Goal: Task Accomplishment & Management: Manage account settings

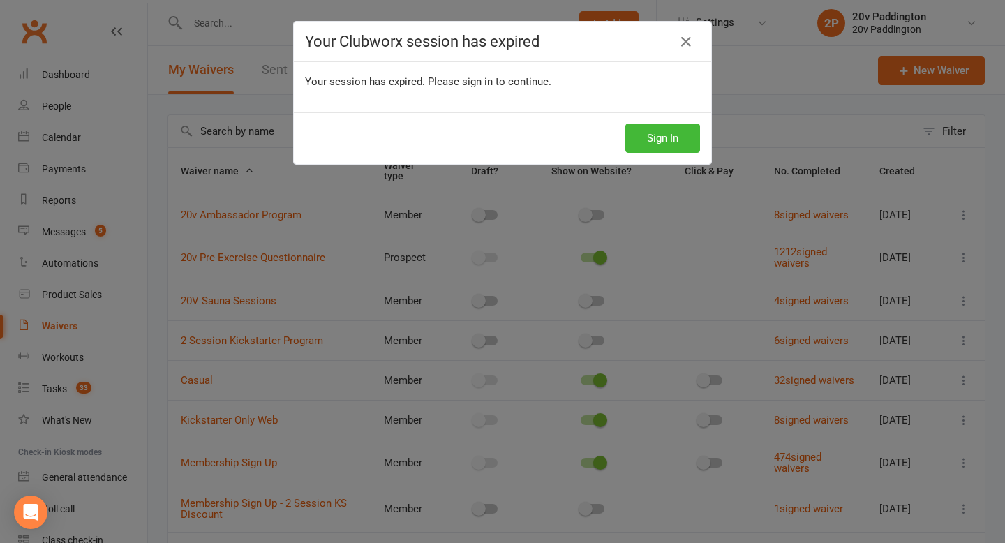
select select "100"
click at [681, 139] on button "Sign In" at bounding box center [662, 138] width 75 height 29
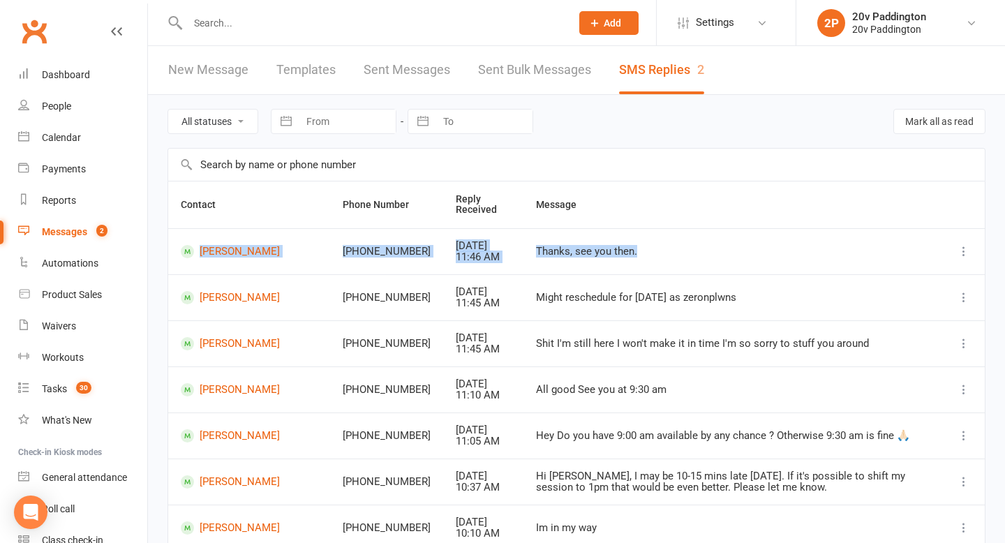
drag, startPoint x: 612, startPoint y: 252, endPoint x: 178, endPoint y: 247, distance: 434.2
click at [178, 247] on tr "Ron Liling +61433766100 Aug 13, 2025 11:46 AM Thanks, see you then." at bounding box center [576, 251] width 817 height 46
click at [166, 152] on div "All statuses Read only Unread only Navigate forward to interact with the calend…" at bounding box center [576, 434] width 857 height 679
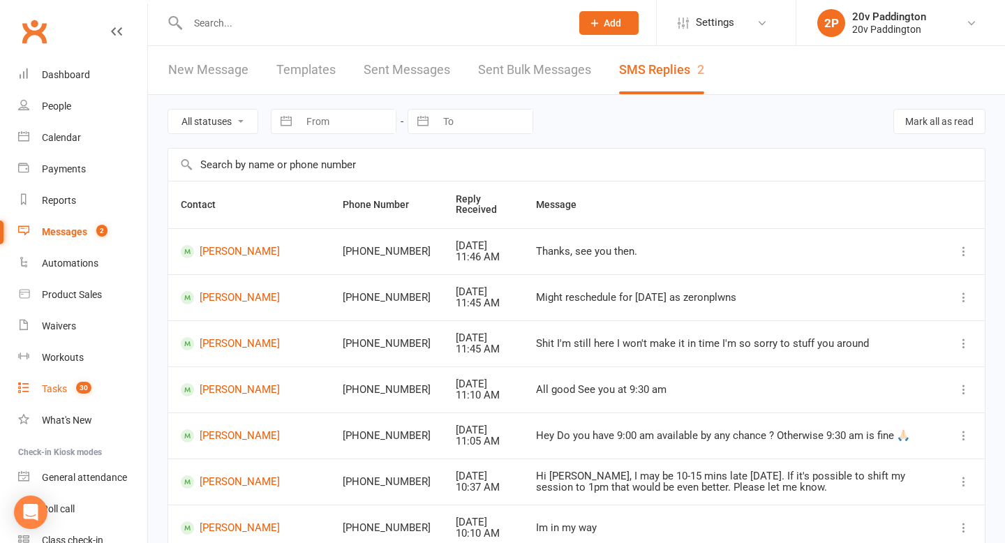
click at [87, 388] on span "30" at bounding box center [83, 388] width 15 height 12
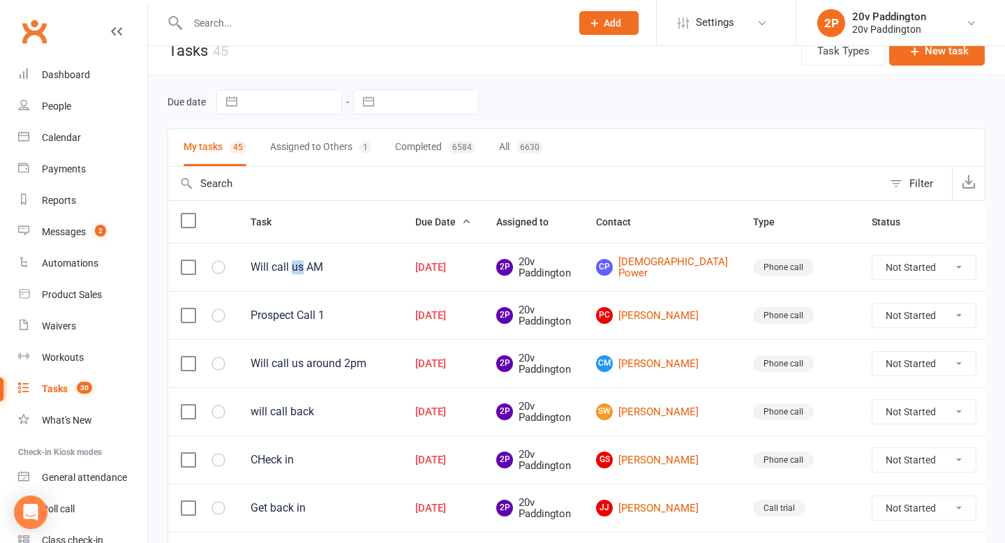
scroll to position [21, 0]
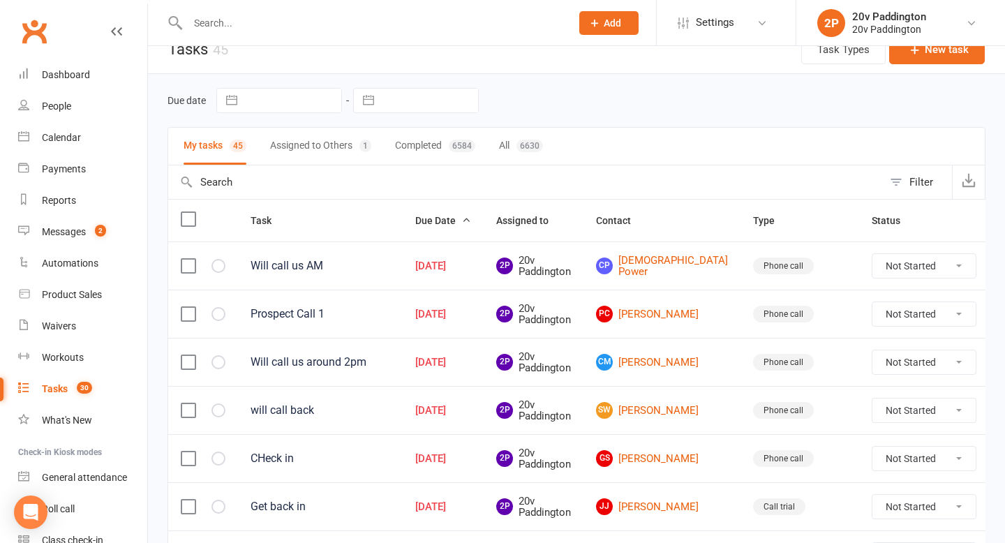
click at [390, 272] on div "Will call us AM" at bounding box center [321, 266] width 140 height 14
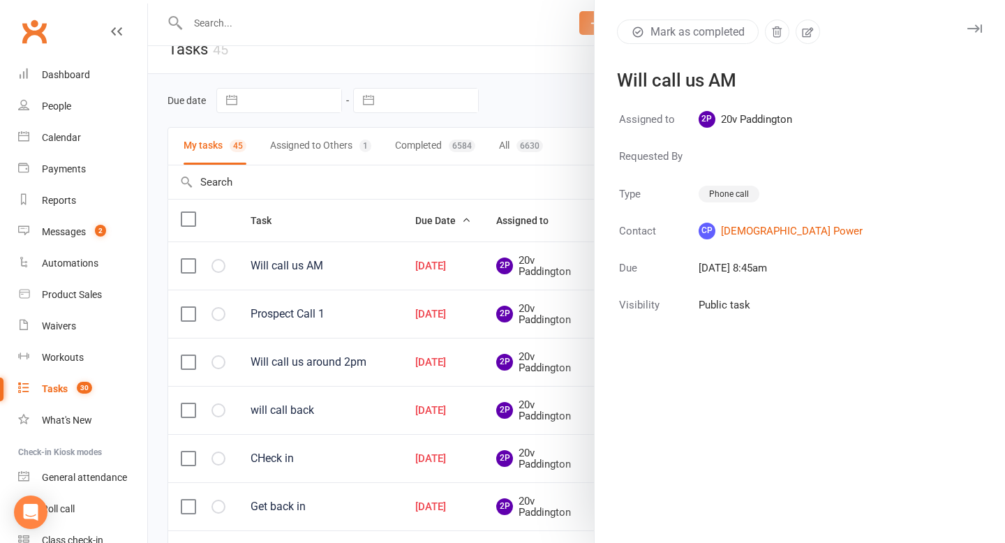
click at [972, 29] on icon "button" at bounding box center [974, 28] width 15 height 8
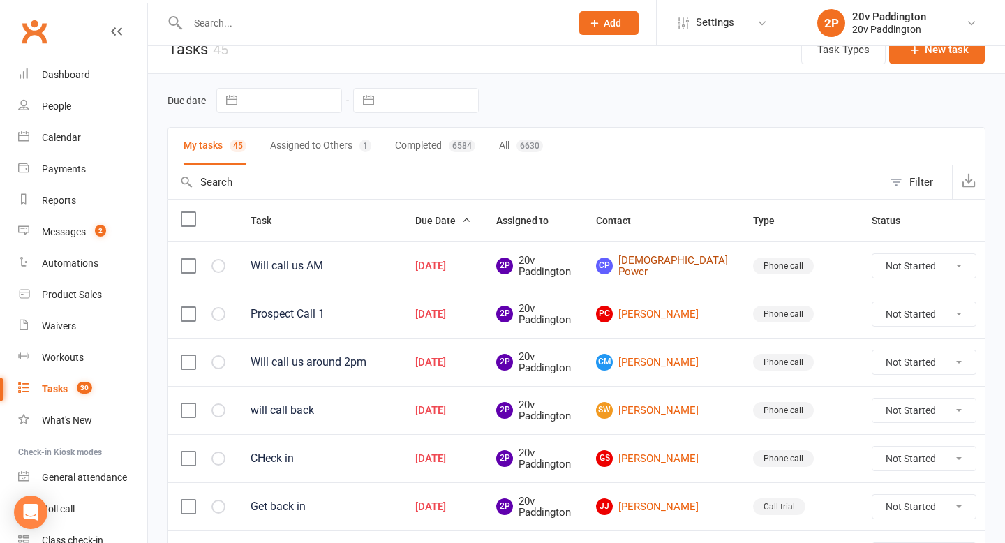
click at [646, 272] on link "CP Christian Power" at bounding box center [662, 266] width 132 height 23
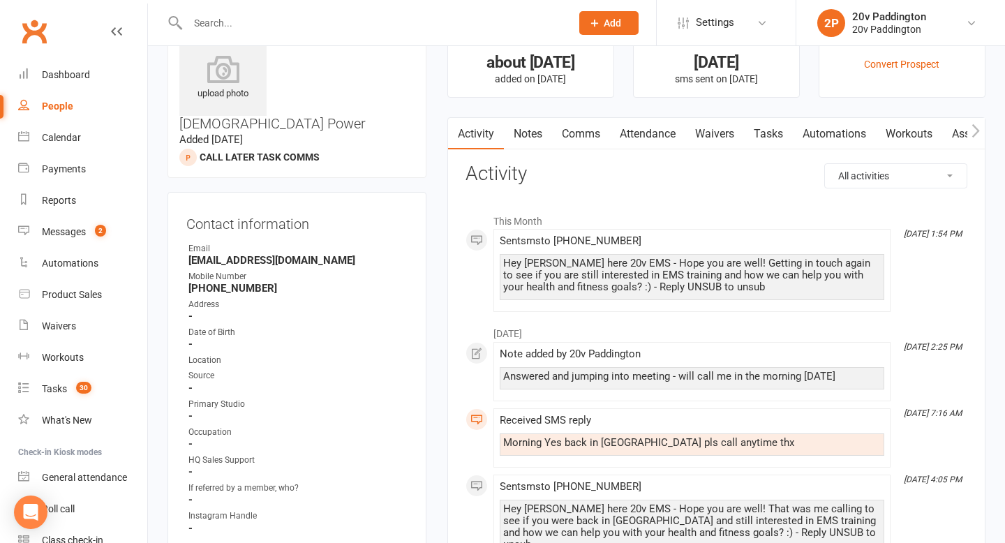
scroll to position [70, 0]
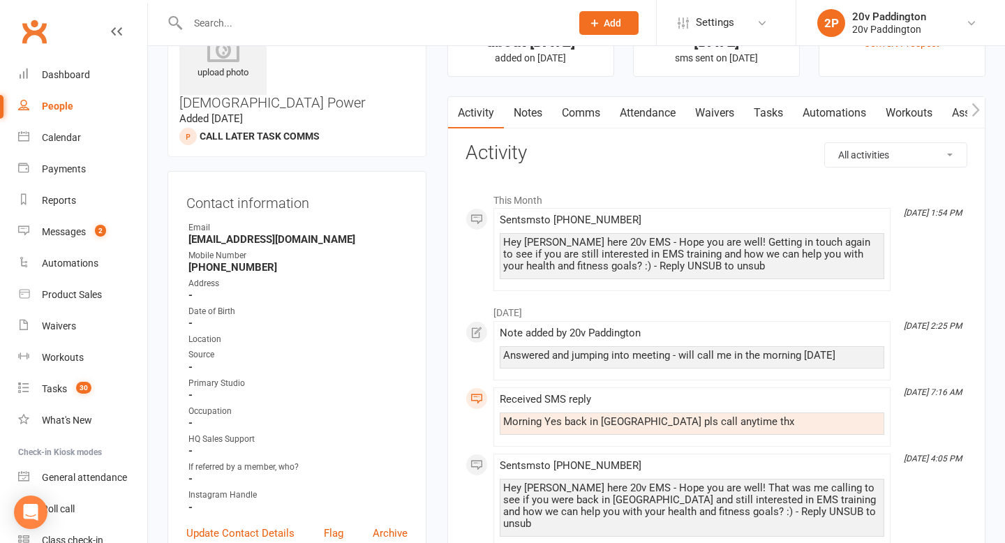
click at [628, 363] on div "Answered and jumping into meeting - will call me in the morning tomorrow" at bounding box center [692, 357] width 385 height 22
click at [635, 357] on div "Answered and jumping into meeting - will call me in the morning tomorrow" at bounding box center [692, 356] width 378 height 12
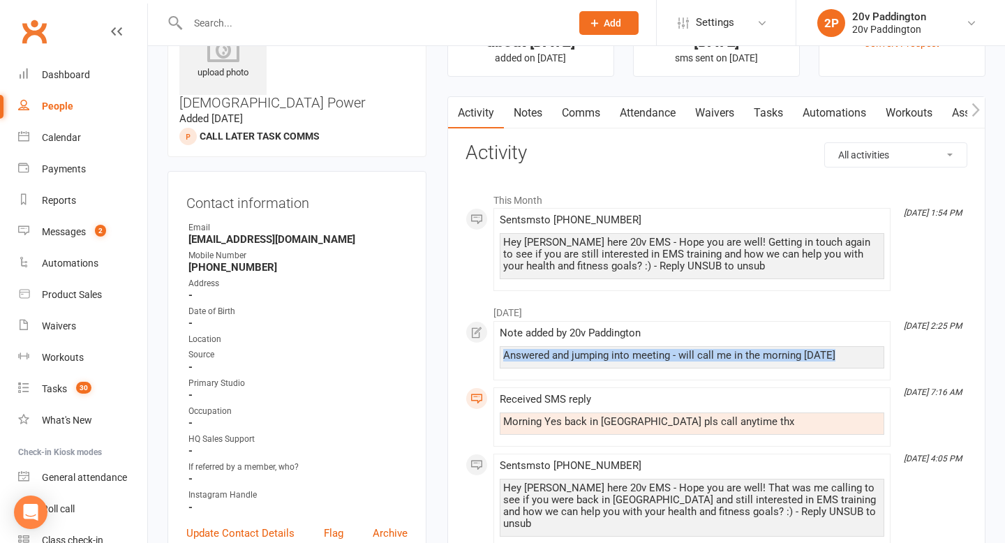
click at [635, 357] on div "Answered and jumping into meeting - will call me in the morning tomorrow" at bounding box center [692, 356] width 378 height 12
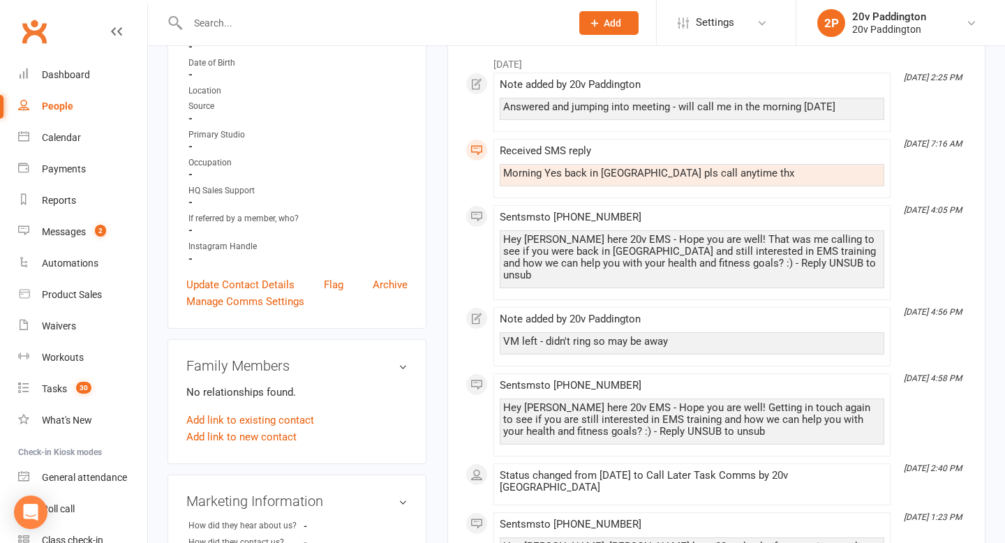
scroll to position [324, 0]
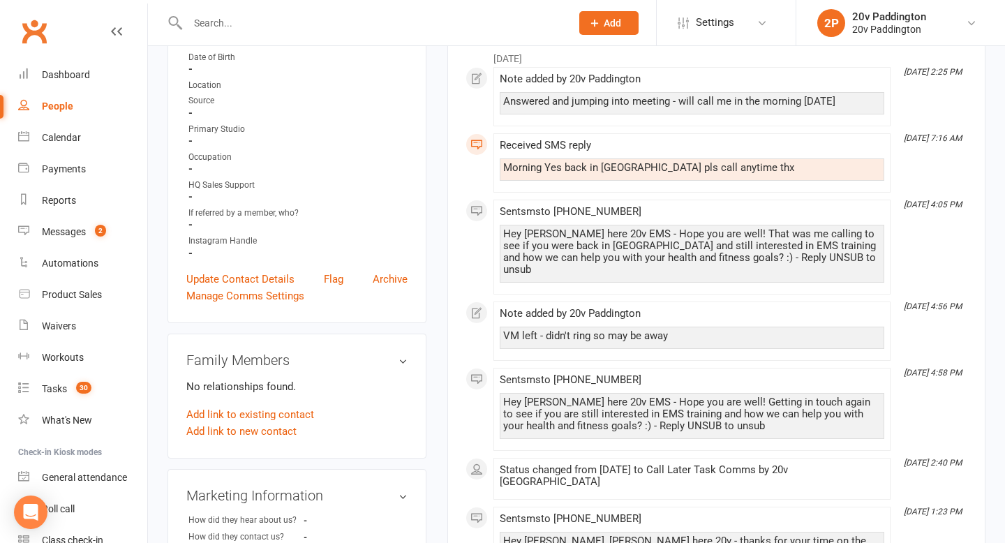
click at [639, 330] on div "VM left - didn't ring so may be away" at bounding box center [692, 336] width 378 height 12
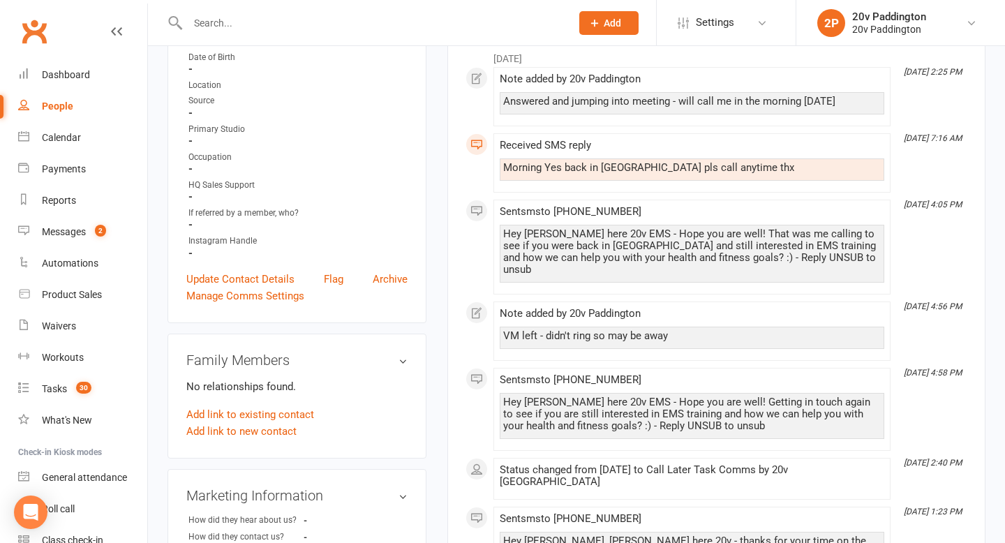
click at [628, 330] on div "VM left - didn't ring so may be away" at bounding box center [692, 336] width 378 height 12
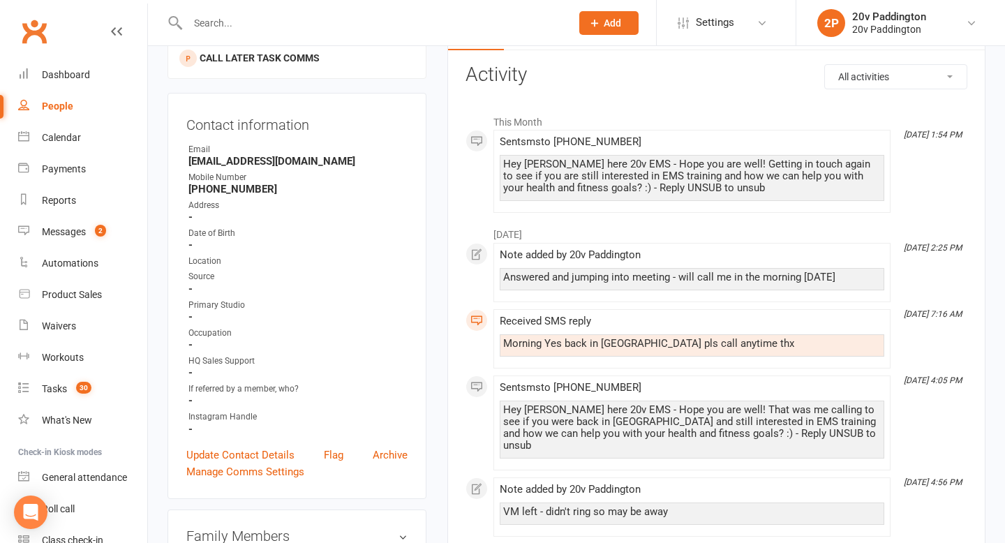
scroll to position [0, 0]
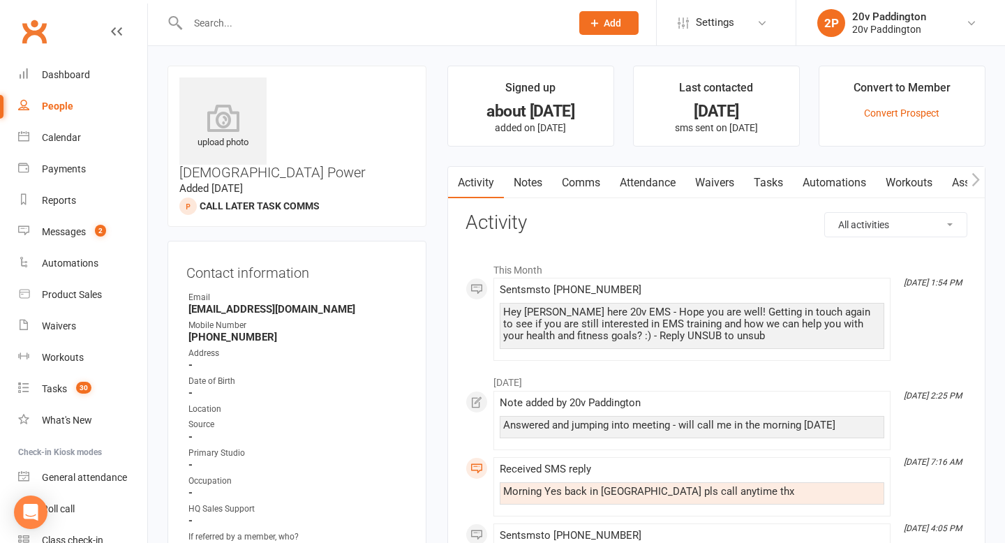
click at [229, 303] on strong "[EMAIL_ADDRESS][DOMAIN_NAME]" at bounding box center [297, 309] width 219 height 13
click at [231, 303] on strong "christian@pymgroup.au" at bounding box center [297, 309] width 219 height 13
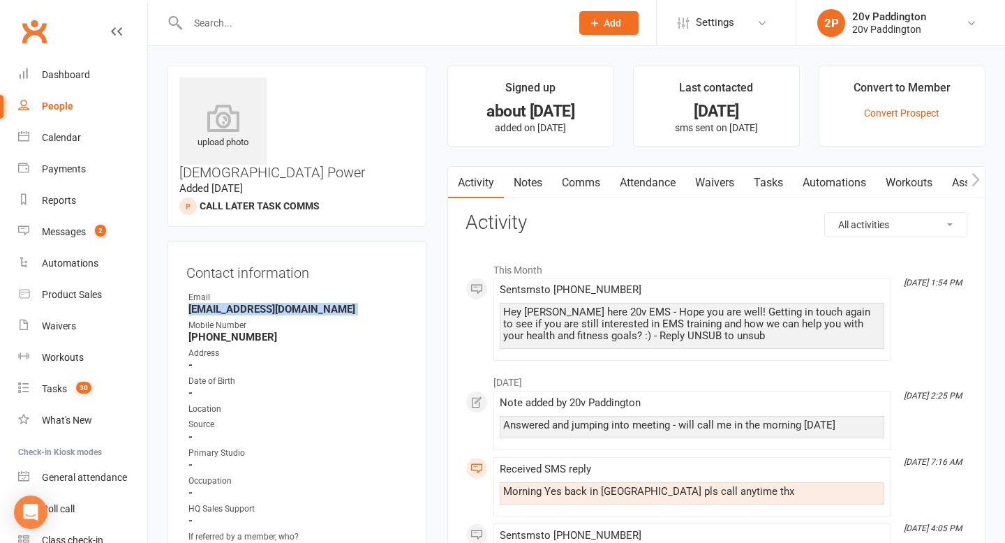
click at [231, 303] on strong "christian@pymgroup.au" at bounding box center [297, 309] width 219 height 13
click at [596, 186] on link "Comms" at bounding box center [581, 183] width 58 height 32
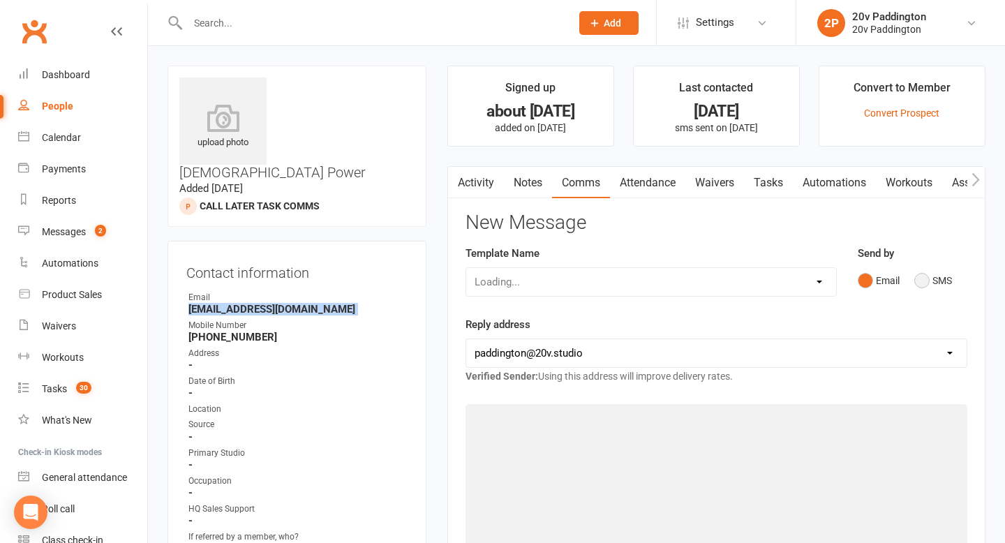
click at [937, 269] on button "SMS" at bounding box center [933, 280] width 38 height 27
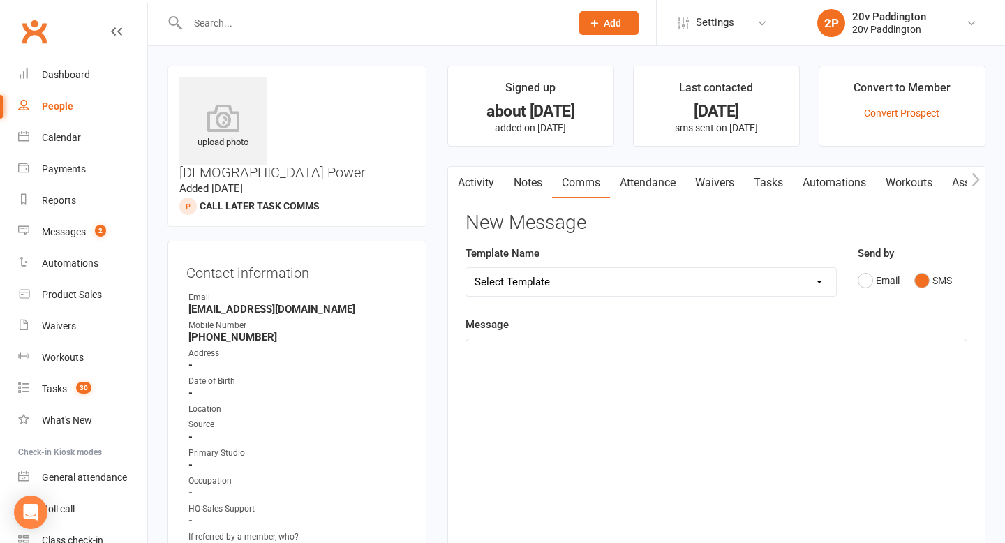
drag, startPoint x: 889, startPoint y: 309, endPoint x: 824, endPoint y: 358, distance: 81.7
click at [824, 357] on p "﻿" at bounding box center [717, 351] width 484 height 17
click at [513, 348] on span "Hey Chrisitan" at bounding box center [525, 352] width 101 height 13
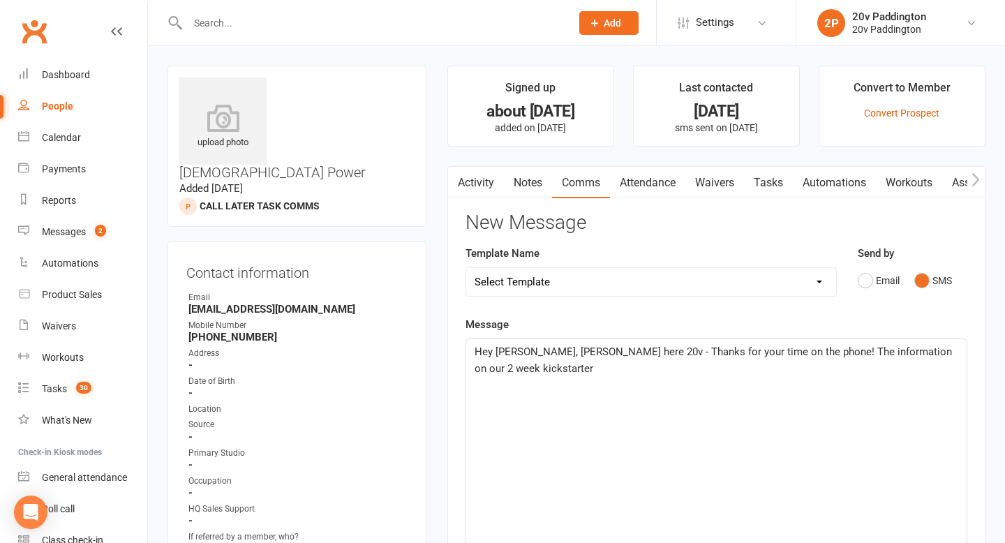
click at [568, 372] on p "Hey Christian, Zac here 20v - Thanks for your time on the phone! The informatio…" at bounding box center [717, 360] width 484 height 34
click at [709, 385] on span "- 2 EMS sessions over 2 weeks + Body scan + Infared Sauna" at bounding box center [615, 385] width 281 height 13
click at [766, 381] on p "- 2 EMS sessions over 2 weeks + Body scan + Infrared Sauna" at bounding box center [717, 385] width 484 height 17
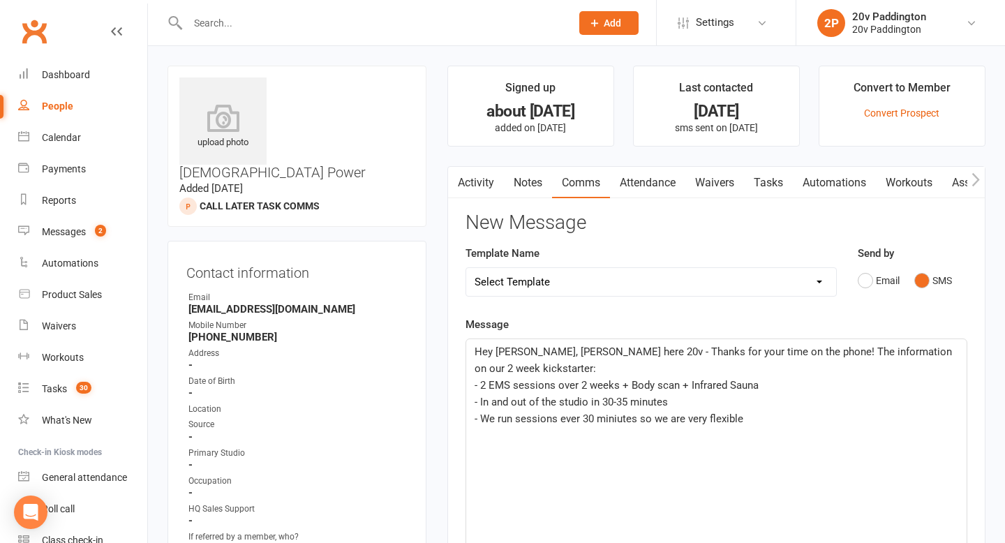
click at [618, 427] on div "Hey Christian, Zac here 20v - Thanks for your time on the phone! The informatio…" at bounding box center [716, 443] width 501 height 209
click at [614, 417] on span "- We run sessions ever 30 miniutes so we are very flexible" at bounding box center [609, 419] width 269 height 13
click at [805, 419] on p "- We run sessions ever 30 minutes so we are very flexible" at bounding box center [717, 418] width 484 height 17
click at [656, 359] on p "Hey Christian, Zac here 20v - Thanks for your time on the phone! The informatio…" at bounding box center [717, 360] width 484 height 34
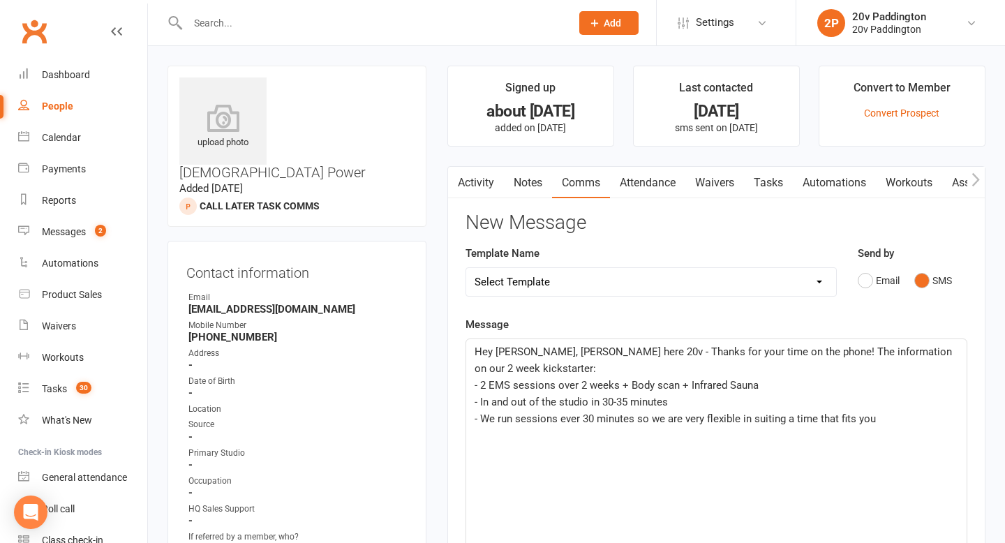
click at [931, 435] on p "﻿" at bounding box center [717, 435] width 484 height 17
click at [925, 422] on p "- We run sessions ever 30 minutes so we are very flexible in suiting a time tha…" at bounding box center [717, 418] width 484 height 17
drag, startPoint x: 794, startPoint y: 447, endPoint x: 730, endPoint y: 439, distance: 64.1
click at [730, 439] on div "Hey Christian, Zac here 20v - Thanks for your time on the phone! The informatio…" at bounding box center [716, 443] width 501 height 209
drag, startPoint x: 757, startPoint y: 434, endPoint x: 729, endPoint y: 435, distance: 28.6
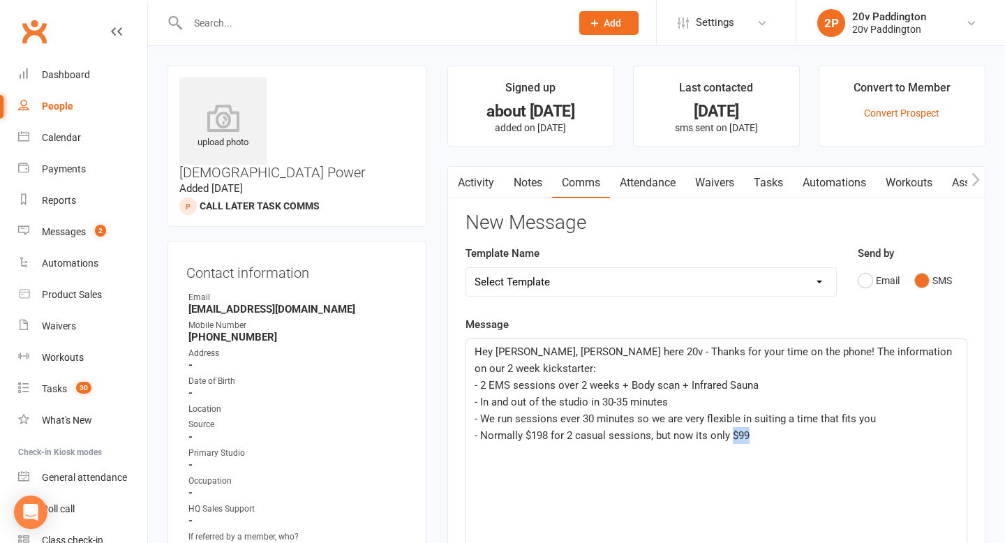
click at [729, 434] on p "- Normally $198 for 2 casual sessions, but now its only $99" at bounding box center [717, 435] width 484 height 17
click at [743, 435] on span "- Normally $198 for 2 casual sessions, but now its only $99" at bounding box center [612, 435] width 275 height 13
click at [748, 435] on p "- Normally $198 for 2 casual sessions, but now its only $99" at bounding box center [717, 435] width 484 height 17
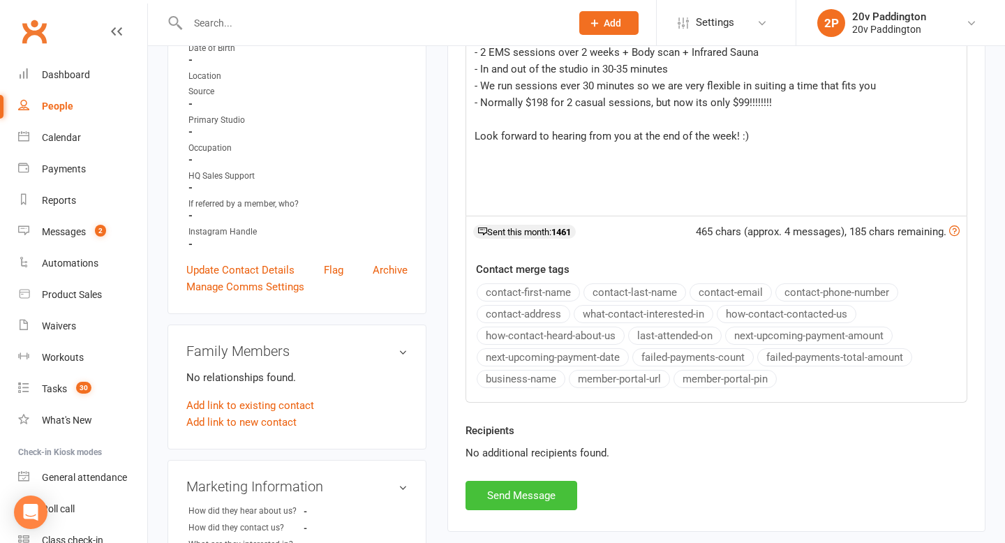
click at [487, 492] on button "Send Message" at bounding box center [522, 495] width 112 height 29
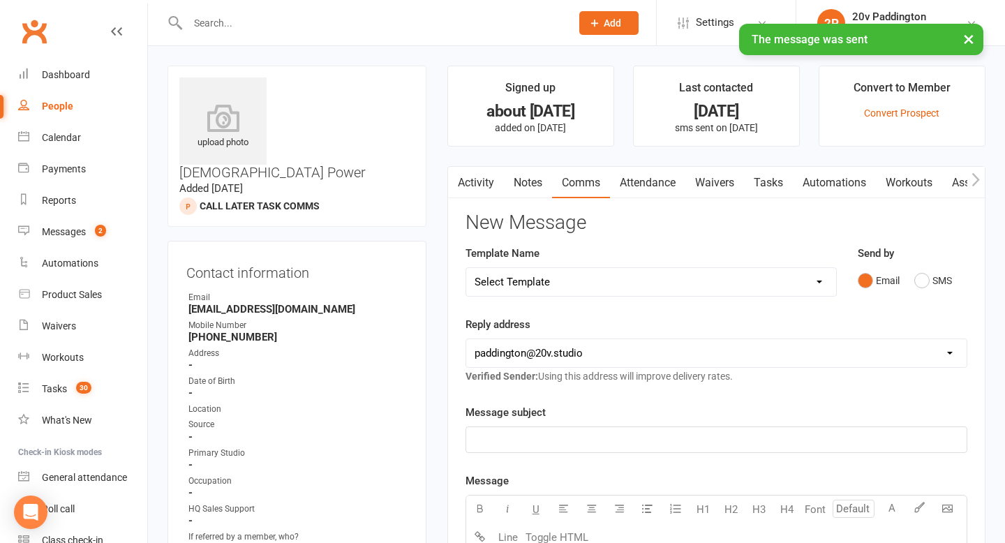
click at [523, 188] on link "Notes" at bounding box center [528, 183] width 48 height 32
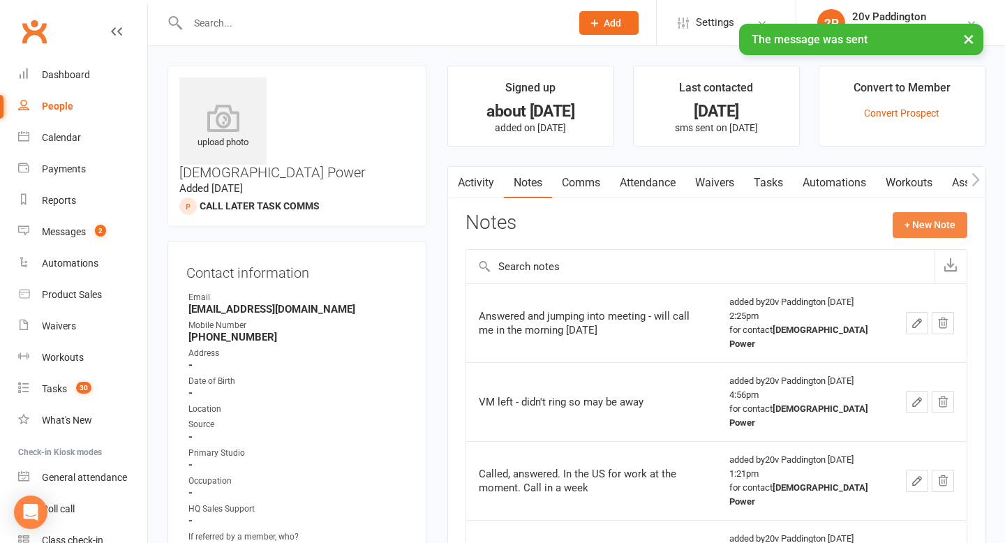
click at [924, 221] on button "+ New Note" at bounding box center [930, 224] width 75 height 25
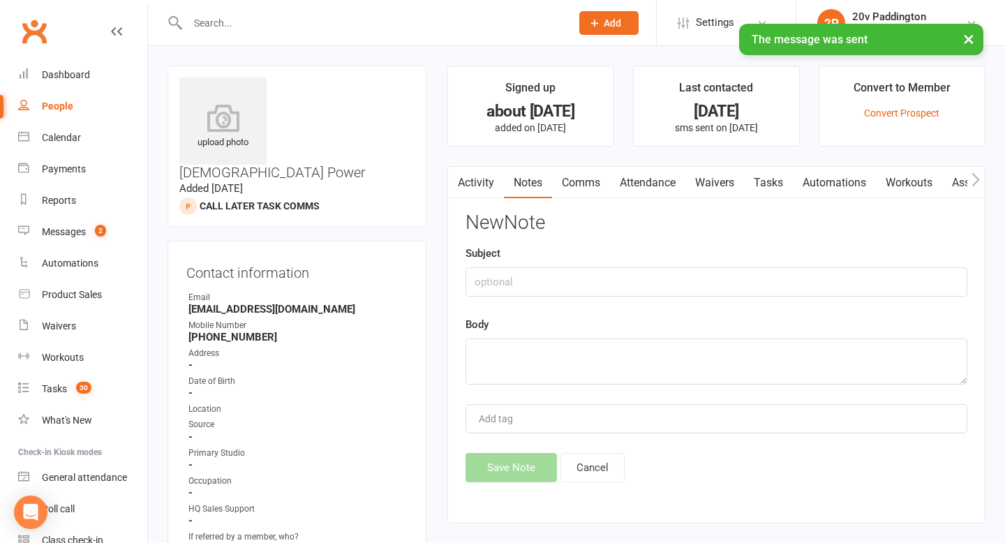
click at [475, 179] on link "Activity" at bounding box center [476, 183] width 56 height 32
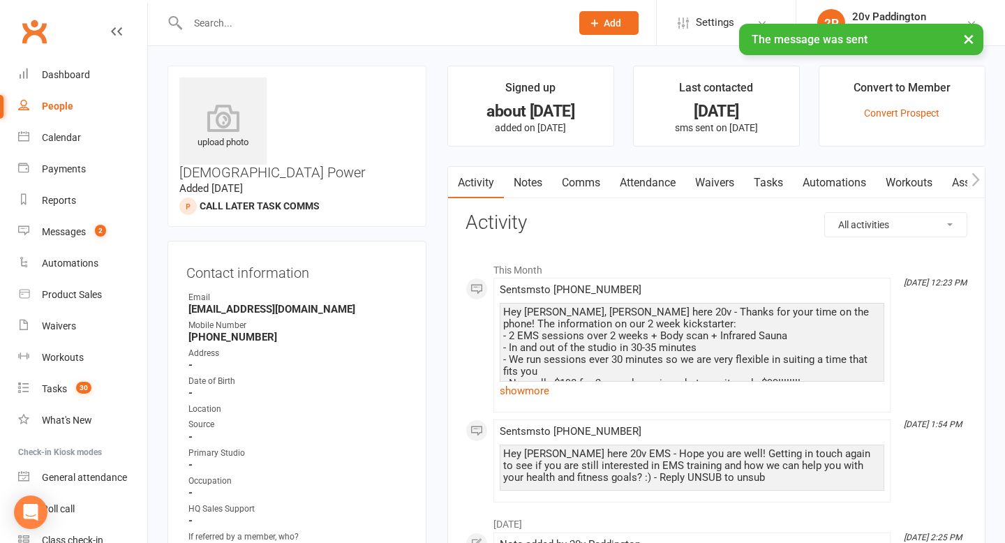
click at [531, 179] on link "Notes" at bounding box center [528, 183] width 48 height 32
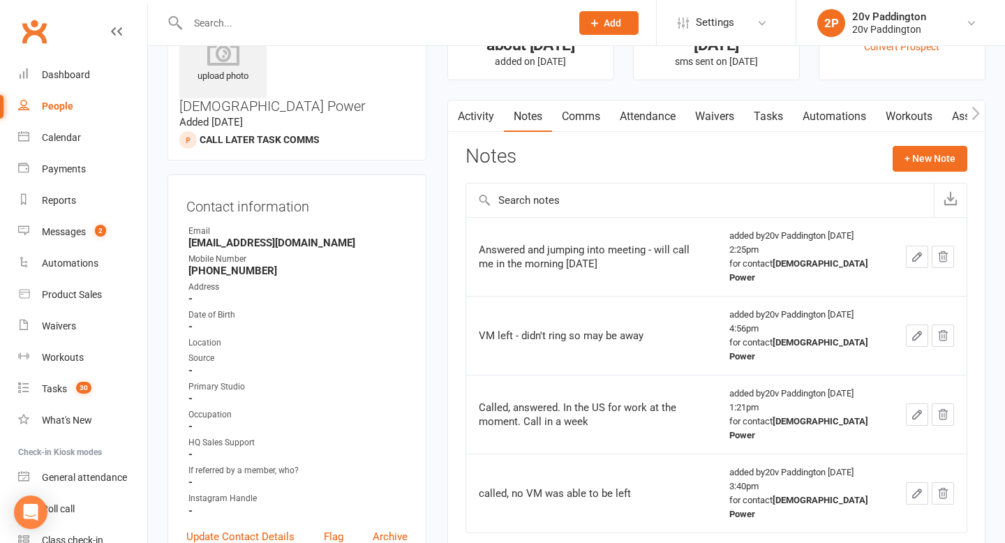
scroll to position [56, 0]
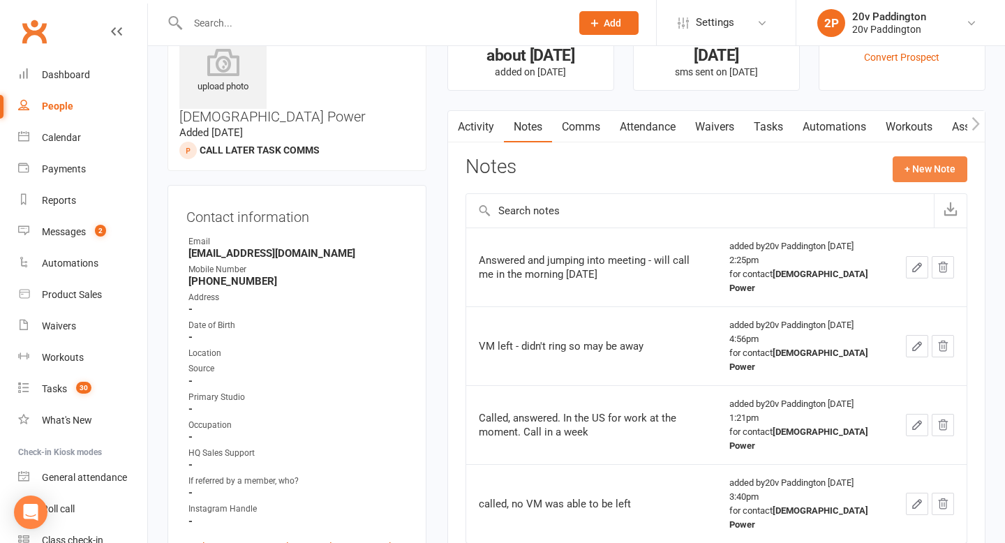
click at [905, 165] on button "+ New Note" at bounding box center [930, 168] width 75 height 25
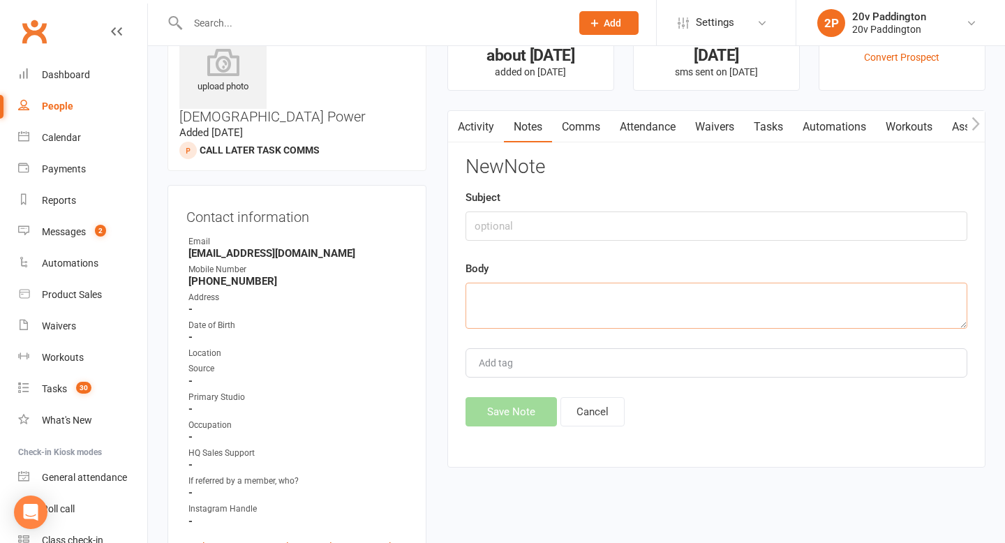
click at [593, 292] on textarea at bounding box center [717, 306] width 502 height 46
click at [669, 302] on textarea "keen on the training- lives in manly" at bounding box center [717, 306] width 502 height 46
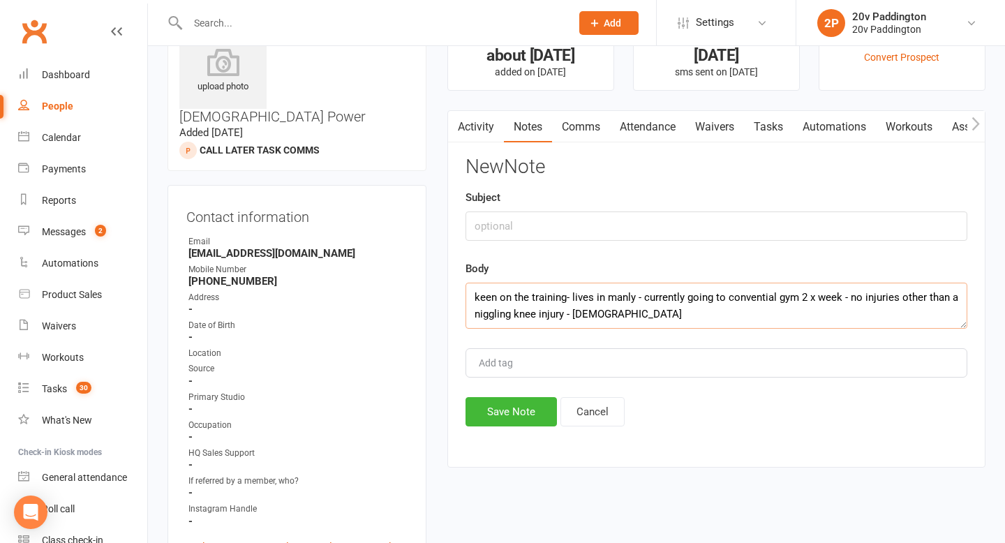
type textarea "keen on the training- lives in manly - currently going to convential gym 2 x we…"
click at [506, 401] on button "Save Note" at bounding box center [511, 411] width 91 height 29
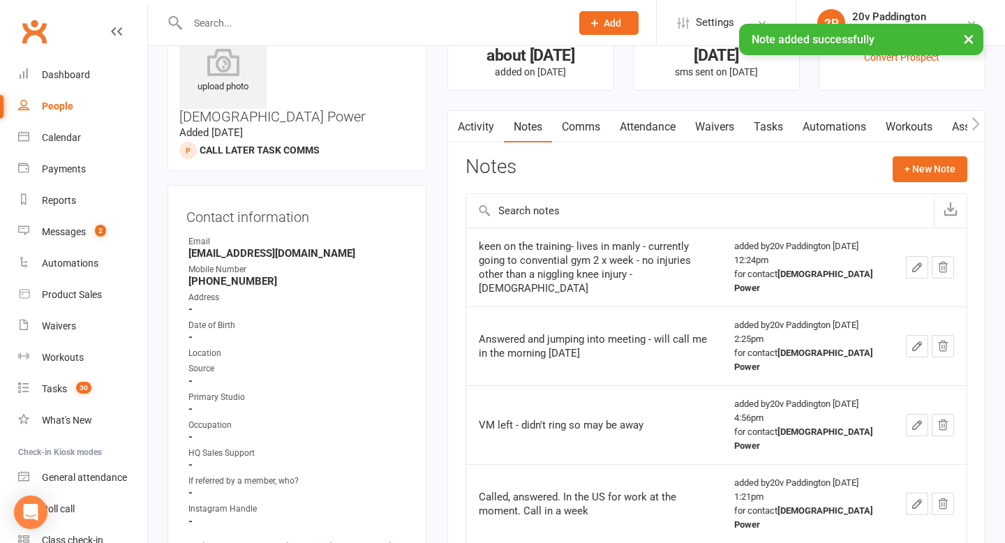
click at [477, 128] on link "Activity" at bounding box center [476, 127] width 56 height 32
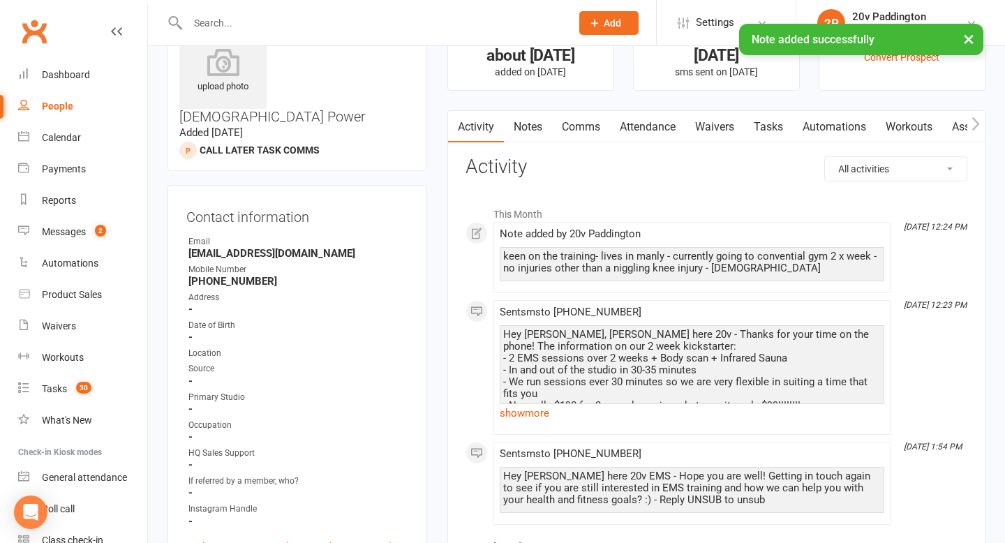
click at [597, 346] on div "Hey Christian, Zac here 20v - Thanks for your time on the phone! The informatio…" at bounding box center [692, 388] width 378 height 119
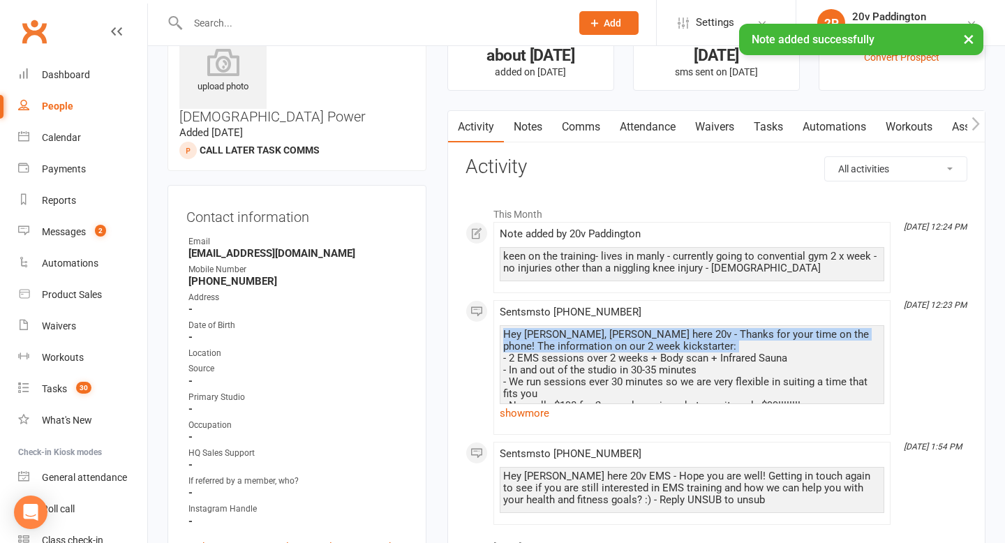
click at [597, 346] on div "Hey Christian, Zac here 20v - Thanks for your time on the phone! The informatio…" at bounding box center [692, 388] width 378 height 119
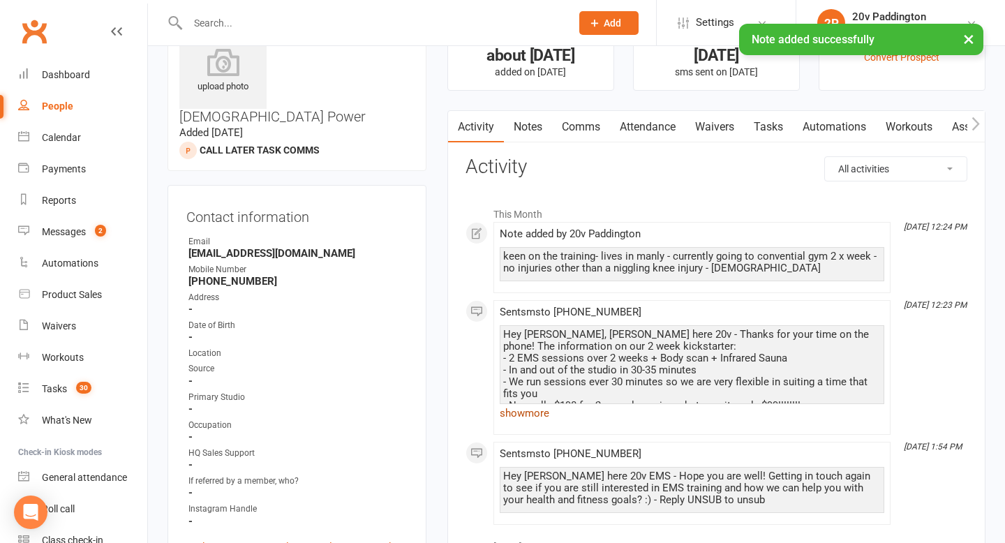
click at [527, 421] on link "show more" at bounding box center [692, 413] width 385 height 20
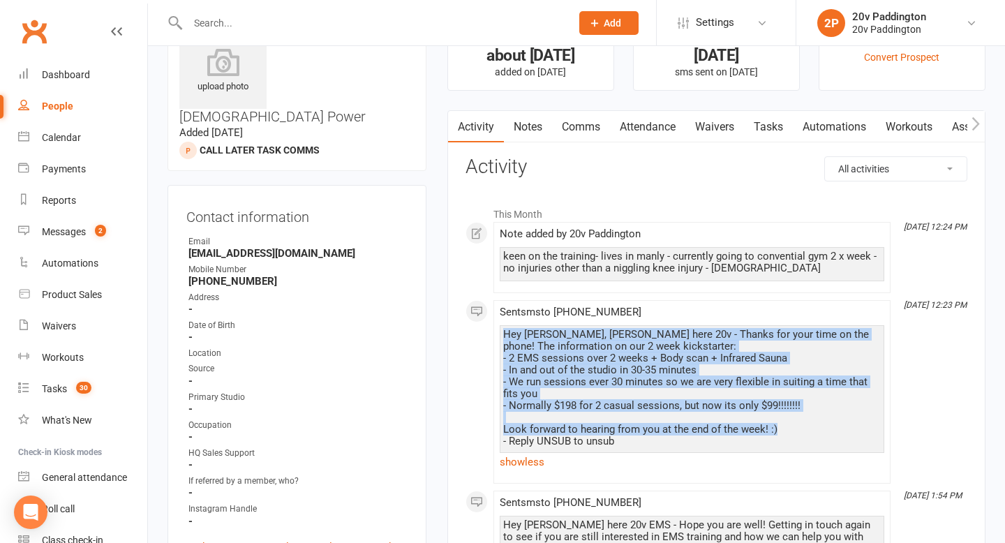
drag, startPoint x: 784, startPoint y: 429, endPoint x: 504, endPoint y: 339, distance: 294.3
click at [504, 339] on div "Hey Christian, Zac here 20v - Thanks for your time on the phone! The informatio…" at bounding box center [692, 388] width 378 height 119
copy div "Hey Christian, Zac here 20v - Thanks for your time on the phone! The informatio…"
click at [578, 124] on link "Comms" at bounding box center [581, 127] width 58 height 32
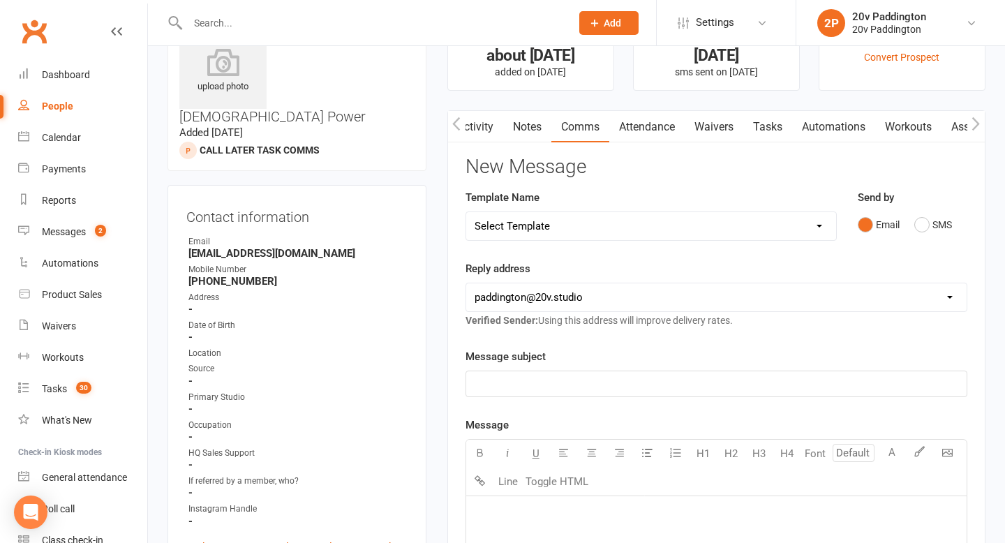
click at [911, 216] on div "Email SMS" at bounding box center [913, 225] width 110 height 27
click at [920, 221] on button "SMS" at bounding box center [933, 225] width 38 height 27
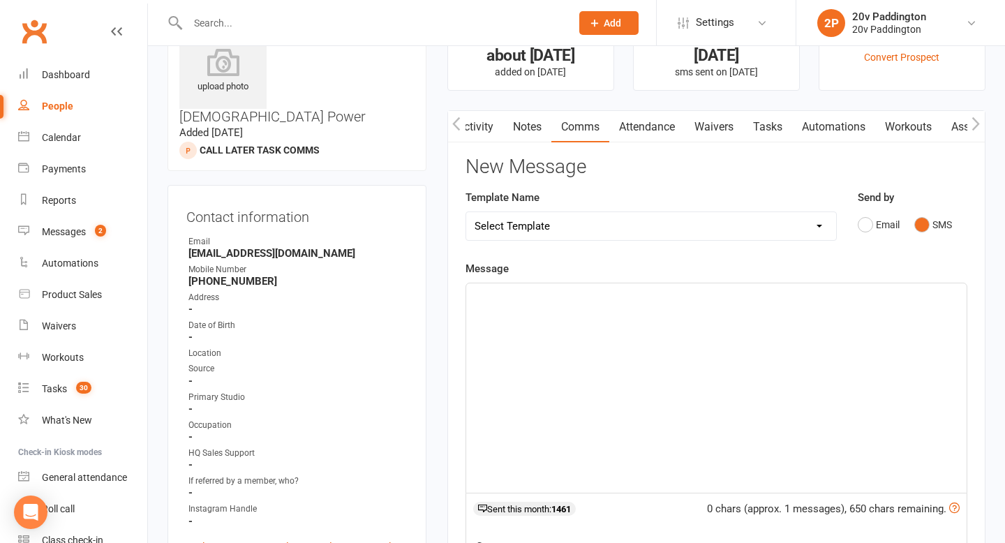
click at [723, 215] on select "Select Template [Email] 20v Referral Bonus [SMS] Free Trial Link [SMS] Haven’t …" at bounding box center [651, 226] width 370 height 28
click at [873, 225] on button "Email" at bounding box center [879, 225] width 42 height 27
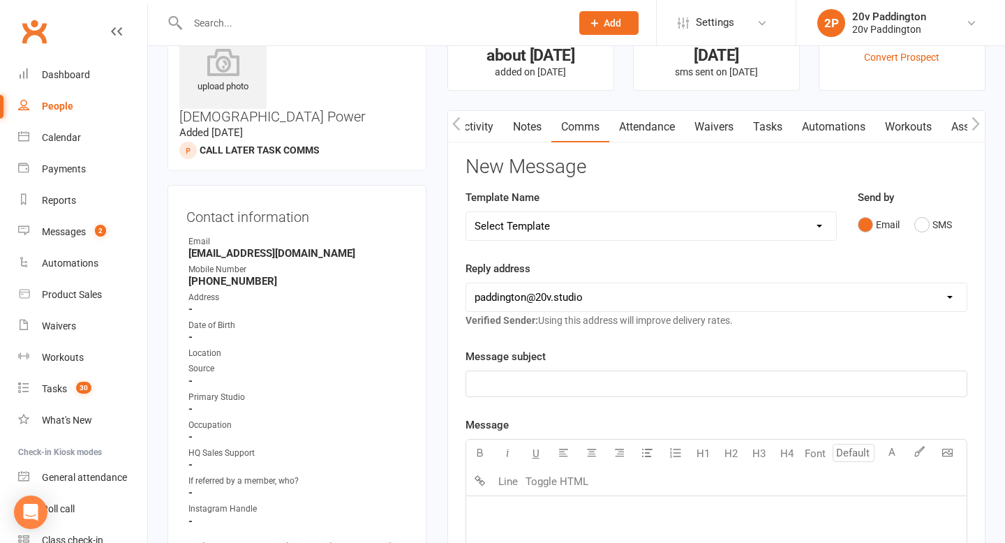
click at [711, 328] on div "Reply address hello@clubworx.com paddington@20v.studio byron@20v.studio dan@fly…" at bounding box center [717, 294] width 502 height 68
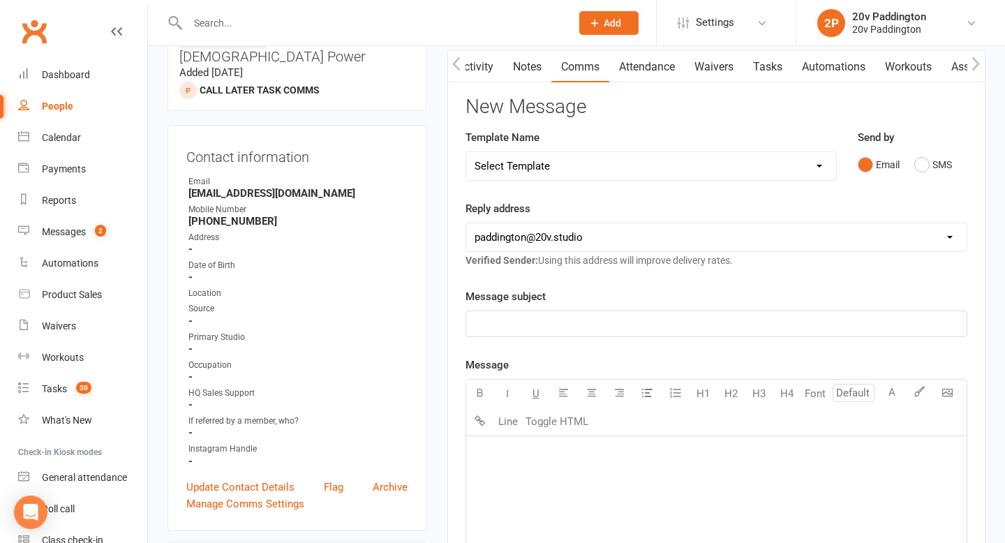
scroll to position [186, 0]
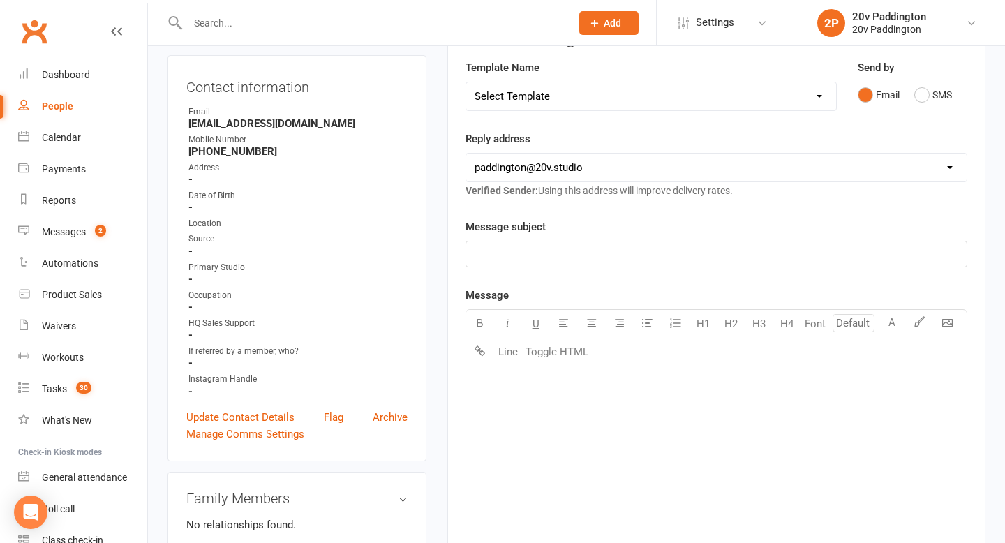
click at [604, 436] on div "﻿" at bounding box center [716, 470] width 501 height 209
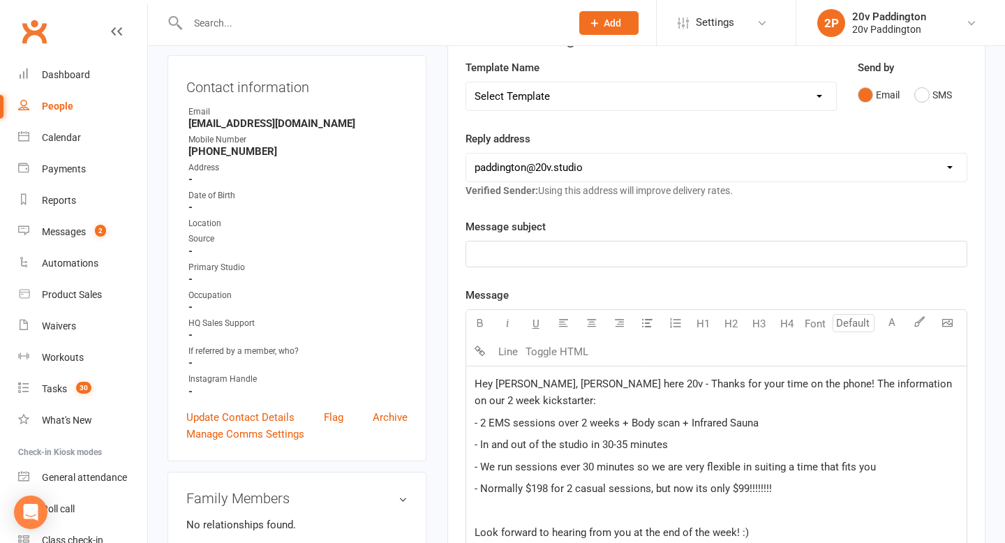
click at [527, 246] on p "﻿" at bounding box center [717, 254] width 484 height 17
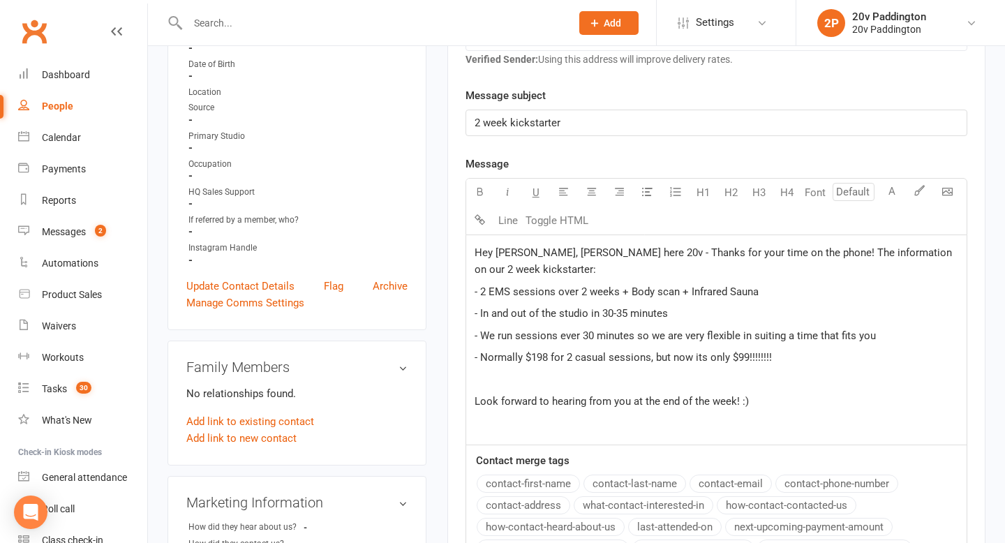
scroll to position [380, 0]
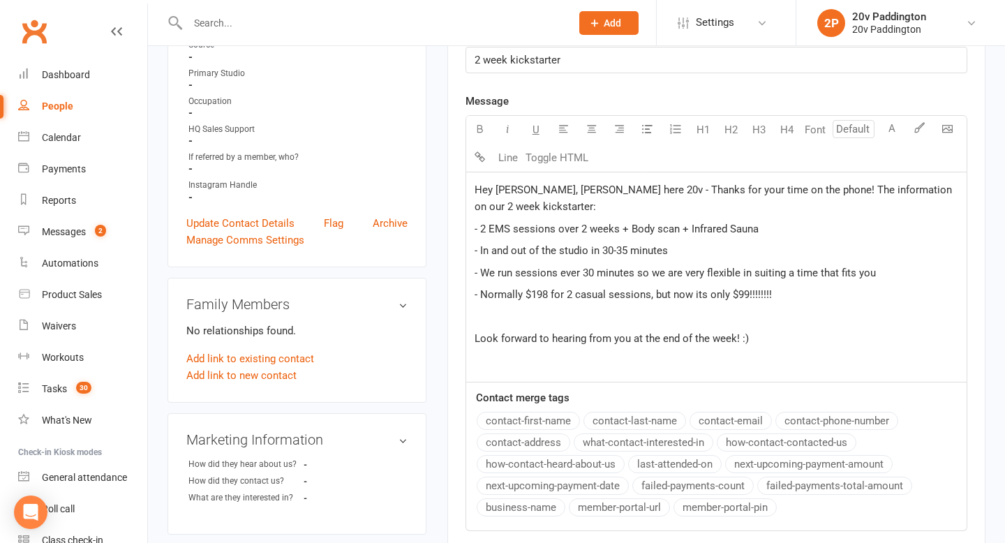
click at [783, 341] on p "Look forward to hearing from you at the end of the week! :)" at bounding box center [717, 338] width 484 height 17
click at [1004, 306] on html "Prospect Member Non-attending contact Class / event Appointment Task Membership…" at bounding box center [502, 443] width 1005 height 1646
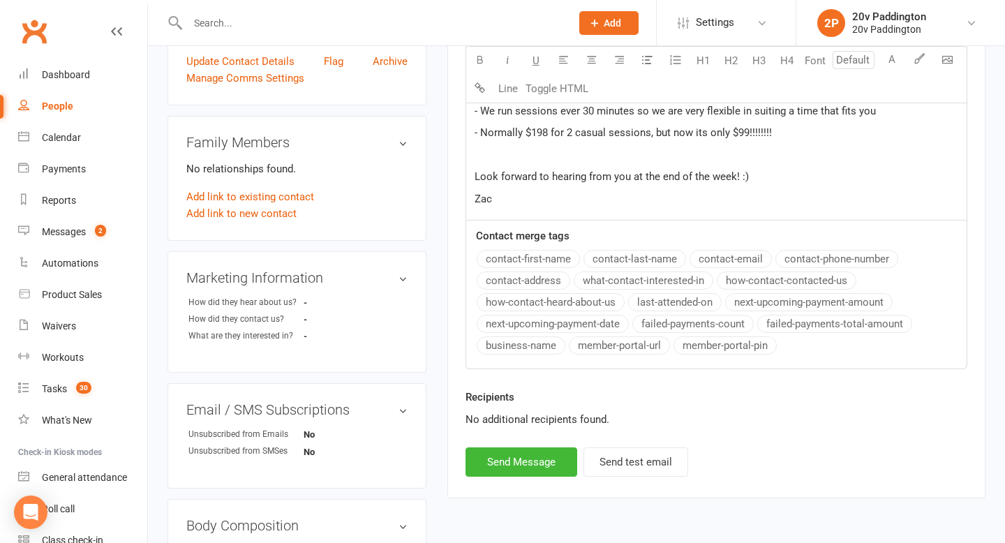
scroll to position [788, 0]
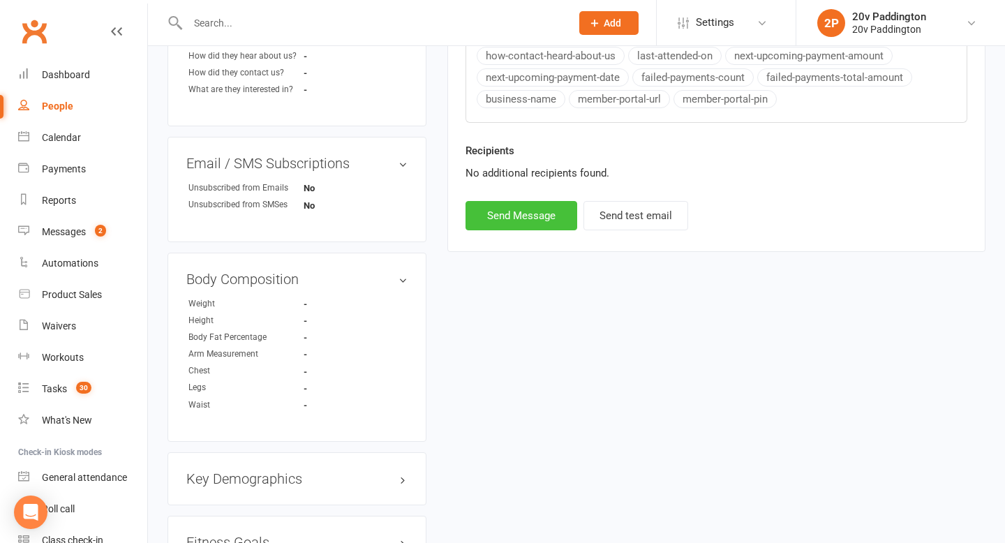
click at [514, 221] on button "Send Message" at bounding box center [522, 215] width 112 height 29
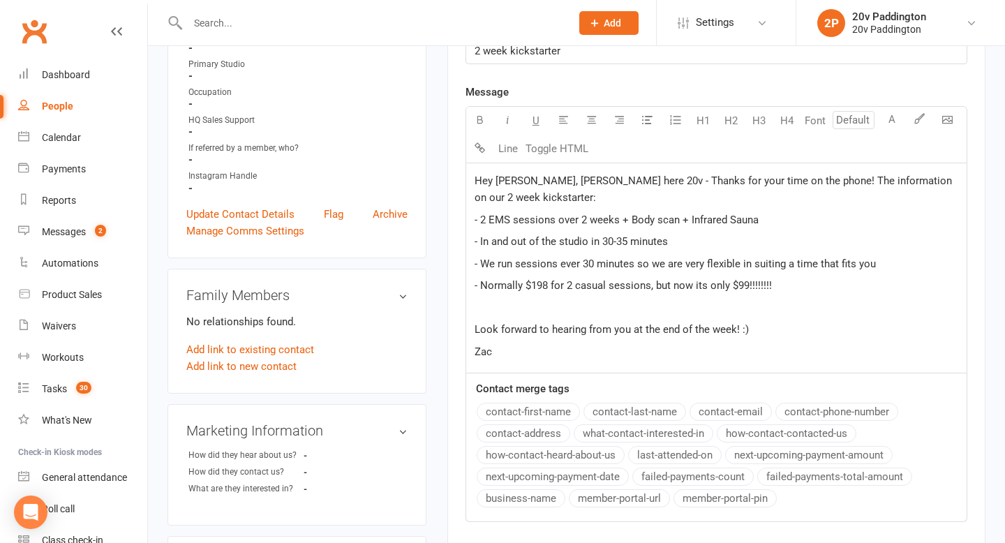
scroll to position [225, 0]
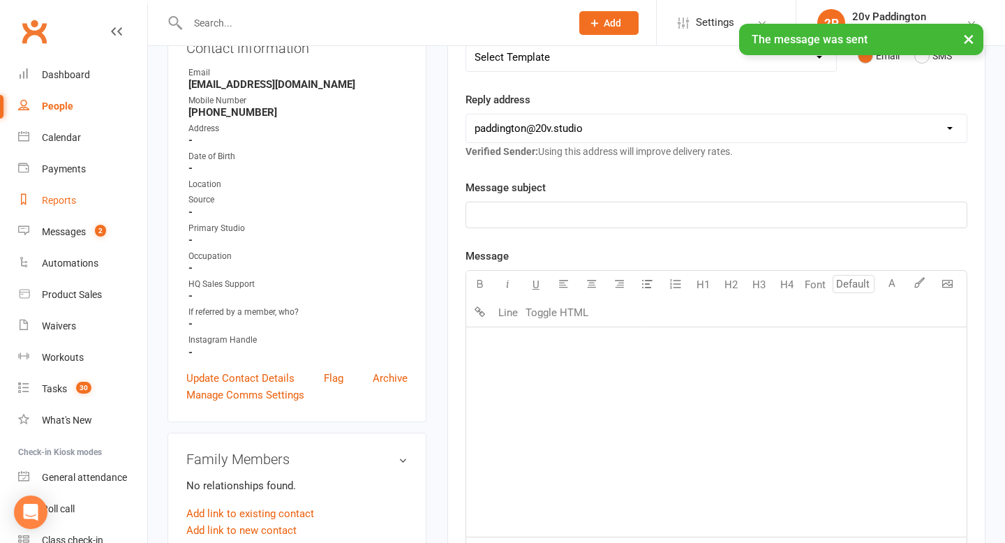
click at [87, 215] on link "Reports" at bounding box center [82, 200] width 129 height 31
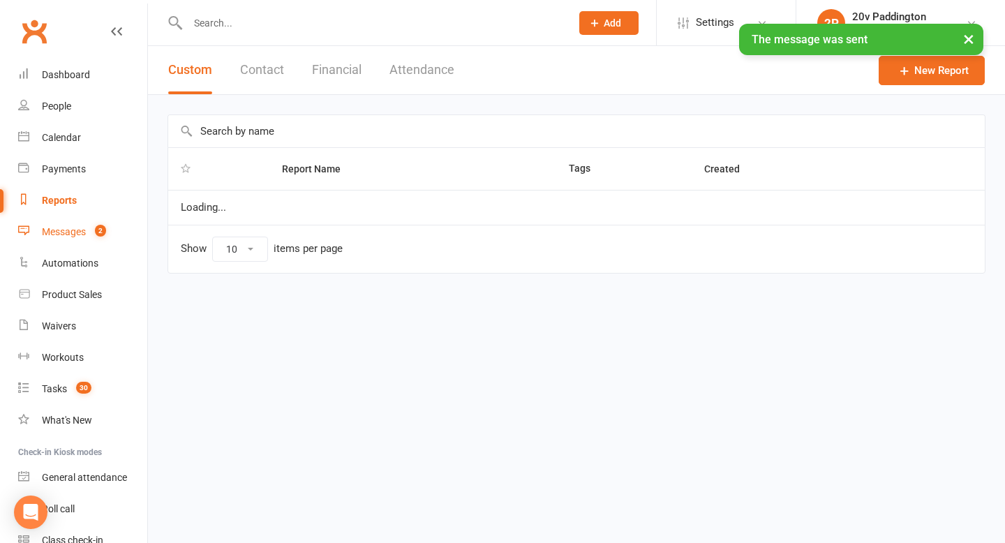
select select "100"
click at [82, 223] on link "Messages 2" at bounding box center [82, 231] width 129 height 31
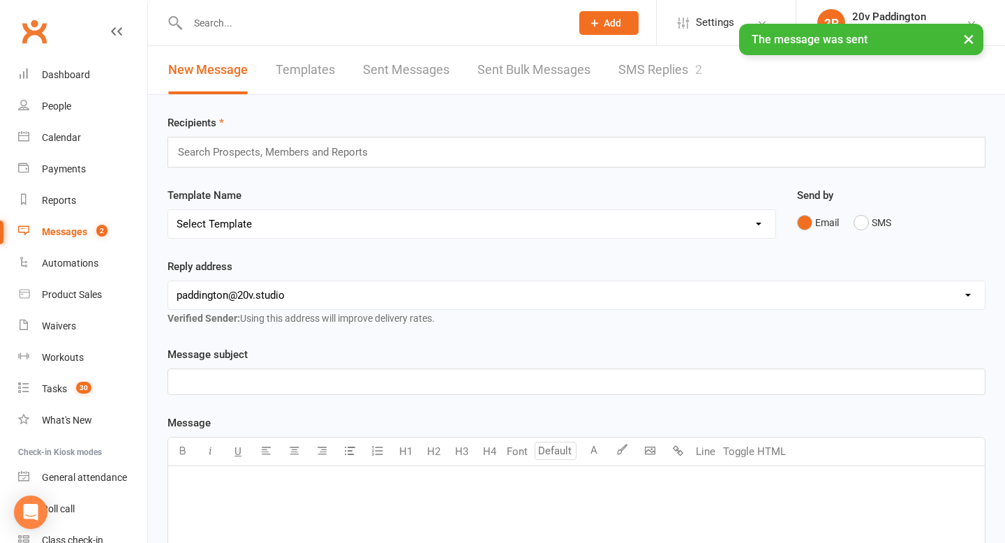
click at [648, 77] on link "SMS Replies 2" at bounding box center [660, 70] width 84 height 48
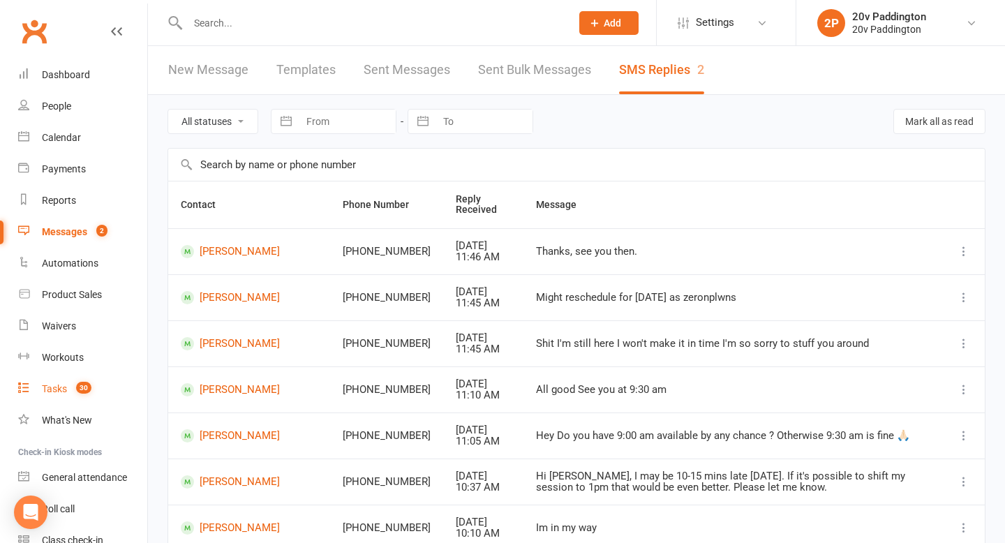
click at [54, 398] on link "Tasks 30" at bounding box center [82, 388] width 129 height 31
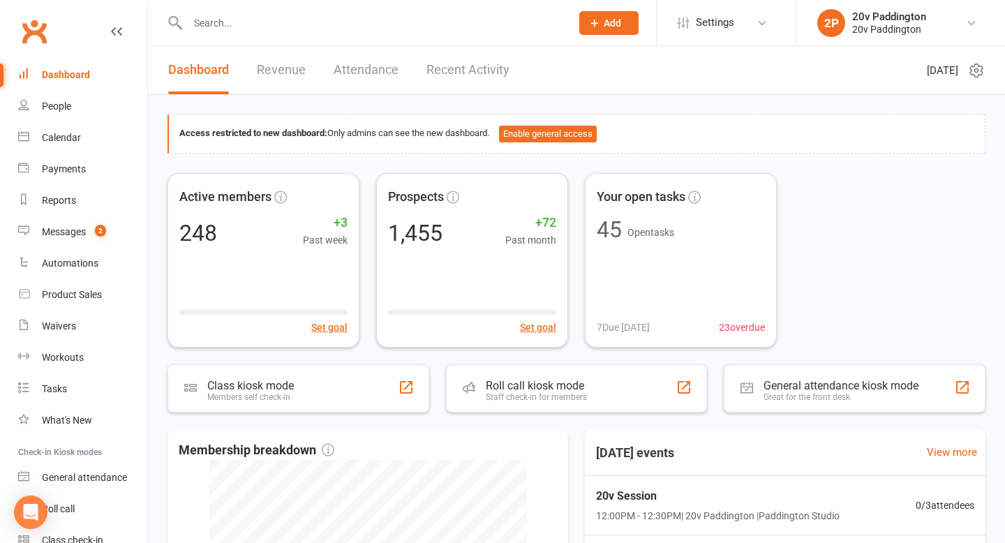
click at [269, 29] on input "text" at bounding box center [373, 23] width 378 height 20
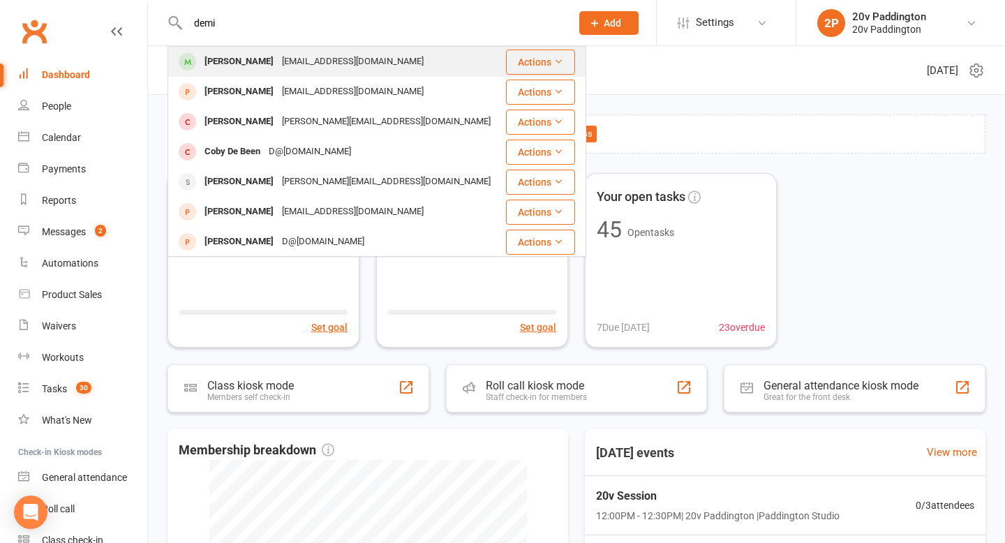
type input "demi"
click at [278, 62] on div "vanlierdemi@gmail.com" at bounding box center [353, 62] width 150 height 20
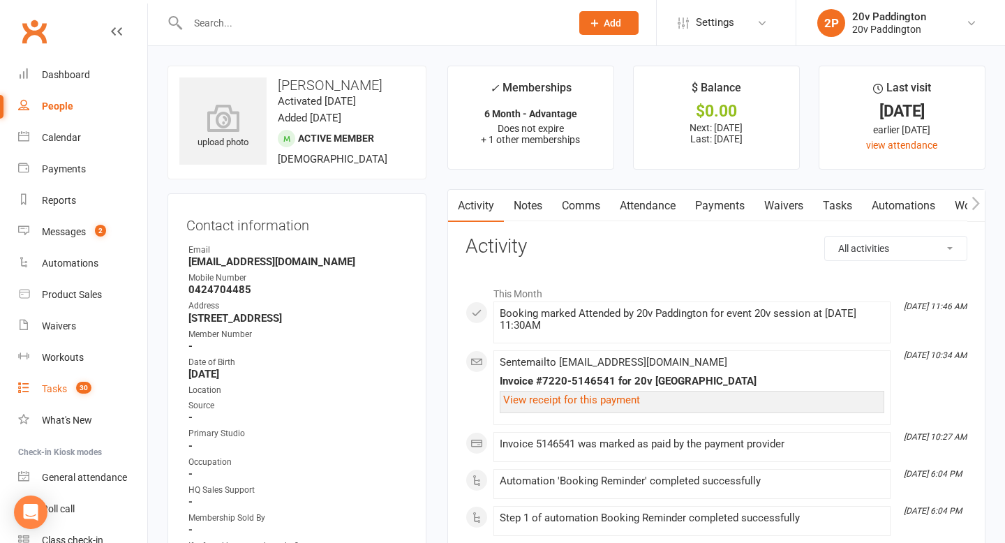
click at [57, 392] on div "Tasks" at bounding box center [54, 388] width 25 height 11
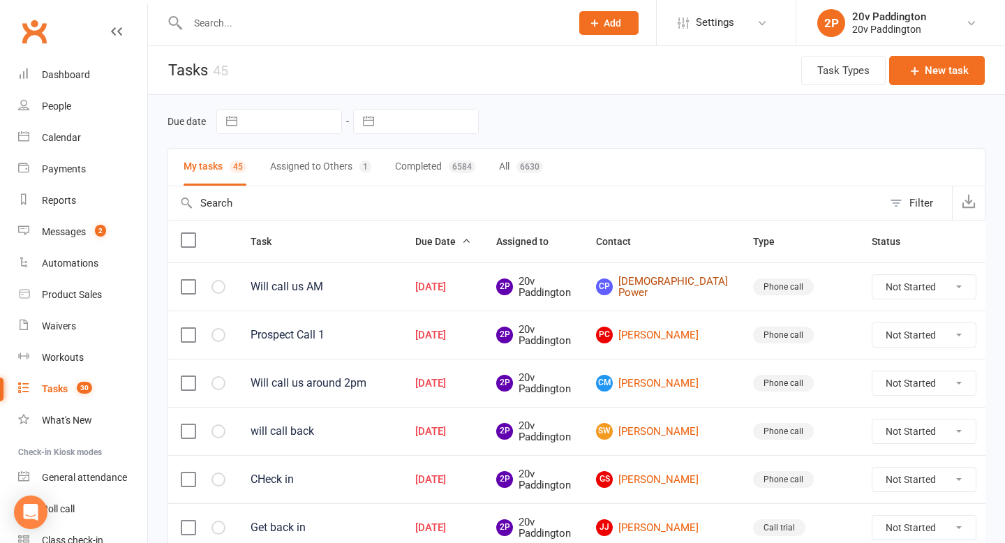
click at [660, 282] on link "CP Christian Power" at bounding box center [662, 287] width 132 height 23
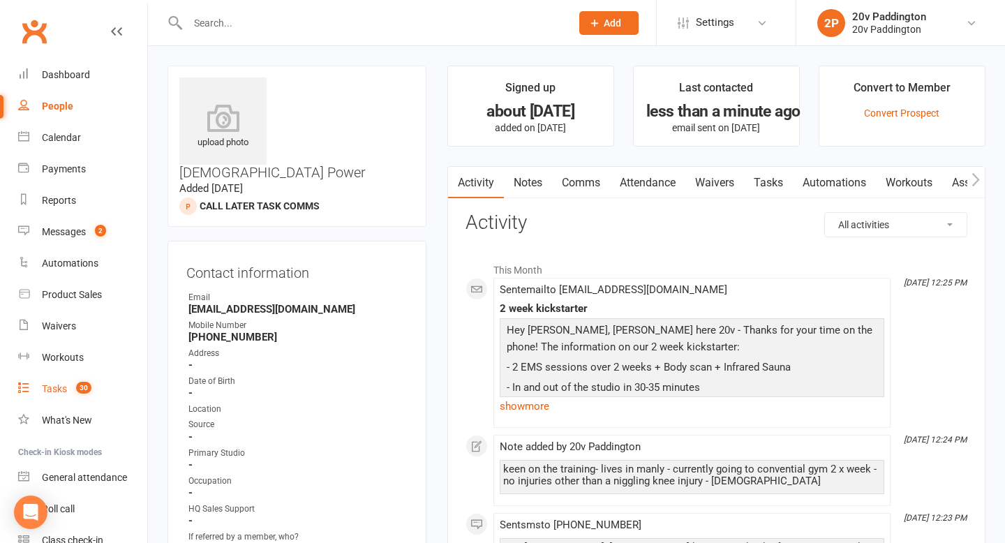
click at [77, 393] on count-badge "30" at bounding box center [80, 388] width 22 height 11
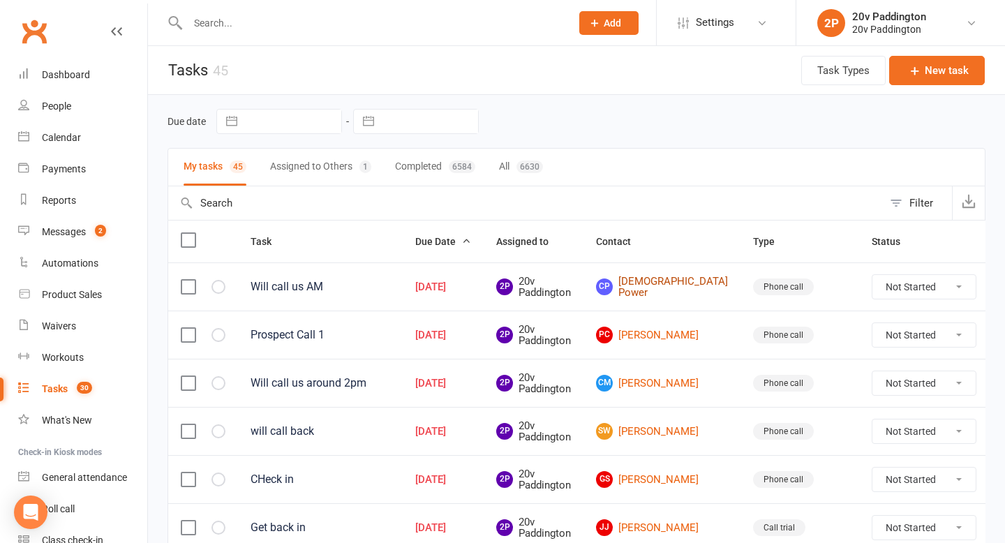
click at [651, 281] on link "CP Christian Power" at bounding box center [662, 287] width 132 height 23
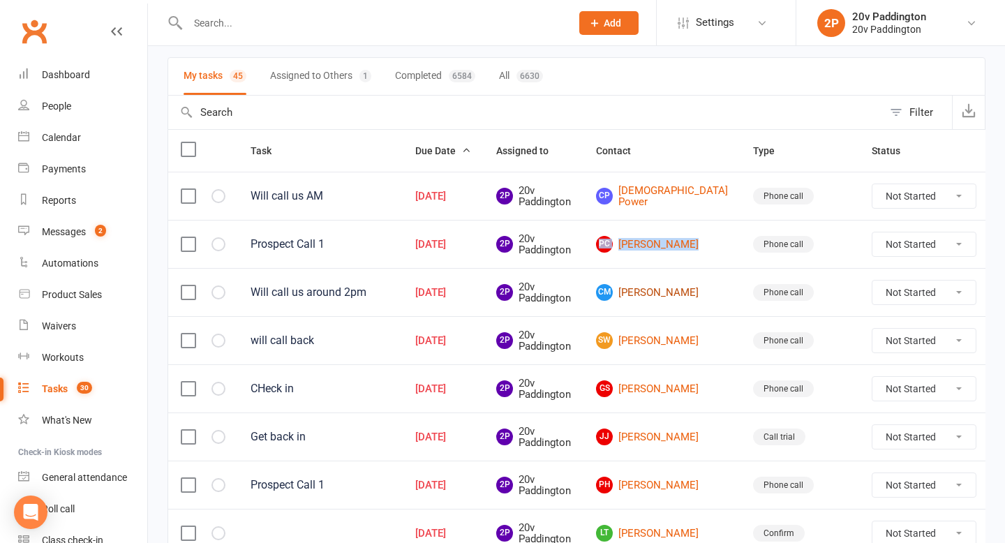
scroll to position [149, 0]
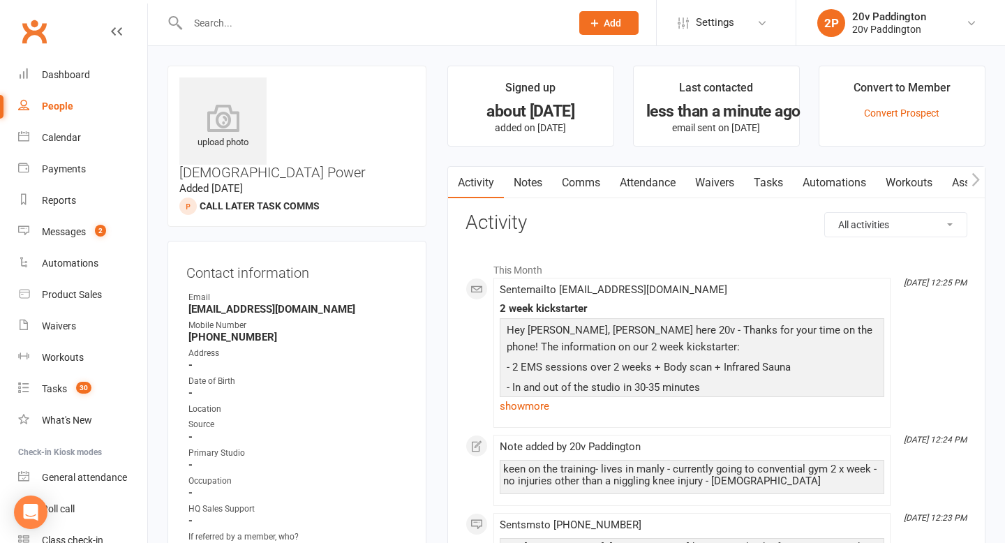
click at [785, 185] on link "Tasks" at bounding box center [768, 183] width 49 height 32
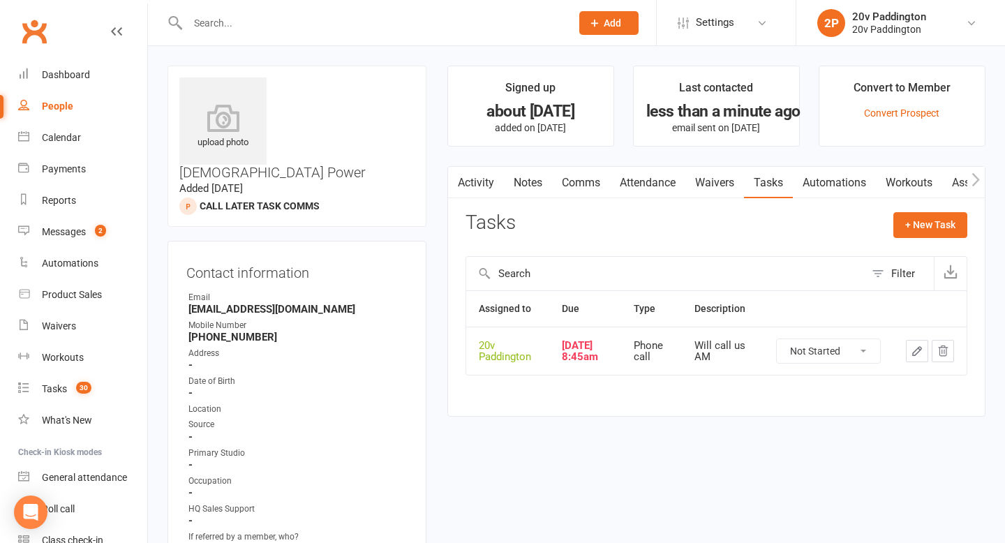
click at [915, 355] on icon "button" at bounding box center [917, 351] width 8 height 8
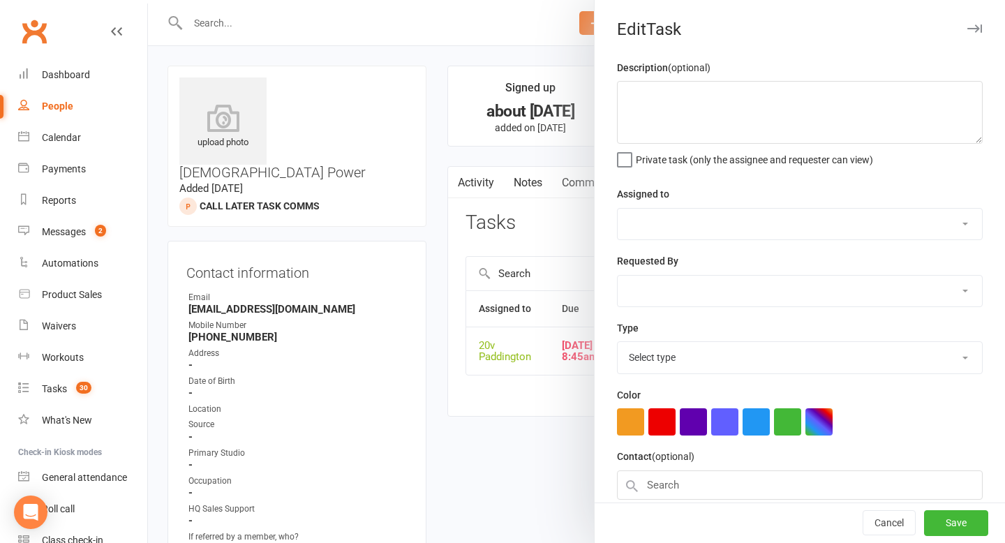
type textarea "Will call us AM"
select select "45737"
type input "06 Aug 2025"
type input "8:45am"
select select "22381"
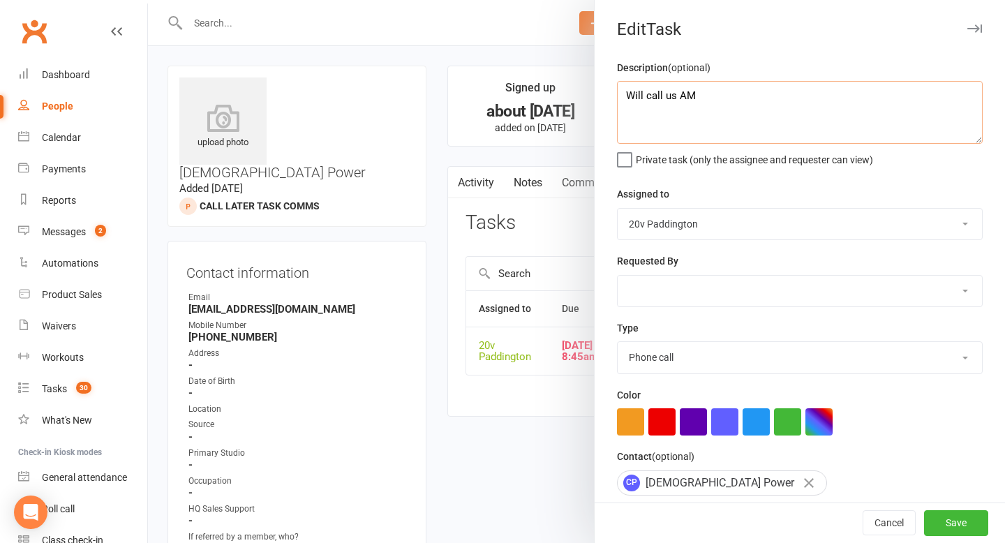
click at [701, 87] on textarea "Will call us AM" at bounding box center [800, 112] width 366 height 63
click at [701, 88] on textarea "Will call us AM" at bounding box center [800, 112] width 366 height 63
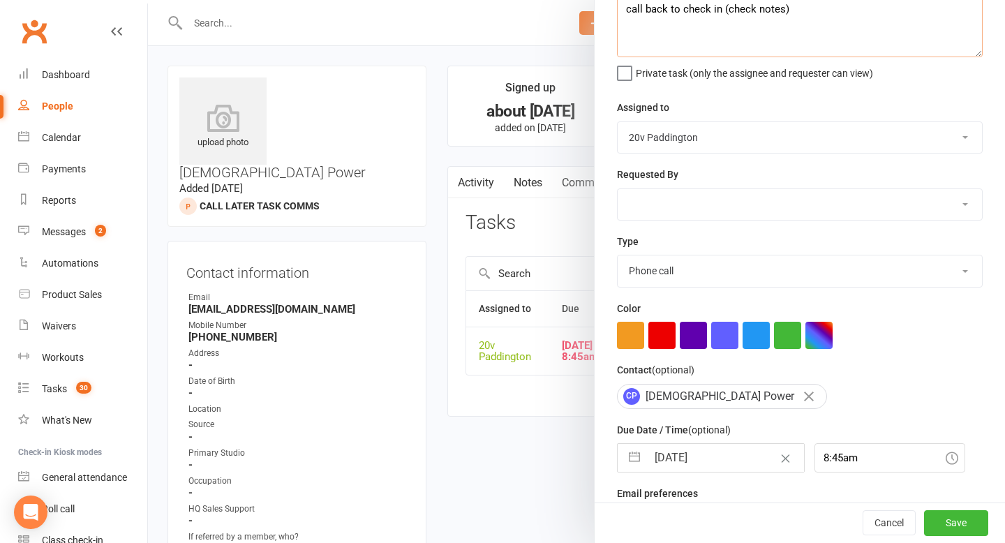
scroll to position [123, 0]
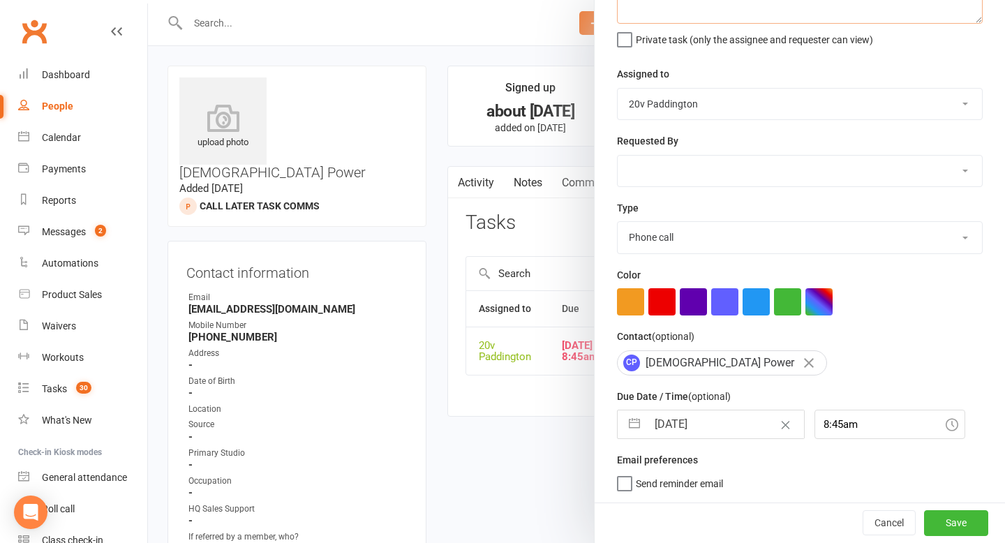
type textarea "call back to check in (check notes)"
click at [710, 425] on input "06 Aug 2025" at bounding box center [725, 424] width 157 height 28
select select "6"
select select "2025"
select select "7"
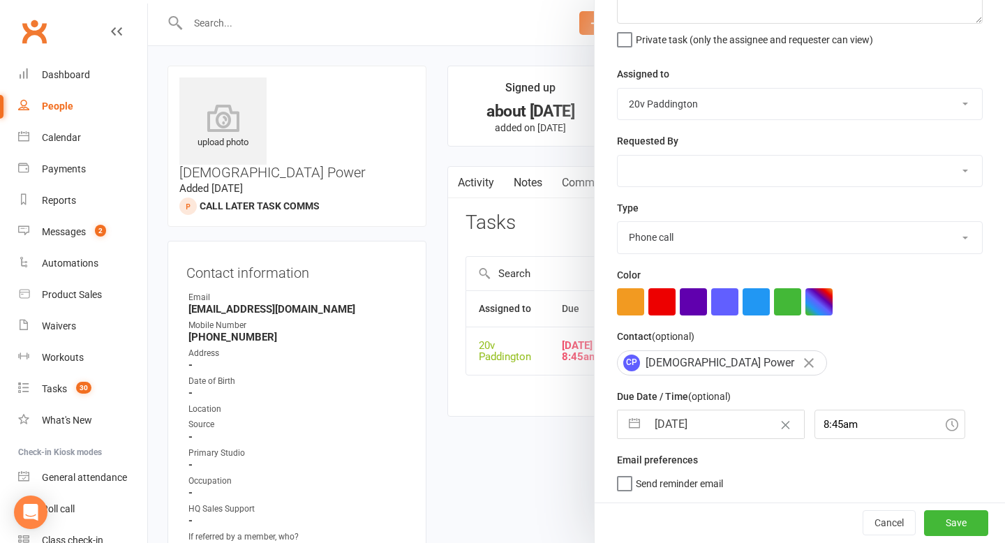
select select "2025"
select select "8"
select select "2025"
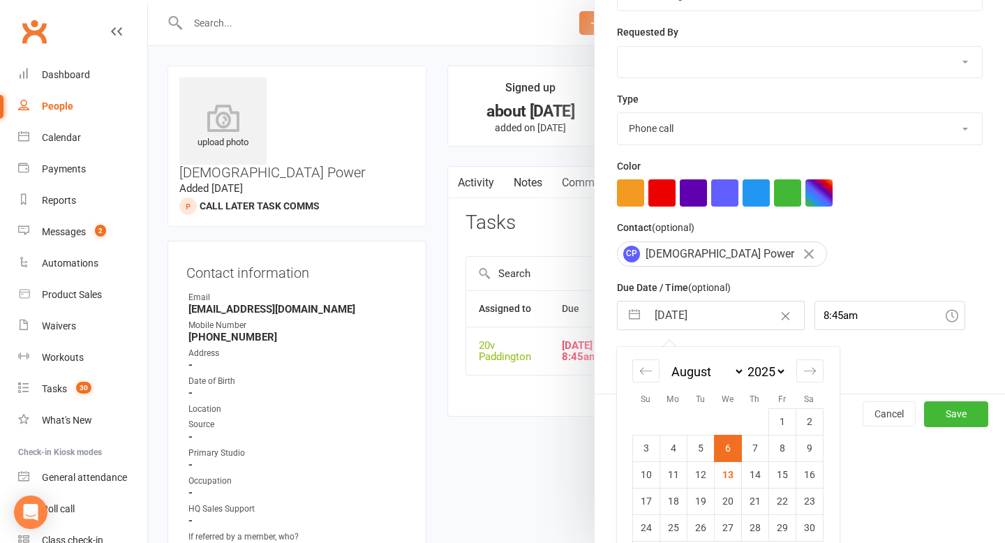
scroll to position [272, 0]
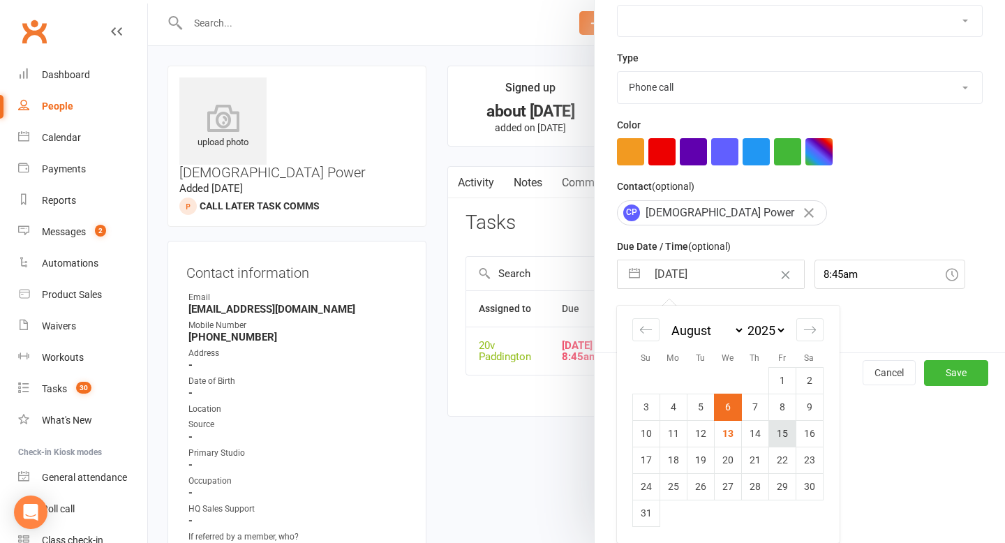
click at [780, 439] on td "15" at bounding box center [782, 433] width 27 height 27
type input "15 Aug 2025"
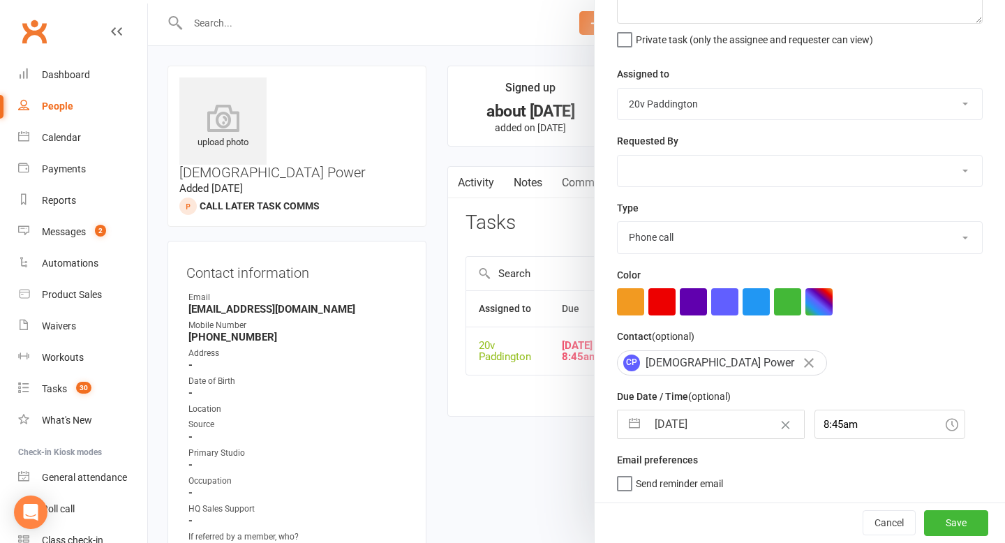
select select "6"
select select "2025"
select select "7"
select select "2025"
select select "8"
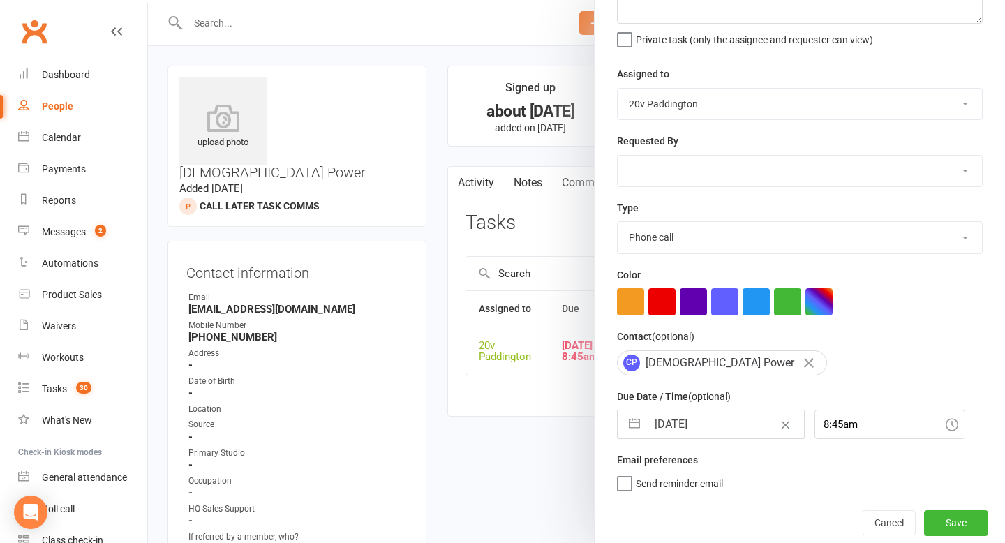
select select "2025"
click at [735, 422] on input "15 Aug 2025" at bounding box center [725, 424] width 157 height 28
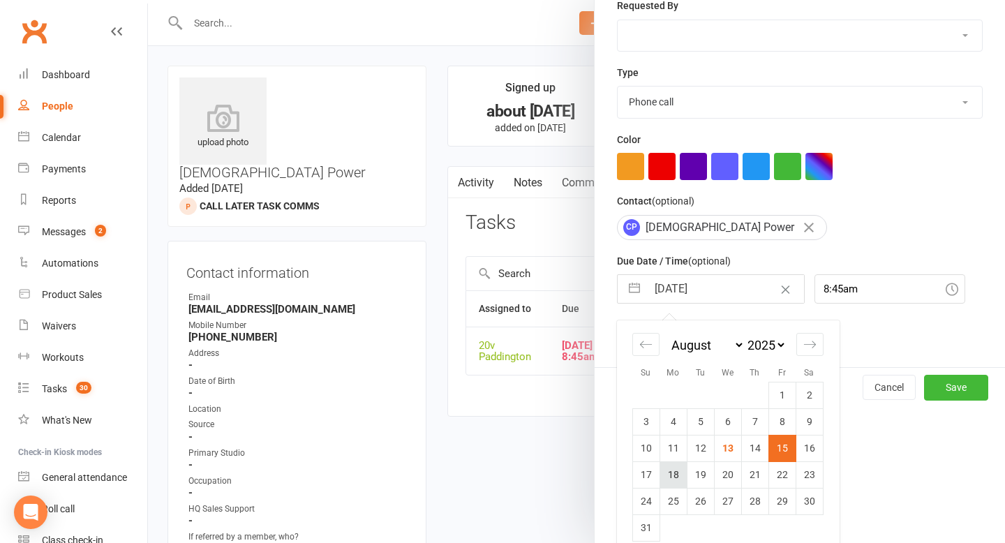
click at [672, 473] on td "18" at bounding box center [673, 474] width 27 height 27
type input "18 Aug 2025"
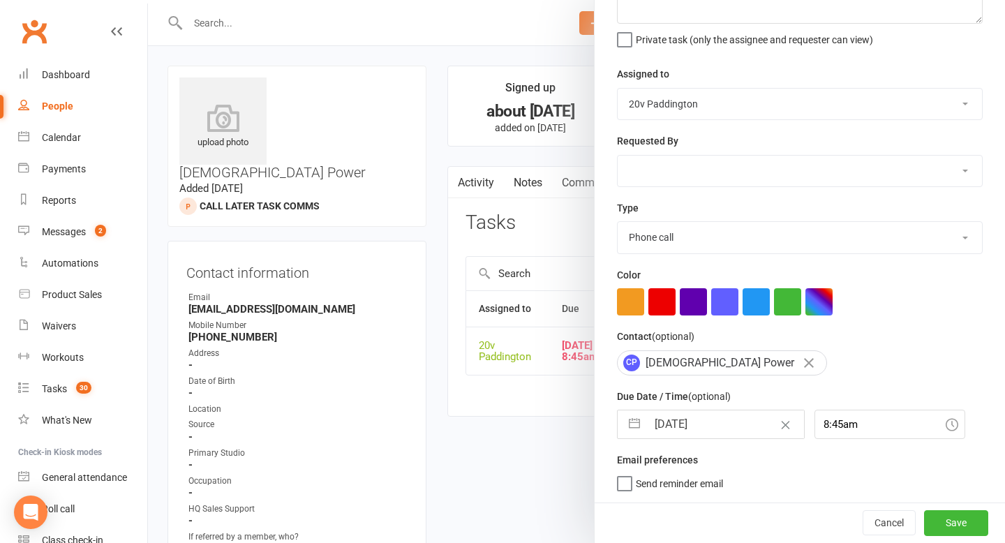
scroll to position [0, 0]
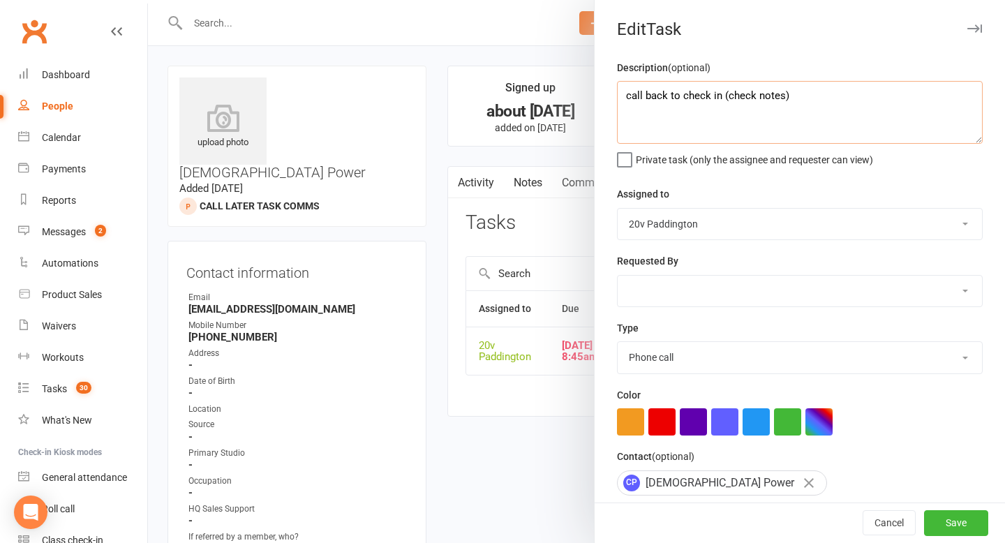
click at [723, 98] on textarea "call back to check in (check notes)" at bounding box center [800, 112] width 366 height 63
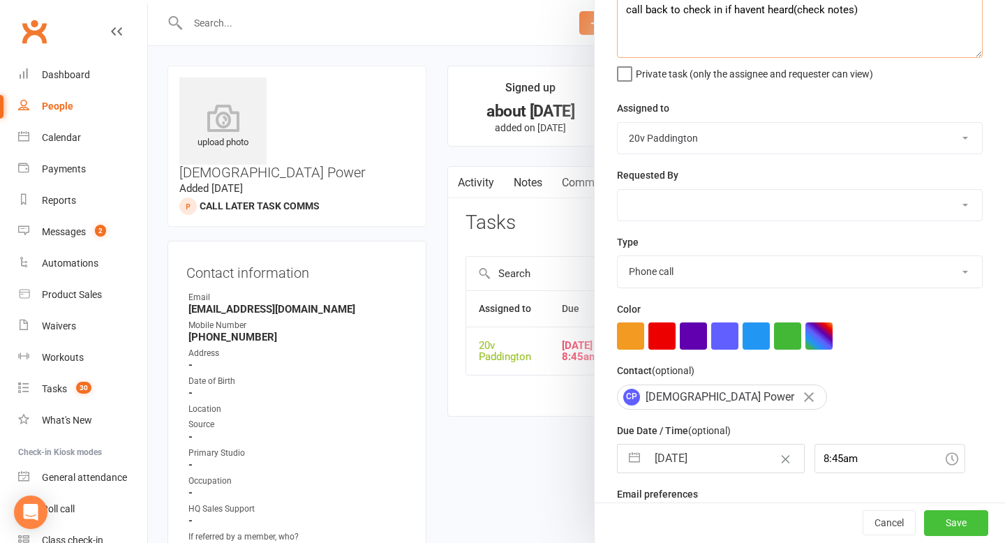
type textarea "call back to check in if havent heard(check notes)"
click at [970, 532] on button "Save" at bounding box center [956, 523] width 64 height 25
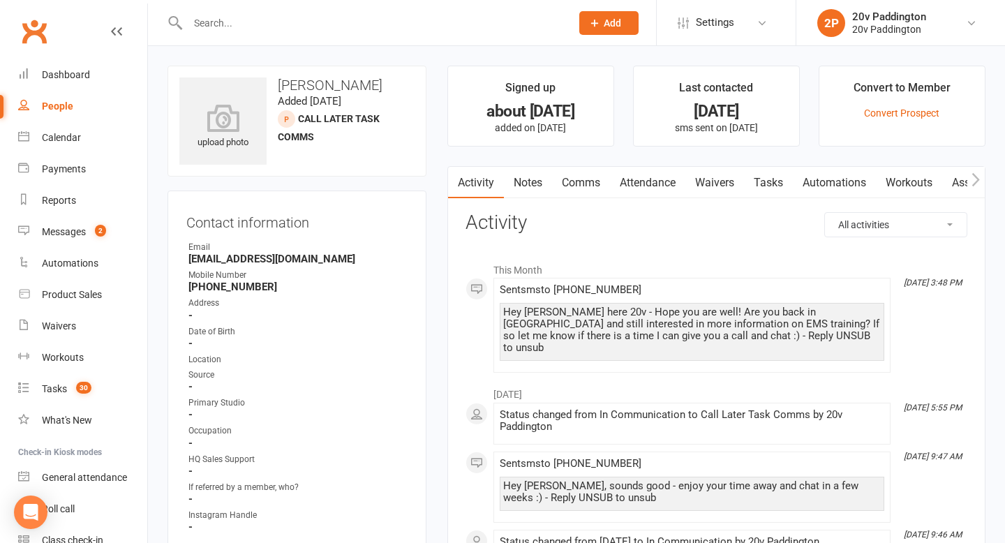
click at [595, 326] on div "Hey Paul, Joel here 20v - Hope you are well! Are you back in Sydney and still i…" at bounding box center [692, 329] width 378 height 47
click div "Hey Paul, Joel here 20v - Hope you are well! Are you back in Sydney and still i…"
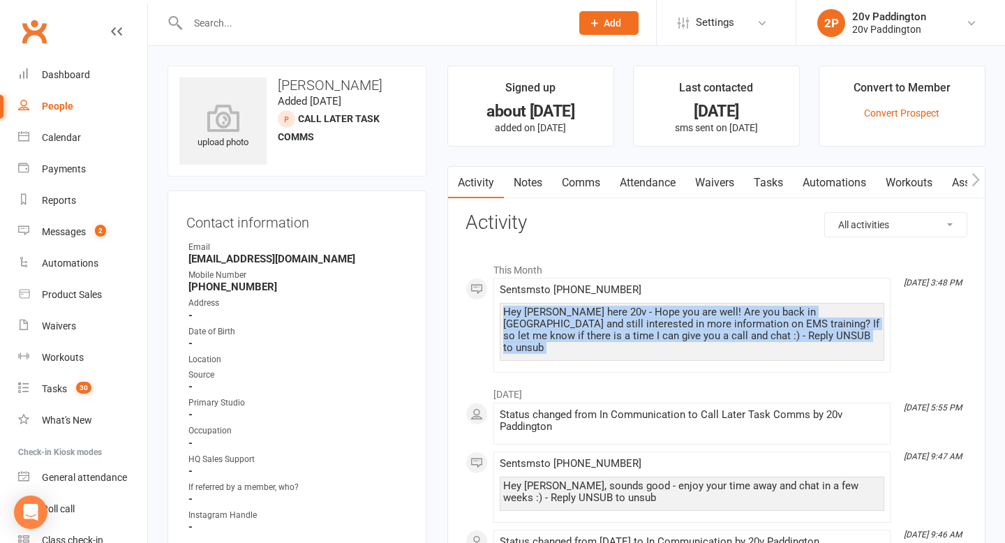
click div "Hey Paul, Joel here 20v - Hope you are well! Are you back in Sydney and still i…"
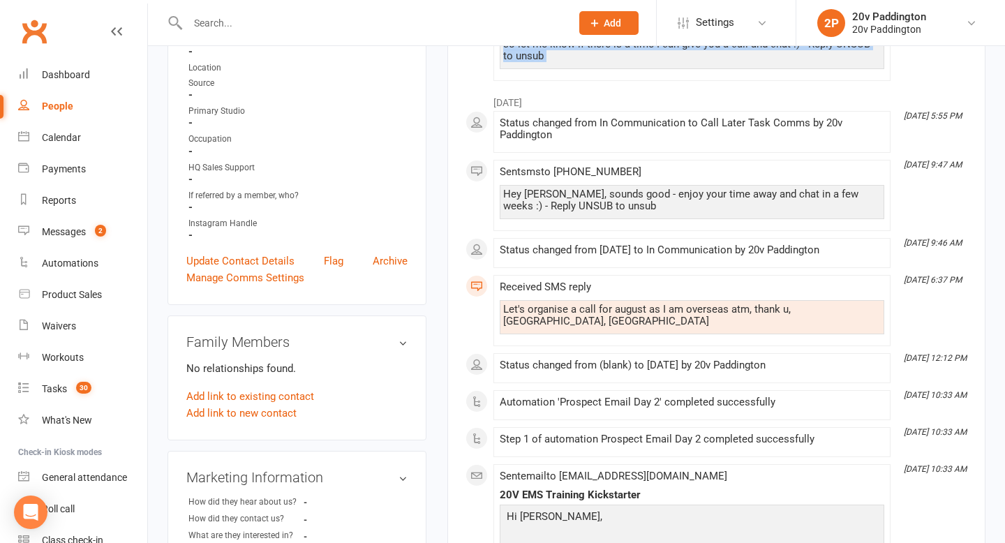
scroll to position [313, 0]
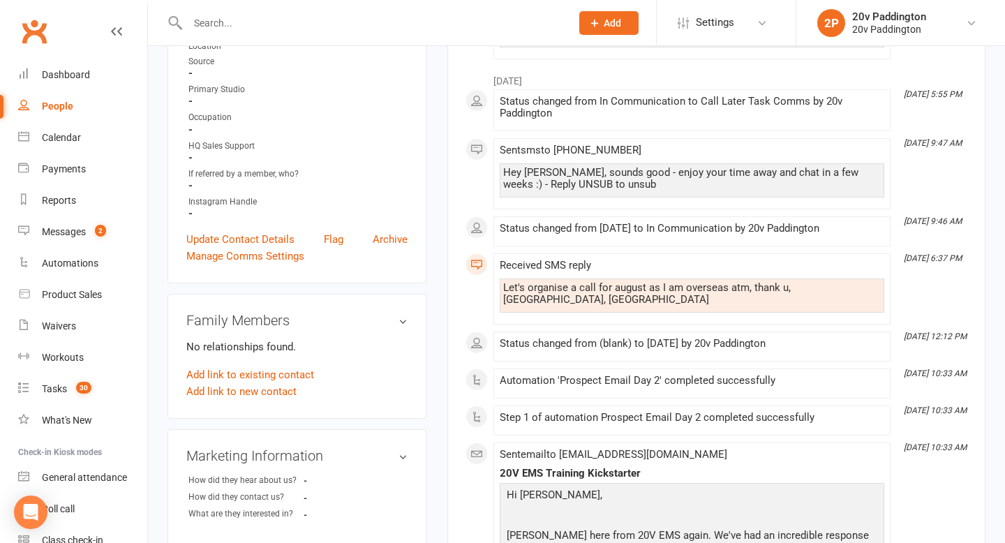
click div "Let's organise a call for august as I am overseas atm, thank u, Paul, Haven hea…"
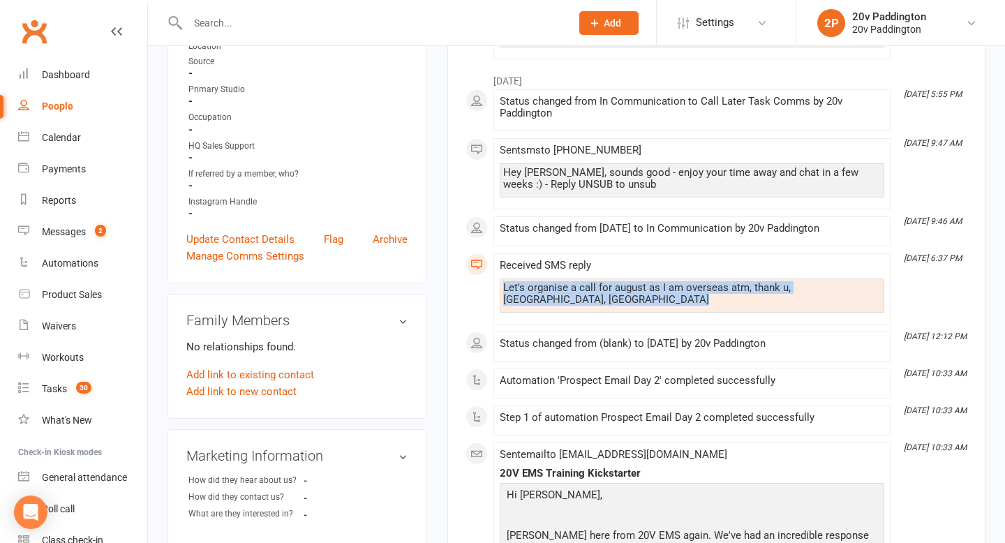
click div "Let's organise a call for august as I am overseas atm, thank u, Paul, Haven hea…"
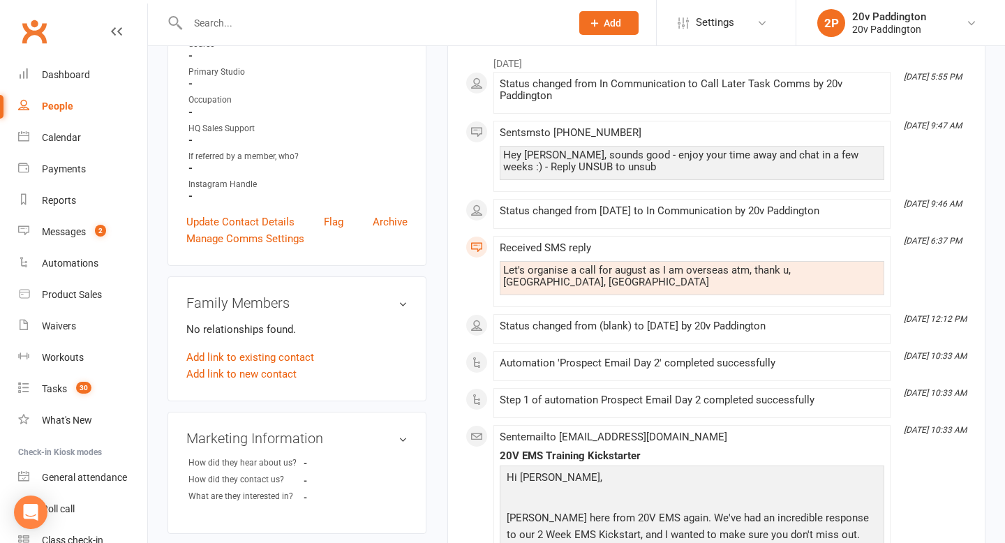
scroll to position [355, 0]
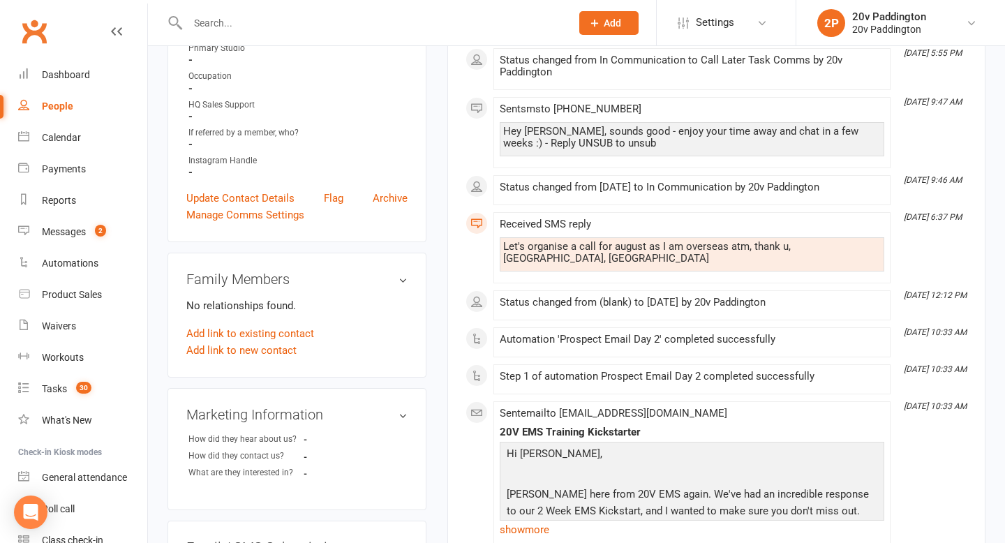
click div "Let's organise a call for august as I am overseas atm, thank u, Paul, Haven hea…"
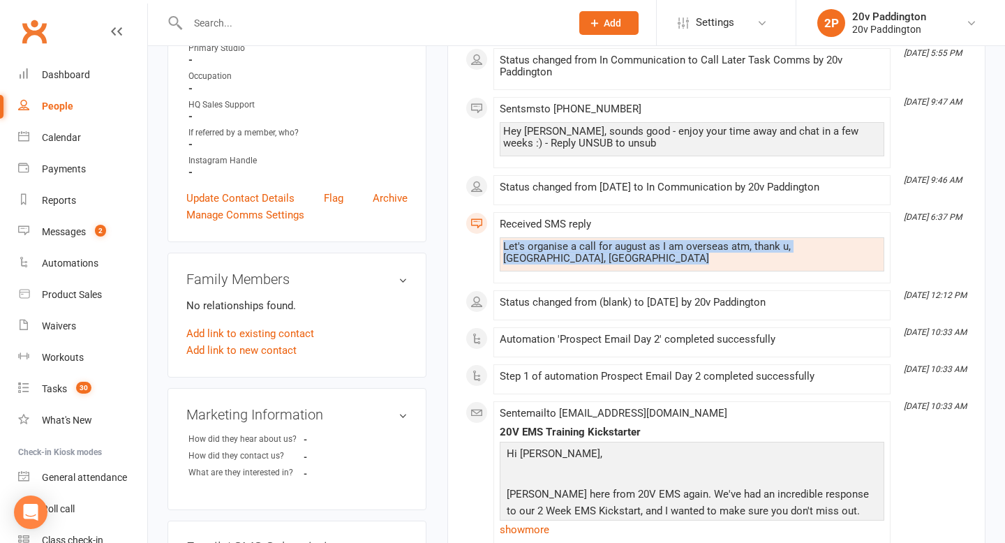
click div "Let's organise a call for august as I am overseas atm, thank u, Paul, Haven hea…"
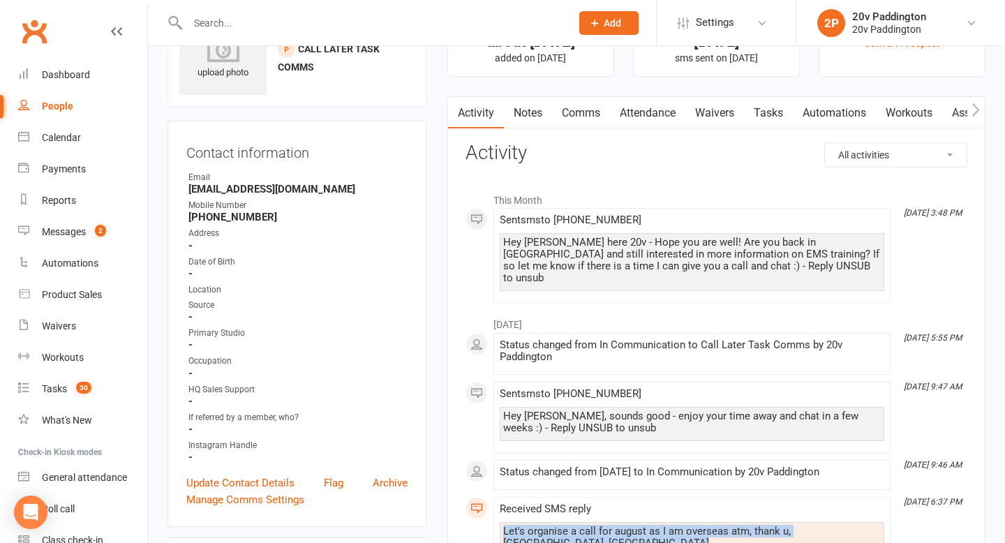
scroll to position [0, 0]
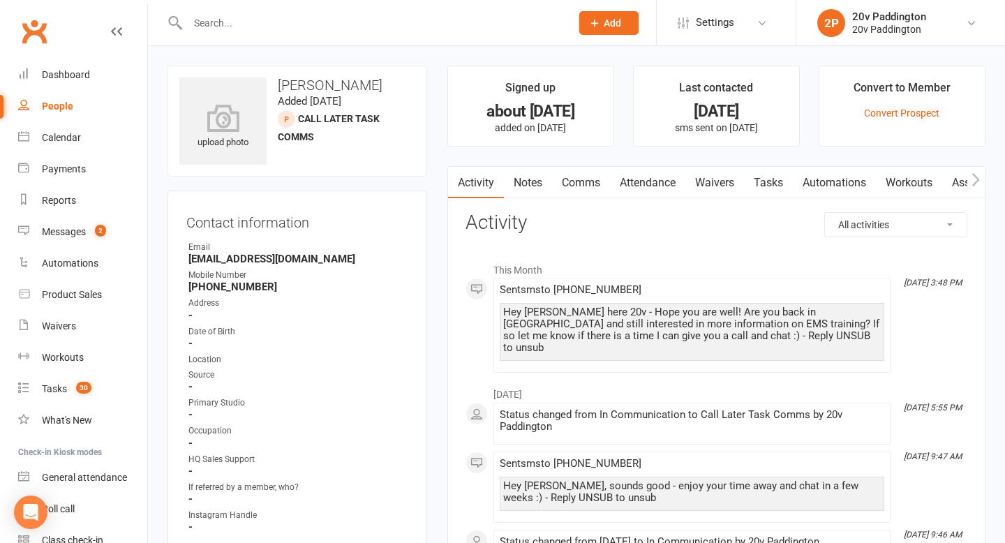
click div "Activity Notes Comms Attendance Waivers Tasks Automations Workouts Assessments …"
click link "Notes"
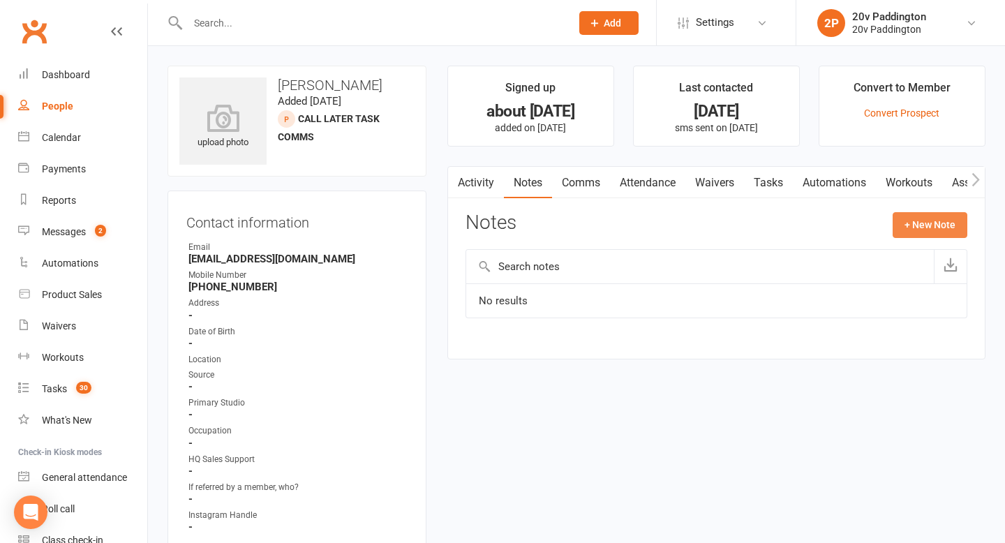
click button "+ New Note"
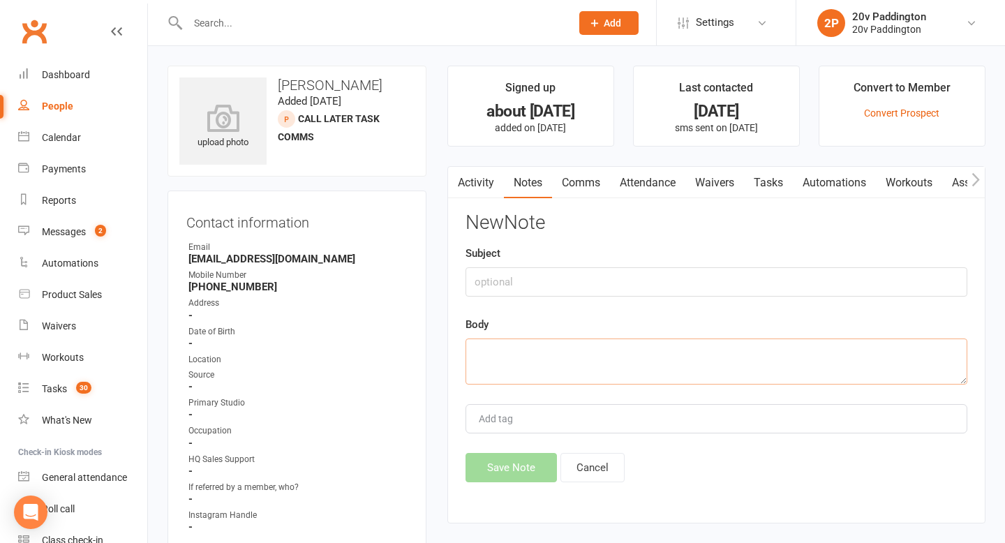
click textarea
type textarea "Left VM"
click button "Save Note"
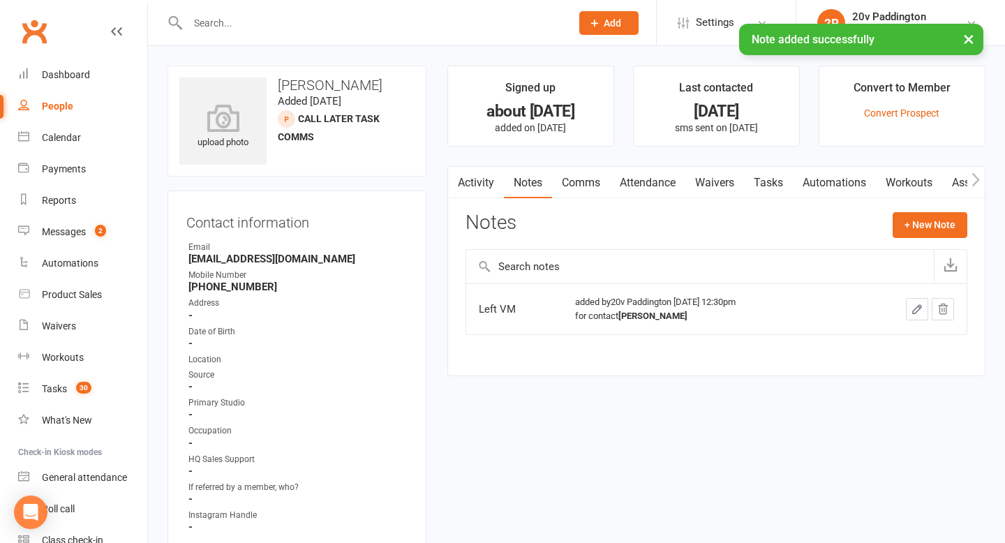
click link "Comms"
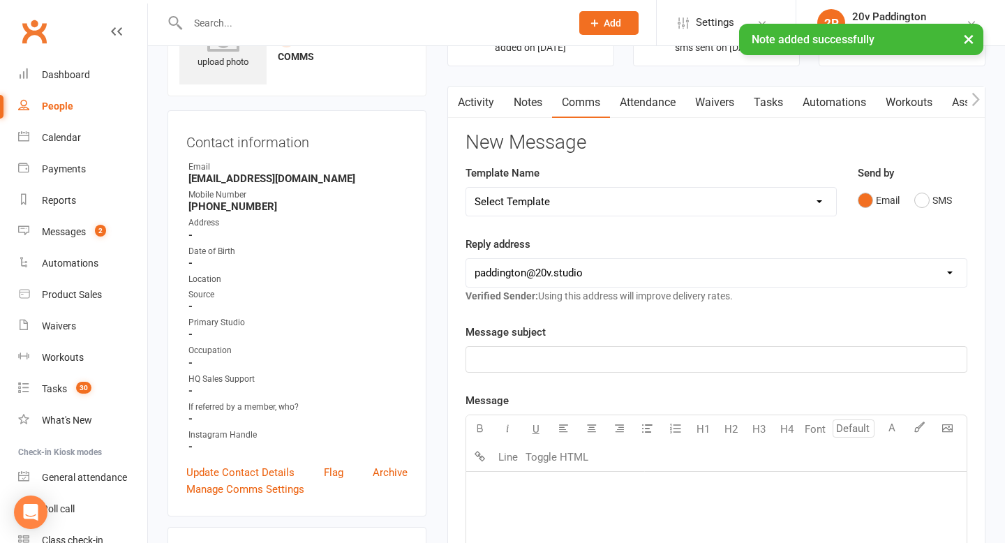
scroll to position [85, 0]
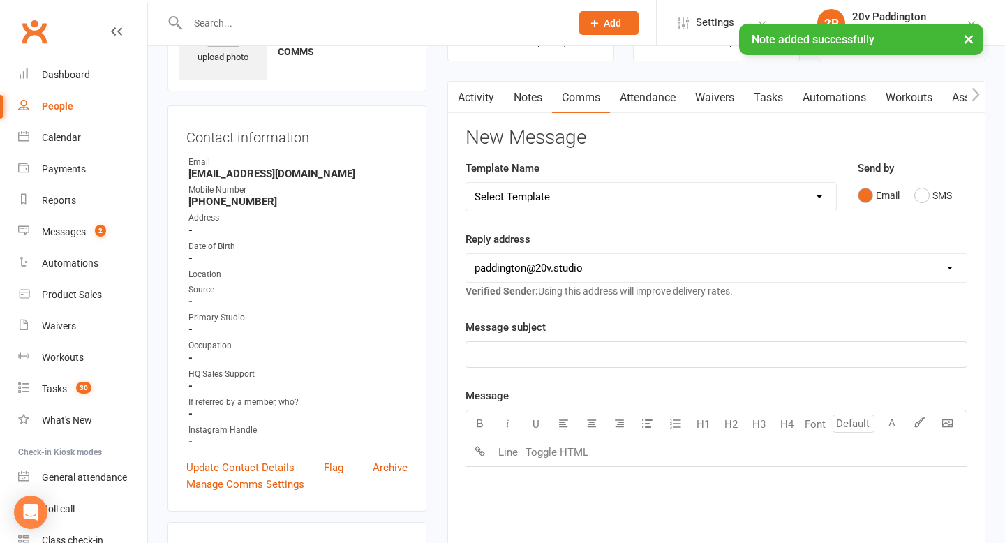
click div "Send by Email SMS"
click button "SMS"
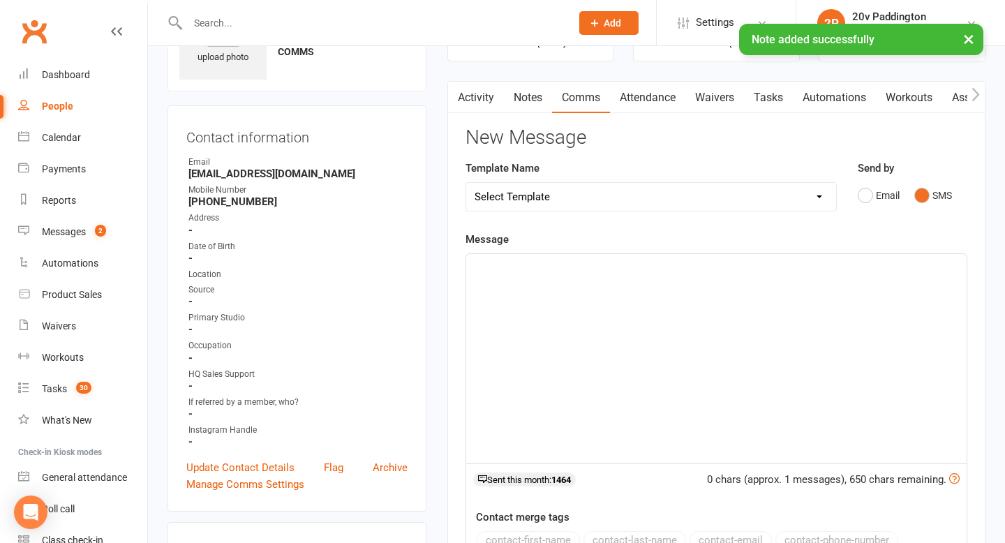
click select "Select Template [Email] 20v Referral Bonus [SMS] Free Trial Link [SMS] Haven’t …"
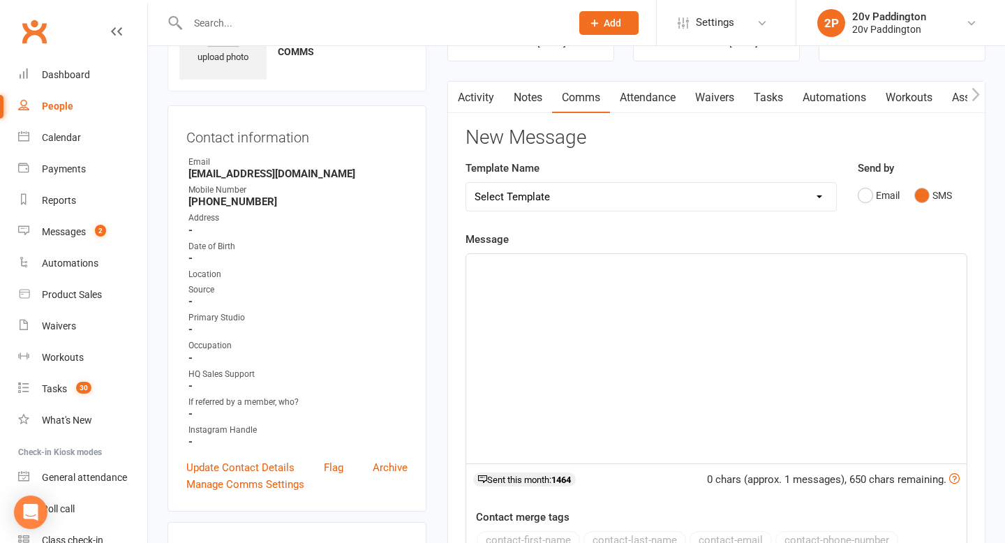
select select "3"
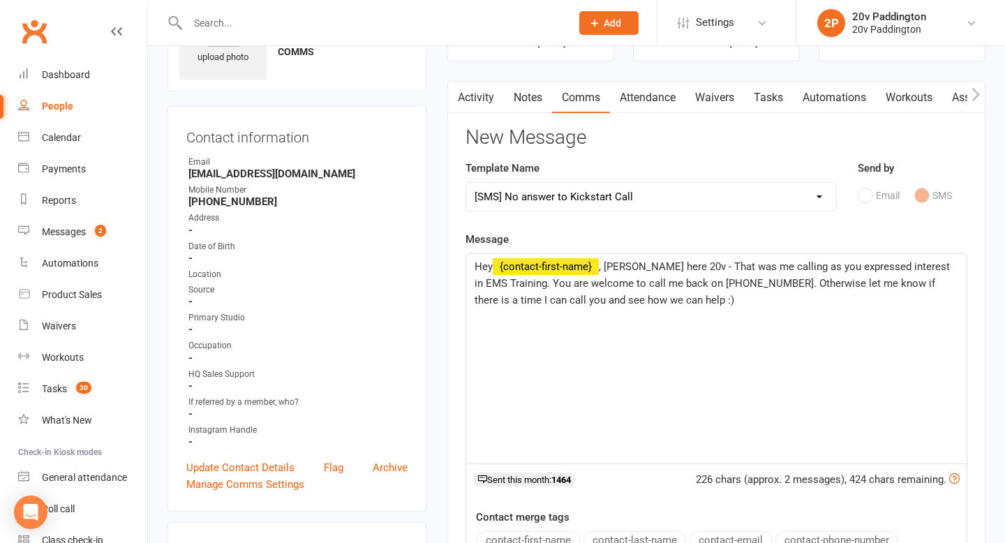
click span ", Joel here 20v - That was me calling as you expressed interest in EMS Training…"
click div "Activity Notes Comms Attendance Waivers Tasks Automations Workouts Assessments …"
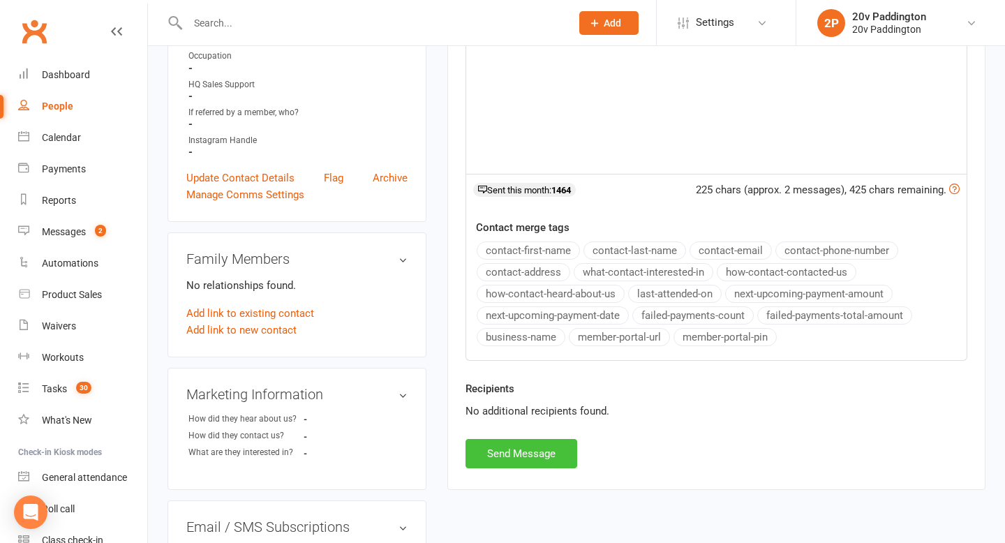
click button "Send Message"
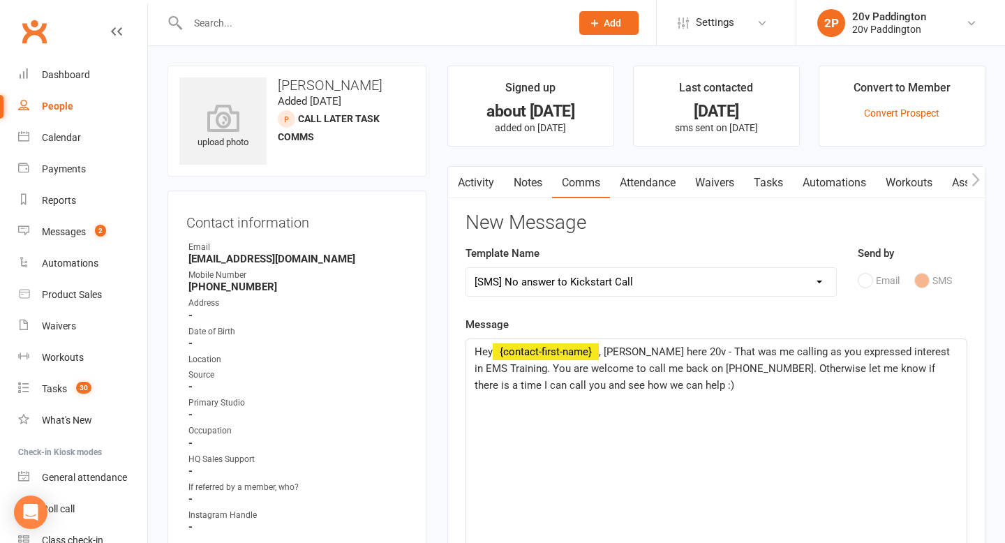
select select
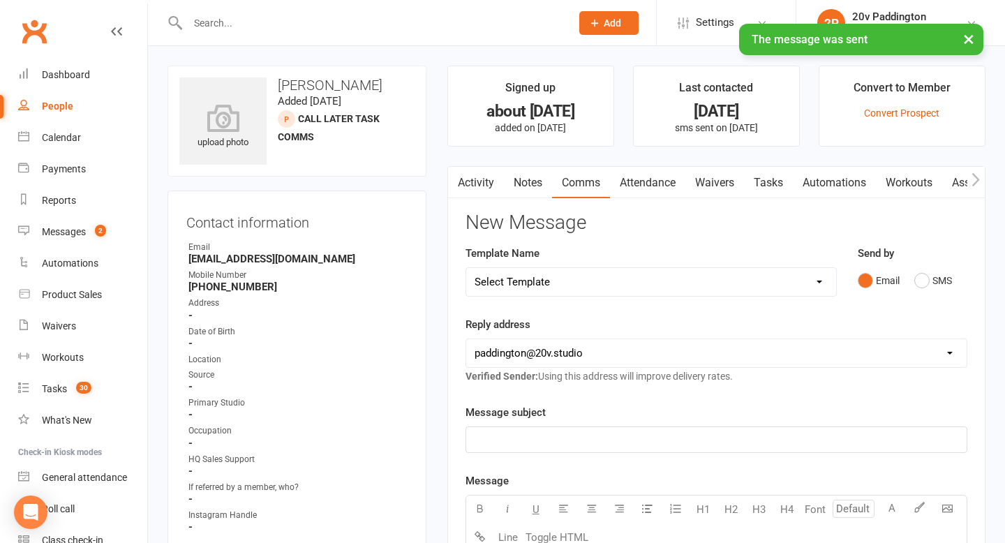
click link "Tasks"
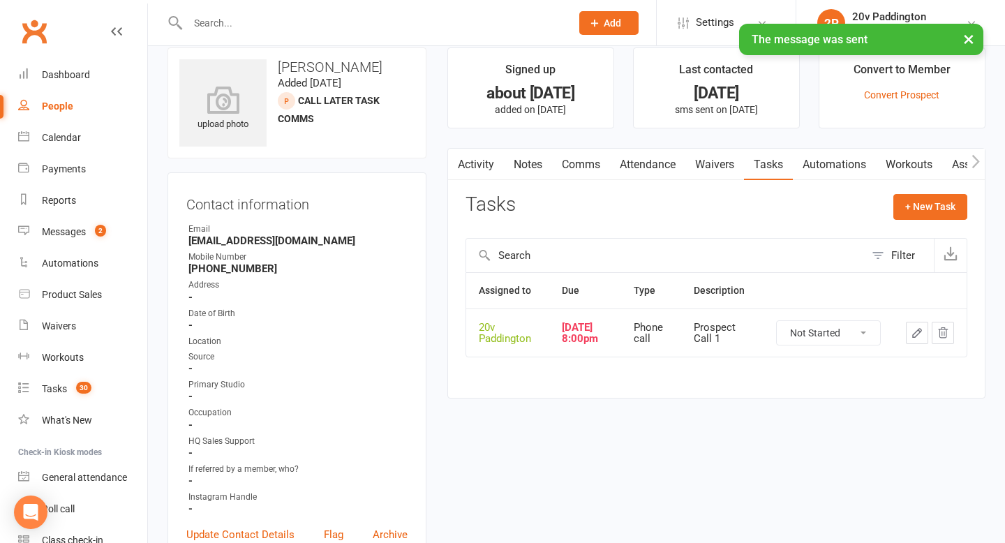
scroll to position [32, 0]
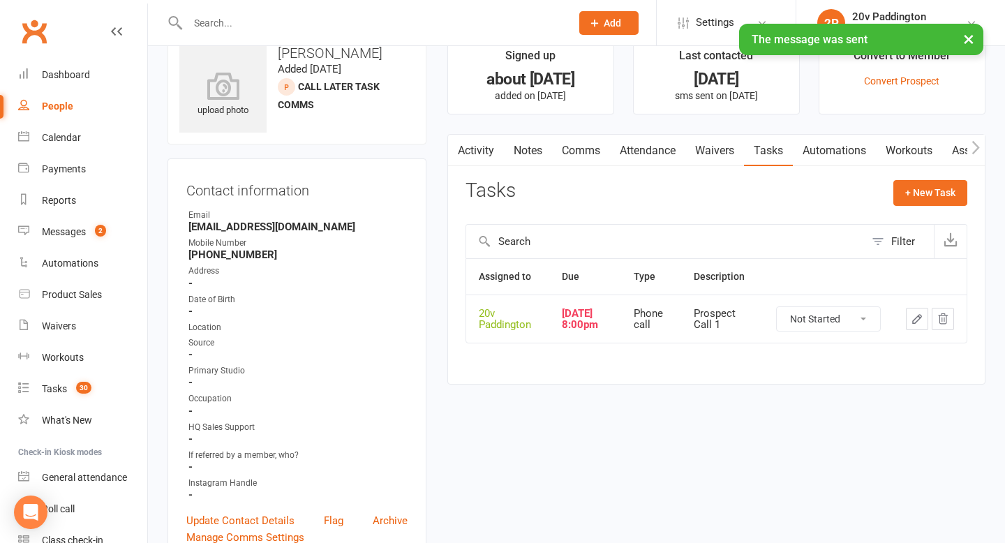
click icon "button"
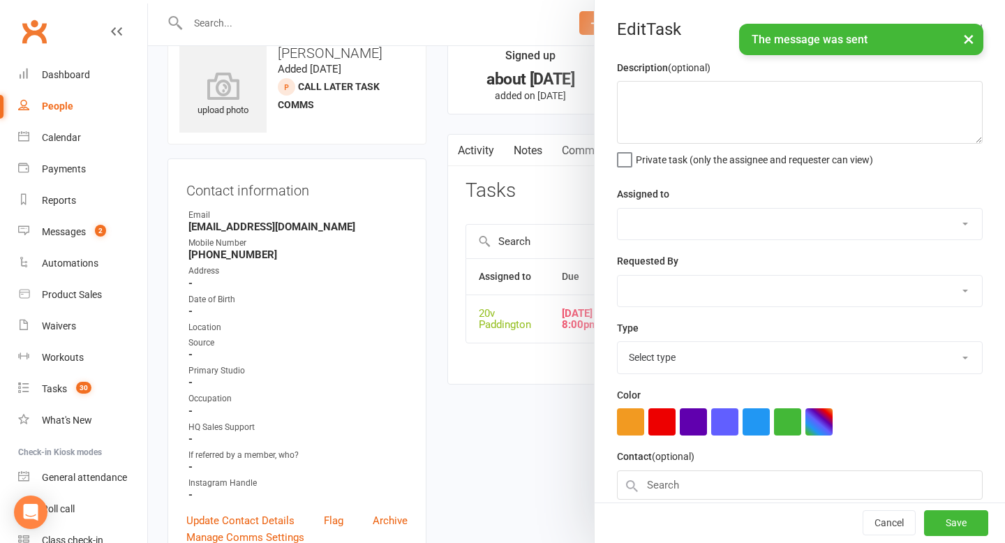
type textarea "Prospect Call 1"
select select "45737"
type input "[DATE]"
type input "8:00pm"
select select "22381"
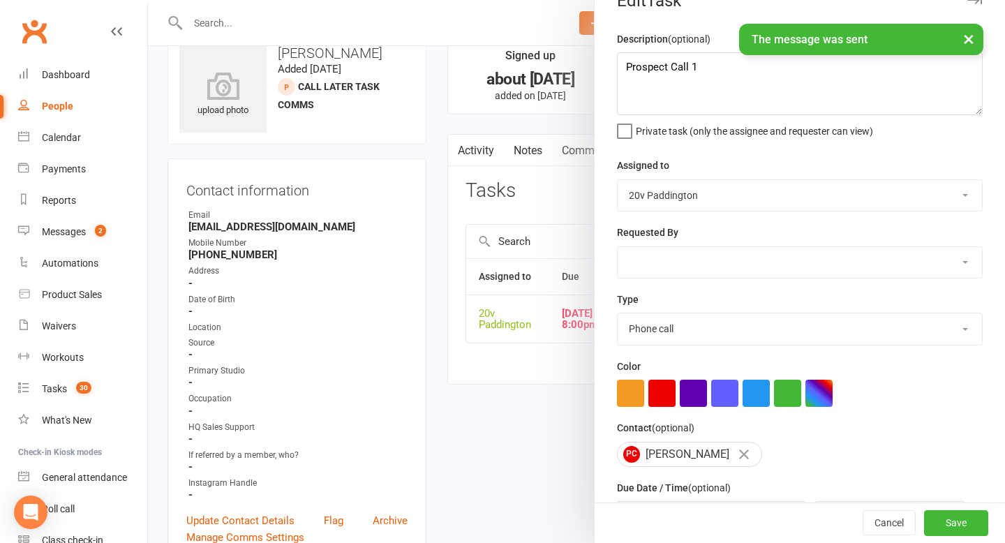
scroll to position [53, 0]
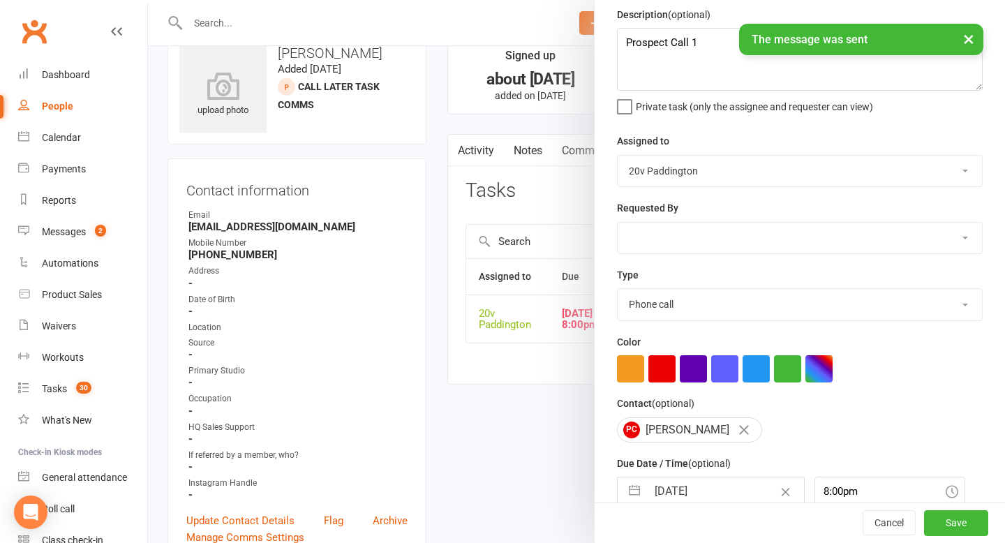
click div "× The message was sent"
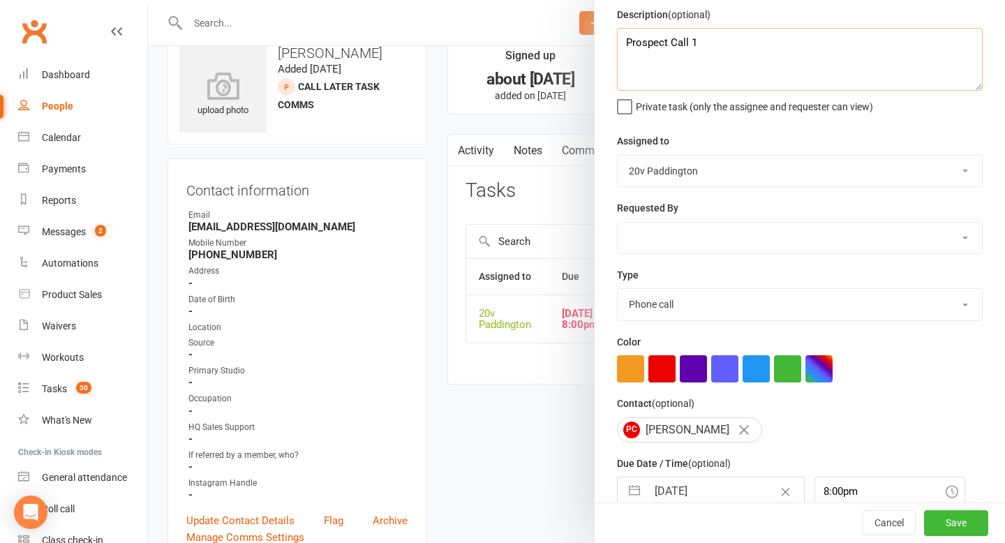
click textarea "Prospect Call 1"
type textarea "Check in - asked to call back in august"
click div "Cancel Save"
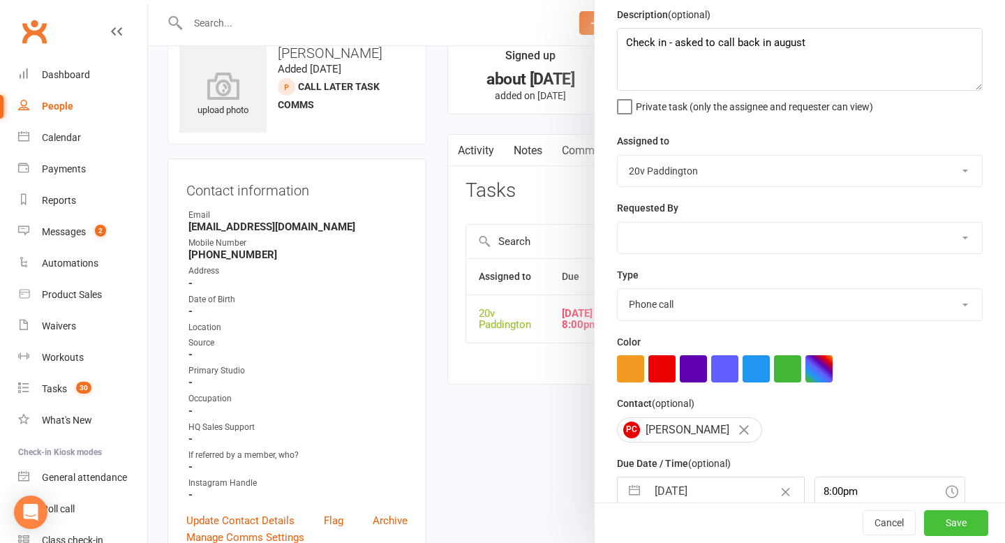
click button "Save"
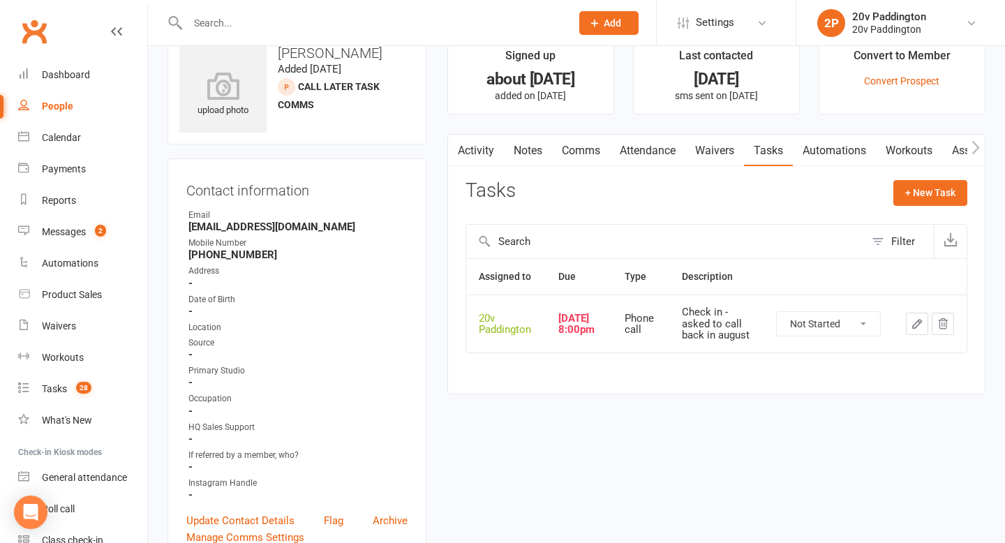
click icon "button"
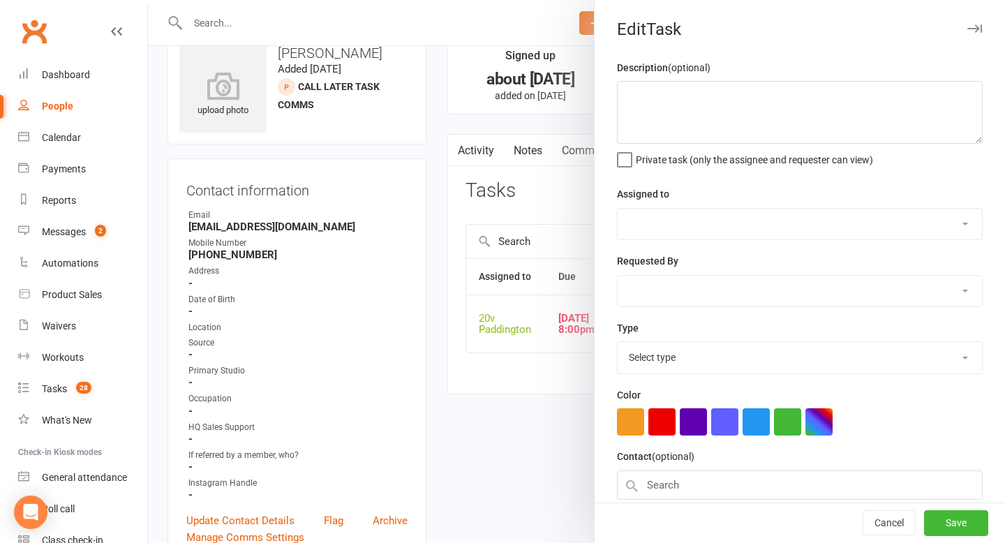
type textarea "Check in - asked to call back in august"
select select "45737"
type input "[DATE]"
type input "8:00pm"
select select "22381"
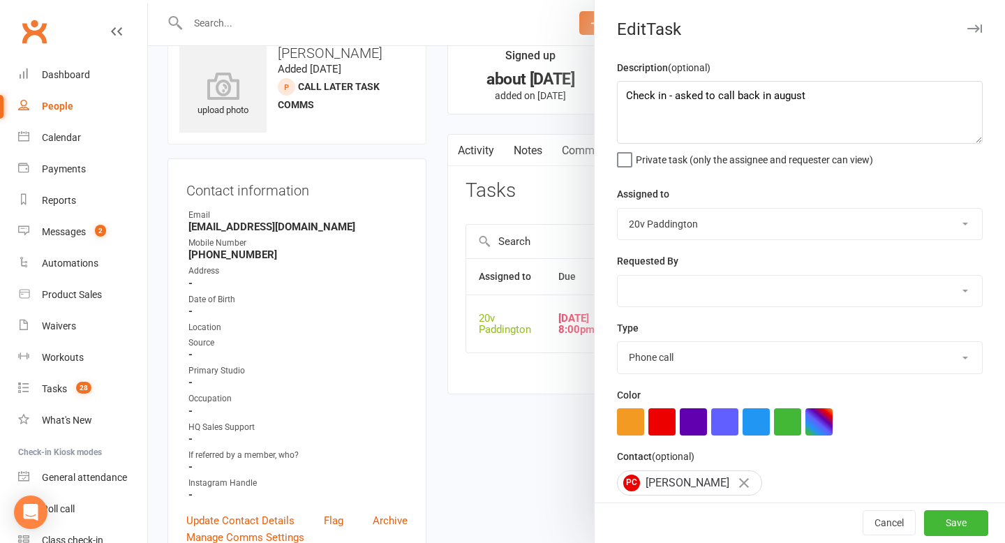
scroll to position [123, 0]
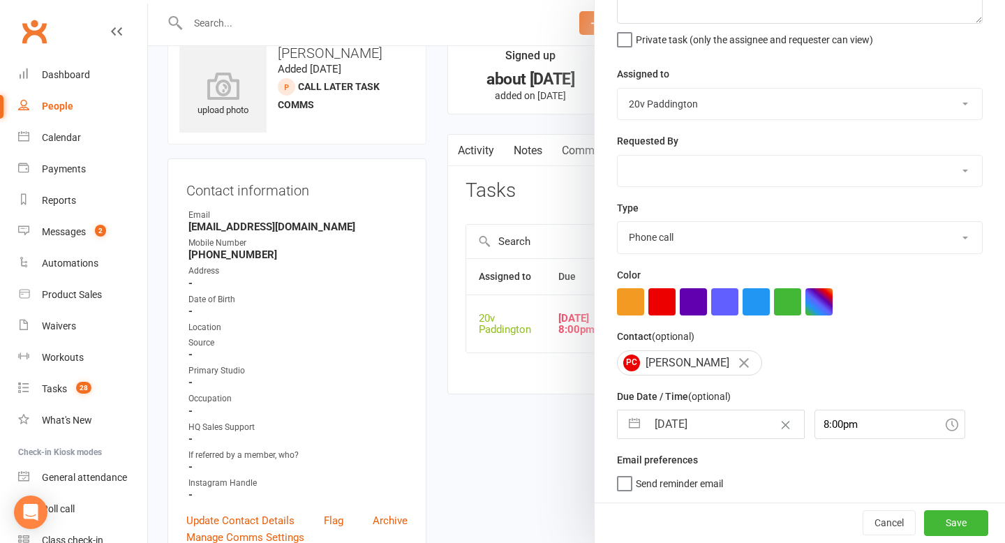
click input "[DATE]"
select select "6"
select select "2025"
select select "7"
select select "2025"
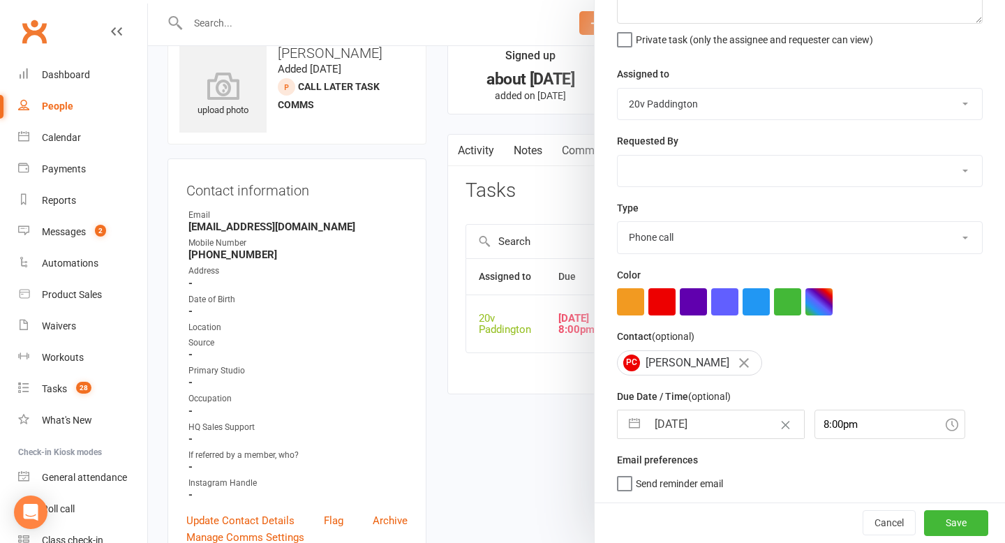
select select "8"
select select "2025"
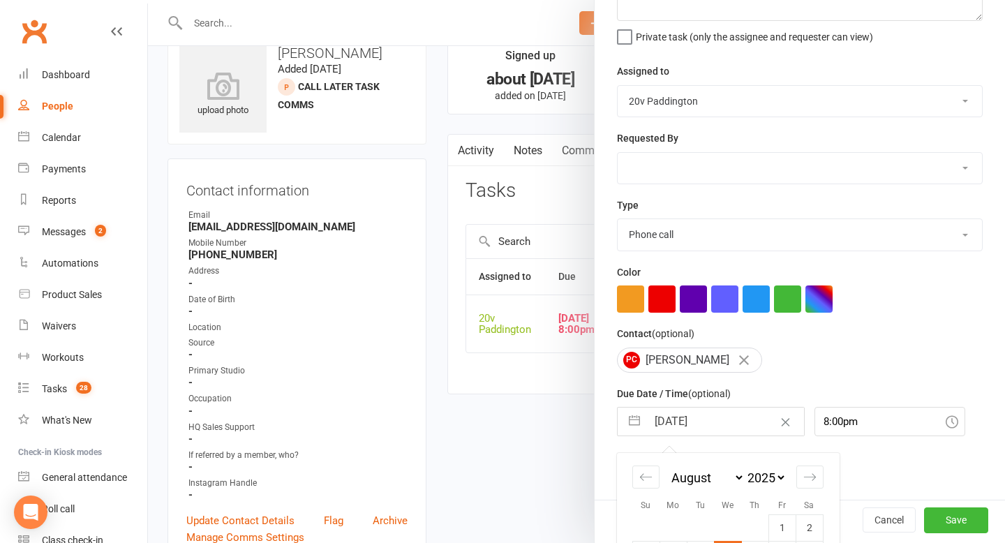
scroll to position [272, 0]
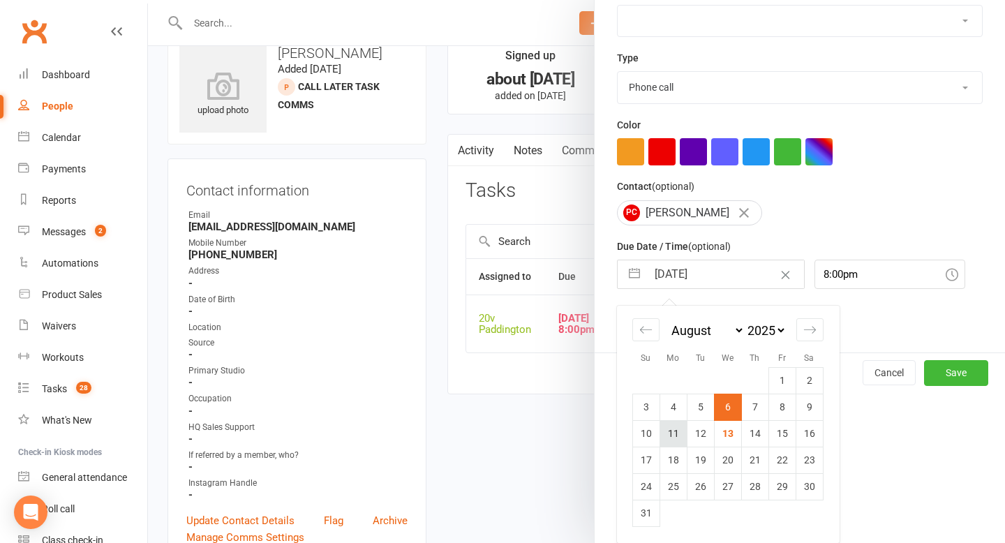
click td "11"
type input "11 Aug 2025"
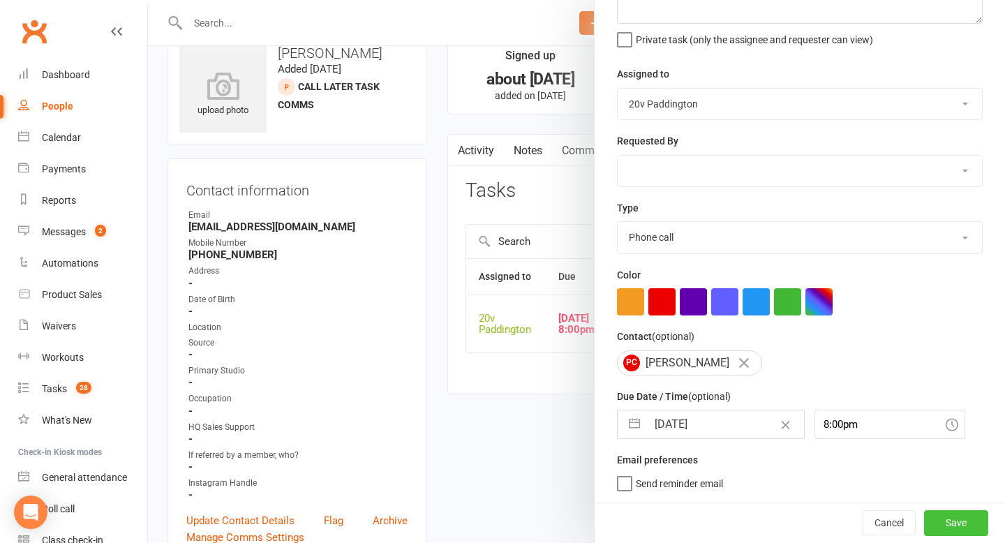
click button "Save"
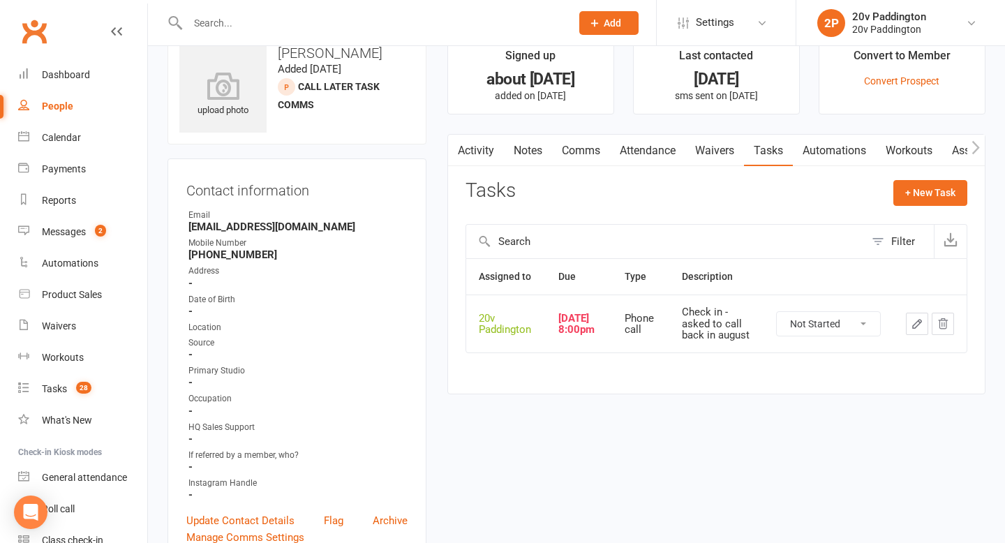
scroll to position [0, 0]
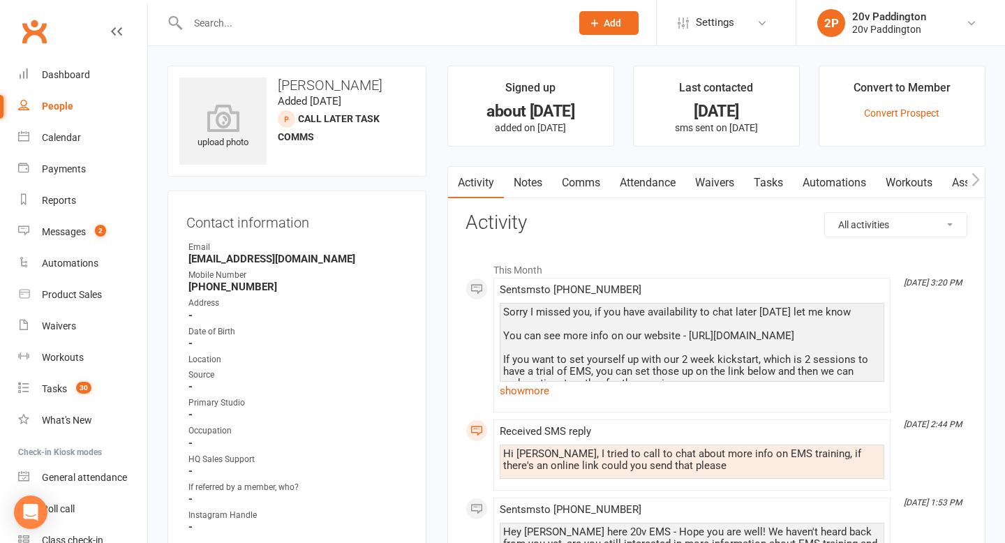
click at [533, 399] on link "show more" at bounding box center [692, 391] width 385 height 20
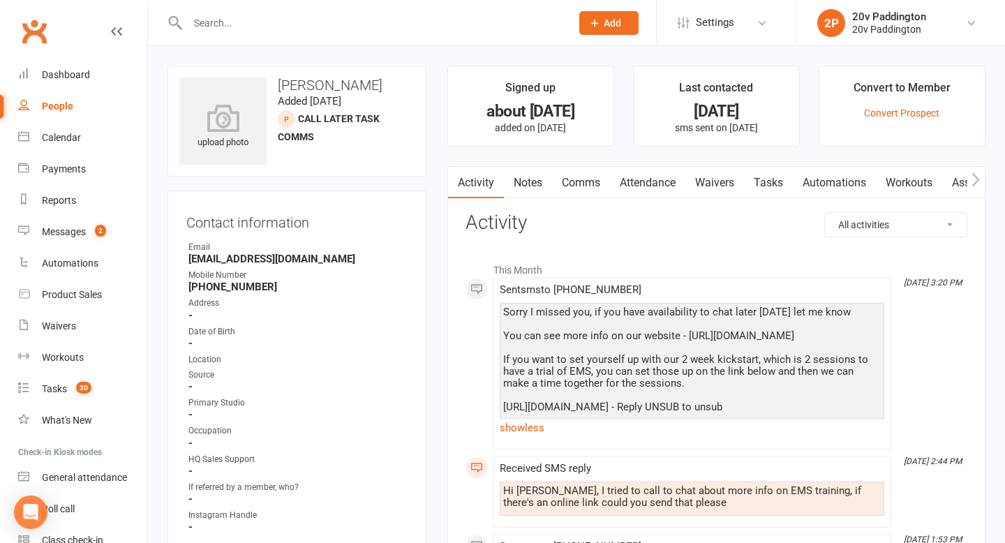
click at [632, 408] on div "Sorry I missed you, if you have availability to chat later [DATE] let me know Y…" at bounding box center [692, 359] width 378 height 107
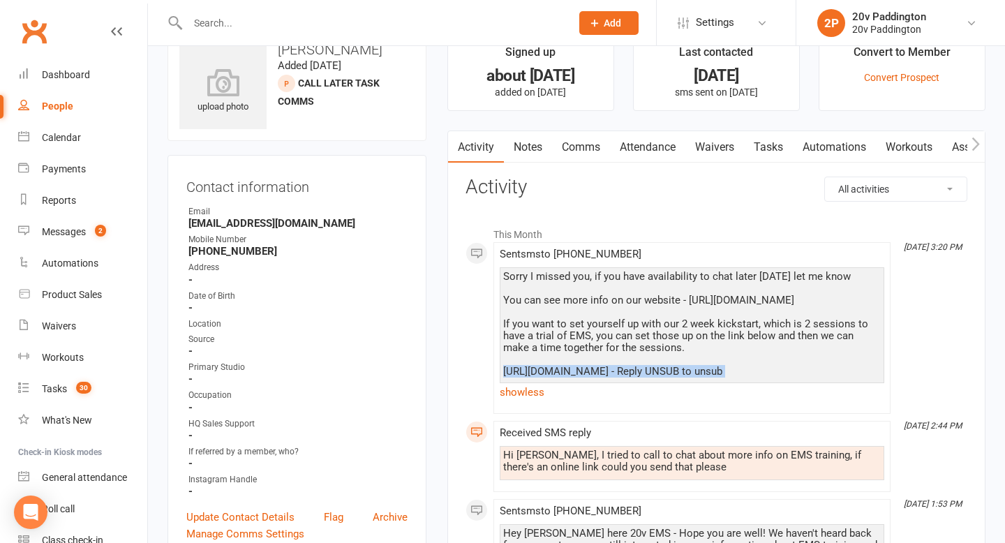
scroll to position [46, 0]
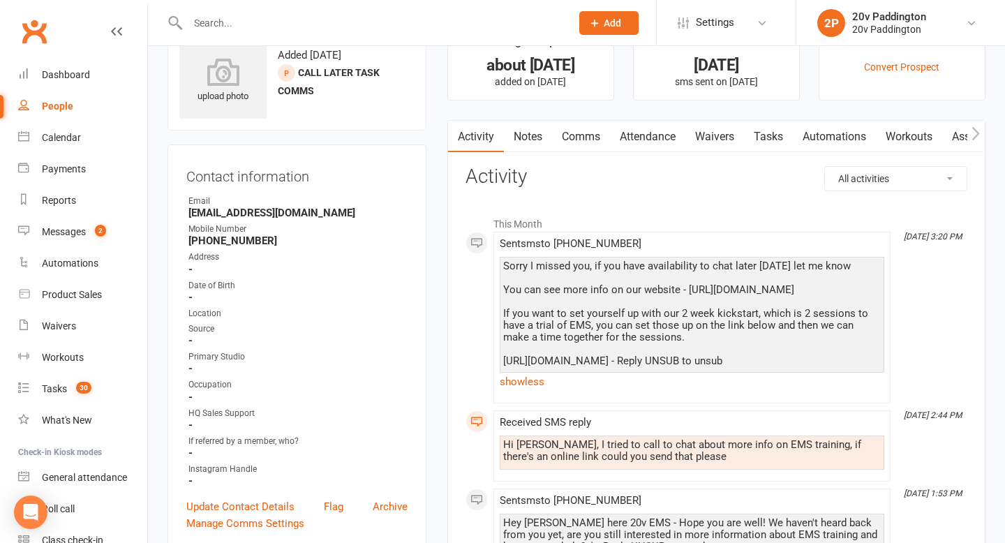
click at [642, 178] on h3 "Activity" at bounding box center [717, 177] width 502 height 22
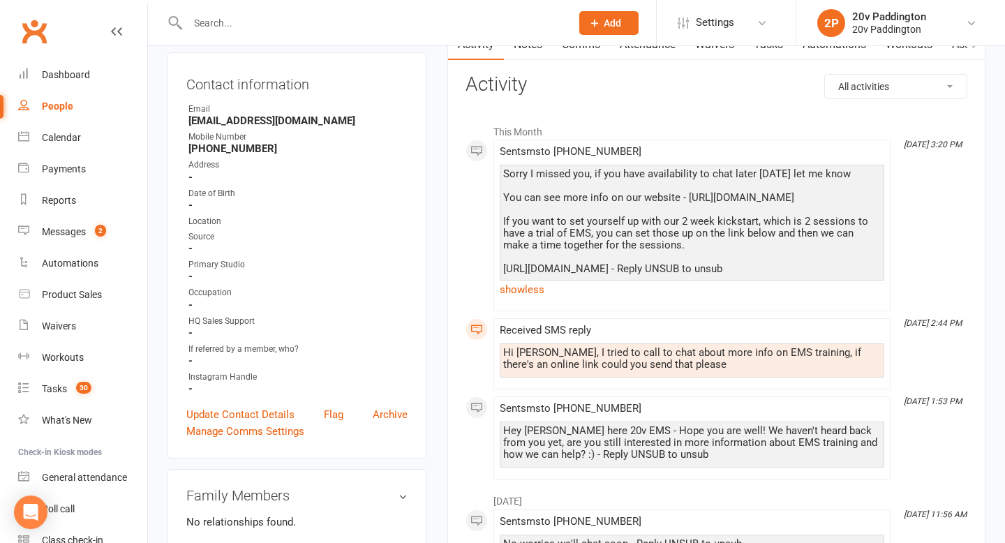
scroll to position [0, 0]
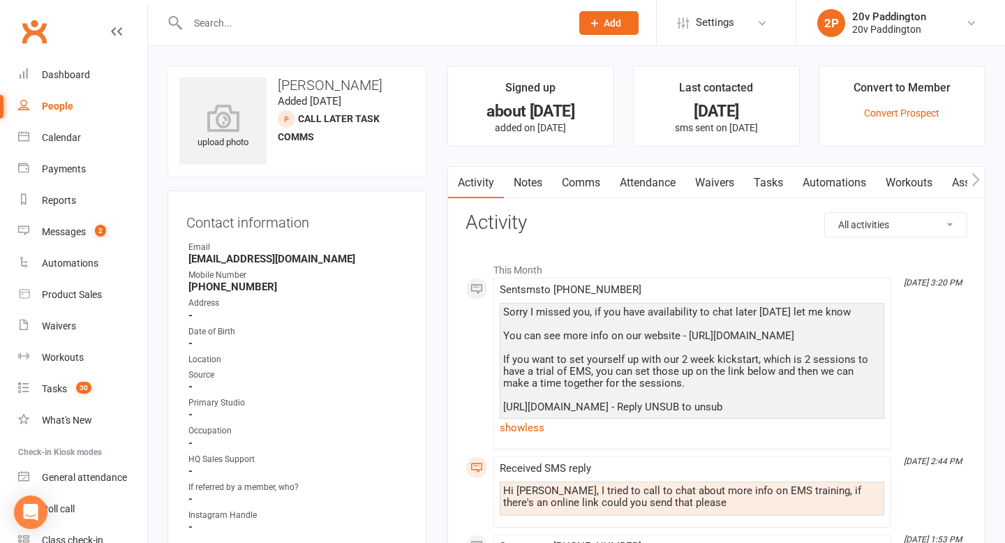
click at [780, 178] on link "Tasks" at bounding box center [768, 183] width 49 height 32
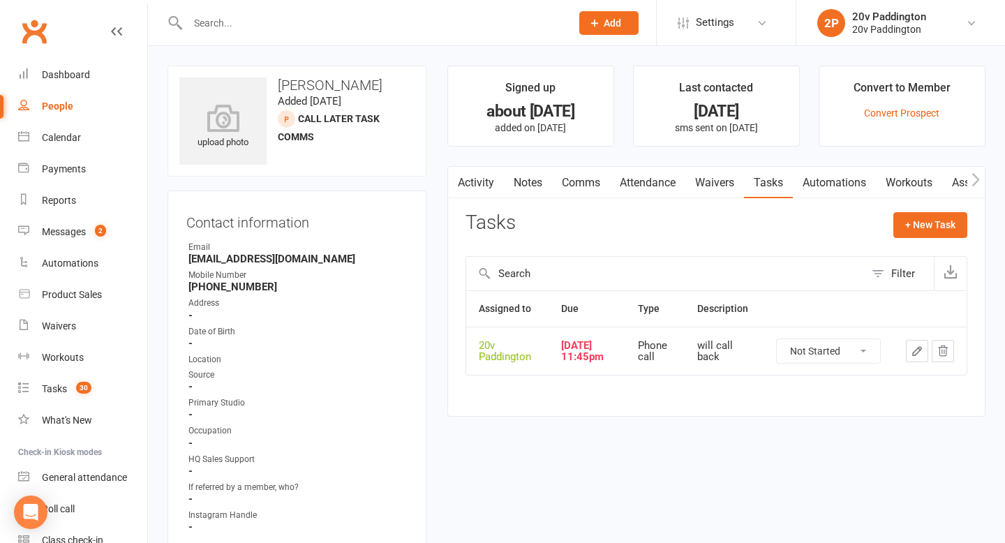
click at [914, 355] on icon "button" at bounding box center [917, 351] width 8 height 8
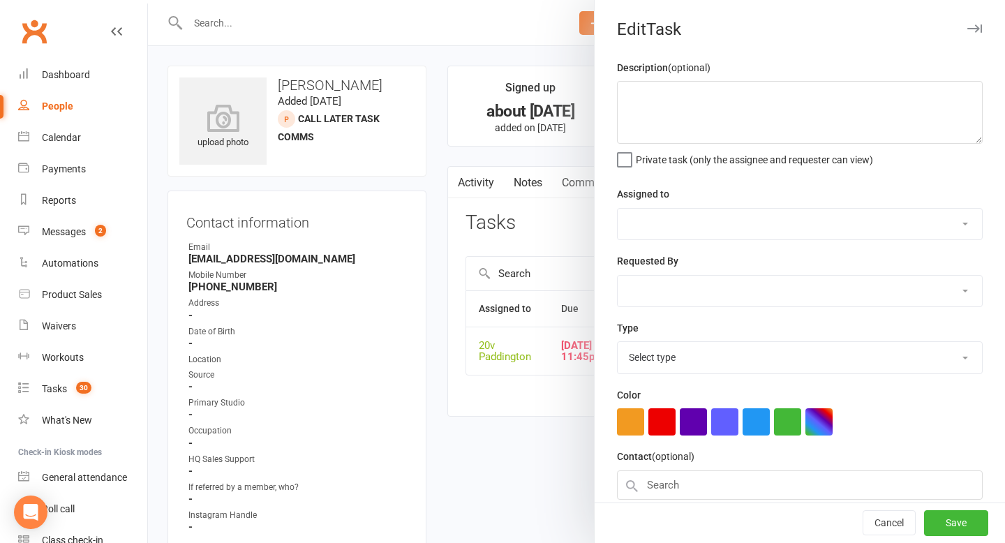
type textarea "will call back"
select select "45737"
type input "[DATE]"
type input "11:45pm"
select select "22381"
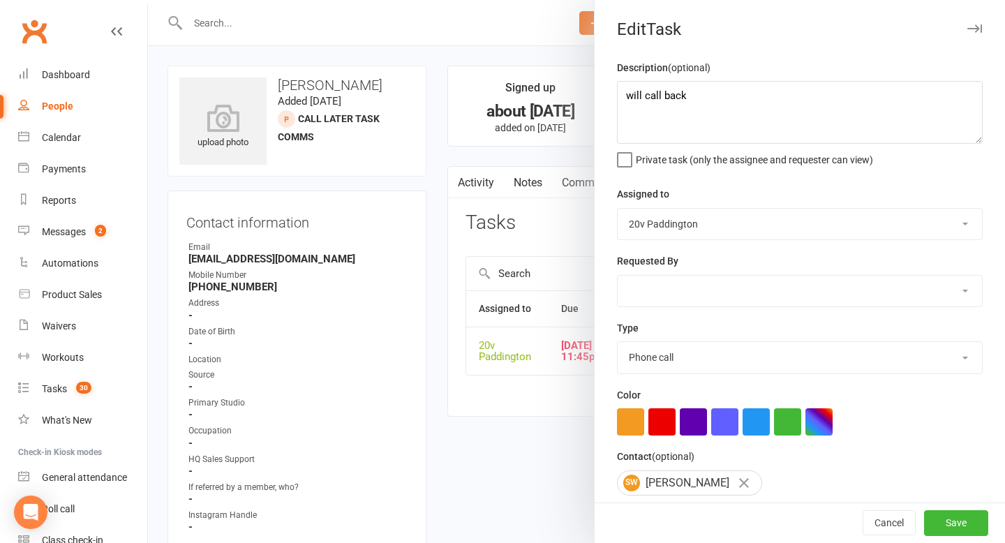
scroll to position [123, 0]
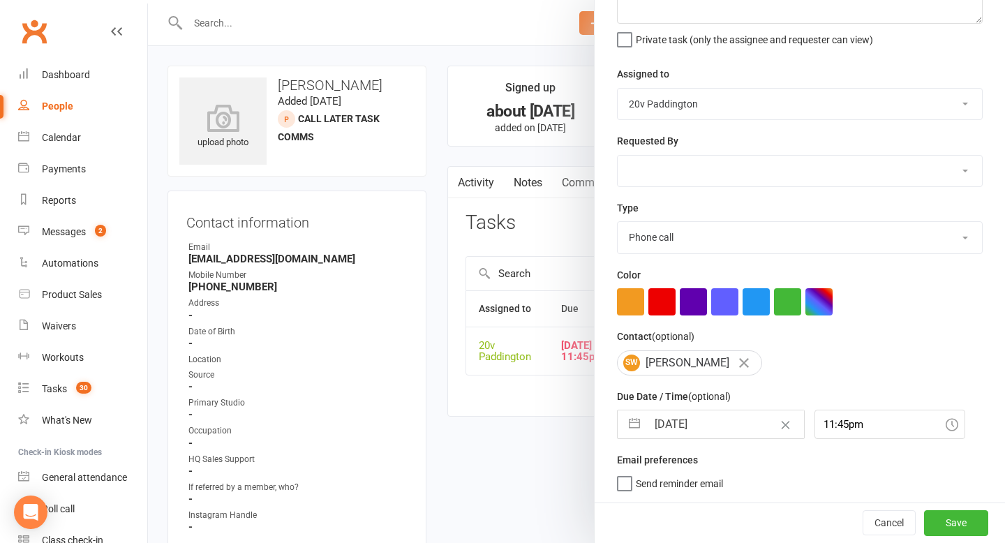
select select "6"
select select "2025"
select select "7"
select select "2025"
select select "8"
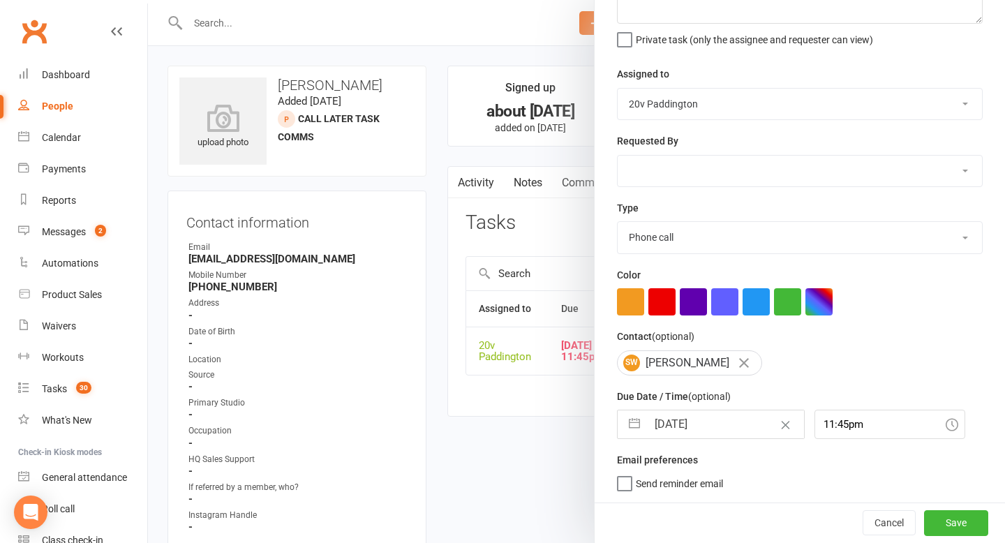
select select "2025"
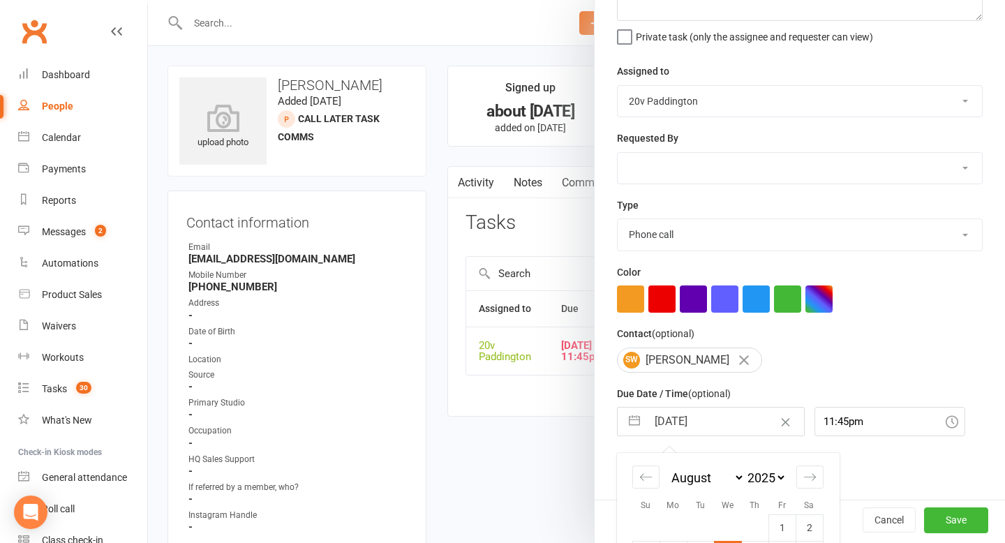
click at [681, 422] on input "[DATE]" at bounding box center [725, 422] width 157 height 28
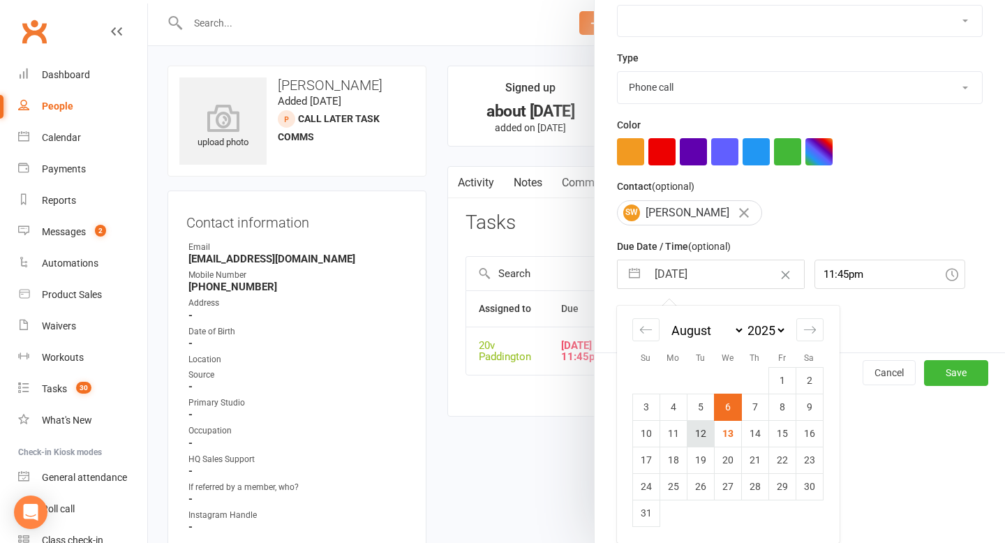
click at [687, 431] on td "12" at bounding box center [700, 433] width 27 height 27
type input "[DATE]"
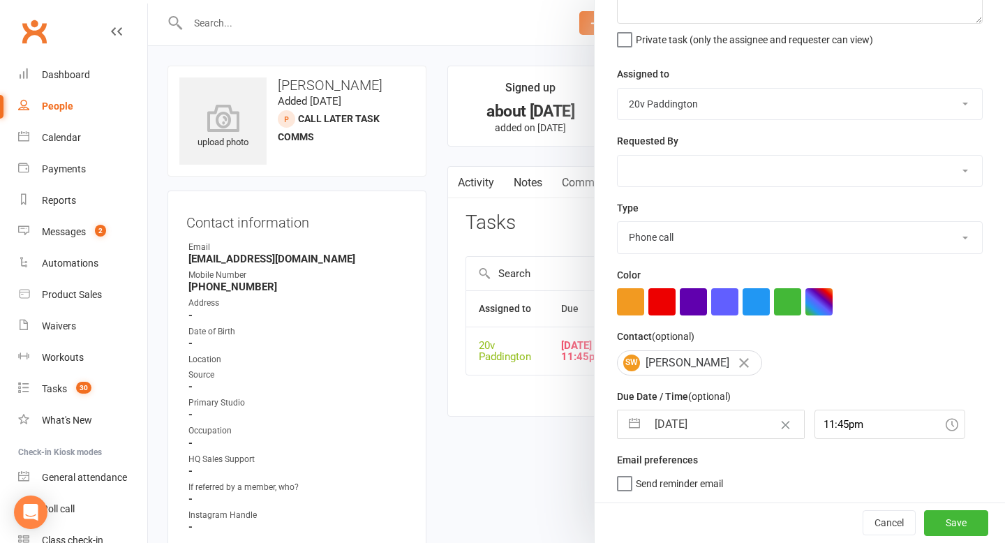
scroll to position [123, 0]
click at [1004, 516] on div "Cancel Save" at bounding box center [800, 523] width 410 height 40
click at [940, 518] on button "Save" at bounding box center [956, 522] width 64 height 25
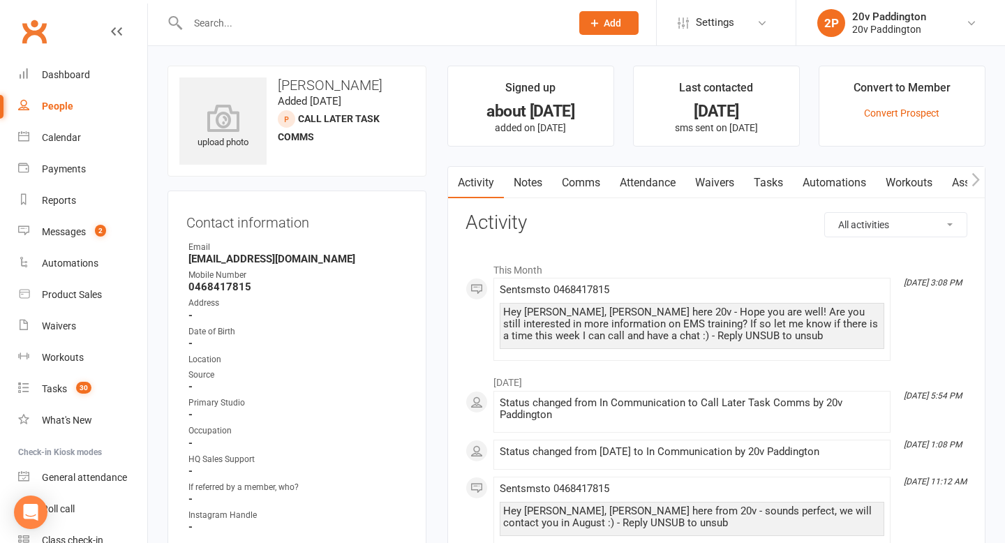
click at [531, 194] on link "Notes" at bounding box center [528, 183] width 48 height 32
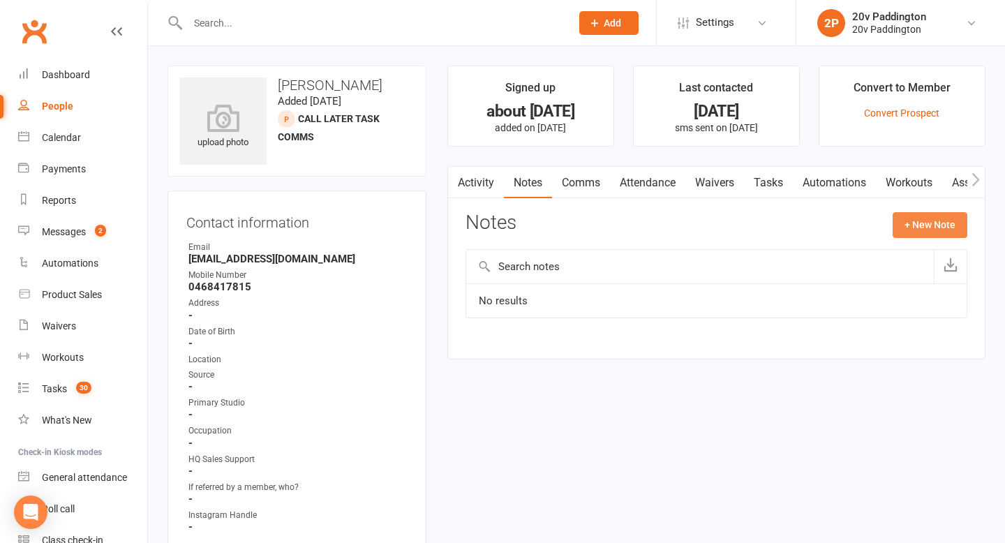
click at [945, 219] on button "+ New Note" at bounding box center [930, 224] width 75 height 25
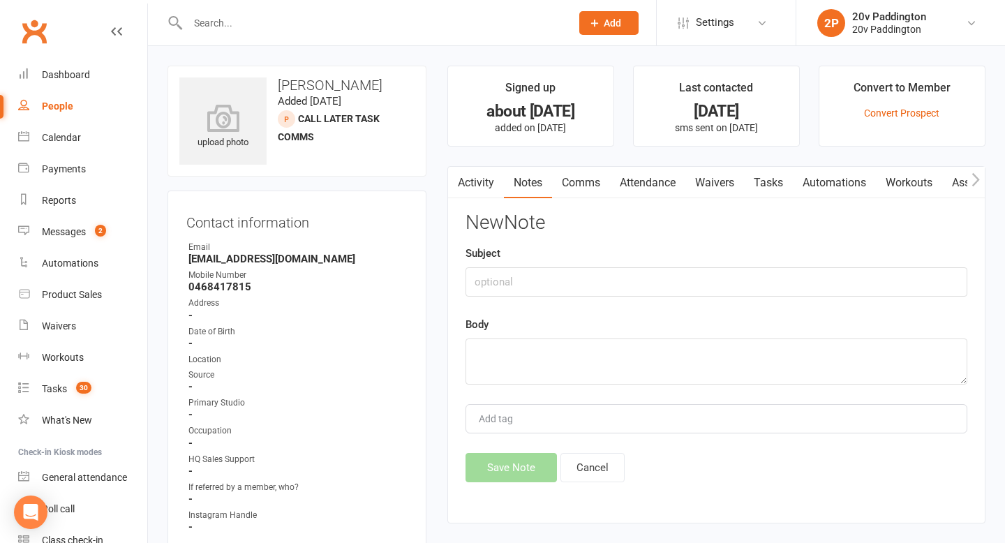
click at [672, 390] on div "New Note Subject Body Add tag Save Note Cancel" at bounding box center [717, 347] width 502 height 270
click at [669, 366] on textarea at bounding box center [717, 362] width 502 height 46
type textarea "a"
type textarea "called, left VM"
click at [537, 473] on button "Save Note" at bounding box center [511, 467] width 91 height 29
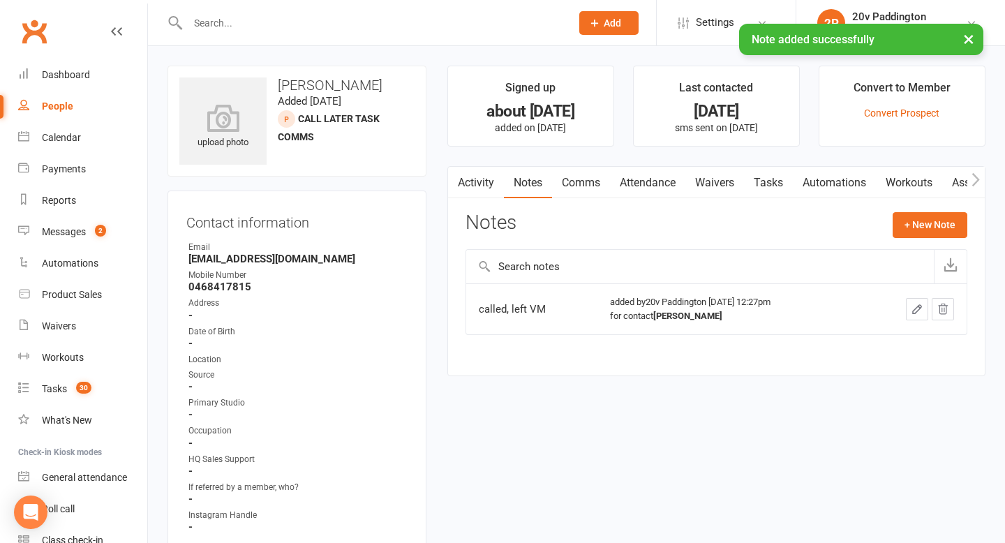
click at [764, 179] on link "Tasks" at bounding box center [768, 183] width 49 height 32
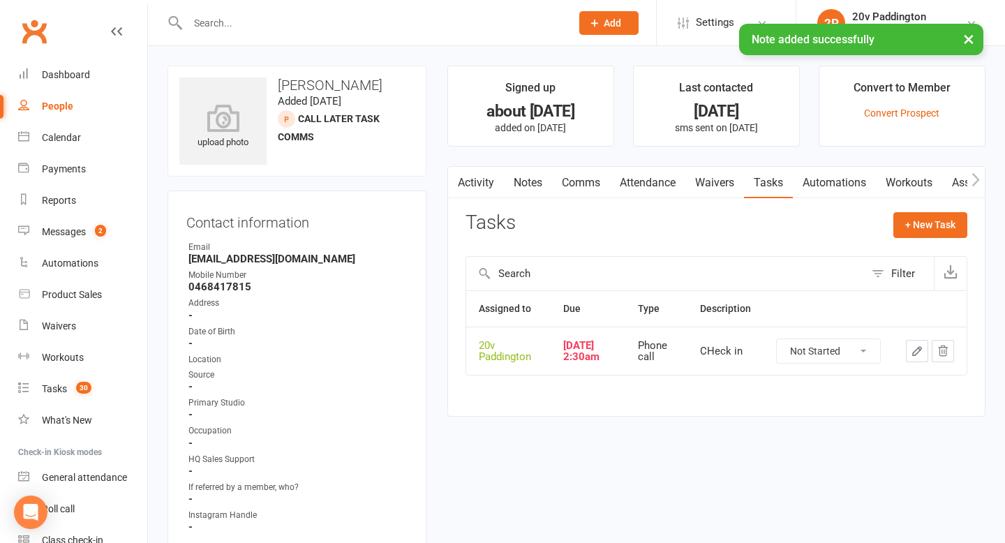
click at [909, 359] on button "button" at bounding box center [917, 351] width 22 height 22
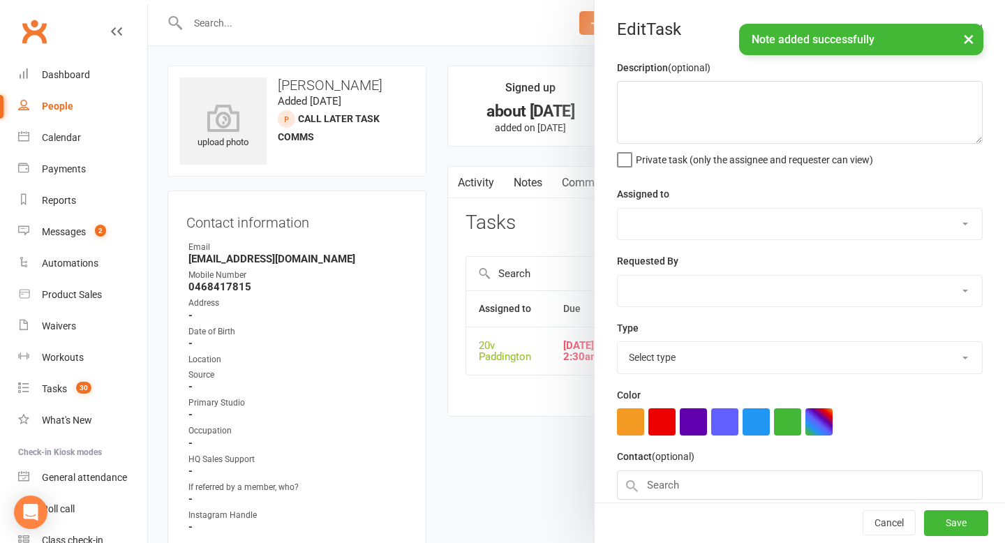
type textarea "CHeck in"
select select "45737"
type input "07 Aug 2025"
type input "2:30am"
select select "22381"
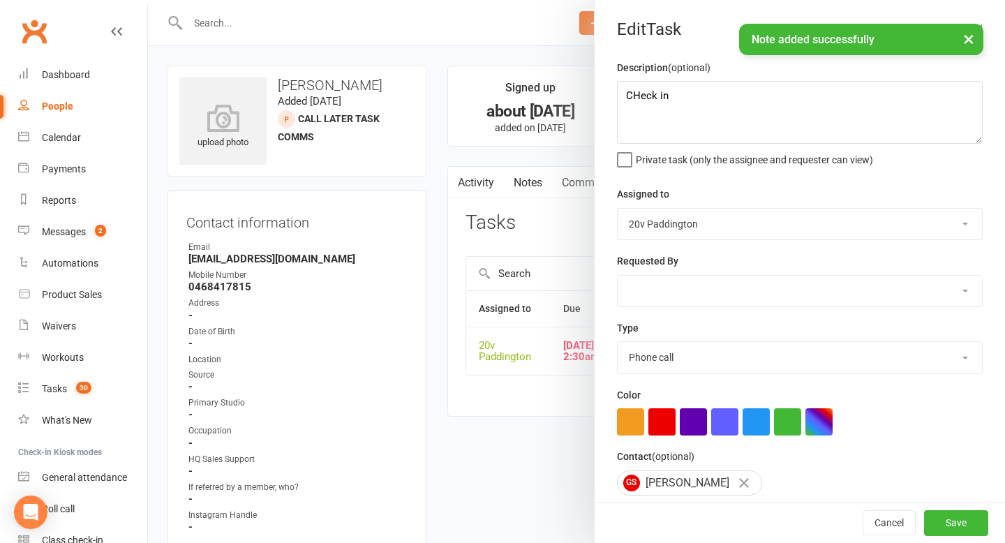
scroll to position [123, 0]
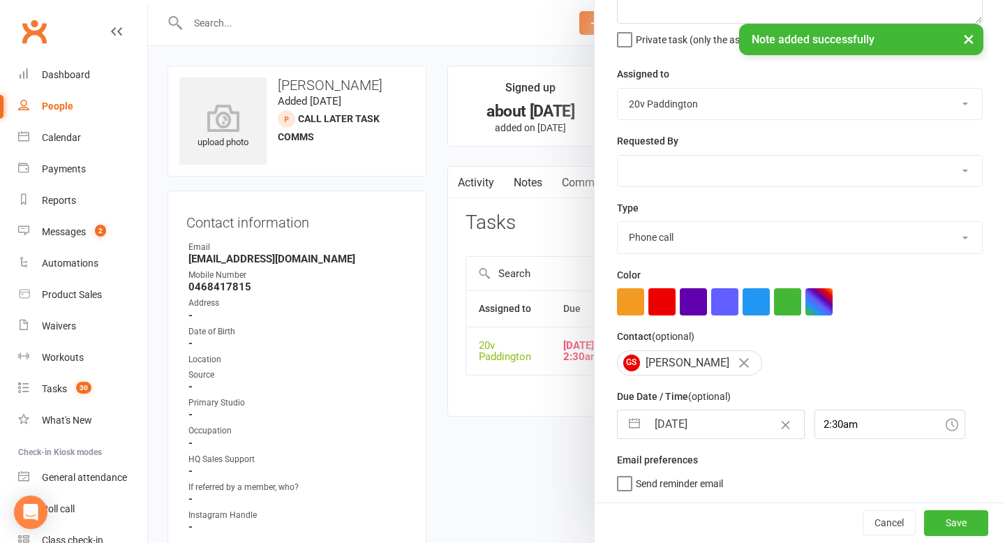
select select "6"
select select "2025"
select select "7"
select select "2025"
select select "8"
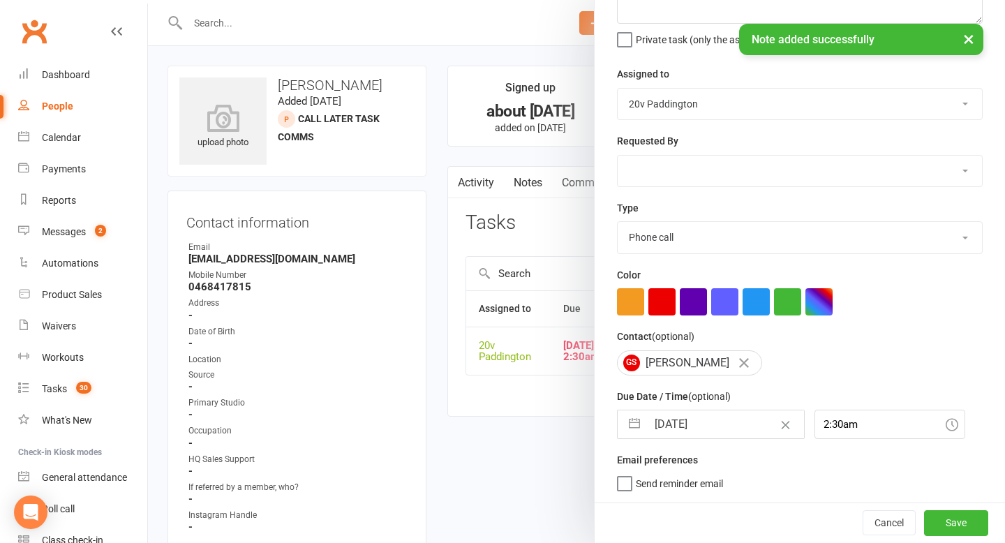
select select "2025"
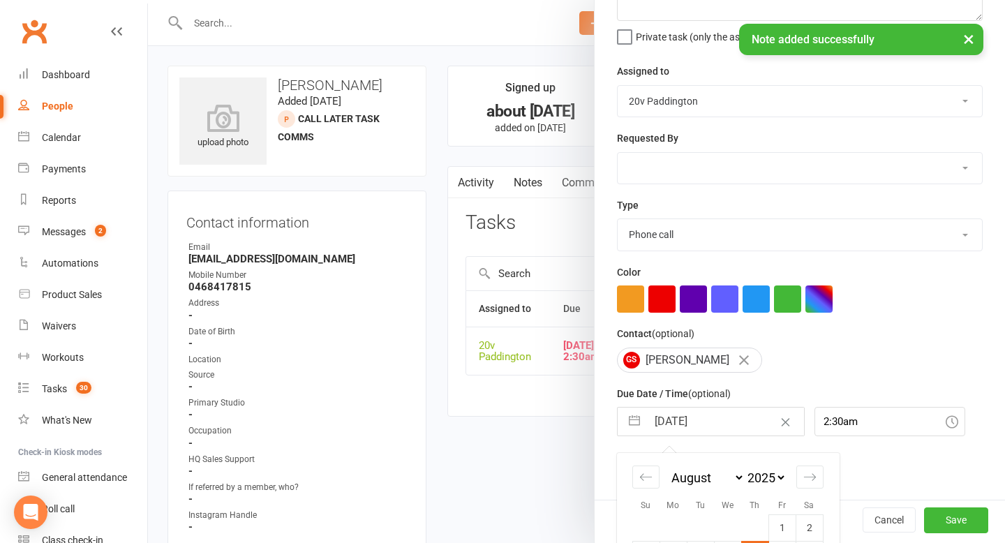
click at [697, 429] on input "07 Aug 2025" at bounding box center [725, 422] width 157 height 28
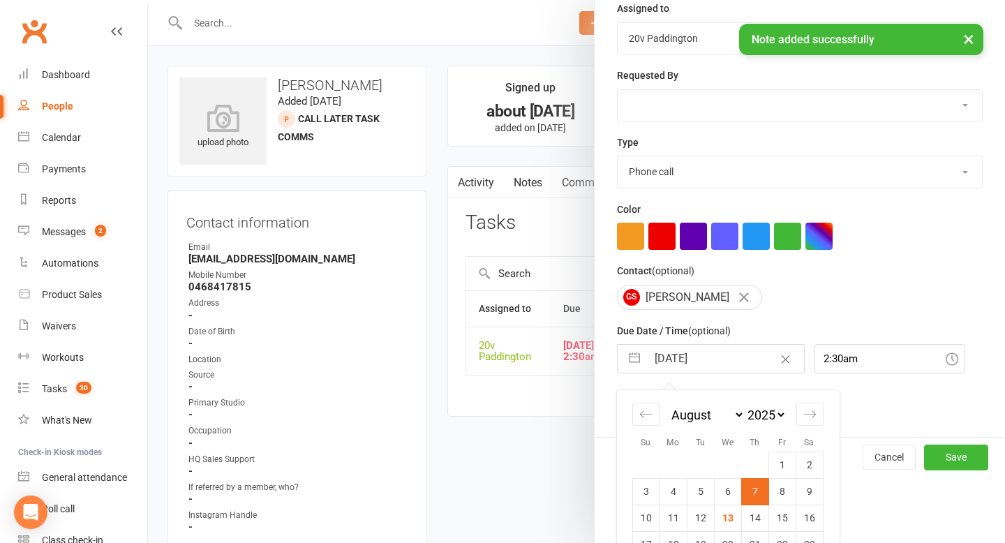
scroll to position [272, 0]
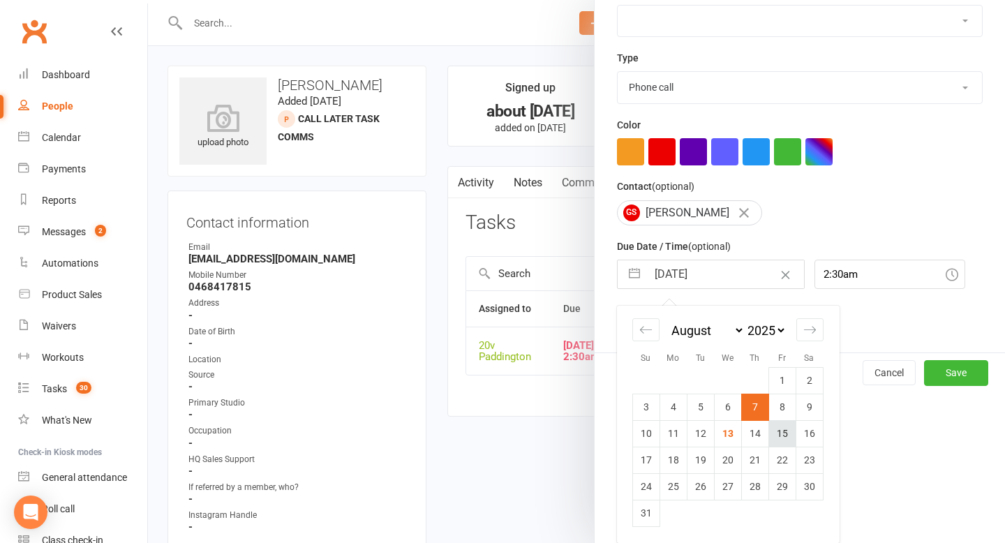
click at [778, 431] on td "15" at bounding box center [782, 433] width 27 height 27
type input "15 Aug 2025"
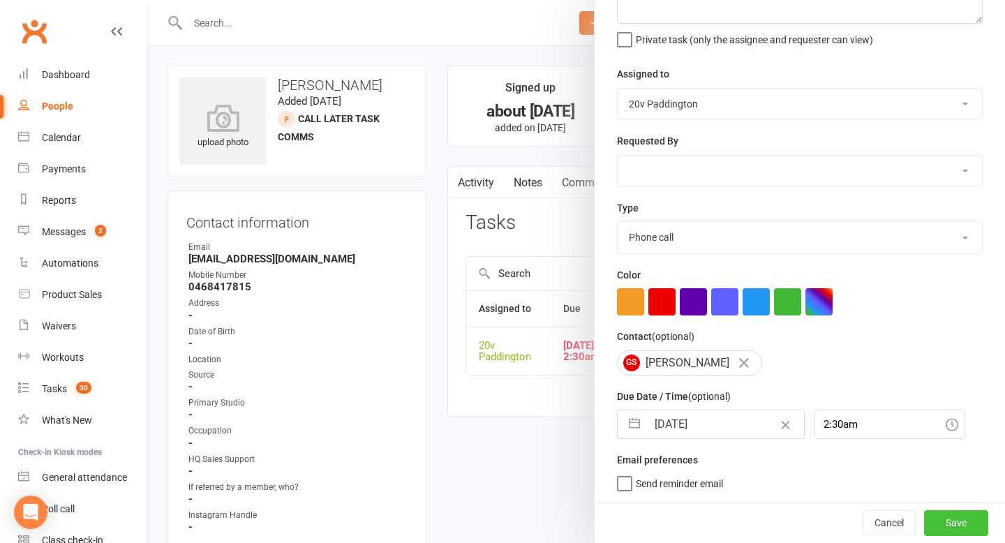
click at [970, 528] on button "Save" at bounding box center [956, 522] width 64 height 25
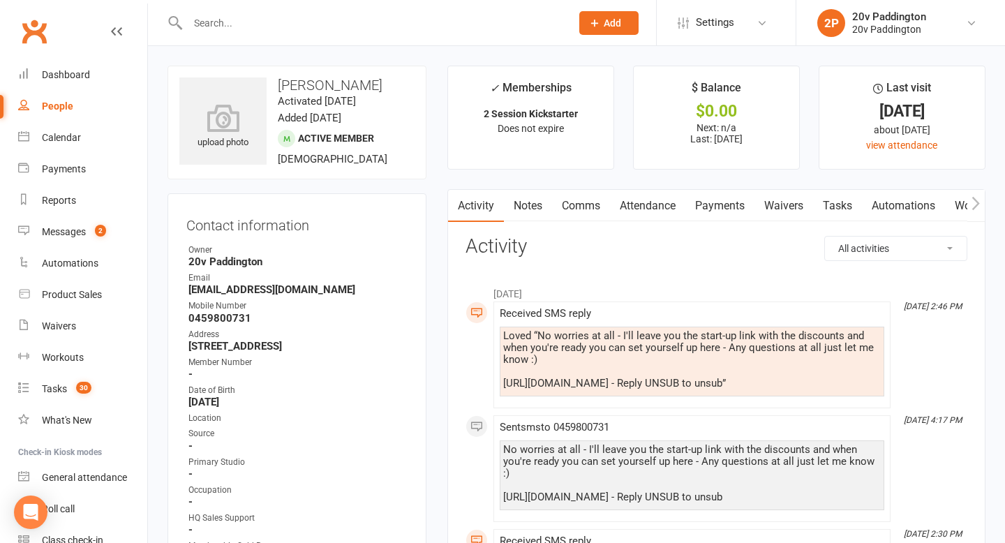
click at [566, 338] on div "Loved “No worries at all - I'll leave you the start-up link with the discounts …" at bounding box center [692, 359] width 378 height 59
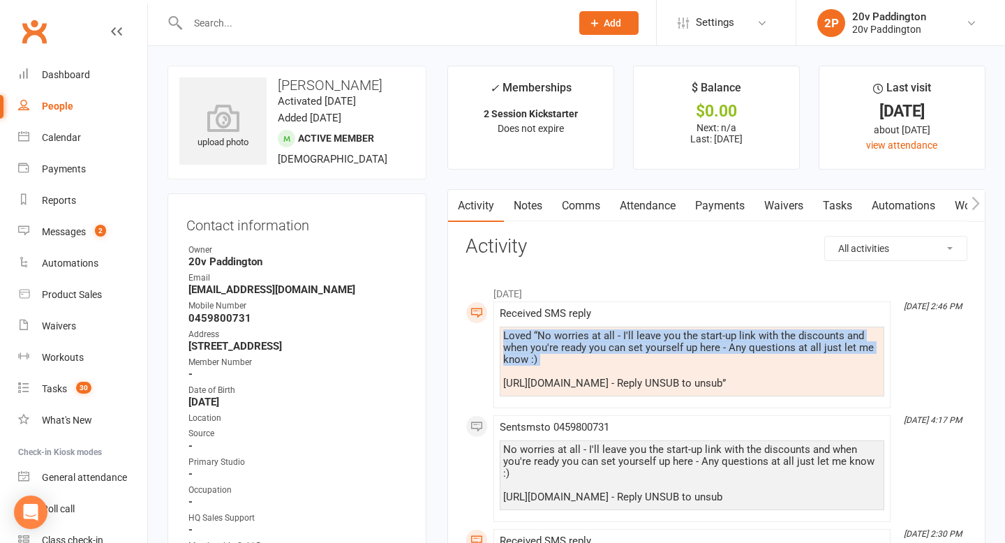
click at [566, 338] on div "Loved “No worries at all - I'll leave you the start-up link with the discounts …" at bounding box center [692, 359] width 378 height 59
click at [594, 361] on div "Loved “No worries at all - I'll leave you the start-up link with the discounts …" at bounding box center [692, 359] width 378 height 59
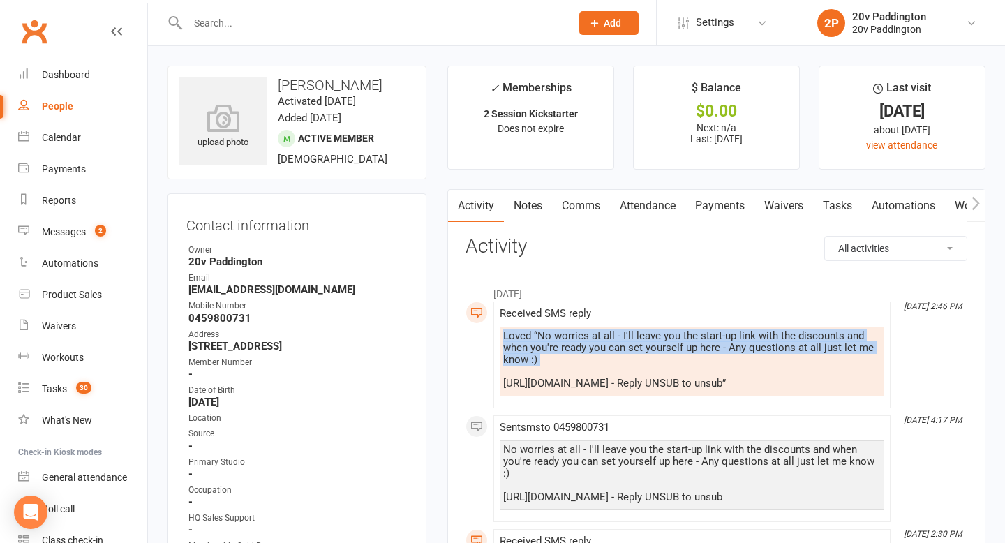
click at [594, 361] on div "Loved “No worries at all - I'll leave you the start-up link with the discounts …" at bounding box center [692, 359] width 378 height 59
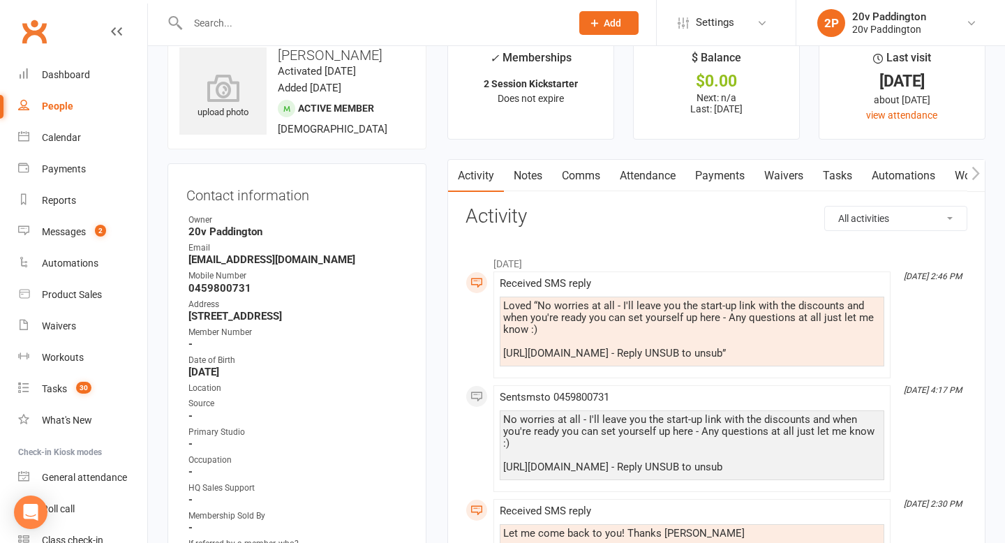
scroll to position [24, 0]
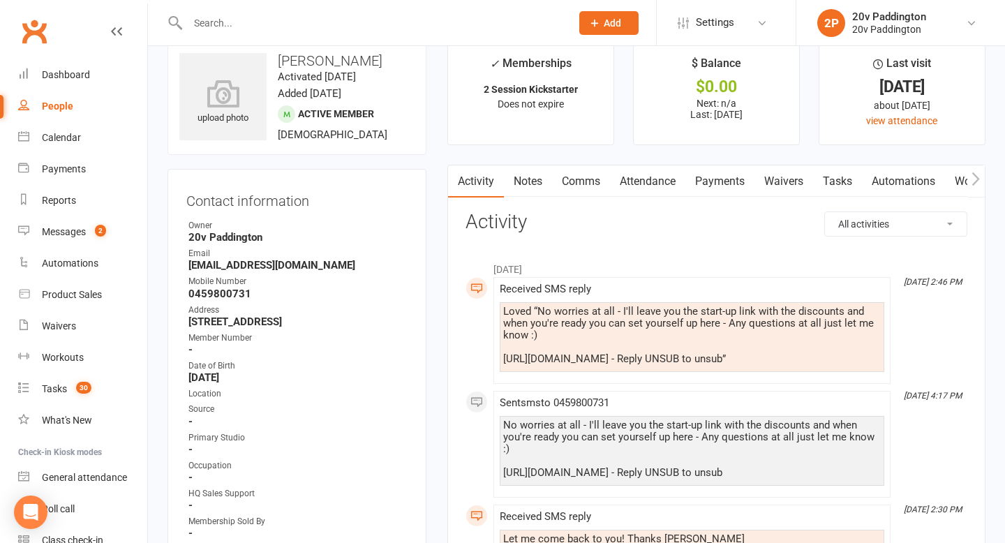
click at [825, 188] on link "Tasks" at bounding box center [837, 181] width 49 height 32
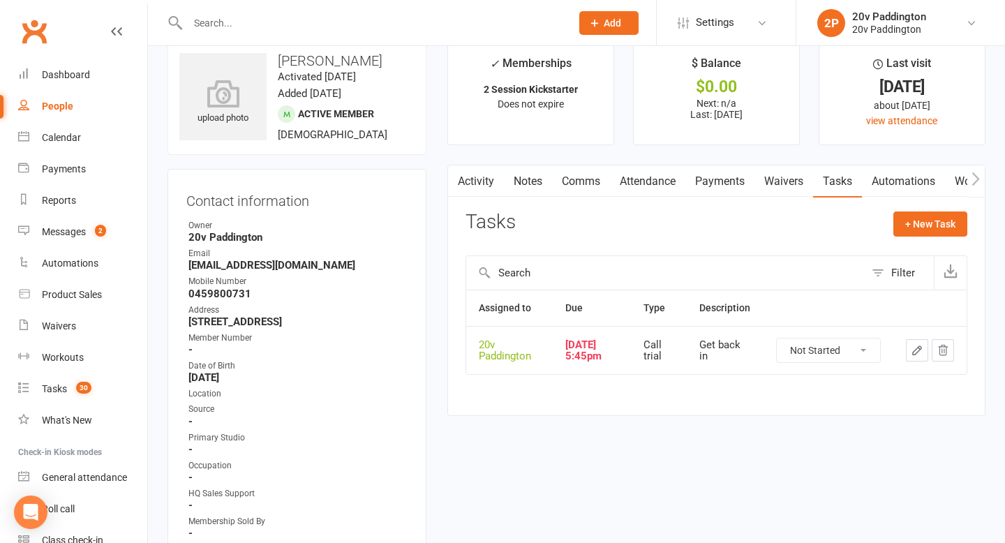
click at [920, 348] on icon "button" at bounding box center [917, 350] width 8 height 8
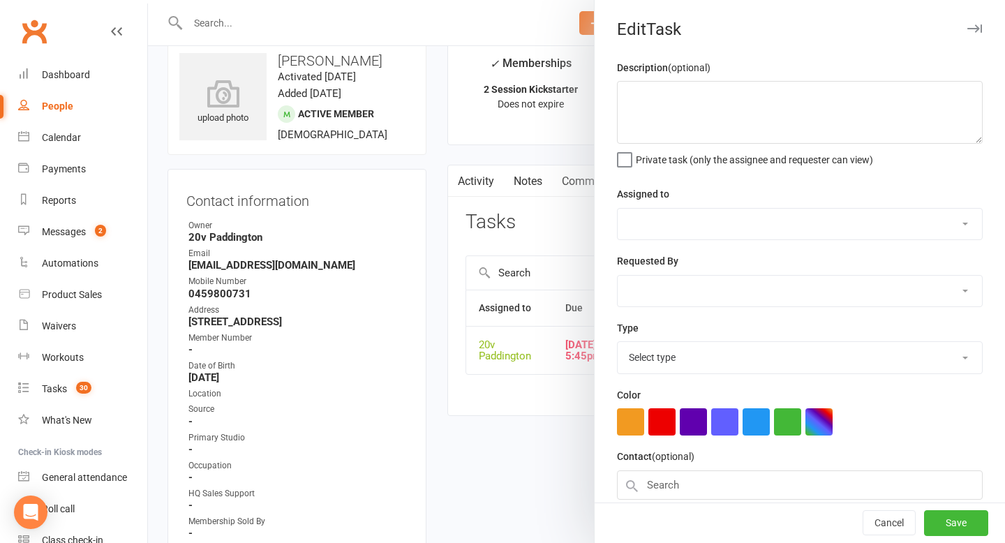
type textarea "Get back in"
select select "45737"
type input "07 Aug 2025"
type input "5:45pm"
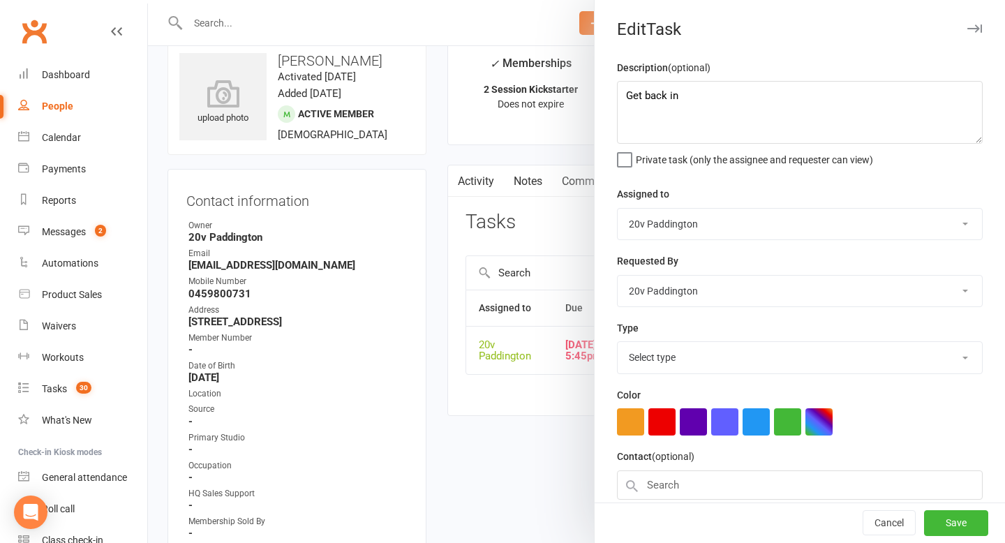
select select "23831"
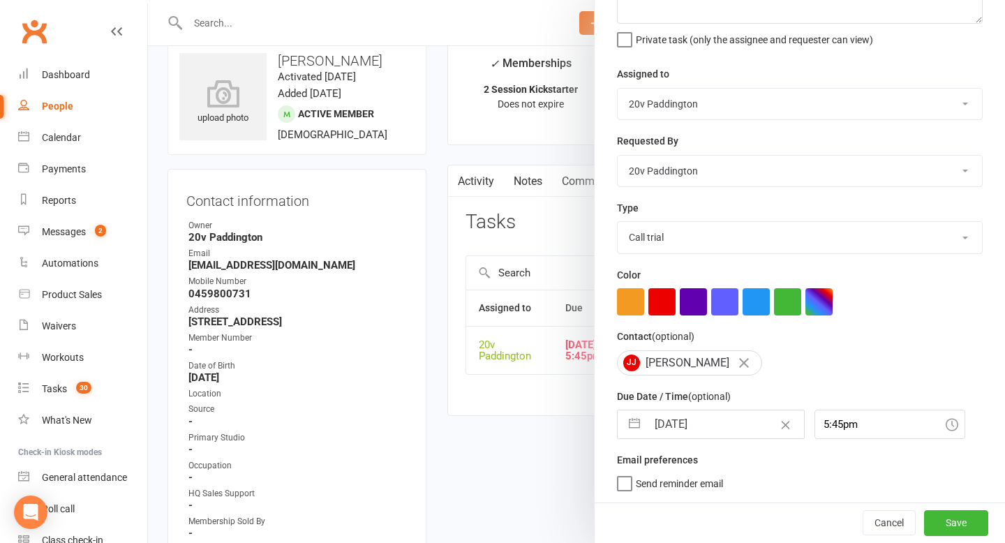
click at [700, 428] on input "07 Aug 2025" at bounding box center [725, 424] width 157 height 28
select select "6"
select select "2025"
select select "7"
select select "2025"
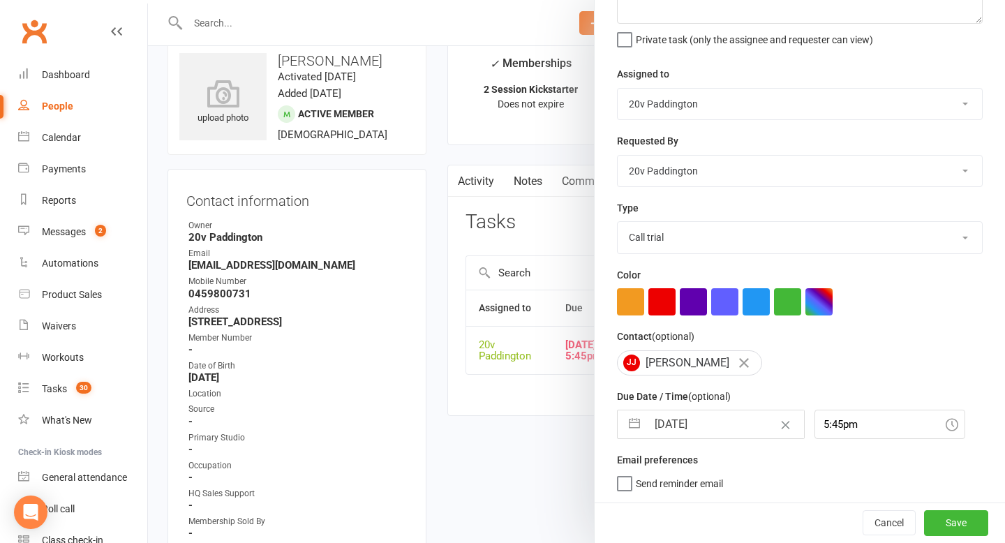
select select "8"
select select "2025"
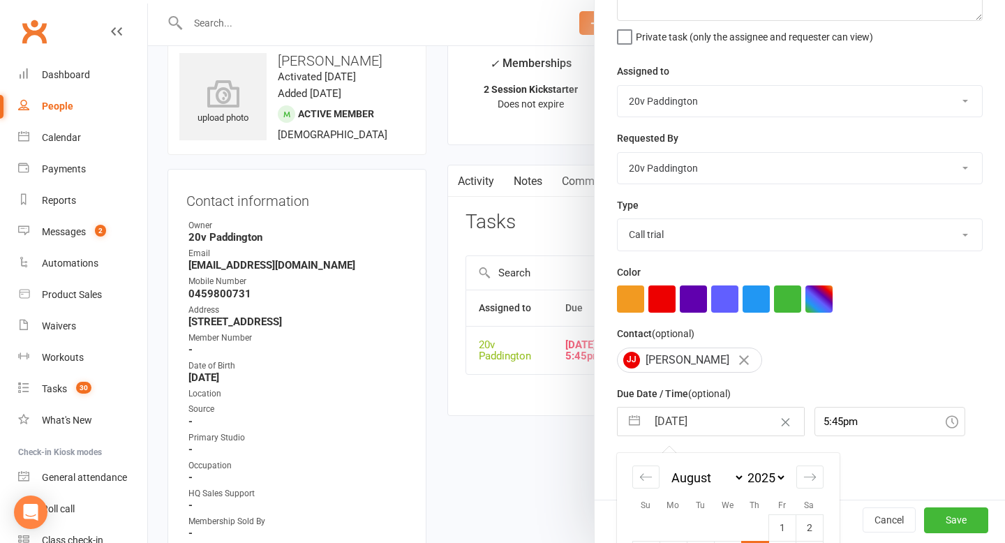
scroll to position [272, 0]
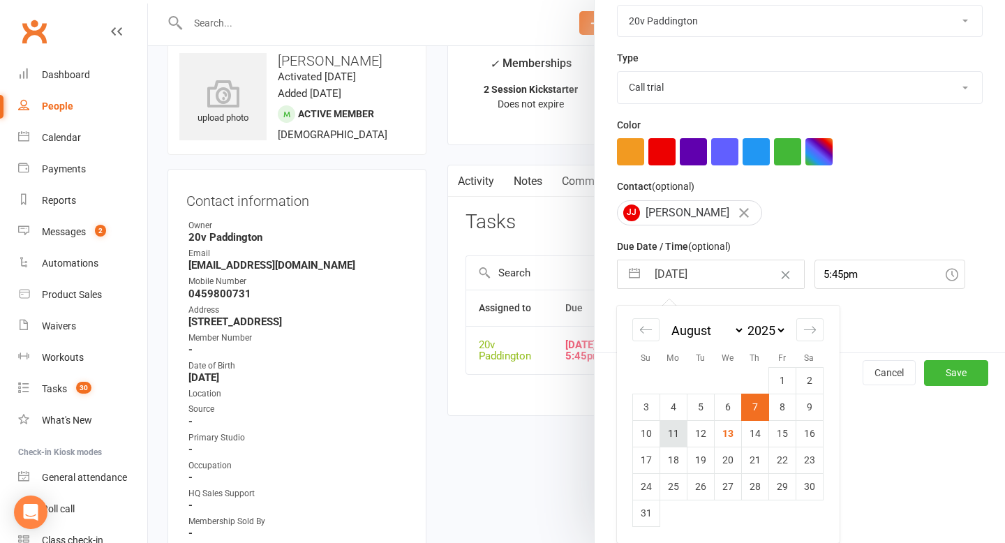
click at [678, 440] on td "11" at bounding box center [673, 433] width 27 height 27
type input "[DATE]"
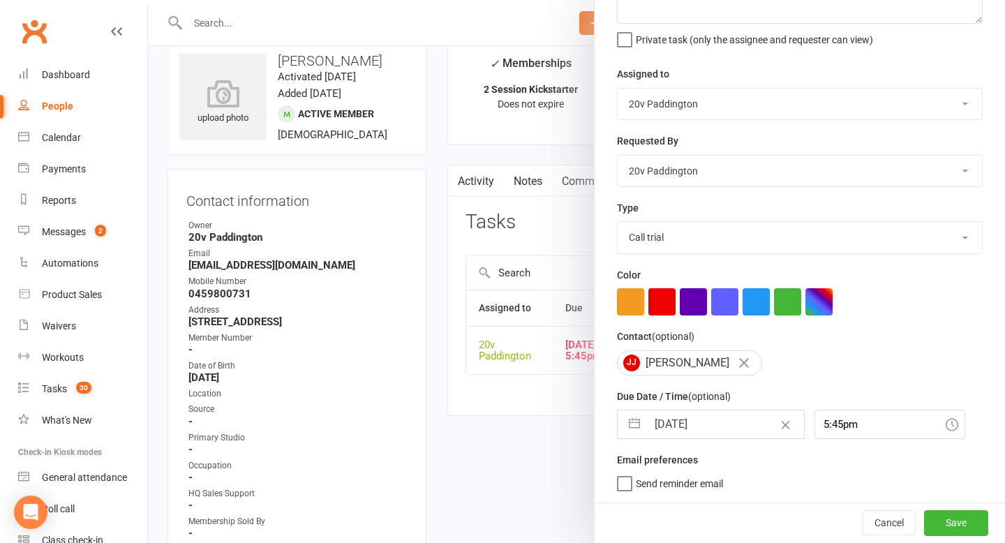
scroll to position [123, 0]
click at [963, 519] on button "Save" at bounding box center [956, 522] width 64 height 25
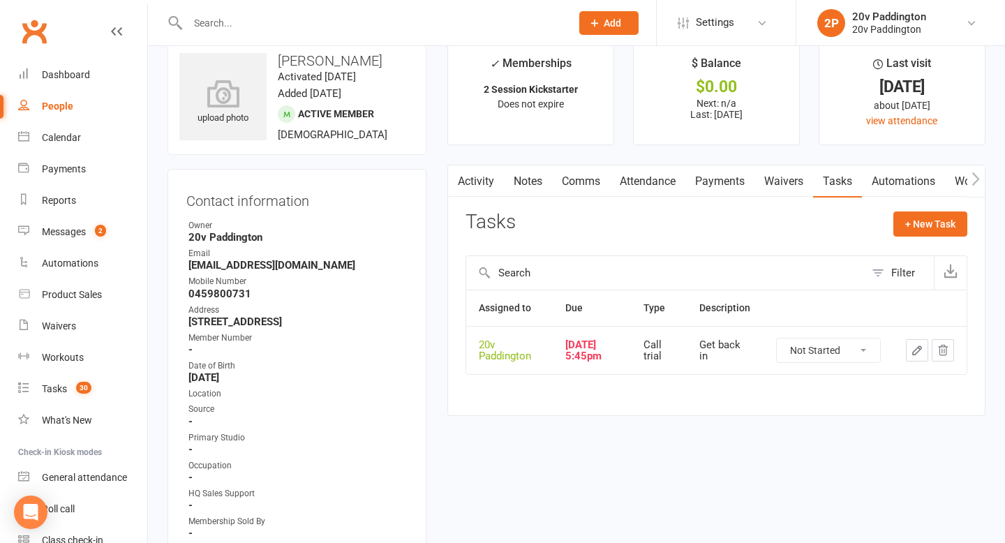
scroll to position [0, 0]
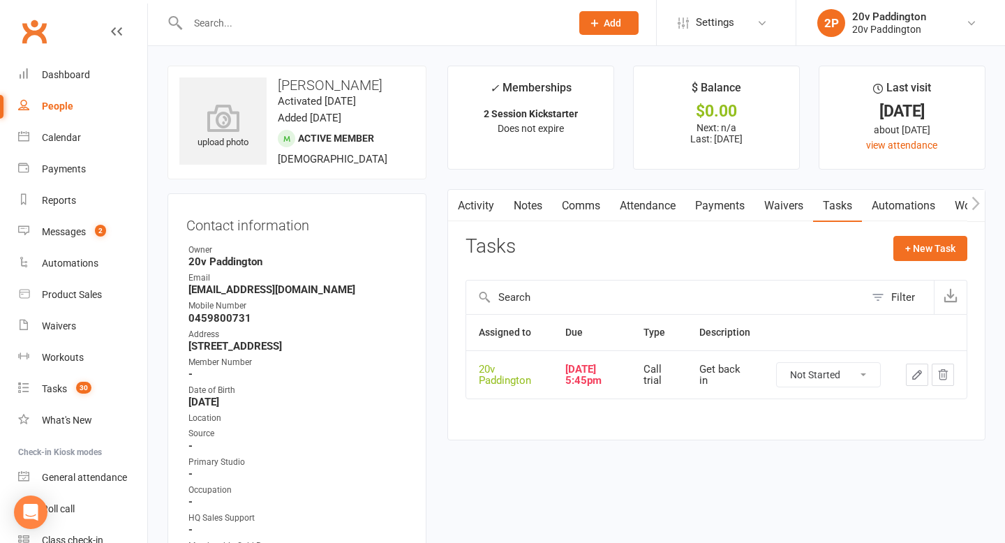
click at [574, 207] on link "Comms" at bounding box center [581, 206] width 58 height 32
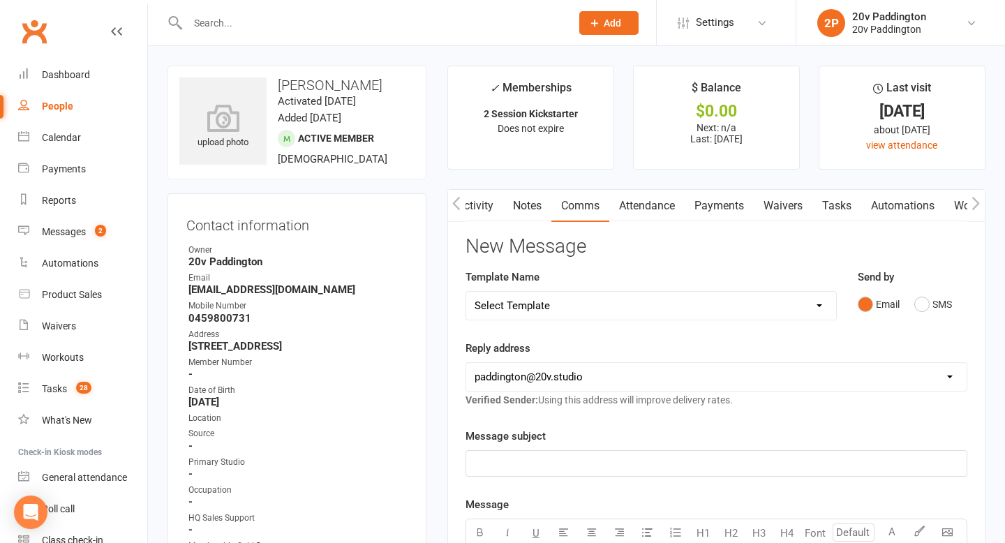
click at [796, 207] on link "Waivers" at bounding box center [783, 206] width 59 height 32
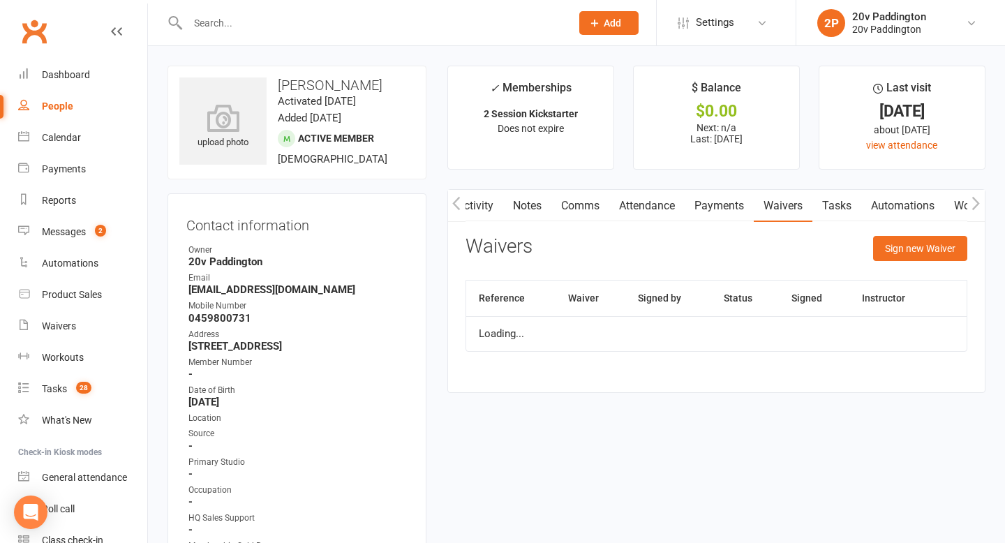
click at [859, 218] on link "Tasks" at bounding box center [837, 206] width 49 height 32
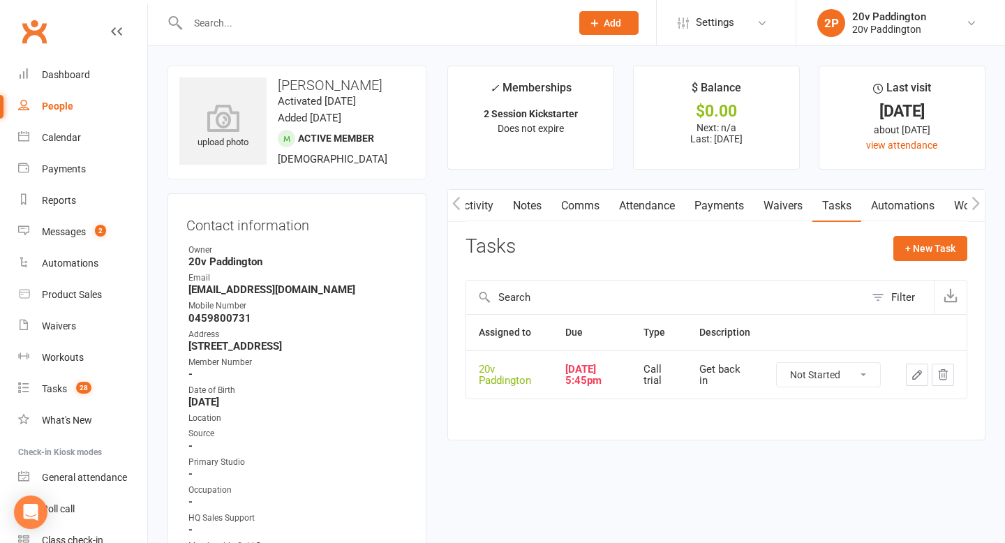
click at [921, 374] on icon "button" at bounding box center [917, 375] width 13 height 13
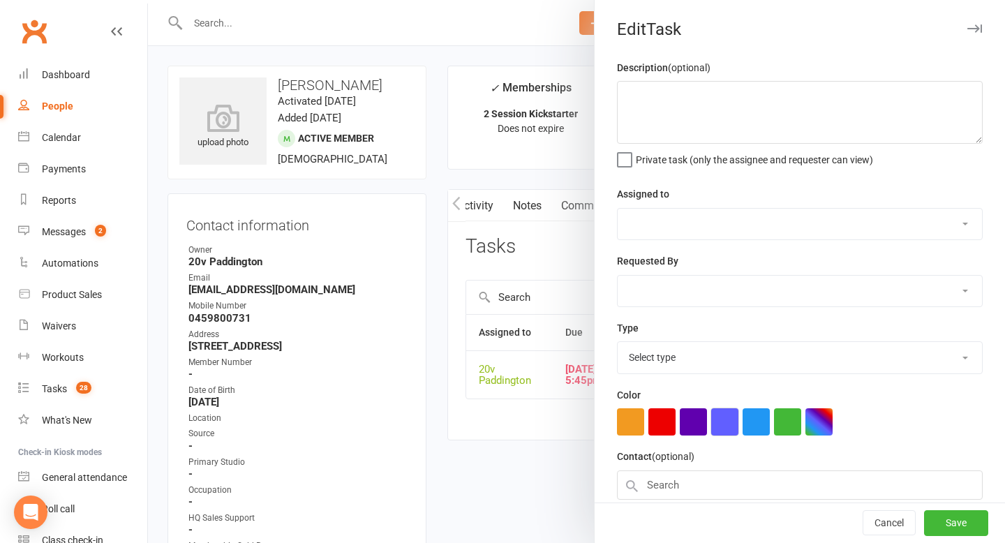
type textarea "Get back in"
select select "45737"
type input "11 Aug 2025"
type input "5:45pm"
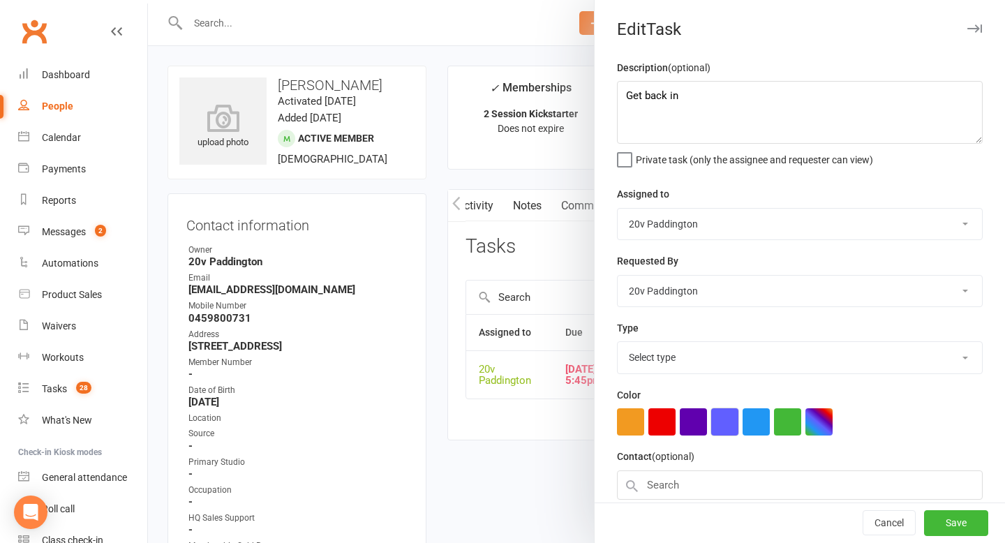
select select "23831"
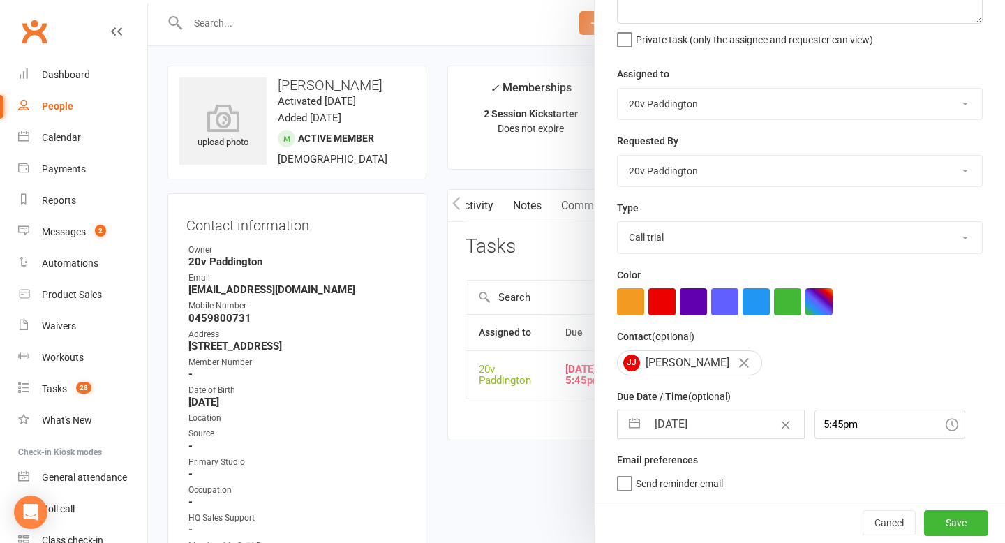
click at [706, 424] on input "11 Aug 2025" at bounding box center [725, 424] width 157 height 28
select select "6"
select select "2025"
select select "7"
select select "2025"
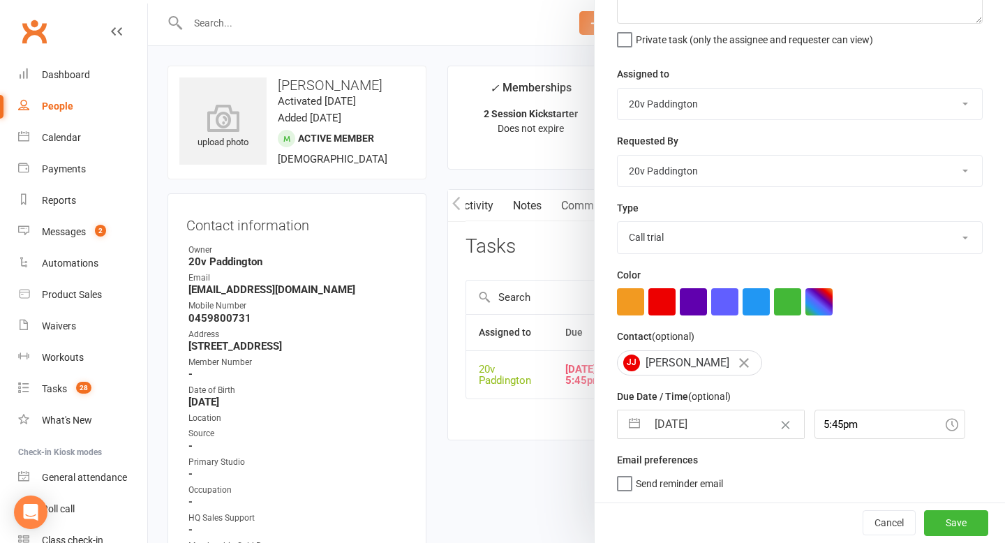
select select "8"
select select "2025"
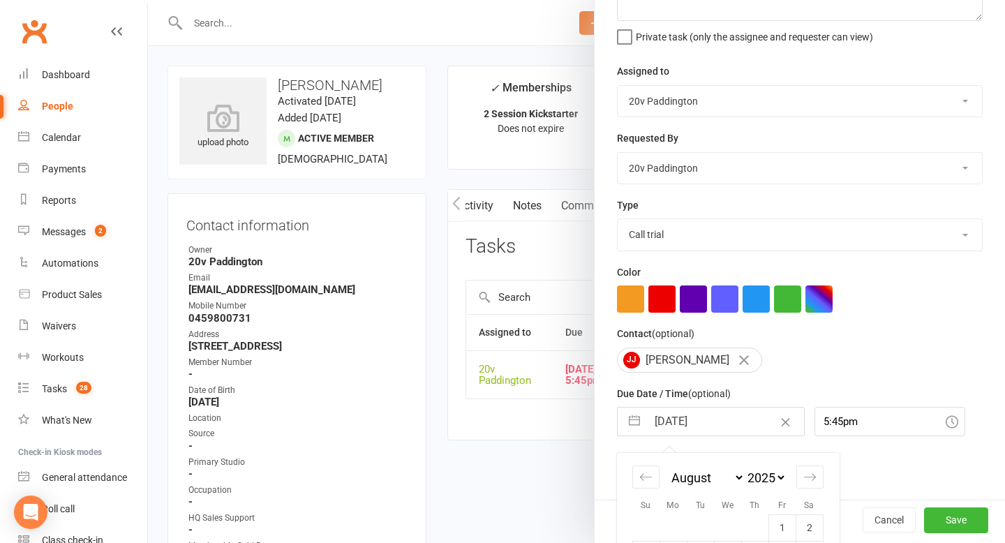
scroll to position [272, 0]
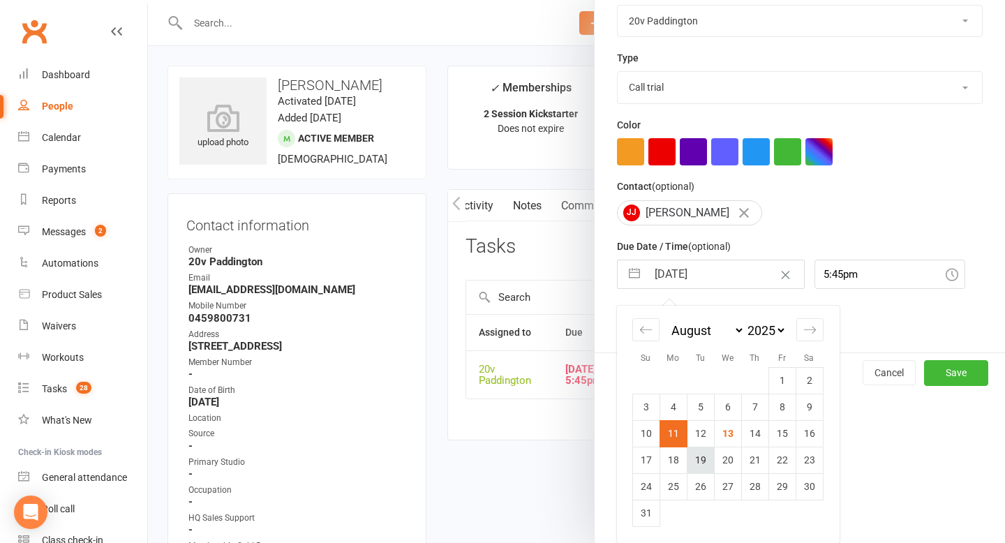
click at [706, 466] on td "19" at bounding box center [700, 460] width 27 height 27
type input "19 Aug 2025"
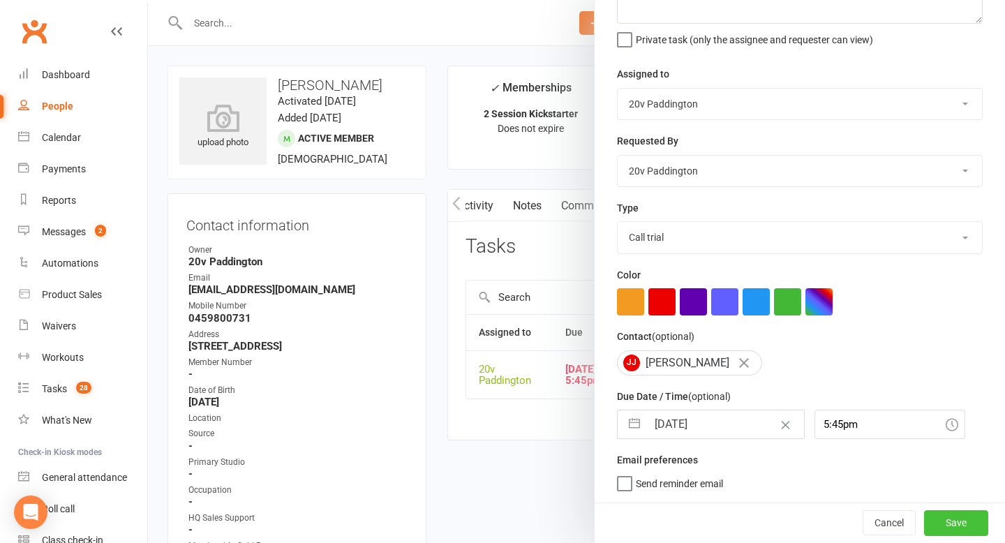
click at [954, 528] on button "Save" at bounding box center [956, 522] width 64 height 25
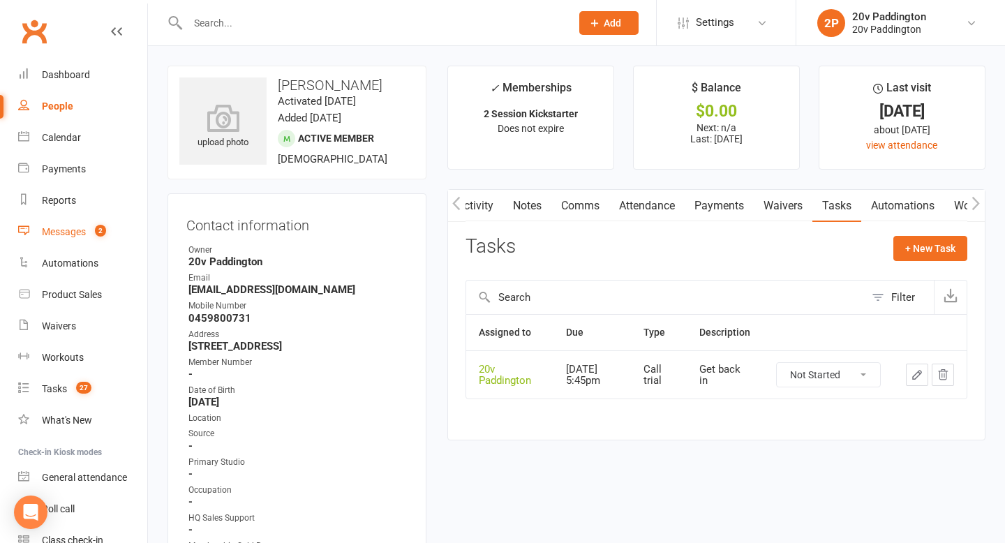
click at [80, 228] on div "Messages" at bounding box center [64, 231] width 44 height 11
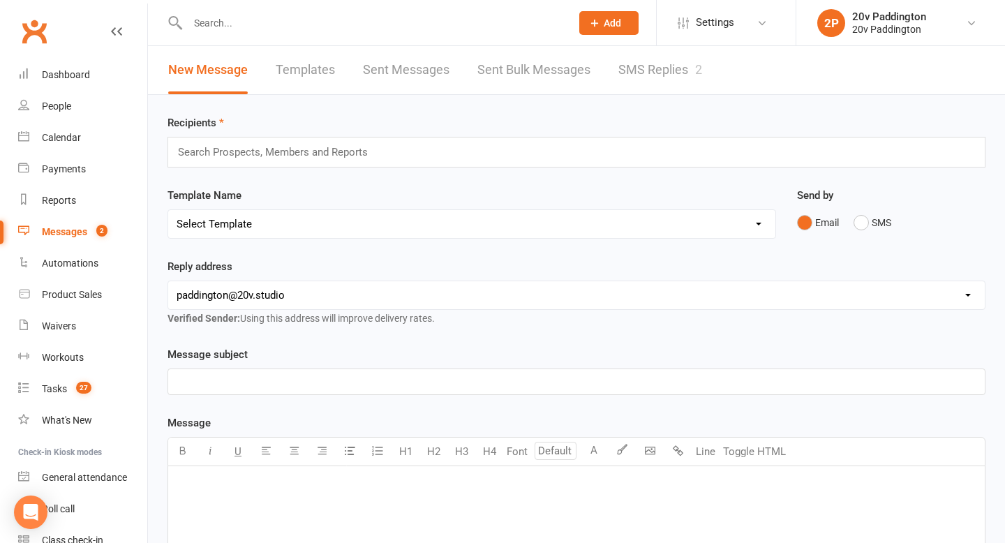
click at [685, 102] on div "Recipients Search Prospects, Members and Reports Template Name Select Template …" at bounding box center [576, 491] width 857 height 792
click at [654, 50] on link "SMS Replies 2" at bounding box center [660, 70] width 84 height 48
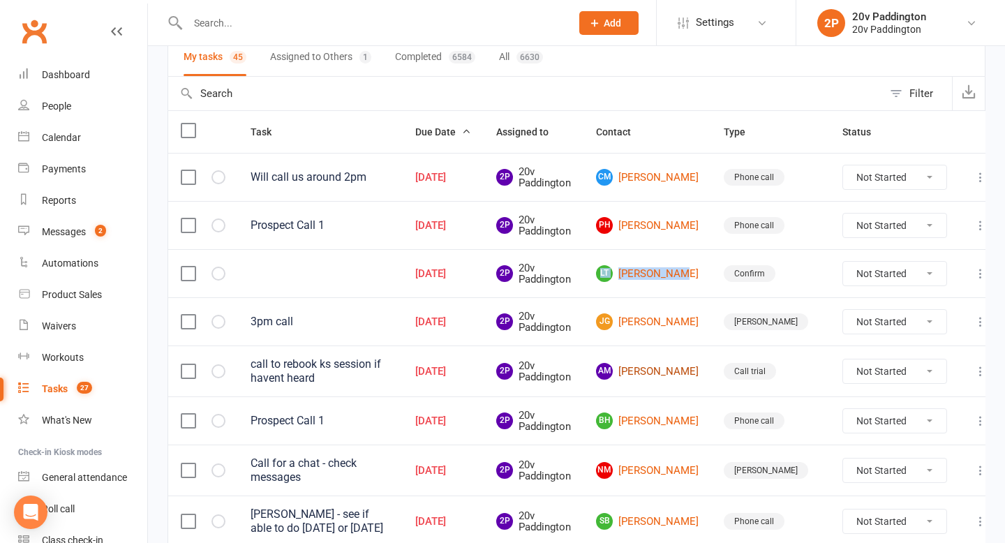
scroll to position [126, 0]
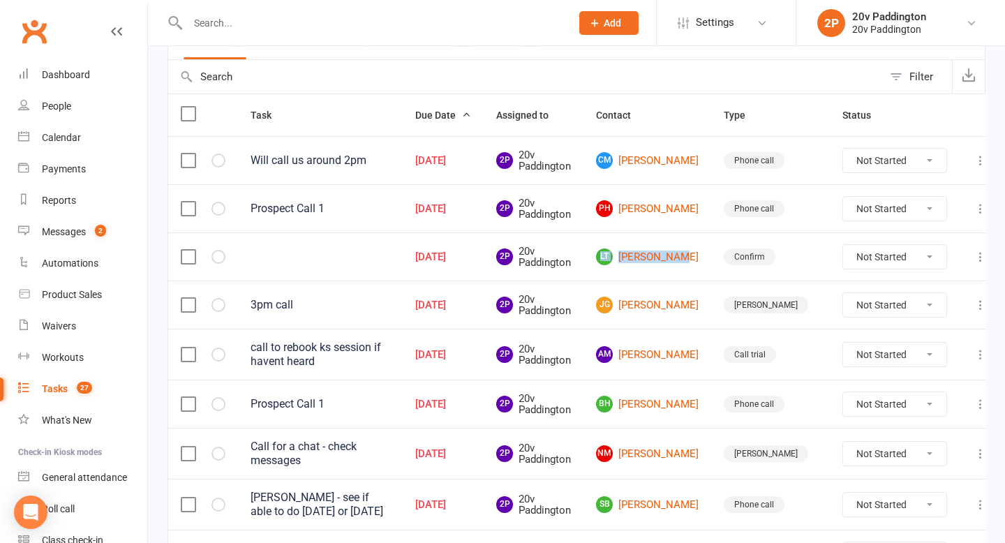
click at [877, 404] on select "Not Started In Progress Waiting Complete" at bounding box center [894, 404] width 103 height 24
select select "unstarted"
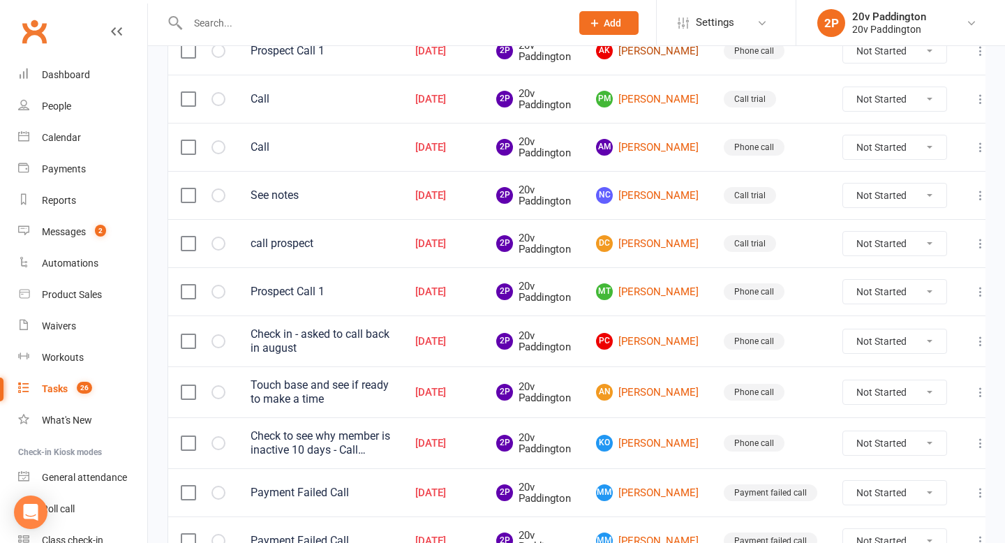
scroll to position [0, 0]
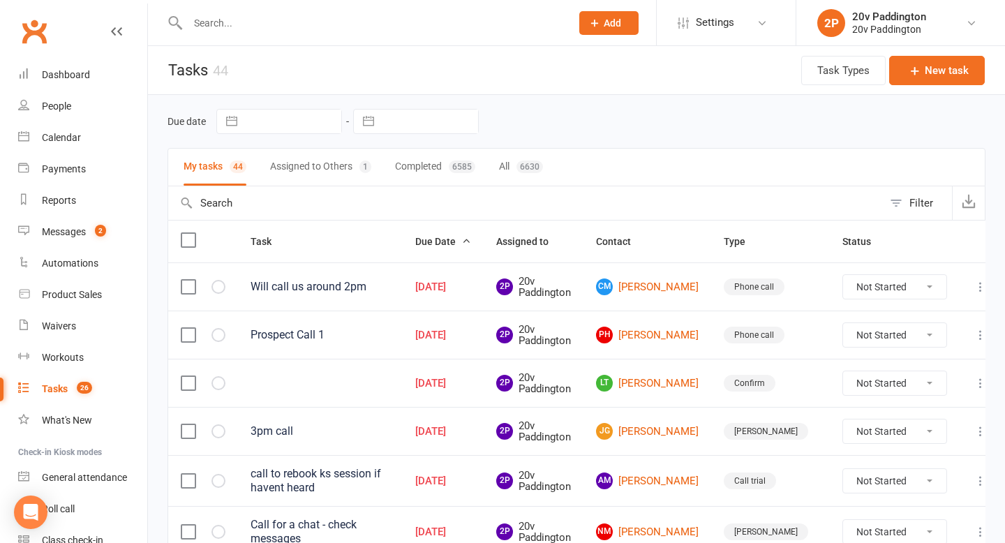
drag, startPoint x: 661, startPoint y: 444, endPoint x: 249, endPoint y: 17, distance: 593.4
click at [68, 112] on div "People" at bounding box center [56, 106] width 29 height 11
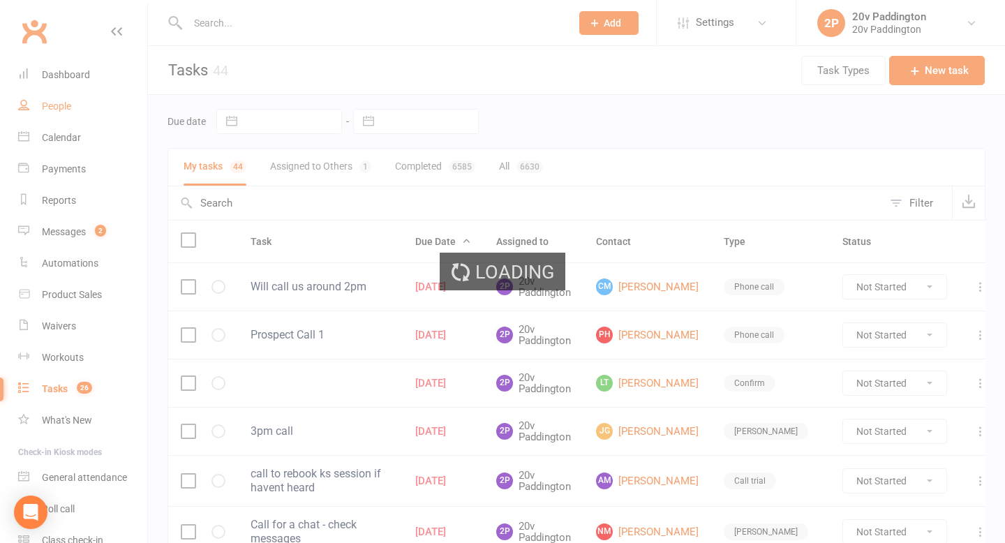
select select "100"
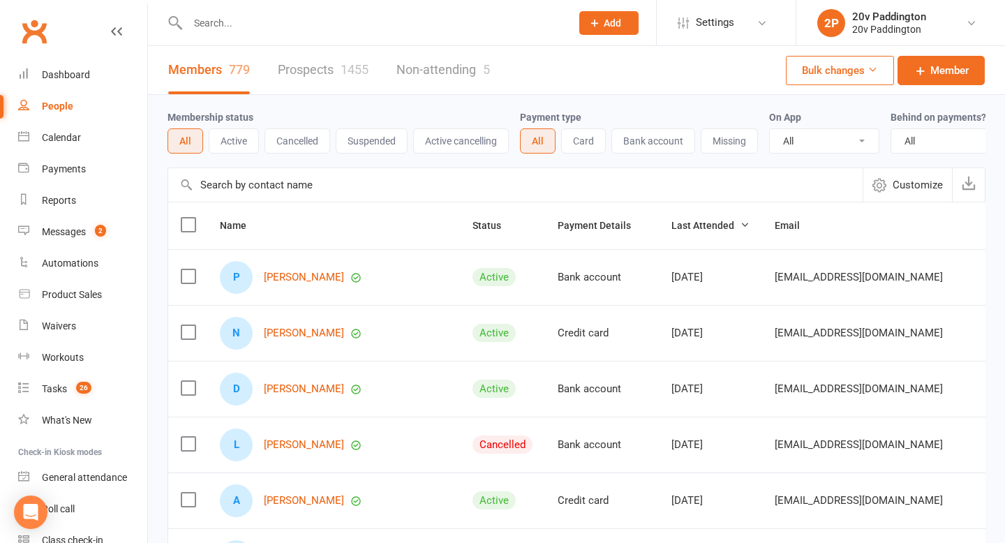
click at [313, 69] on link "Prospects 1455" at bounding box center [323, 70] width 91 height 48
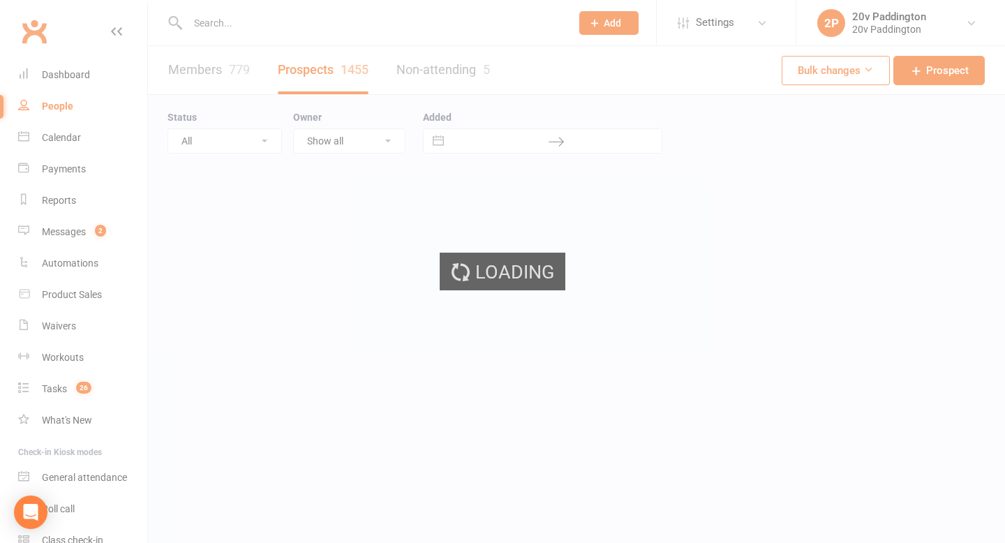
select select "100"
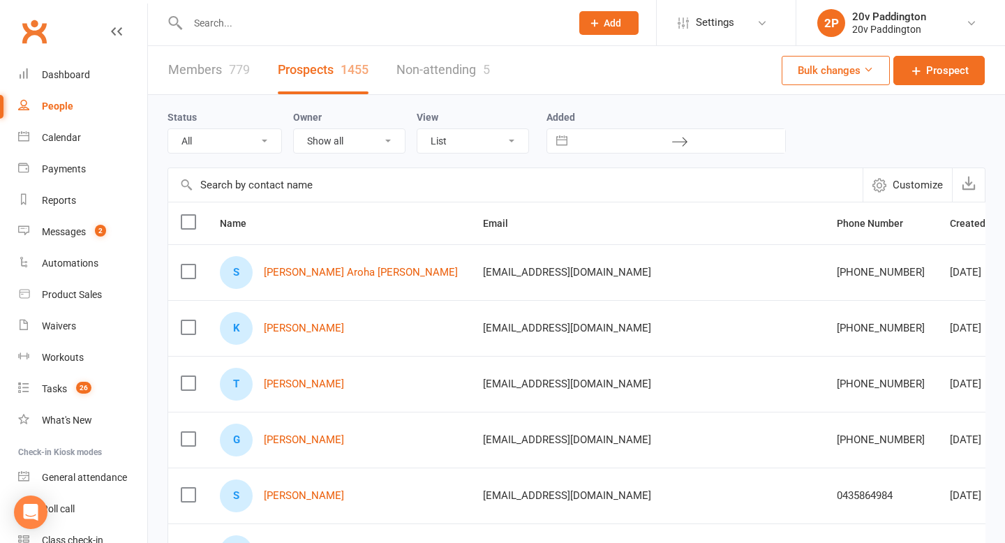
click at [227, 148] on select "All (No status set) (Invalid status) Parachute Referral In Communication Call L…" at bounding box center [224, 141] width 113 height 24
select select "Call Later Task Comms"
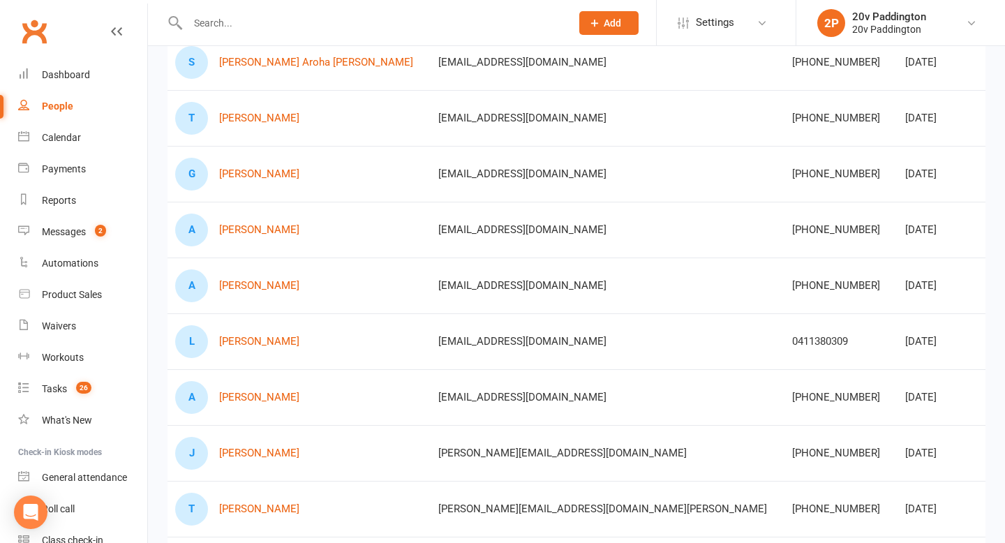
scroll to position [0, 172]
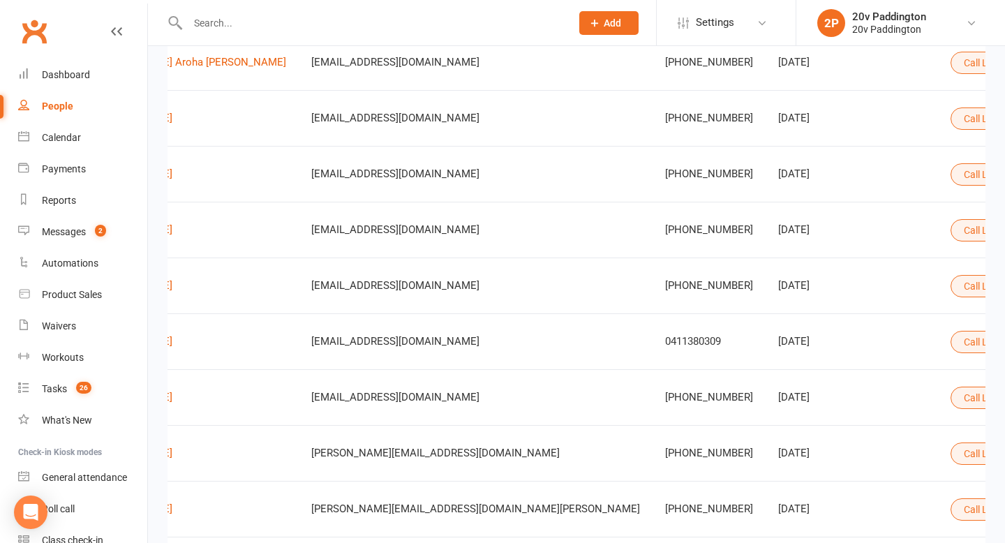
click at [951, 345] on button "Call Later Task Comms" at bounding box center [1020, 342] width 138 height 22
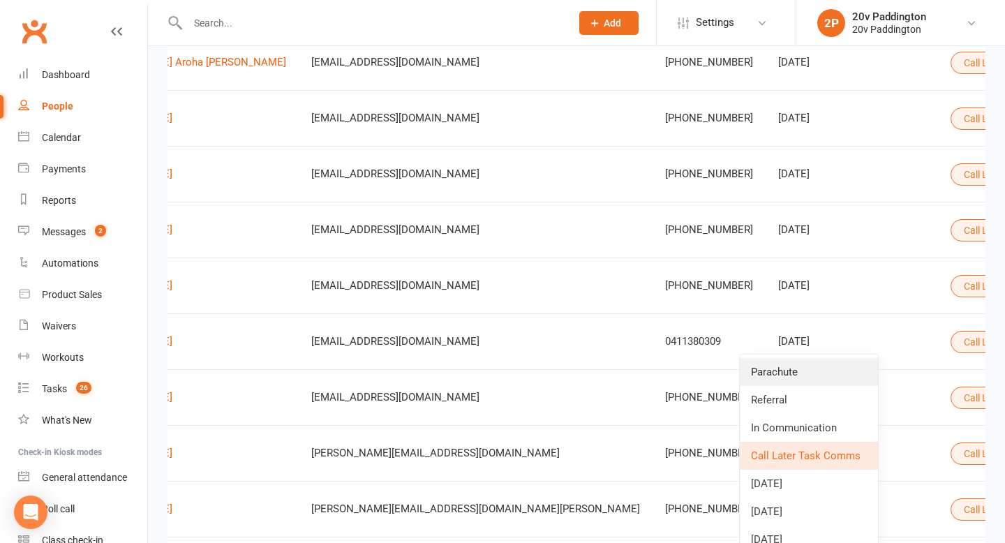
click at [787, 375] on link "Parachute" at bounding box center [809, 372] width 138 height 28
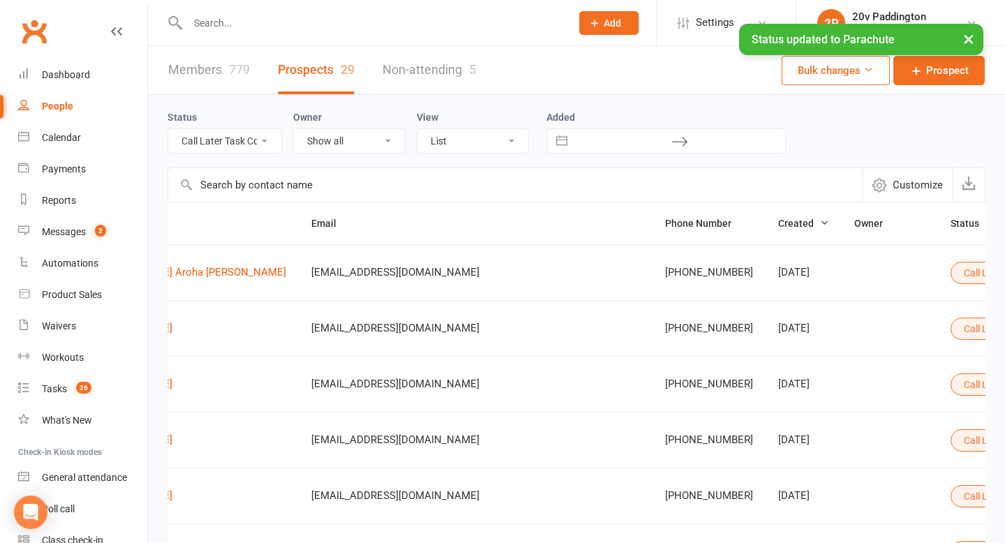
select select "100"
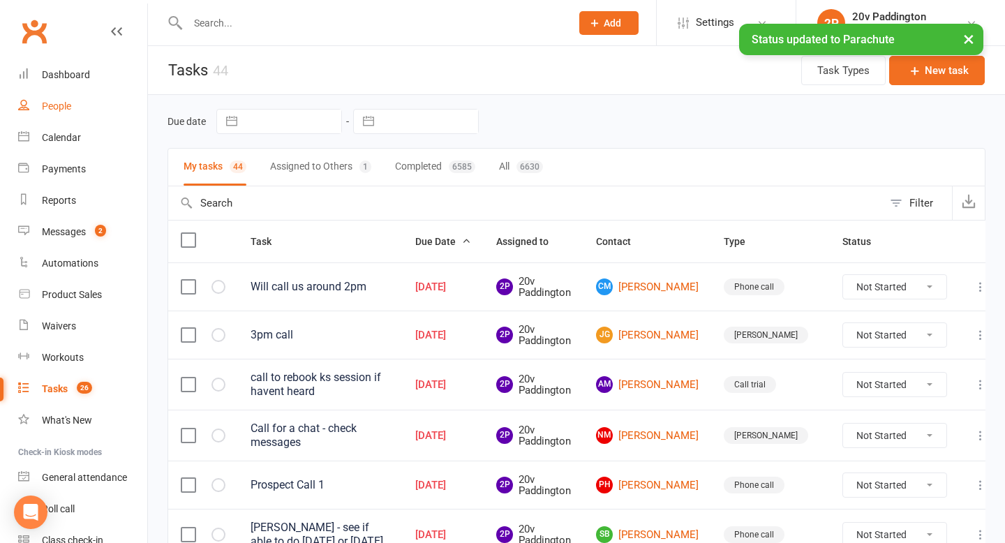
click at [64, 112] on div "People" at bounding box center [56, 106] width 29 height 11
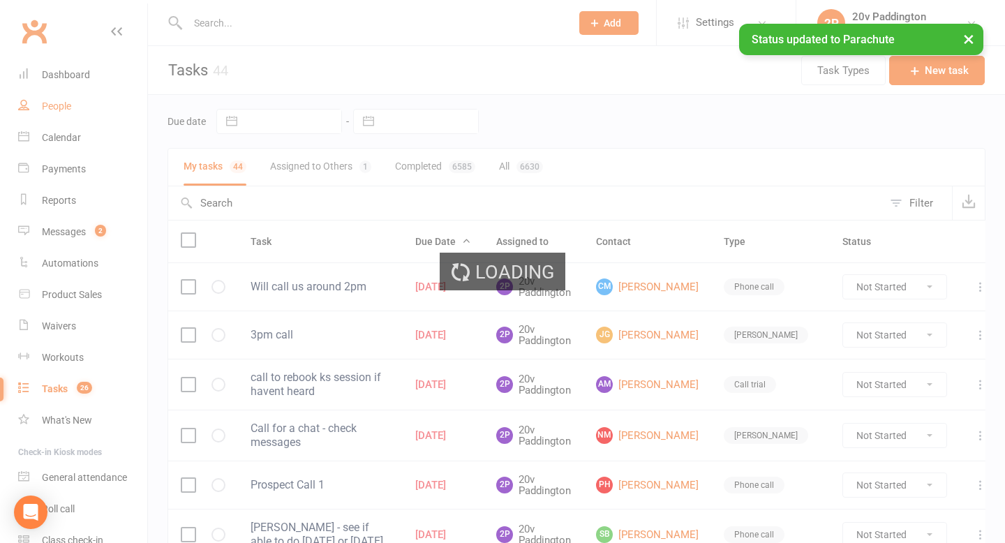
select select "100"
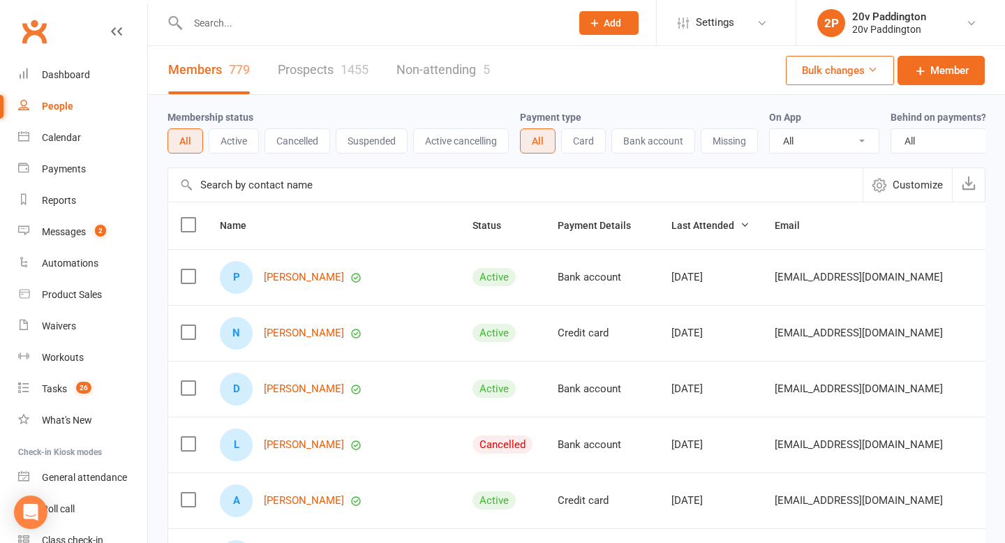
click at [312, 71] on link "Prospects 1455" at bounding box center [323, 70] width 91 height 48
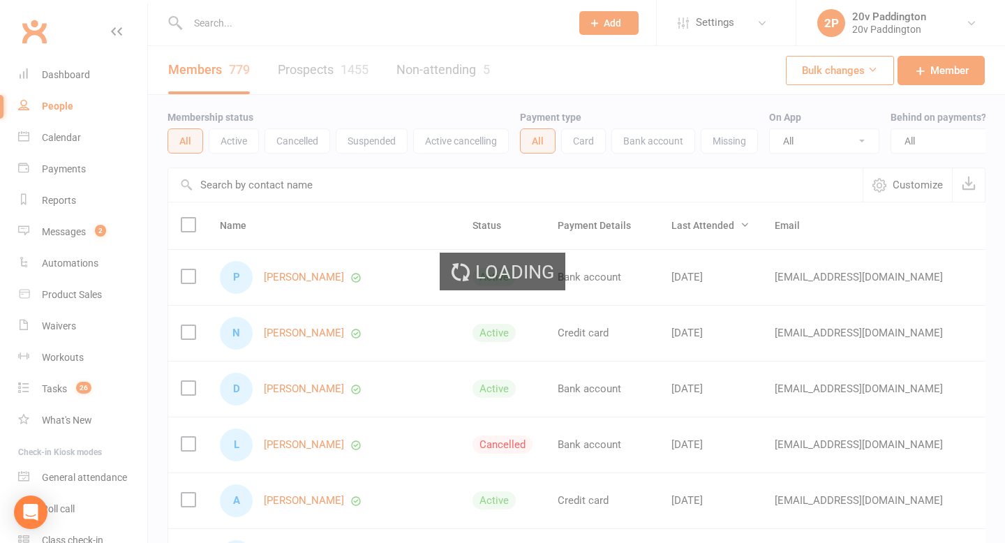
select select "100"
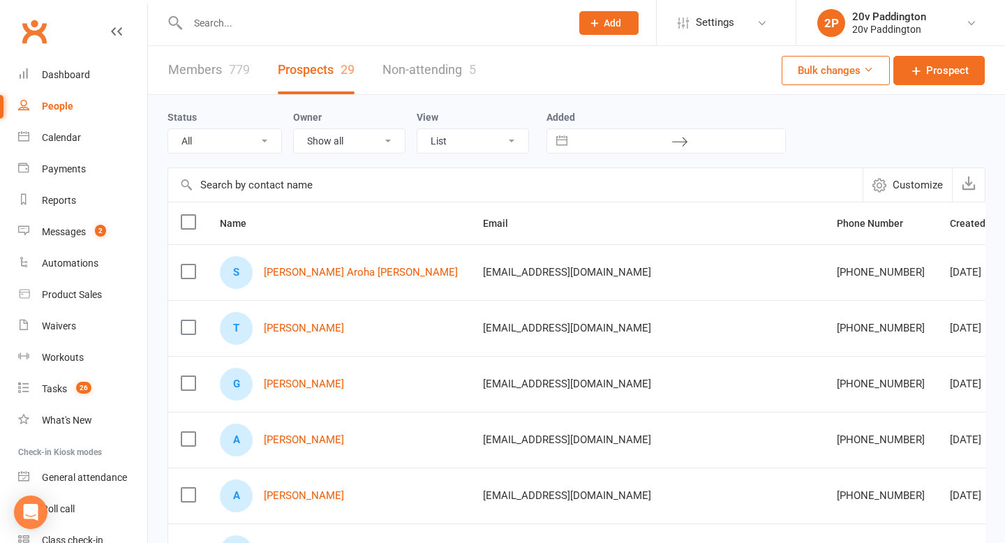
select select "Call Later Task Comms"
click at [71, 132] on div "Calendar" at bounding box center [61, 137] width 39 height 11
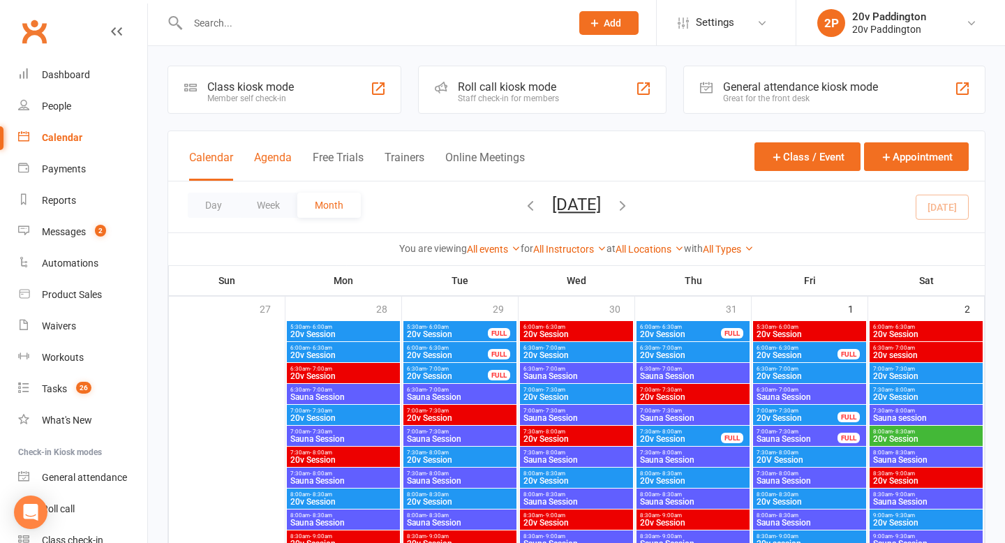
click at [281, 163] on button "Agenda" at bounding box center [273, 166] width 38 height 30
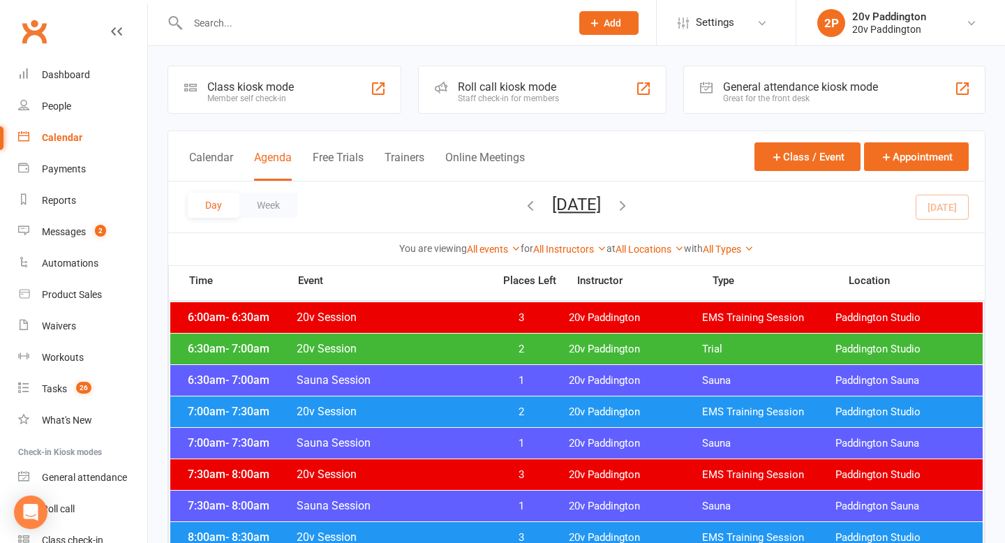
click at [554, 196] on button "[DATE]" at bounding box center [576, 205] width 49 height 20
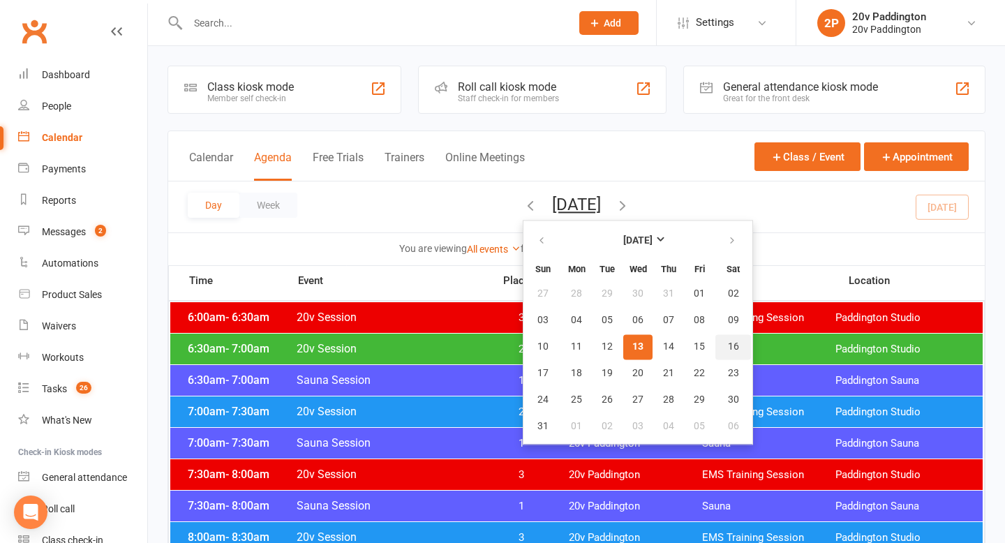
click at [728, 348] on span "16" at bounding box center [733, 346] width 11 height 11
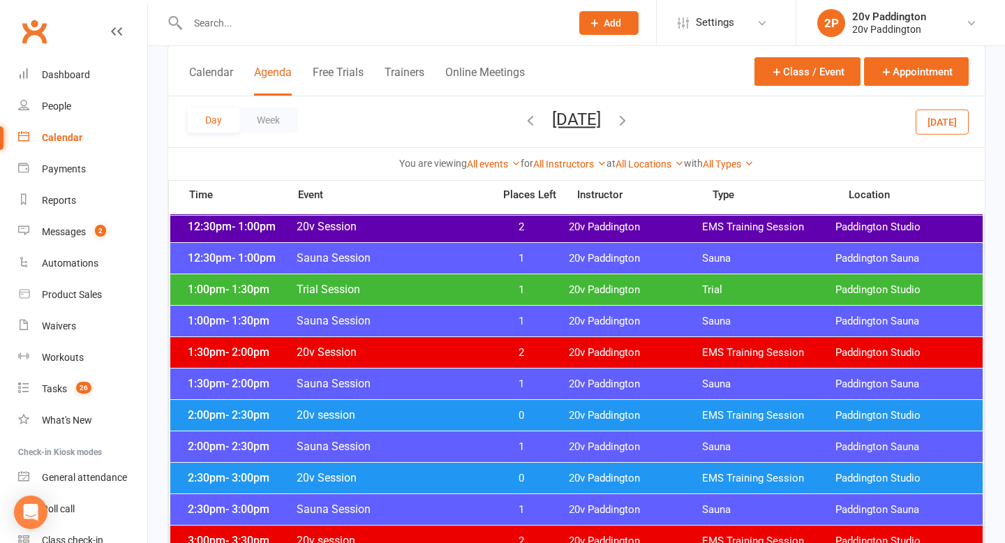
scroll to position [824, 0]
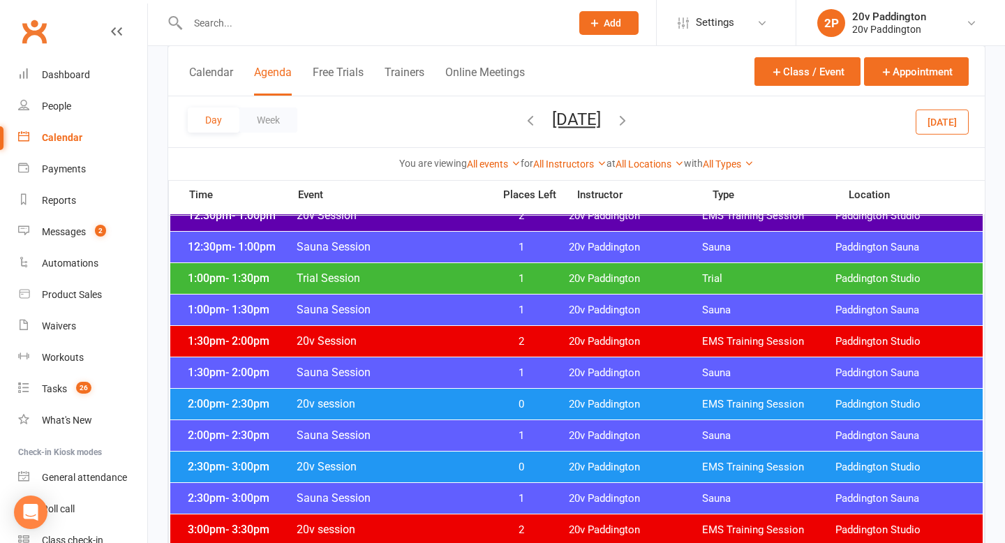
click at [554, 400] on span "0" at bounding box center [521, 404] width 73 height 13
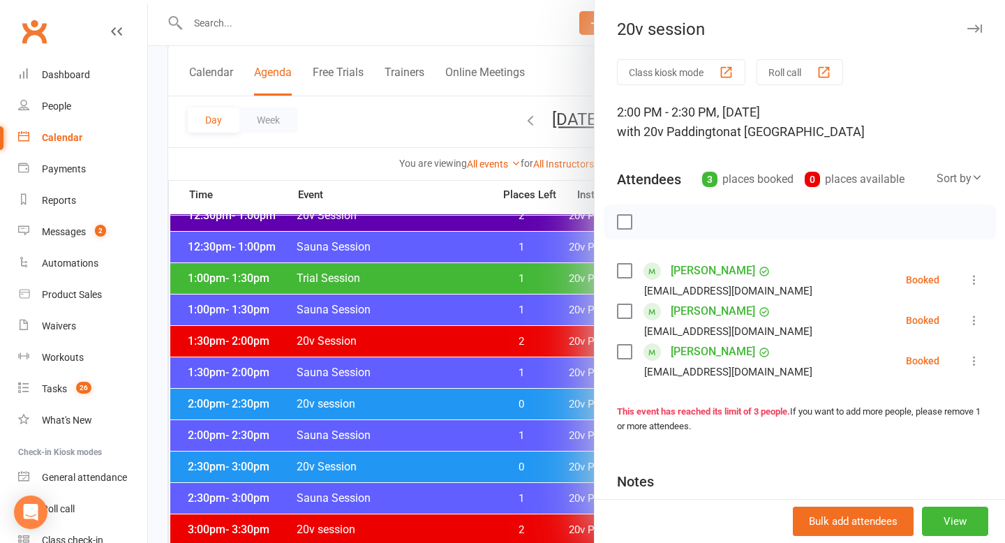
click at [492, 399] on div at bounding box center [576, 271] width 857 height 543
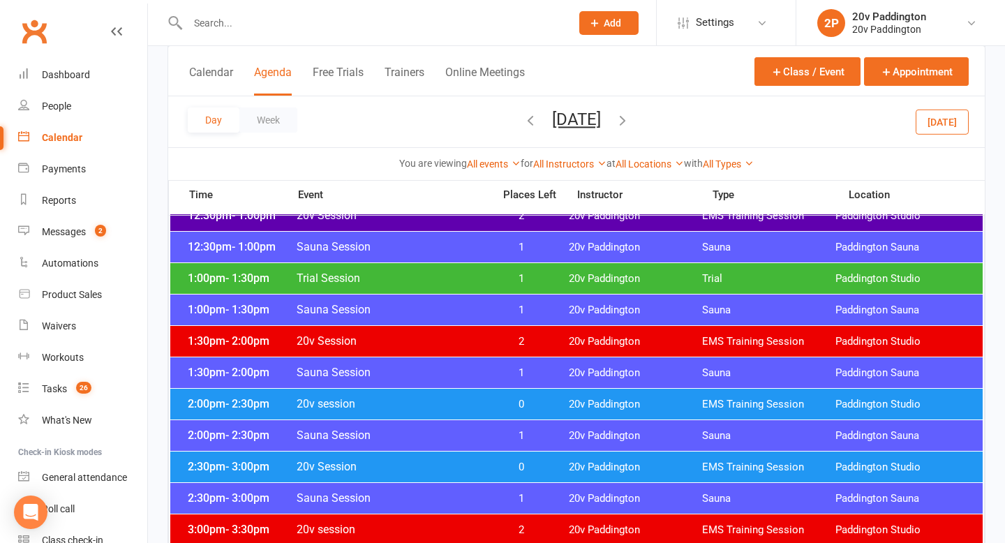
click at [519, 461] on span "0" at bounding box center [521, 467] width 73 height 13
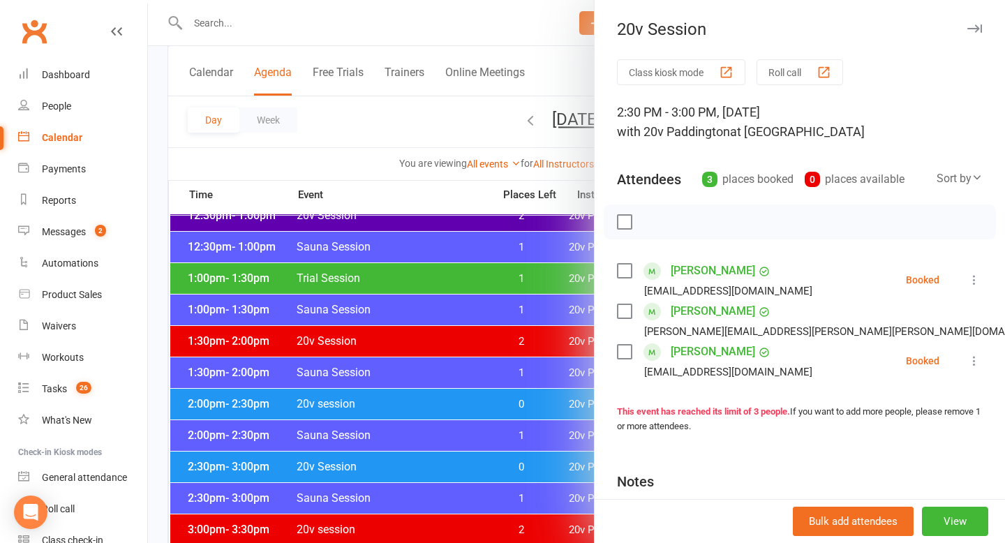
click at [519, 408] on div at bounding box center [576, 271] width 857 height 543
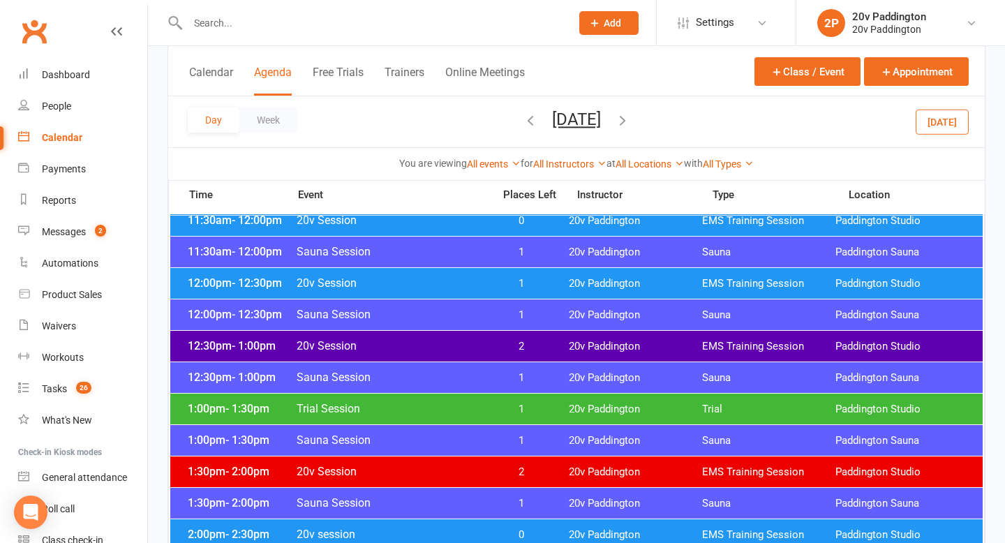
scroll to position [683, 0]
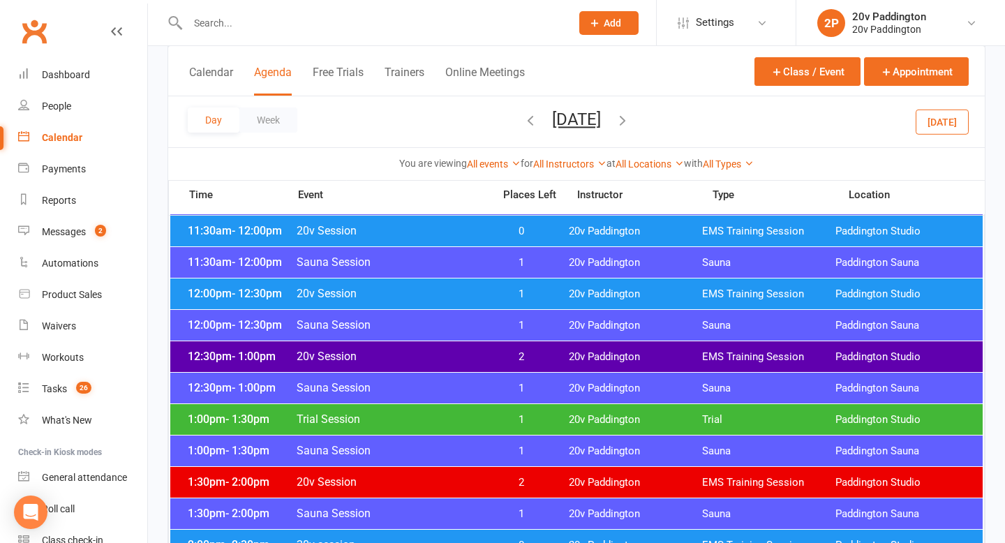
click at [529, 292] on span "1" at bounding box center [521, 294] width 73 height 13
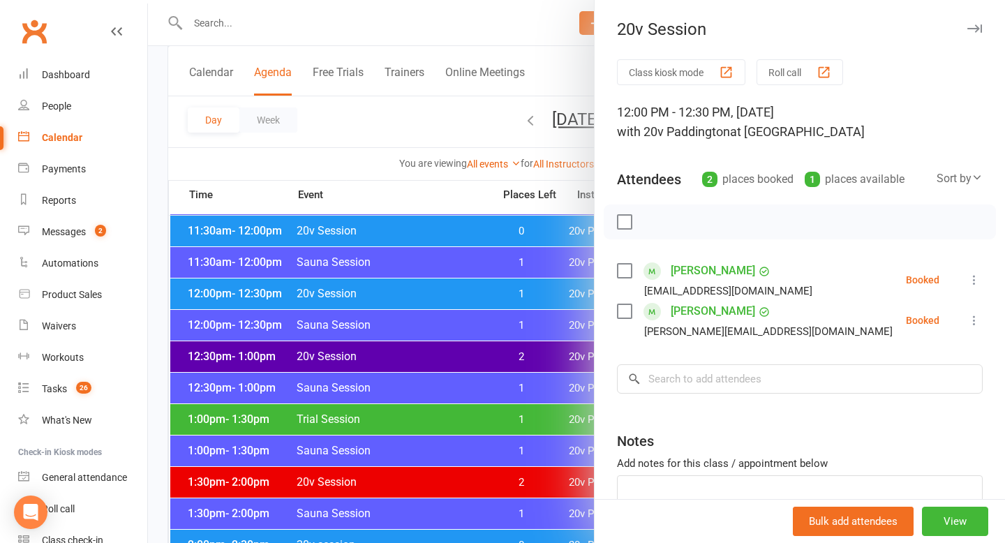
click at [495, 318] on div at bounding box center [576, 271] width 857 height 543
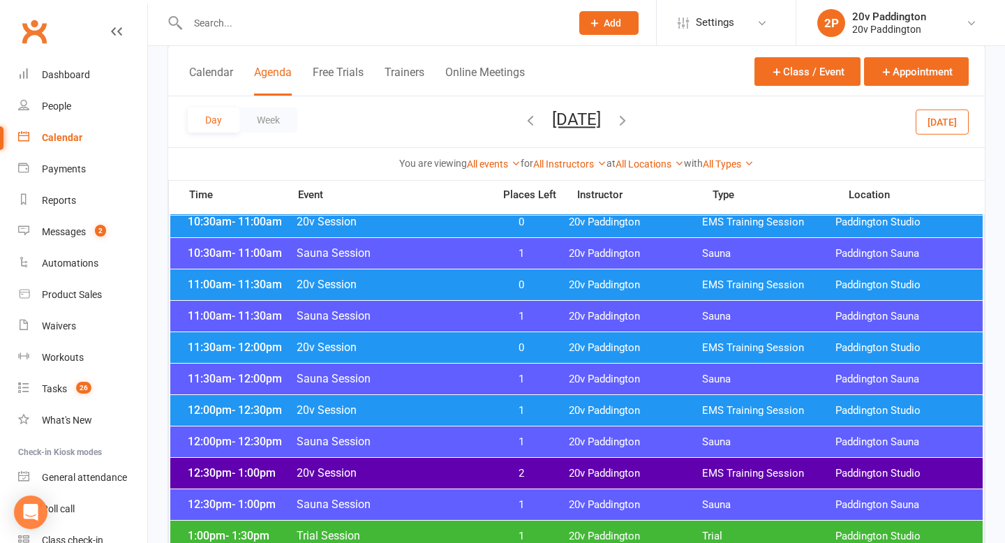
scroll to position [378, 0]
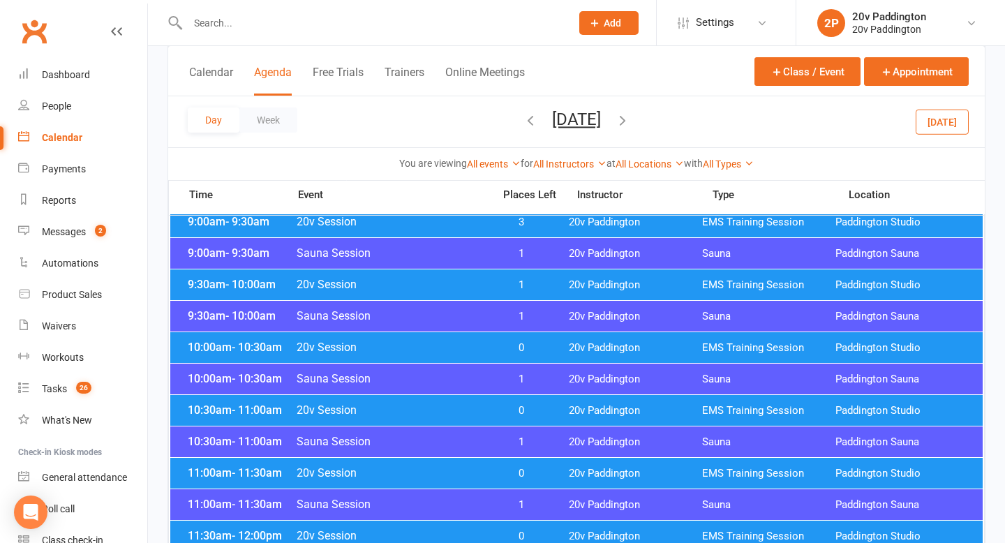
click at [523, 124] on icon "button" at bounding box center [530, 119] width 15 height 15
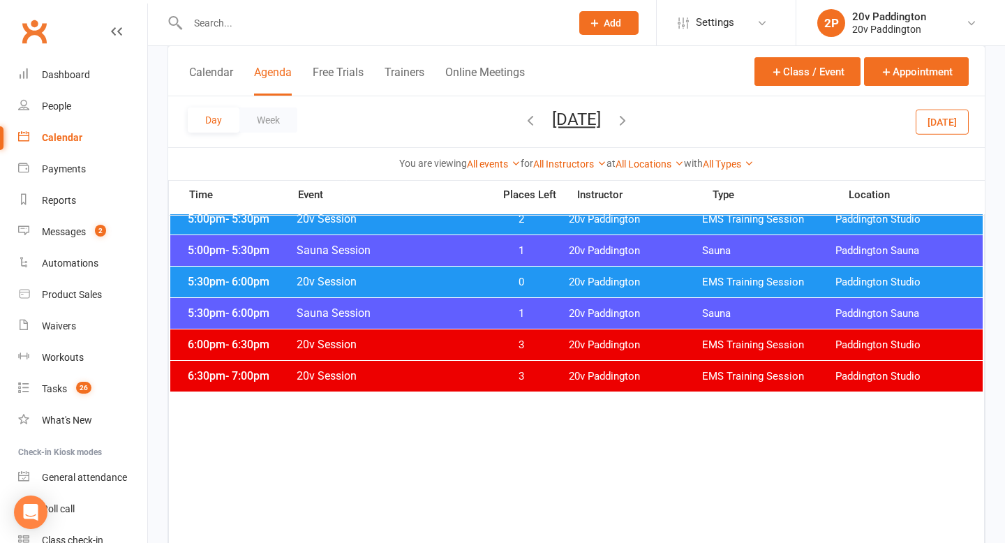
scroll to position [1321, 0]
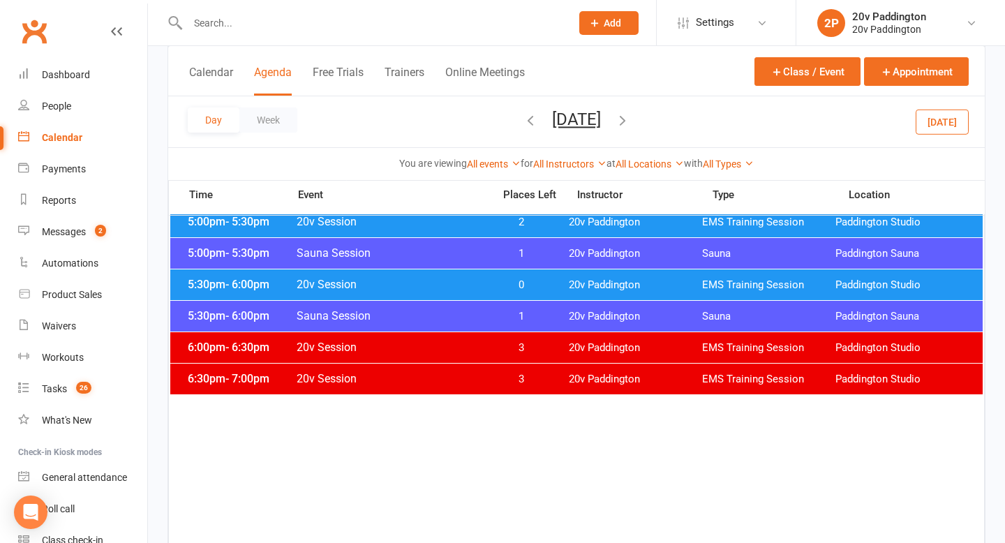
click at [512, 291] on span "0" at bounding box center [521, 285] width 73 height 13
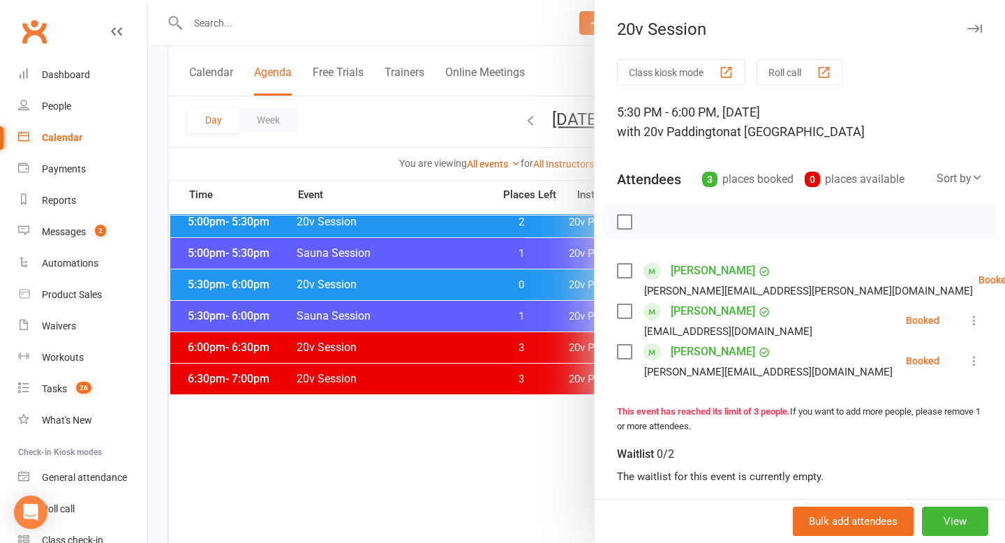
click at [437, 304] on div at bounding box center [576, 271] width 857 height 543
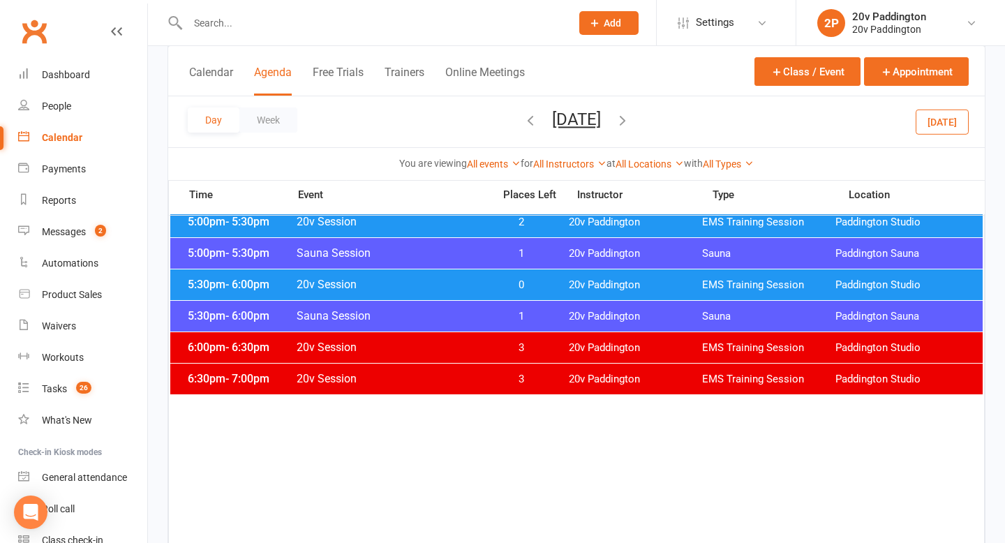
scroll to position [1234, 0]
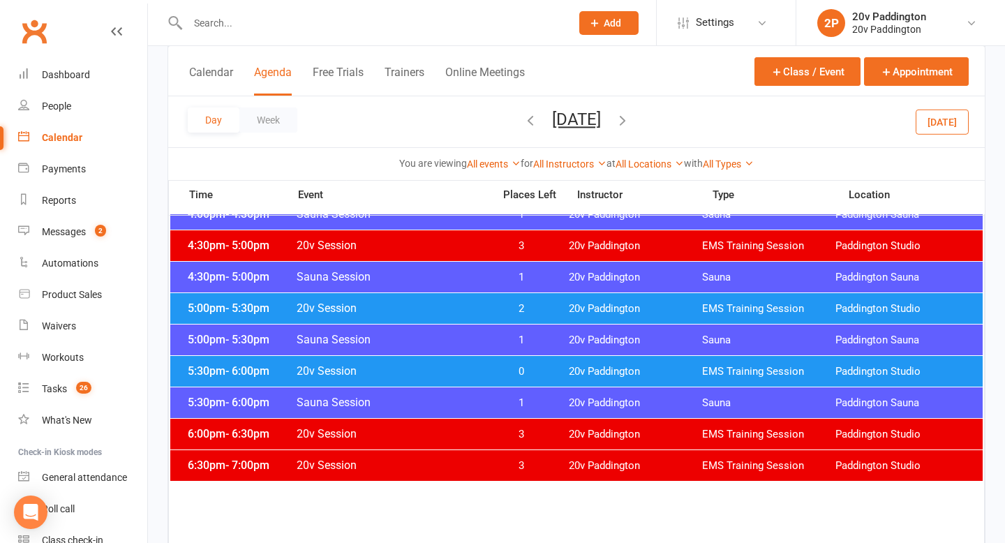
click at [494, 357] on div "5:30pm - 6:00pm 20v Session 0 20v Paddington EMS Training Session [GEOGRAPHIC_D…" at bounding box center [576, 371] width 813 height 31
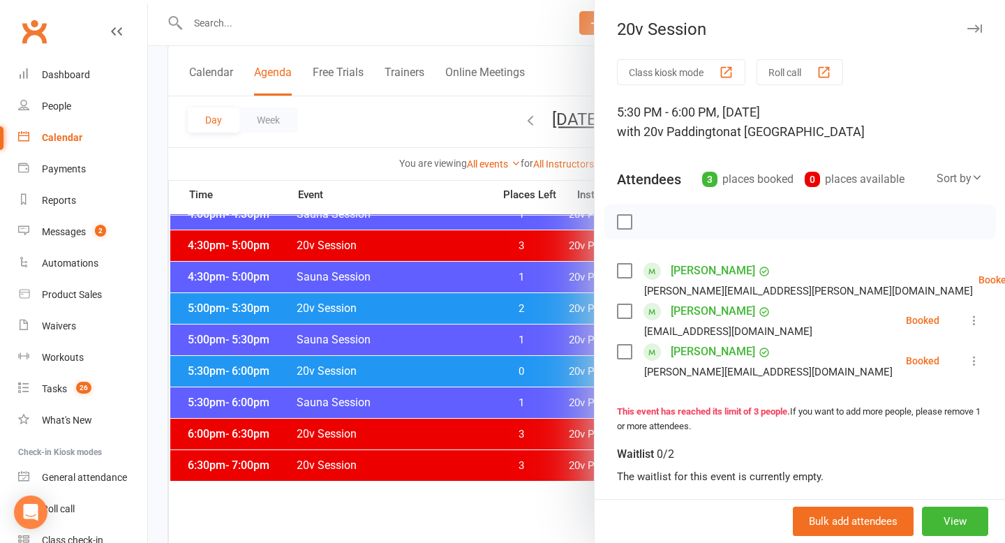
click at [491, 371] on div at bounding box center [576, 271] width 857 height 543
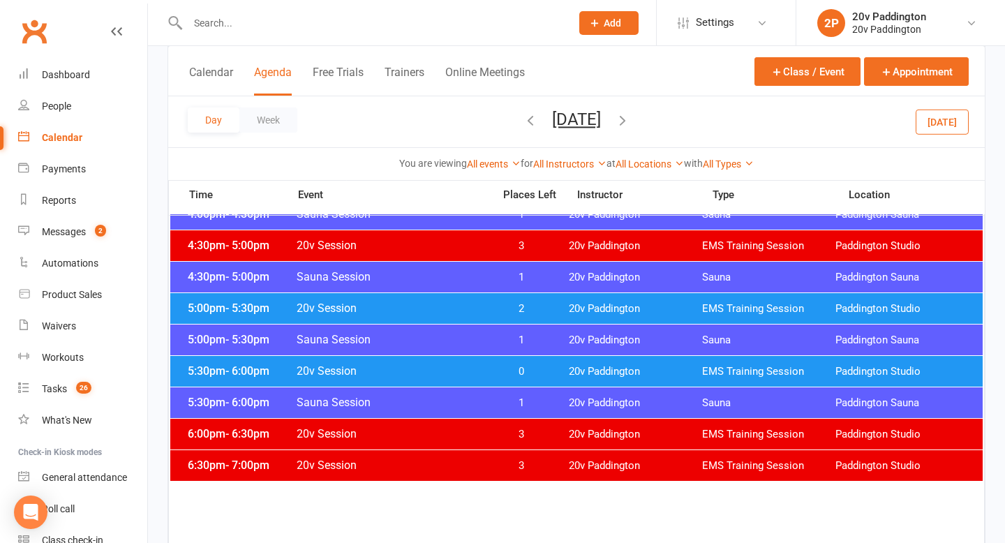
click at [630, 117] on icon "button" at bounding box center [622, 119] width 15 height 15
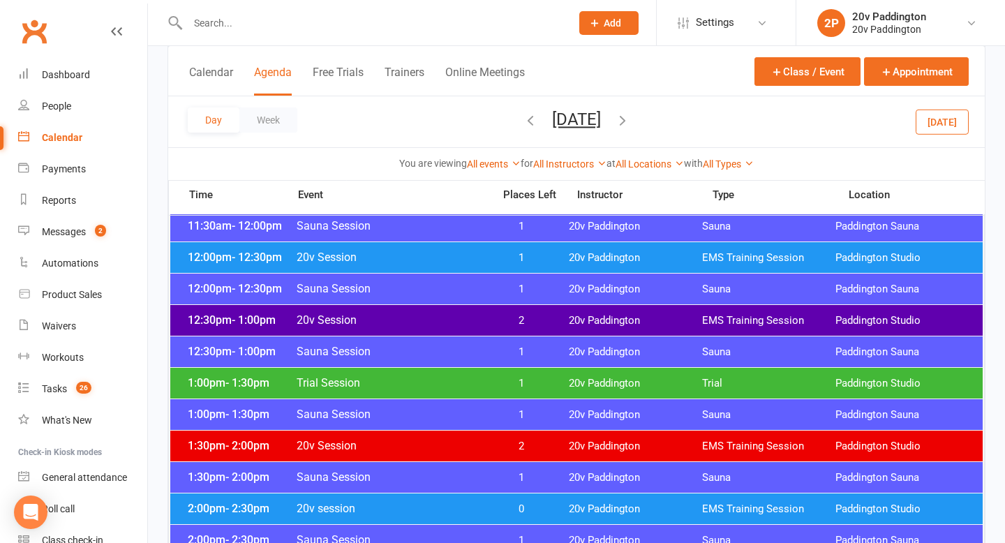
scroll to position [720, 0]
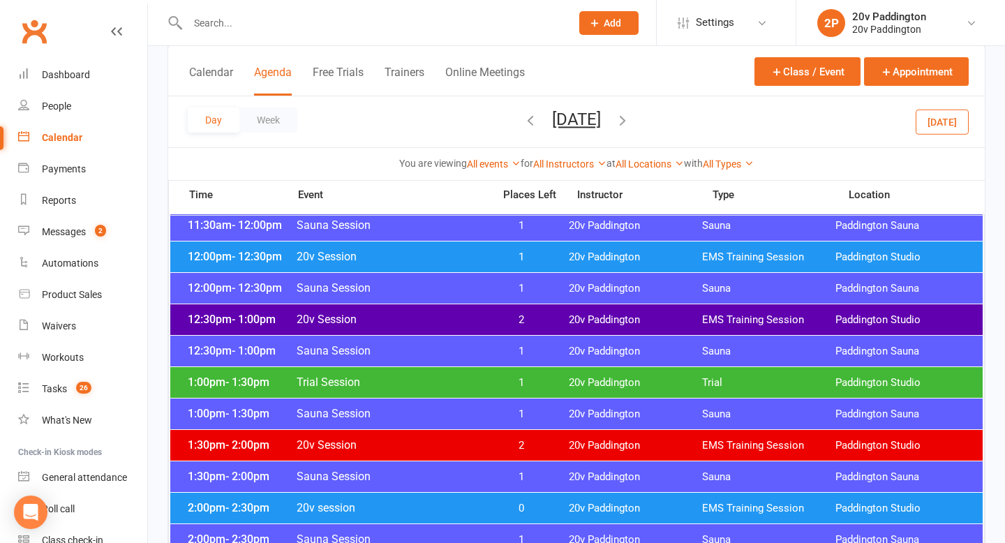
click at [523, 121] on icon "button" at bounding box center [530, 119] width 15 height 15
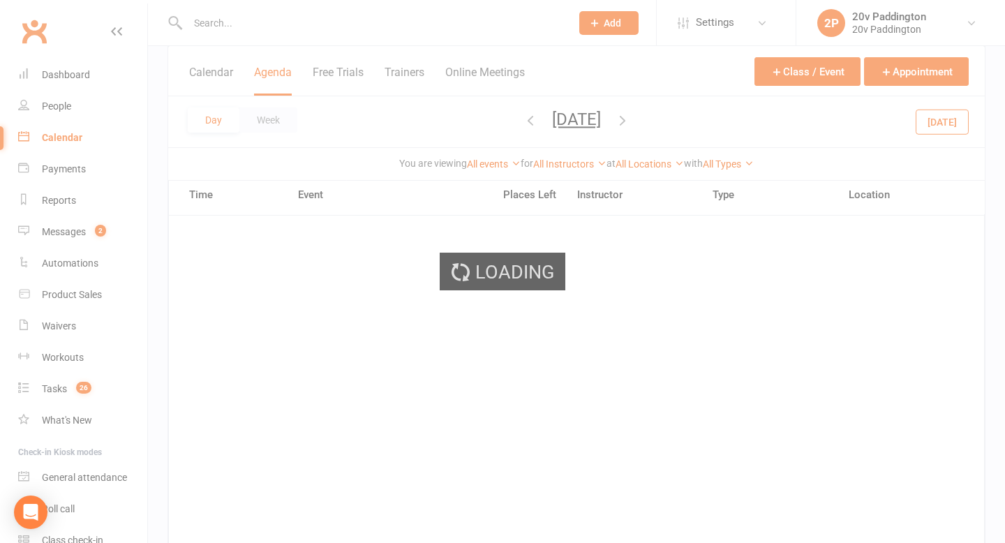
click at [470, 121] on div "Loading" at bounding box center [502, 271] width 1005 height 543
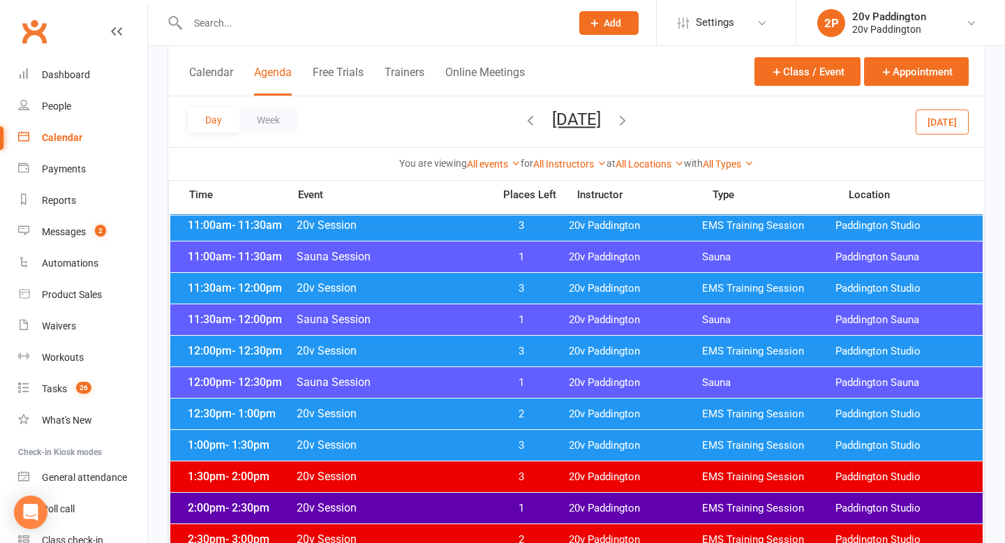
click at [470, 119] on div "Day Week [DATE] [DATE] Sun Mon Tue Wed Thu Fri Sat 27 28 29 30 31 01 02 03 04 0…" at bounding box center [576, 121] width 817 height 51
click at [523, 119] on icon "button" at bounding box center [530, 119] width 15 height 15
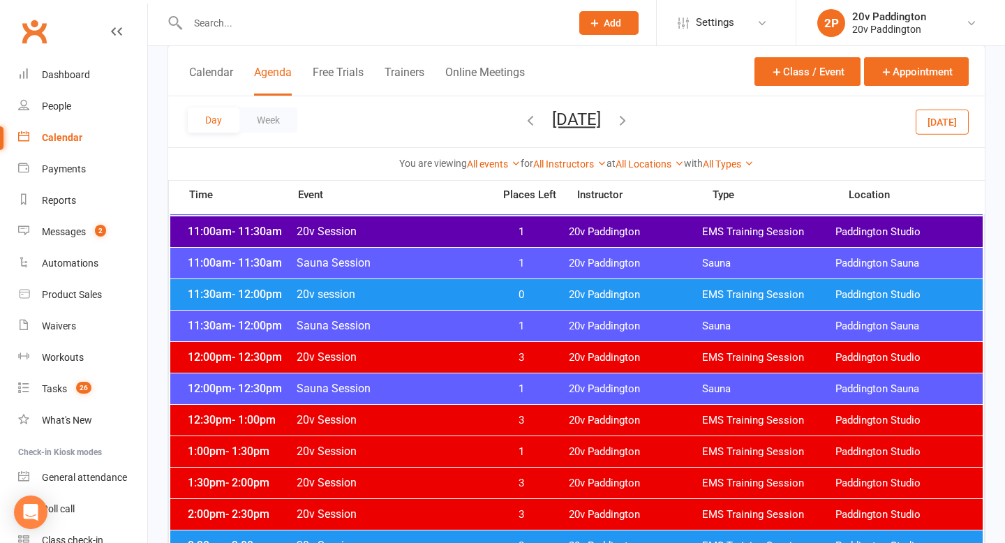
scroll to position [676, 0]
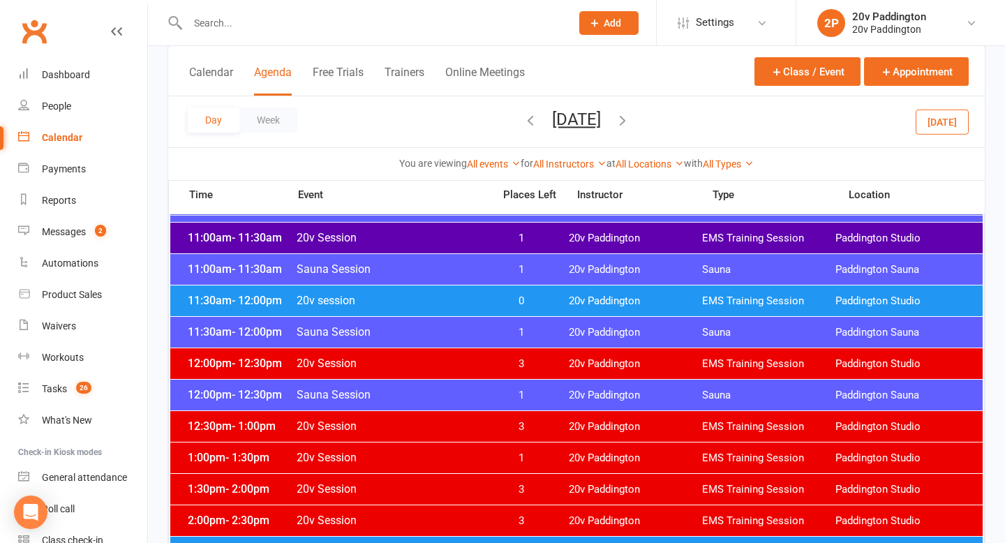
click at [486, 306] on span "0" at bounding box center [521, 301] width 73 height 13
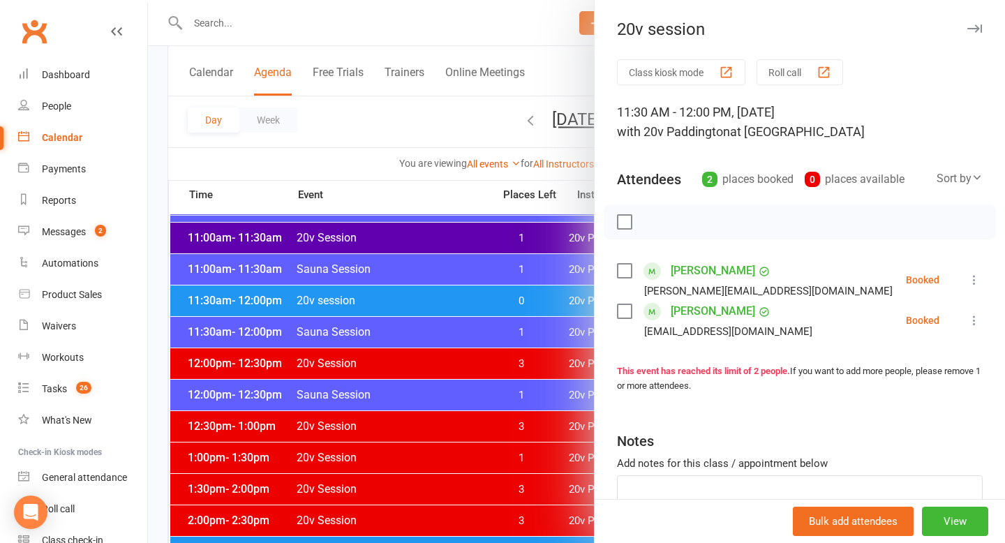
click at [476, 297] on div at bounding box center [576, 271] width 857 height 543
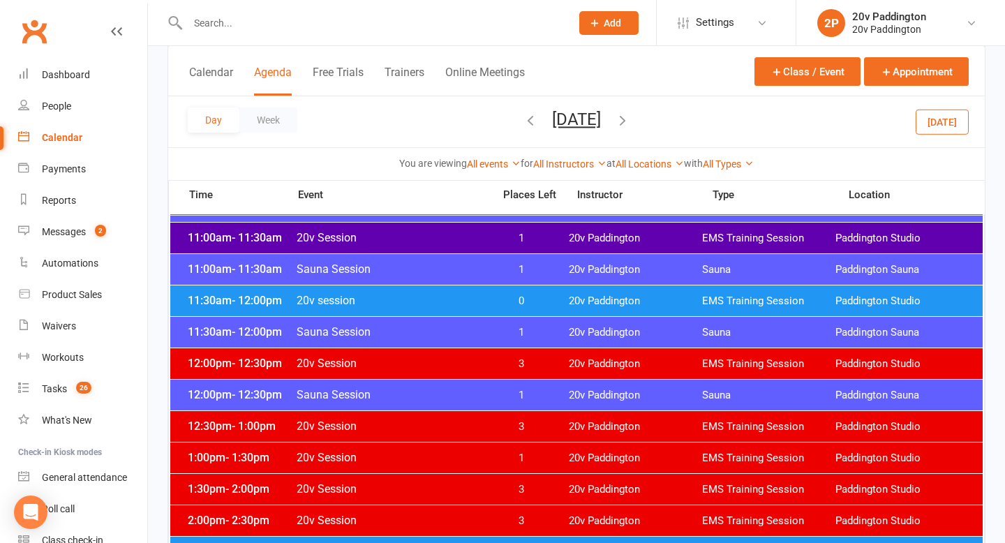
click at [630, 117] on icon "button" at bounding box center [622, 119] width 15 height 15
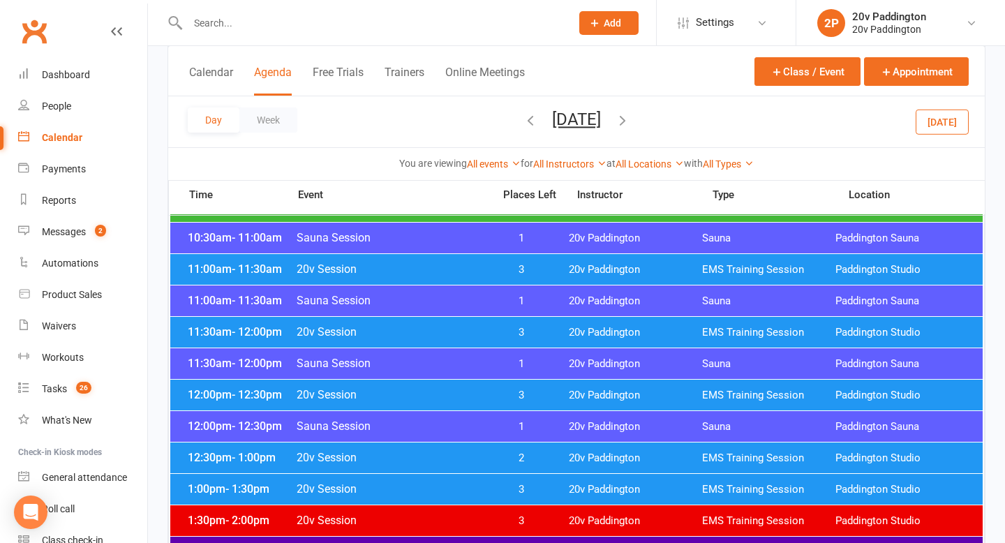
click at [523, 123] on icon "button" at bounding box center [530, 119] width 15 height 15
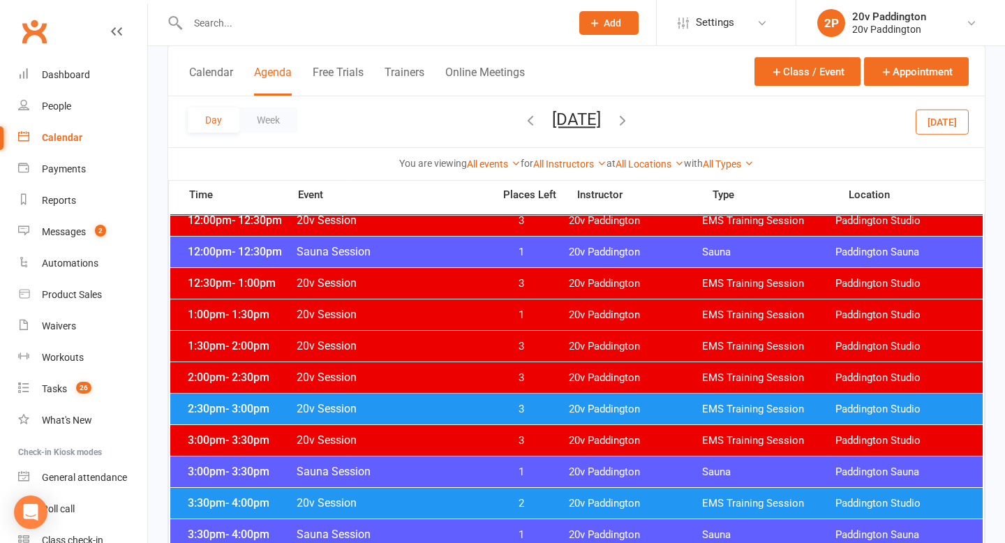
scroll to position [820, 0]
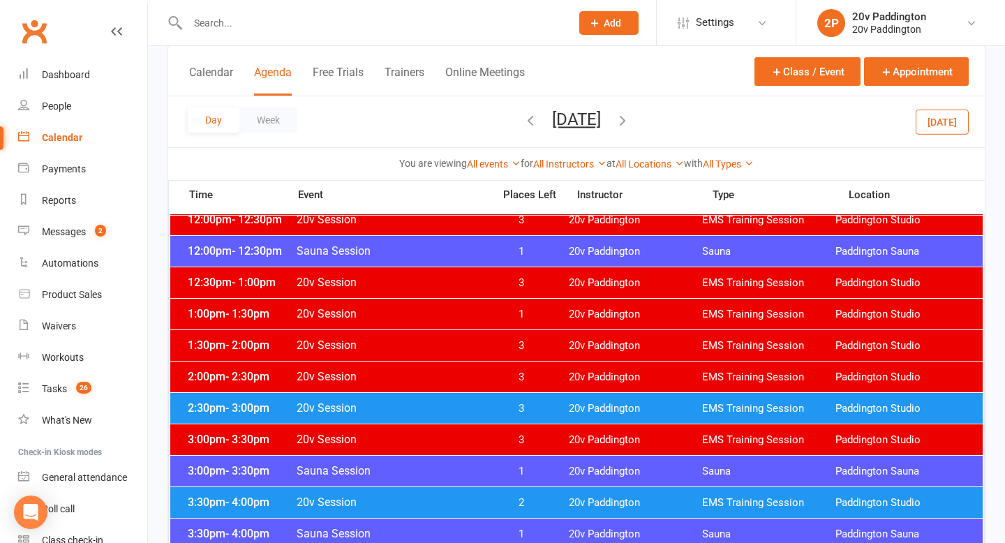
click at [542, 407] on span "3" at bounding box center [521, 408] width 73 height 13
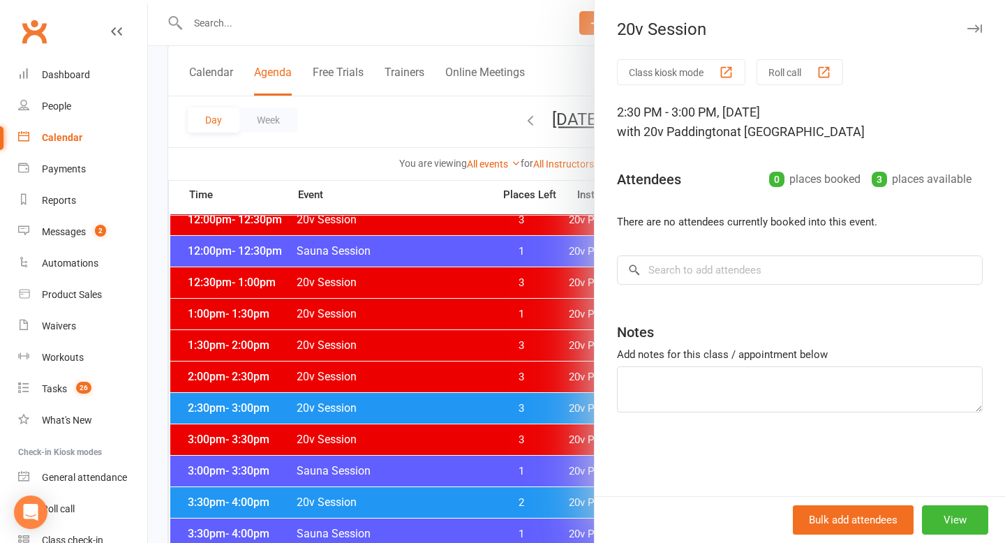
click at [423, 415] on div at bounding box center [576, 271] width 857 height 543
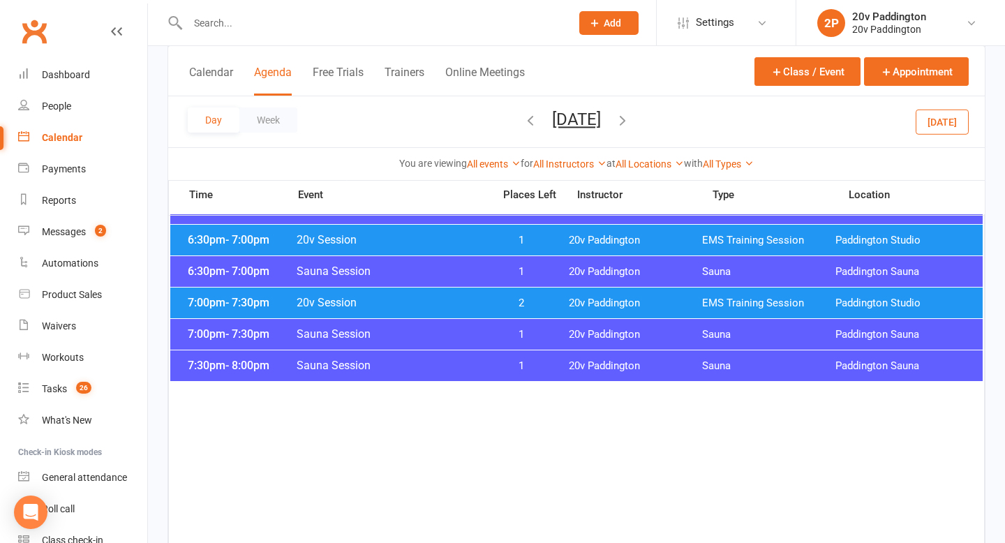
scroll to position [1462, 0]
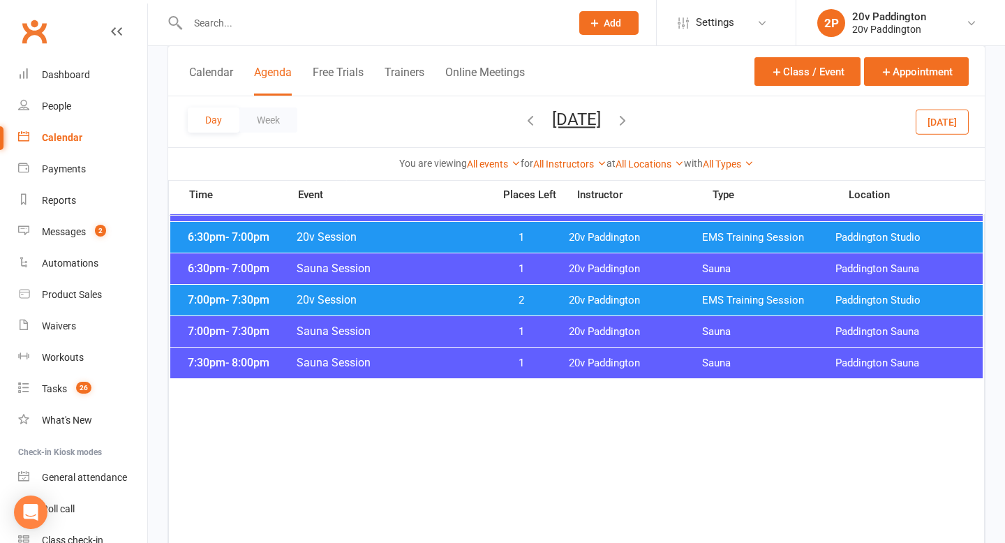
click at [461, 305] on span "20v Session" at bounding box center [390, 299] width 189 height 13
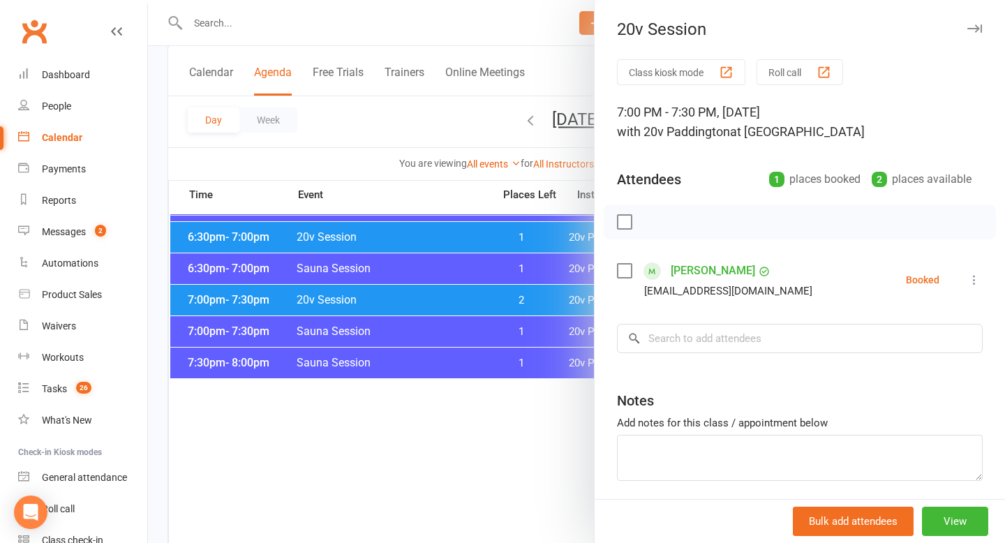
click at [435, 295] on div at bounding box center [576, 271] width 857 height 543
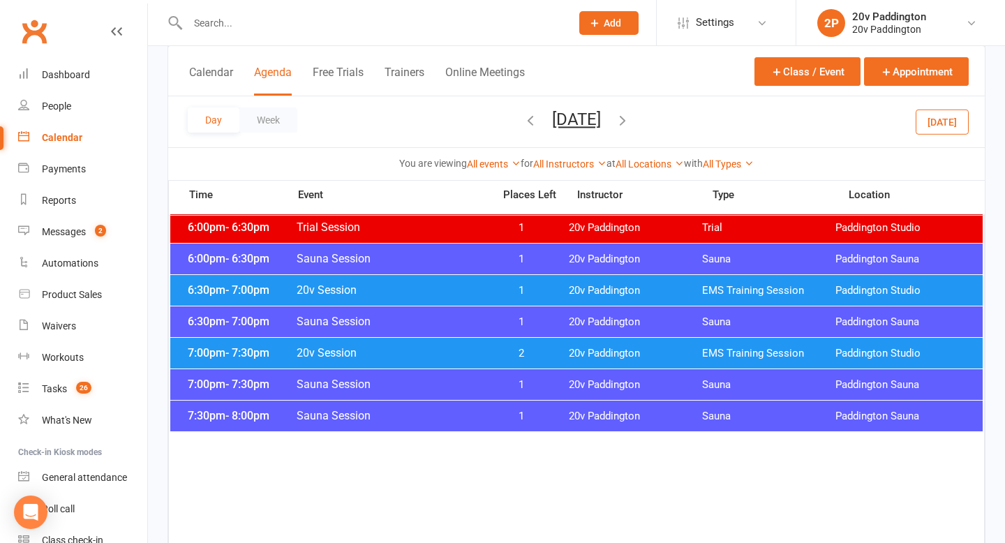
scroll to position [1405, 0]
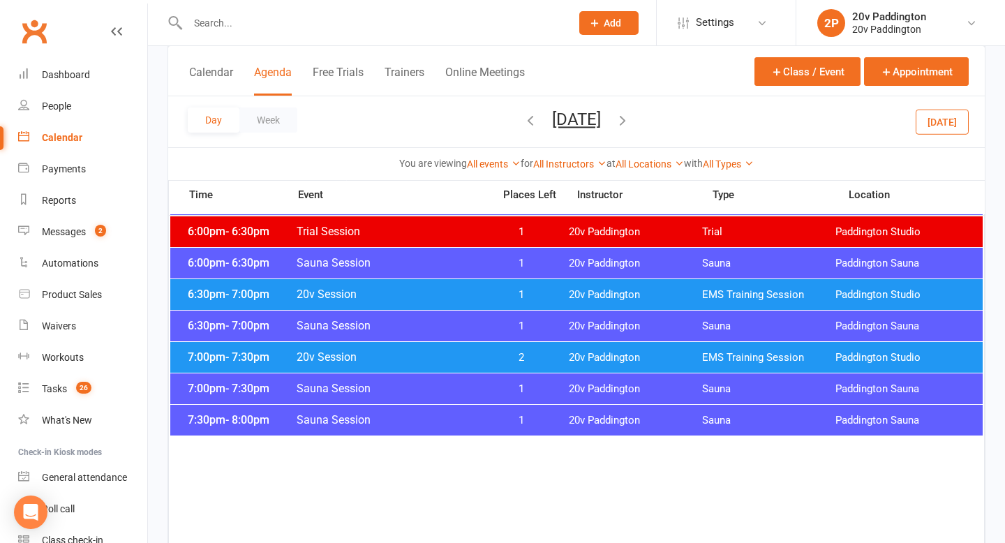
click at [449, 293] on span "20v Session" at bounding box center [390, 294] width 189 height 13
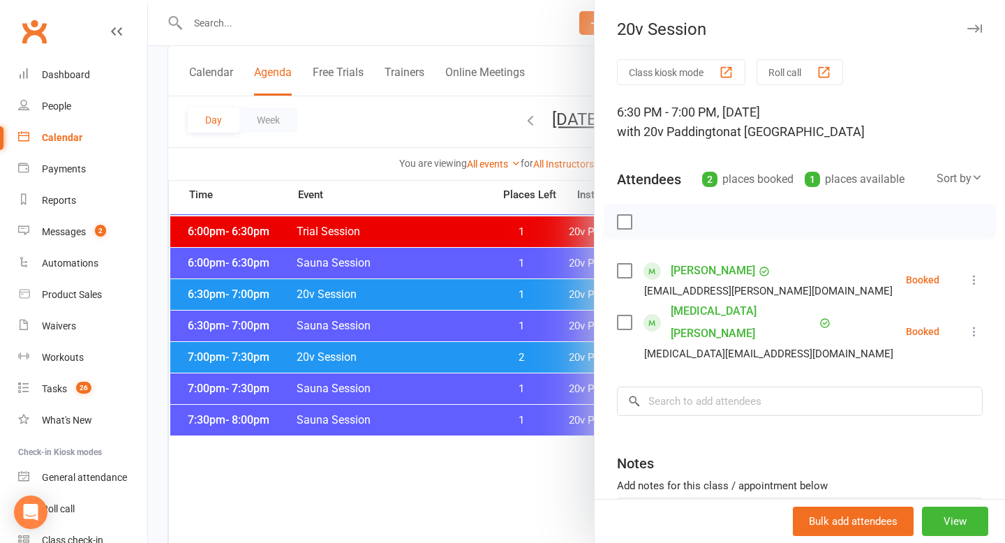
click at [431, 297] on div at bounding box center [576, 271] width 857 height 543
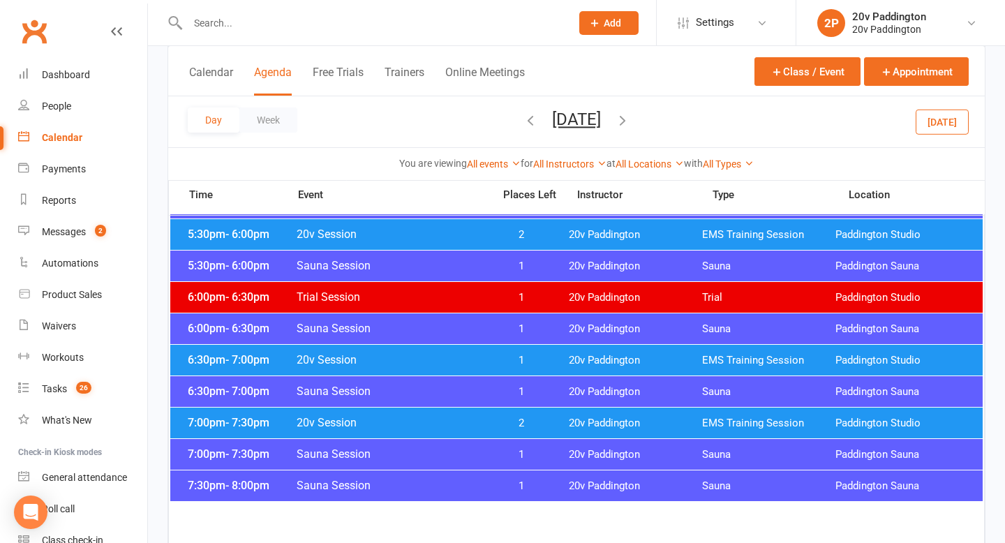
scroll to position [1312, 0]
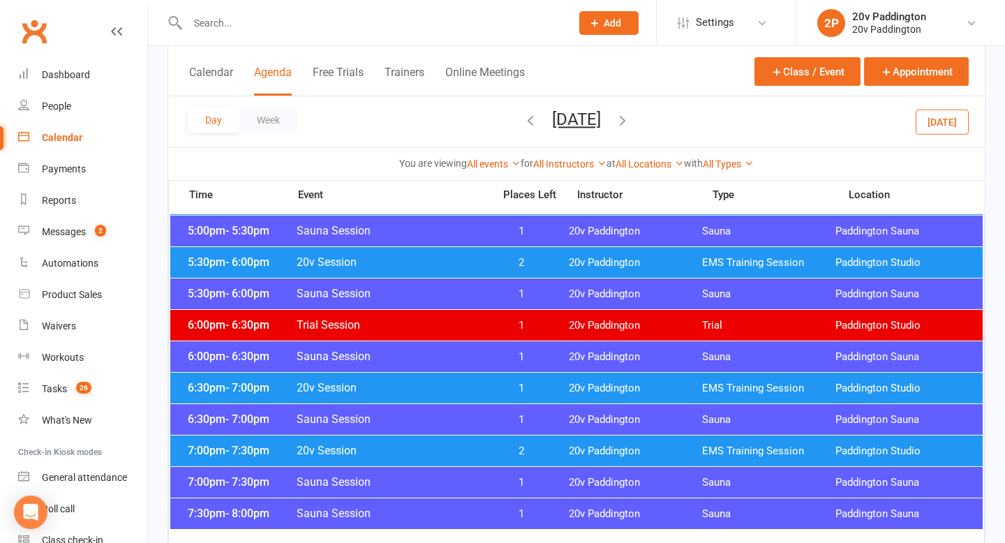
click at [478, 262] on span "20v Session" at bounding box center [390, 261] width 189 height 13
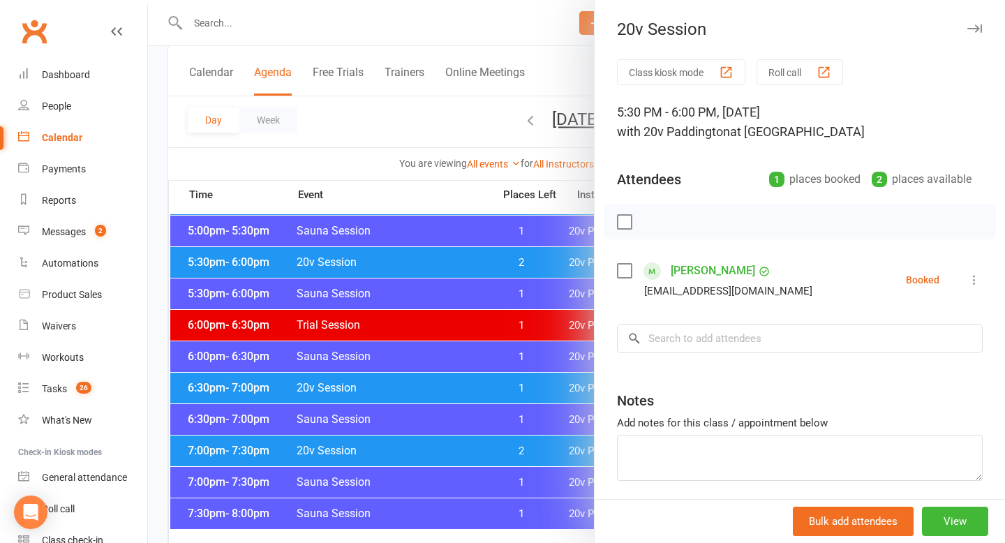
click at [443, 311] on div at bounding box center [576, 271] width 857 height 543
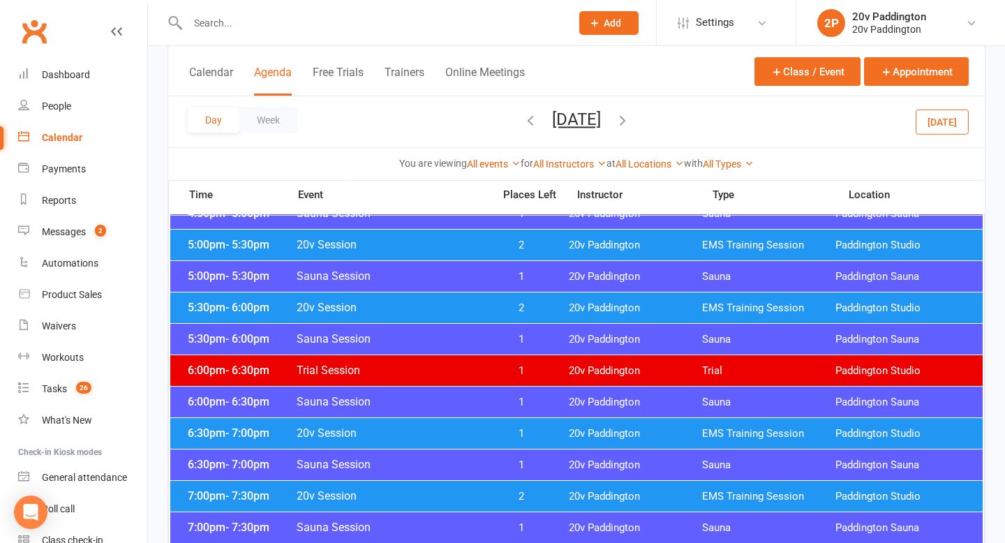
scroll to position [1216, 0]
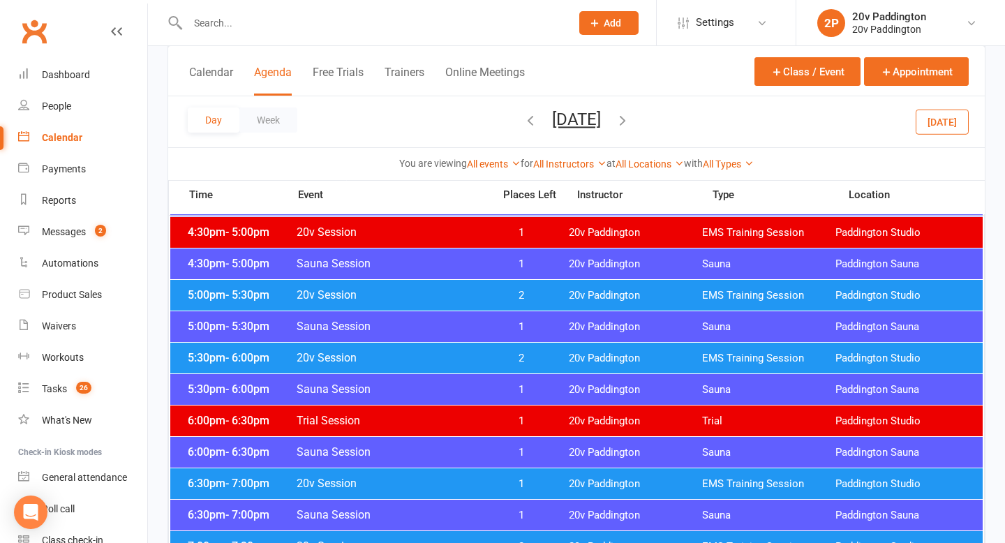
click at [452, 292] on span "20v Session" at bounding box center [390, 294] width 189 height 13
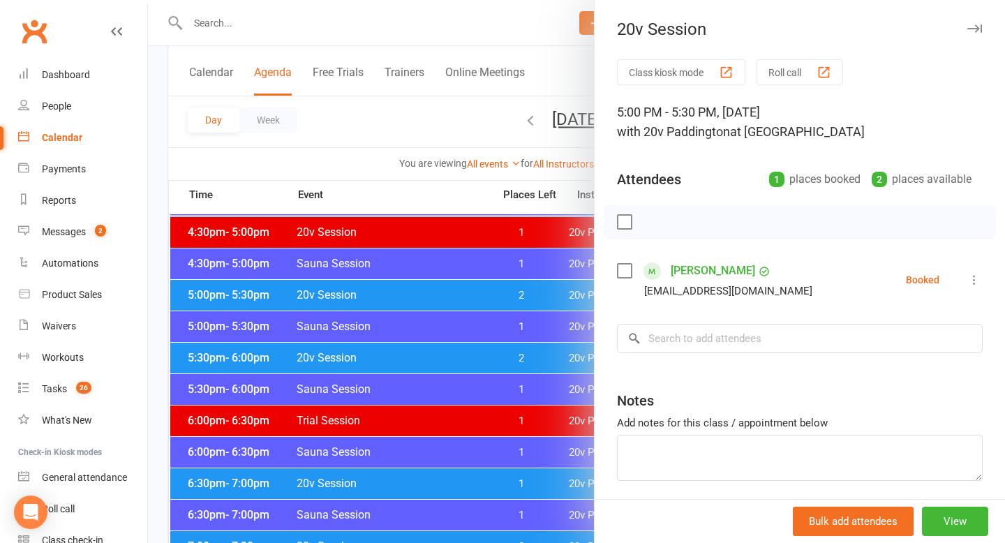
click at [452, 292] on div at bounding box center [576, 271] width 857 height 543
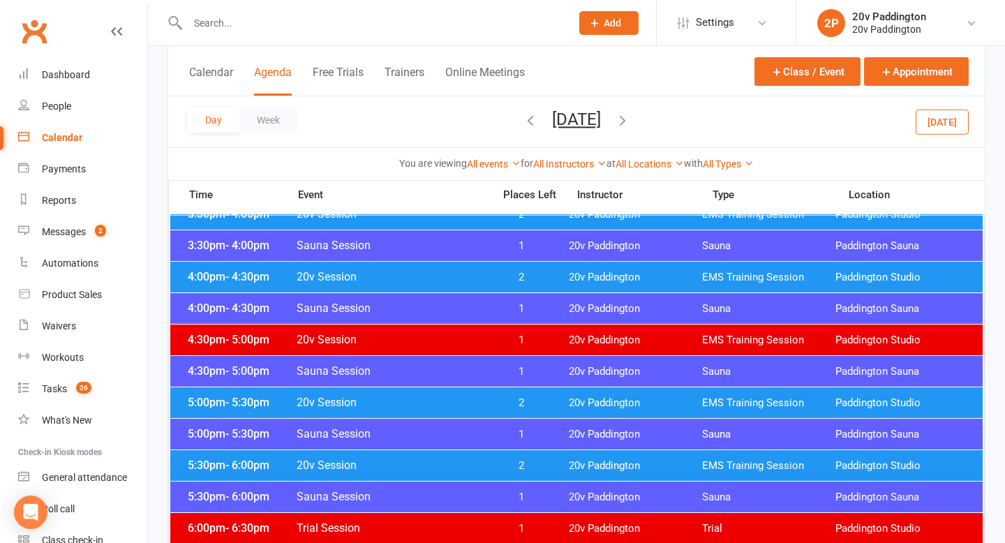
scroll to position [1079, 0]
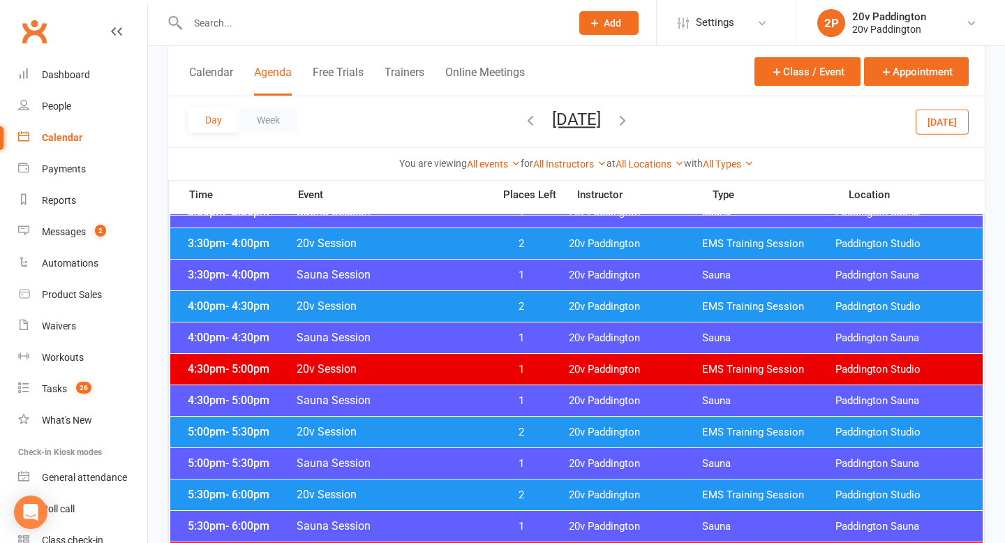
click at [451, 304] on span "20v Session" at bounding box center [390, 305] width 189 height 13
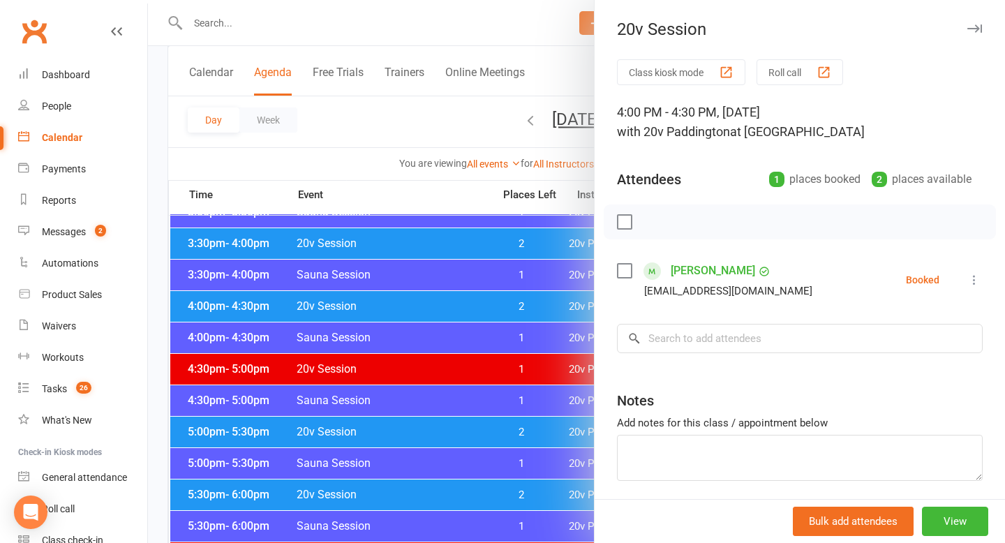
click at [420, 334] on div at bounding box center [576, 271] width 857 height 543
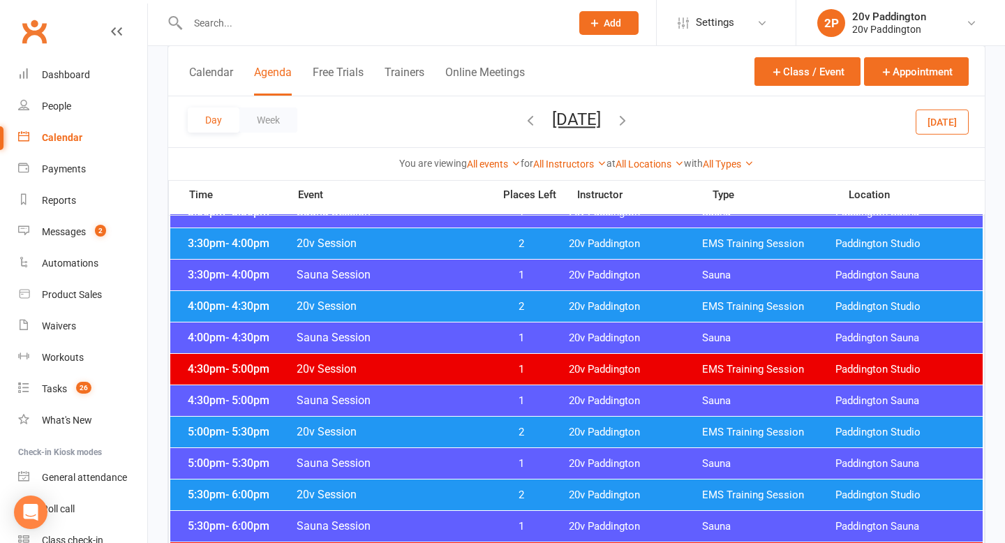
click at [448, 243] on span "20v Session" at bounding box center [390, 243] width 189 height 13
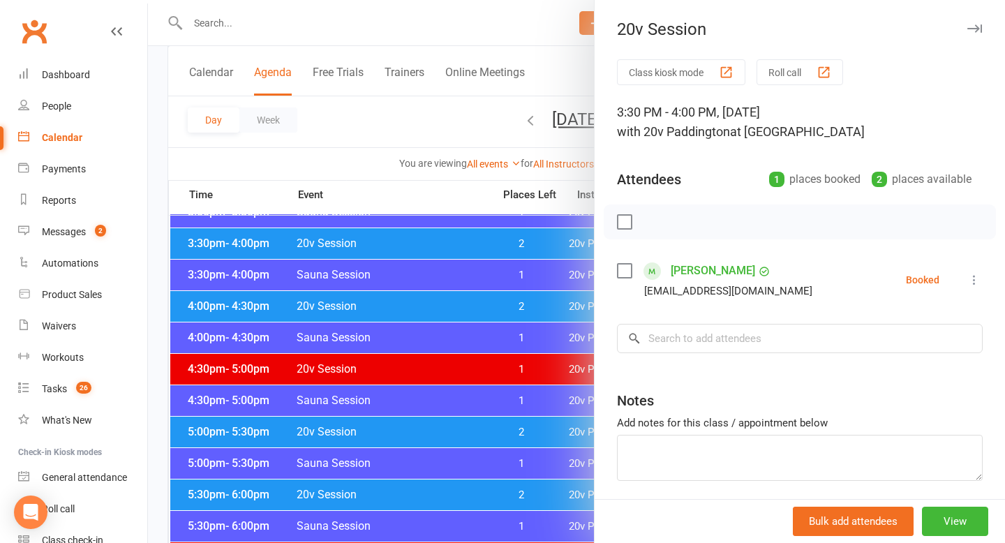
click at [449, 253] on div at bounding box center [576, 271] width 857 height 543
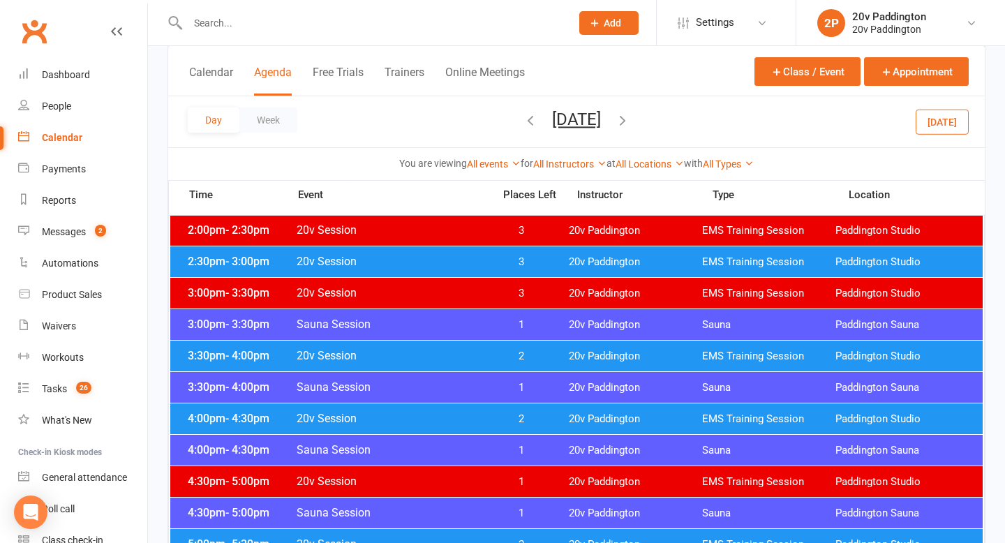
scroll to position [959, 0]
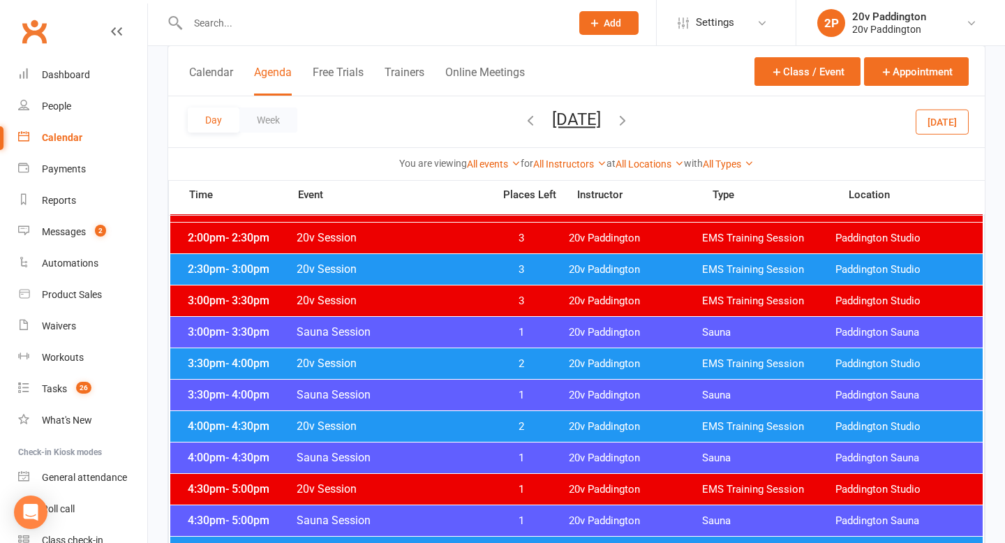
click at [446, 259] on div "2:30pm - 3:00pm 20v Session 3 20v Paddington EMS Training Session [GEOGRAPHIC_D…" at bounding box center [576, 269] width 813 height 31
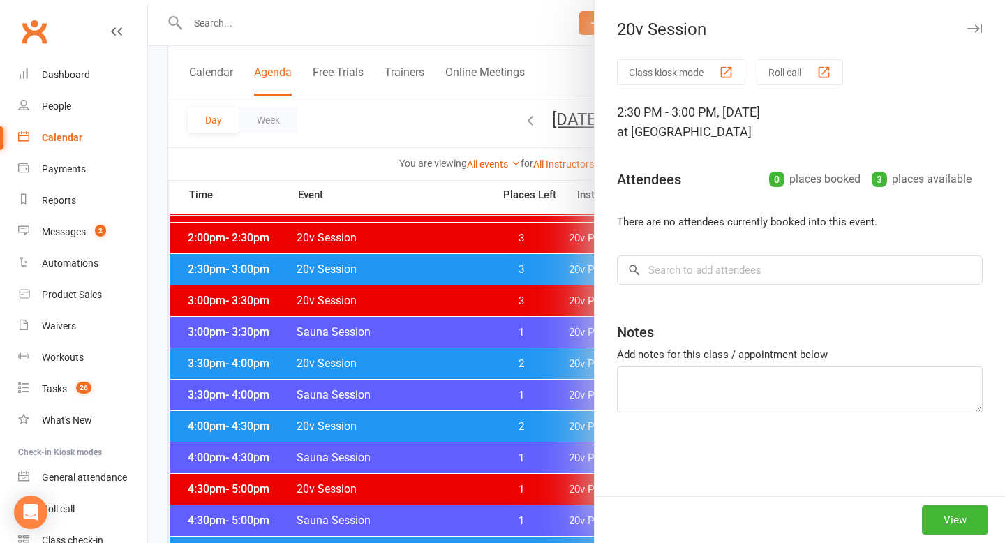
click at [440, 294] on div at bounding box center [576, 271] width 857 height 543
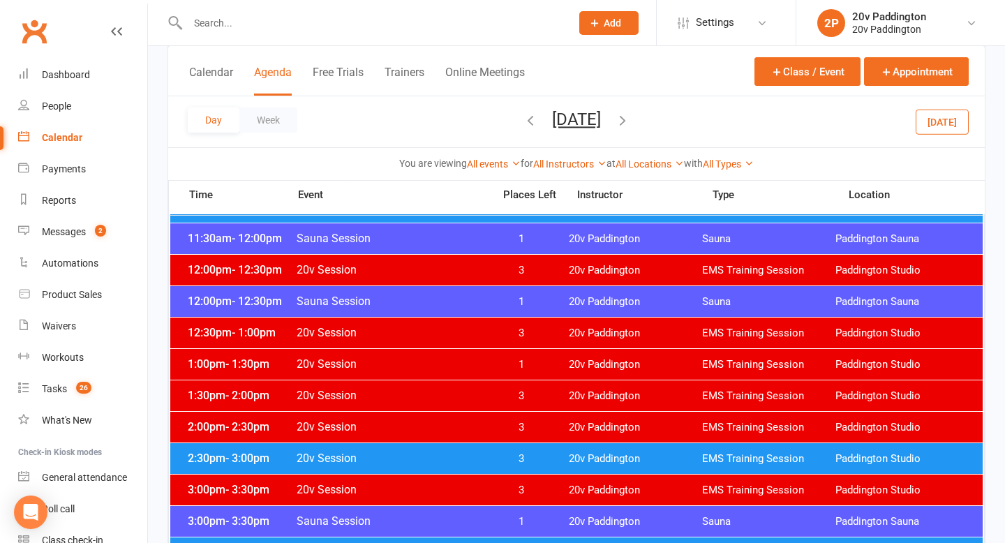
scroll to position [783, 0]
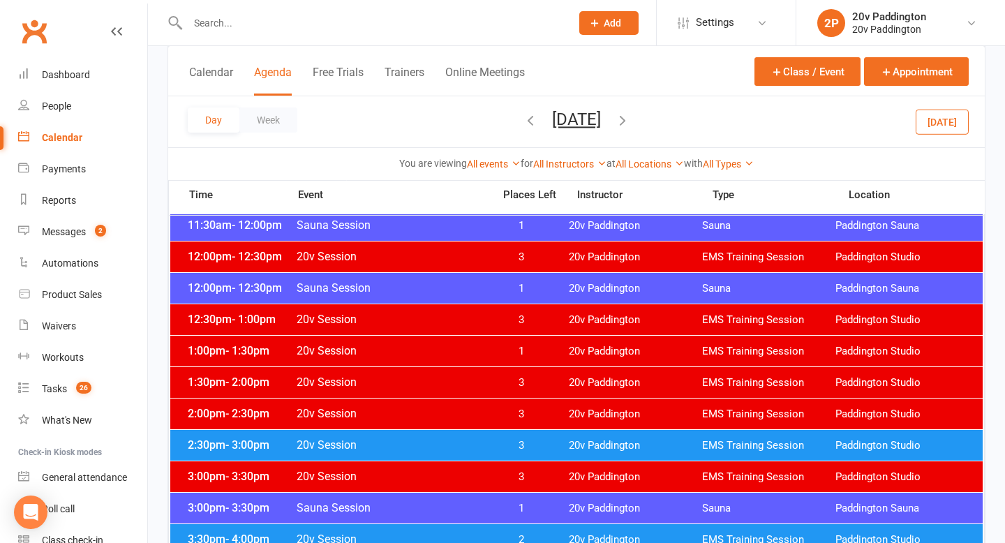
click at [630, 117] on icon "button" at bounding box center [622, 119] width 15 height 15
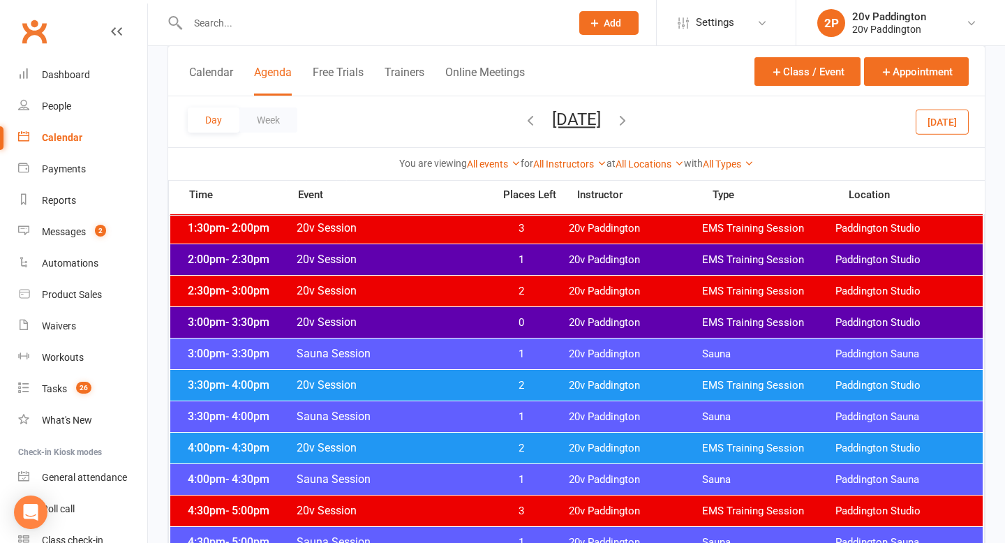
scroll to position [626, 0]
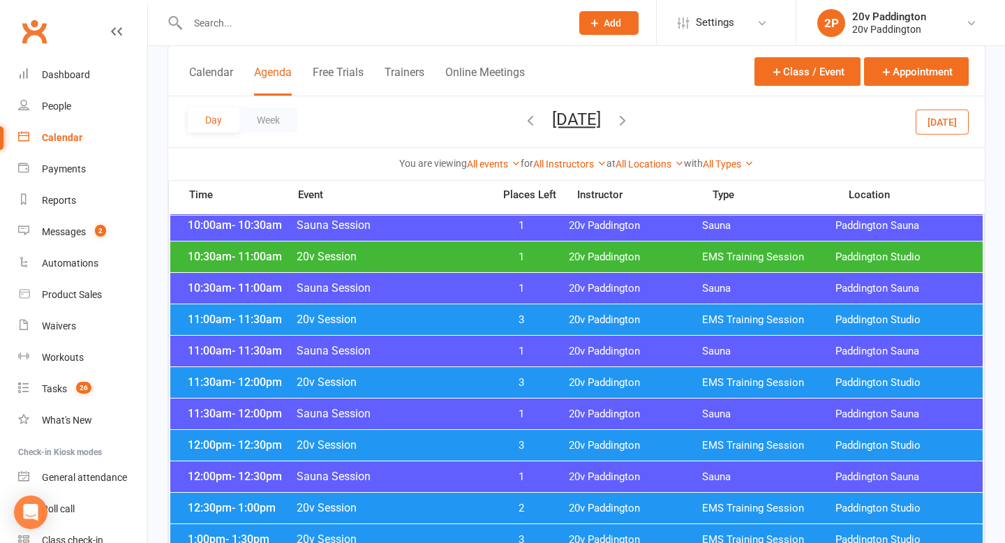
click at [556, 112] on button "[DATE]" at bounding box center [576, 120] width 49 height 20
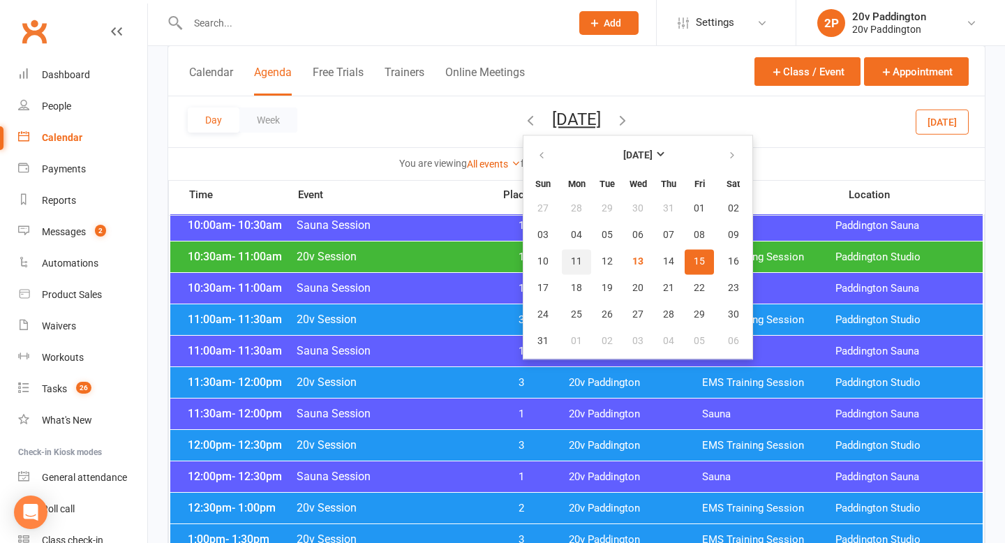
click at [571, 262] on span "11" at bounding box center [576, 261] width 11 height 11
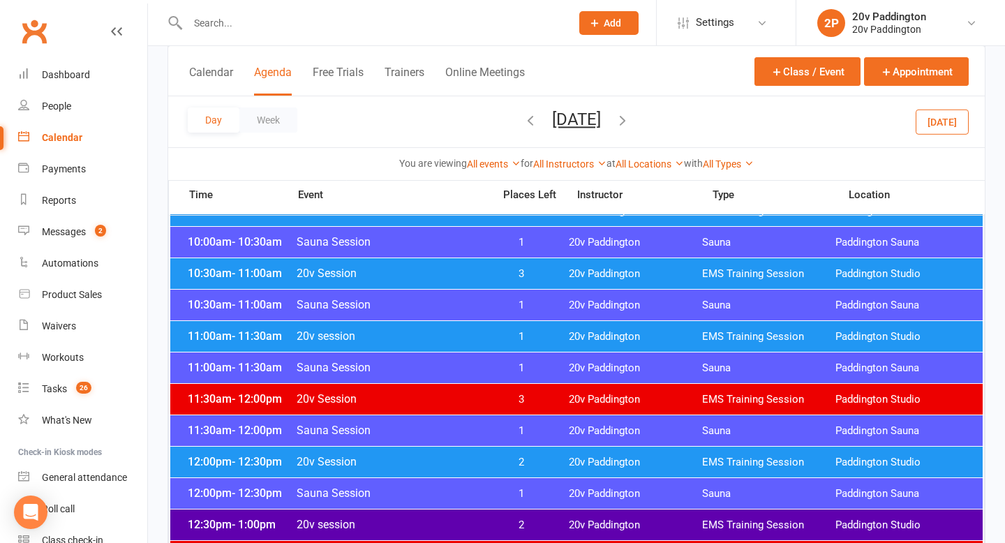
scroll to position [414, 0]
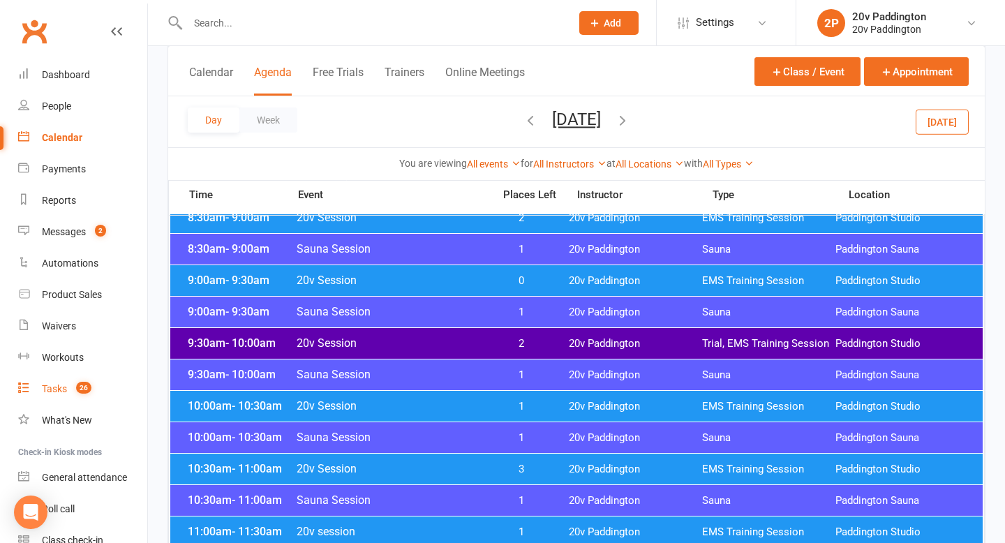
click at [71, 383] on count-badge "26" at bounding box center [80, 388] width 22 height 11
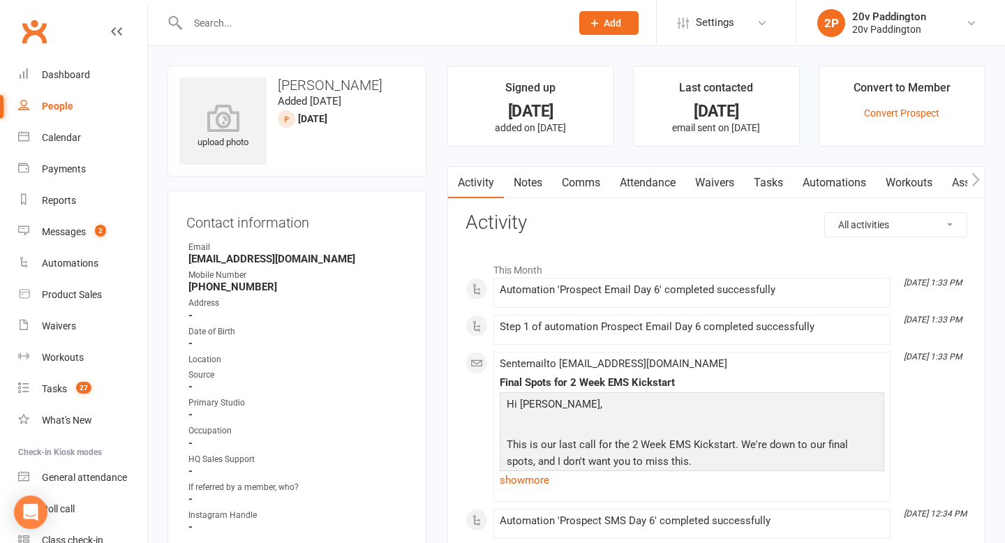
click at [762, 182] on link "Tasks" at bounding box center [768, 183] width 49 height 32
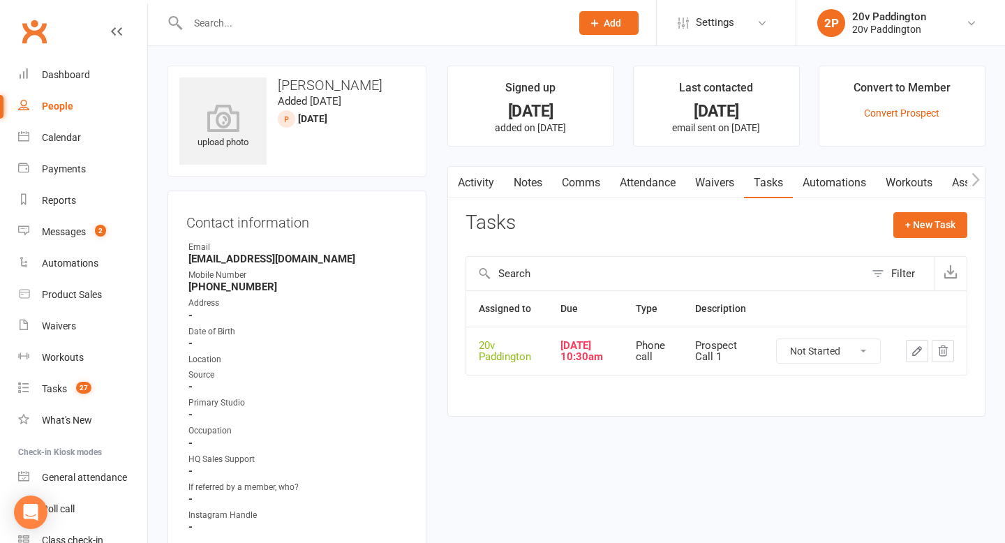
click at [533, 186] on link "Notes" at bounding box center [528, 183] width 48 height 32
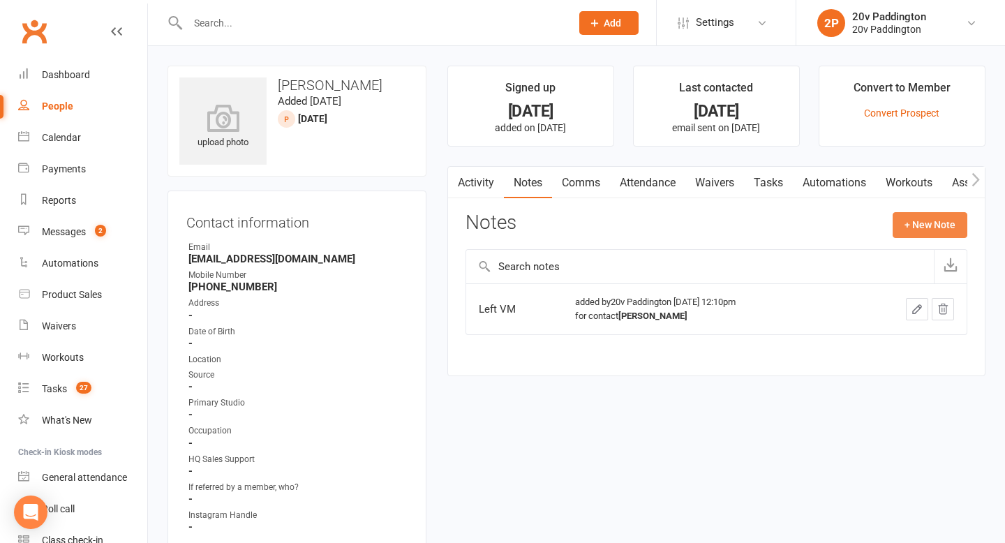
click at [928, 237] on button "+ New Note" at bounding box center [930, 224] width 75 height 25
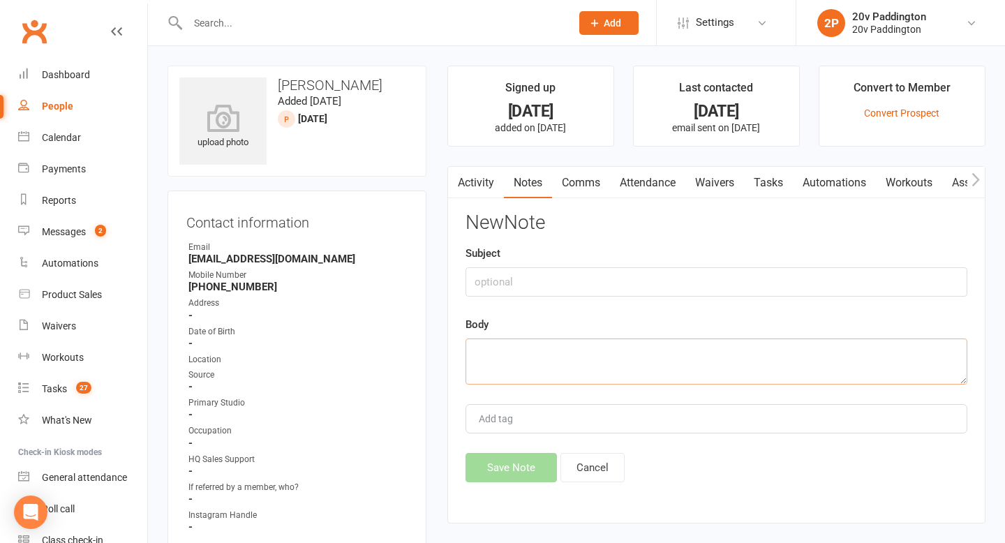
click at [691, 341] on textarea at bounding box center [717, 362] width 502 height 46
type textarea "Left VM"
click at [491, 490] on div "Activity Notes Comms Attendance Waivers Tasks Automations Workouts Assessments …" at bounding box center [716, 345] width 538 height 358
click at [499, 477] on button "Save Note" at bounding box center [511, 467] width 91 height 29
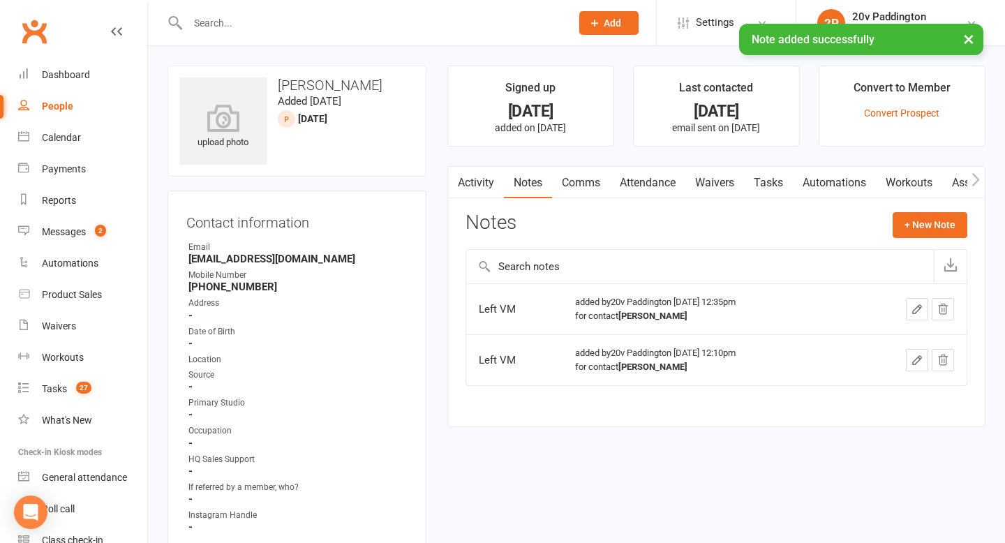
click at [786, 187] on link "Tasks" at bounding box center [768, 183] width 49 height 32
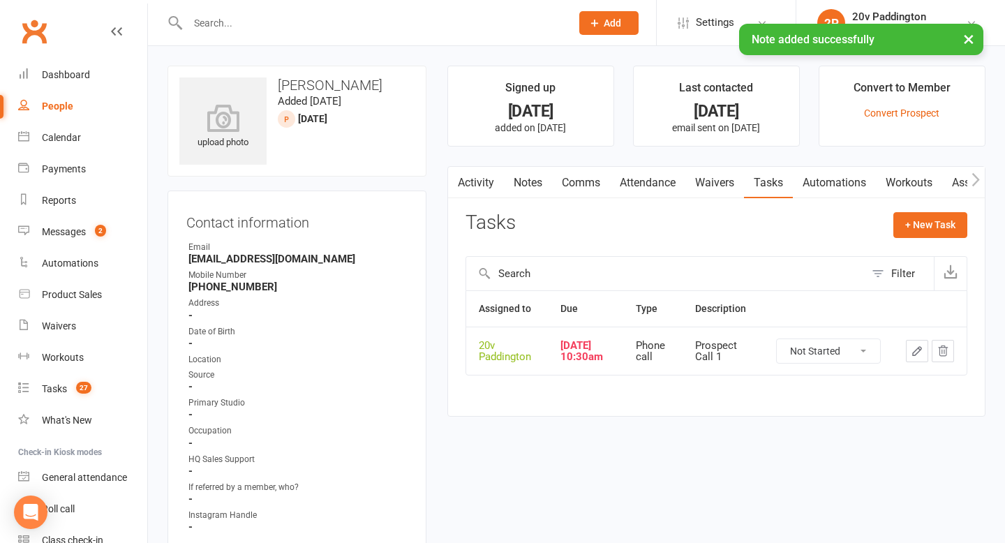
click at [914, 348] on button "button" at bounding box center [917, 351] width 22 height 22
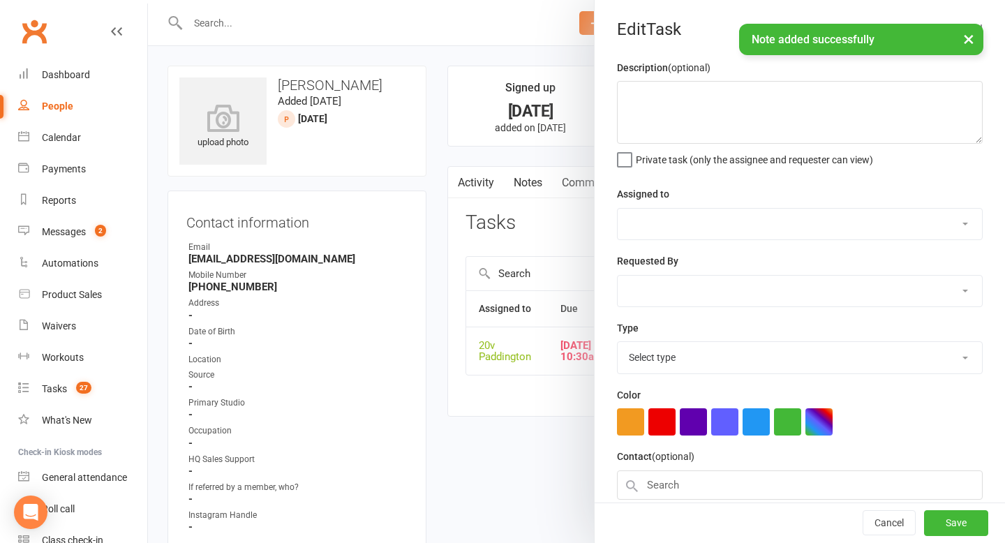
type textarea "Prospect Call 1"
select select "45737"
type input "[DATE]"
type input "10:30am"
select select "22381"
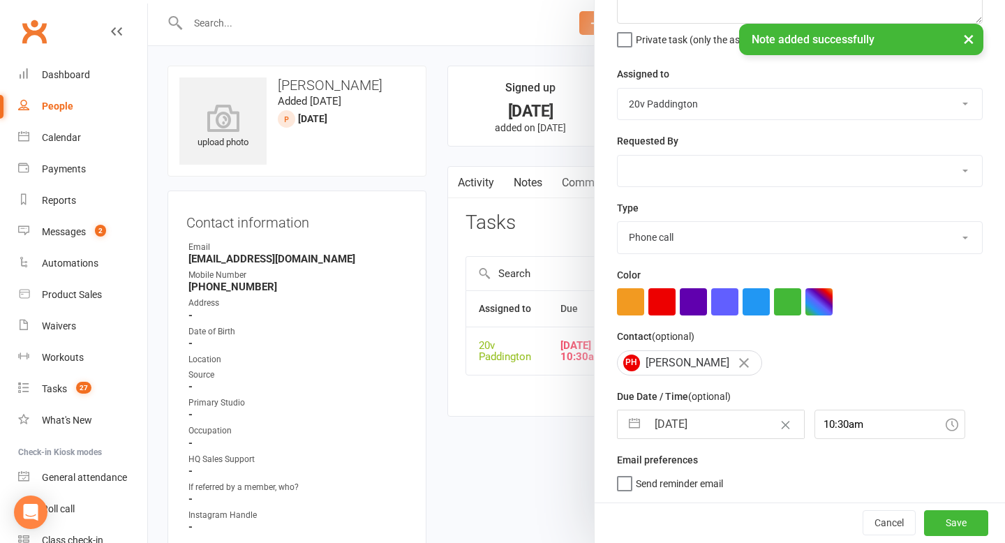
select select "6"
select select "2025"
select select "7"
select select "2025"
select select "8"
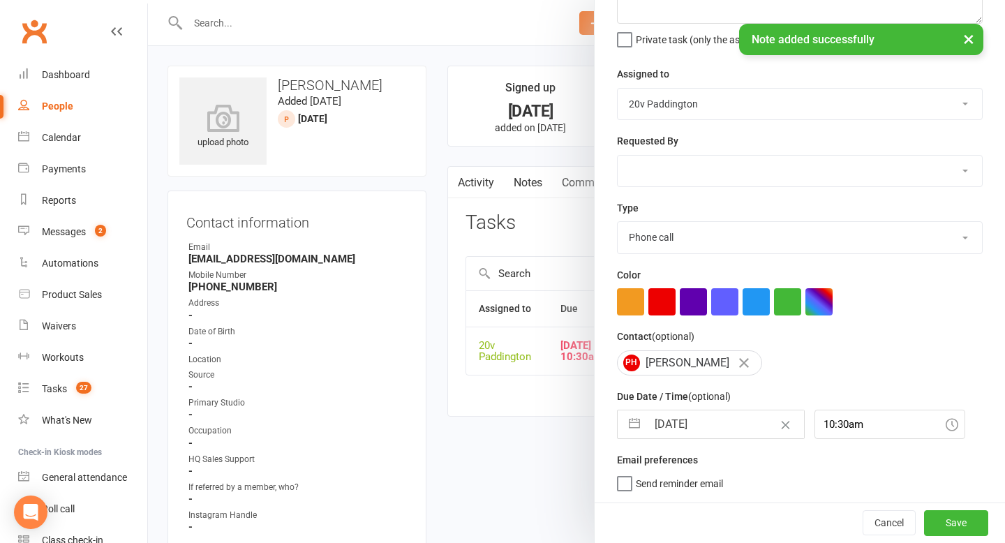
select select "2025"
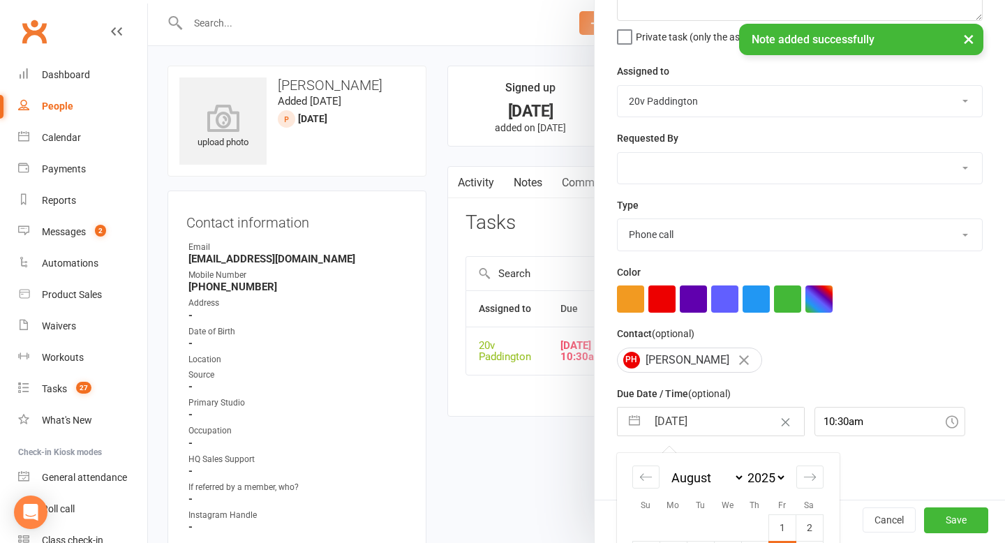
click at [680, 426] on input "[DATE]" at bounding box center [725, 422] width 157 height 28
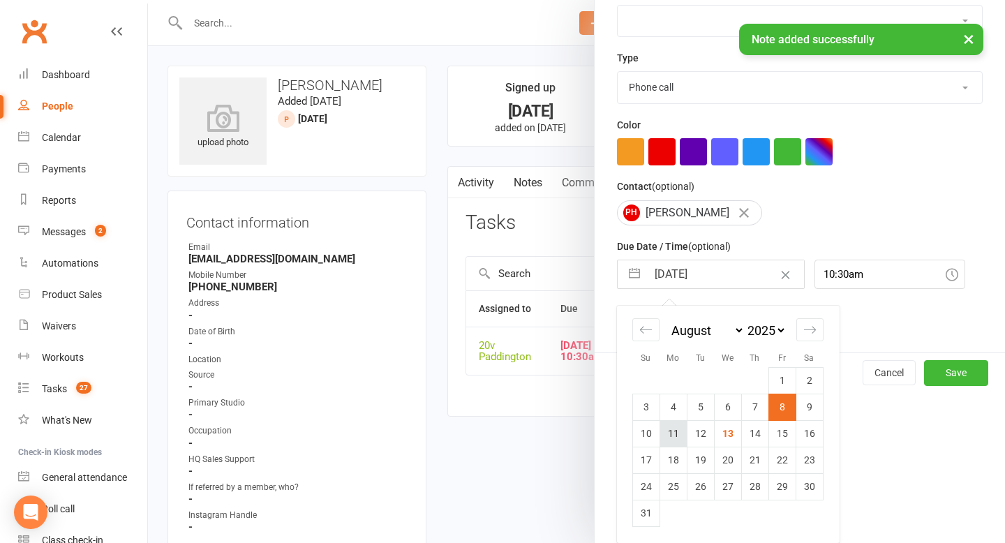
click at [676, 441] on td "11" at bounding box center [673, 433] width 27 height 27
type input "[DATE]"
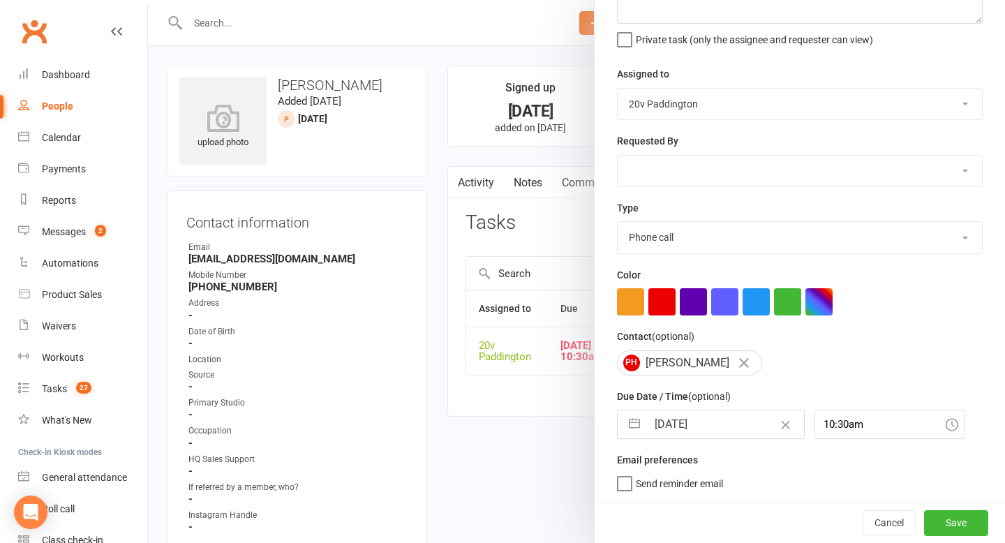
scroll to position [123, 0]
click at [967, 530] on button "Save" at bounding box center [956, 522] width 64 height 25
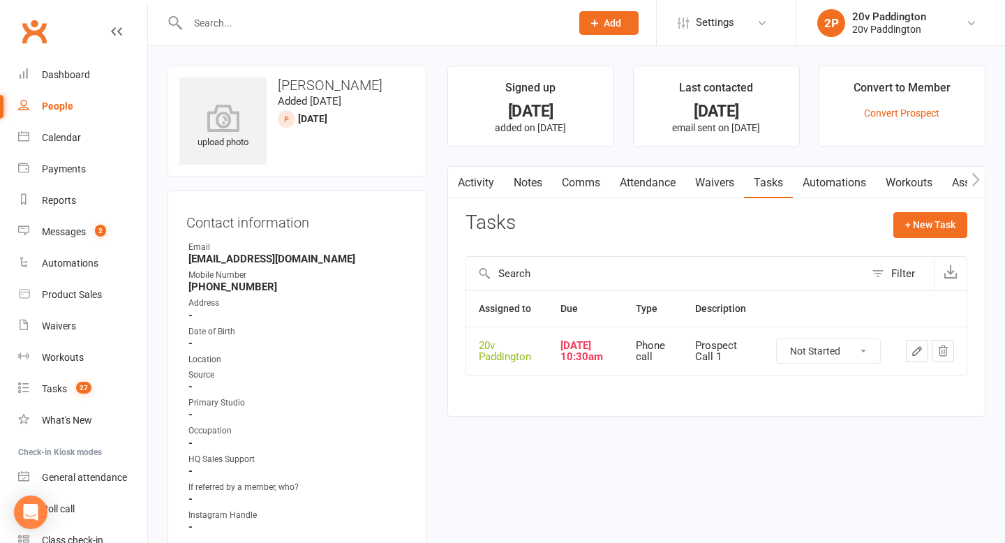
click at [581, 189] on link "Comms" at bounding box center [581, 183] width 58 height 32
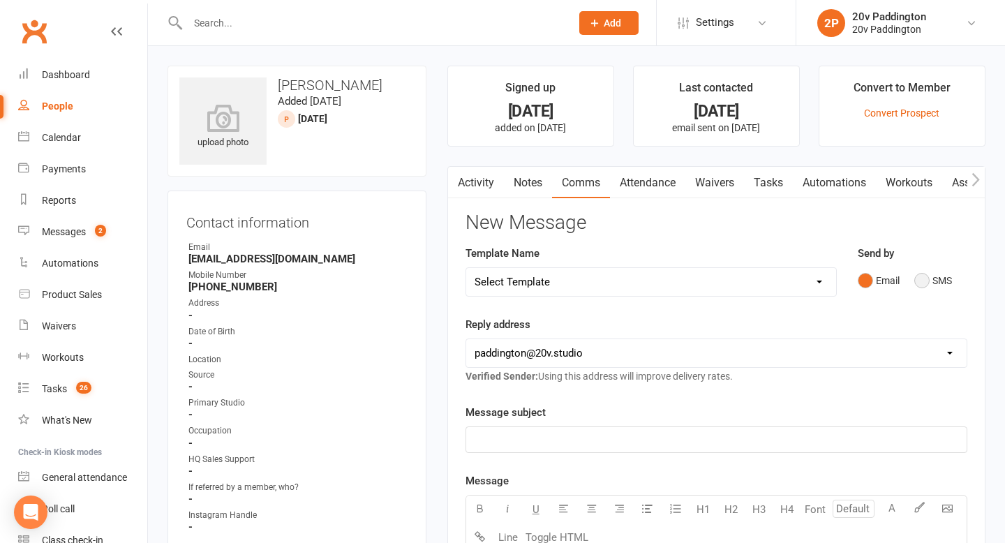
click at [942, 276] on button "SMS" at bounding box center [933, 280] width 38 height 27
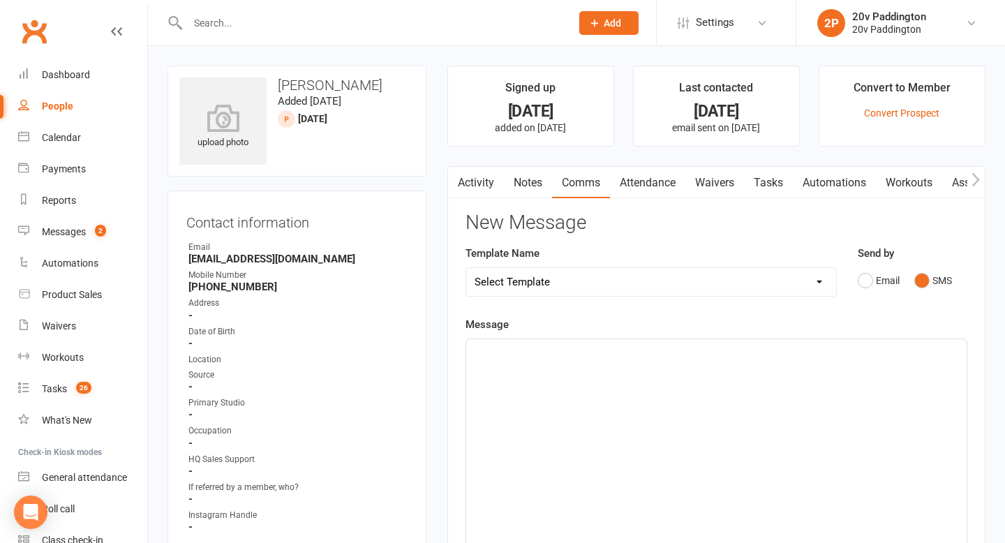
click at [802, 276] on select "Select Template [Email] 20v Referral Bonus [SMS] Free Trial Link [SMS] Haven’t …" at bounding box center [651, 282] width 370 height 28
select select "3"
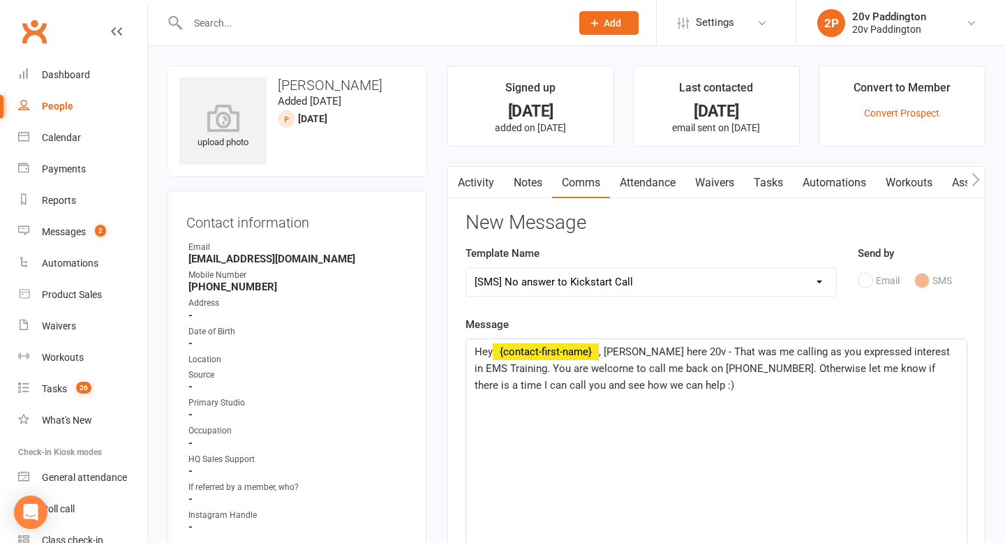
click at [625, 353] on span ", [PERSON_NAME] here 20v - That was me calling as you expressed interest in EMS…" at bounding box center [714, 369] width 478 height 46
click at [624, 353] on span ", [PERSON_NAME] here 20v - That was me calling as you expressed interest in EMS…" at bounding box center [714, 369] width 478 height 46
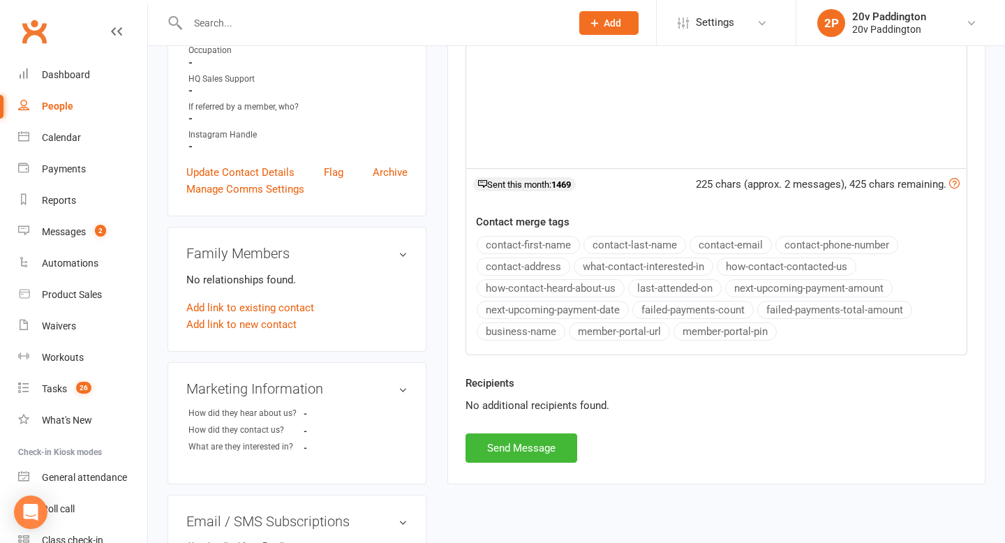
scroll to position [381, 0]
click at [534, 441] on button "Send Message" at bounding box center [522, 447] width 112 height 29
select select
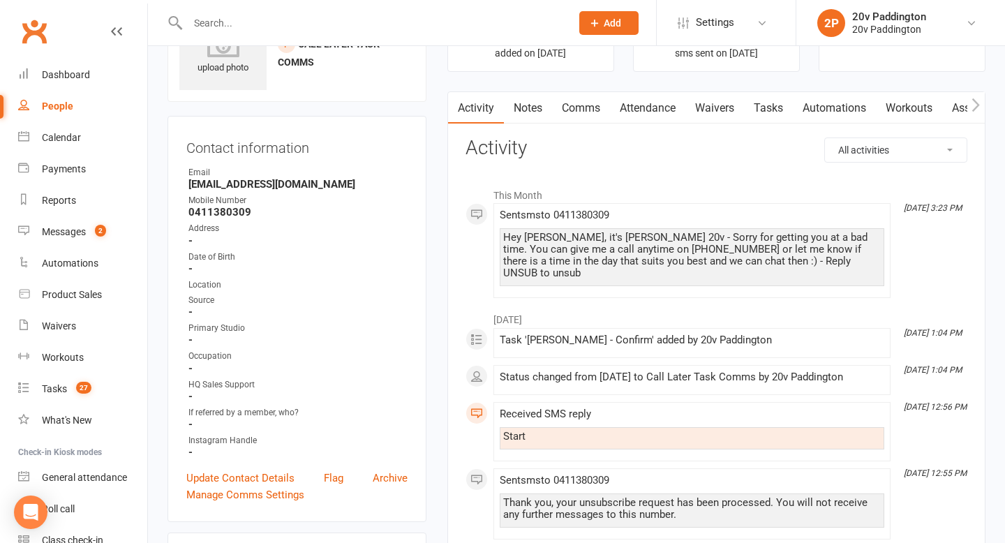
scroll to position [85, 0]
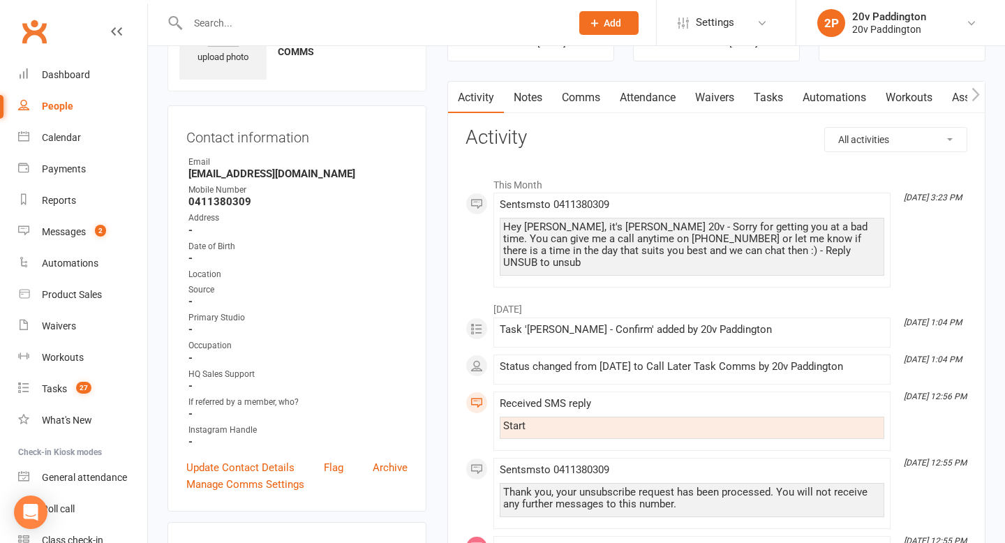
click at [647, 237] on div "Hey [PERSON_NAME], it's [PERSON_NAME] 20v - Sorry for getting you at a bad time…" at bounding box center [692, 244] width 378 height 47
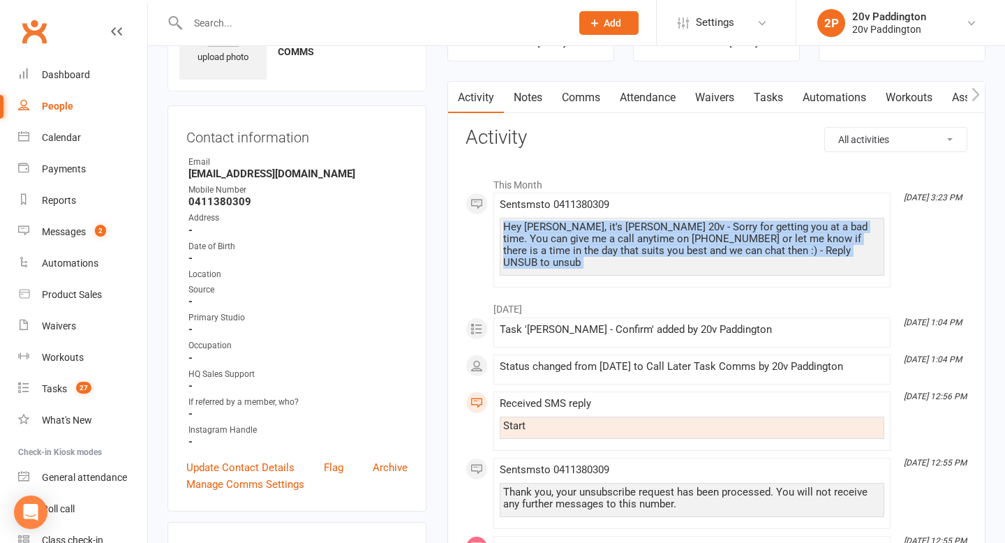
click at [647, 237] on div "Hey [PERSON_NAME], it's [PERSON_NAME] 20v - Sorry for getting you at a bad time…" at bounding box center [692, 244] width 378 height 47
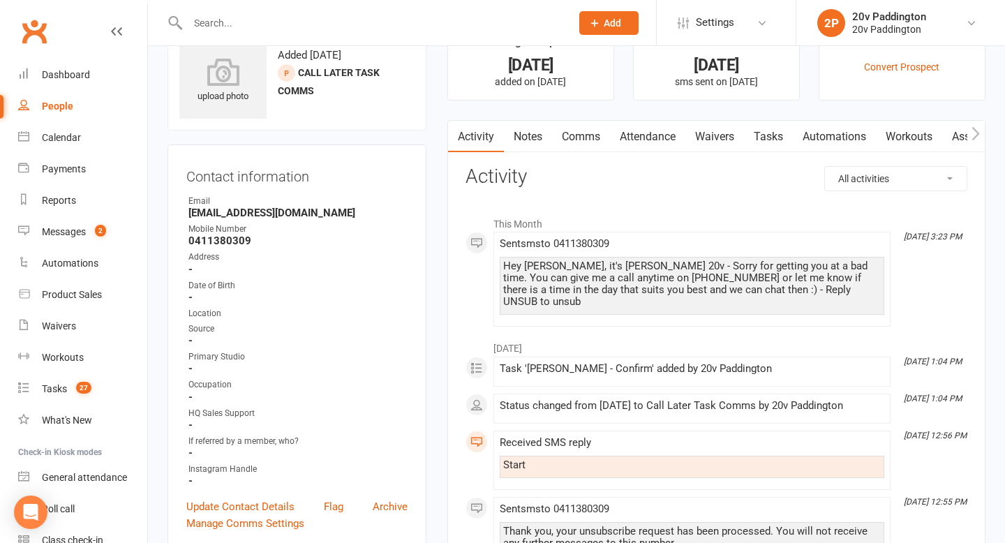
scroll to position [17, 0]
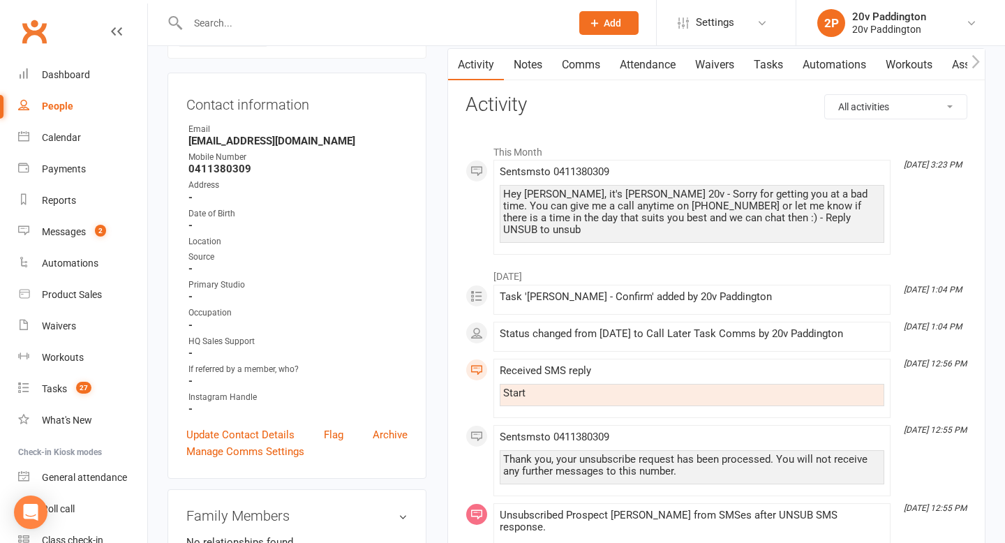
scroll to position [110, 0]
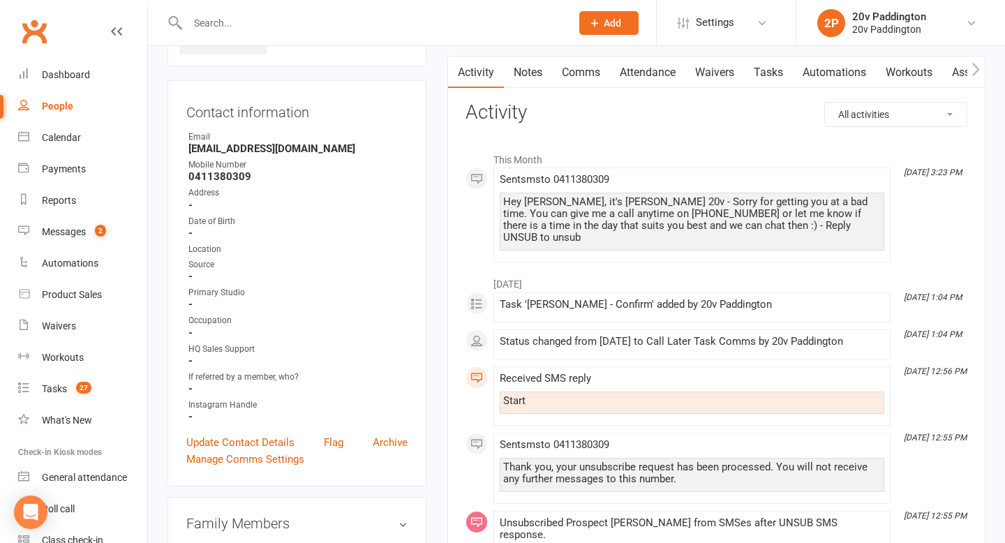
click at [645, 211] on div "Hey [PERSON_NAME], it's [PERSON_NAME] 20v - Sorry for getting you at a bad time…" at bounding box center [692, 219] width 378 height 47
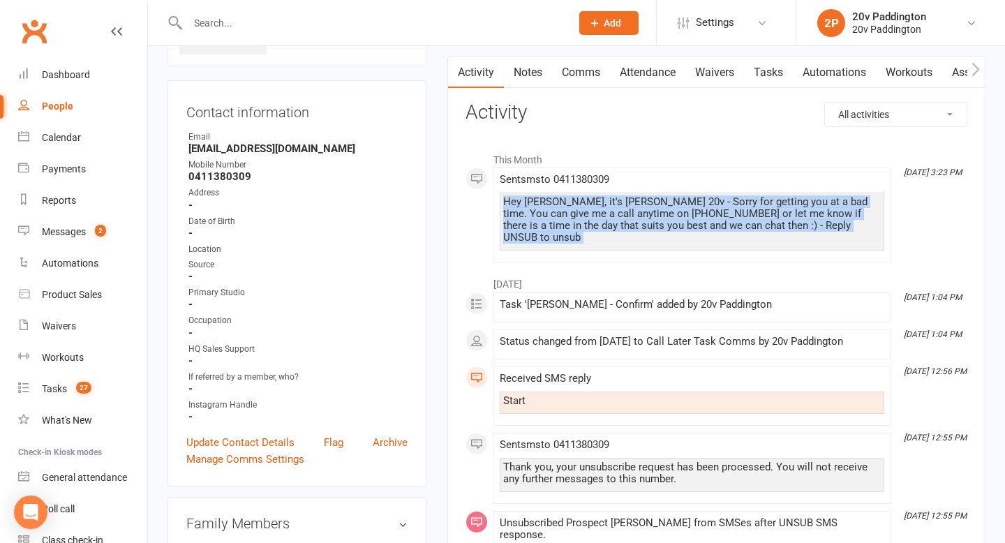
click at [645, 211] on div "Hey [PERSON_NAME], it's [PERSON_NAME] 20v - Sorry for getting you at a bad time…" at bounding box center [692, 219] width 378 height 47
click at [645, 209] on div "Hey [PERSON_NAME], it's [PERSON_NAME] 20v - Sorry for getting you at a bad time…" at bounding box center [692, 219] width 378 height 47
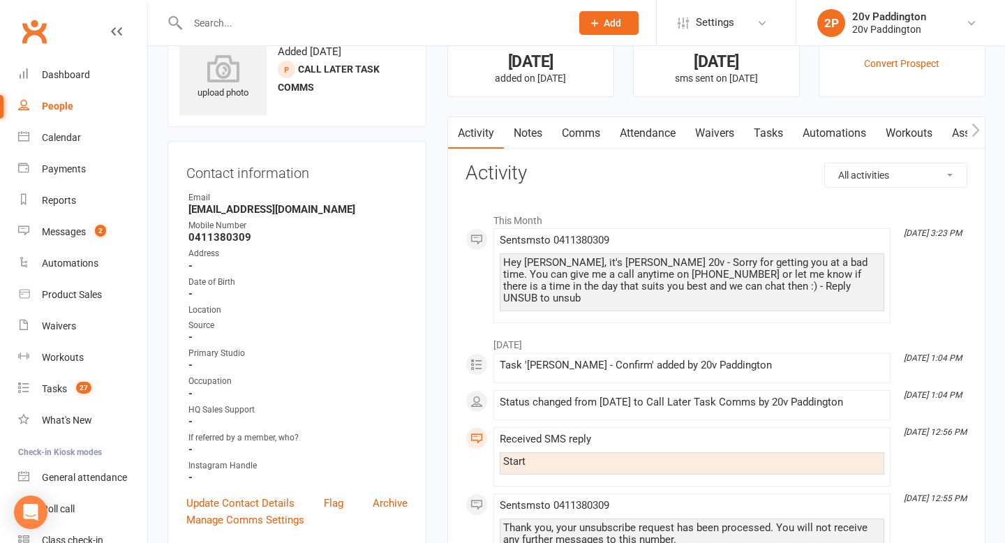
scroll to position [50, 0]
click at [658, 257] on div "Hey [PERSON_NAME], it's [PERSON_NAME] 20v - Sorry for getting you at a bad time…" at bounding box center [692, 279] width 378 height 47
click at [658, 258] on div "Hey [PERSON_NAME], it's [PERSON_NAME] 20v - Sorry for getting you at a bad time…" at bounding box center [692, 279] width 378 height 47
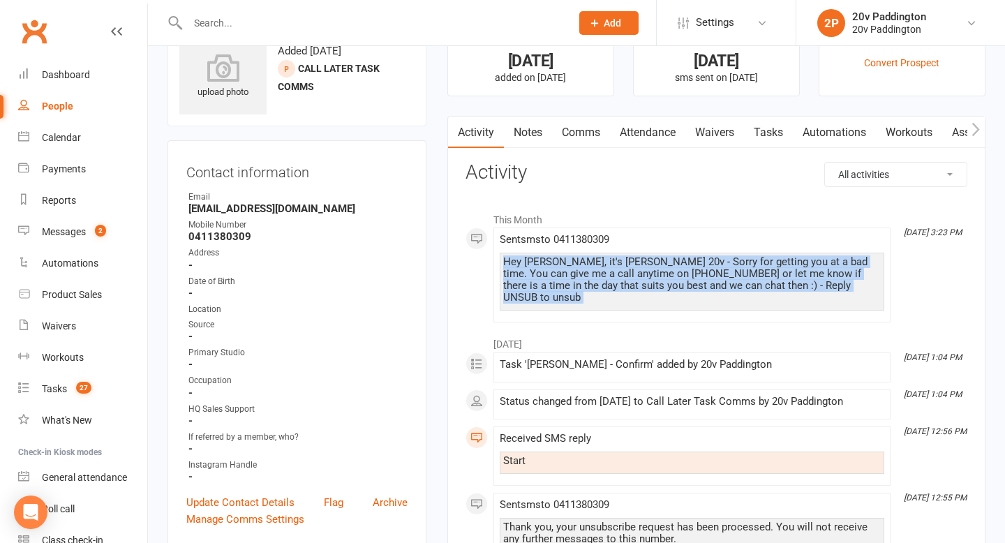
click at [658, 258] on div "Hey [PERSON_NAME], it's [PERSON_NAME] 20v - Sorry for getting you at a bad time…" at bounding box center [692, 279] width 378 height 47
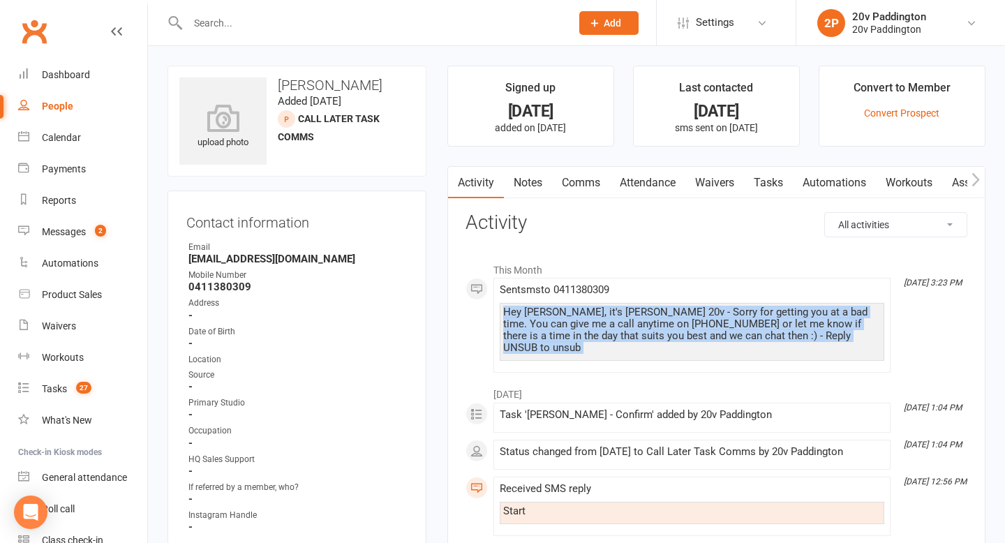
click at [528, 181] on link "Notes" at bounding box center [528, 183] width 48 height 32
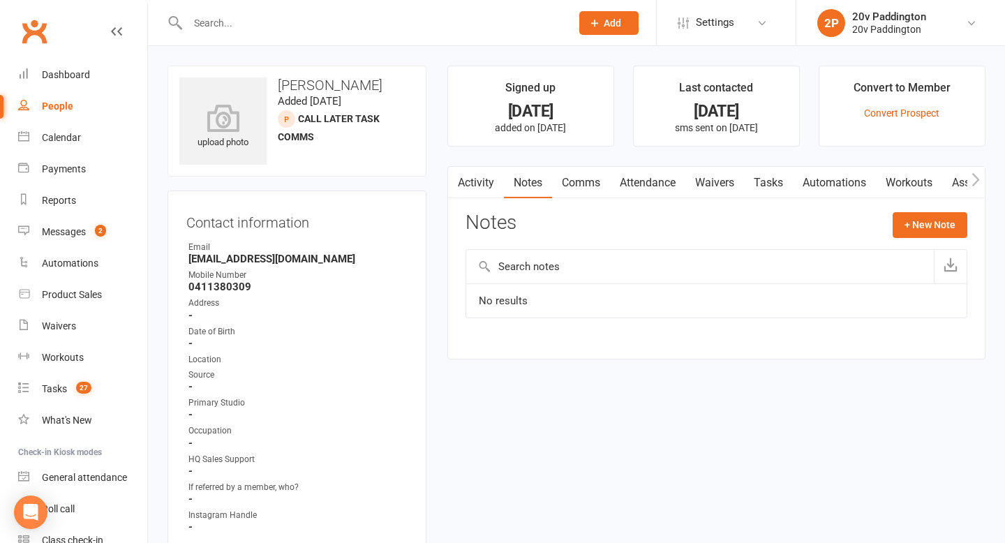
click at [597, 181] on link "Comms" at bounding box center [581, 183] width 58 height 32
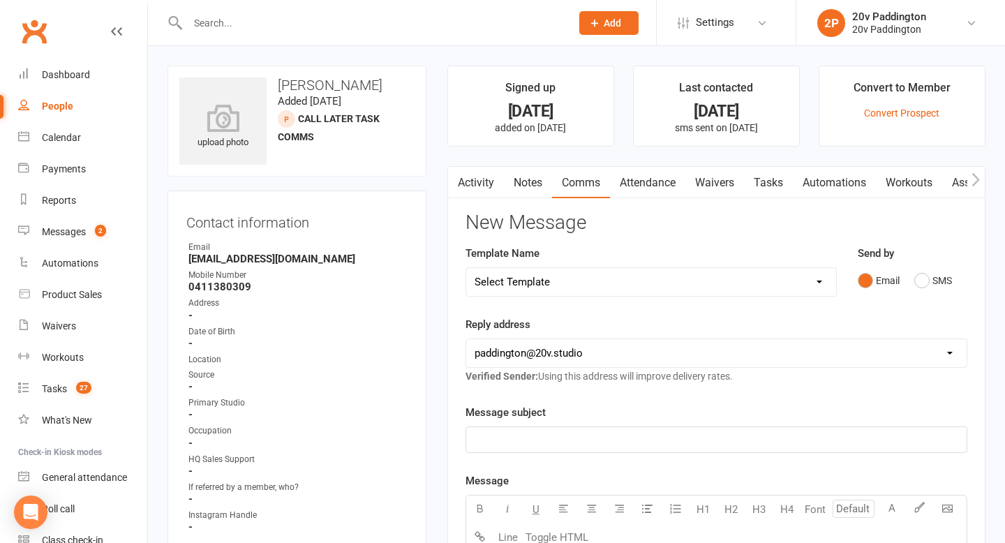
click at [909, 282] on div "Email SMS" at bounding box center [913, 280] width 110 height 27
click at [918, 282] on button "SMS" at bounding box center [933, 280] width 38 height 27
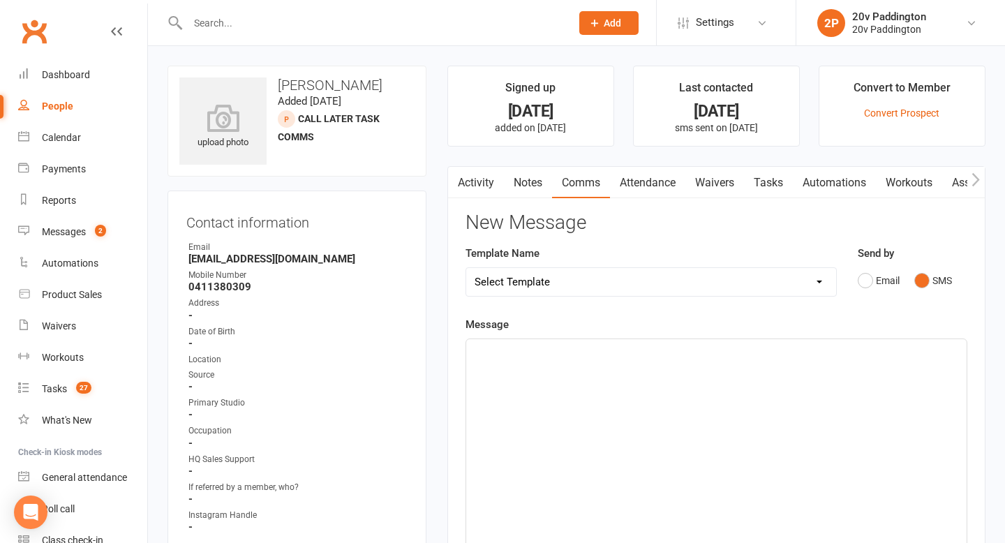
click at [748, 257] on div "Template Name Select Template [Email] 20v Referral Bonus [SMS] Free Trial Link …" at bounding box center [651, 271] width 371 height 52
click at [733, 282] on select "Select Template [Email] 20v Referral Bonus [SMS] Free Trial Link [SMS] Haven’t …" at bounding box center [651, 282] width 370 height 28
select select "5"
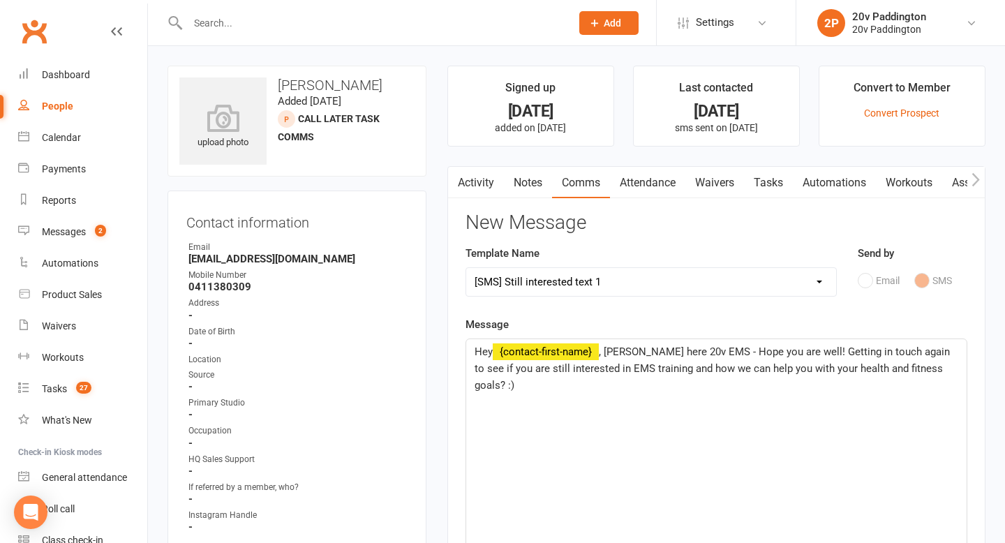
click at [616, 353] on span ", [PERSON_NAME] here 20v EMS - Hope you are well! Getting in touch again to see…" at bounding box center [714, 369] width 478 height 46
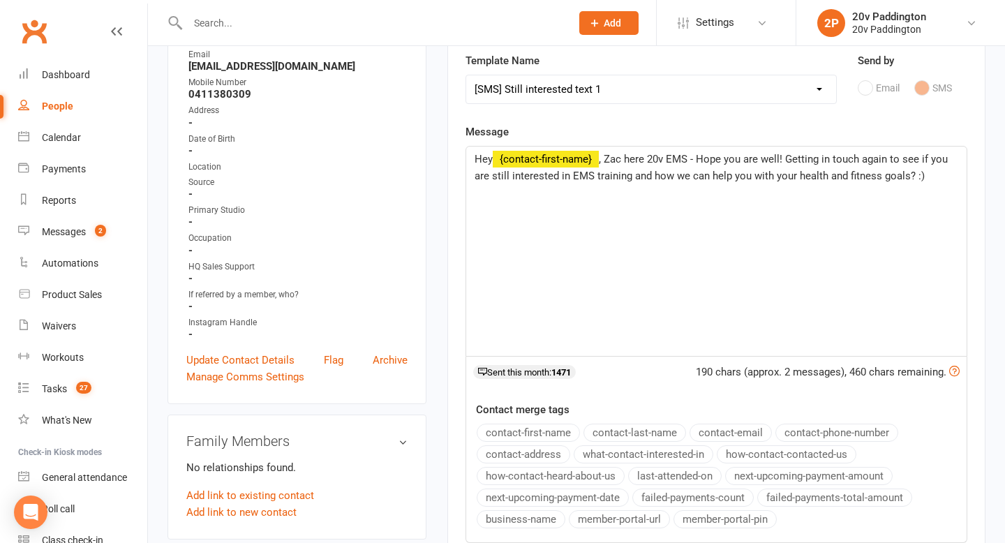
scroll to position [229, 0]
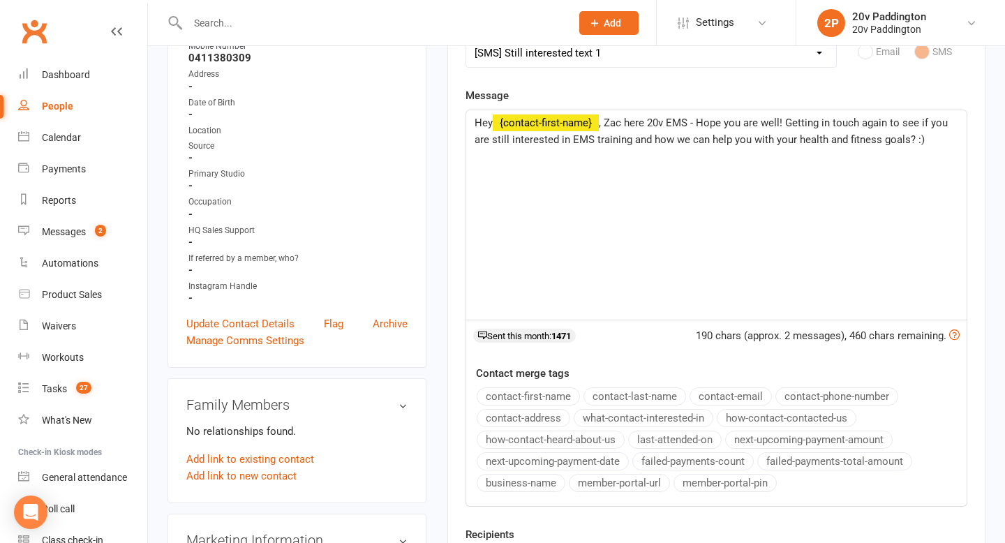
click at [681, 361] on div "Contact merge tags contact-first-name contact-last-name contact-email contact-p…" at bounding box center [717, 432] width 502 height 149
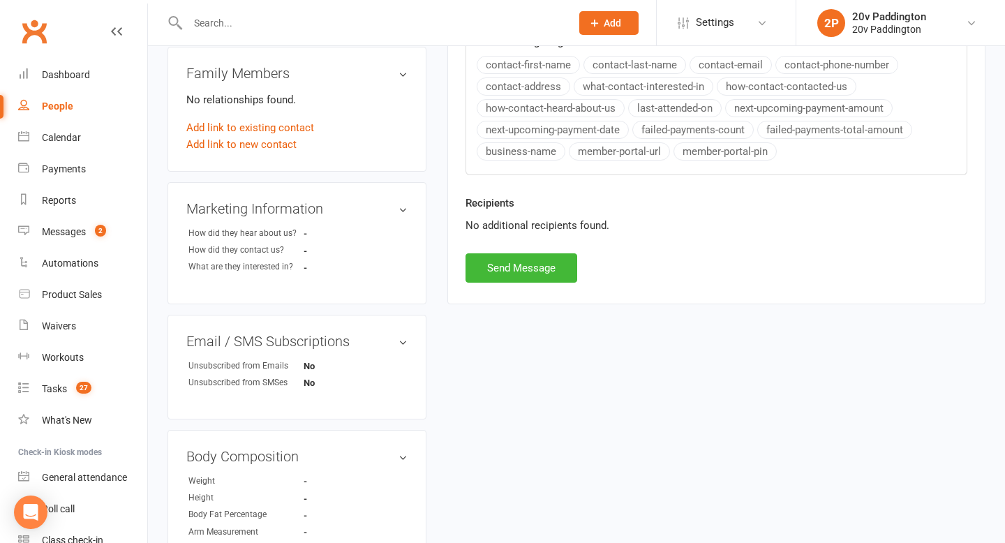
scroll to position [717, 0]
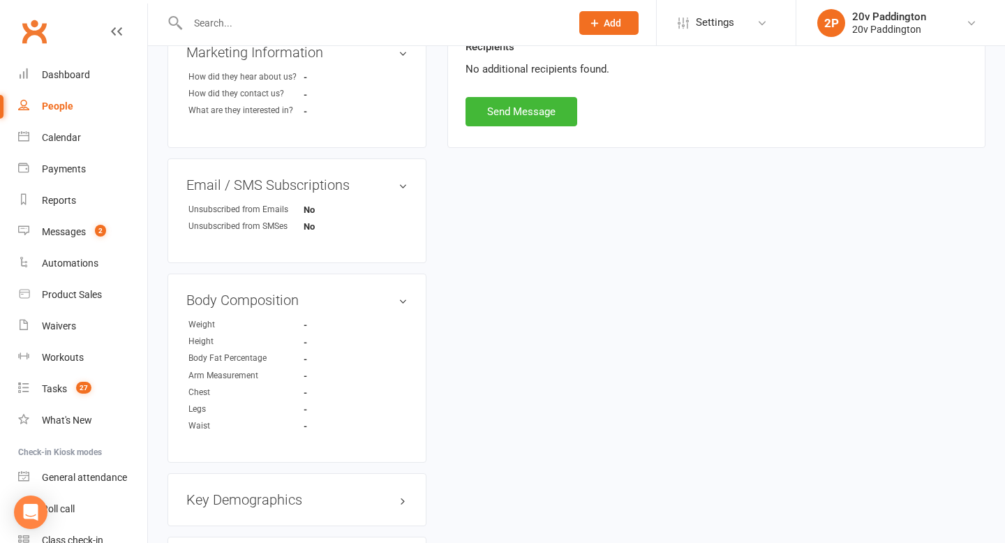
click at [559, 86] on div "Recipients No additional recipients found." at bounding box center [716, 67] width 523 height 59
click at [545, 99] on button "Send Message" at bounding box center [522, 111] width 112 height 29
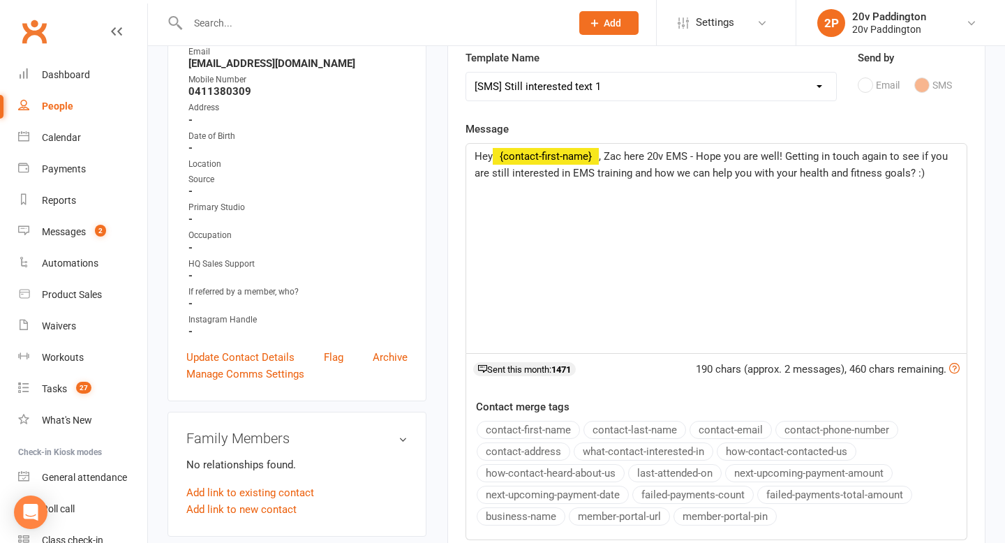
select select
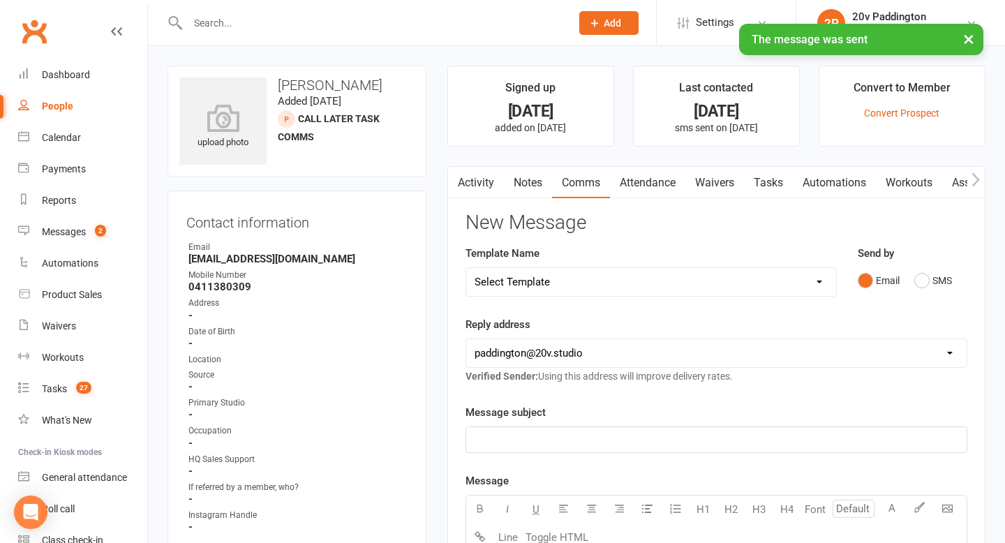
click at [768, 176] on link "Tasks" at bounding box center [768, 183] width 49 height 32
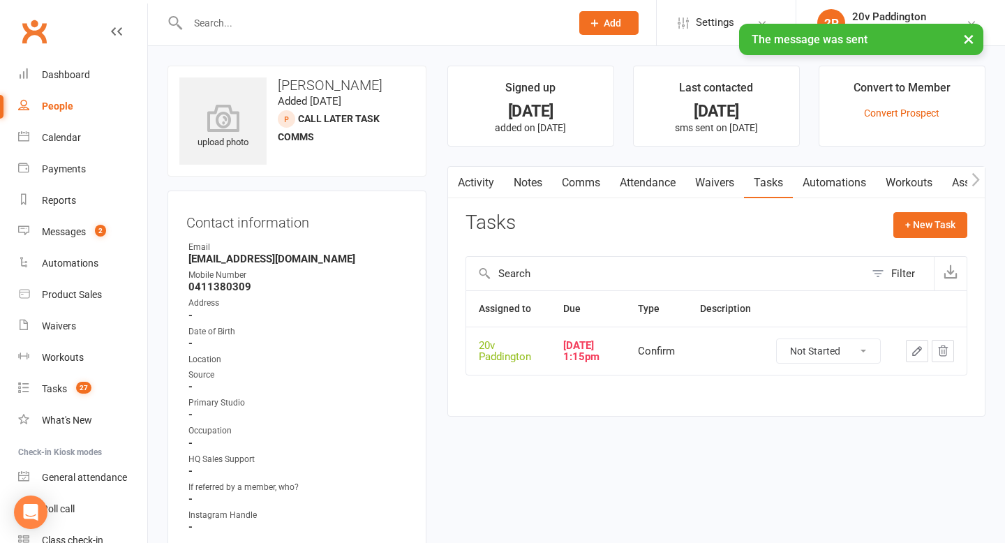
click at [907, 357] on button "button" at bounding box center [917, 351] width 22 height 22
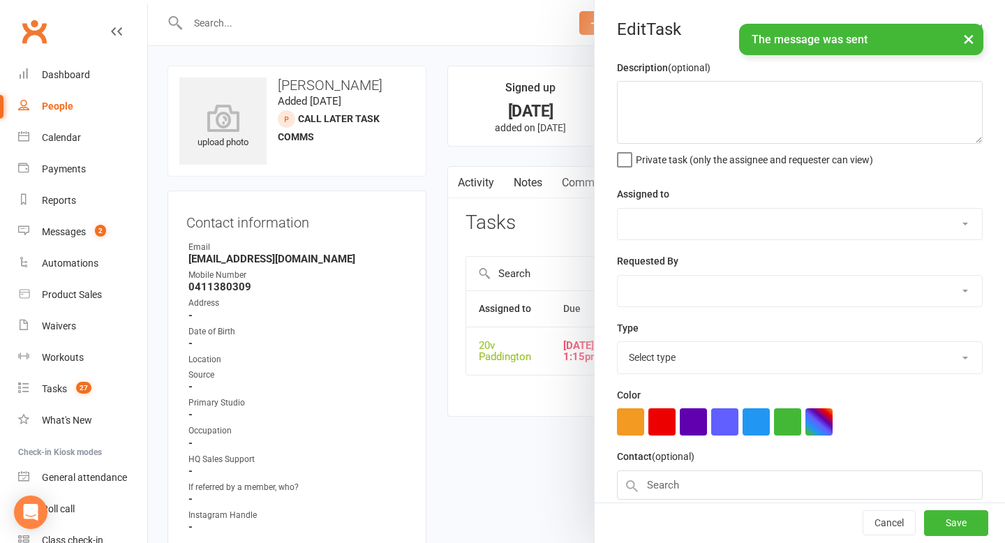
select select "45737"
type input "[DATE]"
type input "1:15pm"
select select "26498"
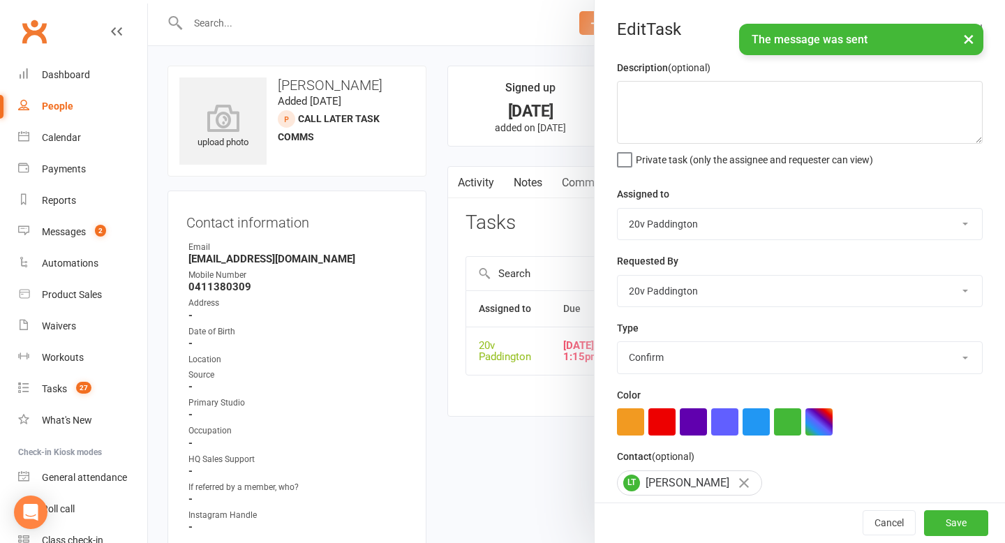
scroll to position [123, 0]
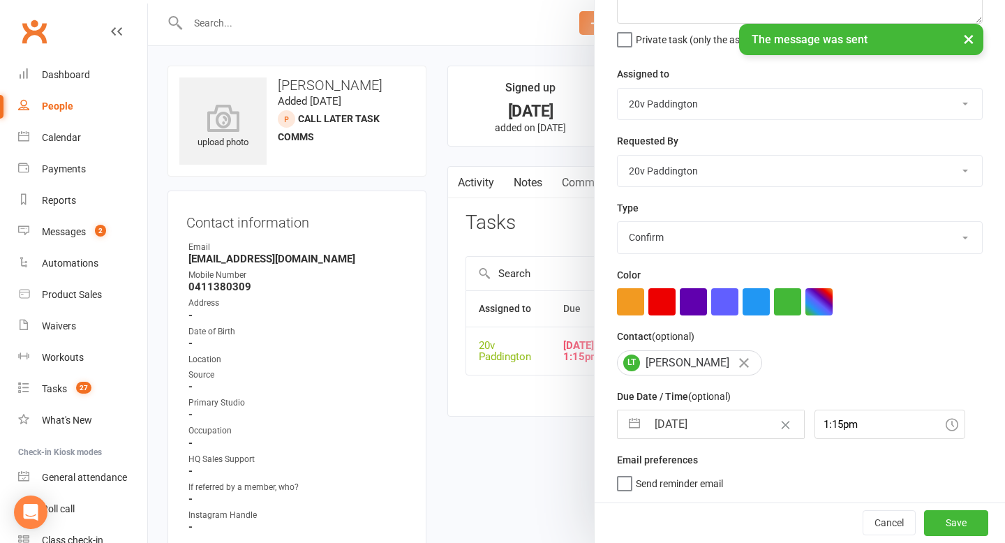
select select "6"
select select "2025"
select select "7"
select select "2025"
select select "8"
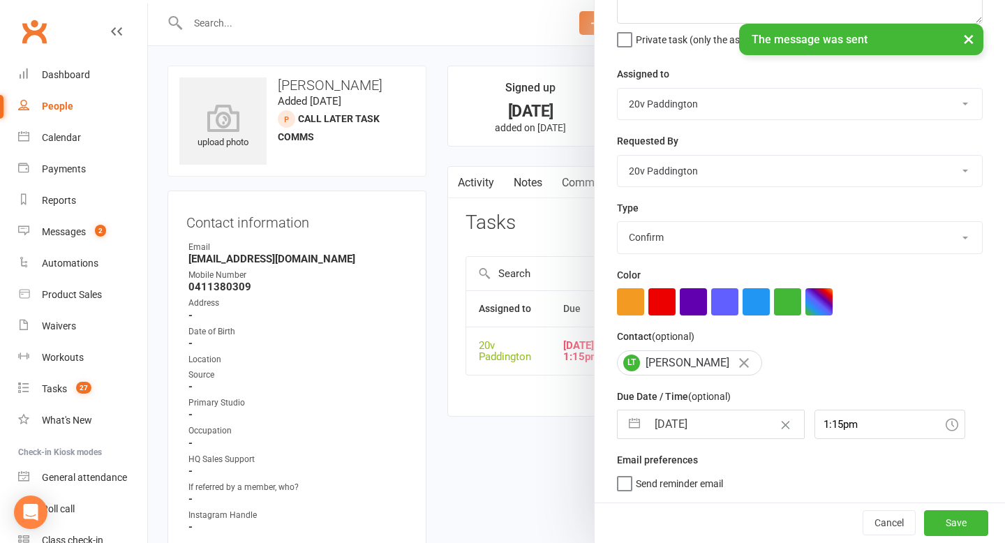
select select "2025"
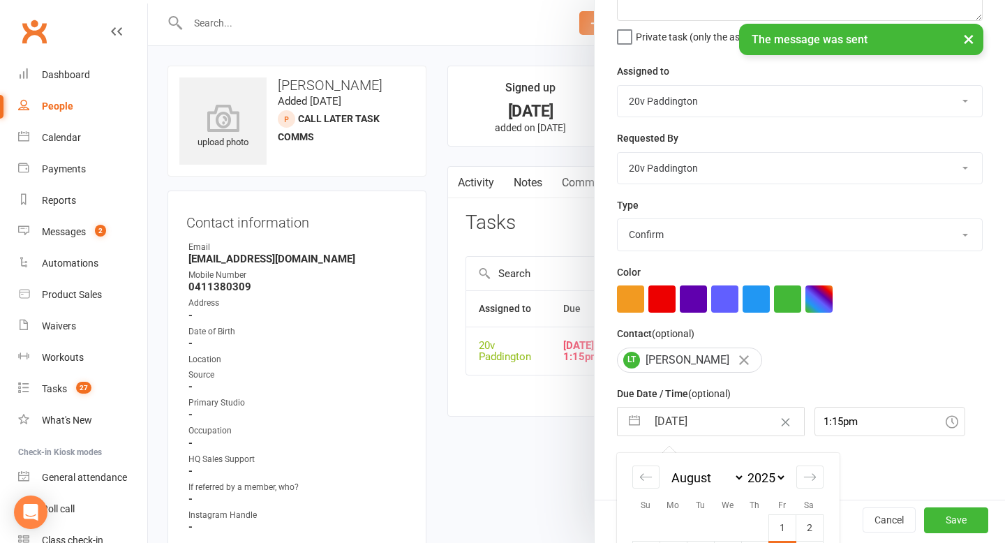
click at [674, 425] on input "[DATE]" at bounding box center [725, 422] width 157 height 28
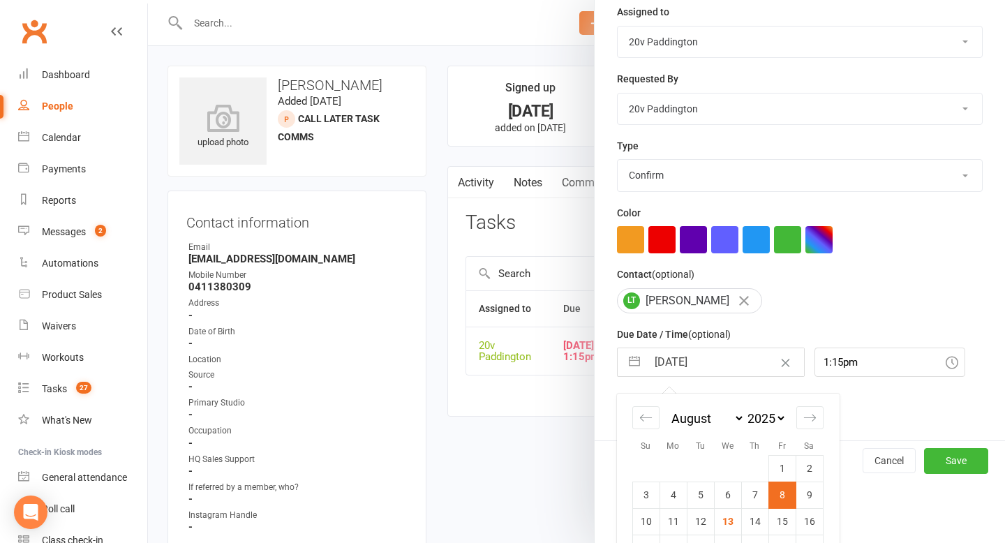
scroll to position [272, 0]
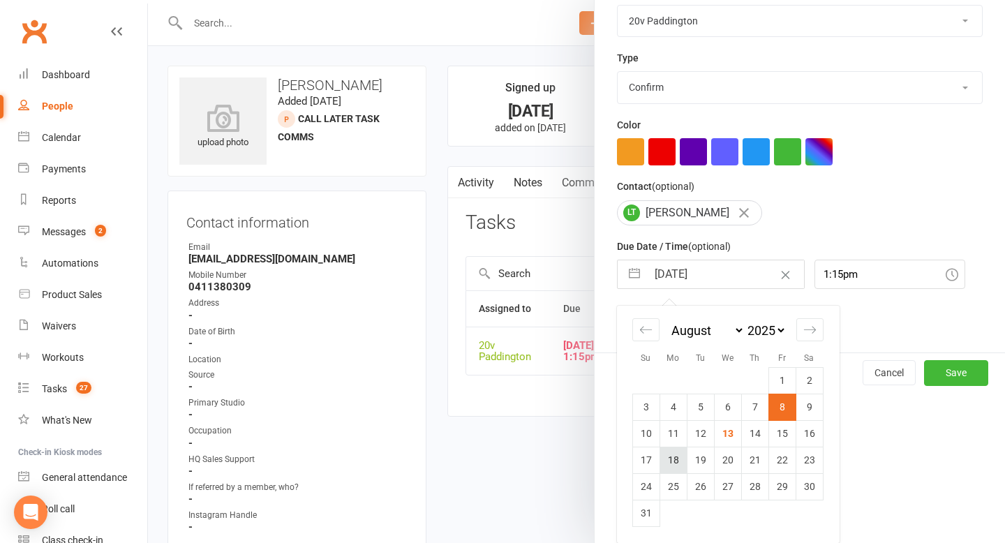
click at [676, 460] on td "18" at bounding box center [673, 460] width 27 height 27
type input "[DATE]"
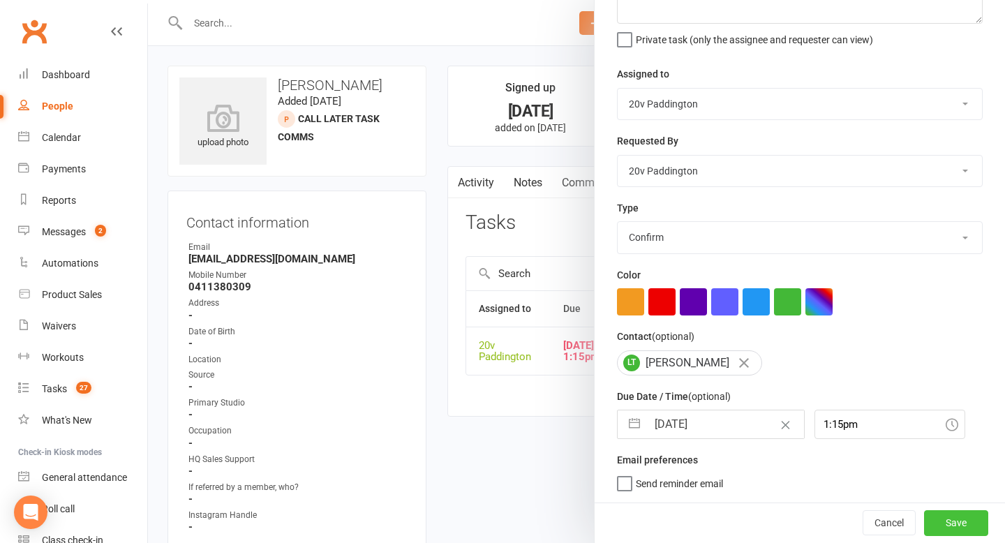
click at [970, 526] on button "Save" at bounding box center [956, 522] width 64 height 25
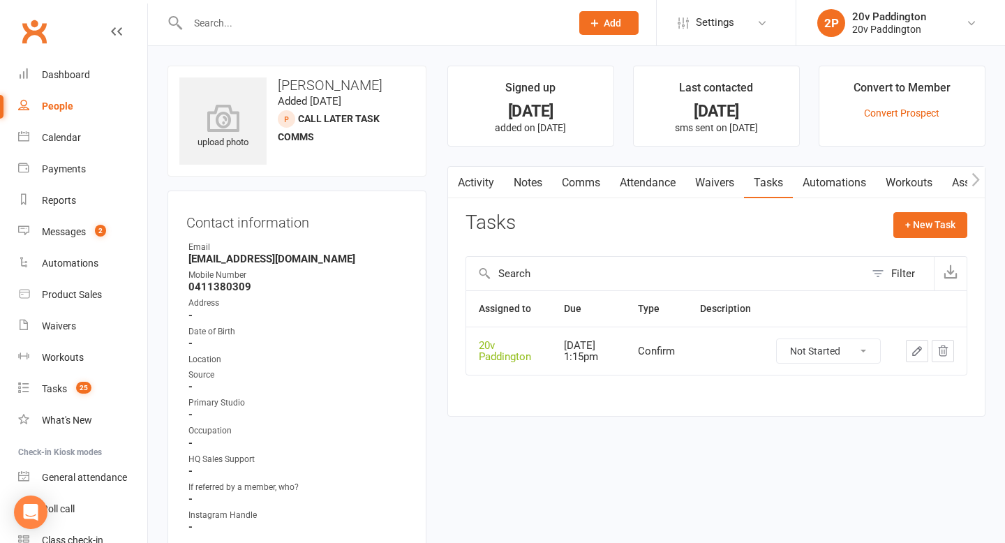
scroll to position [0, 1]
click at [474, 180] on link "Activity" at bounding box center [475, 183] width 56 height 32
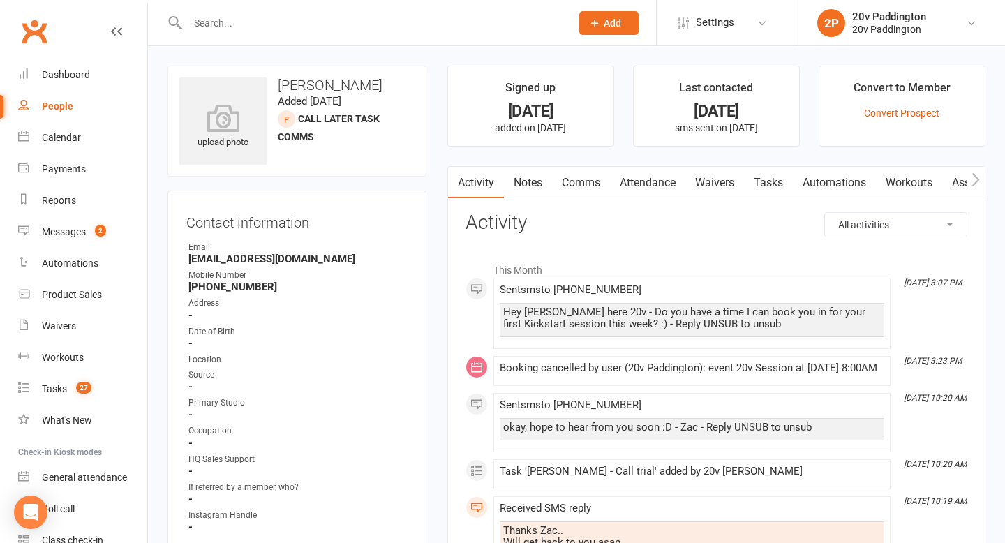
click at [531, 178] on link "Notes" at bounding box center [528, 183] width 48 height 32
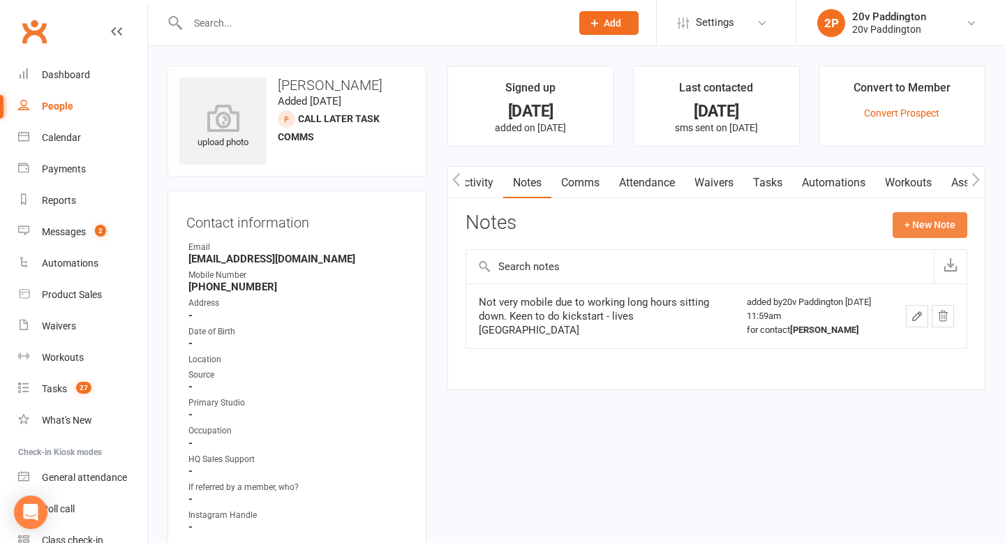
click at [914, 222] on button "+ New Note" at bounding box center [930, 224] width 75 height 25
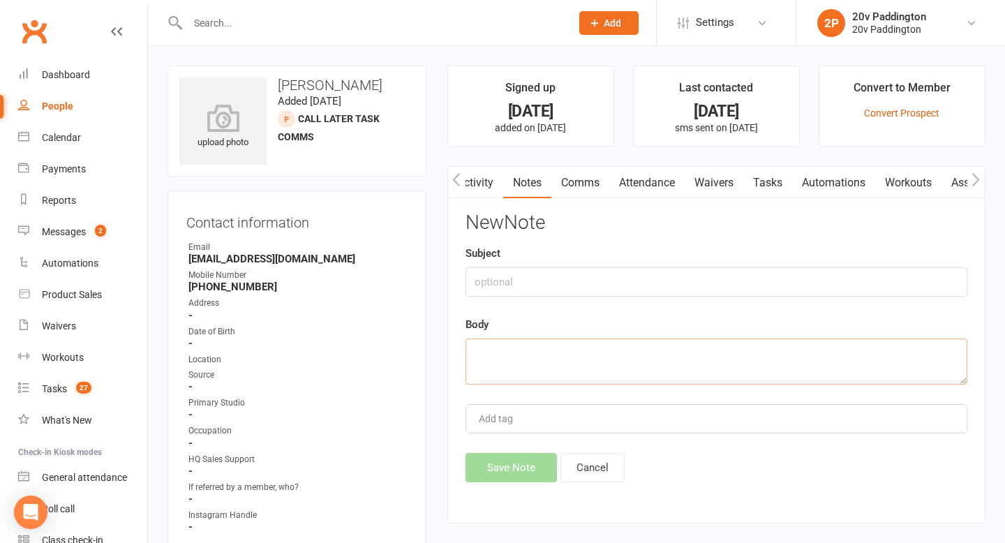
click at [639, 364] on textarea at bounding box center [717, 362] width 502 height 46
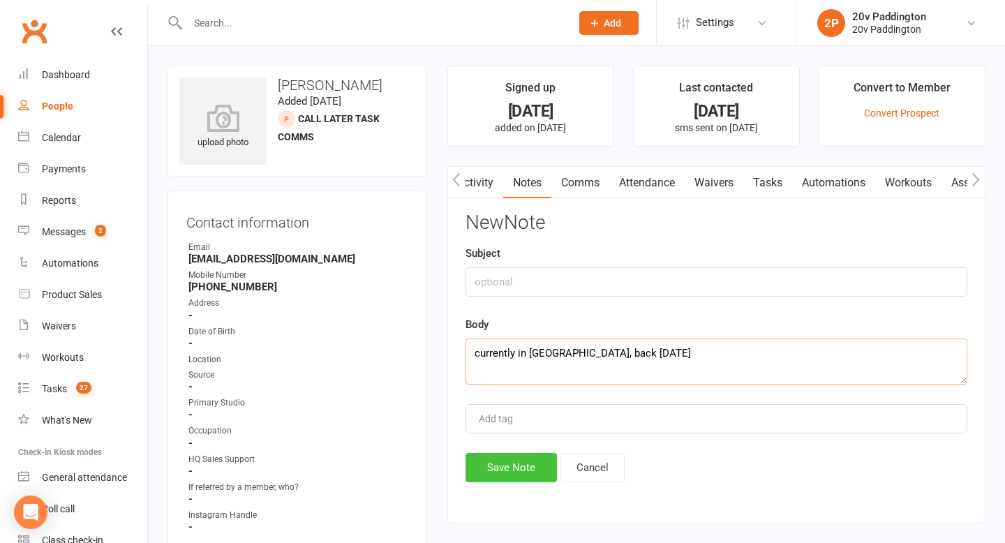
type textarea "currently in darwin, back in 3 weeks"
click at [498, 475] on button "Save Note" at bounding box center [511, 467] width 91 height 29
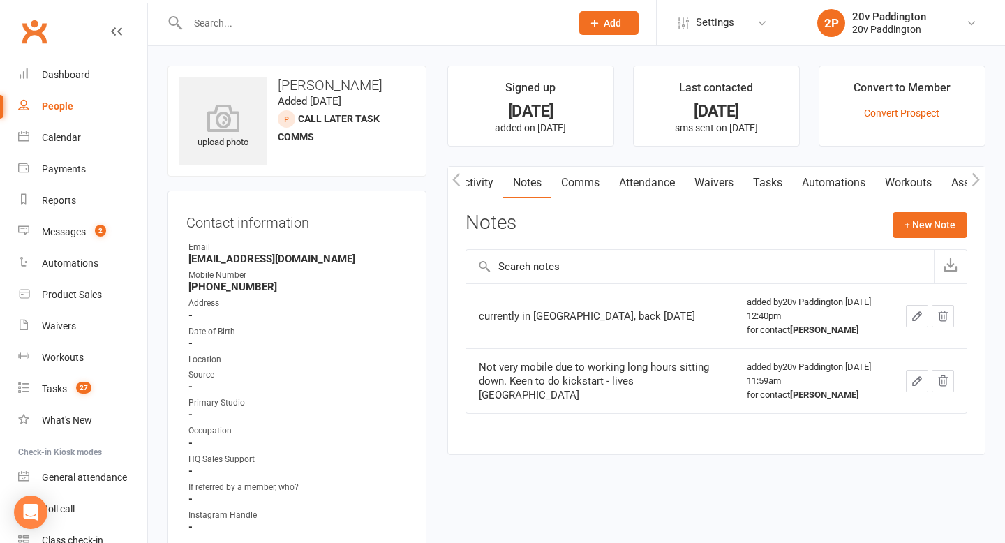
click at [455, 175] on icon "button" at bounding box center [456, 179] width 8 height 15
click at [489, 175] on link "Activity" at bounding box center [476, 183] width 56 height 32
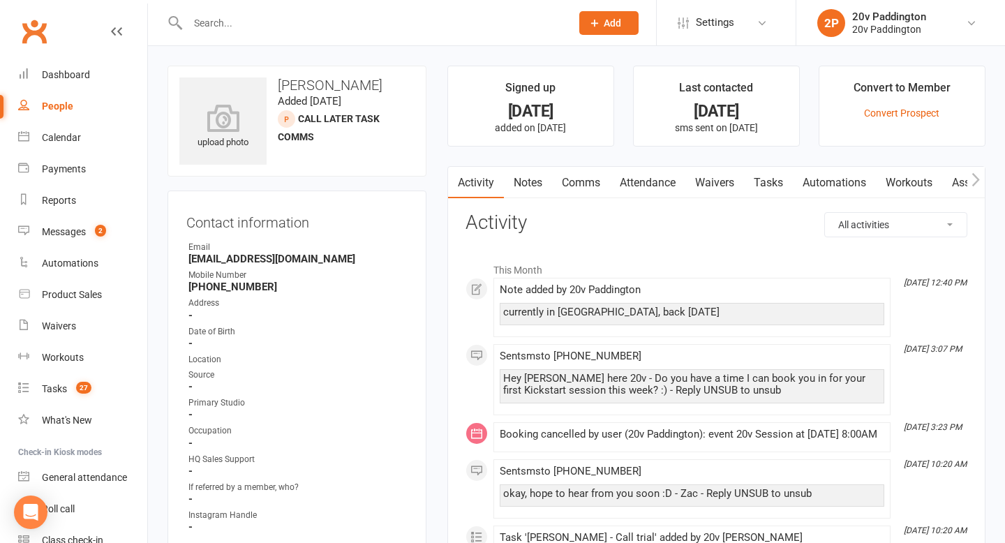
click at [537, 180] on link "Notes" at bounding box center [528, 183] width 48 height 32
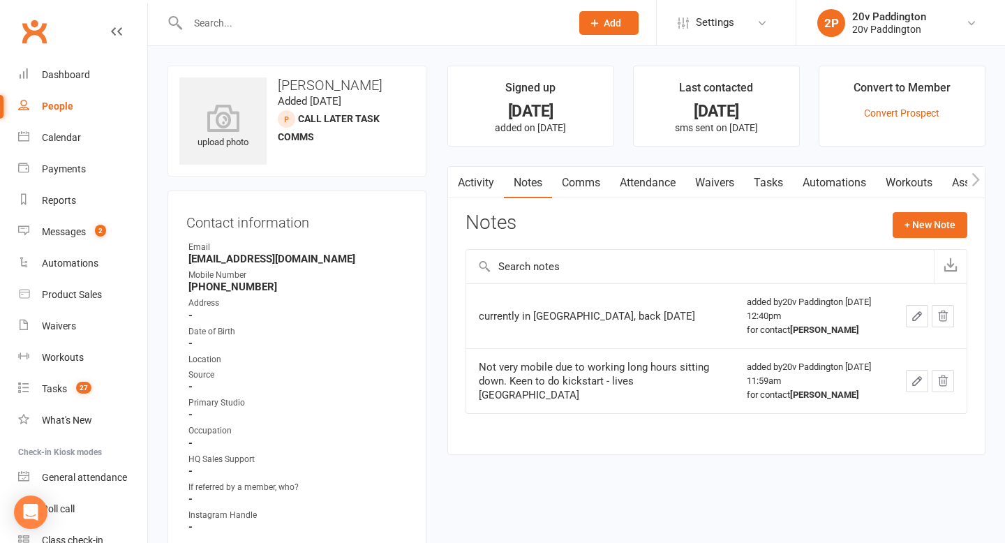
click at [785, 188] on link "Tasks" at bounding box center [768, 183] width 49 height 32
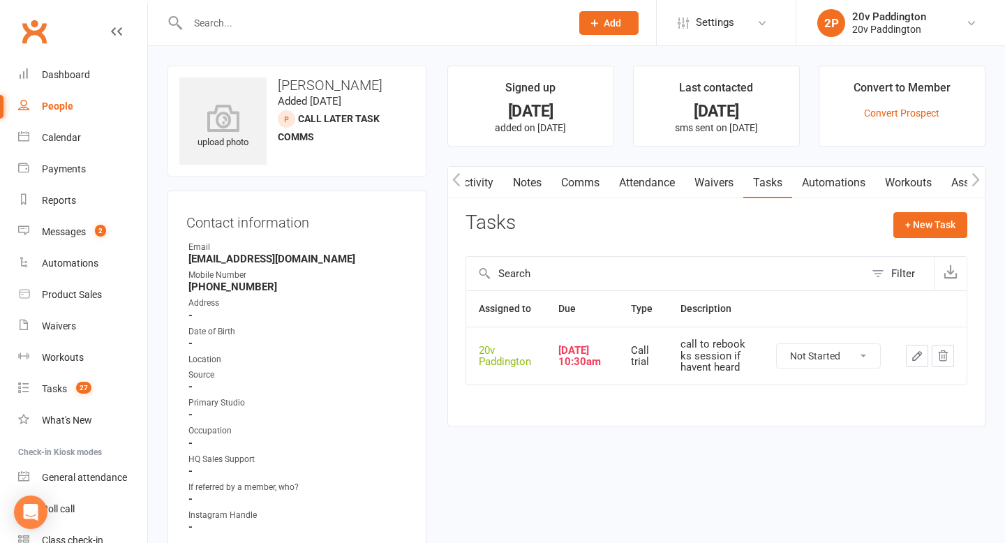
click at [903, 355] on td at bounding box center [930, 356] width 73 height 58
click at [917, 356] on icon "button" at bounding box center [917, 356] width 13 height 13
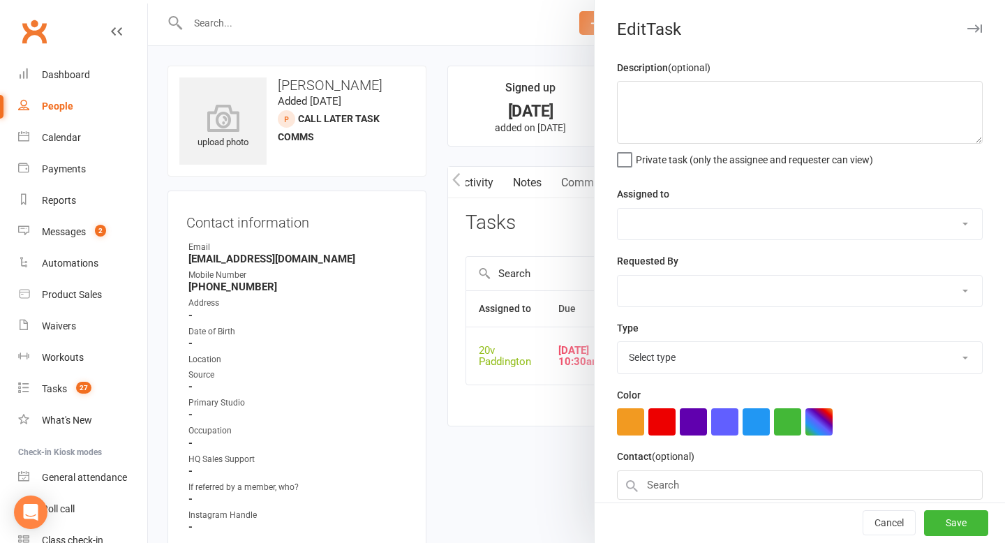
type textarea "call to rebook ks session if havent heard"
select select "45737"
type input "09 Aug 2025"
type input "10:30am"
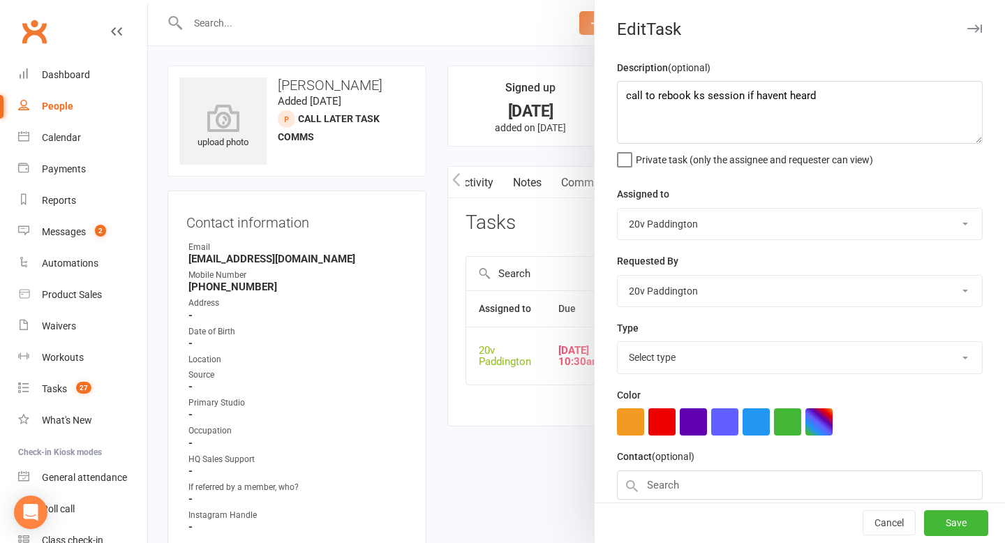
select select "23831"
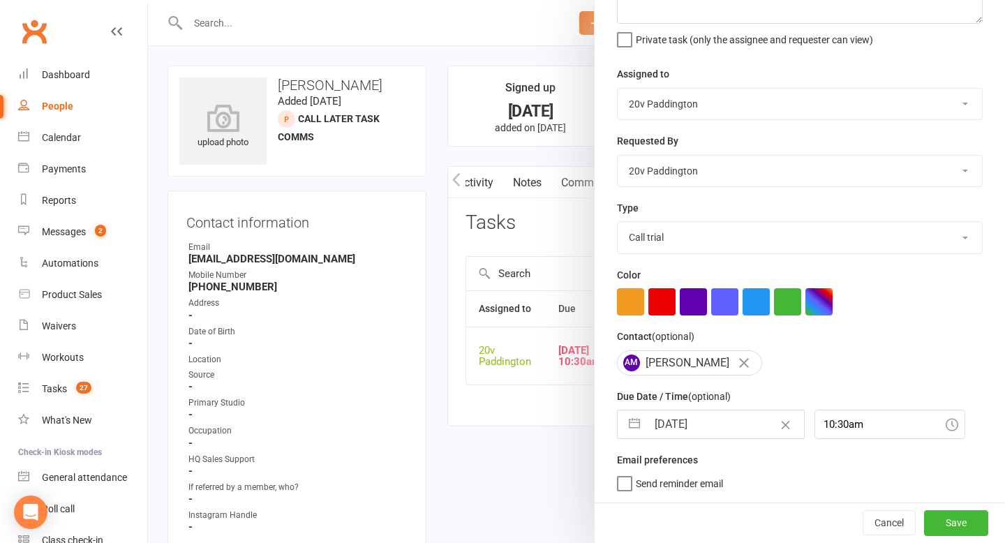
select select "6"
select select "2025"
select select "7"
select select "2025"
select select "8"
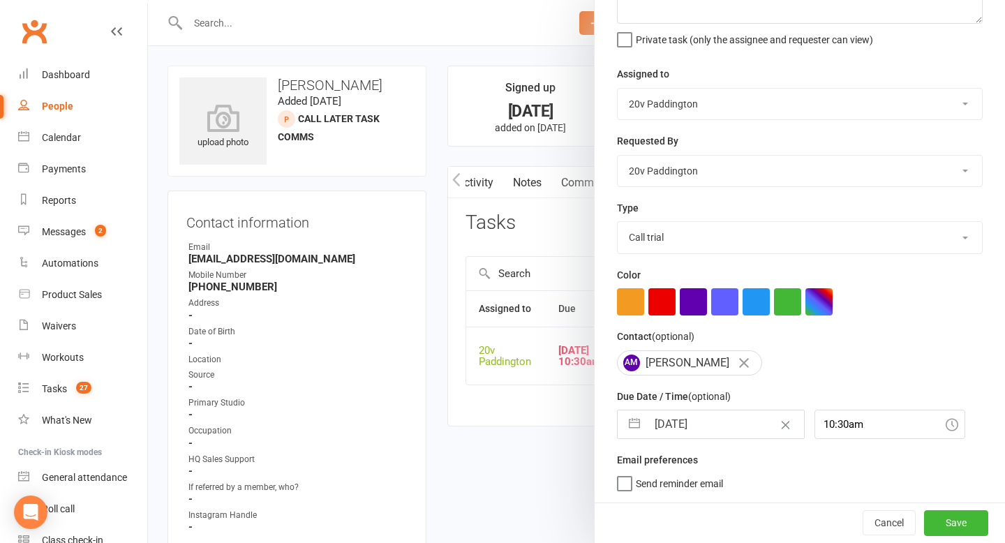
select select "2025"
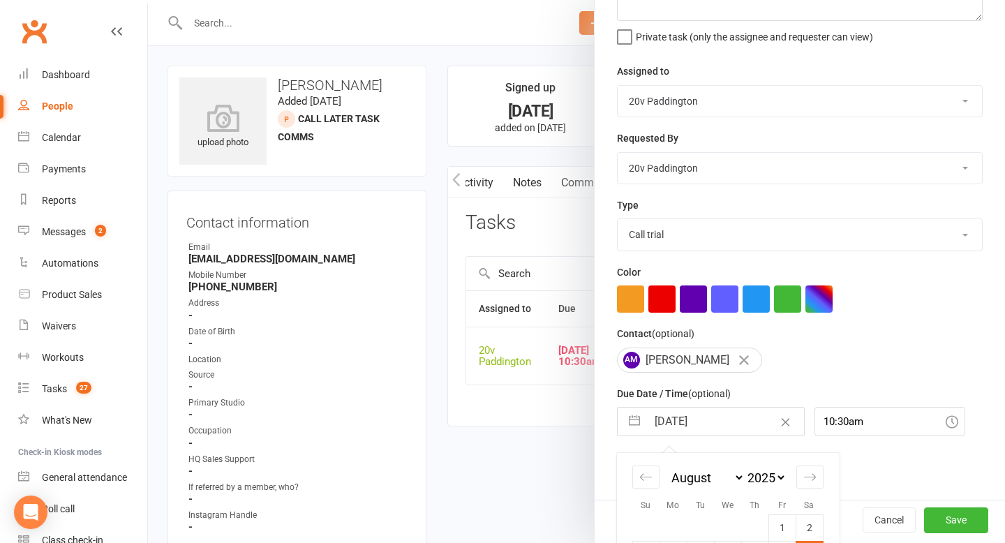
click at [685, 434] on input "09 Aug 2025" at bounding box center [725, 422] width 157 height 28
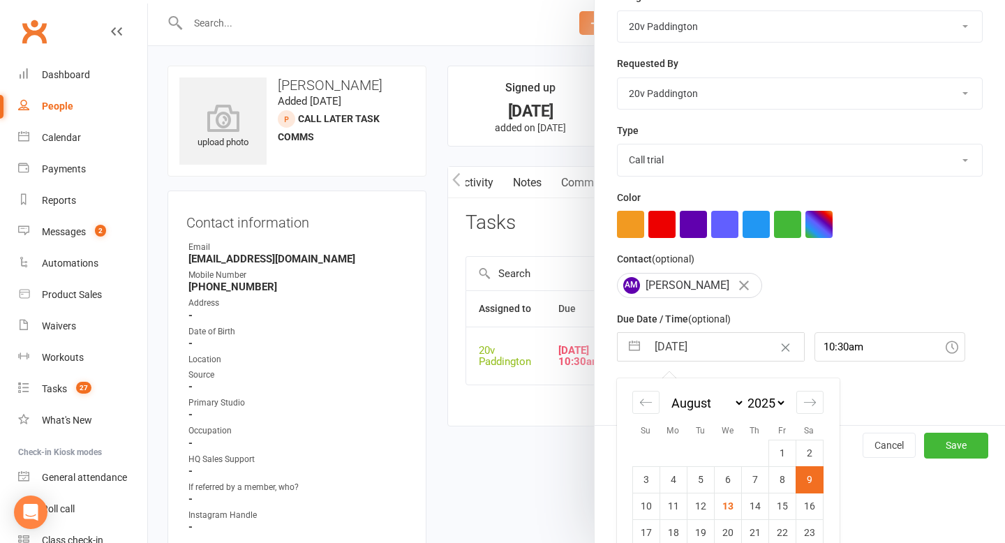
scroll to position [272, 0]
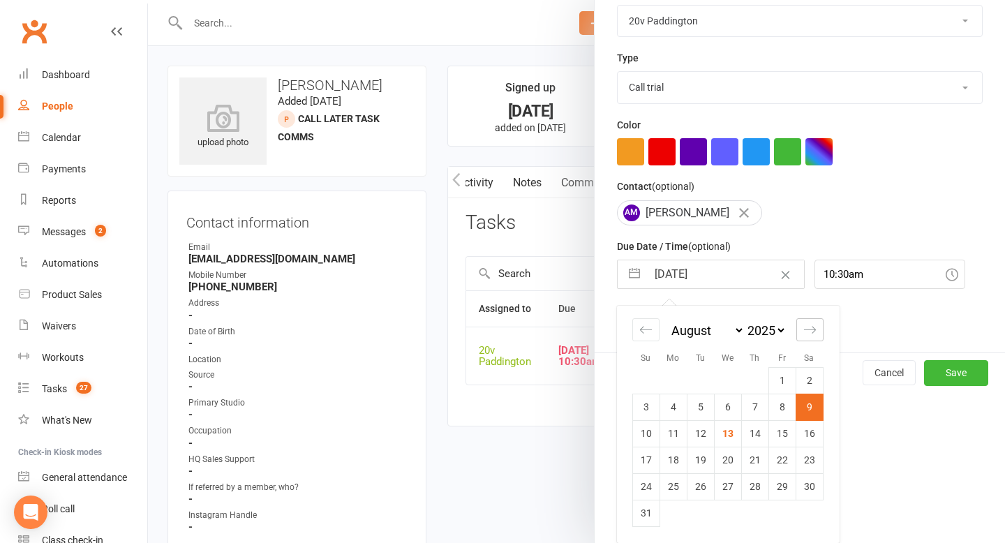
click at [813, 329] on icon "Move forward to switch to the next month." at bounding box center [809, 329] width 12 height 7
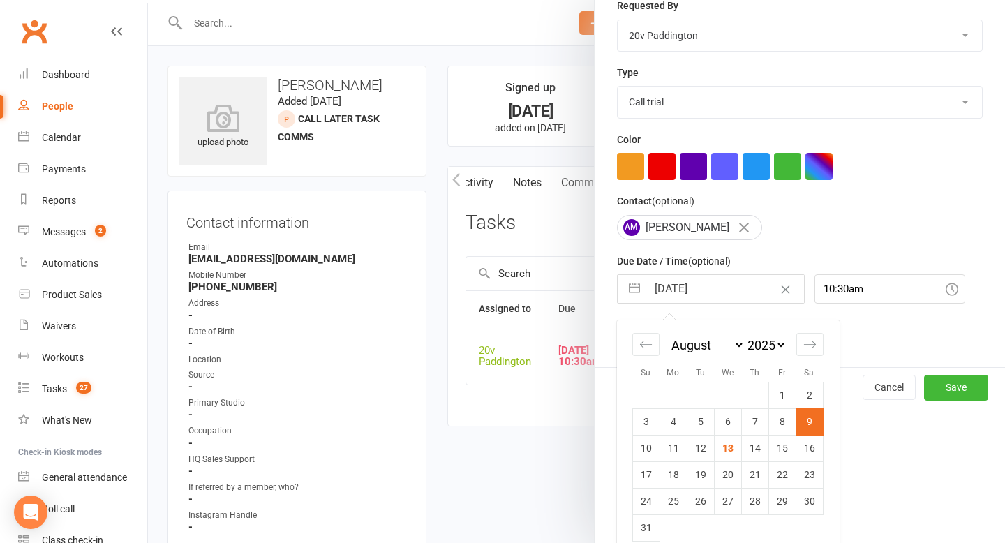
select select "9"
select select "2025"
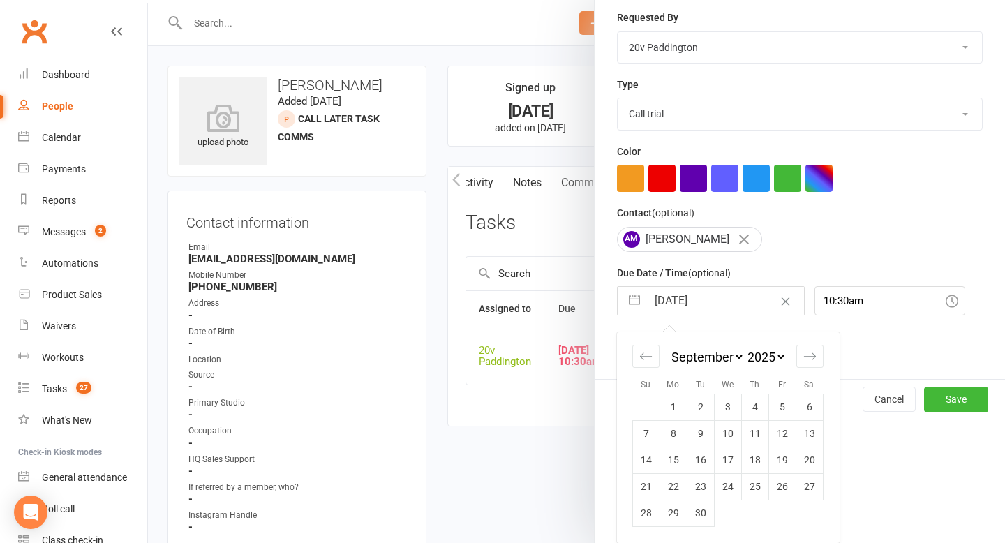
scroll to position [246, 0]
click at [646, 358] on icon "Move backward to switch to the previous month." at bounding box center [645, 356] width 13 height 13
select select "6"
select select "2025"
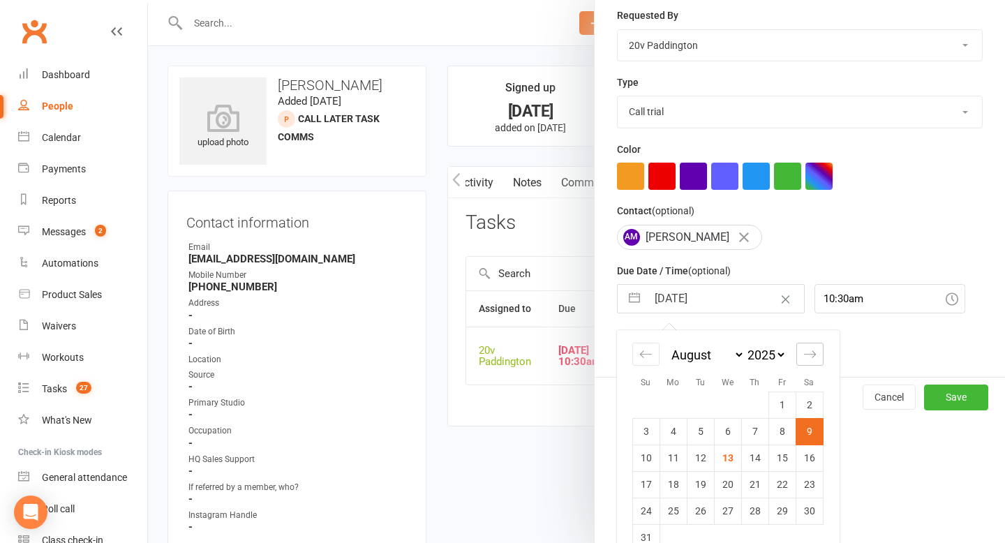
click at [804, 366] on div "Move forward to switch to the next month." at bounding box center [809, 354] width 27 height 23
select select "9"
select select "2025"
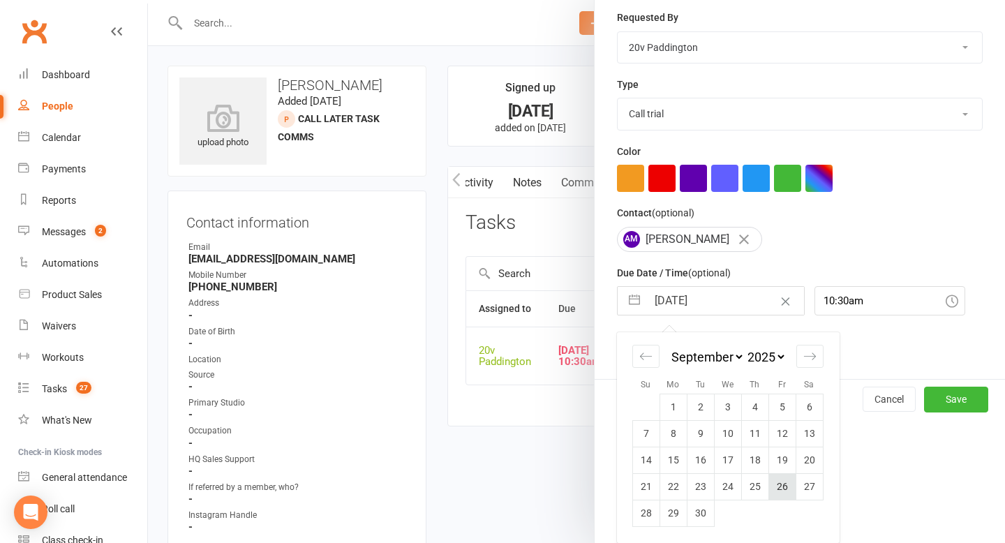
click at [773, 482] on td "26" at bounding box center [782, 486] width 27 height 27
type input "26 Sep 2025"
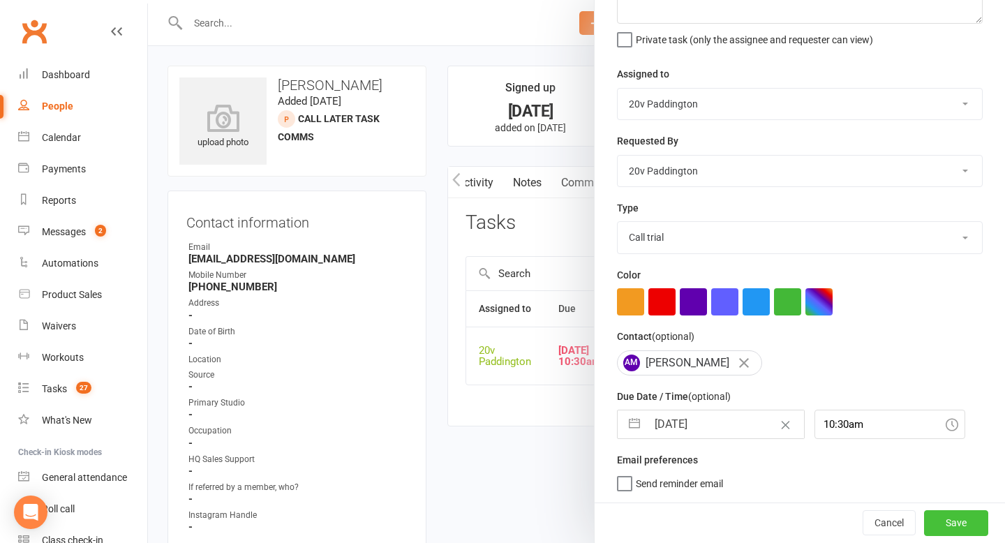
click at [958, 516] on button "Save" at bounding box center [956, 522] width 64 height 25
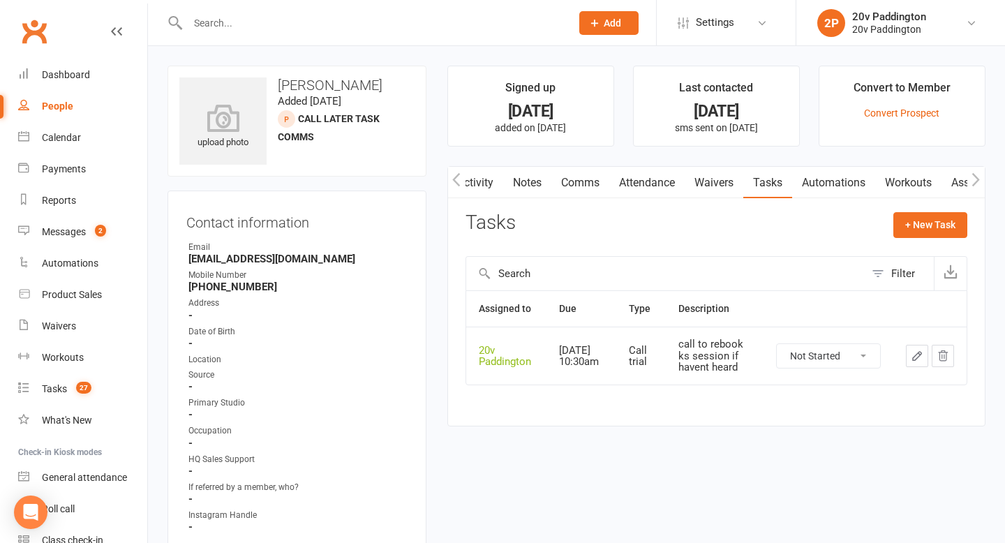
click at [478, 166] on div "Activity Notes Comms Attendance Waivers Tasks Automations Workouts Assessments …" at bounding box center [716, 296] width 538 height 260
click at [477, 178] on link "Activity" at bounding box center [475, 183] width 56 height 32
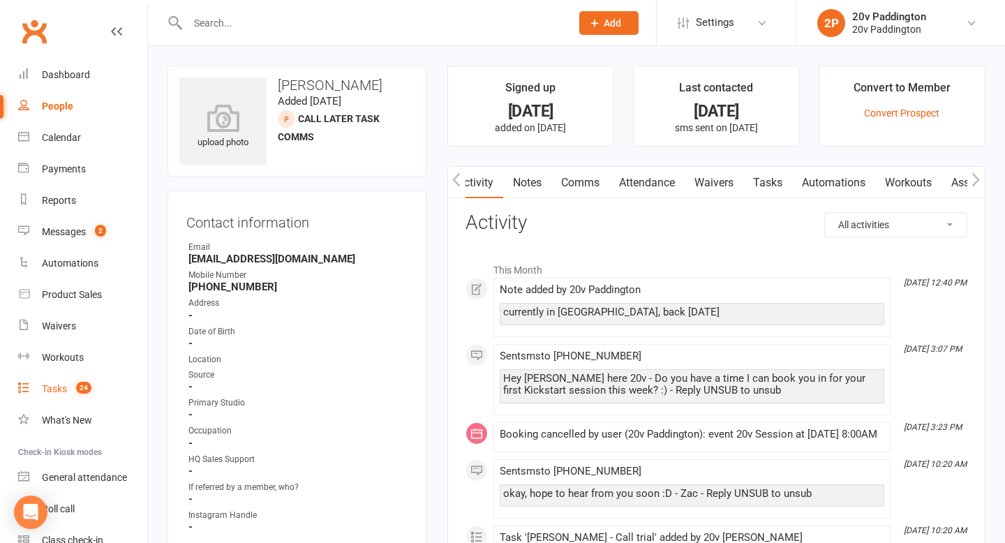
click at [48, 376] on link "Tasks 24" at bounding box center [82, 388] width 129 height 31
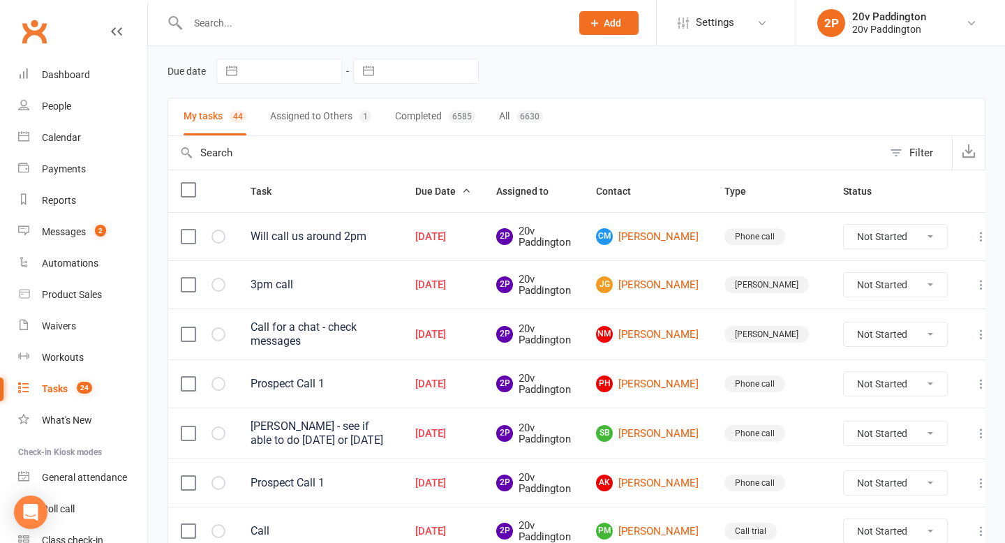
scroll to position [78, 0]
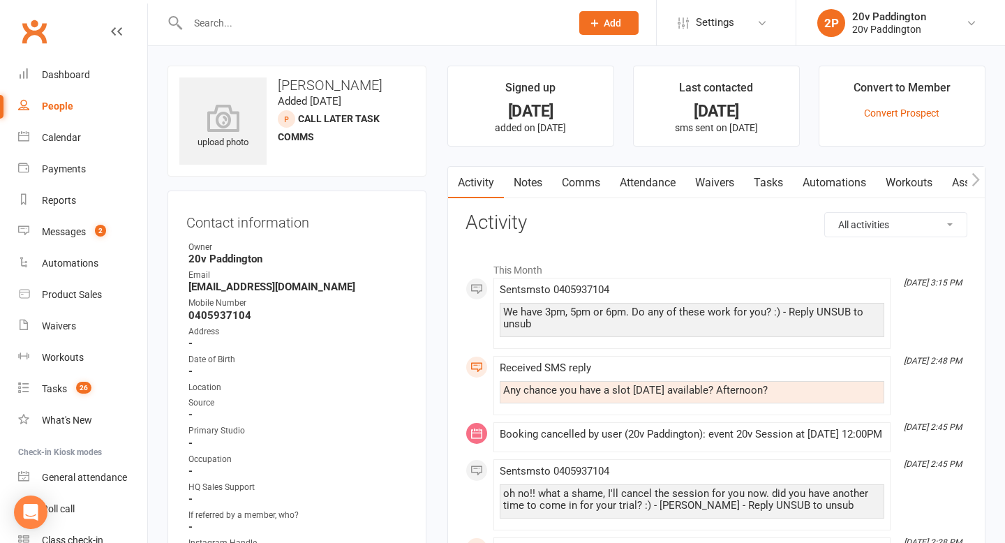
click at [615, 312] on div "We have 3pm, 5pm or 6pm. Do any of these work for you? :) - Reply UNSUB to unsub" at bounding box center [692, 318] width 378 height 24
click at [618, 317] on div "We have 3pm, 5pm or 6pm. Do any of these work for you? :) - Reply UNSUB to unsub" at bounding box center [692, 318] width 378 height 24
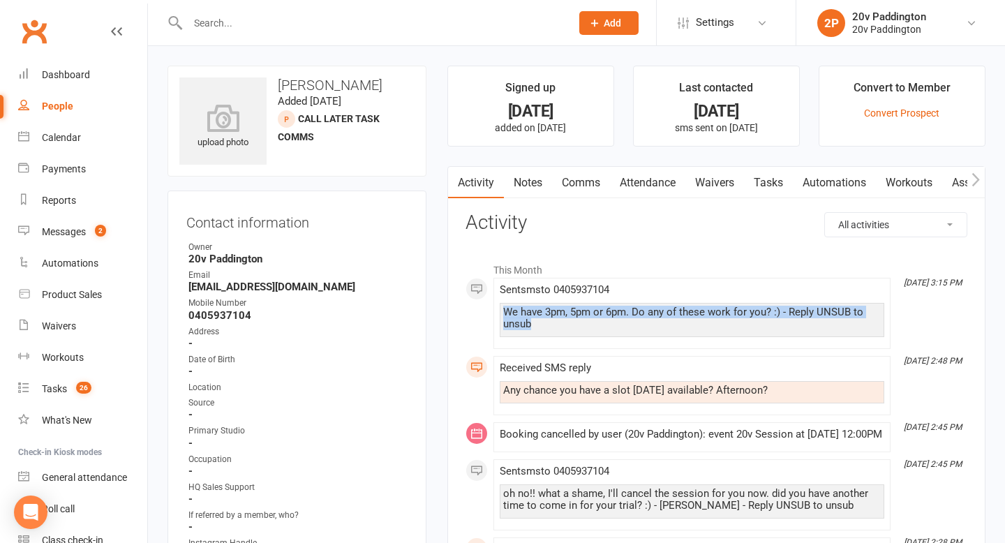
click at [618, 317] on div "We have 3pm, 5pm or 6pm. Do any of these work for you? :) - Reply UNSUB to unsub" at bounding box center [692, 318] width 378 height 24
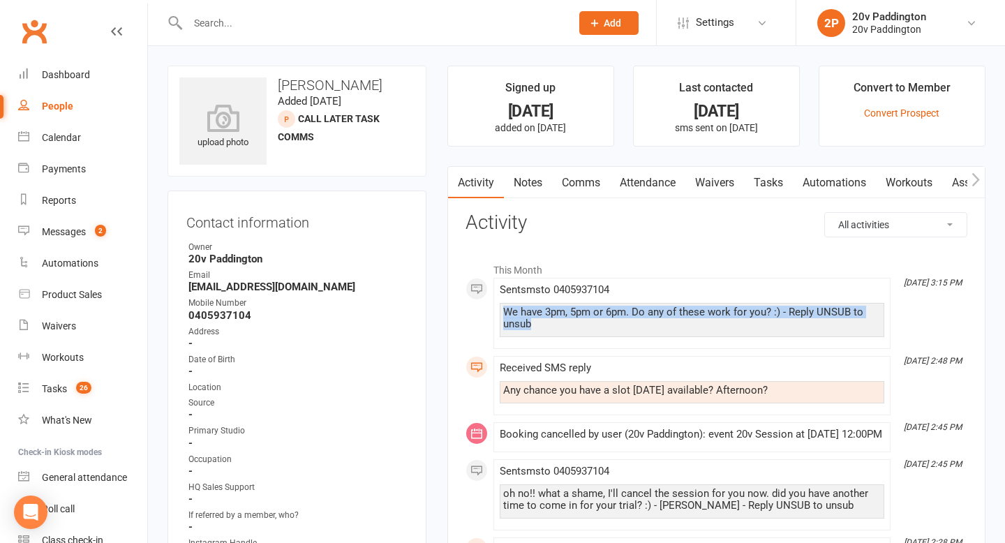
click at [618, 317] on div "We have 3pm, 5pm or 6pm. Do any of these work for you? :) - Reply UNSUB to unsub" at bounding box center [692, 318] width 378 height 24
click at [617, 318] on div "We have 3pm, 5pm or 6pm. Do any of these work for you? :) - Reply UNSUB to unsub" at bounding box center [692, 318] width 378 height 24
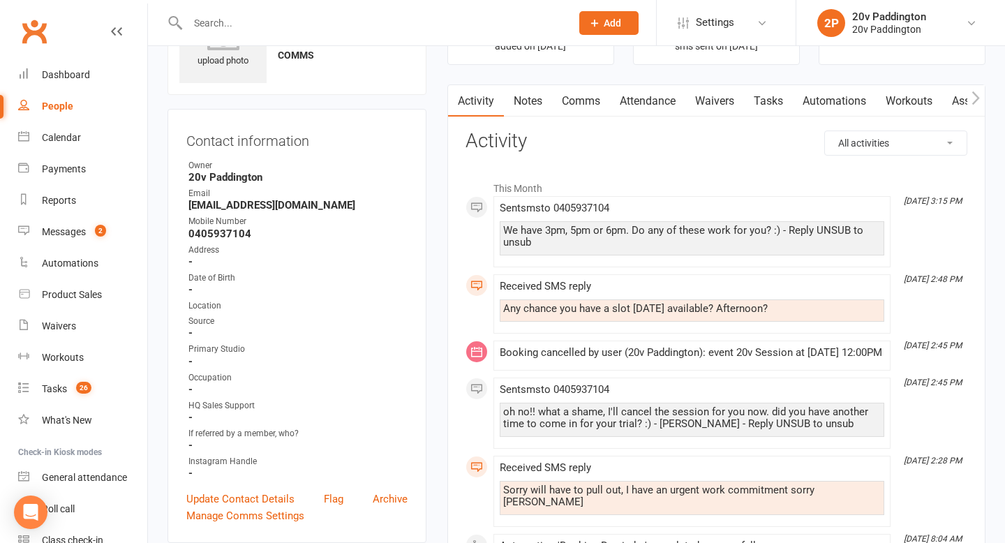
scroll to position [107, 0]
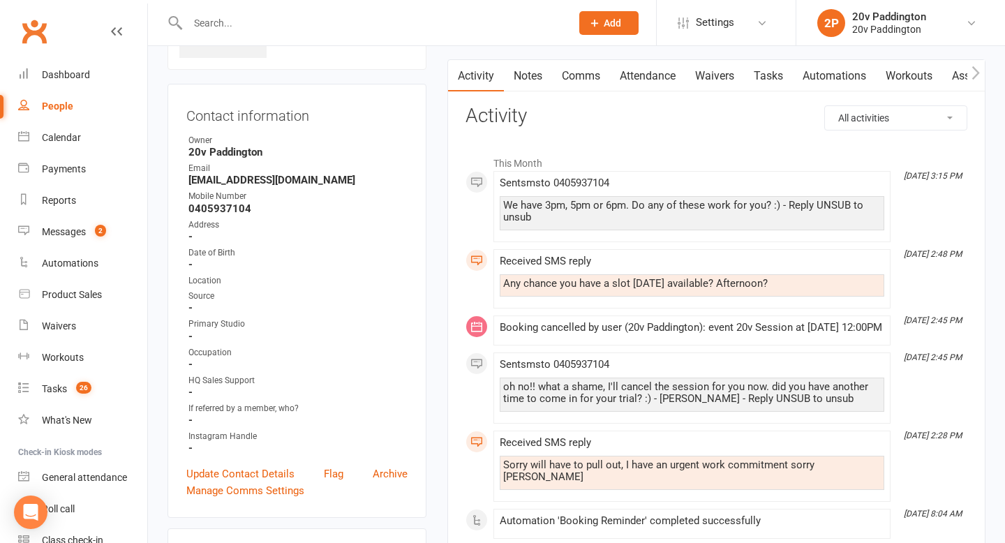
click at [600, 78] on link "Comms" at bounding box center [581, 76] width 58 height 32
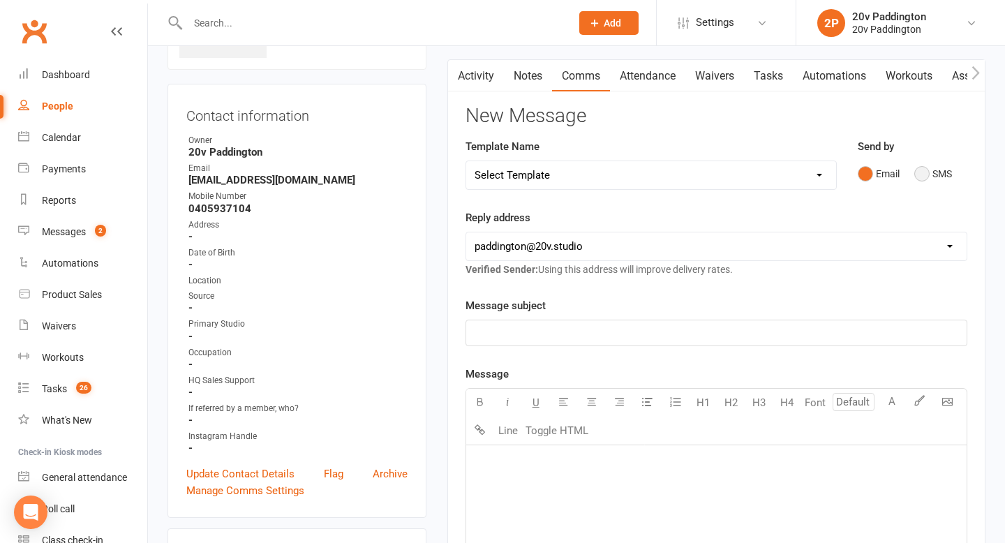
click at [919, 168] on button "SMS" at bounding box center [933, 174] width 38 height 27
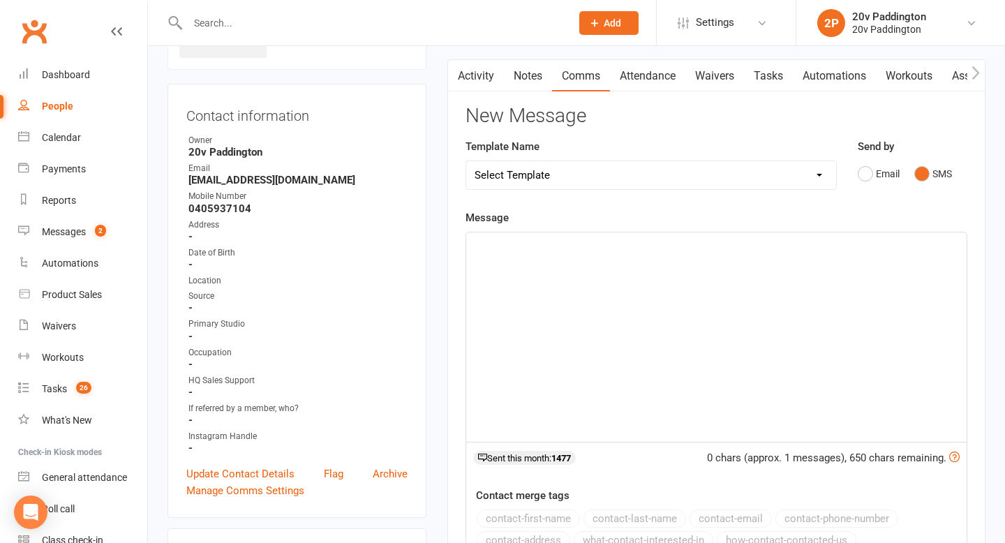
click at [771, 311] on div "﻿" at bounding box center [716, 336] width 501 height 209
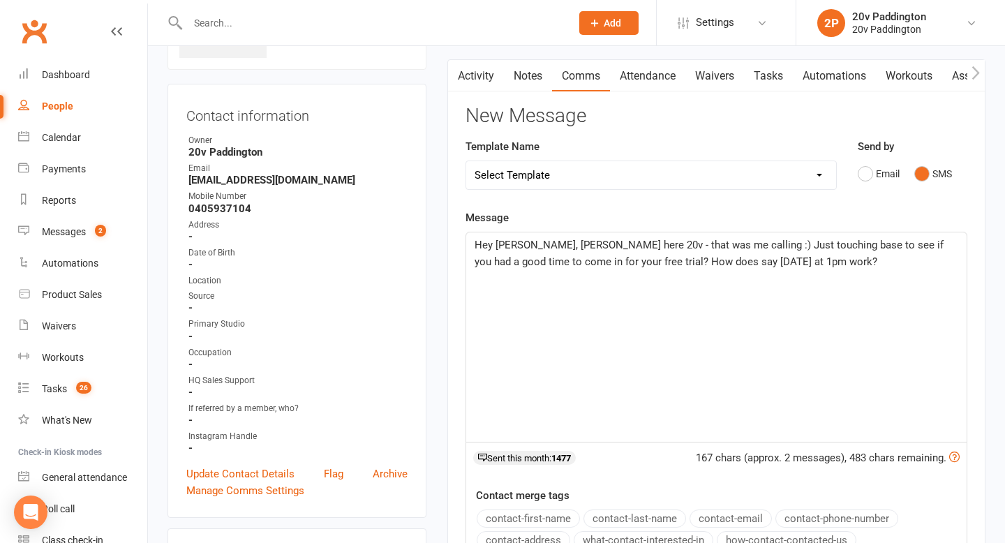
click at [715, 266] on span "Hey [PERSON_NAME], [PERSON_NAME] here 20v - that was me calling :) Just touchin…" at bounding box center [711, 253] width 472 height 29
click at [699, 267] on p "Hey [PERSON_NAME], [PERSON_NAME] here 20v - that was me calling :) Just touchin…" at bounding box center [717, 254] width 484 height 34
click at [865, 267] on p "Hey [PERSON_NAME], [PERSON_NAME] here 20v - that was me calling :) Just touchin…" at bounding box center [717, 254] width 484 height 34
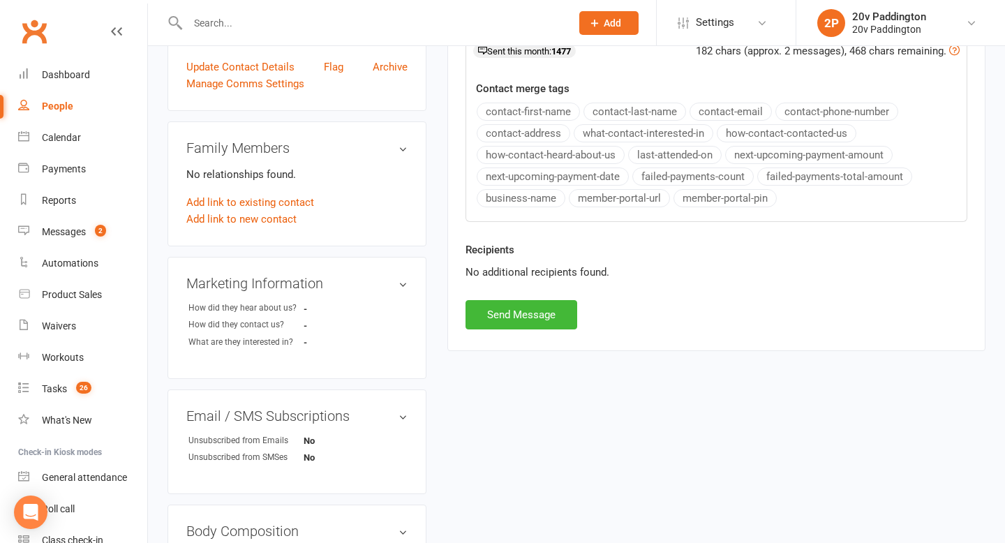
scroll to position [521, 0]
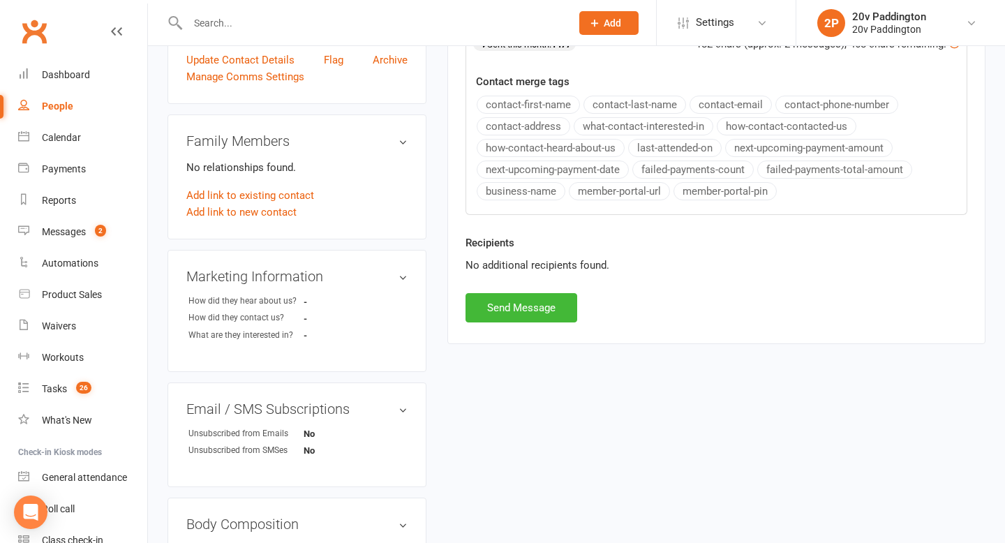
click at [519, 311] on button "Send Message" at bounding box center [522, 307] width 112 height 29
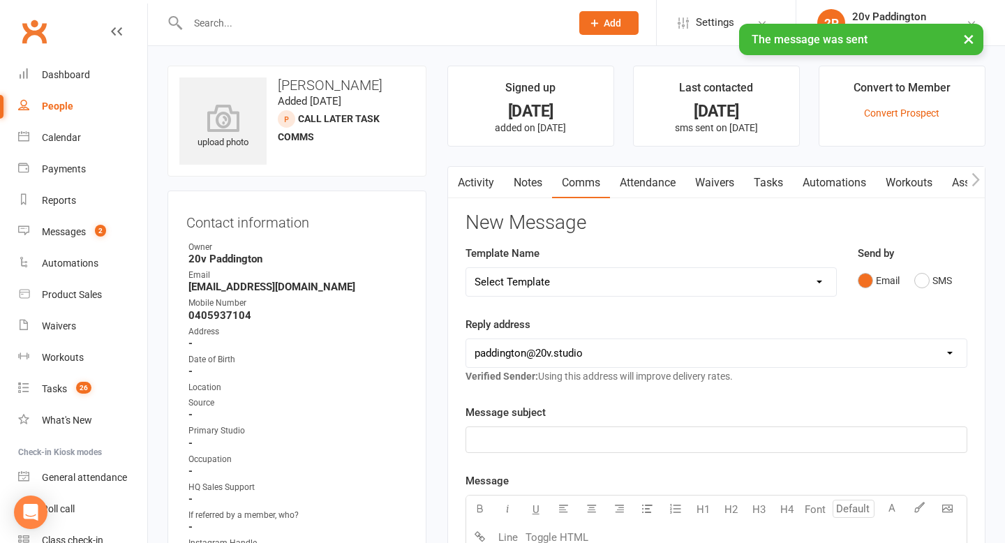
click at [736, 193] on link "Waivers" at bounding box center [714, 183] width 59 height 32
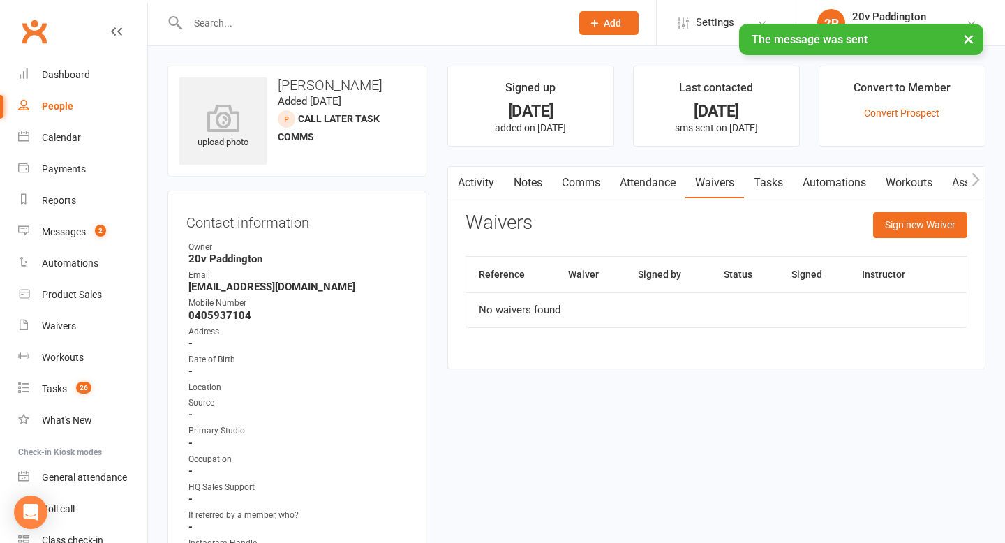
click at [782, 181] on link "Tasks" at bounding box center [768, 183] width 49 height 32
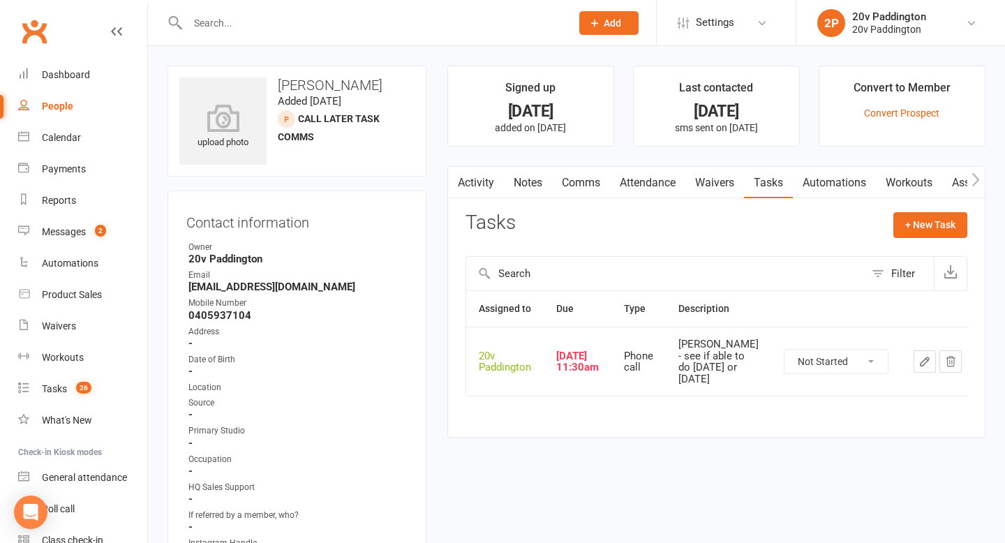
click at [919, 368] on icon "button" at bounding box center [925, 361] width 13 height 13
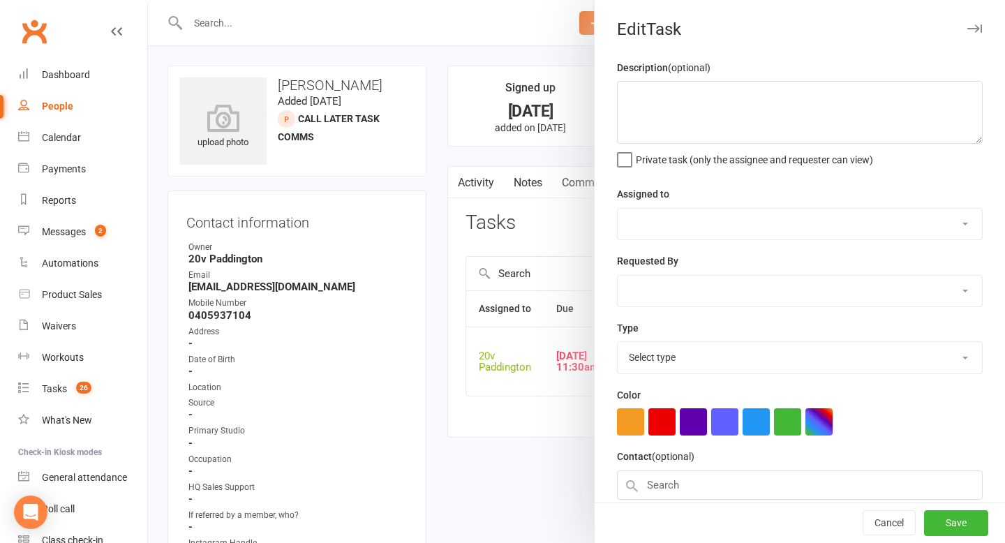
type textarea "[PERSON_NAME] - see if able to do [DATE] or [DATE]"
select select "45737"
type input "[DATE]"
type input "11:30am"
select select "22381"
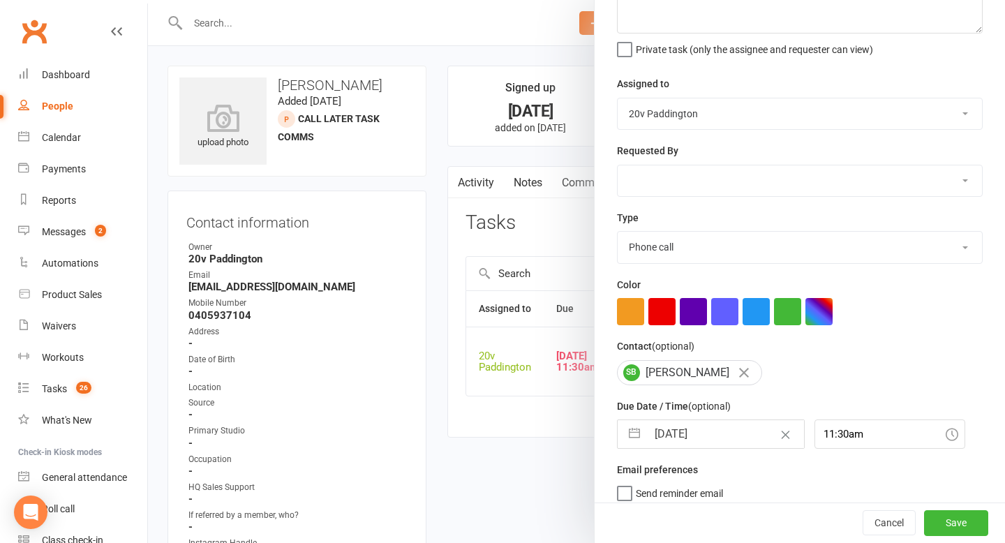
scroll to position [123, 0]
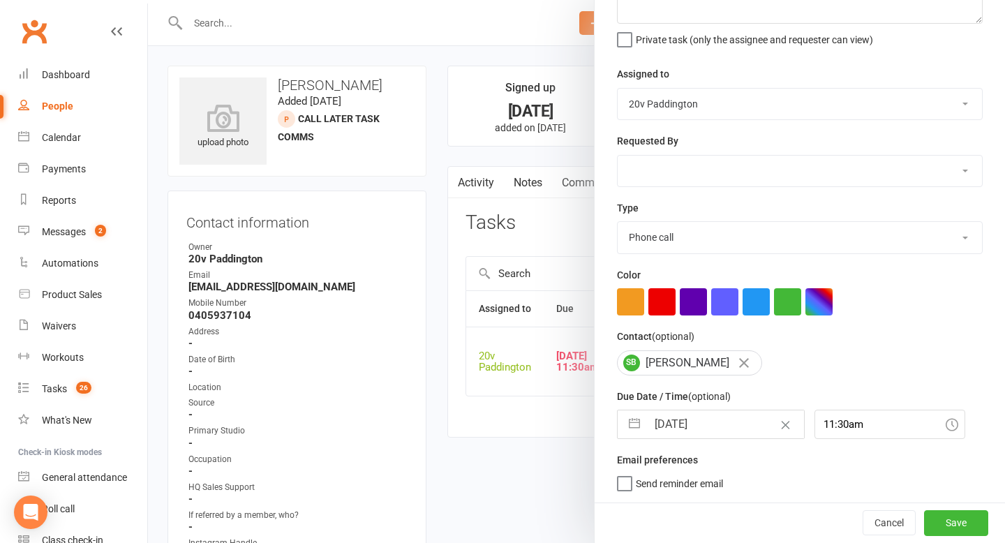
click at [711, 437] on input "[DATE]" at bounding box center [725, 424] width 157 height 28
select select "6"
select select "2025"
select select "7"
select select "2025"
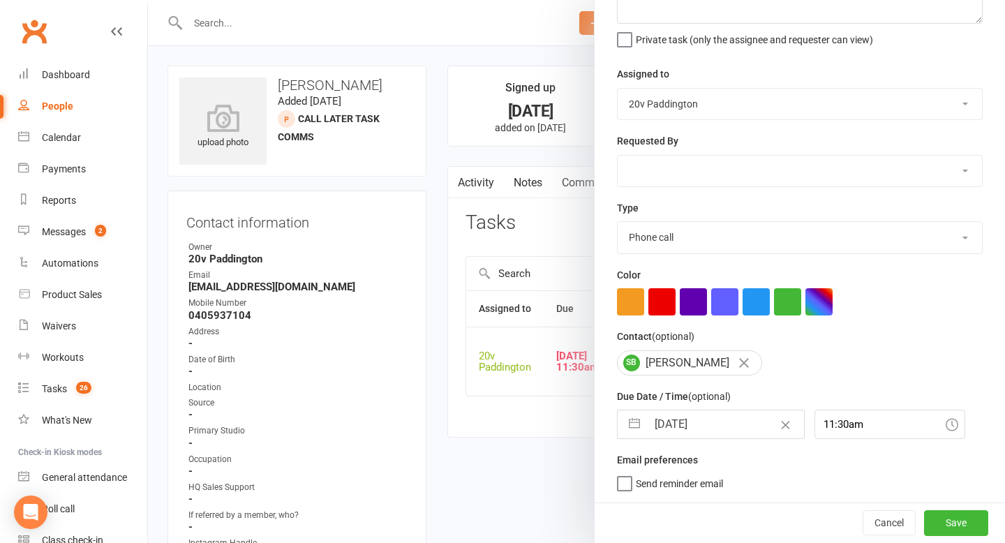
select select "8"
select select "2025"
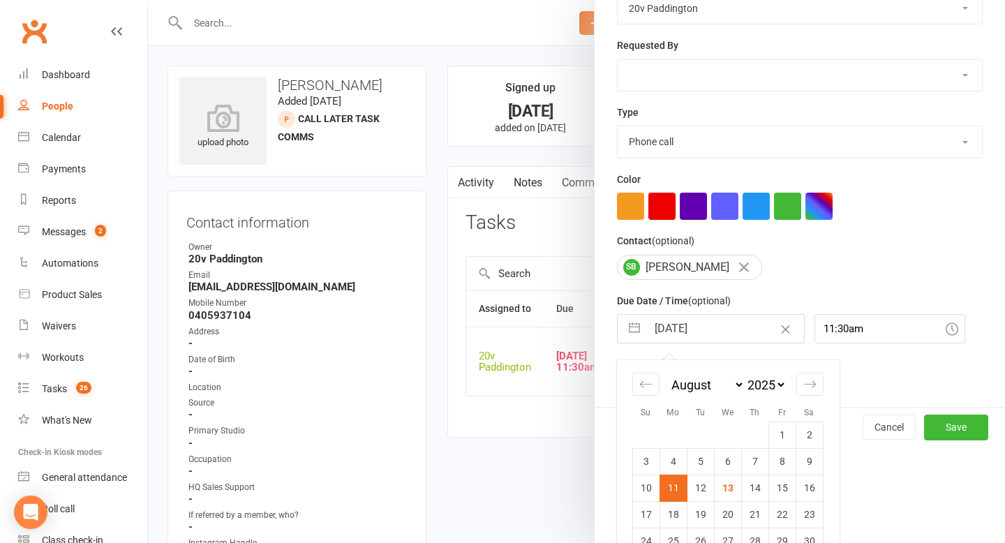
scroll to position [272, 0]
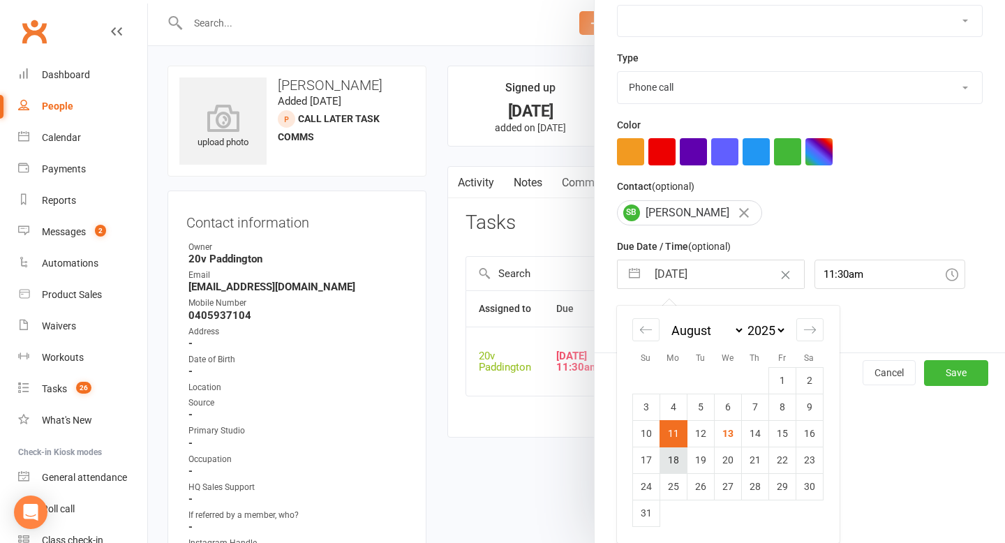
click at [674, 457] on td "18" at bounding box center [673, 460] width 27 height 27
type input "[DATE]"
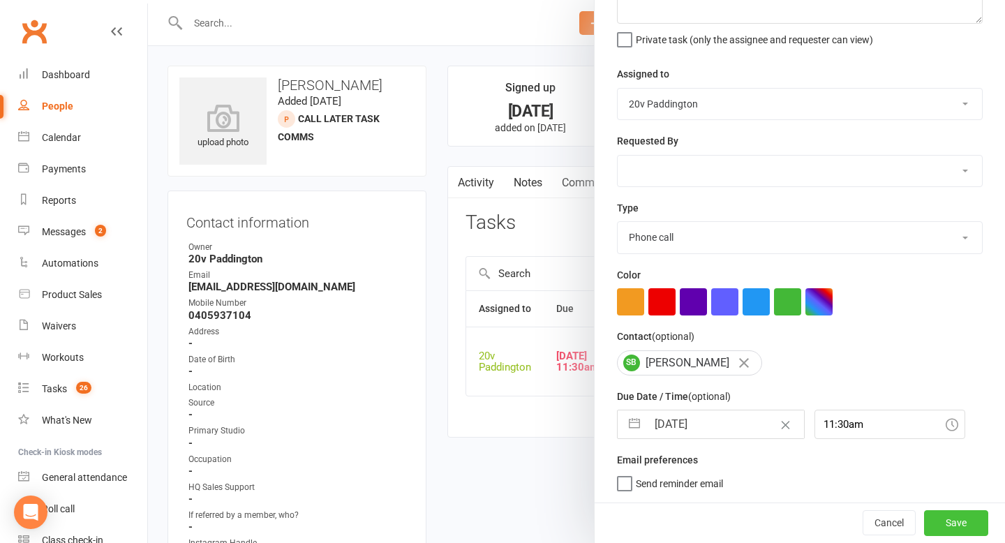
click at [968, 522] on button "Save" at bounding box center [956, 522] width 64 height 25
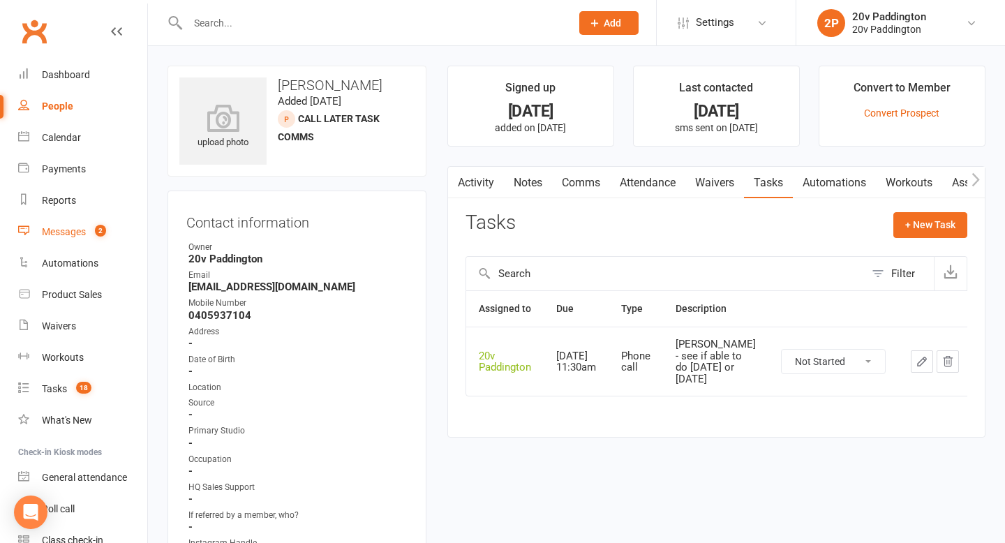
click at [76, 233] on div "Messages" at bounding box center [64, 231] width 44 height 11
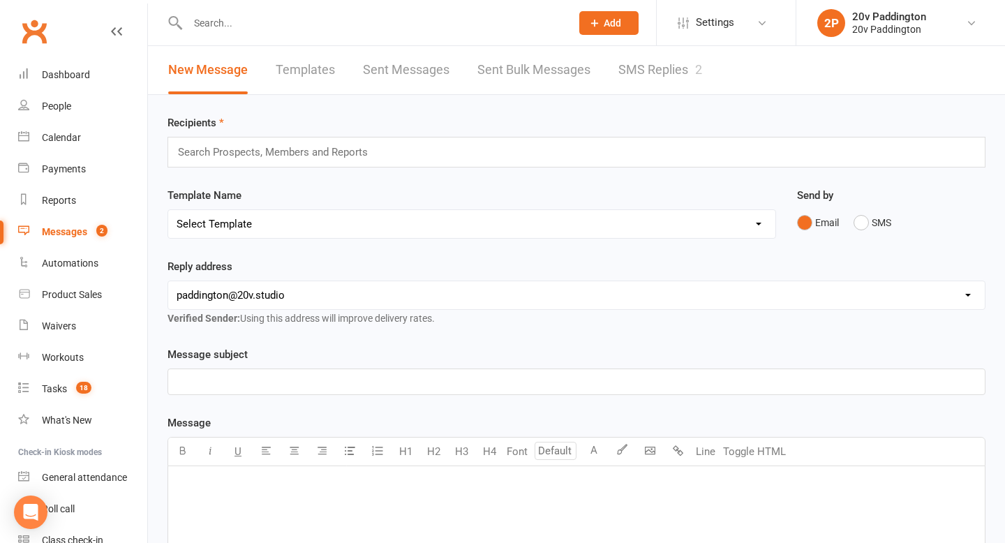
click at [621, 55] on link "SMS Replies 2" at bounding box center [660, 70] width 84 height 48
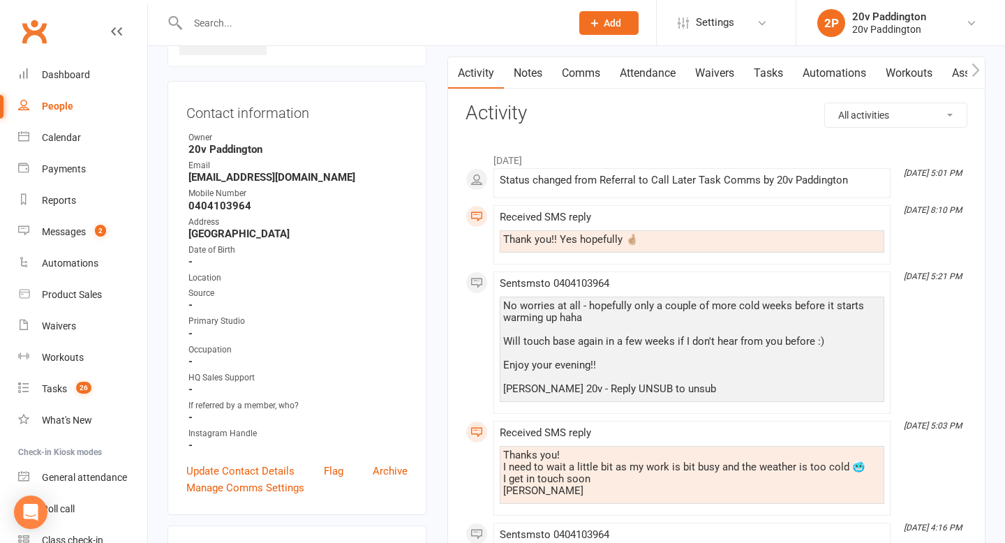
scroll to position [111, 0]
click at [778, 459] on div "Thanks you! I need to wait a little bit as my work is bit busy and the weather …" at bounding box center [692, 471] width 378 height 47
click at [774, 470] on div "Thanks you! I need to wait a little bit as my work is bit busy and the weather …" at bounding box center [692, 471] width 378 height 47
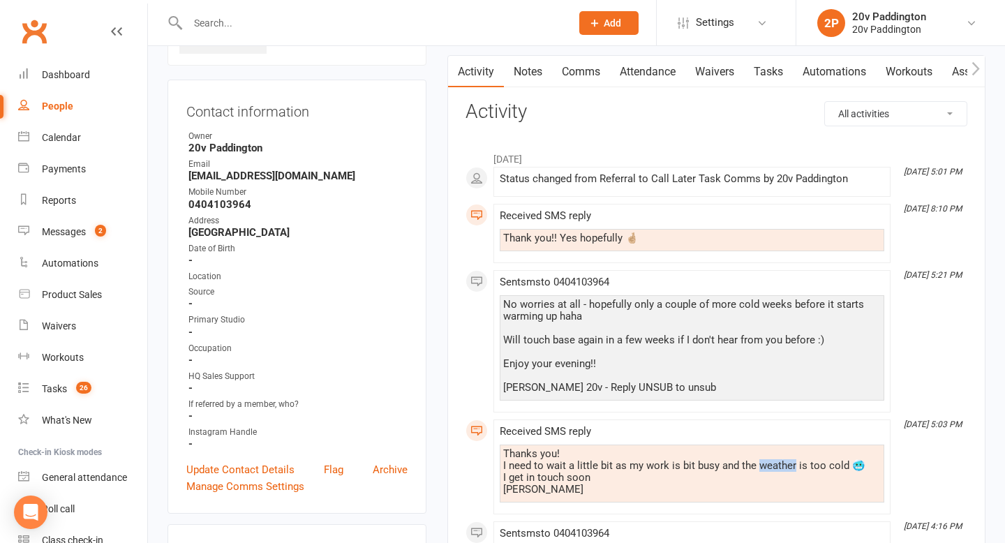
click at [774, 470] on div "Thanks you! I need to wait a little bit as my work is bit busy and the weather …" at bounding box center [692, 471] width 378 height 47
click at [754, 468] on div "Thanks you! I need to wait a little bit as my work is bit busy and the weather …" at bounding box center [692, 471] width 378 height 47
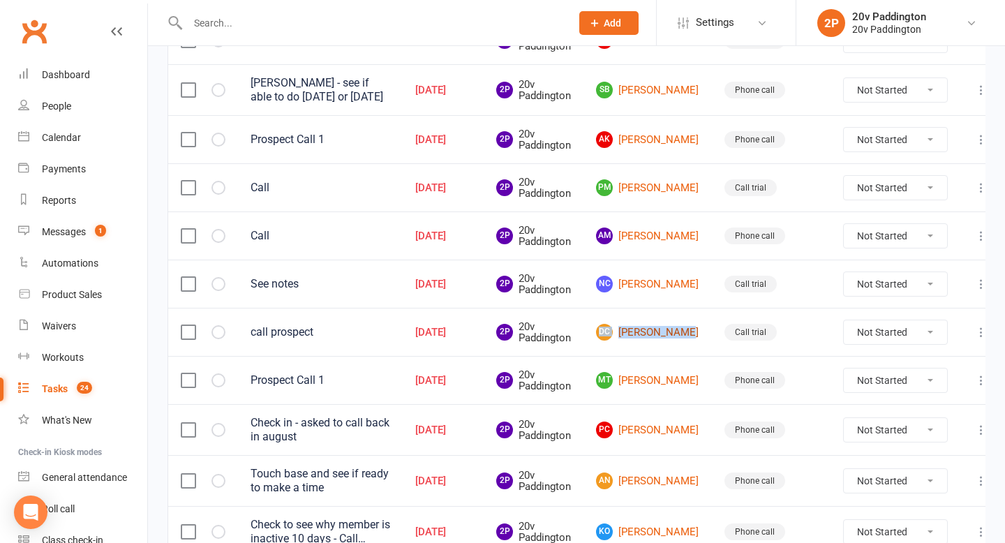
scroll to position [396, 0]
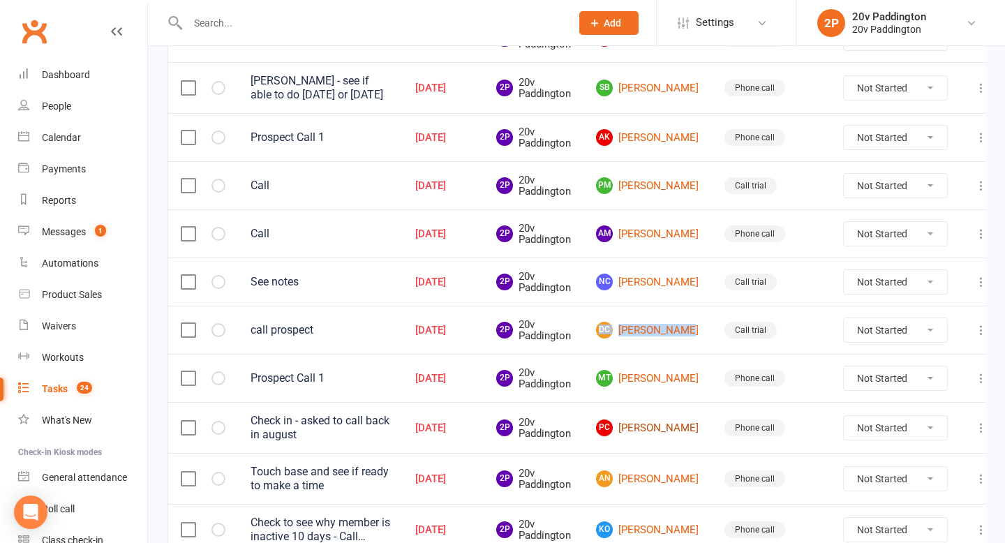
click at [655, 429] on link "PC [PERSON_NAME]" at bounding box center [647, 428] width 103 height 17
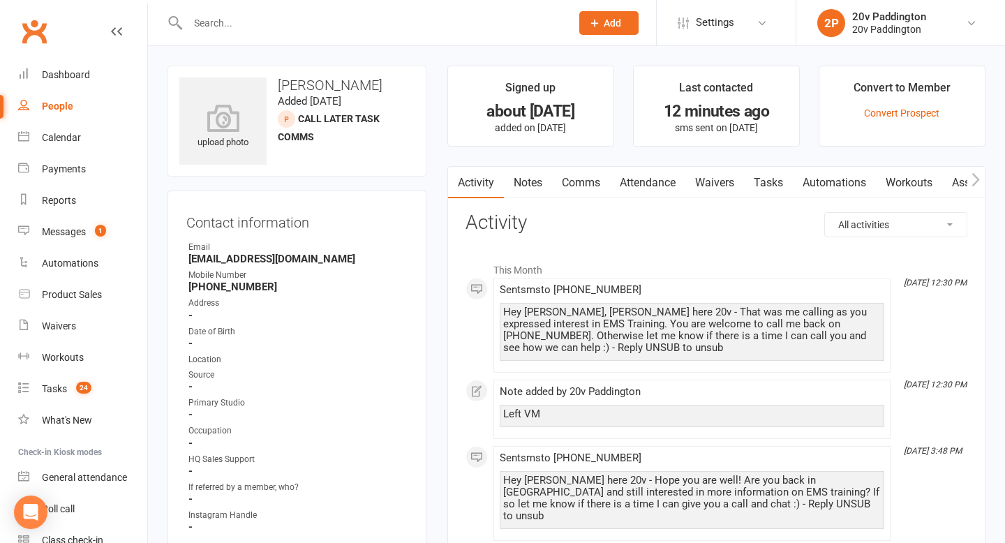
click at [777, 177] on link "Tasks" at bounding box center [768, 183] width 49 height 32
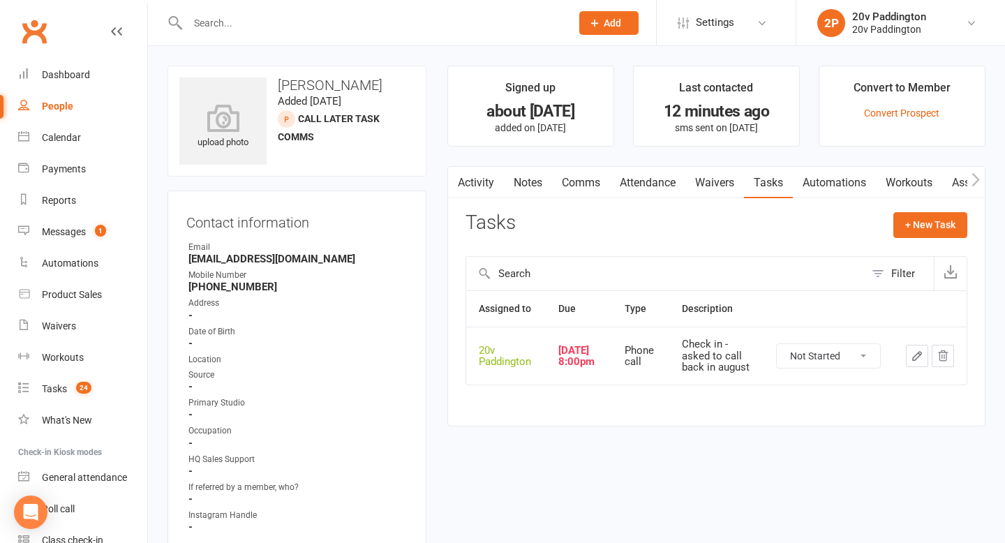
click at [914, 357] on icon "button" at bounding box center [917, 356] width 13 height 13
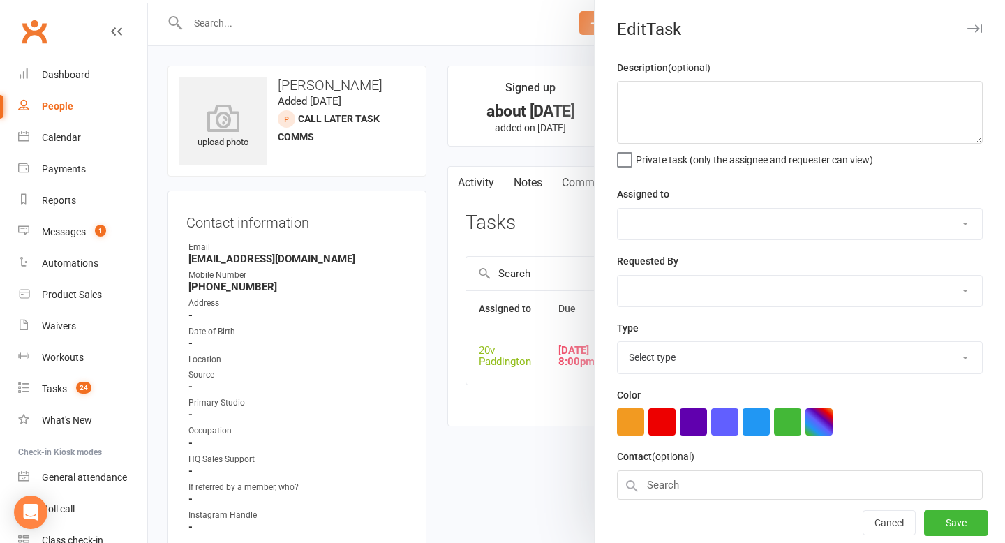
type textarea "Check in - asked to call back in august"
select select "45737"
type input "[DATE]"
type input "8:00pm"
select select "22381"
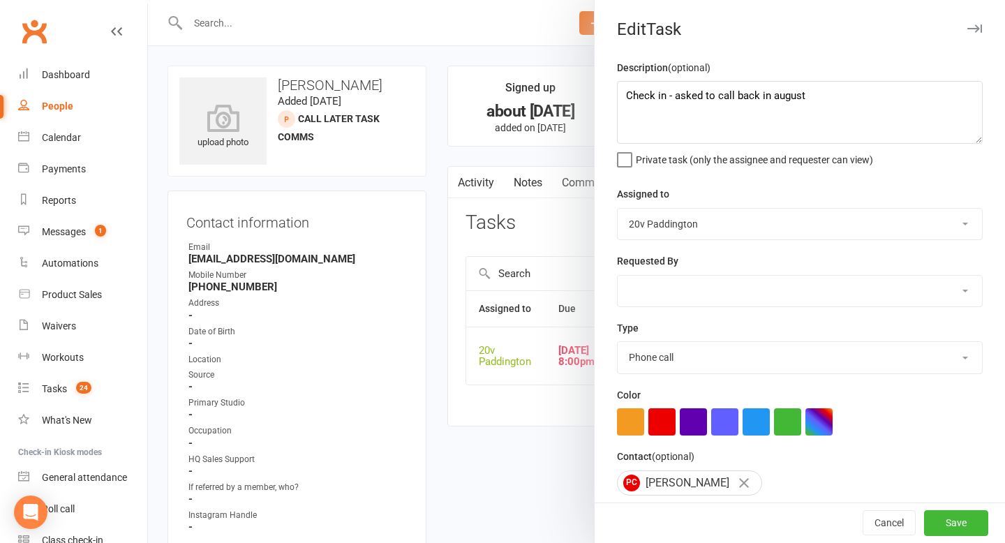
scroll to position [123, 0]
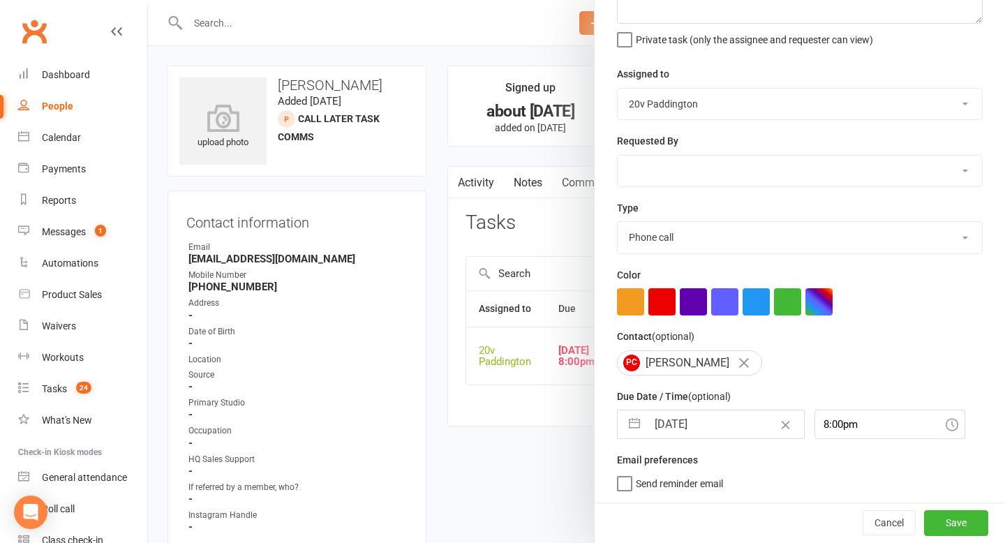
click at [687, 427] on input "[DATE]" at bounding box center [725, 424] width 157 height 28
select select "6"
select select "2025"
select select "7"
select select "2025"
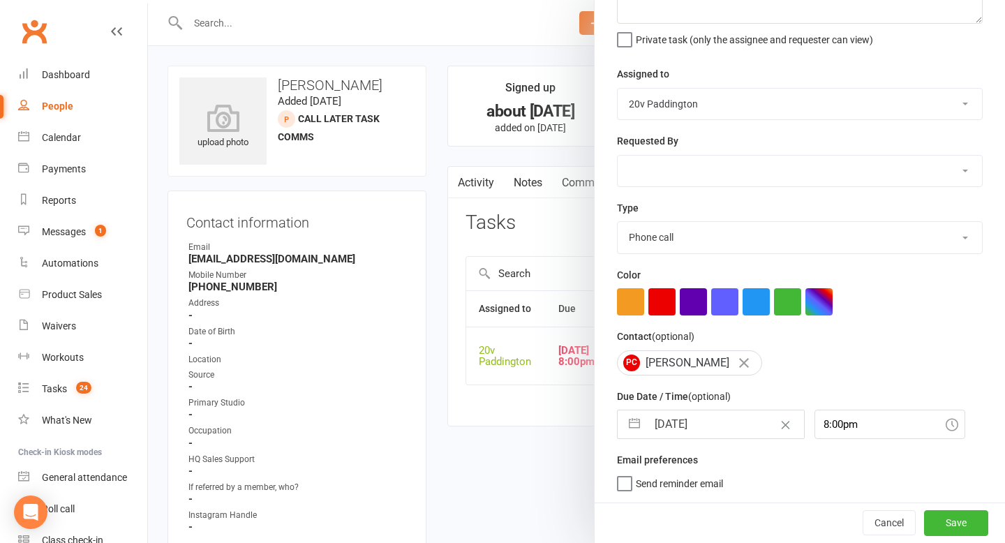
select select "8"
select select "2025"
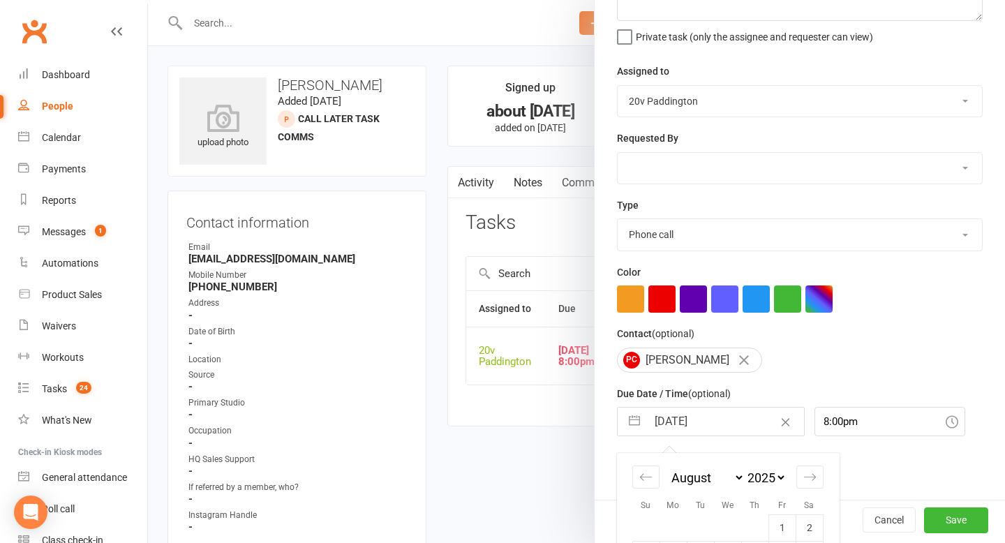
scroll to position [272, 0]
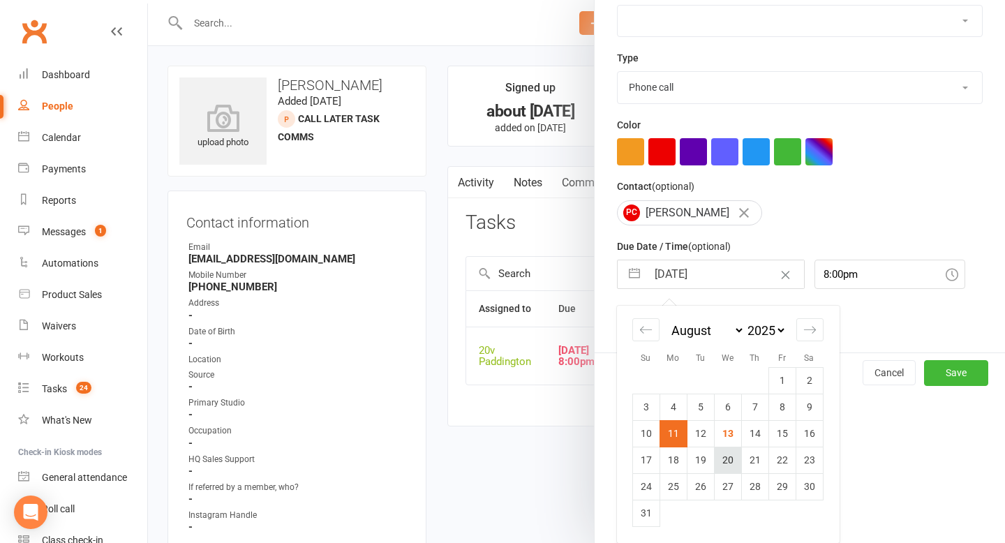
click at [733, 467] on td "20" at bounding box center [727, 460] width 27 height 27
type input "[DATE]"
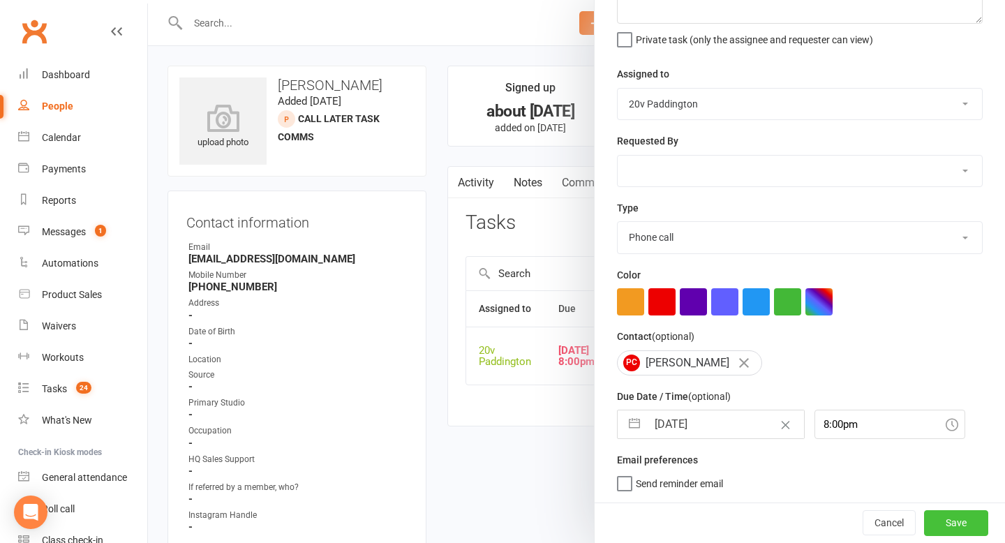
click at [945, 523] on button "Save" at bounding box center [956, 522] width 64 height 25
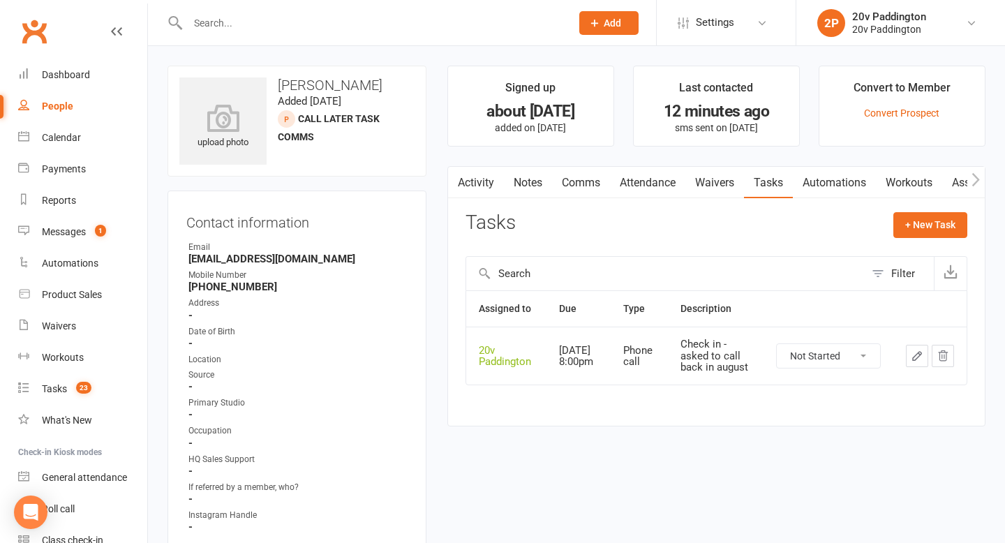
click at [473, 178] on link "Activity" at bounding box center [476, 183] width 56 height 32
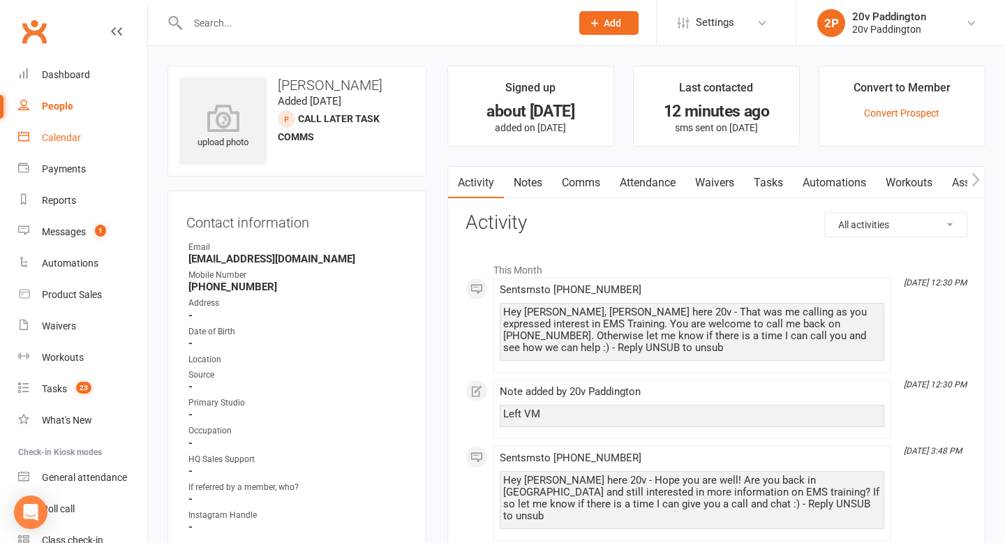
click at [76, 141] on div "Calendar" at bounding box center [61, 137] width 39 height 11
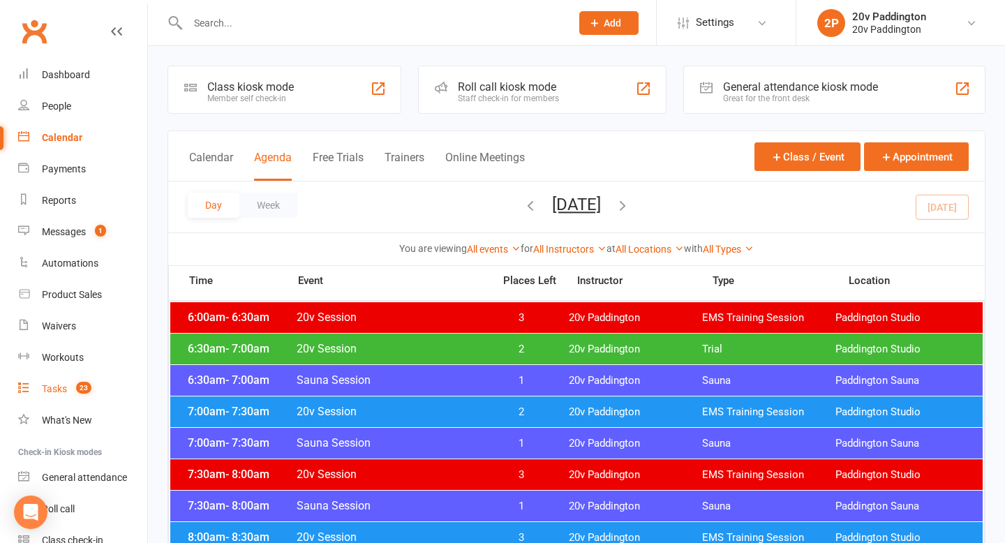
click at [64, 395] on link "Tasks 23" at bounding box center [82, 388] width 129 height 31
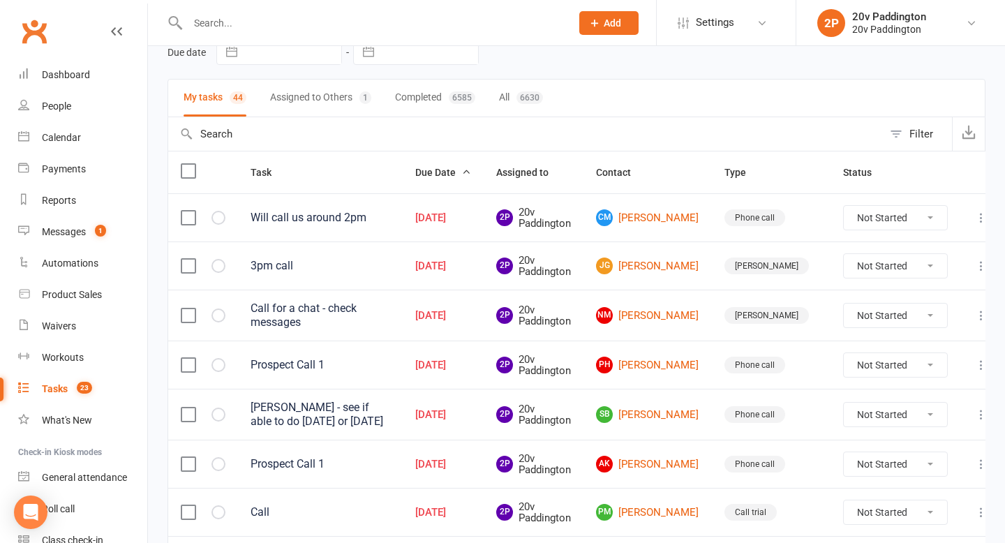
scroll to position [72, 0]
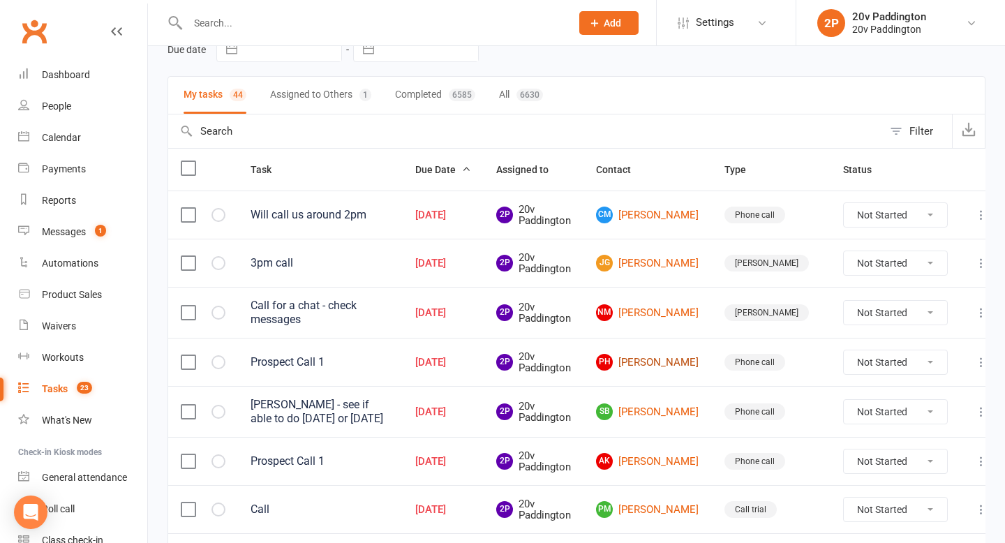
click at [644, 360] on link "PH [PERSON_NAME]" at bounding box center [647, 362] width 103 height 17
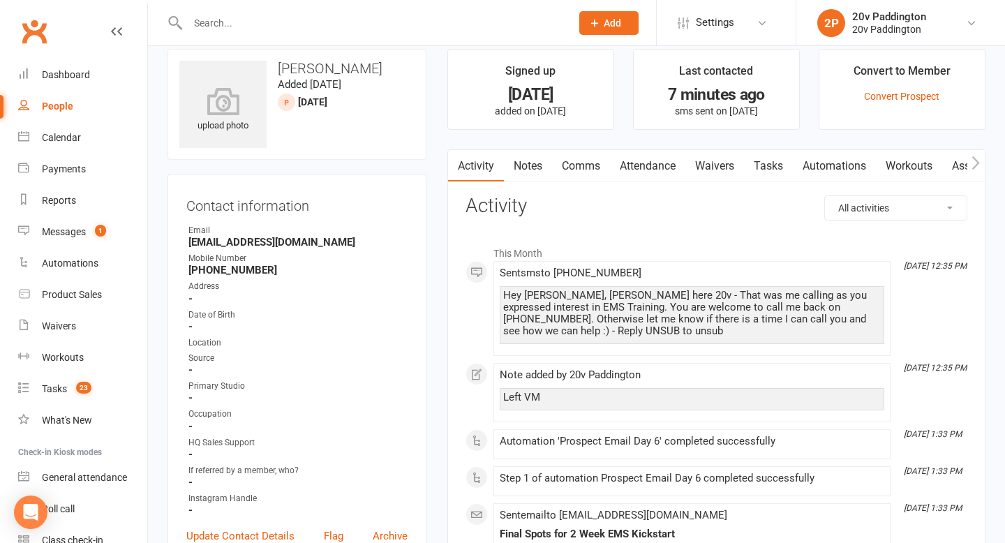
scroll to position [19, 0]
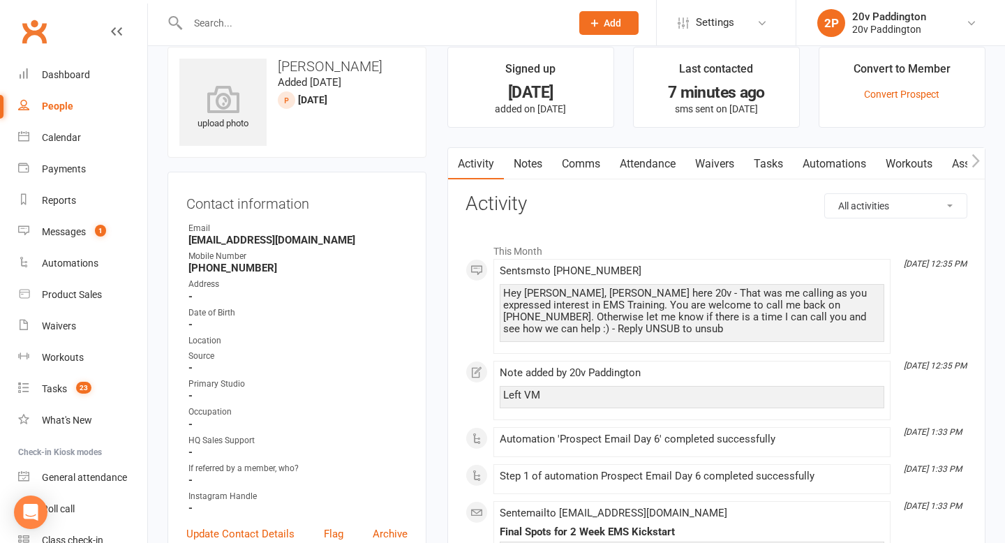
click at [783, 161] on link "Tasks" at bounding box center [768, 164] width 49 height 32
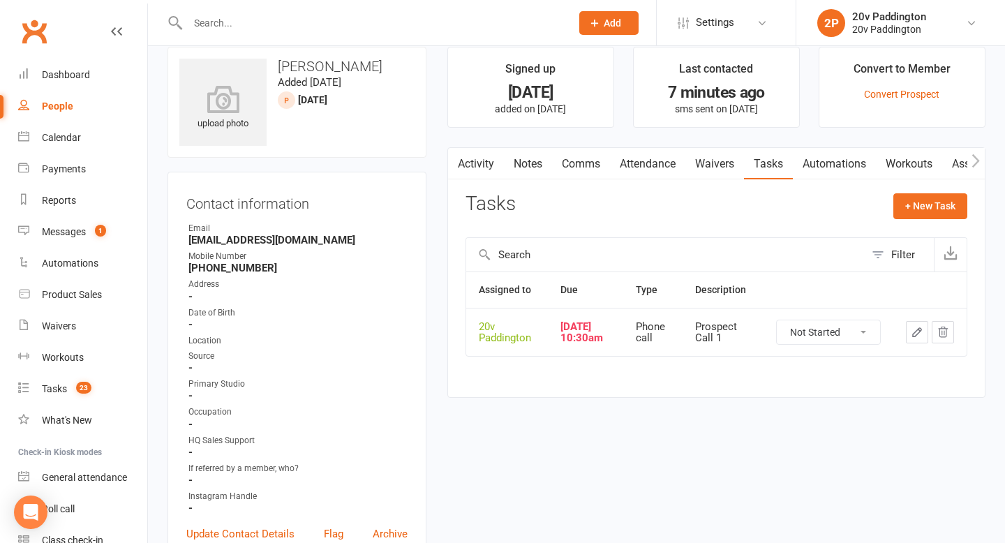
click at [917, 331] on icon "button" at bounding box center [917, 332] width 13 height 13
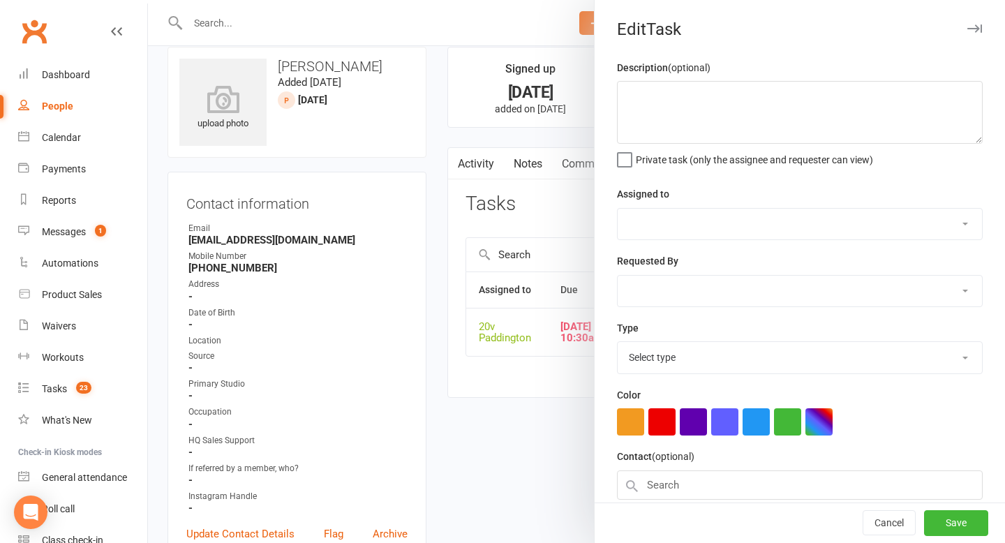
type textarea "Prospect Call 1"
select select "45737"
type input "[DATE]"
type input "10:30am"
select select "22381"
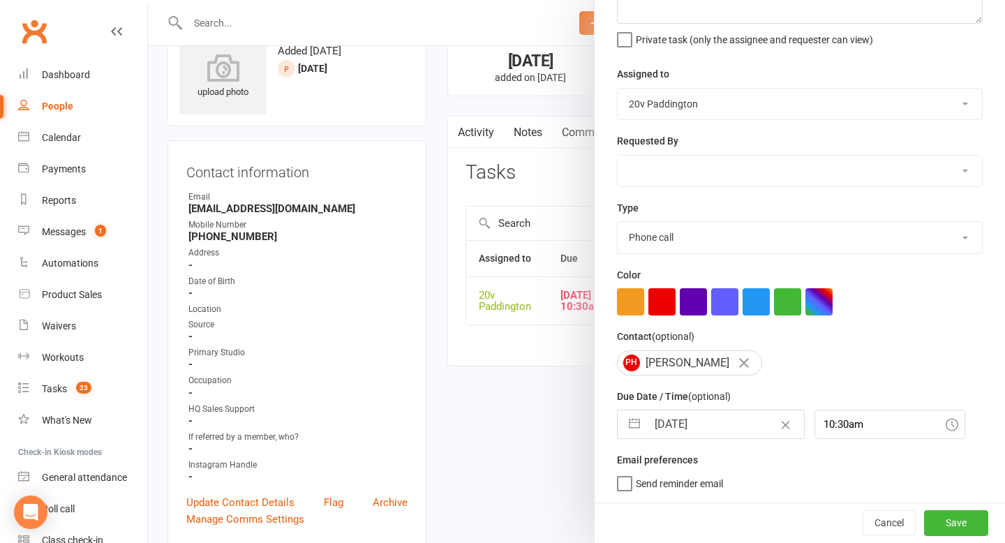
scroll to position [86, 0]
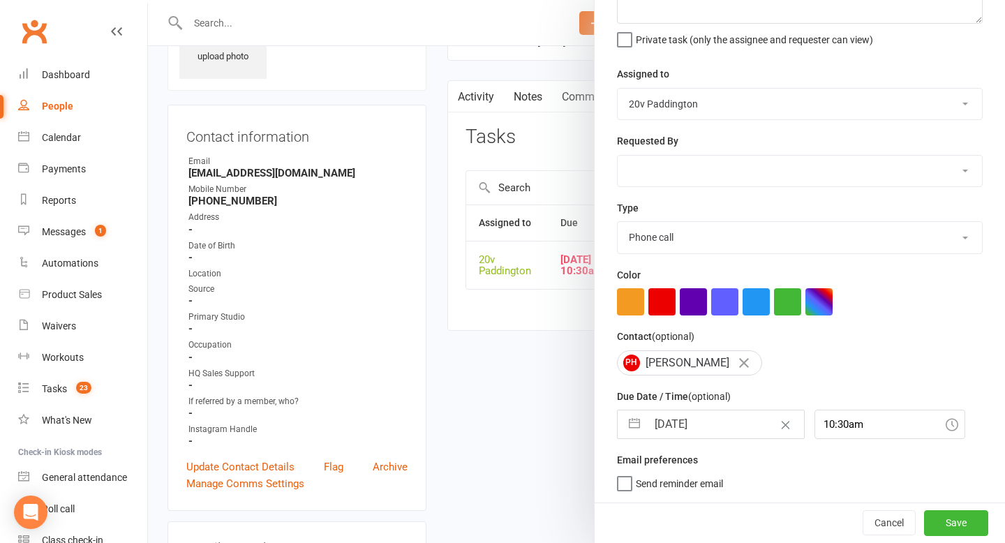
select select "6"
select select "2025"
select select "7"
select select "2025"
select select "8"
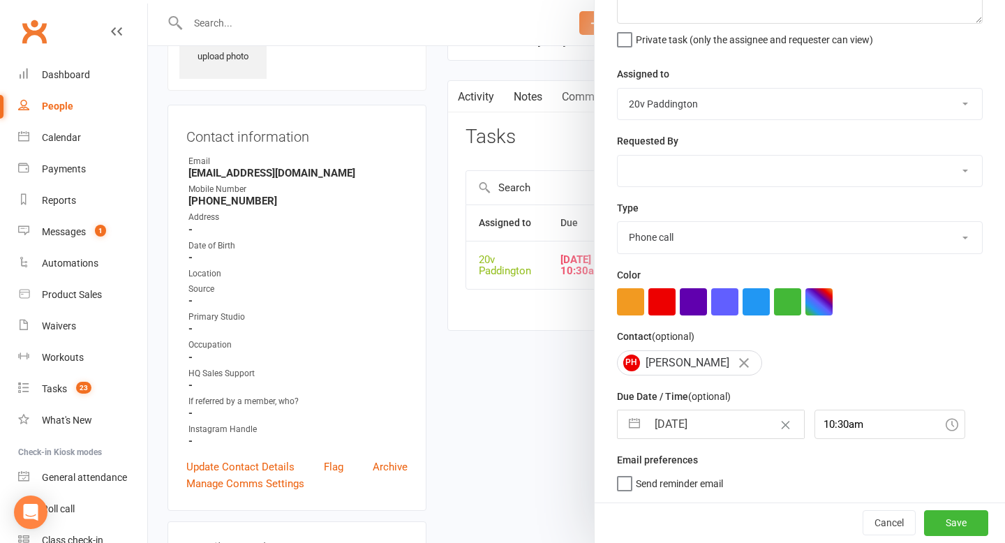
select select "2025"
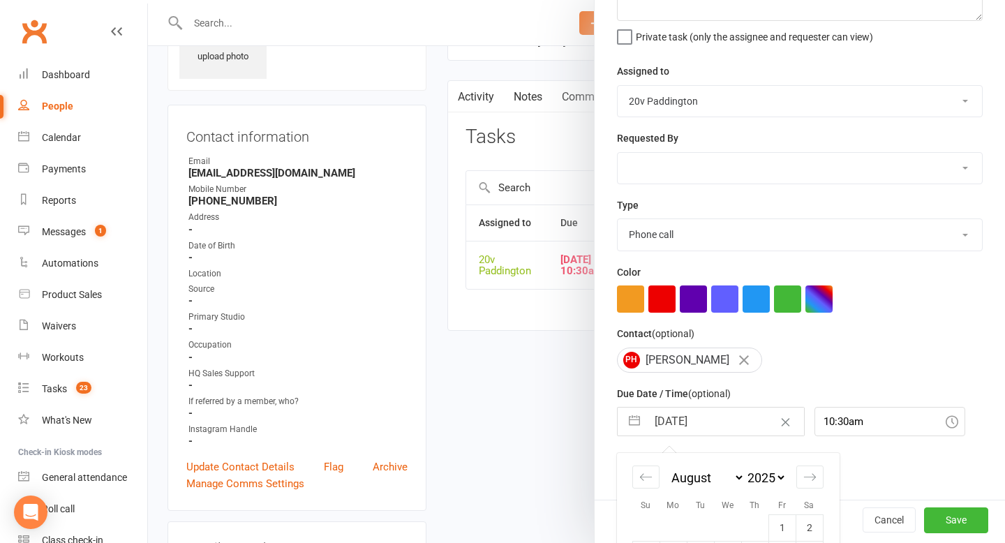
click at [714, 427] on input "[DATE]" at bounding box center [725, 422] width 157 height 28
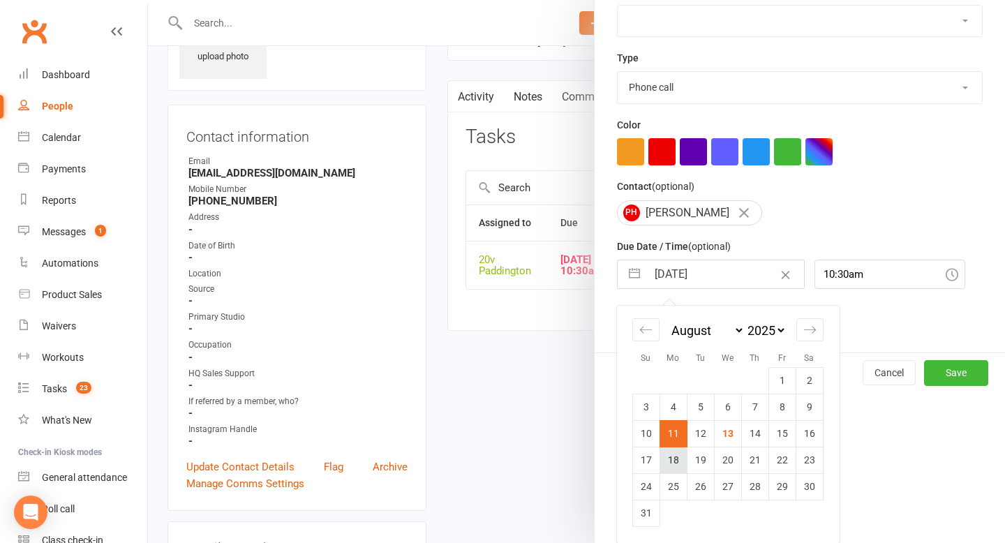
click at [683, 456] on td "18" at bounding box center [673, 460] width 27 height 27
type input "[DATE]"
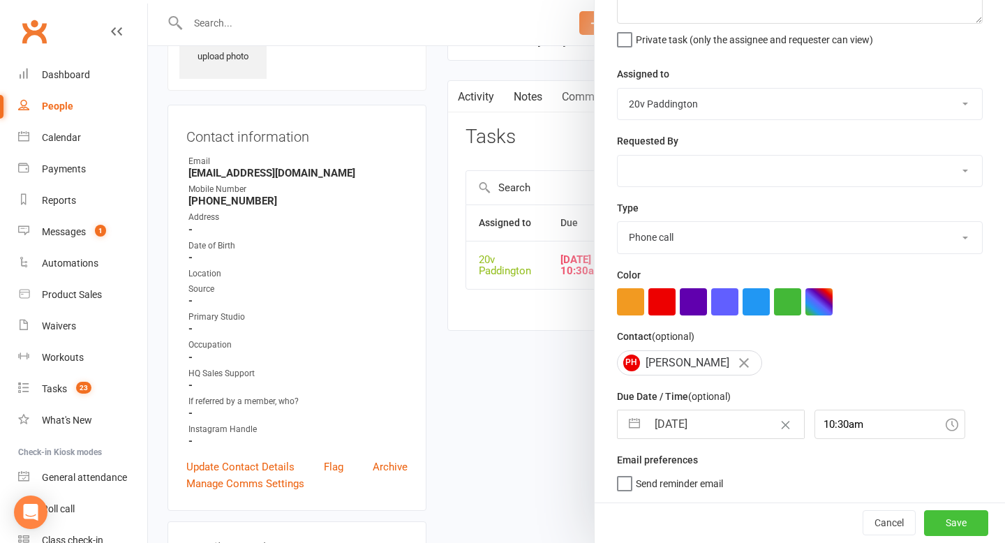
click at [954, 525] on button "Save" at bounding box center [956, 522] width 64 height 25
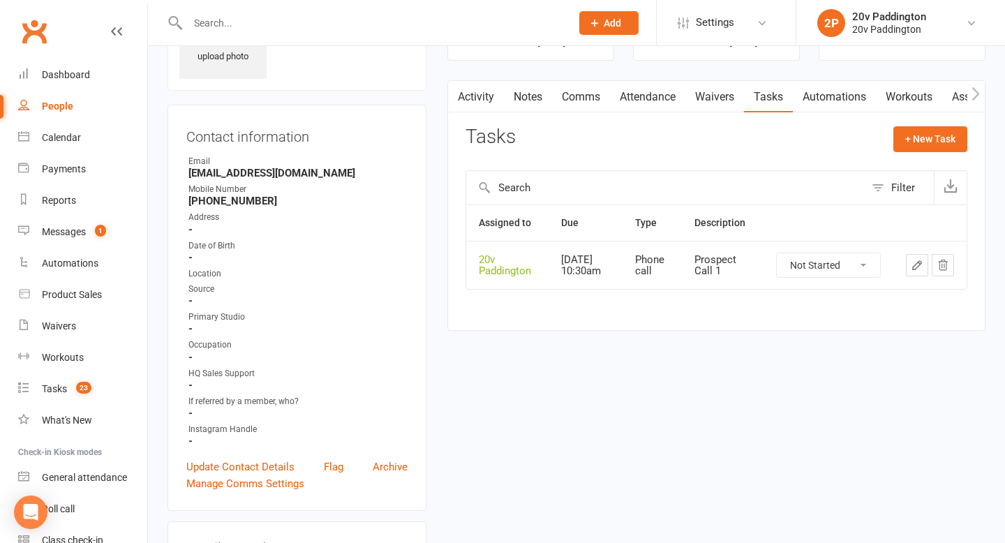
scroll to position [0, 0]
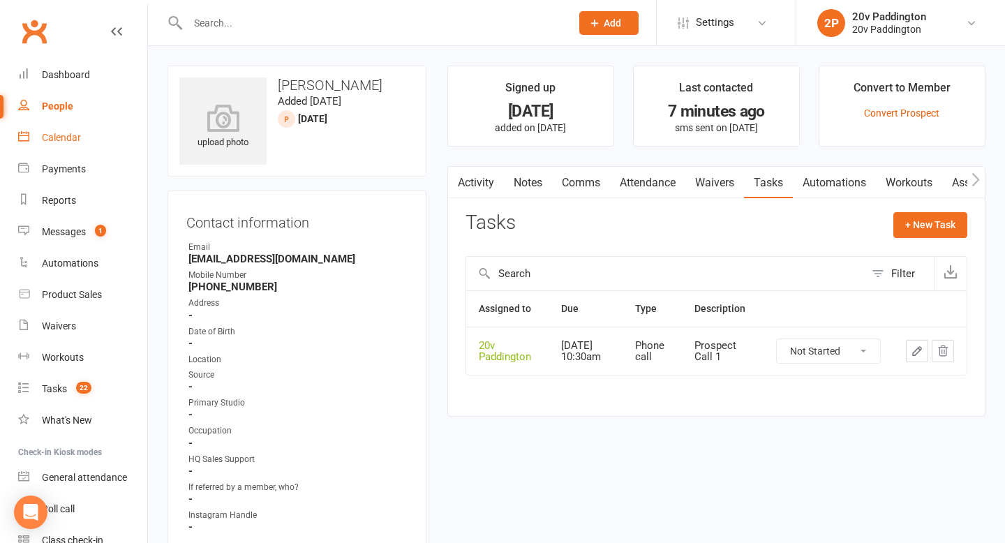
click at [63, 142] on div "Calendar" at bounding box center [61, 137] width 39 height 11
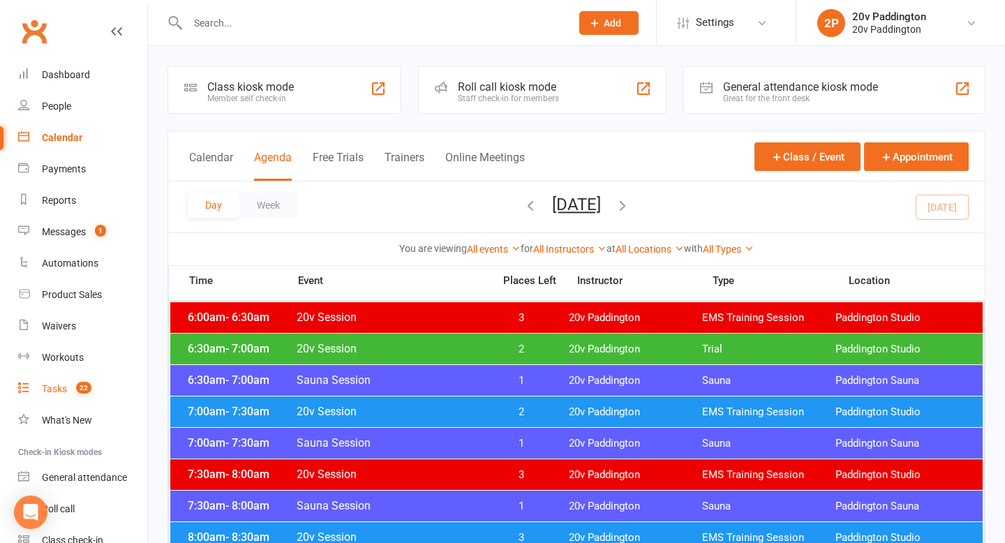
click at [69, 386] on count-badge "22" at bounding box center [80, 388] width 22 height 11
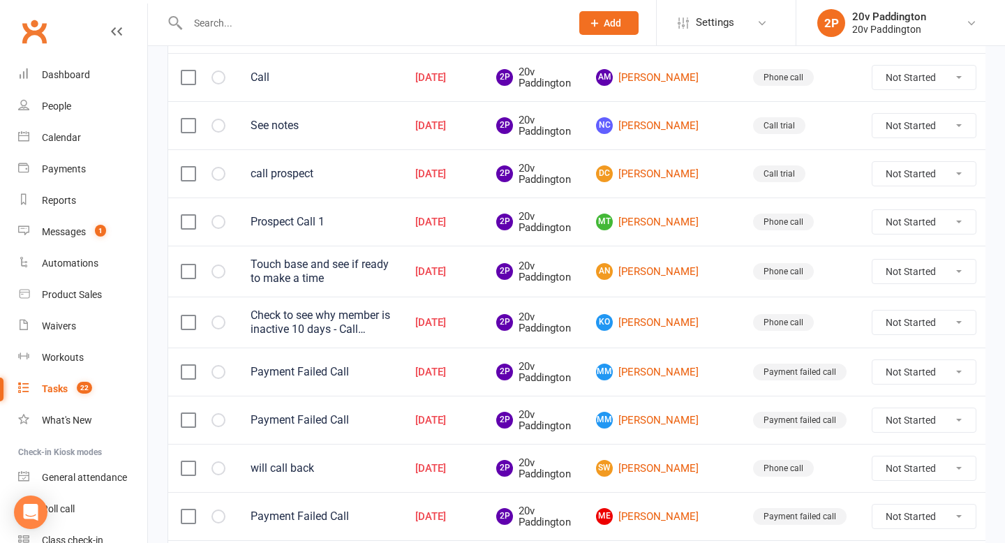
scroll to position [526, 0]
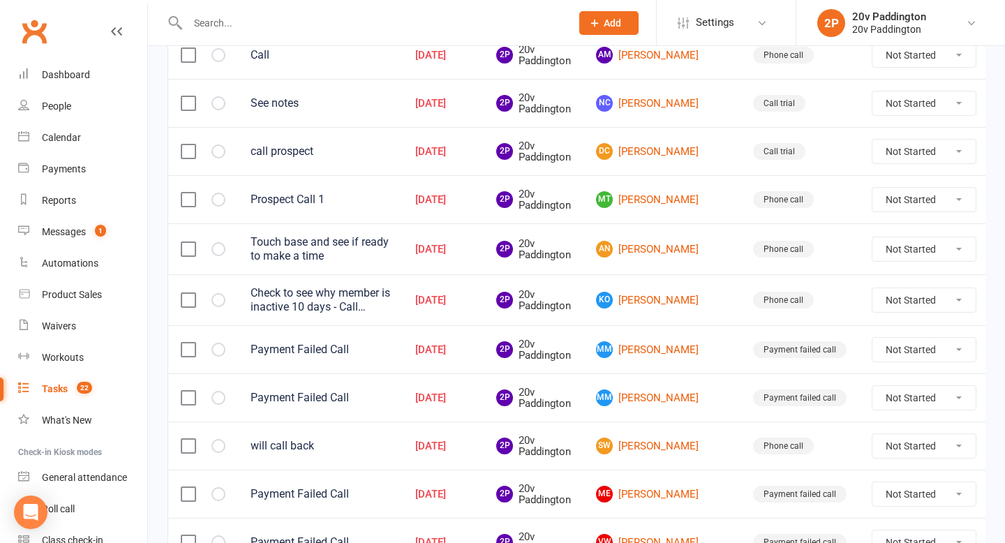
click at [192, 391] on label at bounding box center [188, 398] width 14 height 14
click at [192, 391] on input "checkbox" at bounding box center [188, 391] width 14 height 0
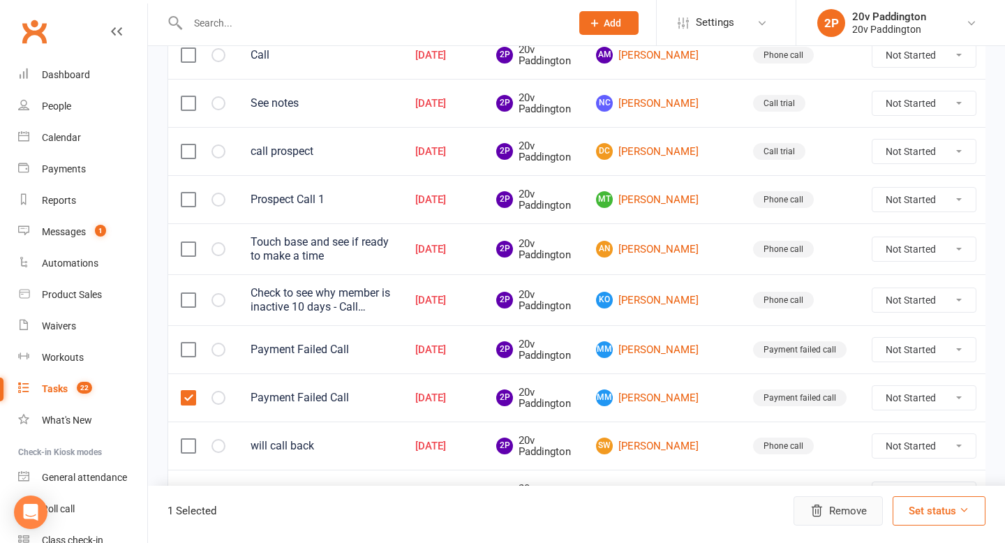
click at [854, 514] on button "Remove" at bounding box center [838, 510] width 89 height 29
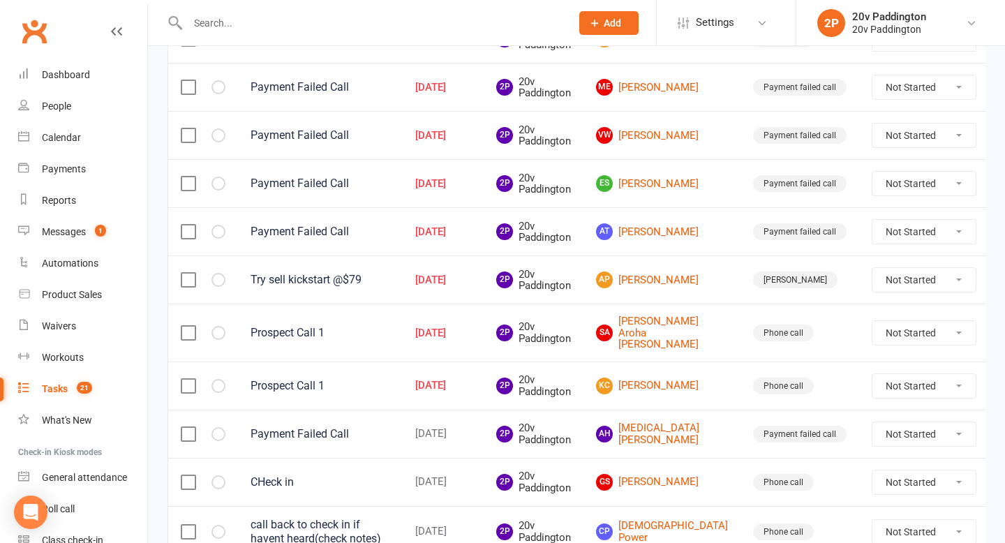
scroll to position [935, 0]
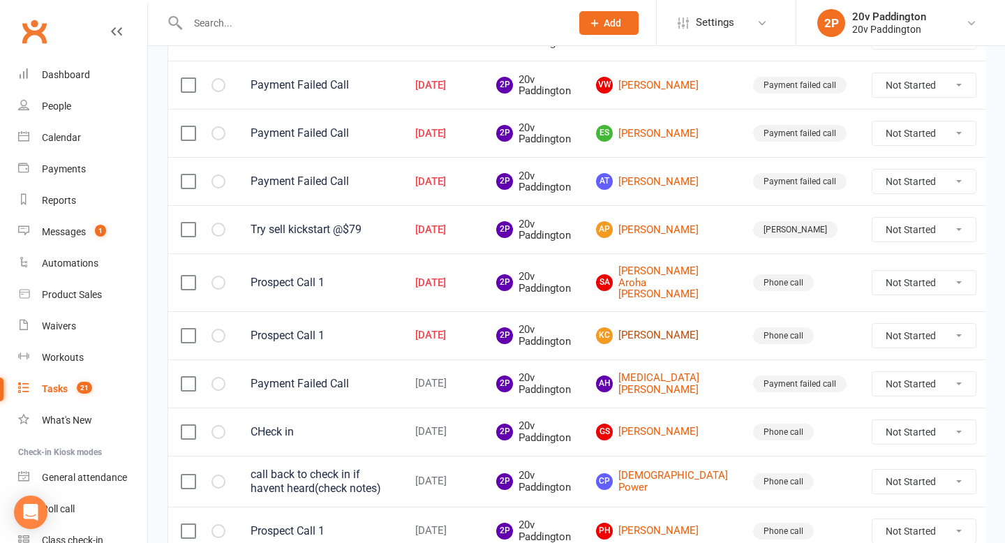
click at [646, 336] on link "KC [PERSON_NAME]" at bounding box center [662, 335] width 132 height 17
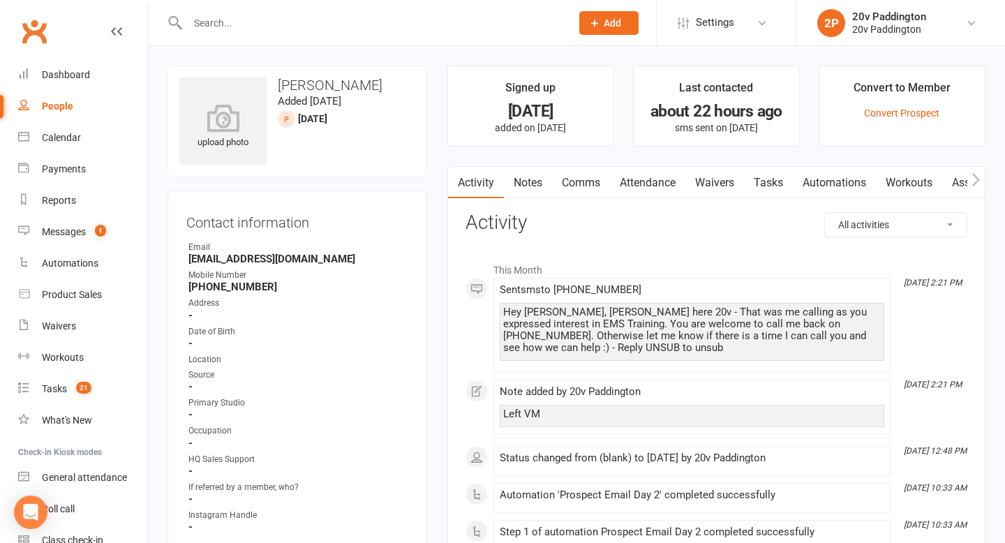
scroll to position [14, 0]
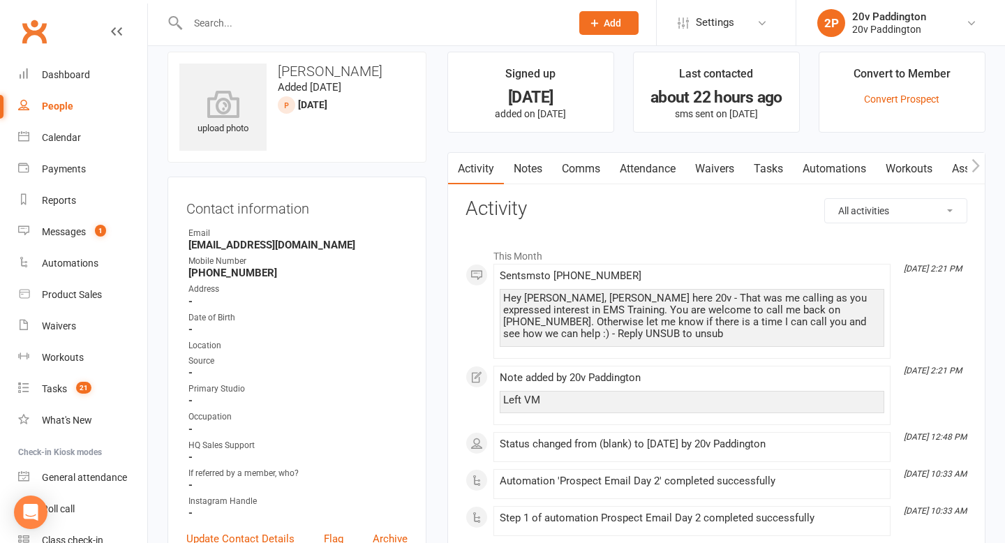
click at [768, 165] on link "Tasks" at bounding box center [768, 169] width 49 height 32
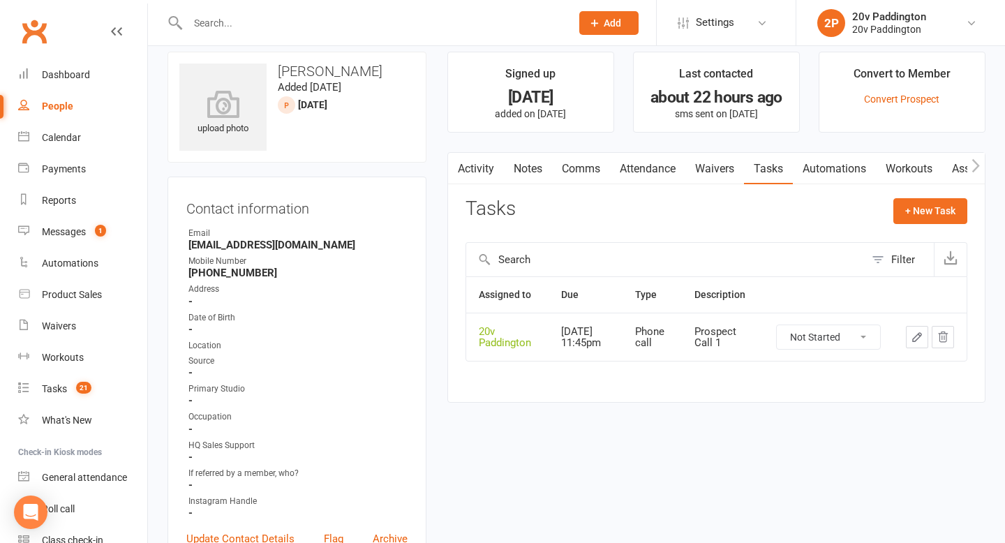
click at [919, 340] on icon "button" at bounding box center [917, 337] width 13 height 13
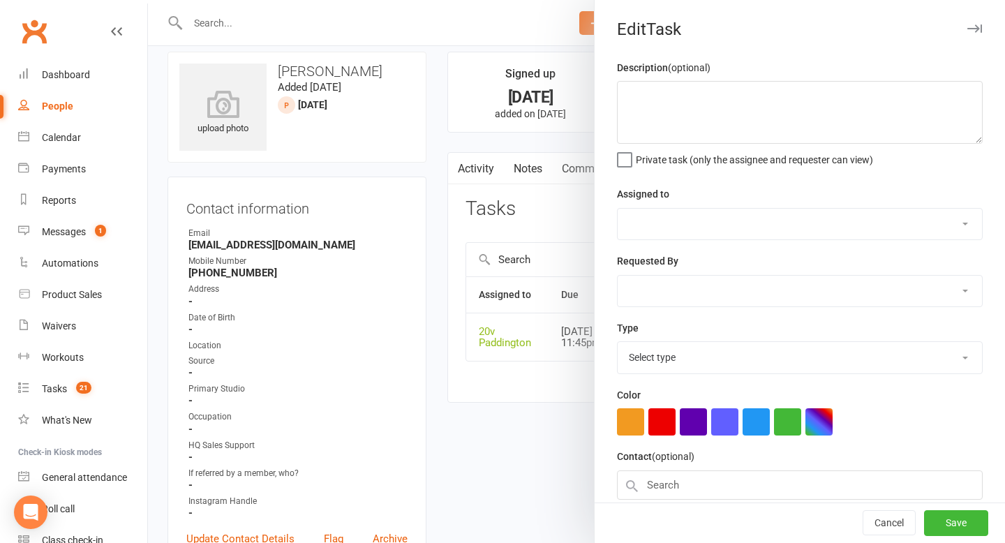
type textarea "Prospect Call 1"
select select "45737"
type input "[DATE]"
type input "11:45pm"
select select "22381"
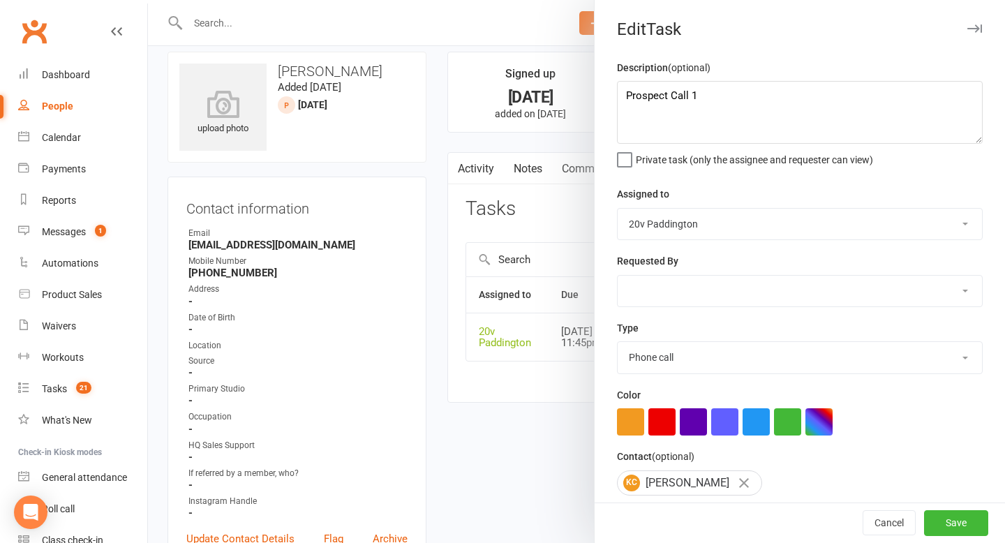
scroll to position [123, 0]
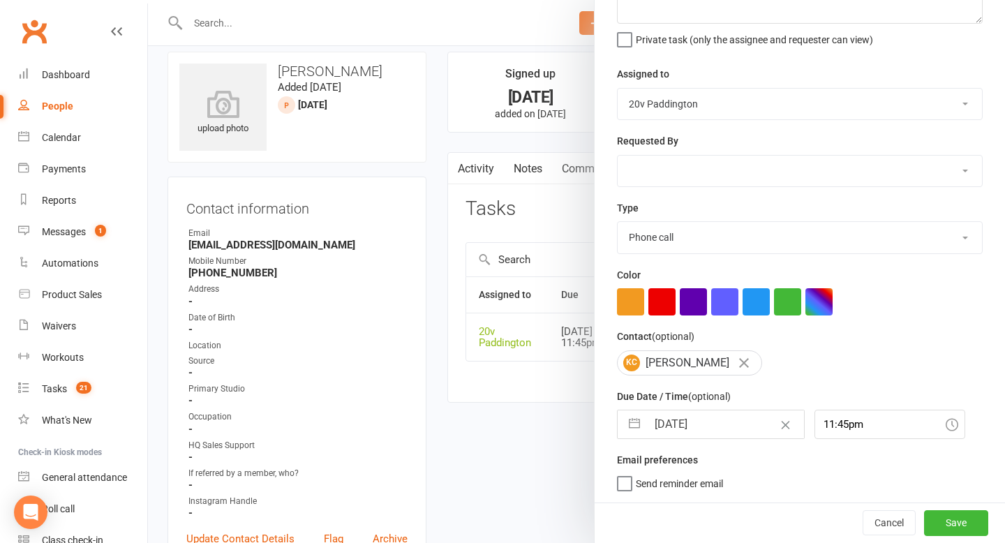
select select "6"
select select "2025"
select select "7"
select select "2025"
select select "8"
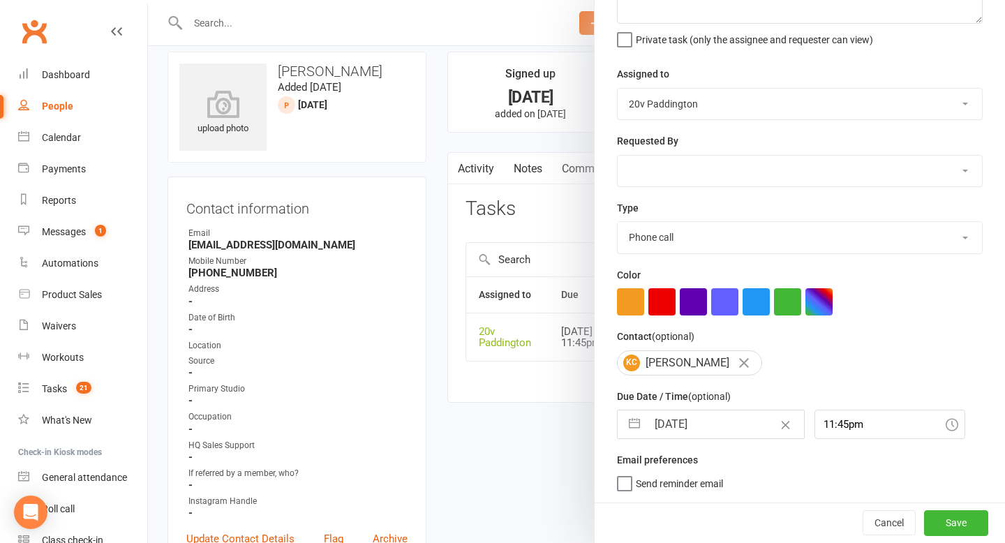
select select "2025"
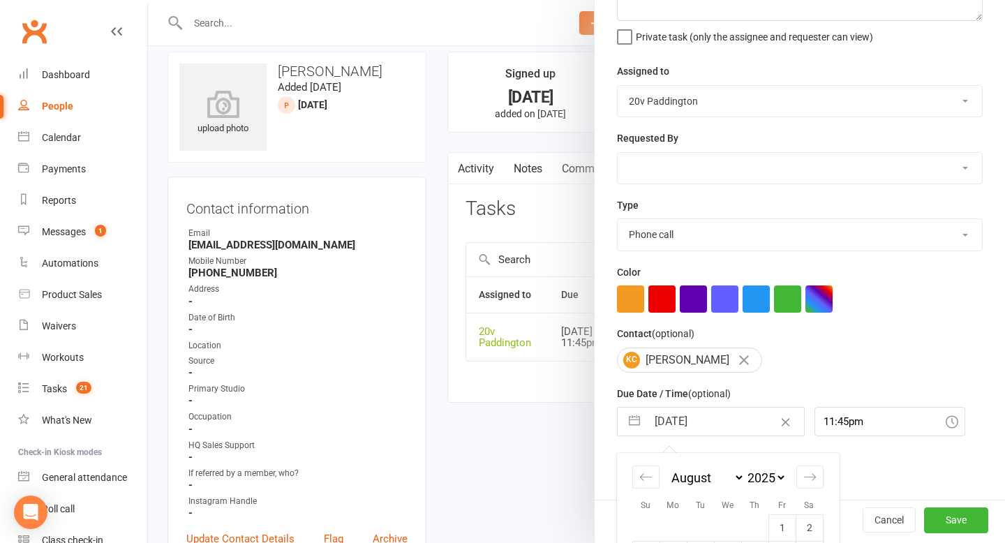
click at [696, 421] on input "[DATE]" at bounding box center [725, 422] width 157 height 28
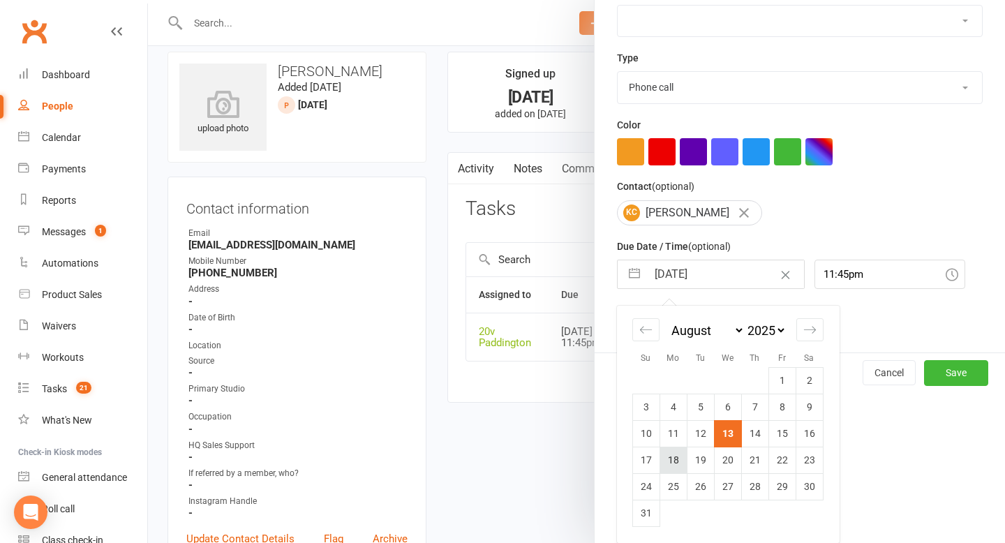
click at [674, 454] on td "18" at bounding box center [673, 460] width 27 height 27
type input "[DATE]"
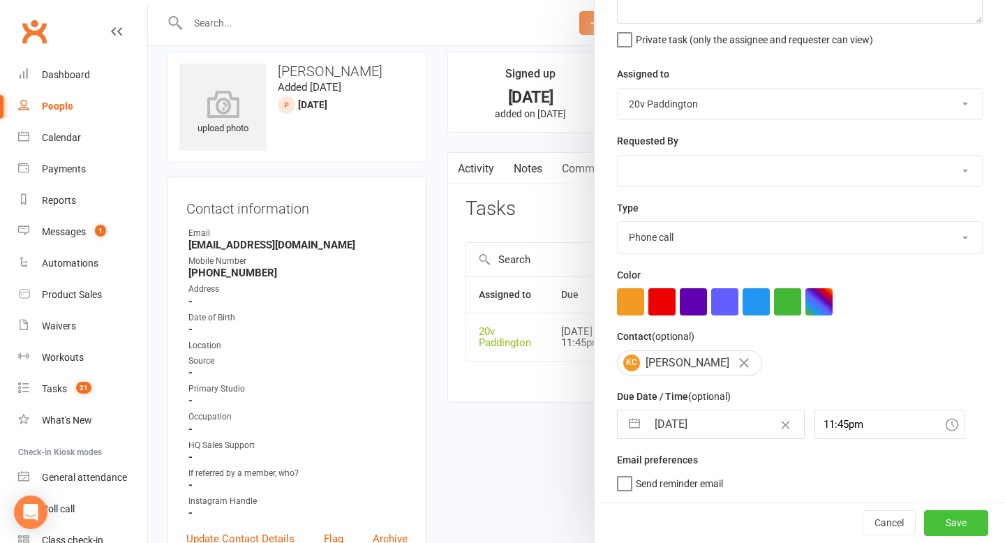
click at [975, 533] on button "Save" at bounding box center [956, 522] width 64 height 25
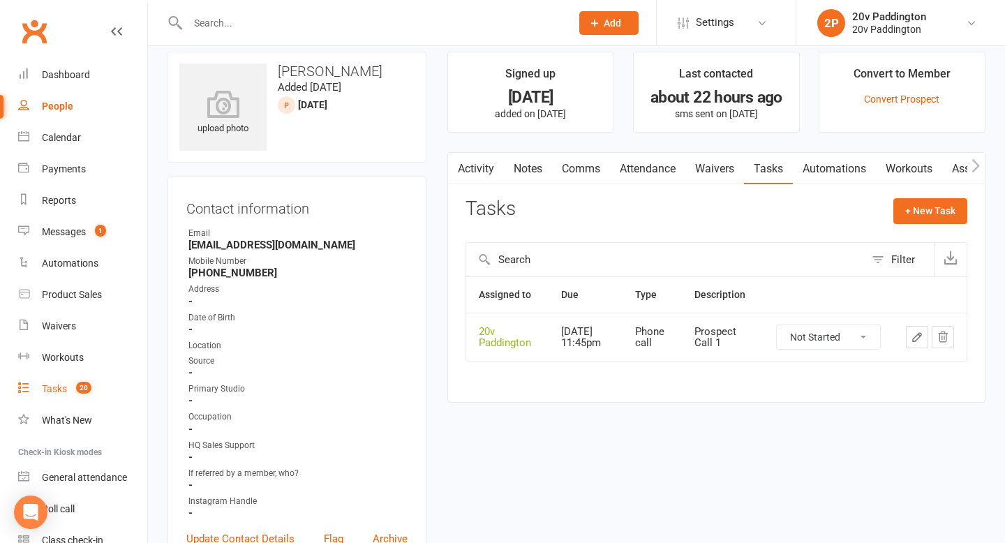
click at [69, 395] on link "Tasks 20" at bounding box center [82, 388] width 129 height 31
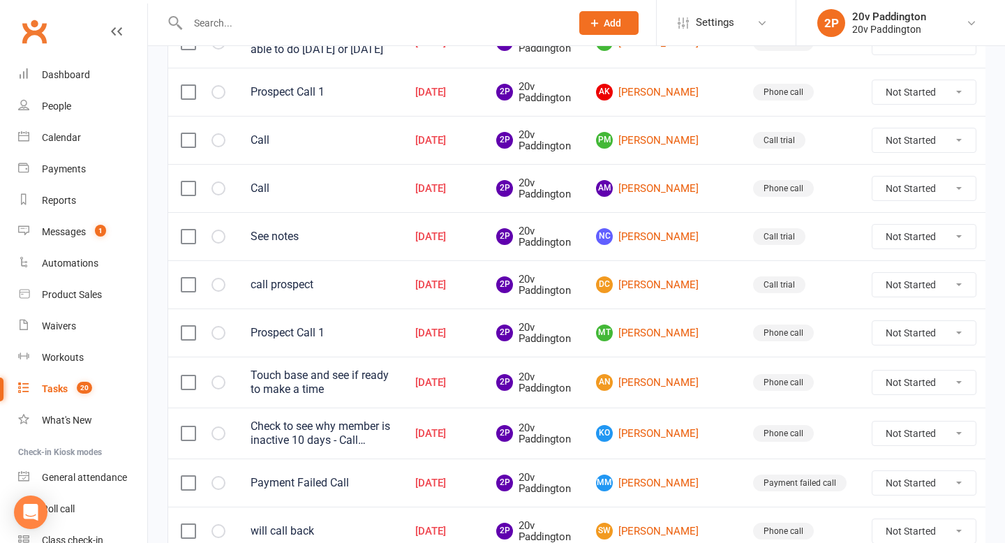
scroll to position [396, 0]
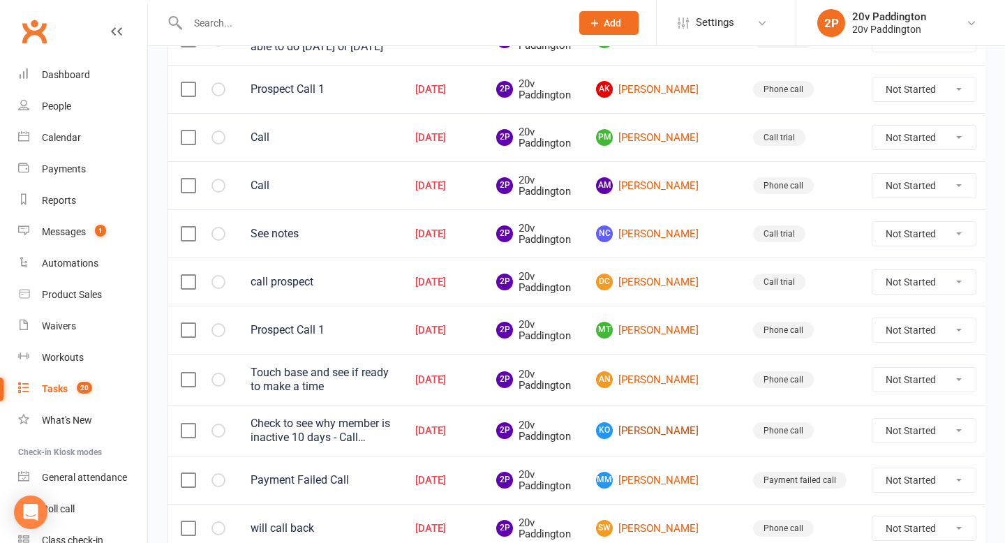
click at [651, 437] on link "KO [PERSON_NAME]" at bounding box center [662, 430] width 132 height 17
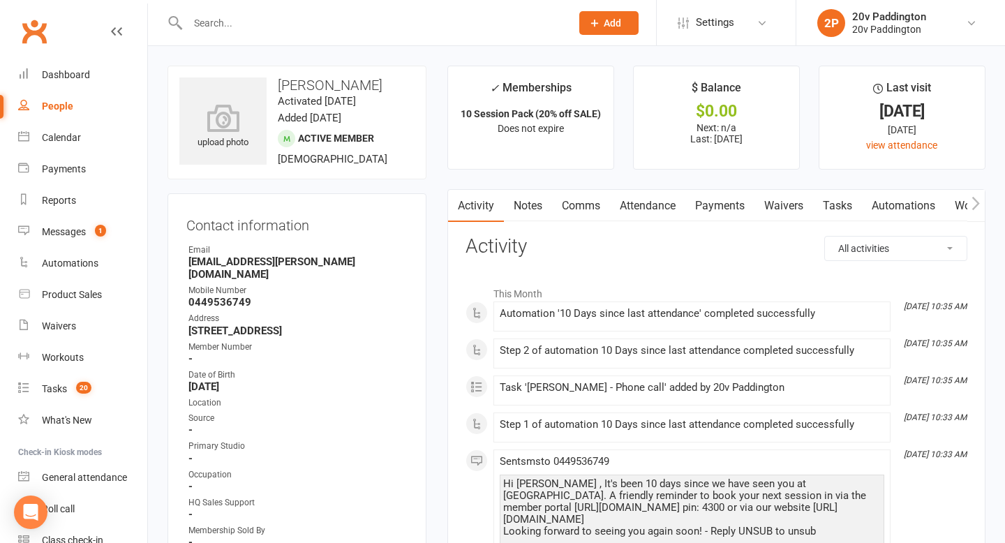
click at [580, 213] on link "Comms" at bounding box center [581, 206] width 58 height 32
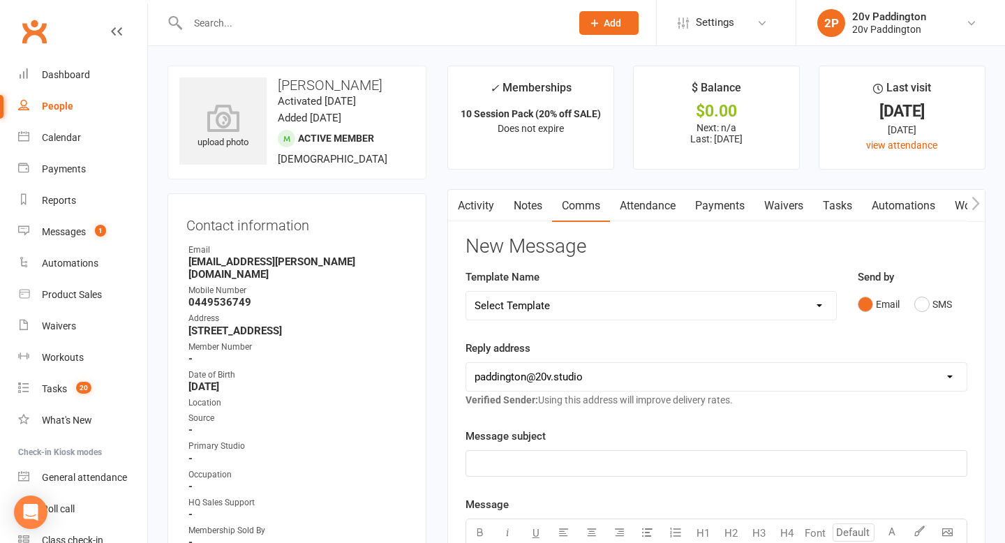
click at [900, 313] on button "Email" at bounding box center [879, 304] width 42 height 27
click at [929, 307] on button "SMS" at bounding box center [933, 304] width 38 height 27
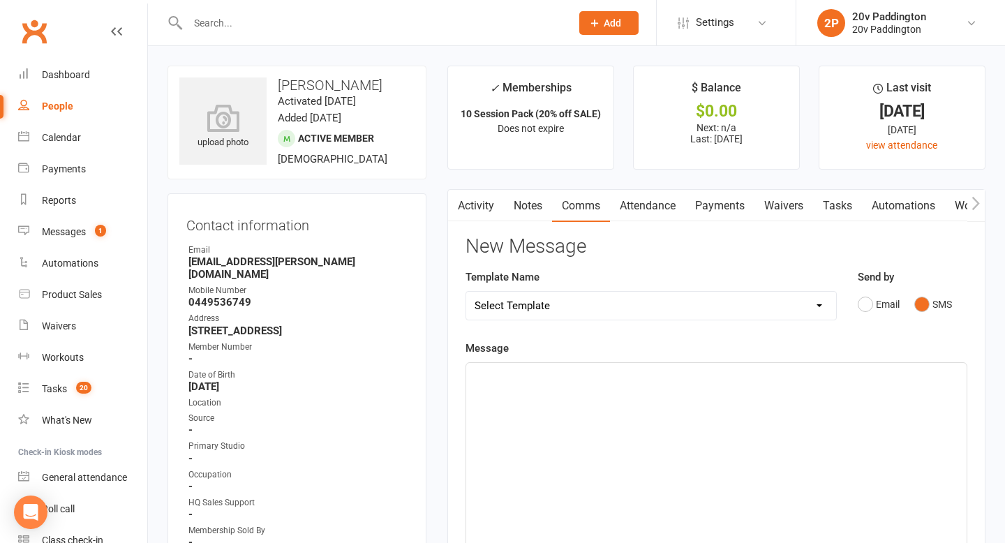
click at [688, 454] on div "﻿" at bounding box center [716, 467] width 501 height 209
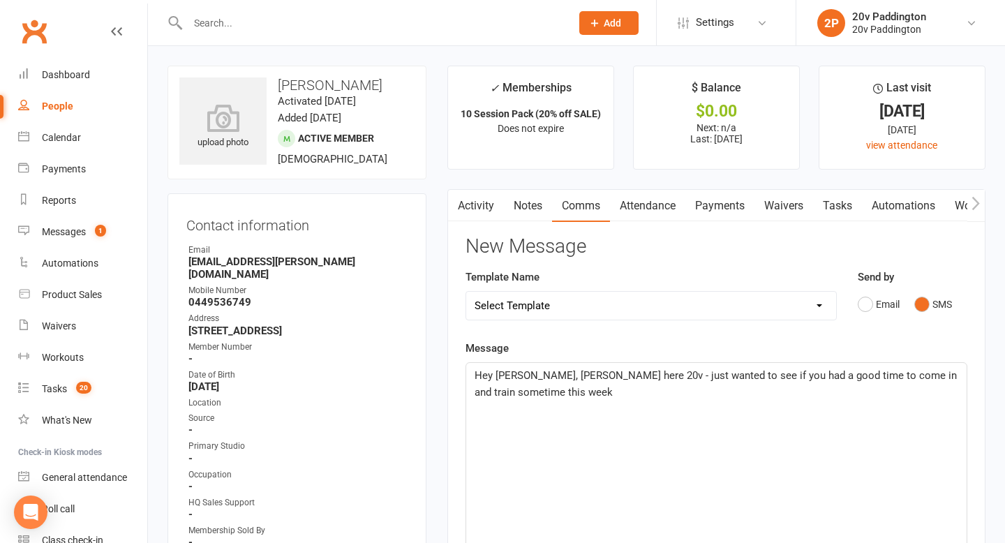
click at [579, 376] on span "Hey [PERSON_NAME], [PERSON_NAME] here 20v - just wanted to see if you had a goo…" at bounding box center [717, 383] width 485 height 29
click at [764, 377] on span "Hey [PERSON_NAME], [PERSON_NAME] here 20v - Hope everything is well in your wor…" at bounding box center [717, 383] width 485 height 29
click at [691, 398] on p "Hey [PERSON_NAME], [PERSON_NAME] here 20v - Hope everything is well in your wor…" at bounding box center [717, 384] width 484 height 34
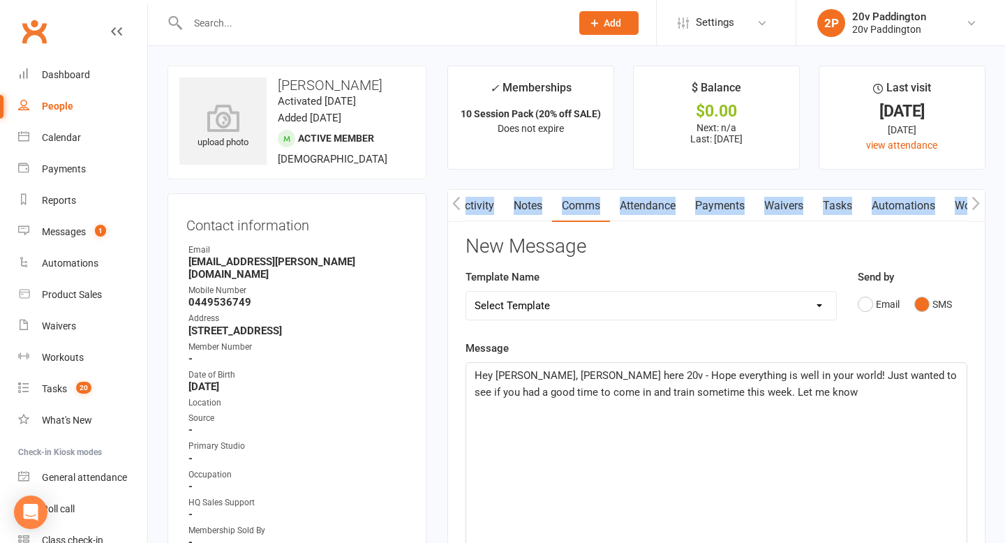
scroll to position [0, 2]
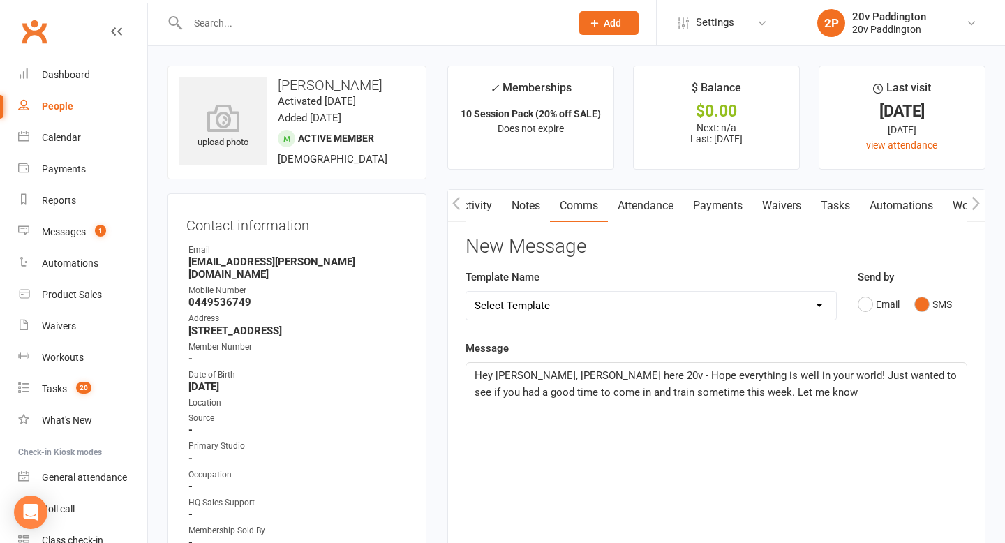
click at [713, 269] on div "Template Name Select Template [Email] 20v Referral Bonus [SMS] Free Trial Link …" at bounding box center [651, 295] width 371 height 52
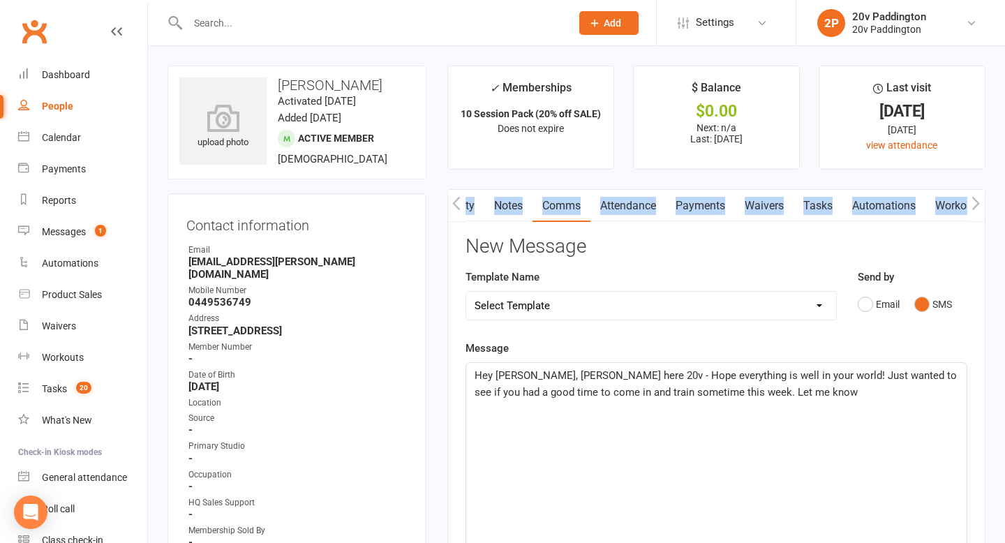
scroll to position [0, 24]
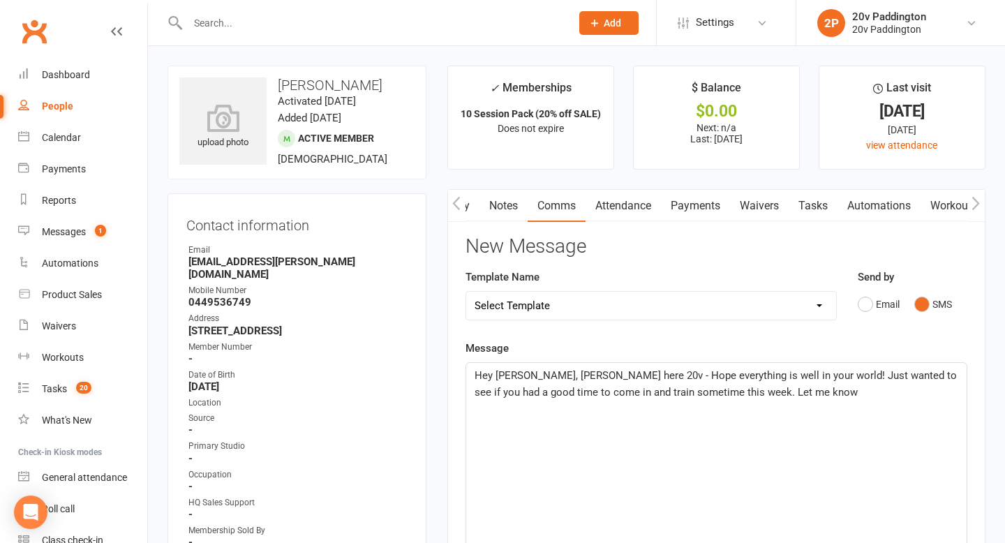
click at [655, 397] on span "Hey [PERSON_NAME], [PERSON_NAME] here 20v - Hope everything is well in your wor…" at bounding box center [717, 383] width 485 height 29
click at [654, 397] on span "Hey [PERSON_NAME], [PERSON_NAME] here 20v - Hope everything is well in your wor…" at bounding box center [717, 383] width 485 height 29
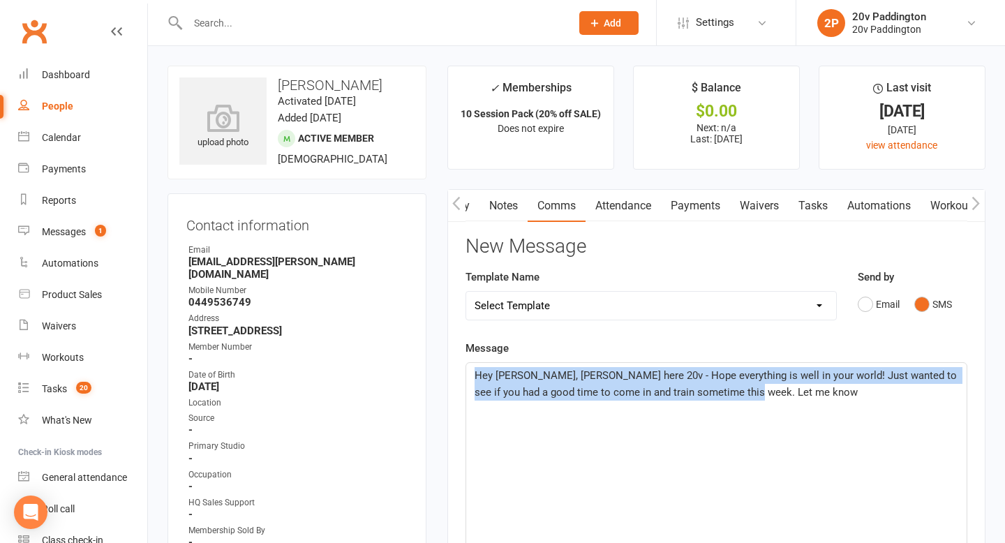
click at [654, 397] on span "Hey [PERSON_NAME], [PERSON_NAME] here 20v - Hope everything is well in your wor…" at bounding box center [717, 383] width 485 height 29
copy span "Hey [PERSON_NAME], [PERSON_NAME] here 20v - Hope everything is well in your wor…"
click at [628, 202] on link "Attendance" at bounding box center [623, 206] width 75 height 32
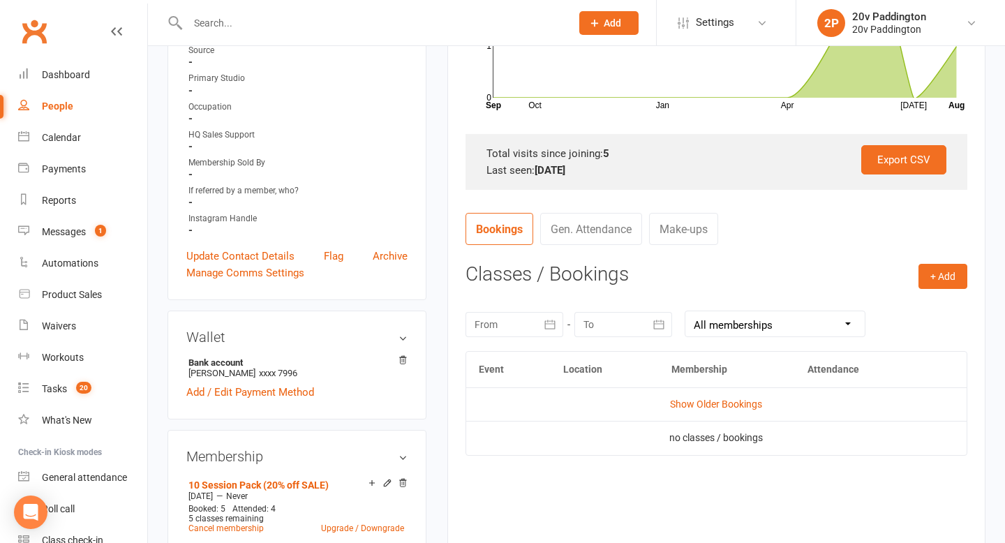
scroll to position [408, 0]
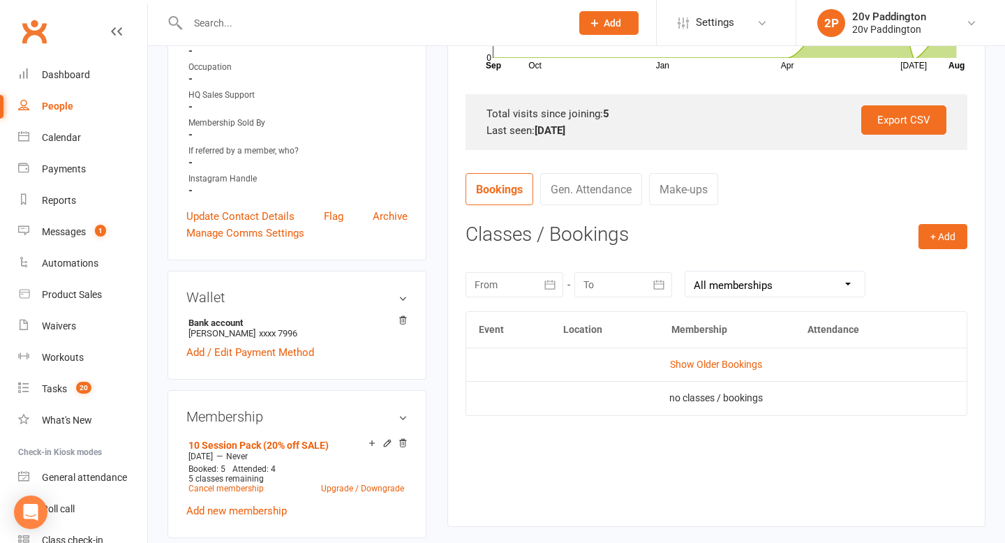
click at [731, 371] on td "Show Older Bookings" at bounding box center [716, 365] width 501 height 34
click at [736, 357] on td "Show Older Bookings" at bounding box center [716, 365] width 501 height 34
click at [731, 363] on link "Show Older Bookings" at bounding box center [716, 364] width 92 height 11
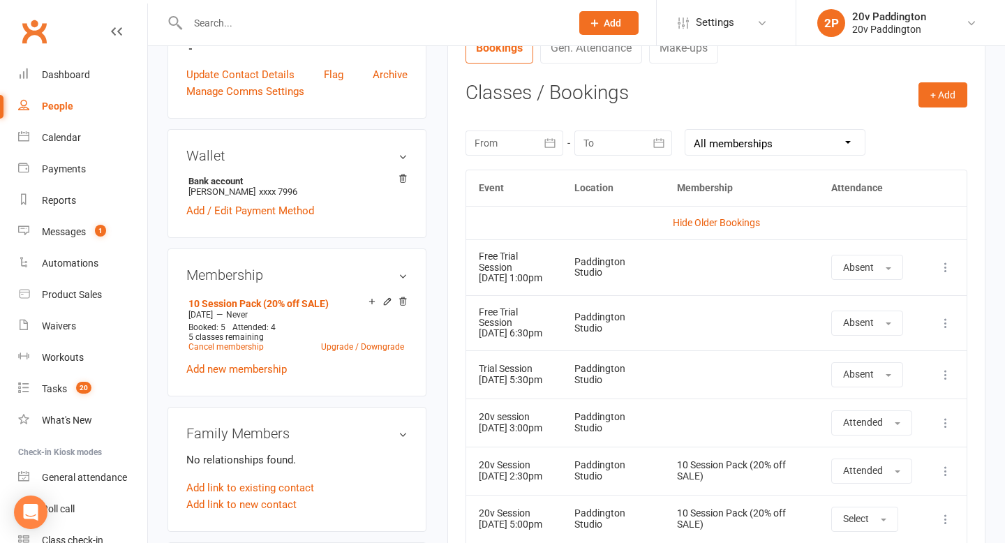
scroll to position [0, 0]
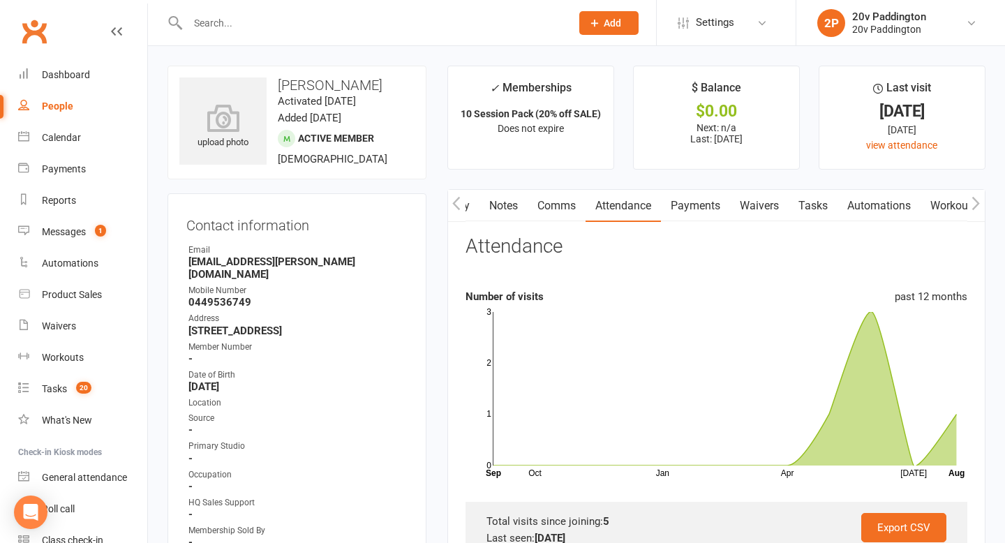
click at [561, 193] on link "Comms" at bounding box center [557, 206] width 58 height 32
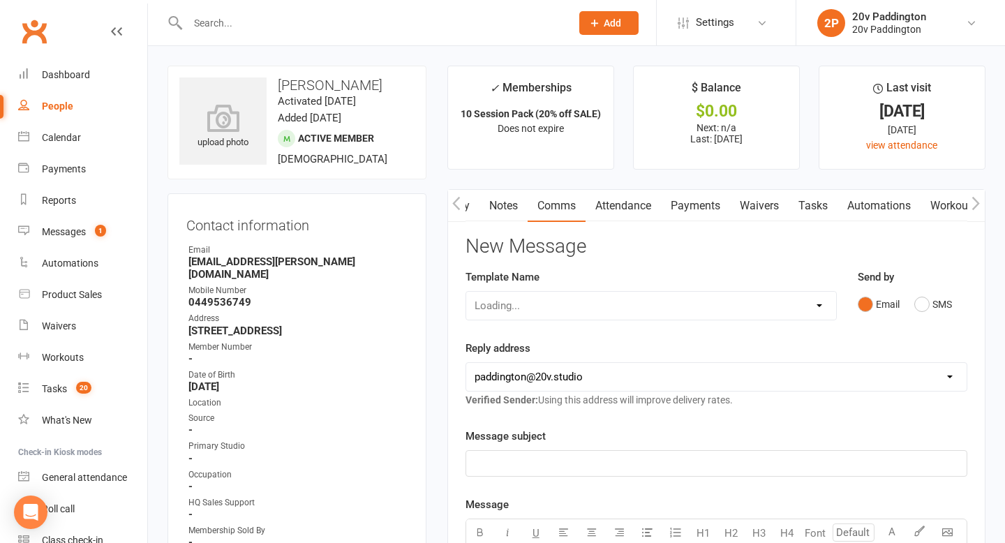
click at [933, 318] on div "Send by Email SMS" at bounding box center [912, 303] width 131 height 68
click at [919, 295] on button "SMS" at bounding box center [933, 304] width 38 height 27
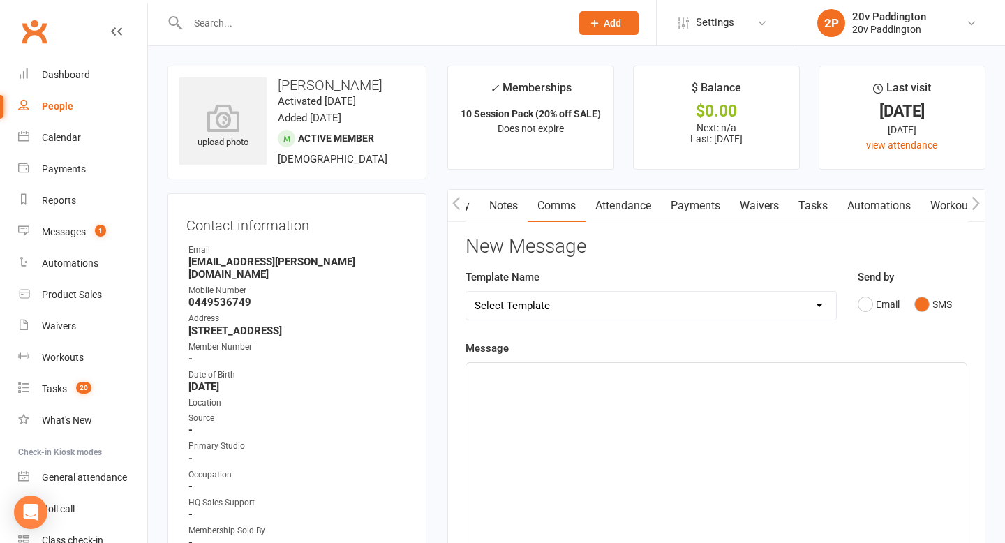
click at [737, 450] on div "﻿" at bounding box center [716, 467] width 501 height 209
paste div
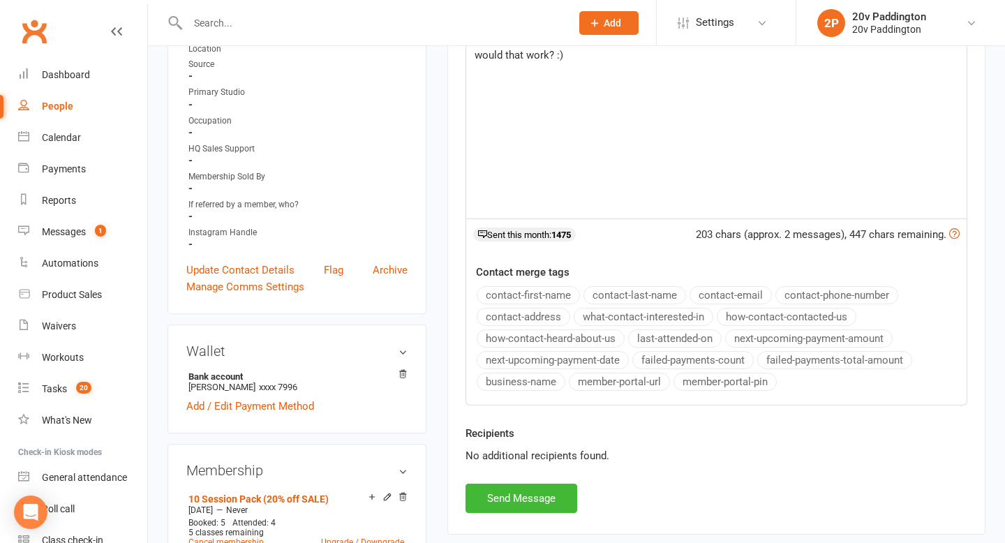
scroll to position [505, 0]
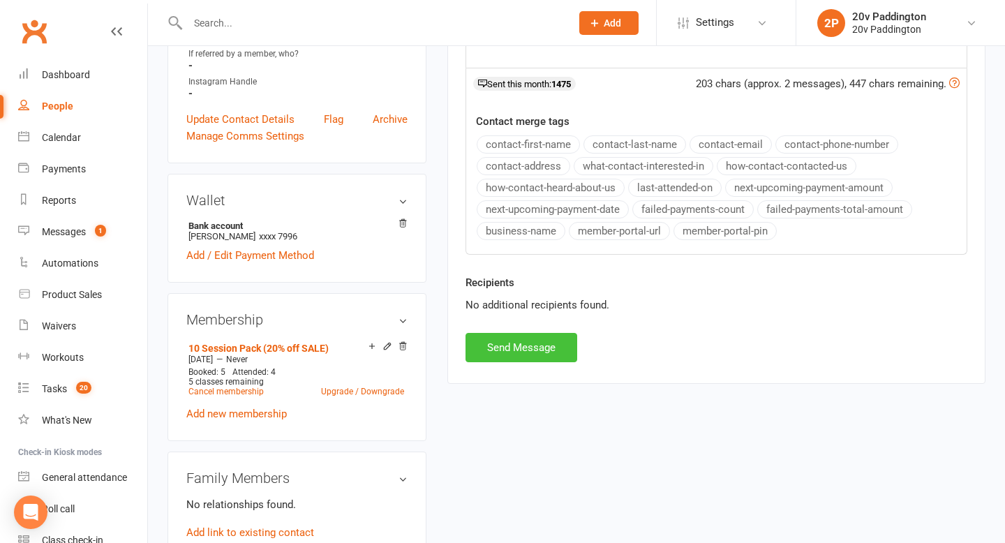
click at [527, 347] on button "Send Message" at bounding box center [522, 347] width 112 height 29
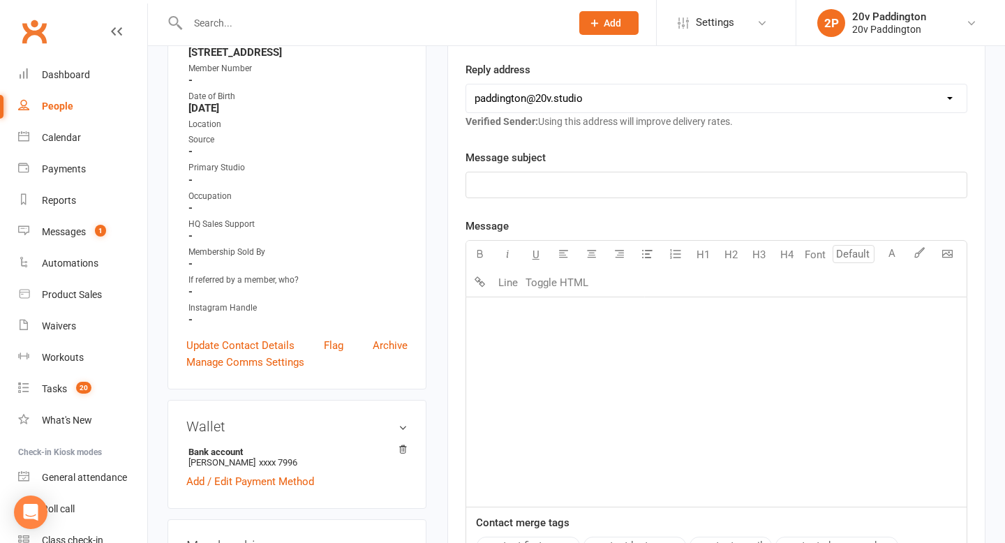
scroll to position [0, 0]
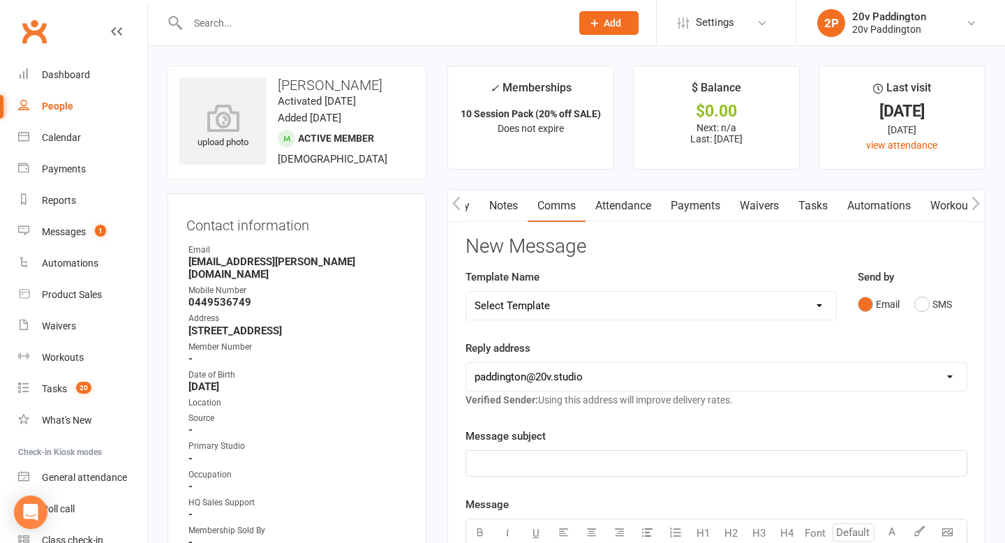
click at [462, 203] on button "button" at bounding box center [456, 205] width 17 height 31
click at [492, 204] on link "Activity" at bounding box center [476, 206] width 56 height 32
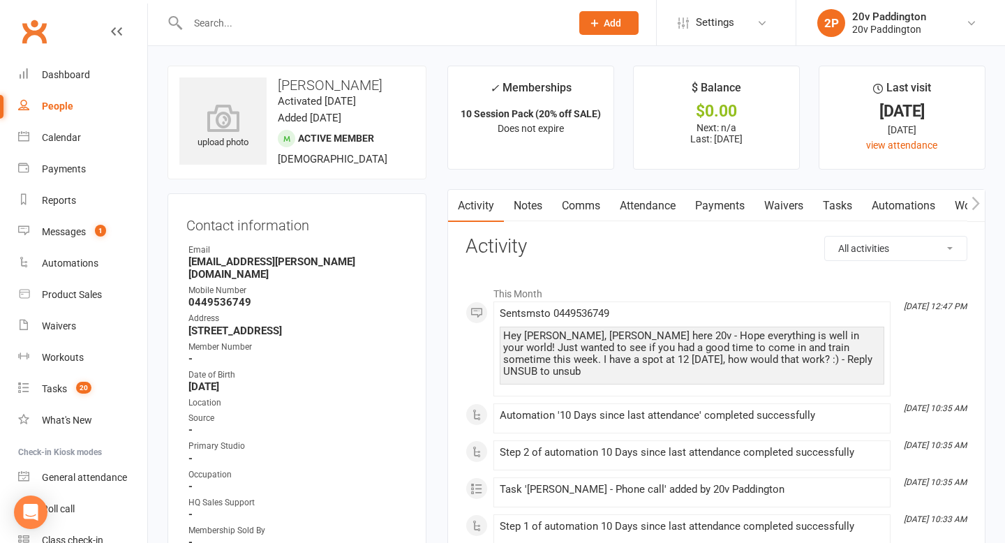
click at [841, 216] on link "Tasks" at bounding box center [837, 206] width 49 height 32
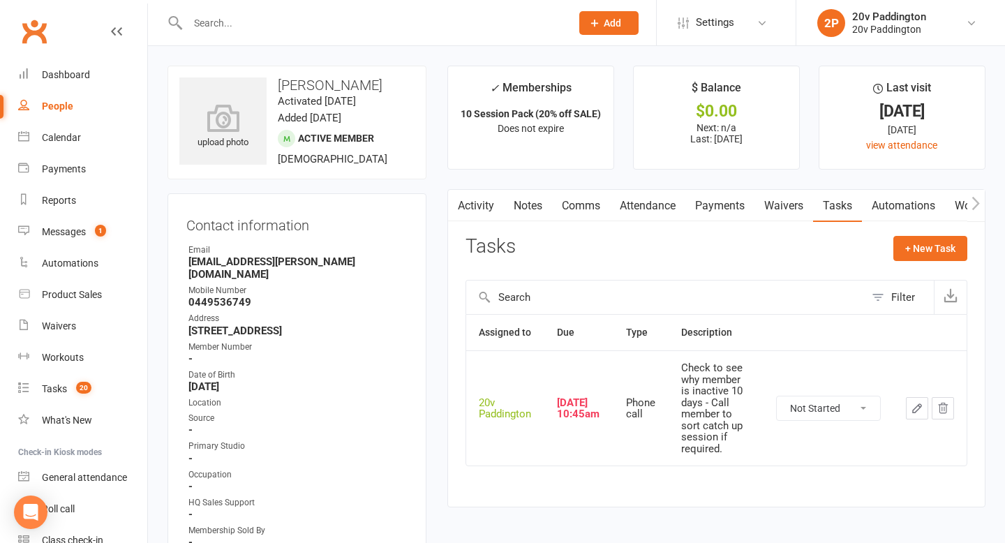
click at [857, 406] on select "Not Started In Progress Waiting Complete" at bounding box center [828, 408] width 103 height 24
select select "unstarted"
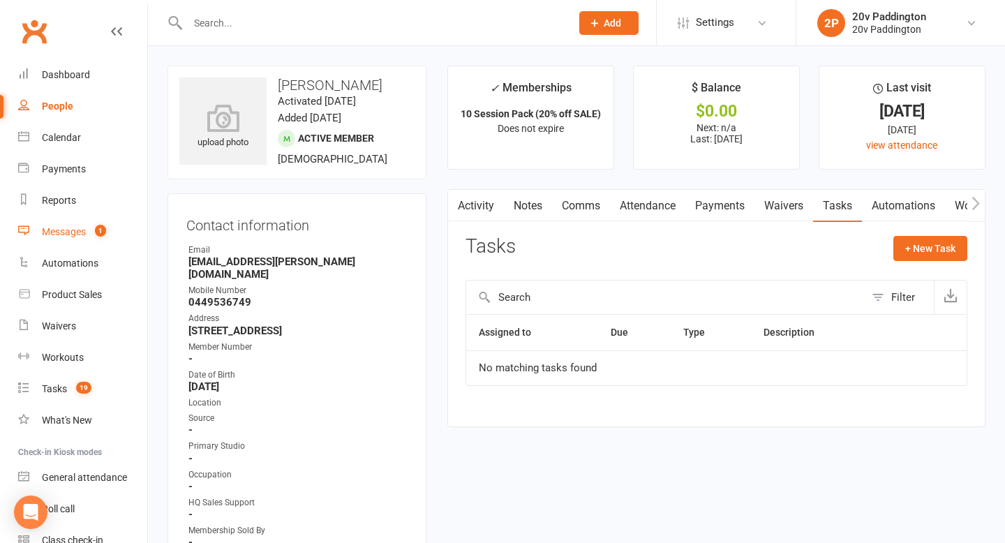
click at [101, 235] on span "1" at bounding box center [100, 231] width 11 height 12
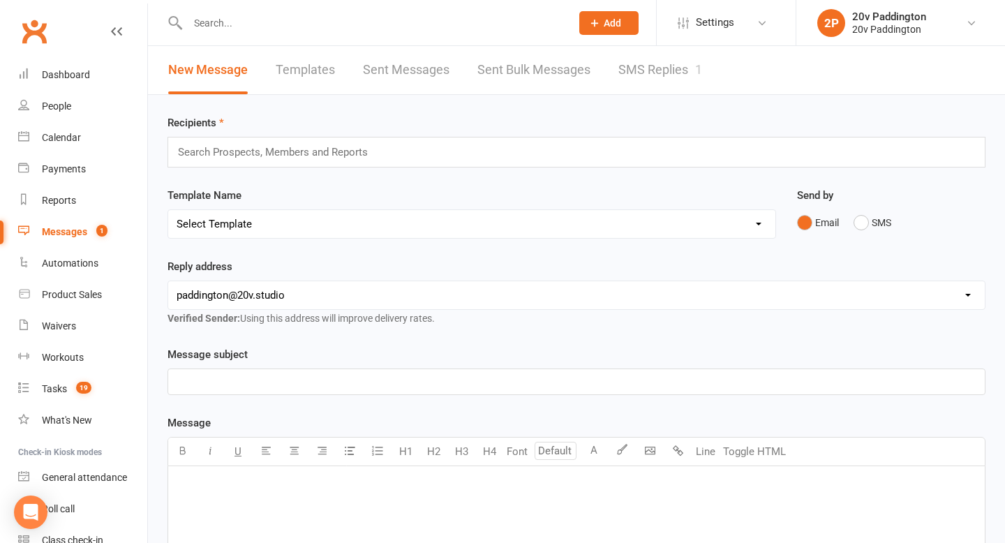
click at [662, 62] on link "SMS Replies 1" at bounding box center [660, 70] width 84 height 48
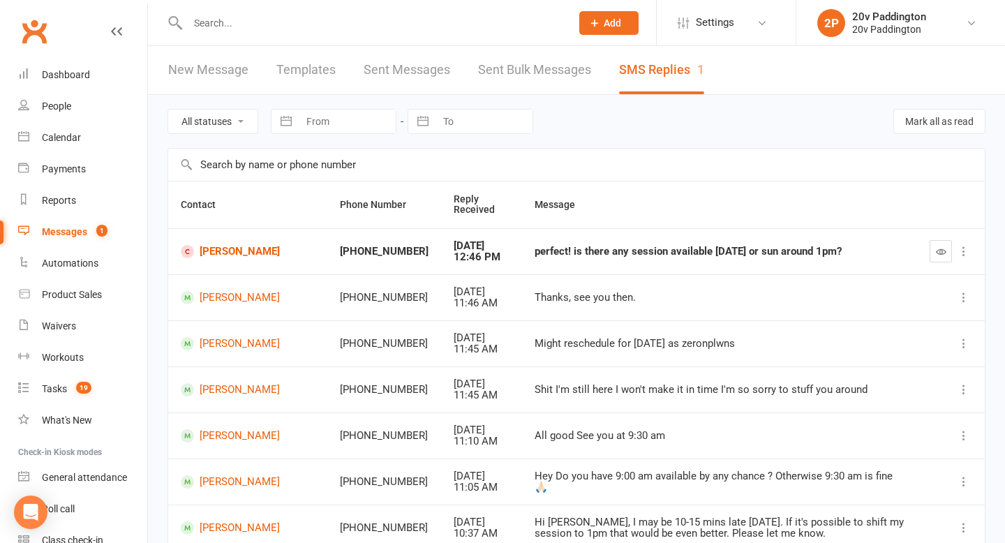
click at [218, 241] on td "[PERSON_NAME]" at bounding box center [247, 251] width 159 height 46
click at [218, 242] on td "[PERSON_NAME]" at bounding box center [247, 251] width 159 height 46
click at [50, 96] on link "People" at bounding box center [82, 106] width 129 height 31
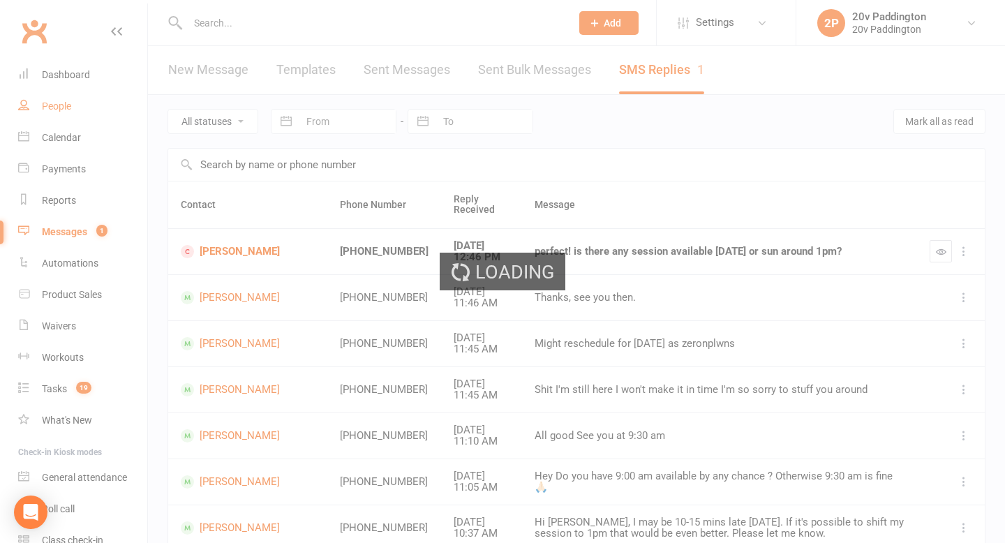
select select "100"
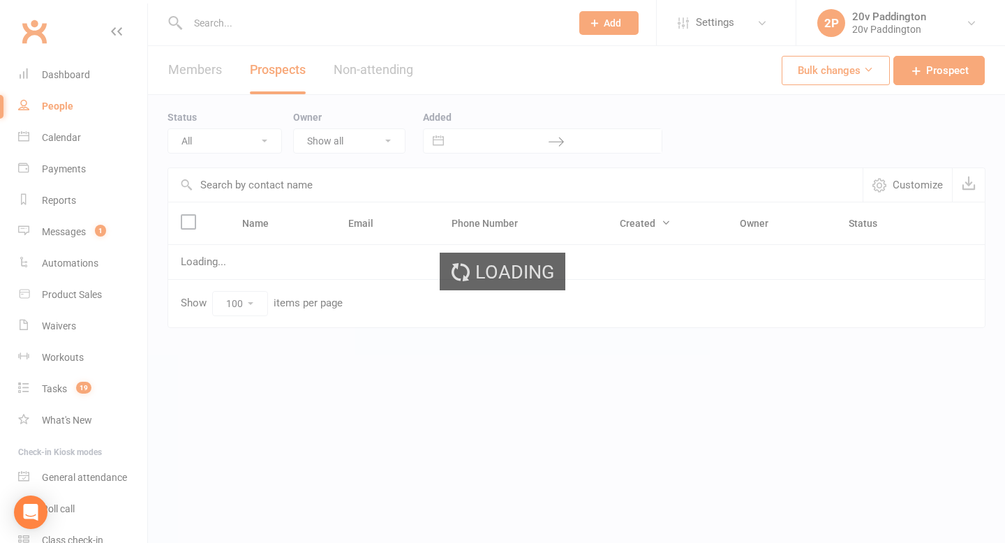
select select "Call Later Task Comms"
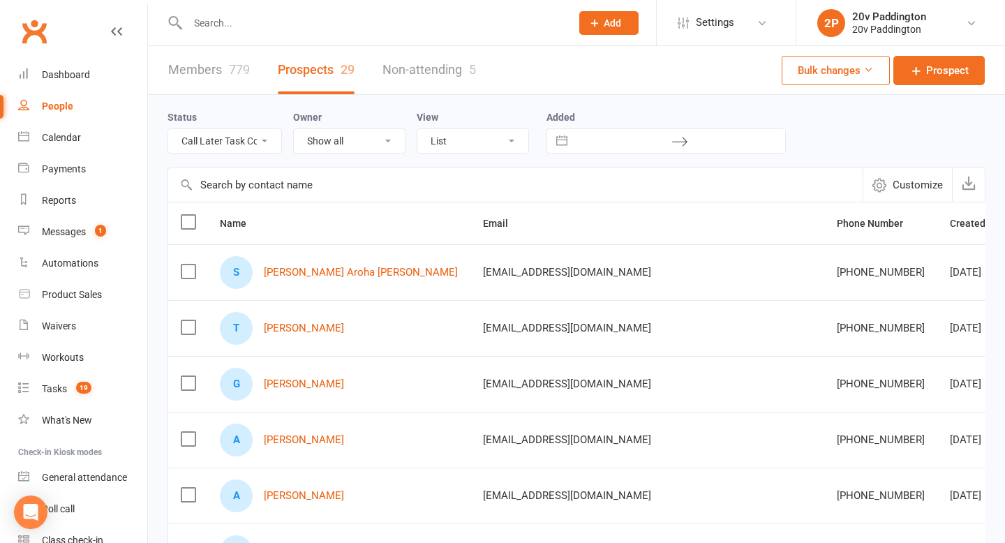
click at [240, 139] on select "All (No status set) (Invalid status) Parachute Referral In Communication Call L…" at bounding box center [224, 141] width 113 height 24
click at [246, 143] on select "All (No status set) (Invalid status) Parachute Referral In Communication Call L…" at bounding box center [224, 141] width 113 height 24
select select "In Communication"
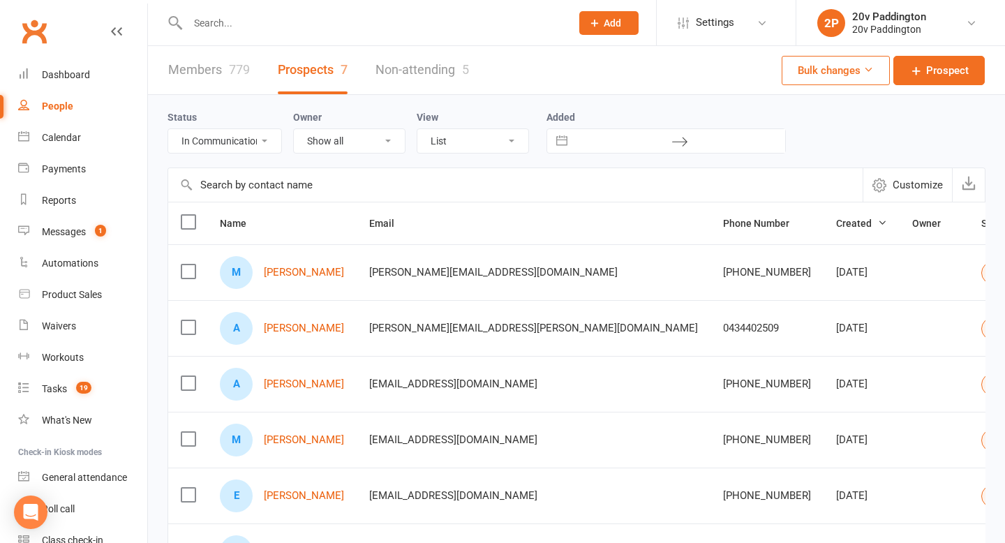
click at [230, 150] on select "All (No status set) (Invalid status) Parachute Referral In Communication Call L…" at bounding box center [224, 141] width 113 height 24
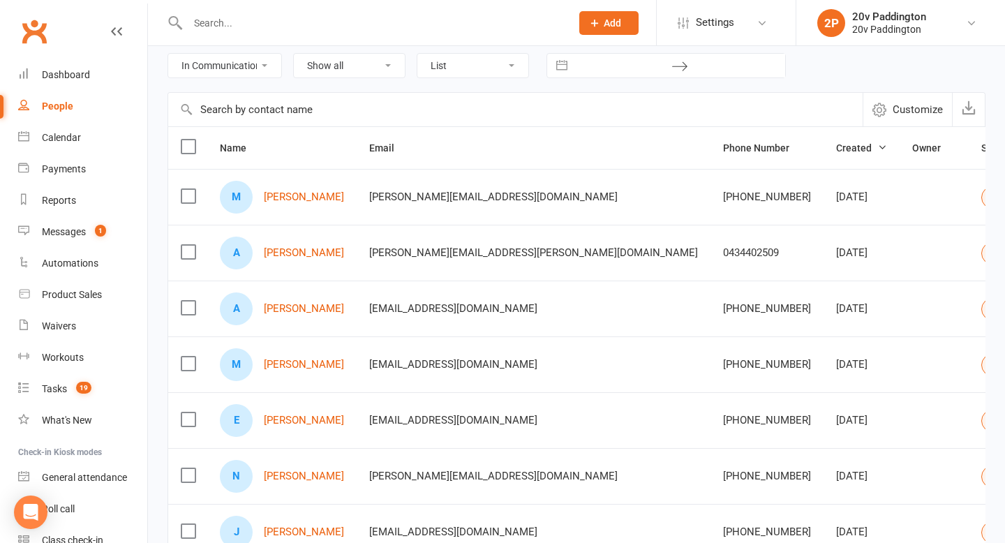
scroll to position [77, 0]
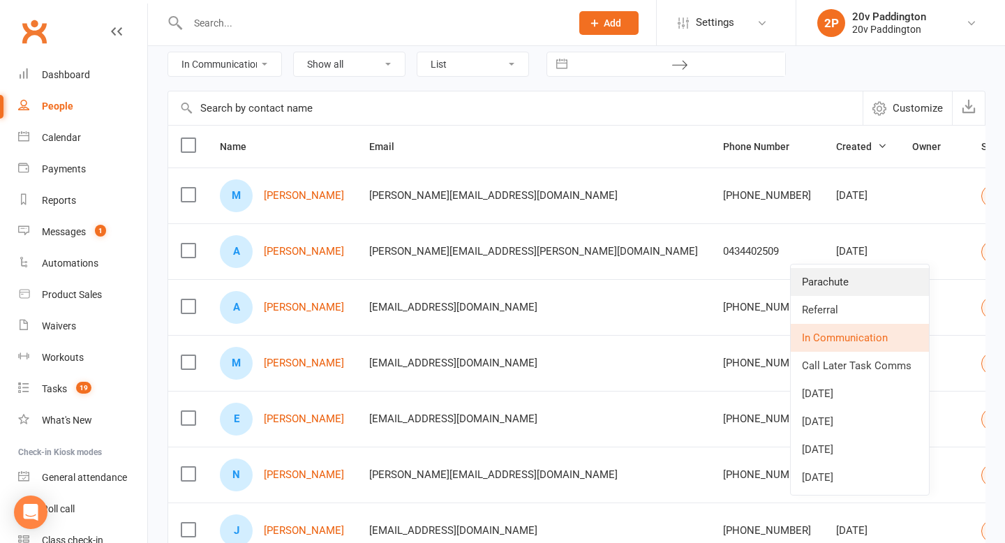
click at [836, 274] on link "Parachute" at bounding box center [860, 282] width 138 height 28
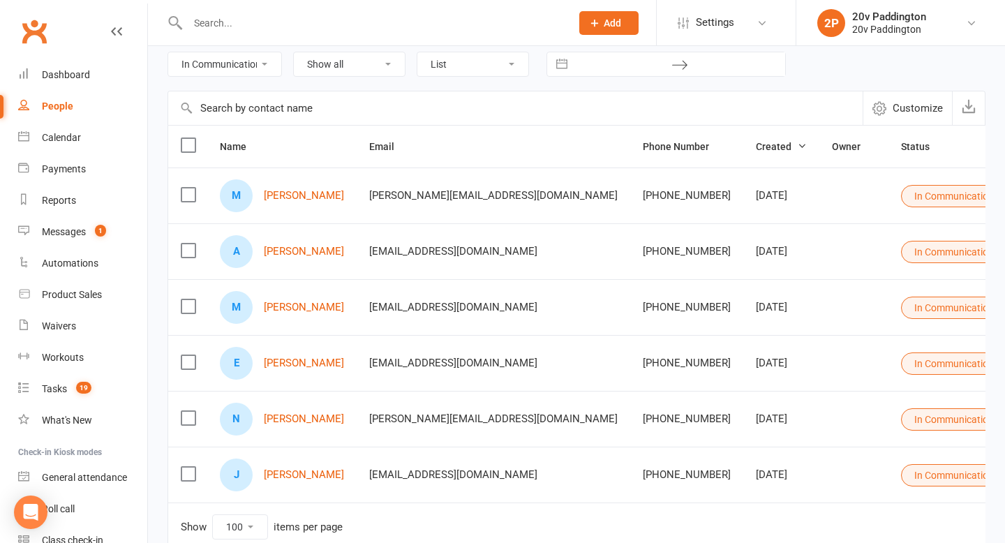
scroll to position [0, 0]
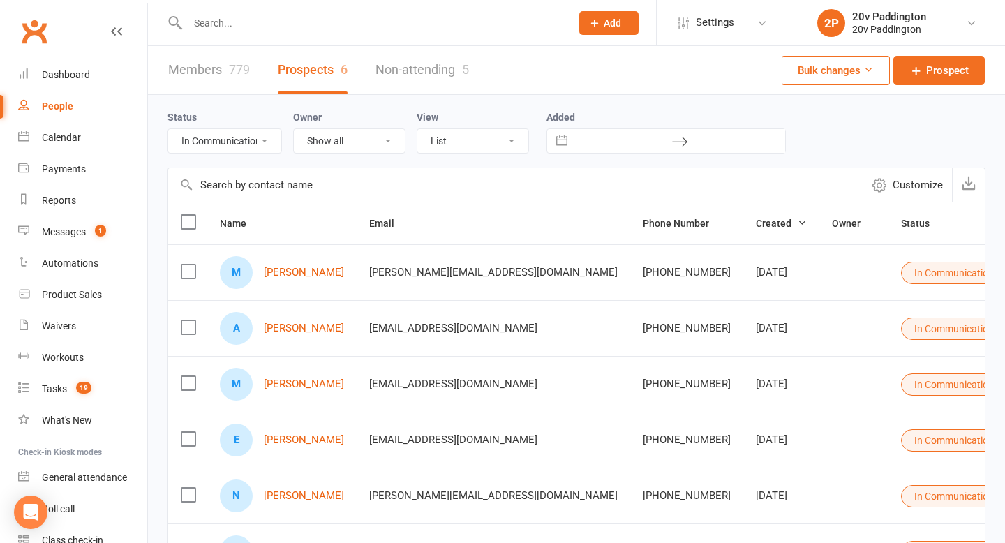
click at [244, 22] on input "text" at bounding box center [373, 23] width 378 height 20
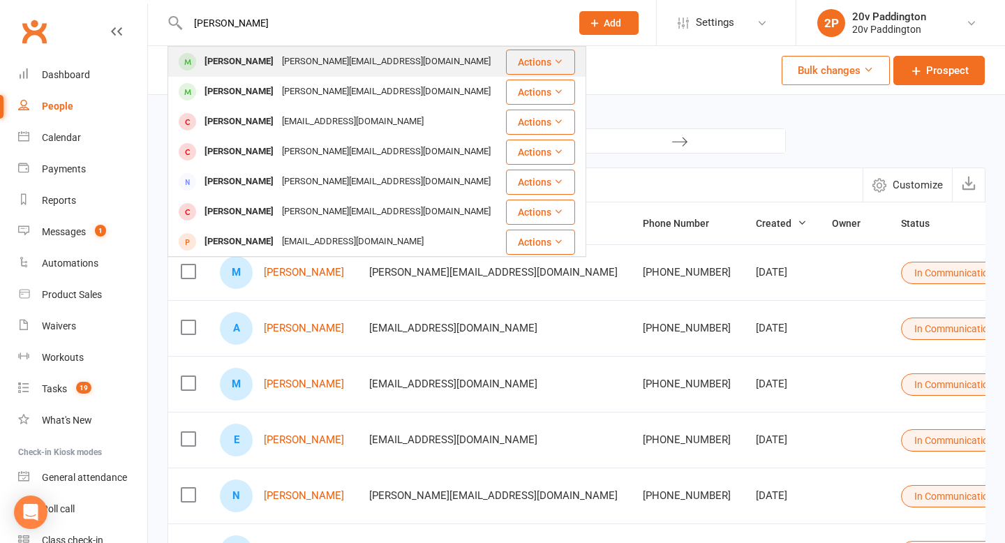
type input "[PERSON_NAME]"
click at [287, 58] on div "[PERSON_NAME][EMAIL_ADDRESS][DOMAIN_NAME]" at bounding box center [386, 62] width 217 height 20
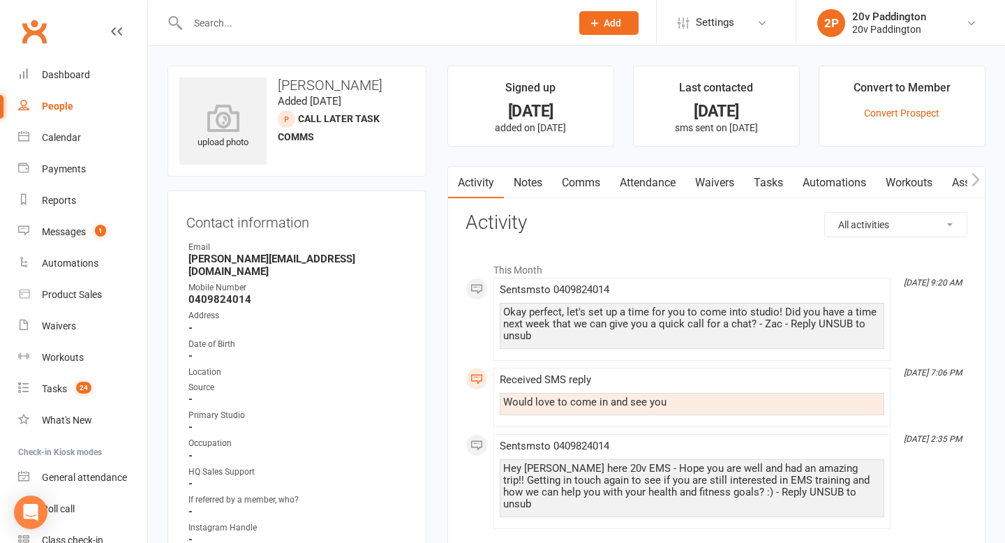
click at [614, 318] on div "Okay perfect, let's set up a time for you to come into studio! Did you have a t…" at bounding box center [692, 324] width 378 height 36
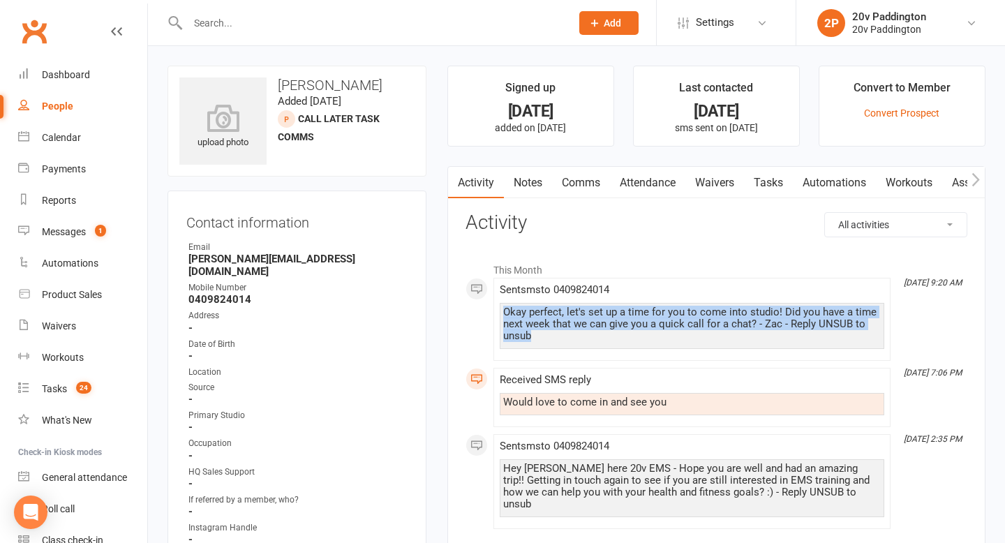
click at [614, 318] on div "Okay perfect, let's set up a time for you to come into studio! Did you have a t…" at bounding box center [692, 324] width 378 height 36
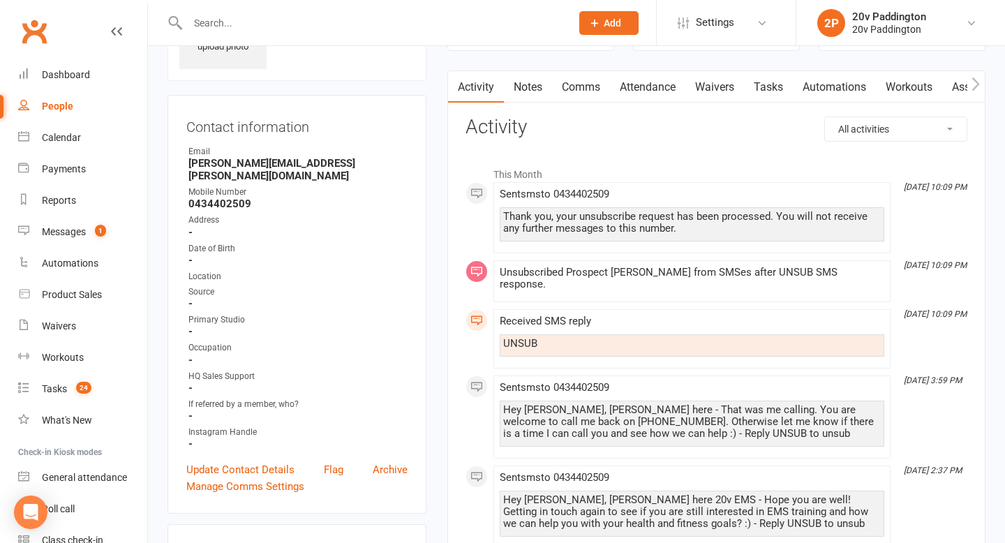
scroll to position [96, 0]
click at [621, 422] on div "Hey [PERSON_NAME], [PERSON_NAME] here - That was me calling. You are welcome to…" at bounding box center [692, 422] width 378 height 36
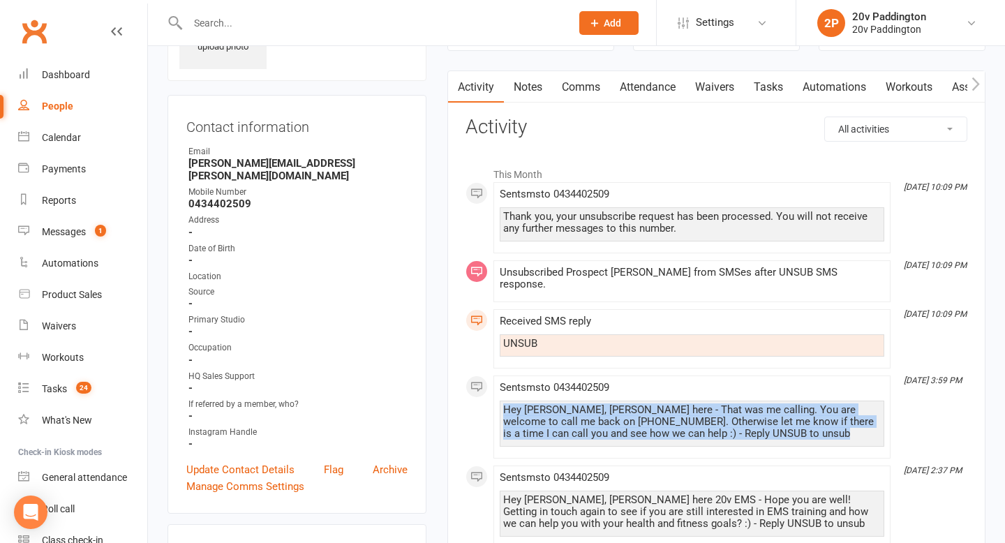
click at [621, 422] on div "Hey [PERSON_NAME], [PERSON_NAME] here - That was me calling. You are welcome to…" at bounding box center [692, 422] width 378 height 36
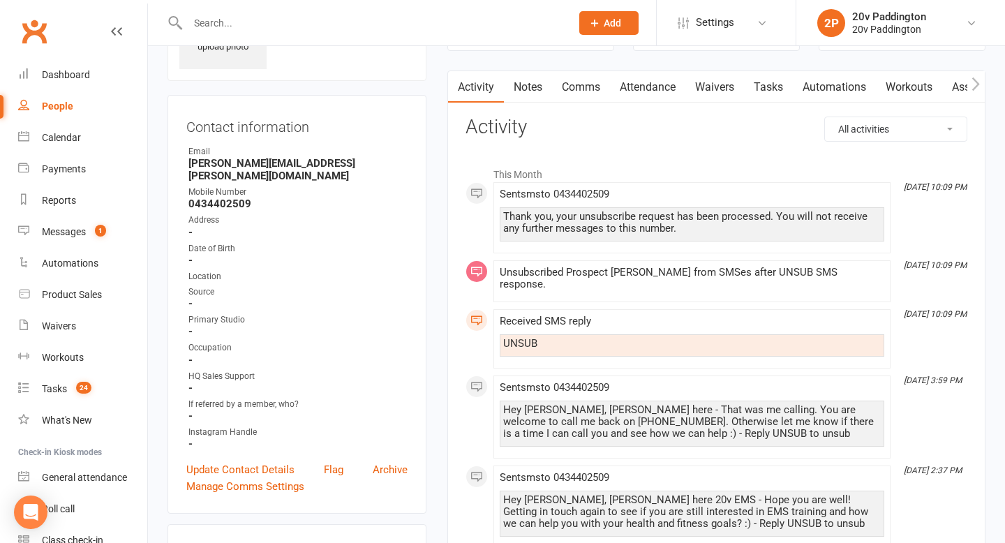
click at [595, 381] on span "Sent sms to [PHONE_NUMBER]" at bounding box center [555, 387] width 110 height 13
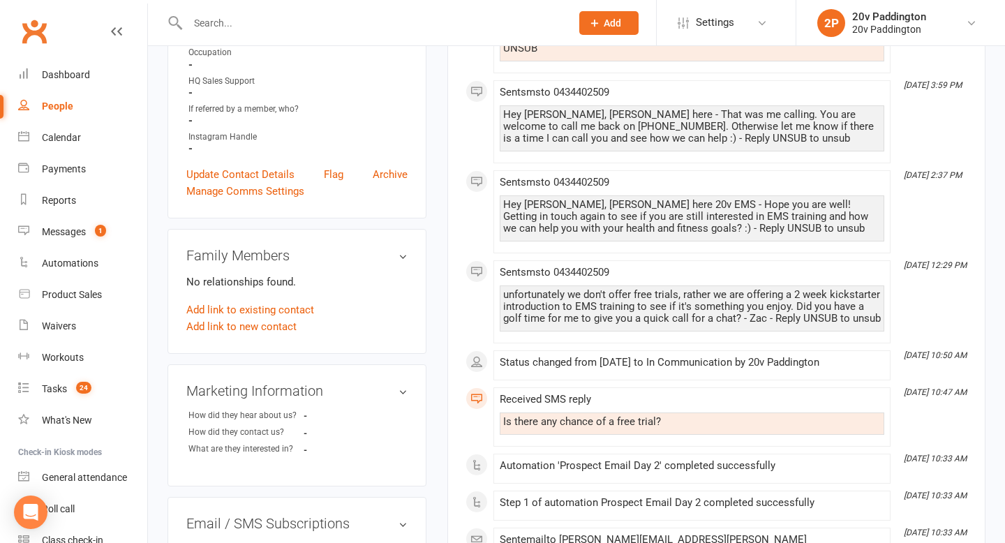
scroll to position [400, 0]
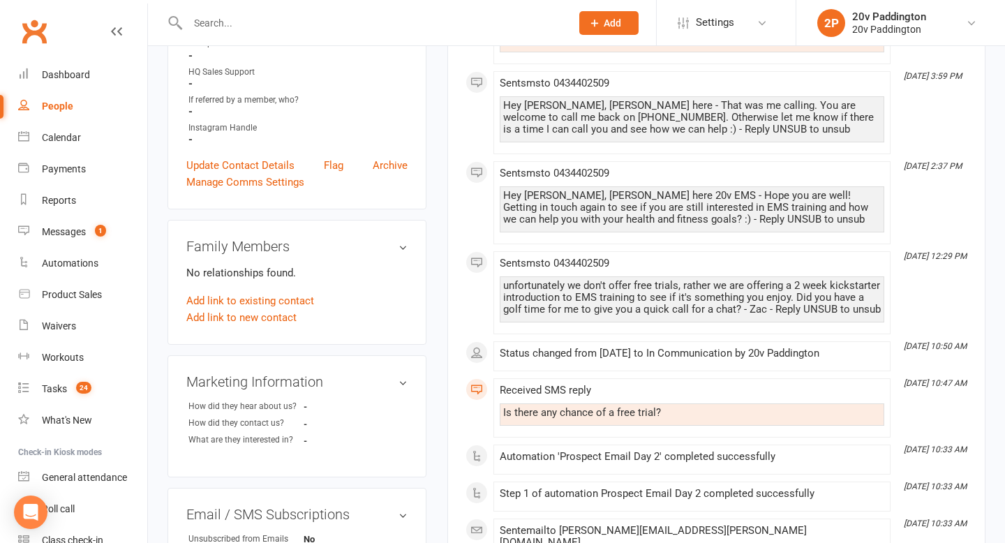
click at [598, 286] on div "unfortunately we don't offer free trials, rather we are offering a 2 week kicks…" at bounding box center [692, 298] width 378 height 36
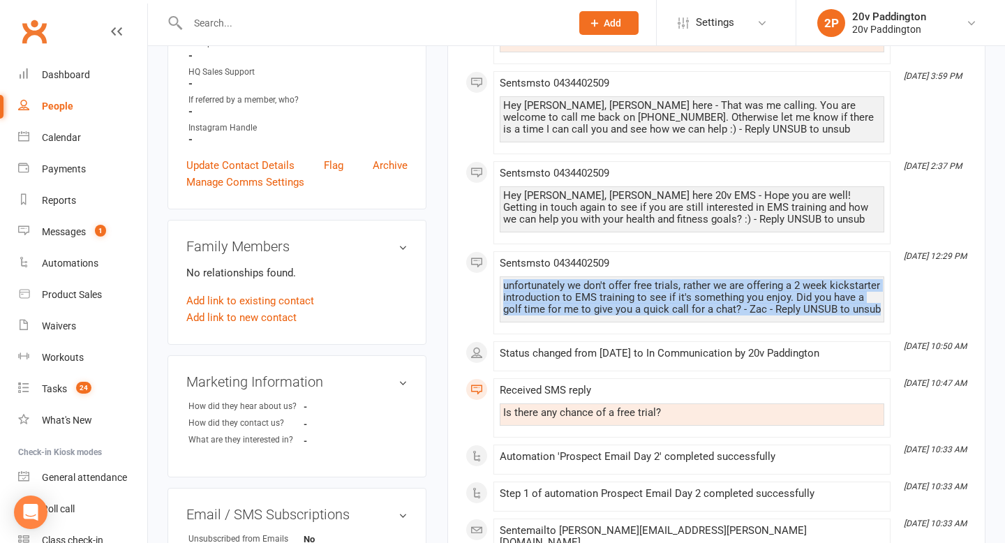
click at [598, 286] on div "unfortunately we don't offer free trials, rather we are offering a 2 week kicks…" at bounding box center [692, 298] width 378 height 36
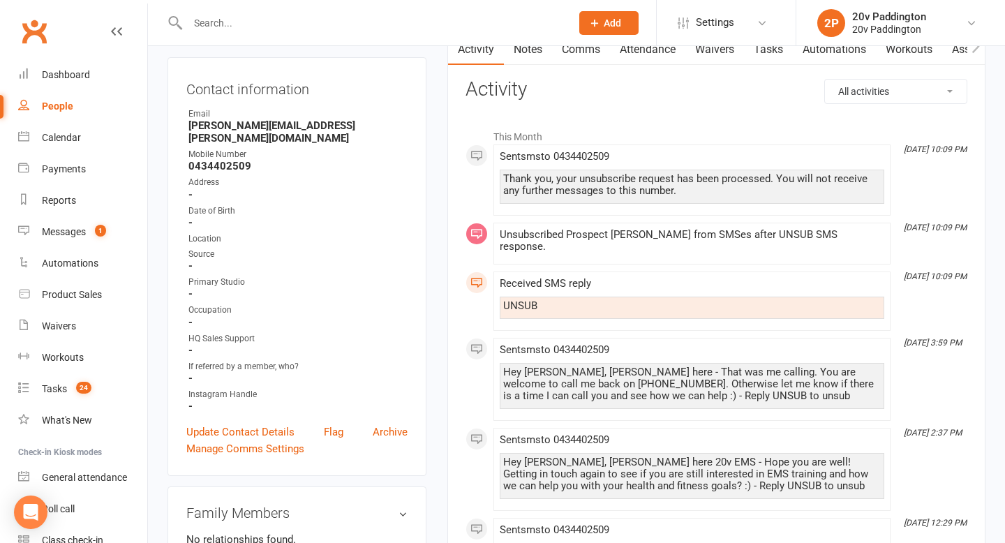
scroll to position [0, 0]
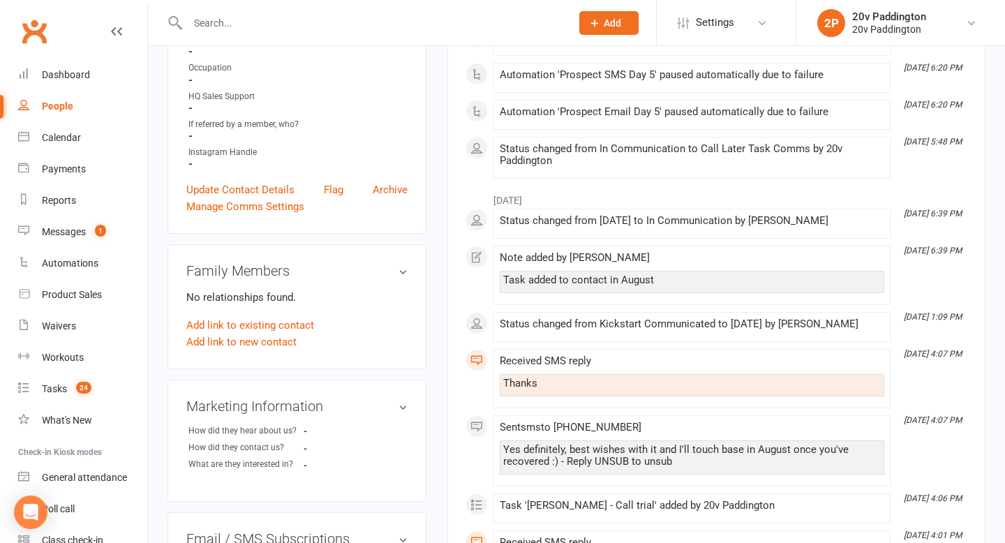
scroll to position [368, 0]
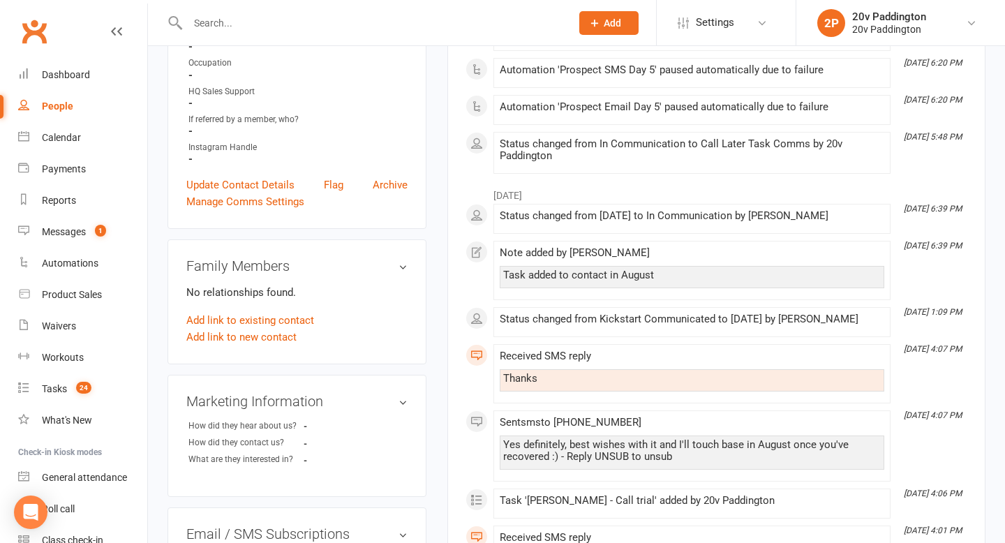
click at [573, 279] on div "Task added to contact in August" at bounding box center [692, 275] width 378 height 12
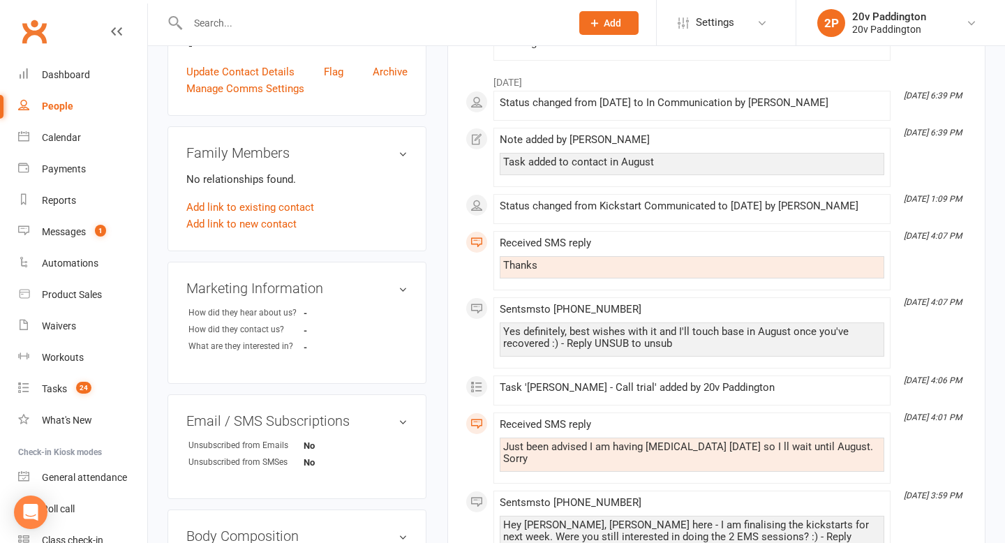
scroll to position [494, 0]
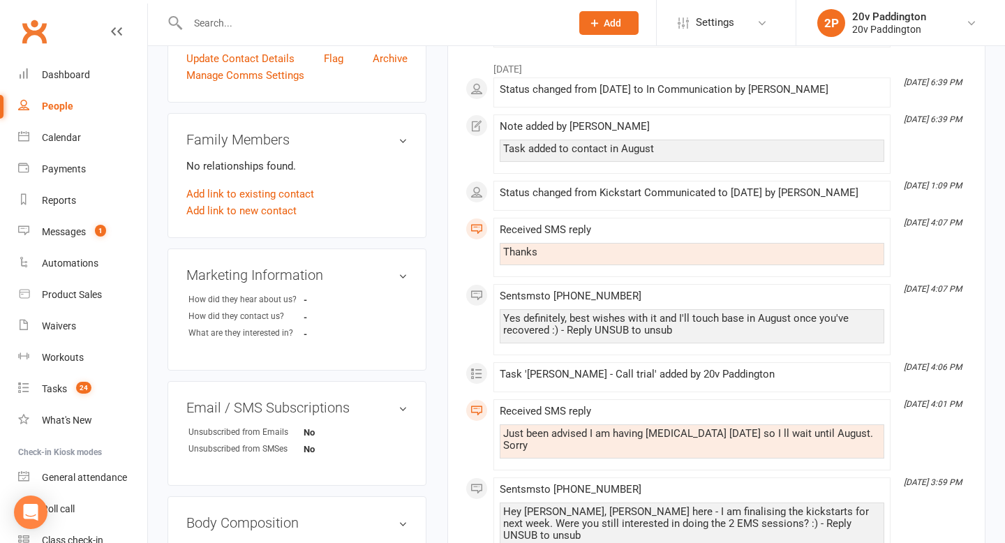
click at [615, 431] on div "Just been advised I am having [MEDICAL_DATA] [DATE] so I ll wait until August. …" at bounding box center [692, 440] width 378 height 24
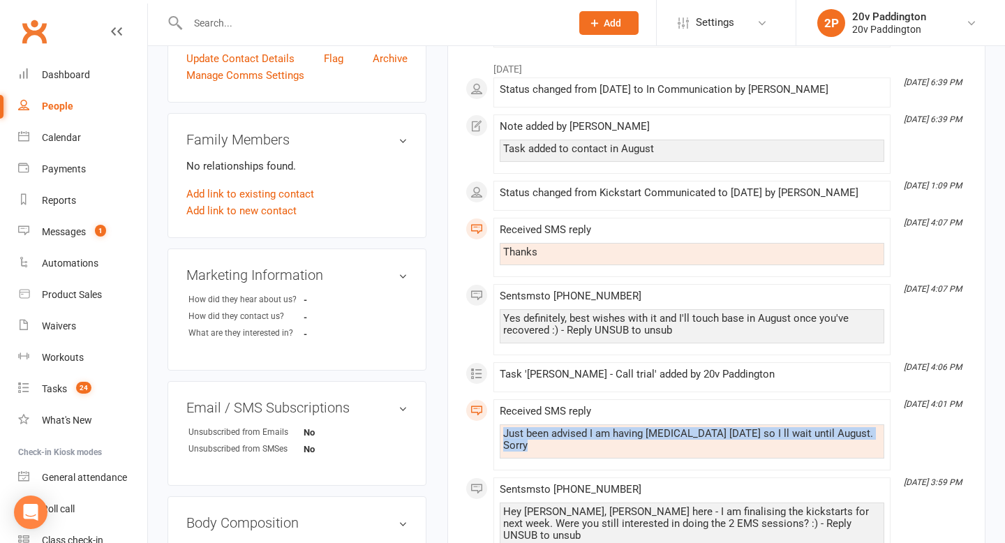
click at [615, 431] on div "Just been advised I am having [MEDICAL_DATA] [DATE] so I ll wait until August. …" at bounding box center [692, 440] width 378 height 24
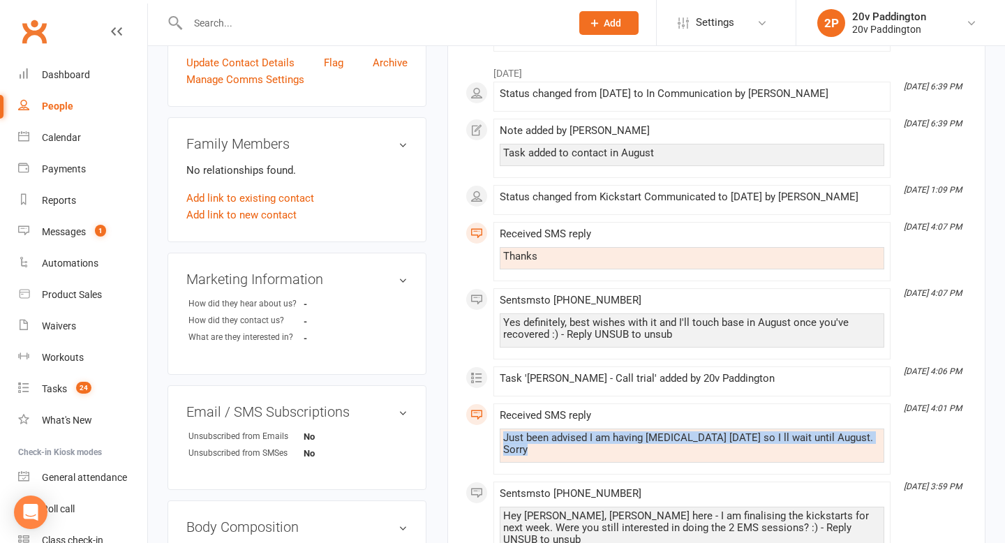
scroll to position [501, 0]
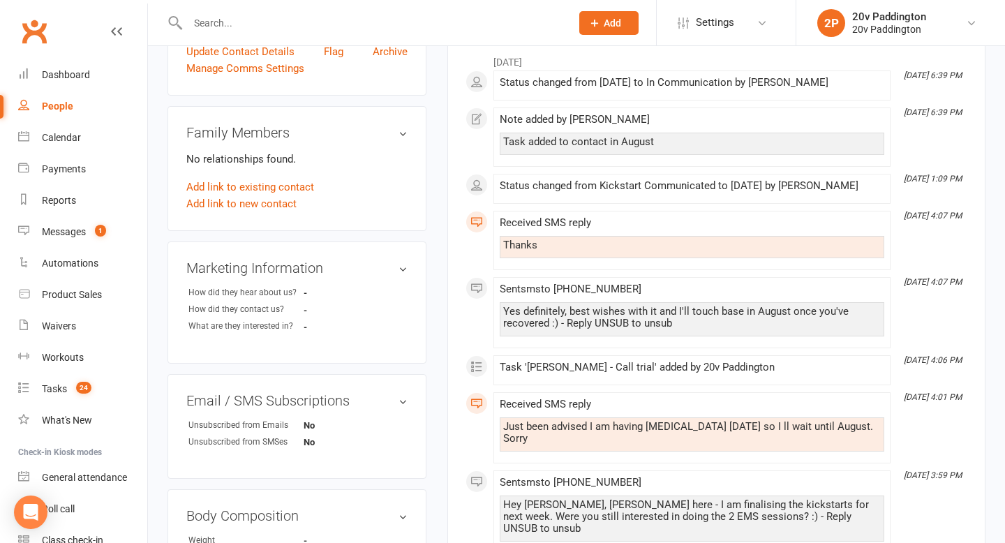
click at [762, 403] on div "Received SMS reply" at bounding box center [692, 405] width 385 height 12
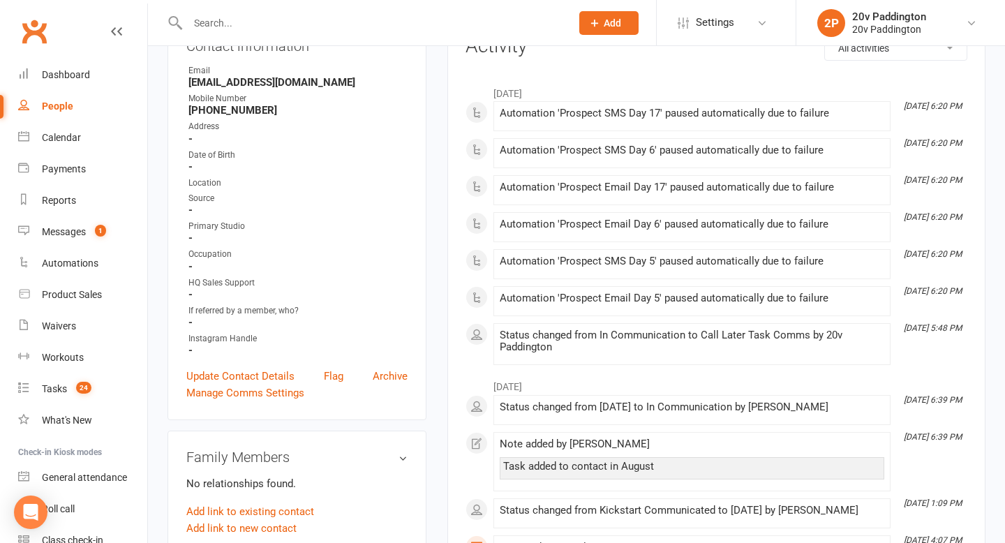
scroll to position [0, 0]
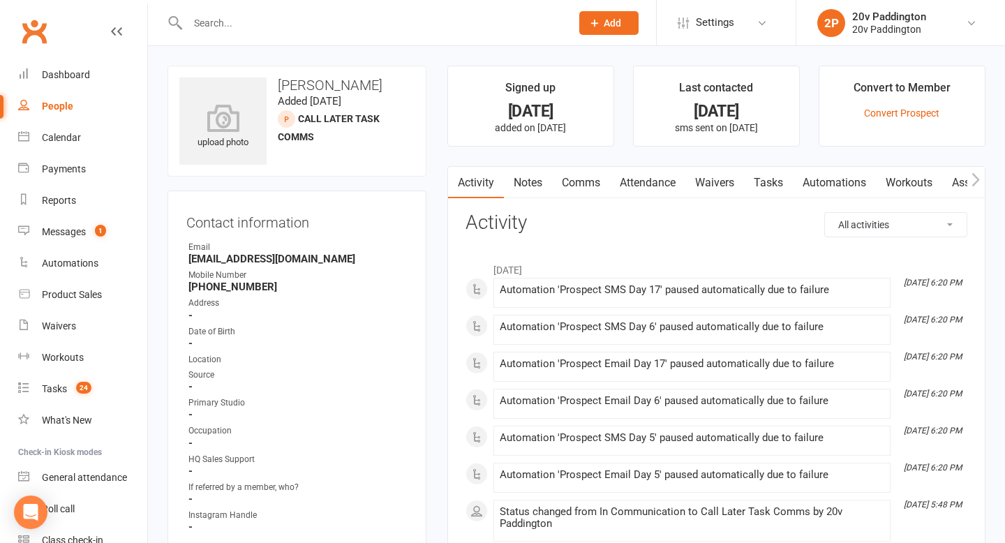
click at [249, 293] on ul "Owner Email [EMAIL_ADDRESS][DOMAIN_NAME] Mobile Number [PHONE_NUMBER] Address -…" at bounding box center [296, 387] width 221 height 292
click at [245, 285] on strong "[PHONE_NUMBER]" at bounding box center [297, 287] width 219 height 13
click at [244, 284] on strong "+61410511411" at bounding box center [297, 287] width 219 height 13
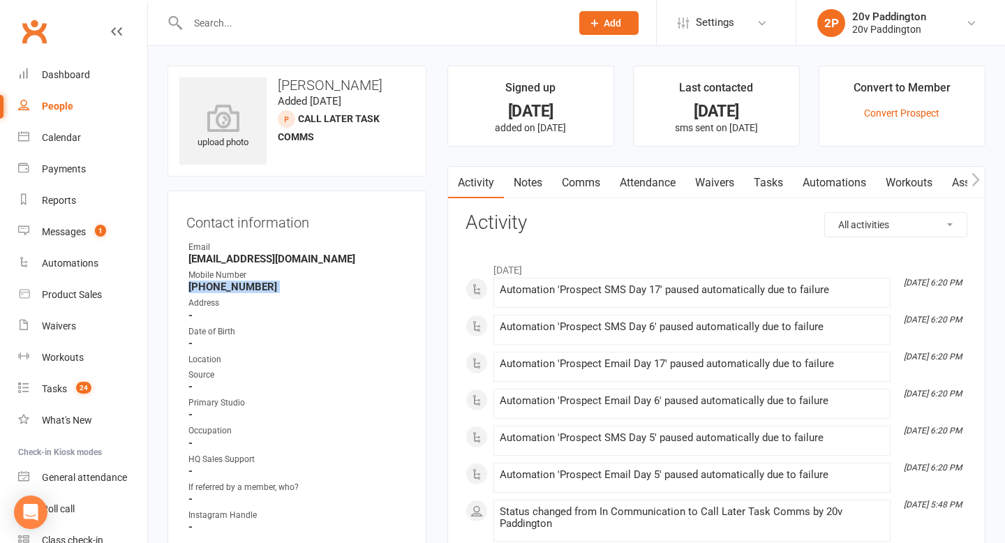
click at [244, 284] on strong "+61410511411" at bounding box center [297, 287] width 219 height 13
click at [333, 80] on h3 "Neen Cook" at bounding box center [296, 84] width 235 height 15
click at [311, 80] on h3 "Neen Cook" at bounding box center [296, 84] width 235 height 15
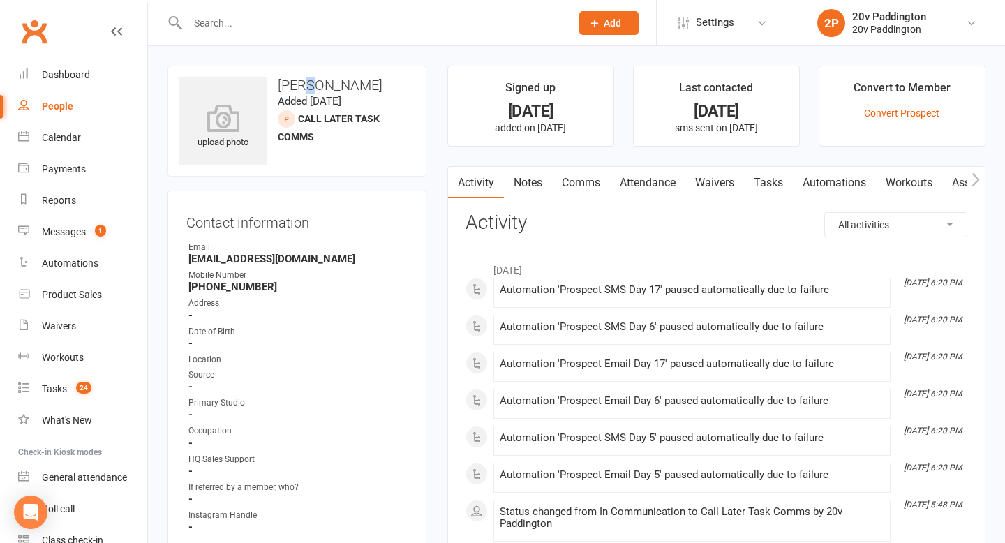
click at [310, 80] on h3 "Neen Cook" at bounding box center [296, 84] width 235 height 15
click at [312, 81] on h3 "Neen Cook" at bounding box center [296, 84] width 235 height 15
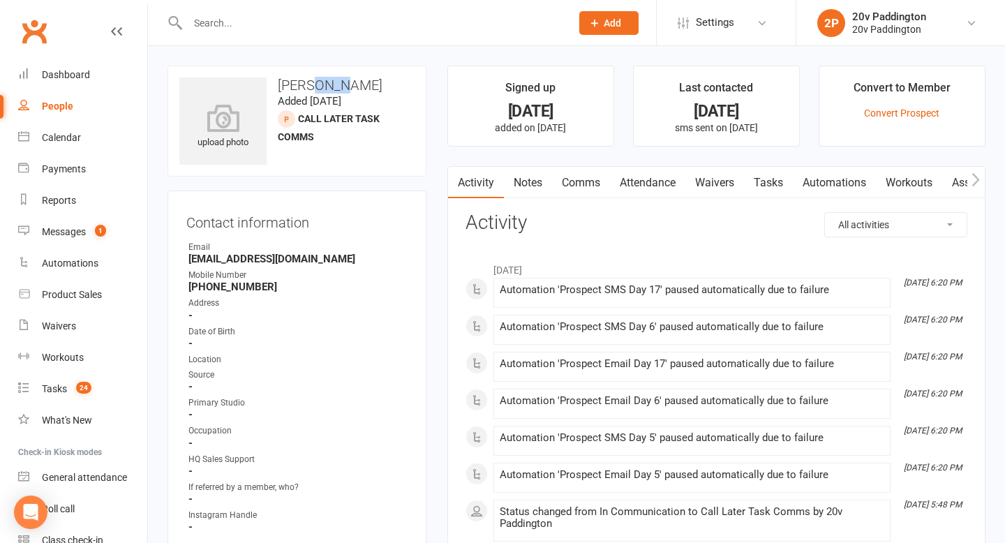
click at [312, 81] on h3 "Neen Cook" at bounding box center [296, 84] width 235 height 15
click at [309, 83] on h3 "Neen Cook" at bounding box center [296, 84] width 235 height 15
click at [308, 83] on h3 "Neen Cook" at bounding box center [296, 84] width 235 height 15
click at [568, 190] on link "Comms" at bounding box center [581, 183] width 58 height 32
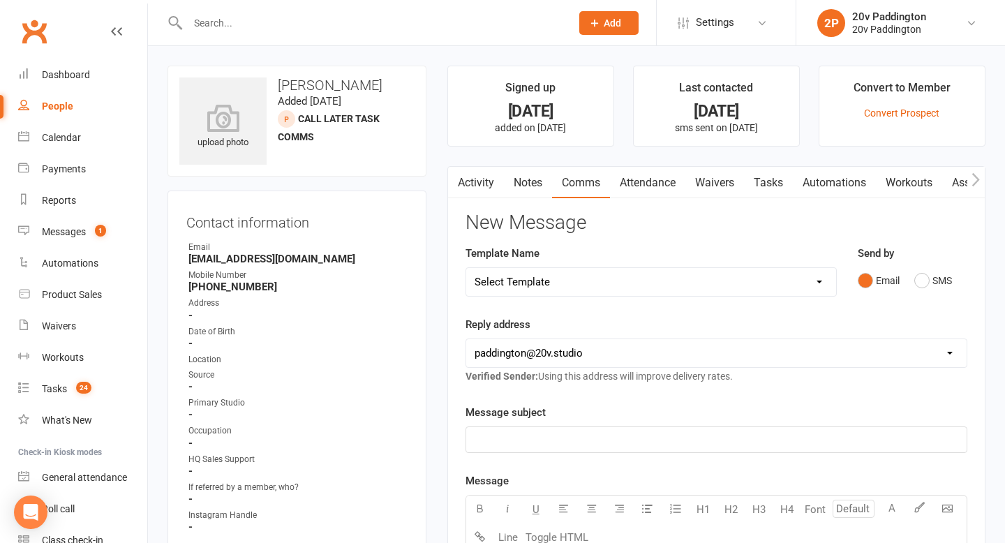
click at [918, 260] on div "Send by Email SMS" at bounding box center [913, 269] width 110 height 49
click at [928, 298] on div "Send by Email SMS" at bounding box center [912, 279] width 131 height 68
click at [928, 279] on button "SMS" at bounding box center [933, 280] width 38 height 27
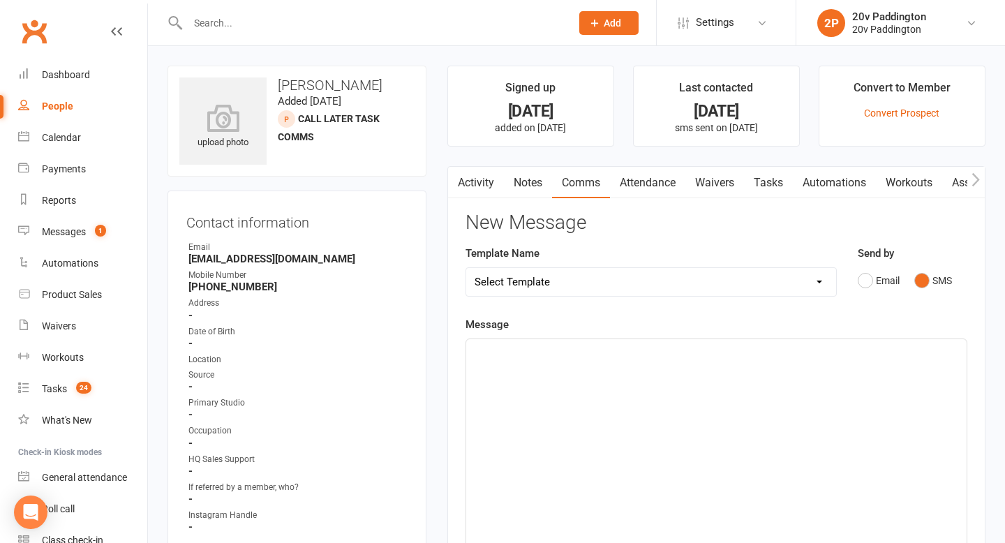
click at [744, 290] on select "Select Template [Email] 20v Referral Bonus [SMS] Free Trial Link [SMS] Haven’t …" at bounding box center [651, 282] width 370 height 28
select select "3"
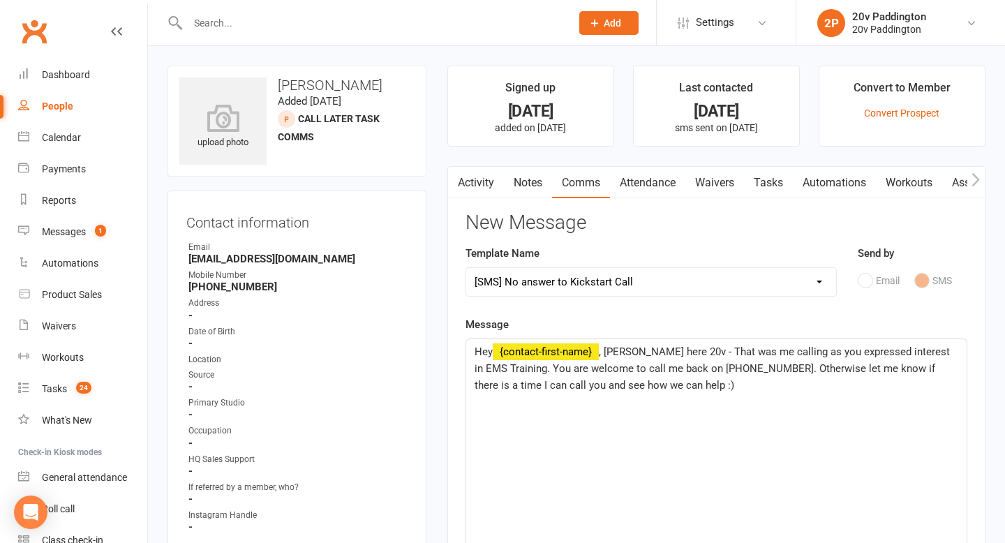
click at [625, 356] on span ", Joel here 20v - That was me calling as you expressed interest in EMS Training…" at bounding box center [714, 369] width 478 height 46
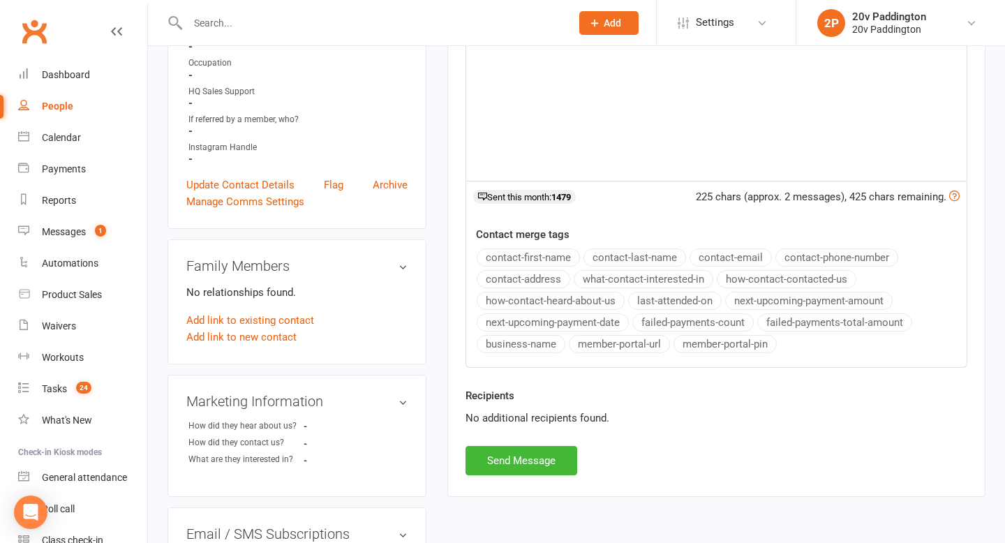
scroll to position [538, 0]
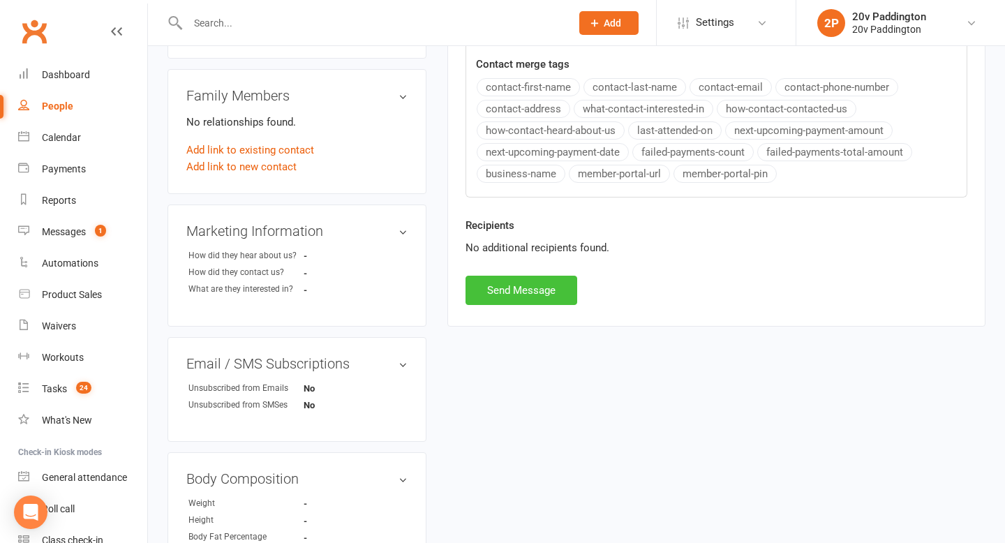
click at [527, 278] on button "Send Message" at bounding box center [522, 290] width 112 height 29
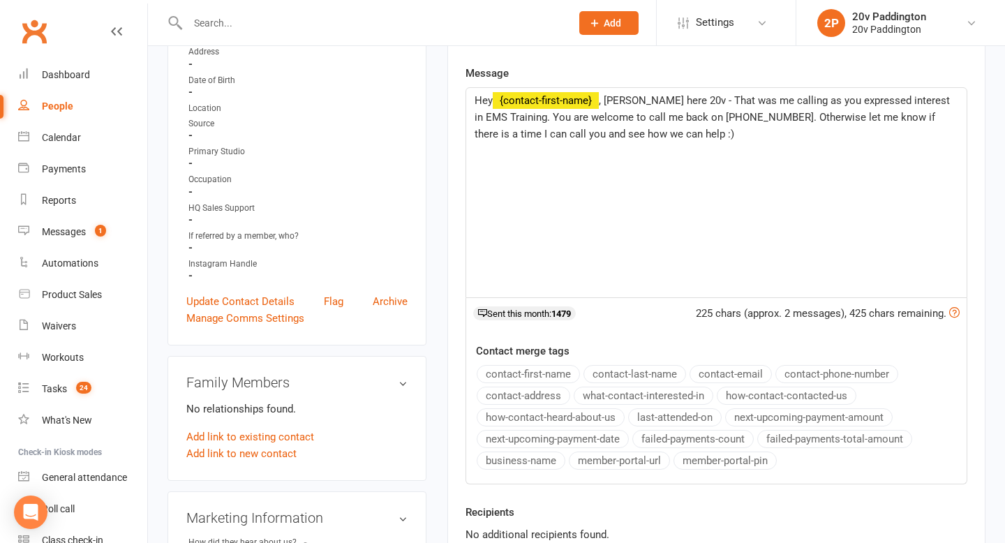
scroll to position [0, 0]
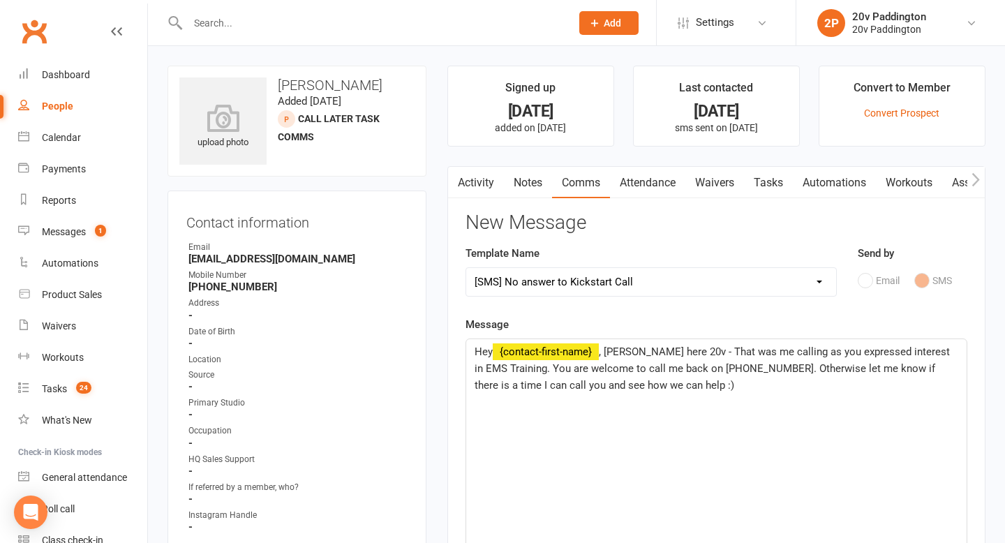
select select
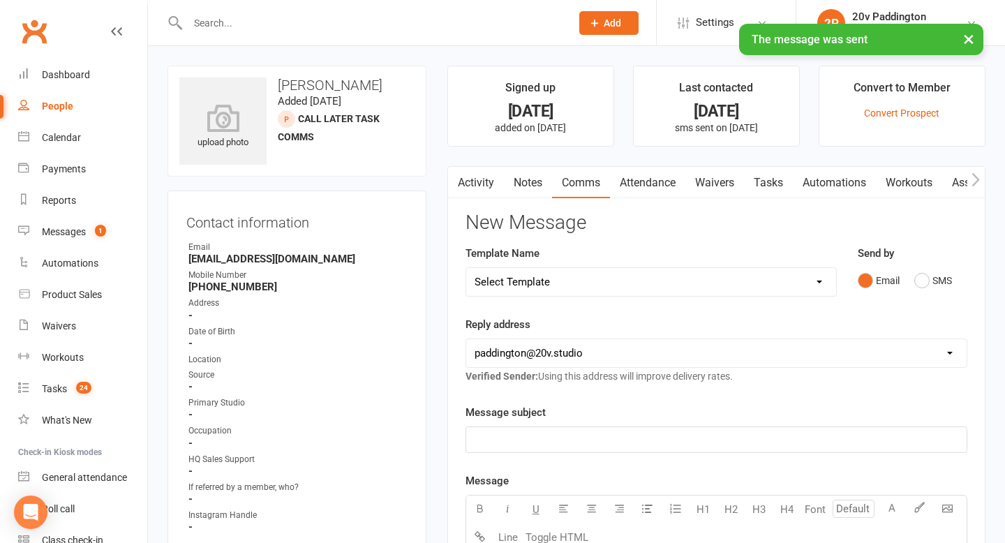
click at [762, 191] on link "Tasks" at bounding box center [768, 183] width 49 height 32
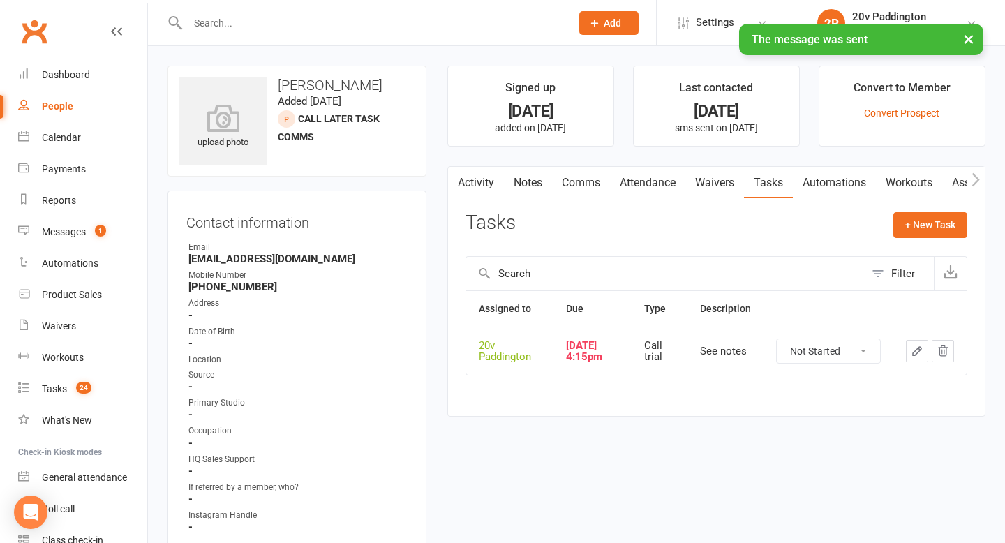
click at [922, 355] on icon "button" at bounding box center [917, 351] width 13 height 13
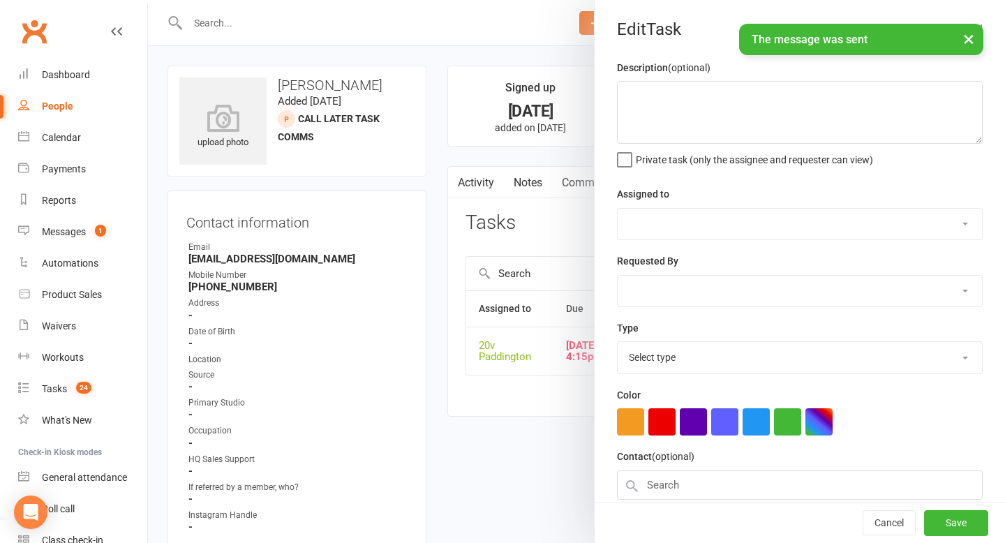
type textarea "See notes"
select select "45737"
type input "[DATE]"
type input "4:15pm"
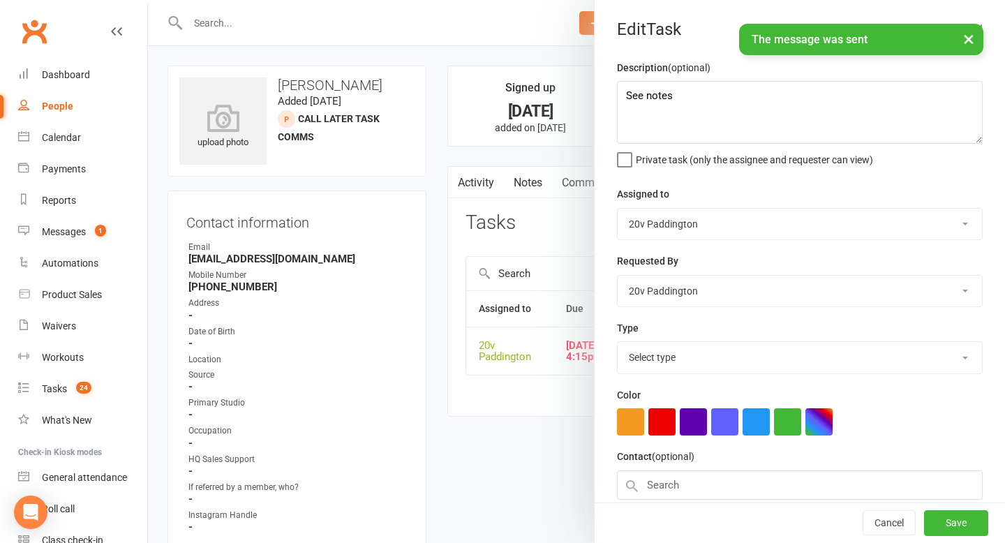
select select "23831"
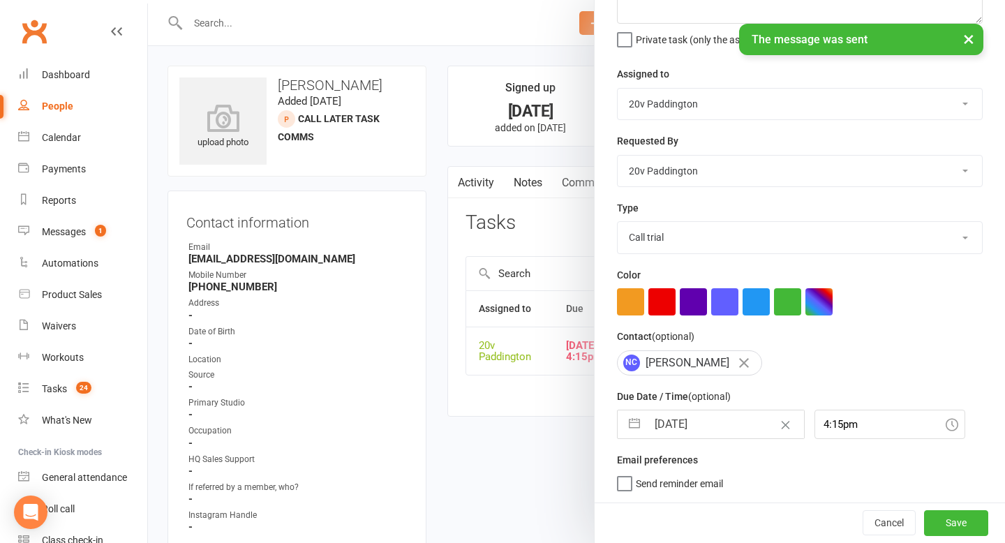
click at [707, 431] on input "[DATE]" at bounding box center [725, 424] width 157 height 28
select select "6"
select select "2025"
select select "7"
select select "2025"
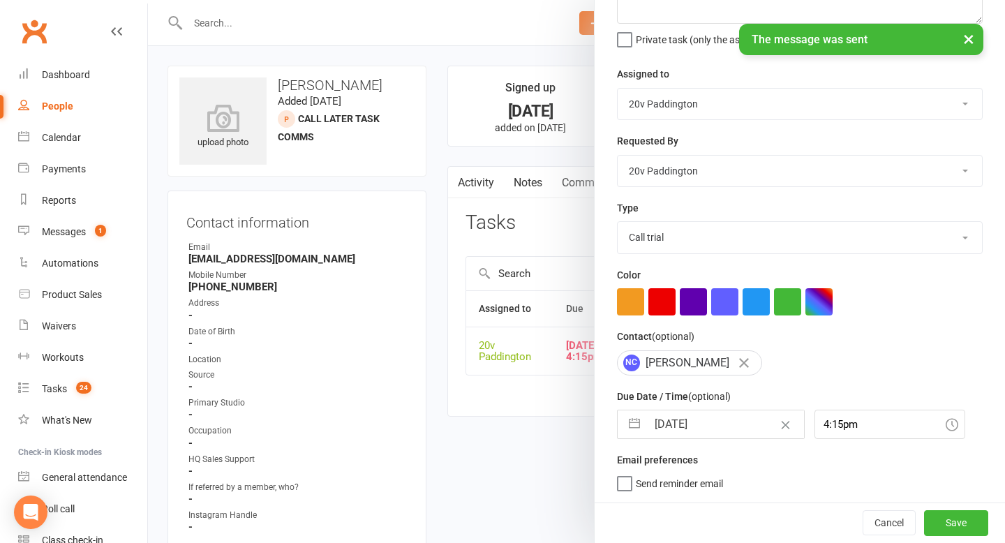
select select "8"
select select "2025"
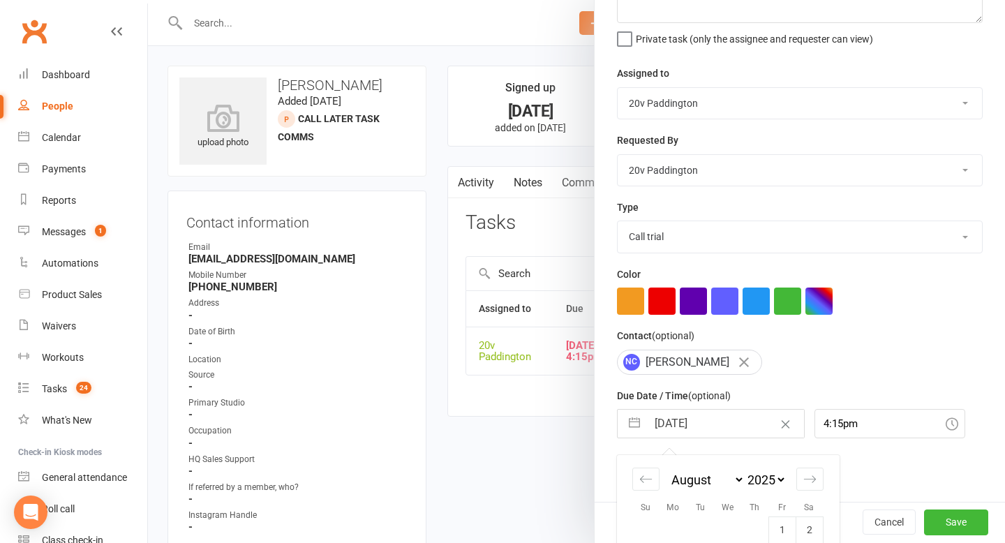
scroll to position [272, 0]
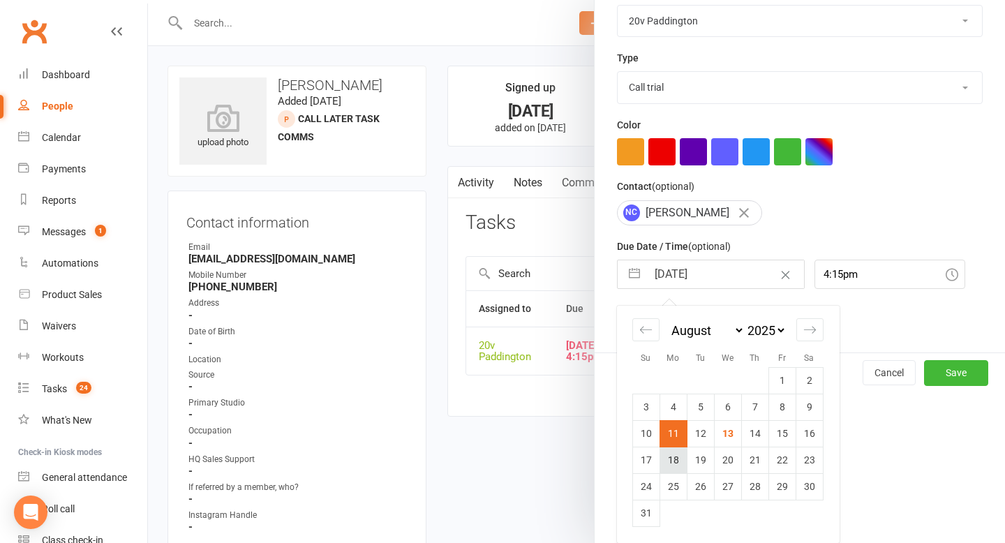
click at [681, 464] on td "18" at bounding box center [673, 460] width 27 height 27
type input "18 Aug 2025"
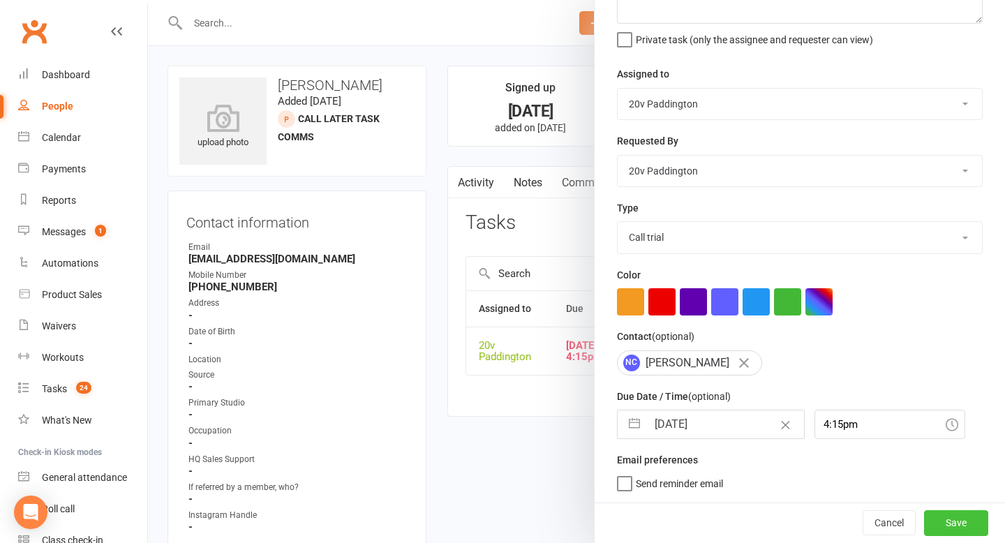
click at [947, 512] on button "Save" at bounding box center [956, 522] width 64 height 25
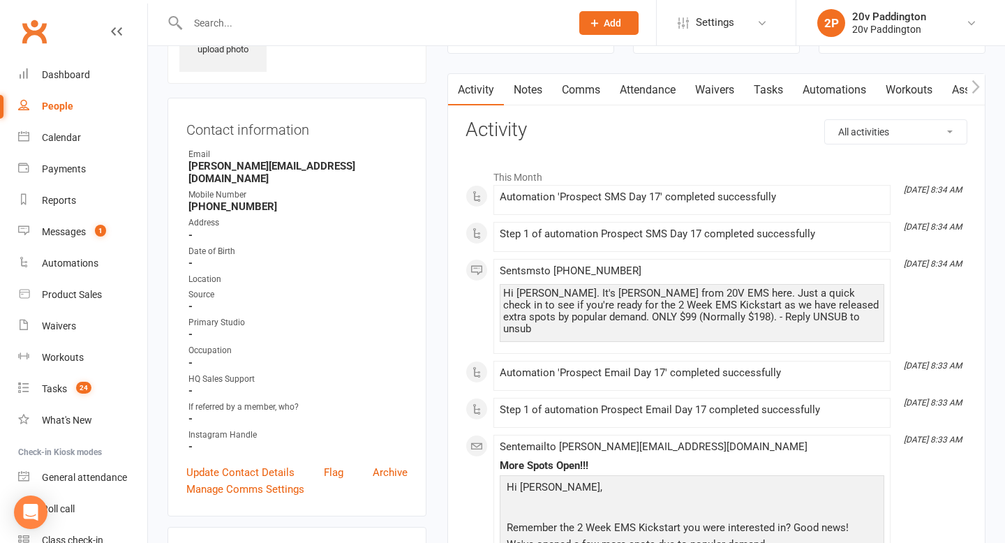
scroll to position [94, 0]
click at [660, 314] on div "Hi [PERSON_NAME]. It's [PERSON_NAME] from 20V EMS here. Just a quick check in t…" at bounding box center [692, 309] width 378 height 47
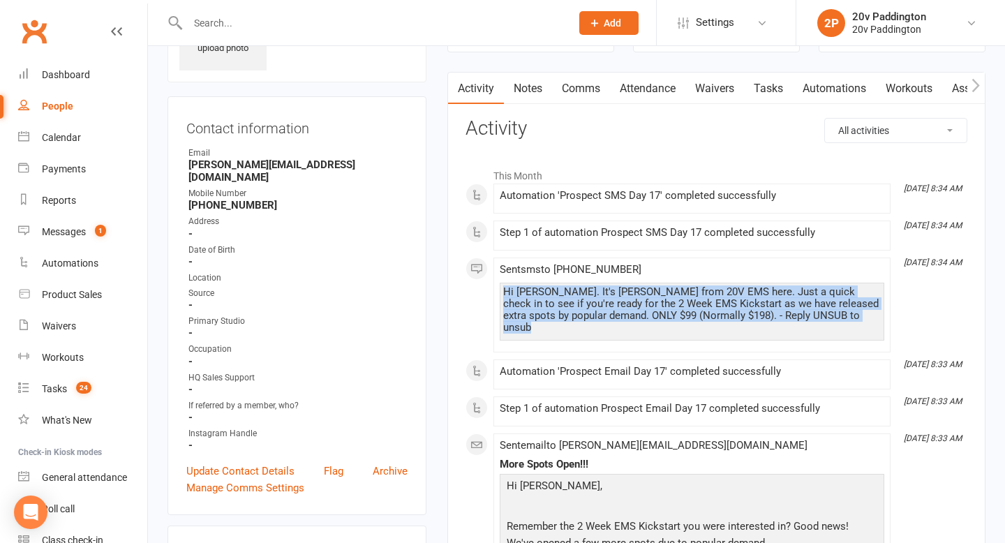
click at [660, 314] on div "Hi [PERSON_NAME]. It's [PERSON_NAME] from 20V EMS here. Just a quick check in t…" at bounding box center [692, 309] width 378 height 47
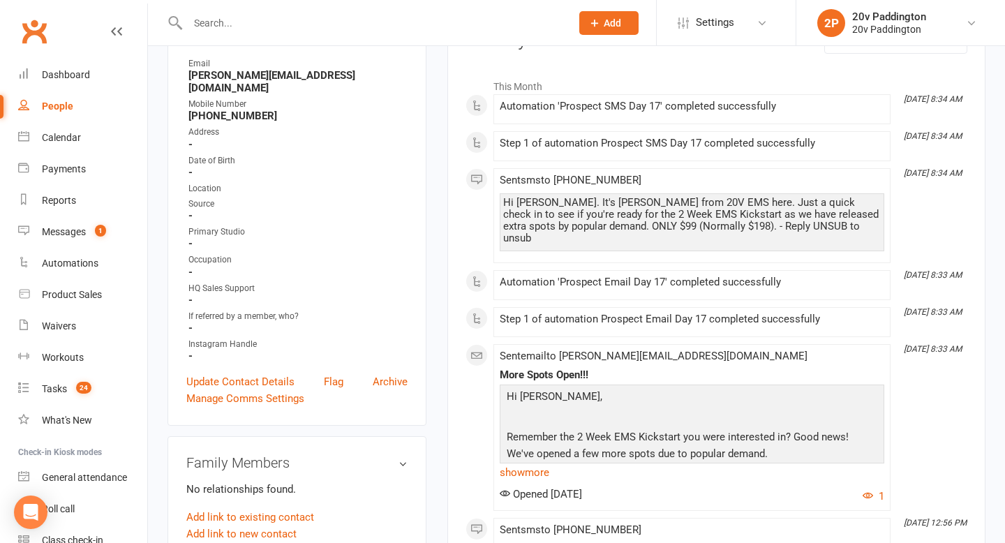
scroll to position [0, 0]
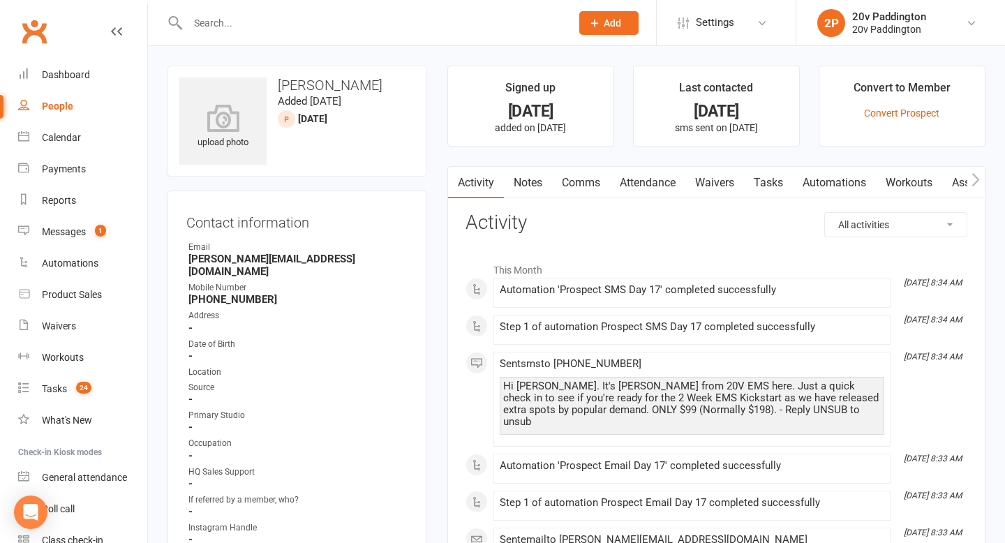
click at [522, 26] on input "text" at bounding box center [373, 23] width 378 height 20
drag, startPoint x: 494, startPoint y: 89, endPoint x: 768, endPoint y: 138, distance: 278.7
click at [768, 138] on ul "Signed up [DATE] added on [DATE] Last contacted [DATE] sms sent on [DATE] Conve…" at bounding box center [716, 106] width 538 height 81
click at [783, 131] on p "sms sent on [DATE]" at bounding box center [716, 127] width 140 height 11
drag, startPoint x: 803, startPoint y: 131, endPoint x: 491, endPoint y: 94, distance: 314.2
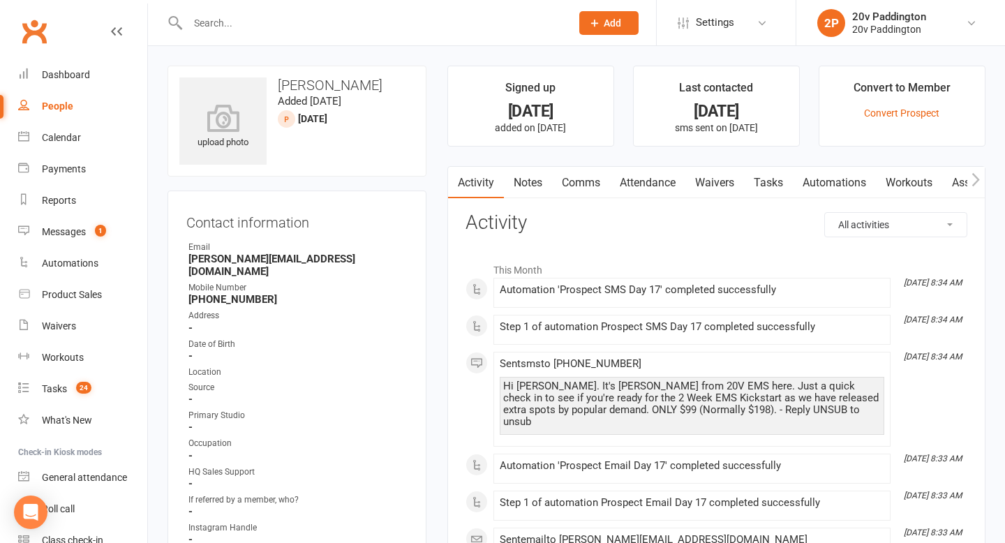
click at [489, 91] on ul "Signed up [DATE] added on [DATE] Last contacted [DATE] sms sent on [DATE] Conve…" at bounding box center [716, 106] width 538 height 81
click at [463, 69] on li "Signed up [DATE] added on [DATE]" at bounding box center [530, 106] width 167 height 81
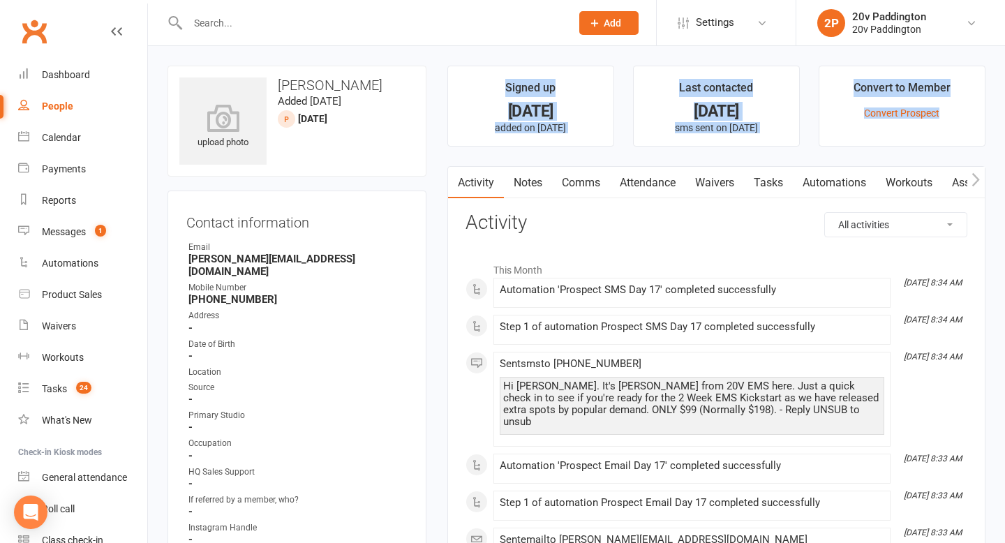
drag, startPoint x: 444, startPoint y: 67, endPoint x: 747, endPoint y: 151, distance: 314.3
click at [776, 130] on p "sms sent on [DATE]" at bounding box center [716, 127] width 140 height 11
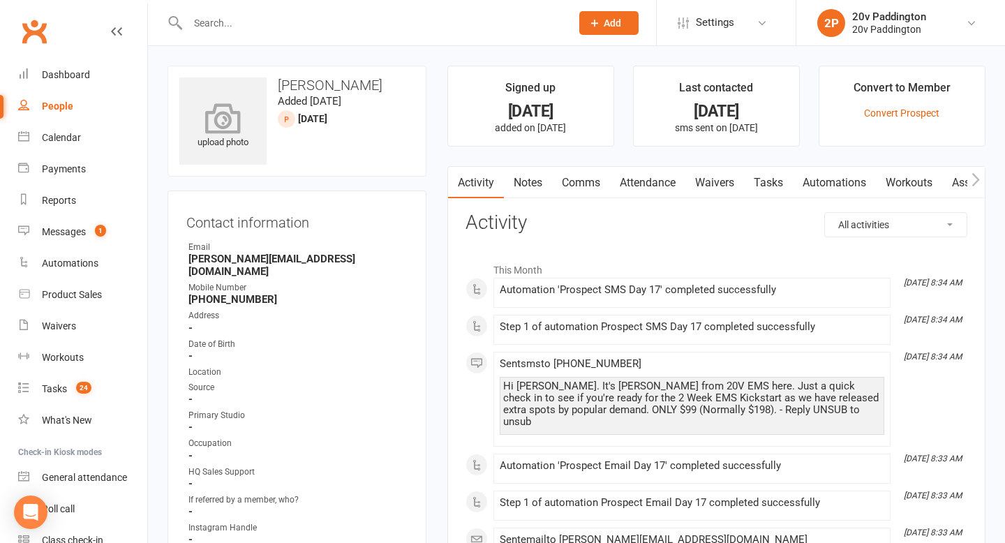
drag, startPoint x: 804, startPoint y: 128, endPoint x: 191, endPoint y: 89, distance: 614.8
click at [536, 181] on link "Notes" at bounding box center [528, 183] width 48 height 32
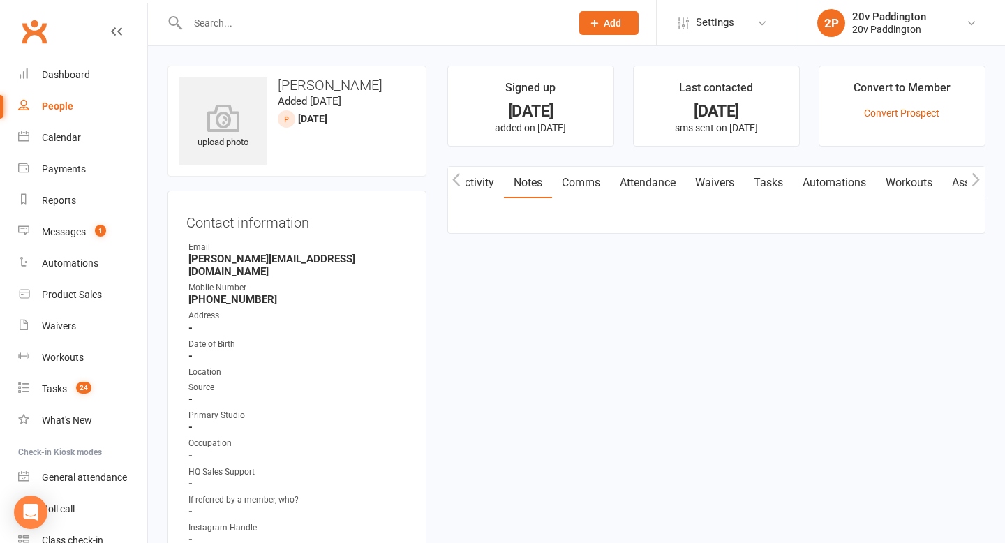
scroll to position [0, 1]
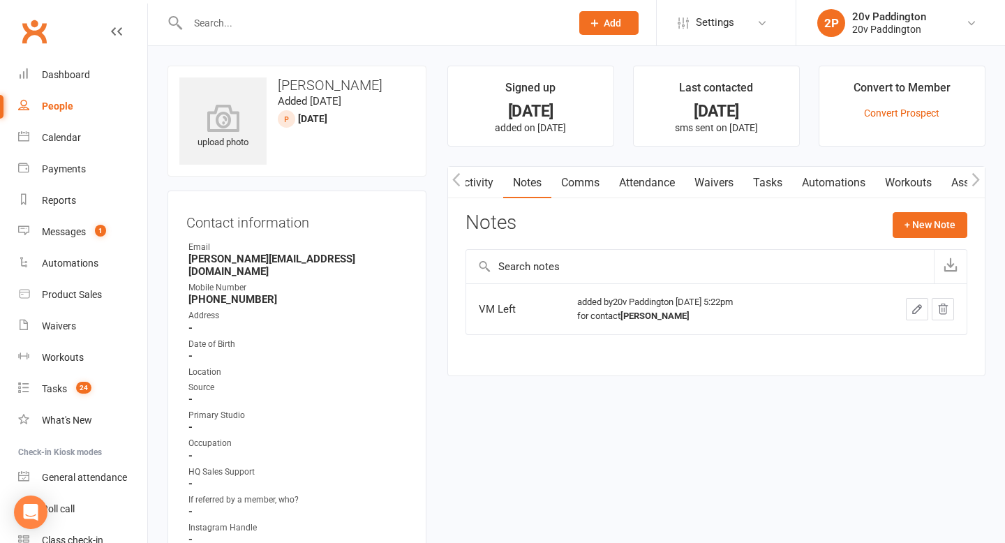
click at [923, 237] on div "Notes + New Note" at bounding box center [717, 230] width 502 height 36
click at [922, 216] on button "+ New Note" at bounding box center [930, 224] width 75 height 25
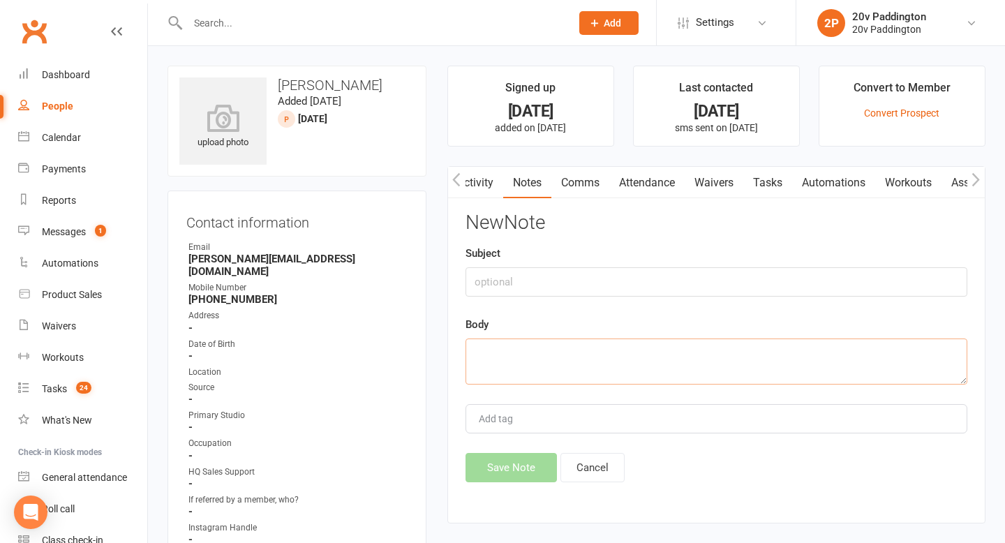
click at [666, 369] on textarea at bounding box center [717, 362] width 502 height 46
type textarea "vm left"
click at [526, 473] on button "Save Note" at bounding box center [511, 467] width 91 height 29
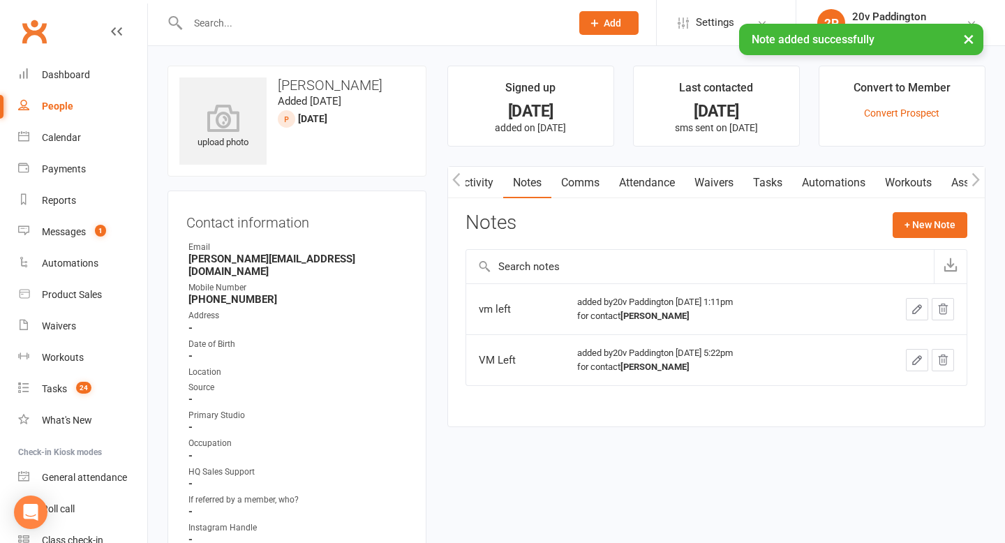
click at [787, 191] on link "Tasks" at bounding box center [767, 183] width 49 height 32
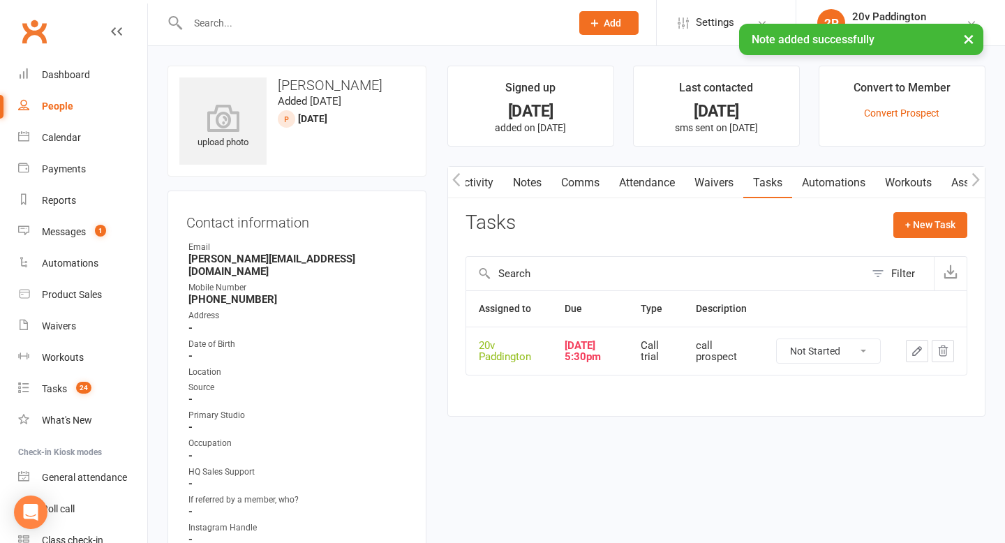
click at [910, 357] on button "button" at bounding box center [917, 351] width 22 height 22
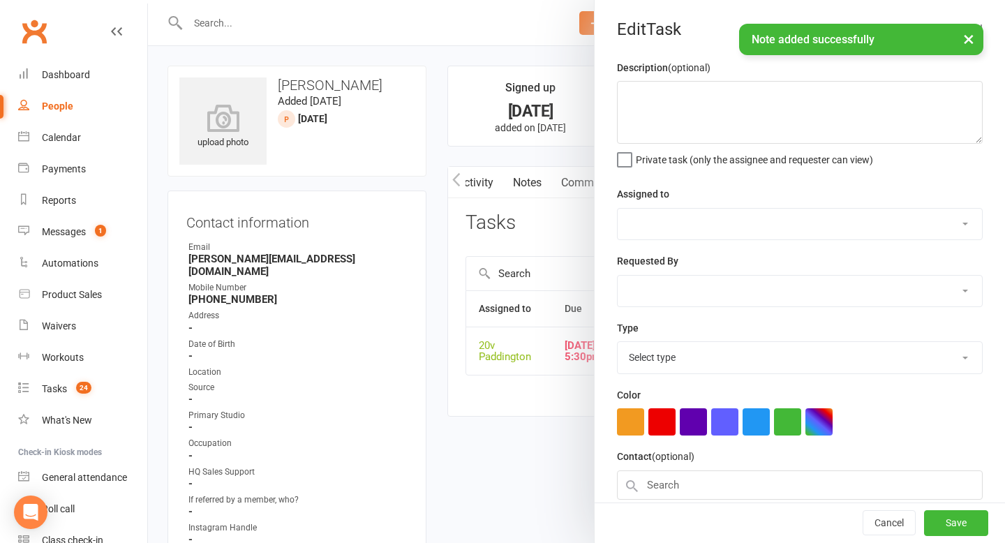
type textarea "call prospect"
select select "45737"
type input "[DATE]"
type input "5:30pm"
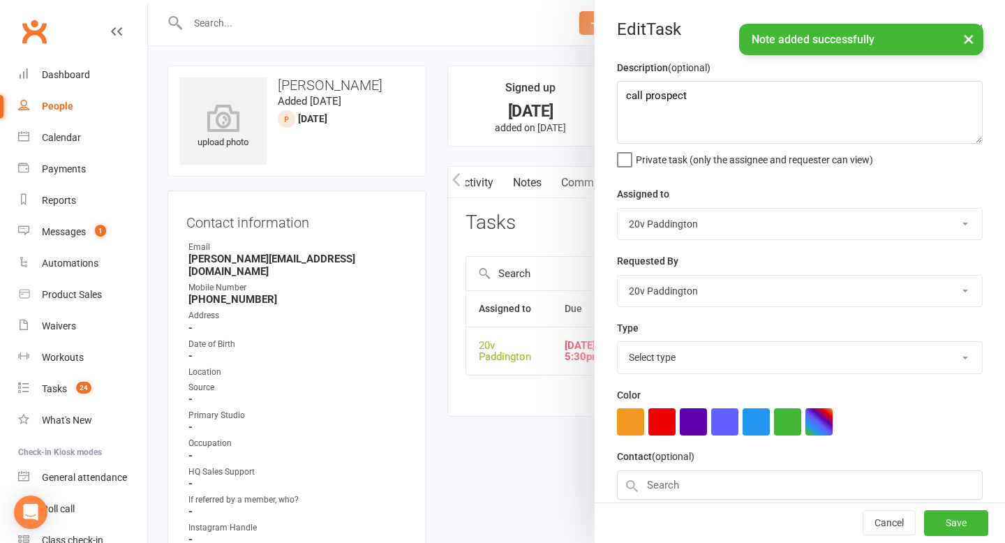
select select "23831"
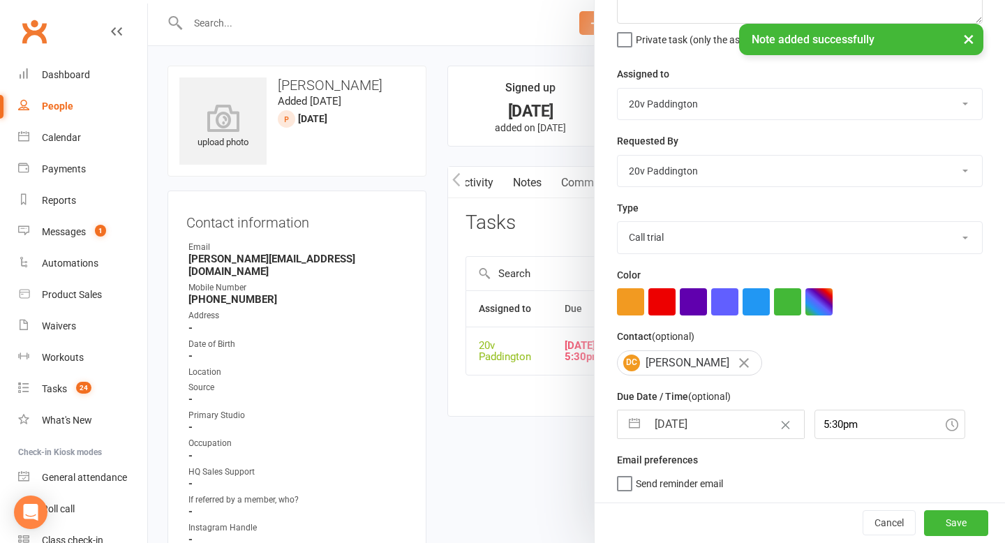
select select "6"
select select "2025"
select select "7"
select select "2025"
select select "8"
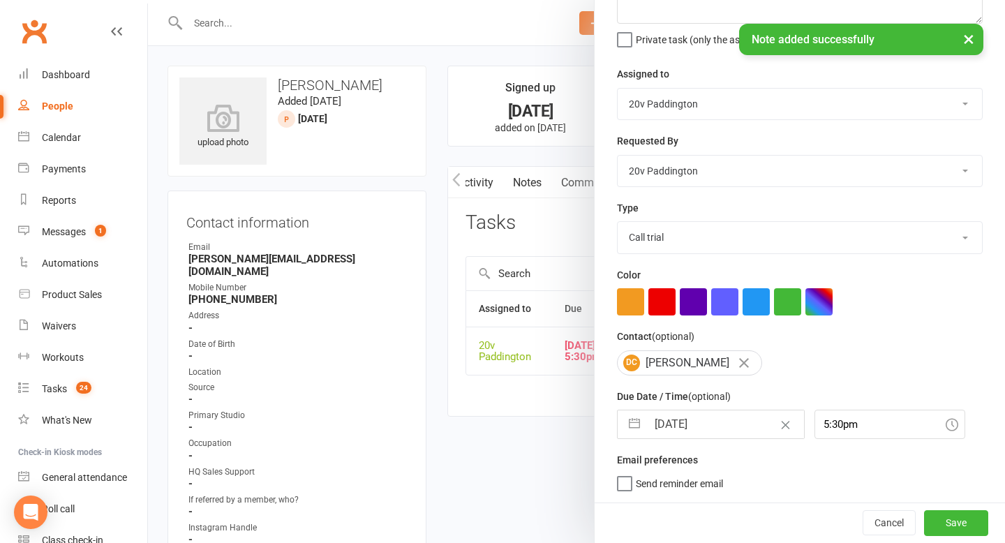
select select "2025"
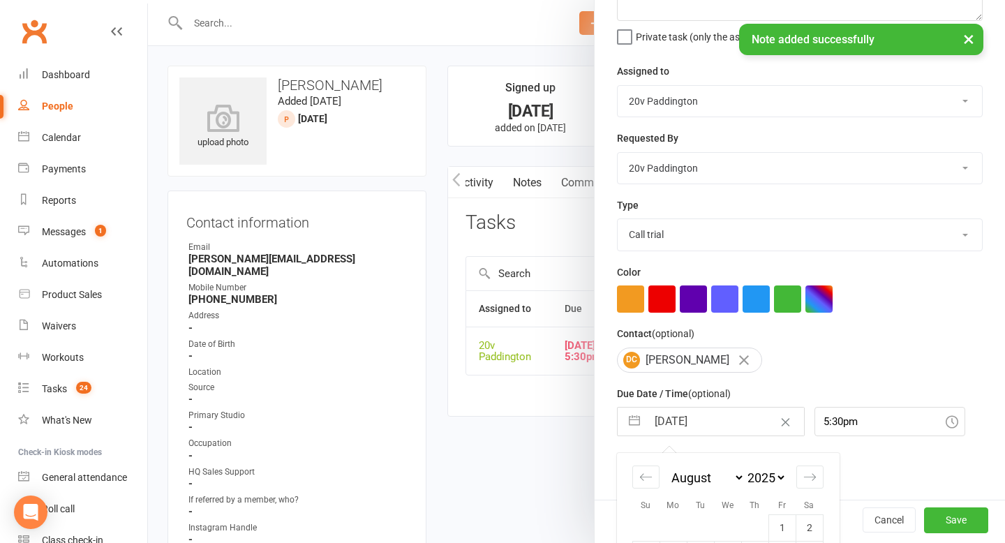
click at [684, 415] on input "[DATE]" at bounding box center [725, 422] width 157 height 28
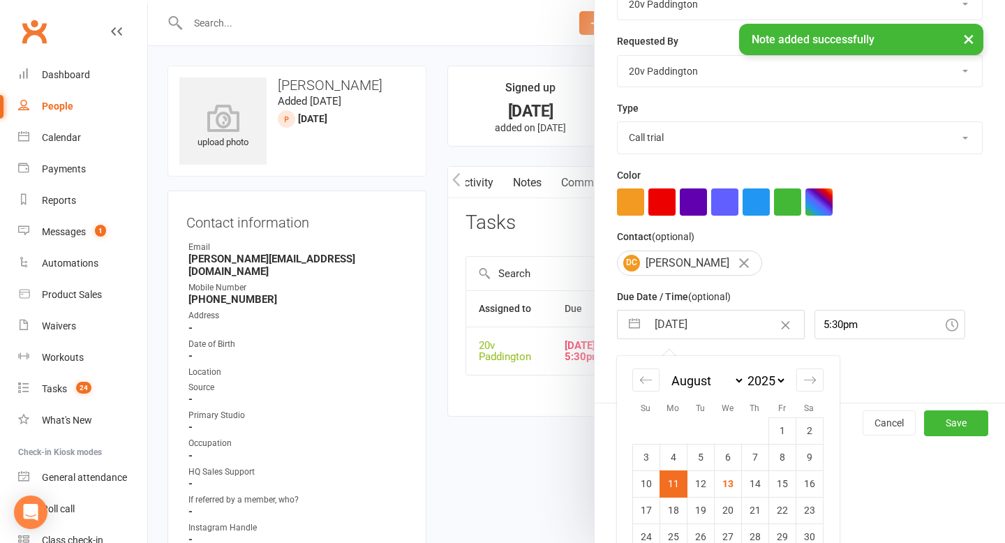
scroll to position [272, 0]
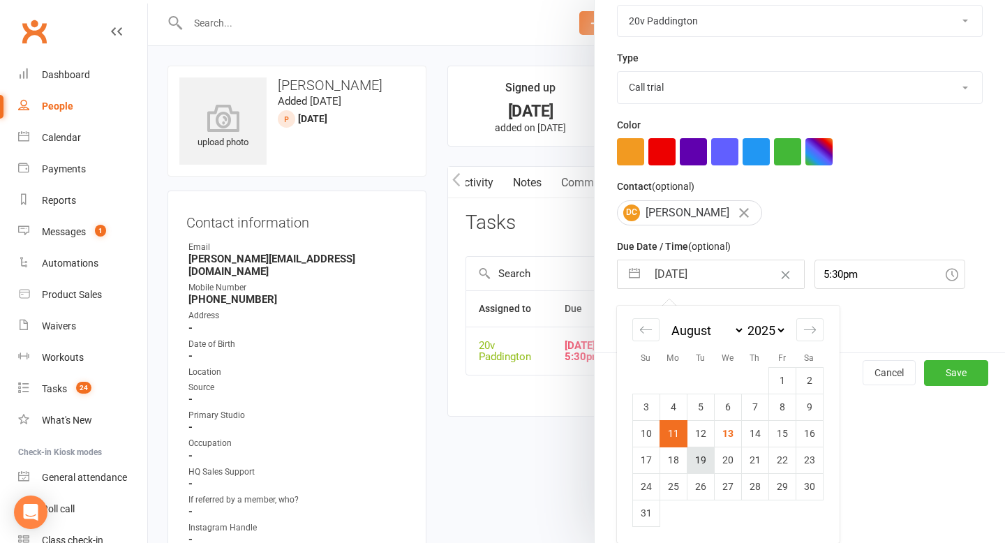
click at [694, 462] on td "19" at bounding box center [700, 460] width 27 height 27
type input "[DATE]"
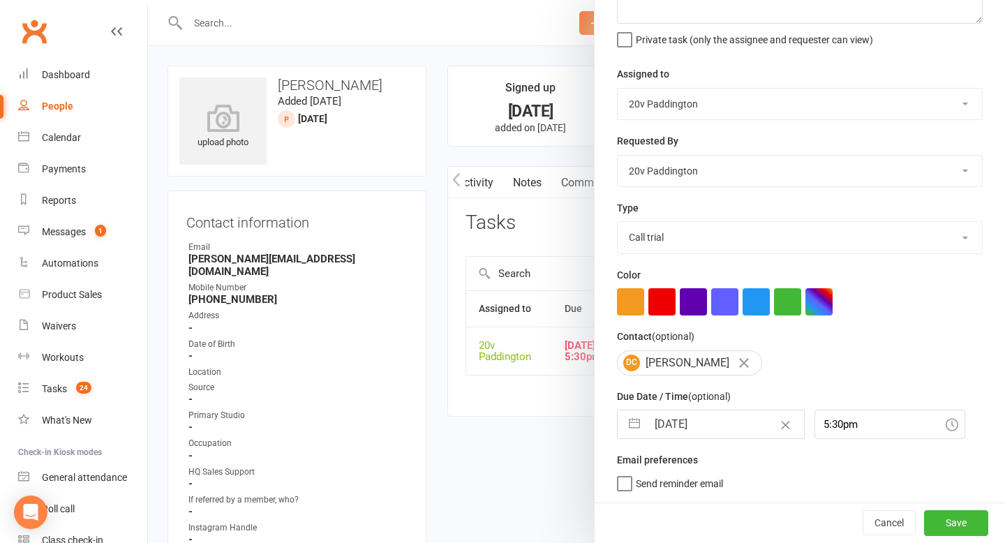
scroll to position [0, 0]
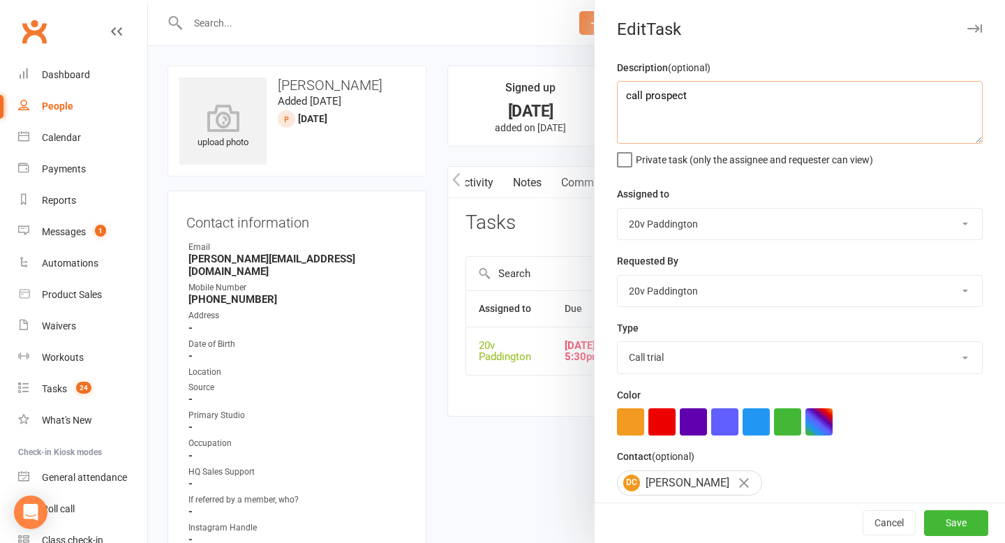
click at [711, 101] on textarea "call prospect" at bounding box center [800, 112] width 366 height 63
type textarea "check 1 more time"
click at [947, 538] on div "Cancel Save" at bounding box center [800, 523] width 410 height 40
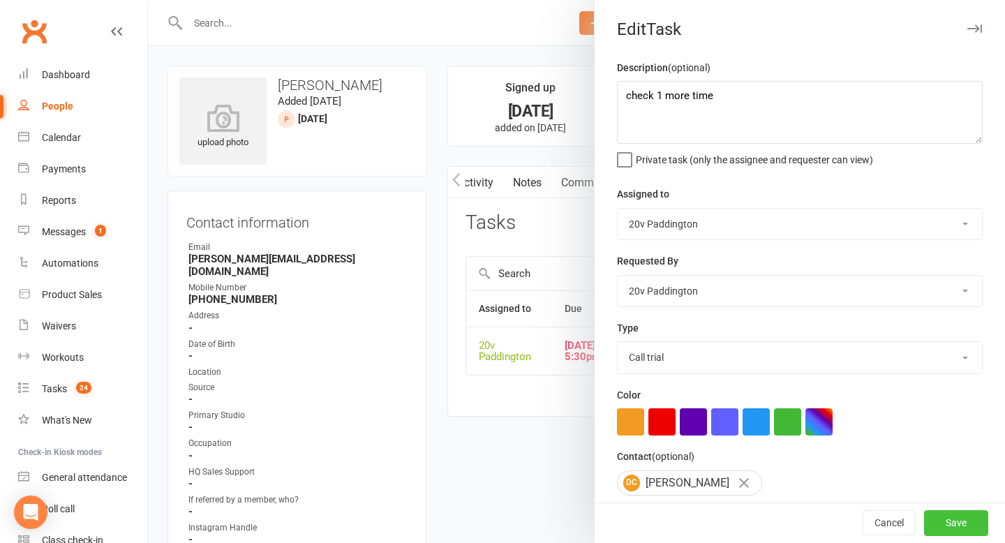
click at [949, 535] on button "Save" at bounding box center [956, 523] width 64 height 25
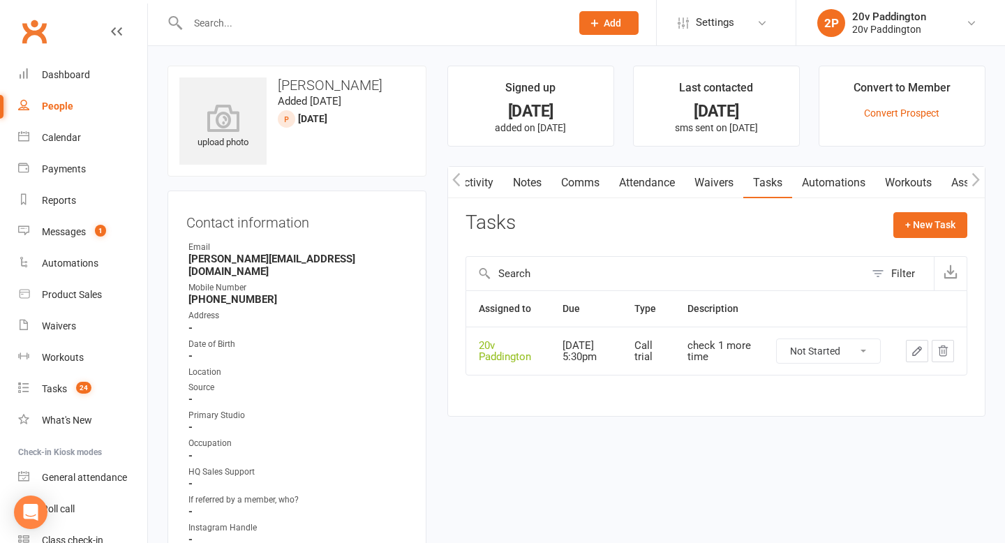
scroll to position [0, 1]
click at [489, 175] on link "Activity" at bounding box center [475, 183] width 56 height 32
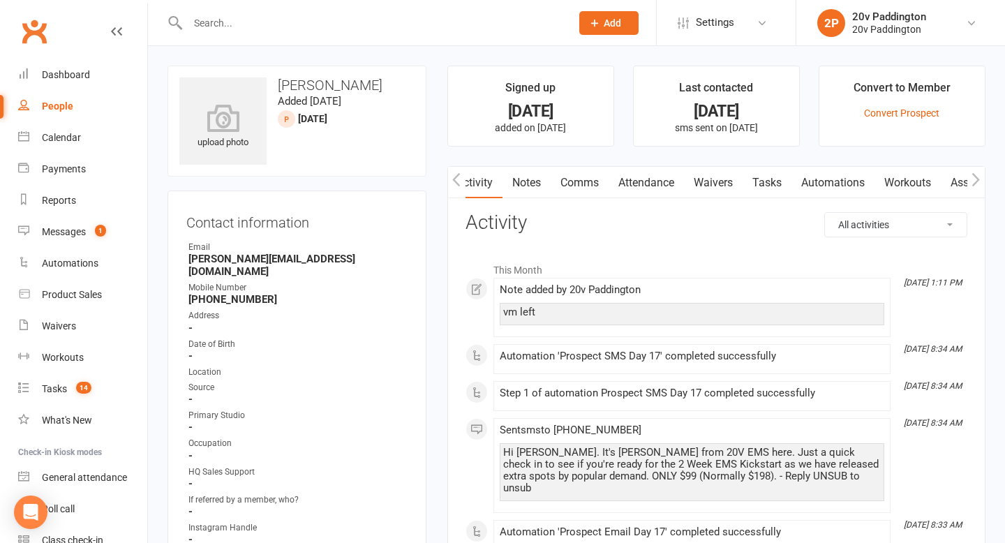
click at [566, 185] on link "Comms" at bounding box center [580, 183] width 58 height 32
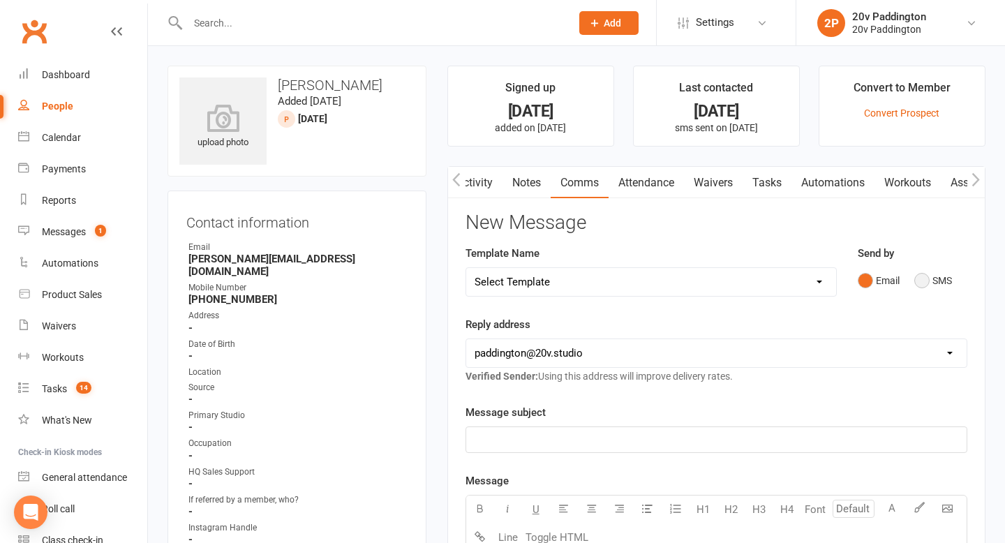
click at [923, 276] on button "SMS" at bounding box center [933, 280] width 38 height 27
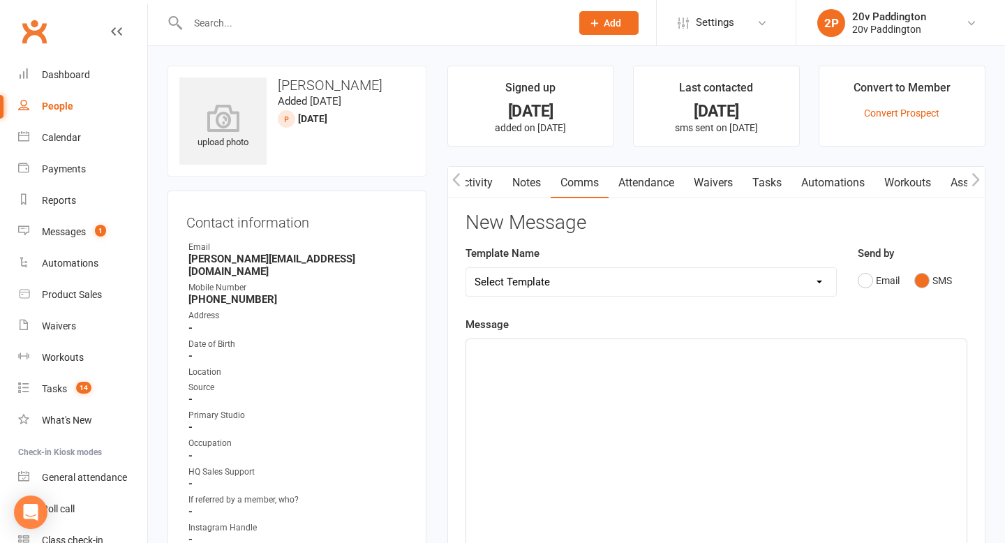
click at [782, 285] on select "Select Template [Email] 20v Referral Bonus [SMS] Free Trial Link [SMS] Haven’t …" at bounding box center [651, 282] width 370 height 28
select select "5"
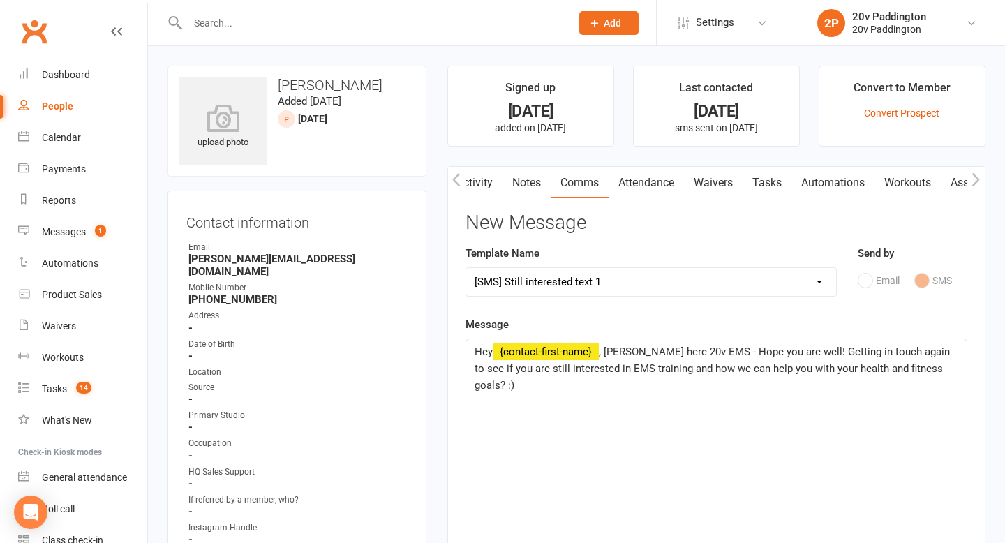
click at [628, 355] on span ", [PERSON_NAME] here 20v EMS - Hope you are well! Getting in touch again to see…" at bounding box center [714, 369] width 478 height 46
click at [617, 355] on span ", [PERSON_NAME] here 20v EMS - Hope you are well! Getting in touch again to see…" at bounding box center [714, 369] width 478 height 46
click at [616, 355] on span ", [PERSON_NAME] here 20v EMS - Hope you are well! Getting in touch again to see…" at bounding box center [714, 369] width 478 height 46
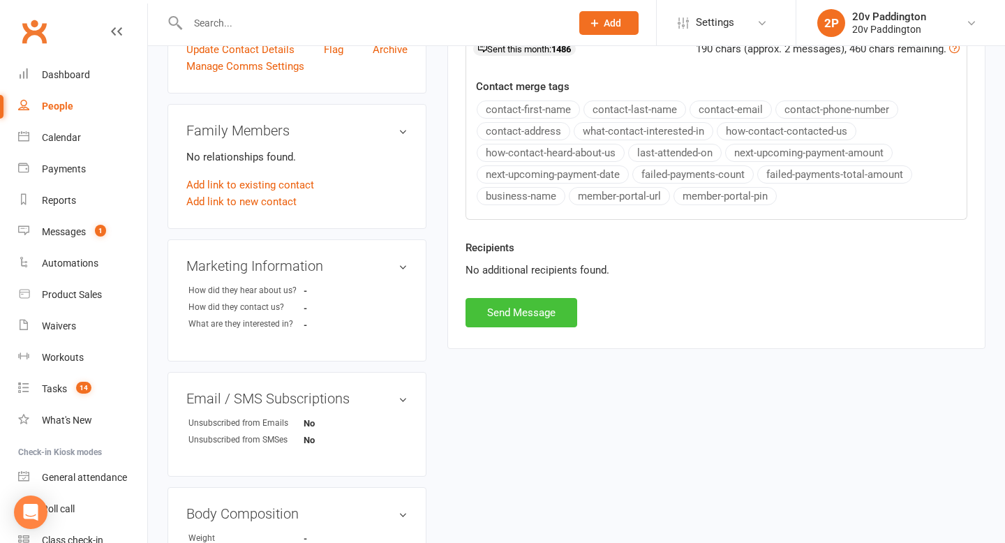
click at [525, 318] on button "Send Message" at bounding box center [522, 312] width 112 height 29
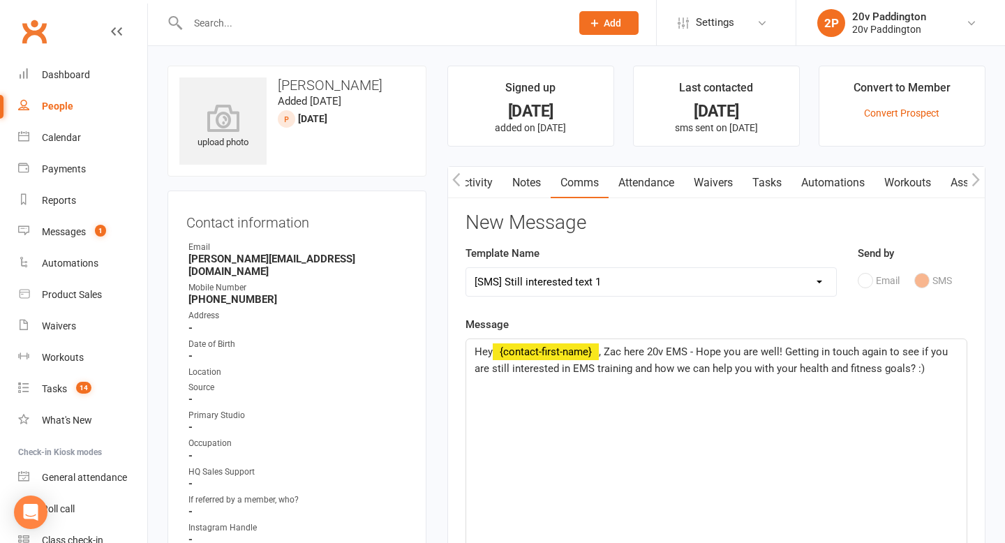
select select
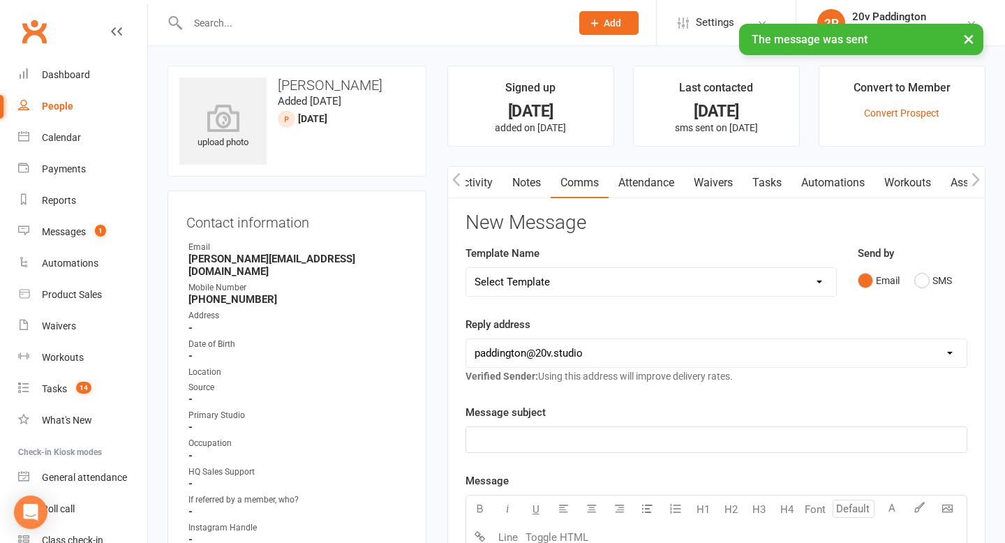
click at [525, 177] on link "Notes" at bounding box center [527, 183] width 48 height 32
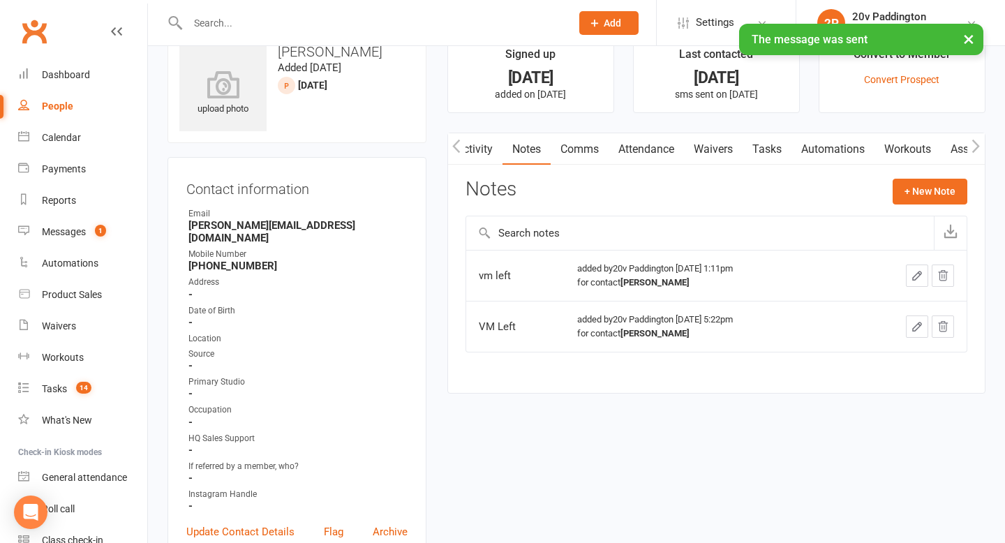
scroll to position [32, 0]
click at [775, 148] on link "Tasks" at bounding box center [767, 151] width 49 height 32
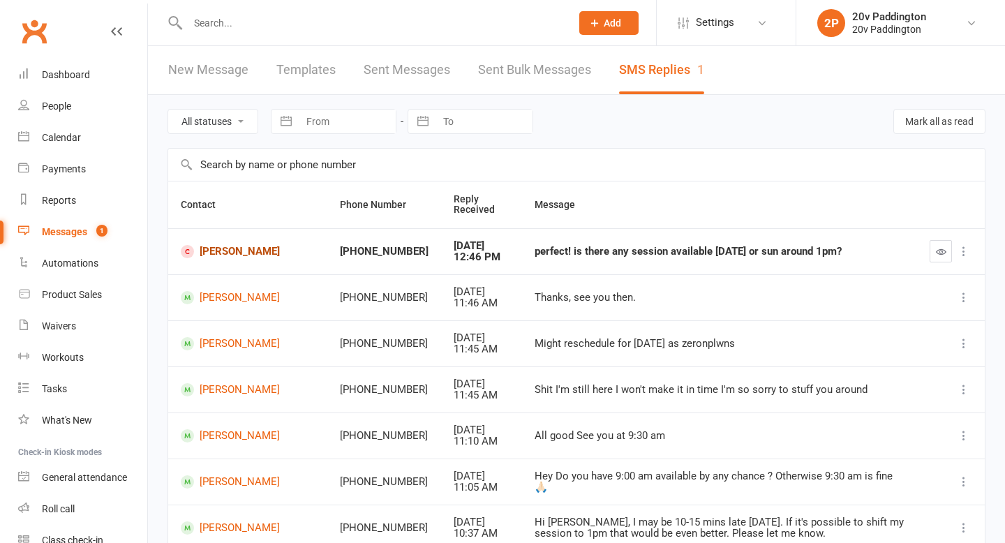
click at [253, 251] on link "[PERSON_NAME]" at bounding box center [248, 251] width 134 height 13
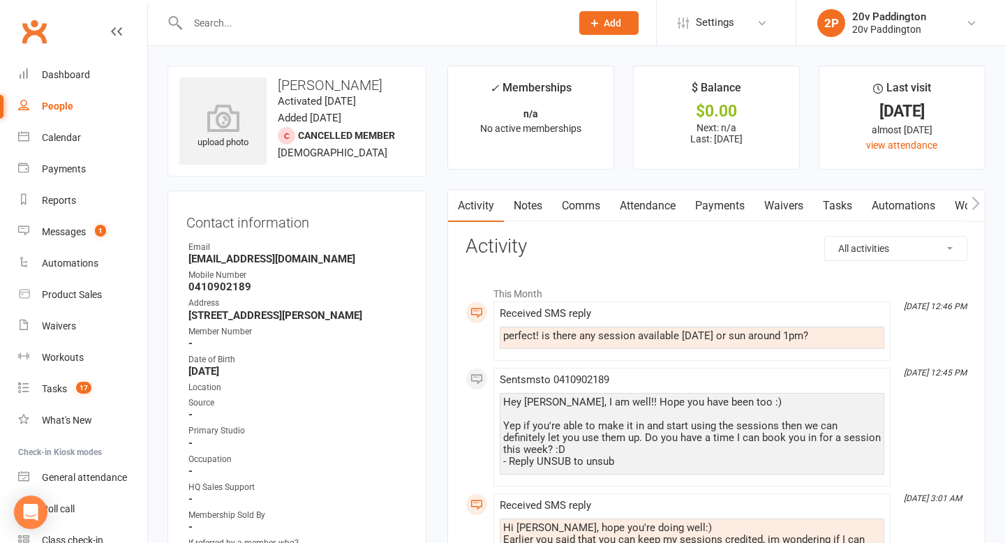
click at [610, 436] on div "Hey [PERSON_NAME], I am well!! Hope you have been too :) Yep if you're able to …" at bounding box center [692, 431] width 378 height 71
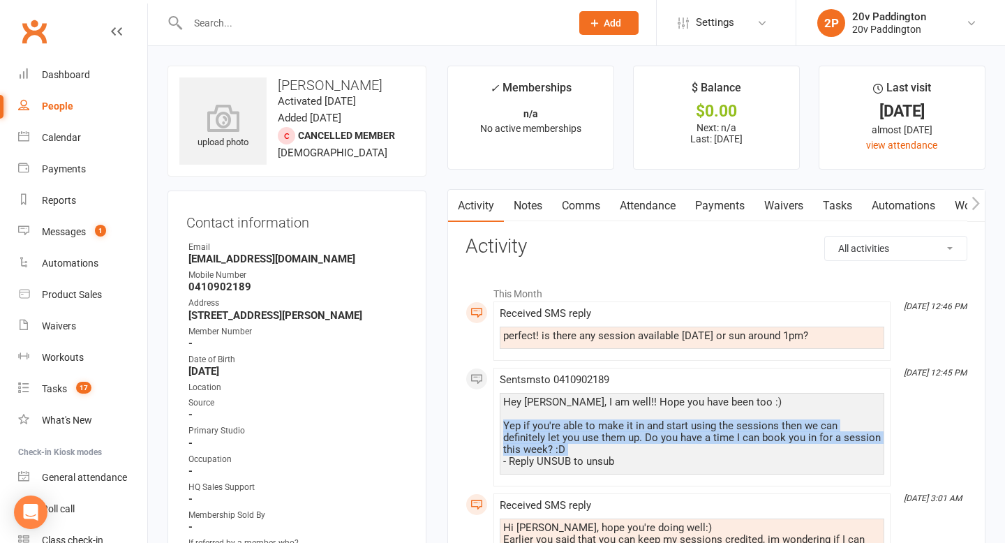
click at [610, 436] on div "Hey [PERSON_NAME], I am well!! Hope you have been too :) Yep if you're able to …" at bounding box center [692, 431] width 378 height 71
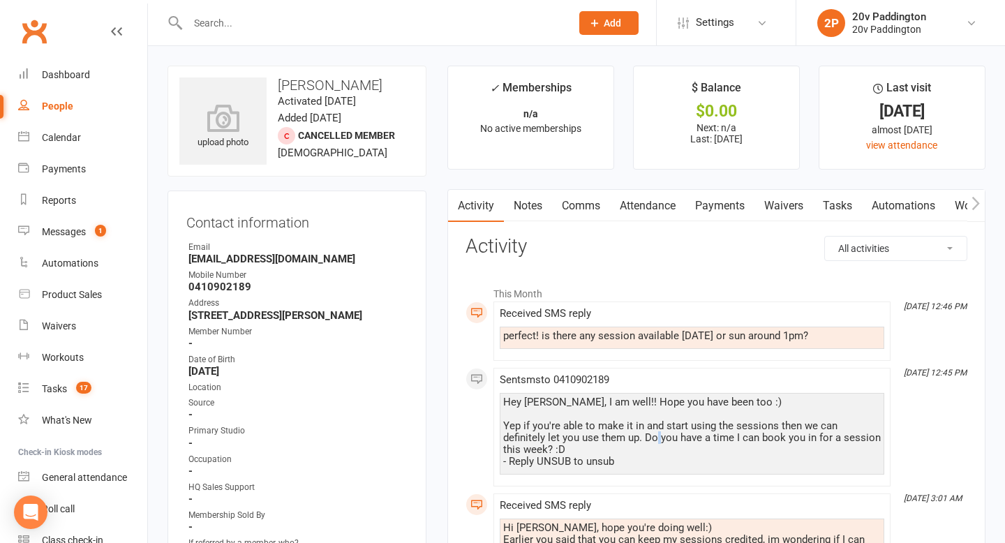
click at [610, 436] on div "Hey [PERSON_NAME], I am well!! Hope you have been too :) Yep if you're able to …" at bounding box center [692, 431] width 378 height 71
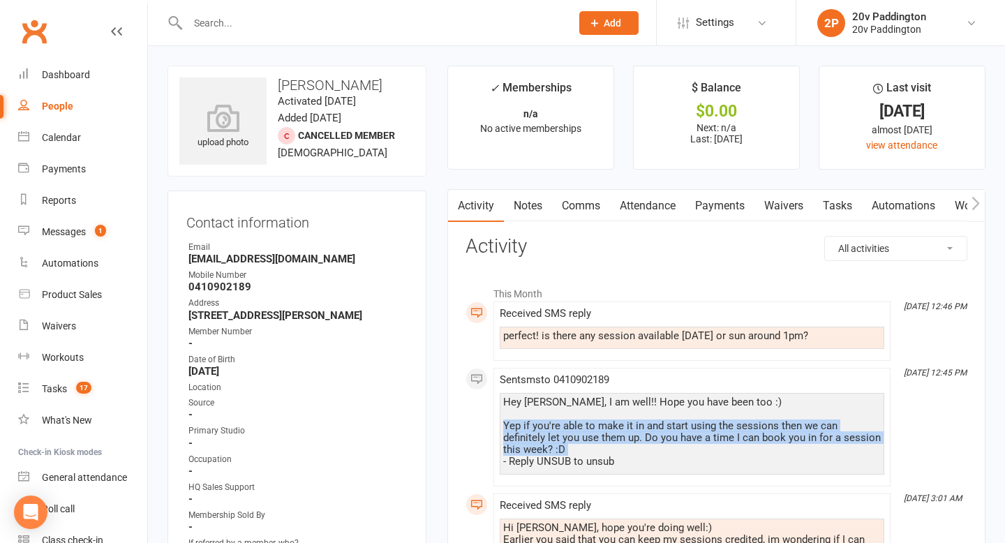
click at [610, 436] on div "Hey [PERSON_NAME], I am well!! Hope you have been too :) Yep if you're able to …" at bounding box center [692, 431] width 378 height 71
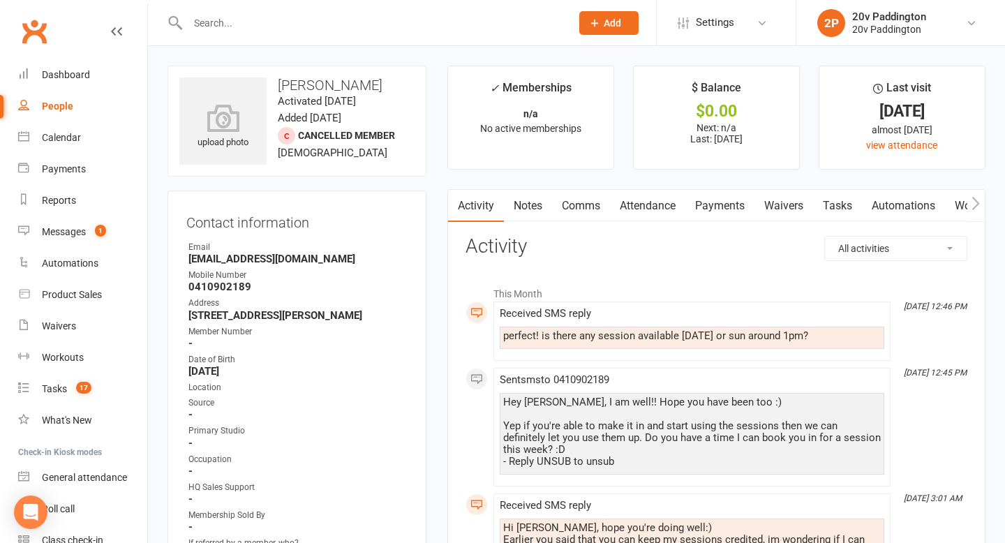
click at [635, 334] on div "perfect! is there any session available [DATE] or sun around 1pm?" at bounding box center [692, 336] width 378 height 12
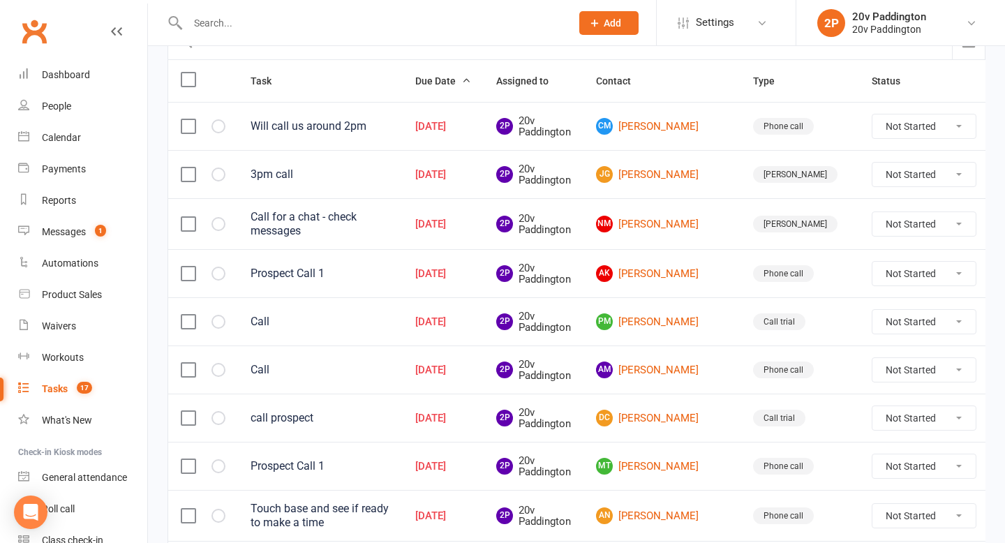
scroll to position [165, 0]
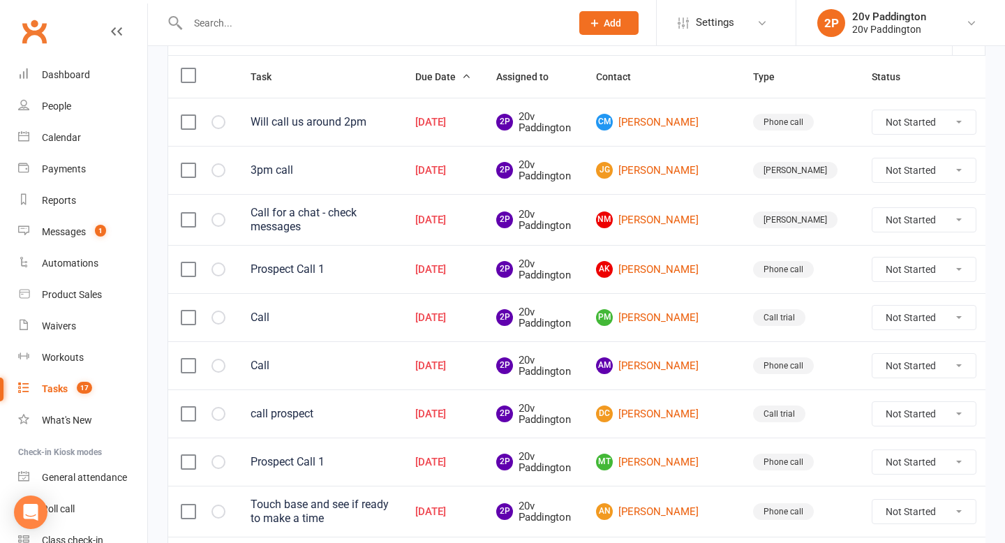
click at [873, 367] on select "Not Started In Progress Waiting Complete" at bounding box center [924, 366] width 103 height 24
select select "unstarted"
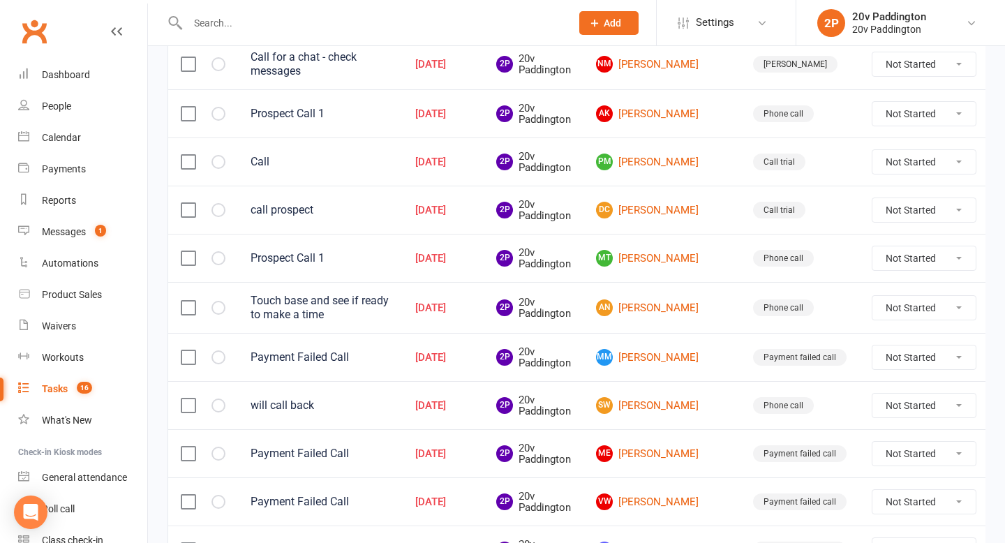
scroll to position [332, 0]
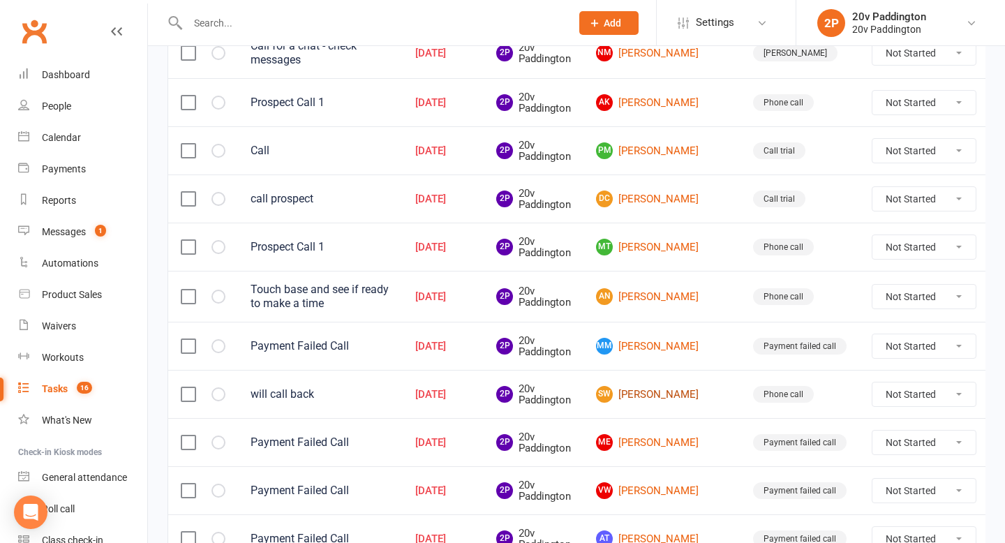
click at [651, 395] on link "SW Simon Walker" at bounding box center [662, 394] width 132 height 17
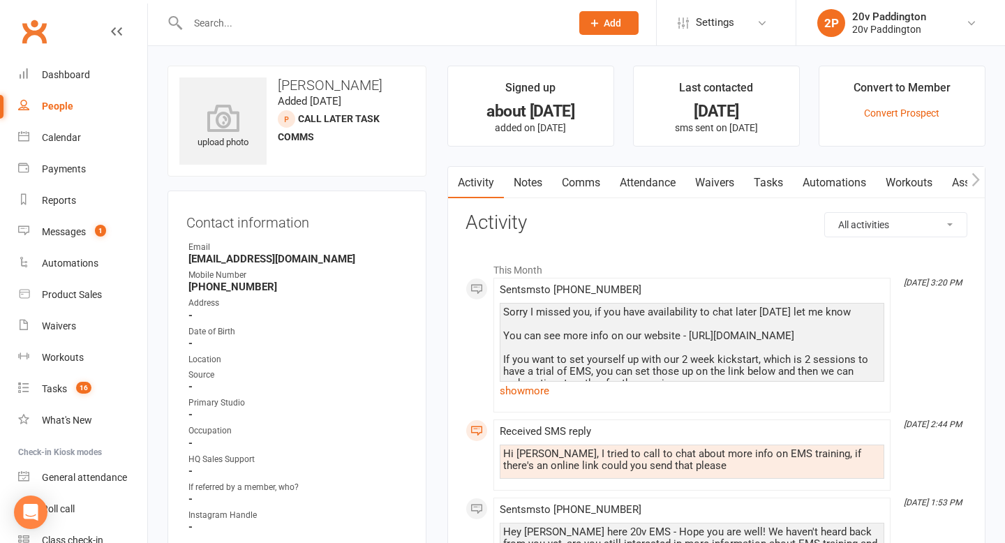
click at [778, 189] on link "Tasks" at bounding box center [768, 183] width 49 height 32
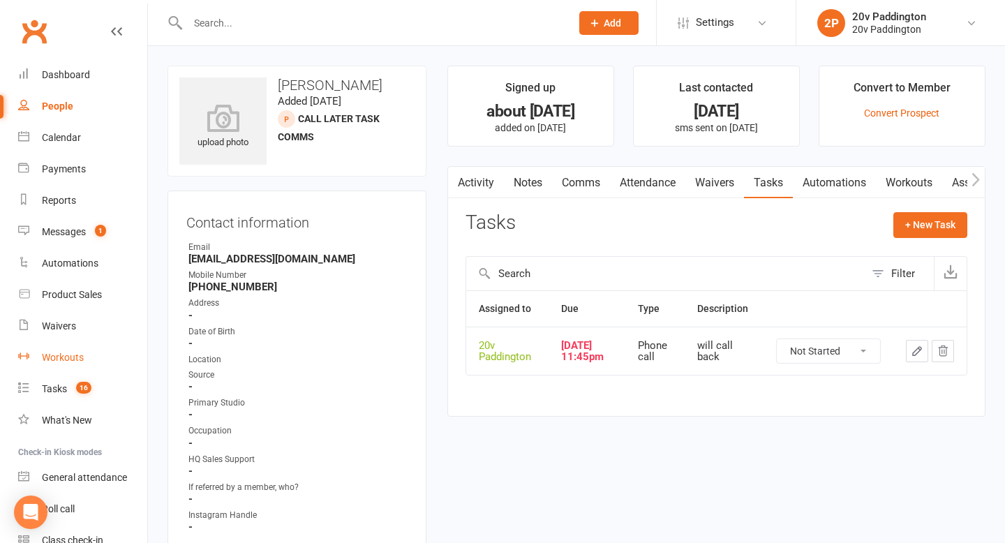
click at [60, 370] on link "Workouts" at bounding box center [82, 357] width 129 height 31
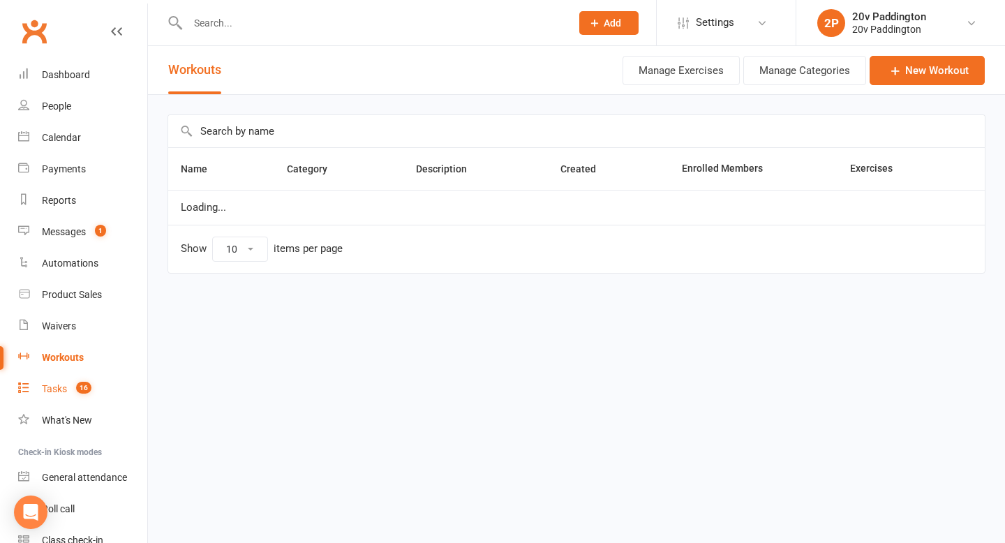
click at [59, 383] on div "Tasks" at bounding box center [54, 388] width 25 height 11
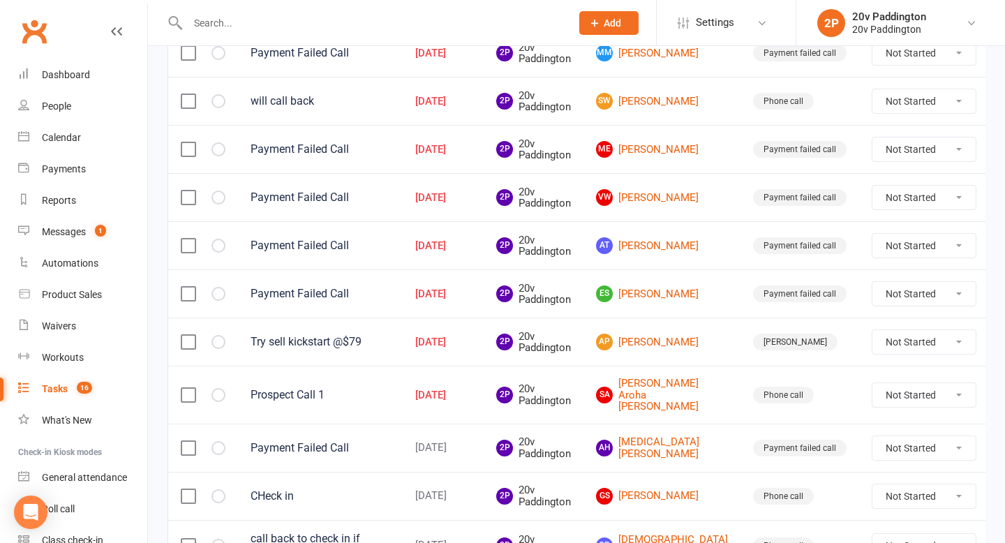
scroll to position [639, 0]
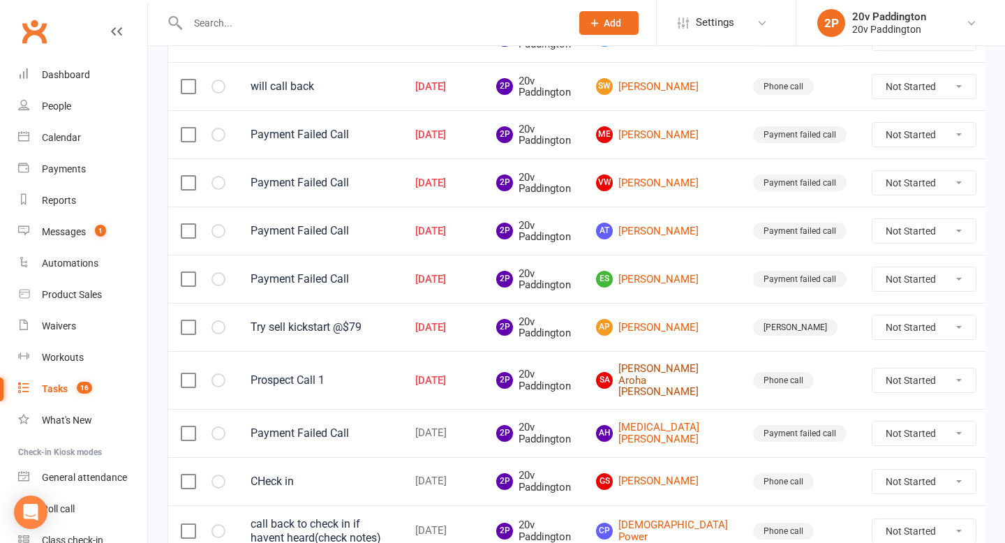
click at [648, 379] on link "SA Shyama Aroha Ryland" at bounding box center [662, 380] width 132 height 35
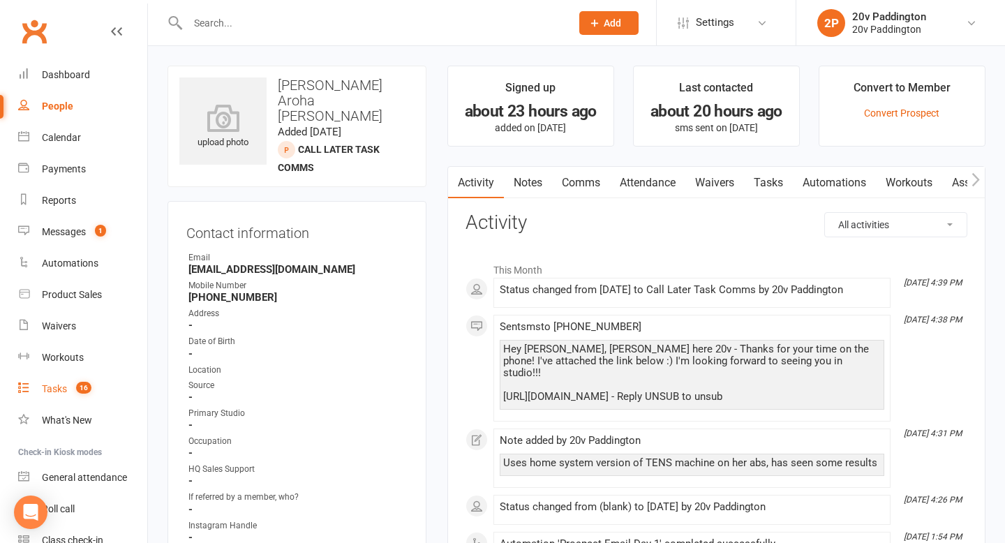
click at [76, 391] on count-badge "16" at bounding box center [80, 388] width 22 height 11
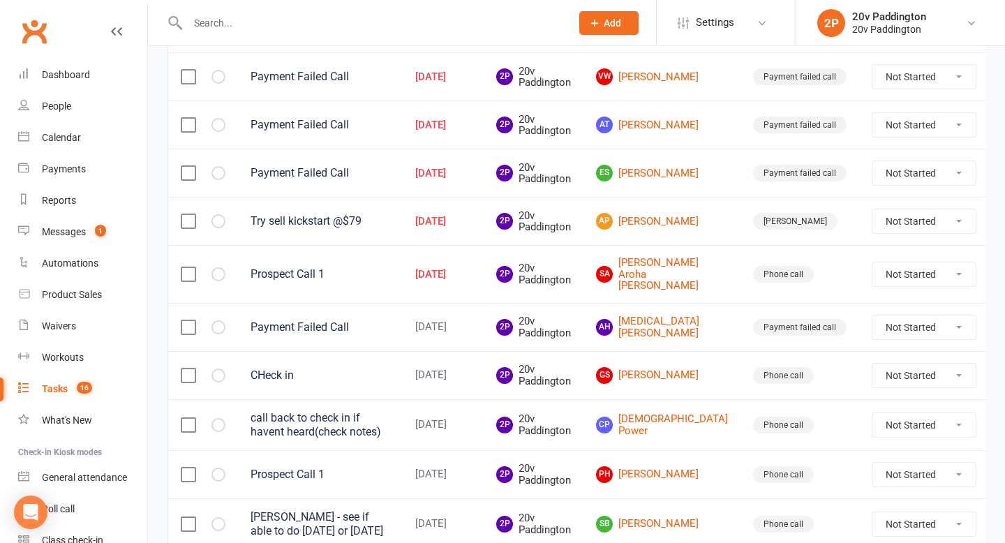
scroll to position [746, 0]
click at [639, 282] on link "SA Shyama Aroha Ryland" at bounding box center [662, 273] width 132 height 35
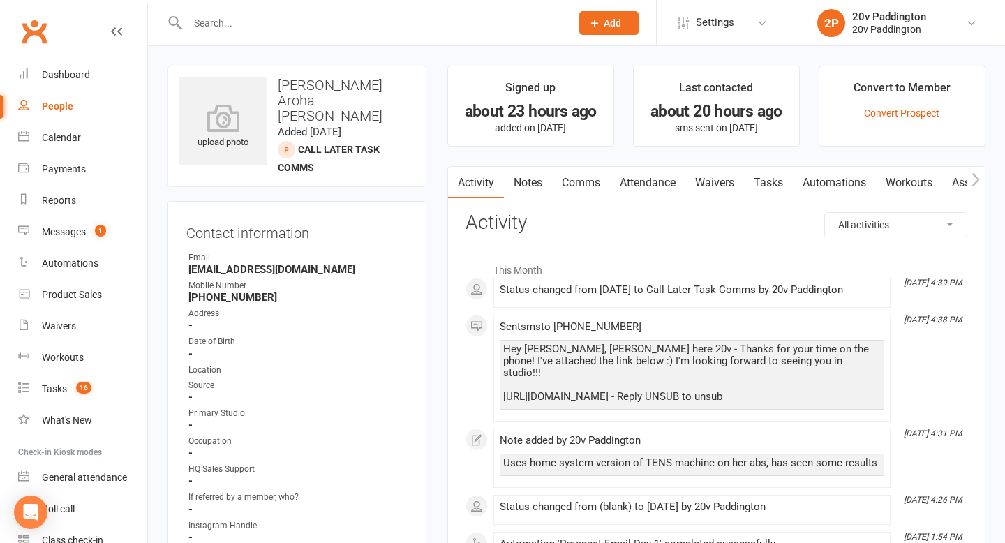
click at [784, 171] on link "Tasks" at bounding box center [768, 183] width 49 height 32
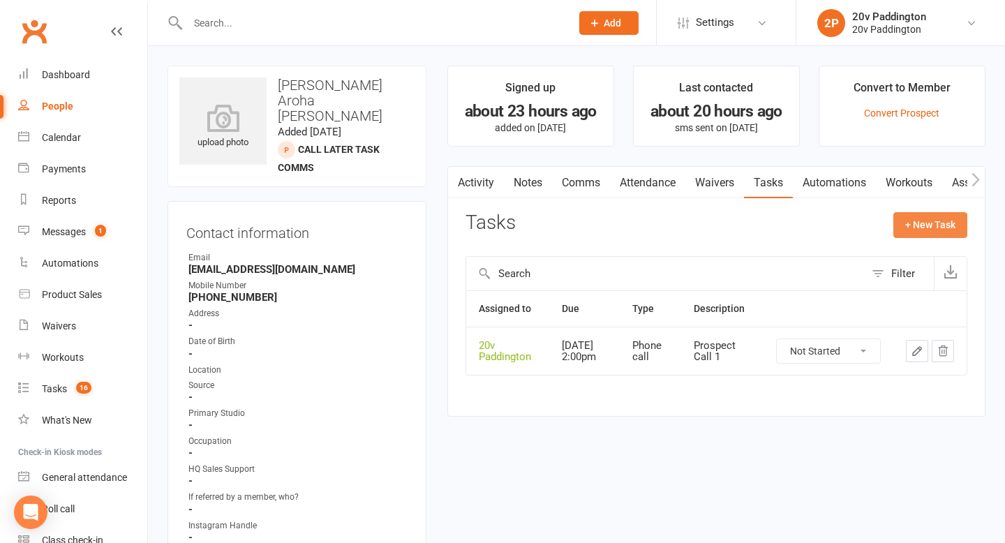
click at [930, 215] on button "+ New Task" at bounding box center [931, 224] width 74 height 25
select select "45737"
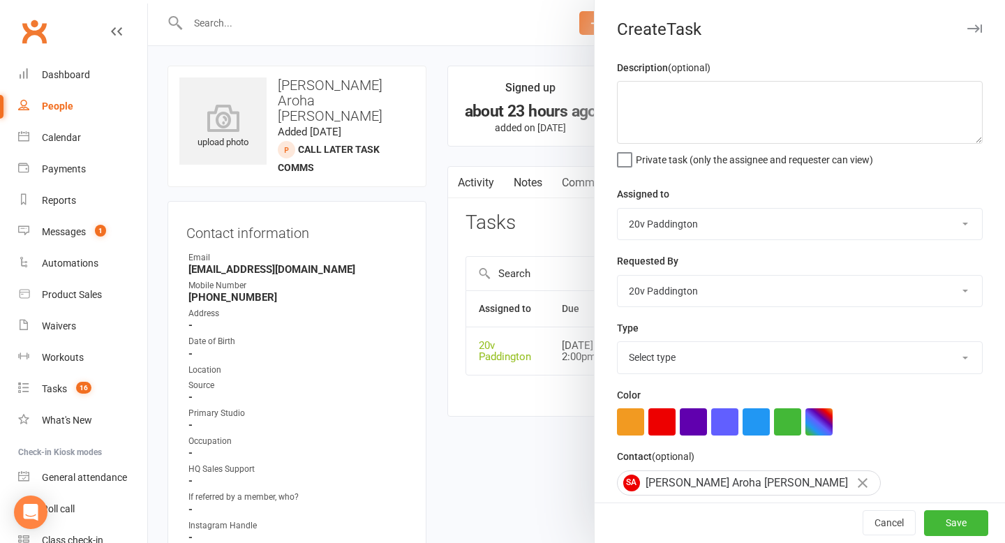
click at [590, 334] on div at bounding box center [576, 271] width 857 height 543
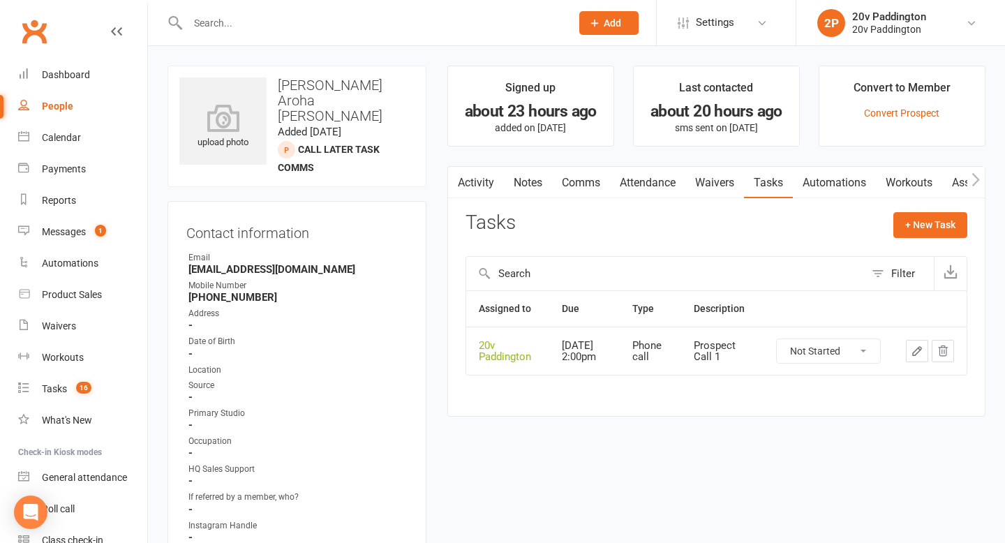
click at [910, 354] on button "button" at bounding box center [917, 351] width 22 height 22
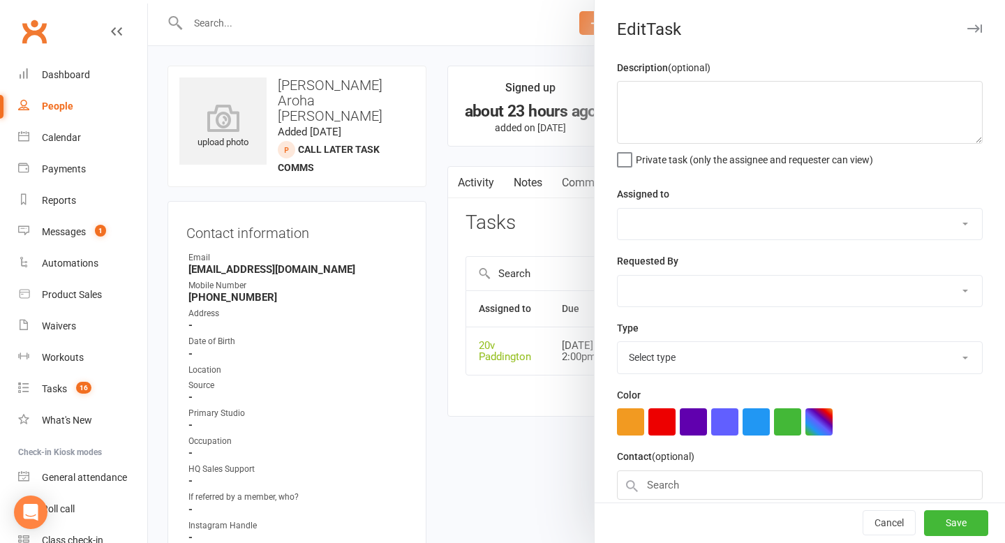
type textarea "Prospect Call 1"
select select "45737"
type input "13 Aug 2025"
type input "2:00pm"
select select "22381"
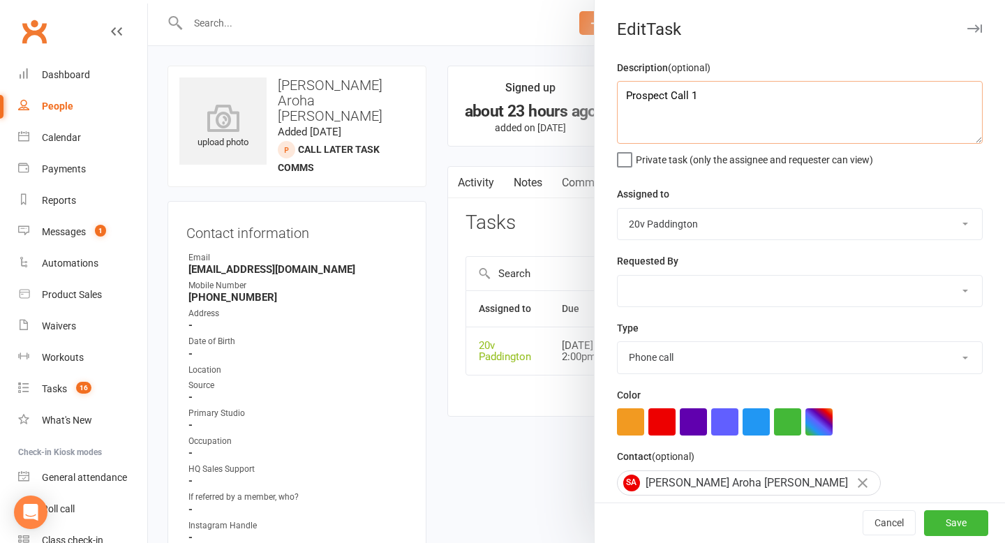
click at [711, 111] on textarea "Prospect Call 1" at bounding box center [800, 112] width 366 height 63
click at [711, 110] on textarea "Prospect Call 1" at bounding box center [800, 112] width 366 height 63
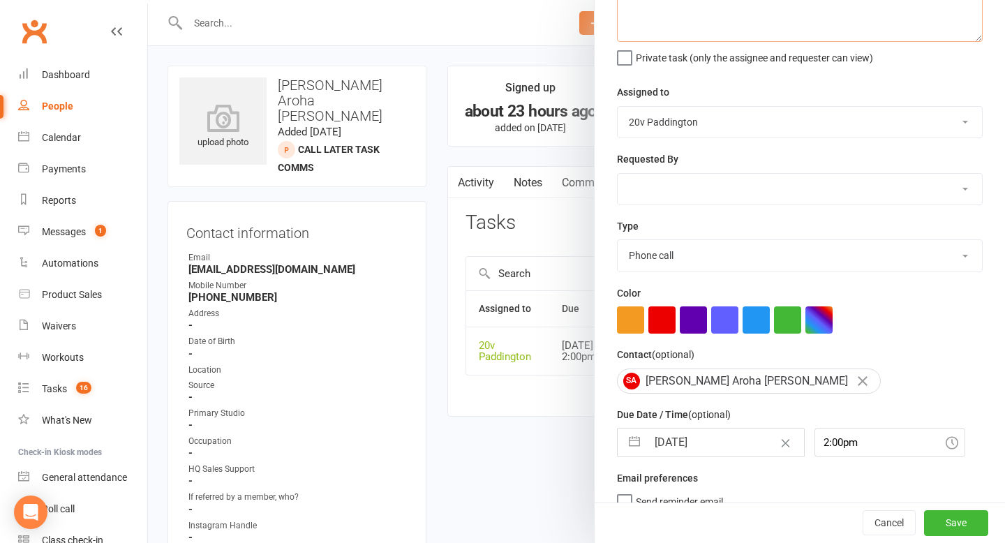
scroll to position [123, 0]
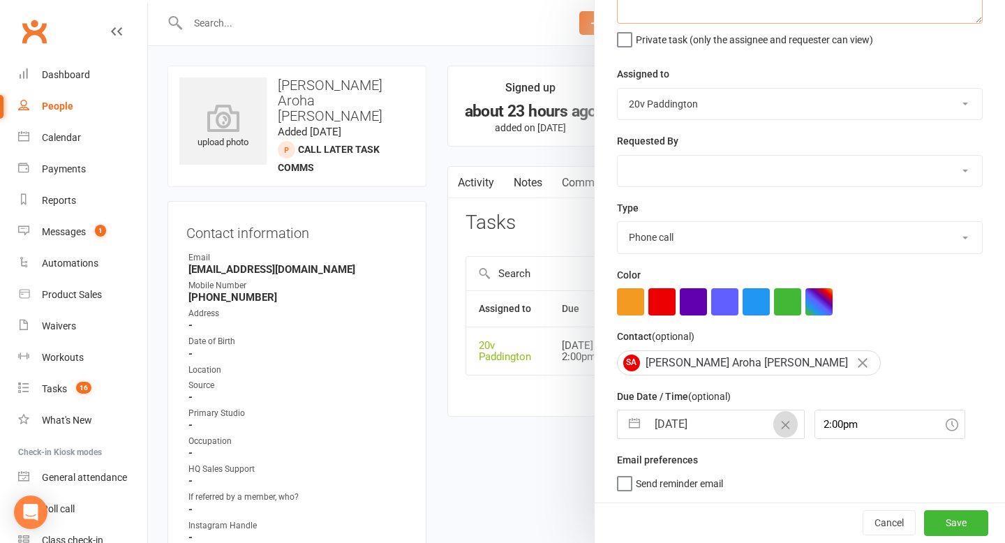
type textarea "check to see if she has filled in waiver"
click at [773, 429] on button "Clear Date" at bounding box center [785, 424] width 24 height 27
select select "6"
select select "2025"
select select "7"
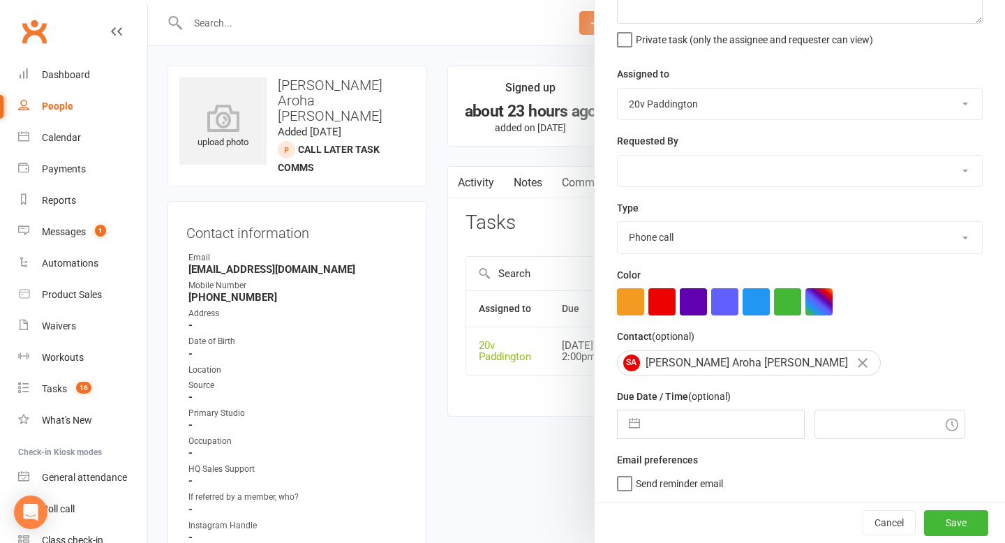
select select "2025"
select select "8"
select select "2025"
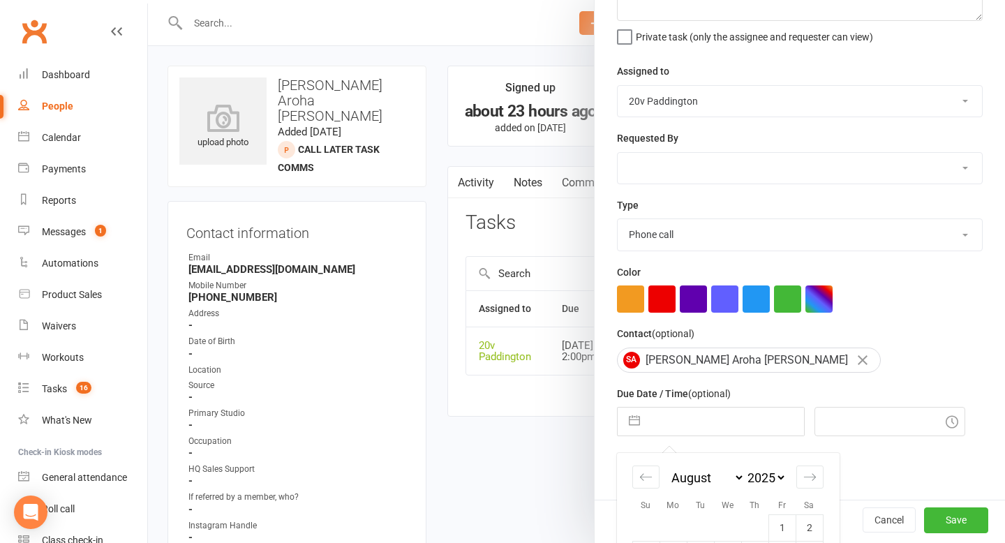
click at [711, 419] on input "text" at bounding box center [725, 422] width 157 height 28
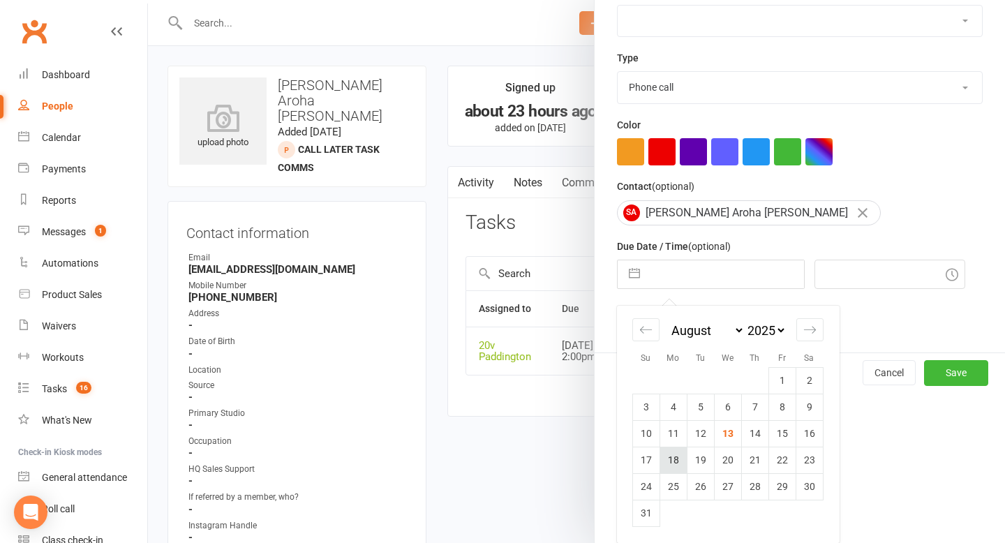
click at [678, 458] on td "18" at bounding box center [673, 460] width 27 height 27
type input "18 Aug 2025"
type input "1:00pm"
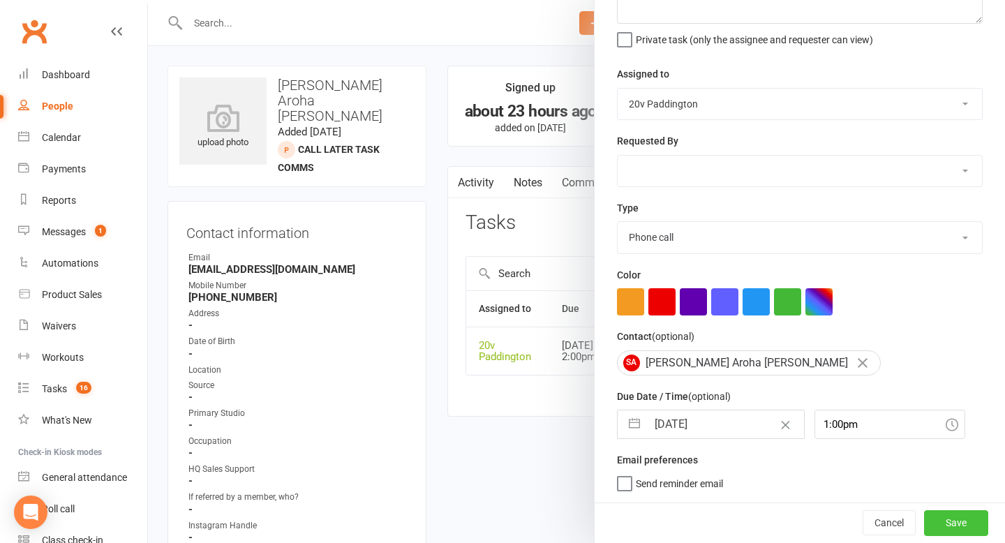
click at [969, 531] on button "Save" at bounding box center [956, 522] width 64 height 25
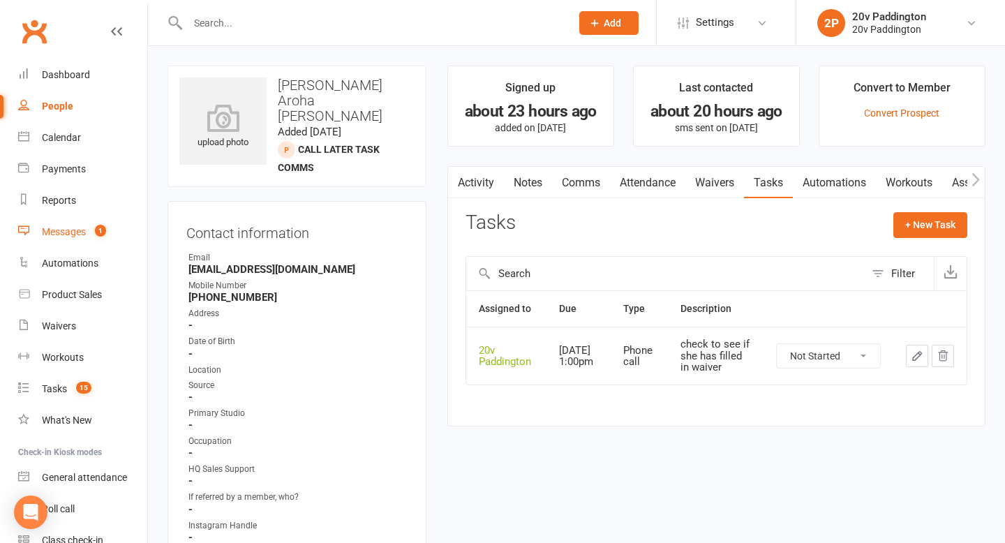
click at [72, 233] on div "Messages" at bounding box center [64, 231] width 44 height 11
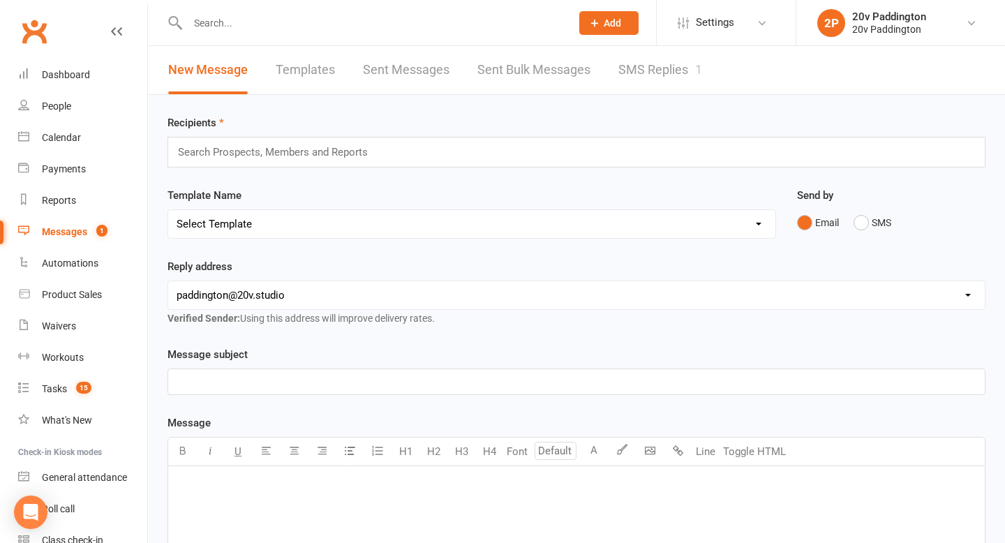
click at [625, 68] on link "SMS Replies 1" at bounding box center [660, 70] width 84 height 48
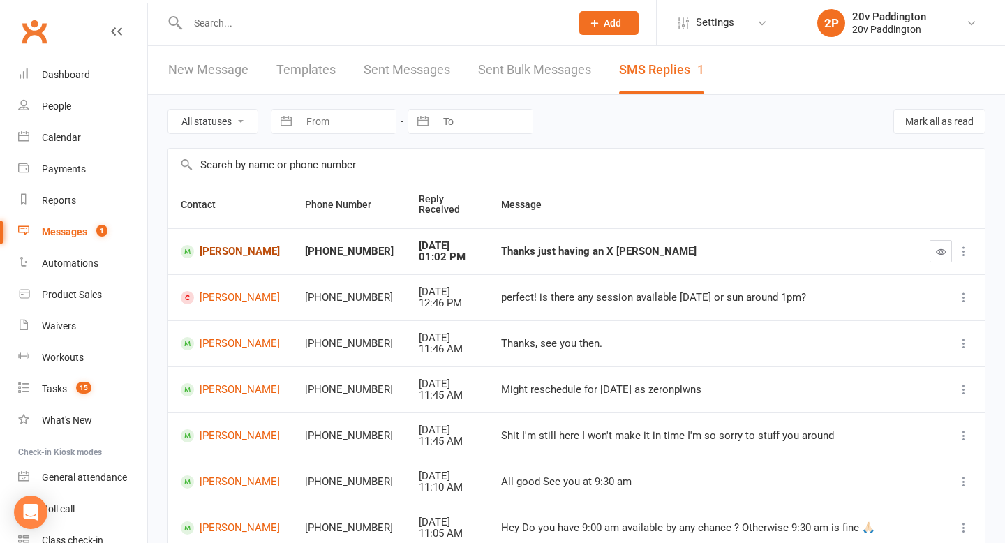
click at [211, 246] on link "Nicky Lee" at bounding box center [230, 251] width 99 height 13
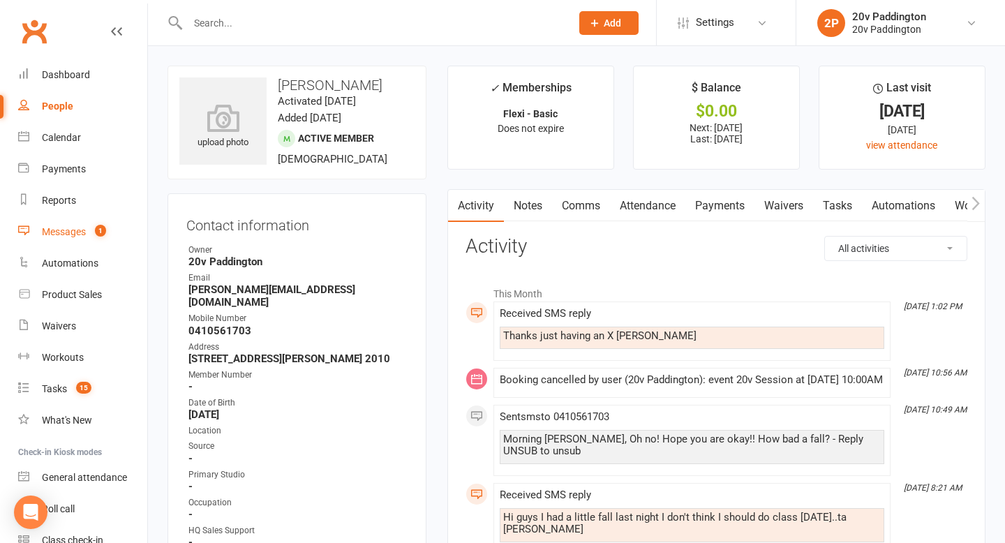
click at [78, 228] on div "Messages" at bounding box center [64, 231] width 44 height 11
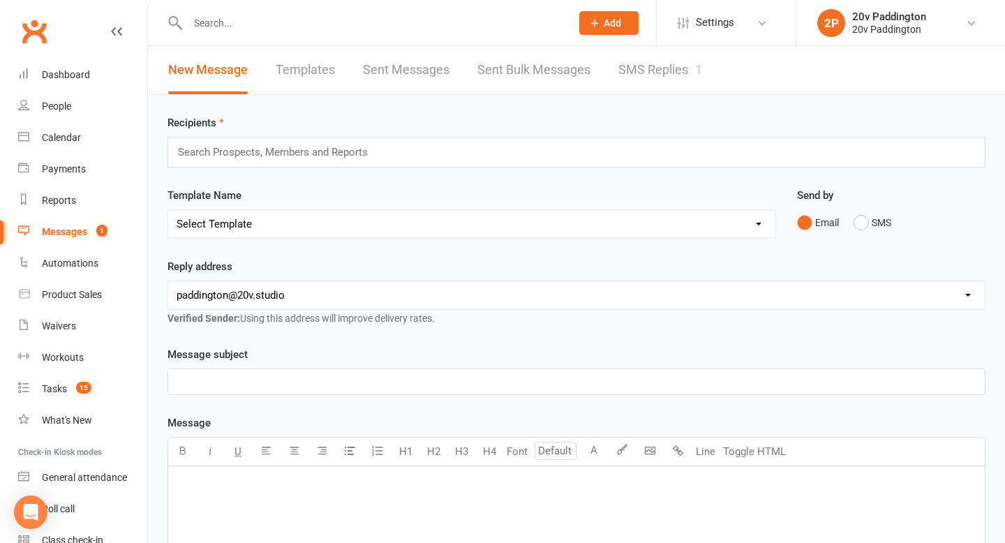
click at [667, 40] on li "Settings Membership Plans Event Templates Appointment Types Website Image Libra…" at bounding box center [726, 22] width 140 height 45
click at [660, 64] on link "SMS Replies 1" at bounding box center [660, 70] width 84 height 48
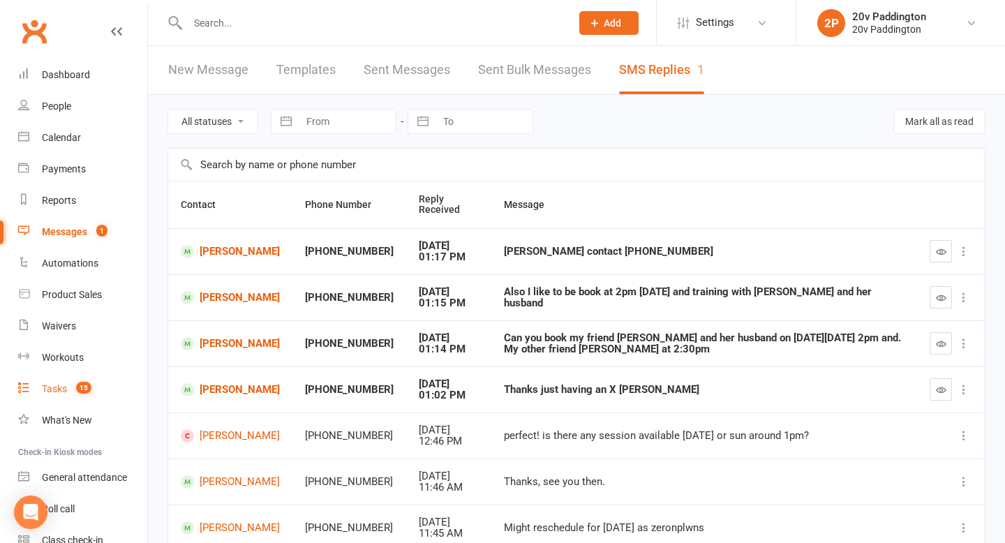
click at [59, 383] on link "Tasks 15" at bounding box center [82, 388] width 129 height 31
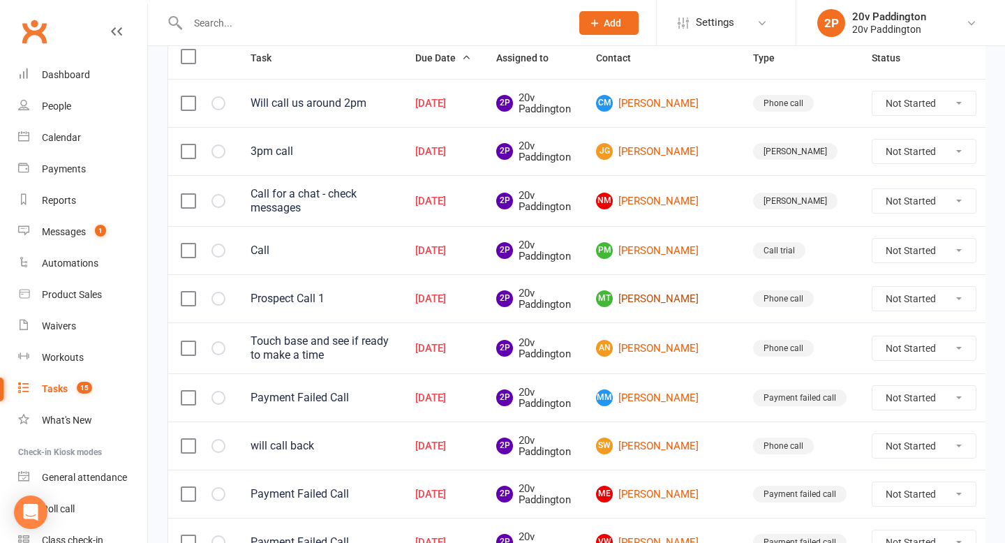
scroll to position [214, 0]
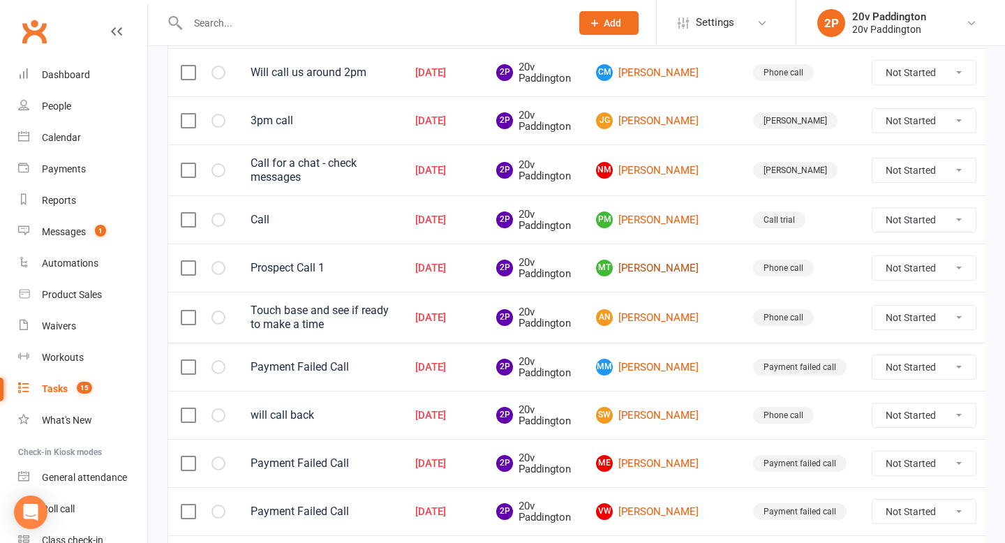
click at [648, 270] on link "MT Marc Turner" at bounding box center [662, 268] width 132 height 17
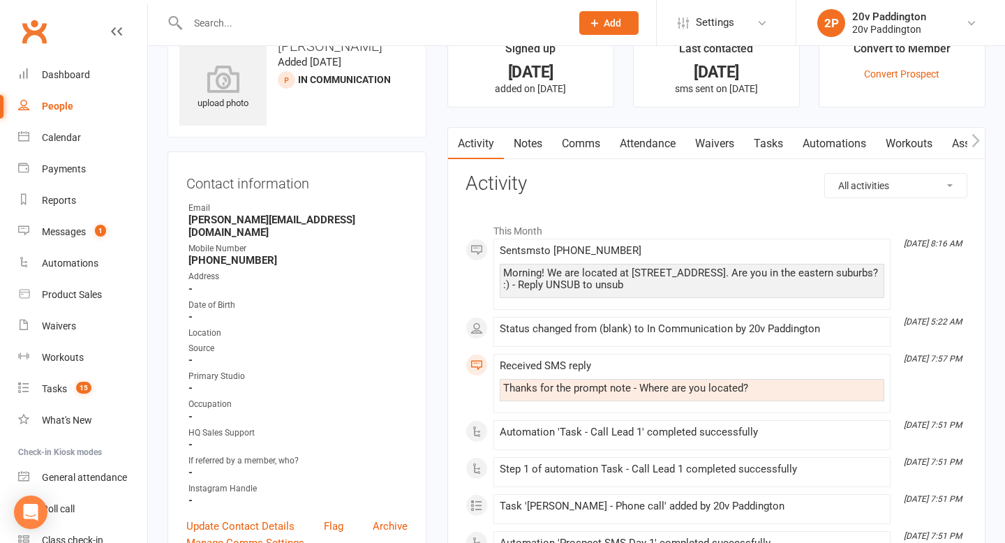
scroll to position [40, 0]
click at [761, 135] on link "Tasks" at bounding box center [768, 142] width 49 height 32
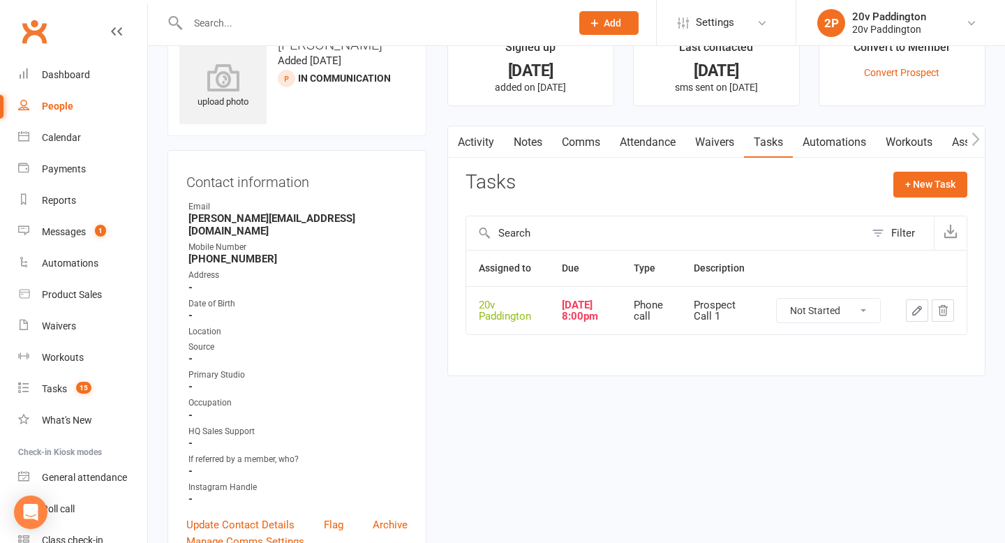
click at [917, 307] on button "button" at bounding box center [917, 310] width 22 height 22
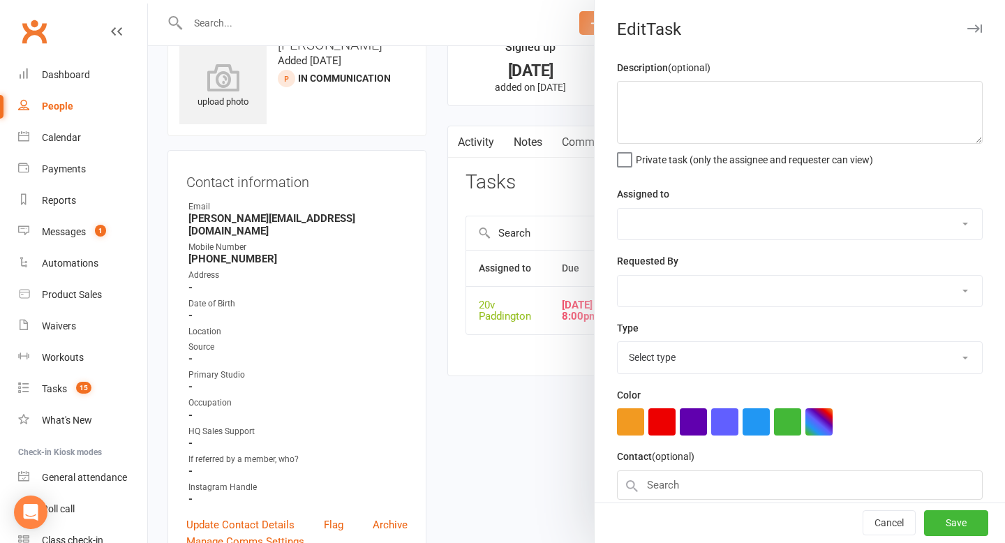
type textarea "Prospect Call 1"
select select "45737"
type input "[DATE]"
type input "8:00pm"
select select "22381"
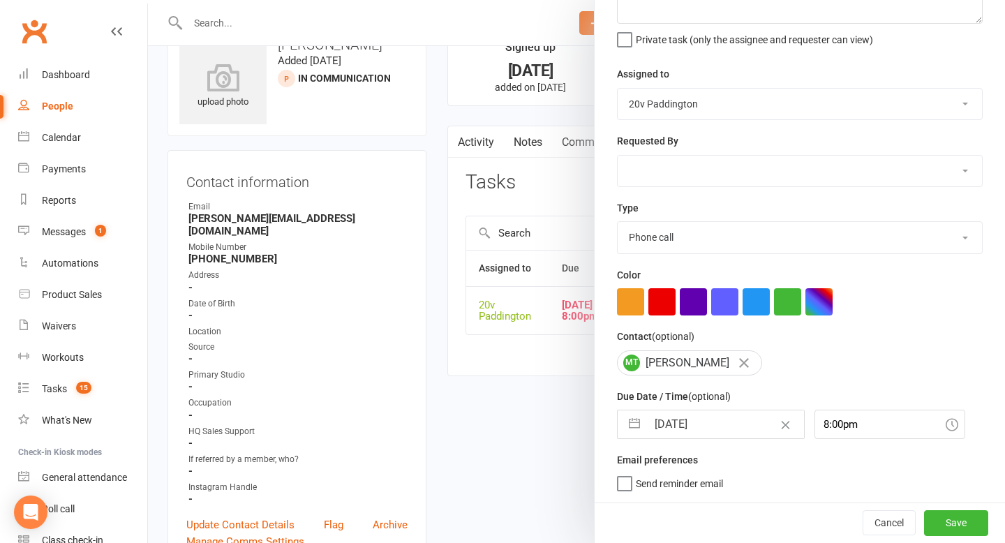
click at [681, 422] on input "[DATE]" at bounding box center [725, 424] width 157 height 28
select select "6"
select select "2025"
select select "7"
select select "2025"
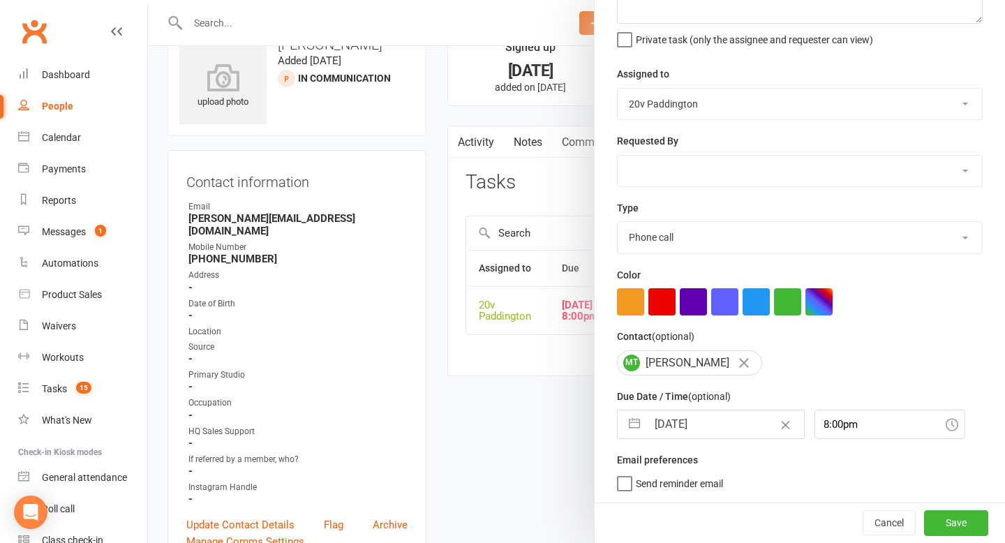
select select "8"
select select "2025"
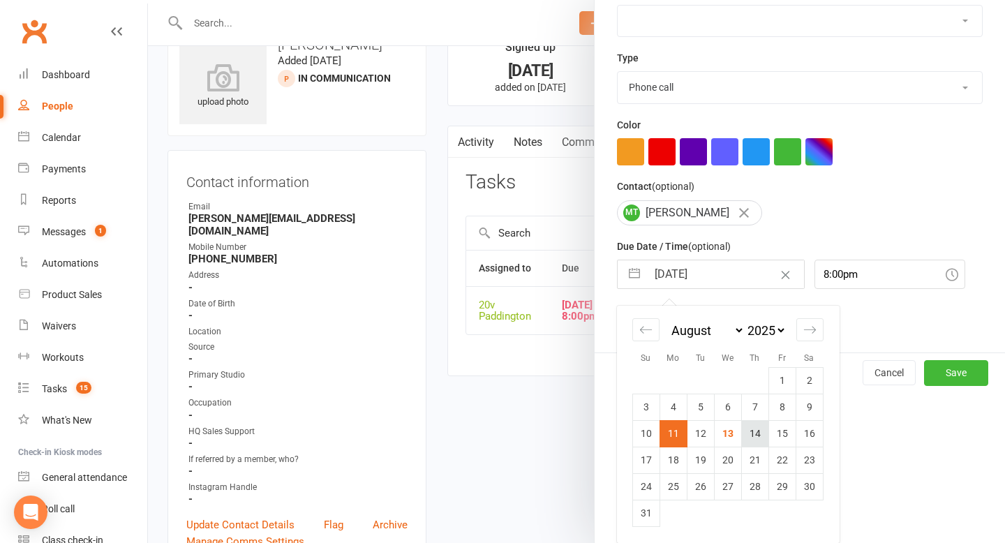
click at [752, 440] on td "14" at bounding box center [754, 433] width 27 height 27
type input "14 Aug 2025"
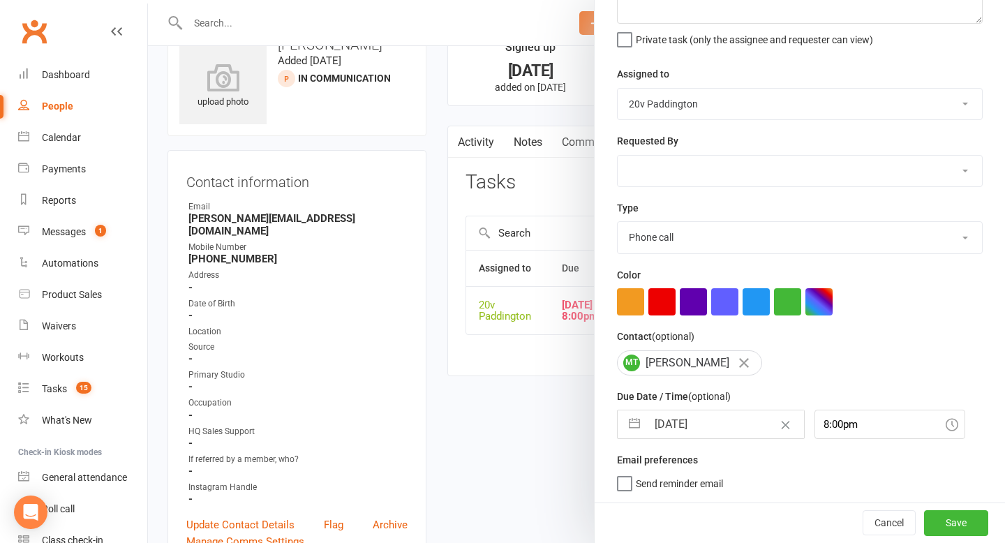
scroll to position [123, 0]
click at [929, 512] on button "Save" at bounding box center [956, 522] width 64 height 25
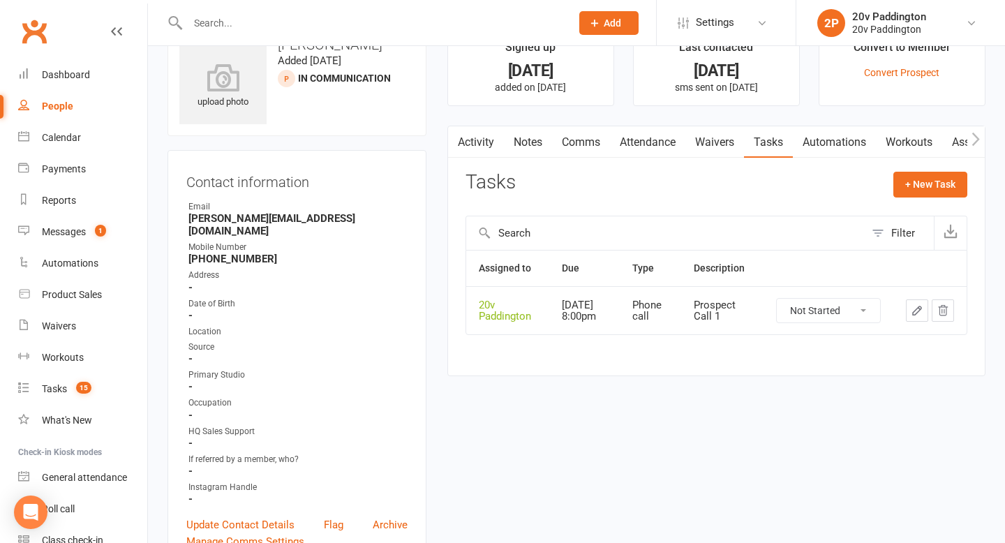
scroll to position [0, 0]
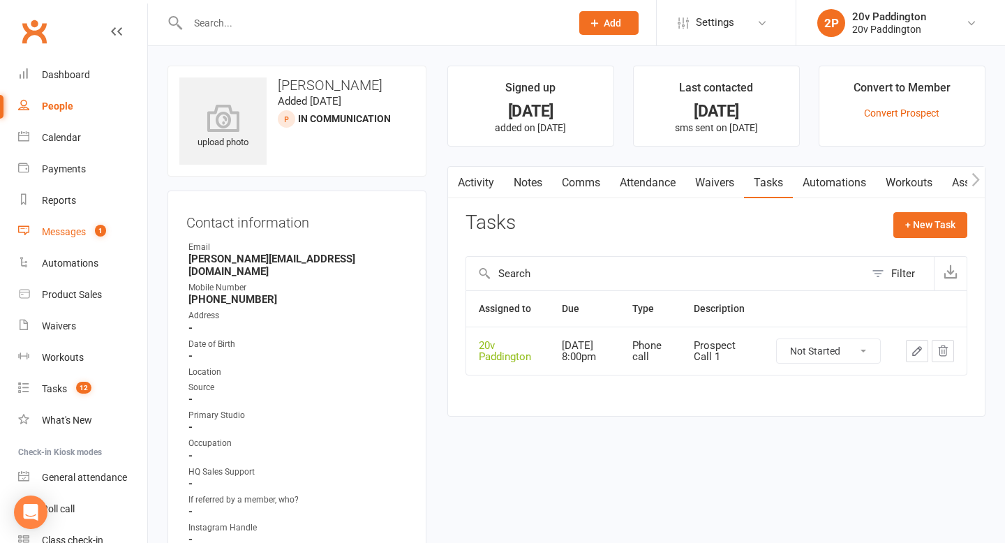
click at [82, 222] on link "Messages 1" at bounding box center [82, 231] width 129 height 31
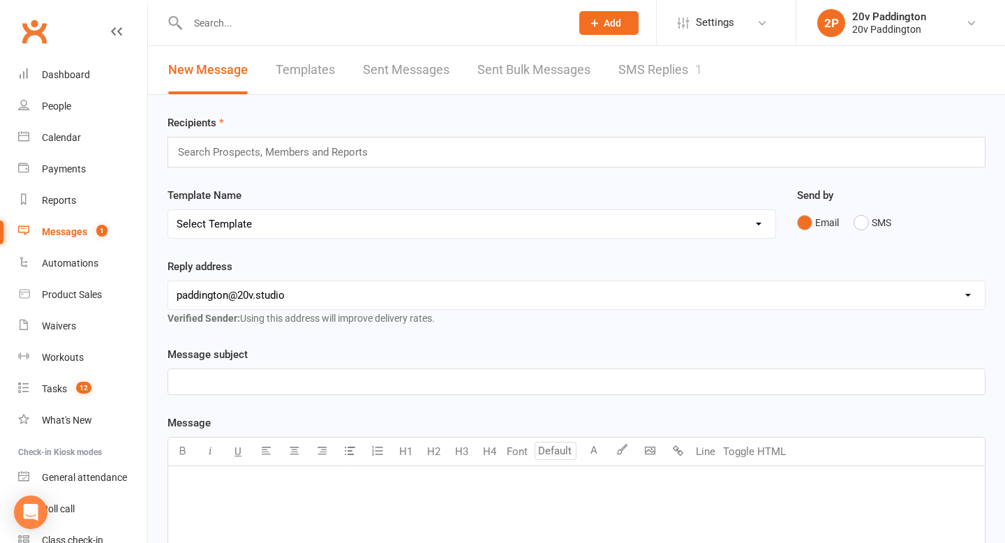
click at [632, 69] on link "SMS Replies 1" at bounding box center [660, 70] width 84 height 48
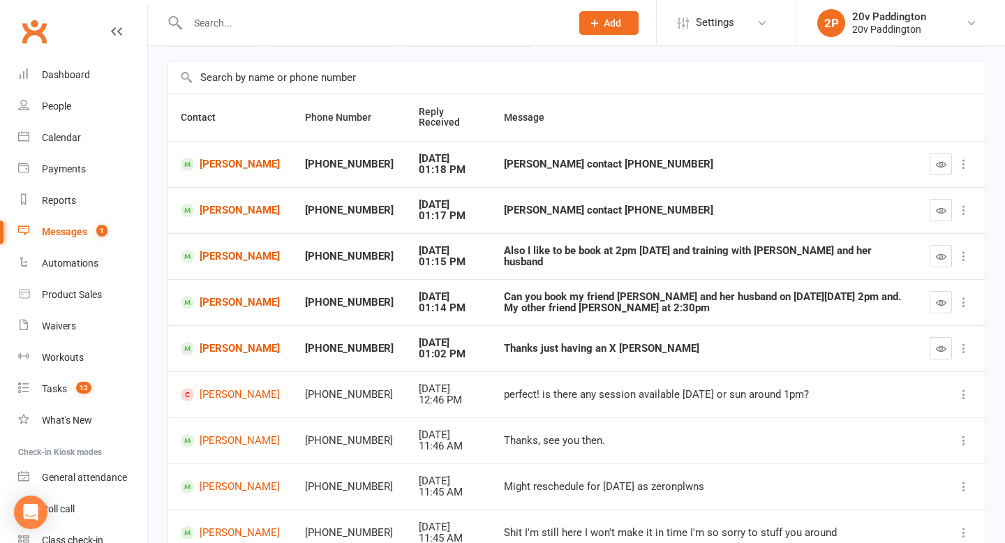
scroll to position [107, 0]
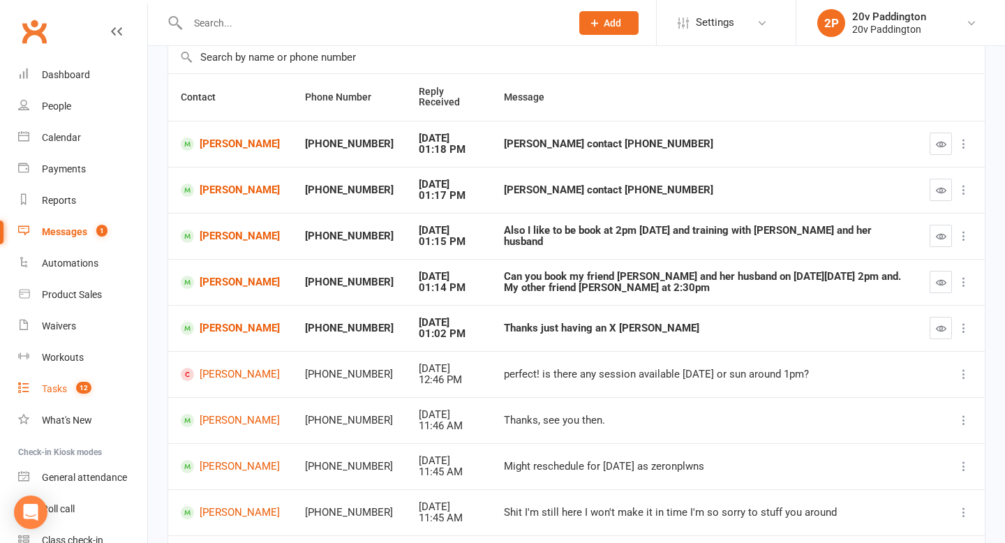
click at [70, 393] on count-badge "12" at bounding box center [80, 388] width 22 height 11
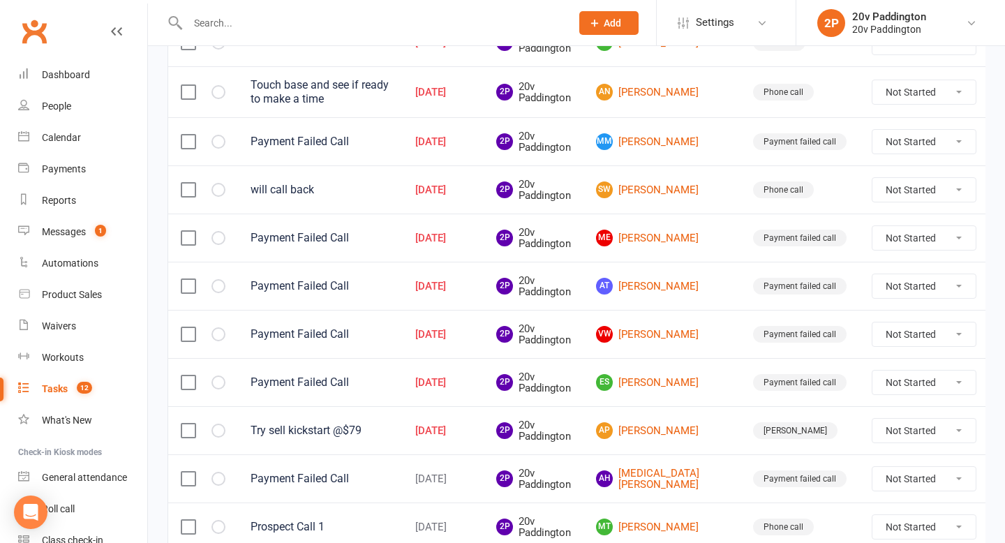
scroll to position [445, 0]
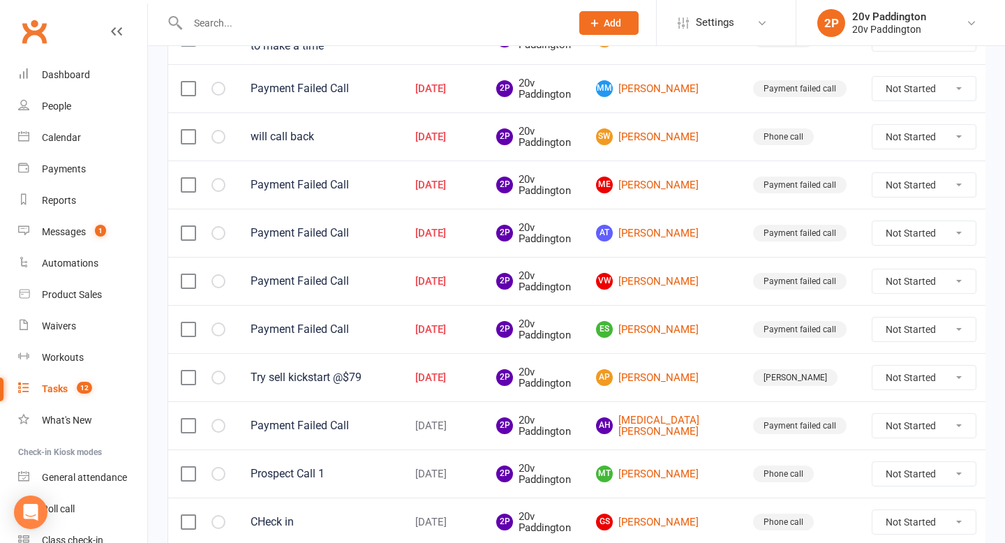
click at [491, 380] on td "2P 20v Paddington" at bounding box center [534, 377] width 100 height 48
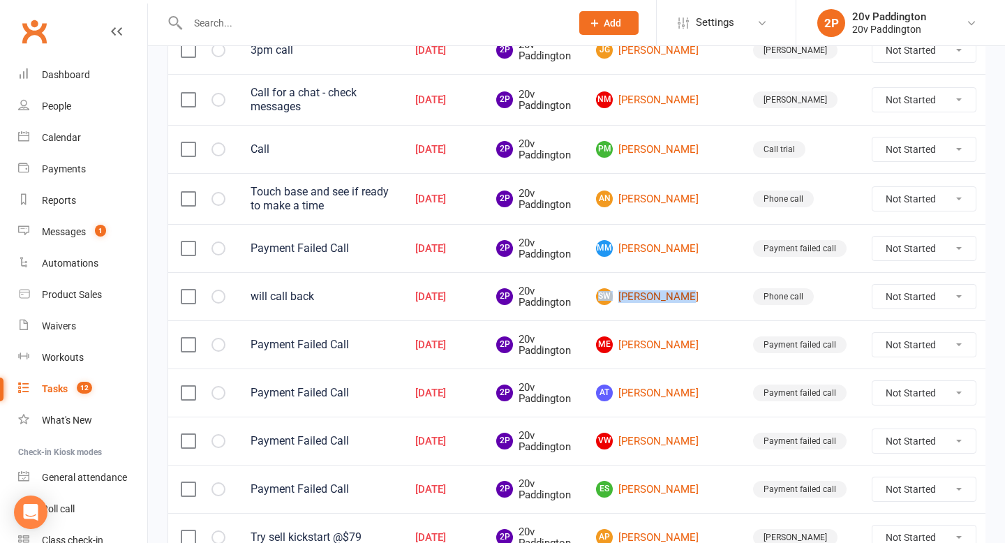
scroll to position [280, 0]
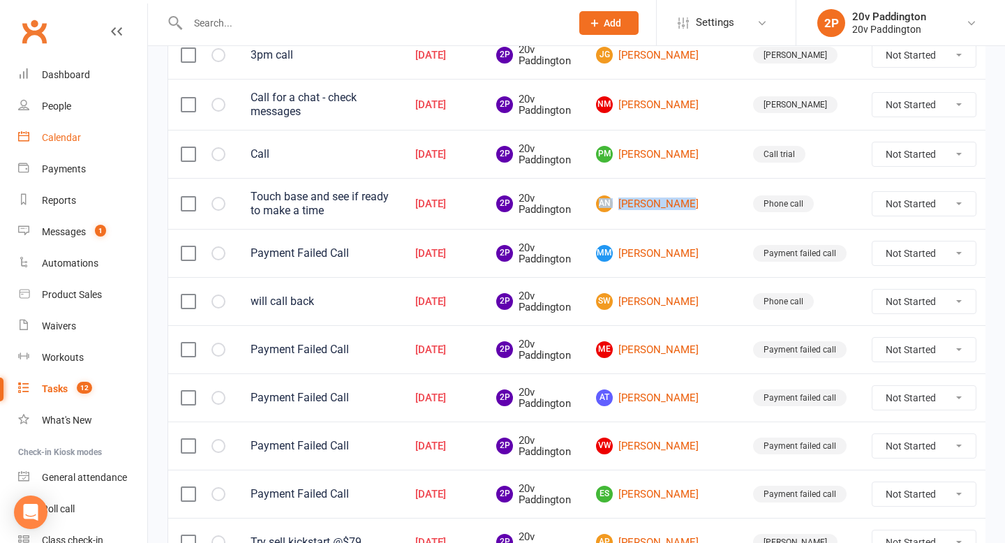
click at [49, 136] on div "Calendar" at bounding box center [61, 137] width 39 height 11
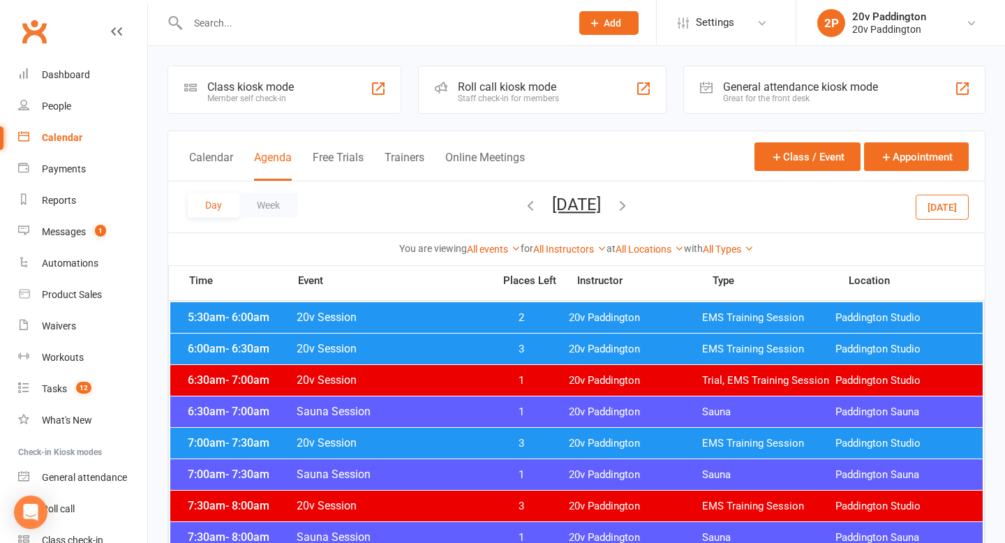
click at [933, 232] on div "You are viewing All events All events Empty events Full events Non-empty events…" at bounding box center [576, 248] width 817 height 32
click at [934, 199] on button "Today" at bounding box center [942, 206] width 53 height 25
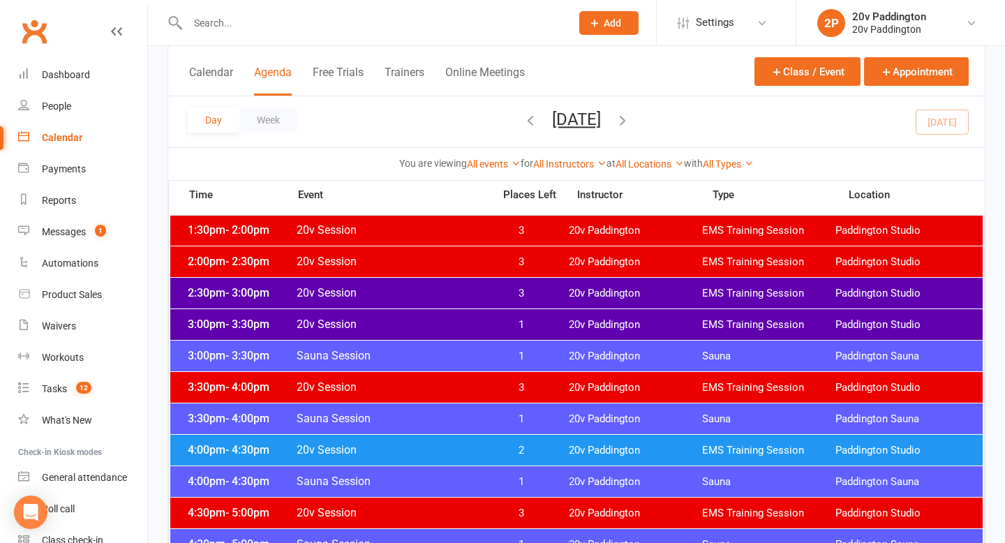
scroll to position [864, 0]
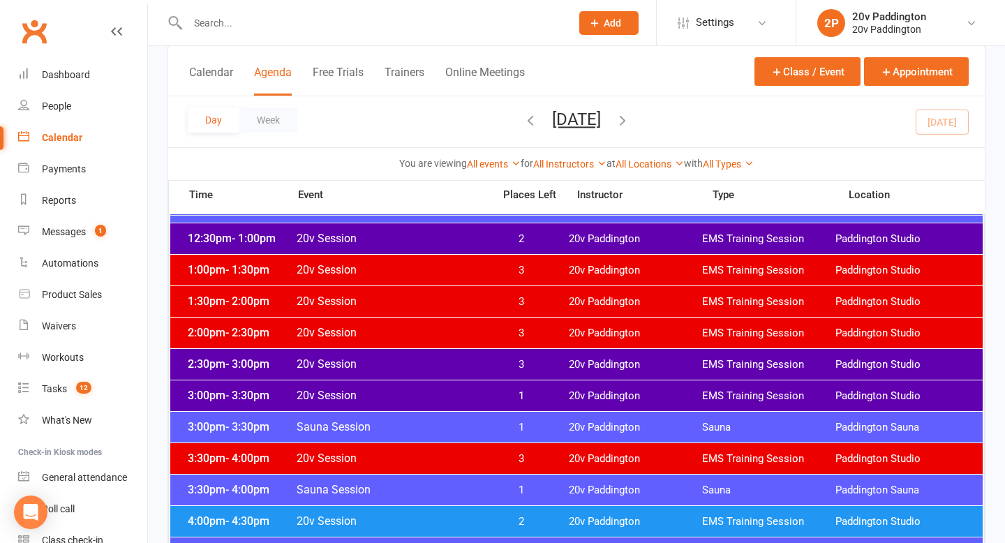
click at [608, 133] on span "Wednesday, Aug 13, 2025 August 2025 Sun Mon Tue Wed Thu Fri Sat 27 28 29 30 31 …" at bounding box center [576, 122] width 77 height 24
click at [601, 124] on button "Wednesday, Aug 13, 2025" at bounding box center [576, 120] width 49 height 20
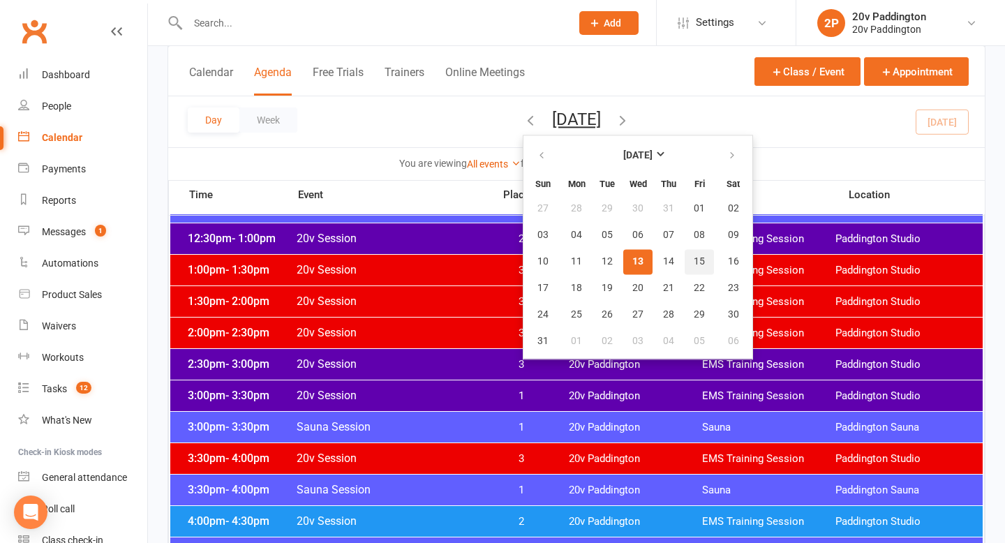
click at [685, 258] on button "15" at bounding box center [699, 261] width 29 height 25
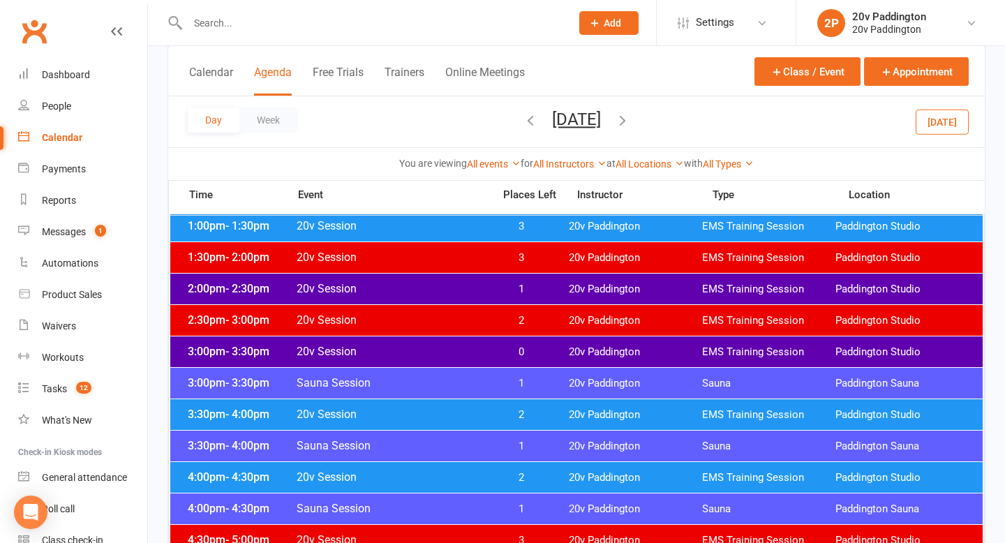
scroll to position [956, 0]
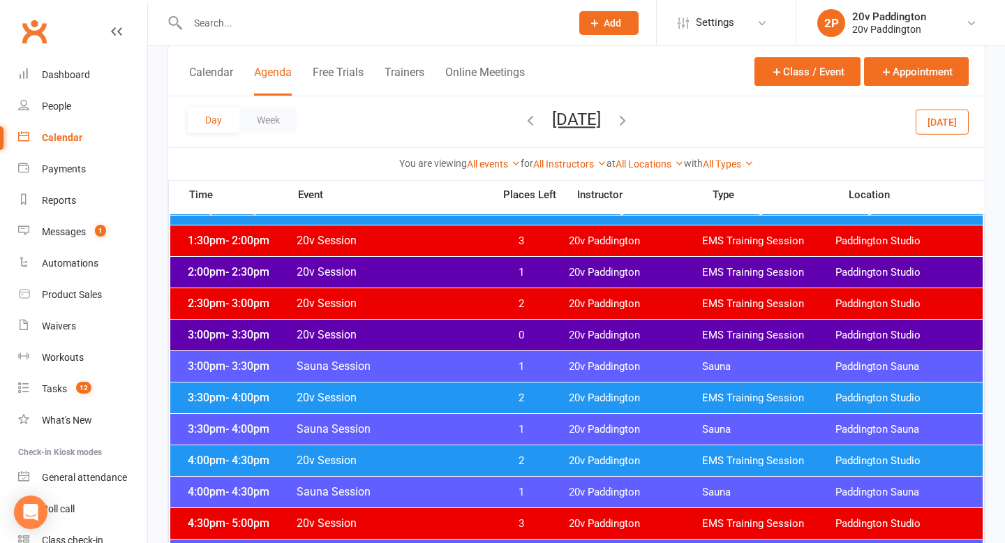
click at [352, 303] on span "20v Session" at bounding box center [390, 303] width 189 height 13
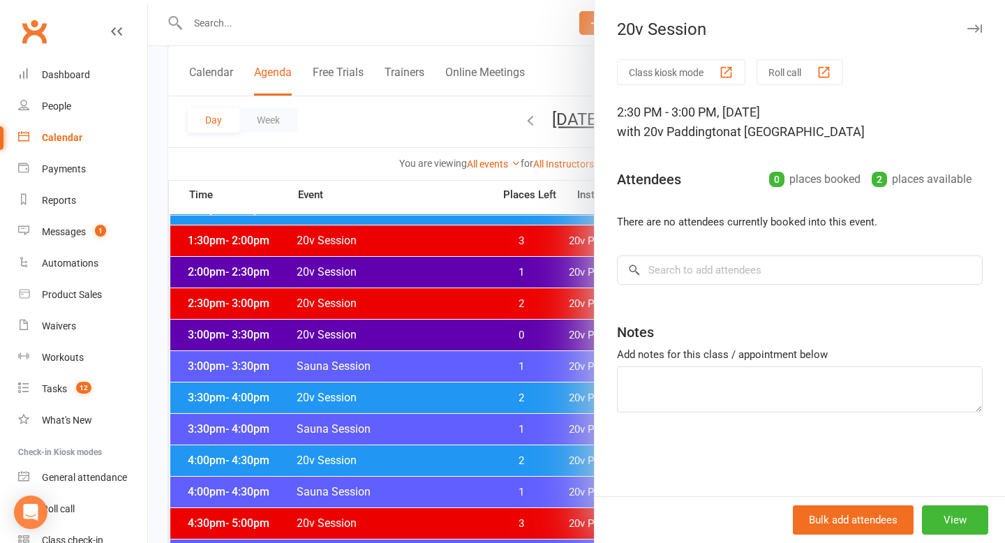
click at [337, 314] on div at bounding box center [576, 271] width 857 height 543
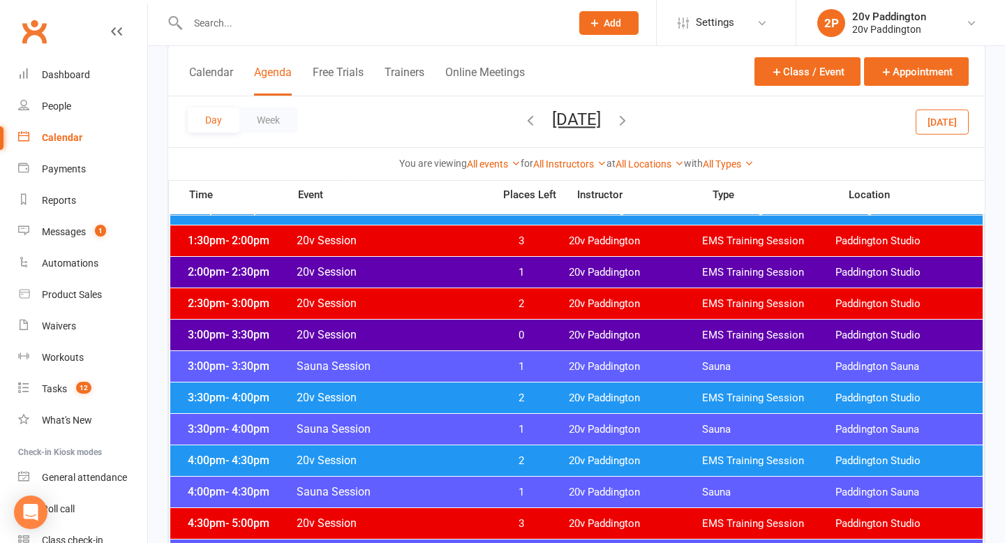
click at [364, 330] on span "20v Session" at bounding box center [390, 334] width 189 height 13
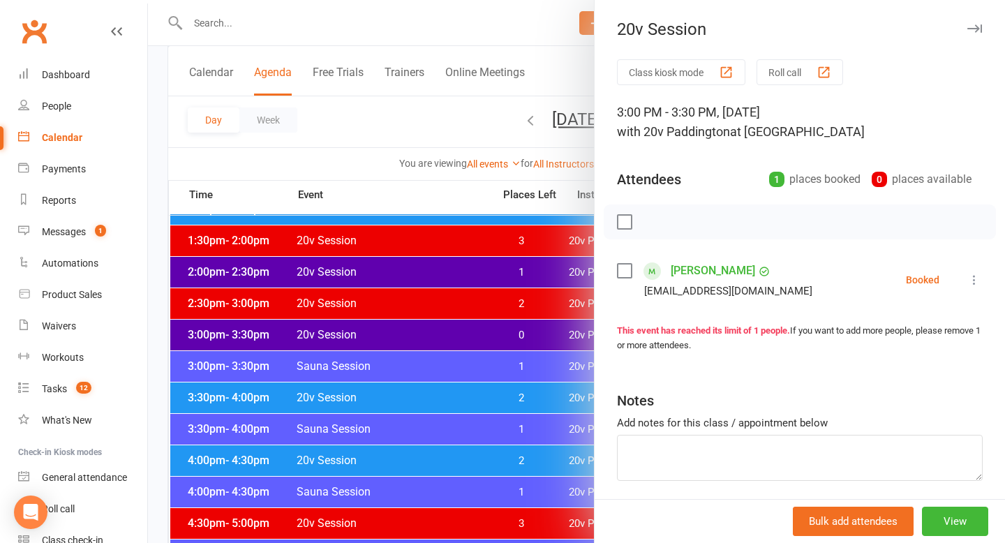
click at [364, 330] on div at bounding box center [576, 271] width 857 height 543
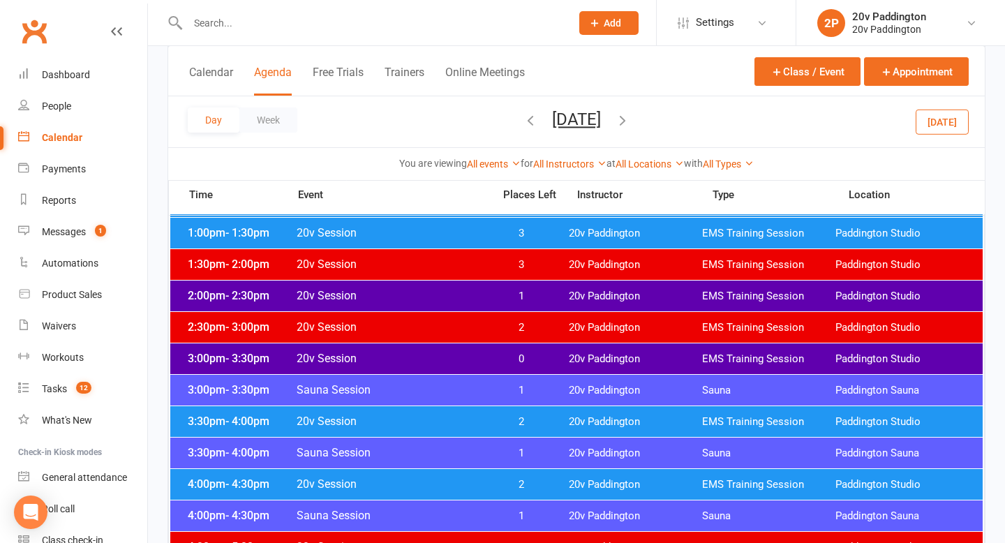
scroll to position [930, 0]
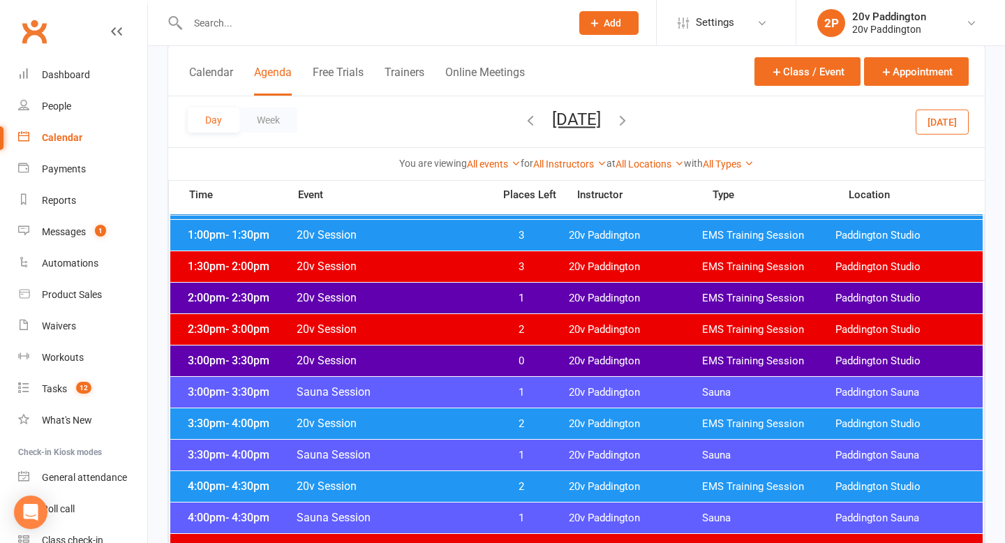
click at [452, 293] on span "20v Session" at bounding box center [390, 297] width 189 height 13
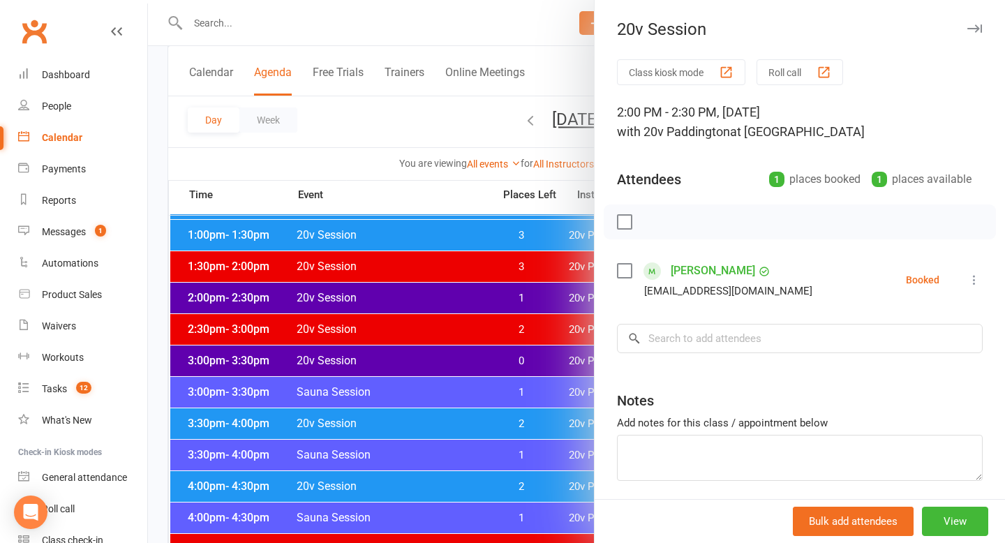
click at [428, 292] on div at bounding box center [576, 271] width 857 height 543
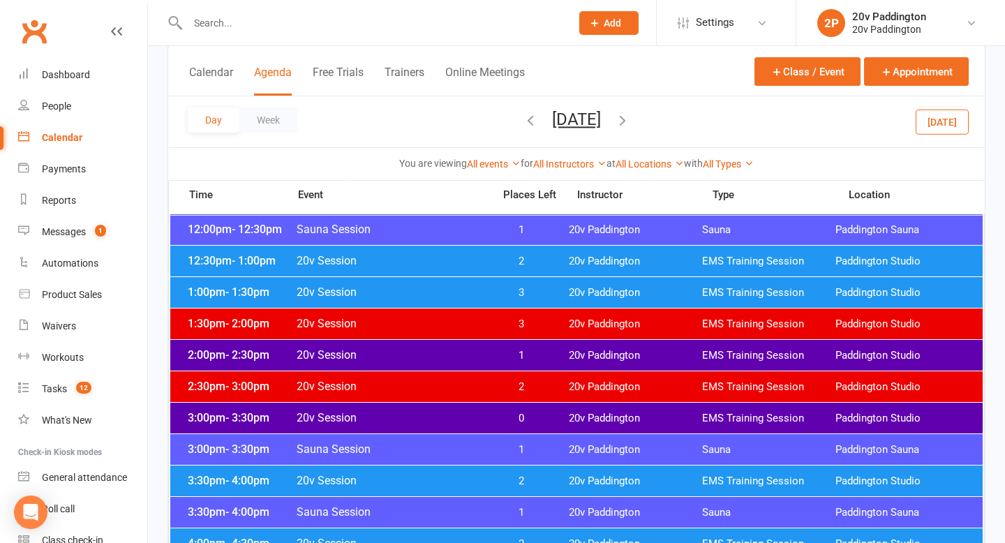
scroll to position [852, 0]
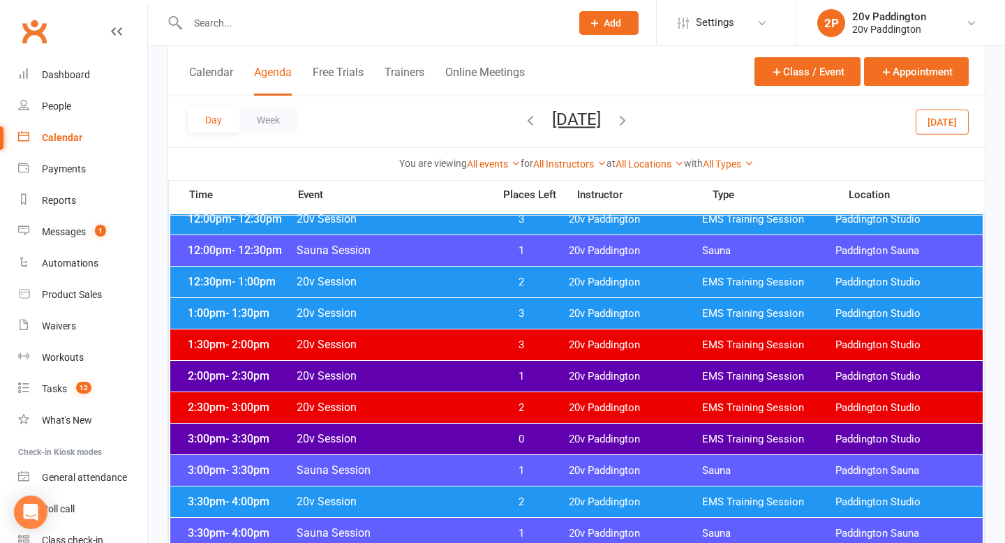
click at [349, 279] on span "20v Session" at bounding box center [390, 281] width 189 height 13
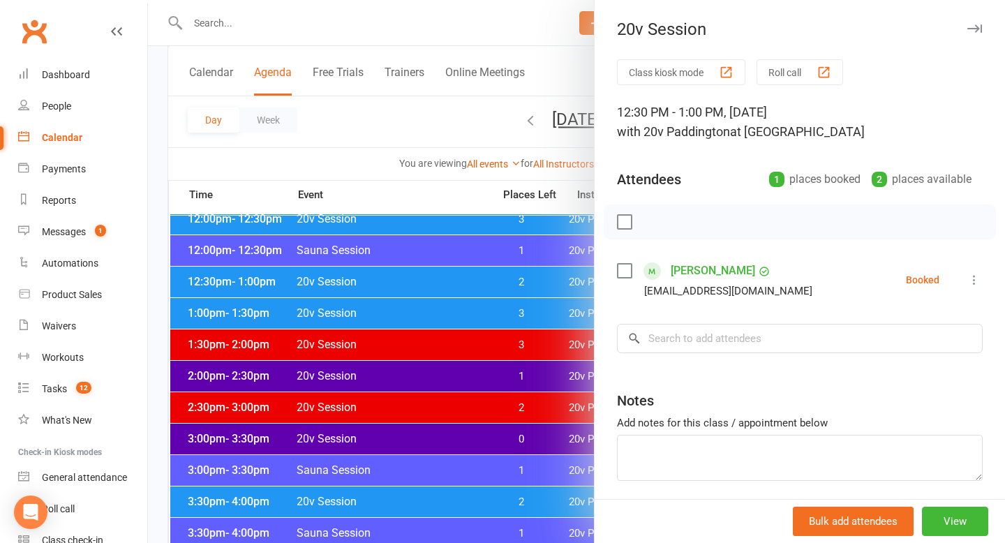
click at [349, 279] on div at bounding box center [576, 271] width 857 height 543
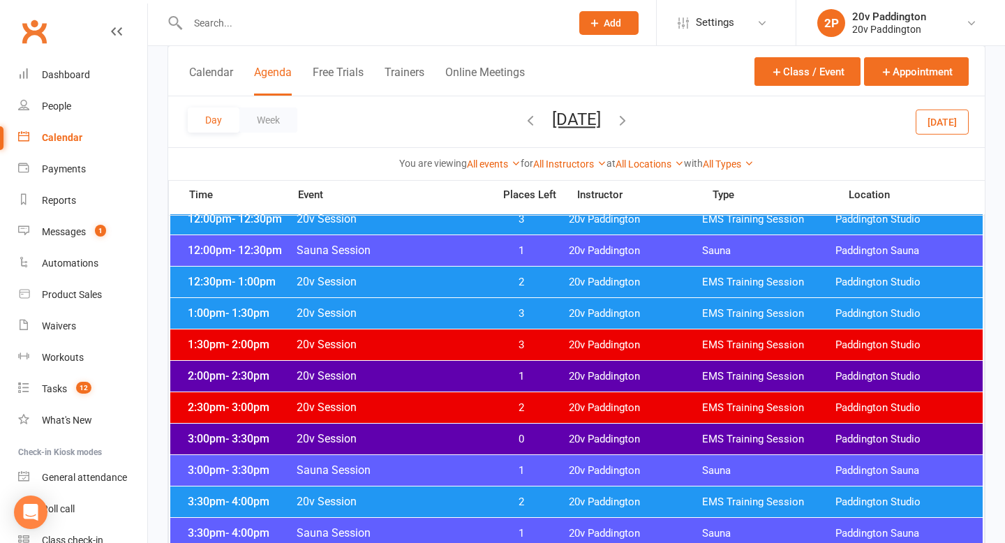
click at [360, 322] on div "1:00pm - 1:30pm 20v Session 3 20v Paddington EMS Training Session Paddington St…" at bounding box center [576, 313] width 813 height 31
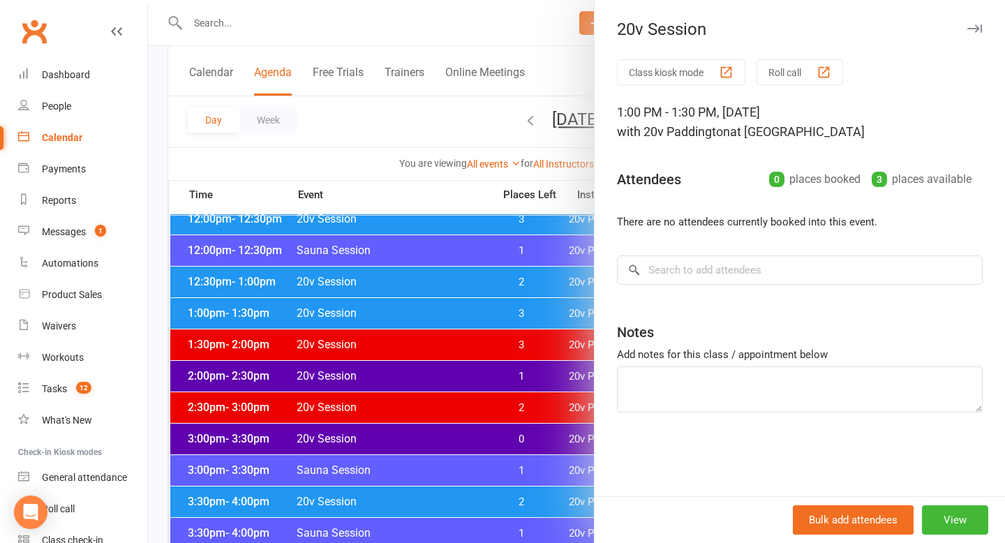
click at [359, 322] on div at bounding box center [576, 271] width 857 height 543
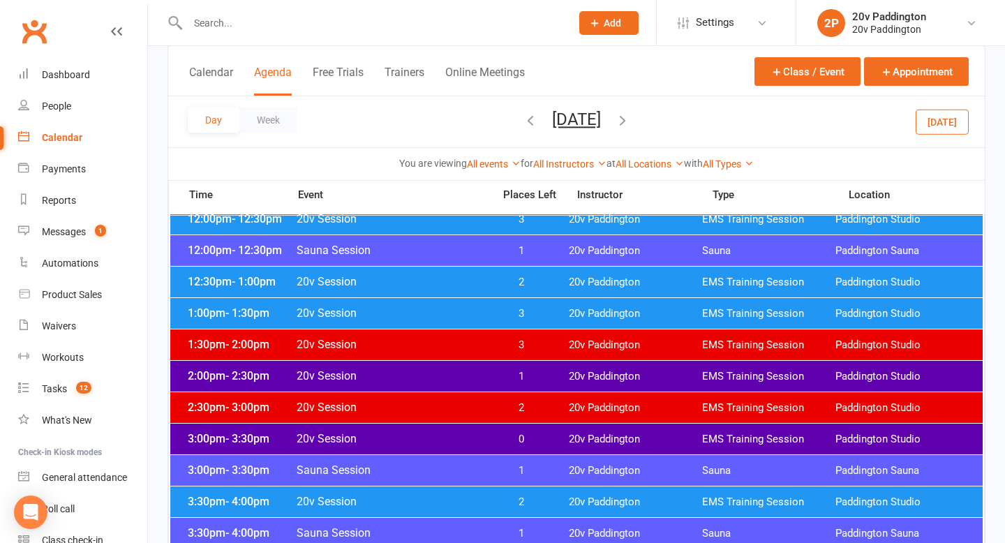
click at [396, 433] on span "20v Session" at bounding box center [390, 438] width 189 height 13
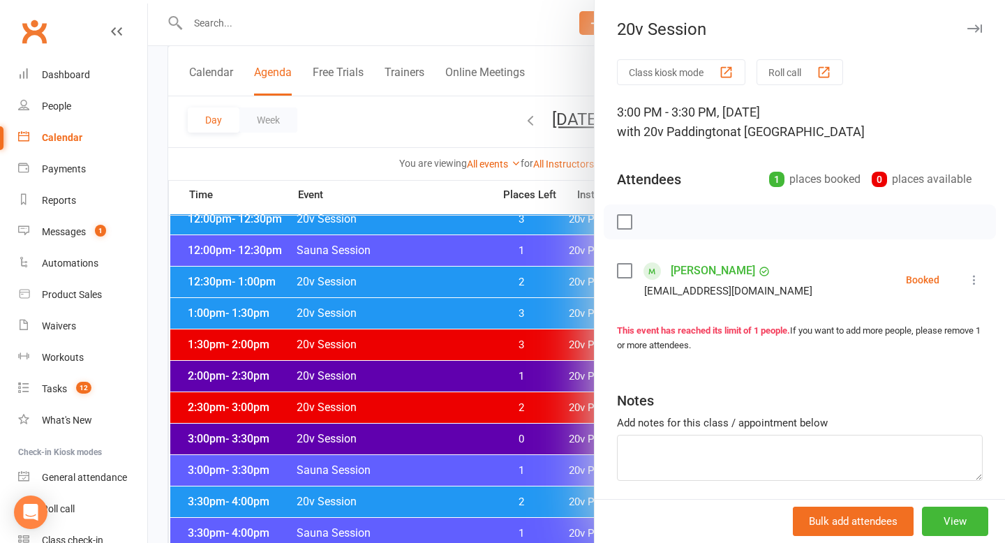
click at [396, 433] on div at bounding box center [576, 271] width 857 height 543
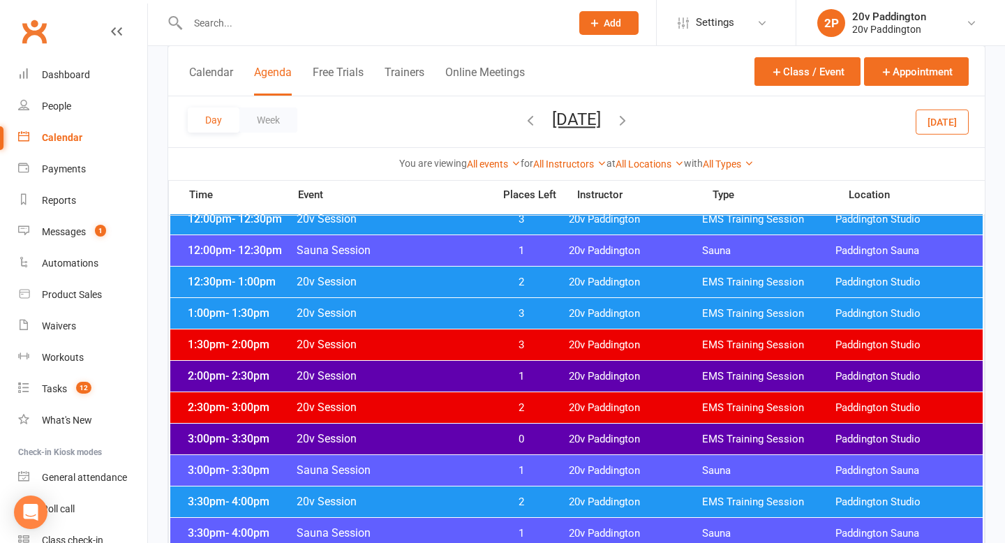
click at [392, 364] on div "2:00pm - 2:30pm 20v Session 1 20v Paddington EMS Training Session Paddington St…" at bounding box center [576, 376] width 813 height 31
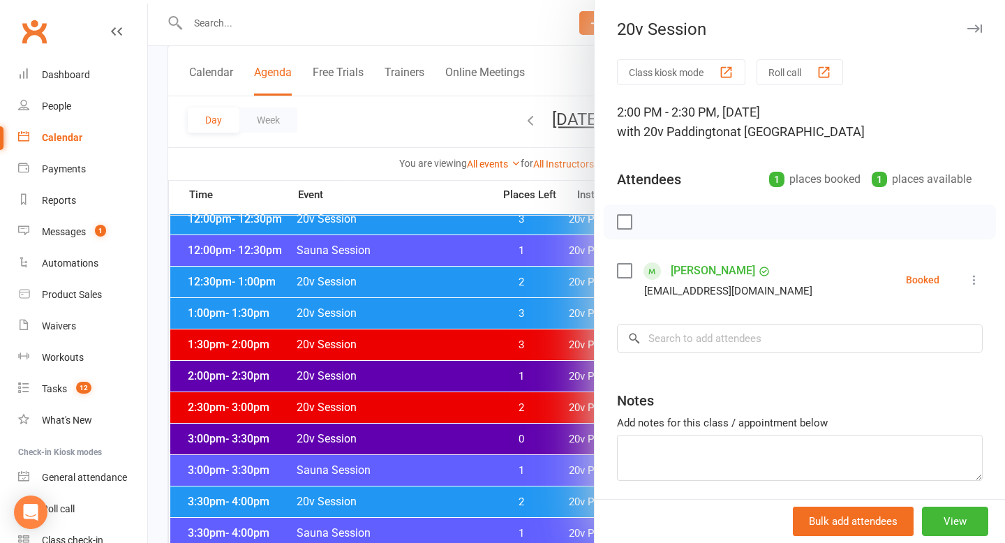
click at [392, 364] on div at bounding box center [576, 271] width 857 height 543
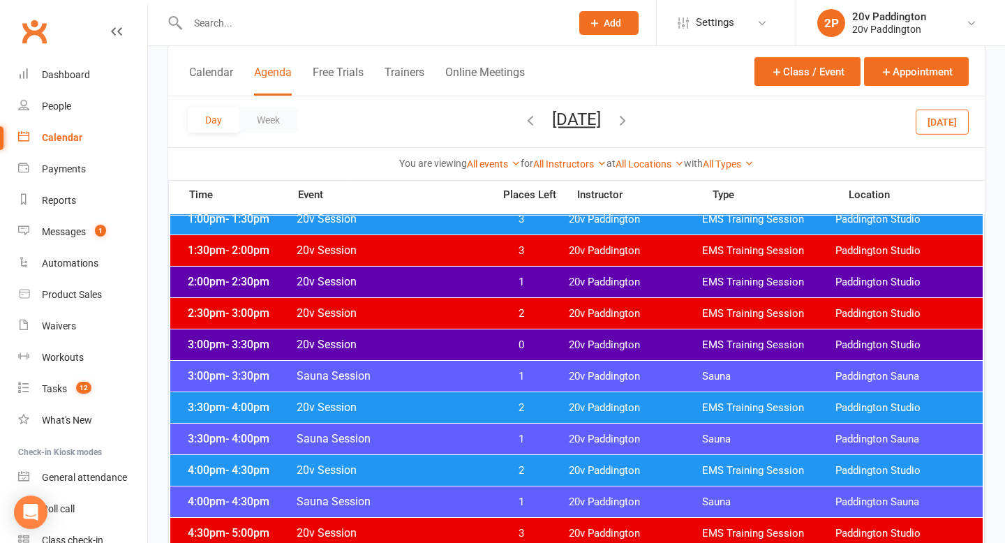
scroll to position [956, 0]
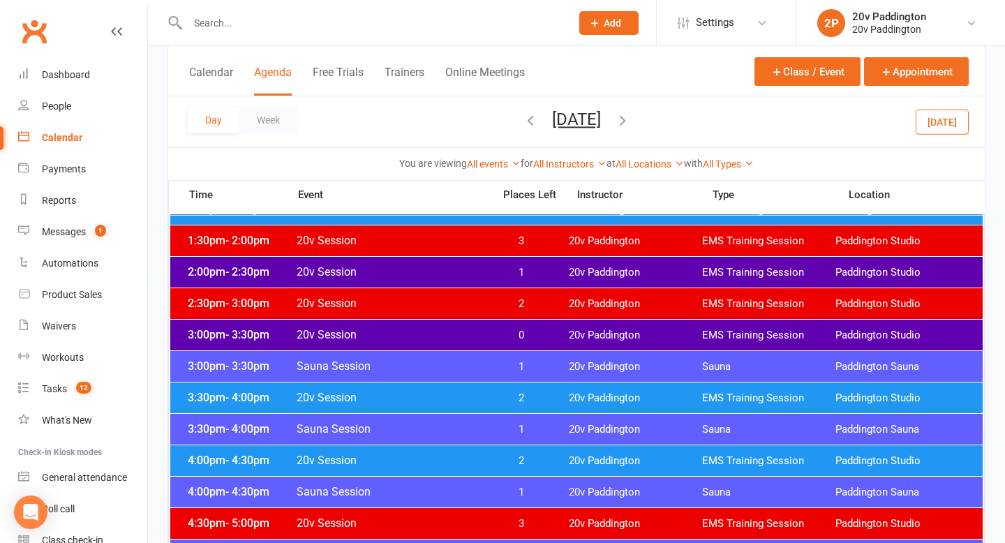
click at [405, 392] on span "20v Session" at bounding box center [390, 397] width 189 height 13
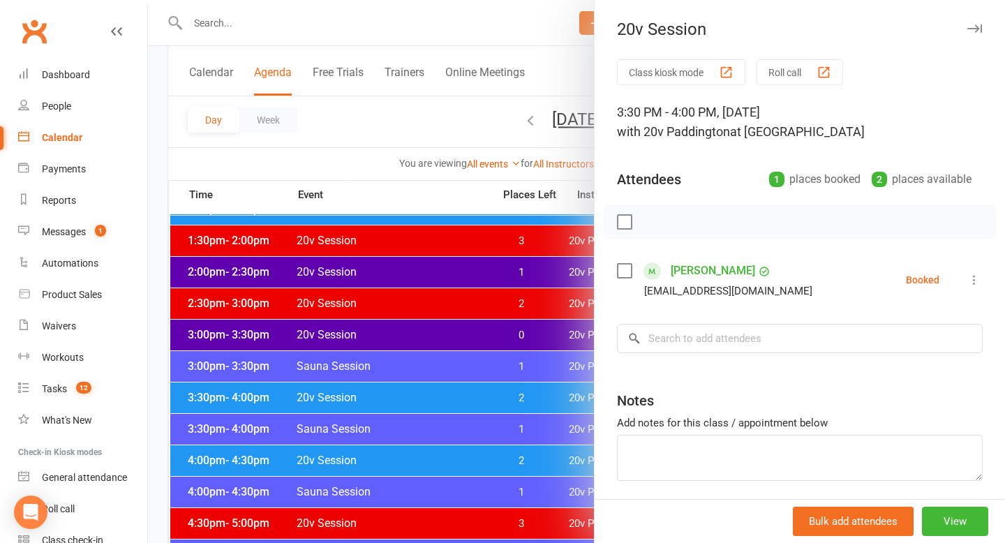
click at [405, 392] on div at bounding box center [576, 271] width 857 height 543
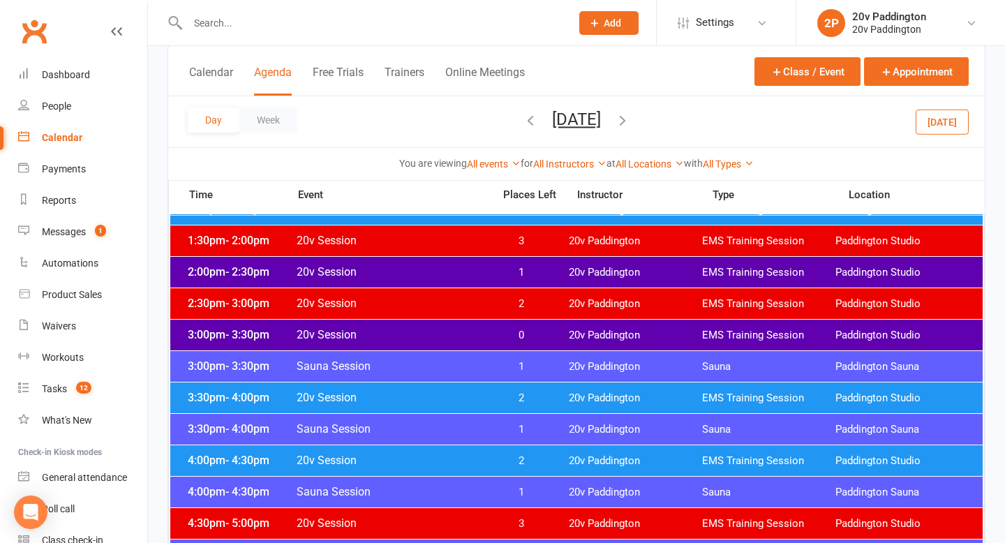
click at [428, 471] on div "4:00pm - 4:30pm 20v Session 2 20v Paddington EMS Training Session Paddington St…" at bounding box center [576, 460] width 813 height 31
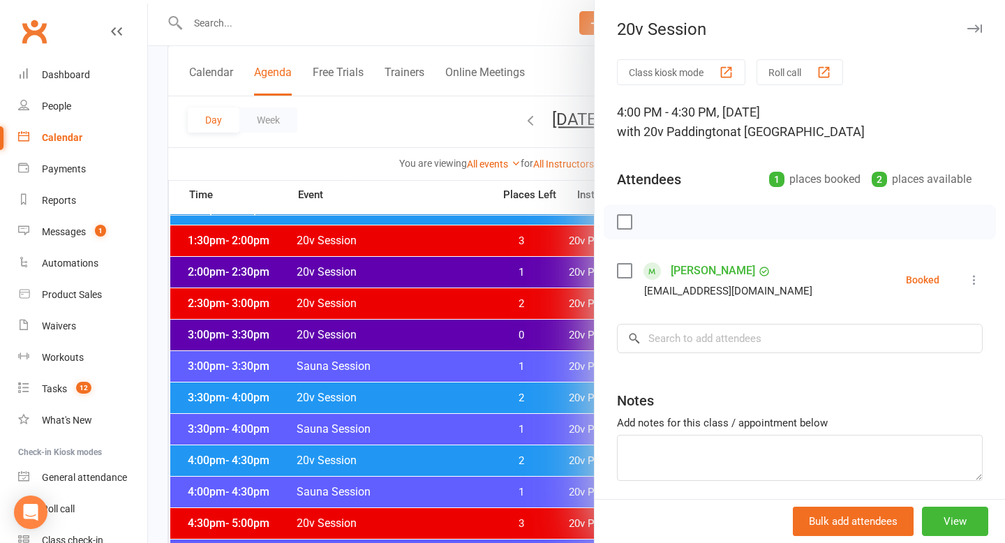
click at [428, 471] on div at bounding box center [576, 271] width 857 height 543
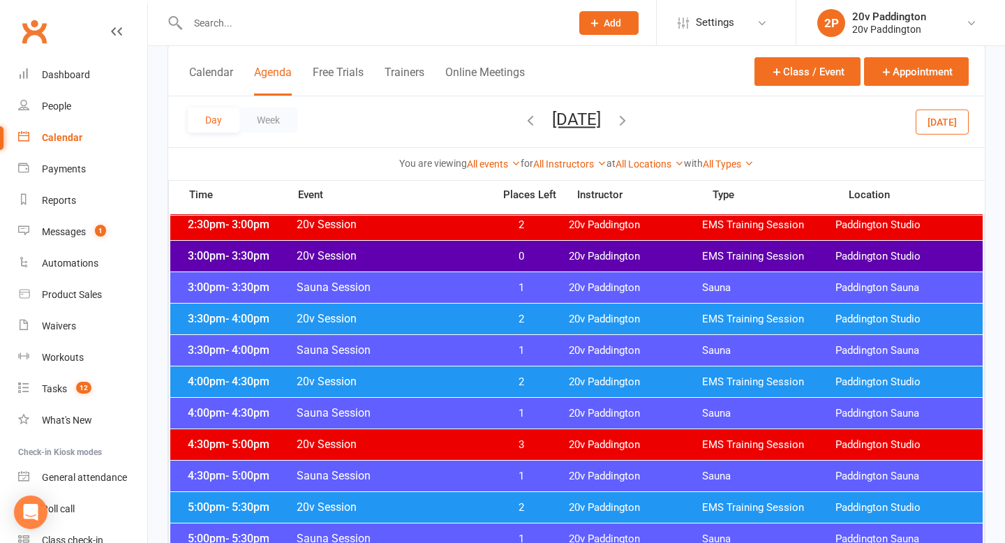
scroll to position [1069, 0]
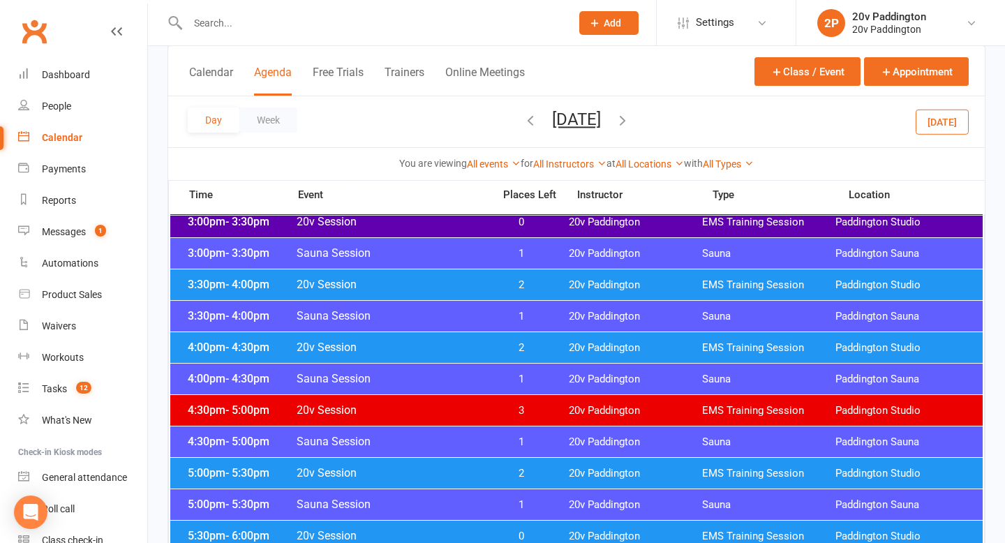
click at [434, 472] on span "20v Session" at bounding box center [390, 472] width 189 height 13
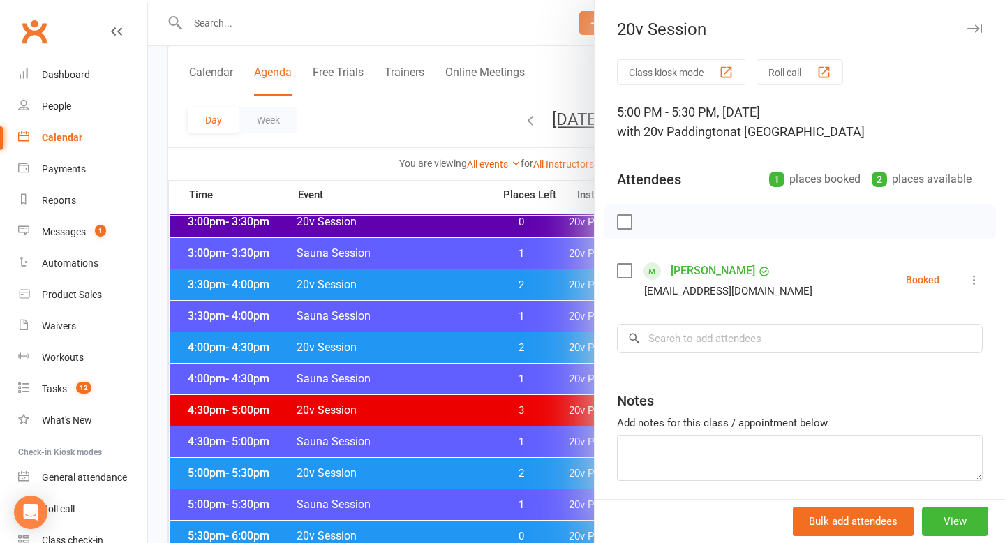
click at [434, 473] on div at bounding box center [576, 271] width 857 height 543
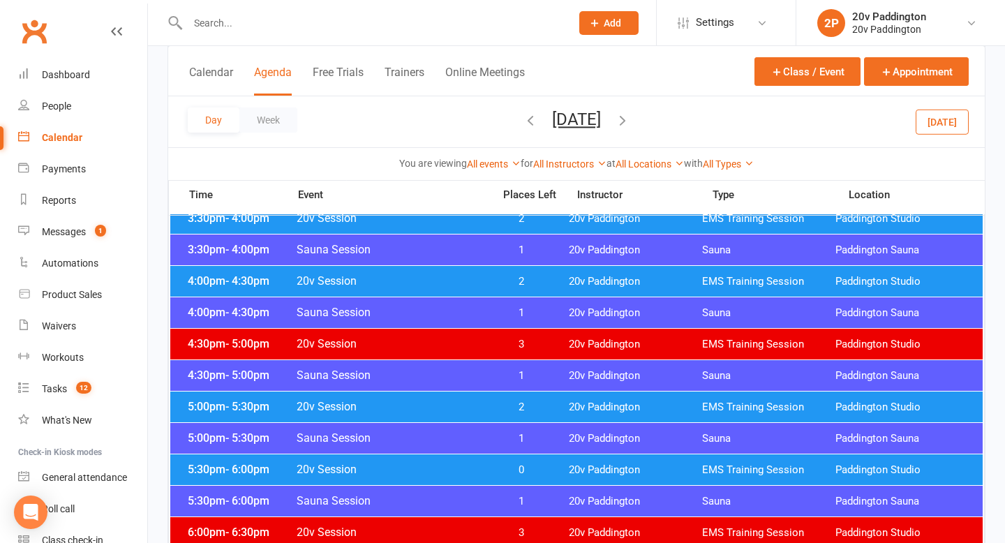
scroll to position [1160, 0]
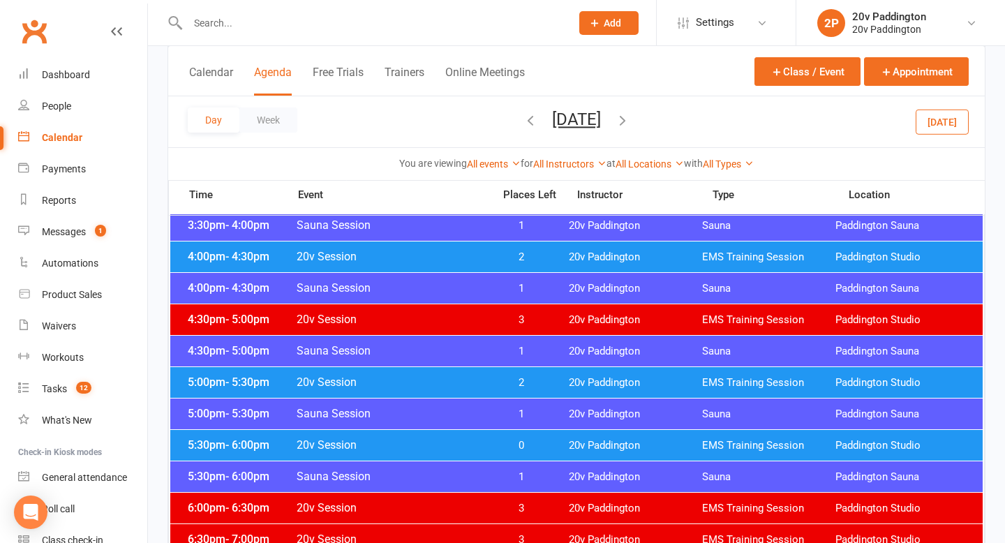
click at [436, 456] on div "5:30pm - 6:00pm 20v Session 0 20v Paddington EMS Training Session Paddington St…" at bounding box center [576, 445] width 813 height 31
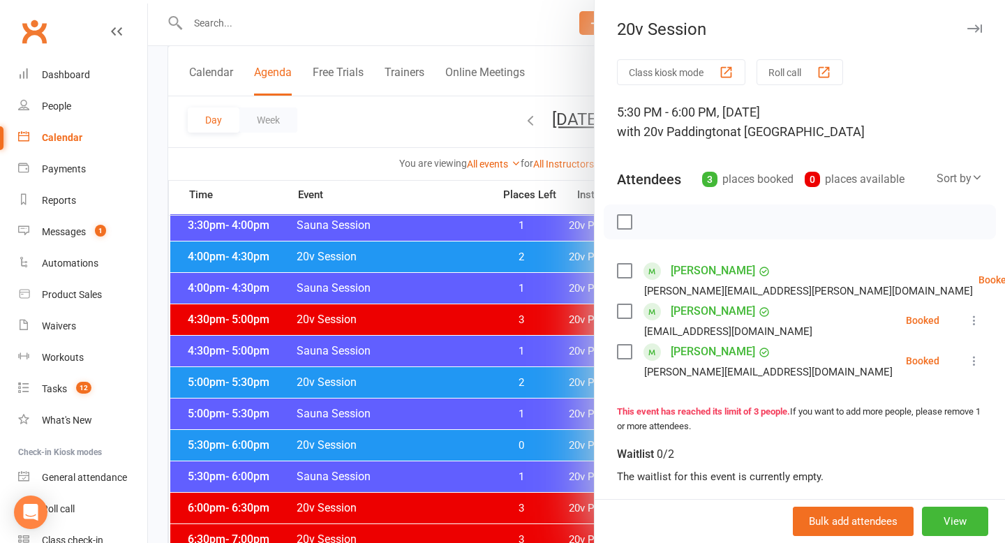
click at [436, 456] on div at bounding box center [576, 271] width 857 height 543
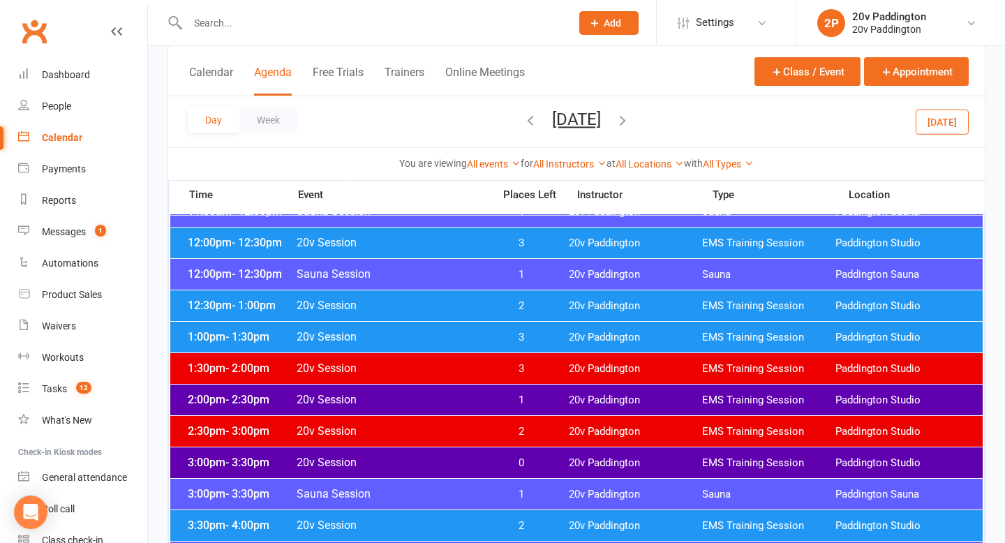
scroll to position [822, 0]
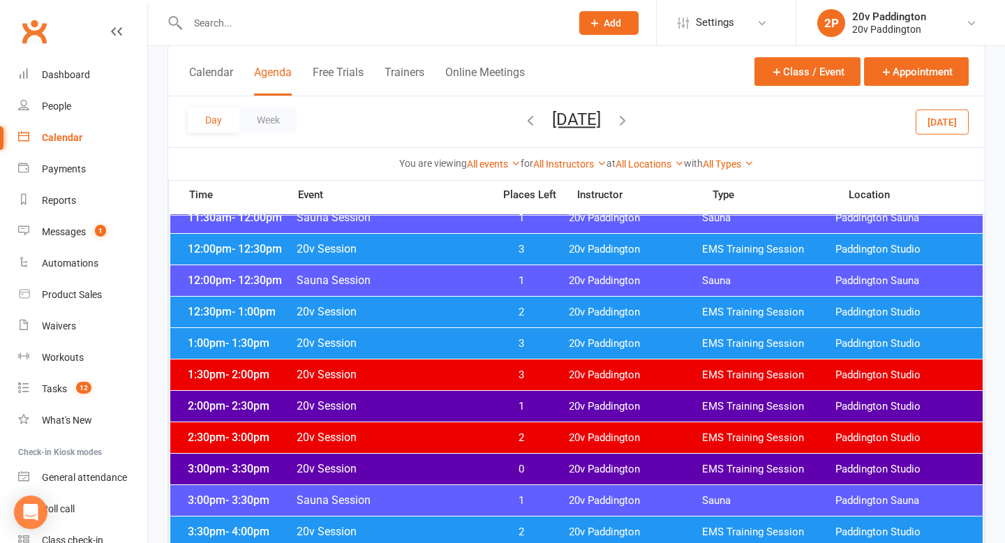
click at [537, 338] on span "3" at bounding box center [521, 343] width 73 height 13
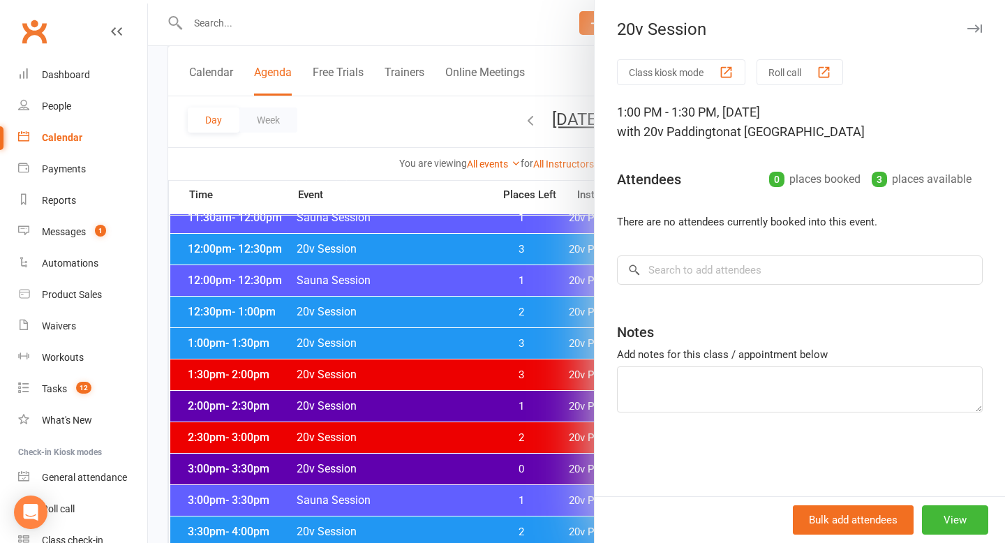
click at [455, 345] on div at bounding box center [576, 271] width 857 height 543
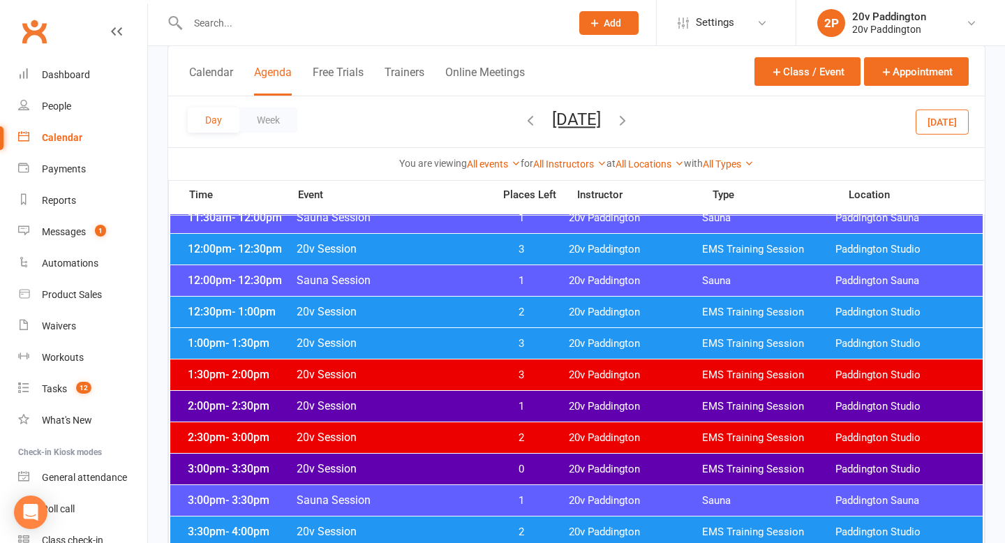
click at [544, 298] on div "12:30pm - 1:00pm 20v Session 2 20v Paddington EMS Training Session Paddington S…" at bounding box center [576, 312] width 813 height 31
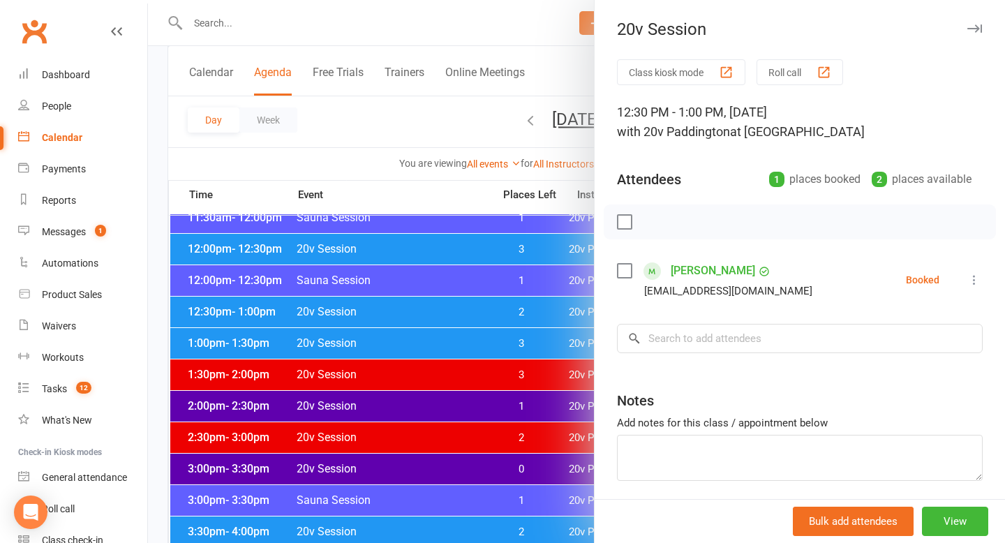
click at [431, 348] on div at bounding box center [576, 271] width 857 height 543
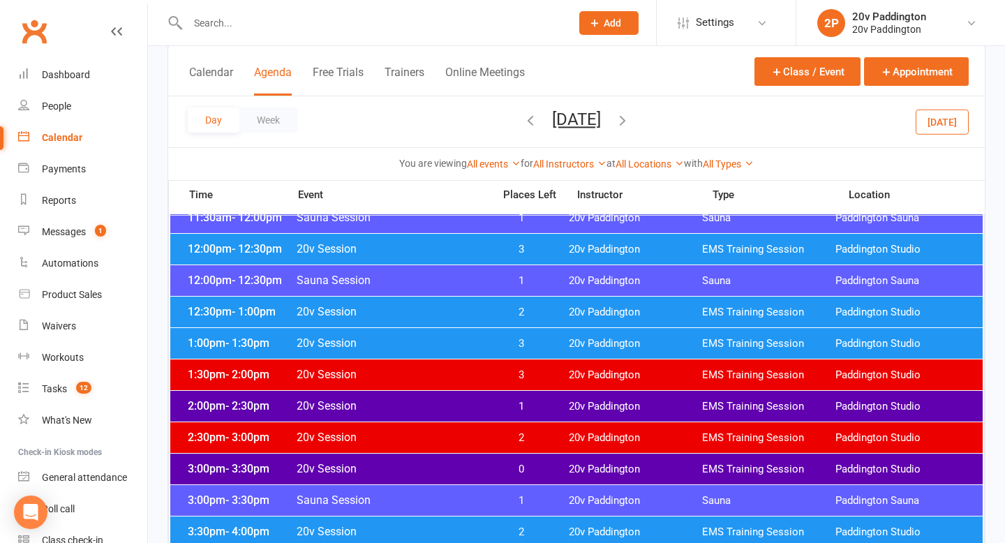
click at [486, 369] on span "3" at bounding box center [521, 375] width 73 height 13
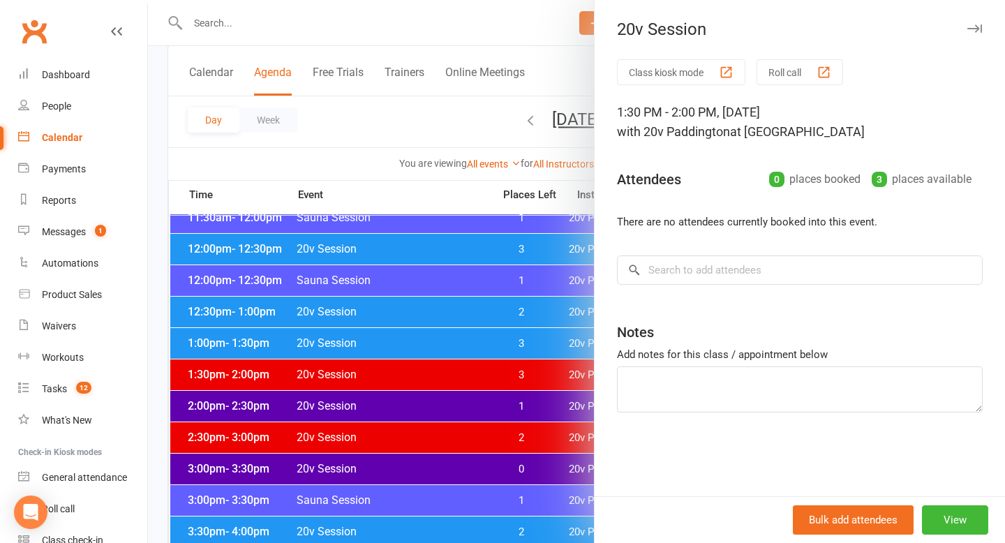
click at [318, 402] on div at bounding box center [576, 271] width 857 height 543
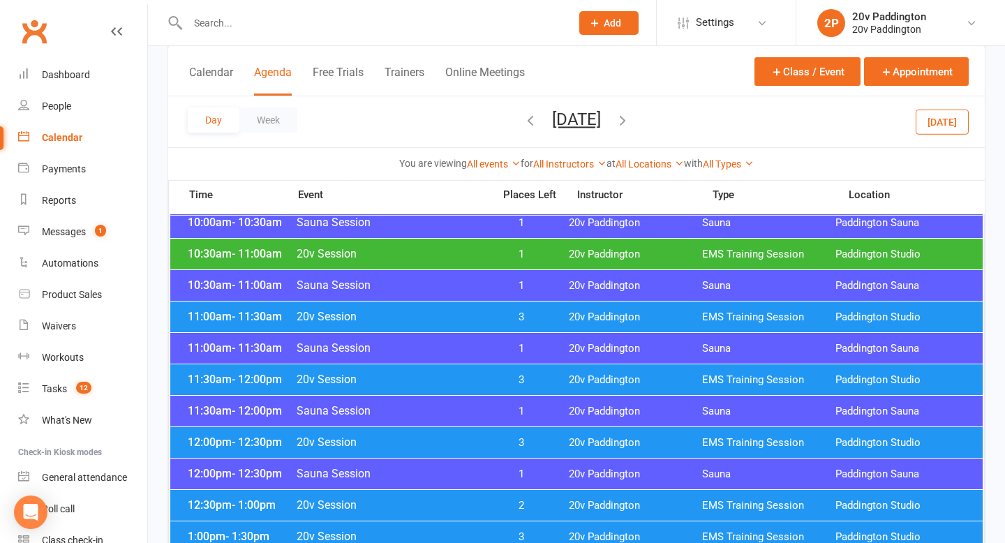
scroll to position [625, 0]
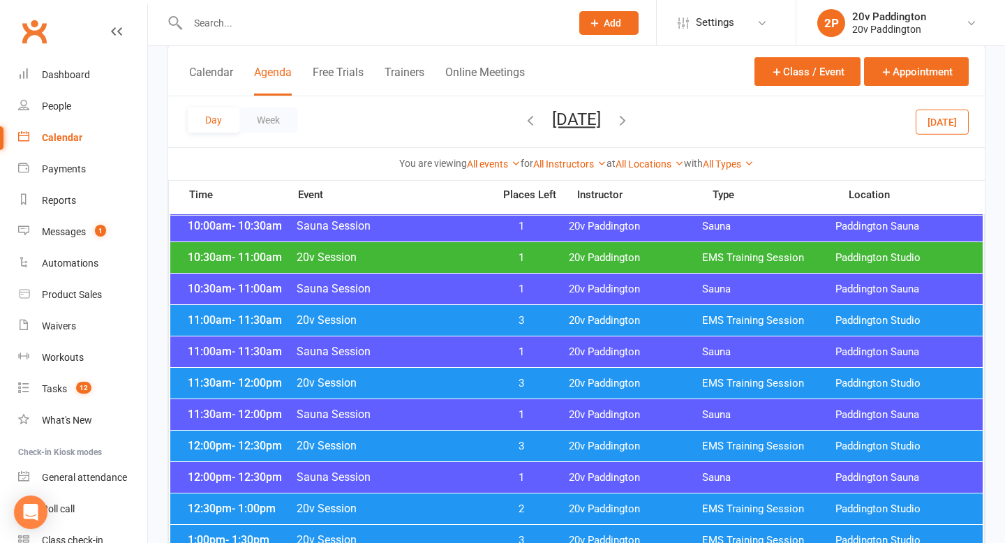
click at [509, 318] on span "3" at bounding box center [521, 320] width 73 height 13
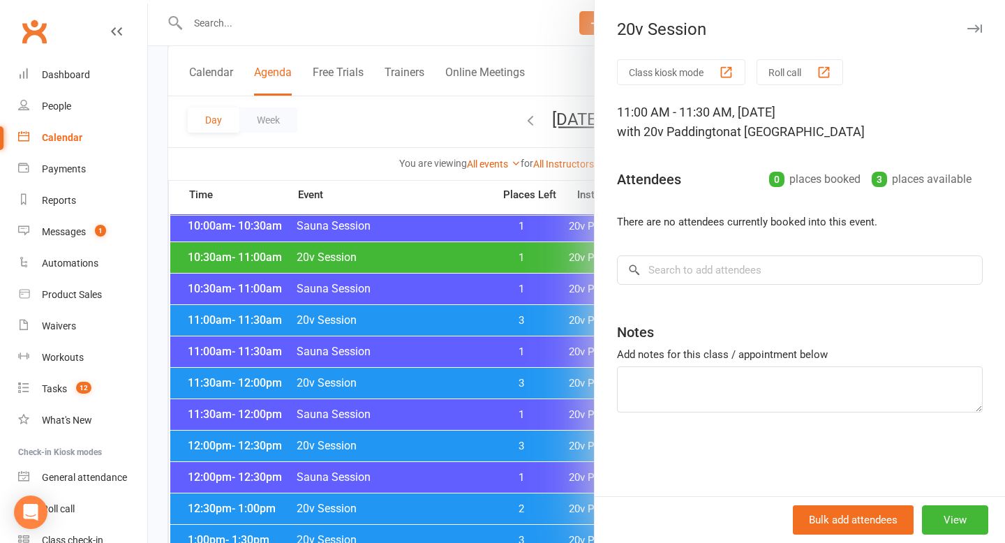
click at [464, 334] on div at bounding box center [576, 271] width 857 height 543
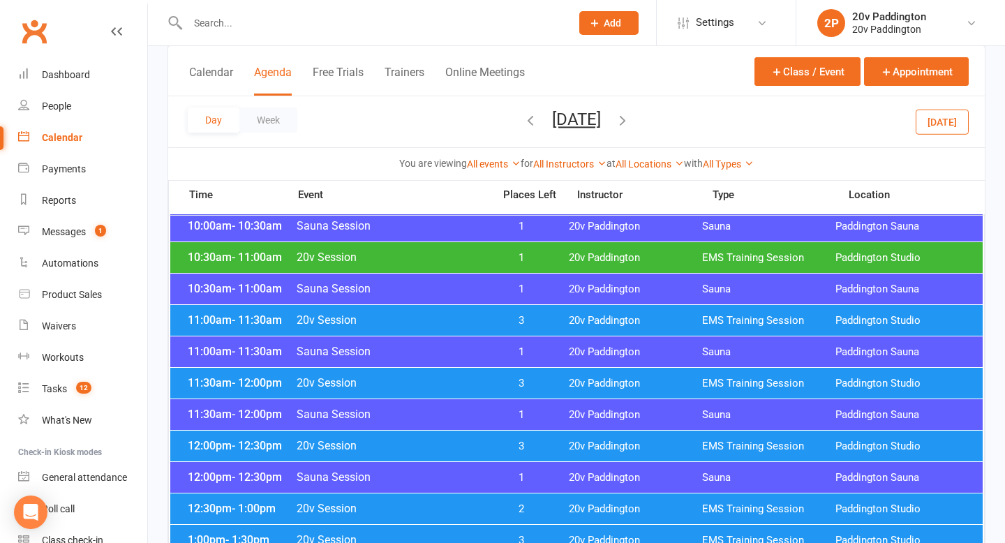
click at [517, 264] on div "10:30am - 11:00am 20v Session 1 20v Paddington EMS Training Session Paddington …" at bounding box center [576, 257] width 813 height 31
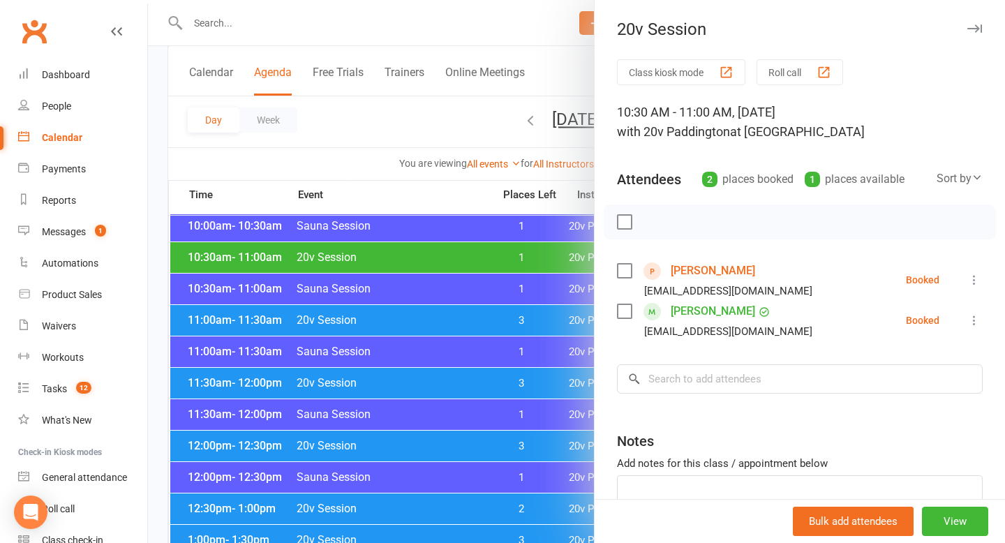
click at [703, 273] on link "Taya Chani" at bounding box center [713, 271] width 84 height 22
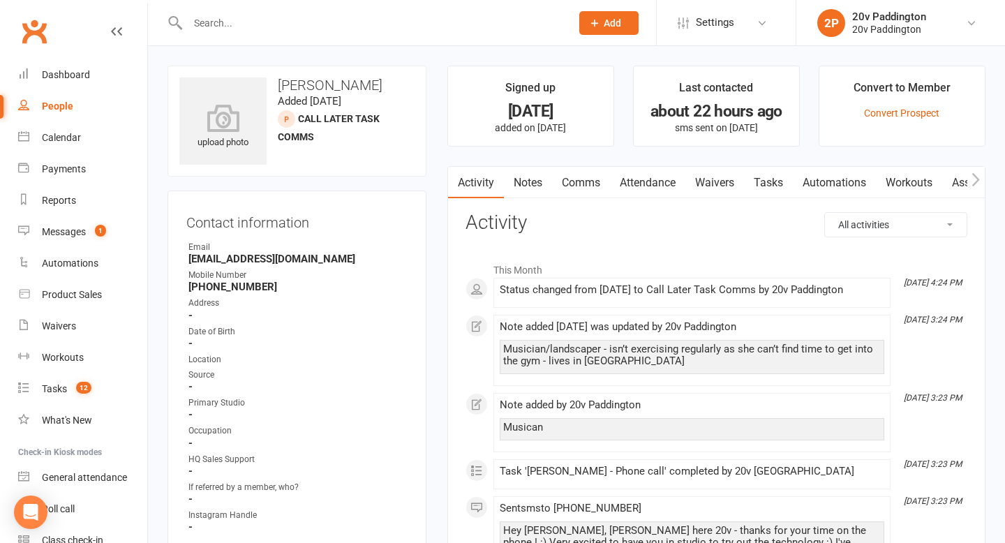
click at [609, 355] on div "Musician/landscaper - isn’t exercising regularly as she can’t find time to get …" at bounding box center [692, 355] width 378 height 24
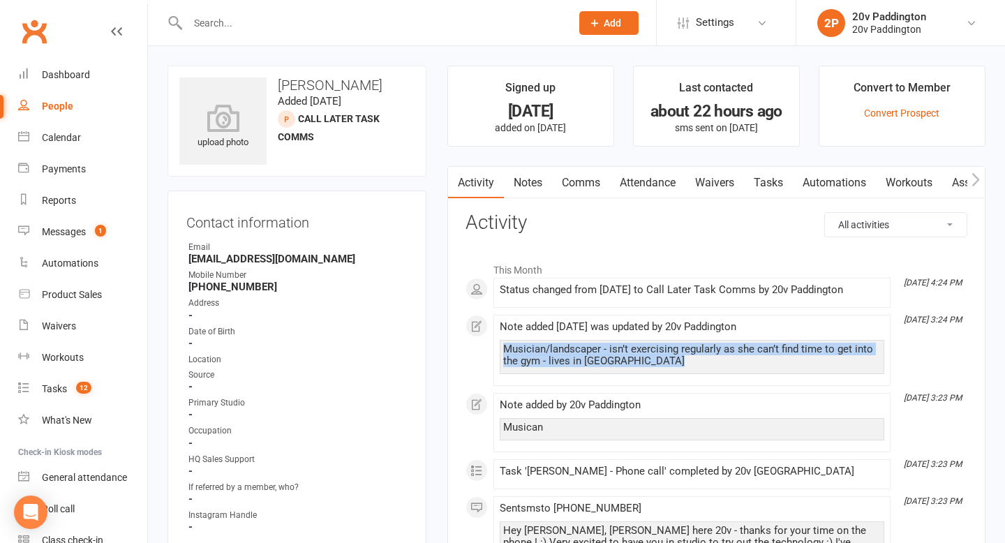
click at [609, 355] on div "Musician/landscaper - isn’t exercising regularly as she can’t find time to get …" at bounding box center [692, 355] width 378 height 24
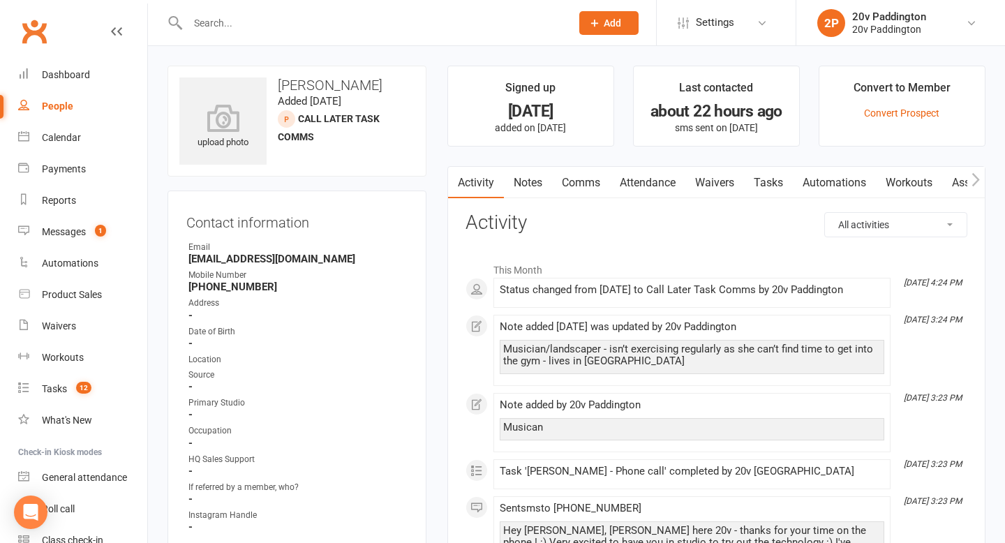
click at [605, 357] on div "Musician/landscaper - isn’t exercising regularly as she can’t find time to get …" at bounding box center [692, 355] width 378 height 24
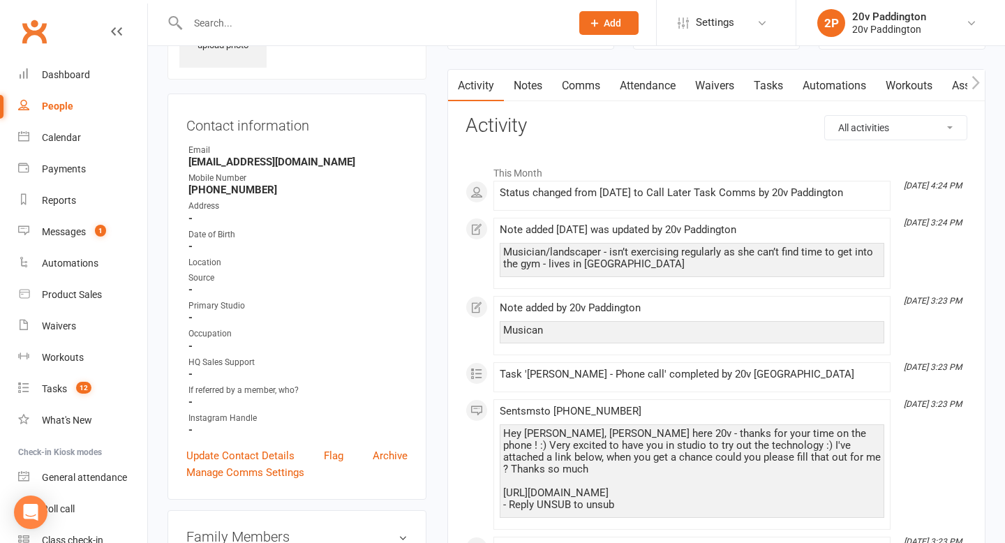
scroll to position [99, 0]
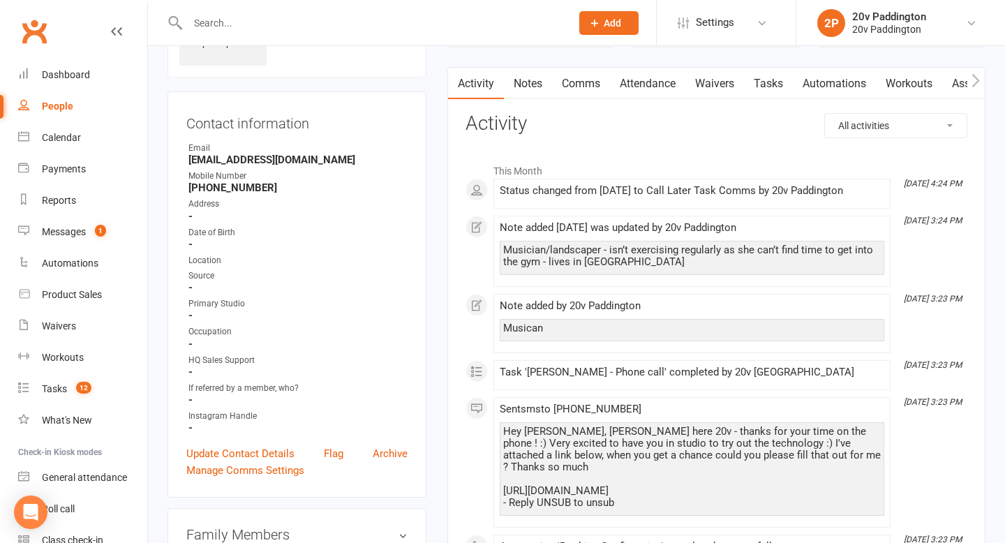
click at [606, 424] on div "Hey Taya, Zac here 20v - thanks for your time on the phone ! :) Very excited to…" at bounding box center [692, 469] width 385 height 94
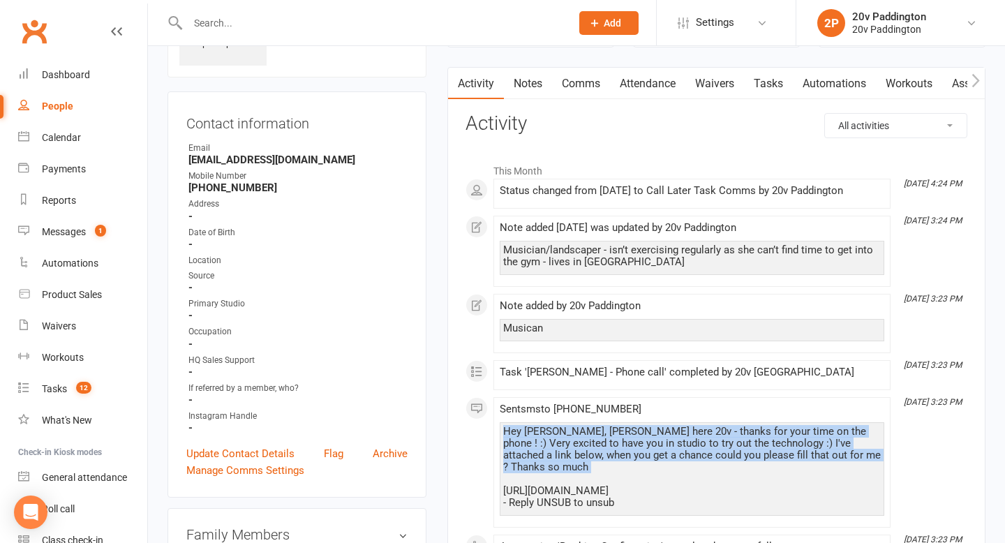
click at [606, 424] on div "Hey Taya, Zac here 20v - thanks for your time on the phone ! :) Very excited to…" at bounding box center [692, 469] width 385 height 94
click at [602, 435] on div "Hey Taya, Zac here 20v - thanks for your time on the phone ! :) Very excited to…" at bounding box center [692, 467] width 378 height 83
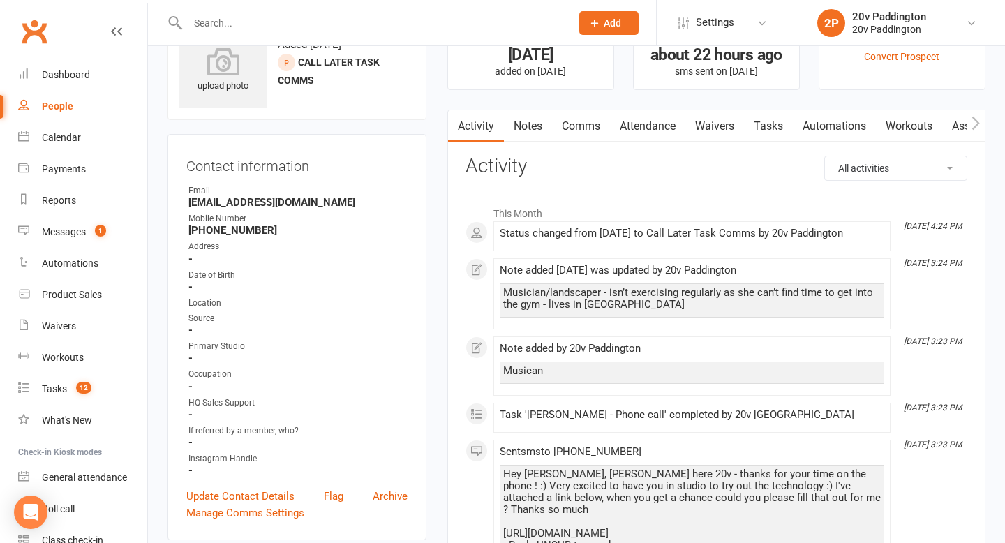
scroll to position [0, 0]
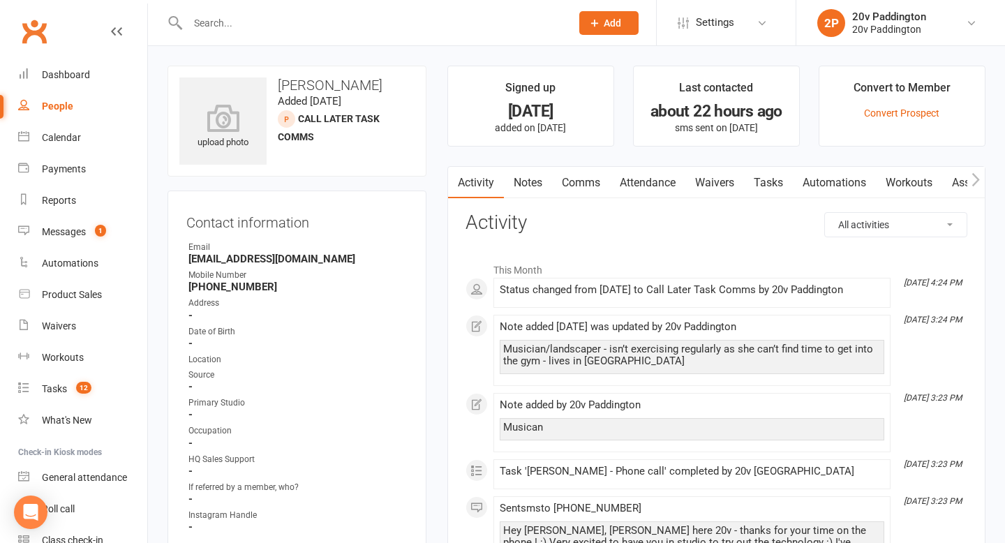
click at [532, 189] on link "Notes" at bounding box center [528, 183] width 48 height 32
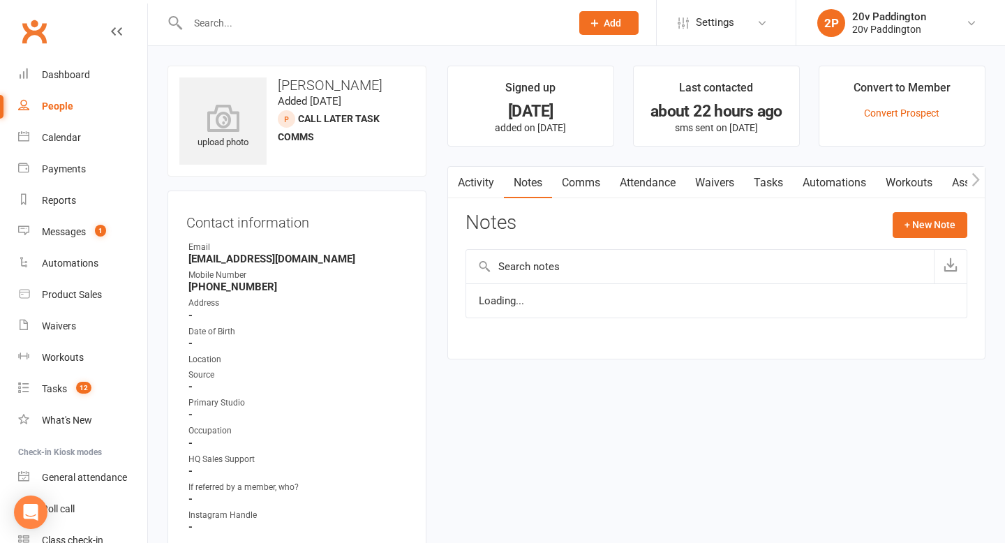
click at [573, 186] on link "Comms" at bounding box center [581, 183] width 58 height 32
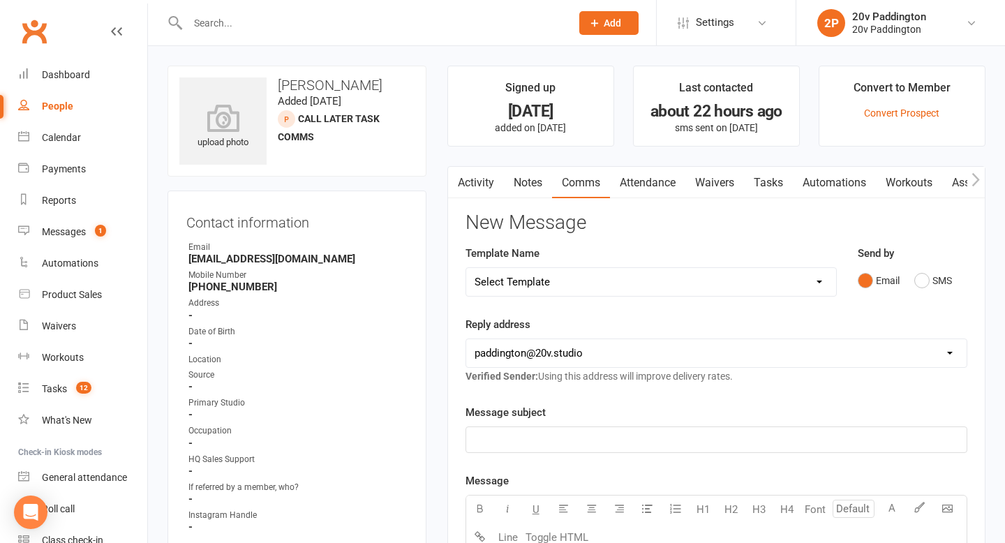
click at [672, 188] on link "Attendance" at bounding box center [647, 183] width 75 height 32
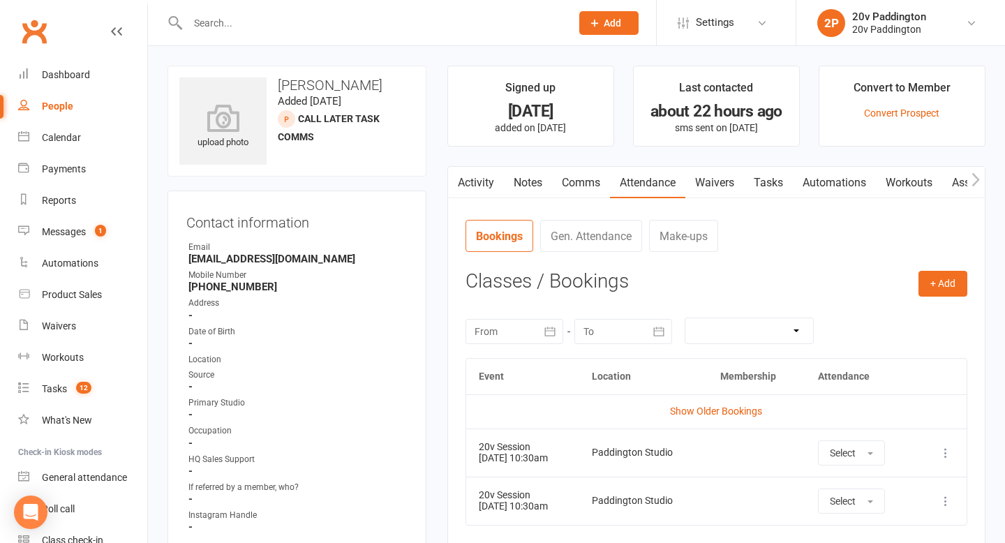
click at [704, 180] on link "Waivers" at bounding box center [714, 183] width 59 height 32
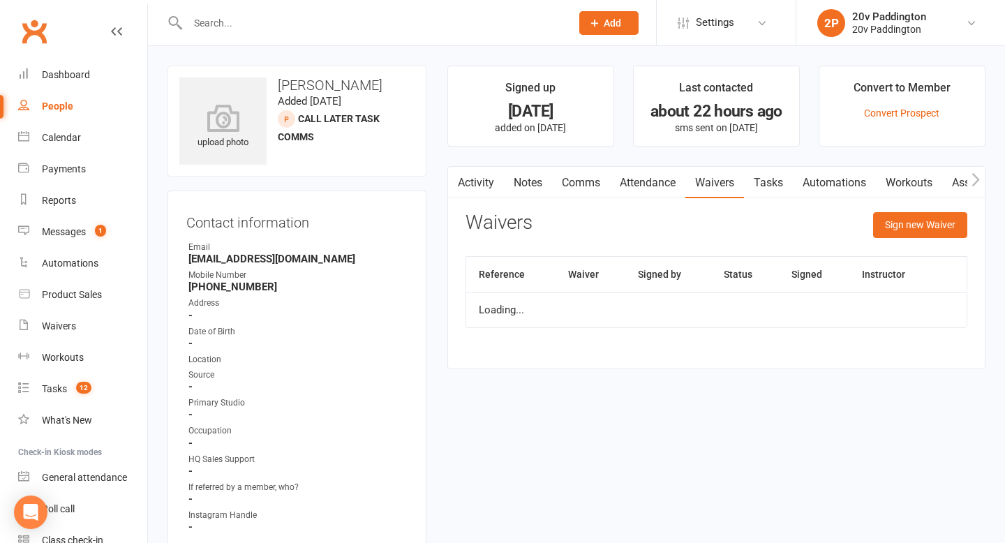
click at [767, 184] on link "Tasks" at bounding box center [768, 183] width 49 height 32
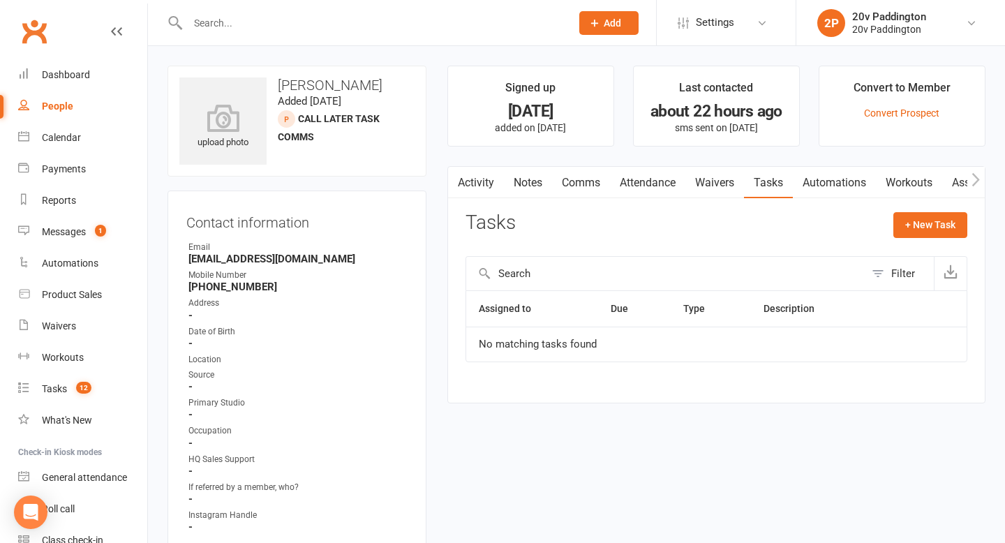
click at [914, 238] on div "+ New Task" at bounding box center [931, 228] width 74 height 33
click at [916, 222] on button "+ New Task" at bounding box center [931, 224] width 74 height 25
select select "45737"
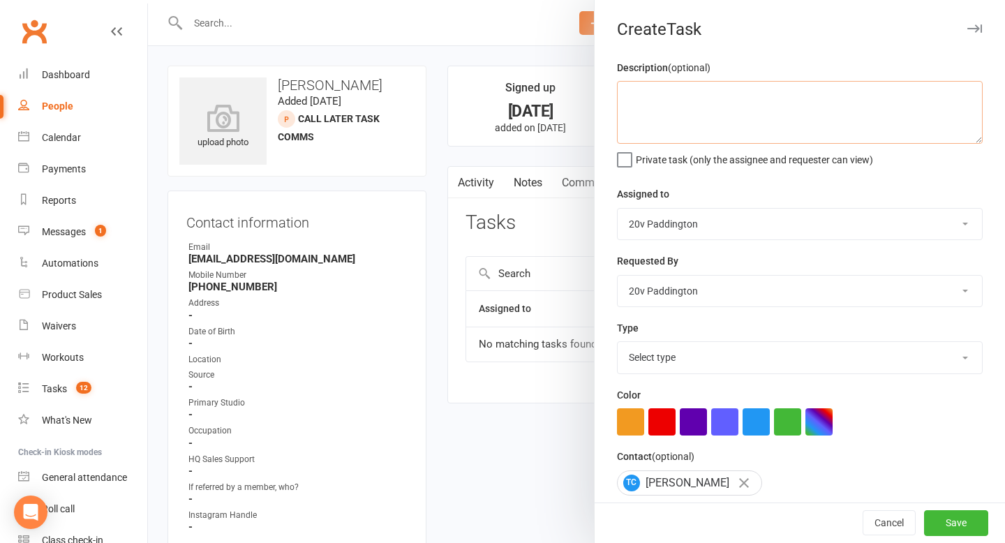
click at [703, 107] on textarea at bounding box center [800, 112] width 366 height 63
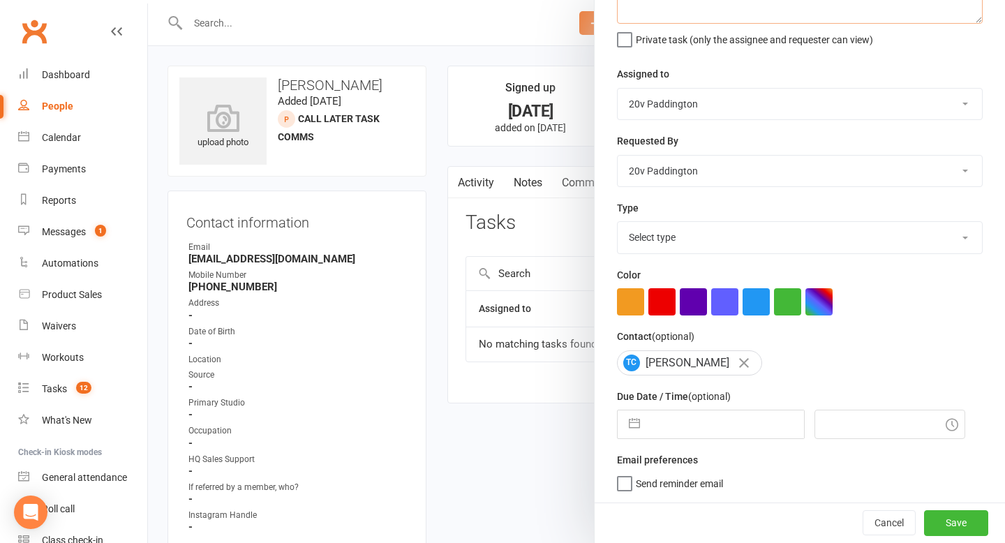
type textarea "call to check she has filled in the waiver"
select select "6"
select select "2025"
select select "7"
select select "2025"
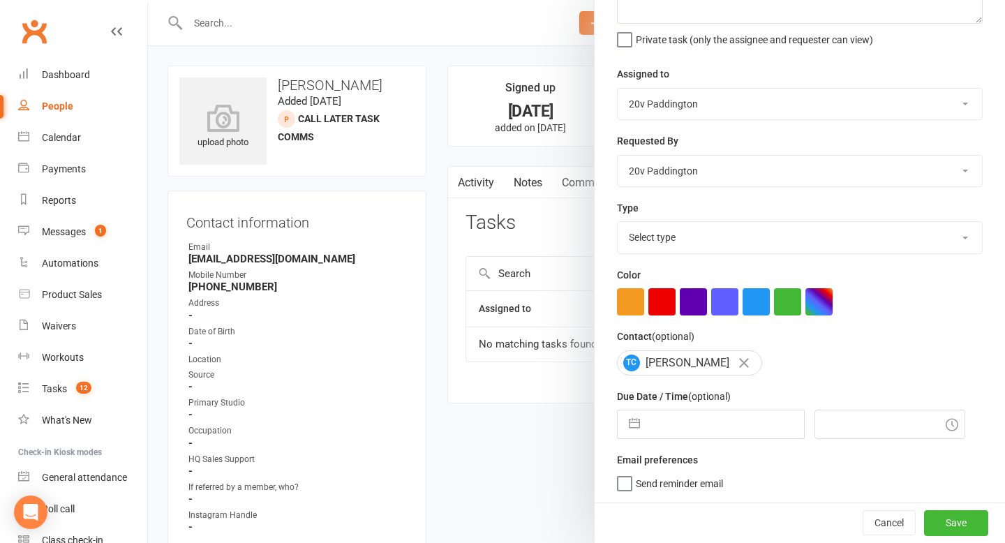
select select "8"
select select "2025"
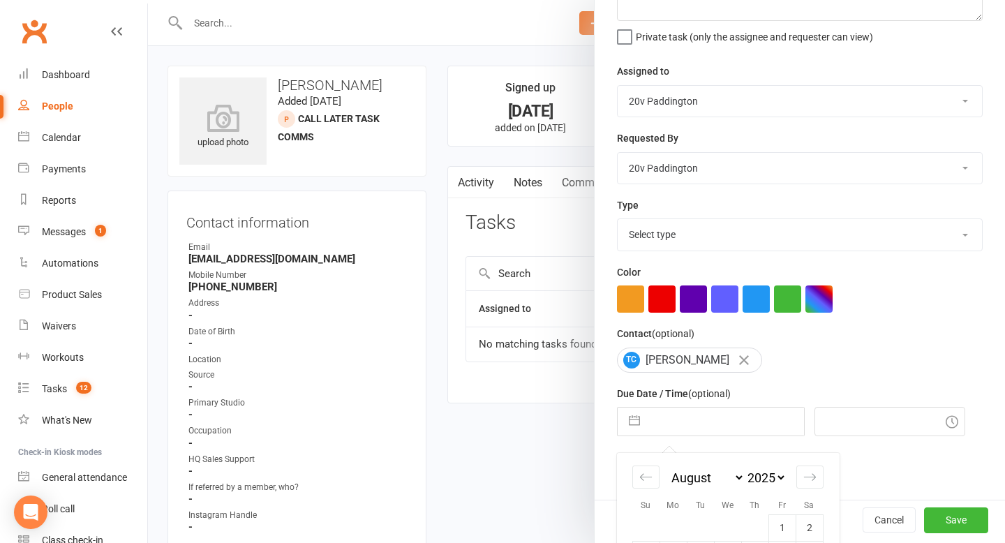
click at [722, 436] on input "text" at bounding box center [725, 422] width 157 height 28
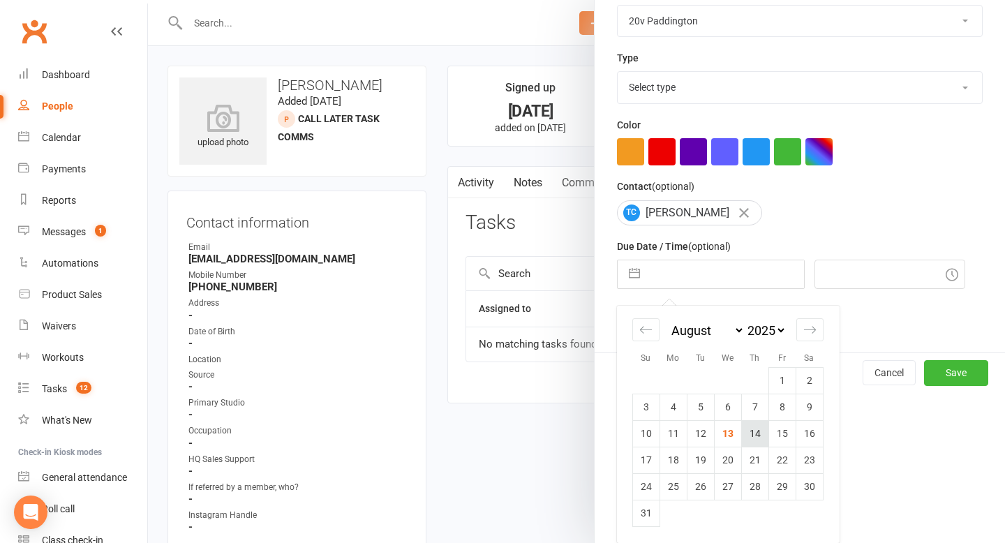
click at [748, 437] on td "14" at bounding box center [754, 433] width 27 height 27
type input "14 Aug 2025"
type input "1:45pm"
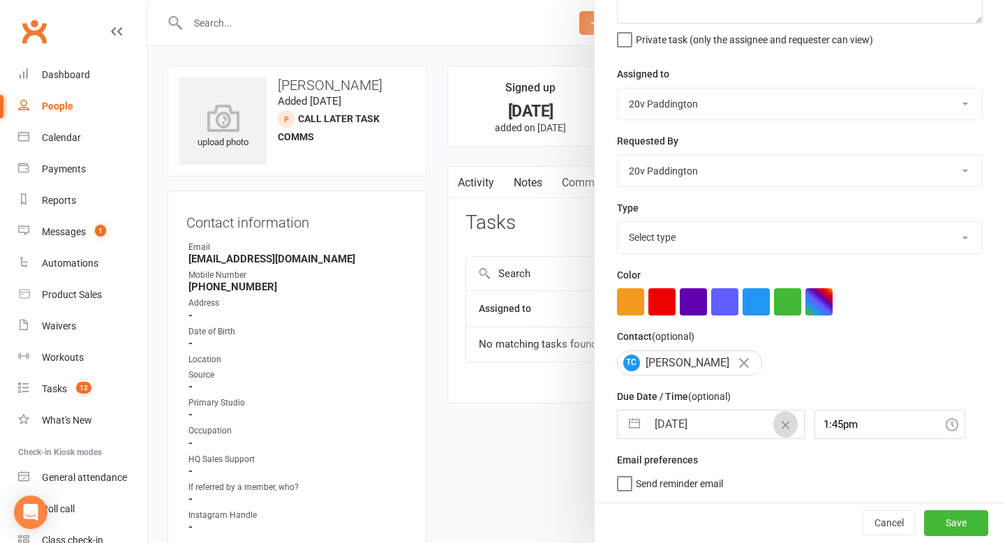
scroll to position [123, 0]
click at [961, 505] on div "Cancel Save" at bounding box center [800, 523] width 410 height 40
click at [960, 515] on button "Save" at bounding box center [956, 522] width 64 height 25
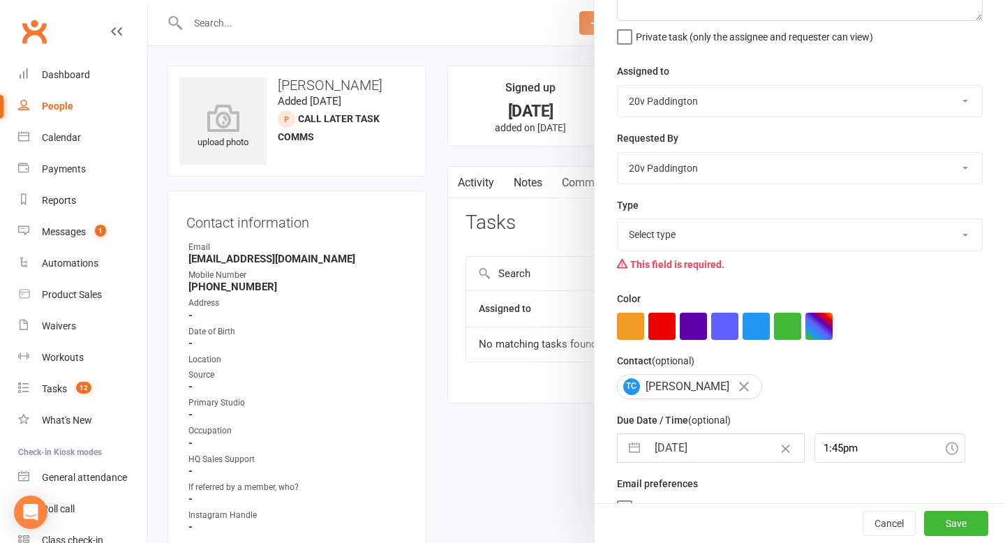
click at [535, 400] on div at bounding box center [576, 271] width 857 height 543
click at [942, 503] on div "Cancel Save" at bounding box center [800, 523] width 410 height 40
click at [942, 514] on button "Save" at bounding box center [956, 523] width 64 height 25
click at [729, 236] on select "Select type Call trial Cancel membership Check messages Check with him the sess…" at bounding box center [800, 234] width 364 height 31
click at [721, 237] on select "Call trial Cancel membership Check messages Check with him the sessions Confirm…" at bounding box center [800, 234] width 364 height 31
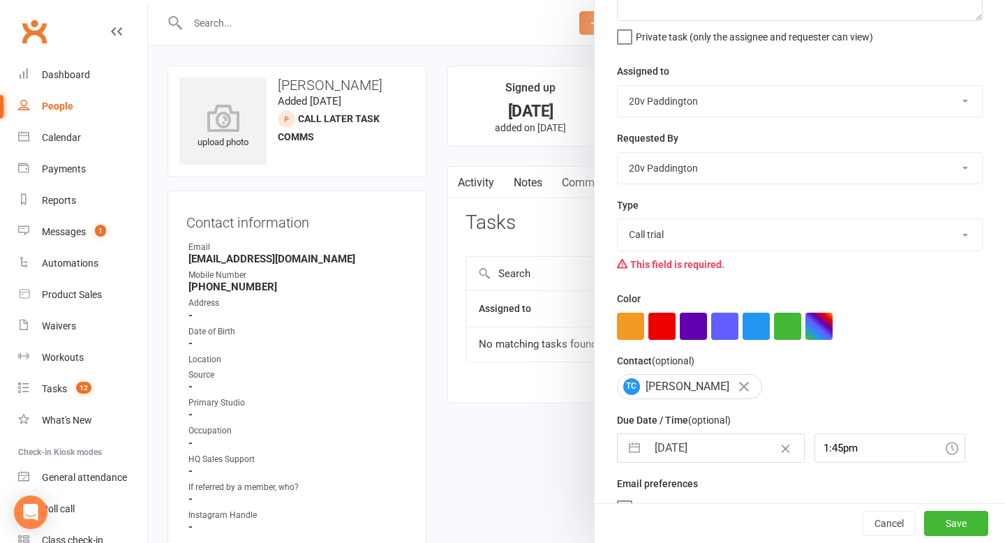
select select "22381"
click at [948, 508] on div "Cancel Save" at bounding box center [800, 523] width 410 height 40
click at [944, 522] on button "Save" at bounding box center [956, 523] width 64 height 25
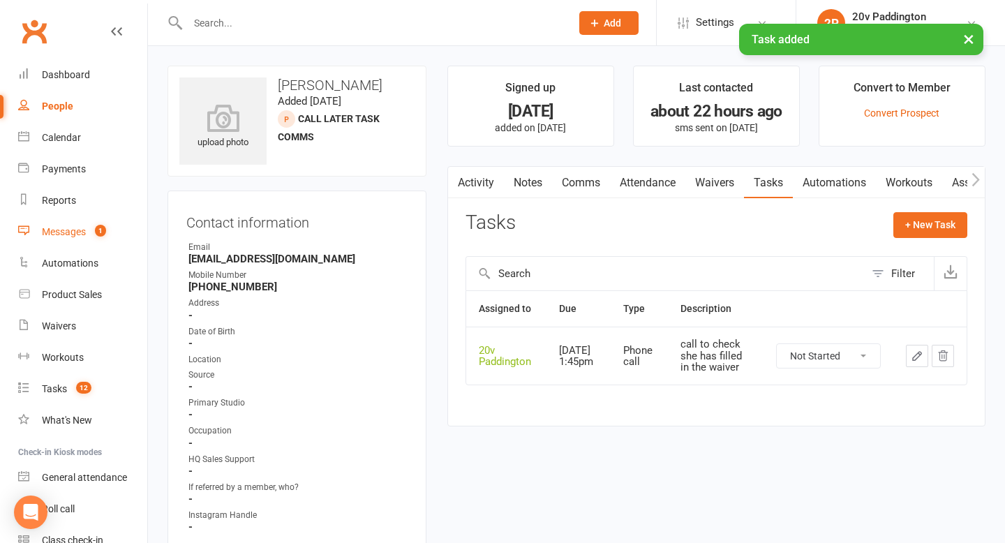
click at [75, 229] on div "Messages" at bounding box center [64, 231] width 44 height 11
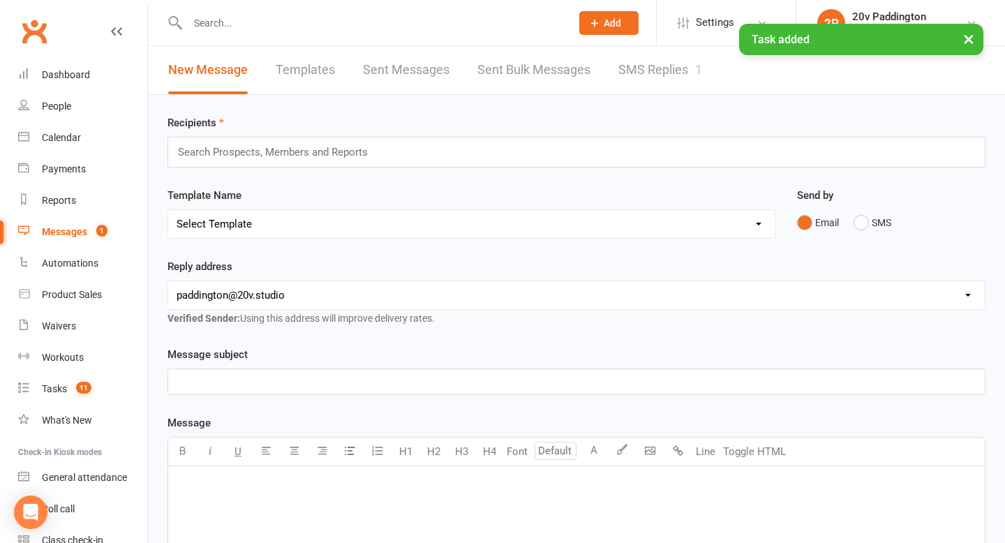
click at [653, 68] on link "SMS Replies 1" at bounding box center [660, 70] width 84 height 48
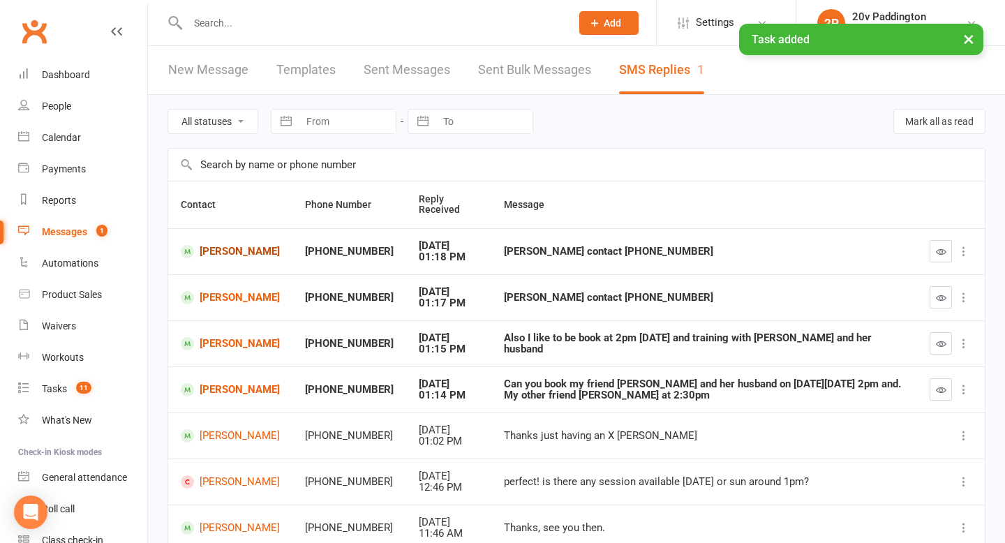
click at [210, 245] on link "[PERSON_NAME]" at bounding box center [230, 251] width 99 height 13
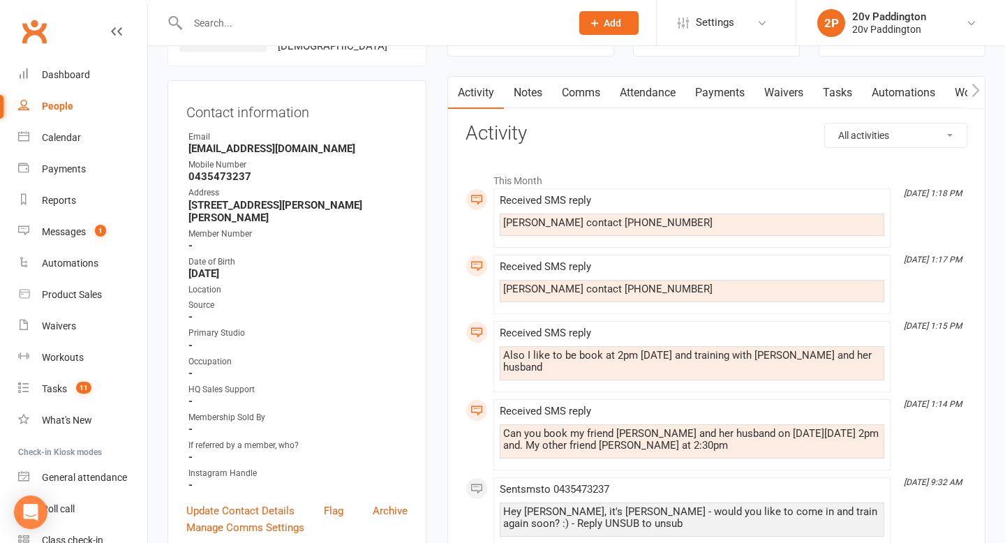
scroll to position [99, 0]
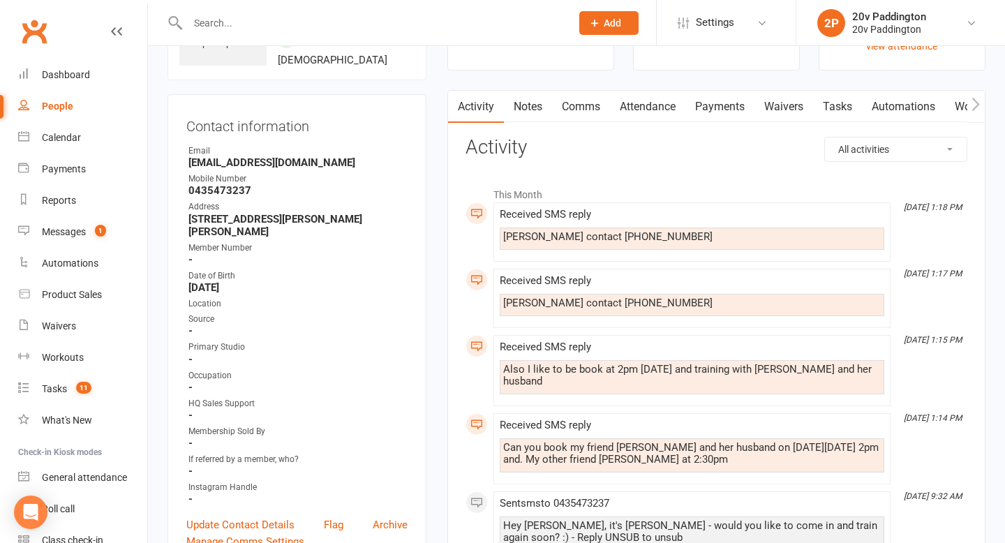
click at [589, 105] on link "Comms" at bounding box center [581, 107] width 58 height 32
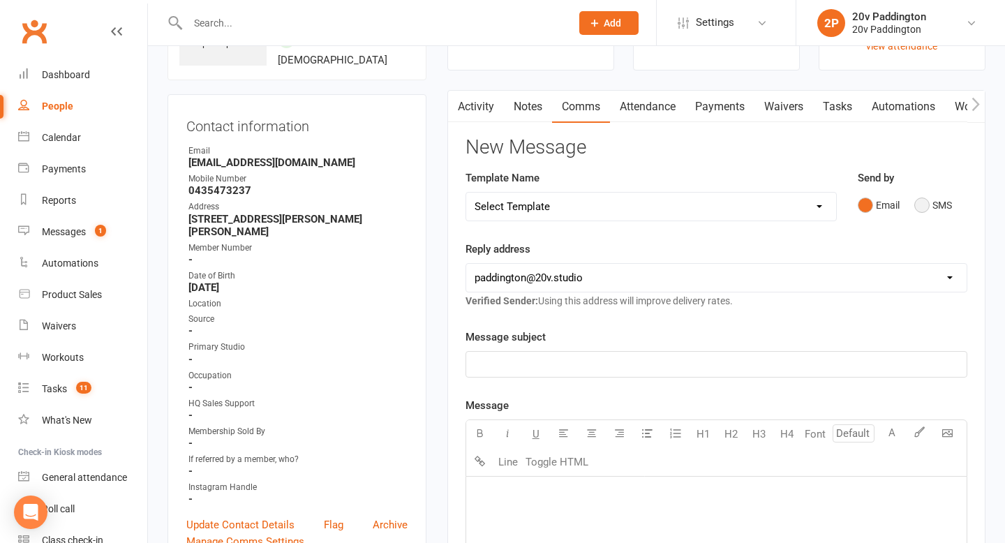
click at [915, 201] on button "SMS" at bounding box center [933, 205] width 38 height 27
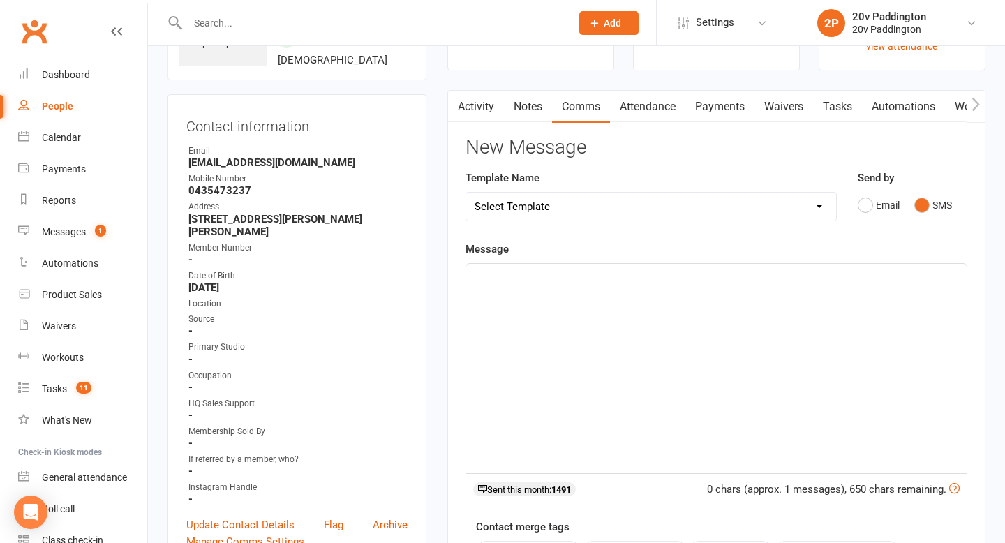
click at [794, 453] on div "﻿" at bounding box center [716, 368] width 501 height 209
click at [69, 235] on div "Messages" at bounding box center [64, 231] width 44 height 11
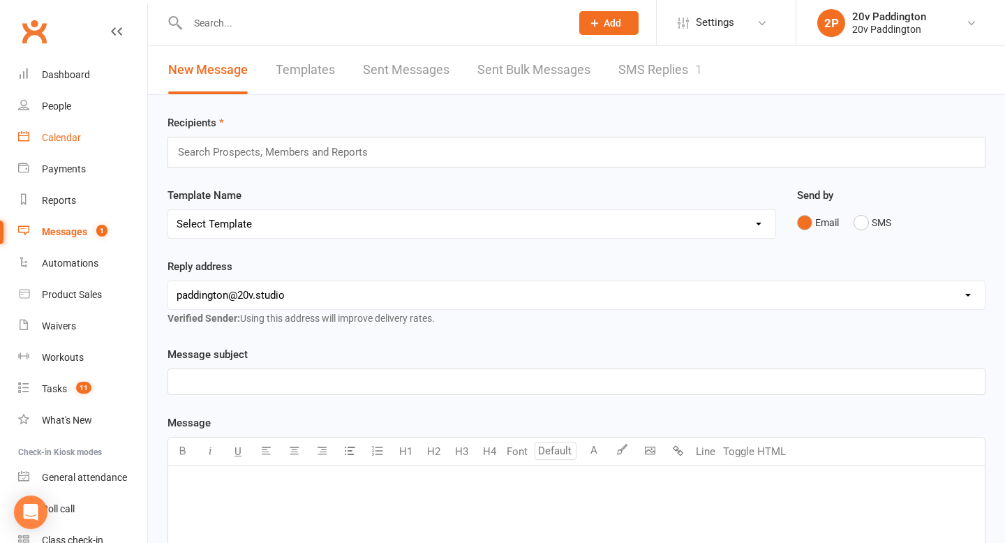
click at [49, 142] on div "Calendar" at bounding box center [61, 137] width 39 height 11
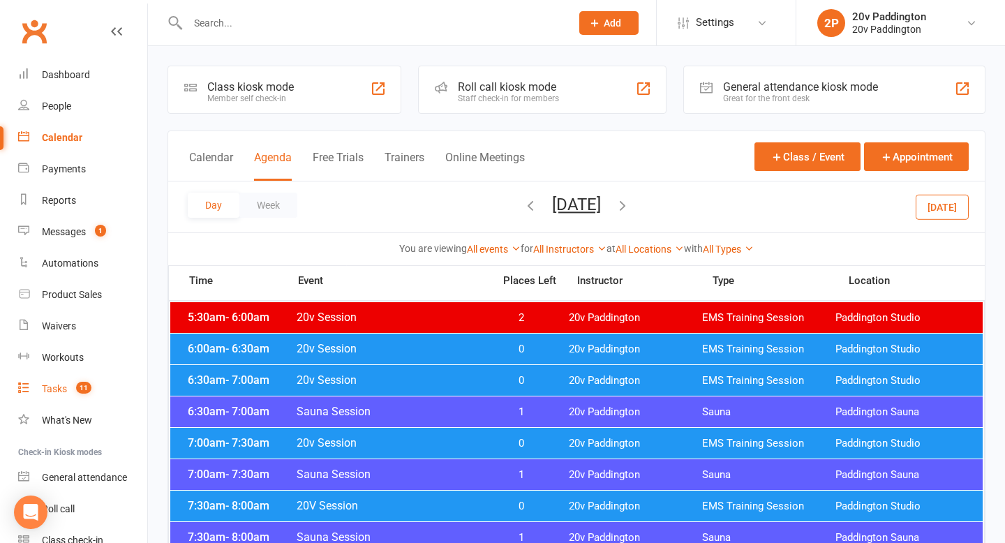
click at [61, 388] on div "Tasks" at bounding box center [54, 388] width 25 height 11
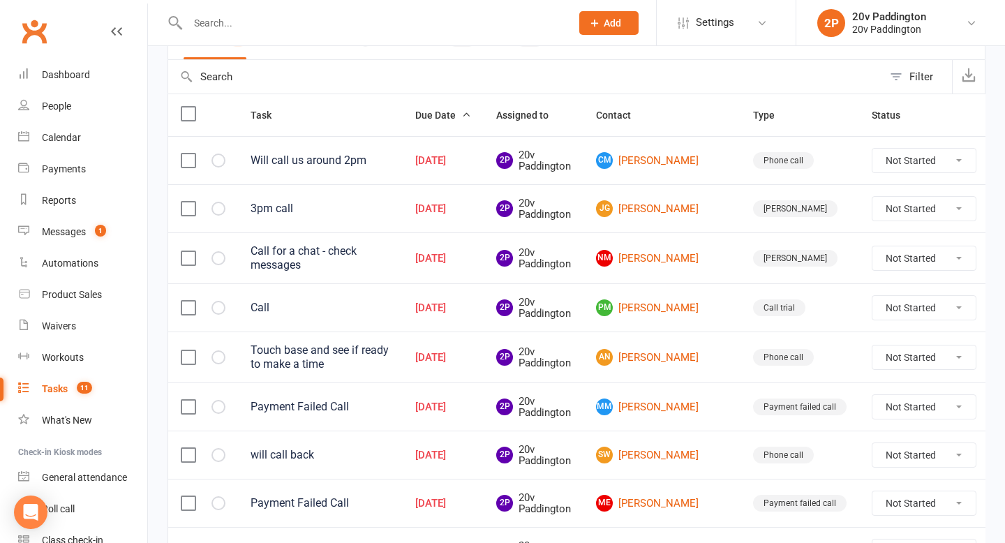
scroll to position [125, 0]
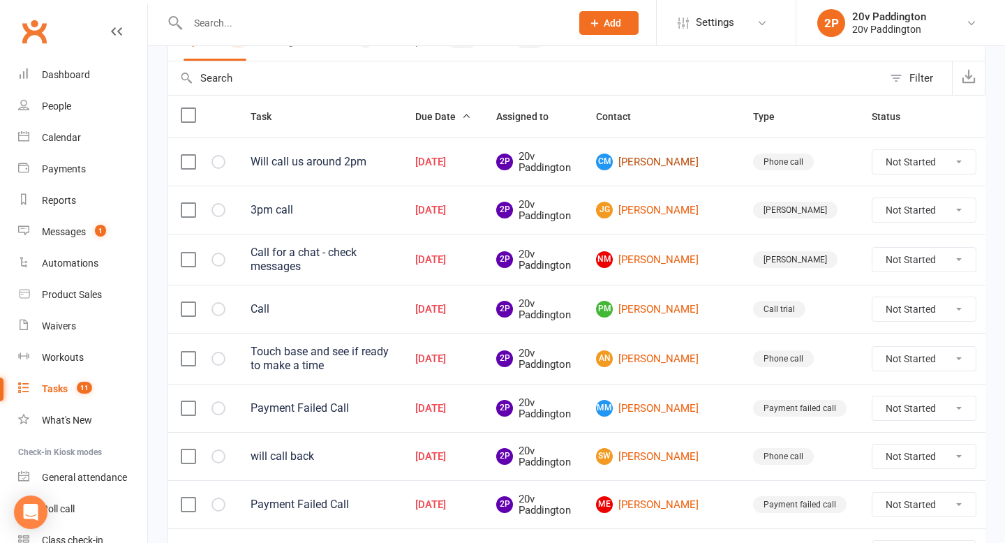
click at [649, 162] on link "CM Caitlin Mckinlay" at bounding box center [662, 162] width 132 height 17
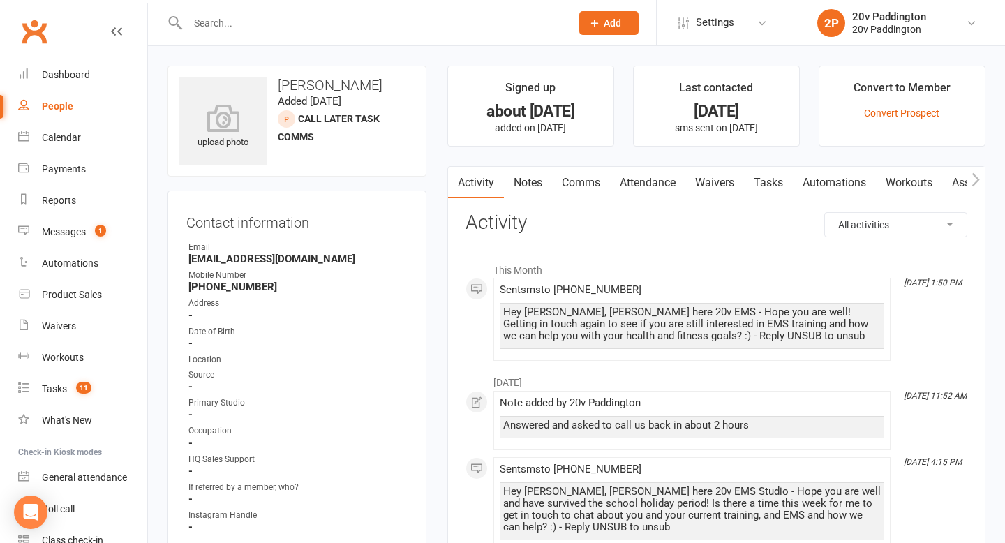
click at [734, 180] on link "Waivers" at bounding box center [714, 183] width 59 height 32
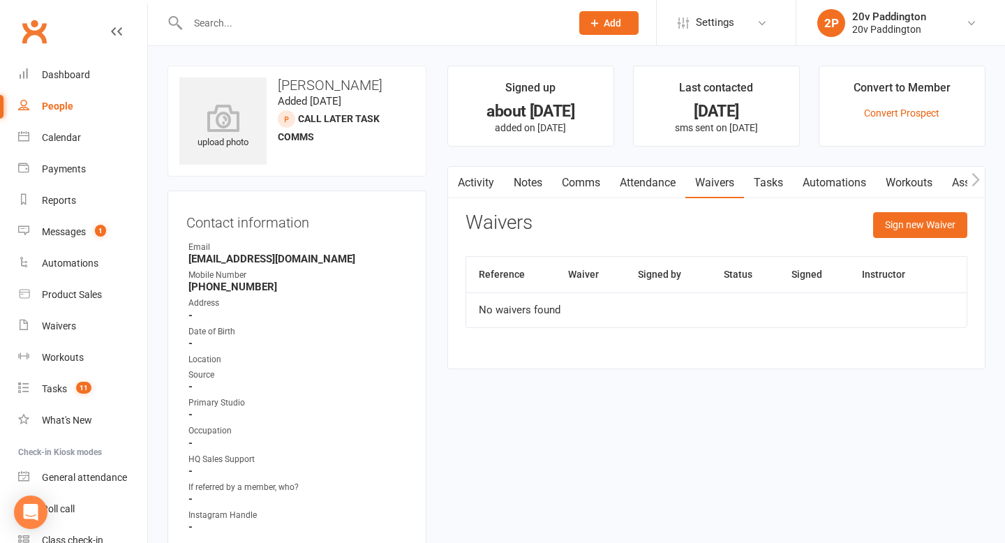
click at [568, 181] on link "Comms" at bounding box center [581, 183] width 58 height 32
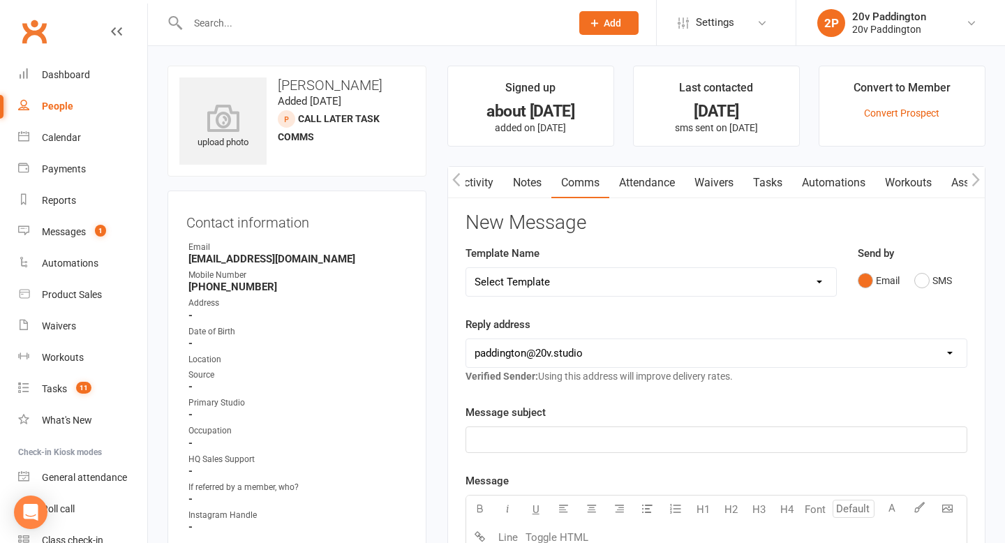
click at [921, 265] on div "Send by Email SMS" at bounding box center [913, 269] width 110 height 49
click at [919, 276] on button "SMS" at bounding box center [933, 280] width 38 height 27
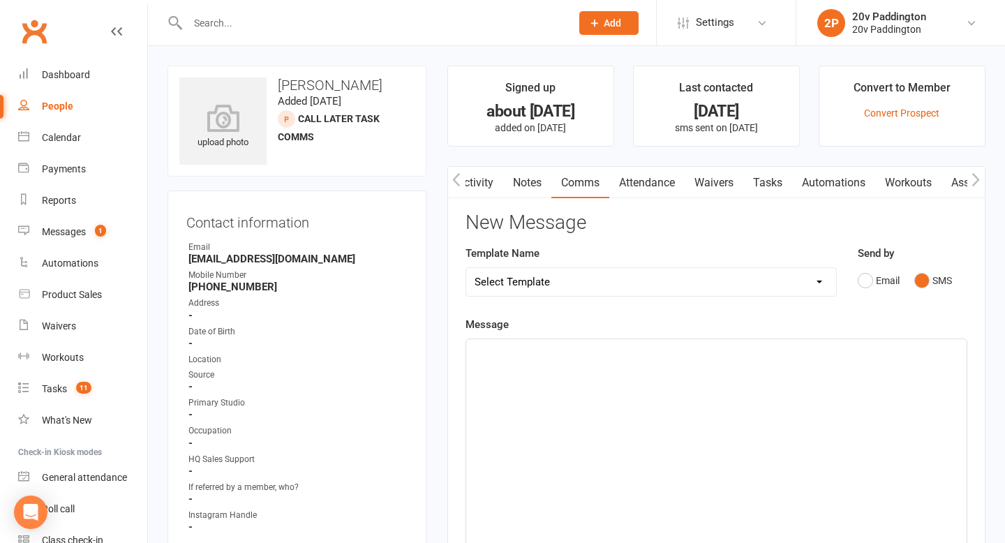
click at [743, 281] on select "Select Template [Email] 20v Referral Bonus [SMS] Free Trial Link [SMS] Haven’t …" at bounding box center [651, 282] width 370 height 28
select select "5"
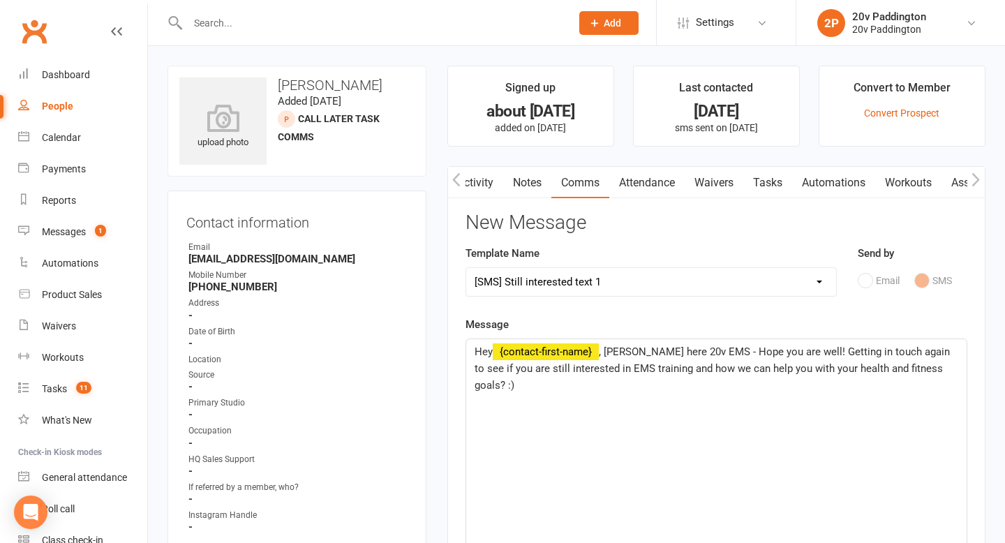
click at [623, 352] on span ", Joel here 20v EMS - Hope you are well! Getting in touch again to see if you a…" at bounding box center [714, 369] width 478 height 46
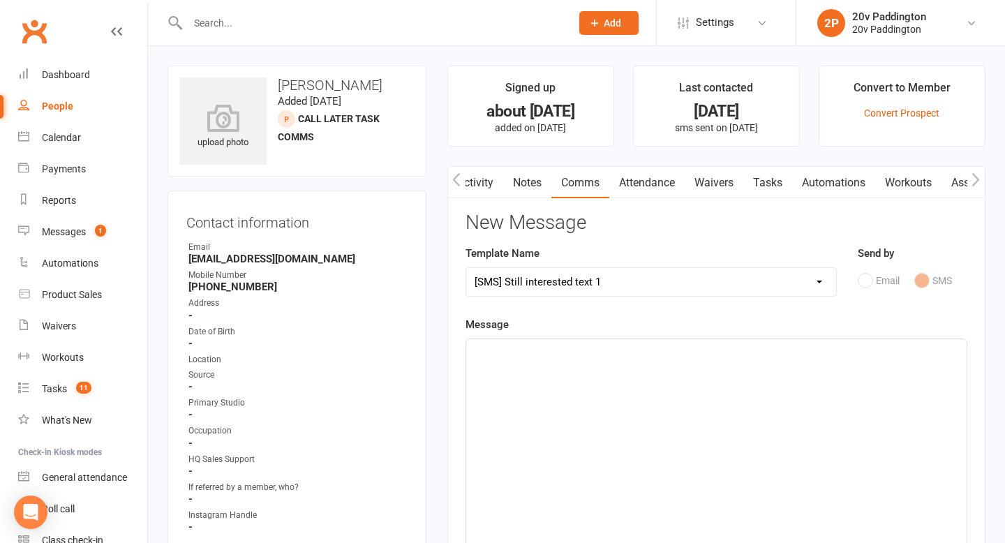
click at [620, 274] on select "Select Template [Email] 20v Referral Bonus [SMS] Free Trial Link [SMS] Haven’t …" at bounding box center [651, 282] width 370 height 28
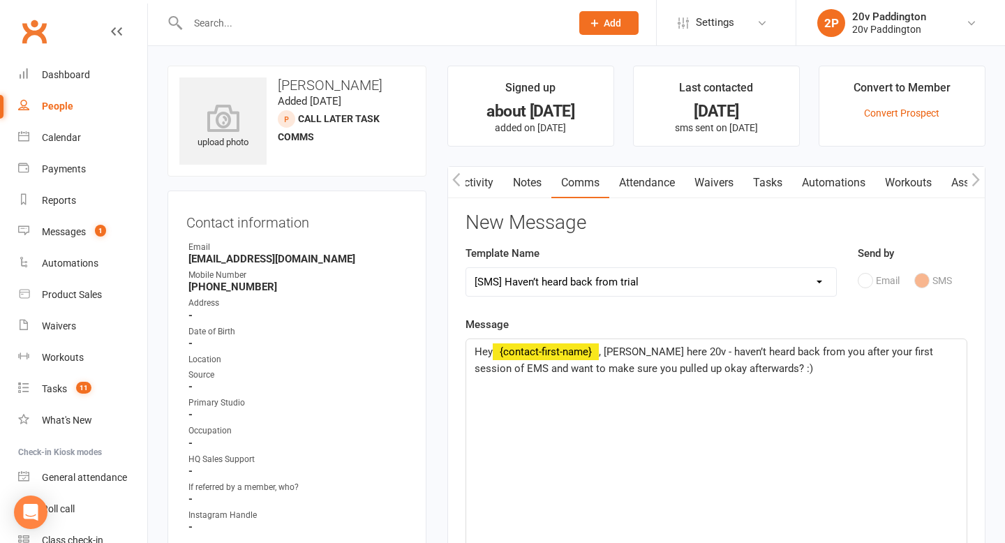
click at [614, 268] on select "Select Template [Email] 20v Referral Bonus [SMS] Free Trial Link [SMS] Haven’t …" at bounding box center [651, 282] width 370 height 28
select select "3"
click at [618, 356] on span ", Joel here 20v - That was me calling as you expressed interest in EMS Training…" at bounding box center [714, 369] width 478 height 46
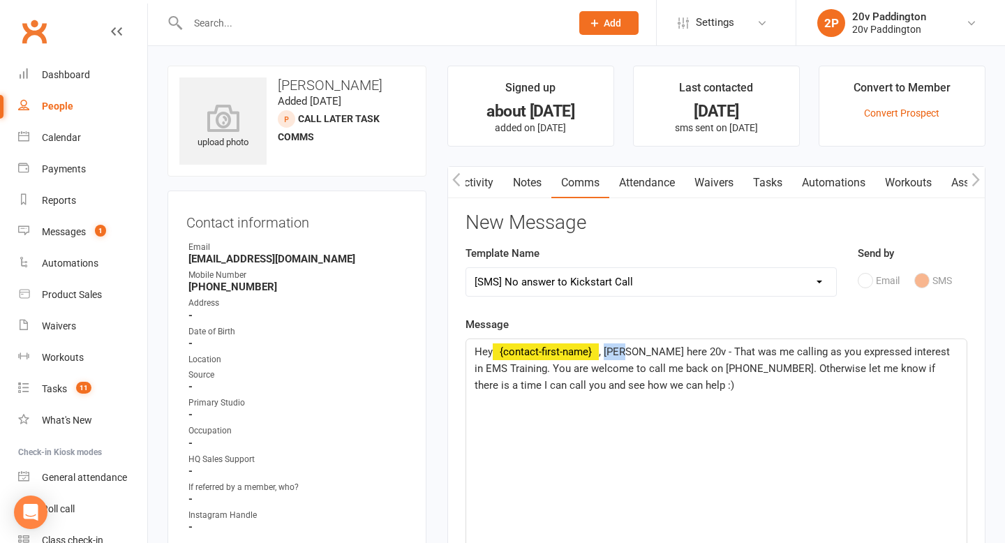
click at [618, 356] on span ", Joel here 20v - That was me calling as you expressed interest in EMS Training…" at bounding box center [714, 369] width 478 height 46
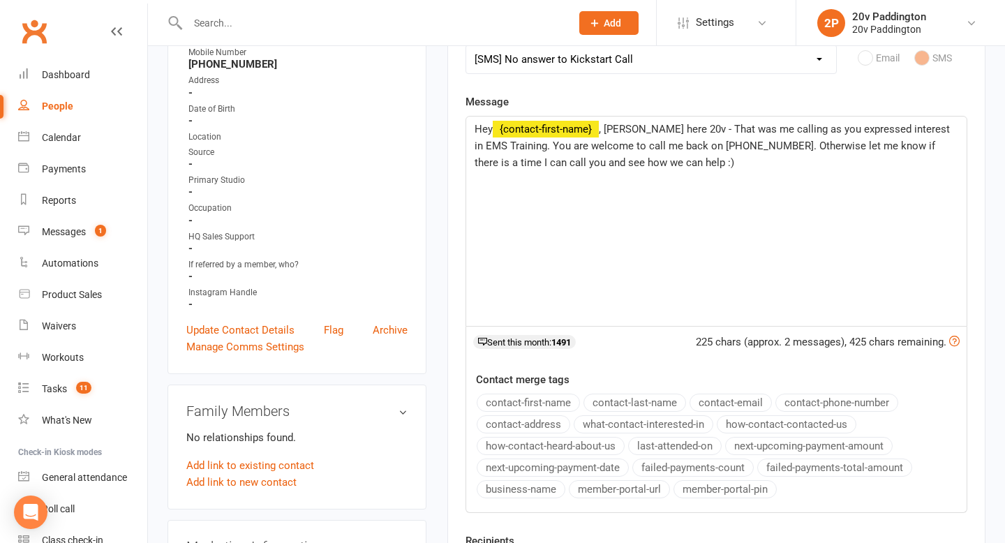
scroll to position [370, 0]
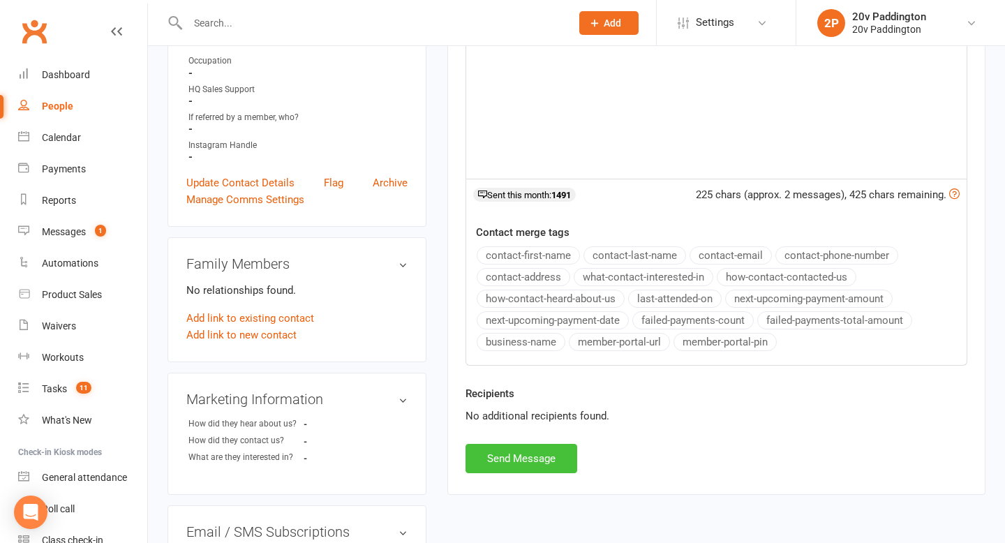
click at [549, 464] on button "Send Message" at bounding box center [522, 458] width 112 height 29
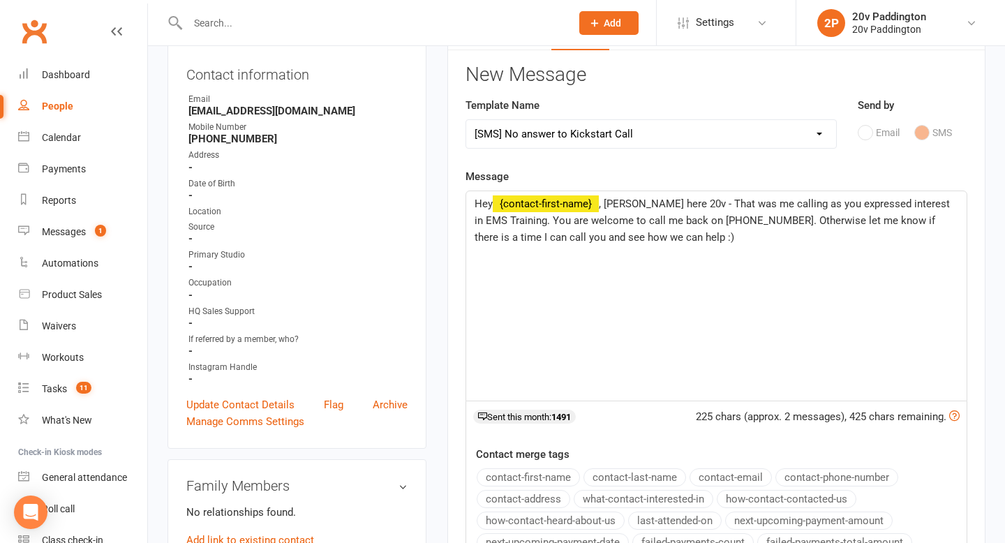
scroll to position [0, 0]
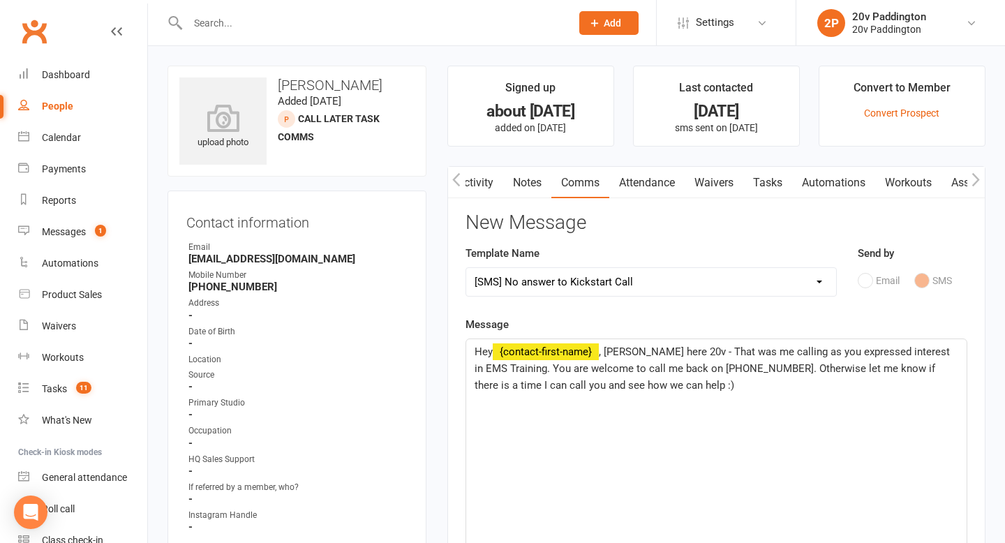
select select
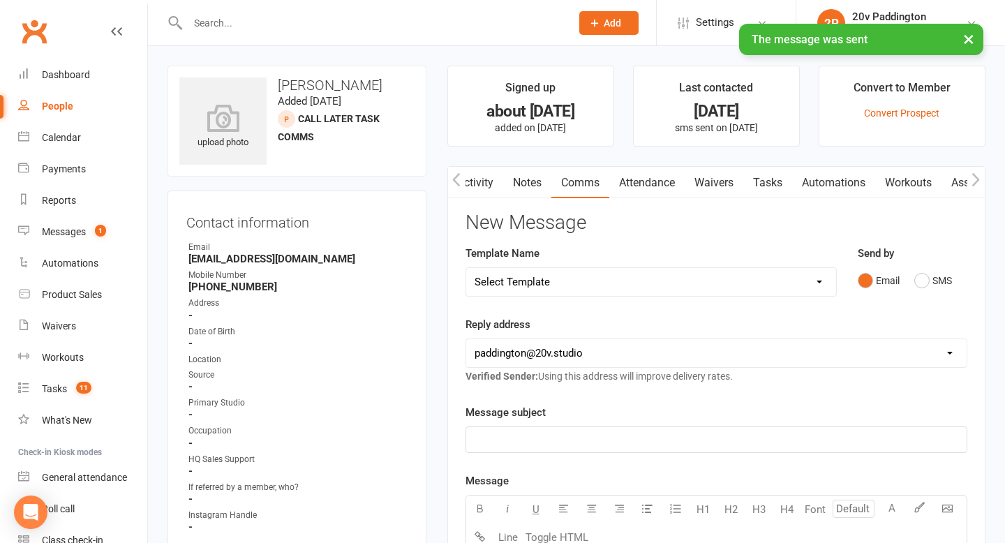
click at [758, 190] on link "Tasks" at bounding box center [767, 183] width 49 height 32
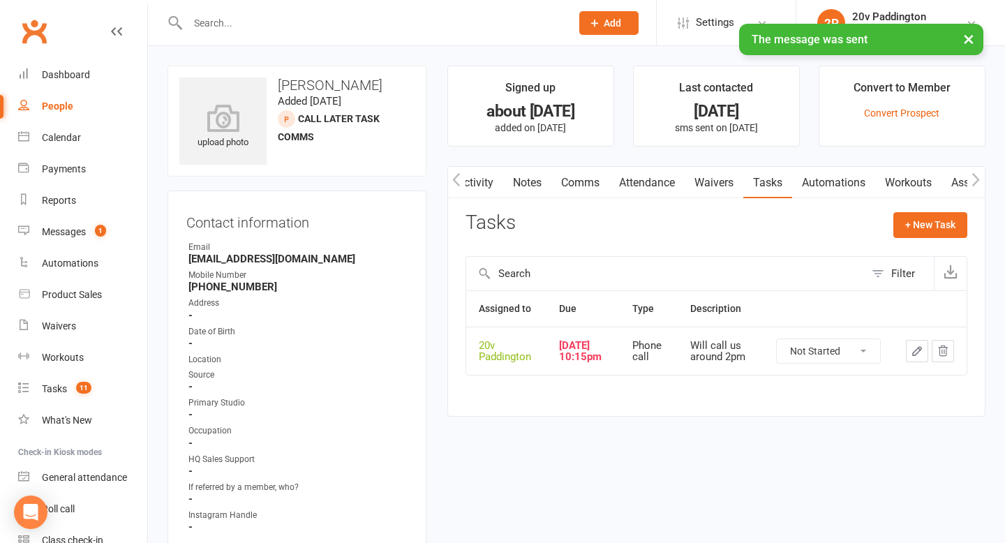
click at [848, 363] on select "Not Started In Progress Waiting Complete" at bounding box center [828, 351] width 103 height 24
click at [917, 356] on icon "button" at bounding box center [917, 351] width 13 height 13
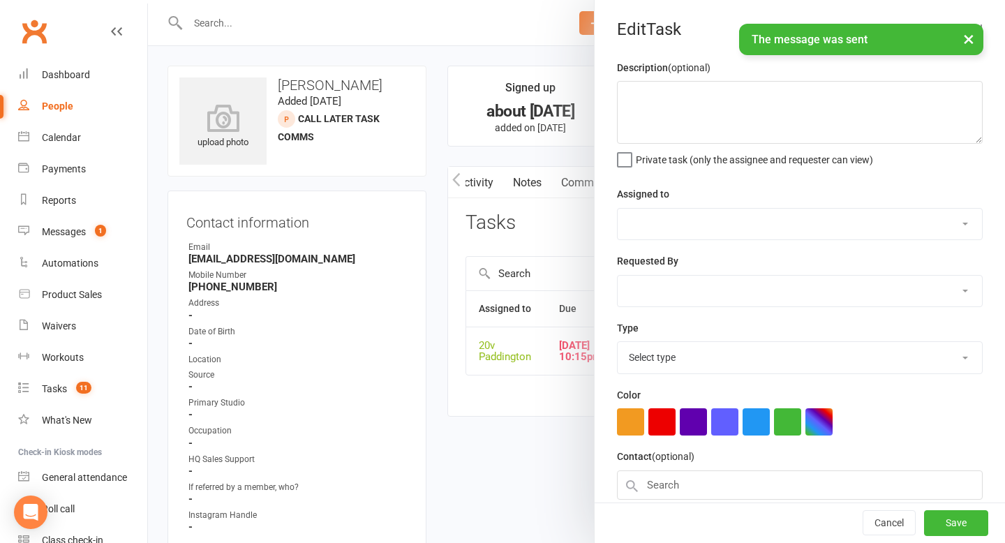
type textarea "Will call us around 2pm"
select select "45737"
type input "06 Aug 2025"
type input "10:15pm"
select select "22381"
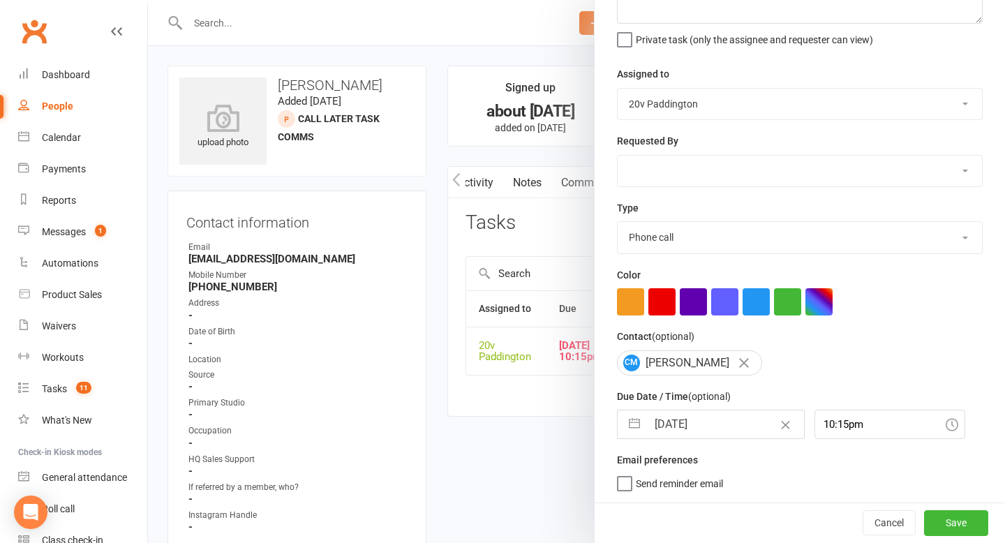
click at [675, 426] on input "06 Aug 2025" at bounding box center [725, 424] width 157 height 28
select select "6"
select select "2025"
select select "7"
select select "2025"
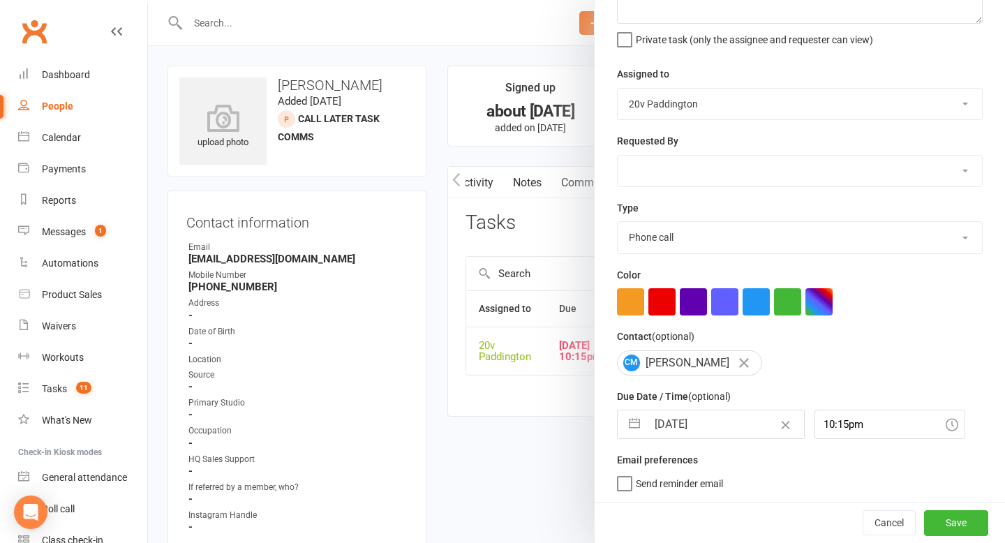
select select "8"
select select "2025"
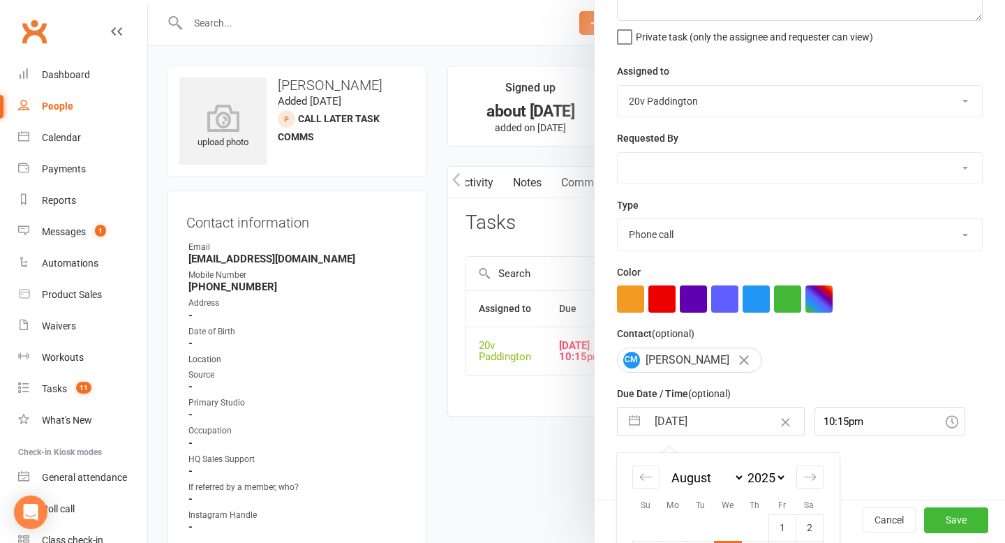
scroll to position [272, 0]
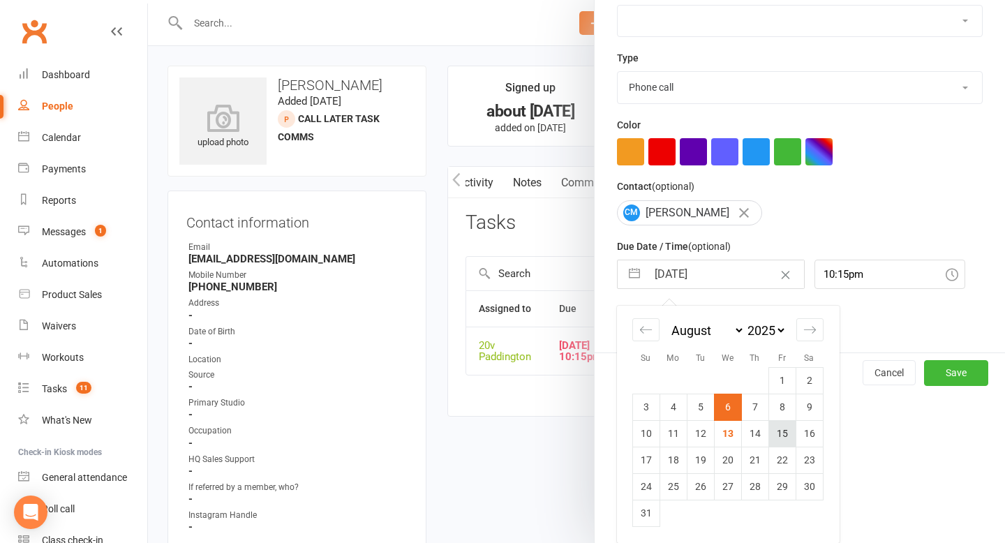
click at [777, 432] on td "15" at bounding box center [782, 433] width 27 height 27
type input "15 Aug 2025"
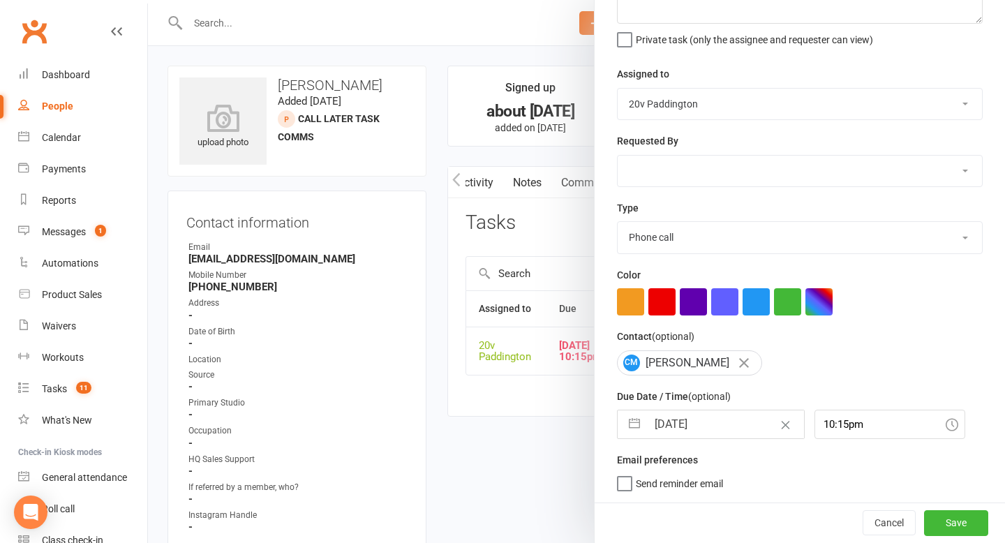
scroll to position [123, 0]
select select "6"
select select "2025"
select select "7"
select select "2025"
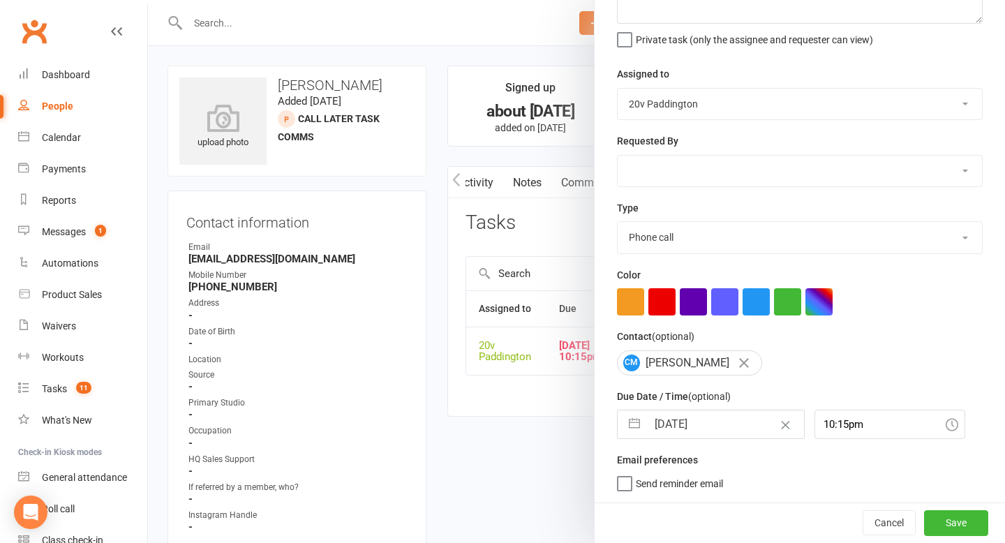
select select "8"
select select "2025"
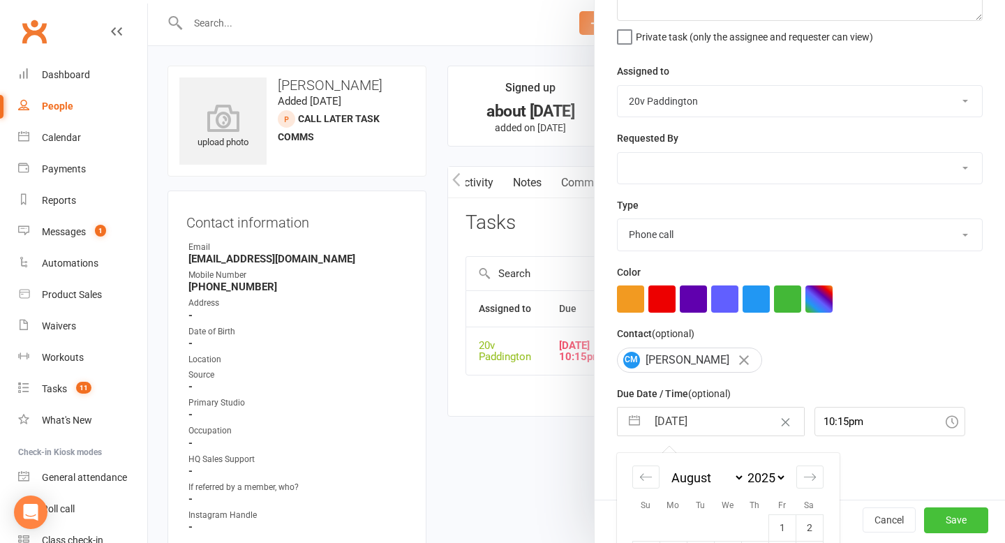
drag, startPoint x: 777, startPoint y: 432, endPoint x: 938, endPoint y: 519, distance: 183.3
click at [938, 519] on div "Edit Task Description (optional) Will call us around 2pm Private task (only the…" at bounding box center [799, 271] width 411 height 543
click at [938, 519] on button "Save" at bounding box center [956, 519] width 64 height 25
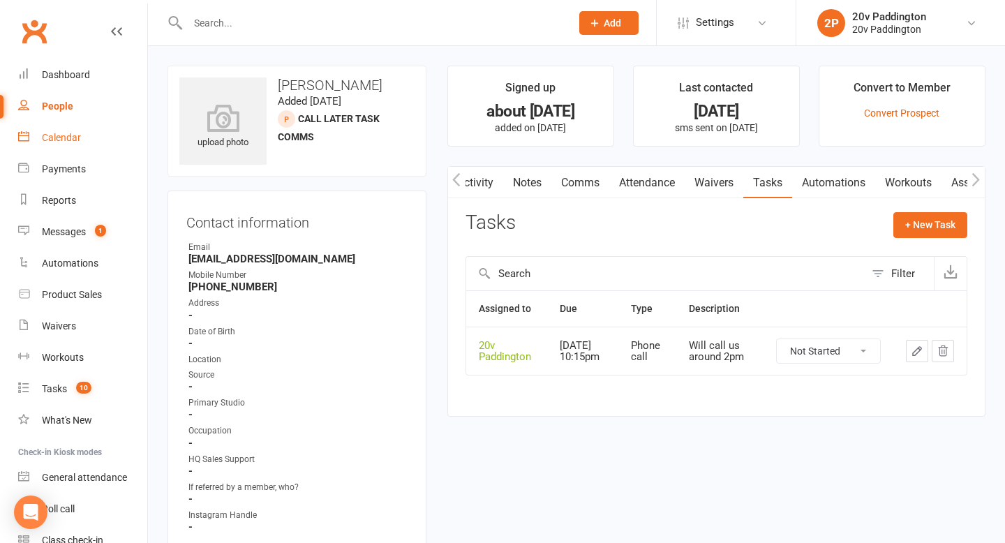
click at [64, 135] on div "Calendar" at bounding box center [61, 137] width 39 height 11
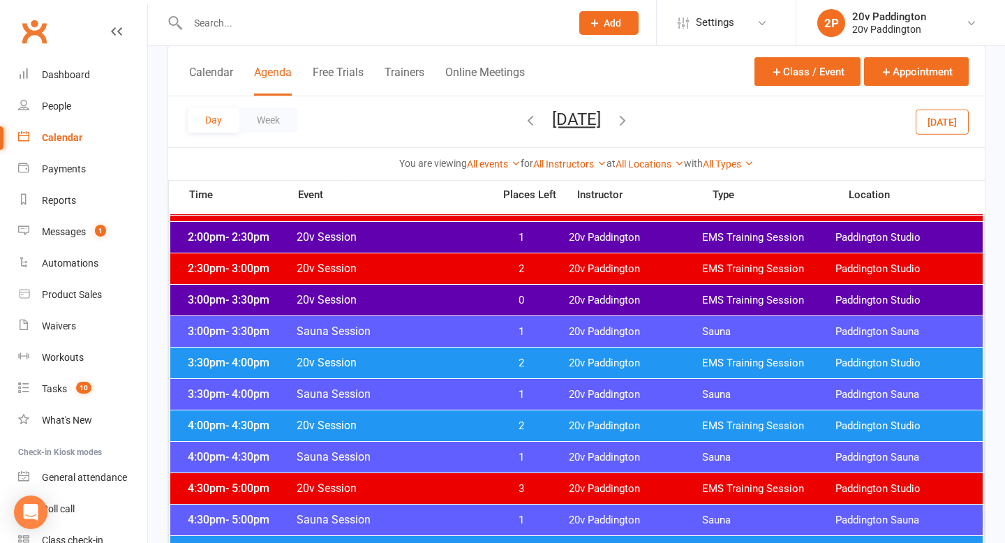
scroll to position [980, 0]
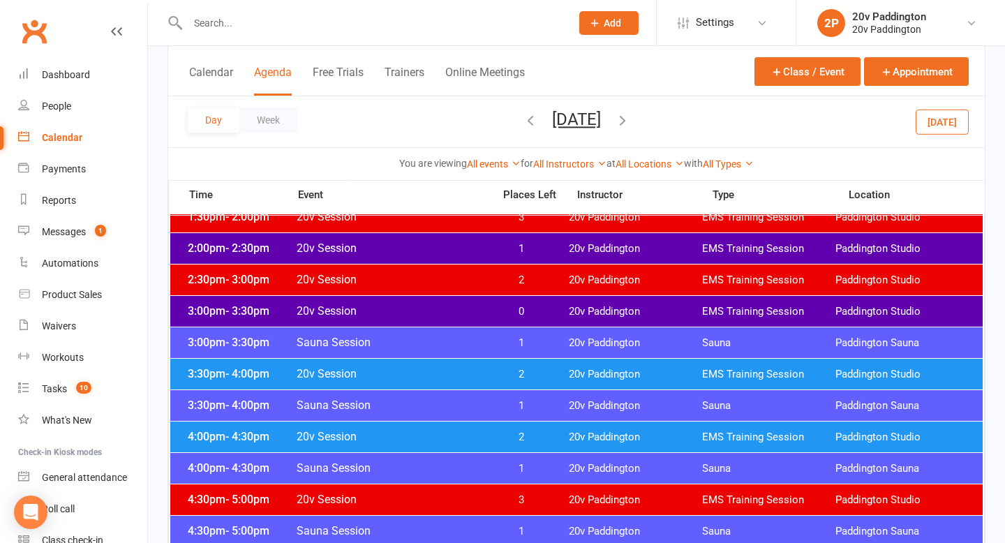
click at [483, 272] on div "2:30pm - 3:00pm 20v Session 2 20v Paddington EMS Training Session Paddington St…" at bounding box center [576, 280] width 813 height 31
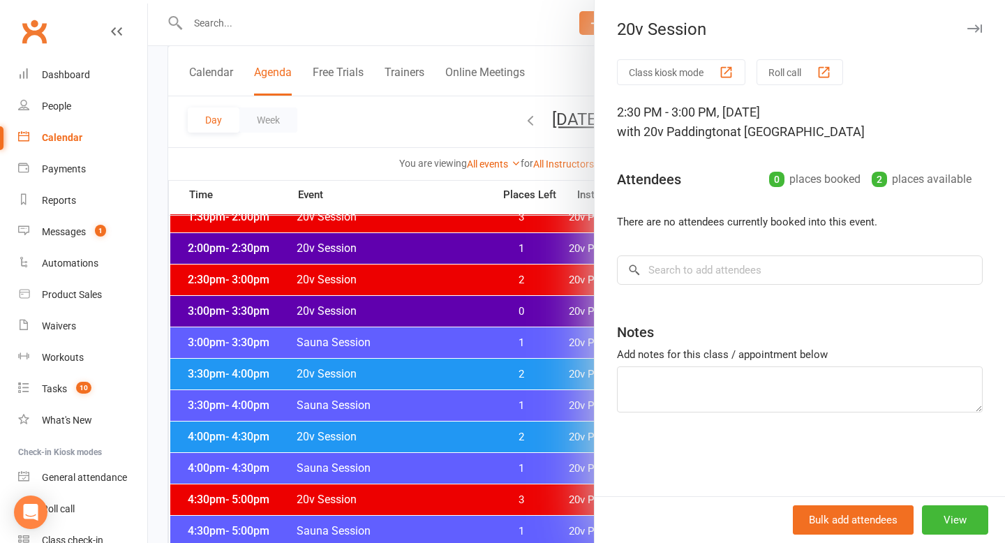
click at [482, 274] on div at bounding box center [576, 271] width 857 height 543
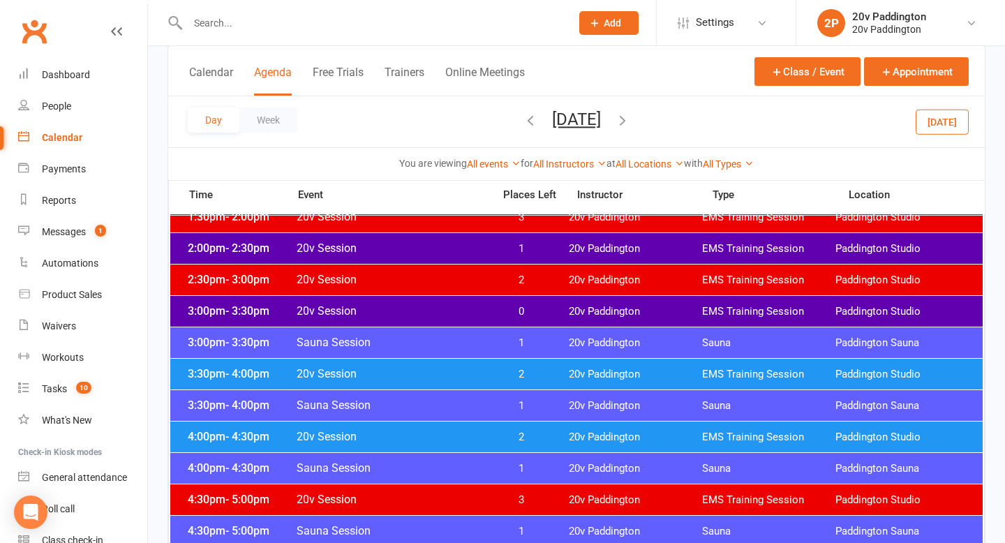
click at [491, 313] on span "0" at bounding box center [521, 311] width 73 height 13
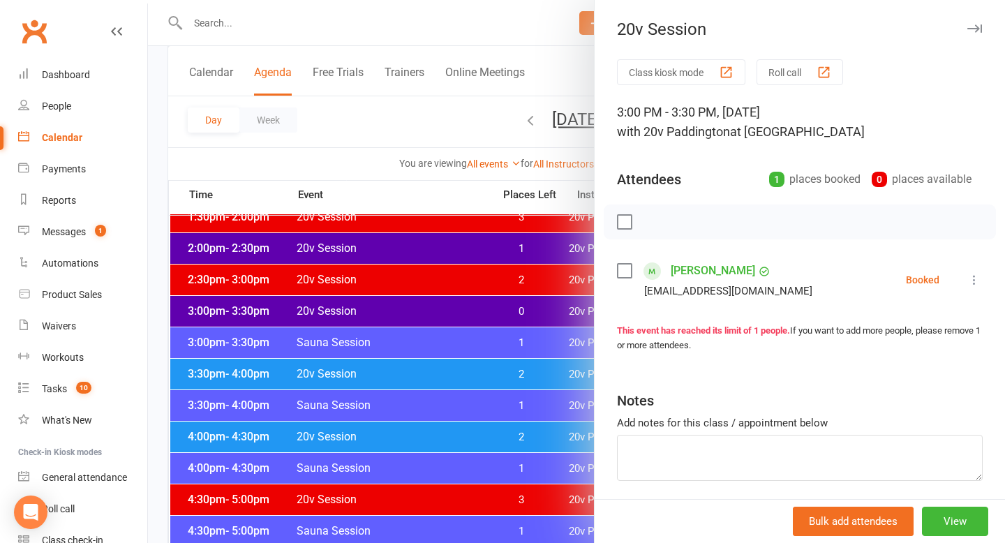
click at [371, 269] on div at bounding box center [576, 271] width 857 height 543
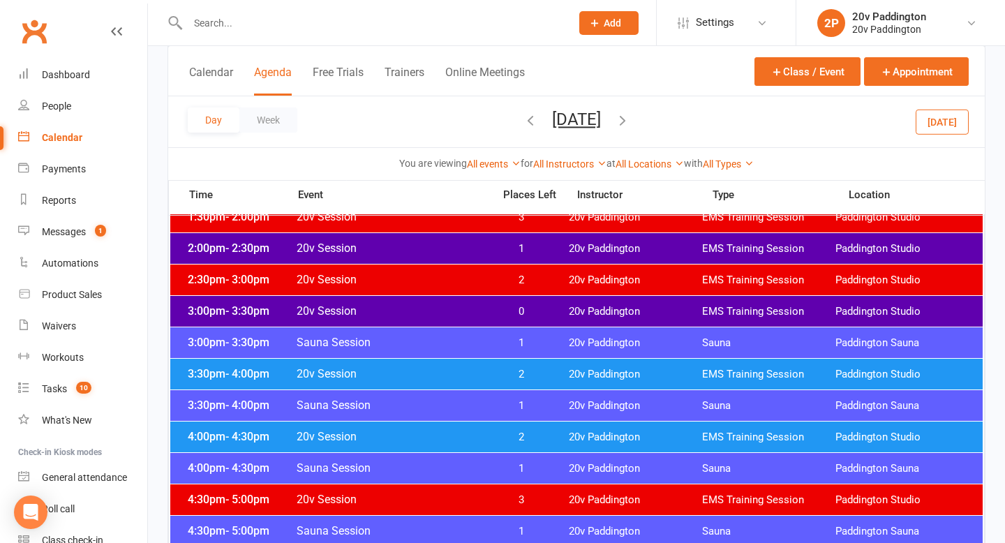
click at [379, 258] on div "2:00pm - 2:30pm 20v Session 1 20v Paddington EMS Training Session [GEOGRAPHIC_D…" at bounding box center [576, 248] width 813 height 31
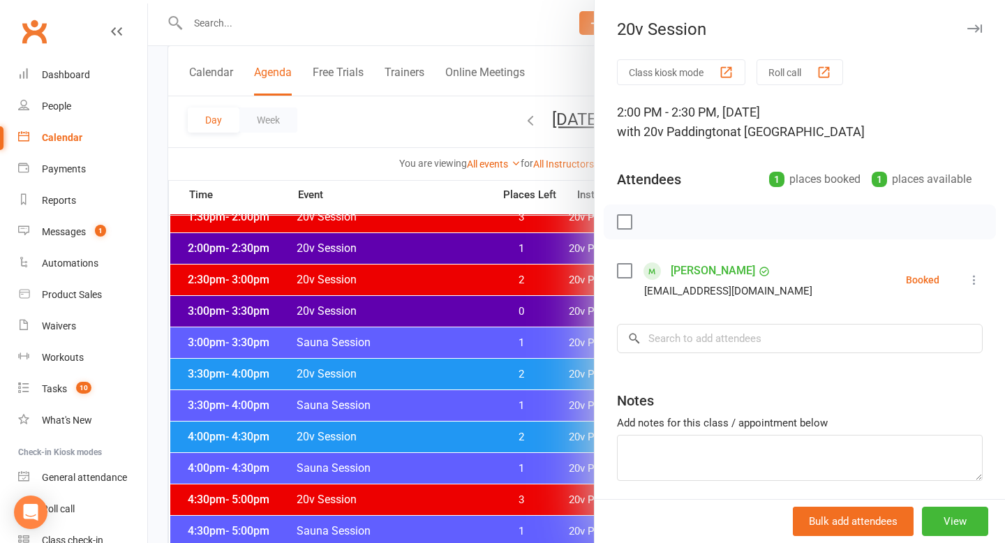
click at [385, 246] on div at bounding box center [576, 271] width 857 height 543
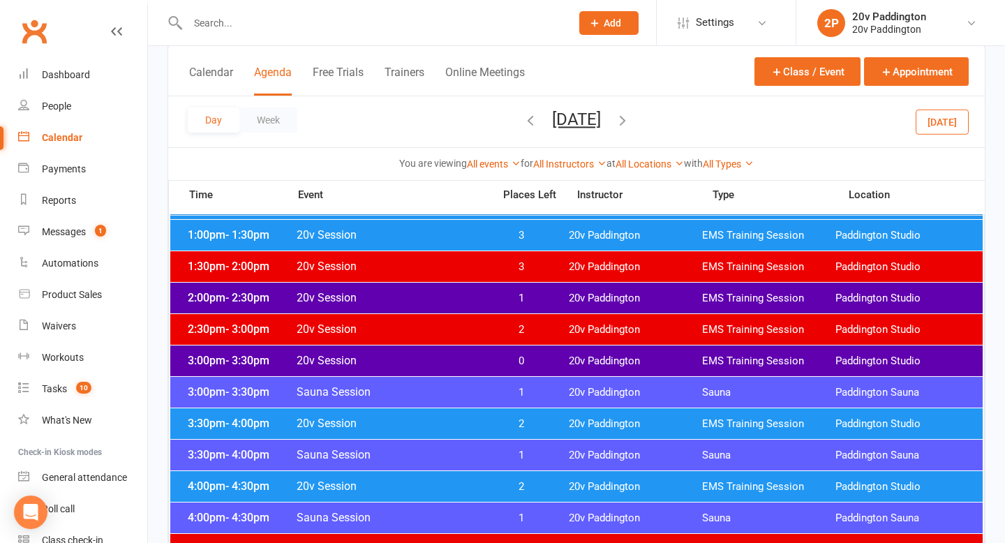
scroll to position [922, 0]
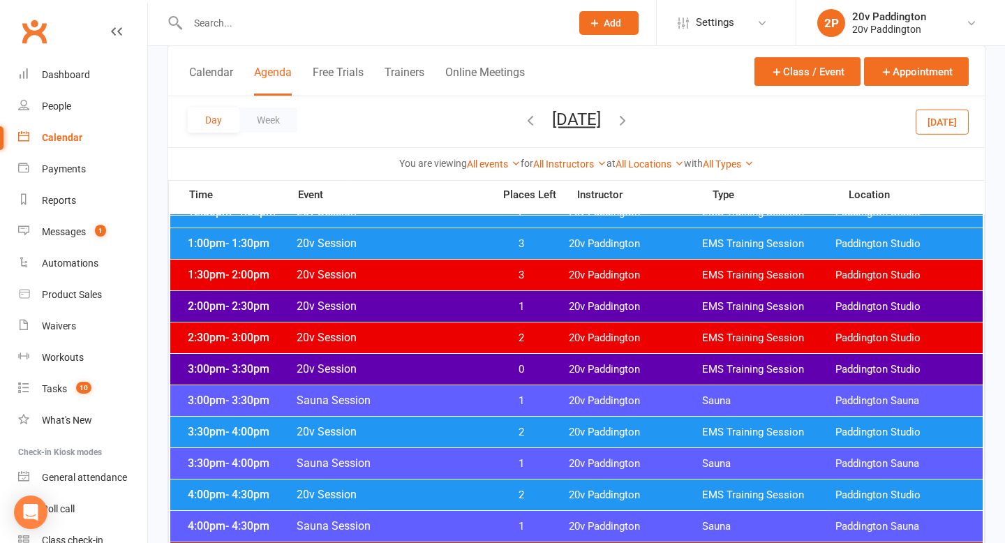
click at [415, 315] on div "2:00pm - 2:30pm 20v Session 1 20v Paddington EMS Training Session [GEOGRAPHIC_D…" at bounding box center [576, 306] width 813 height 31
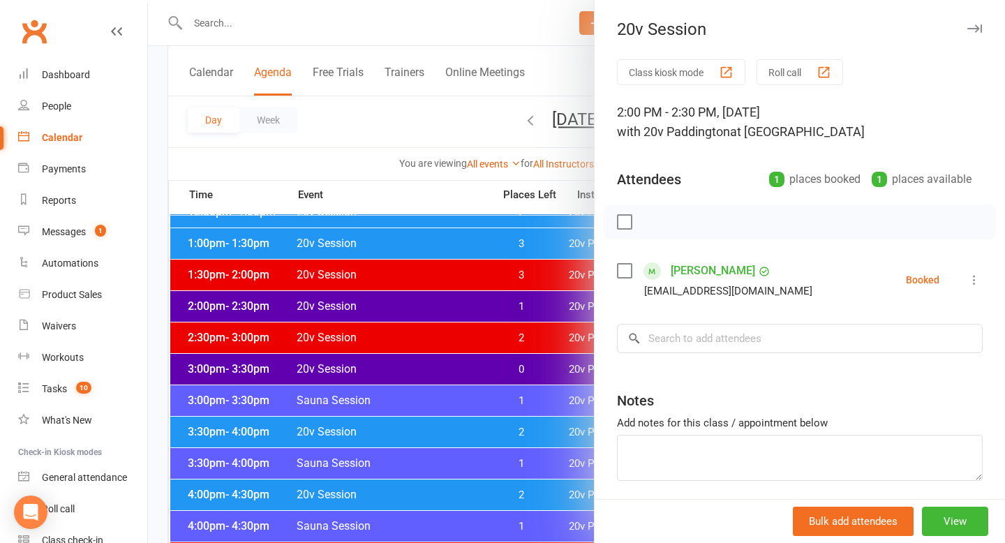
click at [406, 312] on div at bounding box center [576, 271] width 857 height 543
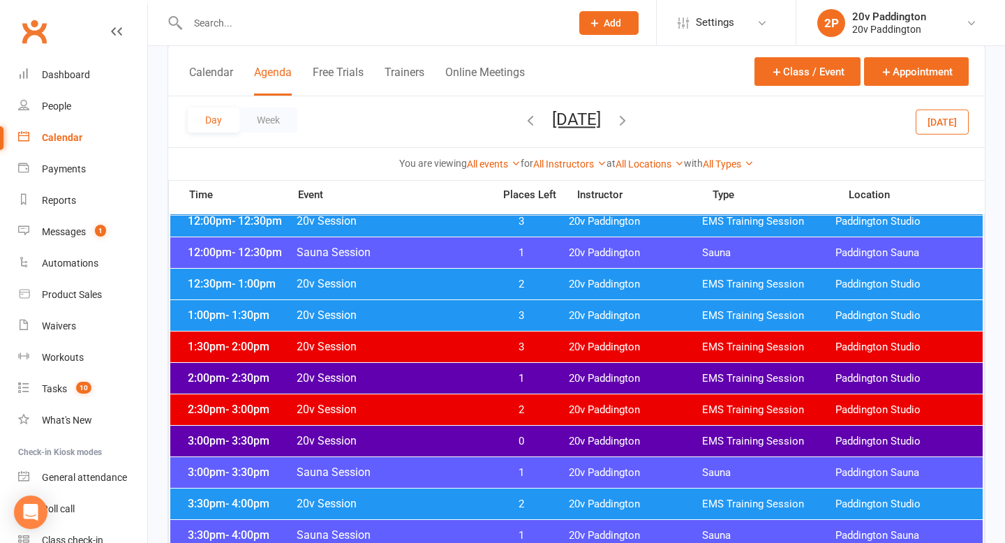
scroll to position [848, 0]
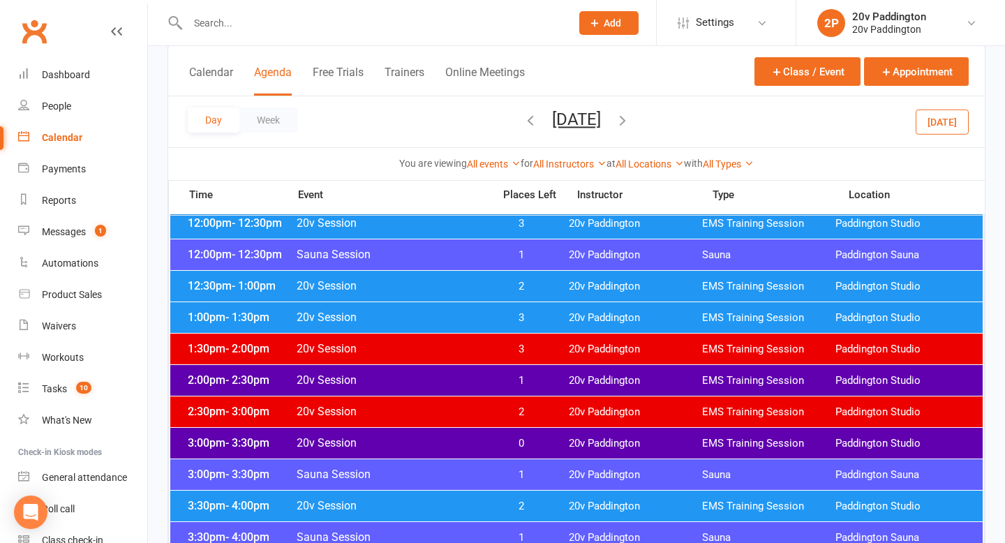
click at [456, 375] on span "20v Session" at bounding box center [390, 379] width 189 height 13
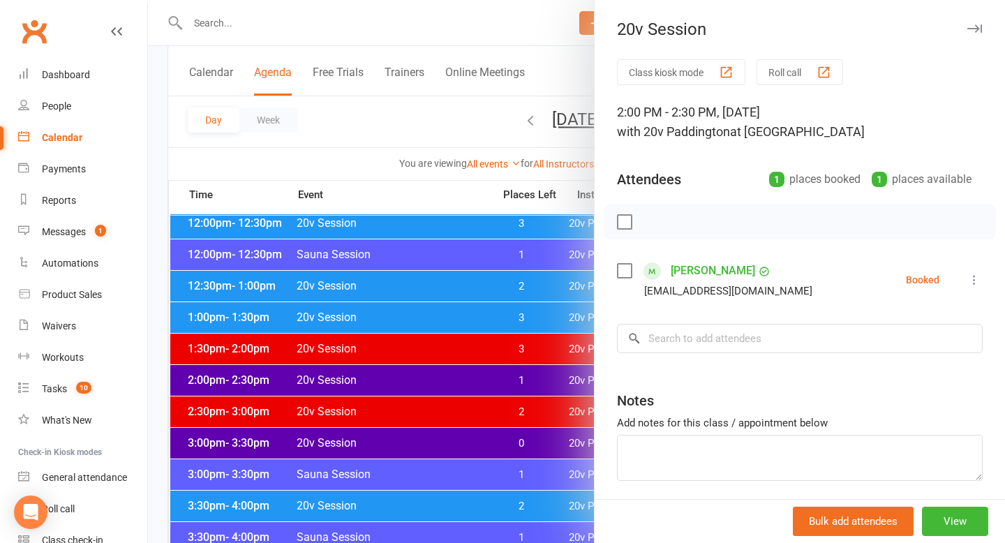
click at [420, 371] on div at bounding box center [576, 271] width 857 height 543
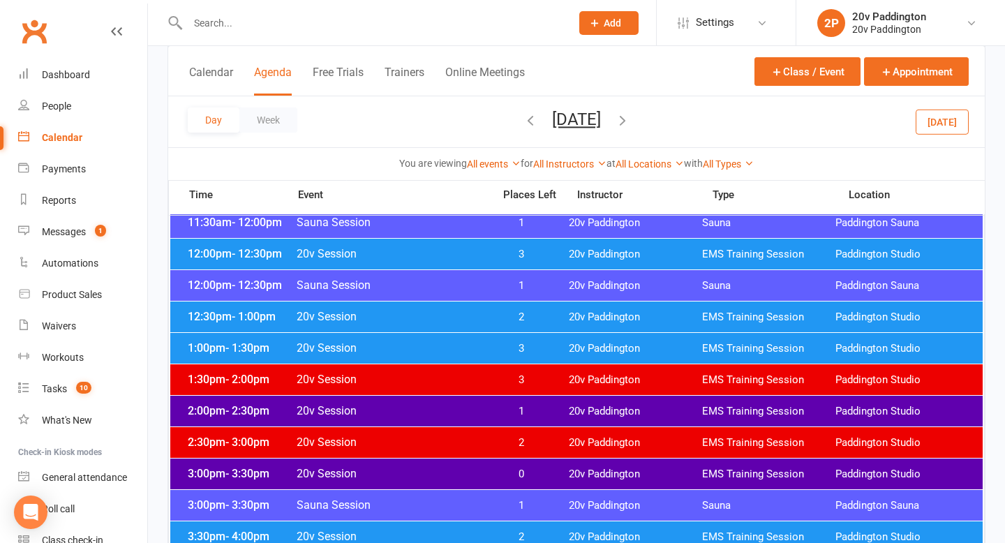
scroll to position [818, 0]
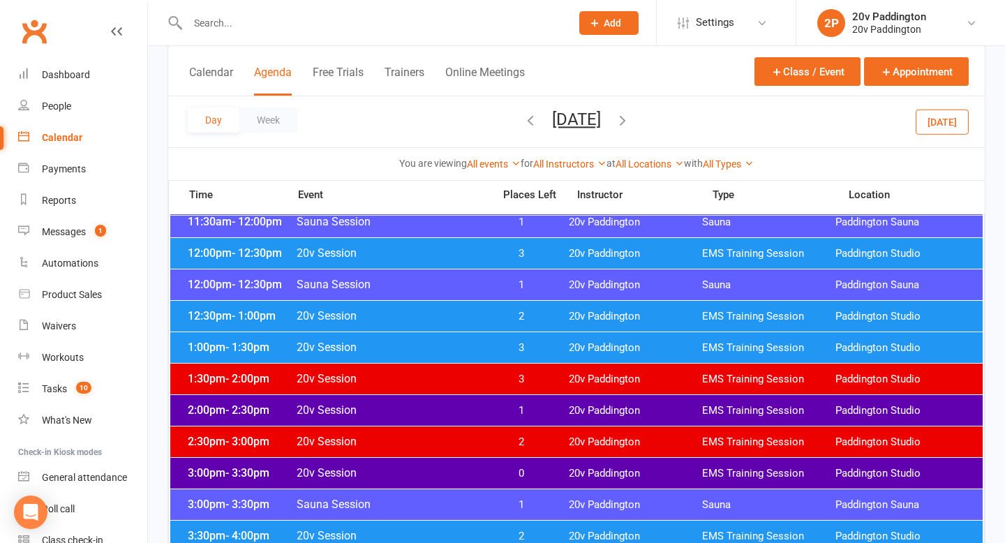
click at [481, 401] on div "2:00pm - 2:30pm 20v Session 1 20v Paddington EMS Training Session Paddington St…" at bounding box center [576, 410] width 813 height 31
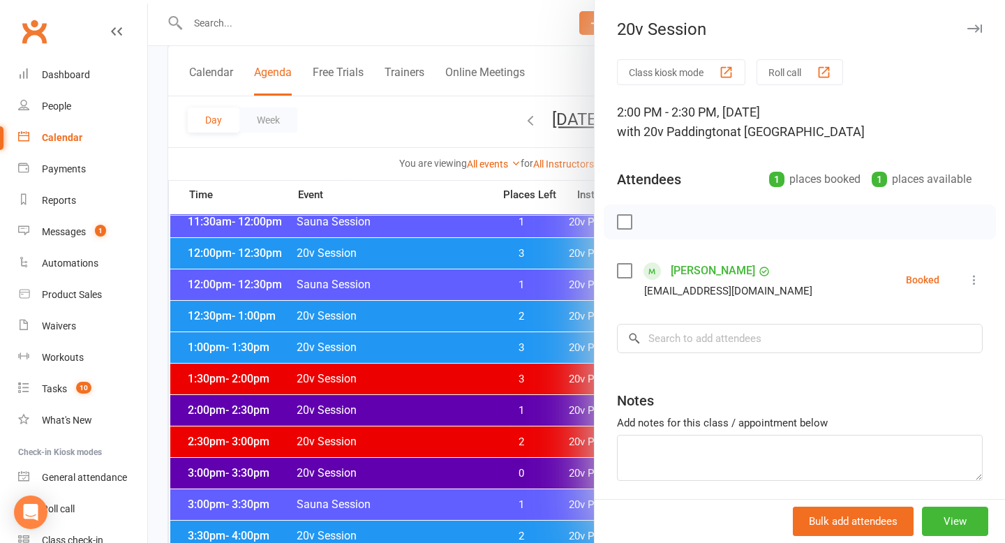
click at [709, 272] on link "Bruce Packer" at bounding box center [713, 271] width 84 height 22
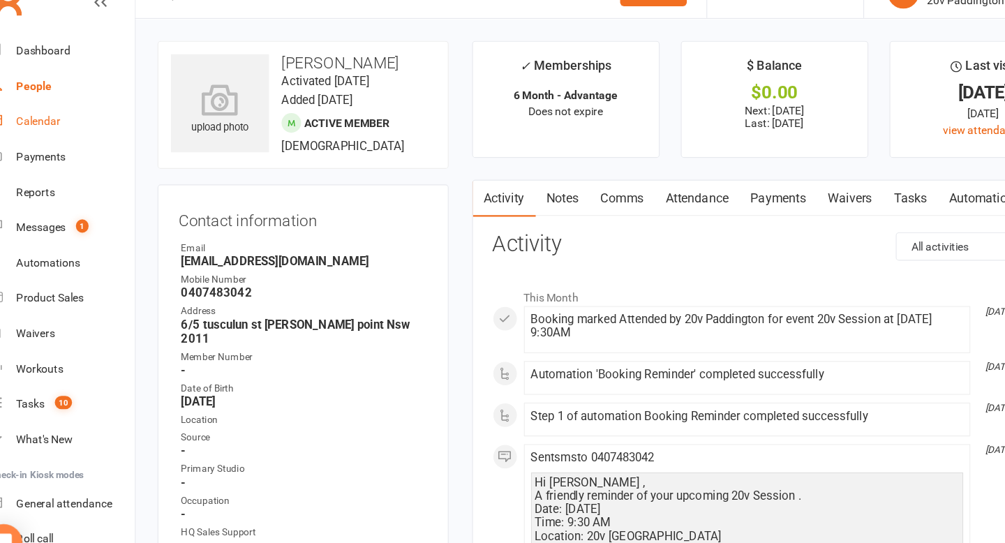
click at [73, 140] on div "Calendar" at bounding box center [61, 137] width 39 height 11
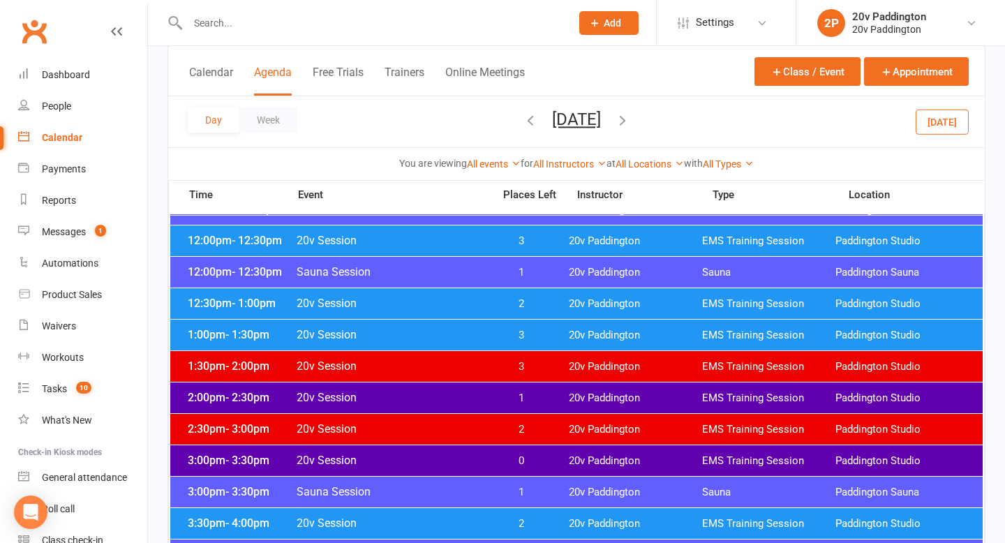
scroll to position [833, 0]
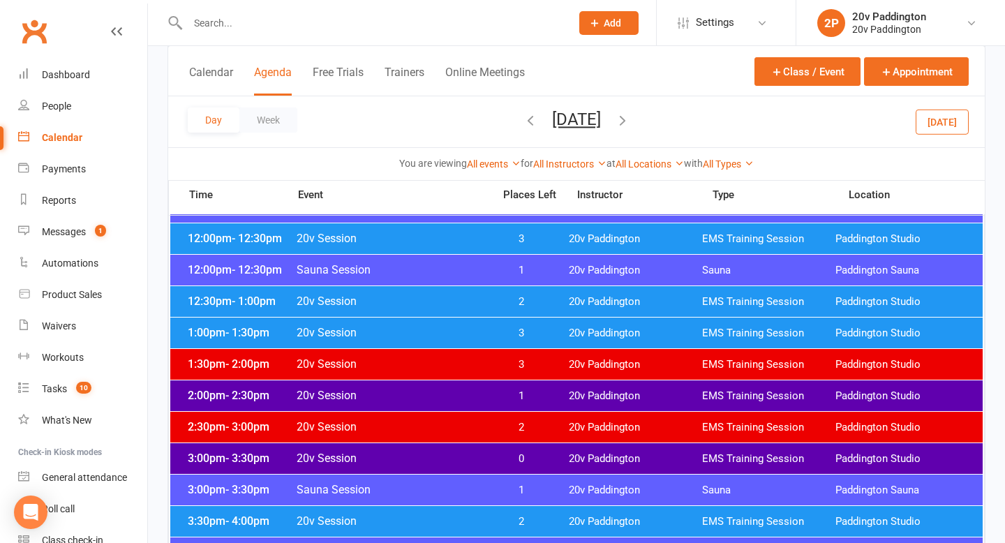
click at [359, 355] on div "1:30pm - 2:00pm 20v Session 3 20v Paddington EMS Training Session Paddington St…" at bounding box center [576, 364] width 813 height 31
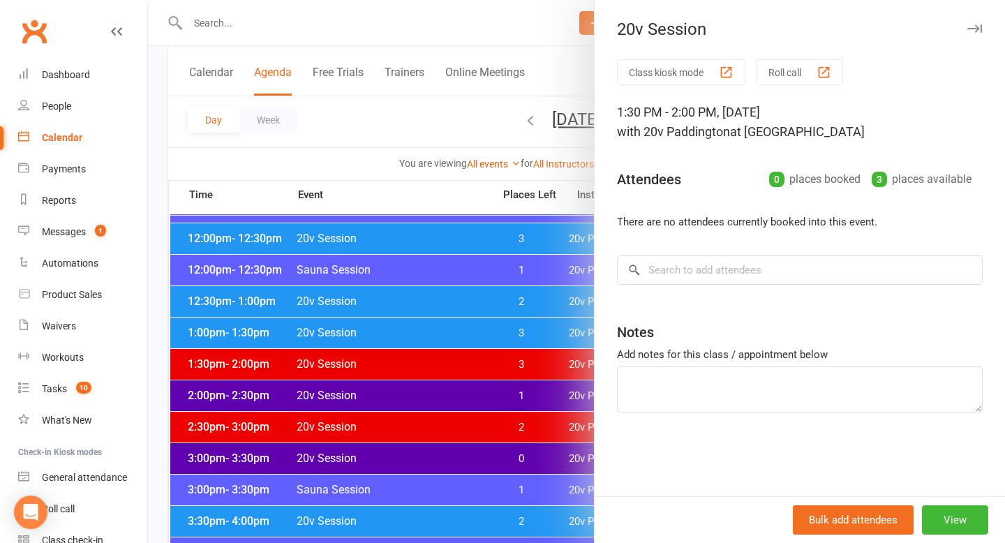
click at [321, 356] on div at bounding box center [576, 271] width 857 height 543
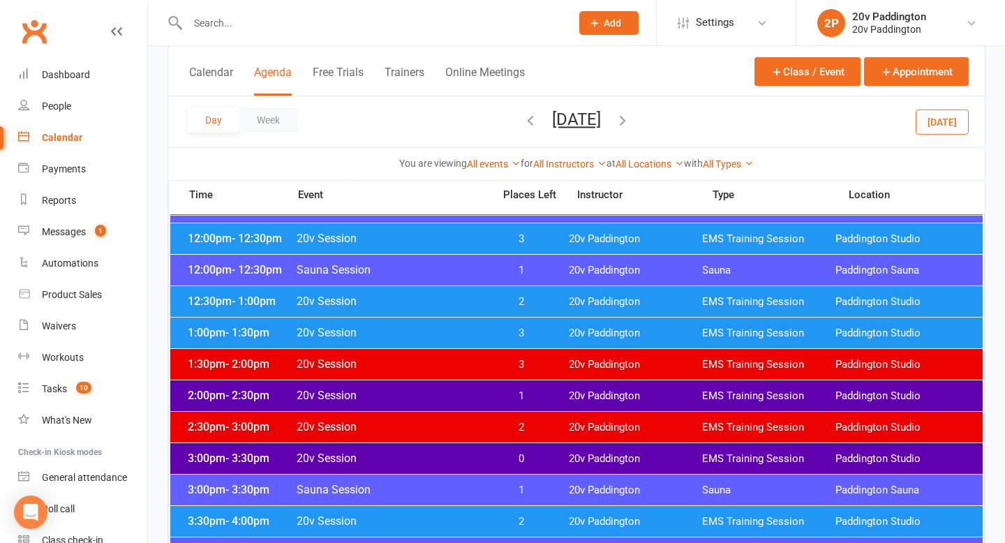
click at [243, 16] on input "text" at bounding box center [373, 23] width 378 height 20
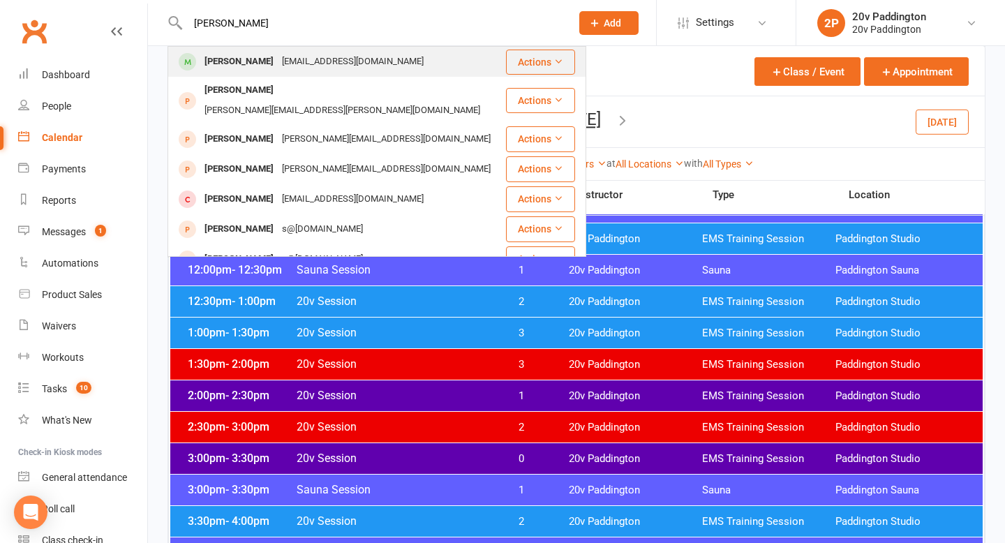
type input "bruce"
click at [248, 69] on div "Bruce Packer" at bounding box center [238, 62] width 77 height 20
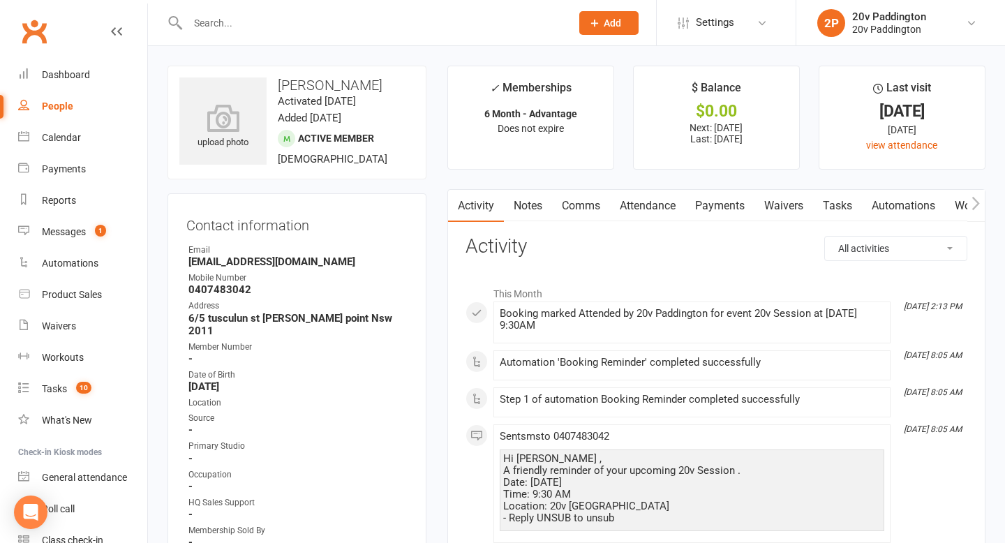
click at [584, 211] on link "Comms" at bounding box center [581, 206] width 58 height 32
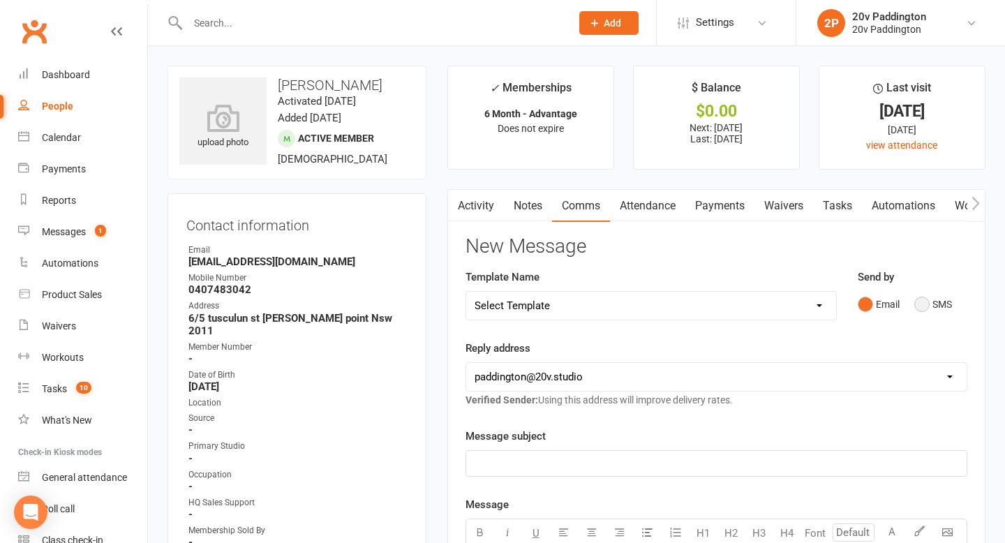
click at [921, 298] on button "SMS" at bounding box center [933, 304] width 38 height 27
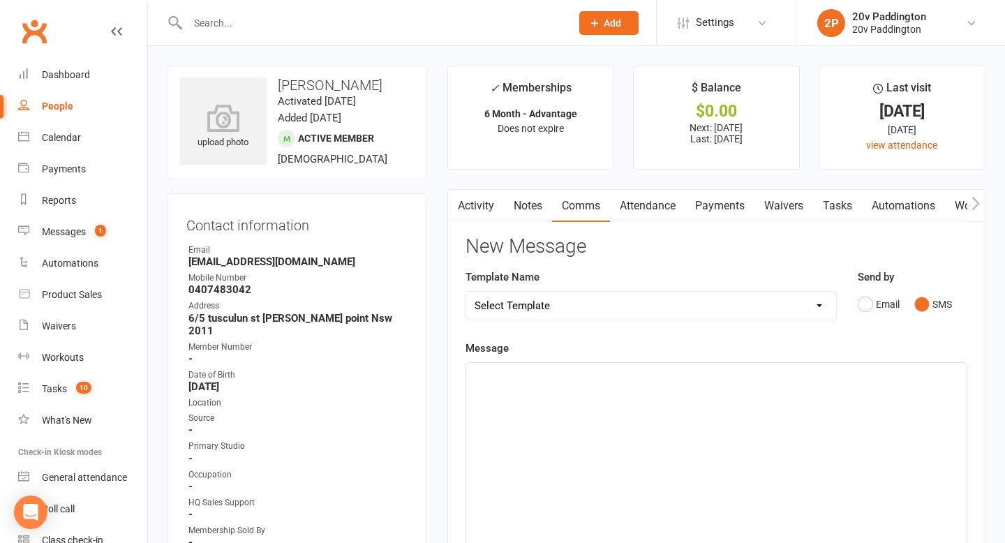
click at [732, 401] on div "﻿" at bounding box center [716, 467] width 501 height 209
click at [236, 290] on strong "0407483042" at bounding box center [297, 289] width 219 height 13
click at [57, 144] on link "Calendar" at bounding box center [82, 137] width 129 height 31
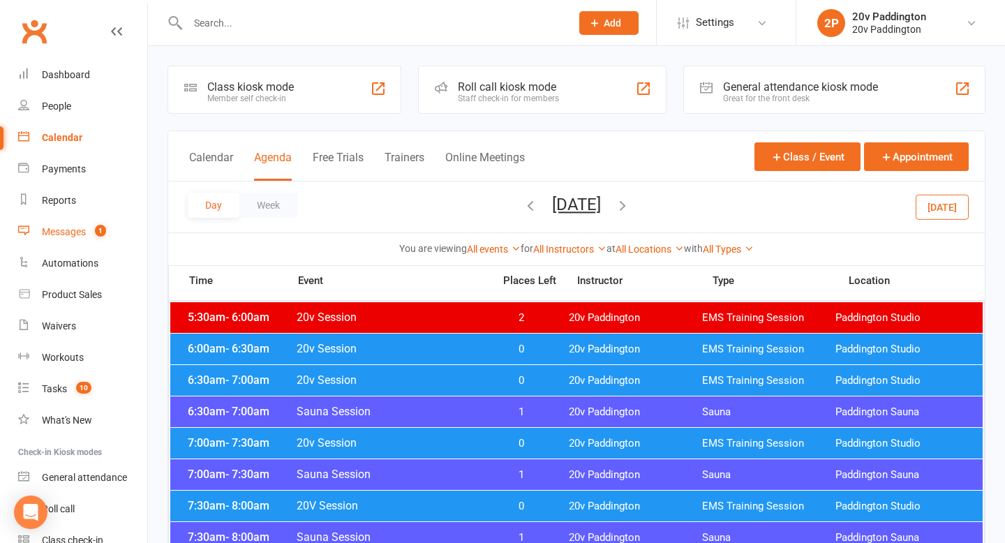
click at [66, 231] on div "Messages" at bounding box center [64, 231] width 44 height 11
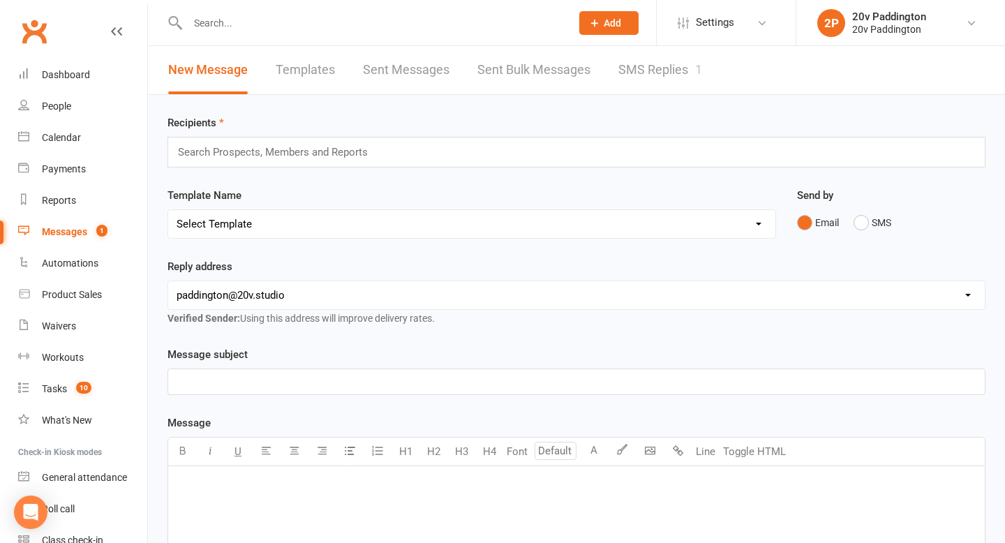
click at [644, 48] on link "SMS Replies 1" at bounding box center [660, 70] width 84 height 48
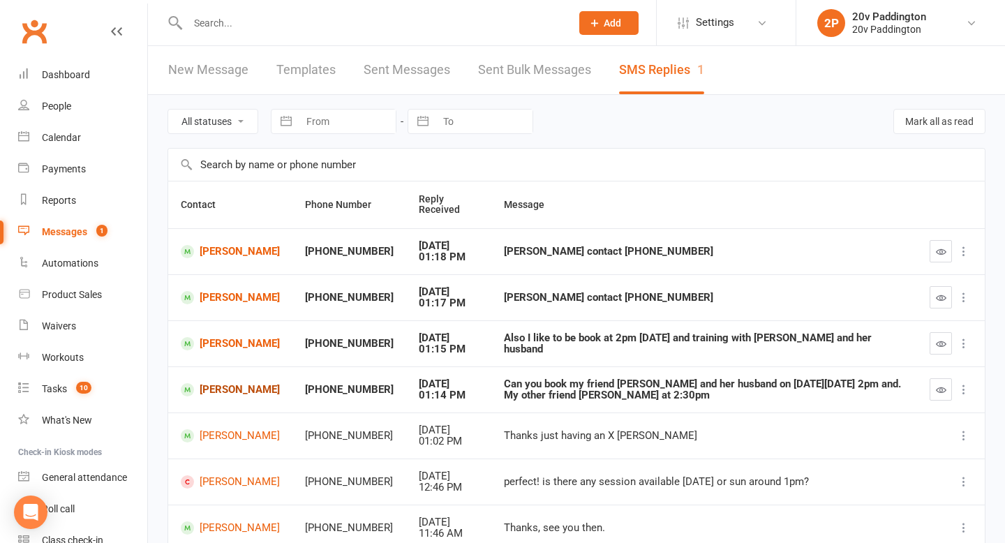
click at [232, 383] on link "[PERSON_NAME]" at bounding box center [230, 389] width 99 height 13
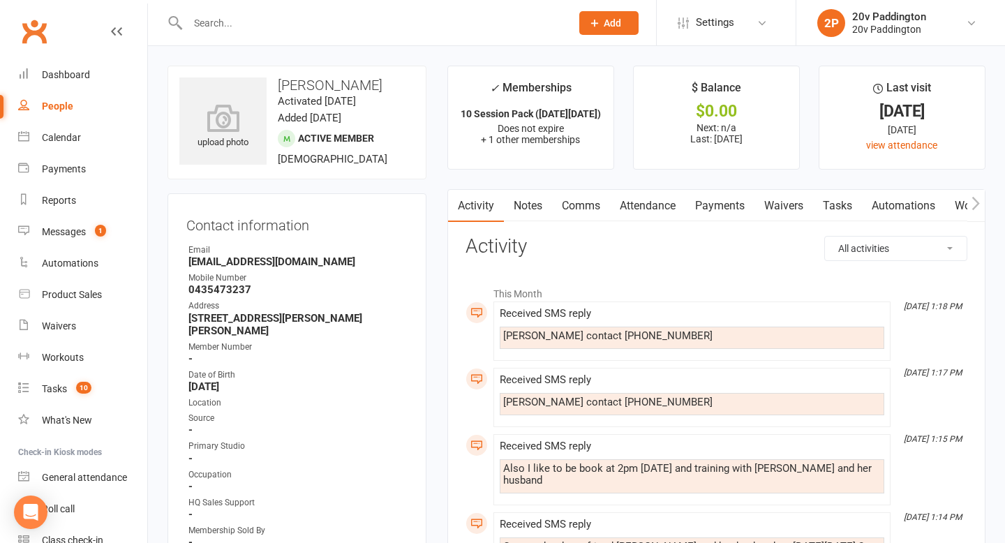
click at [588, 333] on div "[PERSON_NAME] contact [PHONE_NUMBER]" at bounding box center [692, 336] width 378 height 12
click at [588, 334] on div "[PERSON_NAME] contact [PHONE_NUMBER]" at bounding box center [692, 336] width 378 height 12
click at [595, 394] on div "[PERSON_NAME] contact [PHONE_NUMBER]" at bounding box center [692, 404] width 385 height 22
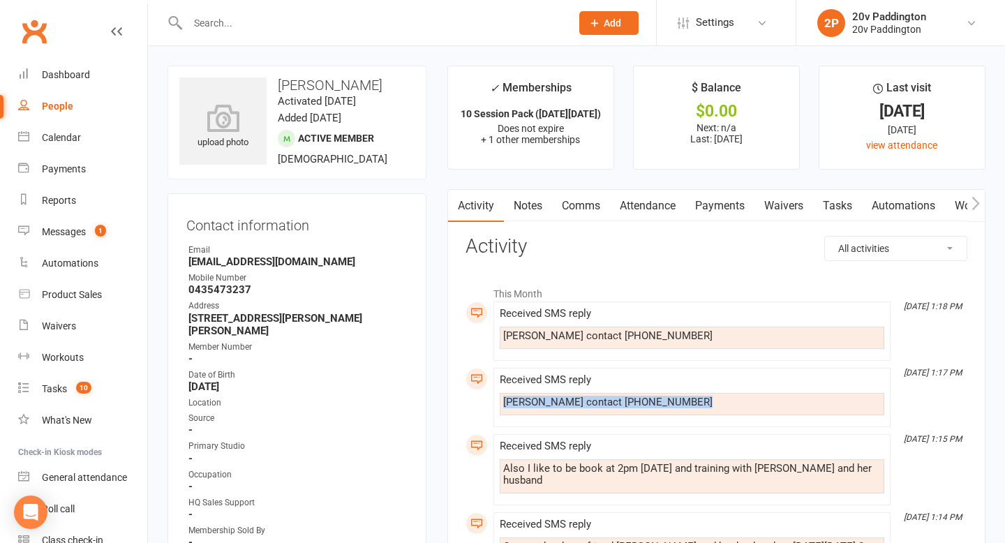
click at [595, 394] on div "[PERSON_NAME] contact [PHONE_NUMBER]" at bounding box center [692, 404] width 385 height 22
click at [595, 401] on div "[PERSON_NAME] contact [PHONE_NUMBER]" at bounding box center [692, 402] width 378 height 12
click at [595, 406] on div "[PERSON_NAME] contact [PHONE_NUMBER]" at bounding box center [692, 402] width 378 height 12
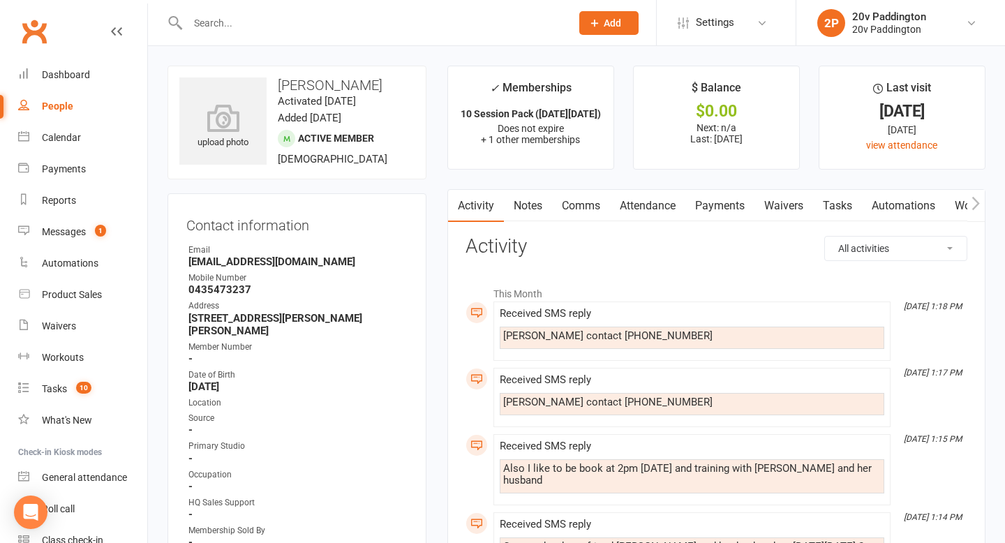
click at [576, 459] on div "Also I like to be book at 2pm [DATE] and training with [PERSON_NAME] and her hu…" at bounding box center [692, 476] width 385 height 34
click at [576, 460] on div "Also I like to be book at 2pm [DATE] and training with [PERSON_NAME] and her hu…" at bounding box center [692, 476] width 385 height 34
click at [576, 466] on div "Also I like to be book at 2pm [DATE] and training with [PERSON_NAME] and her hu…" at bounding box center [692, 475] width 378 height 24
click at [576, 467] on div "Also I like to be book at 2pm [DATE] and training with [PERSON_NAME] and her hu…" at bounding box center [692, 475] width 378 height 24
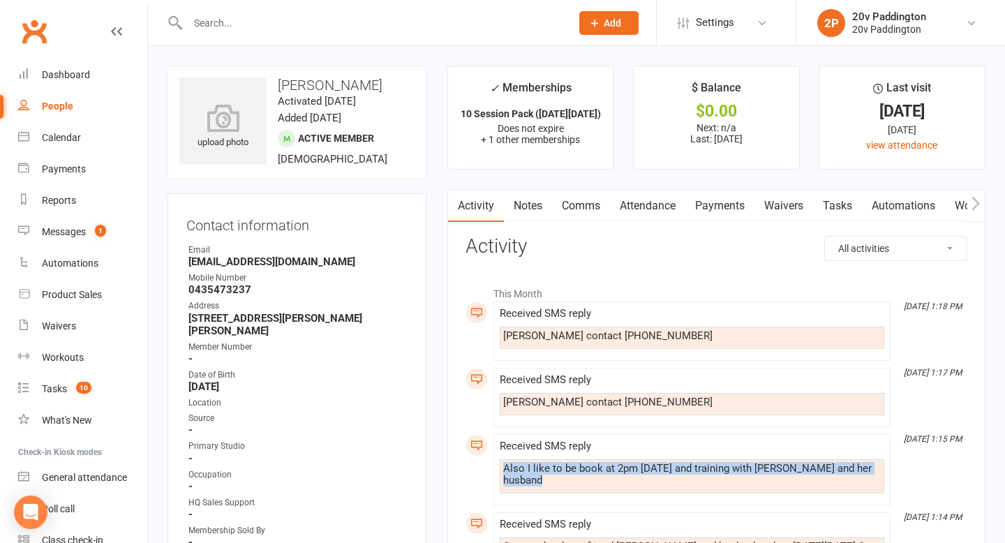
click at [576, 467] on div "Also I like to be book at 2pm [DATE] and training with [PERSON_NAME] and her hu…" at bounding box center [692, 475] width 378 height 24
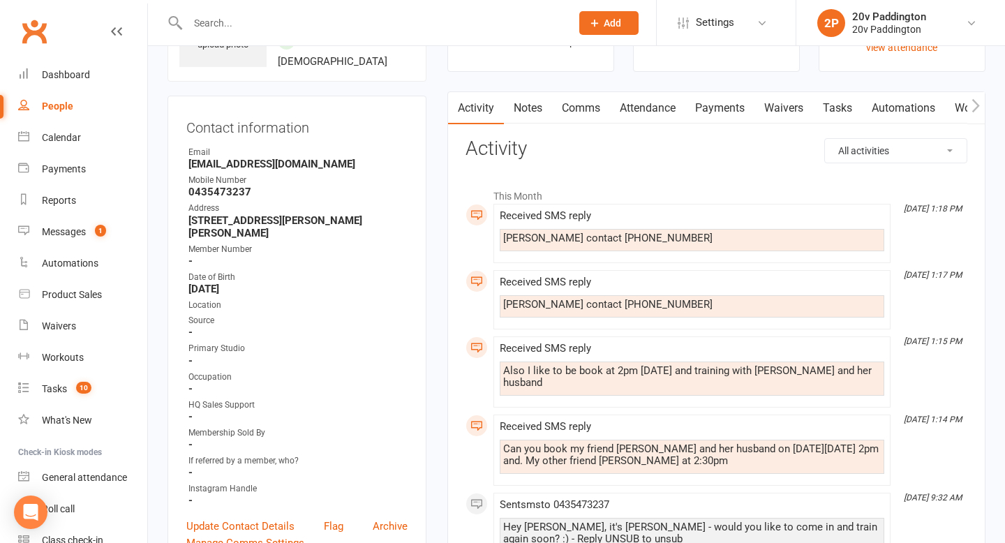
scroll to position [103, 0]
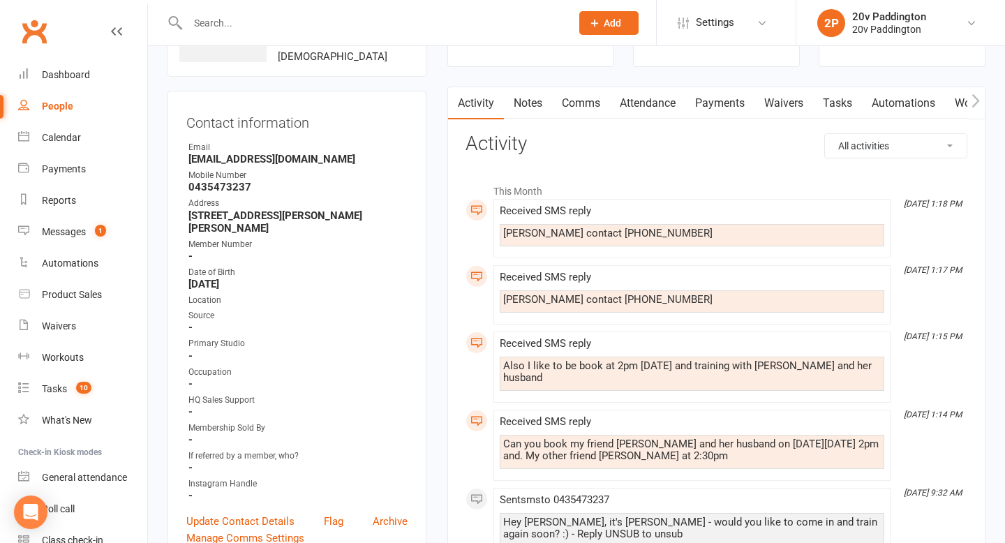
click at [605, 438] on div "Can you book my friend [PERSON_NAME] and her husband on [DATE][DATE] 2pm and. M…" at bounding box center [692, 450] width 378 height 24
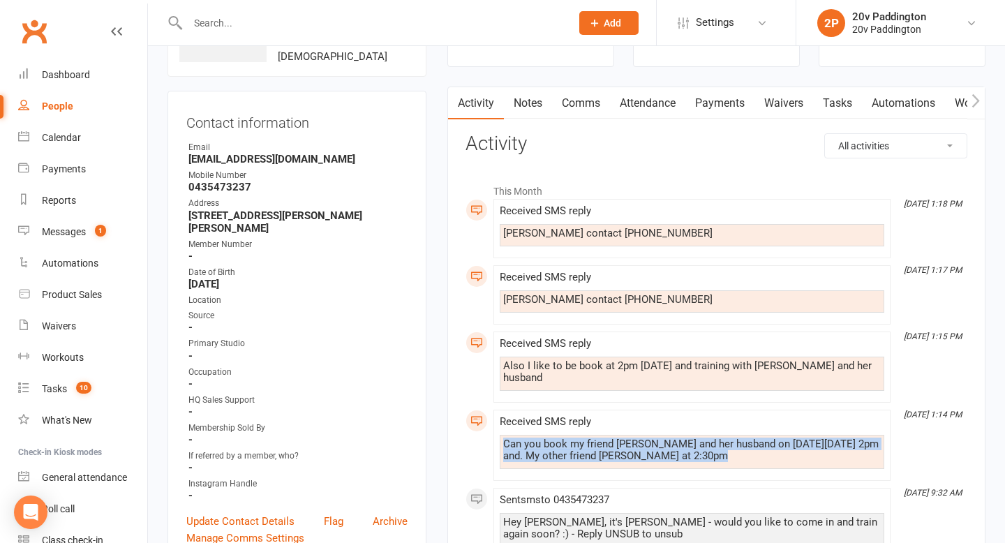
click at [605, 438] on div "Can you book my friend [PERSON_NAME] and her husband on [DATE][DATE] 2pm and. M…" at bounding box center [692, 450] width 378 height 24
click at [583, 438] on div "Can you book my friend Kim and her husband on coming Friday 15/8 at 2pm and. My…" at bounding box center [692, 450] width 378 height 24
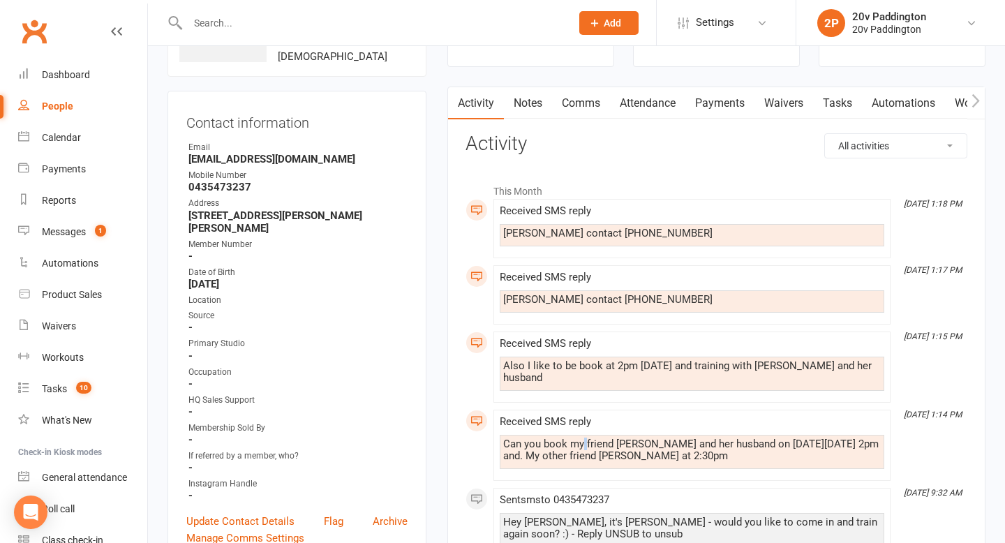
click at [583, 438] on div "Can you book my friend Kim and her husband on coming Friday 15/8 at 2pm and. My…" at bounding box center [692, 450] width 378 height 24
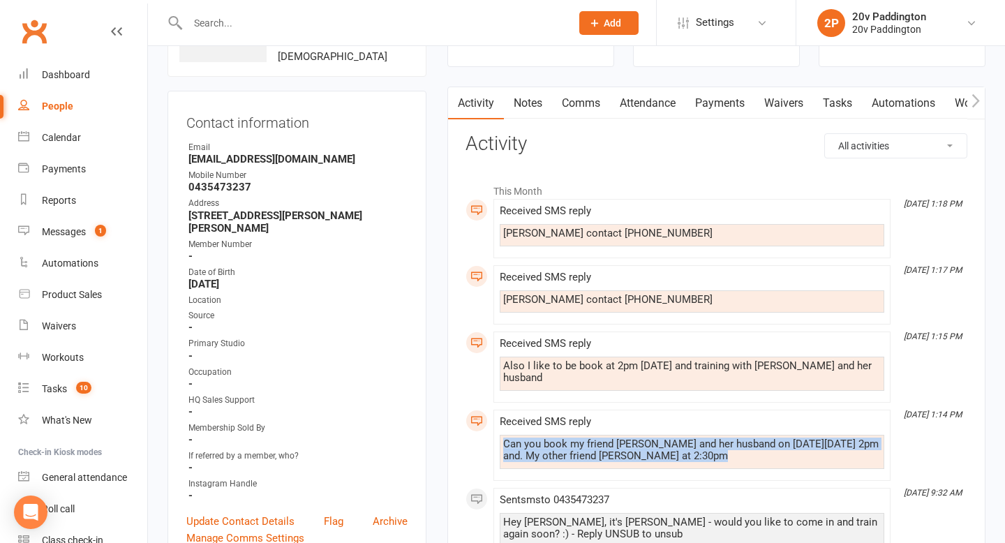
click at [583, 438] on div "Can you book my friend Kim and her husband on coming Friday 15/8 at 2pm and. My…" at bounding box center [692, 450] width 378 height 24
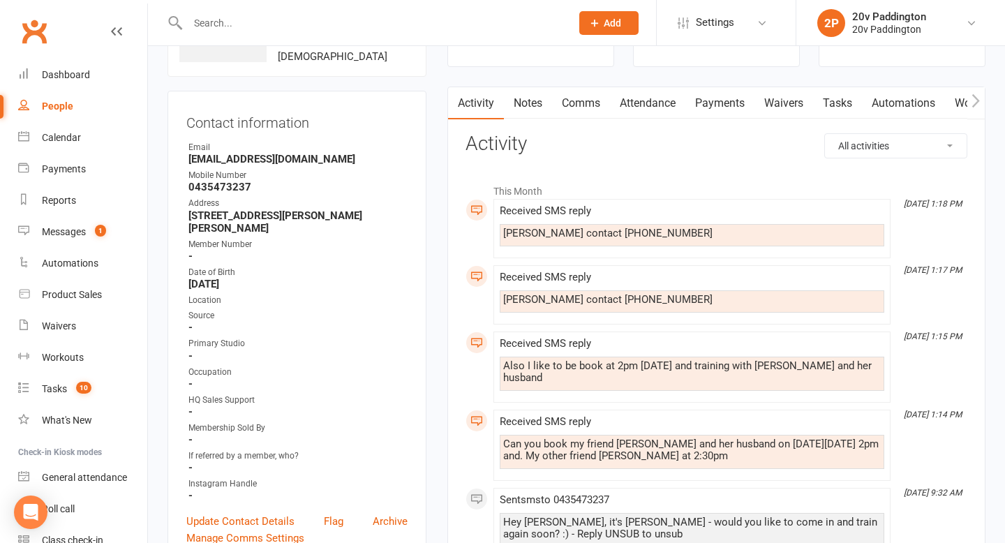
click at [614, 291] on div "Kim Wu contact 0413565928" at bounding box center [692, 301] width 385 height 22
click at [611, 296] on div "[PERSON_NAME] contact [PHONE_NUMBER]" at bounding box center [692, 300] width 378 height 12
click at [611, 297] on div "[PERSON_NAME] contact [PHONE_NUMBER]" at bounding box center [692, 300] width 378 height 12
copy div "0413565928"
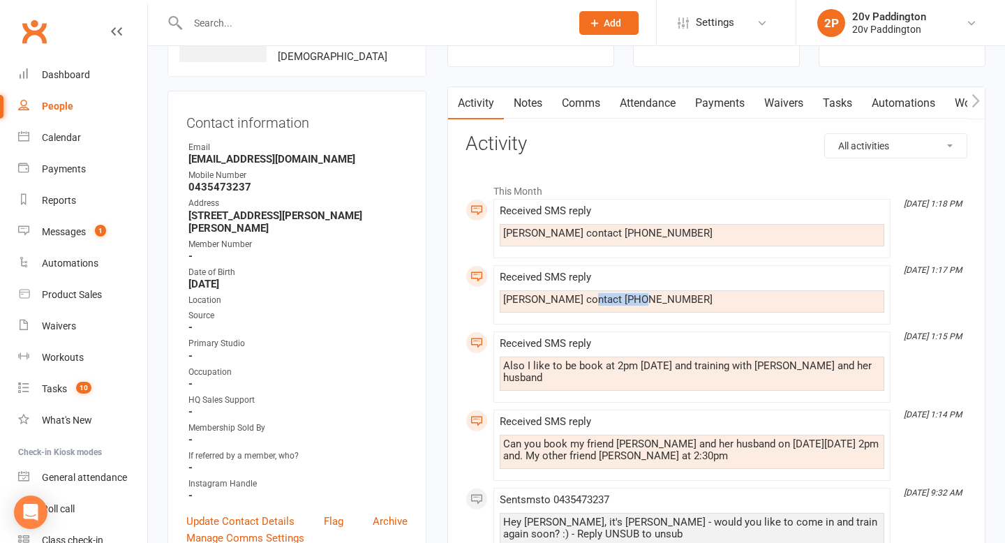
scroll to position [0, 0]
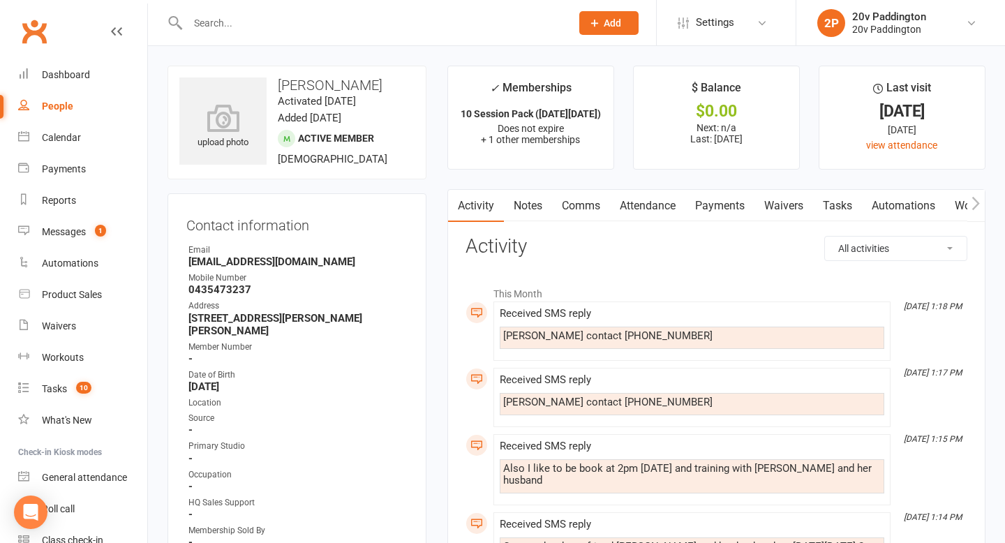
click at [520, 341] on div "[PERSON_NAME] contact [PHONE_NUMBER]" at bounding box center [692, 336] width 378 height 12
copy div "Helene"
click at [600, 339] on div "[PERSON_NAME] contact [PHONE_NUMBER]" at bounding box center [692, 336] width 378 height 12
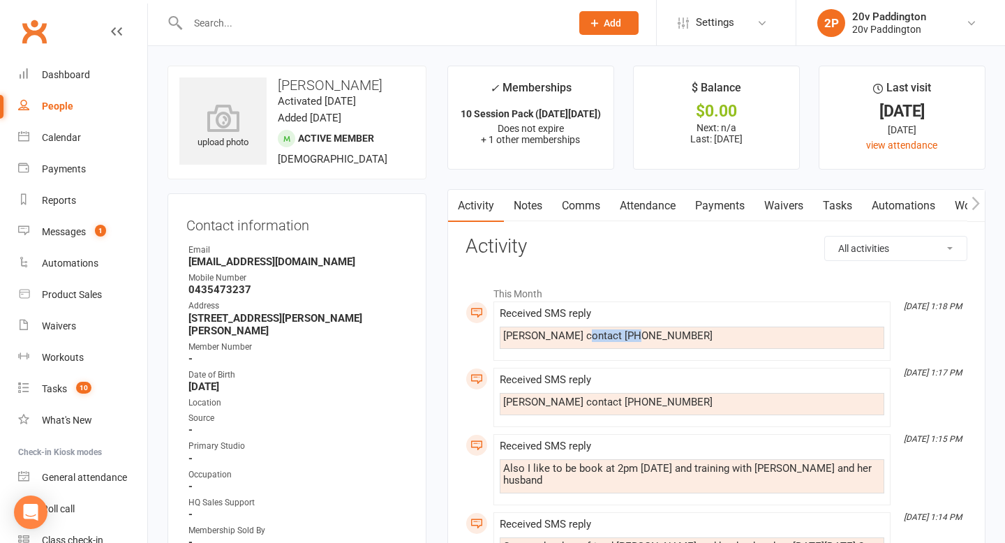
copy div "0415689343"
click at [68, 144] on link "Calendar" at bounding box center [82, 137] width 129 height 31
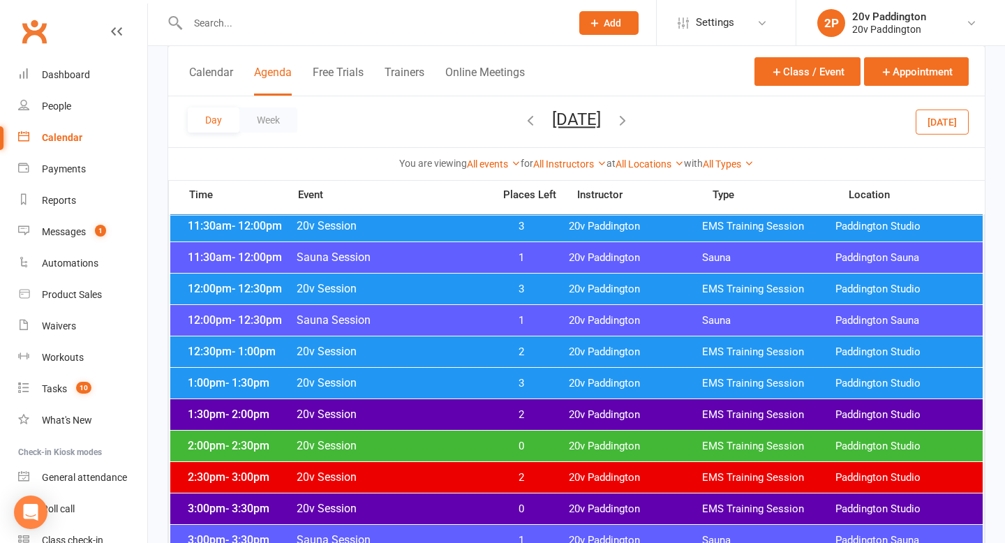
scroll to position [911, 0]
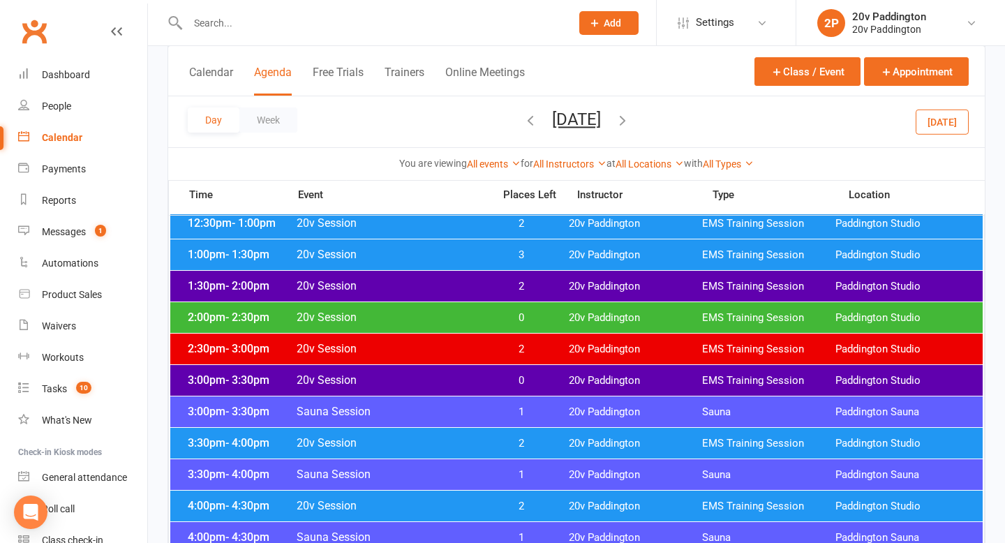
click at [353, 354] on span "20v Session" at bounding box center [390, 348] width 189 height 13
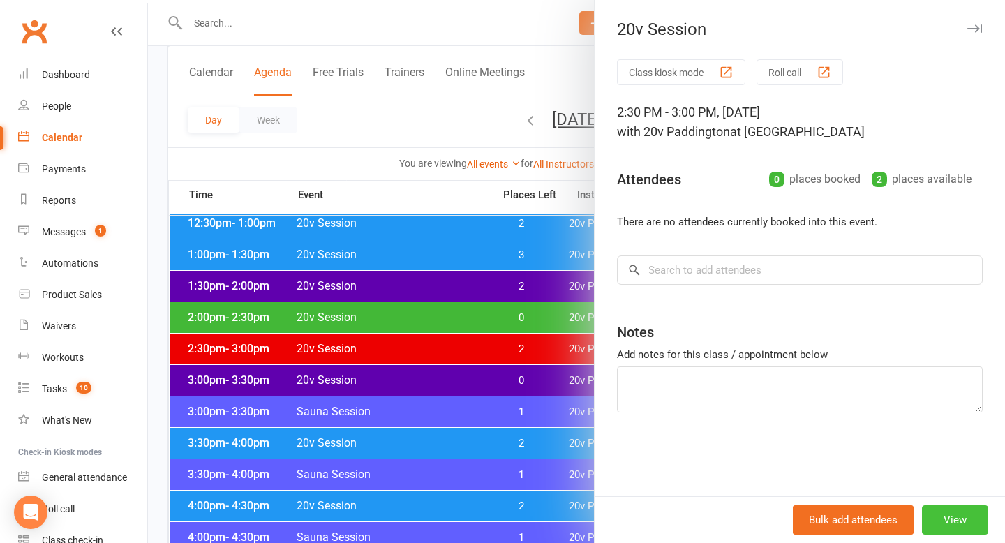
click at [982, 516] on button "View" at bounding box center [955, 519] width 66 height 29
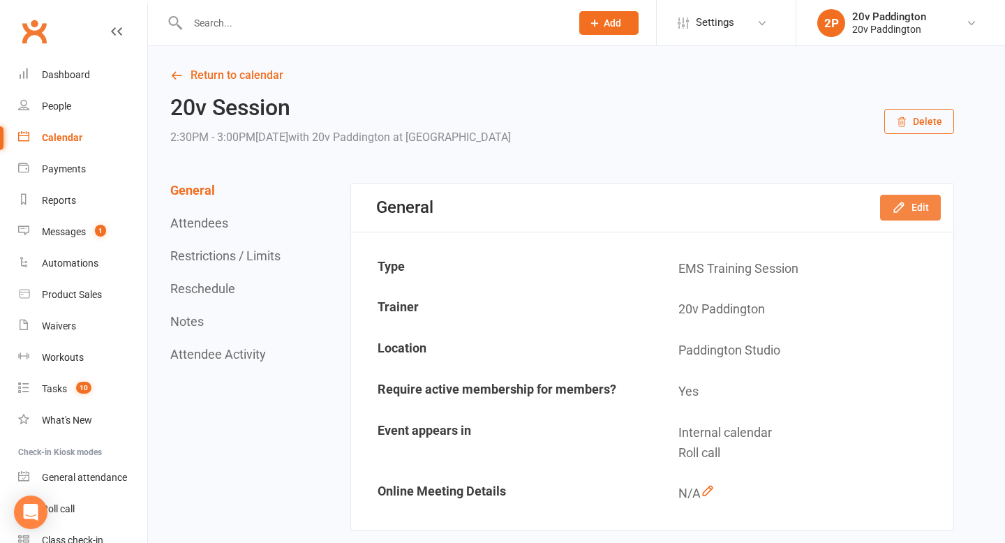
click at [906, 211] on icon "button" at bounding box center [899, 207] width 14 height 14
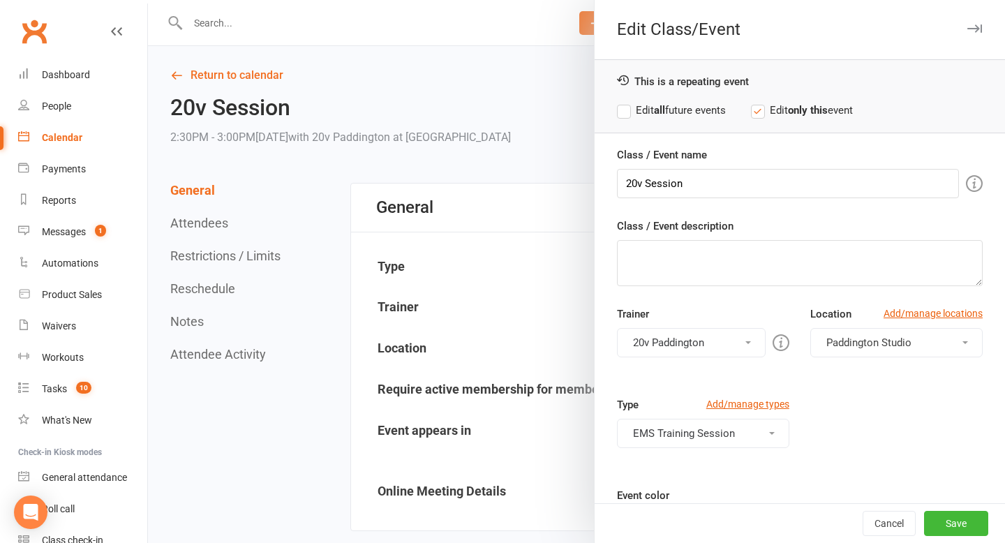
scroll to position [124, 0]
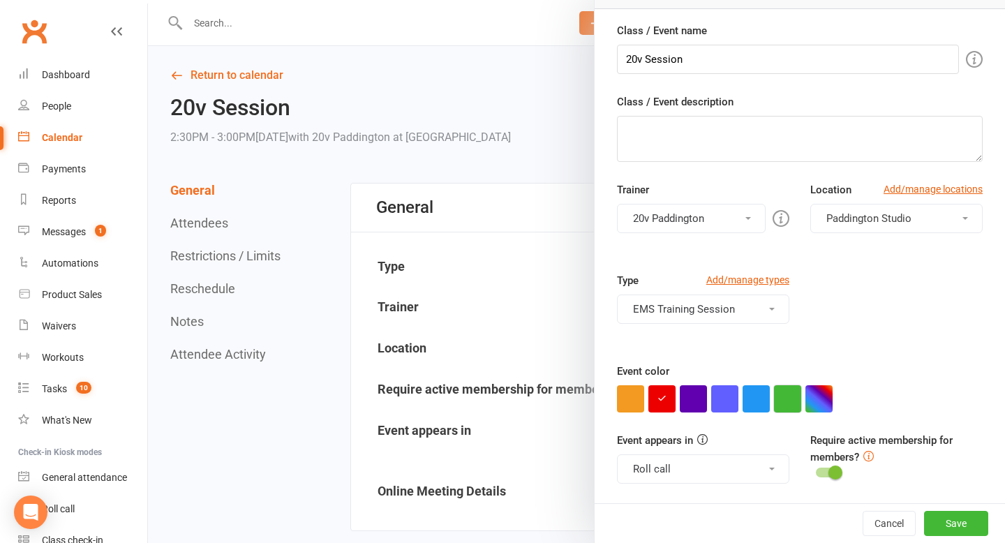
click at [781, 396] on button "button" at bounding box center [787, 398] width 27 height 27
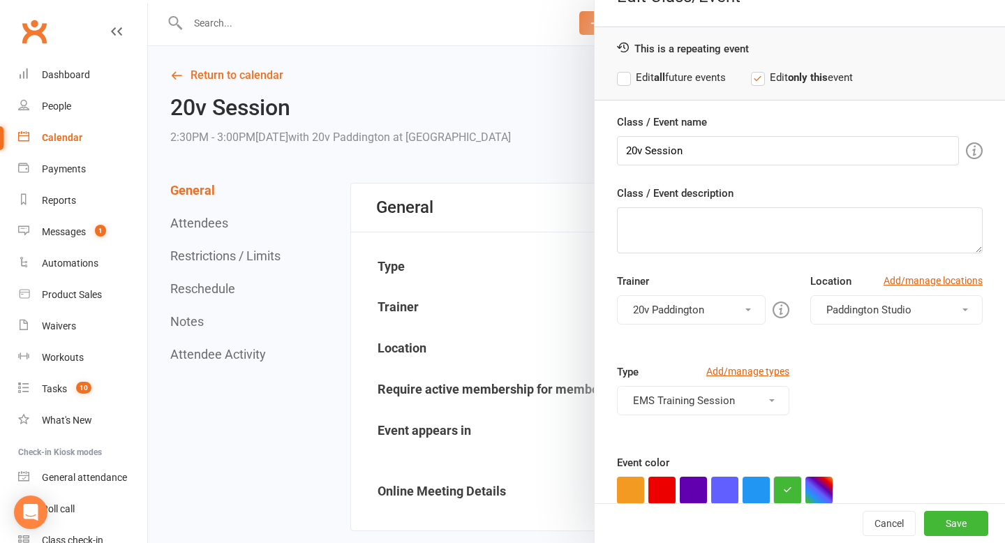
scroll to position [0, 0]
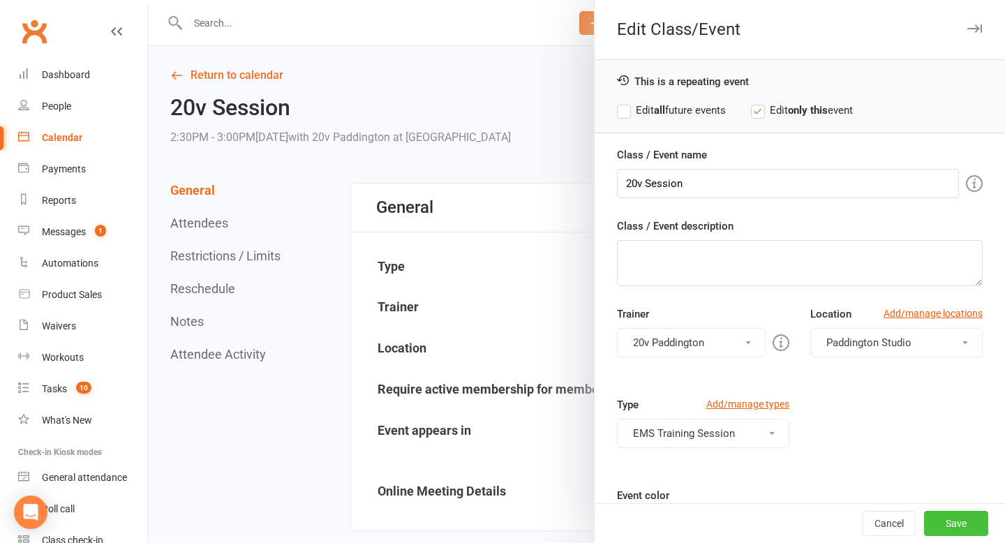
click at [953, 519] on button "Save" at bounding box center [956, 523] width 64 height 25
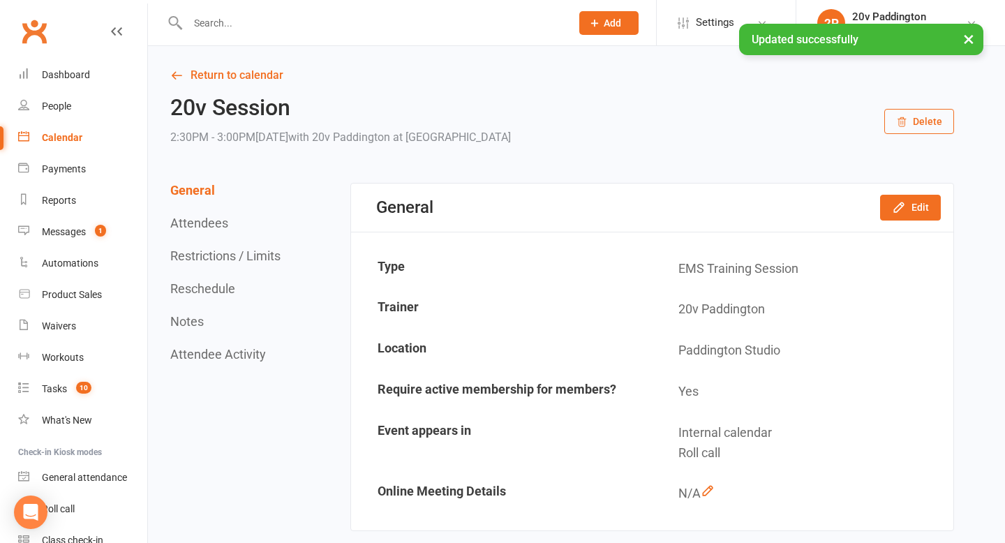
scroll to position [357, 0]
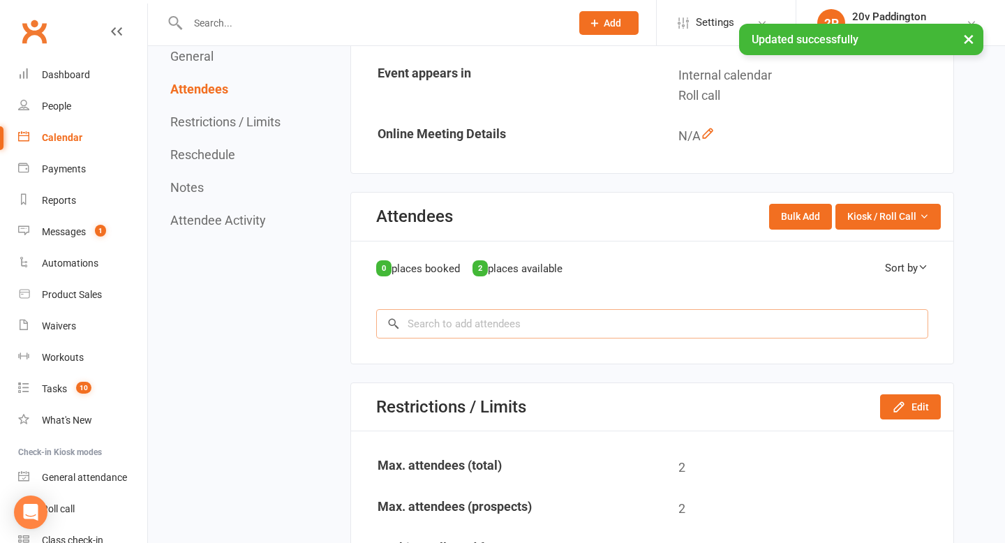
click at [512, 328] on input "search" at bounding box center [652, 323] width 552 height 29
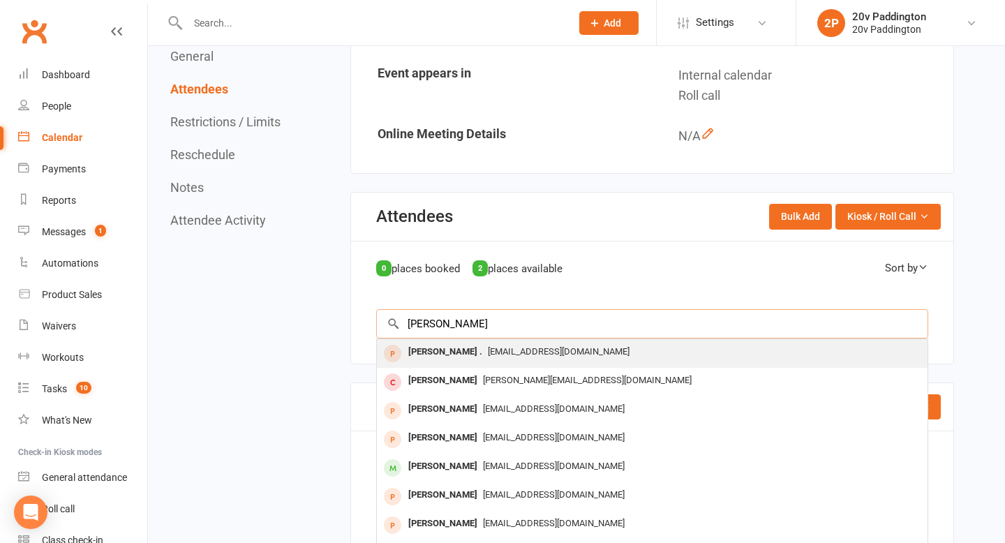
type input "Helene"
click at [484, 357] on div "no@mail.com" at bounding box center [653, 352] width 540 height 20
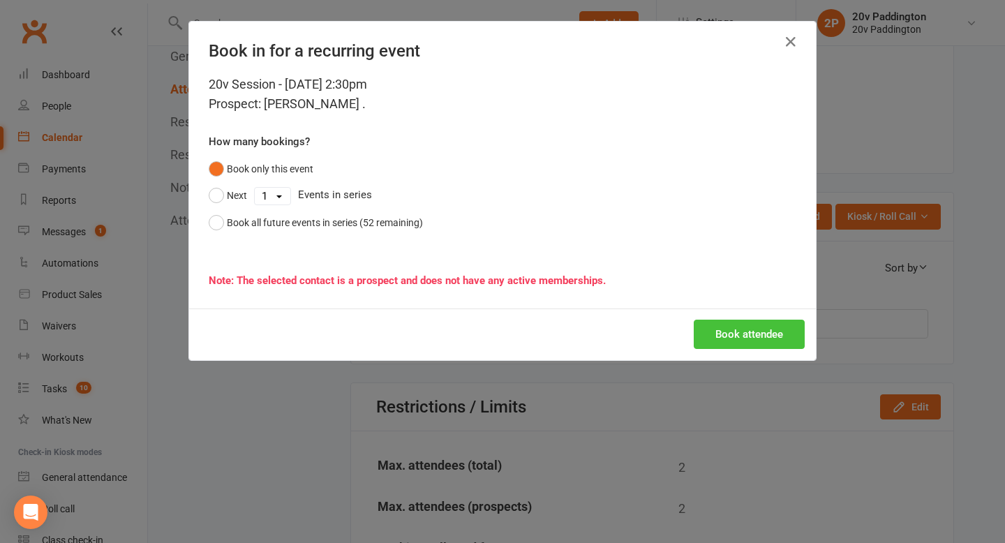
click at [757, 337] on button "Book attendee" at bounding box center [749, 334] width 111 height 29
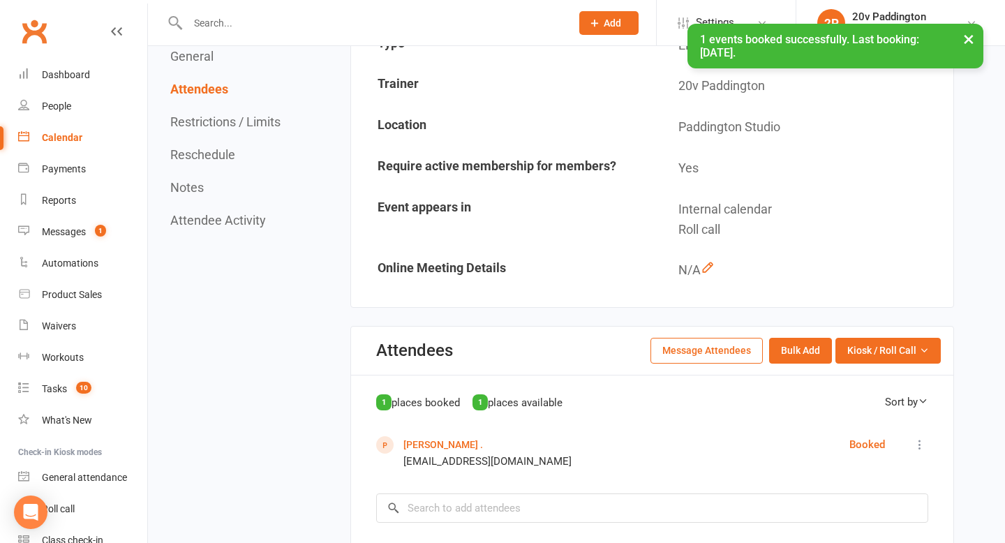
scroll to position [0, 0]
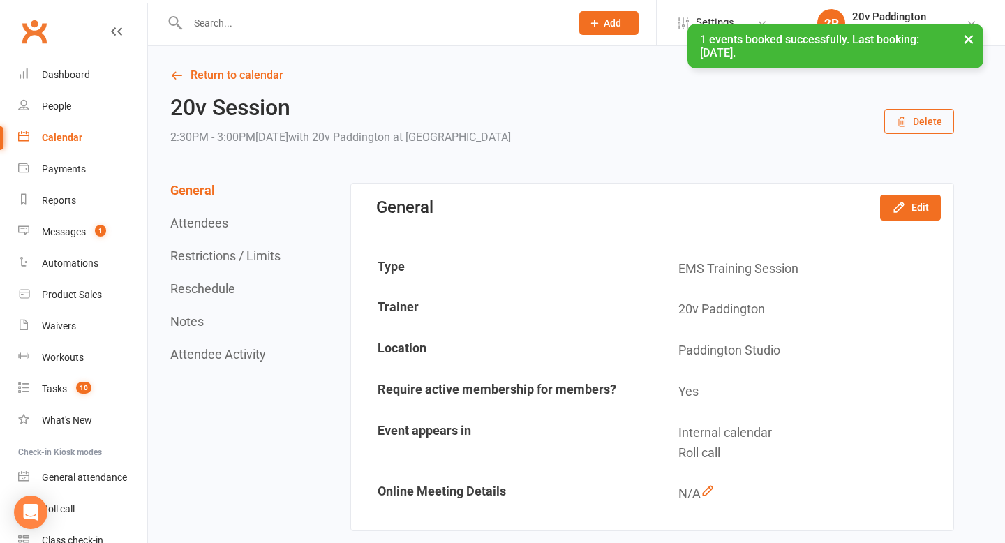
click at [231, 24] on div "× 1 events booked successfully. Last booking: Aug 15, 2025." at bounding box center [493, 24] width 987 height 0
click at [230, 83] on link "Return to calendar" at bounding box center [562, 76] width 784 height 20
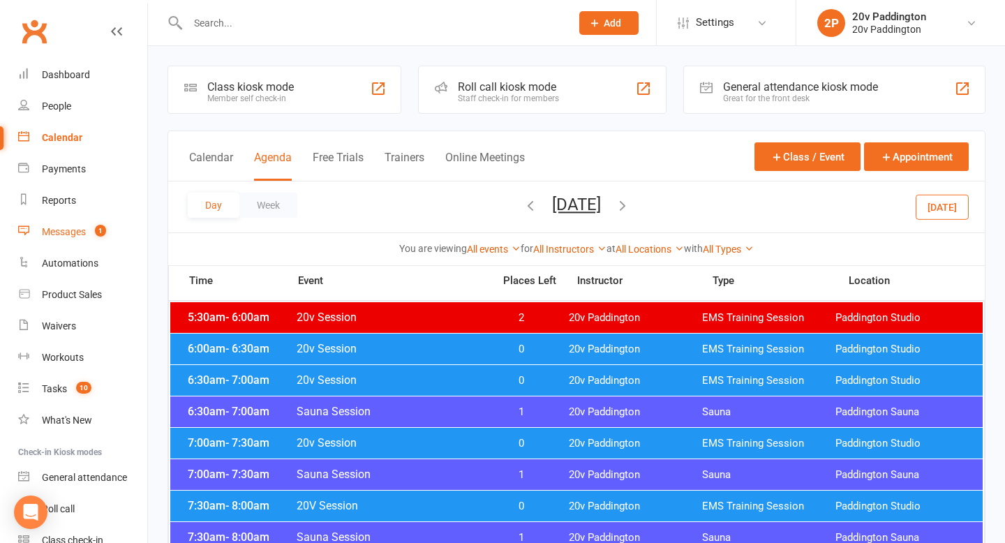
click at [30, 225] on link "Messages 1" at bounding box center [82, 231] width 129 height 31
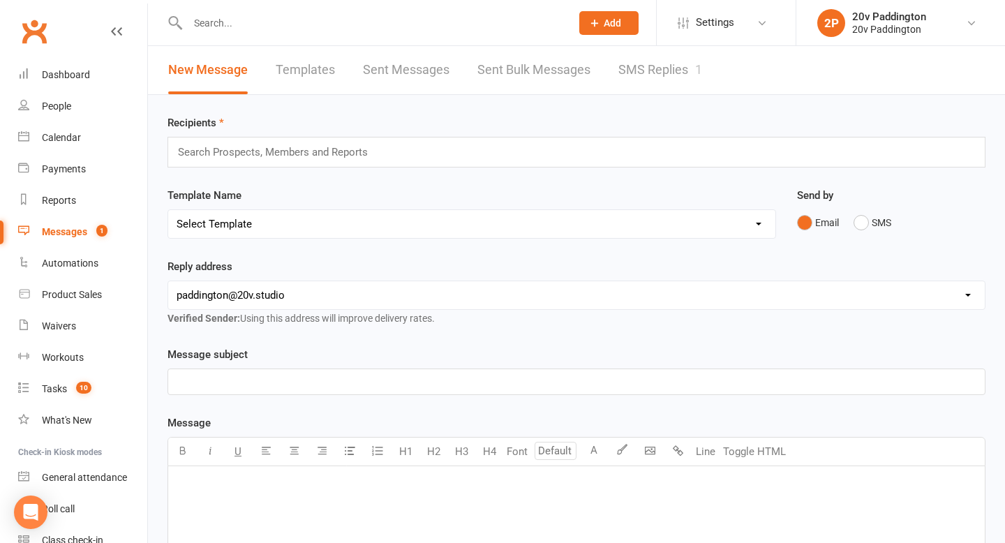
click at [660, 66] on link "SMS Replies 1" at bounding box center [660, 70] width 84 height 48
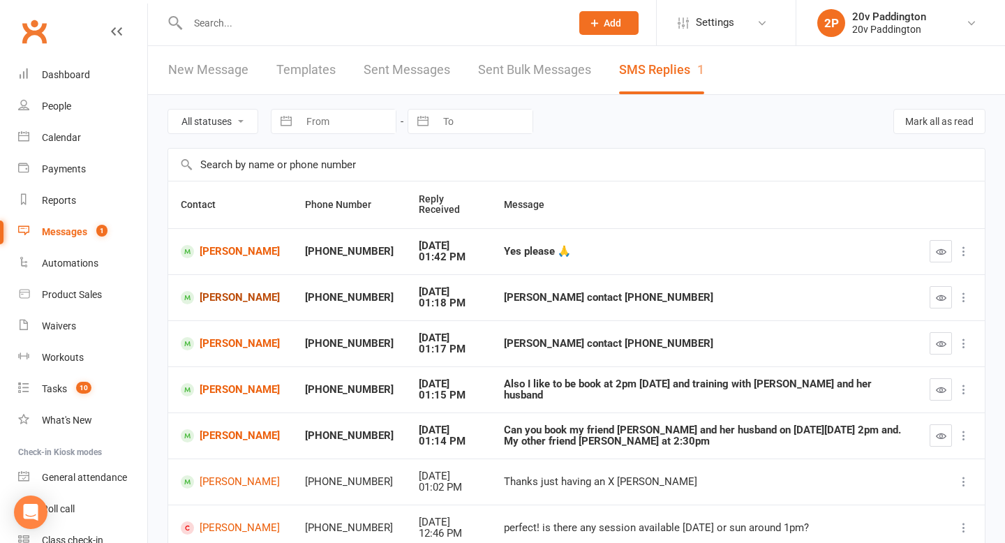
click at [205, 294] on link "Florence Tsang" at bounding box center [230, 297] width 99 height 13
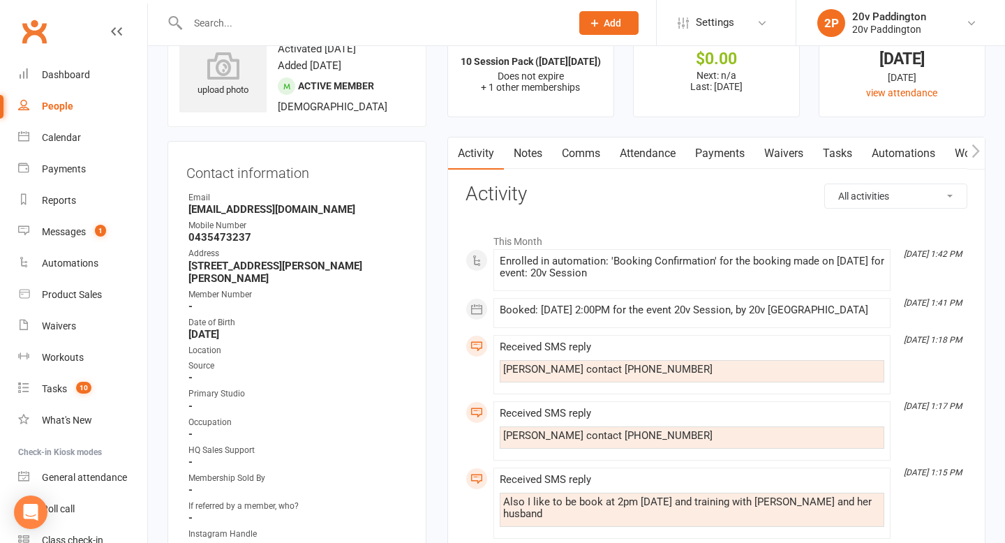
scroll to position [68, 0]
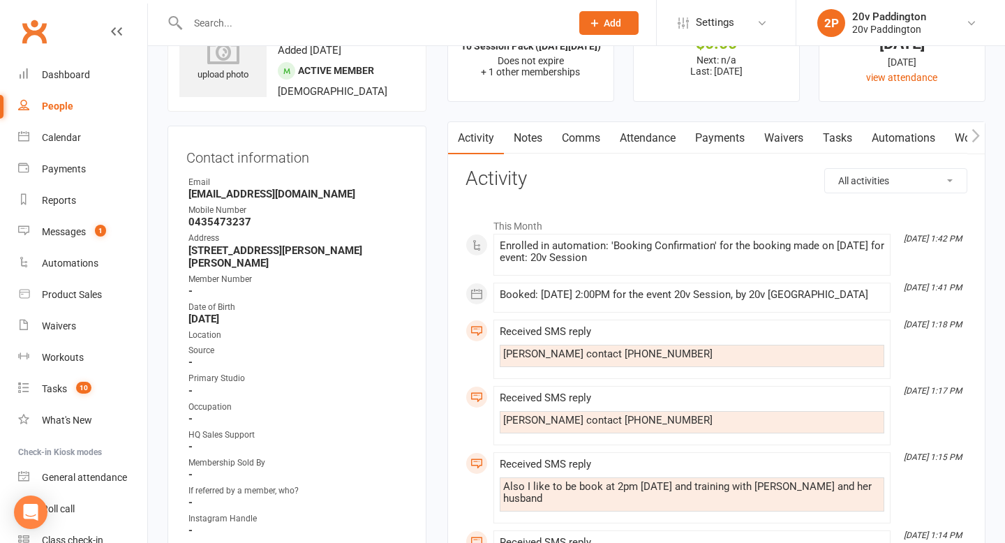
click at [576, 135] on link "Comms" at bounding box center [581, 138] width 58 height 32
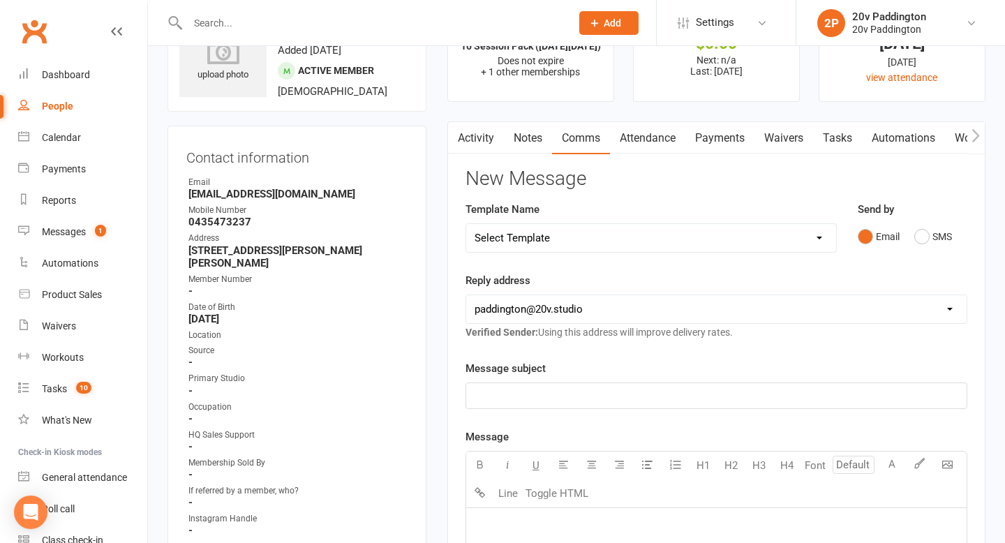
click at [889, 252] on div "Send by Email SMS" at bounding box center [912, 235] width 131 height 68
click at [905, 246] on div "Email SMS" at bounding box center [913, 236] width 110 height 27
click at [918, 243] on button "SMS" at bounding box center [933, 236] width 38 height 27
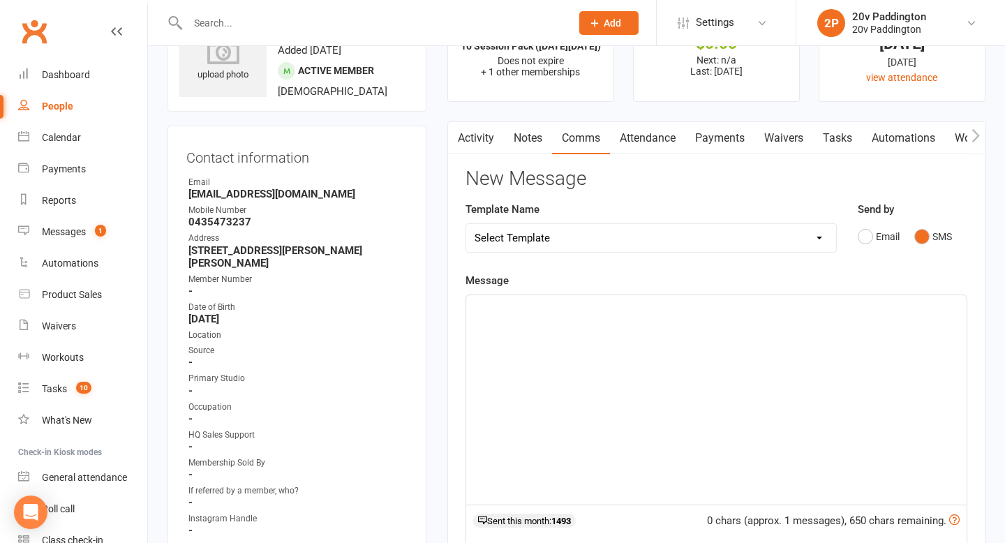
click at [725, 403] on div "﻿" at bounding box center [716, 399] width 501 height 209
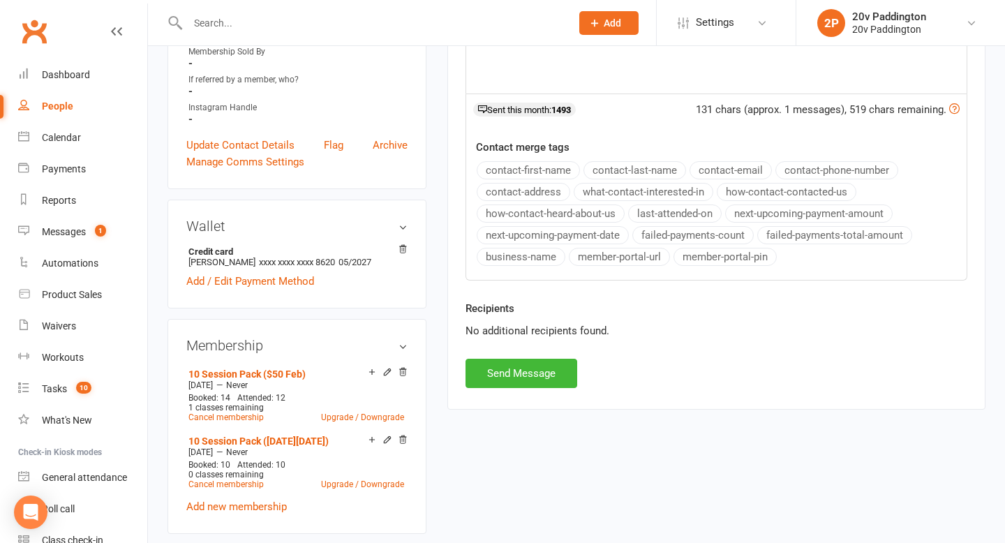
scroll to position [521, 0]
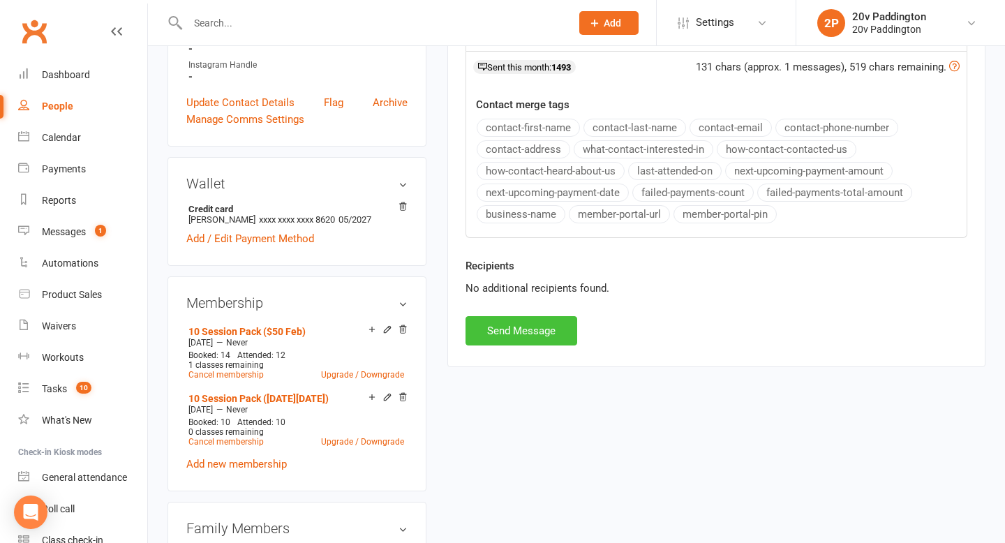
click at [523, 317] on button "Send Message" at bounding box center [522, 330] width 112 height 29
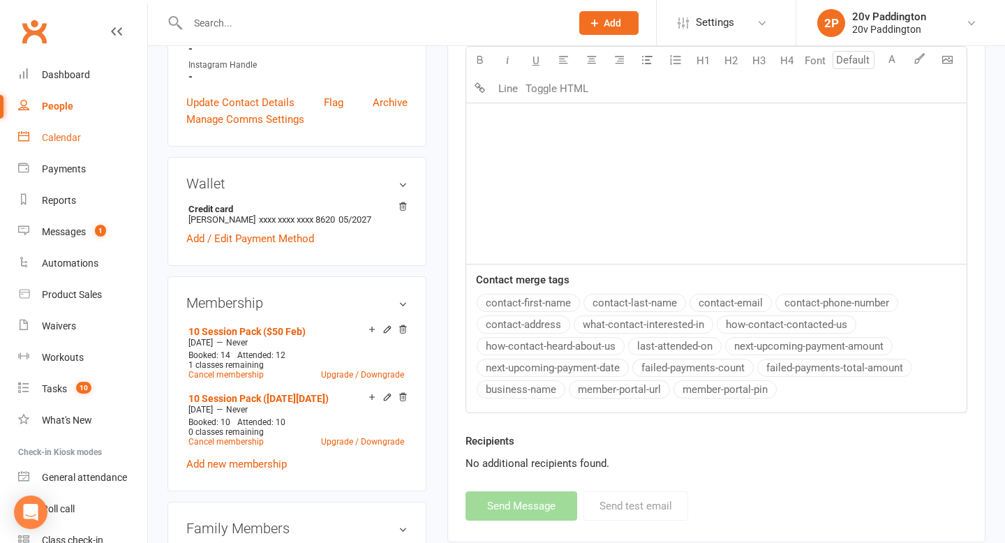
click at [88, 141] on link "Calendar" at bounding box center [82, 137] width 129 height 31
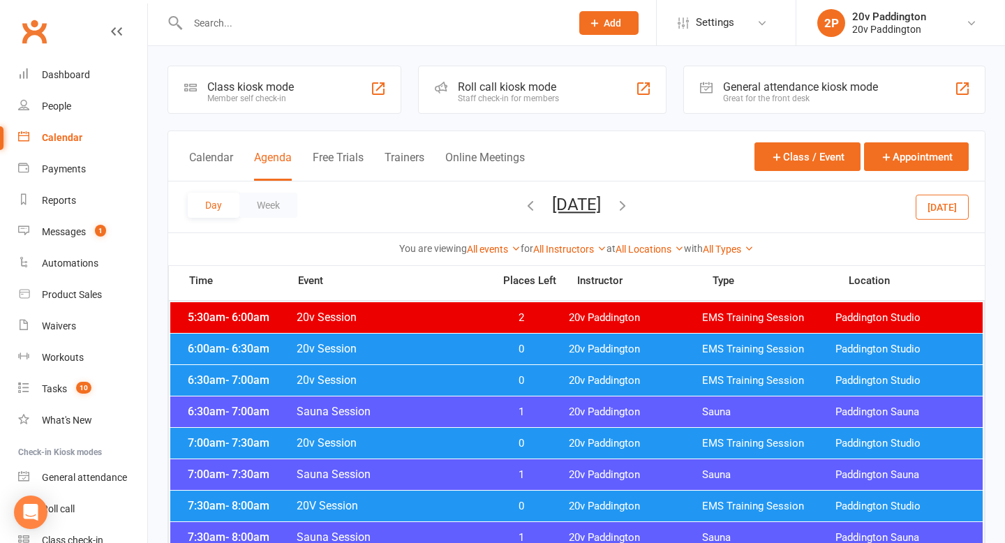
click at [954, 204] on button "[DATE]" at bounding box center [942, 206] width 53 height 25
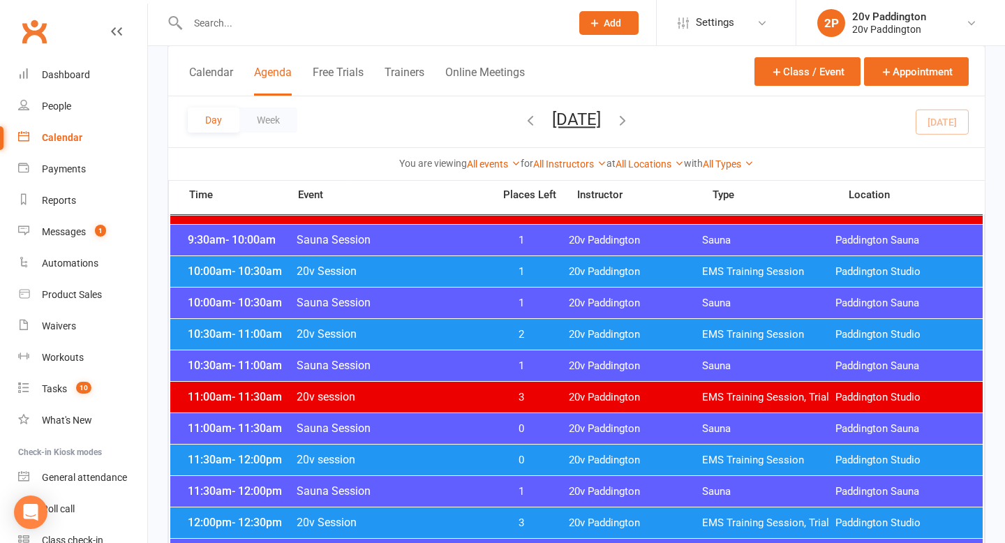
scroll to position [908, 0]
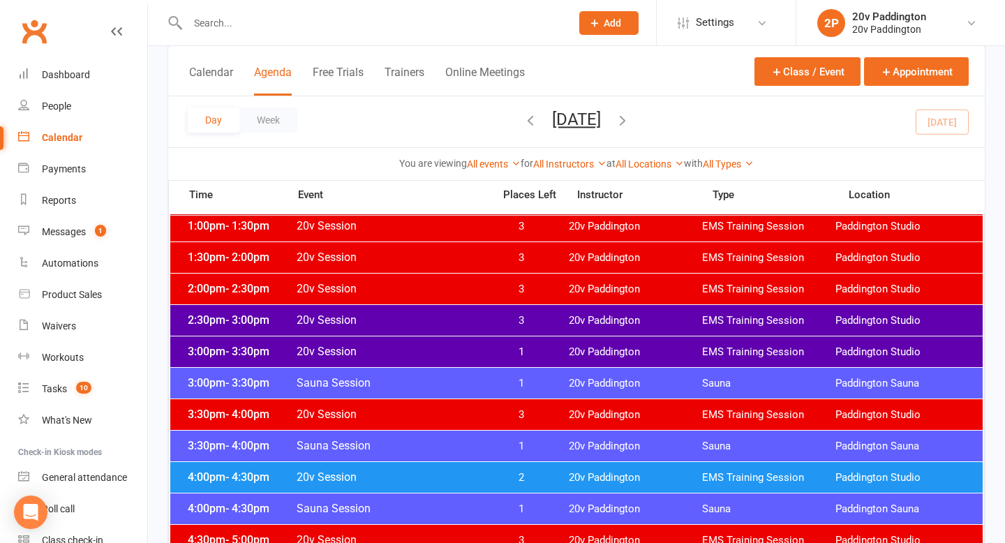
click at [464, 341] on div "3:00pm - 3:30pm 20v Session 1 20v Paddington EMS Training Session Paddington St…" at bounding box center [576, 351] width 813 height 31
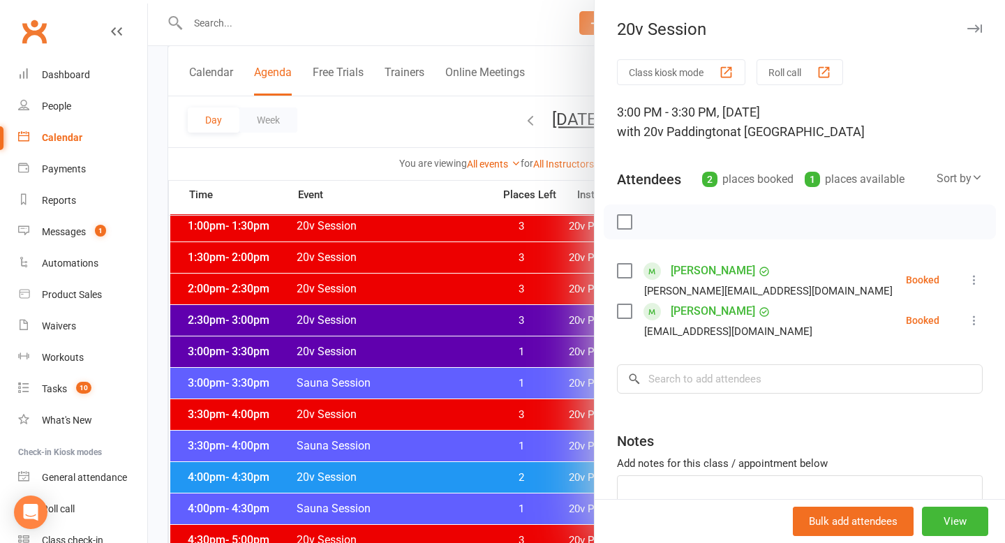
click at [975, 272] on button at bounding box center [974, 280] width 17 height 17
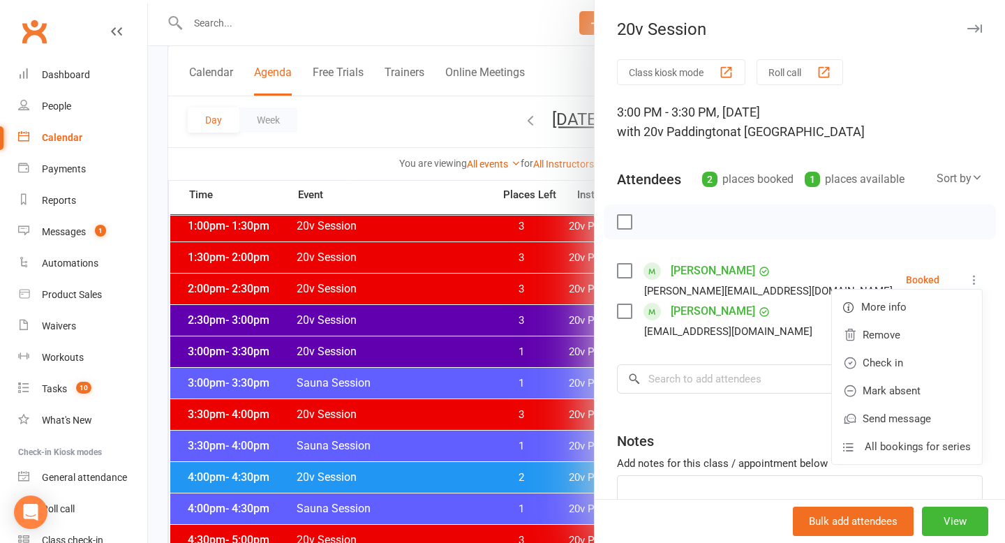
click at [803, 263] on li "Michael Byrnes Michael.dragon60@gmail.com Booked More info Remove Check in Mark…" at bounding box center [800, 280] width 366 height 40
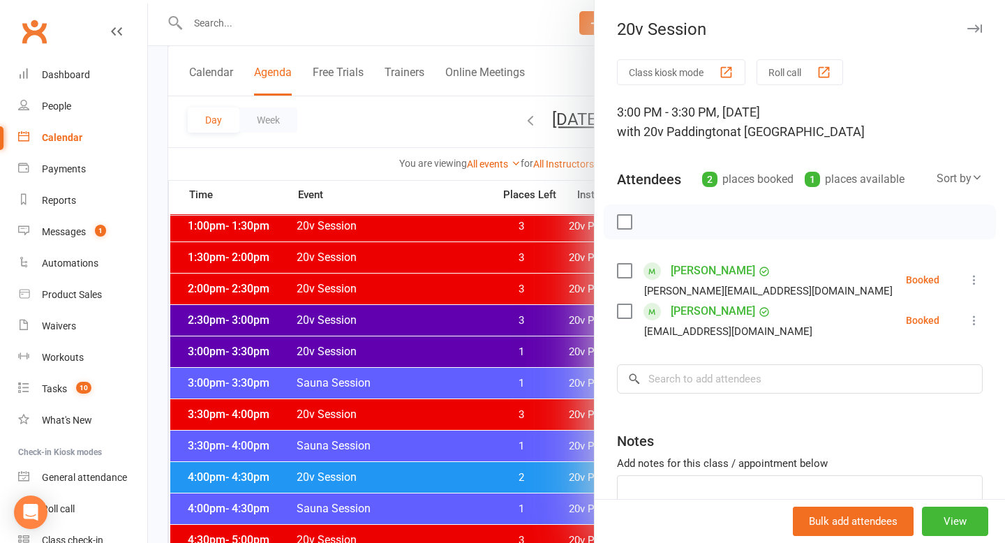
click at [967, 316] on icon at bounding box center [974, 320] width 14 height 14
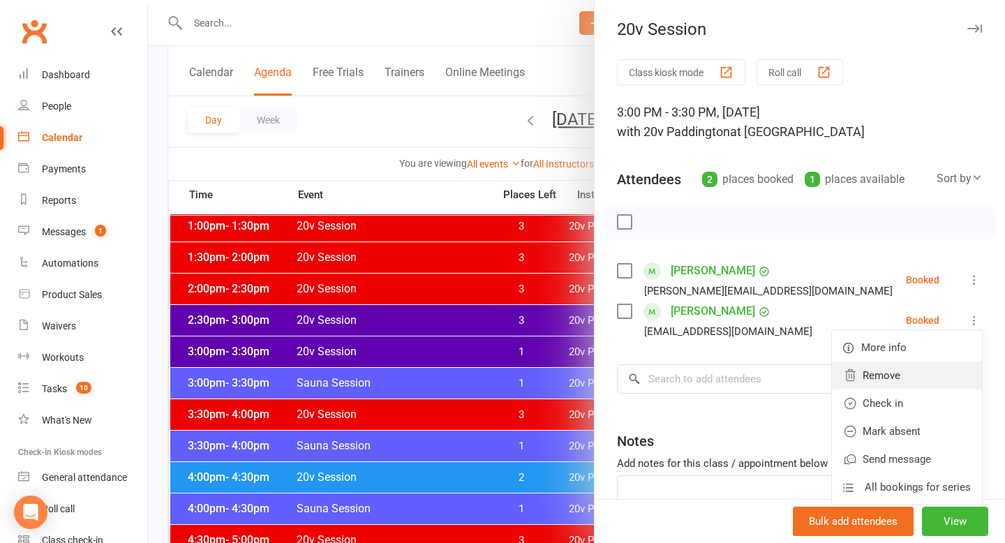
click at [899, 381] on link "Remove" at bounding box center [907, 376] width 150 height 28
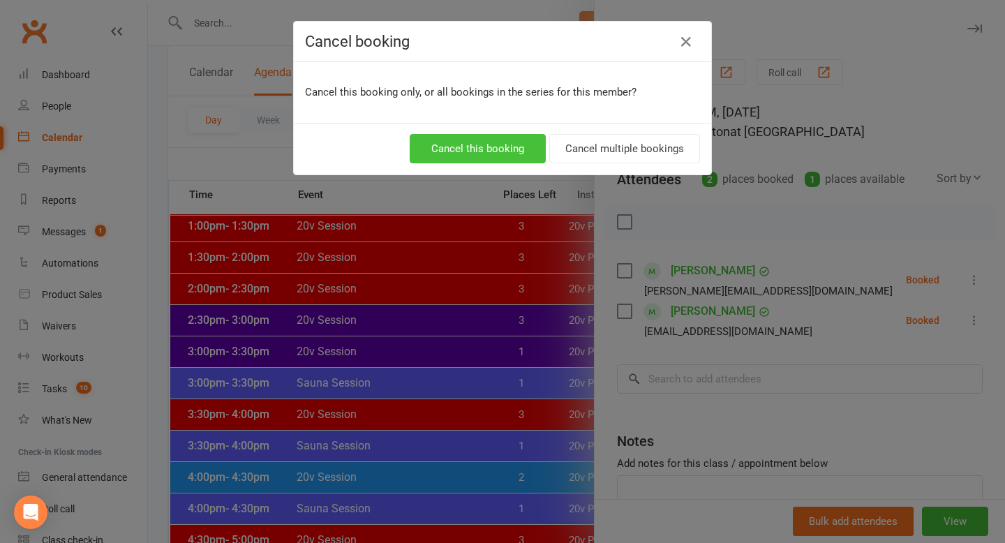
click at [486, 149] on button "Cancel this booking" at bounding box center [478, 148] width 136 height 29
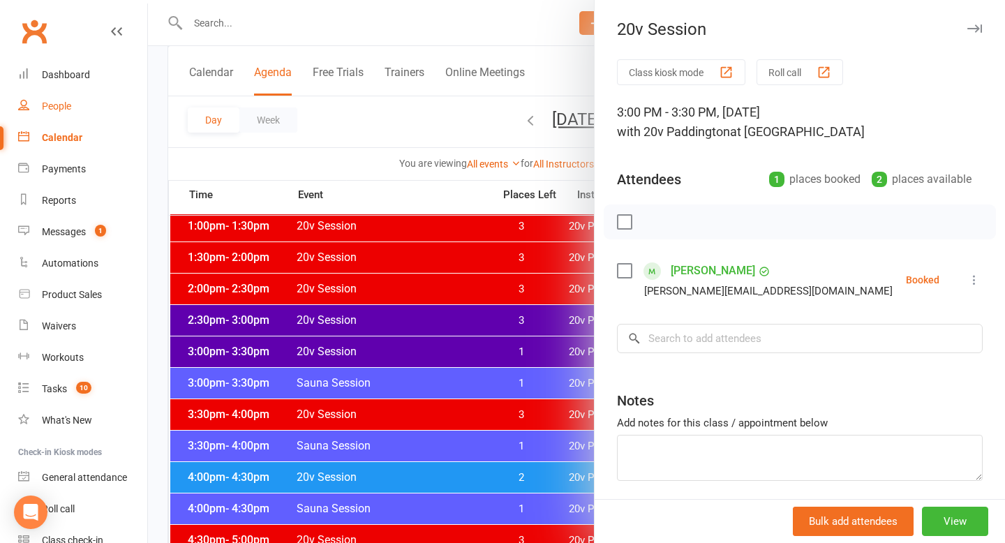
click at [63, 116] on link "People" at bounding box center [82, 106] width 129 height 31
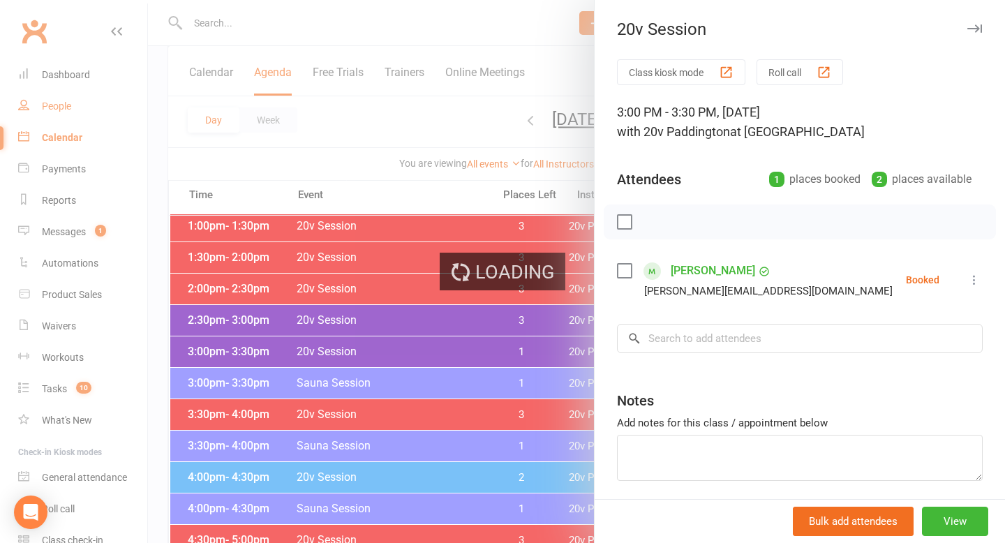
select select "100"
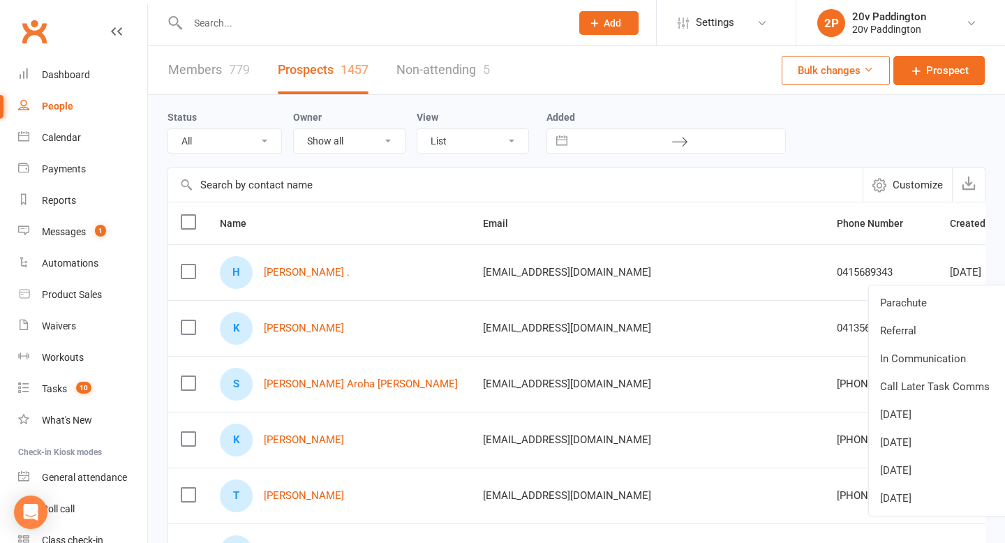
click at [921, 322] on link "Referral" at bounding box center [938, 331] width 138 height 28
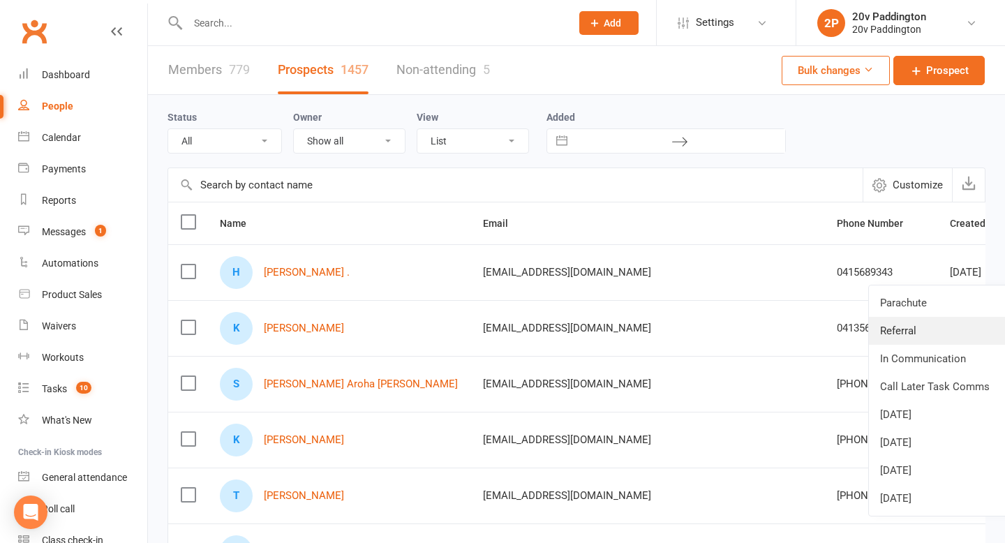
click at [921, 328] on link "Referral" at bounding box center [938, 331] width 138 height 28
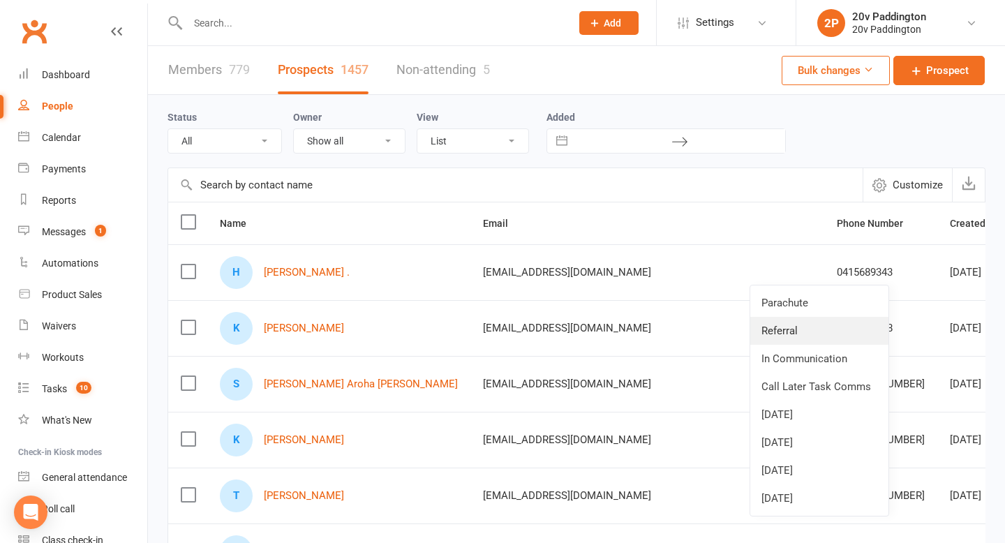
click at [776, 333] on link "Referral" at bounding box center [819, 331] width 138 height 28
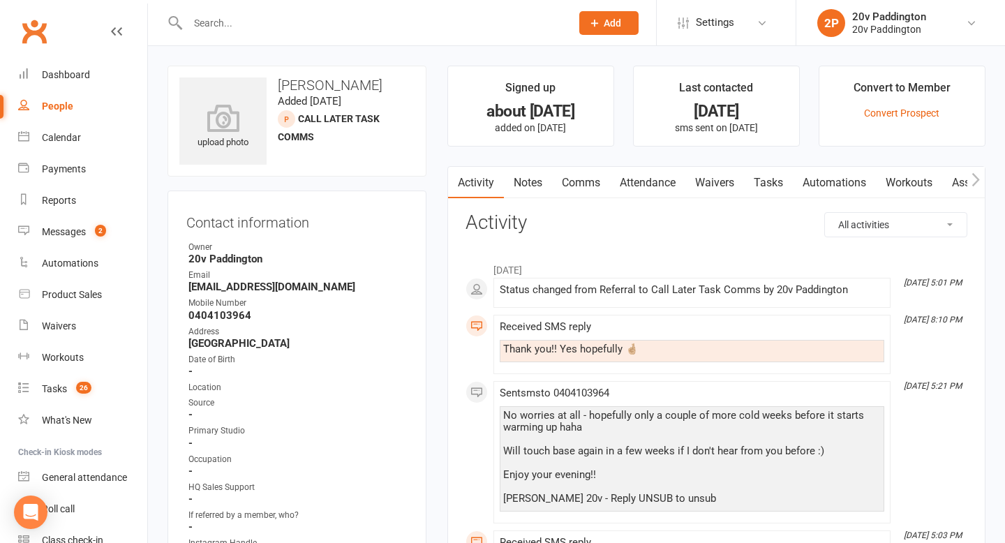
click at [733, 182] on link "Waivers" at bounding box center [714, 183] width 59 height 32
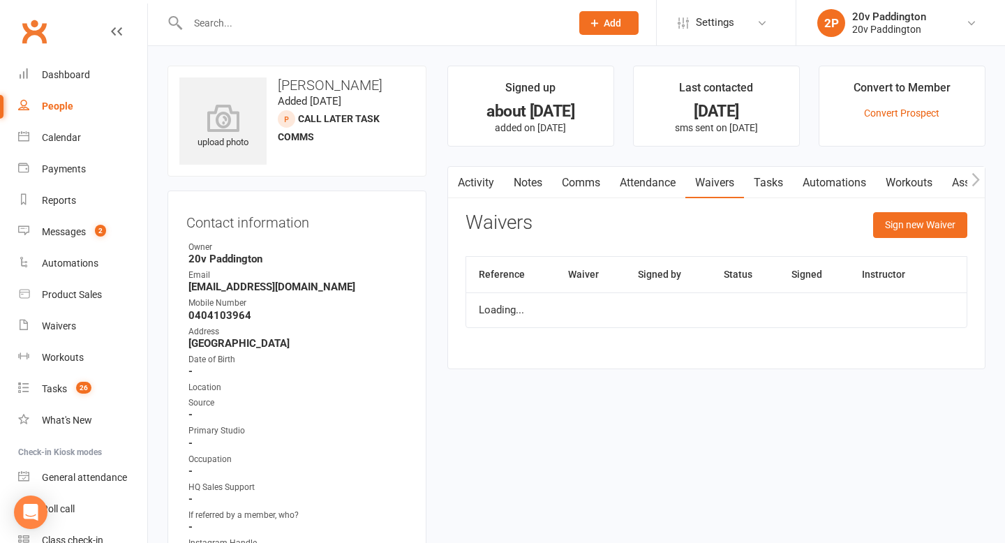
click at [766, 179] on link "Tasks" at bounding box center [768, 183] width 49 height 32
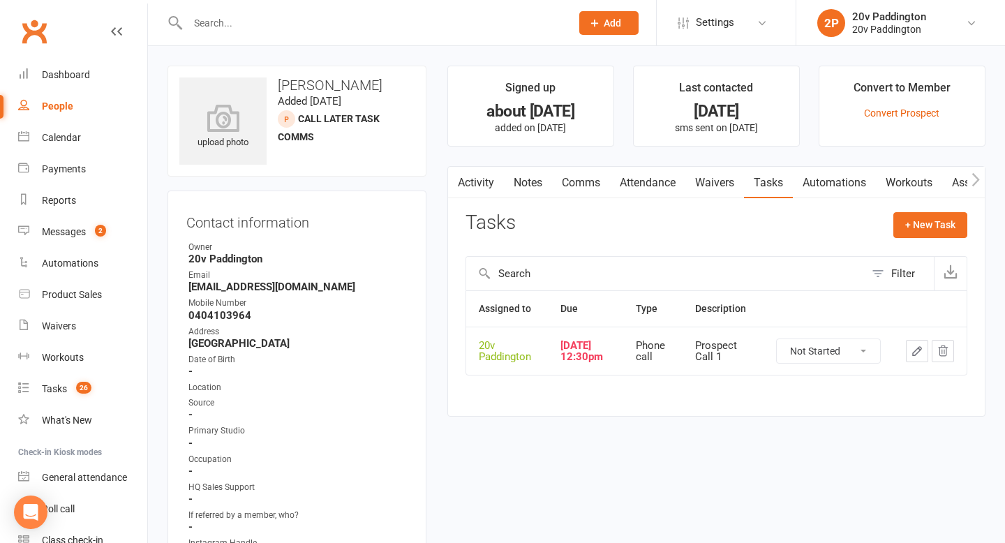
click at [838, 354] on select "Not Started In Progress Waiting Complete" at bounding box center [828, 351] width 103 height 24
click at [900, 346] on td at bounding box center [930, 351] width 73 height 48
click at [911, 349] on icon "button" at bounding box center [917, 351] width 13 height 13
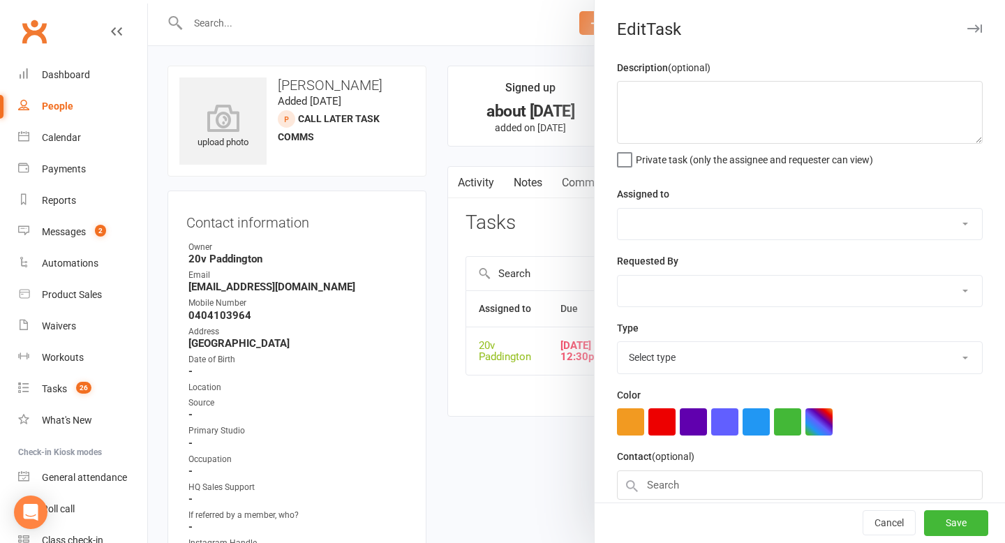
type textarea "Prospect Call 1"
select select "45737"
type input "[DATE]"
type input "12:30pm"
select select "22381"
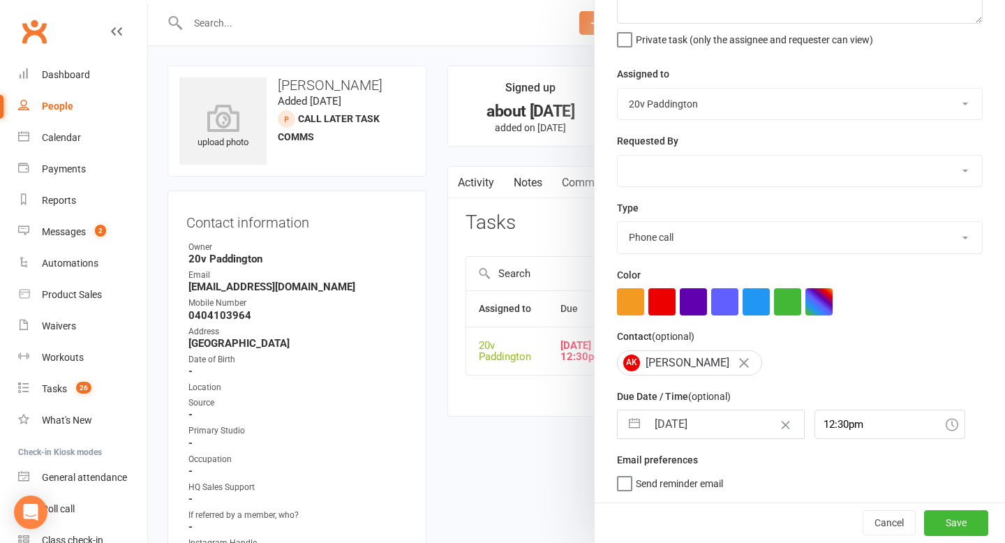
click at [697, 427] on input "[DATE]" at bounding box center [725, 424] width 157 height 28
select select "6"
select select "2025"
select select "7"
select select "2025"
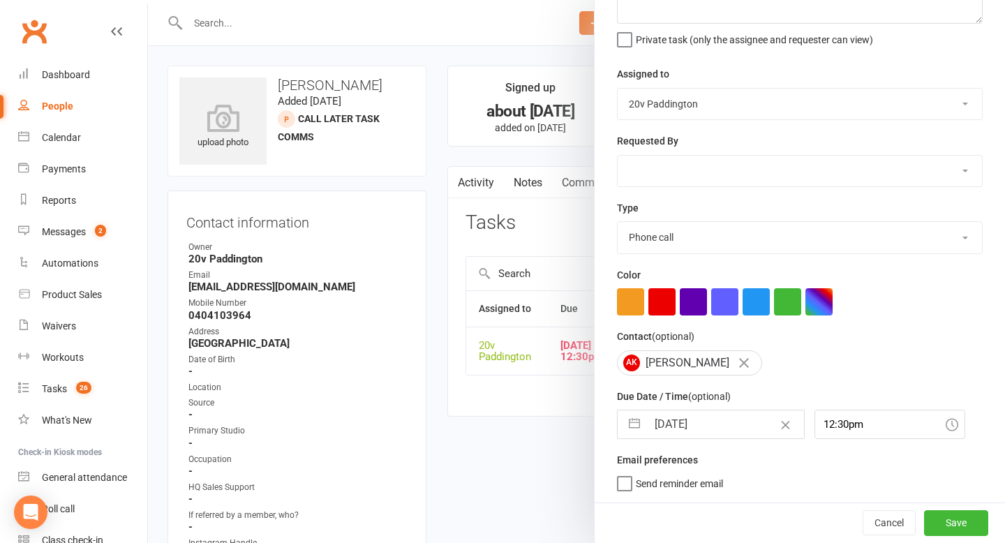
select select "8"
select select "2025"
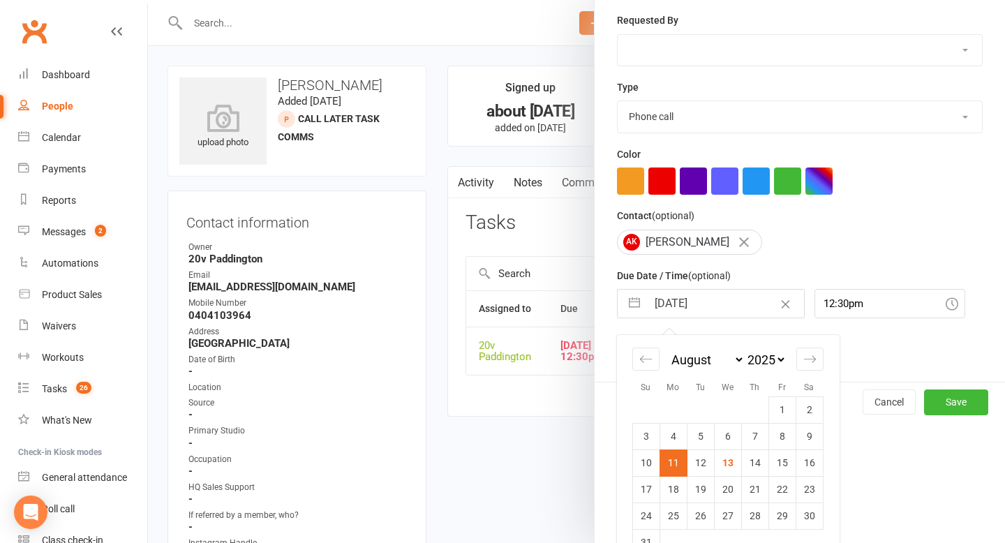
scroll to position [272, 0]
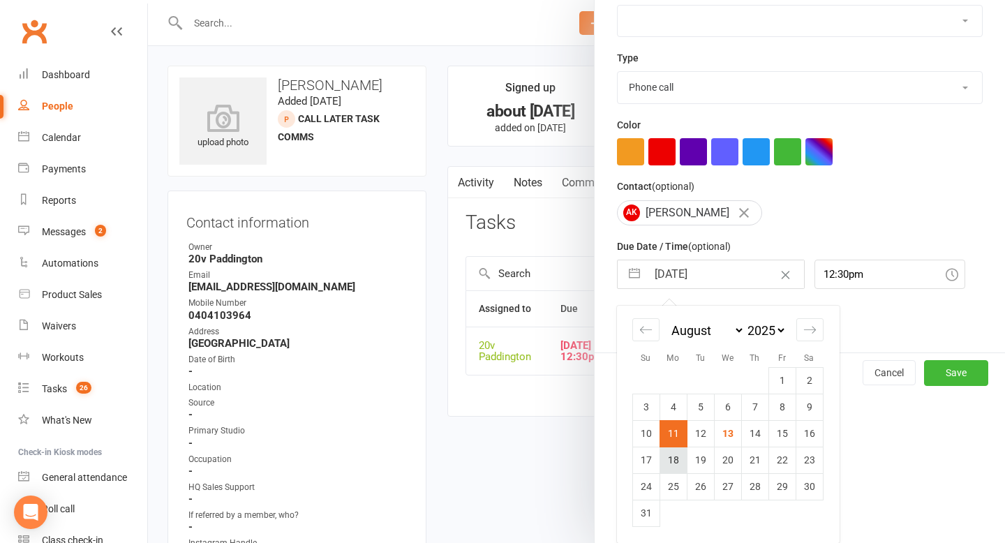
click at [669, 454] on td "18" at bounding box center [673, 460] width 27 height 27
type input "[DATE]"
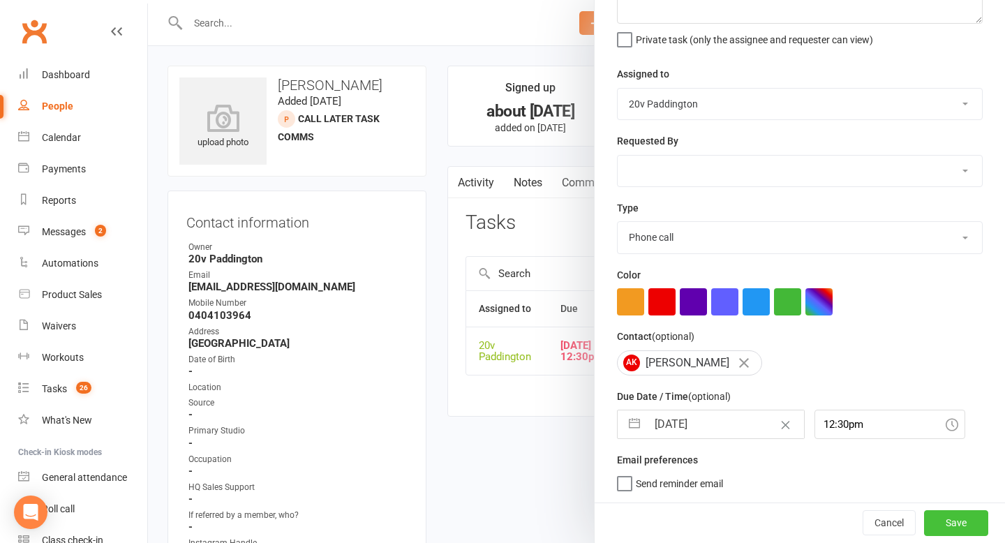
click at [972, 523] on button "Save" at bounding box center [956, 522] width 64 height 25
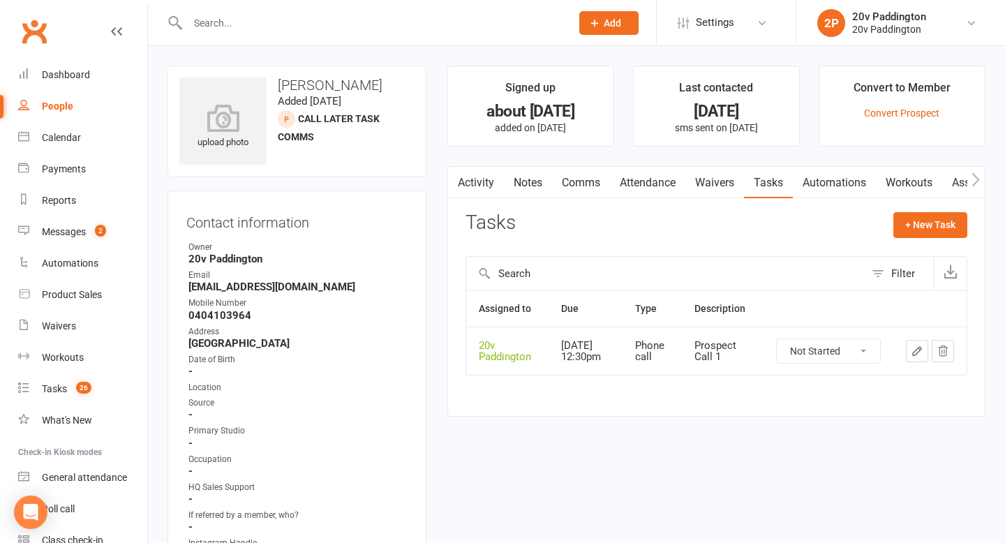
click at [480, 181] on link "Activity" at bounding box center [476, 183] width 56 height 32
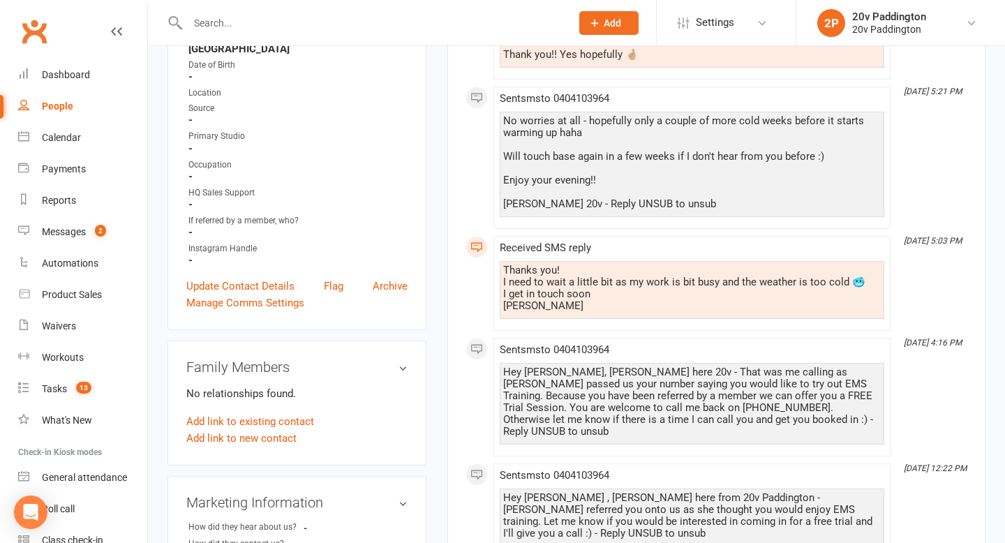
scroll to position [308, 0]
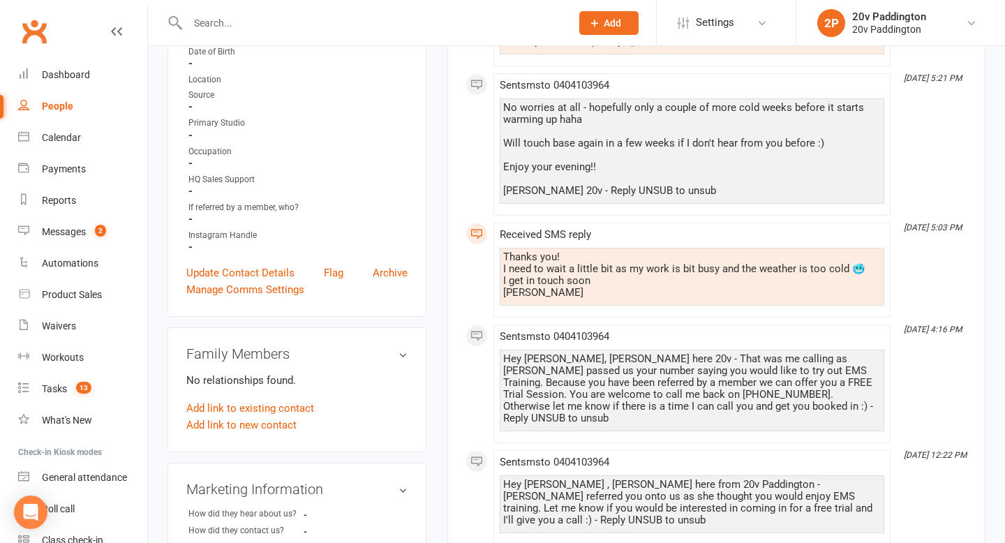
click at [636, 403] on div "Hey [PERSON_NAME], [PERSON_NAME] here 20v - That was me calling as [PERSON_NAME…" at bounding box center [692, 388] width 378 height 71
click at [635, 402] on div "Hey [PERSON_NAME], [PERSON_NAME] here 20v - That was me calling as [PERSON_NAME…" at bounding box center [692, 388] width 378 height 71
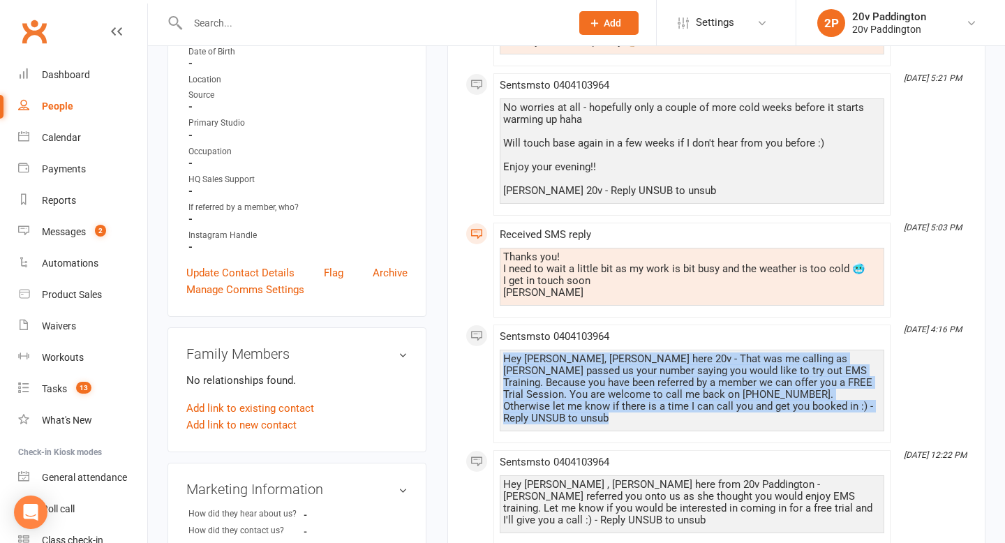
click at [635, 402] on div "Hey [PERSON_NAME], [PERSON_NAME] here 20v - That was me calling as [PERSON_NAME…" at bounding box center [692, 388] width 378 height 71
copy div "Hey [PERSON_NAME], [PERSON_NAME] here 20v - That was me calling as [PERSON_NAME…"
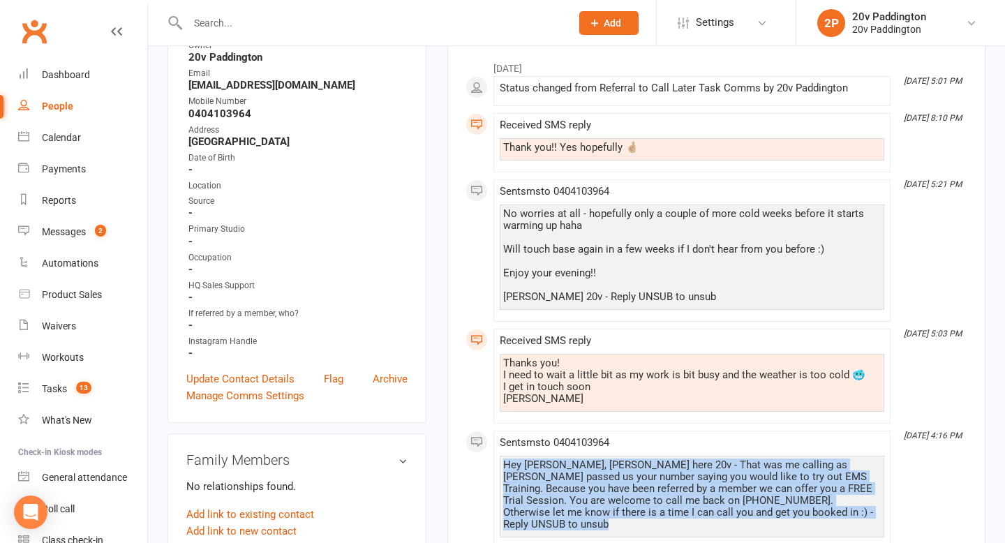
scroll to position [90, 0]
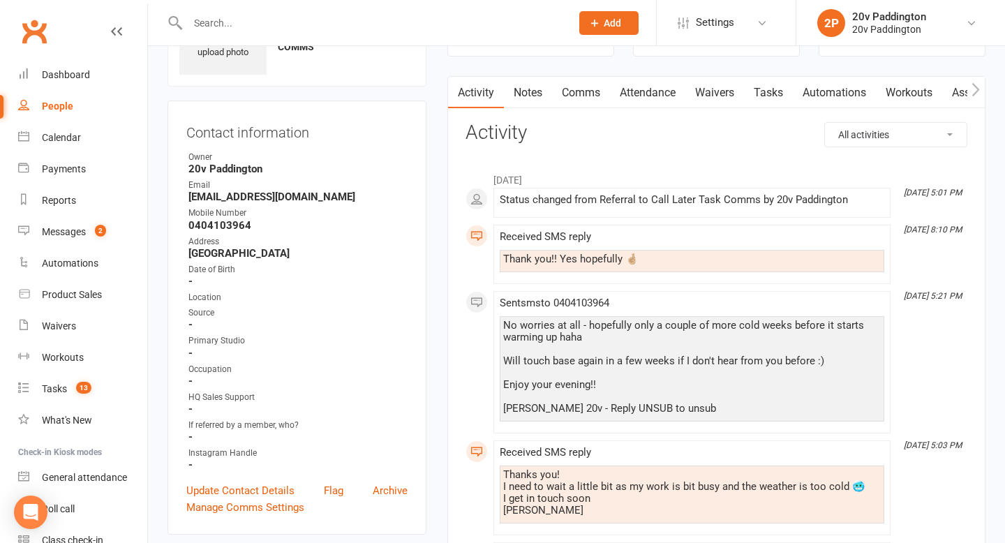
click at [579, 96] on link "Comms" at bounding box center [581, 93] width 58 height 32
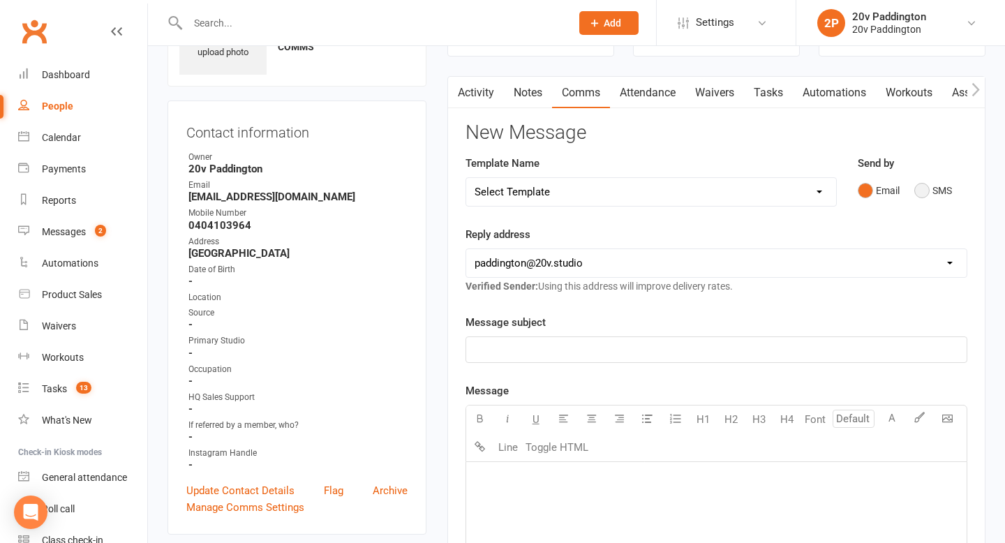
click at [919, 186] on button "SMS" at bounding box center [933, 190] width 38 height 27
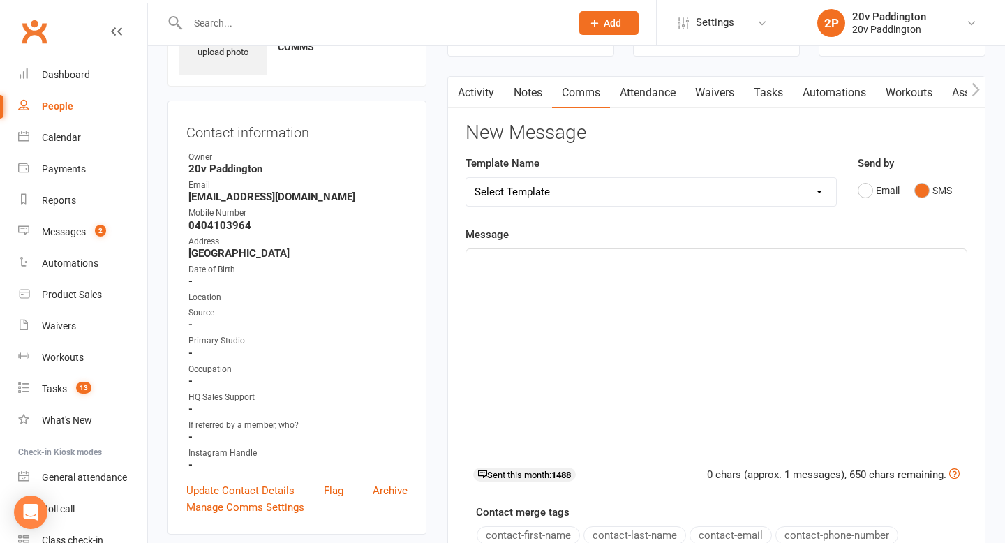
click at [646, 428] on div "﻿" at bounding box center [716, 353] width 501 height 209
paste div
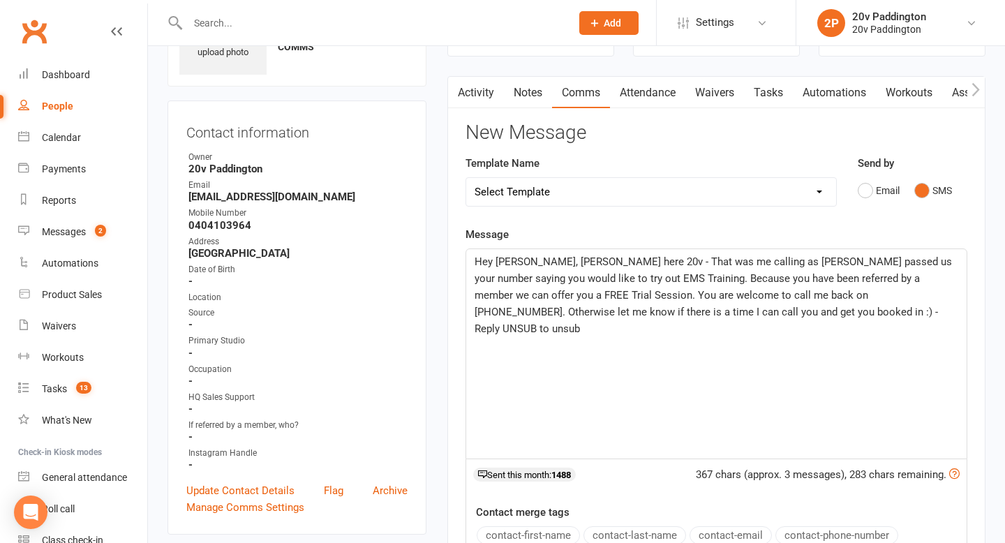
click at [533, 265] on span "Hey [PERSON_NAME], [PERSON_NAME] here 20v - That was me calling as [PERSON_NAME…" at bounding box center [715, 295] width 480 height 80
click at [587, 260] on span "Hey [PERSON_NAME], [PERSON_NAME] here 20v - That was me calling as [PERSON_NAME…" at bounding box center [715, 295] width 480 height 80
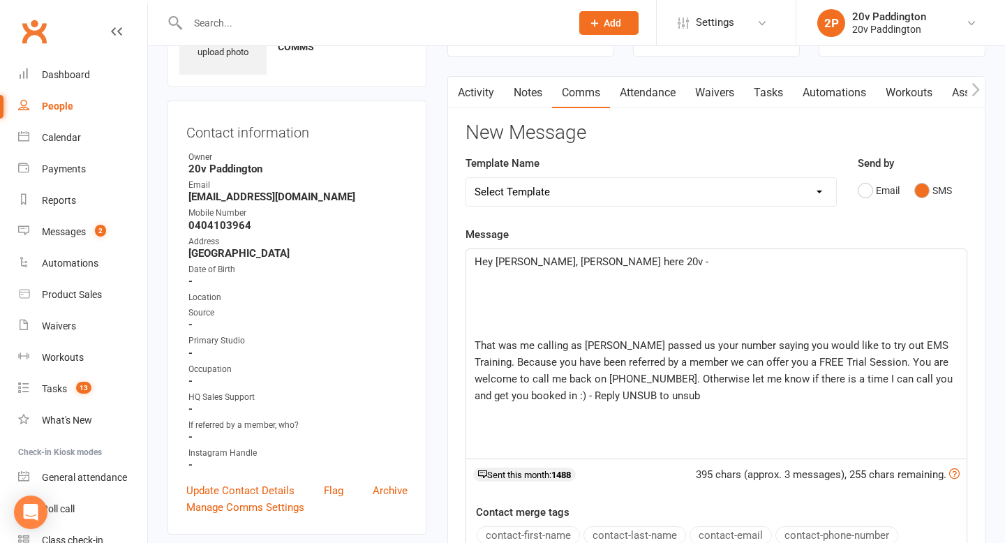
click at [663, 269] on p "Hey [PERSON_NAME], [PERSON_NAME] here 20v -" at bounding box center [717, 261] width 484 height 17
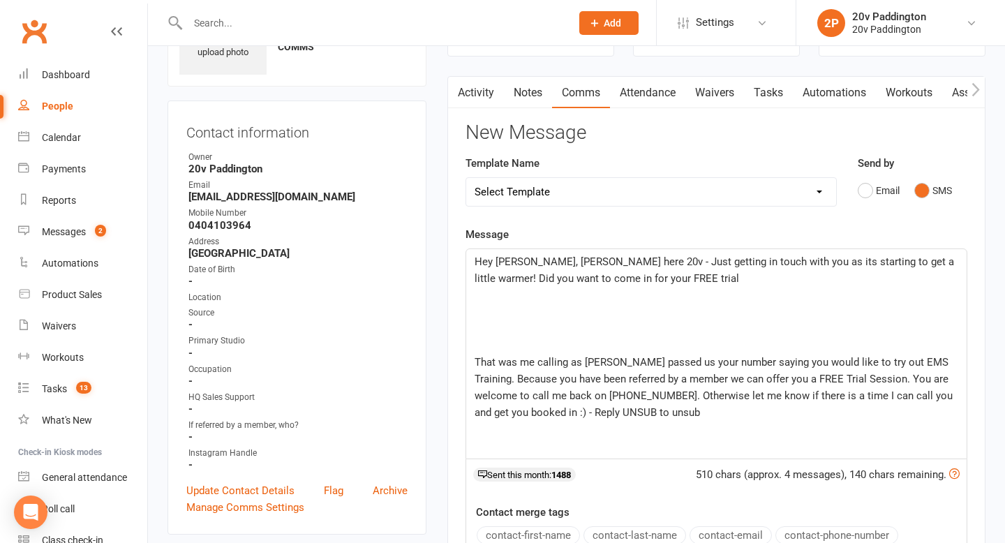
click at [624, 405] on p "That was me calling as [PERSON_NAME] passed us your number saying you would lik…" at bounding box center [717, 387] width 484 height 67
click at [623, 405] on p "That was me calling as [PERSON_NAME] passed us your number saying you would lik…" at bounding box center [717, 387] width 484 height 67
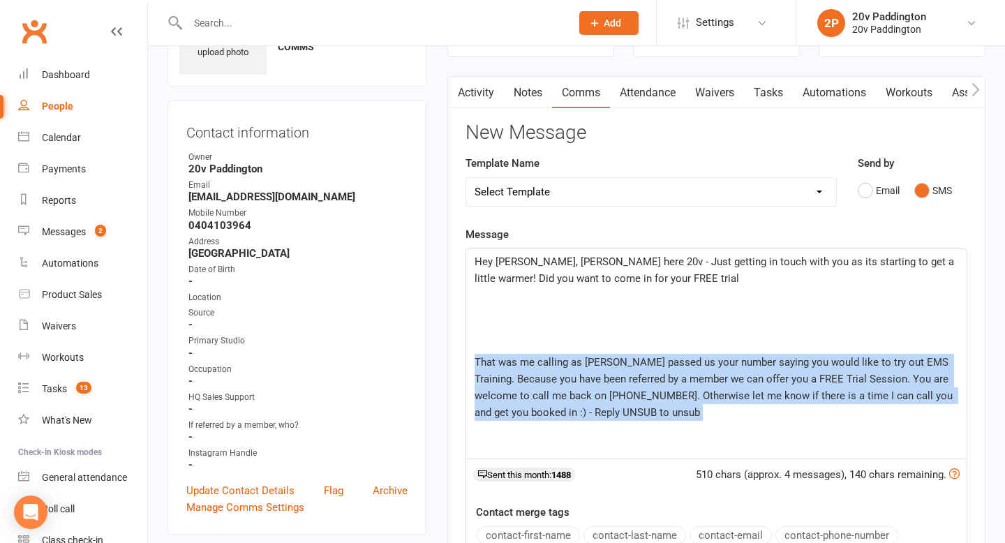
click at [623, 405] on p "That was me calling as [PERSON_NAME] passed us your number saying you would lik…" at bounding box center [717, 387] width 484 height 67
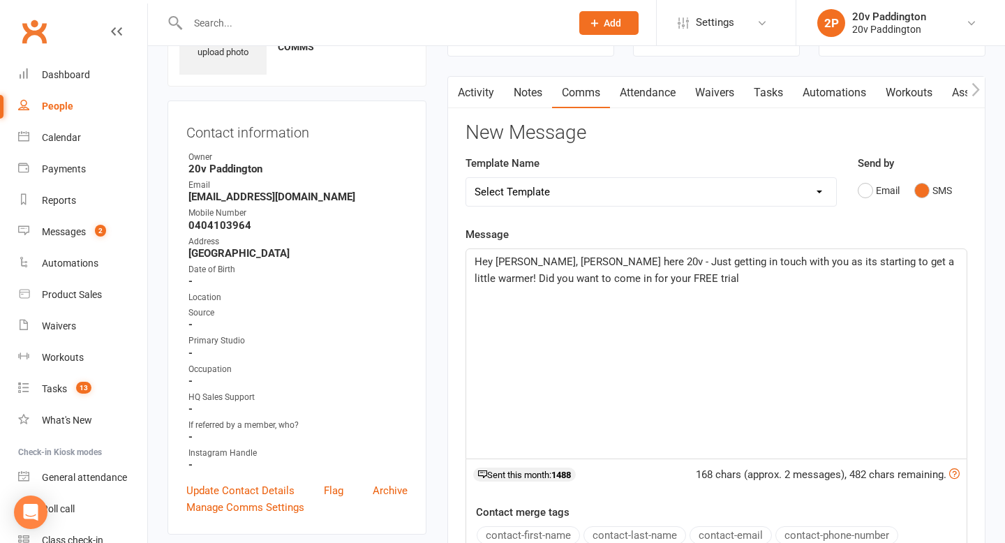
click at [676, 294] on p "﻿" at bounding box center [717, 295] width 484 height 17
click at [658, 288] on p "﻿" at bounding box center [717, 295] width 484 height 17
click at [652, 286] on p "Hey [PERSON_NAME], [PERSON_NAME] here 20v - Just getting in touch with you as i…" at bounding box center [717, 270] width 484 height 34
click at [937, 244] on div "Message Hey [PERSON_NAME], [PERSON_NAME] here 20v - Just getting in touch with …" at bounding box center [717, 436] width 502 height 420
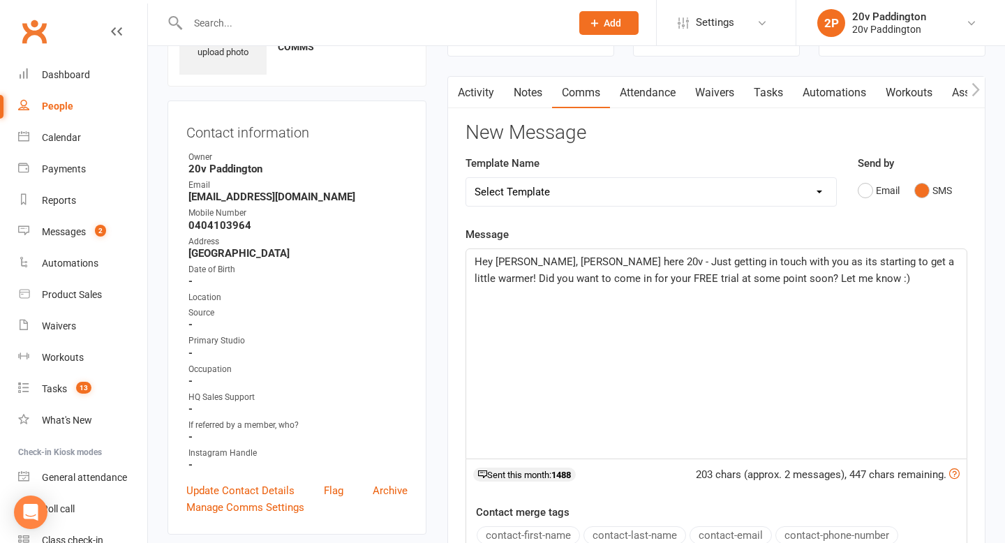
scroll to position [495, 0]
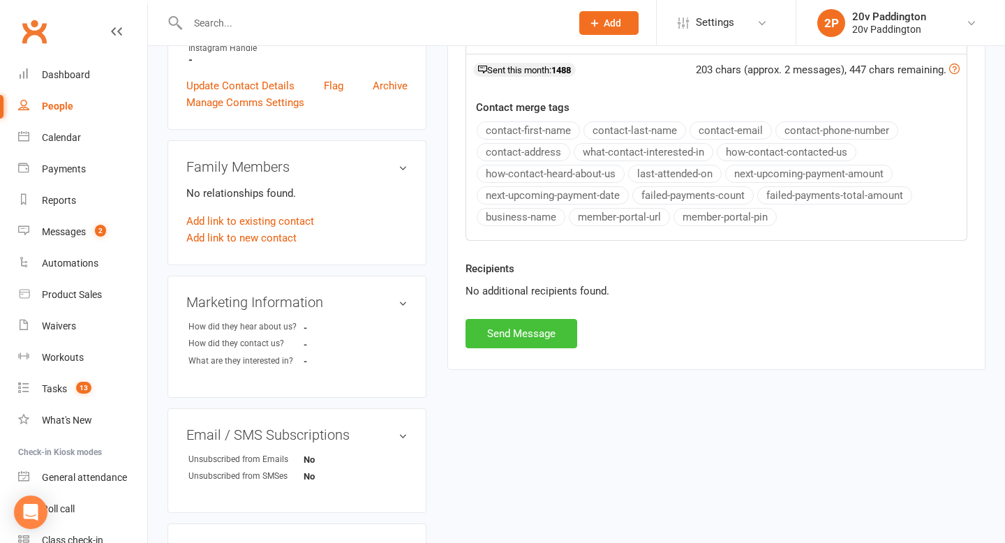
click at [551, 329] on button "Send Message" at bounding box center [522, 333] width 112 height 29
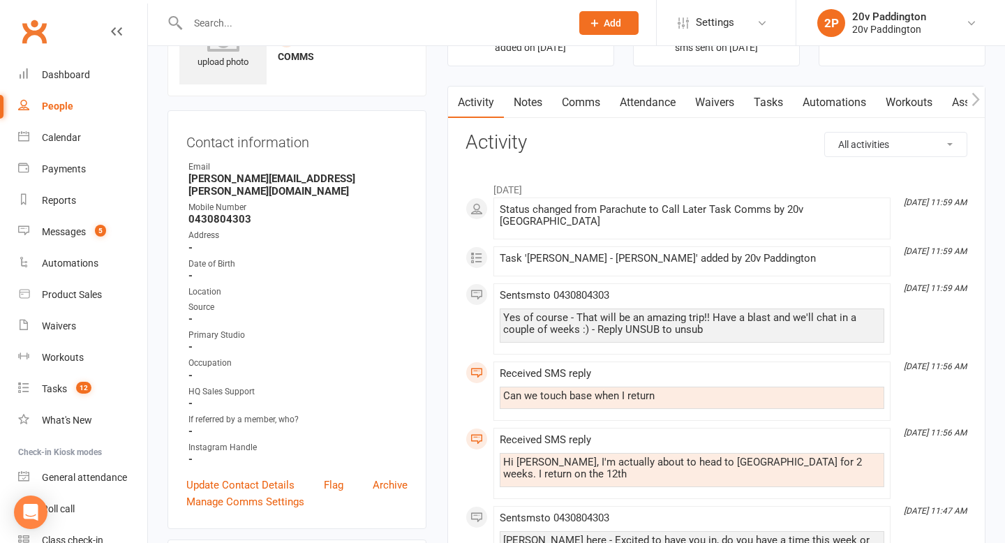
scroll to position [84, 0]
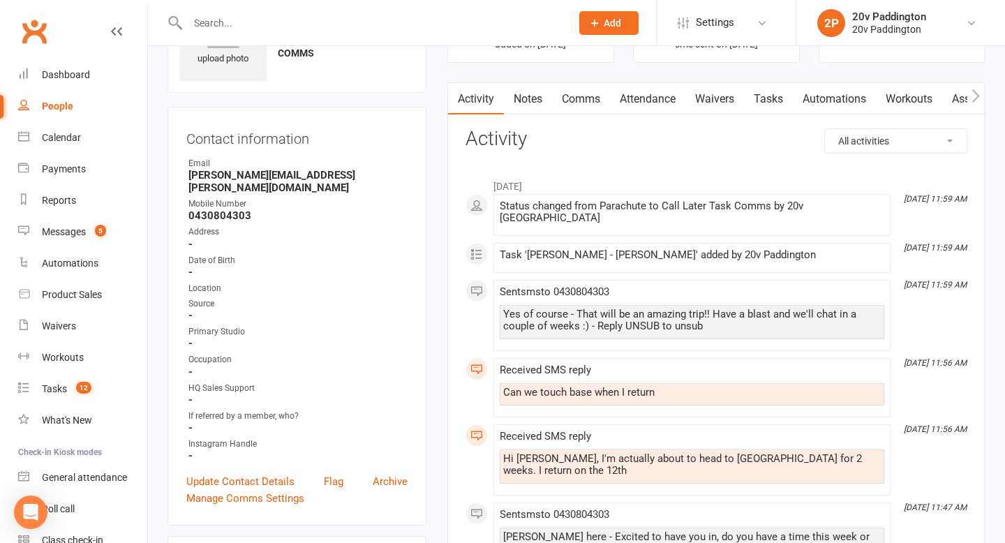
click at [760, 453] on div "Hi [PERSON_NAME], I'm actually about to head to [GEOGRAPHIC_DATA] for 2 weeks. …" at bounding box center [692, 465] width 378 height 24
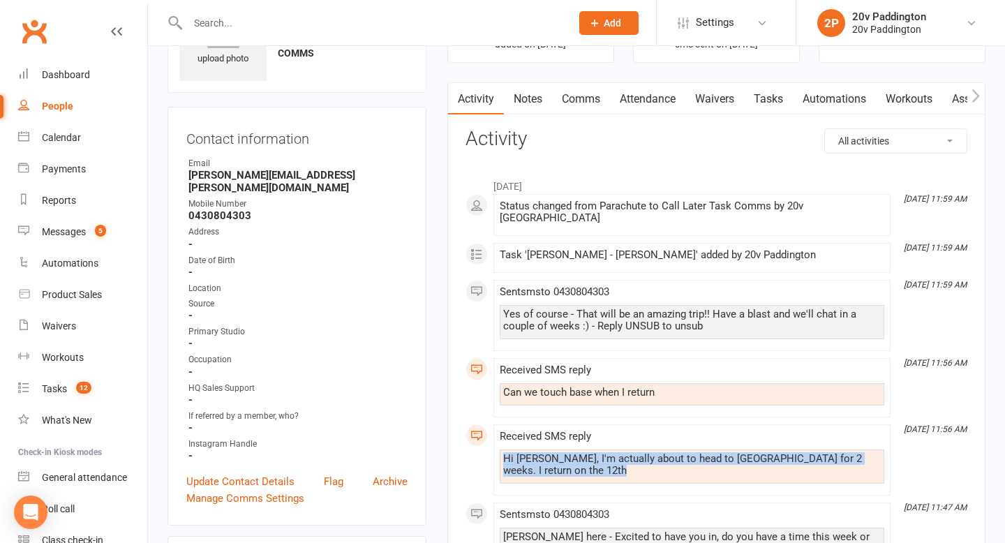
click at [760, 453] on div "Hi [PERSON_NAME], I'm actually about to head to [GEOGRAPHIC_DATA] for 2 weeks. …" at bounding box center [692, 465] width 378 height 24
click at [757, 107] on link "Tasks" at bounding box center [768, 99] width 49 height 32
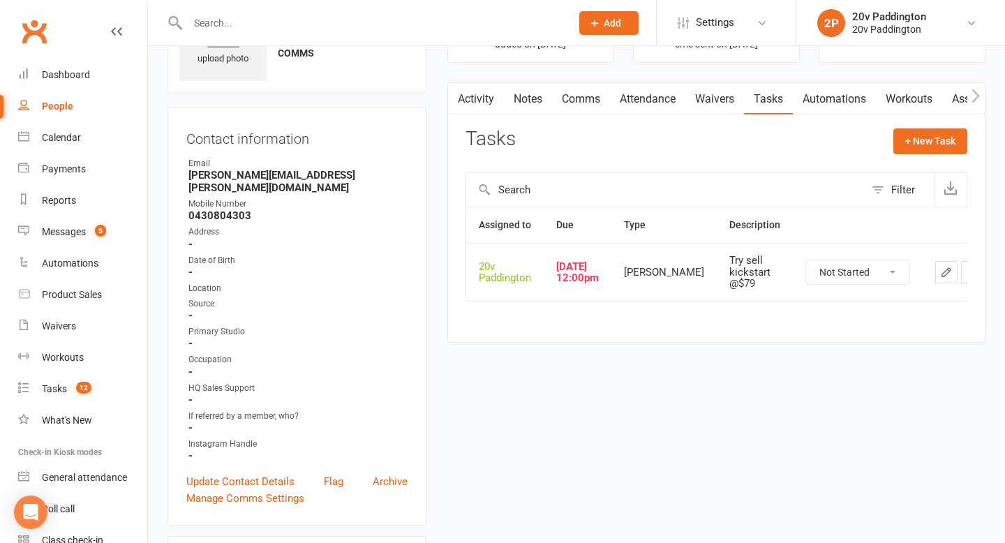
click at [940, 273] on icon "button" at bounding box center [946, 272] width 13 height 13
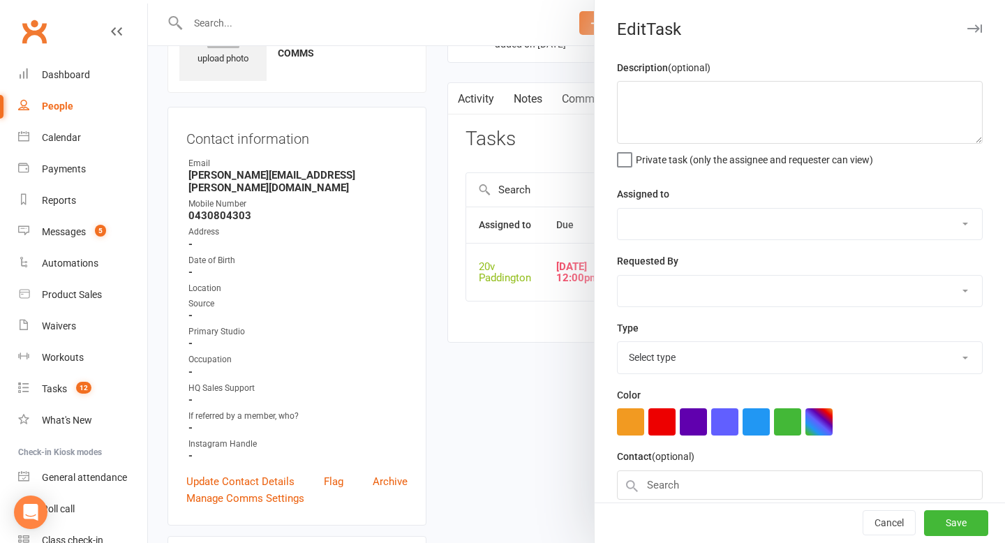
type textarea "Try sell kickstart @$79"
select select "45737"
type input "[DATE]"
type input "12:00pm"
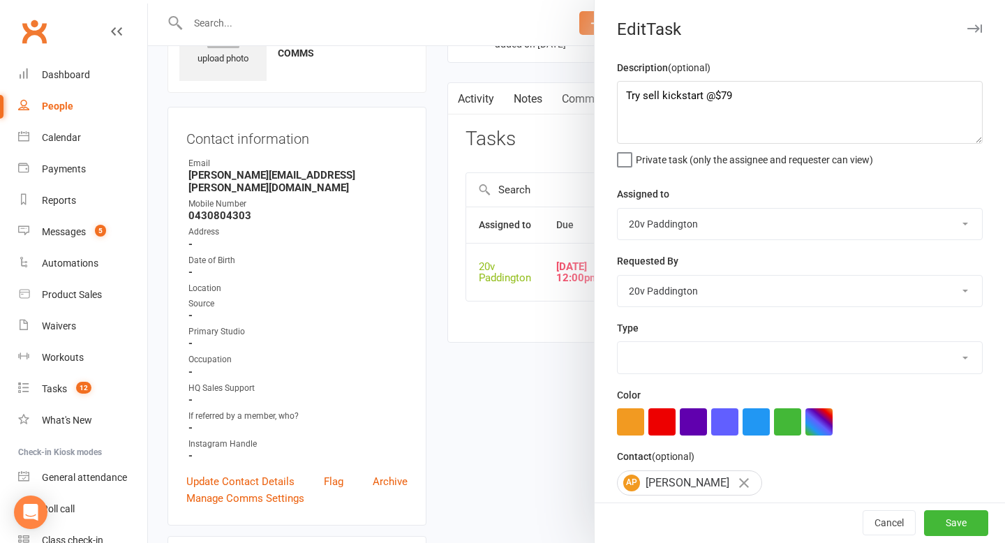
select select "26470"
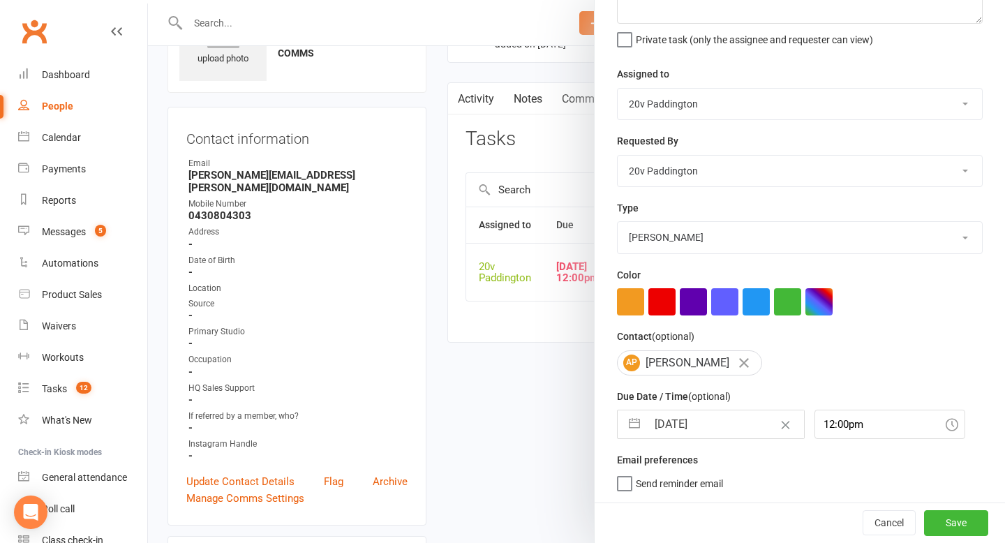
click at [688, 417] on input "[DATE]" at bounding box center [725, 424] width 157 height 28
select select "6"
select select "2025"
select select "7"
select select "2025"
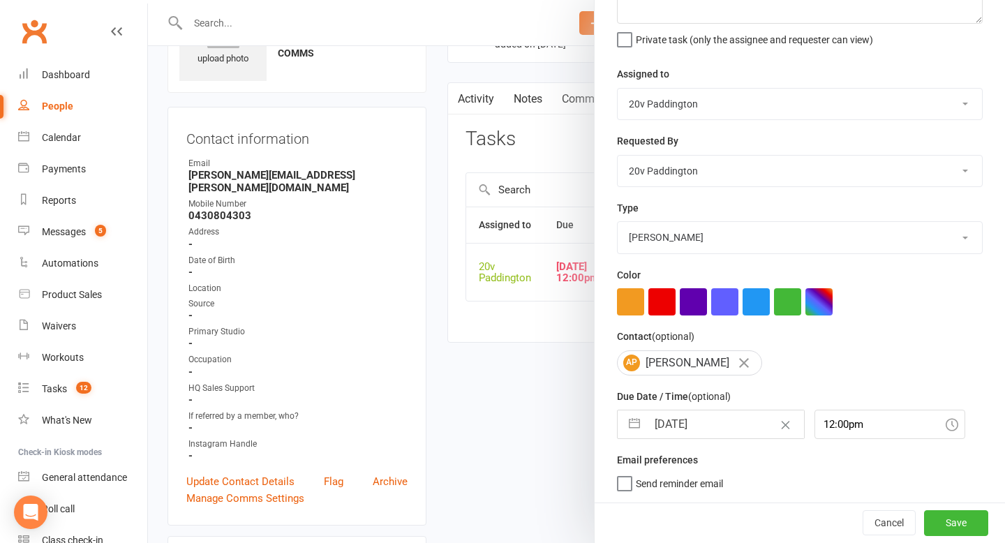
select select "8"
select select "2025"
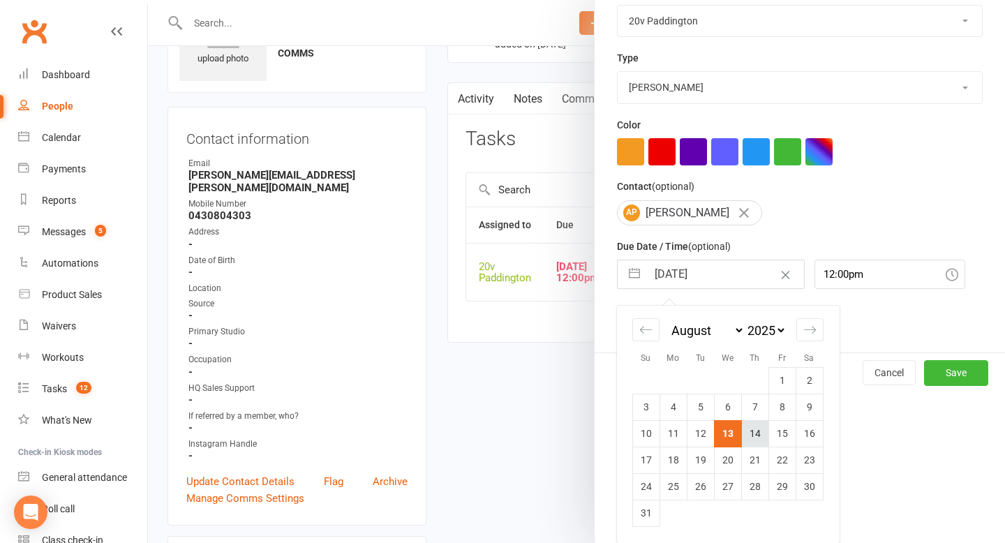
click at [748, 432] on td "14" at bounding box center [754, 433] width 27 height 27
type input "[DATE]"
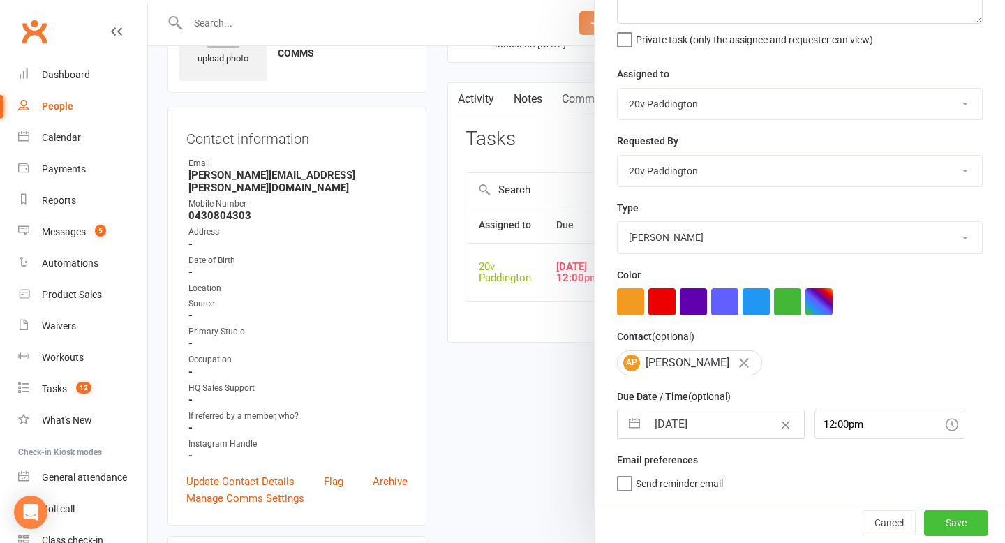
click at [963, 511] on button "Save" at bounding box center [956, 522] width 64 height 25
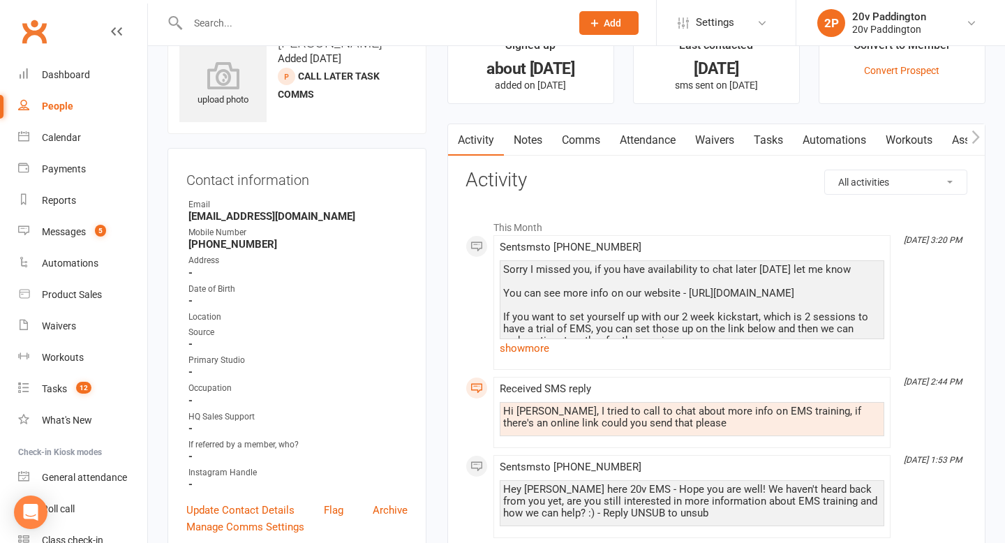
scroll to position [47, 0]
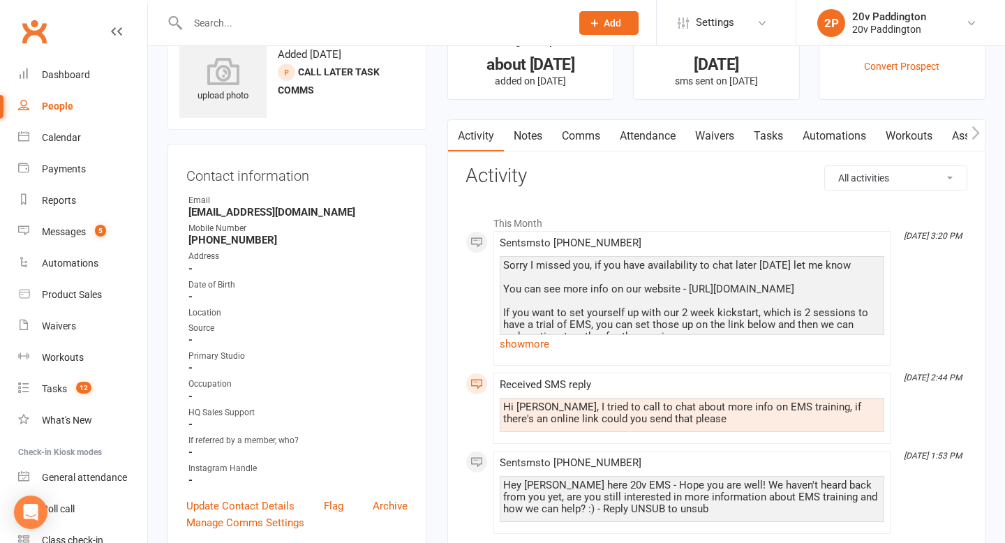
click at [760, 131] on link "Tasks" at bounding box center [768, 136] width 49 height 32
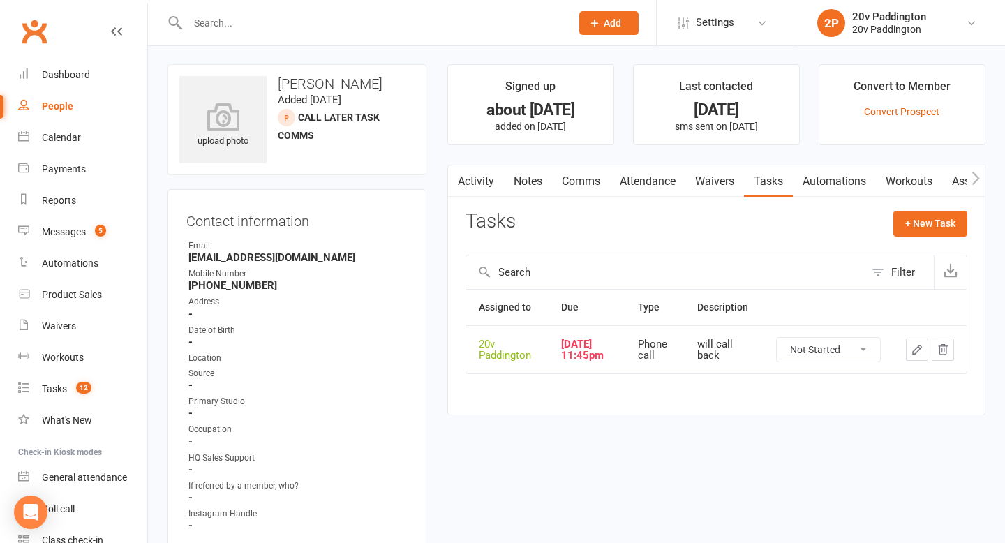
scroll to position [2, 0]
click at [482, 187] on link "Activity" at bounding box center [476, 181] width 56 height 32
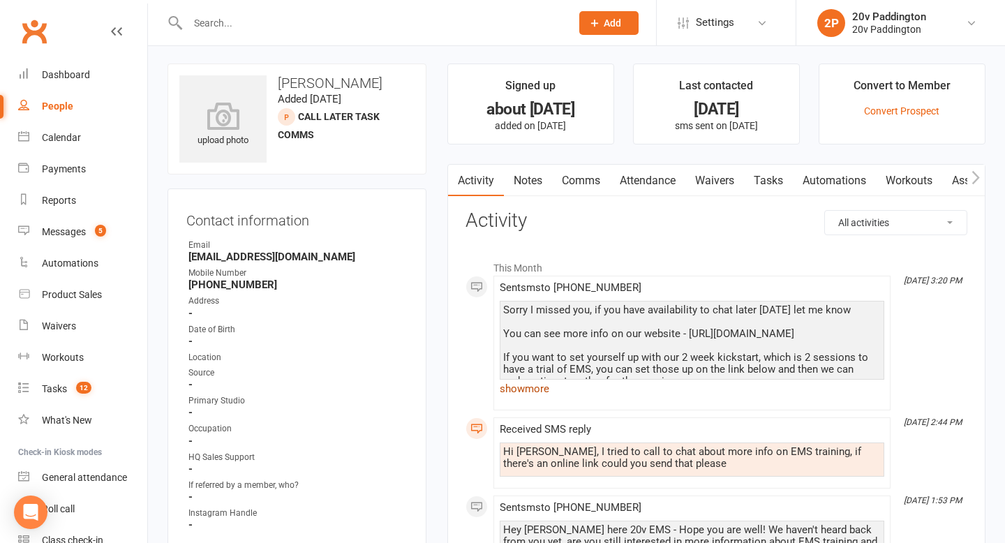
click at [505, 390] on link "show more" at bounding box center [692, 389] width 385 height 20
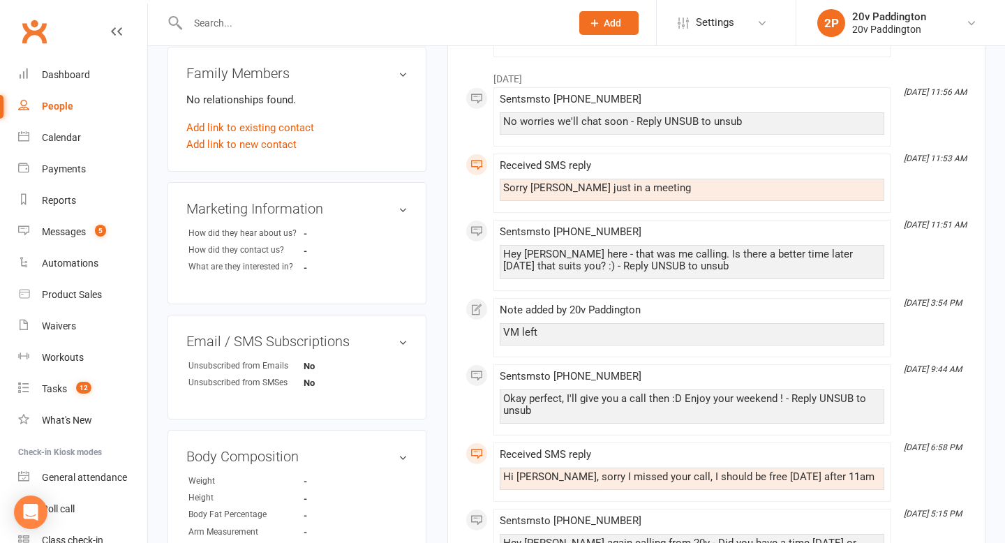
scroll to position [561, 0]
click at [554, 256] on div "Hey [PERSON_NAME] here - that was me calling. Is there a better time later [DAT…" at bounding box center [692, 260] width 378 height 24
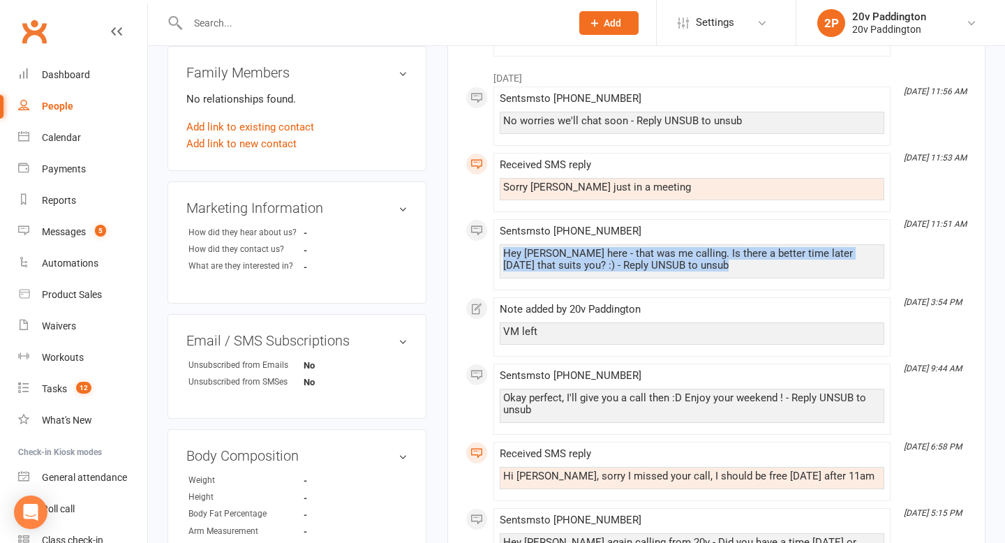
click at [554, 256] on div "Hey [PERSON_NAME] here - that was me calling. Is there a better time later [DAT…" at bounding box center [692, 260] width 378 height 24
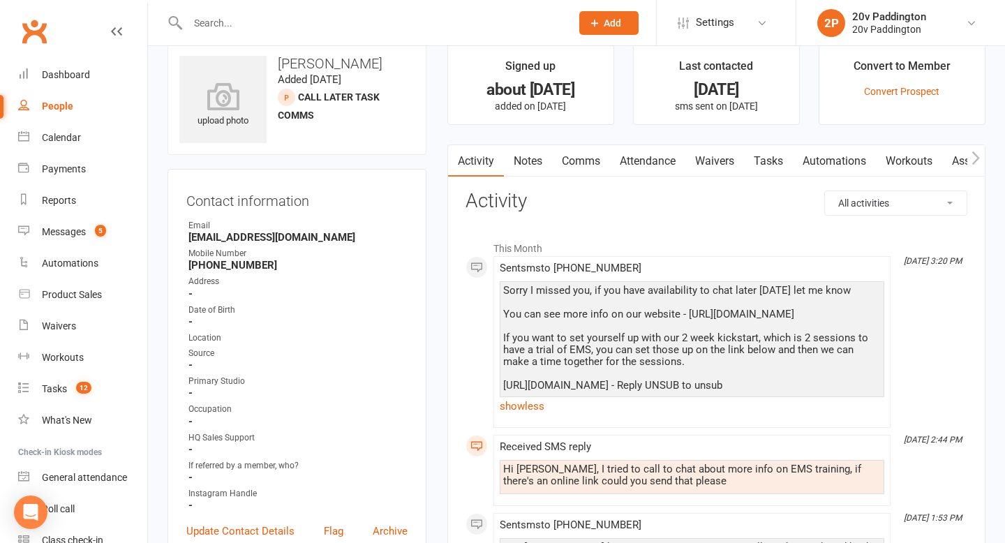
scroll to position [0, 0]
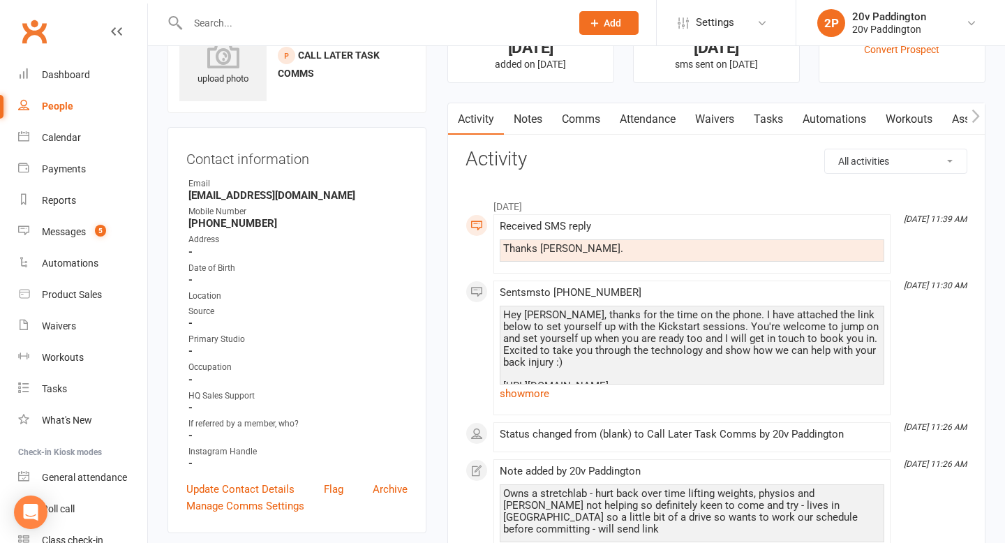
scroll to position [71, 0]
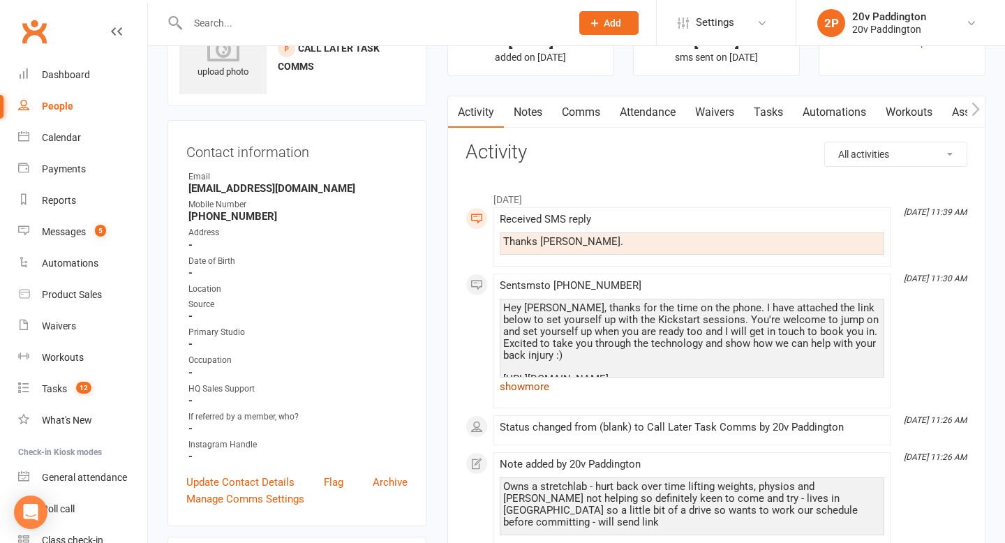
click at [534, 384] on link "show more" at bounding box center [692, 387] width 385 height 20
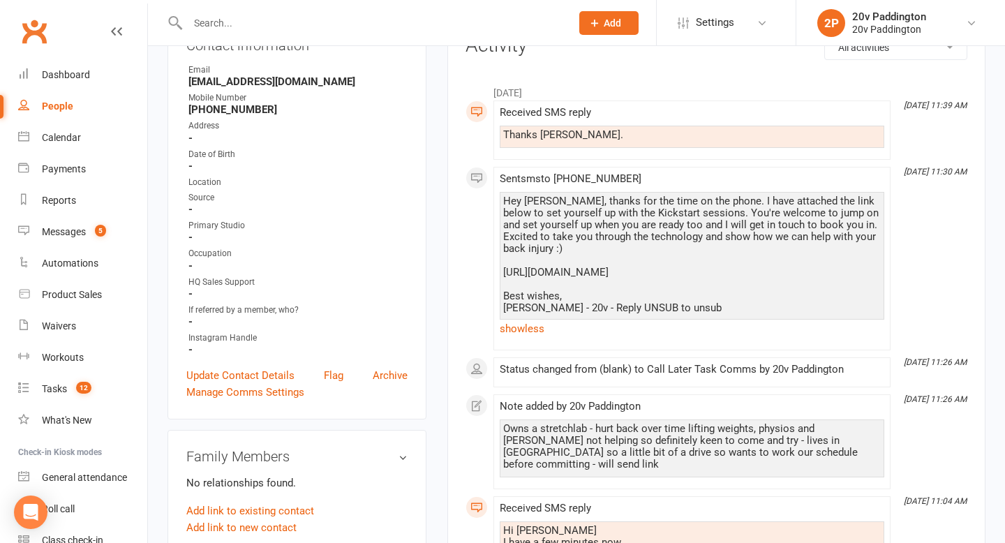
scroll to position [179, 0]
click at [558, 442] on div "Owns a stretchlab - hurt back over time lifting weights, physios and [PERSON_NA…" at bounding box center [692, 445] width 378 height 47
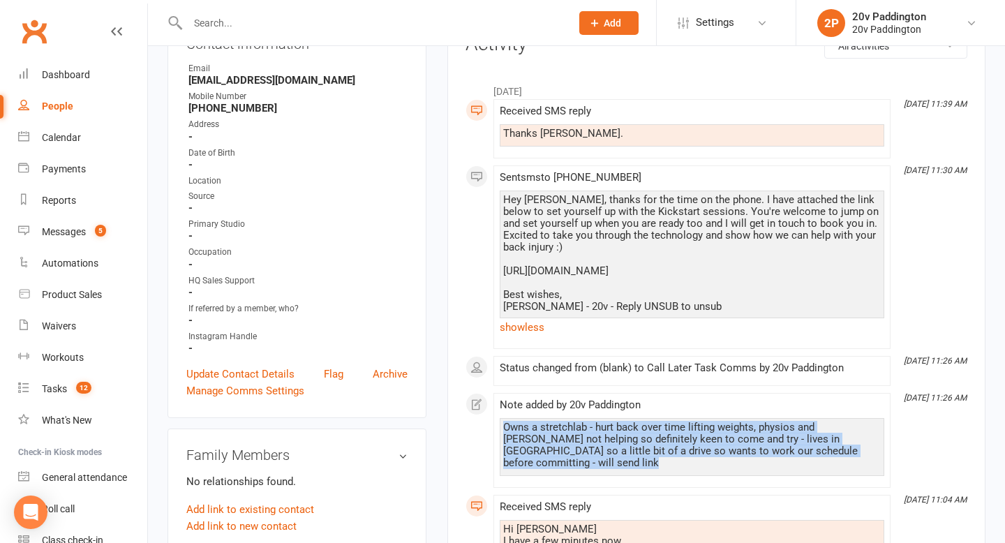
click at [558, 442] on div "Owns a stretchlab - hurt back over time lifting weights, physios and [PERSON_NA…" at bounding box center [692, 445] width 378 height 47
click at [563, 439] on div "Owns a stretchlab - hurt back over time lifting weights, physios and [PERSON_NA…" at bounding box center [692, 445] width 378 height 47
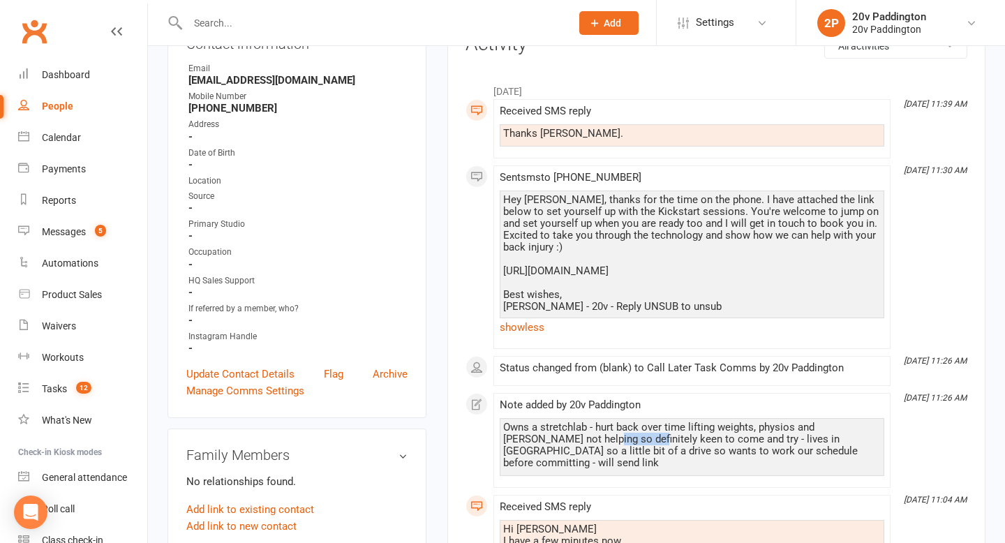
click at [563, 439] on div "Owns a stretchlab - hurt back over time lifting weights, physios and [PERSON_NA…" at bounding box center [692, 445] width 378 height 47
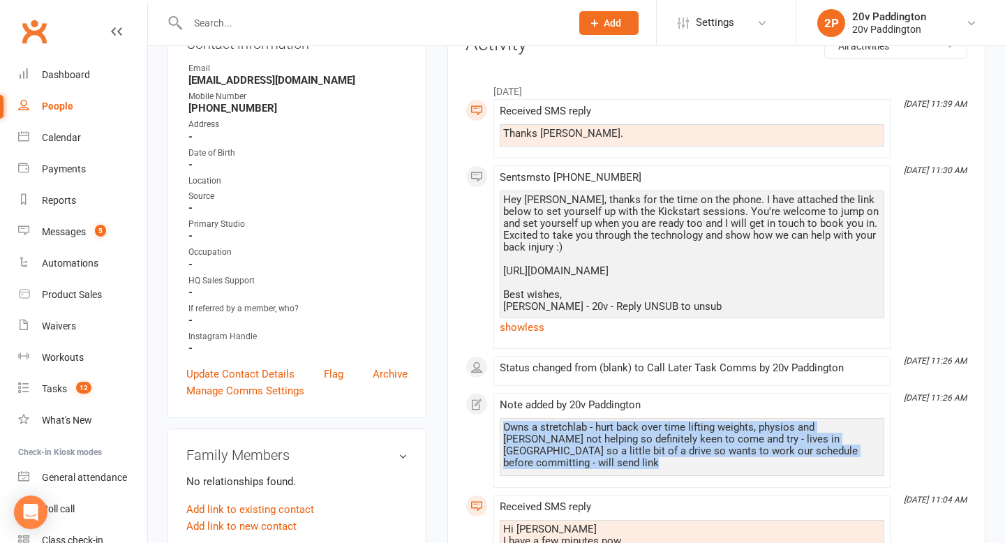
click at [563, 439] on div "Owns a stretchlab - hurt back over time lifting weights, physios and [PERSON_NA…" at bounding box center [692, 445] width 378 height 47
click at [572, 441] on div "Owns a stretchlab - hurt back over time lifting weights, physios and [PERSON_NA…" at bounding box center [692, 445] width 378 height 47
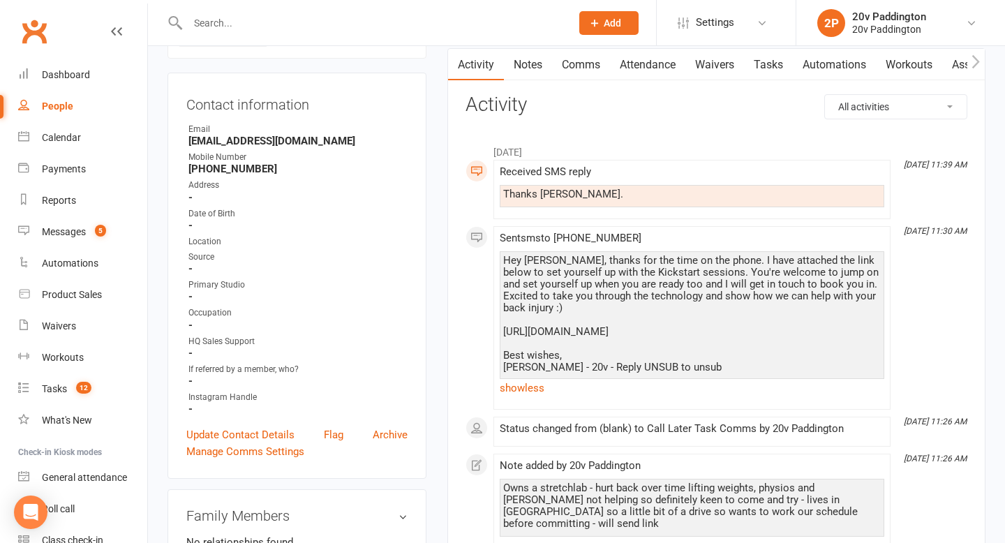
scroll to position [0, 0]
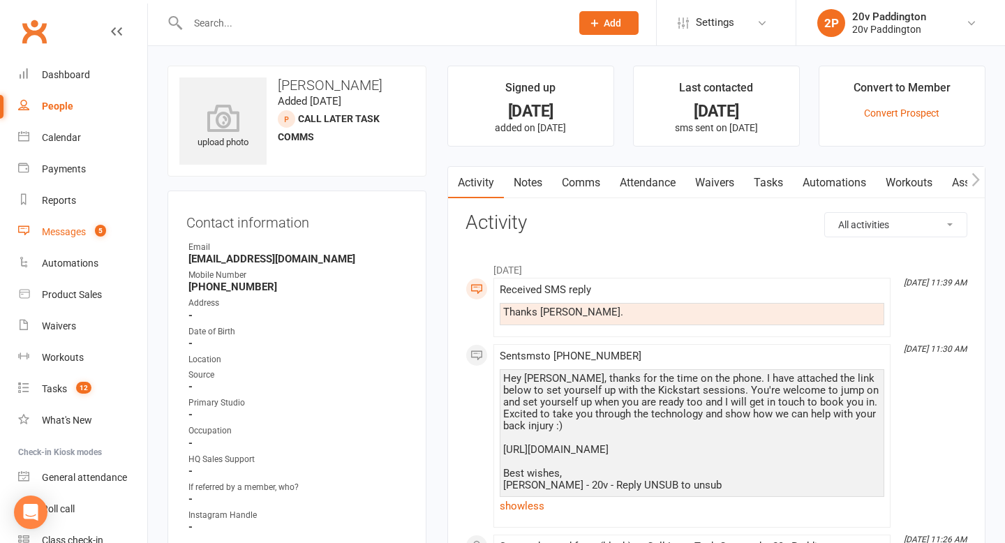
click at [84, 227] on div "Messages" at bounding box center [64, 231] width 44 height 11
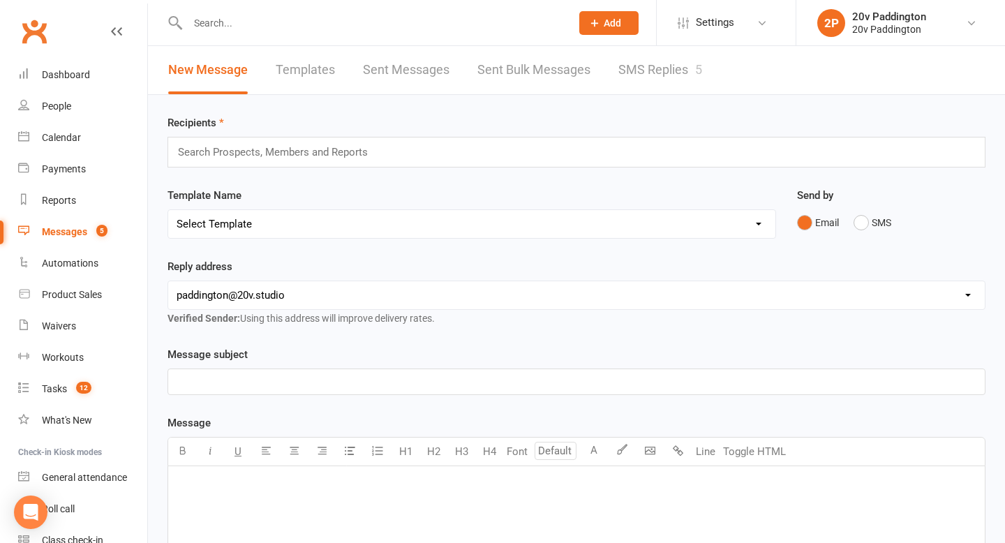
click at [657, 59] on link "SMS Replies 5" at bounding box center [660, 70] width 84 height 48
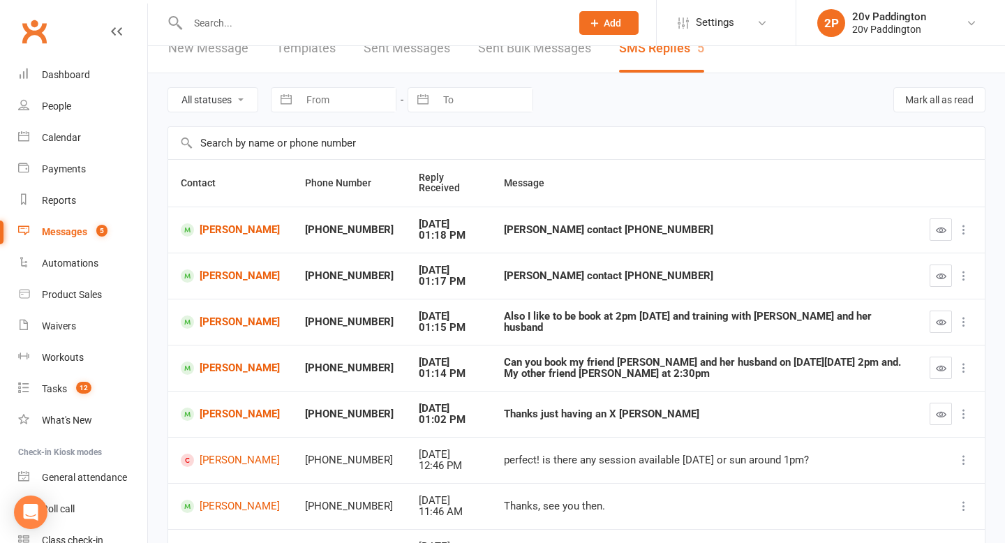
scroll to position [105, 0]
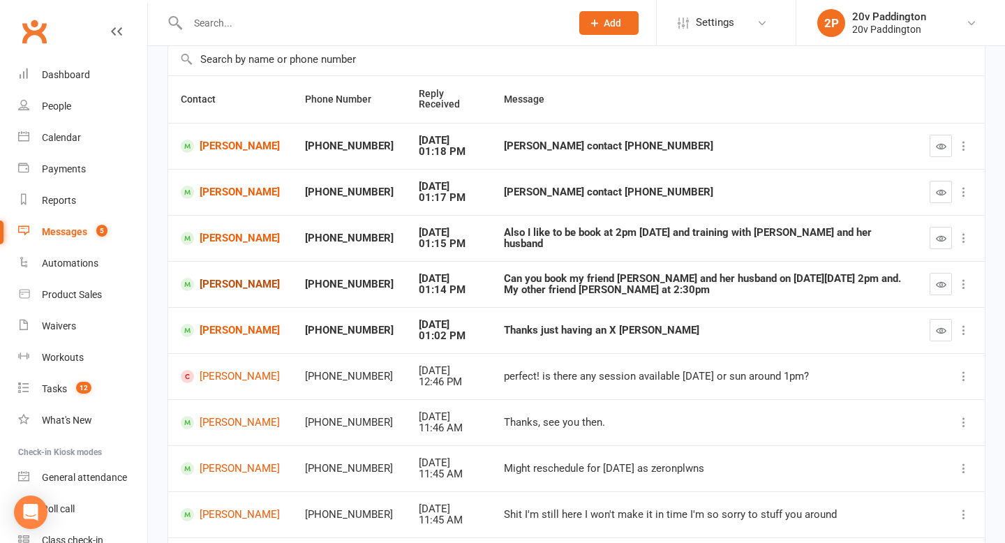
click at [216, 284] on link "[PERSON_NAME]" at bounding box center [230, 284] width 99 height 13
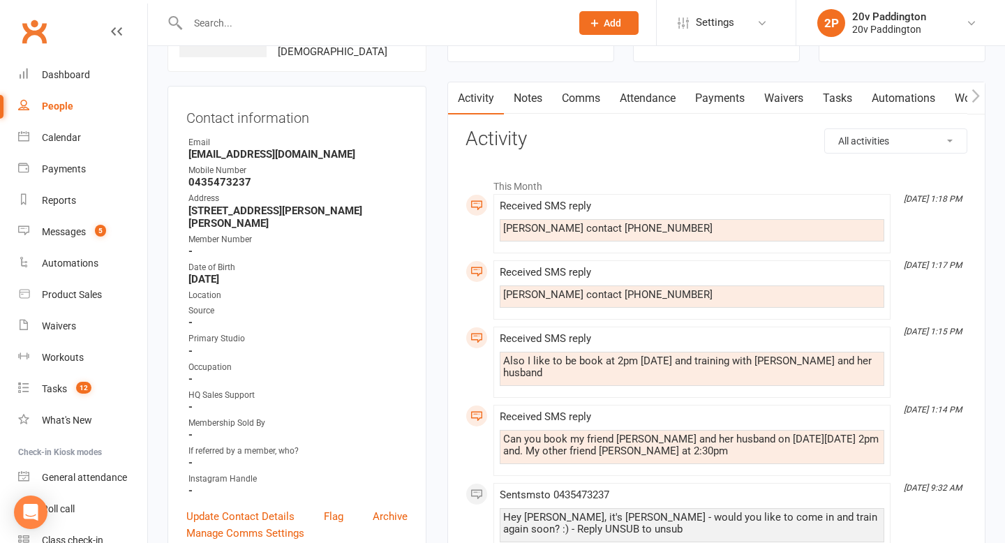
scroll to position [207, 0]
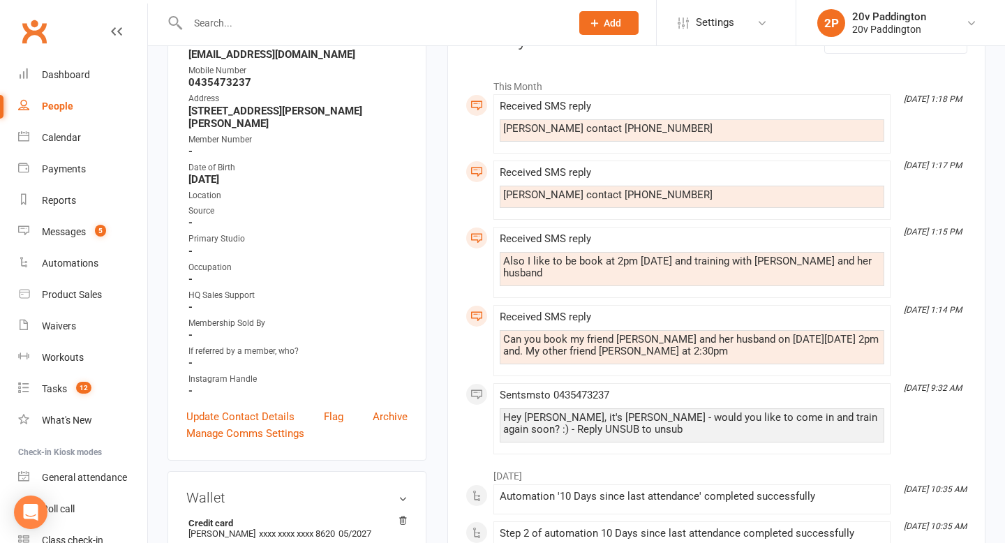
click at [681, 334] on div "Can you book my friend [PERSON_NAME] and her husband on [DATE][DATE] 2pm and. M…" at bounding box center [692, 346] width 378 height 24
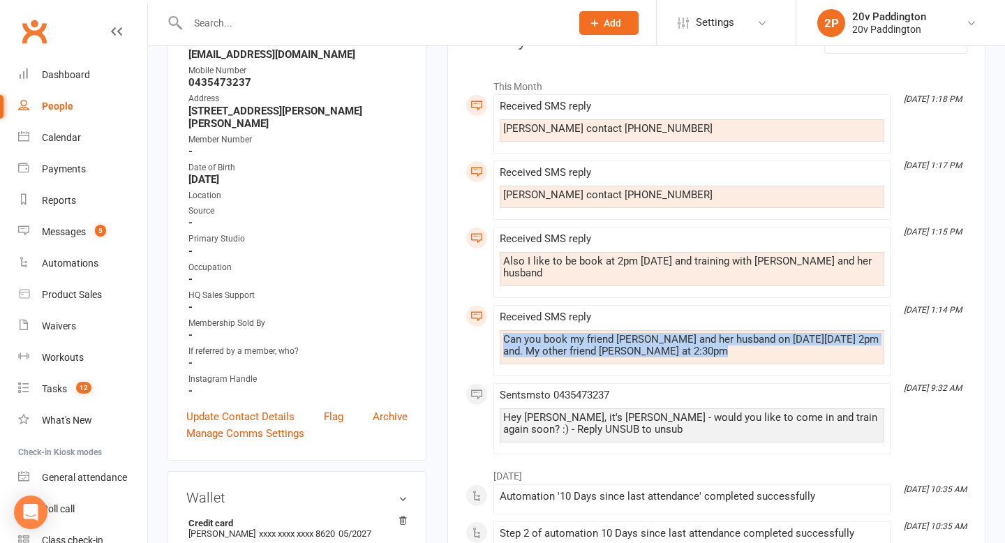
click at [681, 334] on div "Can you book my friend [PERSON_NAME] and her husband on [DATE][DATE] 2pm and. M…" at bounding box center [692, 346] width 378 height 24
click at [574, 334] on div "Can you book my friend [PERSON_NAME] and her husband on [DATE][DATE] 2pm and. M…" at bounding box center [692, 346] width 378 height 24
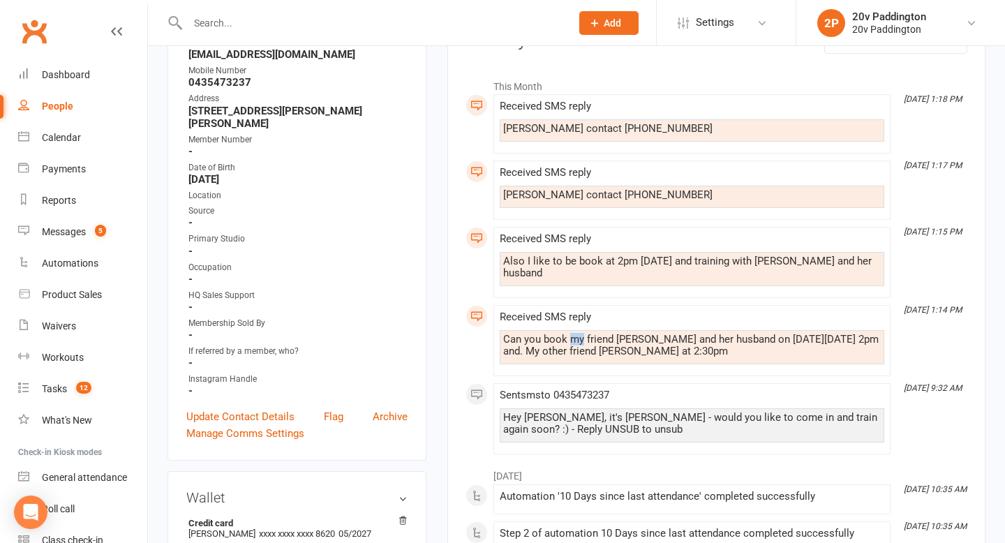
click at [574, 334] on div "Can you book my friend [PERSON_NAME] and her husband on [DATE][DATE] 2pm and. M…" at bounding box center [692, 346] width 378 height 24
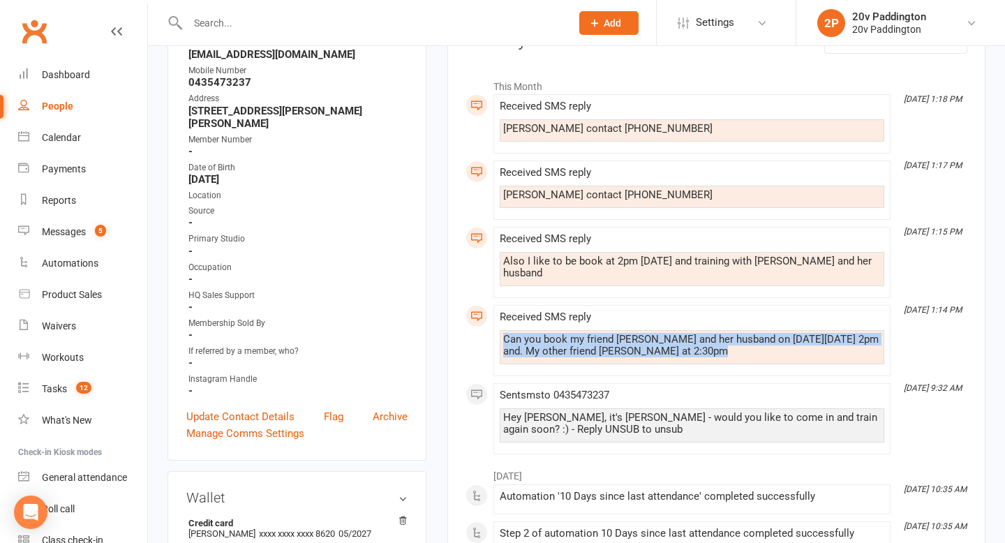
click at [574, 334] on div "Can you book my friend [PERSON_NAME] and her husband on [DATE][DATE] 2pm and. M…" at bounding box center [692, 346] width 378 height 24
click at [84, 248] on link "Automations" at bounding box center [82, 263] width 129 height 31
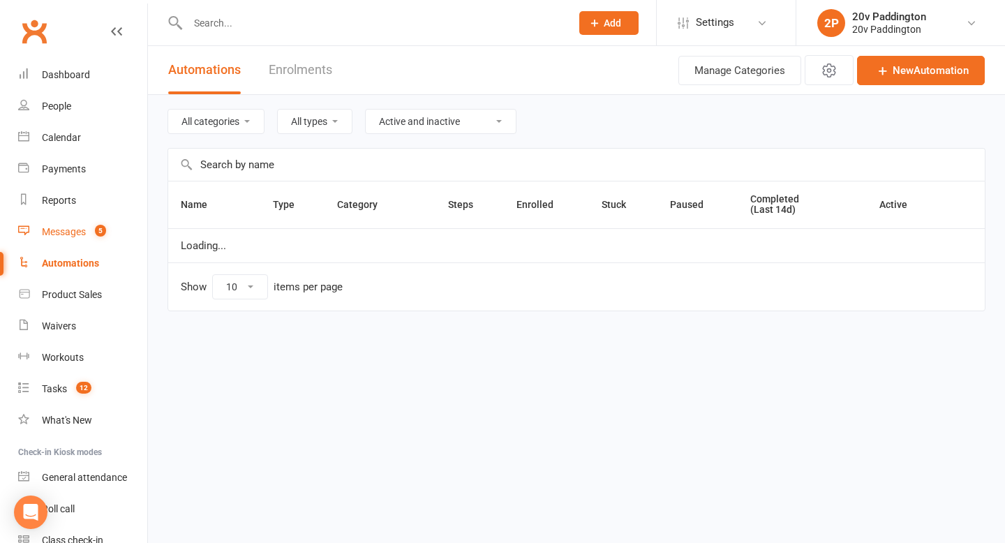
select select "100"
click at [89, 232] on count-badge "5" at bounding box center [97, 231] width 18 height 11
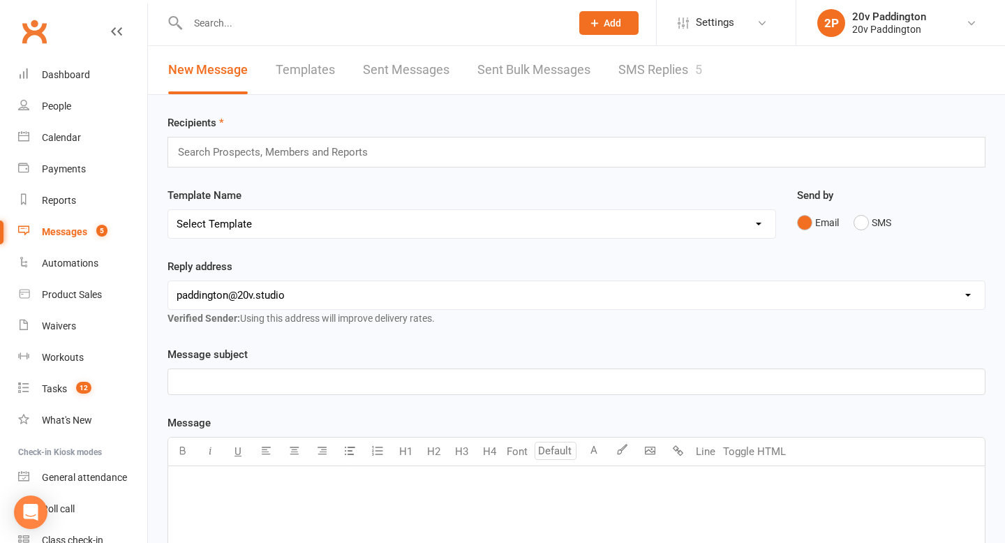
click at [670, 72] on link "SMS Replies 5" at bounding box center [660, 70] width 84 height 48
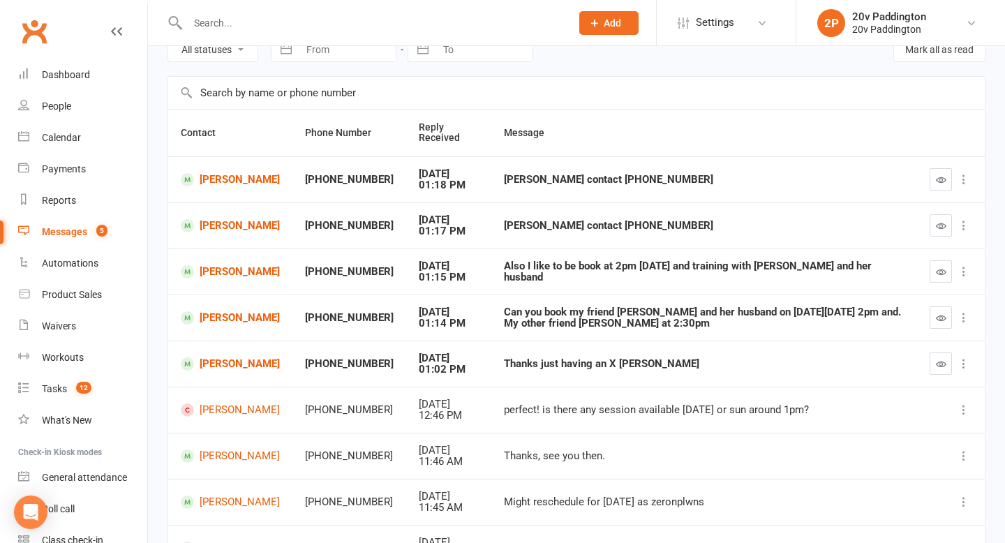
scroll to position [83, 0]
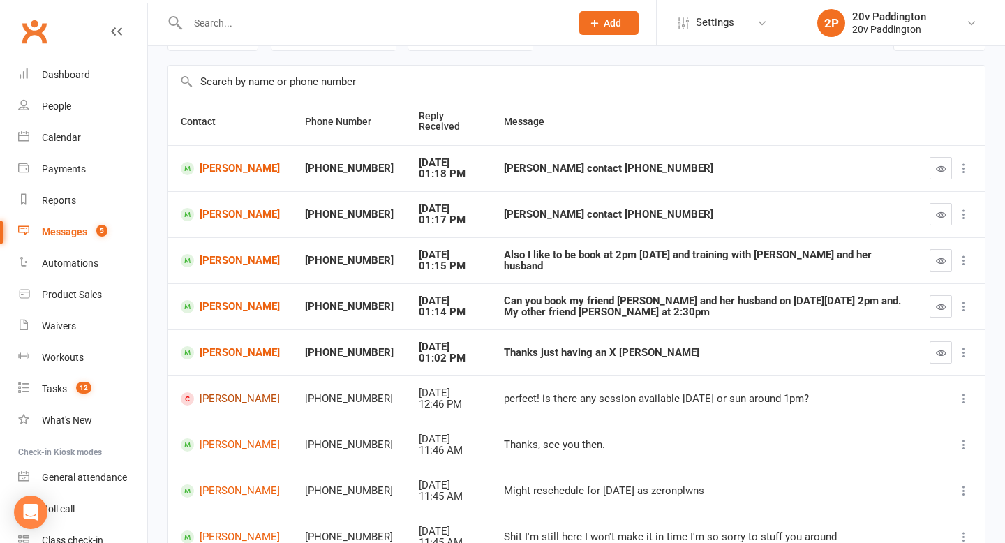
click at [212, 399] on link "[PERSON_NAME]" at bounding box center [230, 398] width 99 height 13
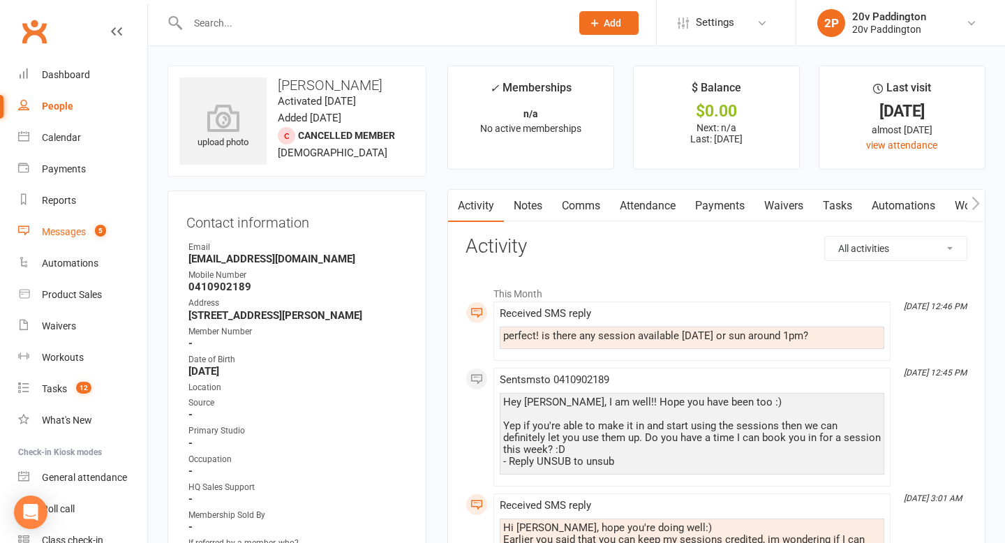
click at [83, 230] on div "Messages" at bounding box center [64, 231] width 44 height 11
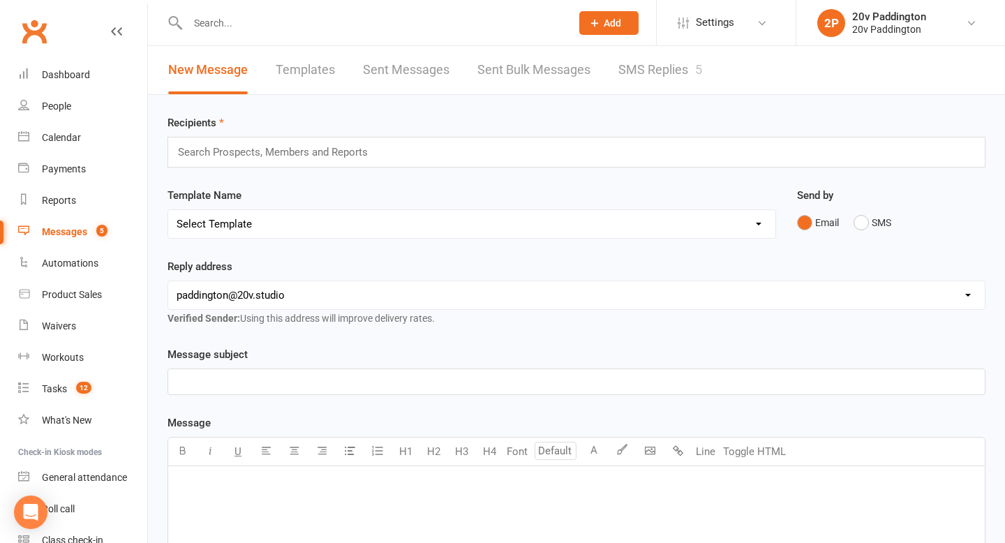
click at [714, 82] on div "New Message Templates Sent Messages Sent Bulk Messages SMS Replies 5" at bounding box center [435, 70] width 574 height 48
click at [680, 73] on link "SMS Replies 5" at bounding box center [660, 70] width 84 height 48
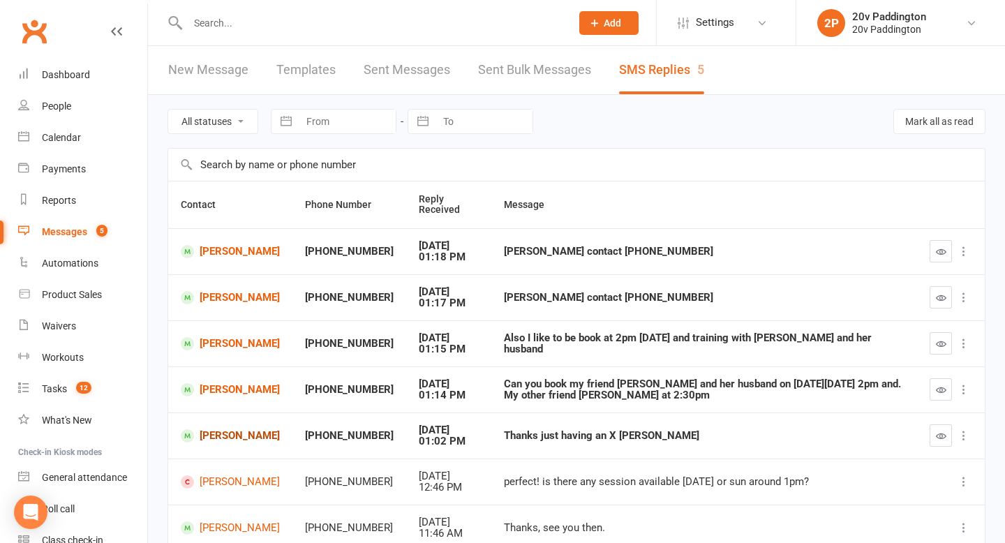
click at [208, 436] on link "[PERSON_NAME]" at bounding box center [230, 435] width 99 height 13
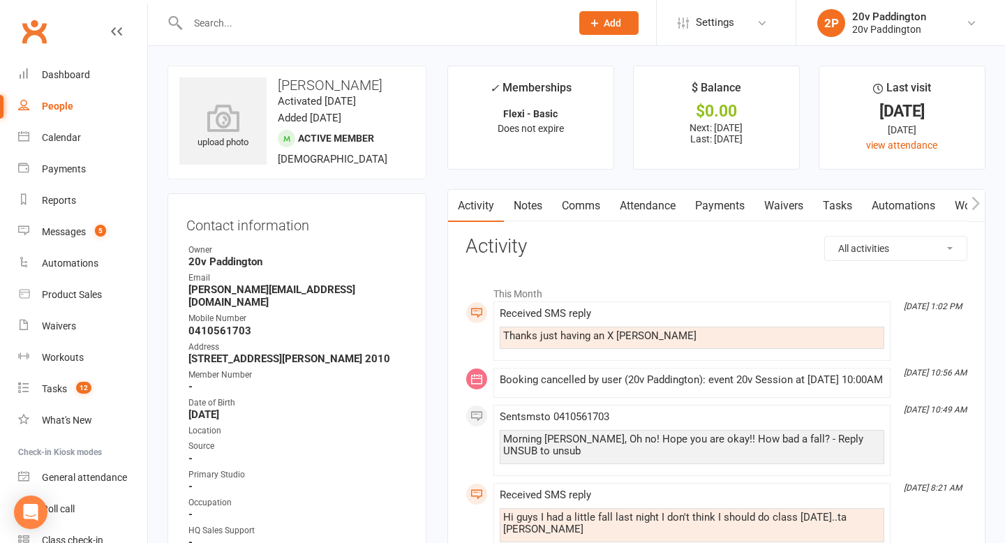
click at [563, 207] on link "Comms" at bounding box center [581, 206] width 58 height 32
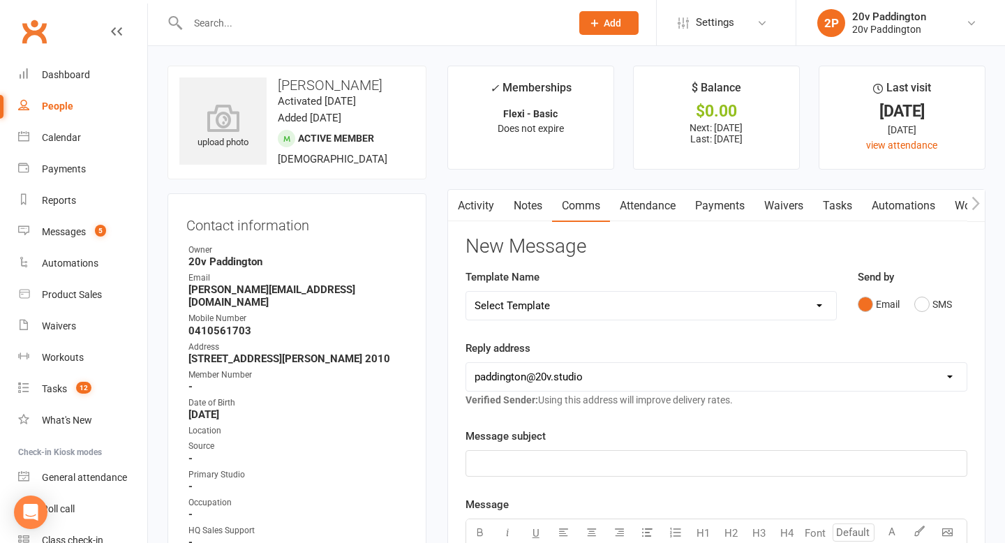
click at [937, 322] on div "Send by Email SMS" at bounding box center [912, 303] width 131 height 68
click at [935, 315] on button "SMS" at bounding box center [933, 304] width 38 height 27
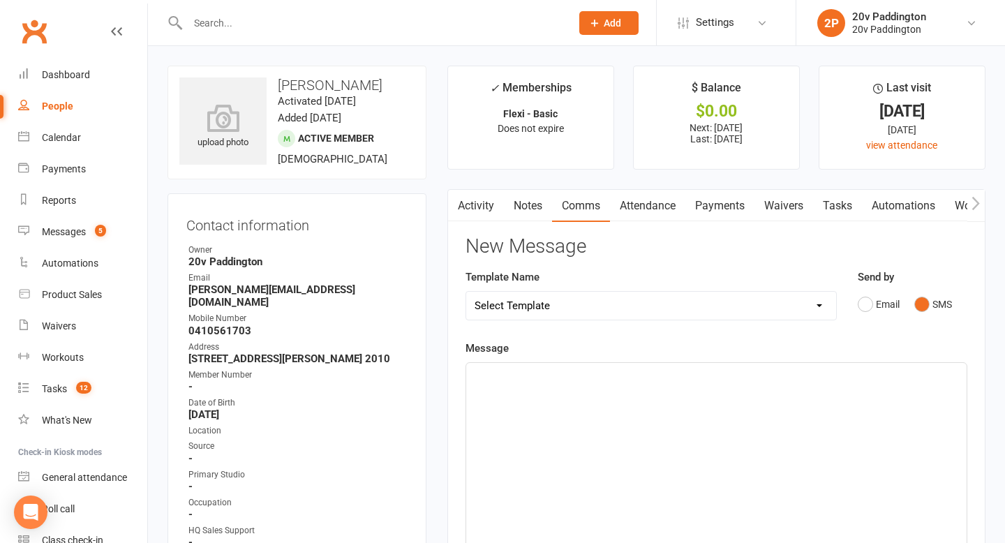
click at [764, 389] on div "﻿" at bounding box center [716, 467] width 501 height 209
click at [526, 378] on span "Hopefully its not too bad! Let us know how you" at bounding box center [585, 375] width 220 height 13
click at [722, 366] on div "Hopefully it's not too bad! Let us know how you" at bounding box center [716, 467] width 501 height 209
click at [717, 380] on p "Hopefully it's not too bad! Let us know how you" at bounding box center [717, 375] width 484 height 17
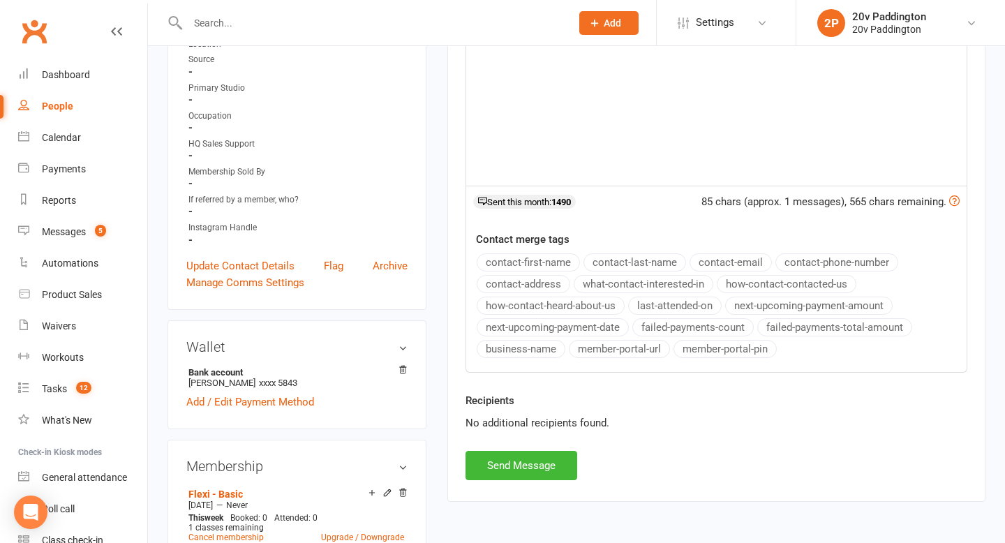
scroll to position [443, 0]
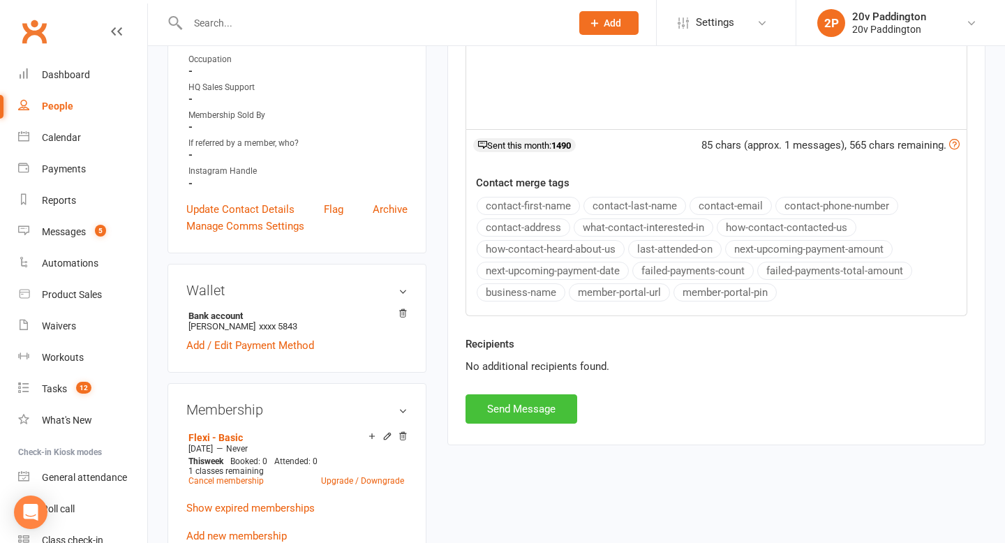
click at [503, 406] on button "Send Message" at bounding box center [522, 408] width 112 height 29
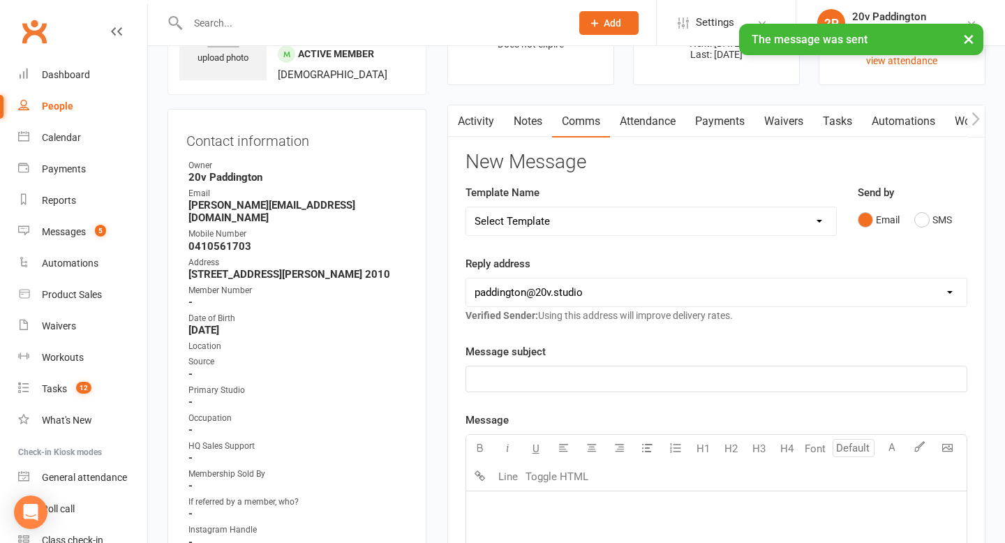
scroll to position [0, 0]
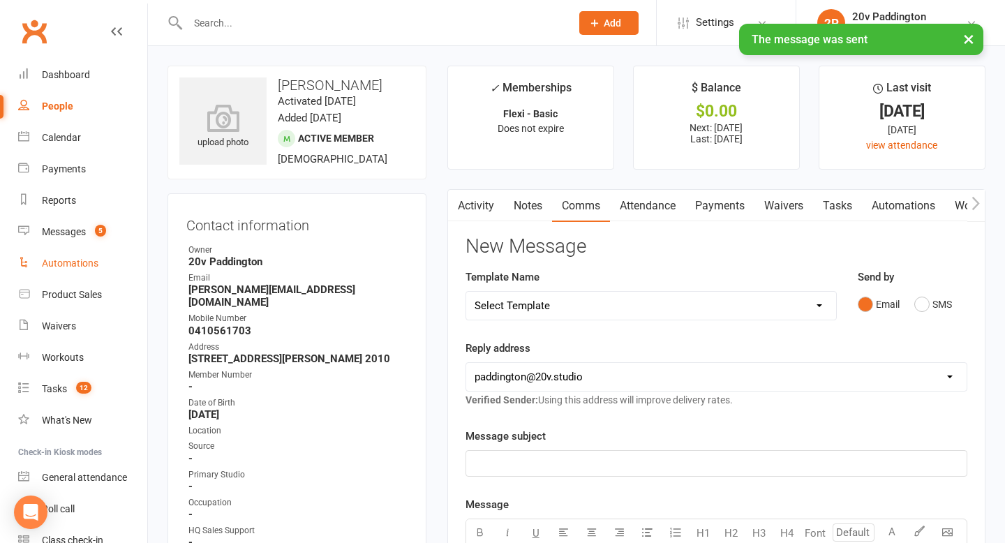
click at [55, 249] on link "Automations" at bounding box center [82, 263] width 129 height 31
select select "100"
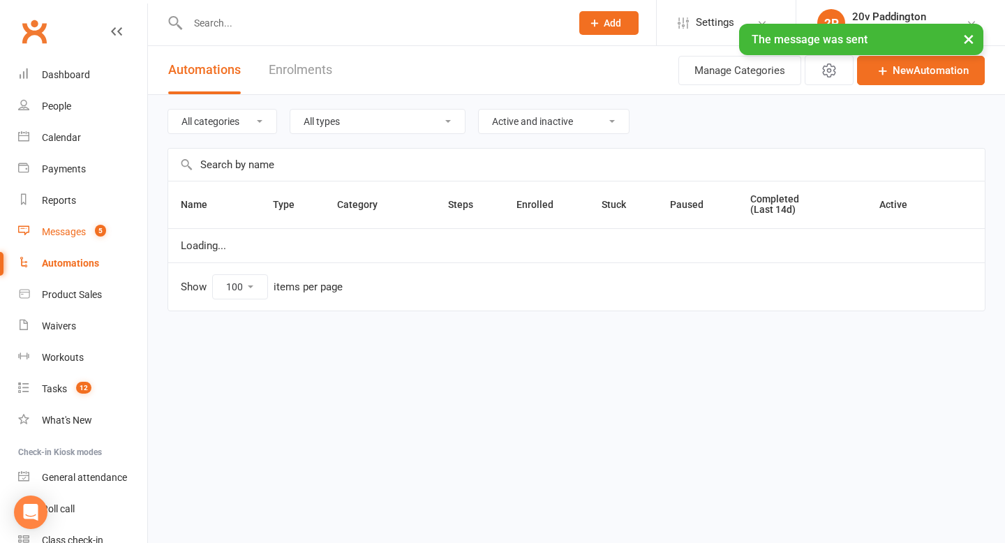
click at [66, 229] on div "Messages" at bounding box center [64, 231] width 44 height 11
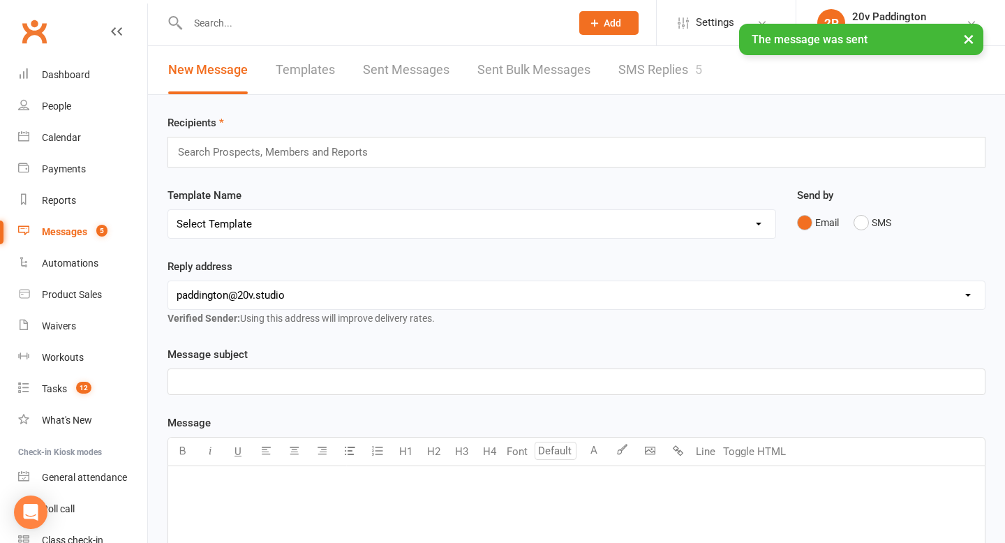
click at [644, 24] on div "× The message was sent" at bounding box center [493, 24] width 987 height 0
click at [639, 73] on link "SMS Replies 5" at bounding box center [660, 70] width 84 height 48
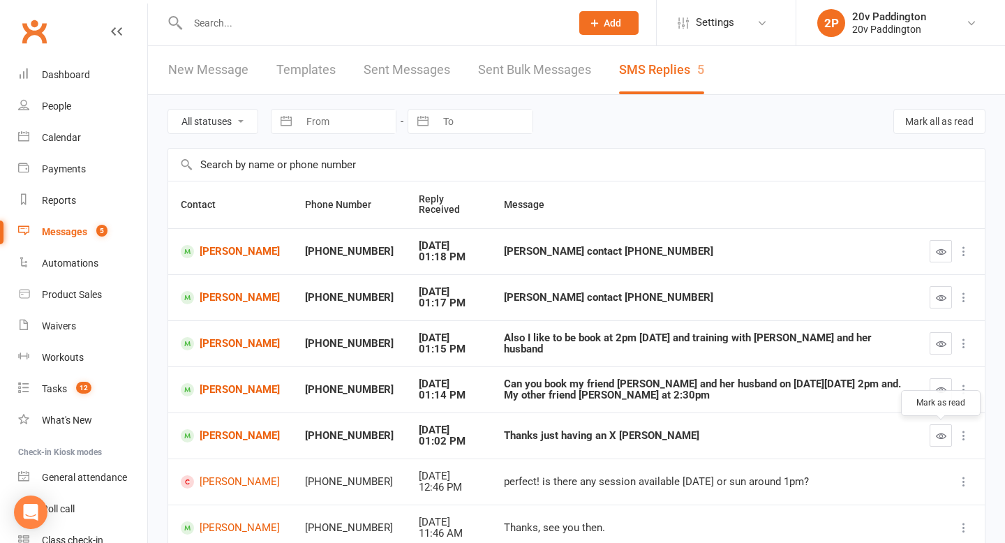
click at [944, 440] on icon "button" at bounding box center [941, 436] width 10 height 10
click at [235, 385] on link "[PERSON_NAME]" at bounding box center [230, 389] width 99 height 13
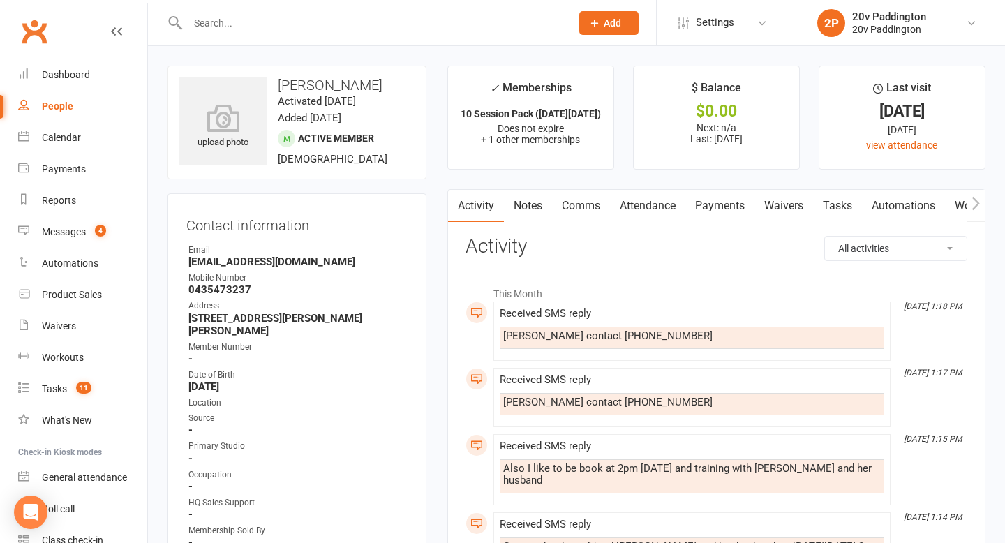
click at [365, 20] on input "text" at bounding box center [373, 23] width 378 height 20
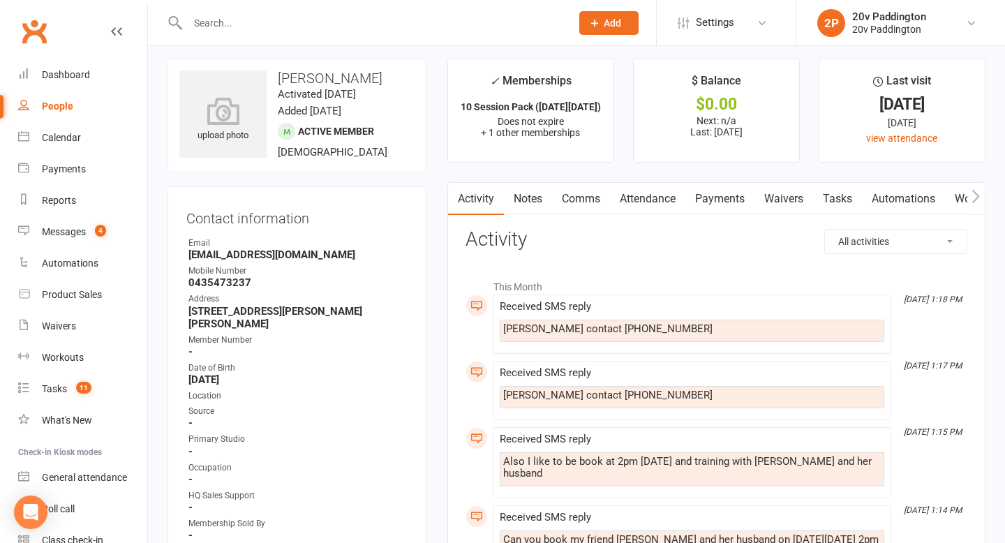
scroll to position [8, 0]
click at [75, 234] on div "Messages" at bounding box center [64, 231] width 44 height 11
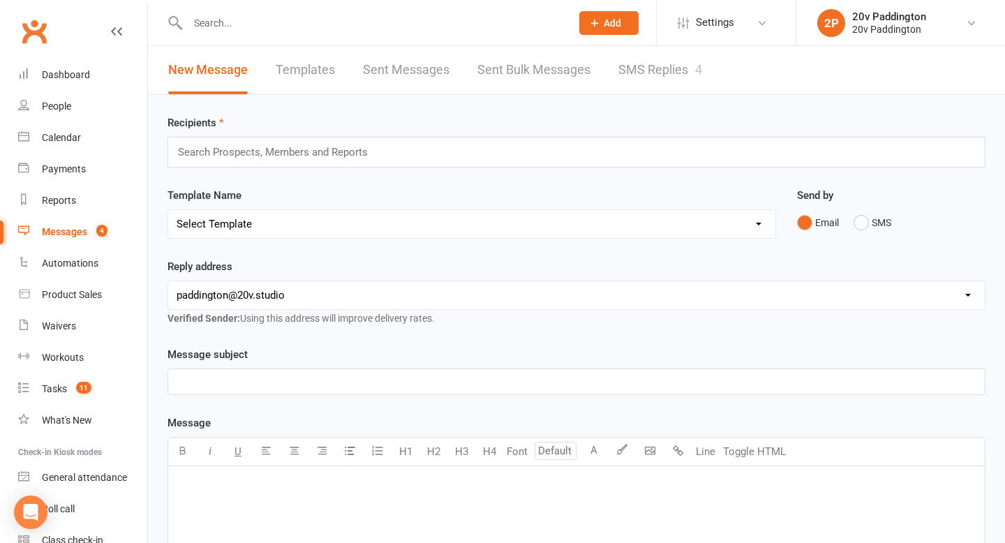
click at [611, 66] on div "New Message Templates Sent Messages Sent Bulk Messages SMS Replies 4" at bounding box center [435, 70] width 574 height 48
click at [630, 66] on link "SMS Replies 4" at bounding box center [660, 70] width 84 height 48
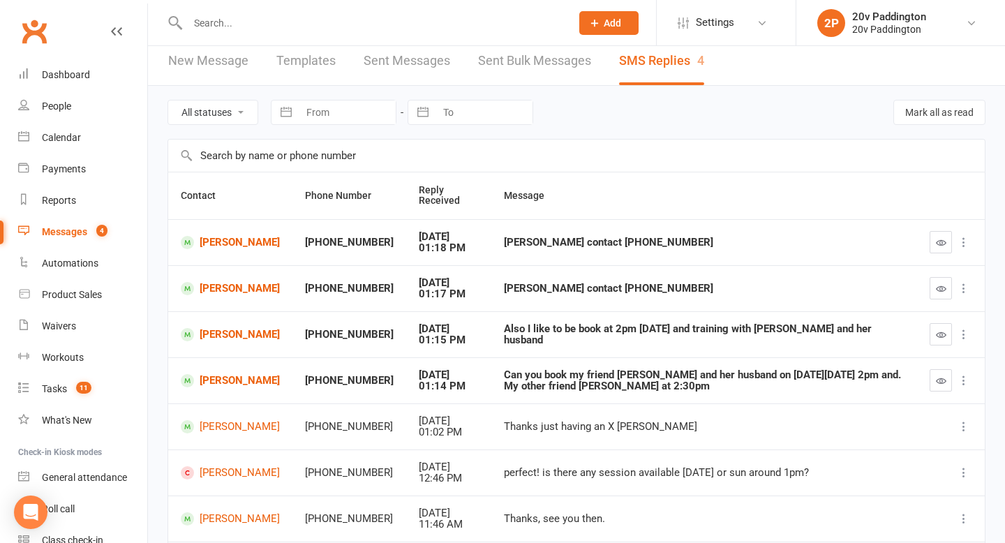
scroll to position [10, 0]
click at [633, 245] on div "[PERSON_NAME] contact [PHONE_NUMBER]" at bounding box center [704, 242] width 401 height 12
click at [47, 135] on div "Calendar" at bounding box center [61, 137] width 39 height 11
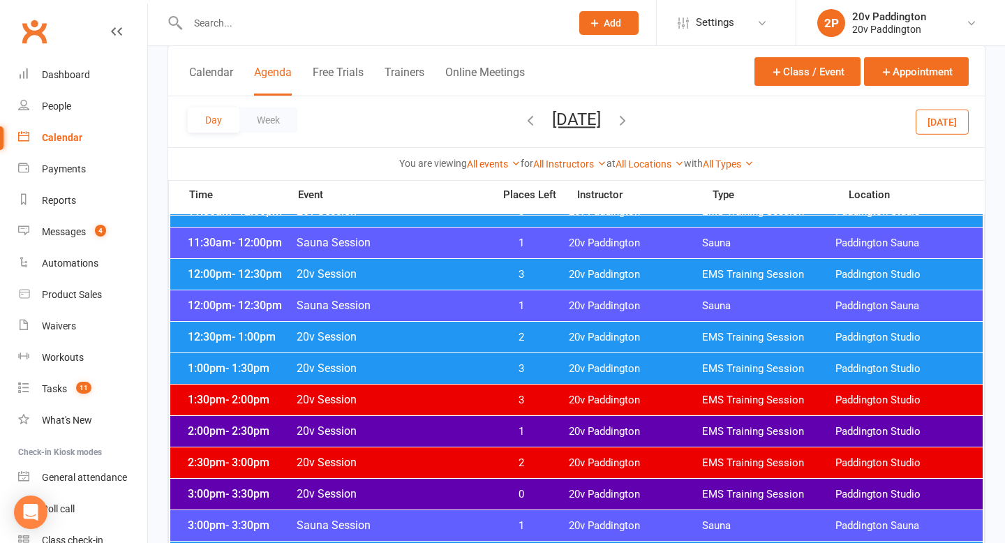
scroll to position [816, 0]
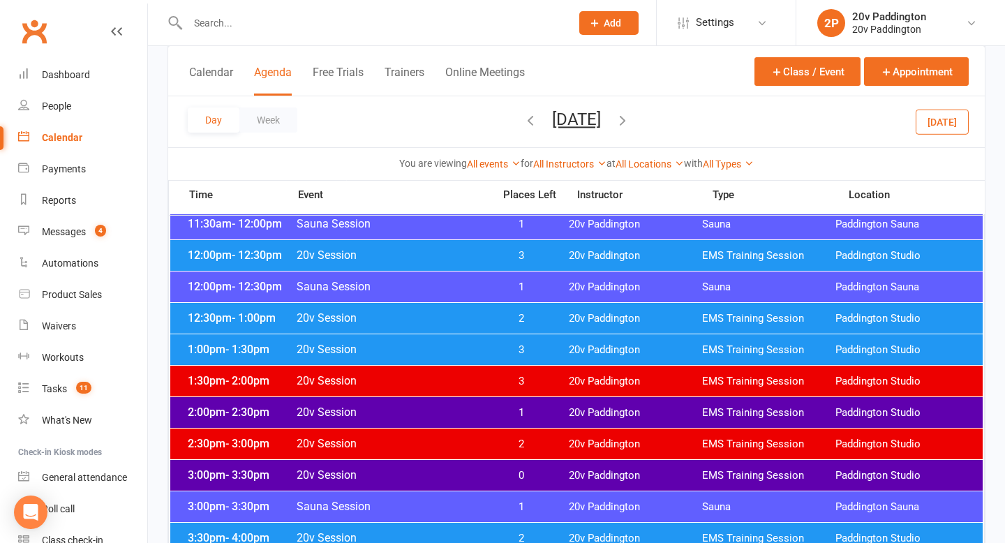
click at [431, 383] on span "20v Session" at bounding box center [390, 380] width 189 height 13
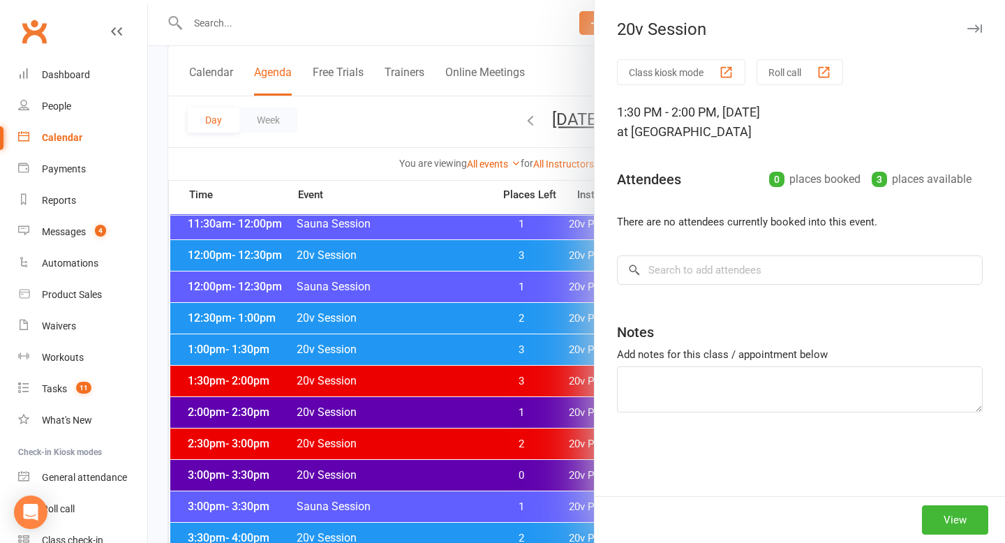
click at [412, 406] on div at bounding box center [576, 271] width 857 height 543
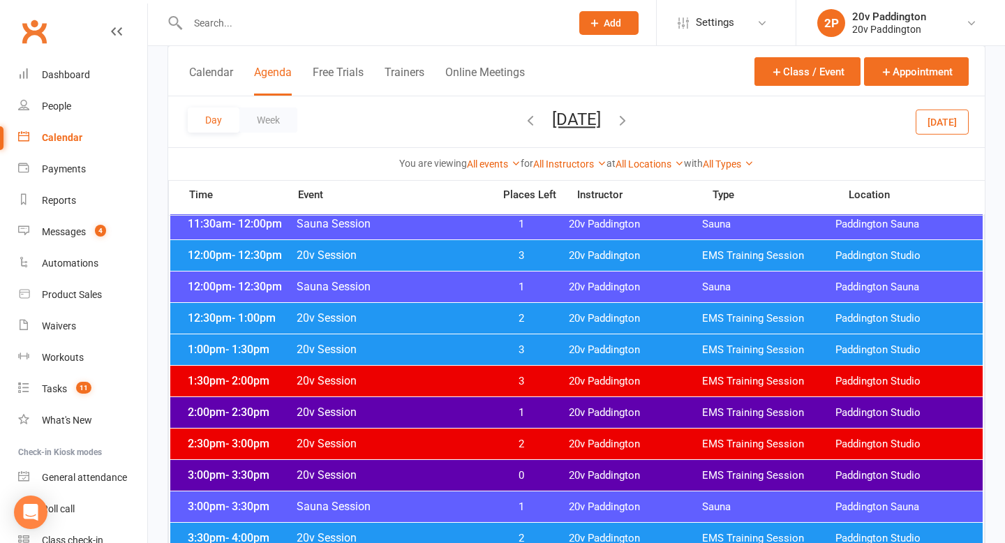
click at [410, 412] on span "20v Session" at bounding box center [390, 412] width 189 height 13
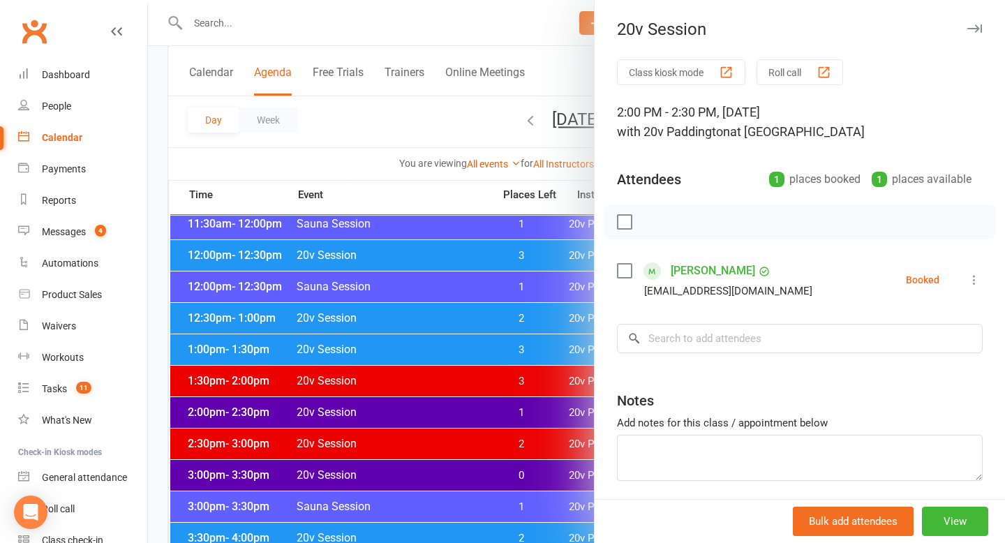
click at [409, 412] on div at bounding box center [576, 271] width 857 height 543
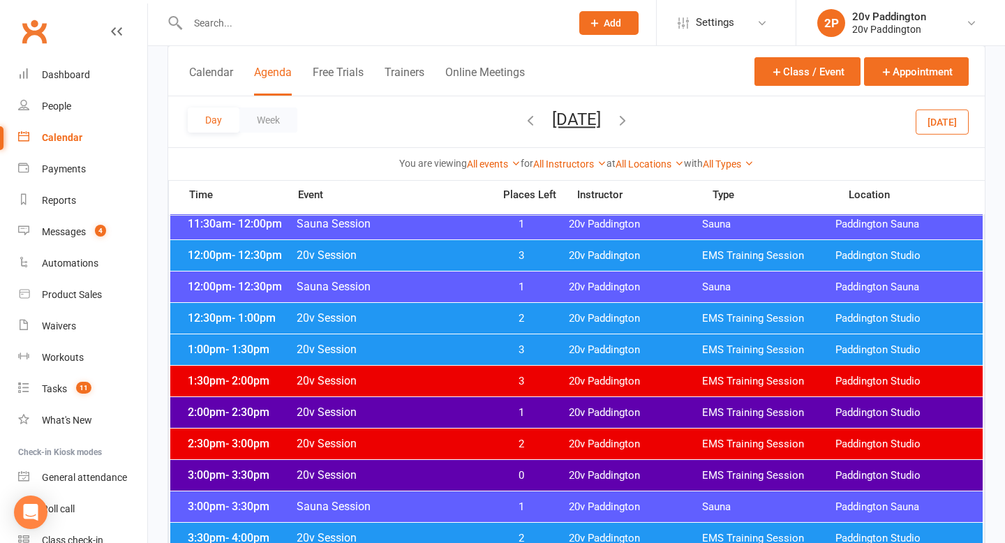
click at [415, 410] on span "20v Session" at bounding box center [390, 412] width 189 height 13
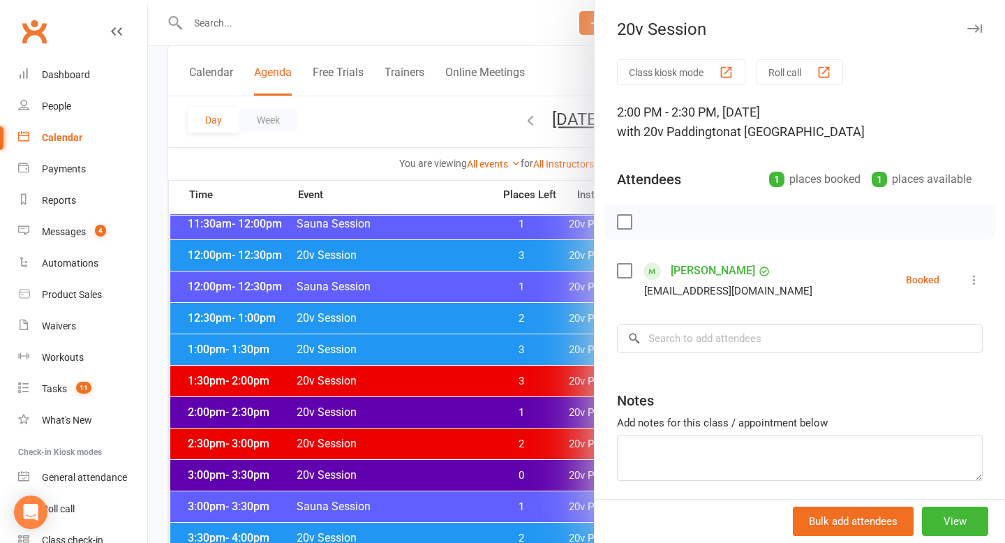
click at [415, 408] on div at bounding box center [576, 271] width 857 height 543
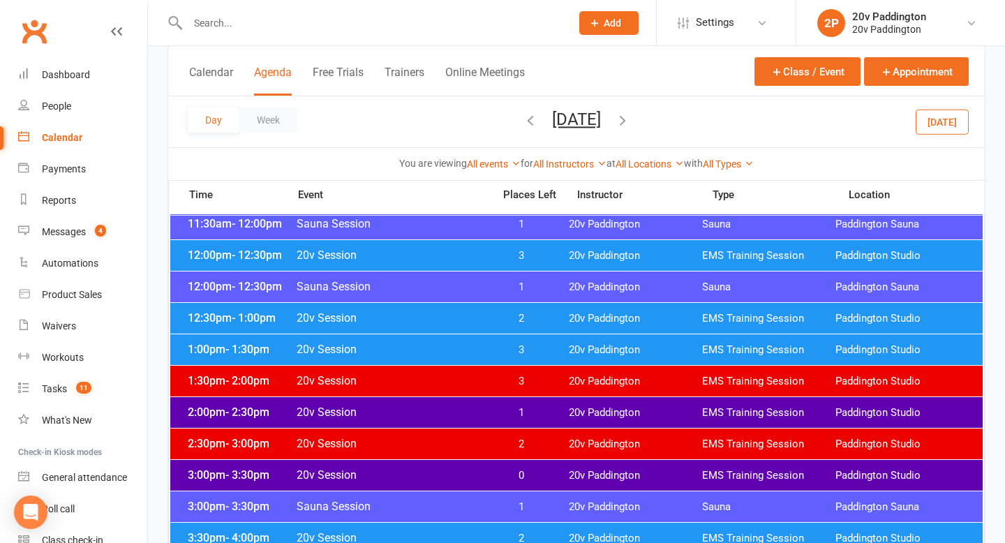
click at [458, 373] on div "1:30pm - 2:00pm 20v Session 3 20v Paddington EMS Training Session Paddington St…" at bounding box center [576, 381] width 813 height 31
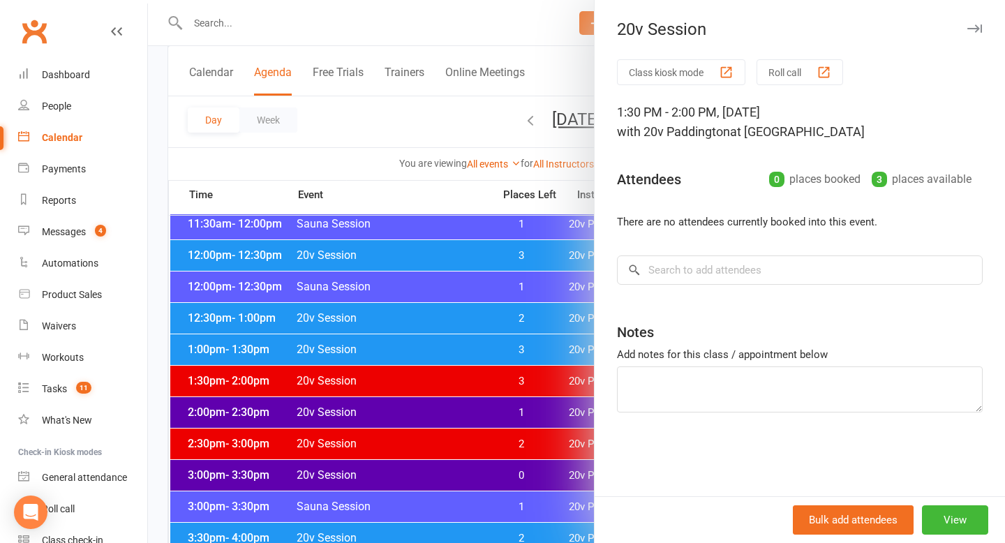
click at [446, 357] on div at bounding box center [576, 271] width 857 height 543
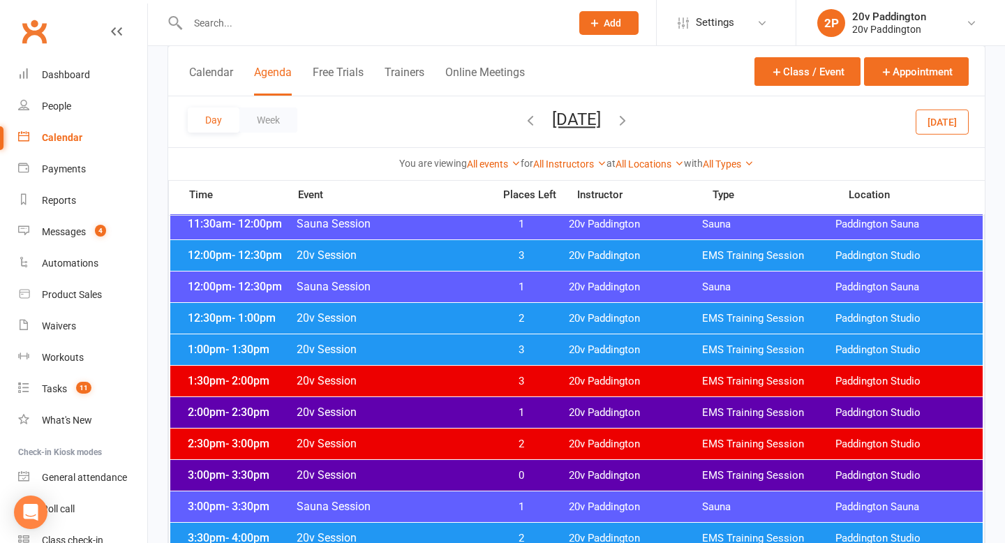
click at [505, 380] on span "3" at bounding box center [521, 381] width 73 height 13
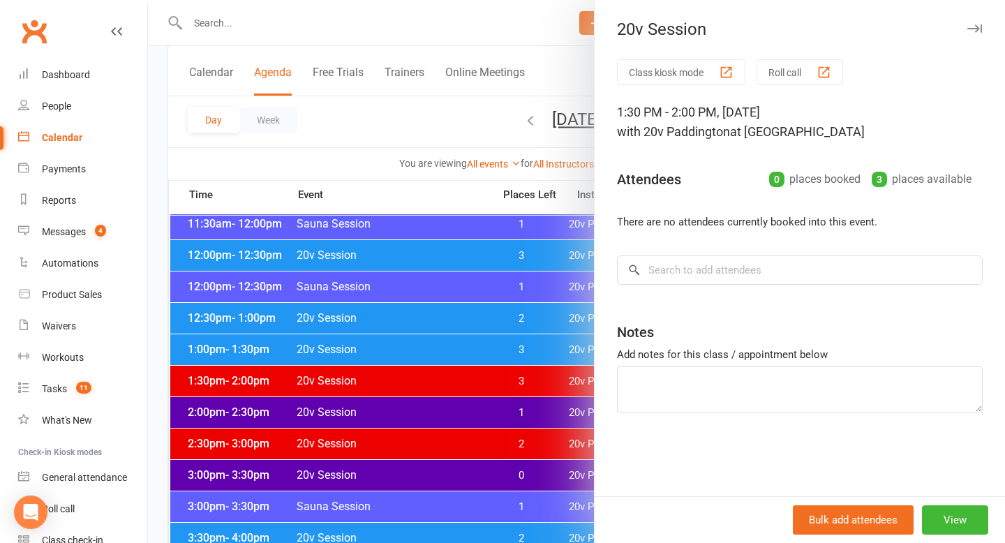
click at [498, 385] on div at bounding box center [576, 271] width 857 height 543
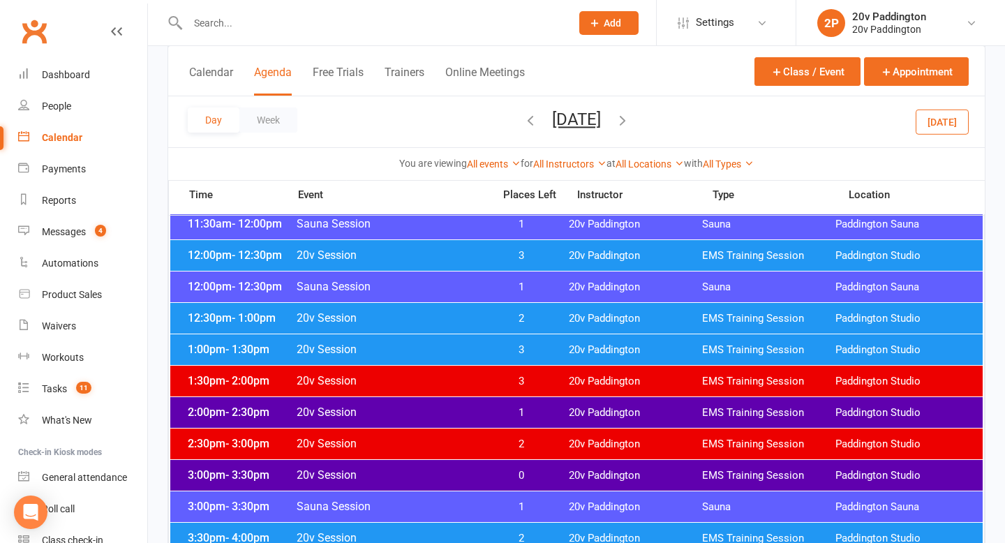
click at [494, 410] on span "1" at bounding box center [521, 412] width 73 height 13
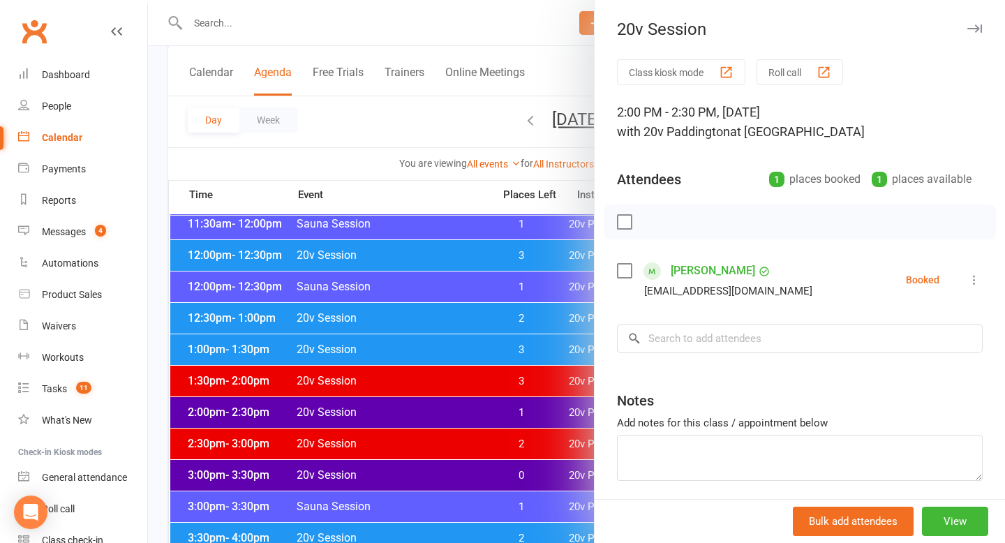
click at [494, 409] on div at bounding box center [576, 271] width 857 height 543
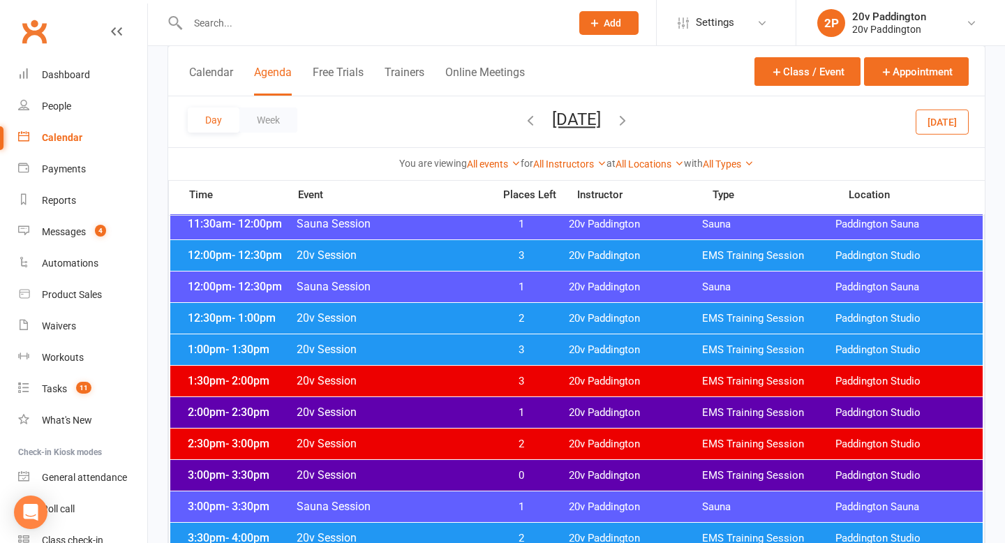
click at [506, 383] on span "3" at bounding box center [521, 381] width 73 height 13
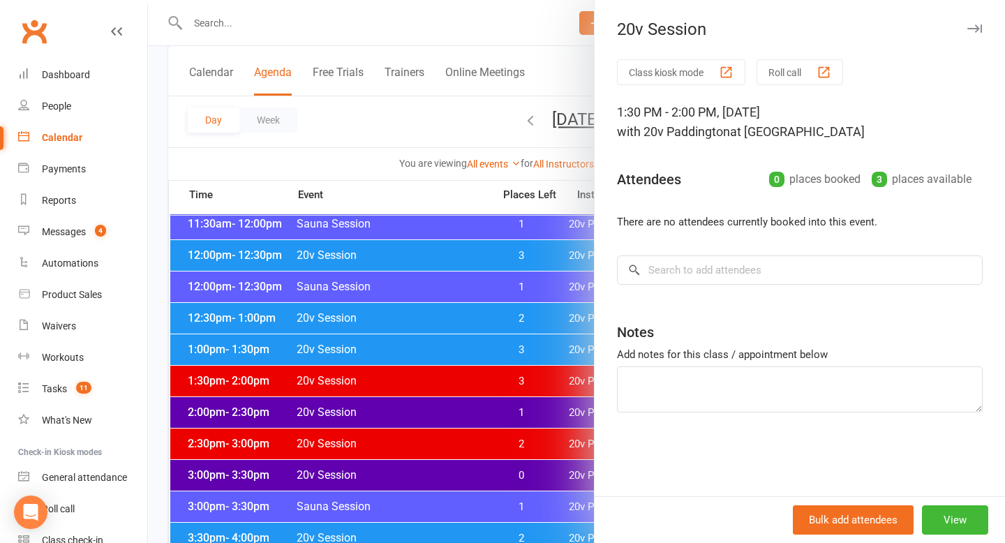
click at [498, 387] on div at bounding box center [576, 271] width 857 height 543
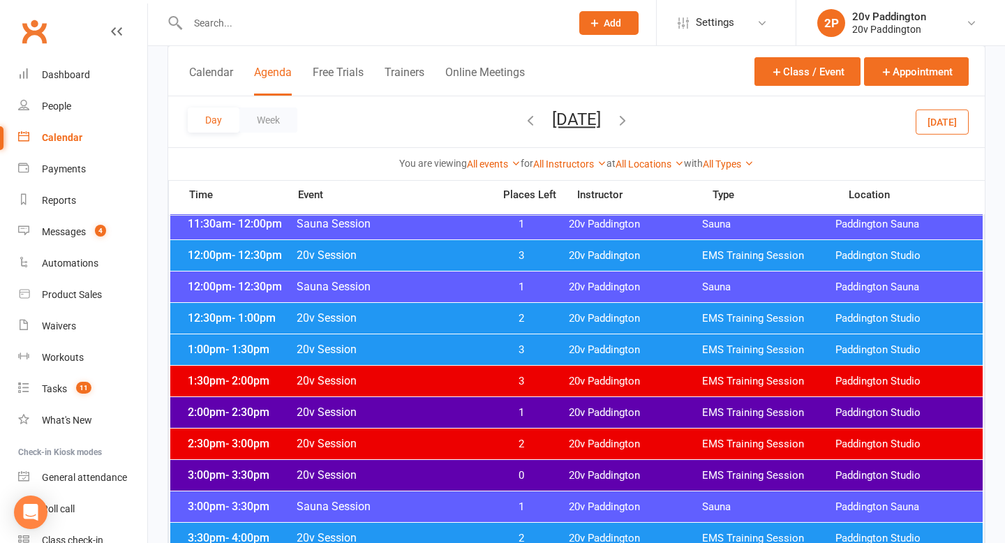
click at [503, 383] on span "3" at bounding box center [521, 381] width 73 height 13
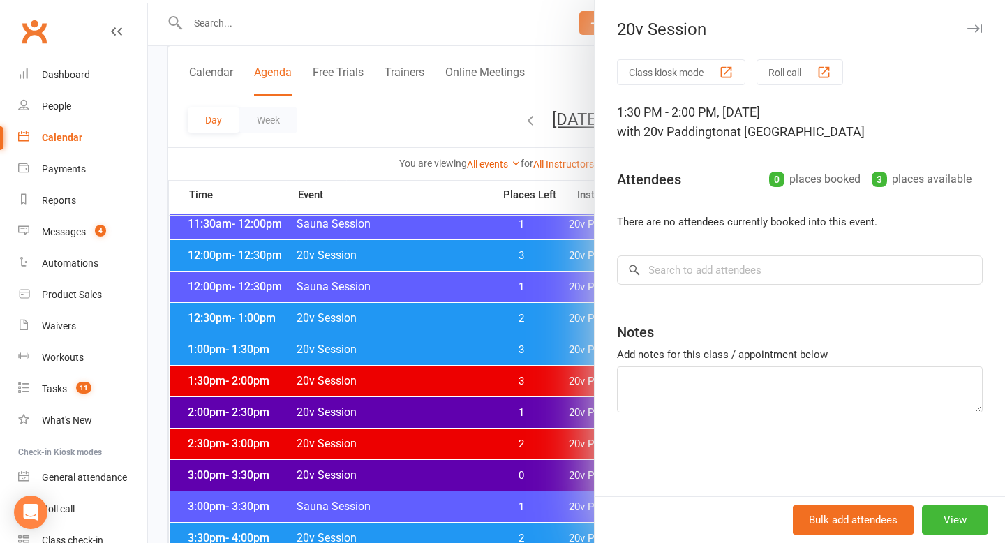
click at [496, 403] on div at bounding box center [576, 271] width 857 height 543
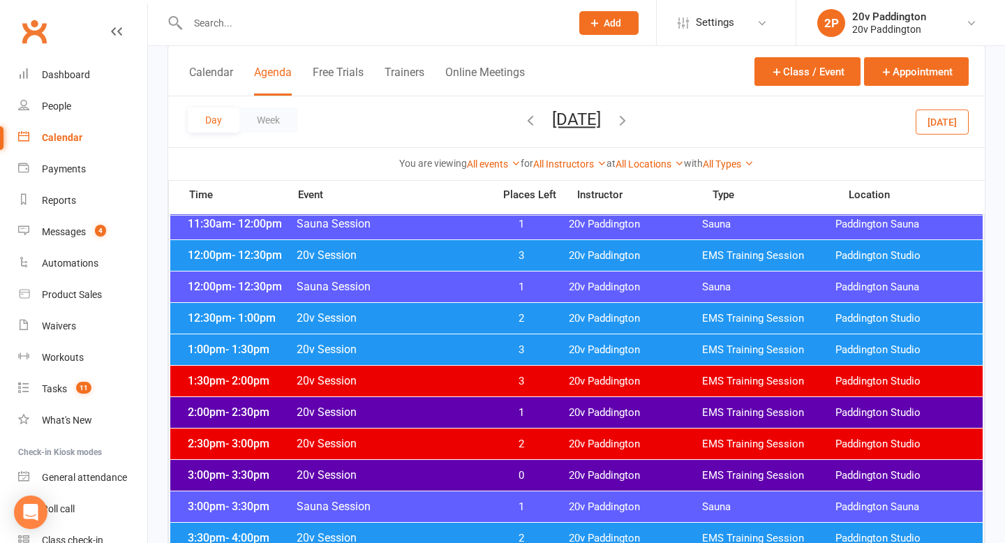
click at [488, 408] on span "1" at bounding box center [521, 412] width 73 height 13
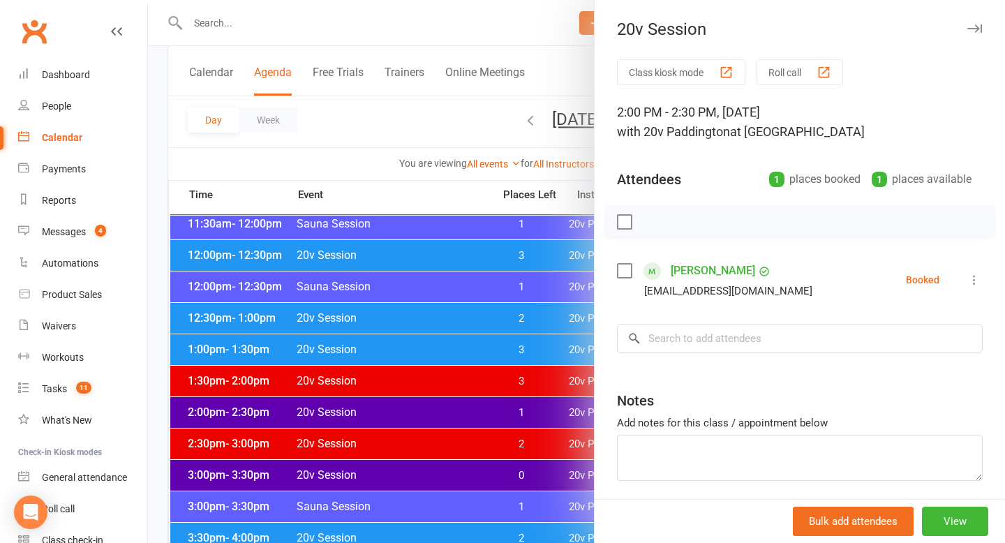
click at [487, 409] on div at bounding box center [576, 271] width 857 height 543
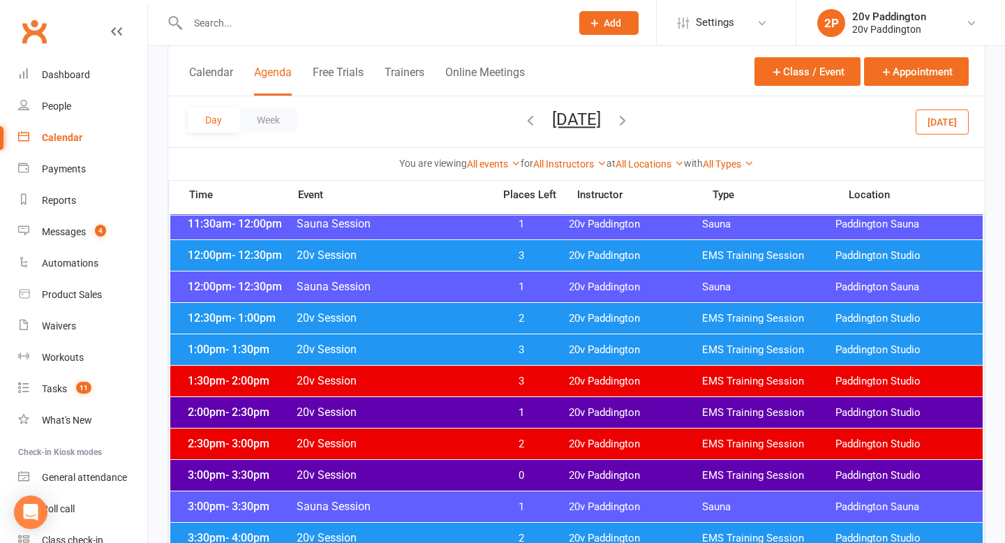
click at [494, 383] on span "3" at bounding box center [521, 381] width 73 height 13
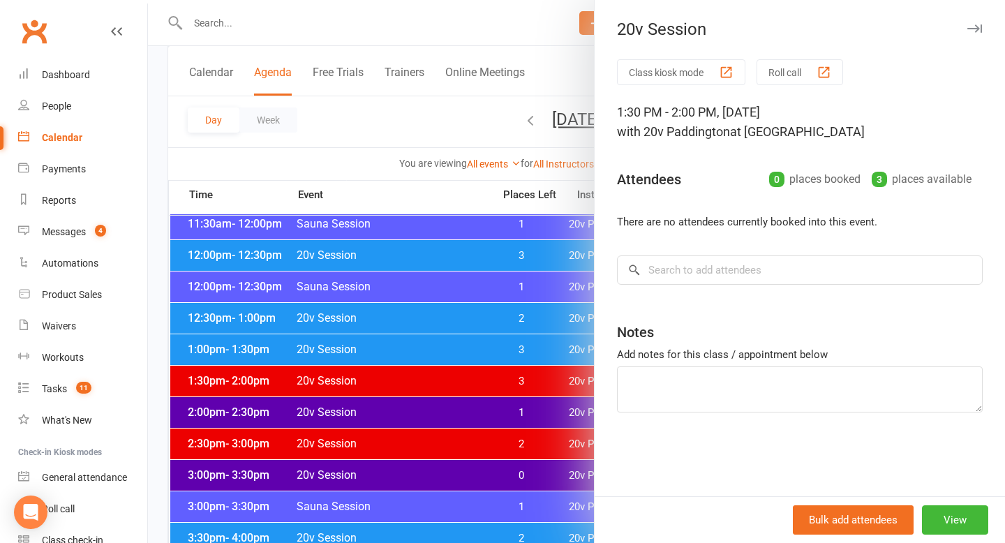
click at [494, 383] on div at bounding box center [576, 271] width 857 height 543
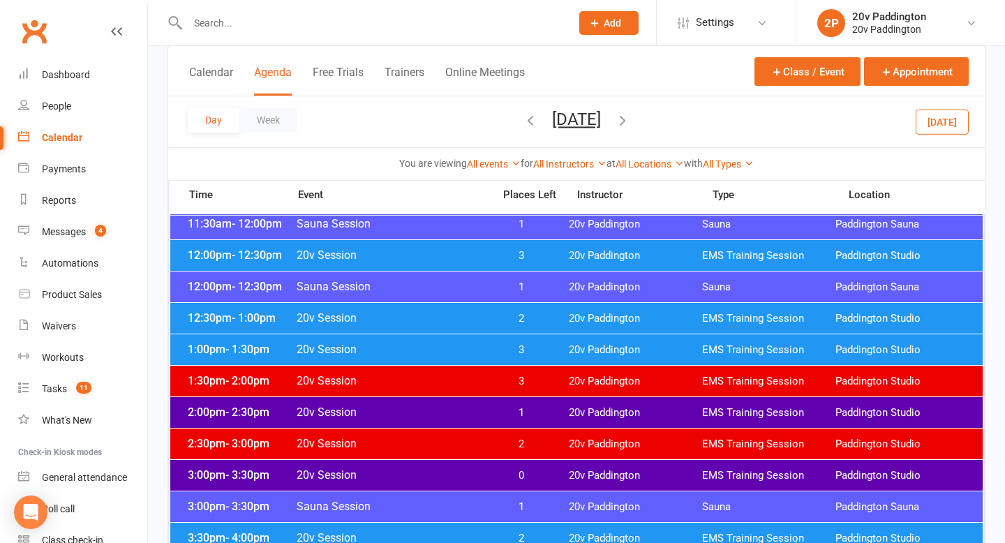
scroll to position [836, 0]
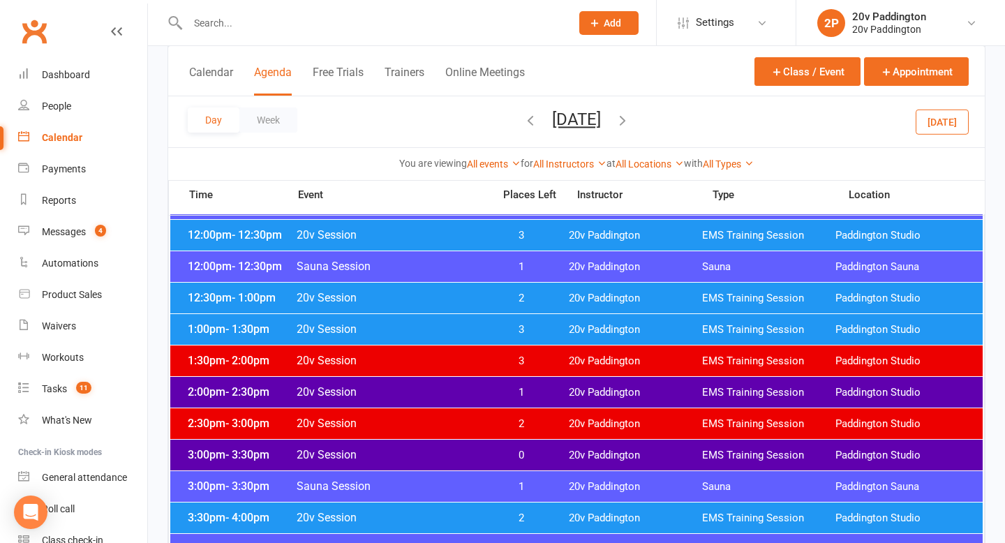
click at [542, 440] on div "3:00pm - 3:30pm 20v Session 0 20v Paddington EMS Training Session Paddington St…" at bounding box center [576, 455] width 813 height 31
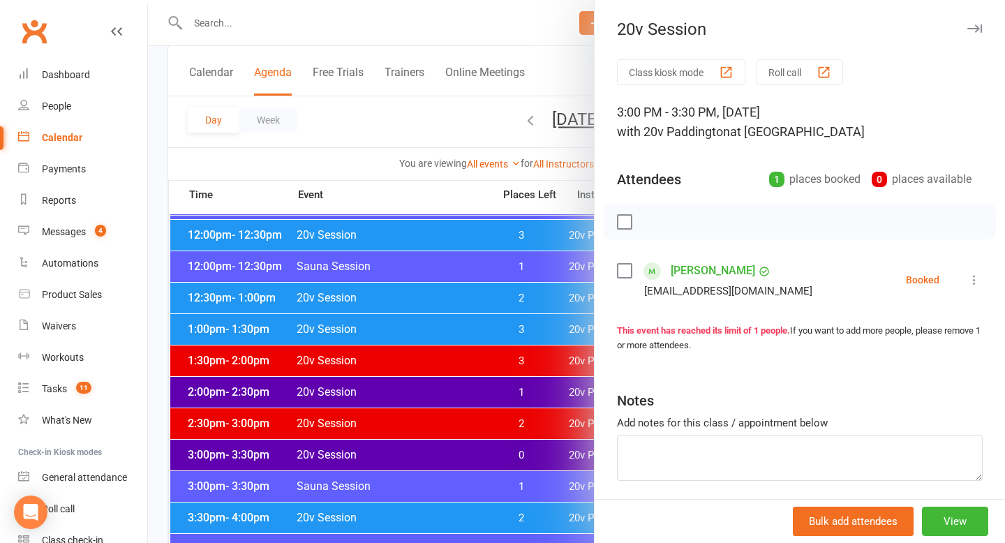
click at [463, 451] on div at bounding box center [576, 271] width 857 height 543
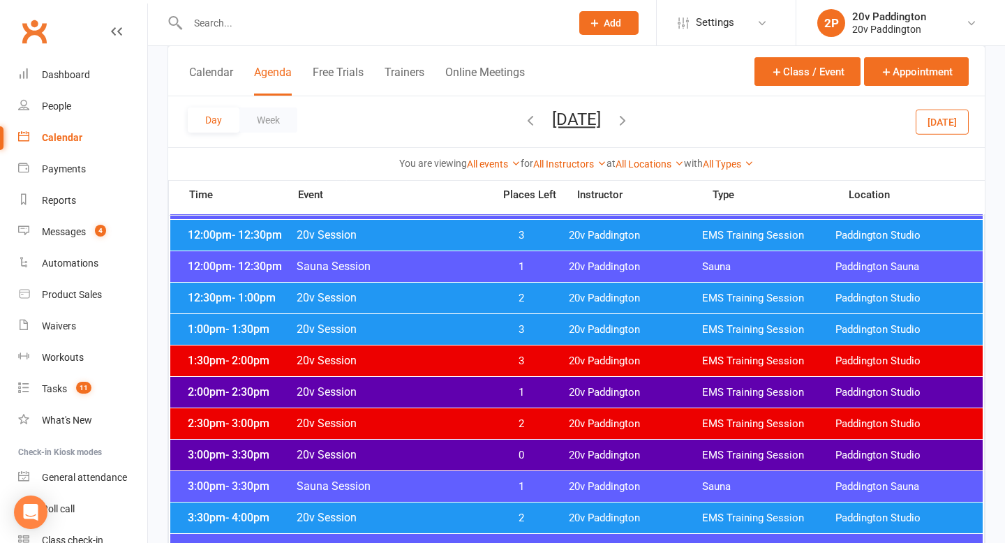
click at [462, 451] on span "20v Session" at bounding box center [390, 454] width 189 height 13
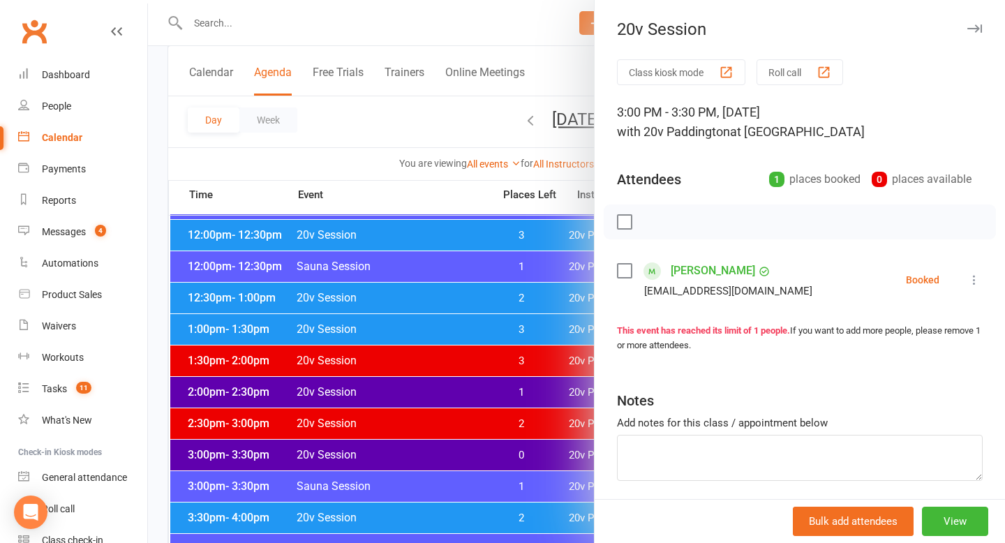
click at [462, 452] on div at bounding box center [576, 271] width 857 height 543
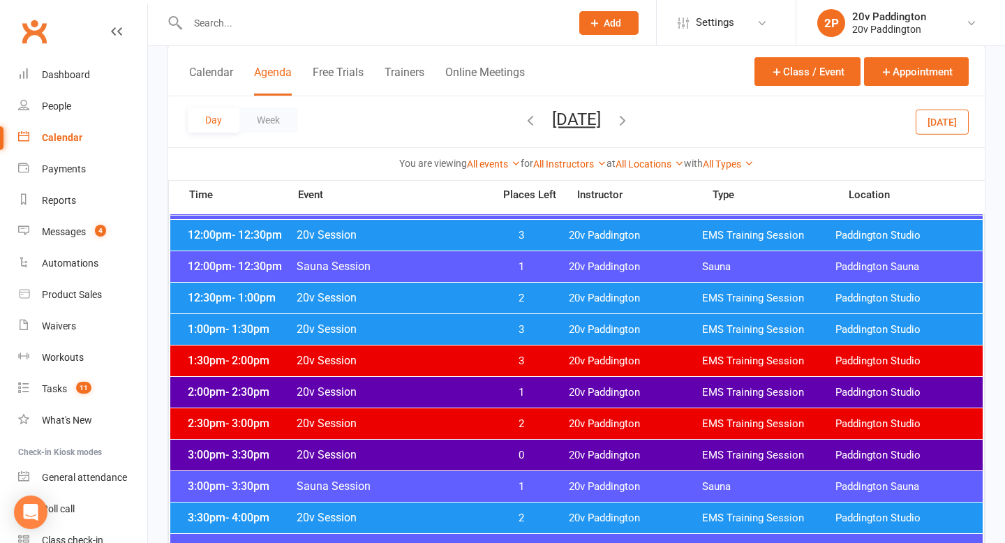
click at [462, 452] on span "20v Session" at bounding box center [390, 454] width 189 height 13
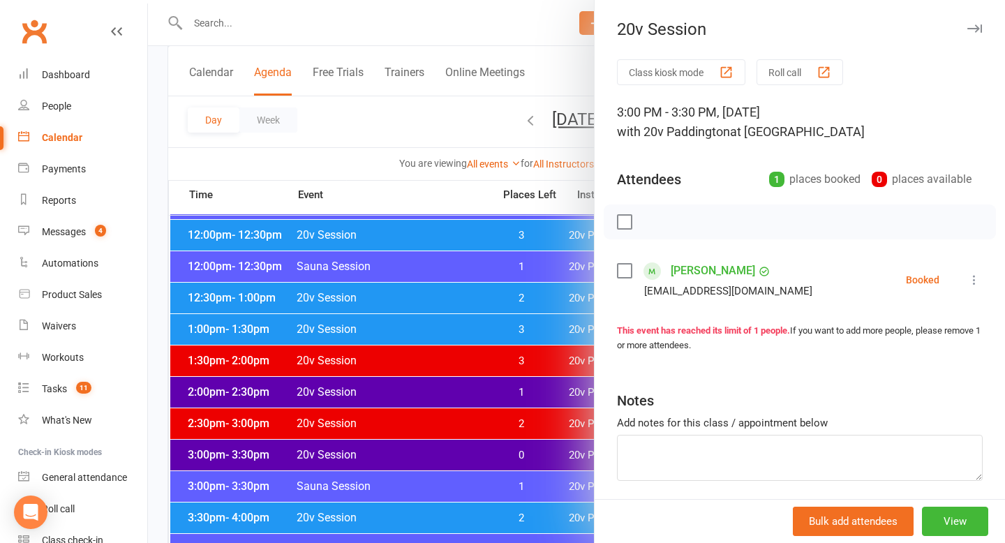
click at [982, 29] on button "button" at bounding box center [974, 28] width 17 height 17
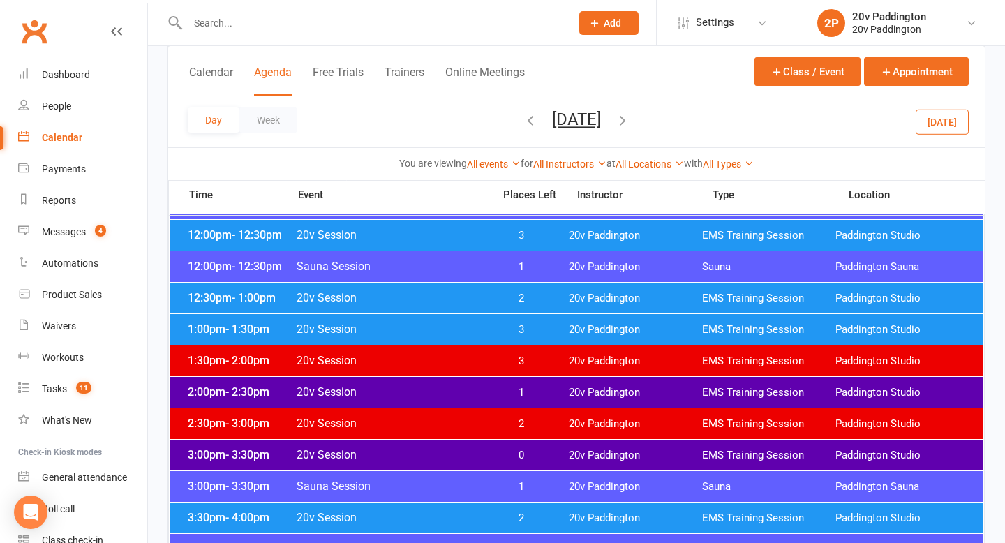
click at [561, 393] on div "2:00pm - 2:30pm 20v Session 1 20v Paddington EMS Training Session Paddington St…" at bounding box center [576, 392] width 813 height 31
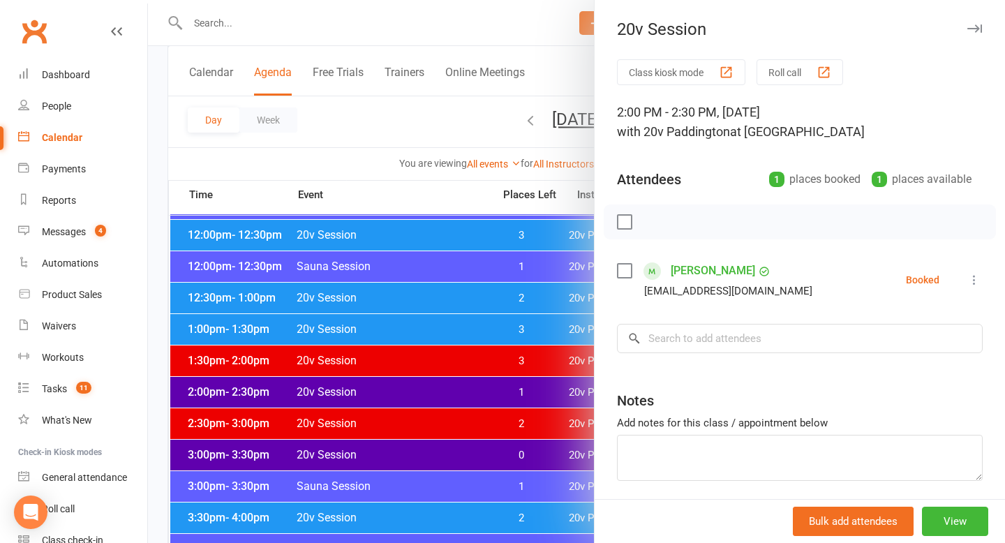
click at [976, 283] on icon at bounding box center [974, 280] width 14 height 14
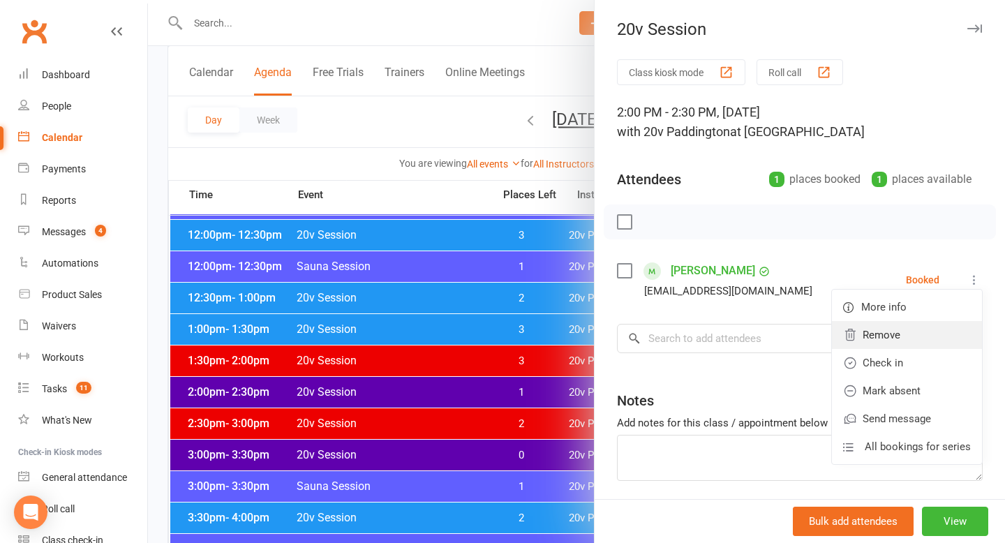
click at [918, 332] on link "Remove" at bounding box center [907, 335] width 150 height 28
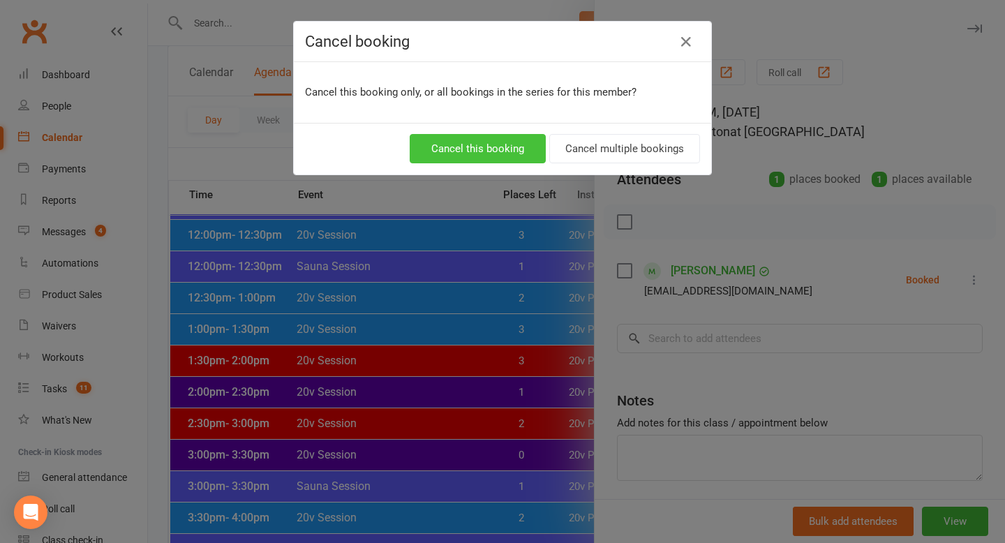
click at [517, 147] on button "Cancel this booking" at bounding box center [478, 148] width 136 height 29
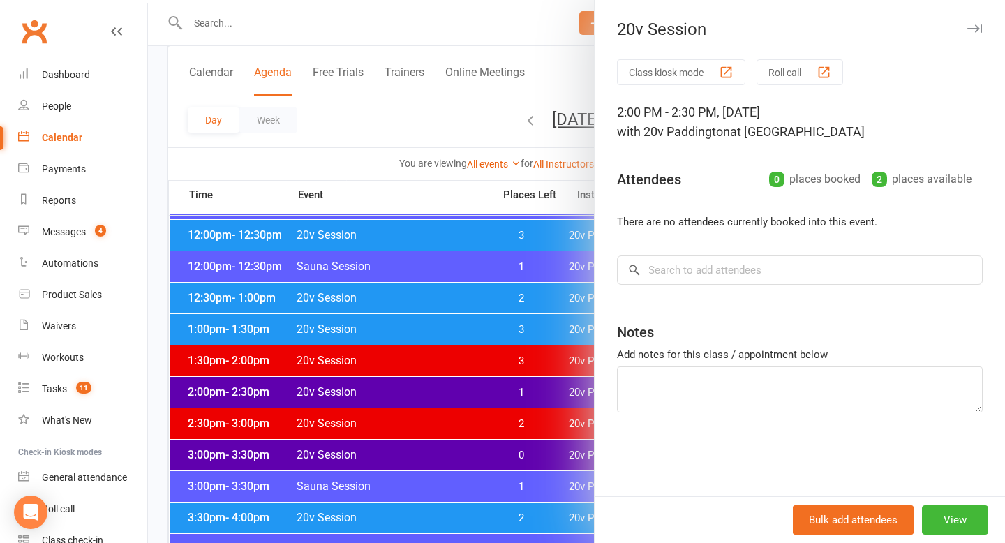
click at [470, 335] on div at bounding box center [576, 271] width 857 height 543
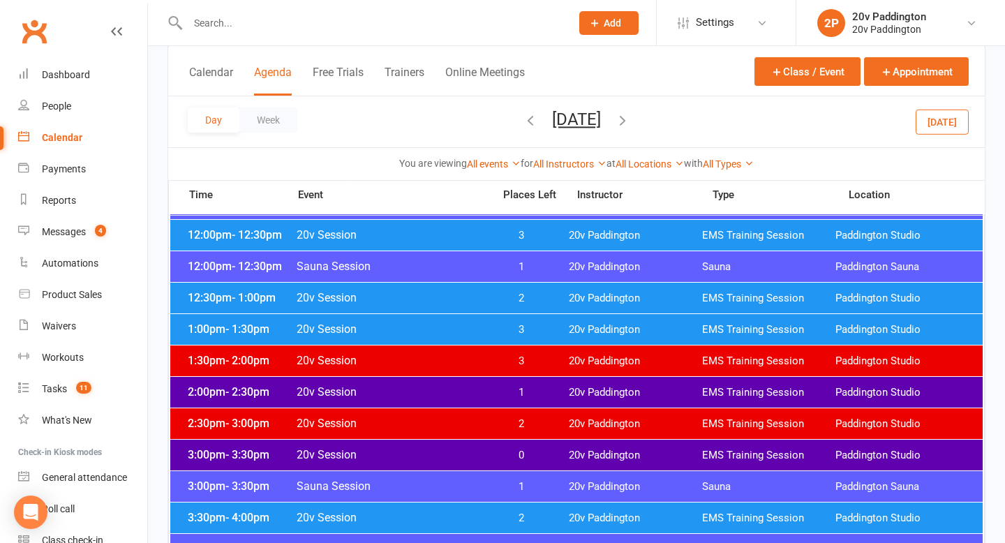
click at [477, 361] on span "20v Session" at bounding box center [390, 360] width 189 height 13
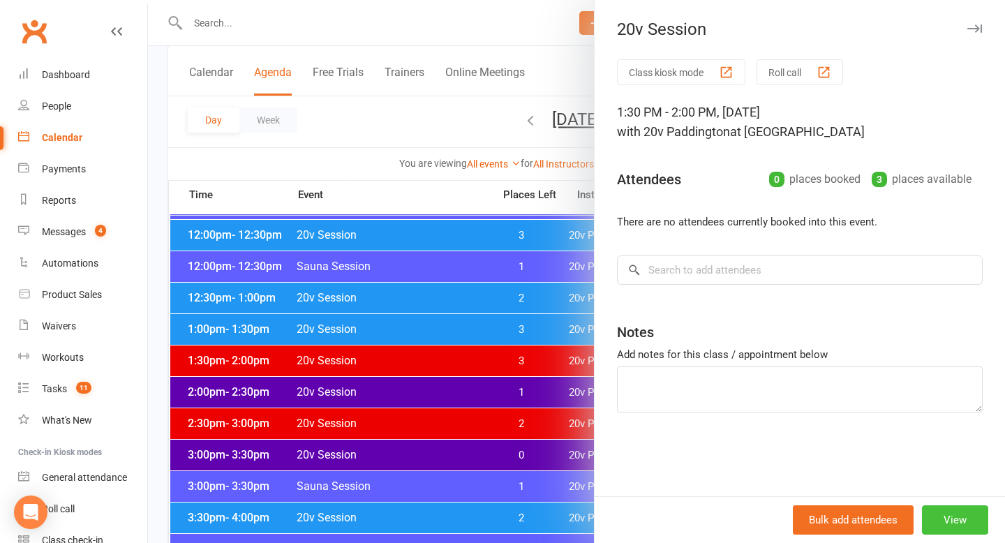
click at [956, 509] on button "View" at bounding box center [955, 519] width 66 height 29
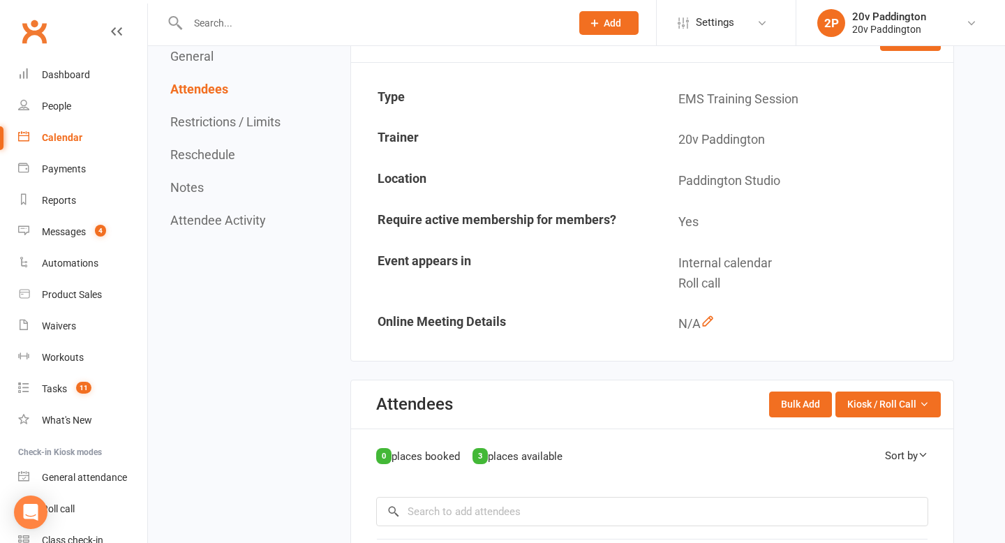
scroll to position [121, 0]
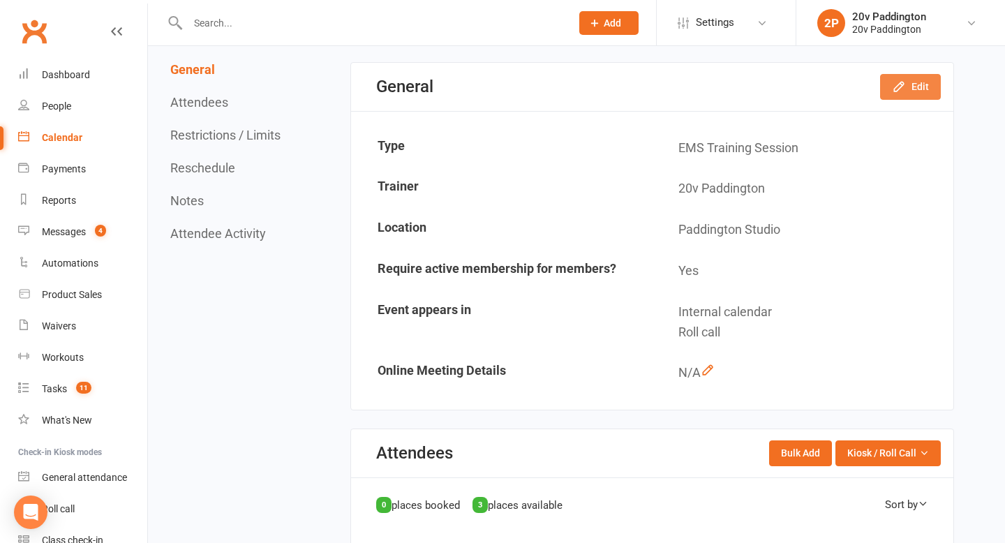
click at [921, 85] on button "Edit" at bounding box center [910, 86] width 61 height 25
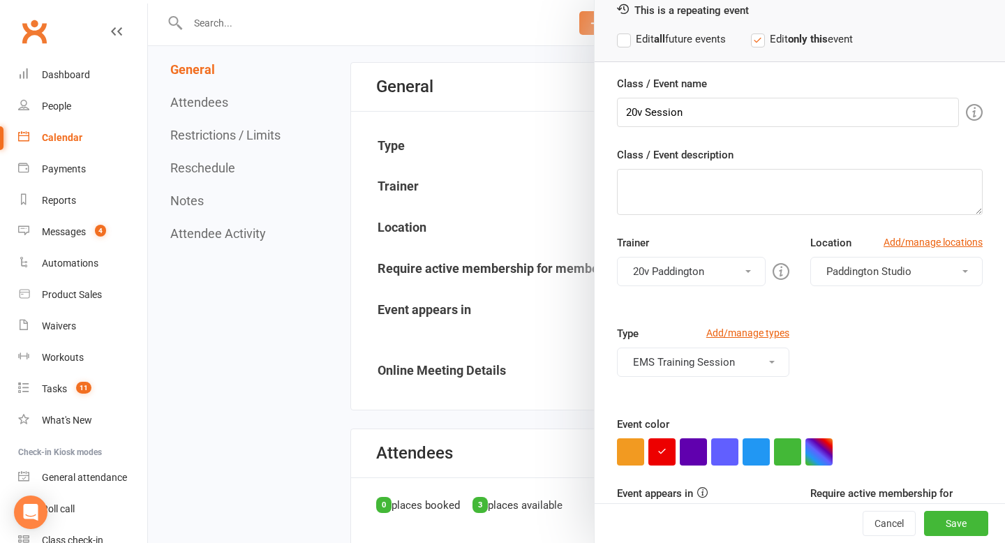
scroll to position [124, 0]
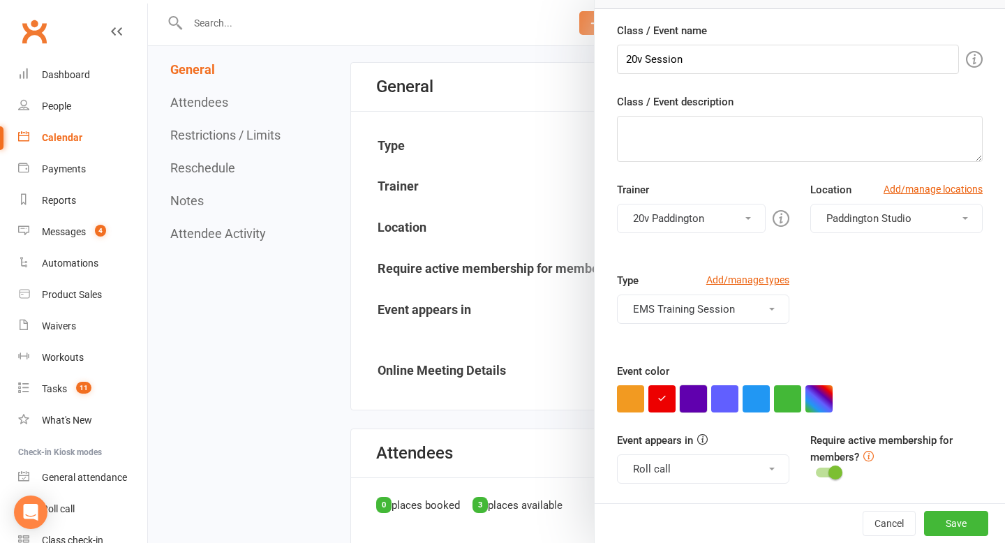
click at [700, 403] on button "button" at bounding box center [693, 398] width 27 height 27
click at [977, 517] on button "Save" at bounding box center [956, 523] width 64 height 25
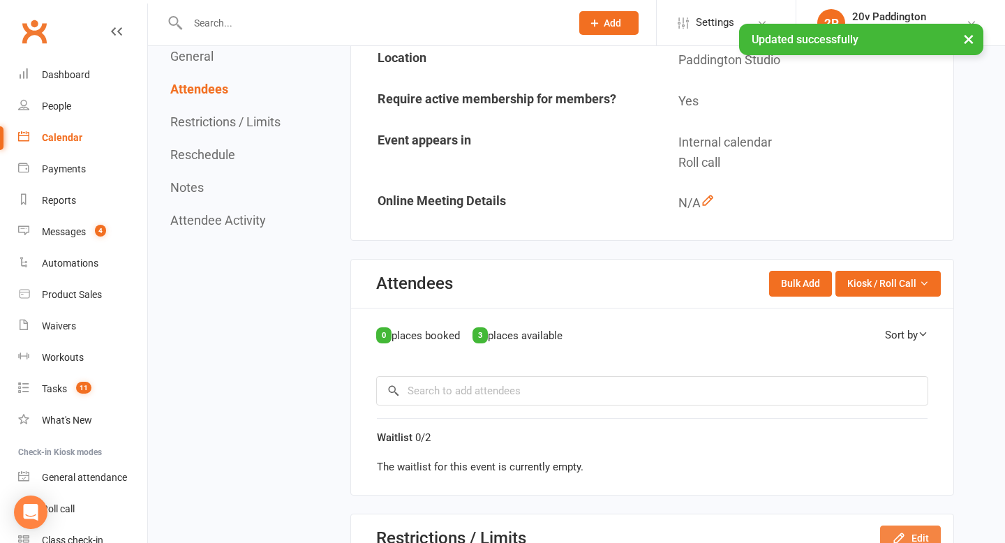
scroll to position [325, 0]
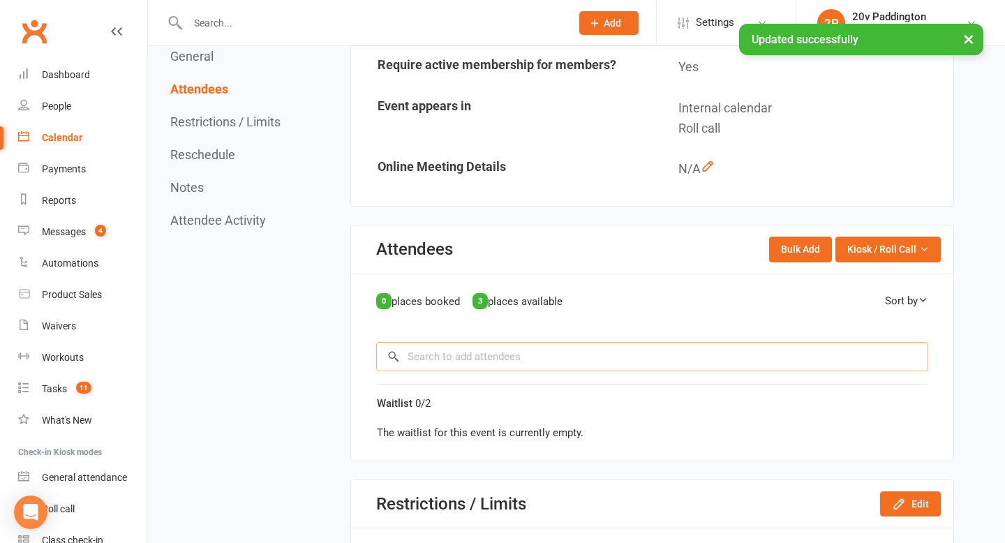
click at [756, 359] on input "search" at bounding box center [652, 356] width 552 height 29
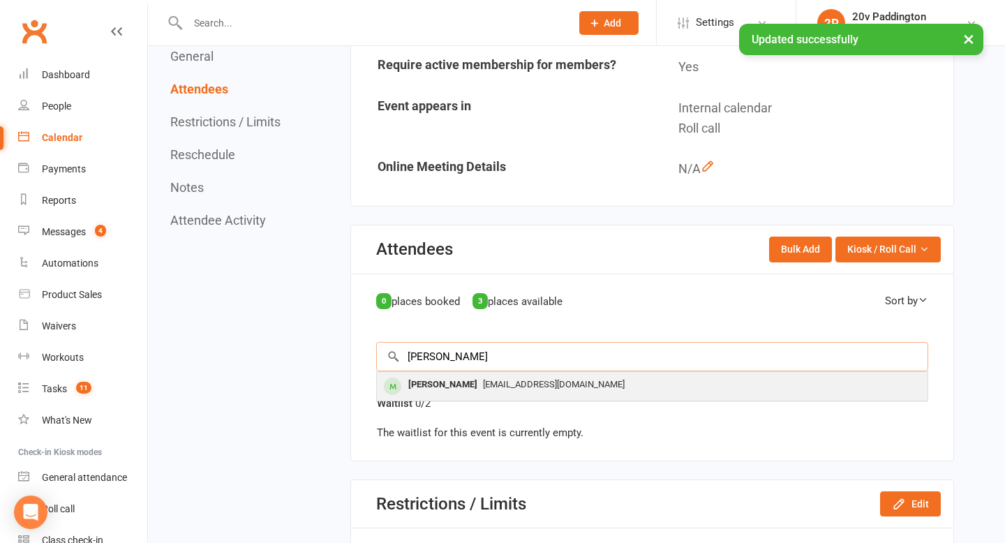
type input "bruce"
click at [552, 391] on div "brucepacker103@gmail.com" at bounding box center [653, 385] width 540 height 20
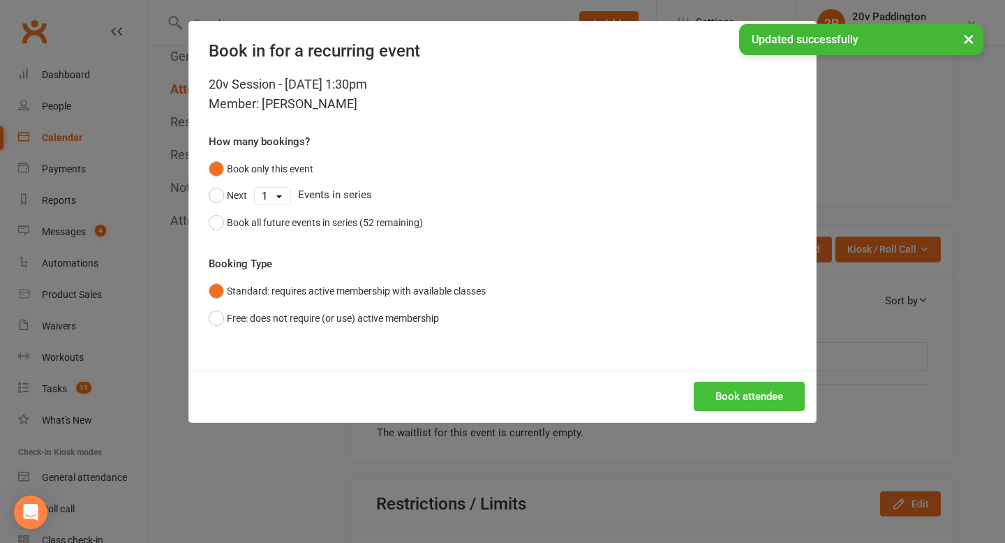
click at [778, 402] on button "Book attendee" at bounding box center [749, 396] width 111 height 29
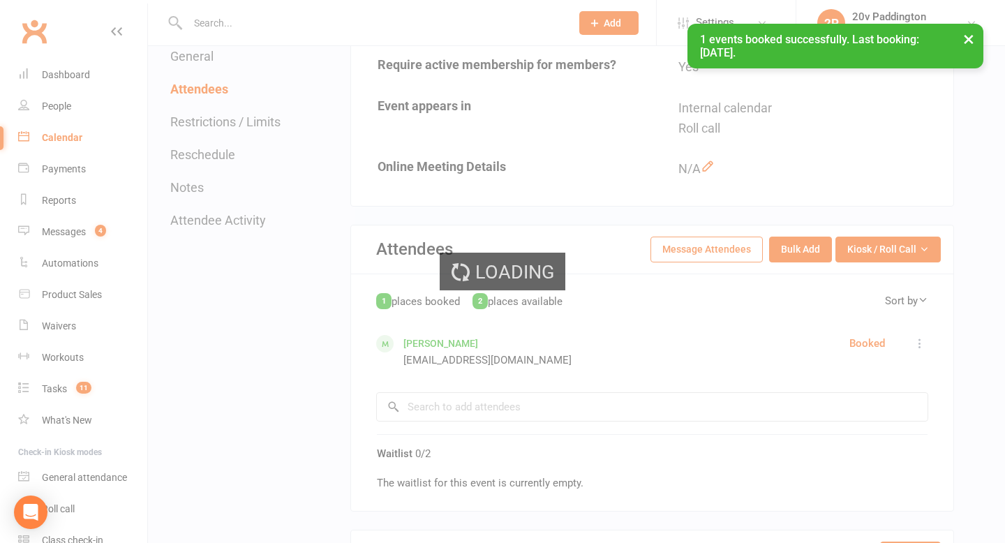
scroll to position [0, 0]
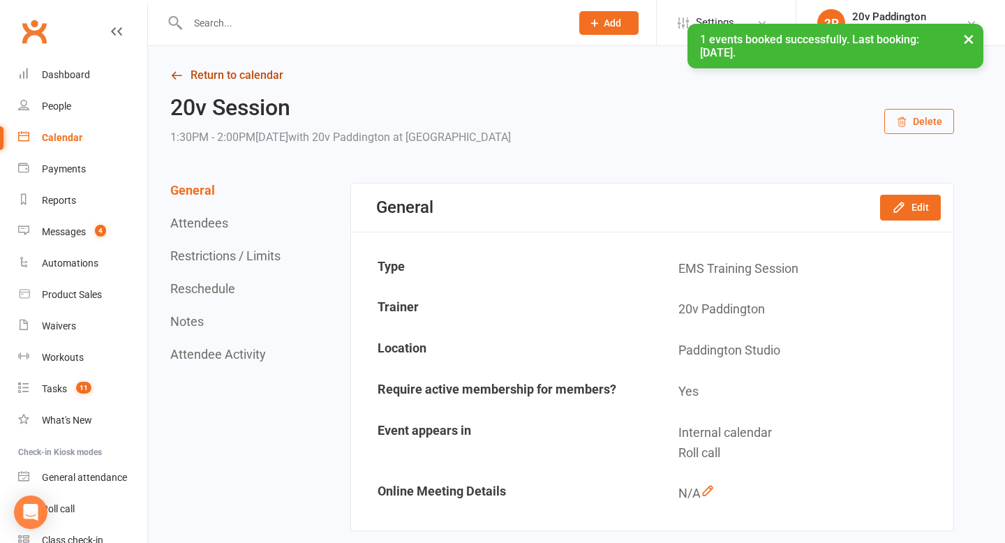
click at [208, 77] on link "Return to calendar" at bounding box center [562, 76] width 784 height 20
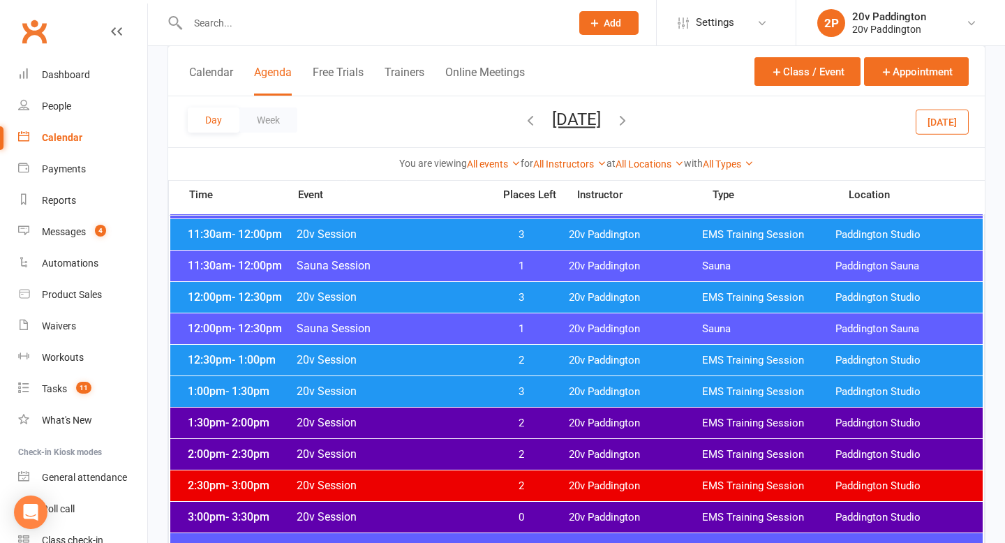
scroll to position [956, 0]
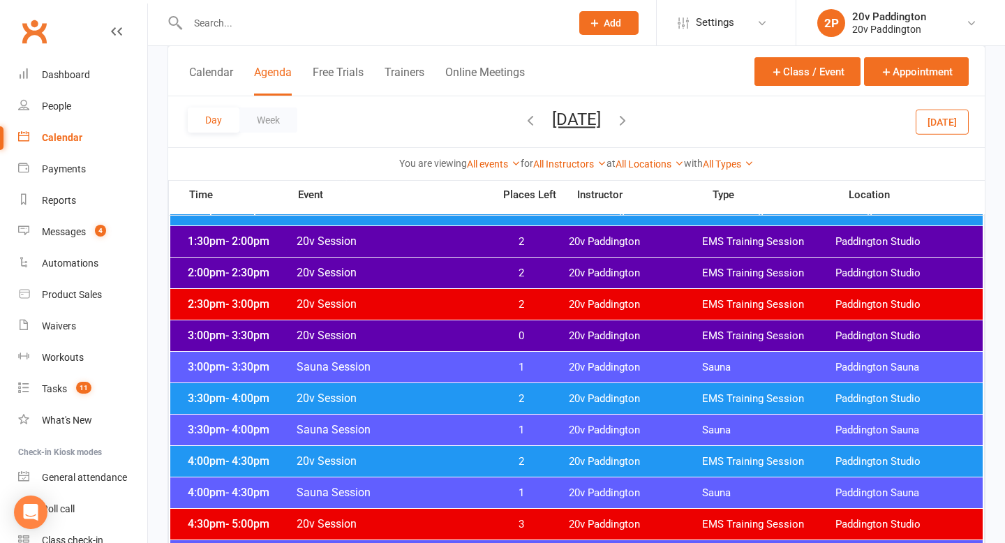
click at [375, 266] on span "20v Session" at bounding box center [390, 272] width 189 height 13
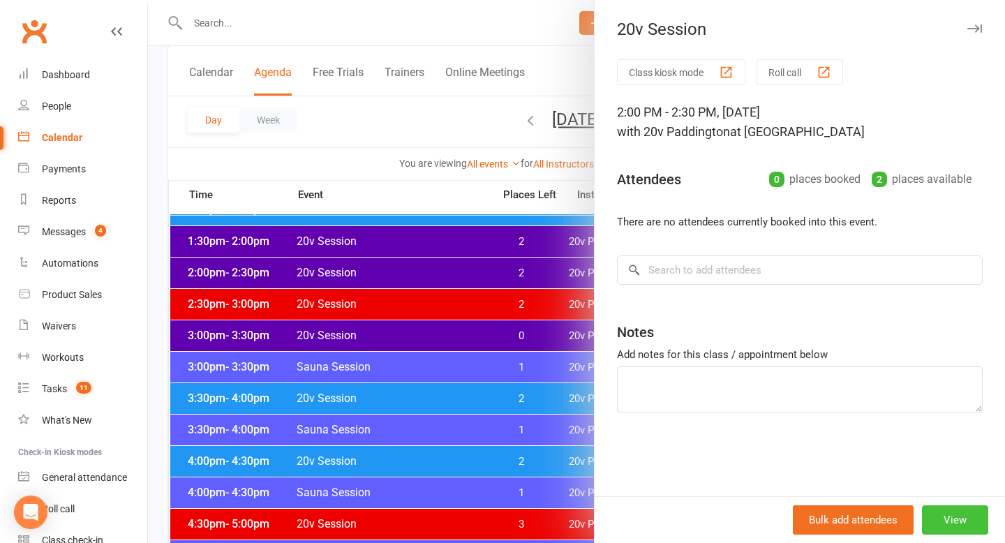
click at [978, 523] on button "View" at bounding box center [955, 519] width 66 height 29
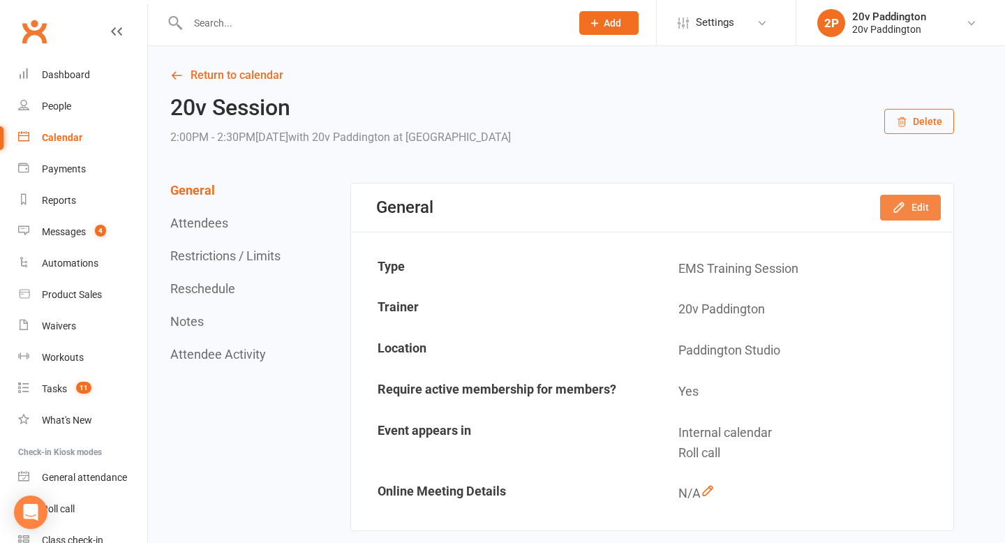
click at [918, 205] on button "Edit" at bounding box center [910, 207] width 61 height 25
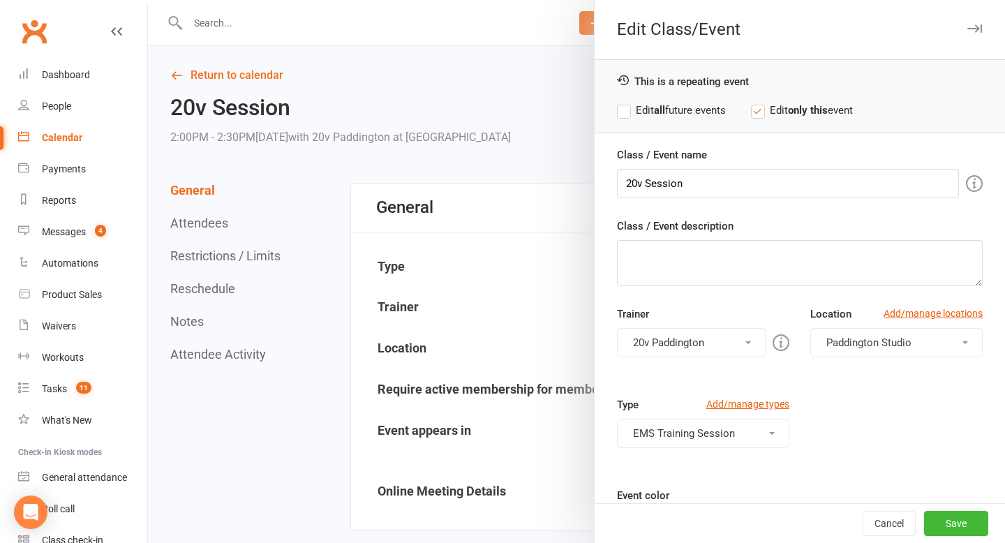
scroll to position [124, 0]
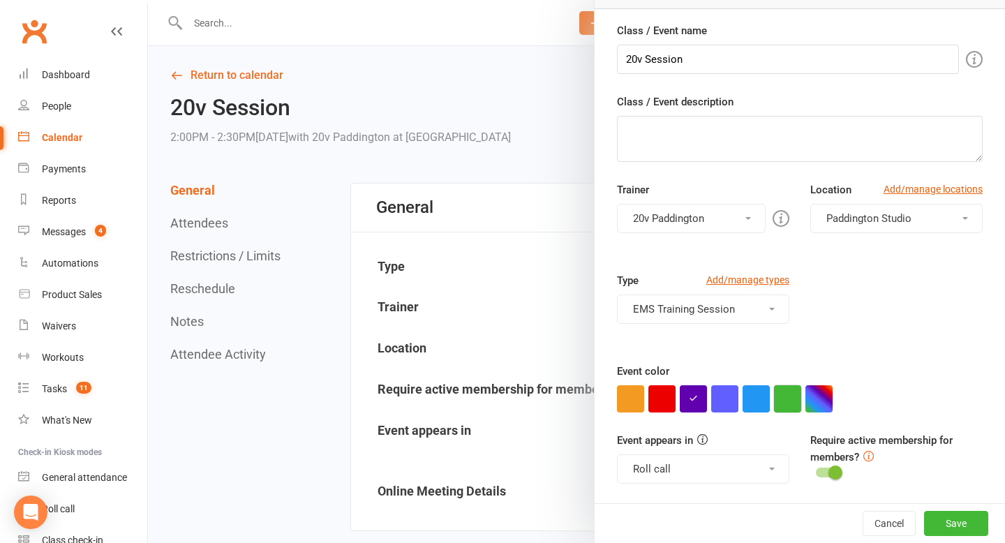
click at [780, 389] on button "button" at bounding box center [787, 398] width 27 height 27
click at [947, 523] on button "Save" at bounding box center [956, 523] width 64 height 25
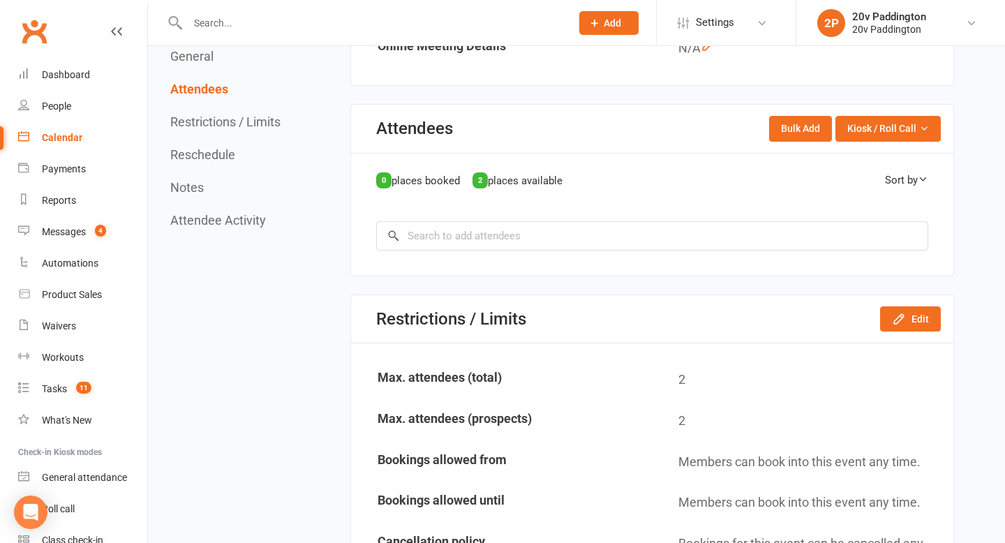
scroll to position [451, 0]
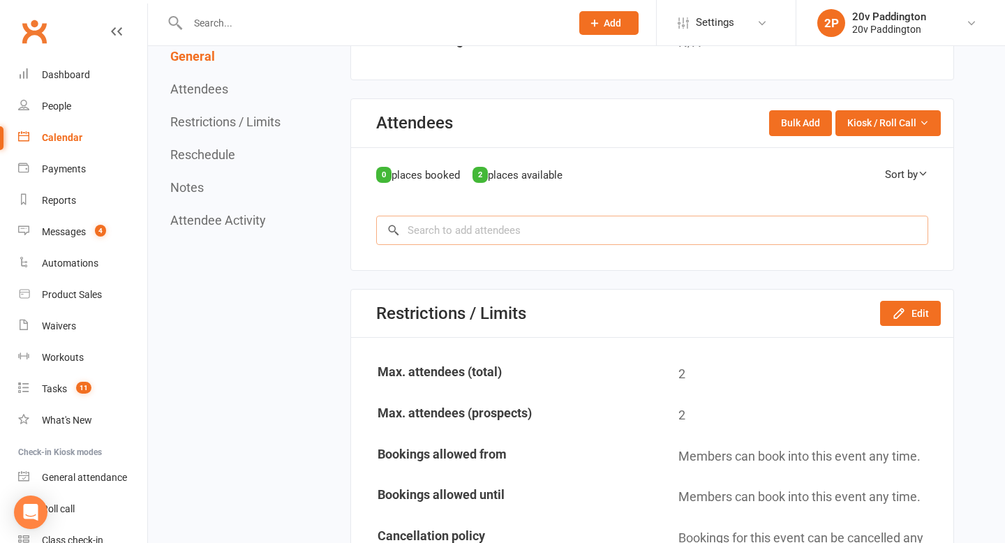
click at [480, 230] on input "search" at bounding box center [652, 230] width 552 height 29
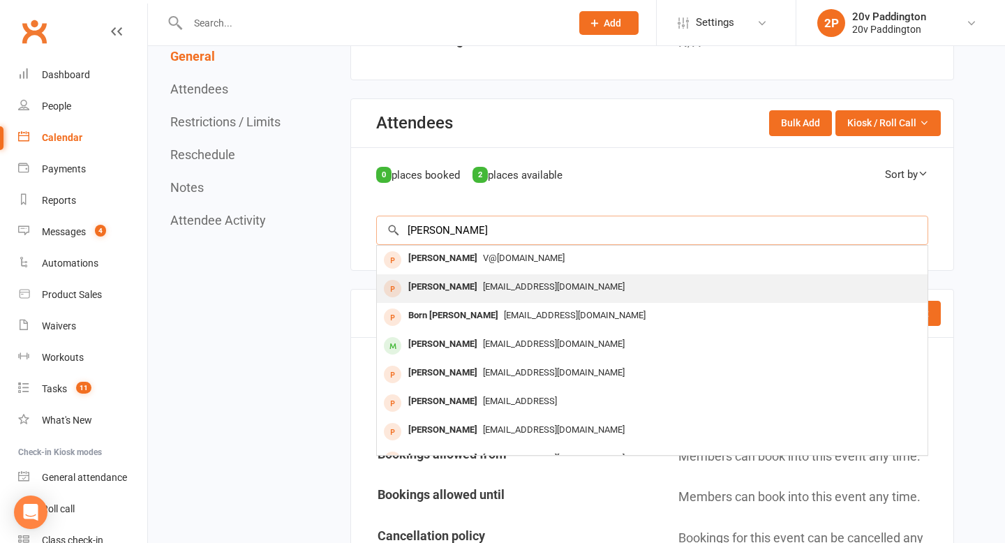
type input "kim"
click at [483, 282] on span "[EMAIL_ADDRESS][DOMAIN_NAME]" at bounding box center [554, 286] width 142 height 10
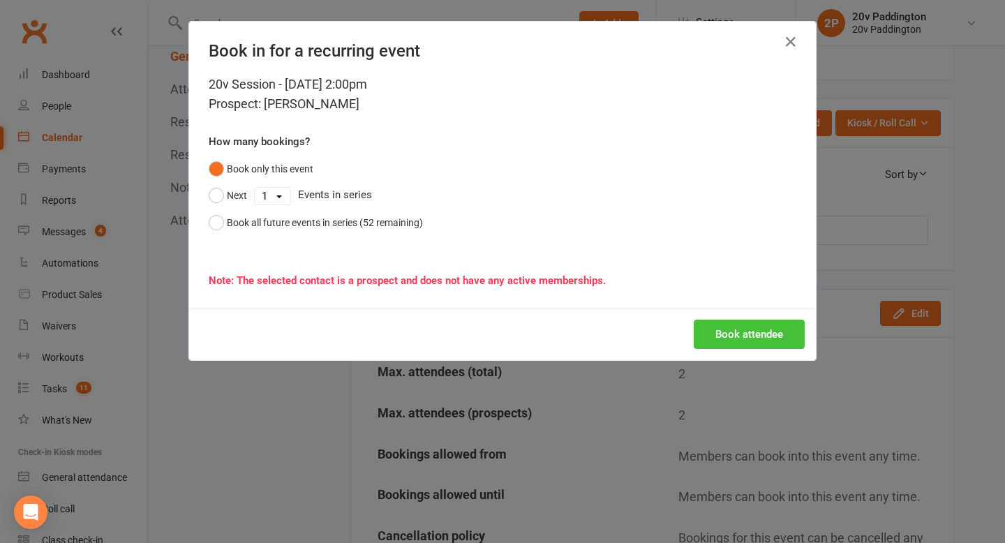
click at [753, 327] on button "Book attendee" at bounding box center [749, 334] width 111 height 29
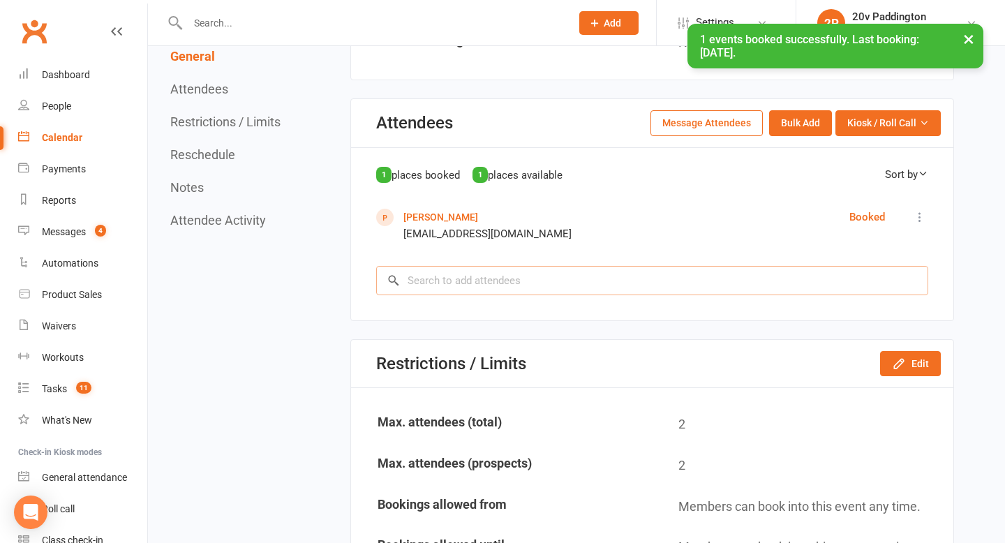
click at [593, 276] on input "search" at bounding box center [652, 280] width 552 height 29
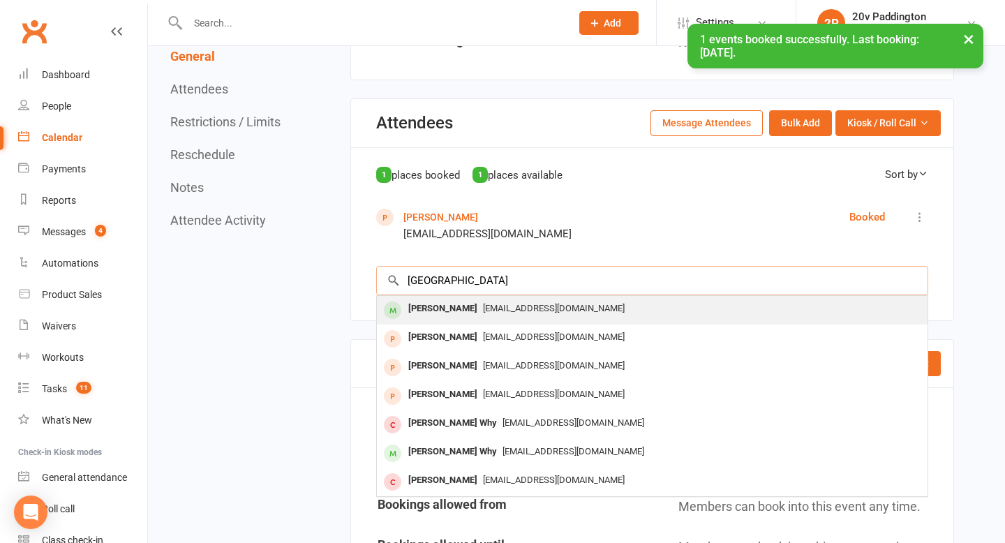
type input "florence"
click at [517, 311] on span "[EMAIL_ADDRESS][DOMAIN_NAME]" at bounding box center [554, 308] width 142 height 10
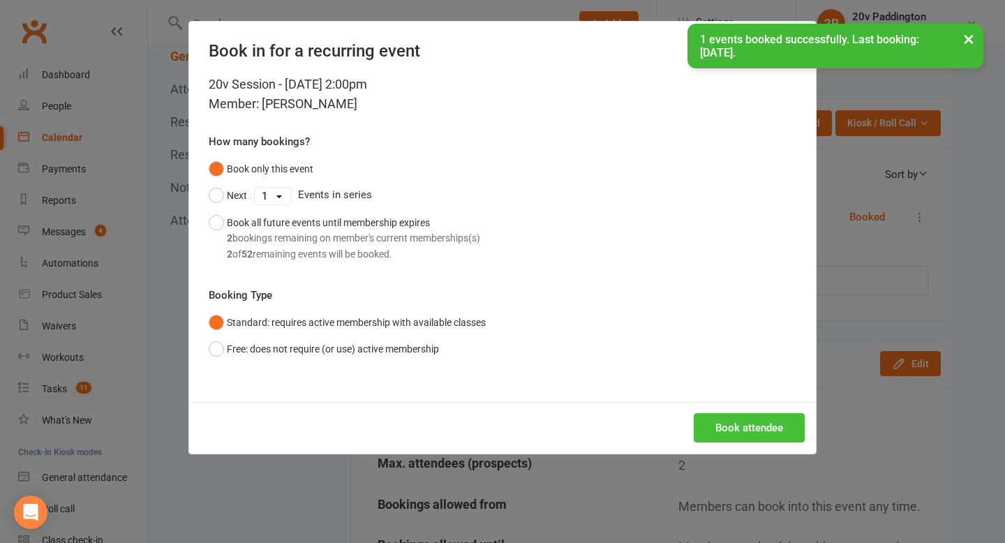
click at [726, 419] on button "Book attendee" at bounding box center [749, 427] width 111 height 29
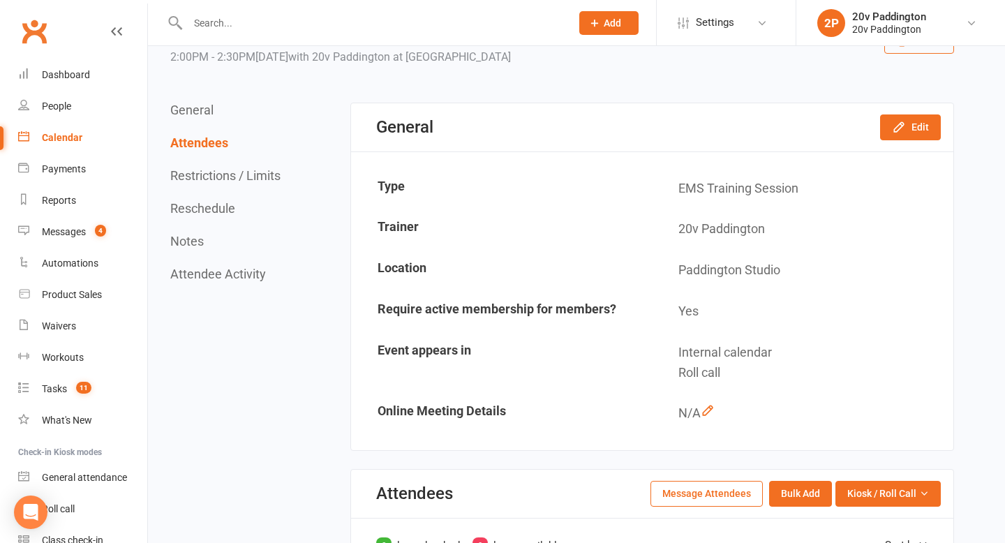
scroll to position [0, 0]
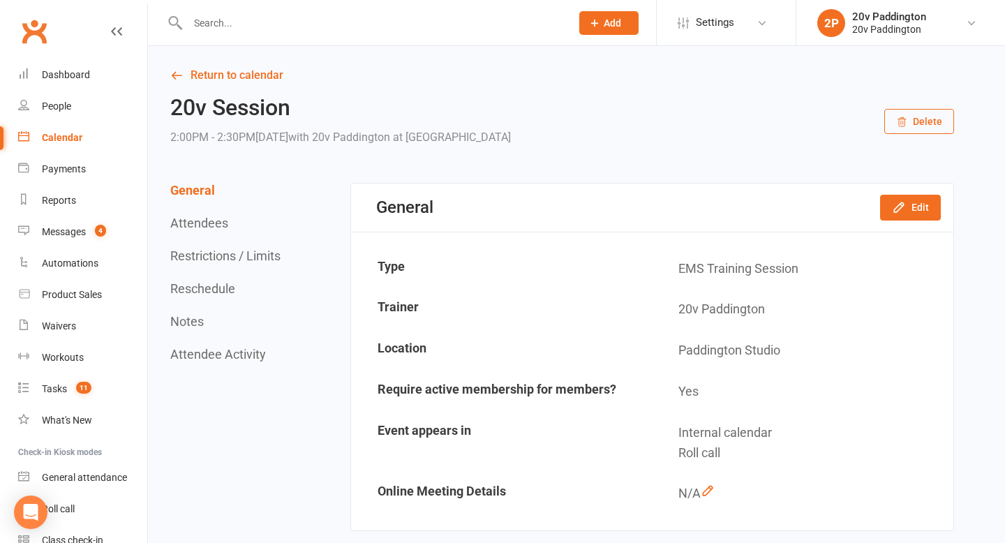
click at [57, 143] on link "Calendar" at bounding box center [82, 137] width 129 height 31
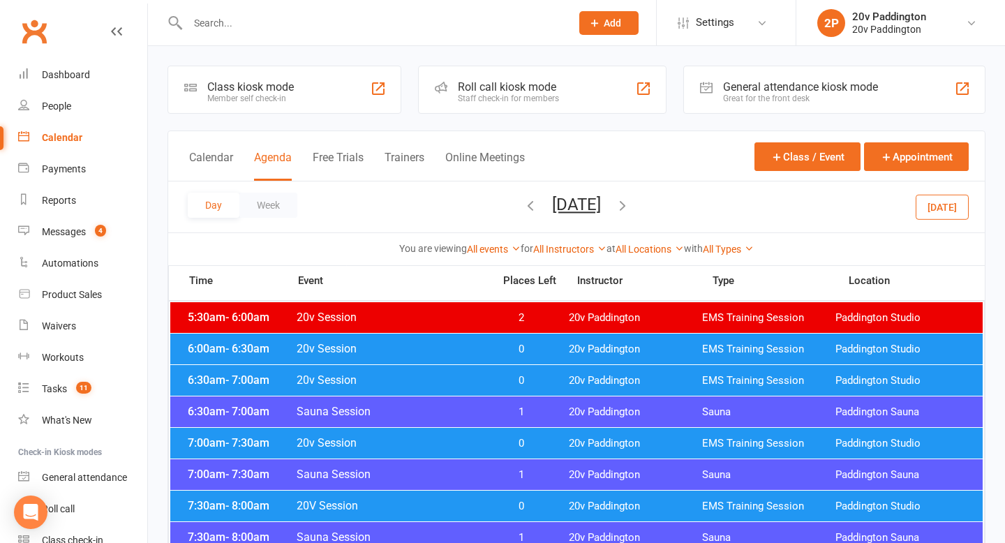
click at [588, 206] on button "Friday, Aug 15, 2025" at bounding box center [576, 205] width 49 height 20
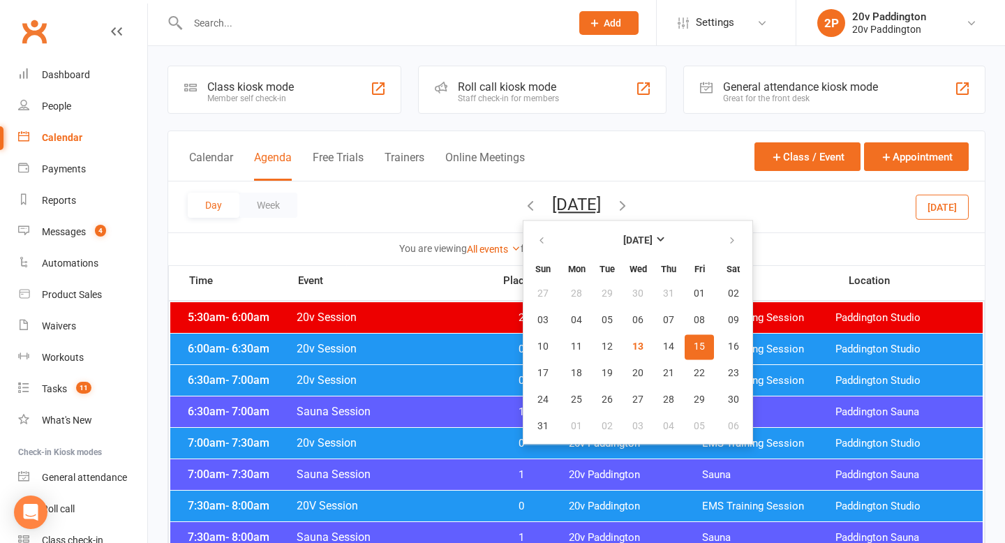
click at [694, 345] on span "15" at bounding box center [699, 346] width 11 height 11
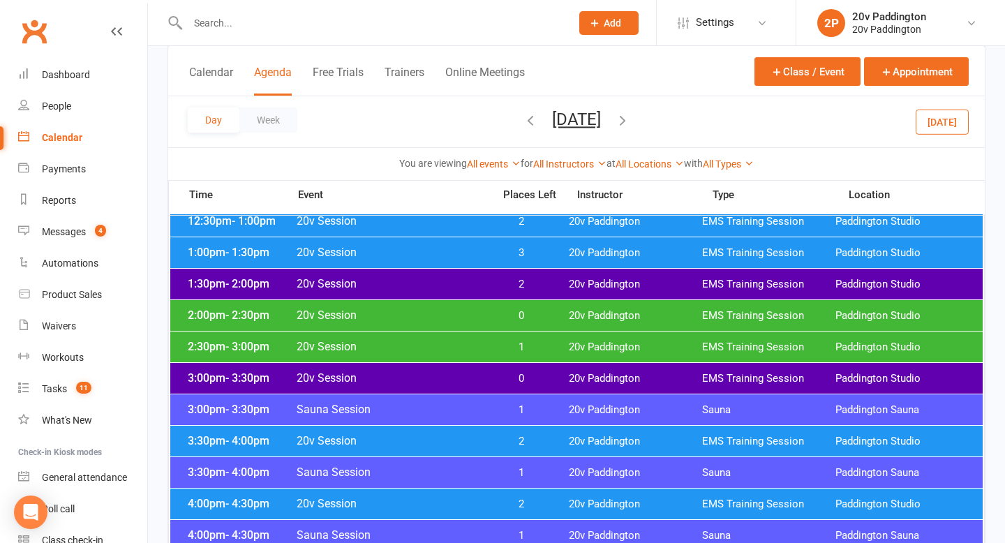
scroll to position [911, 0]
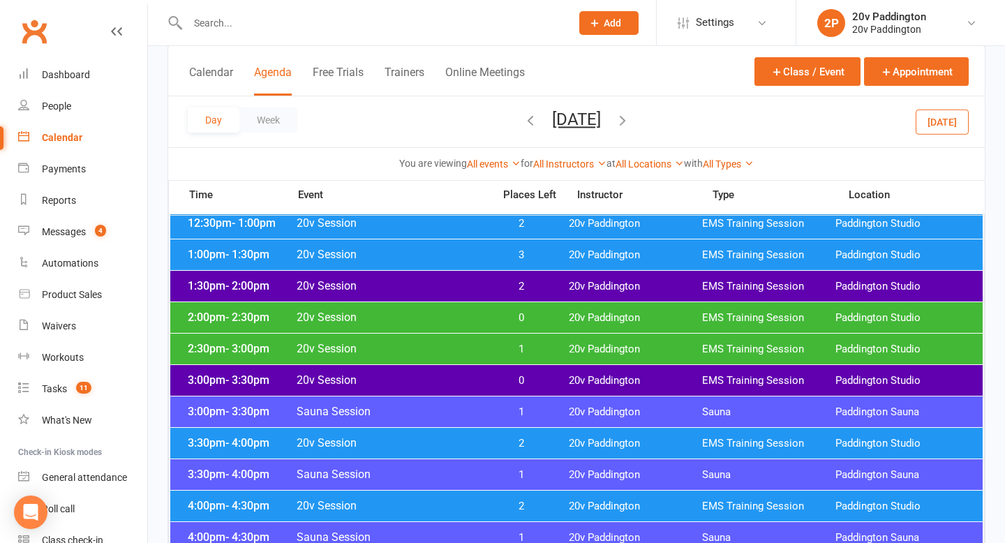
click at [574, 387] on span "20v Paddington" at bounding box center [635, 380] width 133 height 13
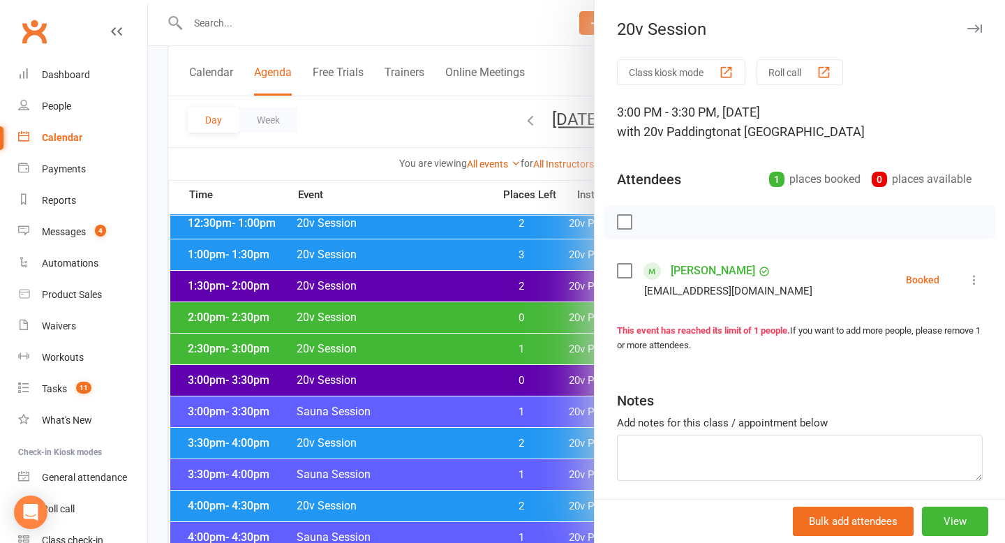
click at [448, 366] on div at bounding box center [576, 271] width 857 height 543
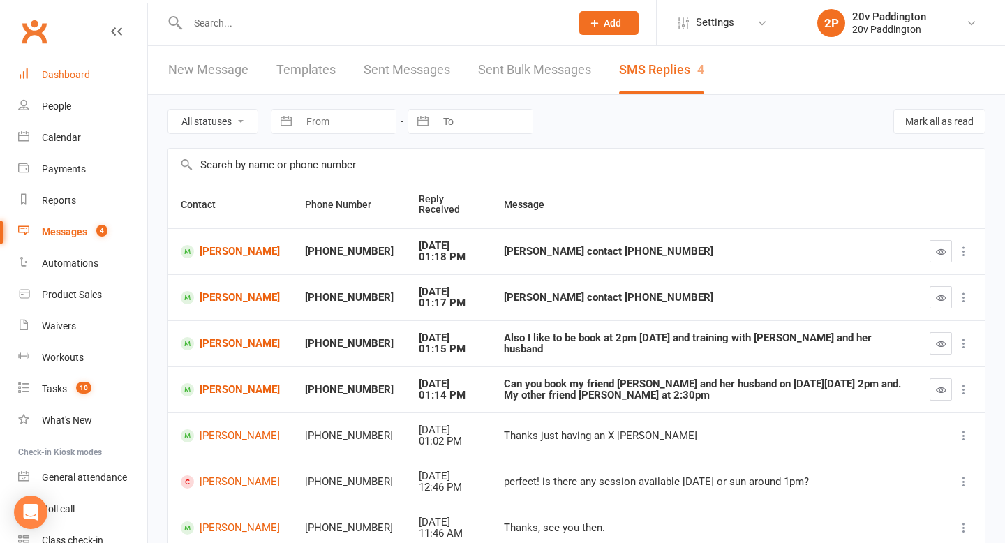
click at [90, 89] on link "Dashboard" at bounding box center [82, 74] width 129 height 31
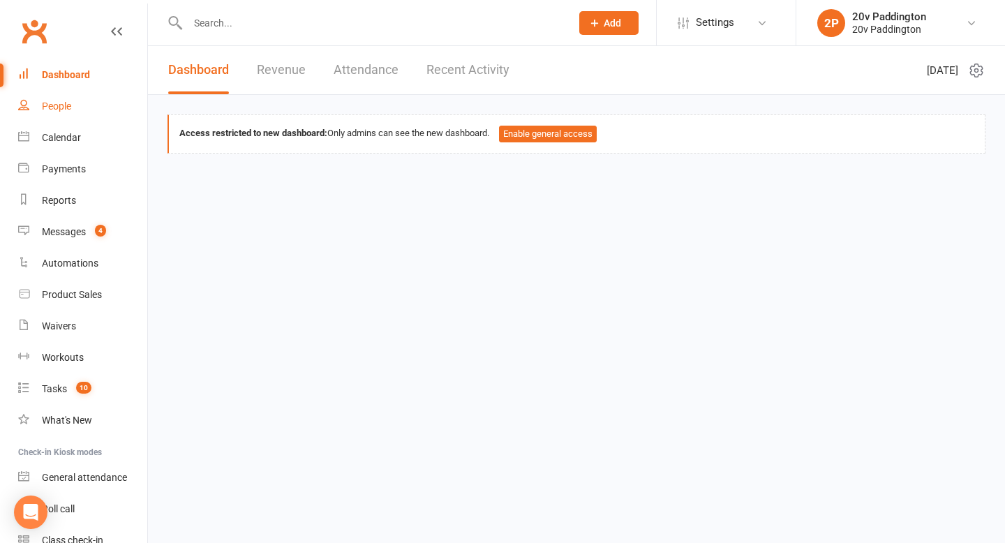
click at [76, 106] on link "People" at bounding box center [82, 106] width 129 height 31
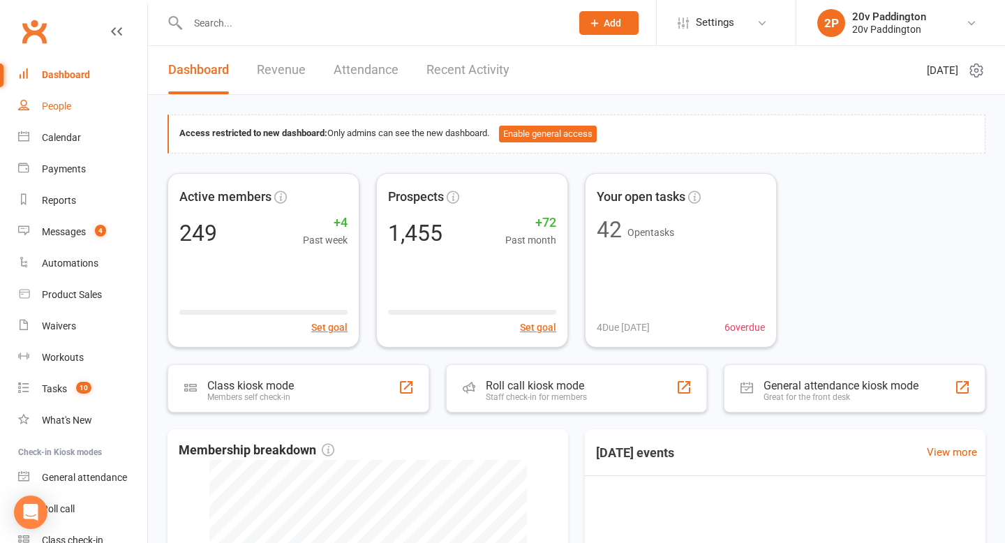
select select "100"
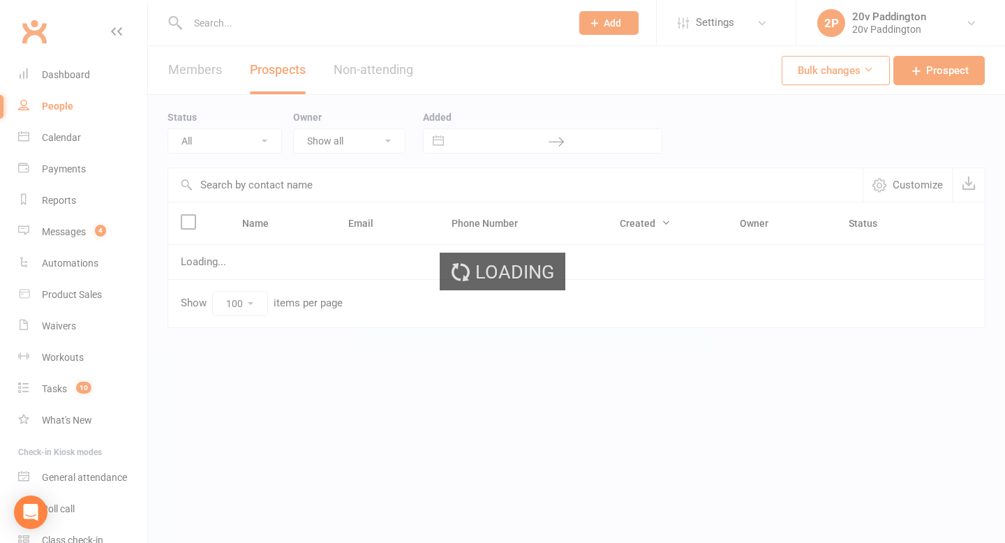
select select "In Communication"
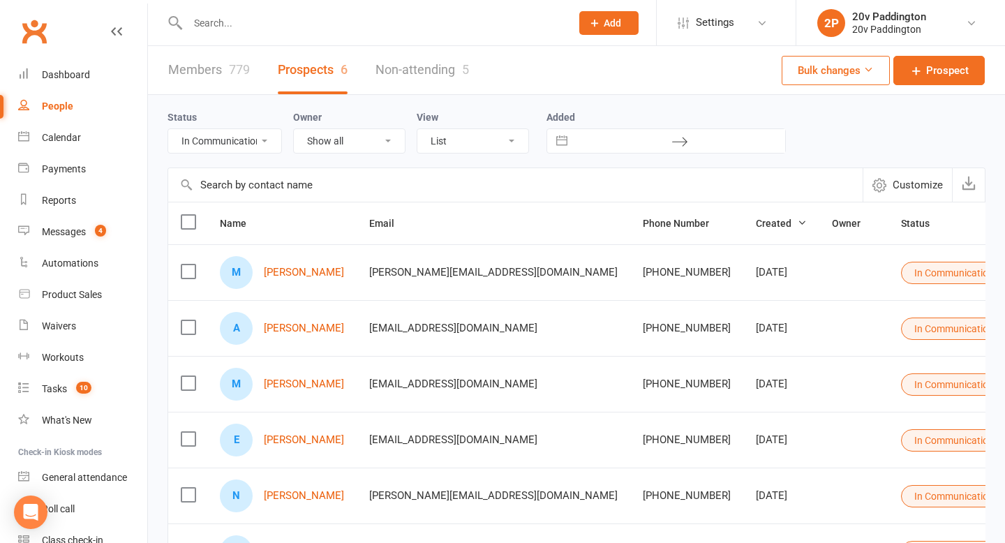
click at [1003, 66] on div "Members 779 Prospects 6 Non-attending 5 Bulk changes Prospect" at bounding box center [576, 70] width 857 height 49
click at [975, 73] on link "Prospect" at bounding box center [939, 70] width 91 height 29
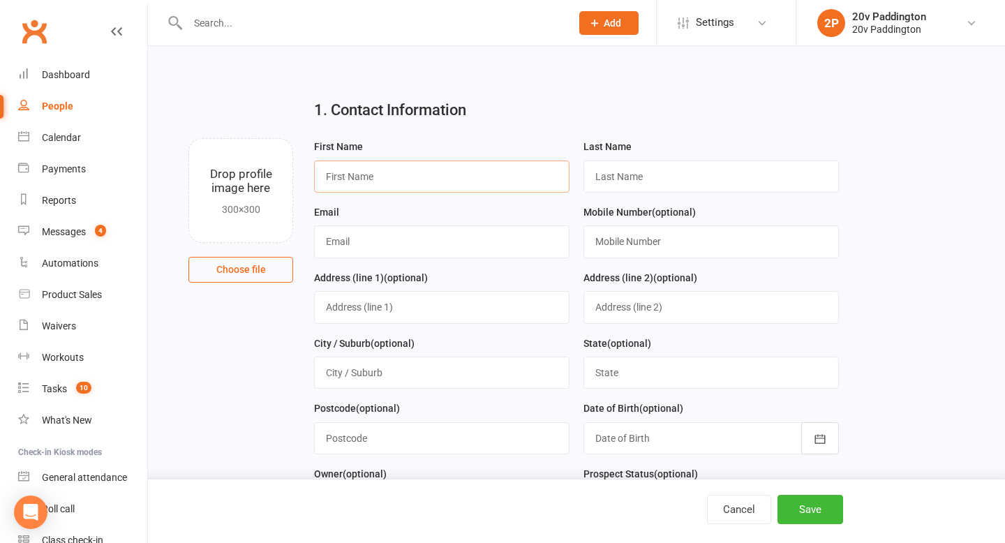
click at [466, 176] on input "text" at bounding box center [441, 177] width 255 height 32
type input "[PERSON_NAME]"
click at [679, 175] on input "text" at bounding box center [711, 177] width 255 height 32
type input "[PERSON_NAME]"
click at [633, 239] on input "text" at bounding box center [711, 241] width 255 height 32
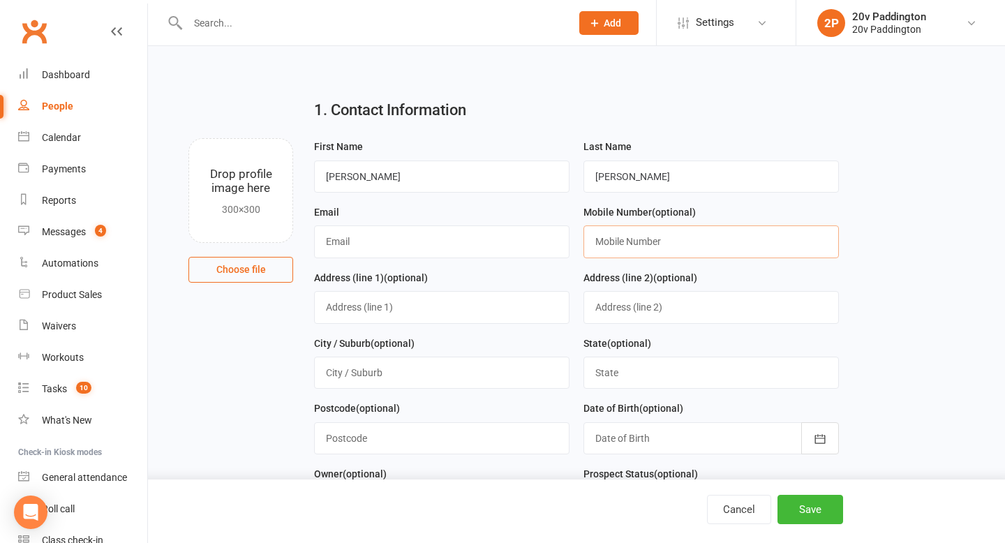
paste input "0413565928"
type input "0413565928"
click at [404, 230] on input "text" at bounding box center [441, 241] width 255 height 32
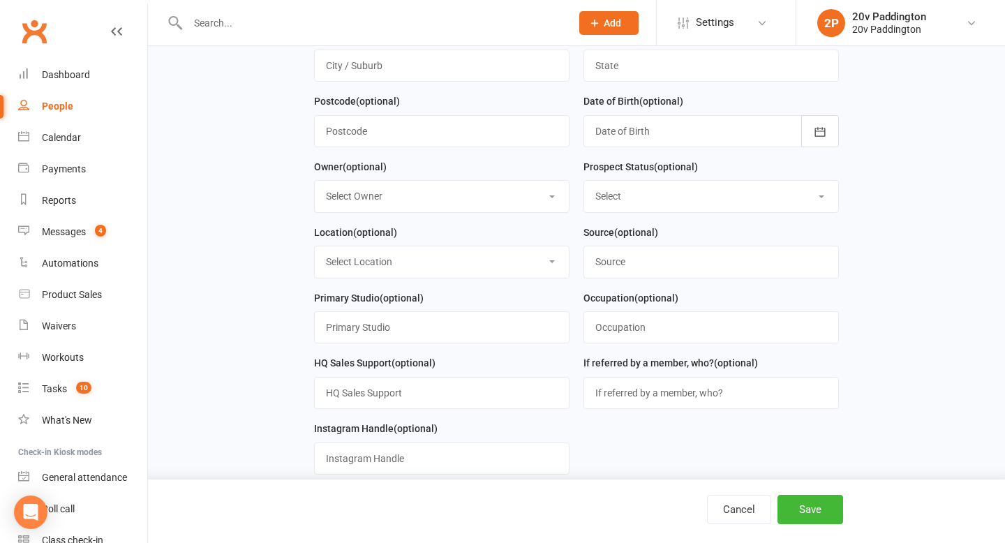
scroll to position [311, 0]
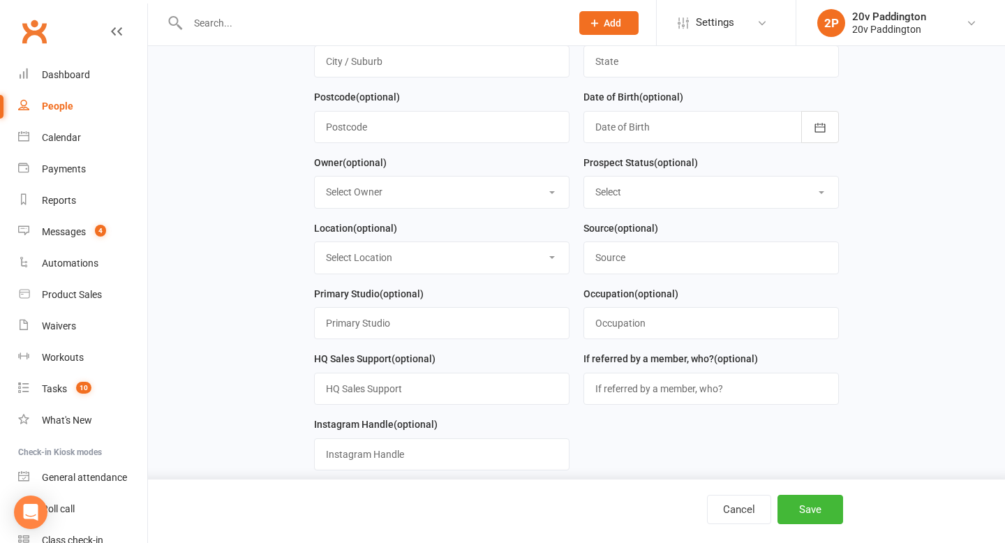
type input "no@mail.com"
click at [688, 394] on input "text" at bounding box center [711, 389] width 255 height 32
type input "Florence"
click at [804, 525] on div "Cancel Save" at bounding box center [502, 512] width 1005 height 64
click at [805, 507] on button "Save" at bounding box center [811, 509] width 66 height 29
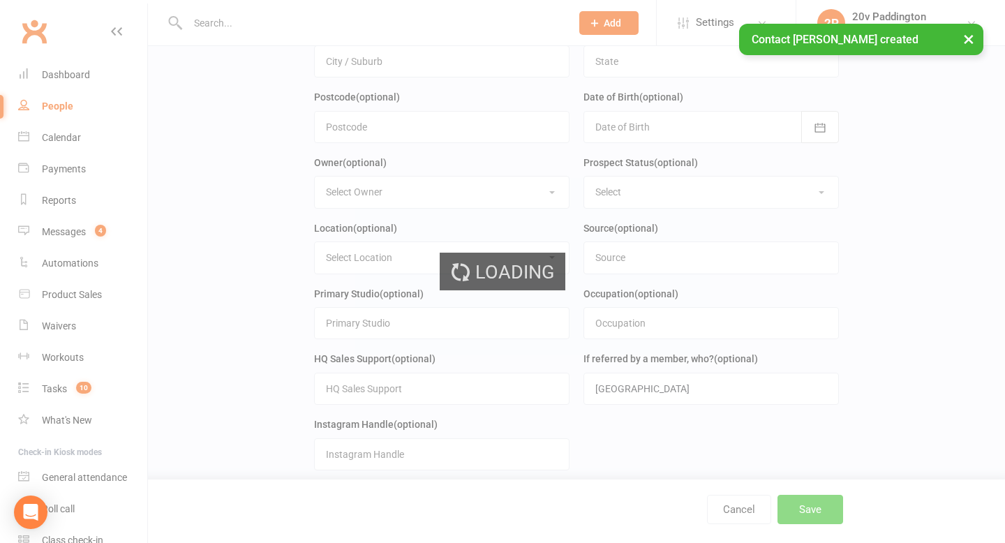
scroll to position [0, 0]
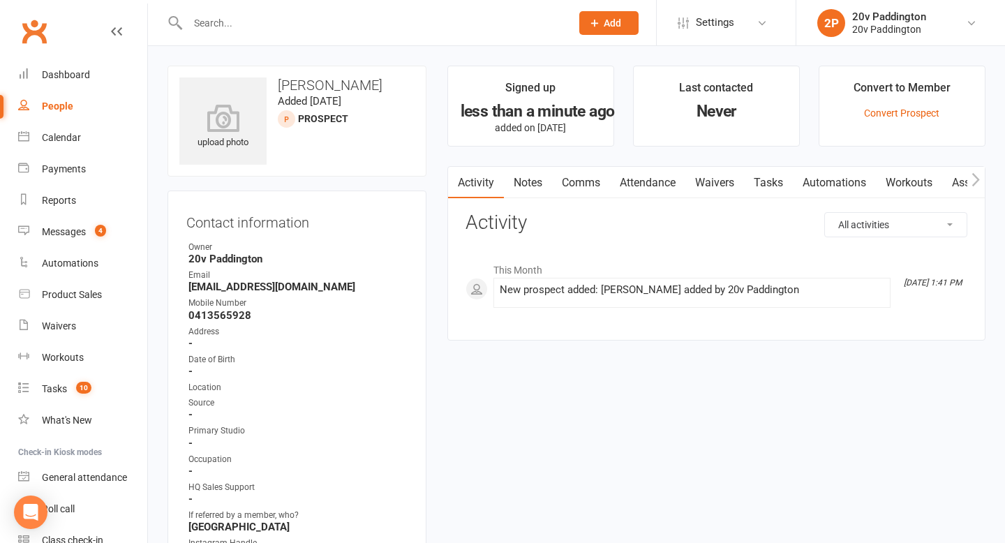
click at [60, 102] on div "People" at bounding box center [57, 106] width 31 height 11
select select "100"
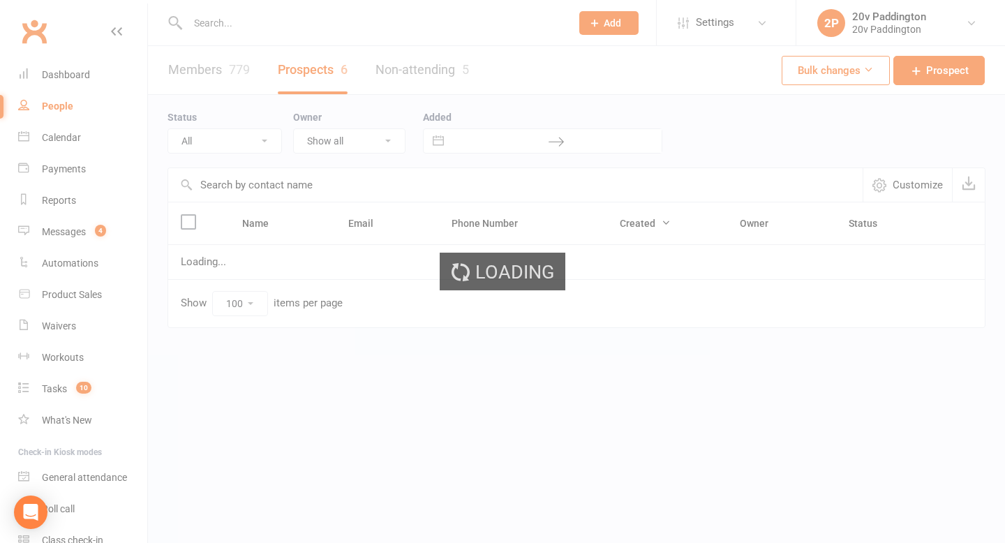
select select "In Communication"
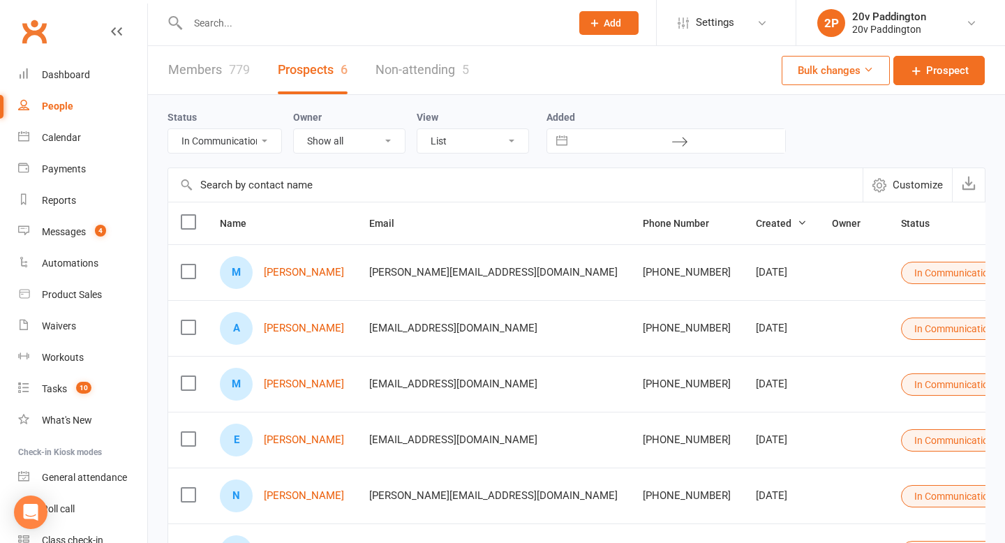
click at [245, 142] on select "All (No status set) (Invalid status) Parachute Referral In Communication Call L…" at bounding box center [224, 141] width 113 height 24
select select
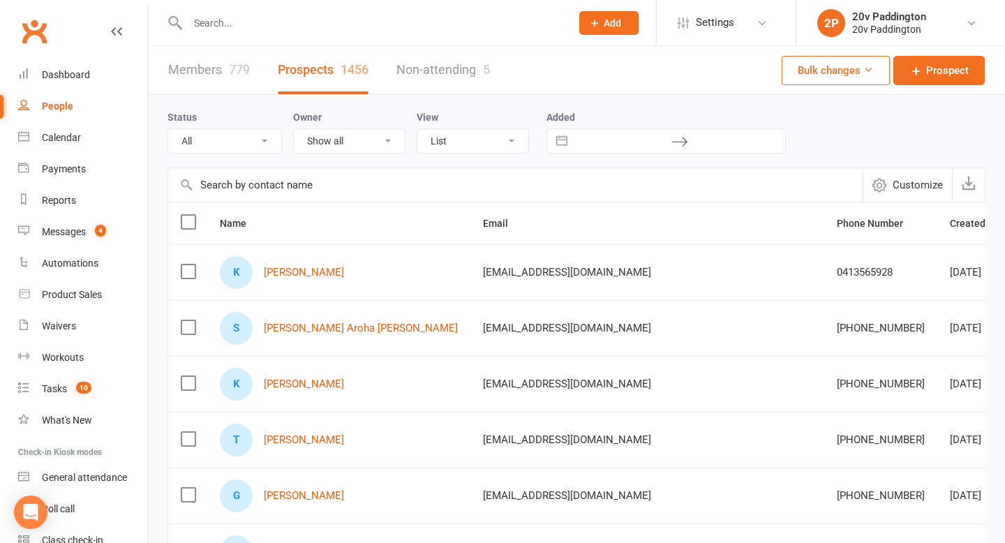
scroll to position [0, 161]
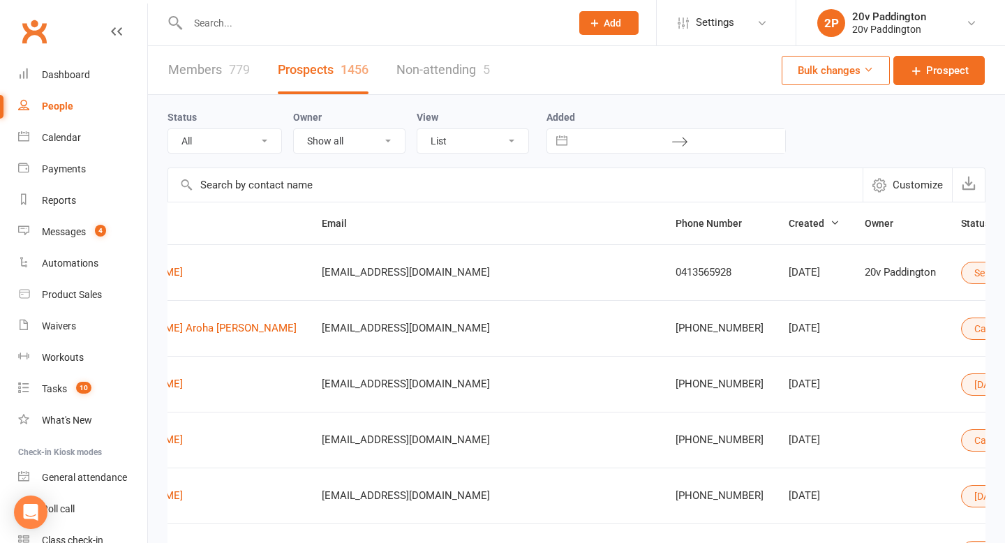
click at [961, 272] on button "Select status" at bounding box center [1008, 273] width 94 height 22
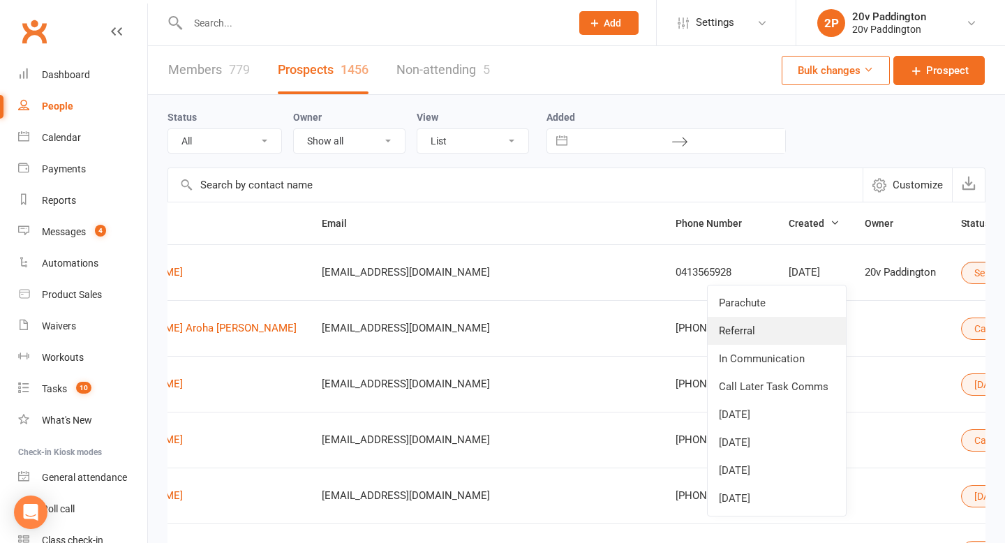
click at [743, 332] on link "Referral" at bounding box center [777, 331] width 138 height 28
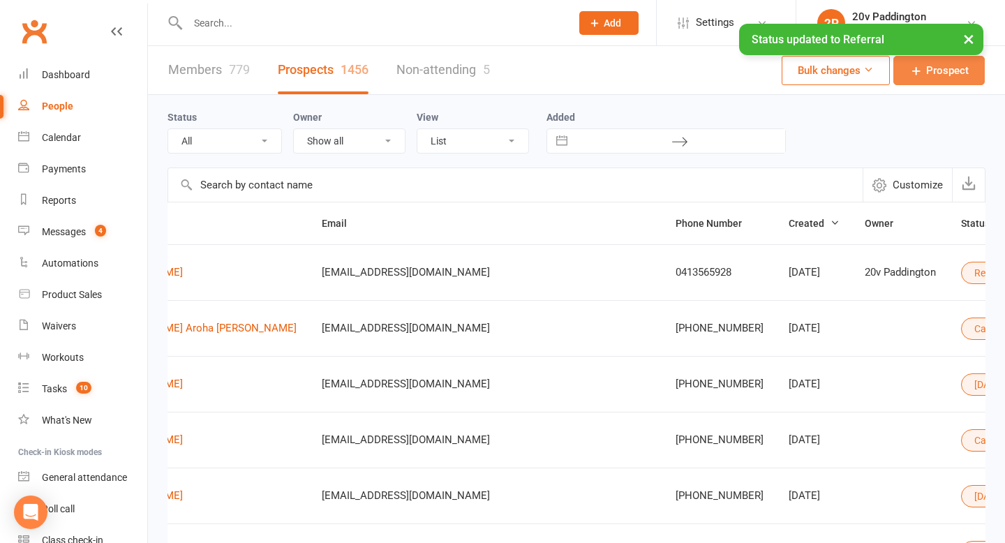
click at [975, 67] on link "Prospect" at bounding box center [939, 70] width 91 height 29
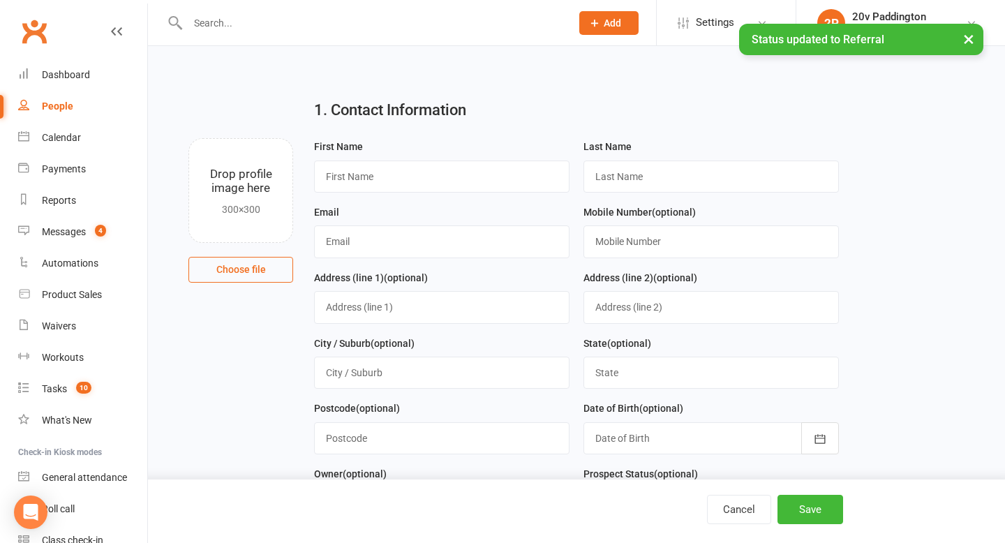
click at [406, 193] on div "First Name" at bounding box center [441, 171] width 269 height 66
click at [417, 165] on input "text" at bounding box center [441, 177] width 255 height 32
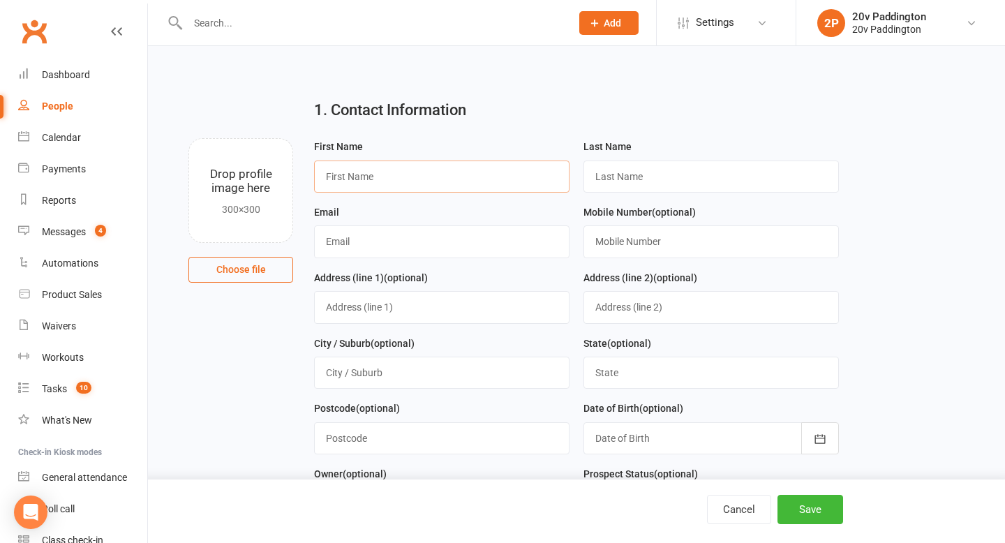
paste input "Helene"
type input "Helene"
click at [427, 244] on input "text" at bounding box center [441, 241] width 255 height 32
type input "no@mail.com"
click at [637, 244] on input "text" at bounding box center [711, 241] width 255 height 32
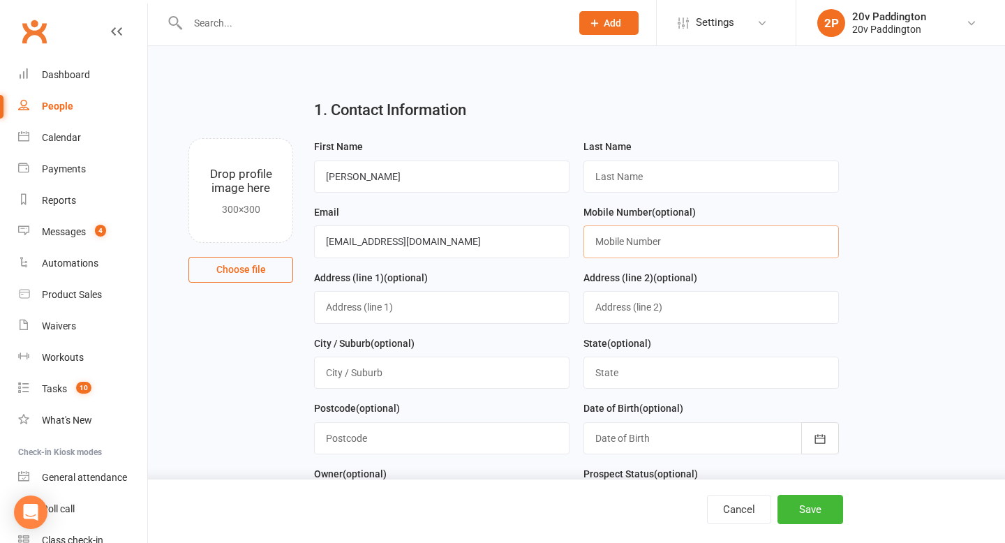
paste input "0415689343"
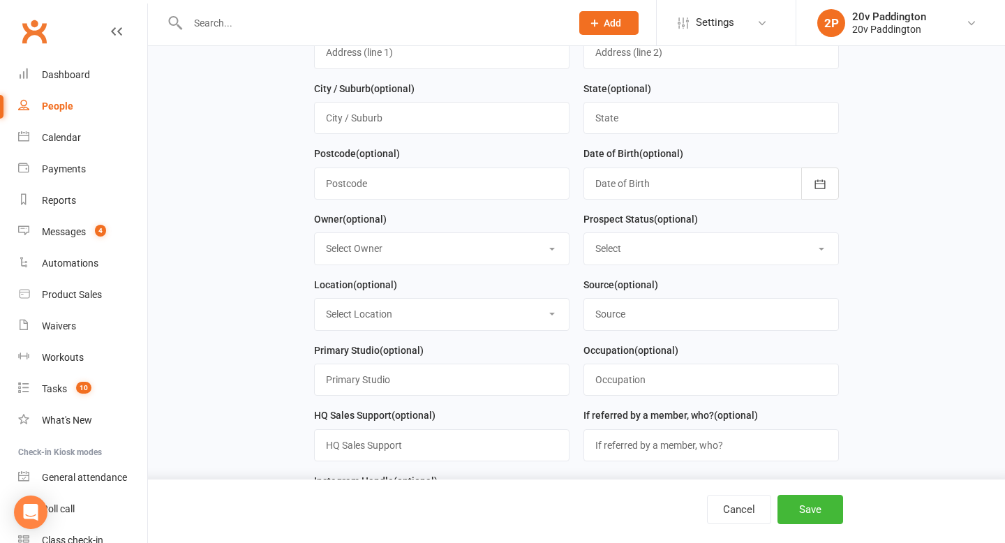
scroll to position [290, 0]
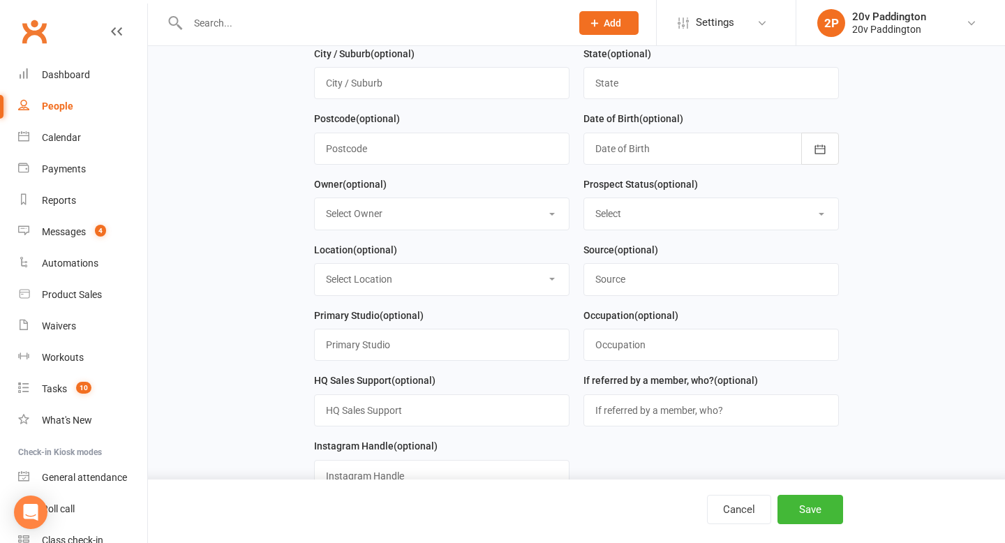
type input "0415689343"
click at [666, 426] on input "text" at bounding box center [711, 410] width 255 height 32
type input "Florence"
click at [810, 507] on button "Save" at bounding box center [811, 509] width 66 height 29
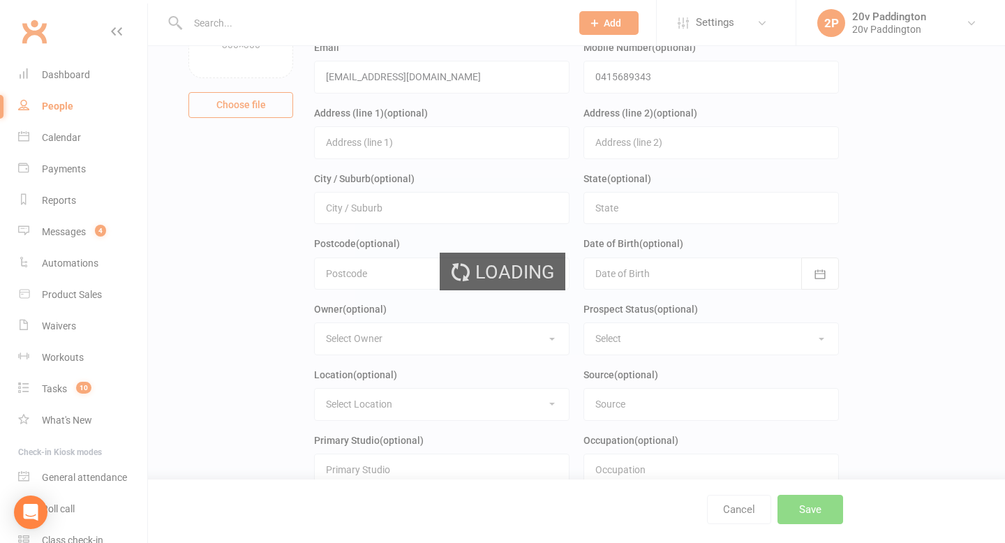
scroll to position [0, 0]
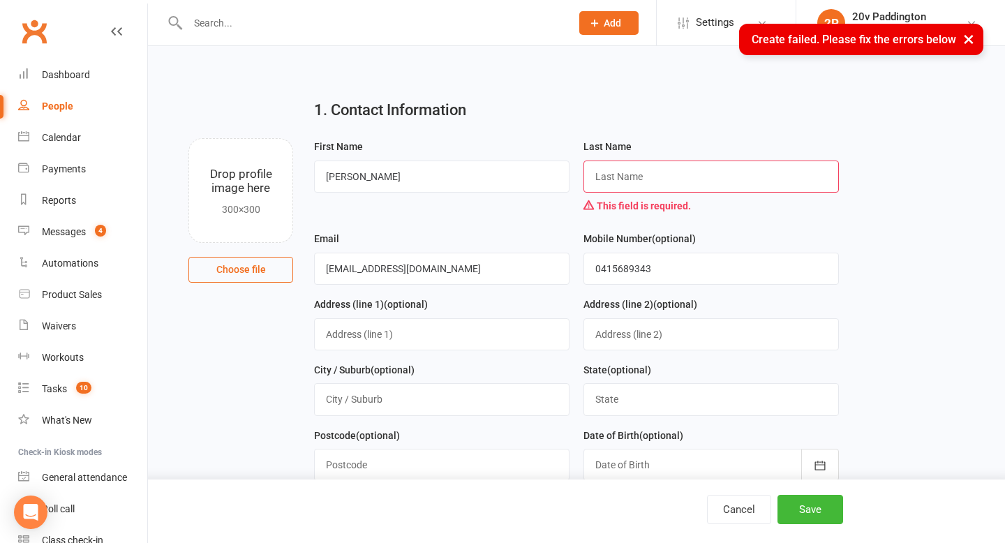
click at [631, 156] on div "Last Name This field is required." at bounding box center [711, 178] width 255 height 81
click at [627, 179] on input "text" at bounding box center [711, 177] width 255 height 32
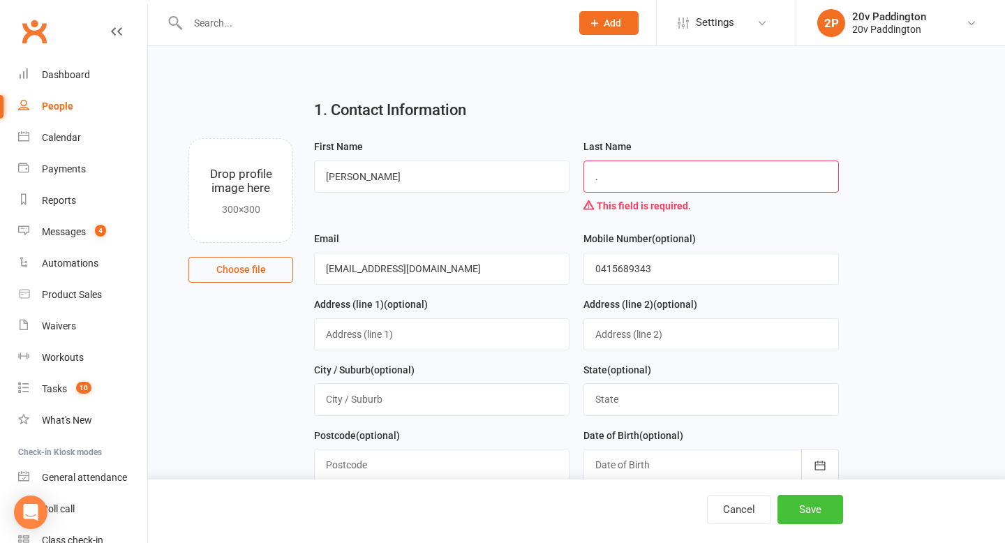
type input "."
click at [822, 512] on button "Save" at bounding box center [811, 509] width 66 height 29
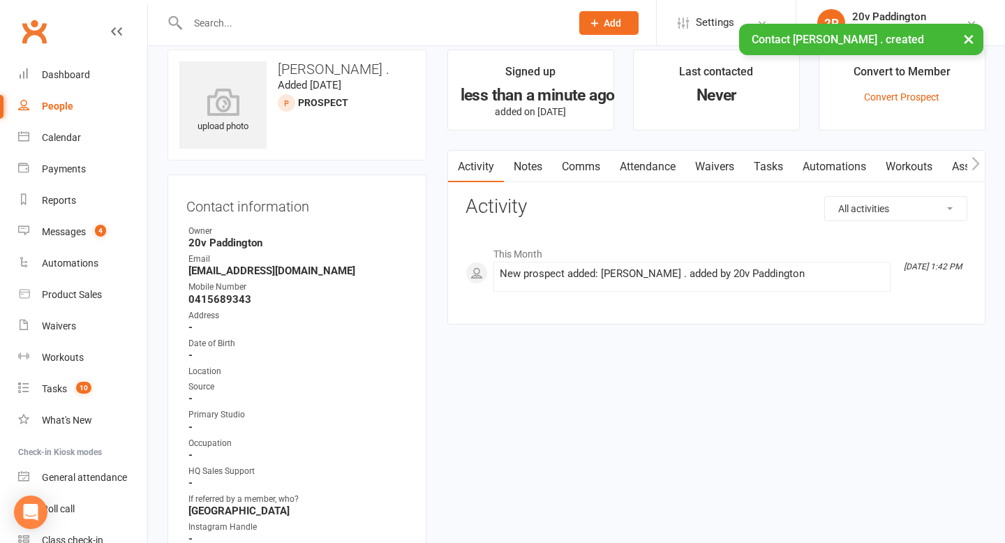
scroll to position [10, 0]
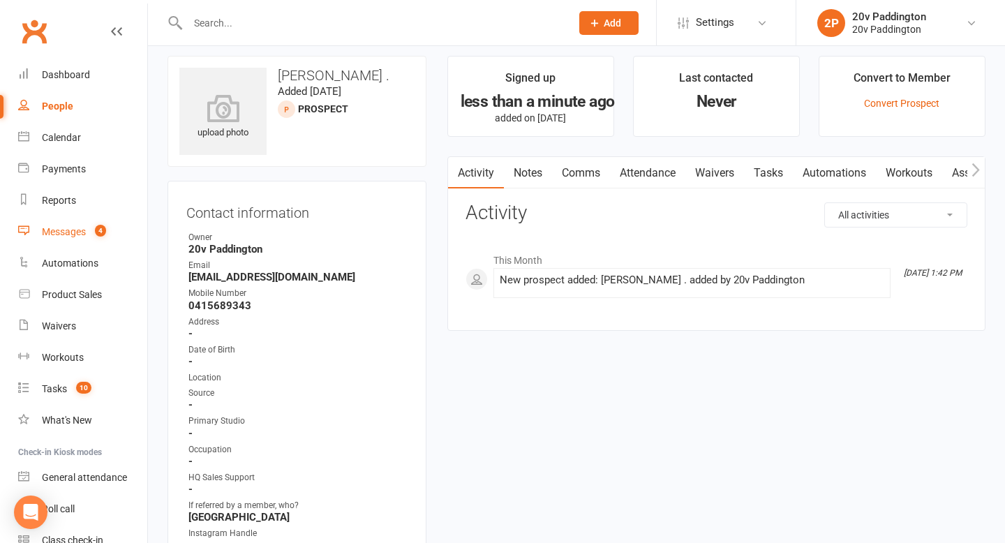
click at [73, 220] on link "Messages 4" at bounding box center [82, 231] width 129 height 31
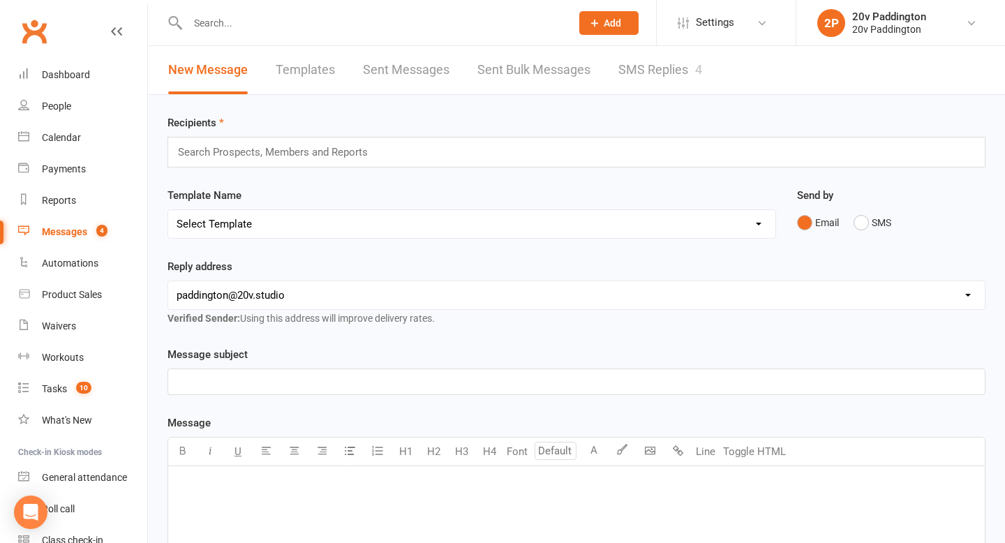
click at [635, 71] on link "SMS Replies 4" at bounding box center [660, 70] width 84 height 48
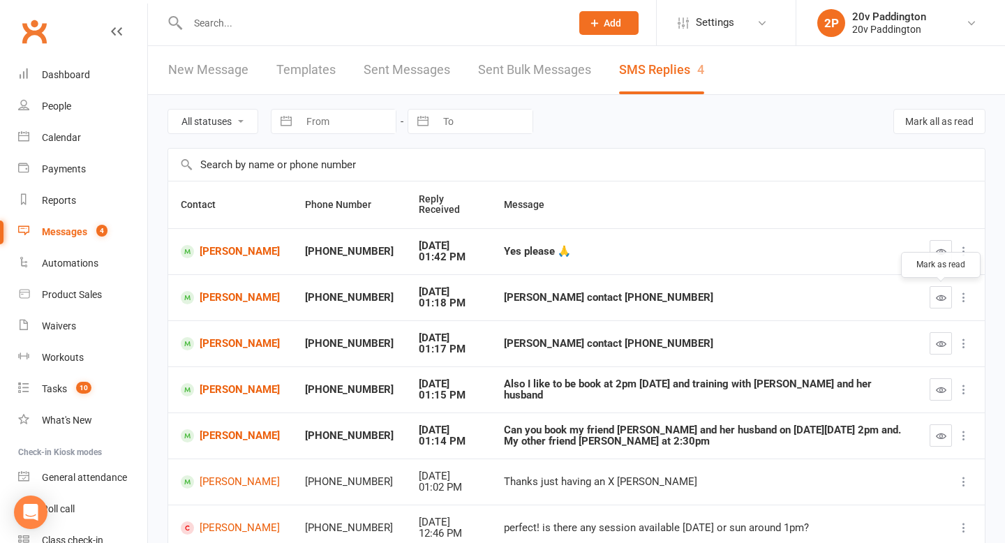
click at [941, 306] on button "button" at bounding box center [941, 297] width 22 height 22
click at [0, 0] on div "Loading" at bounding box center [0, 0] width 0 height 0
click at [944, 352] on button "button" at bounding box center [941, 343] width 22 height 22
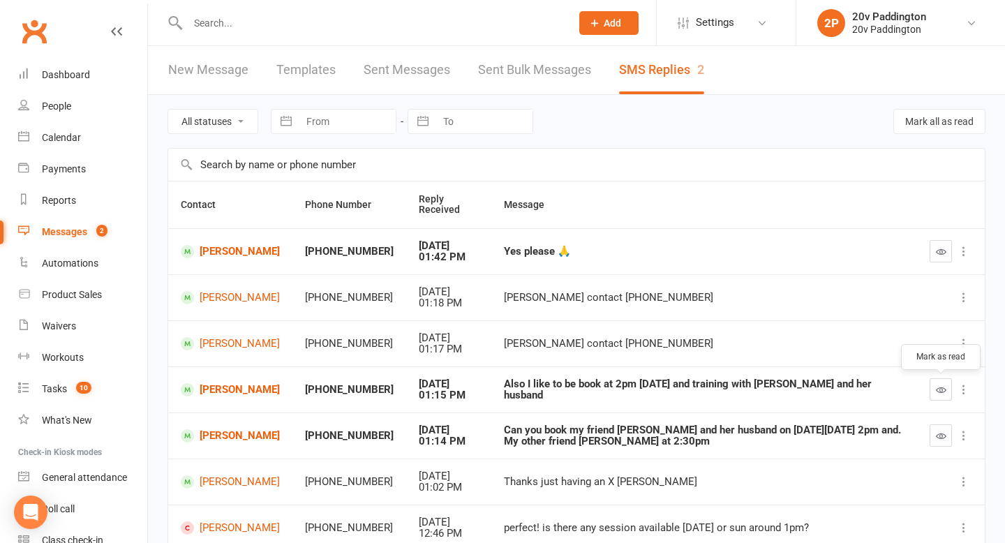
click at [938, 396] on button "button" at bounding box center [941, 389] width 22 height 22
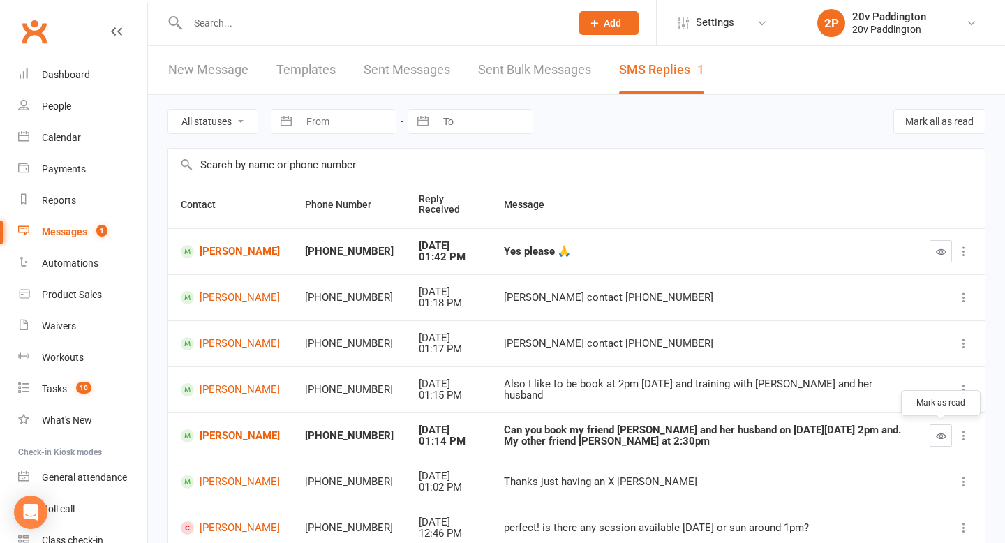
click at [933, 425] on button "button" at bounding box center [941, 435] width 22 height 22
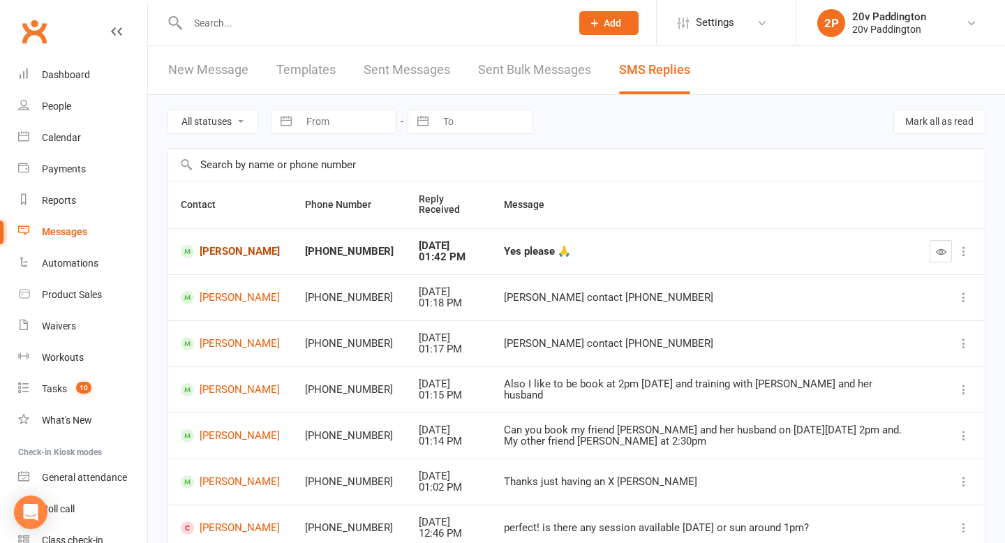
click at [228, 252] on link "Jennifer Gwan" at bounding box center [230, 251] width 99 height 13
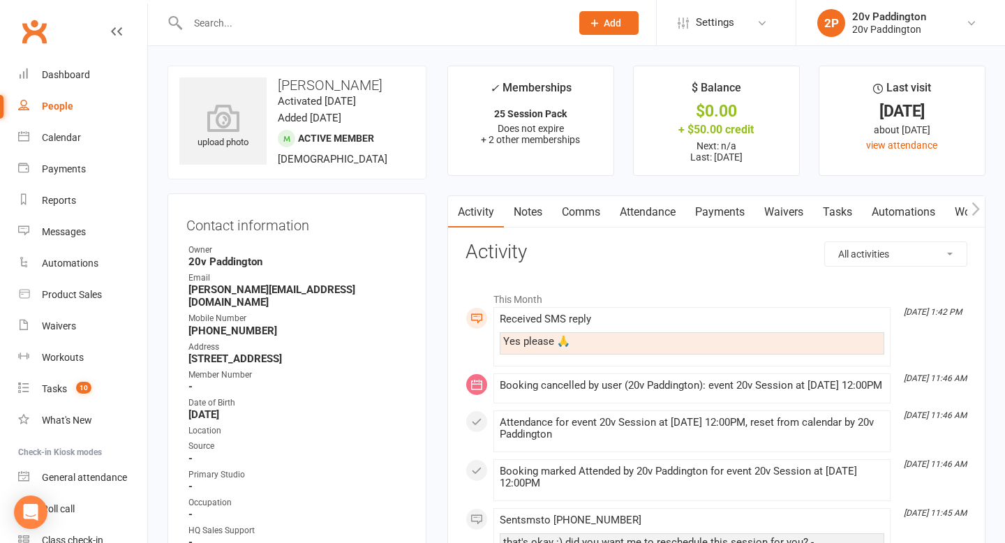
click at [580, 212] on link "Comms" at bounding box center [581, 212] width 58 height 32
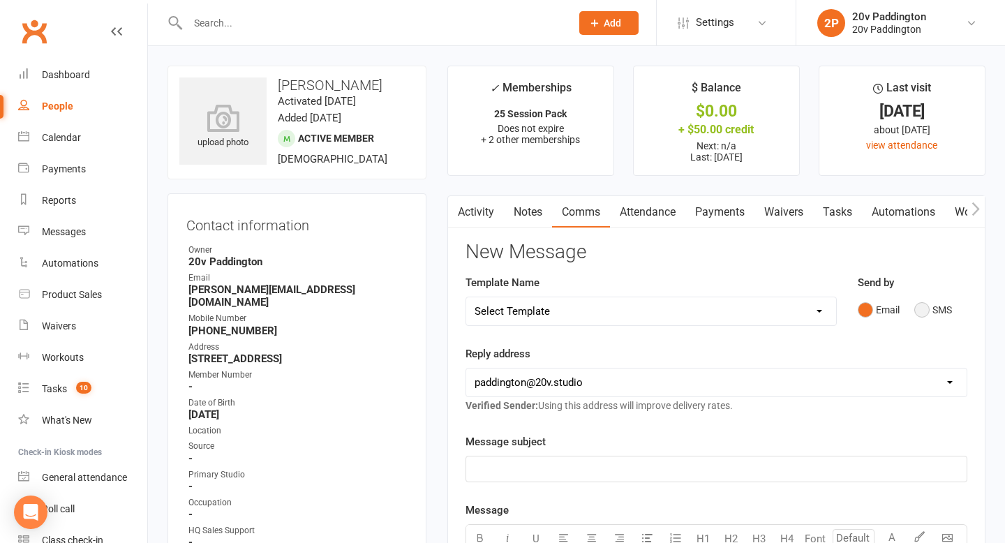
click at [942, 313] on button "SMS" at bounding box center [933, 310] width 38 height 27
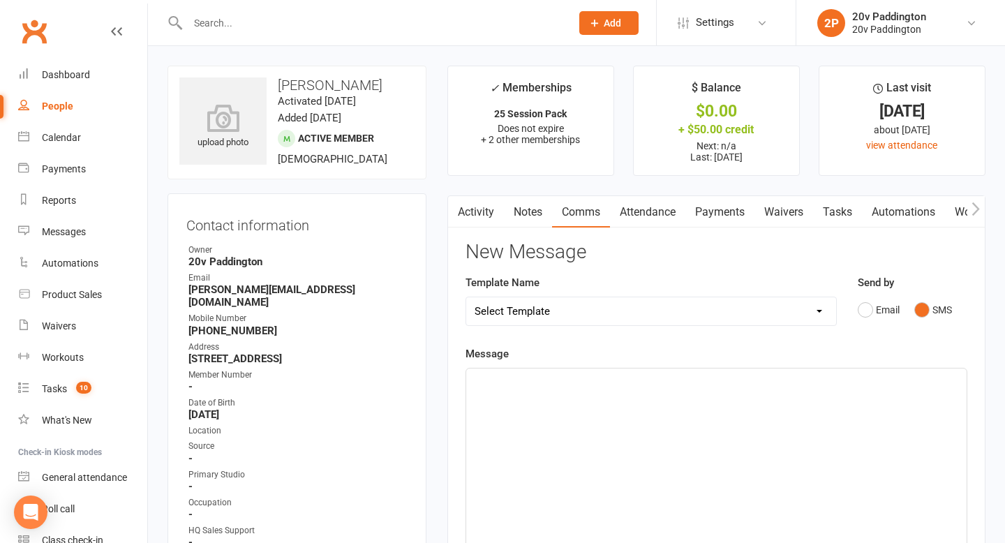
click at [773, 484] on div "﻿" at bounding box center [716, 473] width 501 height 209
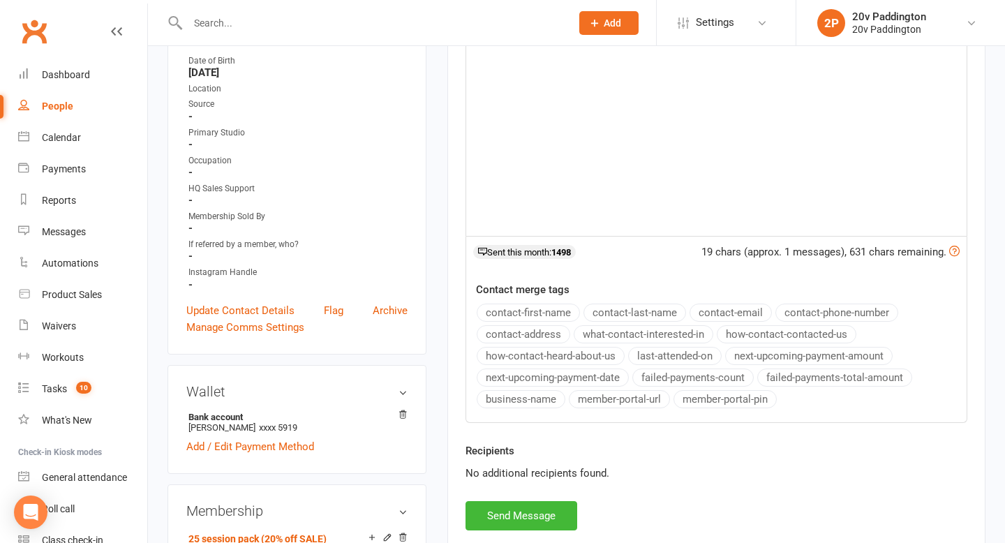
scroll to position [478, 0]
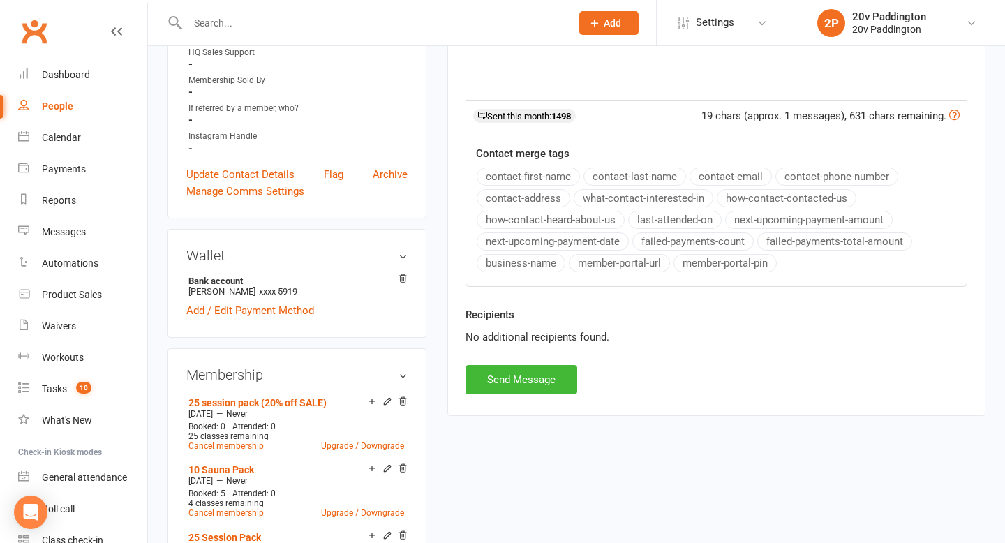
click at [460, 364] on div "Recipients No additional recipients found." at bounding box center [716, 335] width 523 height 59
click at [471, 367] on button "Send Message" at bounding box center [522, 379] width 112 height 29
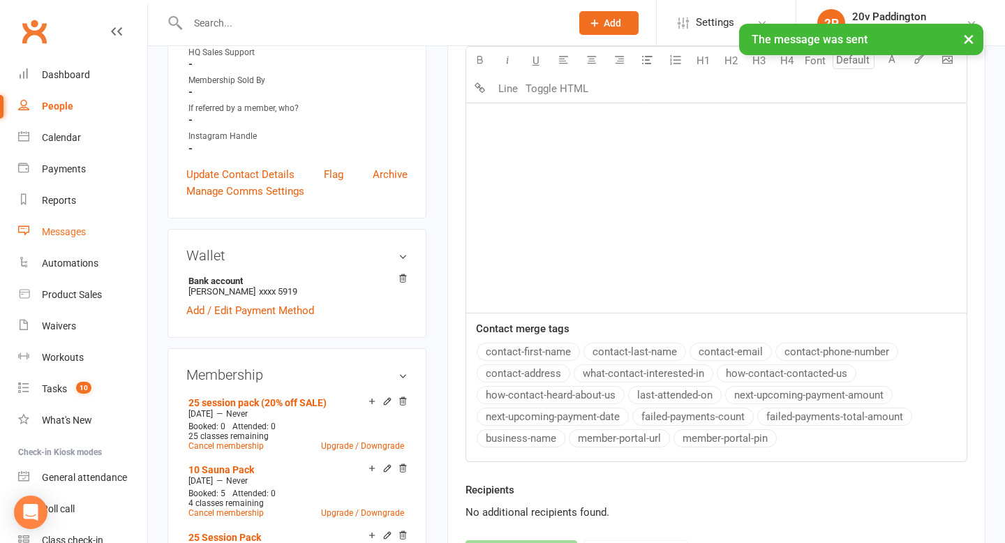
click at [66, 245] on link "Messages" at bounding box center [82, 231] width 129 height 31
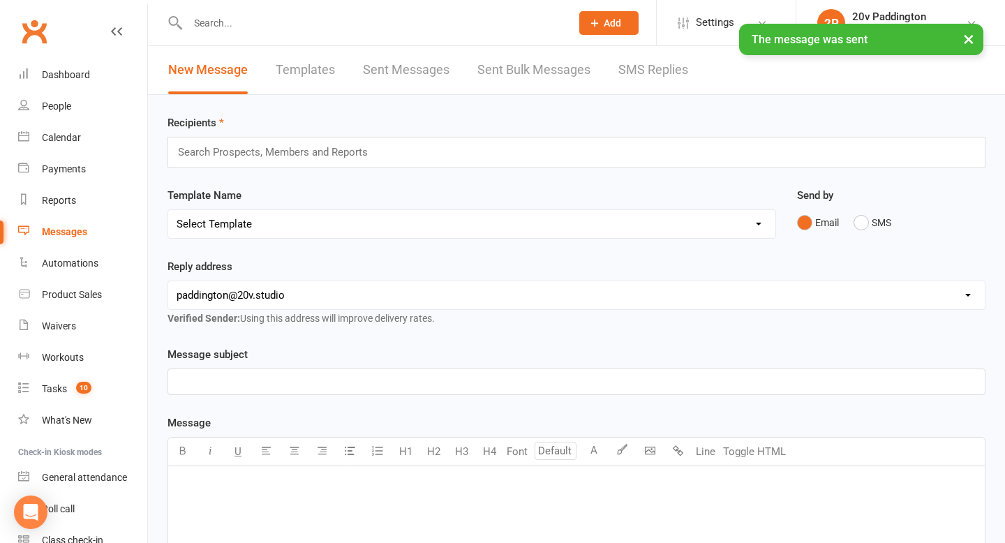
click at [684, 108] on div "Recipients Search Prospects, Members and Reports Template Name Select Template …" at bounding box center [576, 491] width 857 height 792
click at [663, 86] on link "SMS Replies" at bounding box center [653, 70] width 70 height 48
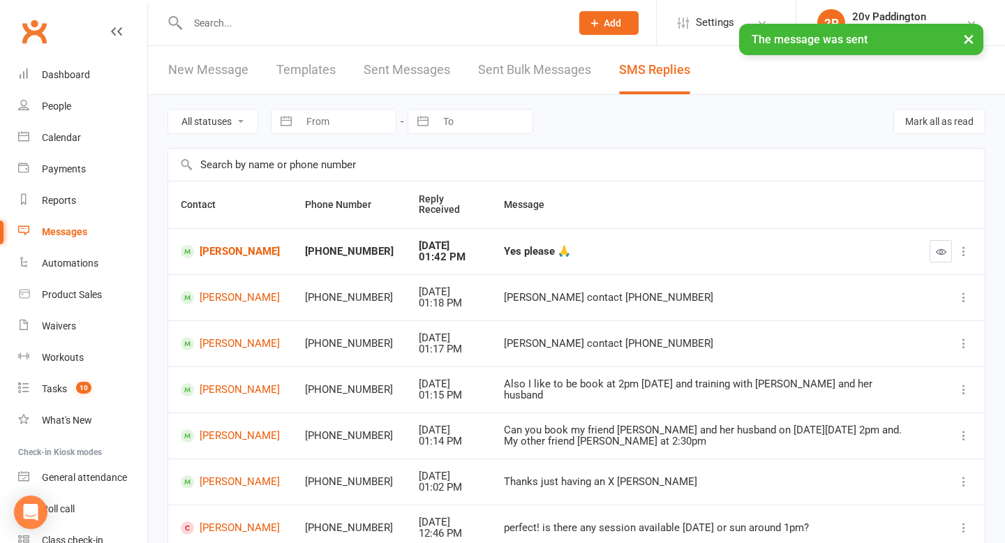
click at [932, 246] on button "button" at bounding box center [941, 251] width 22 height 22
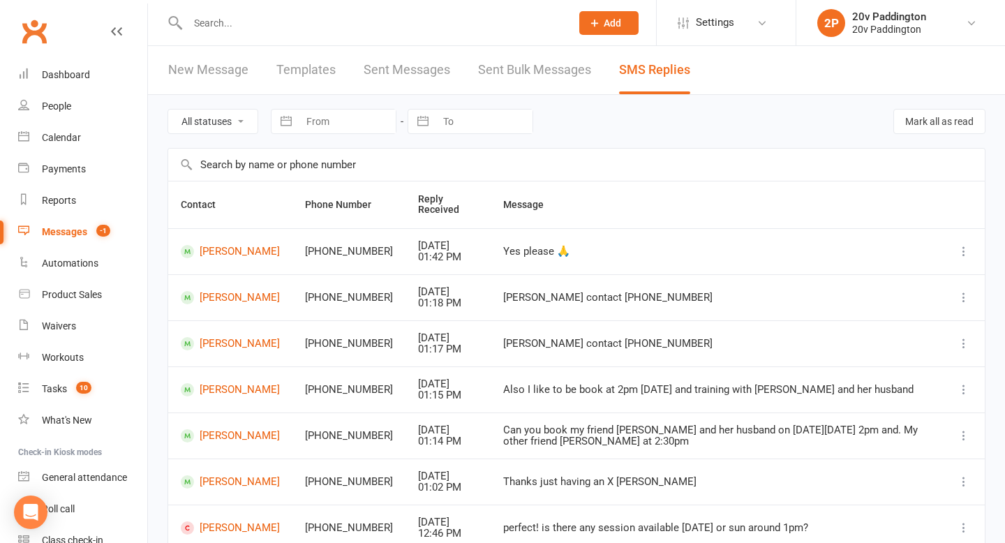
click at [507, 35] on div at bounding box center [365, 22] width 394 height 45
click at [383, 68] on link "Sent Messages" at bounding box center [407, 70] width 87 height 48
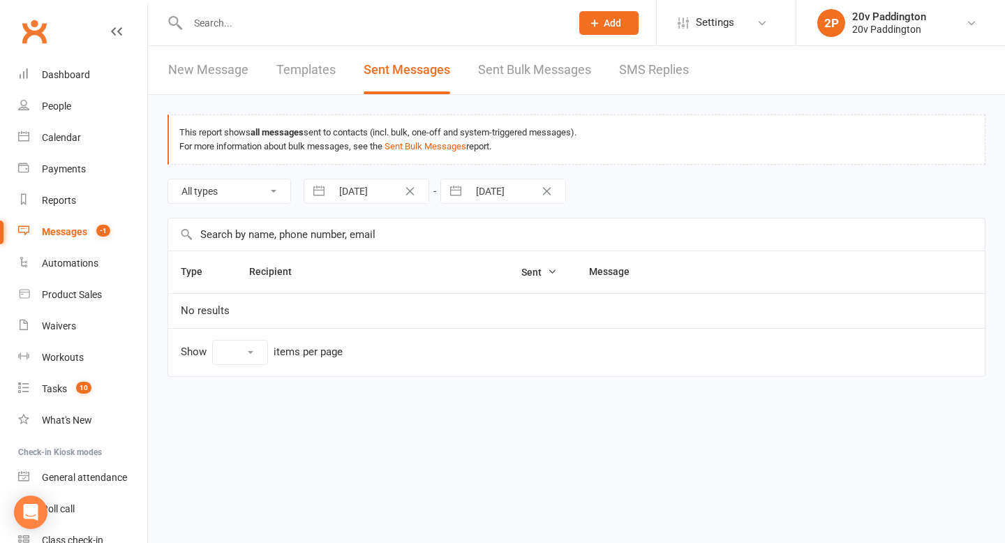
select select "10"
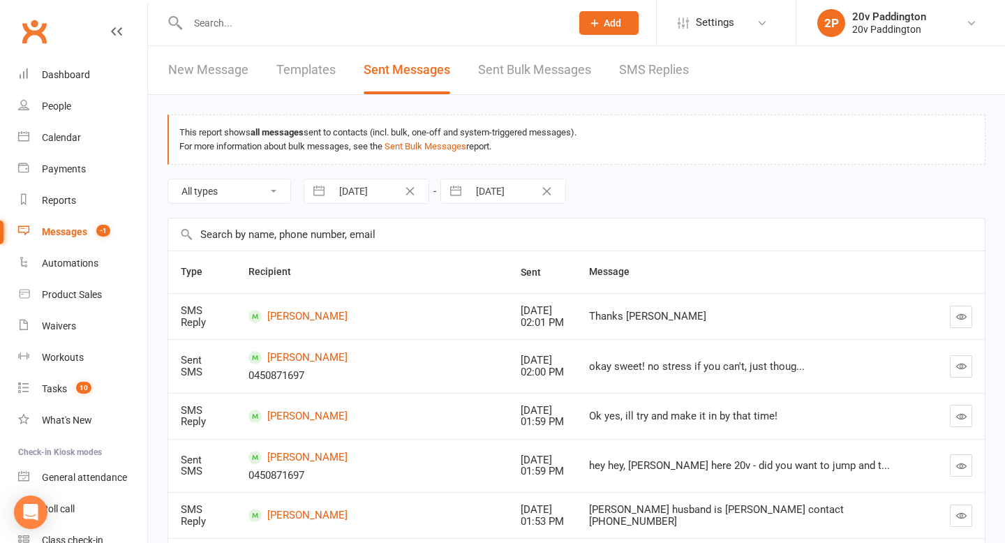
click at [78, 235] on div "Messages" at bounding box center [64, 231] width 45 height 11
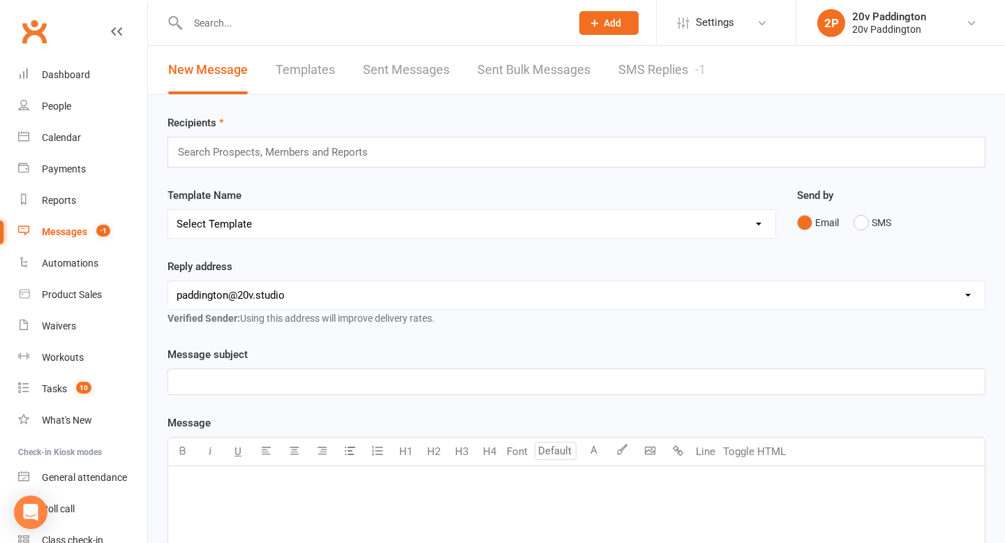
click at [655, 68] on link "SMS Replies -1" at bounding box center [661, 70] width 87 height 48
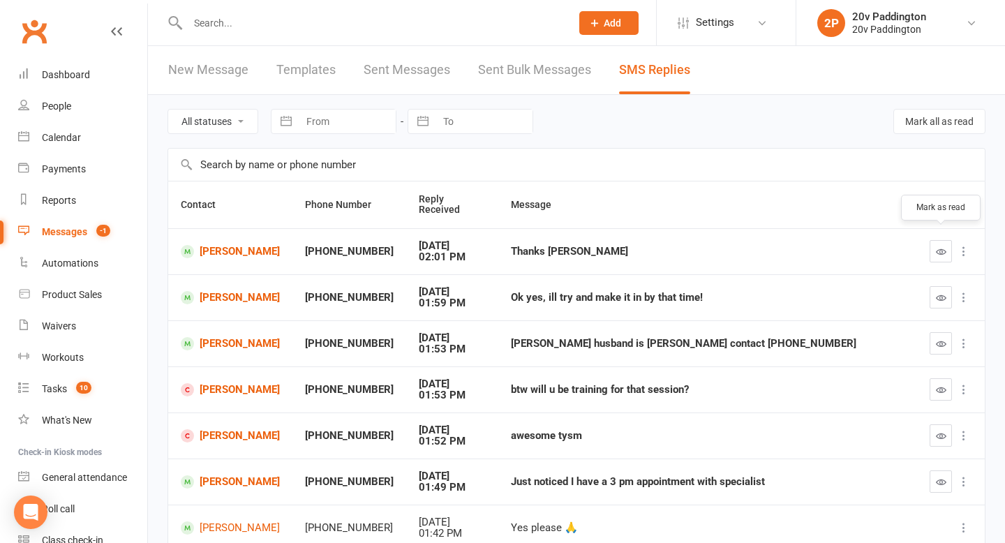
click at [942, 246] on button "button" at bounding box center [941, 251] width 22 height 22
click at [933, 288] on button "button" at bounding box center [941, 297] width 22 height 22
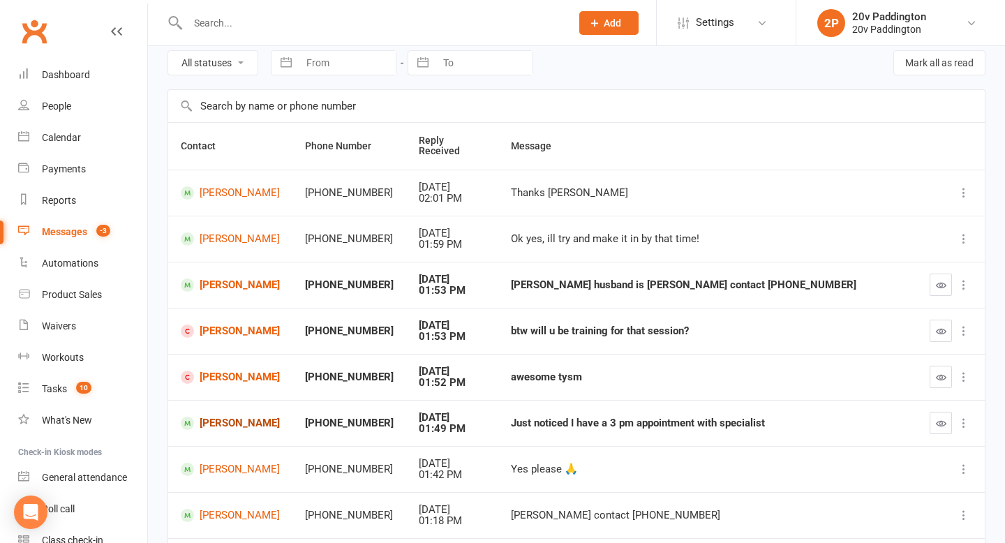
scroll to position [68, 0]
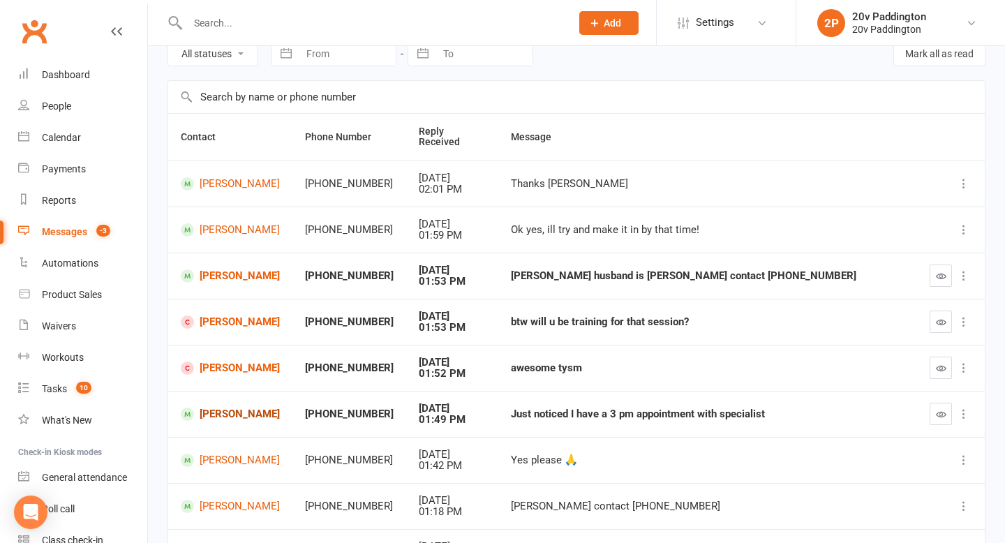
click at [249, 408] on link "Geoff Charlton" at bounding box center [230, 414] width 99 height 13
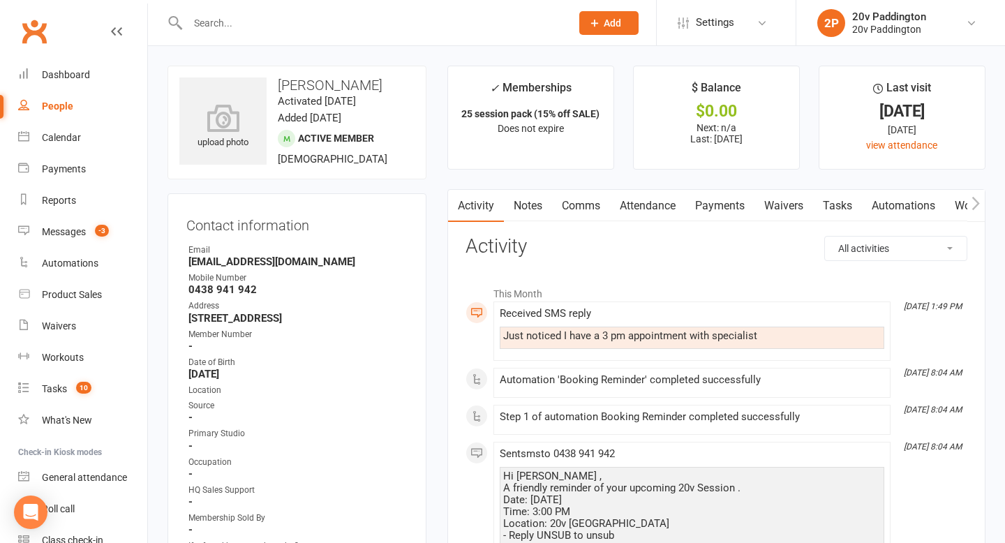
click at [591, 210] on link "Comms" at bounding box center [581, 206] width 58 height 32
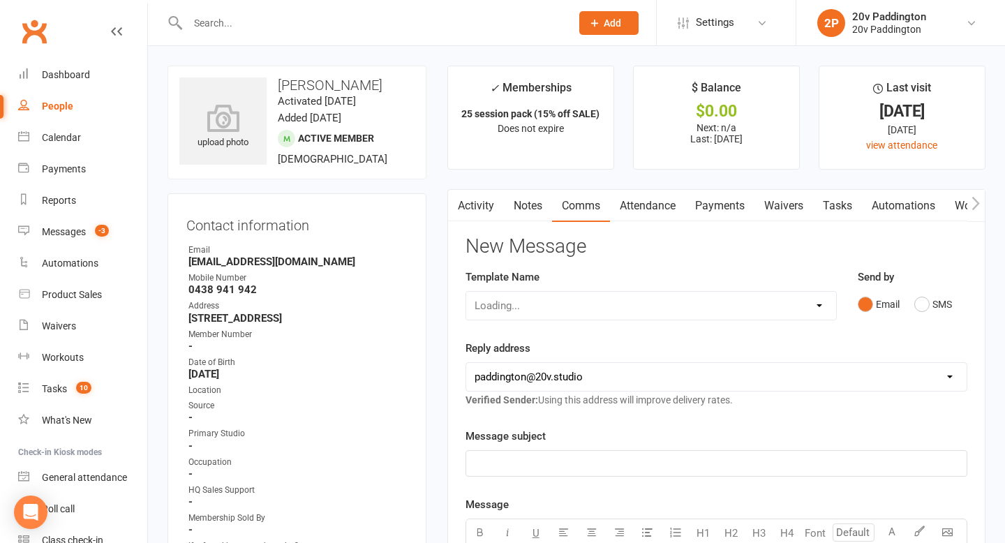
click at [953, 307] on div "Email SMS" at bounding box center [913, 304] width 110 height 27
click at [925, 308] on button "SMS" at bounding box center [933, 304] width 38 height 27
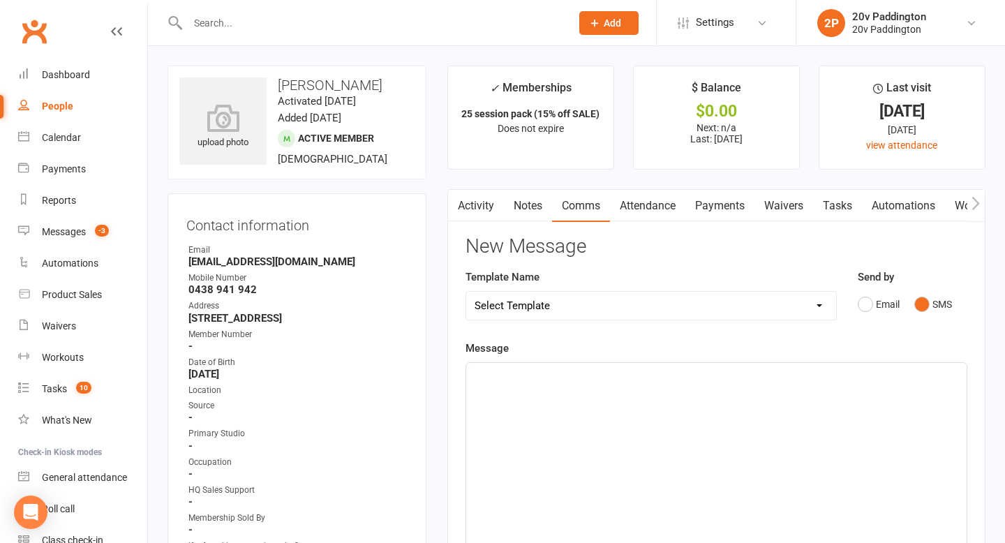
click at [766, 436] on div "﻿" at bounding box center [716, 467] width 501 height 209
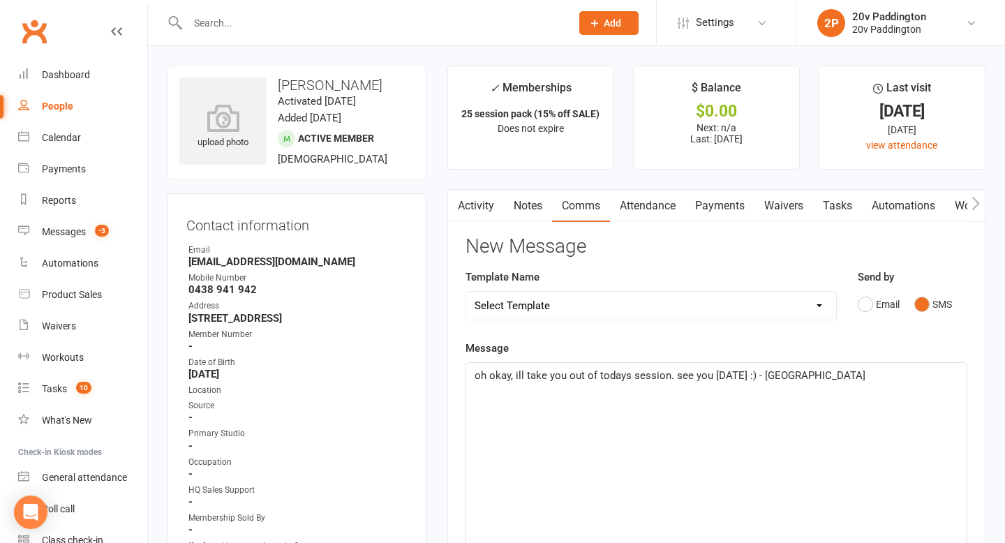
click at [675, 378] on span "oh okay, ill take you out of todays session. see you friday :) - Zac" at bounding box center [670, 375] width 391 height 13
click at [481, 374] on span "oh okay, ill take you out of todays session. See you friday :) - Zac" at bounding box center [671, 375] width 392 height 13
click at [418, 336] on div "Contact information Owner Email Mediate@bigpond.net.au Mobile Number 0438 941 9…" at bounding box center [297, 424] width 259 height 462
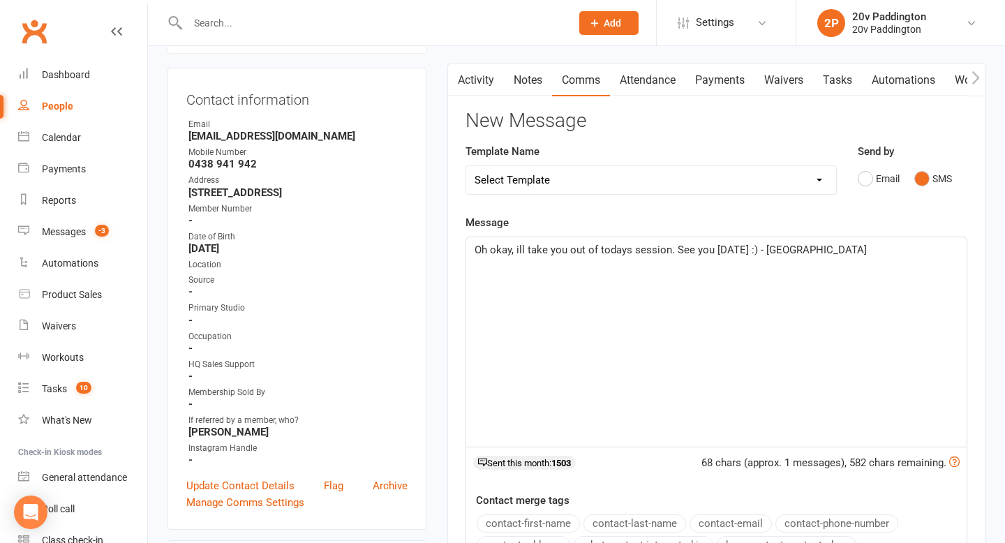
scroll to position [156, 0]
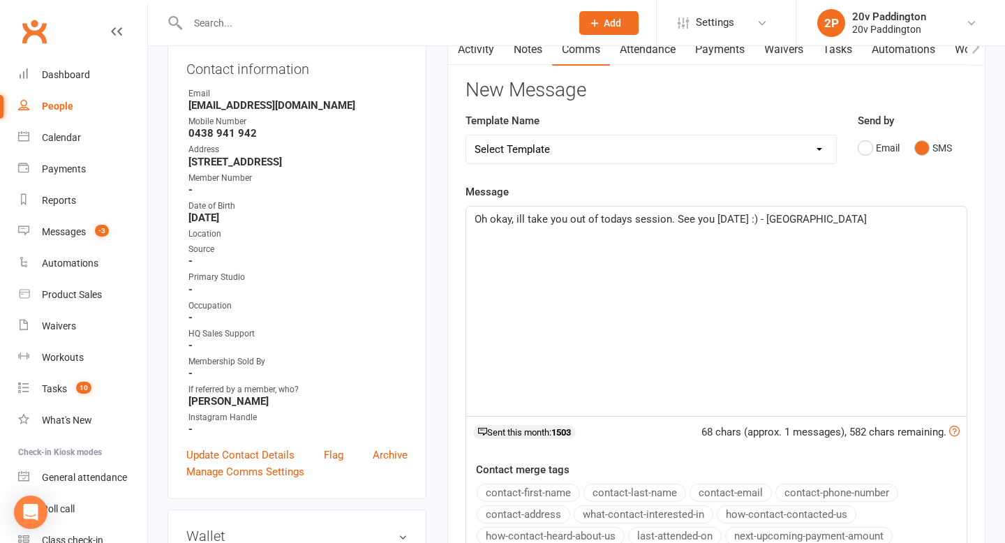
click at [517, 224] on span "Oh okay, ill take you out of todays session. See you friday :) - Zac" at bounding box center [671, 219] width 392 height 13
click at [655, 306] on div "Oh okay, lll take you out of todays session. See you friday :) - Zac" at bounding box center [716, 311] width 501 height 209
click at [519, 222] on span "Oh okay, lll take you out of todays session. See you friday :) - Zac" at bounding box center [671, 219] width 392 height 13
click at [731, 227] on p "Oh okay, I will take you out of todays session. See you friday :) - Zac" at bounding box center [717, 219] width 484 height 17
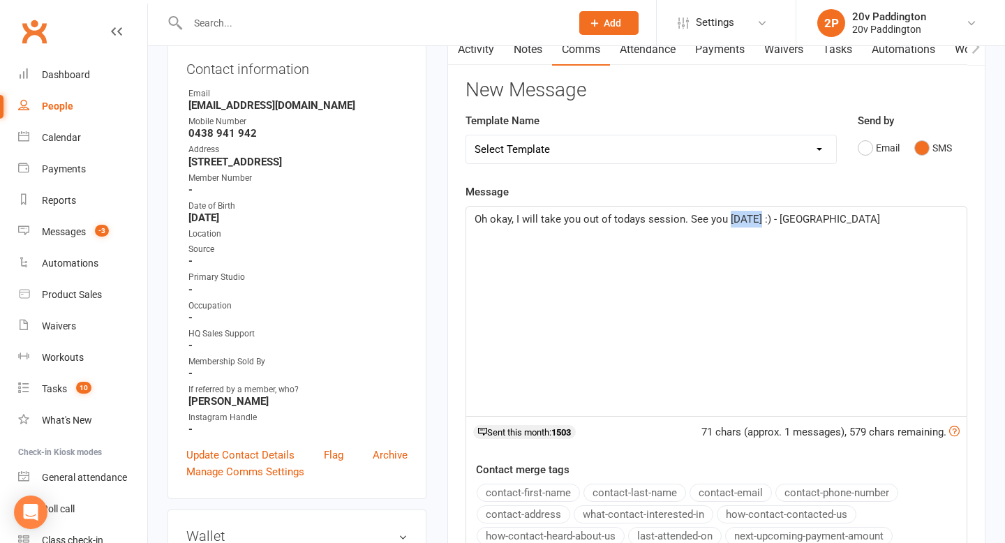
click at [731, 227] on p "Oh okay, I will take you out of todays session. See you friday :) - Zac" at bounding box center [717, 219] width 484 height 17
click at [966, 443] on div "71 chars (approx. 1 messages), 579 chars remaining. Sent this month: 1503" at bounding box center [717, 436] width 502 height 38
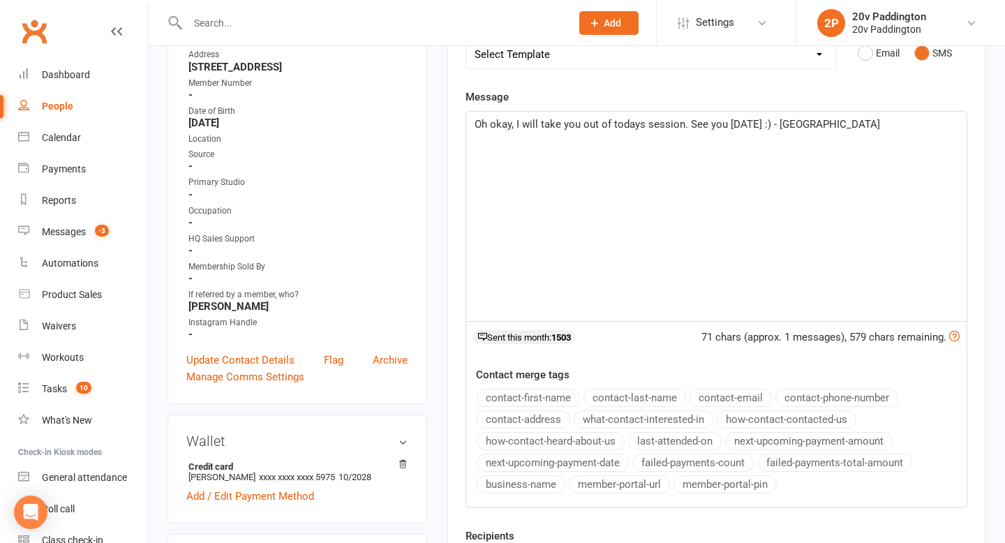
scroll to position [394, 0]
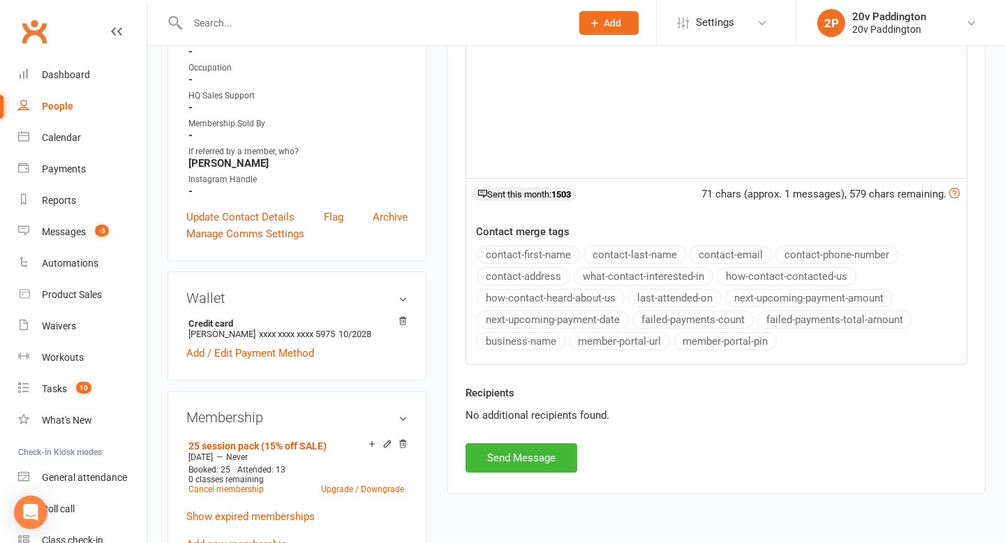
click at [518, 442] on div "Recipients No additional recipients found." at bounding box center [716, 414] width 523 height 59
click at [515, 456] on button "Send Message" at bounding box center [522, 457] width 112 height 29
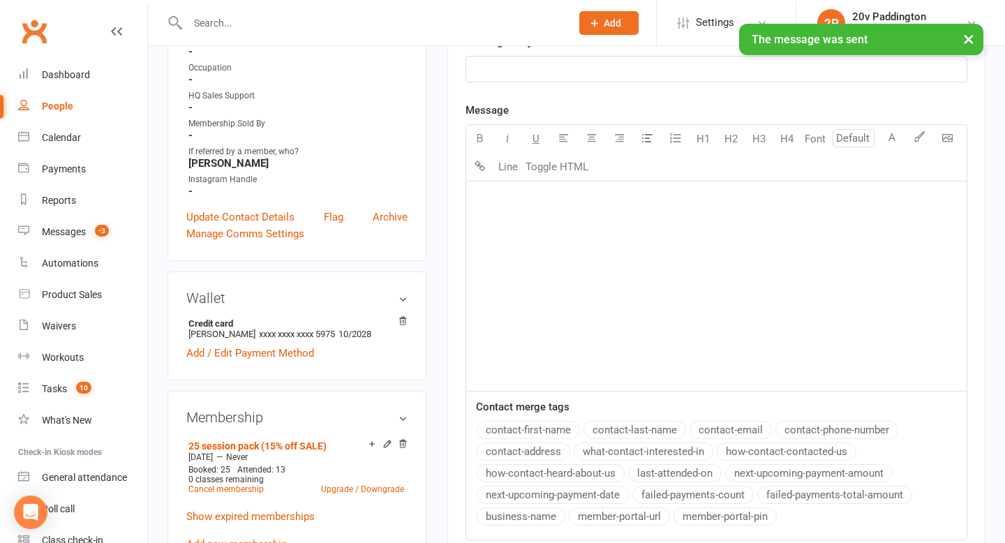
scroll to position [0, 0]
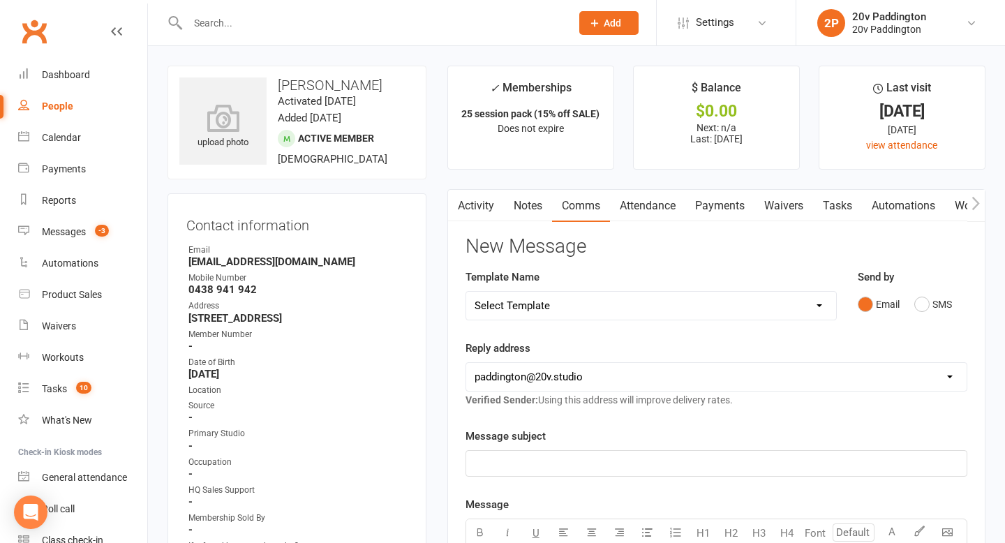
click at [471, 199] on link "Activity" at bounding box center [476, 206] width 56 height 32
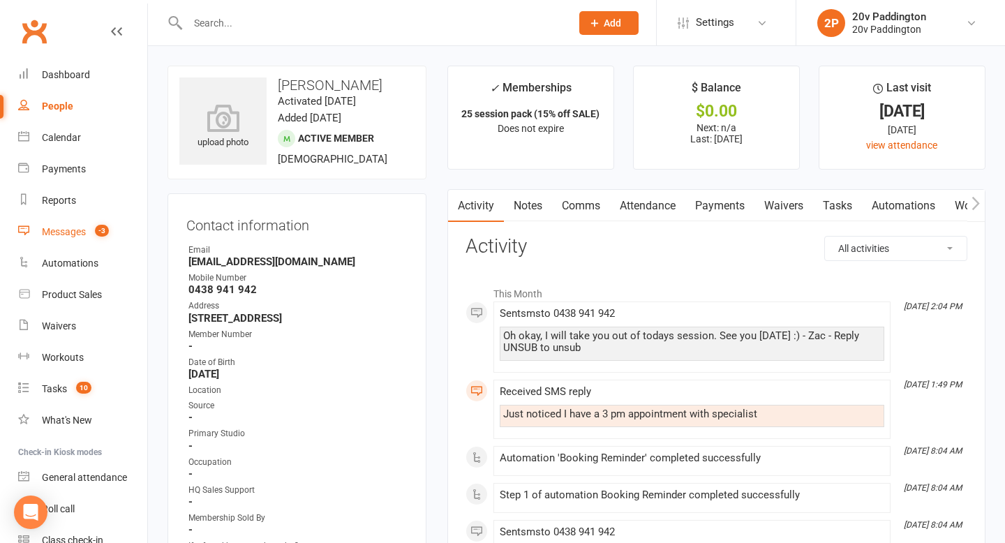
click at [73, 228] on div "Messages" at bounding box center [64, 231] width 44 height 11
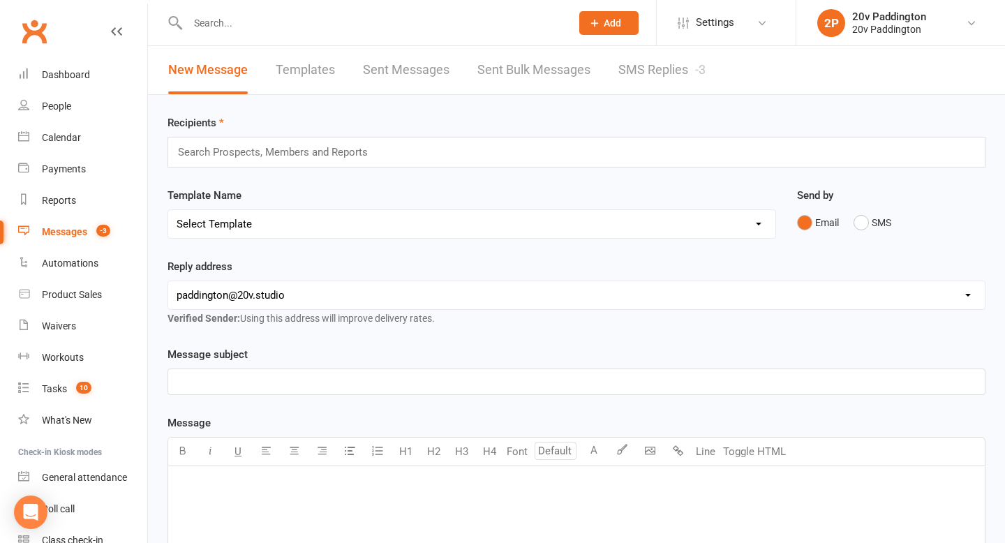
click at [631, 93] on link "SMS Replies -3" at bounding box center [661, 70] width 87 height 48
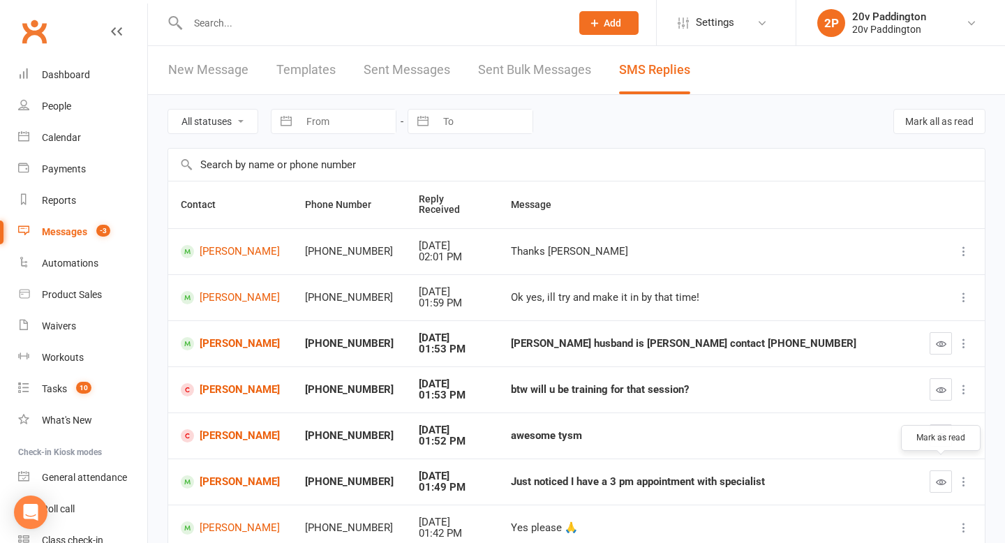
click at [938, 477] on icon "button" at bounding box center [941, 482] width 10 height 10
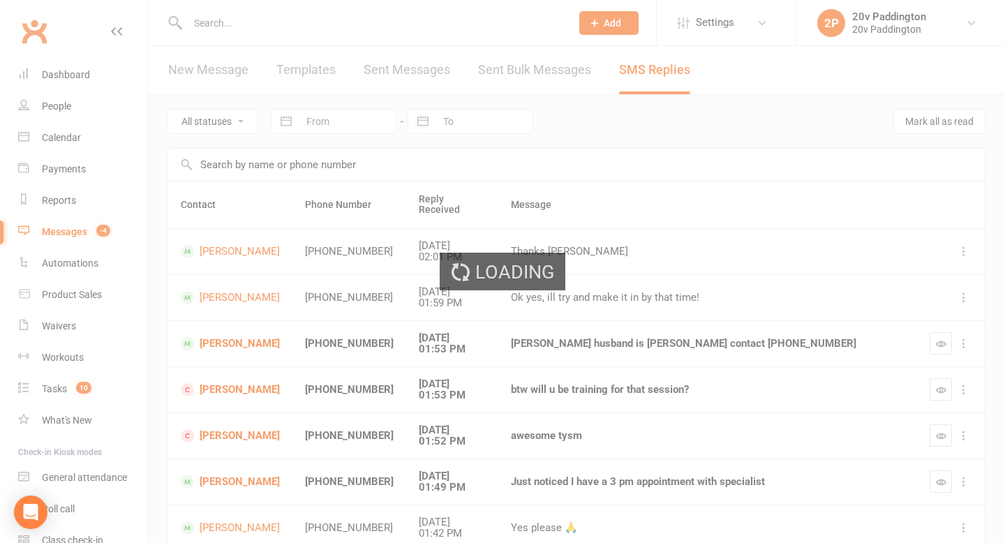
click at [239, 331] on div "Loading" at bounding box center [502, 271] width 1005 height 543
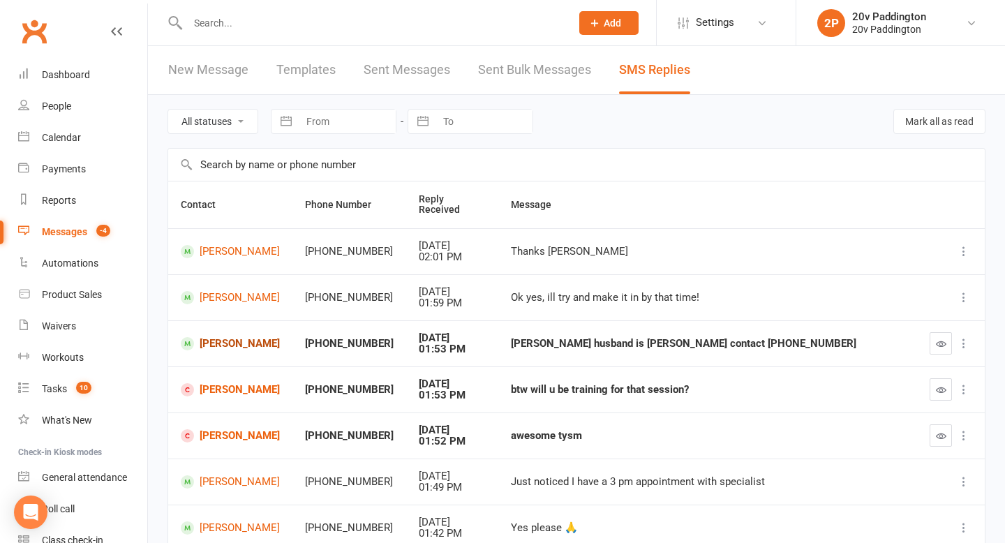
click at [239, 337] on link "Florence Tsang" at bounding box center [230, 343] width 99 height 13
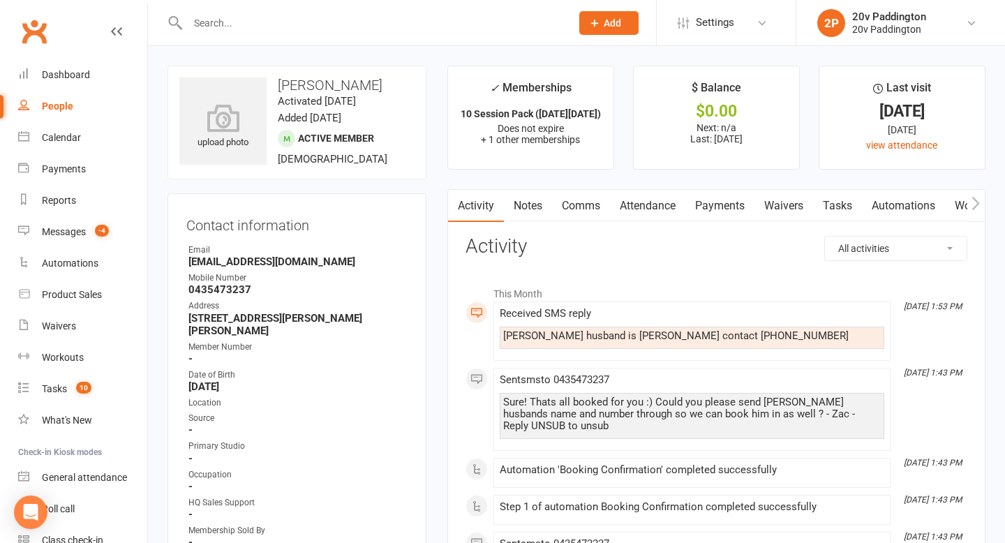
click at [729, 346] on div "Kim's husband is Henry Law contact 0411754938" at bounding box center [692, 338] width 385 height 22
click at [715, 339] on div "Kim's husband is Henry Law contact 0411754938" at bounding box center [692, 336] width 378 height 12
click at [714, 339] on div "Kim's husband is Henry Law contact 0411754938" at bounding box center [692, 336] width 378 height 12
copy div "0411754938"
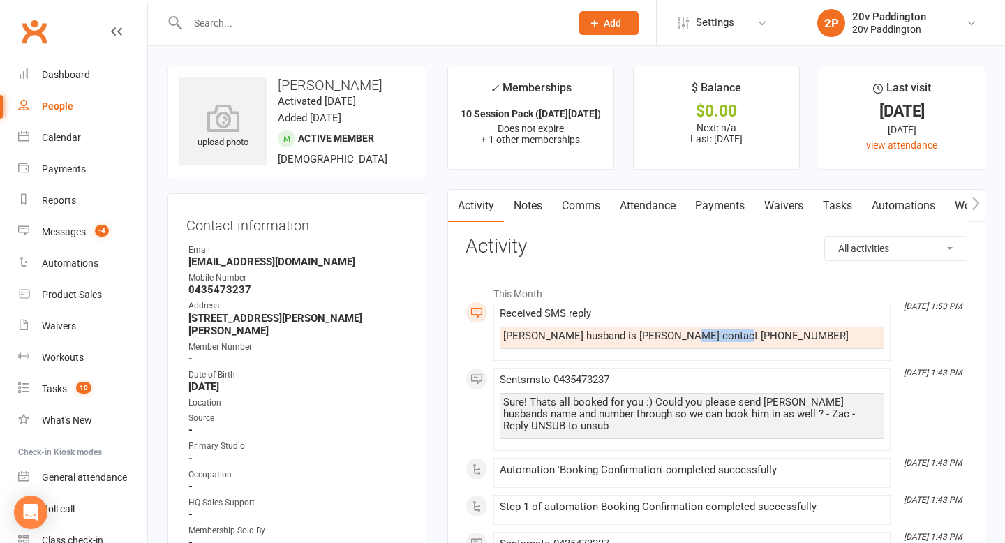
click at [579, 213] on link "Comms" at bounding box center [581, 206] width 58 height 32
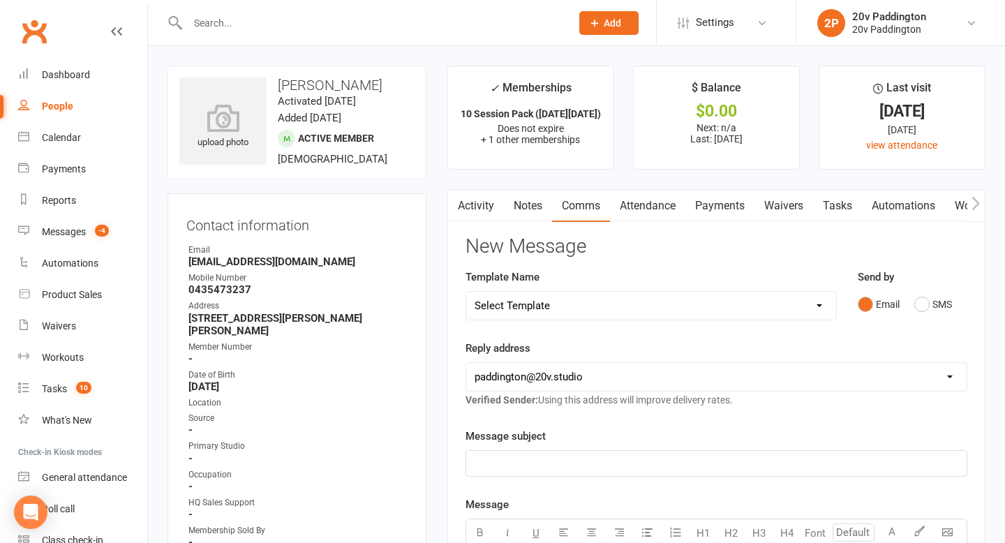
click at [904, 292] on div "Email SMS" at bounding box center [913, 304] width 110 height 27
click at [940, 323] on div "Send by Email SMS" at bounding box center [912, 303] width 131 height 68
click at [930, 295] on button "SMS" at bounding box center [933, 304] width 38 height 27
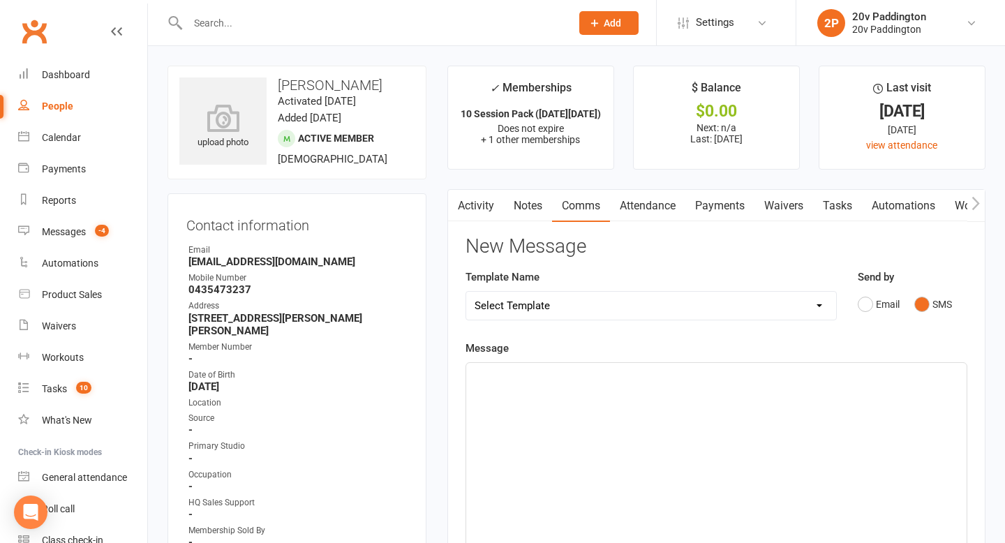
click at [838, 395] on div "﻿" at bounding box center [716, 467] width 501 height 209
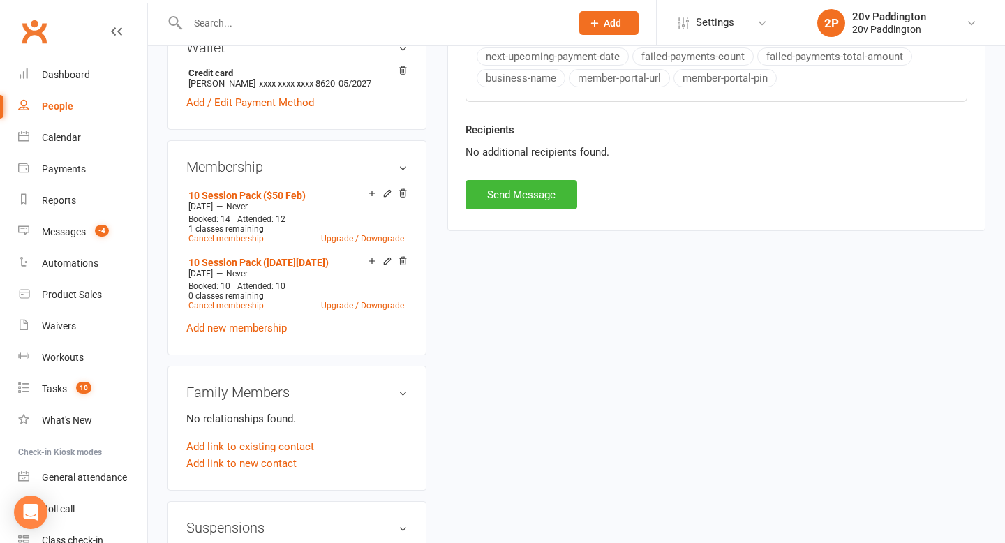
scroll to position [696, 0]
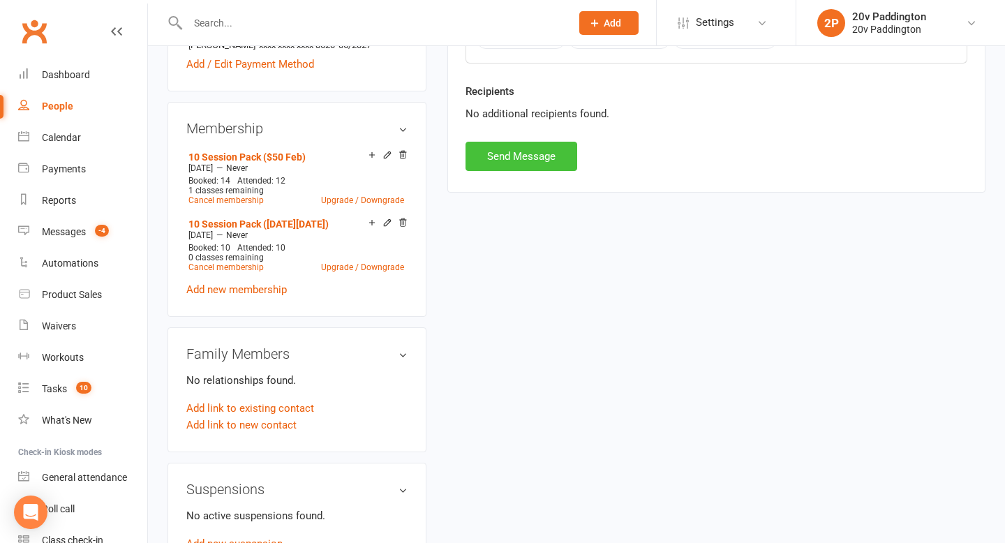
click at [511, 149] on button "Send Message" at bounding box center [522, 156] width 112 height 29
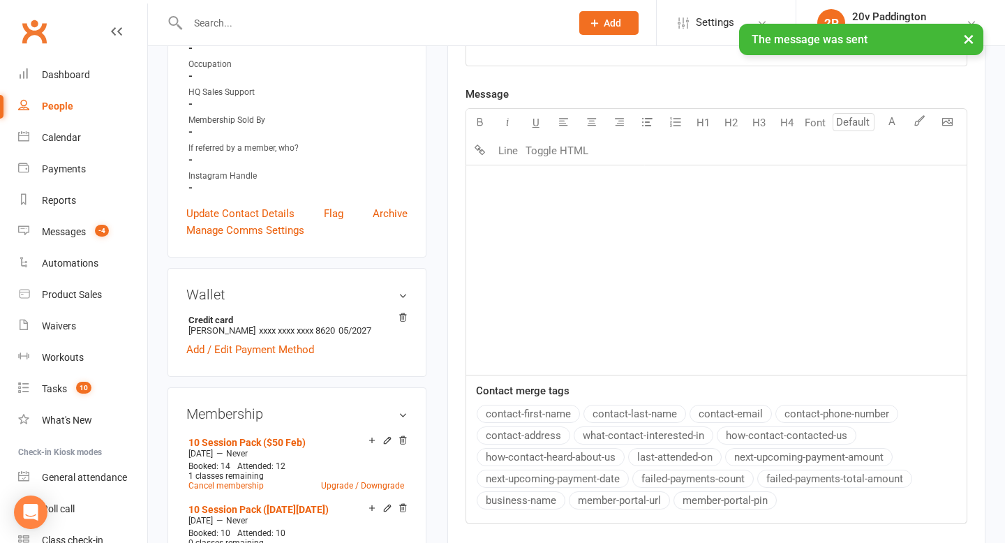
scroll to position [0, 0]
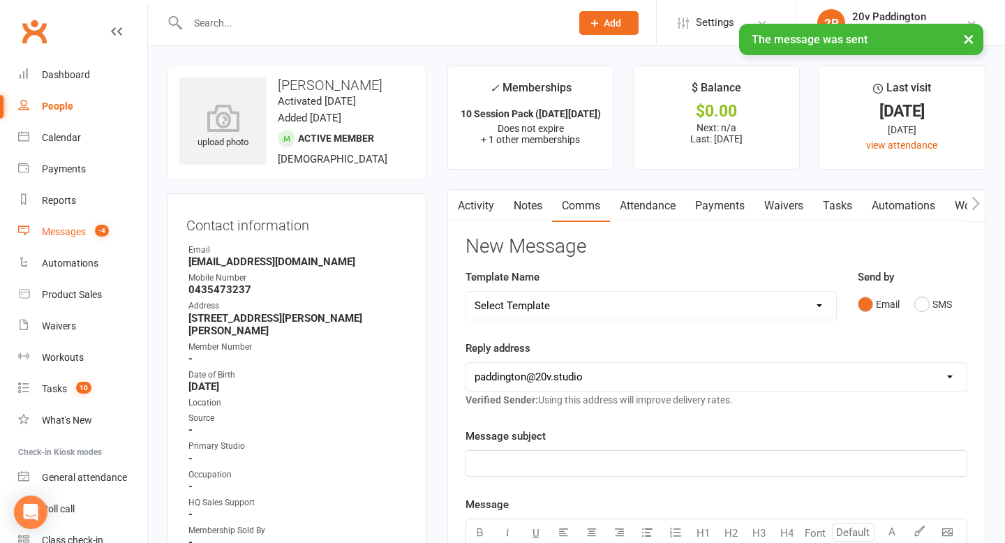
click at [68, 221] on link "Messages -4" at bounding box center [82, 231] width 129 height 31
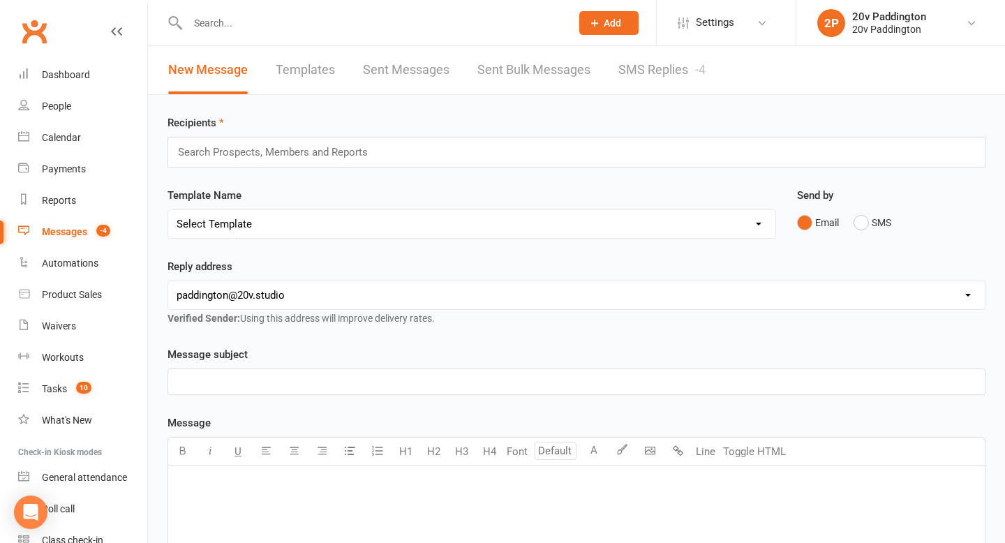
click at [91, 233] on count-badge "-4" at bounding box center [99, 231] width 21 height 11
click at [634, 88] on link "SMS Replies -4" at bounding box center [661, 70] width 87 height 48
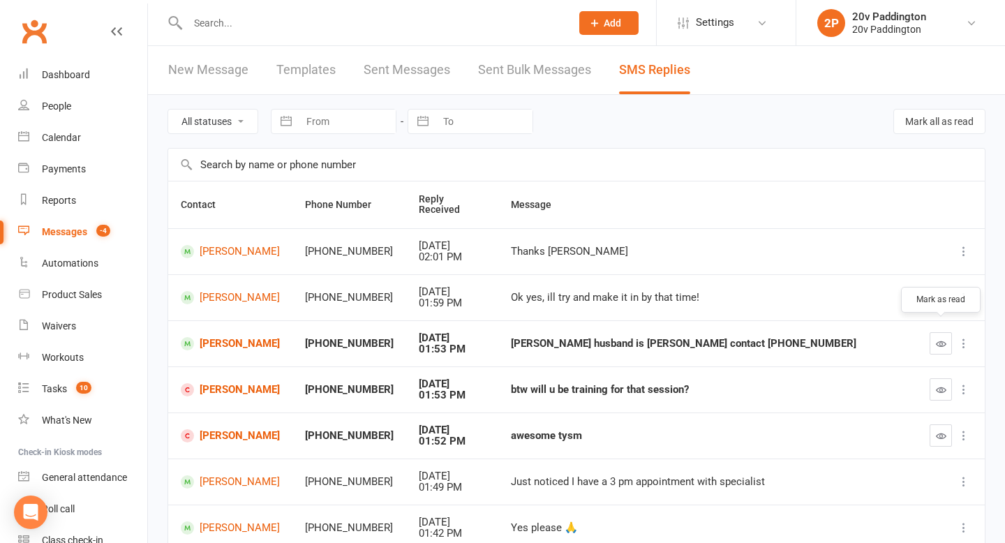
click at [948, 332] on button "button" at bounding box center [941, 343] width 22 height 22
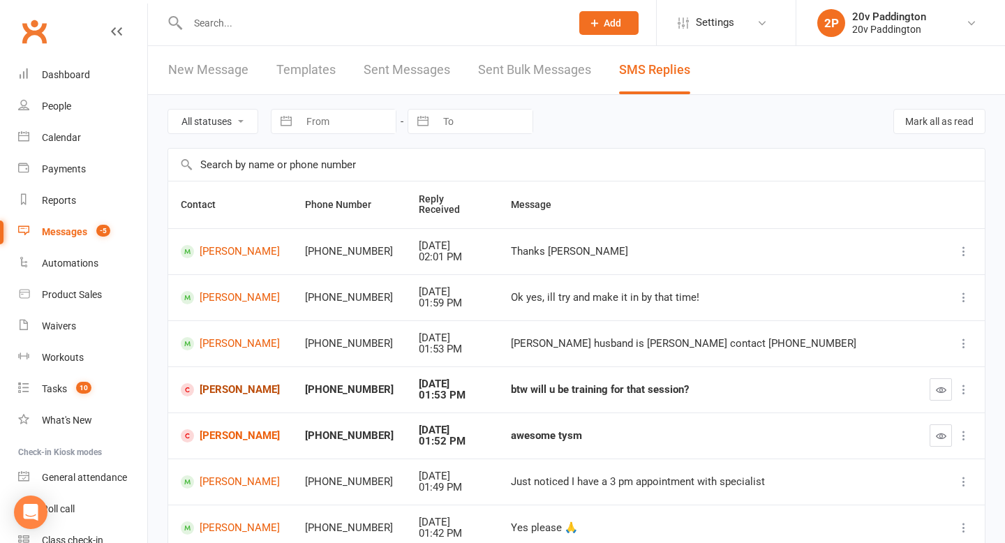
click at [236, 383] on link "Quynh Anh Pham" at bounding box center [230, 389] width 99 height 13
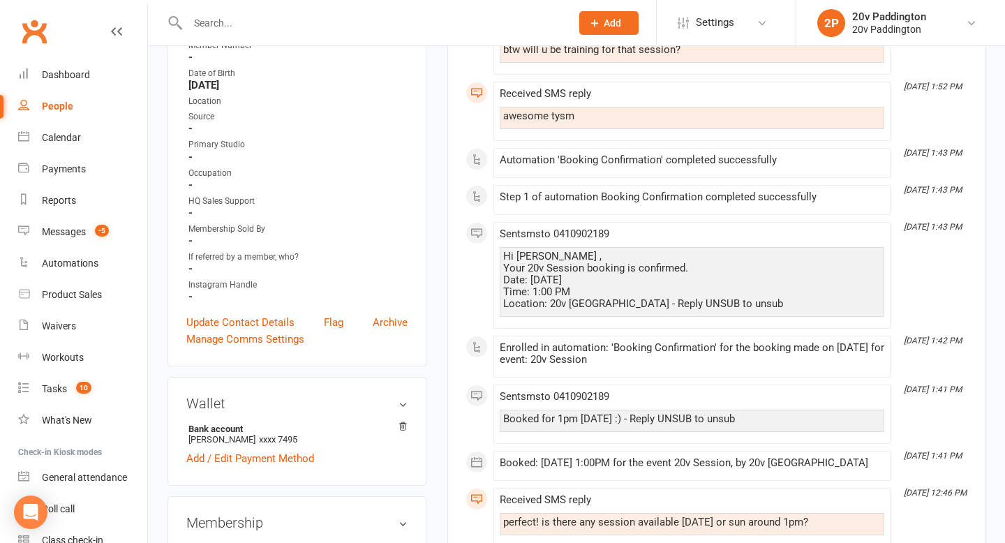
scroll to position [291, 0]
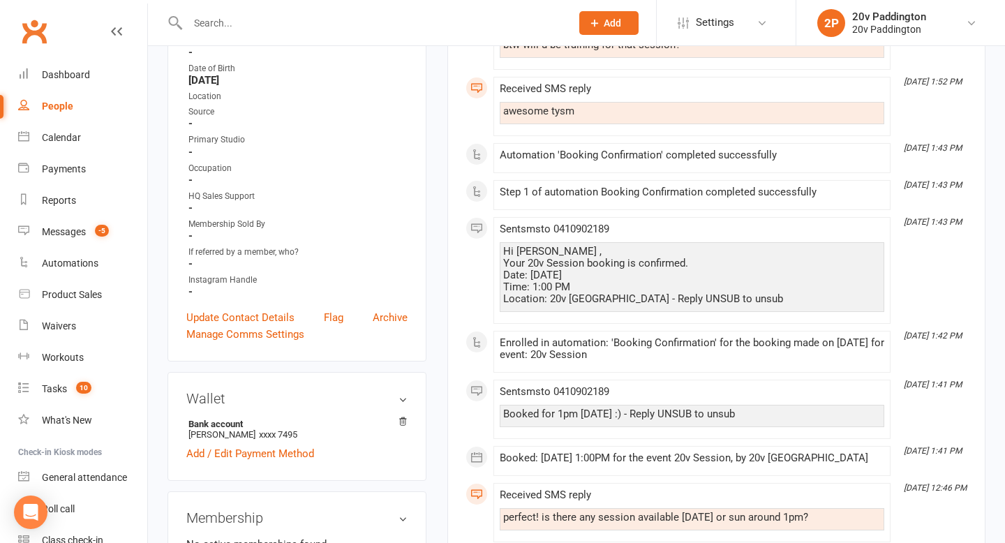
click at [604, 297] on div "Hi Quynh Anh , Your 20v Session booking is confirmed. Date: August 16, 2025 Tim…" at bounding box center [692, 275] width 378 height 59
click at [565, 288] on div "Hi Quynh Anh , Your 20v Session booking is confirmed. Date: August 16, 2025 Tim…" at bounding box center [692, 275] width 378 height 59
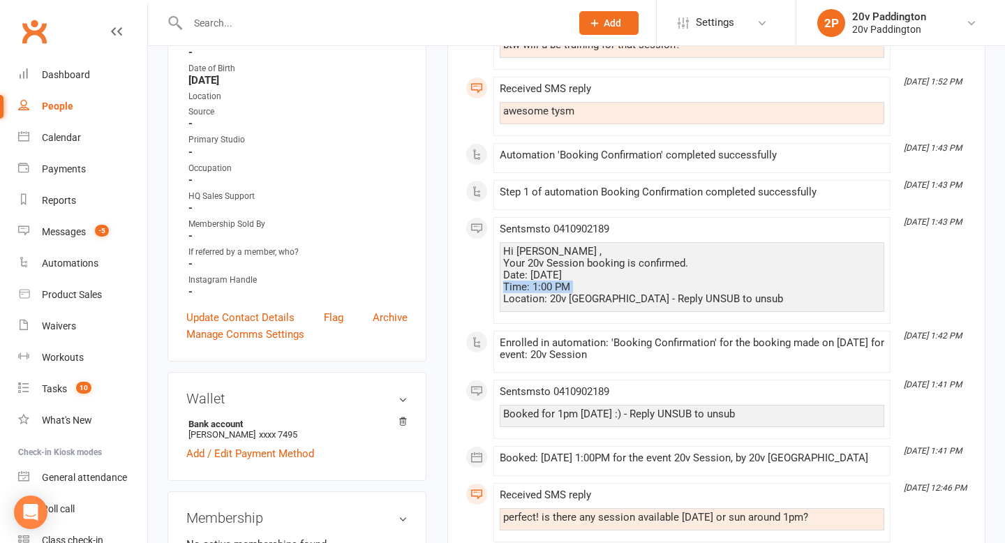
click at [565, 288] on div "Hi Quynh Anh , Your 20v Session booking is confirmed. Date: August 16, 2025 Tim…" at bounding box center [692, 275] width 378 height 59
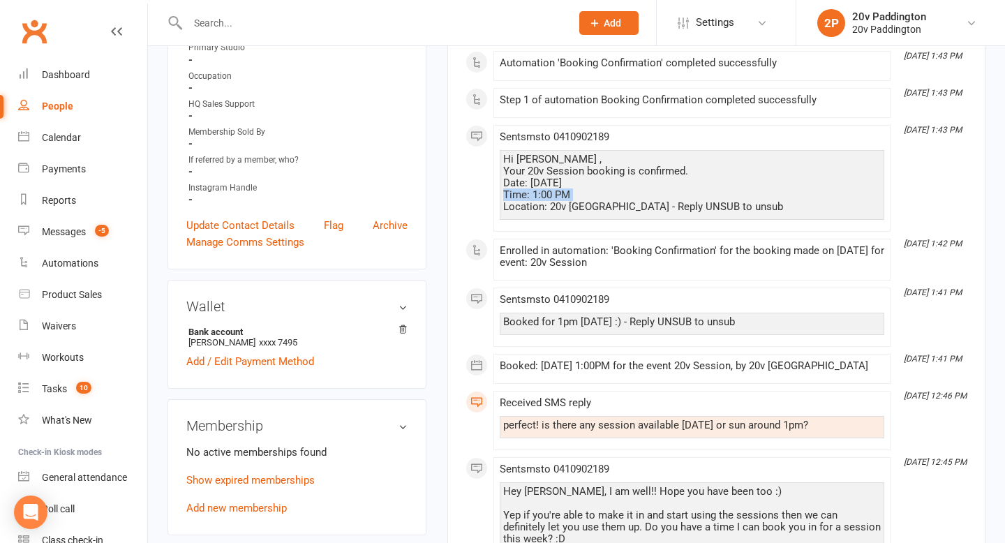
scroll to position [477, 0]
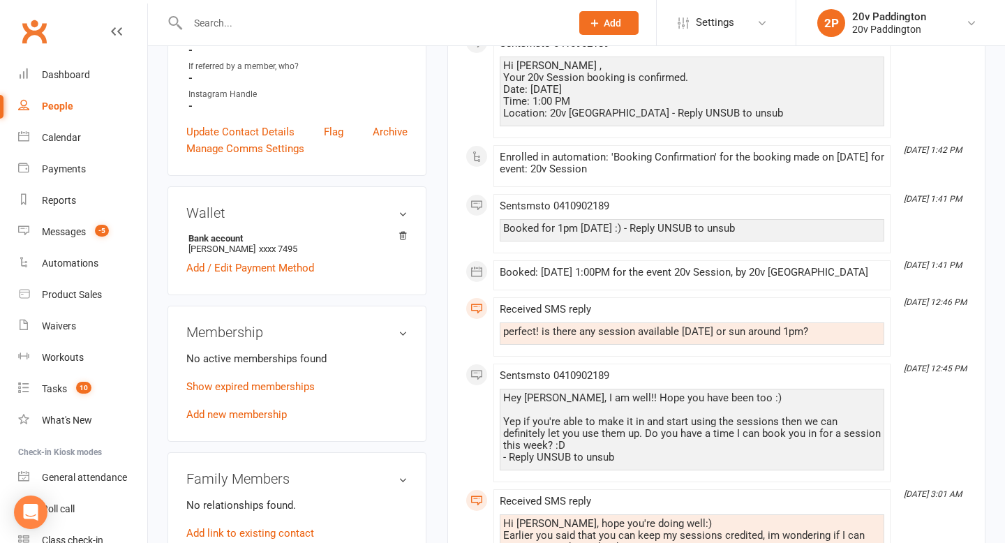
click at [580, 426] on div "Hey Quynh Anh, I am well!! Hope you have been too :) Yep if you're able to make…" at bounding box center [692, 427] width 378 height 71
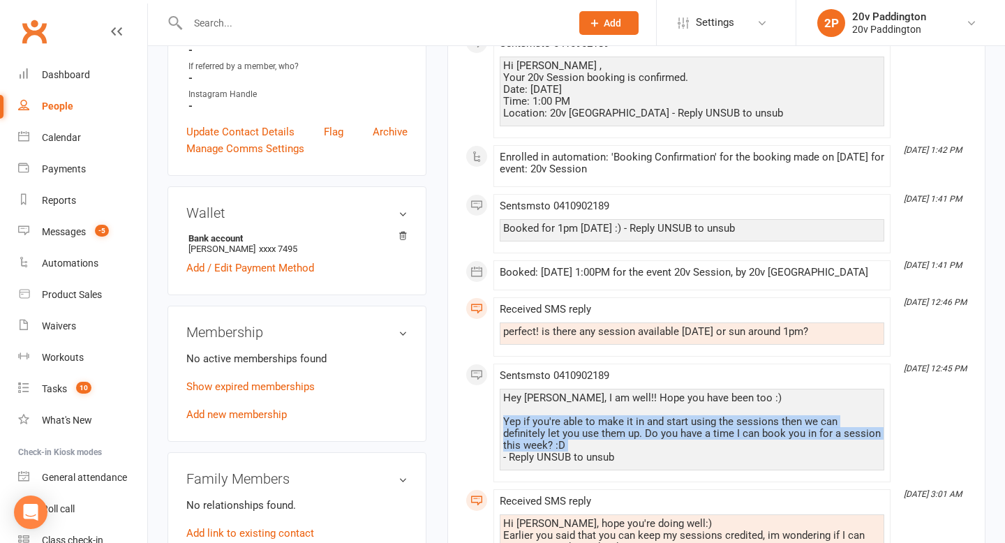
click at [580, 426] on div "Hey Quynh Anh, I am well!! Hope you have been too :) Yep if you're able to make…" at bounding box center [692, 427] width 378 height 71
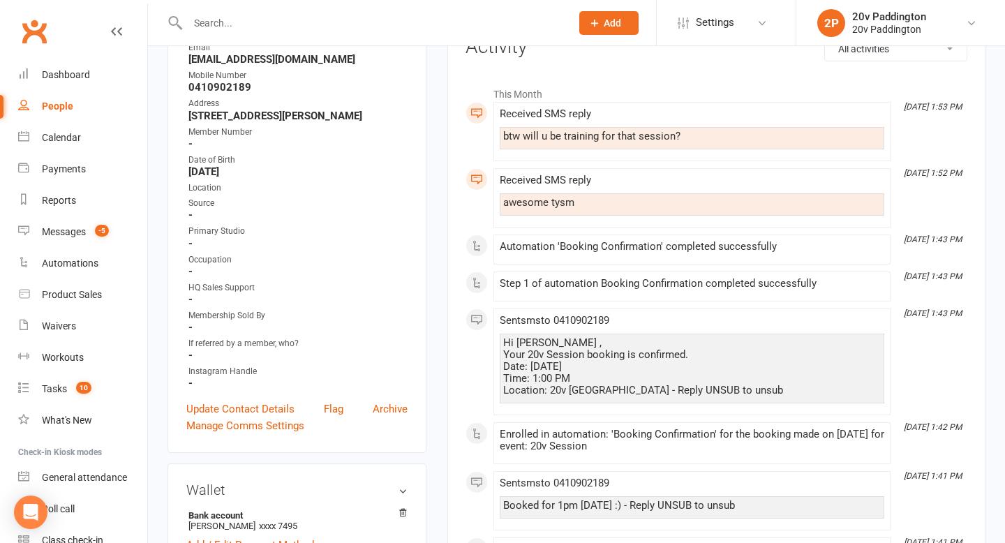
scroll to position [189, 0]
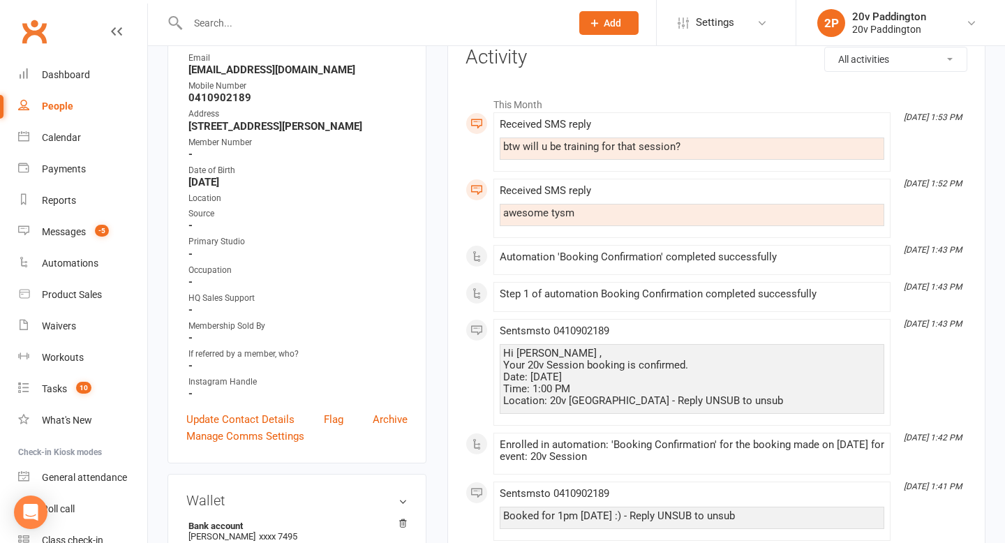
click at [554, 195] on div "Received SMS reply" at bounding box center [692, 191] width 385 height 12
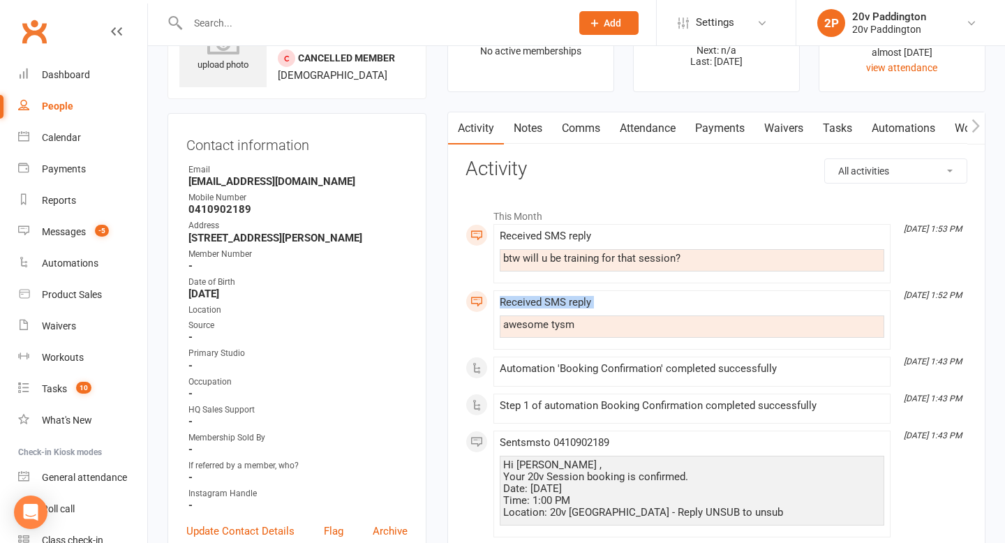
scroll to position [0, 0]
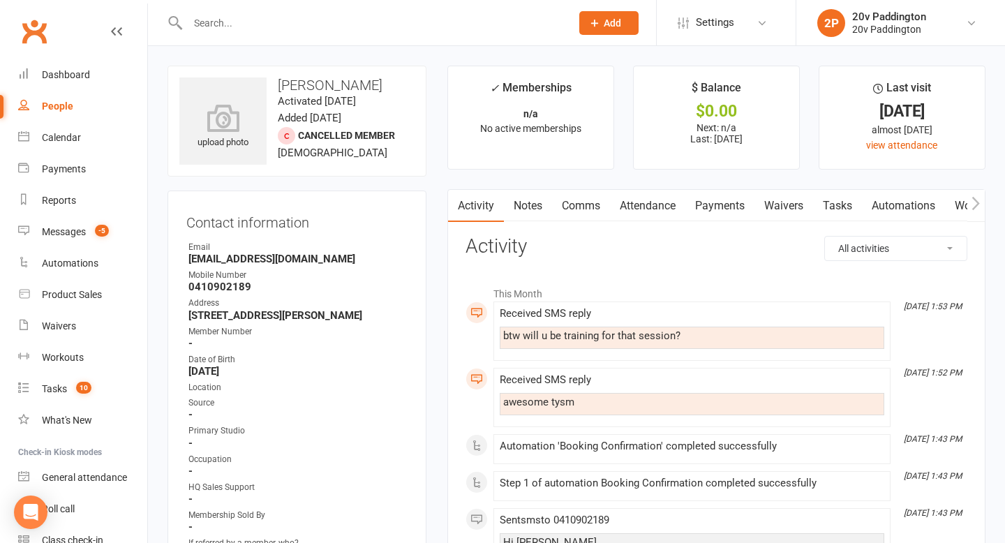
click at [318, 151] on span "21 years old" at bounding box center [333, 153] width 110 height 13
click at [327, 92] on div "upload photo Quynh Anh Pham Activated 28 February, 2023 Added 28 February, 2023…" at bounding box center [297, 121] width 259 height 111
click at [327, 91] on h3 "Quynh Anh Pham" at bounding box center [296, 84] width 235 height 15
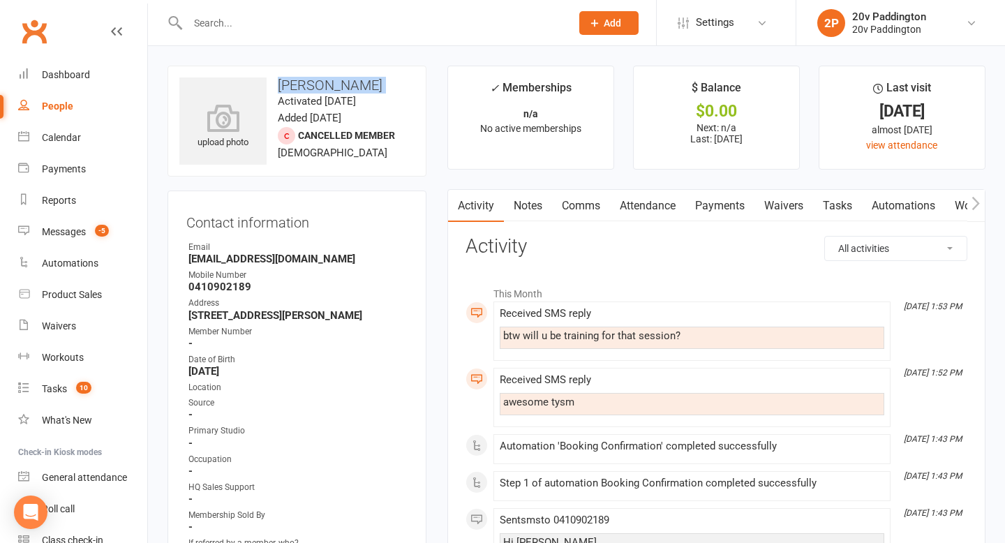
click at [327, 91] on h3 "Quynh Anh Pham" at bounding box center [296, 84] width 235 height 15
click at [316, 93] on div "upload photo Quynh Anh Pham Activated 28 February, 2023 Added 28 February, 2023…" at bounding box center [297, 121] width 259 height 111
click at [322, 88] on h3 "Quynh Anh Pham" at bounding box center [296, 84] width 235 height 15
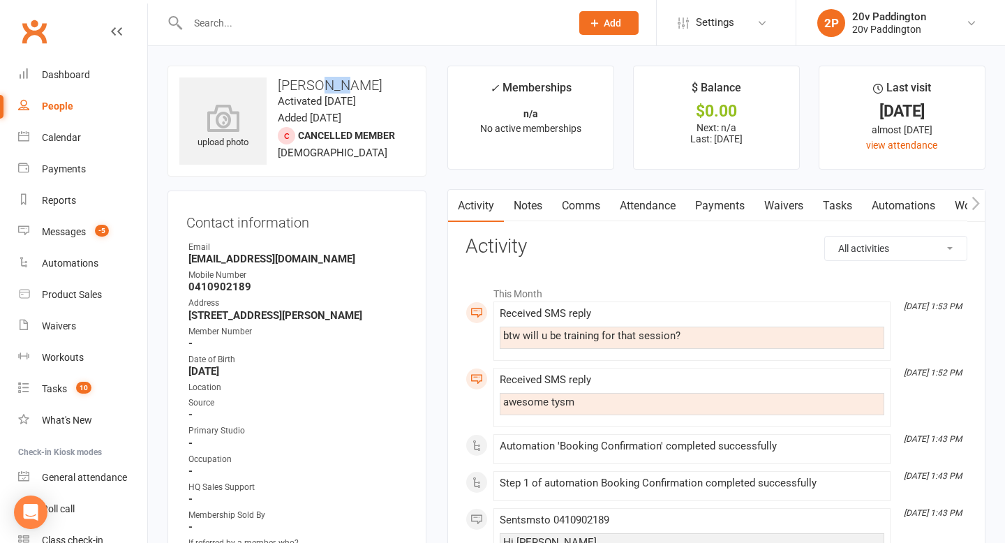
click at [323, 88] on h3 "Quynh Anh Pham" at bounding box center [296, 84] width 235 height 15
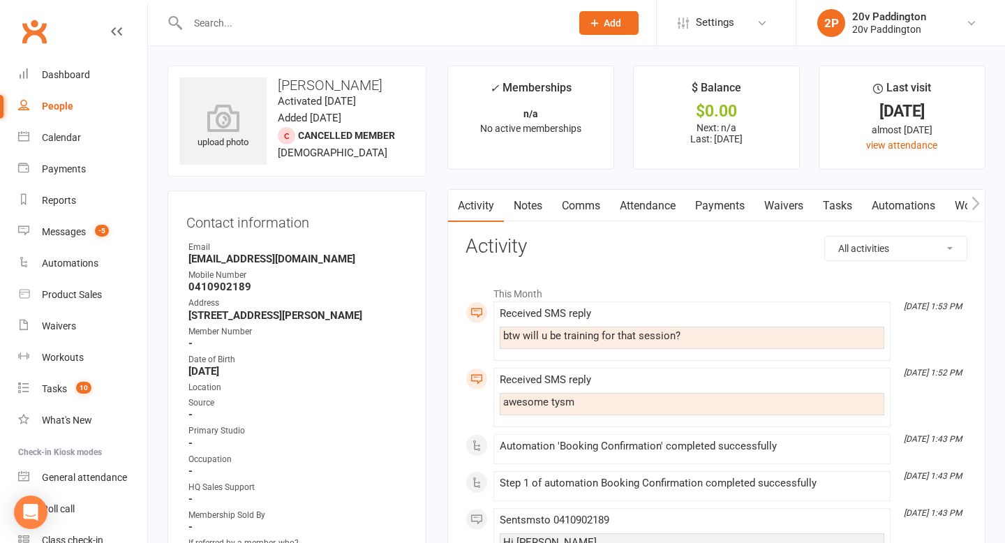
click at [302, 157] on span "21 years old" at bounding box center [333, 153] width 110 height 13
click at [306, 150] on span "21 years old" at bounding box center [333, 153] width 110 height 13
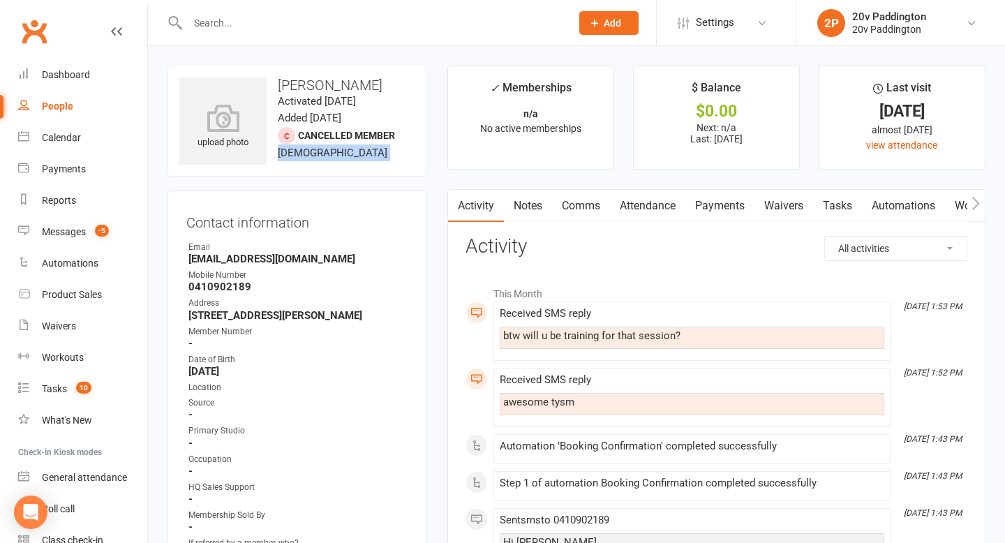
click at [306, 150] on span "21 years old" at bounding box center [333, 153] width 110 height 13
click at [313, 150] on span "21 years old" at bounding box center [333, 153] width 110 height 13
click at [335, 91] on h3 "Quynh Anh Pham" at bounding box center [296, 84] width 235 height 15
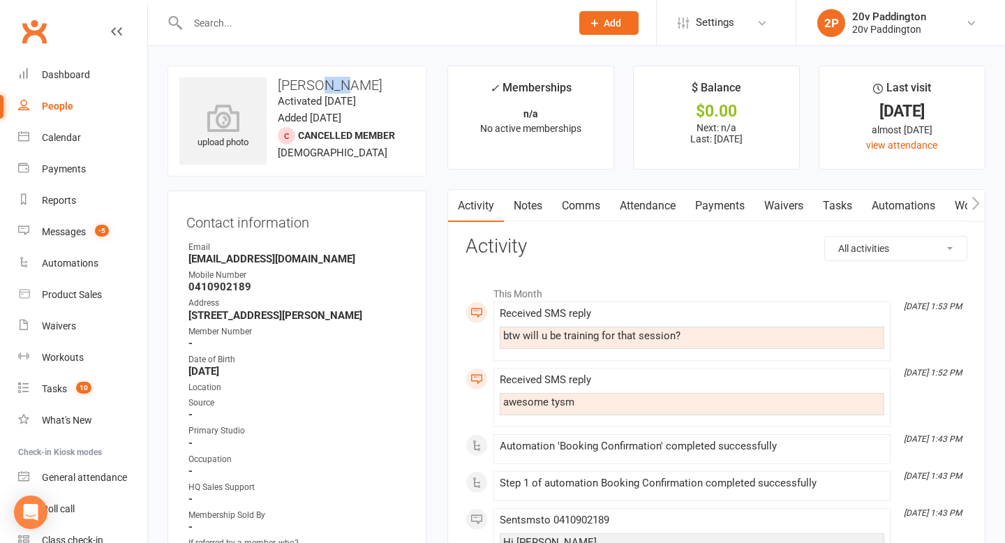
click at [335, 91] on h3 "Quynh Anh Pham" at bounding box center [296, 84] width 235 height 15
click at [316, 158] on span "21 years old" at bounding box center [333, 153] width 110 height 13
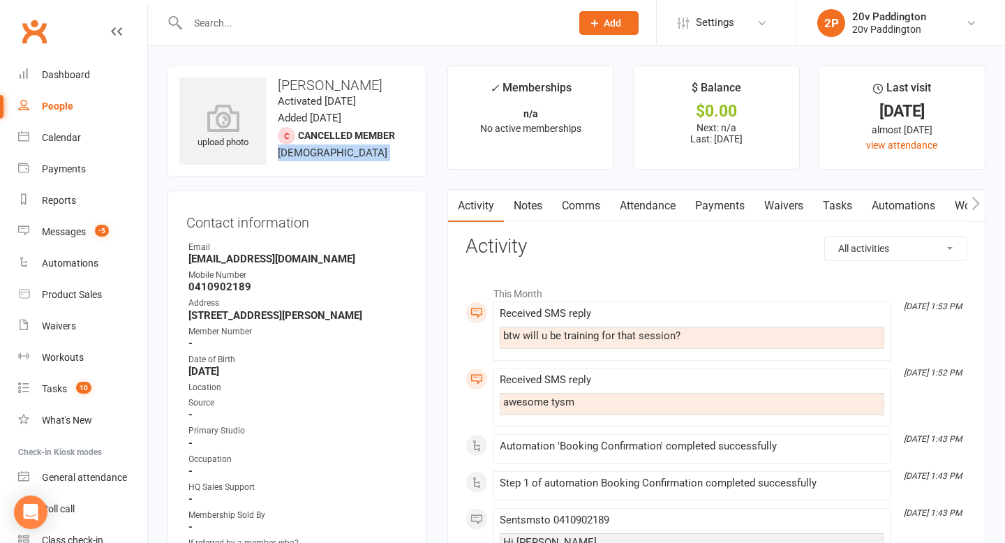
click at [316, 158] on span "21 years old" at bounding box center [333, 153] width 110 height 13
click at [310, 153] on span "21 years old" at bounding box center [333, 153] width 110 height 13
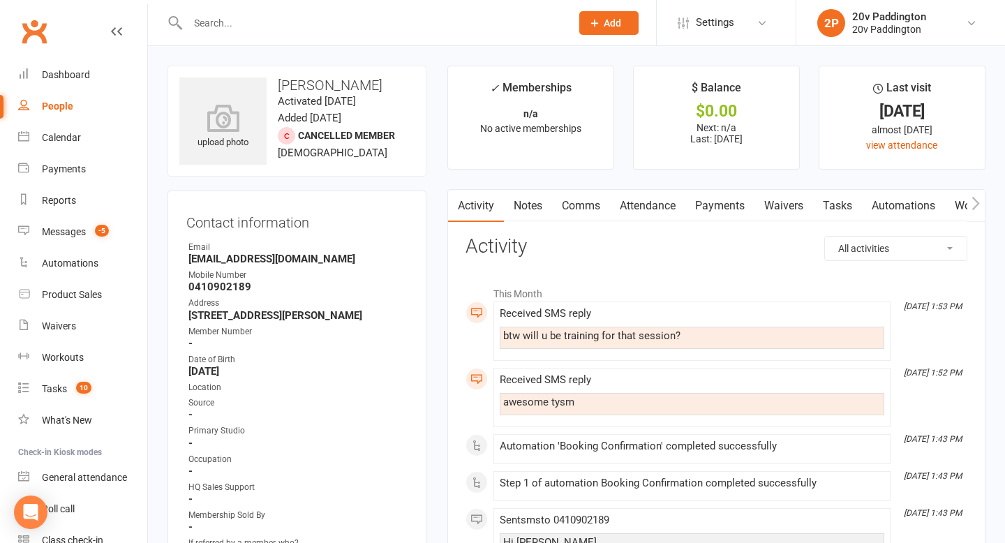
click at [310, 153] on span "21 years old" at bounding box center [333, 153] width 110 height 13
click at [336, 150] on div "upload photo Quynh Anh Pham Activated 28 February, 2023 Added 28 February, 2023…" at bounding box center [297, 121] width 259 height 111
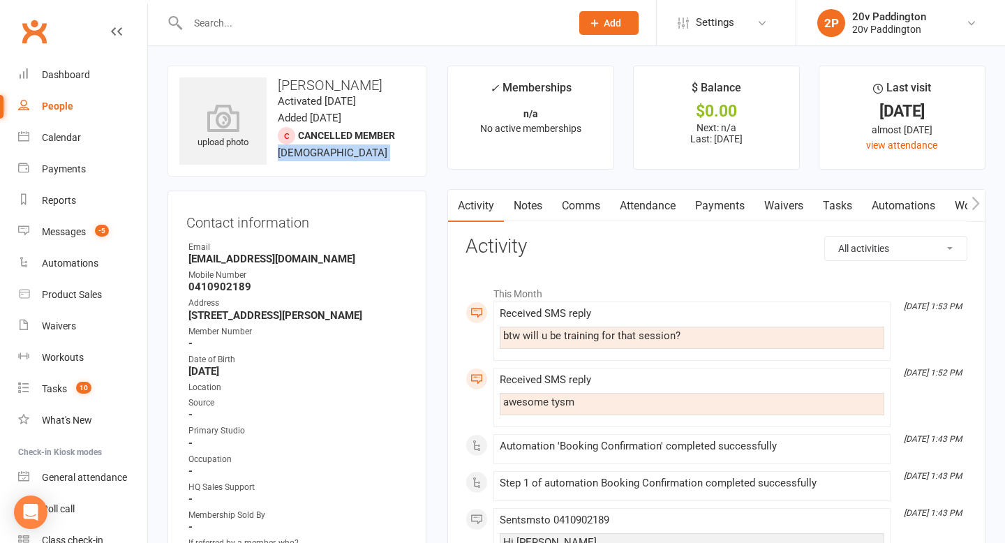
click at [335, 150] on div "upload photo Quynh Anh Pham Activated 28 February, 2023 Added 28 February, 2023…" at bounding box center [297, 121] width 259 height 111
click at [328, 151] on span "21 years old" at bounding box center [333, 153] width 110 height 13
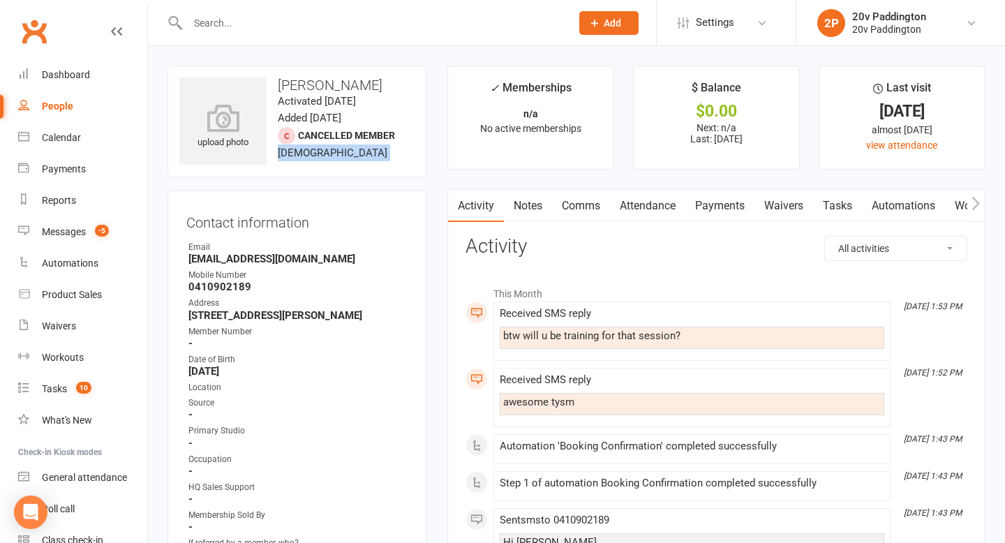
click at [328, 151] on span "21 years old" at bounding box center [333, 153] width 110 height 13
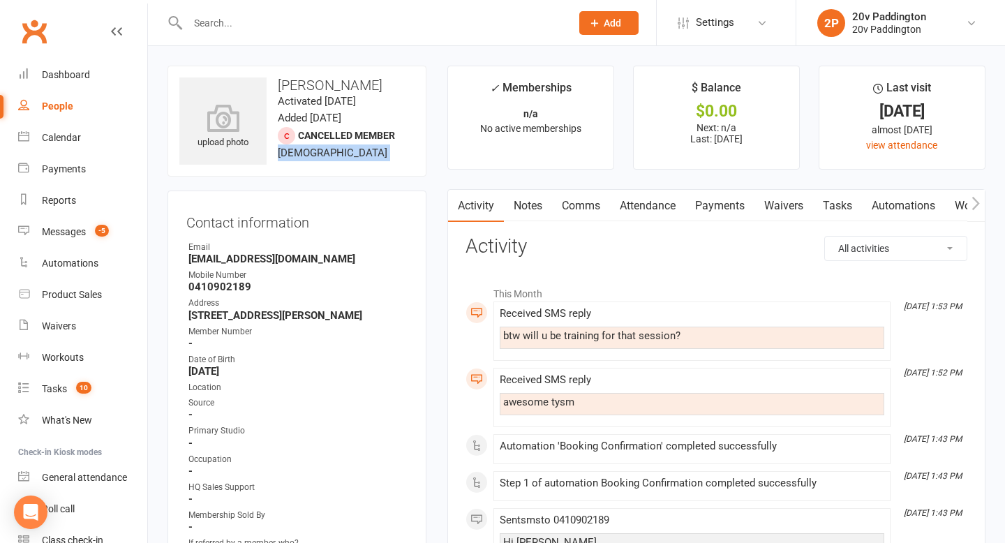
click at [328, 151] on span "21 years old" at bounding box center [333, 153] width 110 height 13
click at [318, 153] on span "21 years old" at bounding box center [333, 153] width 110 height 13
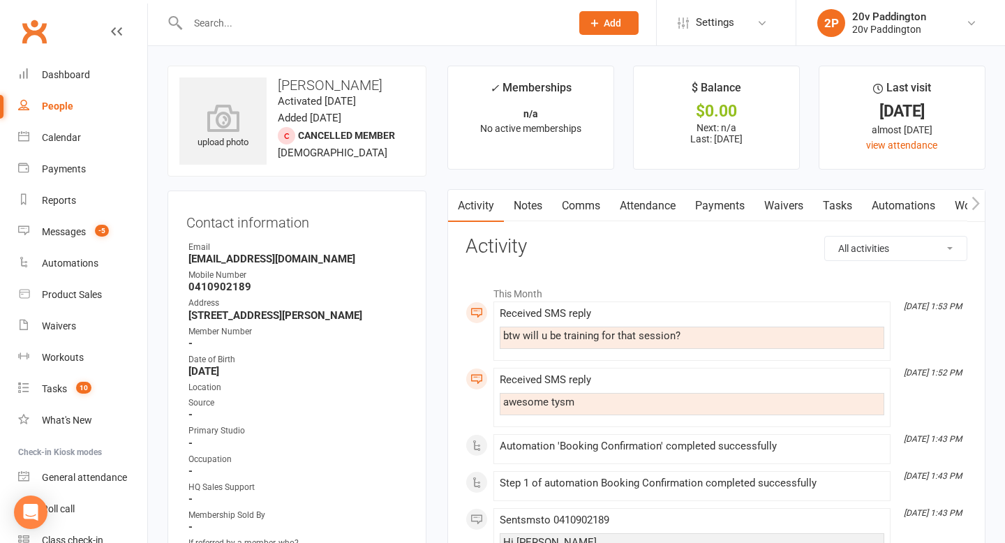
click at [318, 153] on span "21 years old" at bounding box center [333, 153] width 110 height 13
click at [587, 206] on link "Comms" at bounding box center [581, 206] width 58 height 32
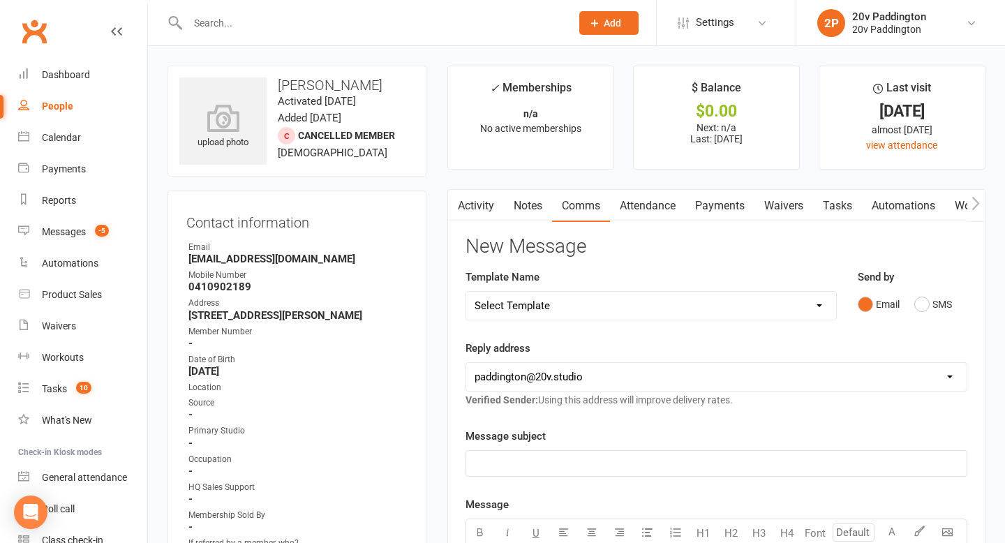
click at [955, 297] on div "Email SMS" at bounding box center [913, 304] width 110 height 27
click at [941, 302] on button "SMS" at bounding box center [933, 304] width 38 height 27
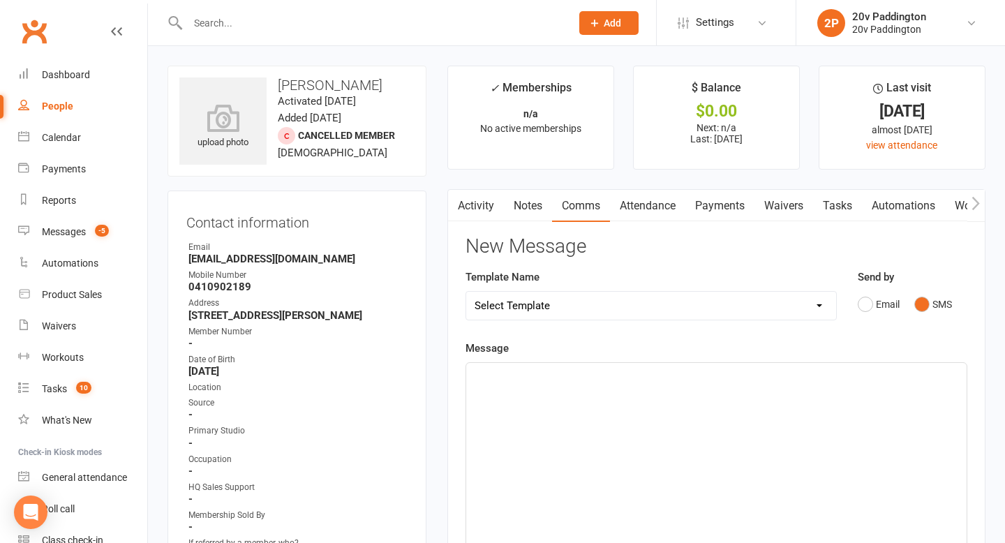
click at [801, 408] on div "﻿" at bounding box center [716, 467] width 501 height 209
click at [519, 373] on span "it will be Anna, im not in on the weekend atm" at bounding box center [607, 375] width 265 height 13
click at [741, 395] on div "it will be anna, im not in on the weekend atm" at bounding box center [716, 467] width 501 height 209
click at [993, 378] on main "✓ Memberships n/a No active memberships $ Balance $0.00 Next: n/a Last: 25 Sep …" at bounding box center [716, 484] width 559 height 837
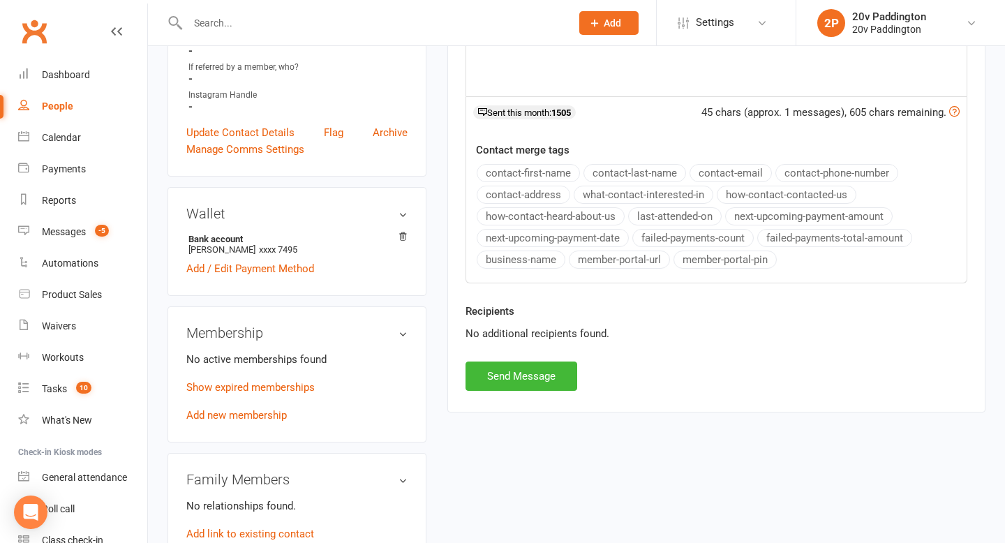
scroll to position [497, 0]
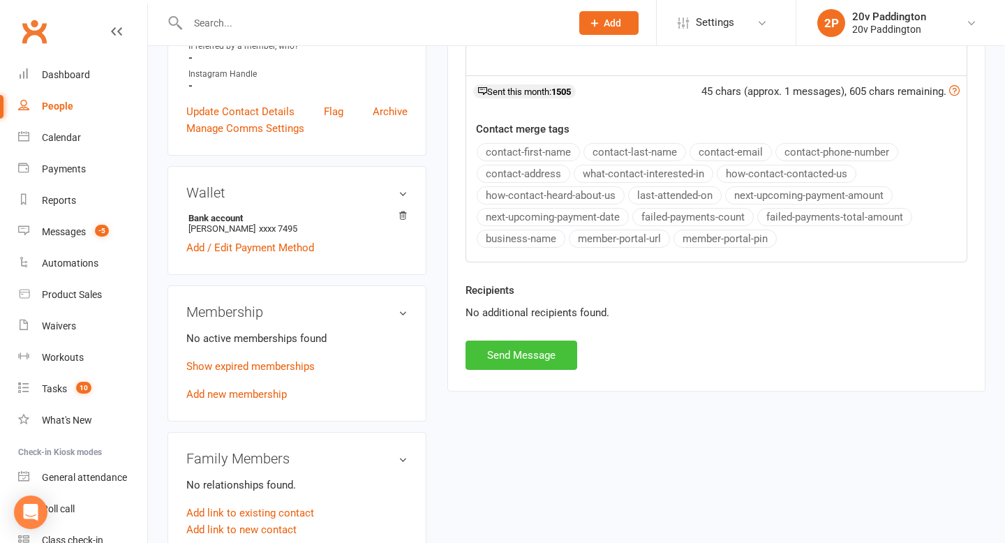
click at [535, 348] on button "Send Message" at bounding box center [522, 355] width 112 height 29
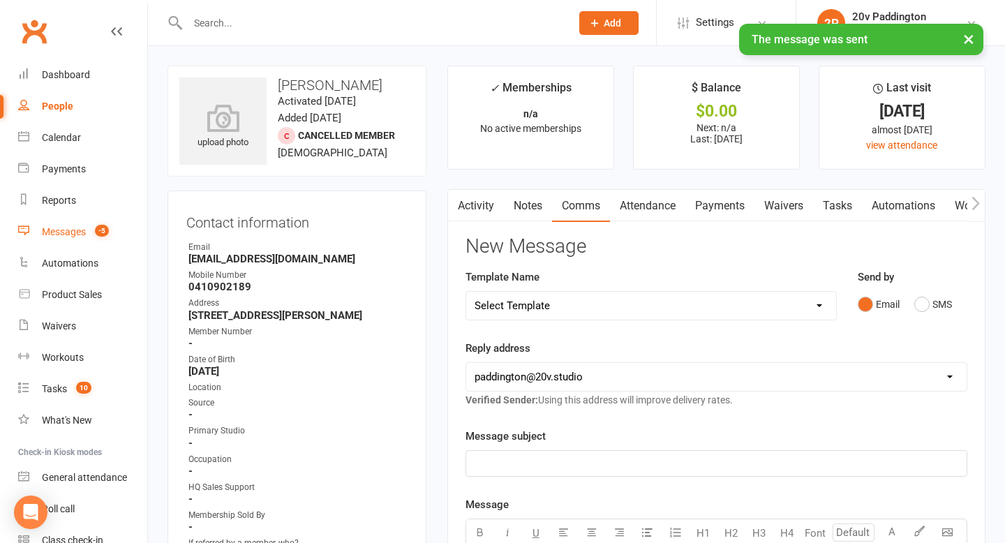
click at [91, 228] on count-badge "-5" at bounding box center [98, 231] width 21 height 11
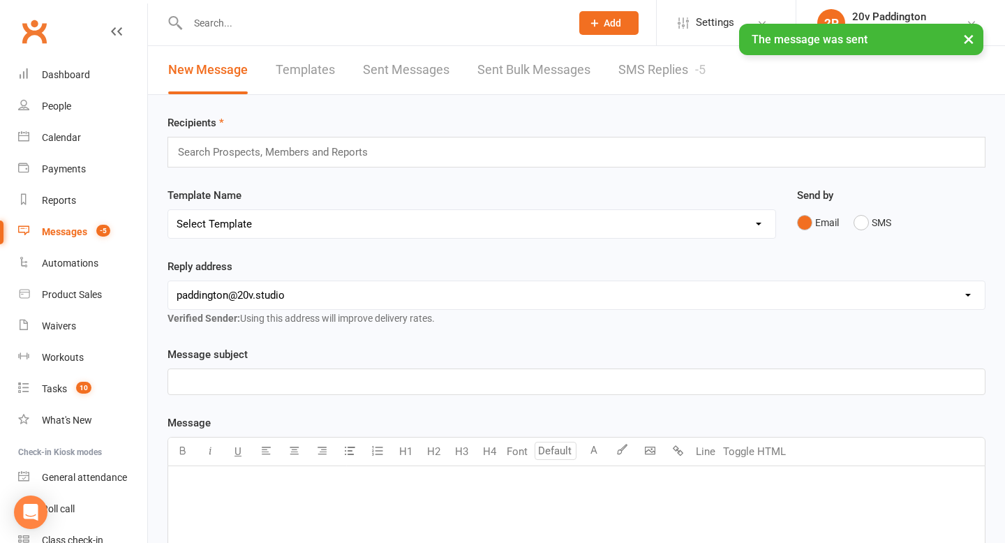
click at [672, 78] on link "SMS Replies -5" at bounding box center [661, 70] width 87 height 48
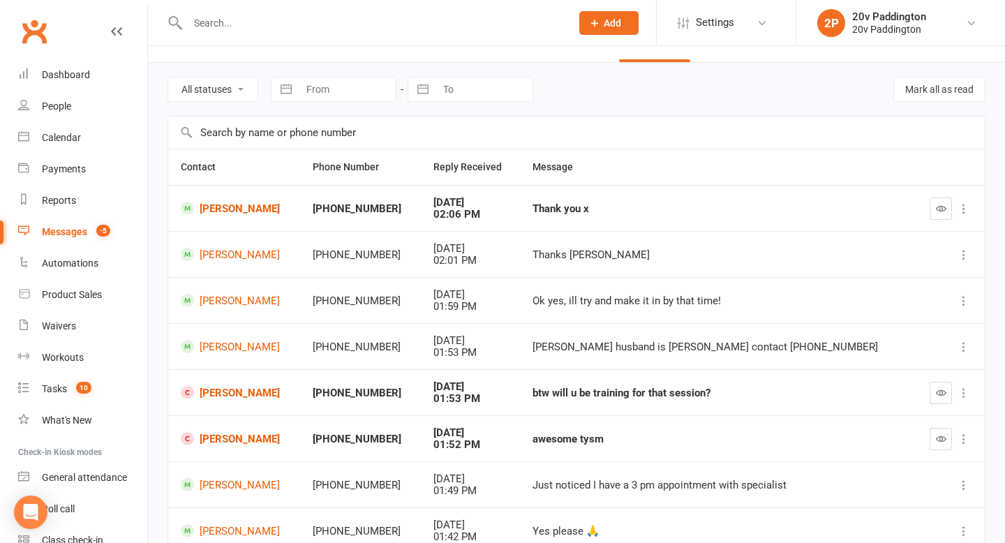
scroll to position [42, 0]
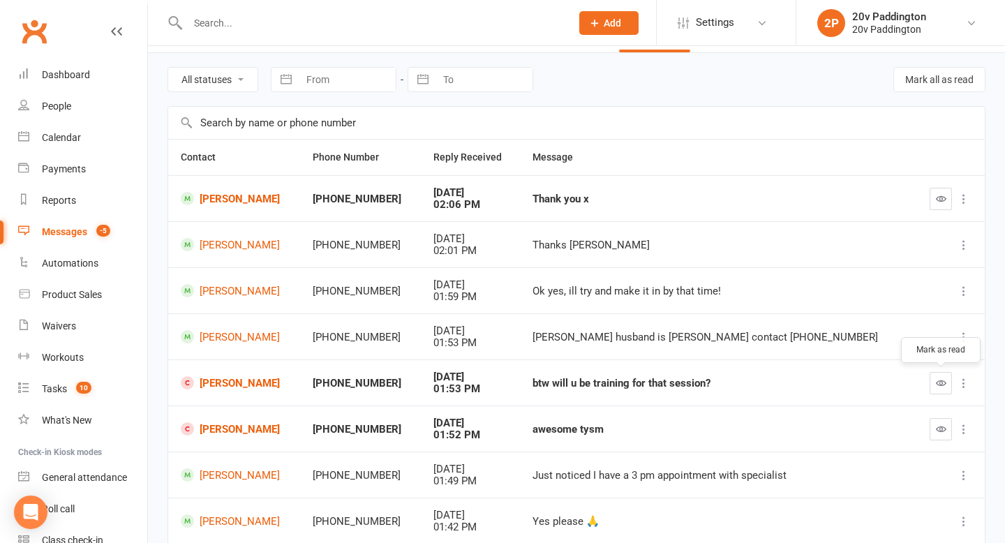
click at [940, 383] on icon "button" at bounding box center [941, 383] width 10 height 10
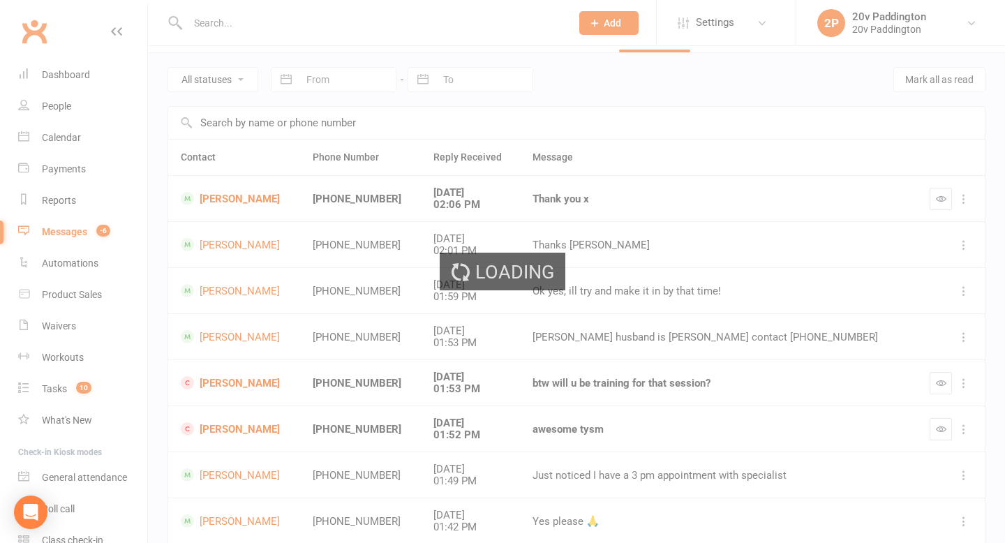
click at [947, 432] on div "Loading" at bounding box center [502, 271] width 1005 height 543
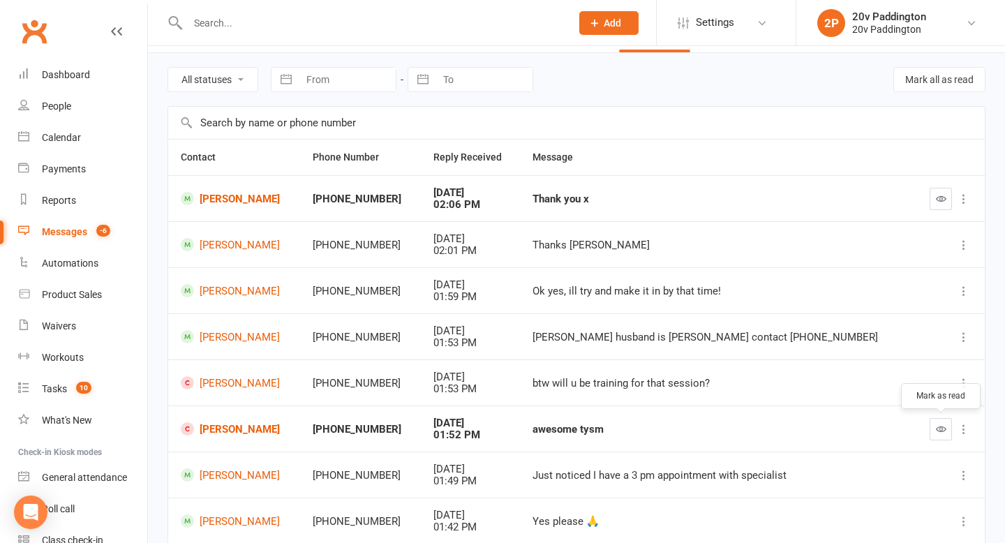
click at [933, 425] on button "button" at bounding box center [941, 429] width 22 height 22
click at [937, 206] on button "button" at bounding box center [941, 199] width 22 height 22
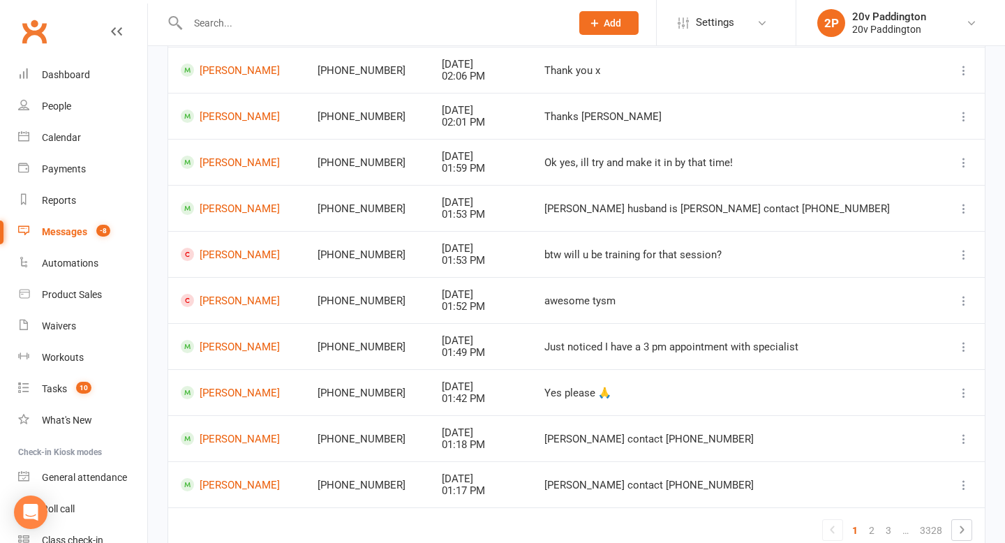
scroll to position [239, 0]
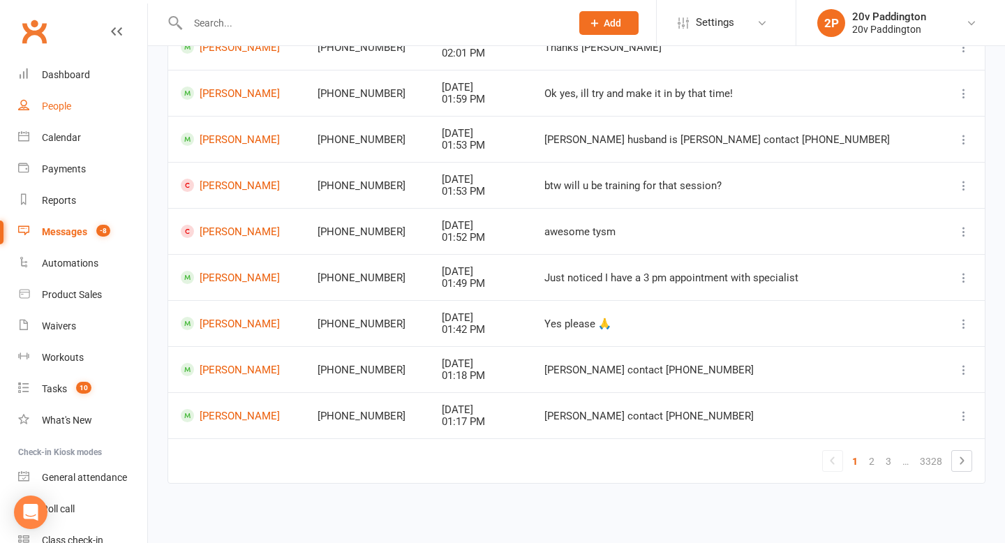
click at [74, 119] on link "People" at bounding box center [82, 106] width 129 height 31
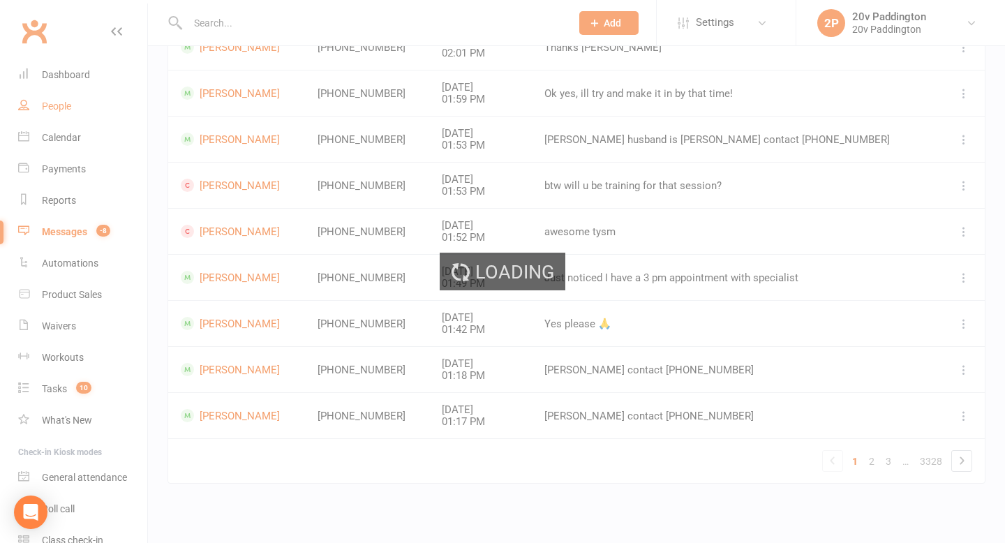
select select "100"
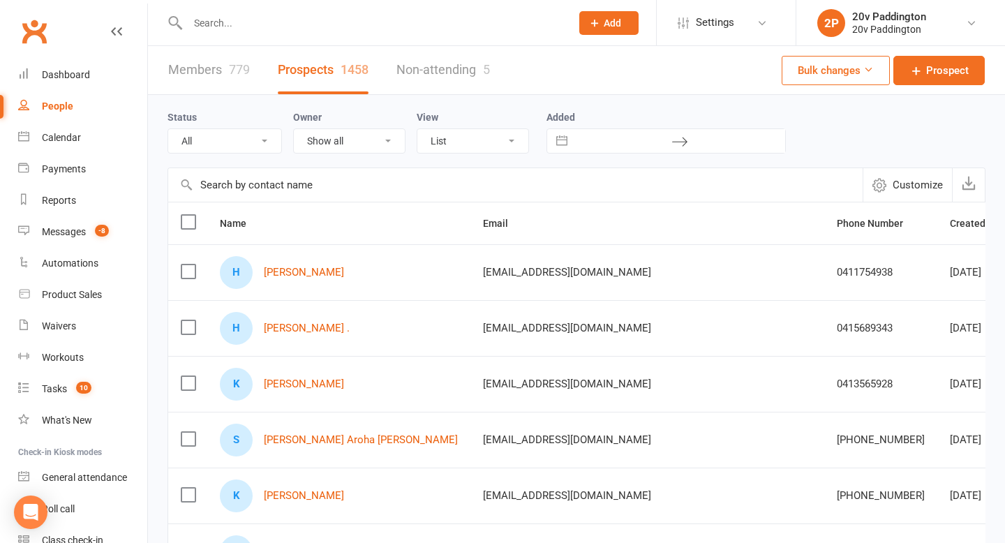
scroll to position [0, 170]
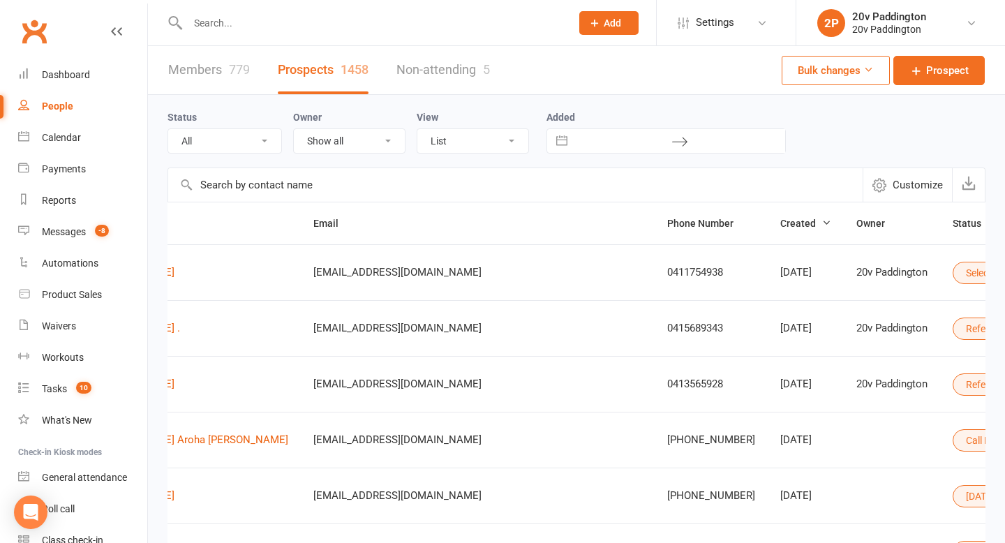
click at [953, 265] on button "Select status" at bounding box center [1000, 273] width 94 height 22
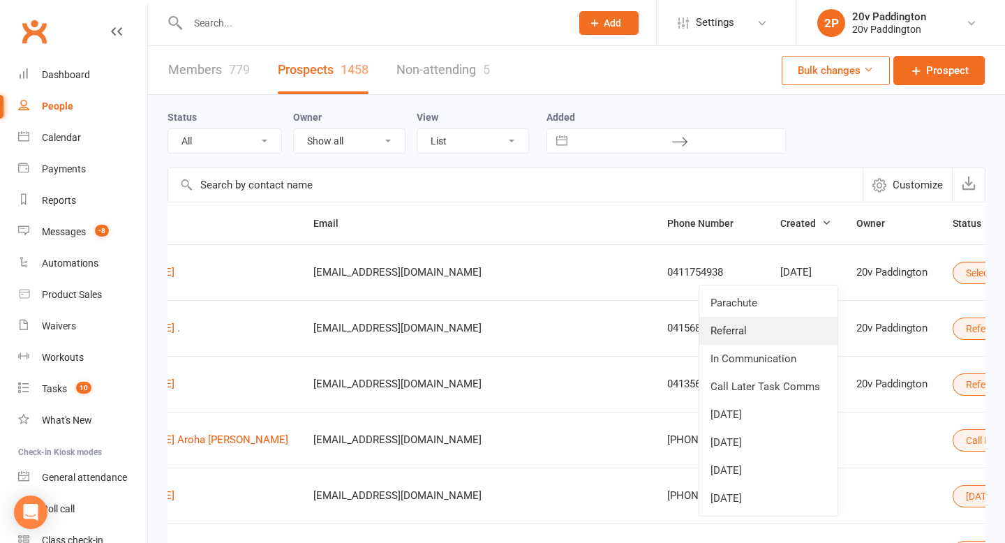
click at [742, 335] on link "Referral" at bounding box center [768, 331] width 138 height 28
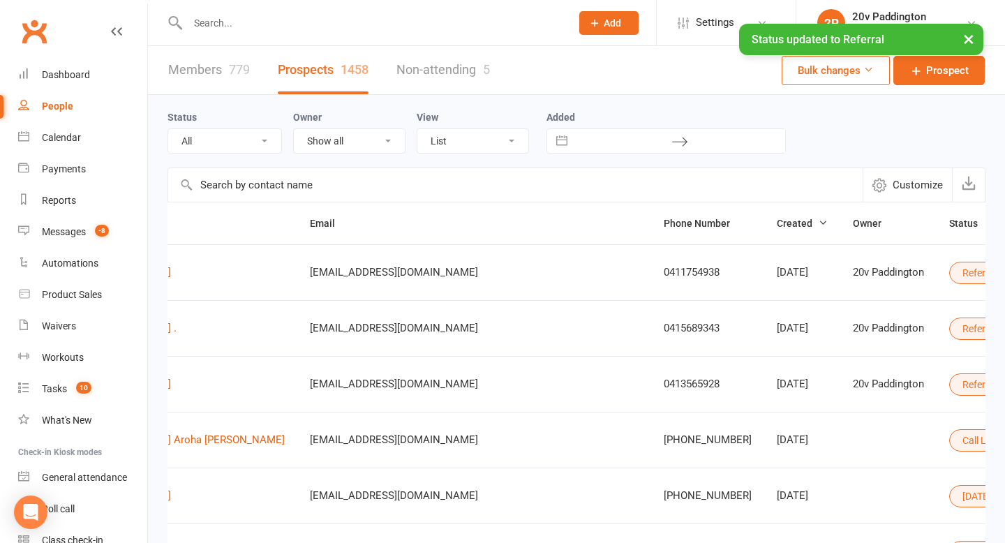
scroll to position [0, 0]
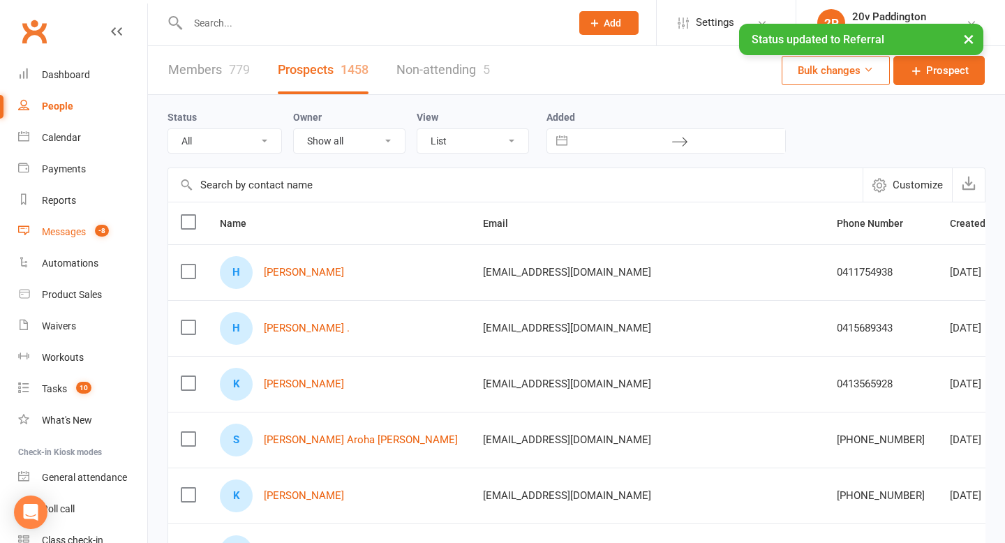
drag, startPoint x: 76, startPoint y: 235, endPoint x: 133, endPoint y: 227, distance: 57.8
click at [76, 235] on div "Messages" at bounding box center [64, 231] width 44 height 11
click at [107, 228] on span "-8" at bounding box center [102, 231] width 14 height 12
click at [59, 228] on div "Messages" at bounding box center [64, 231] width 44 height 11
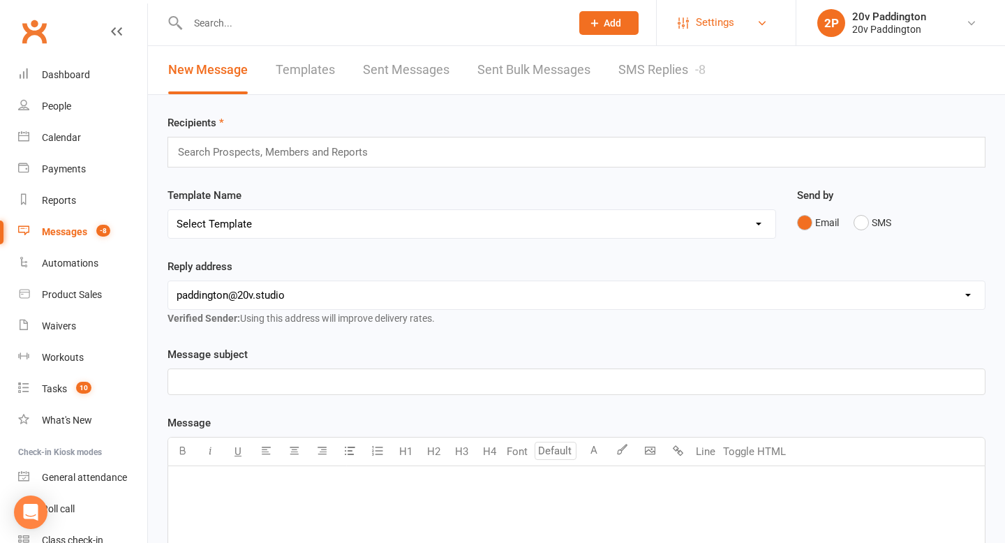
click at [739, 29] on link "Settings" at bounding box center [726, 22] width 97 height 31
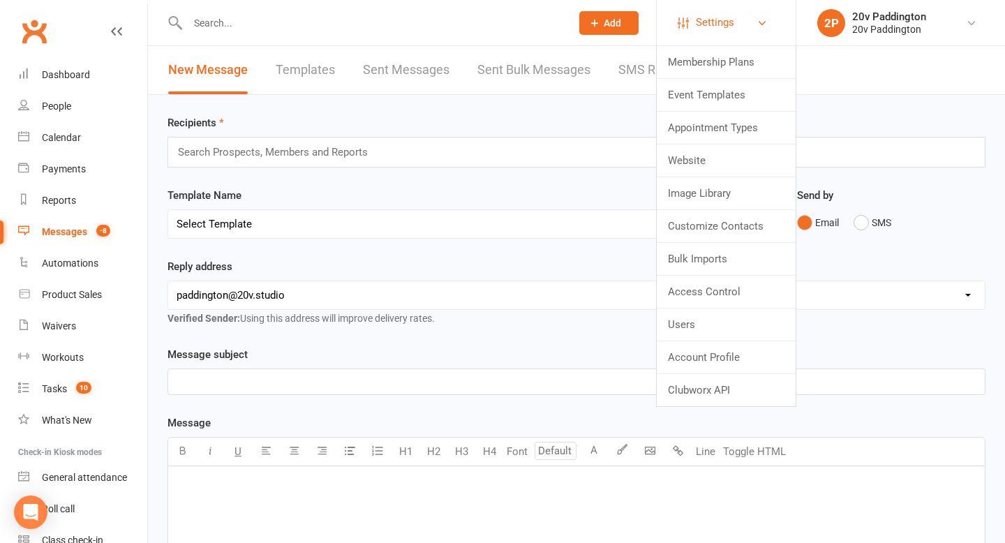
click at [736, 25] on link "Settings" at bounding box center [726, 22] width 97 height 31
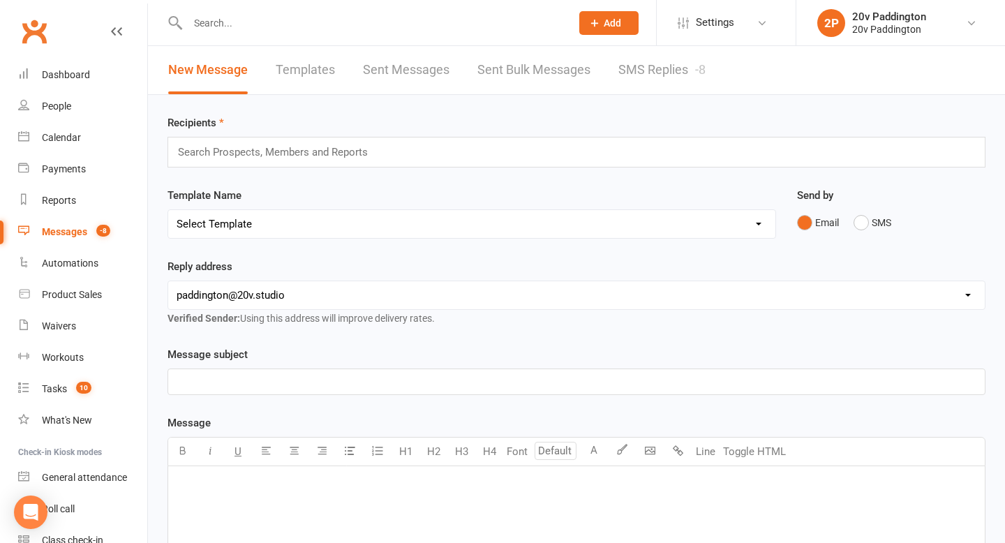
click at [674, 52] on link "SMS Replies -8" at bounding box center [661, 70] width 87 height 48
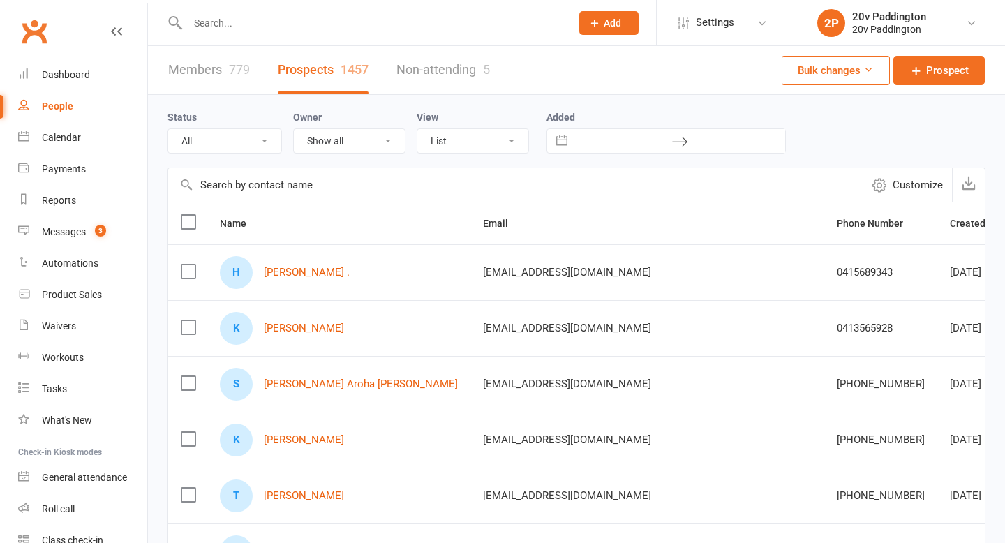
select select "100"
click at [904, 76] on link "Prospect" at bounding box center [939, 70] width 91 height 29
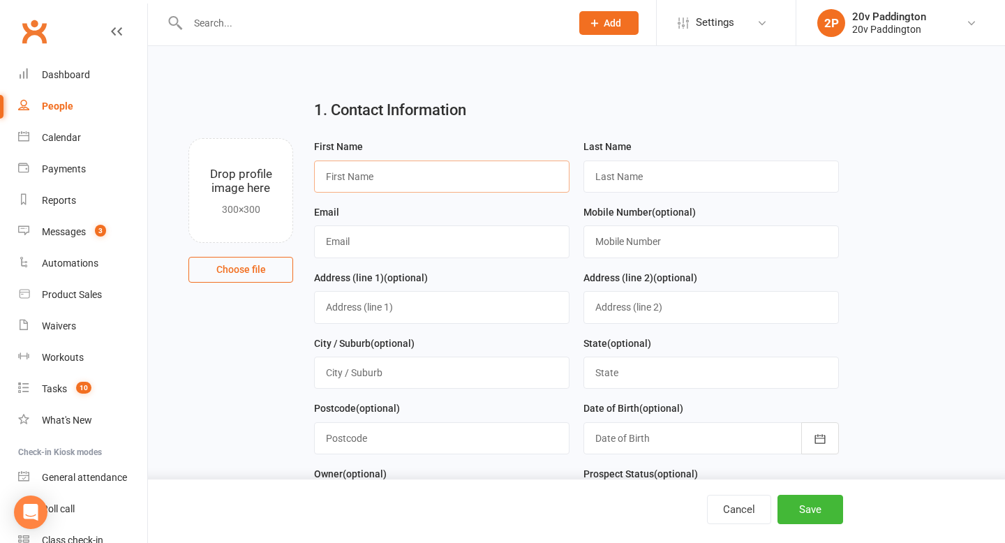
click at [388, 167] on input "text" at bounding box center [441, 177] width 255 height 32
type input "Henry"
click at [618, 179] on input "text" at bounding box center [711, 177] width 255 height 32
type input "l"
type input "Law"
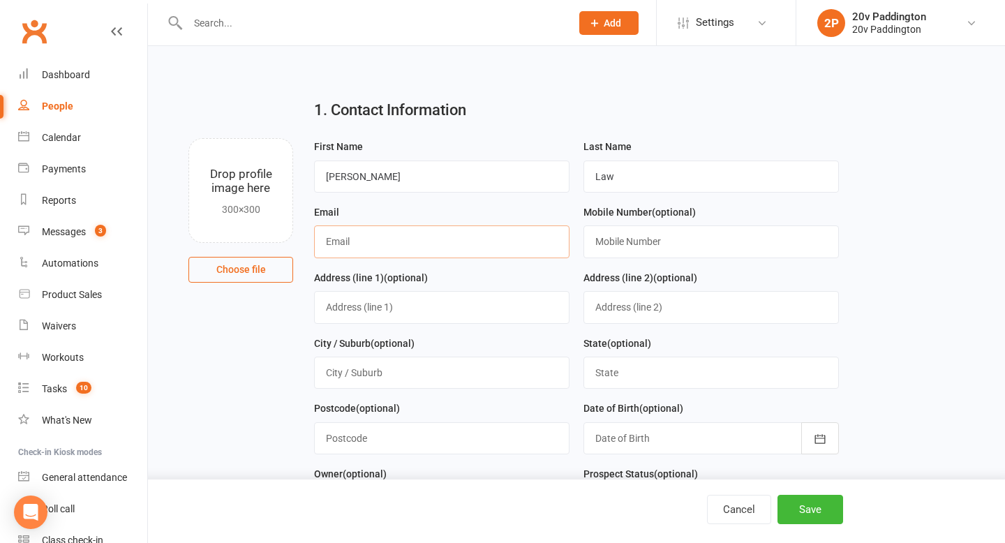
click at [510, 251] on input "text" at bounding box center [441, 241] width 255 height 32
type input "no@mail.com"
click at [634, 242] on input "text" at bounding box center [711, 241] width 255 height 32
paste input "0411754938"
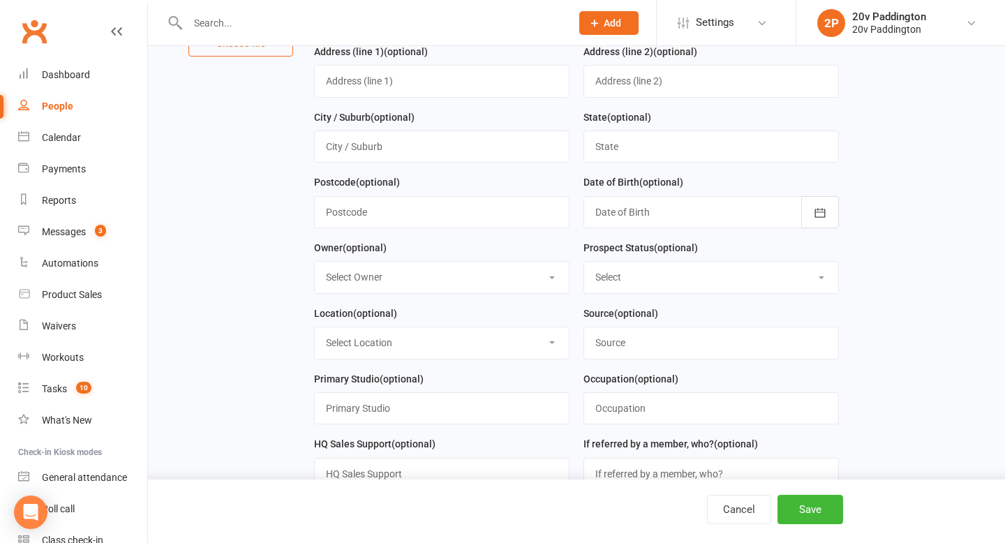
scroll to position [291, 0]
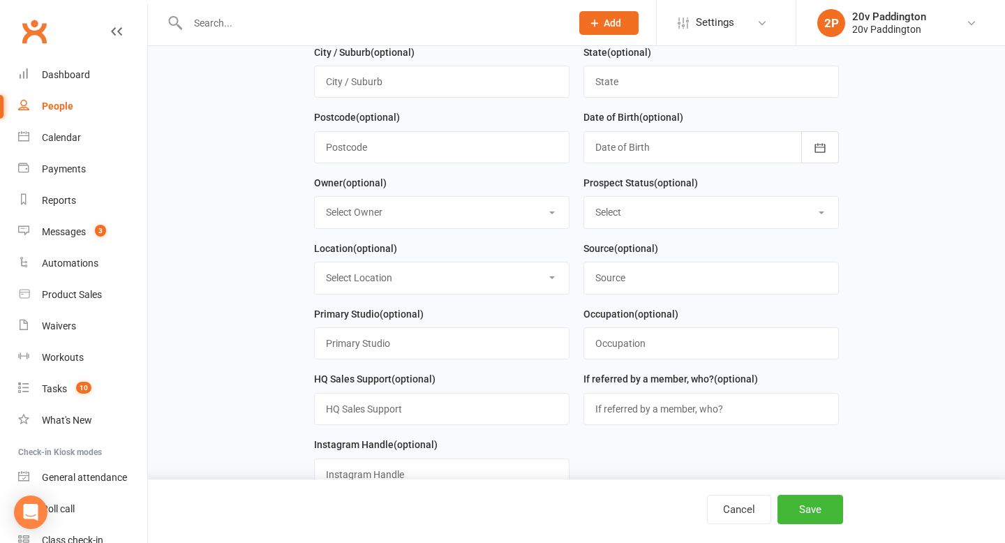
type input "0411754938"
click at [635, 409] on input "text" at bounding box center [711, 409] width 255 height 32
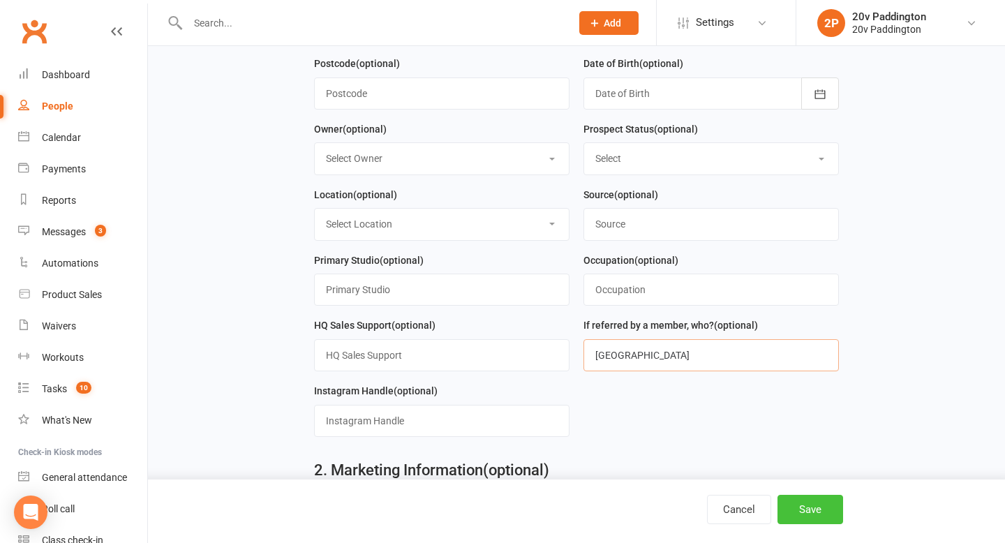
type input "Florence"
click at [813, 505] on button "Save" at bounding box center [811, 509] width 66 height 29
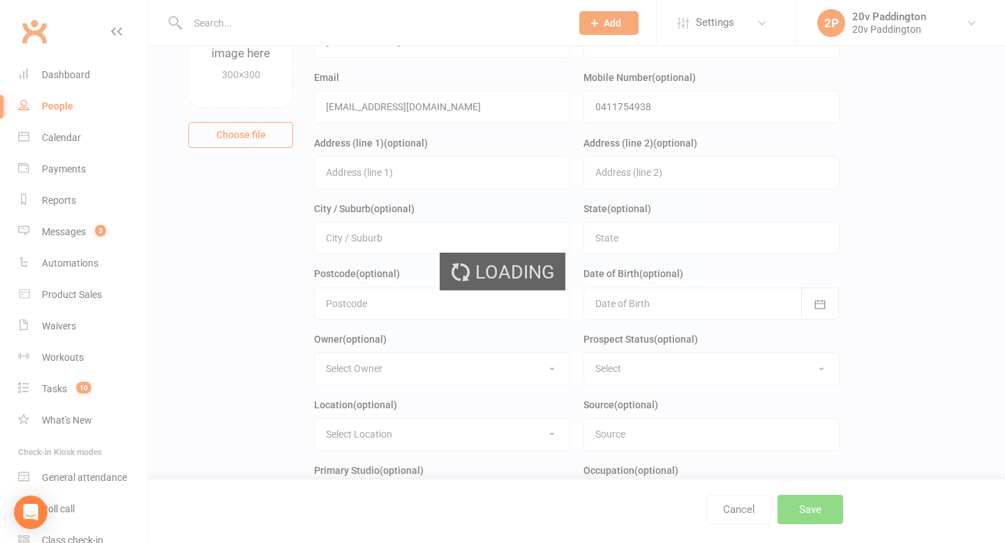
scroll to position [0, 0]
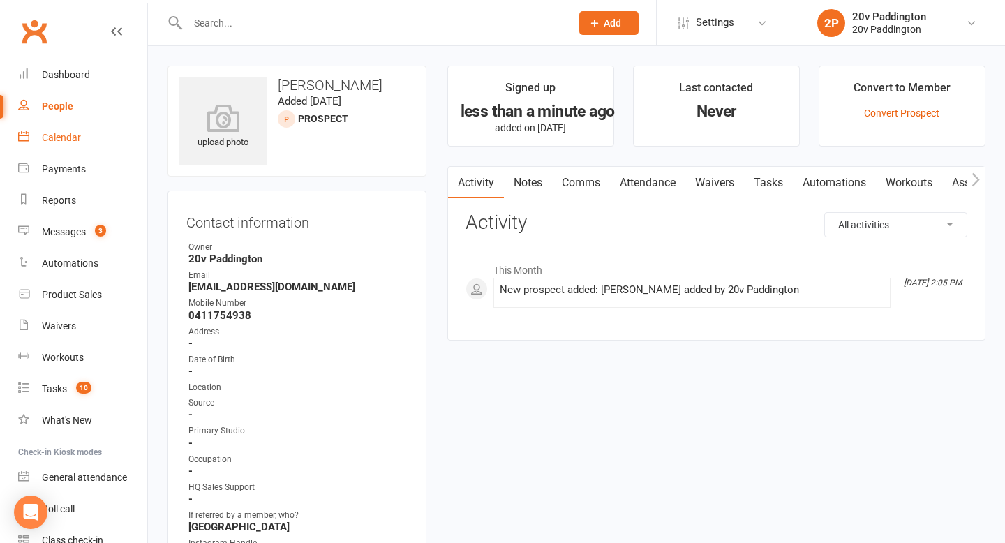
click at [52, 138] on div "Calendar" at bounding box center [61, 137] width 39 height 11
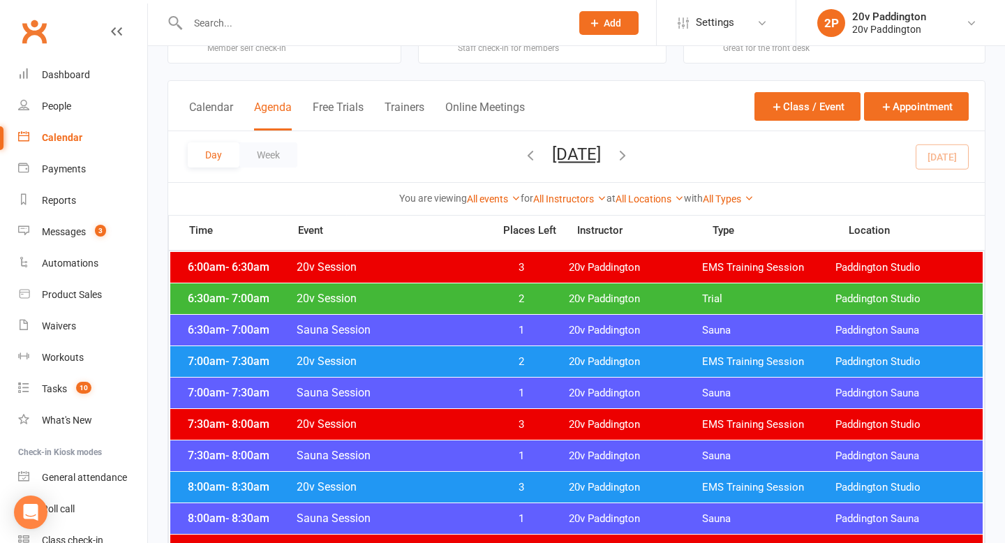
scroll to position [50, 0]
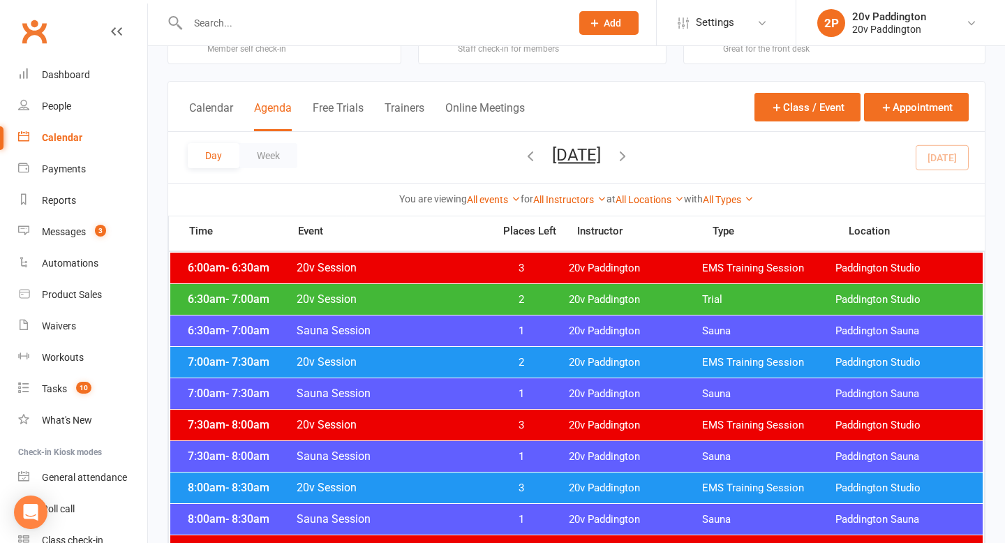
click at [560, 353] on div "7:00am - 7:30am 20v Session 2 20v Paddington EMS Training Session Paddington St…" at bounding box center [576, 362] width 813 height 31
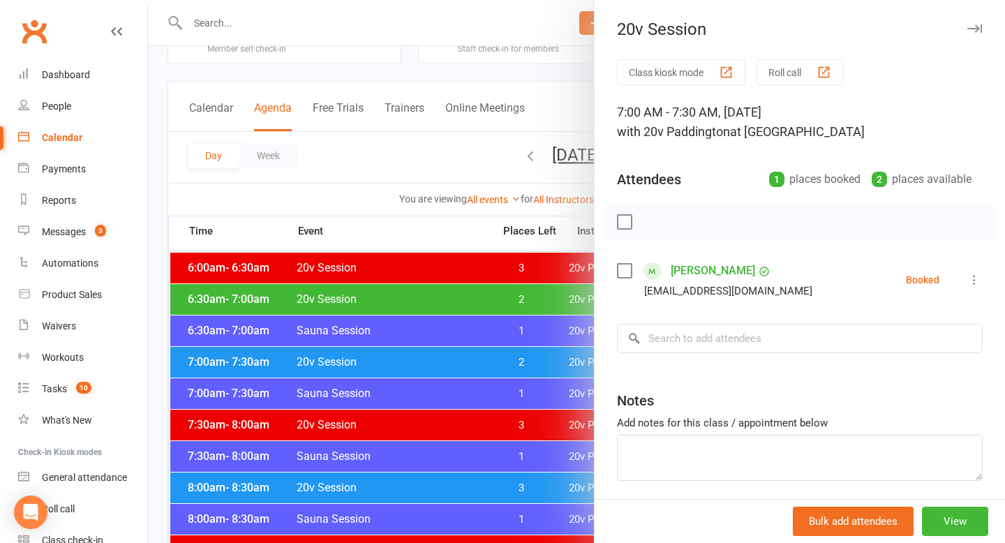
click at [502, 358] on div at bounding box center [576, 271] width 857 height 543
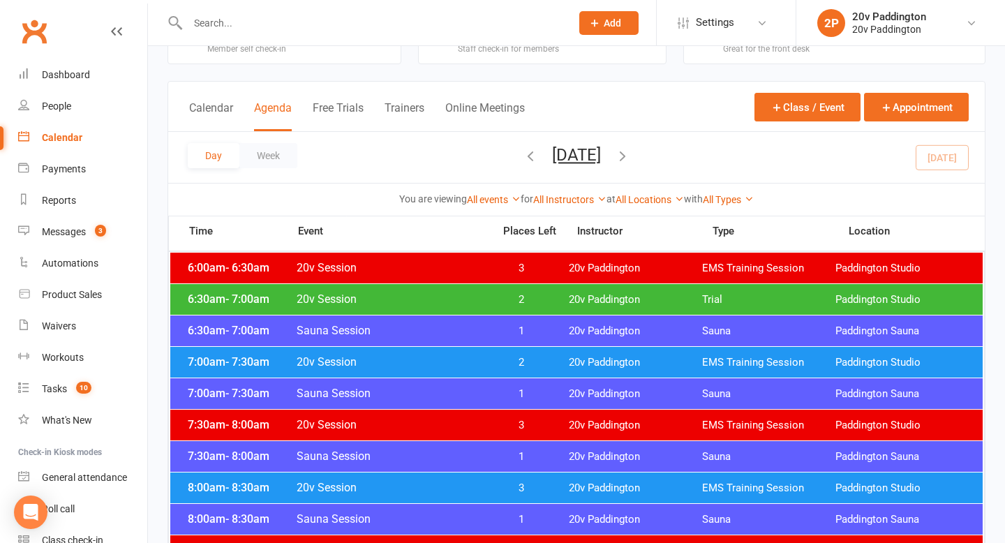
click at [542, 298] on span "2" at bounding box center [521, 299] width 73 height 13
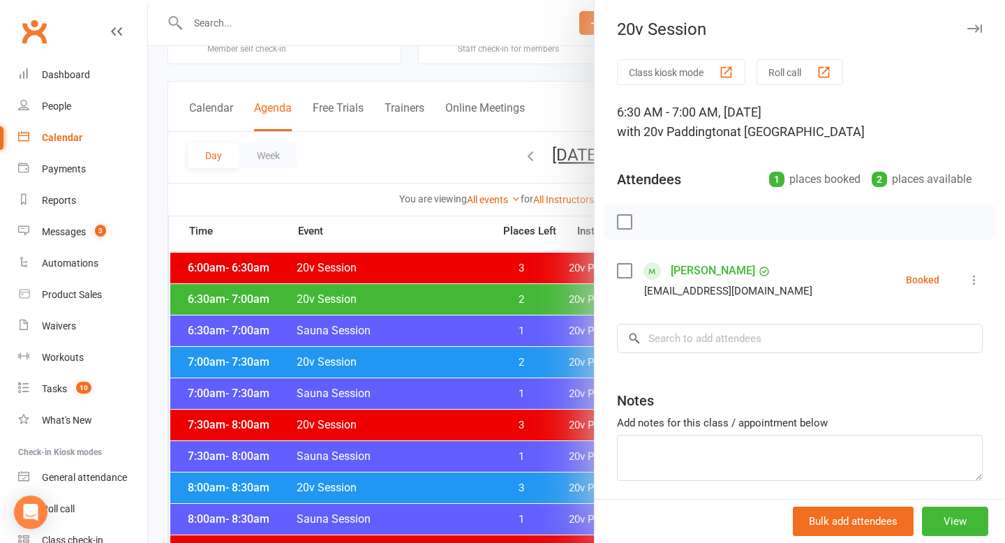
click at [542, 297] on div at bounding box center [576, 271] width 857 height 543
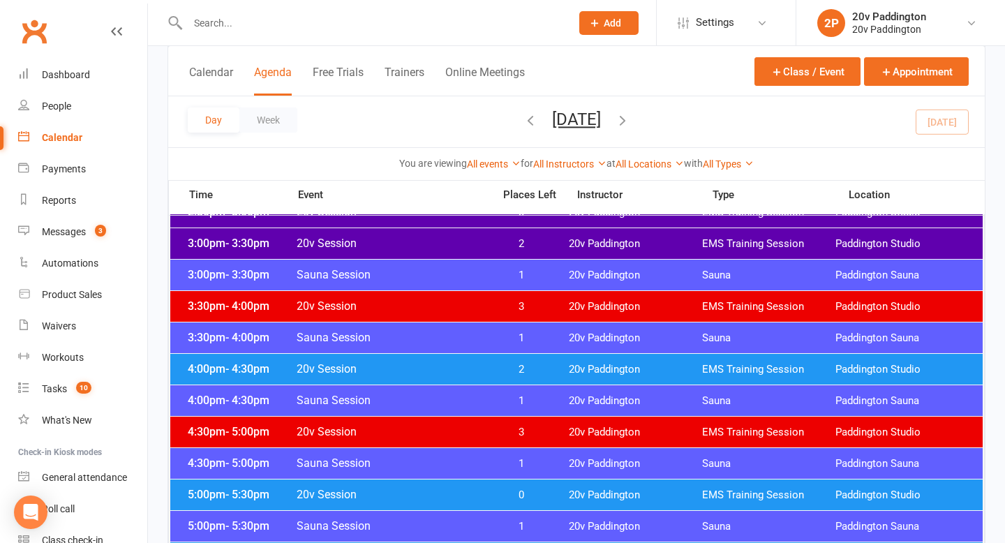
scroll to position [1088, 0]
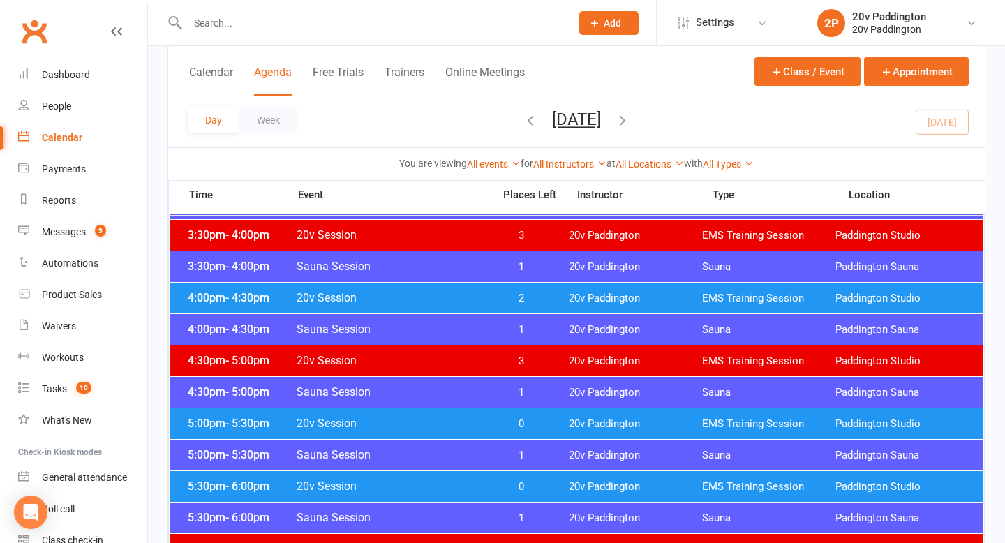
click at [601, 127] on button "[DATE]" at bounding box center [576, 120] width 49 height 20
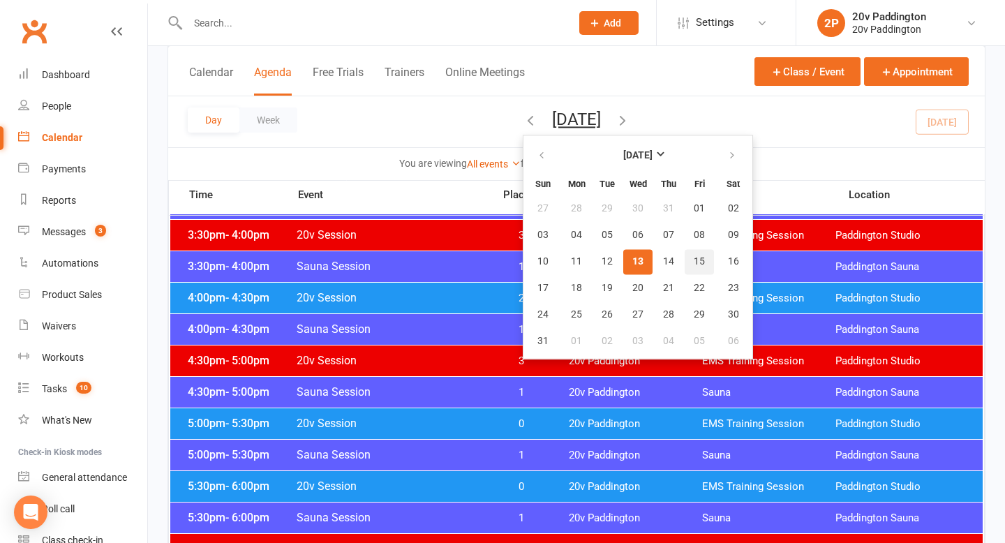
click at [685, 250] on button "15" at bounding box center [699, 261] width 29 height 25
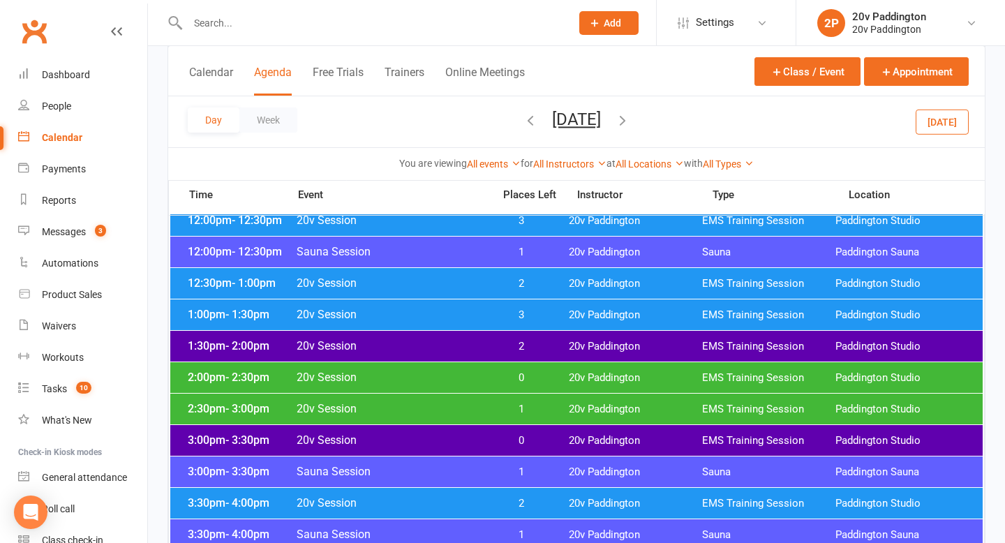
scroll to position [838, 0]
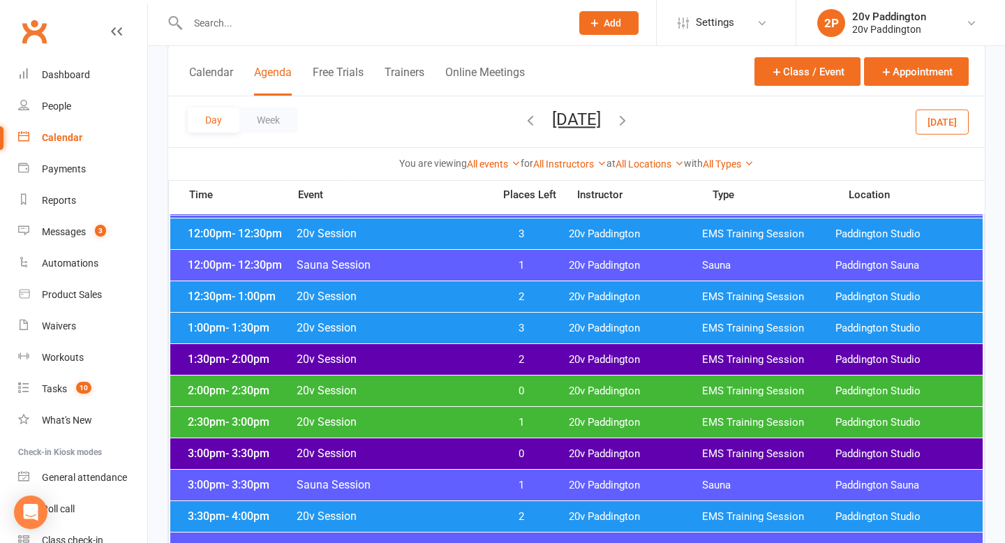
click at [531, 393] on span "0" at bounding box center [521, 391] width 73 height 13
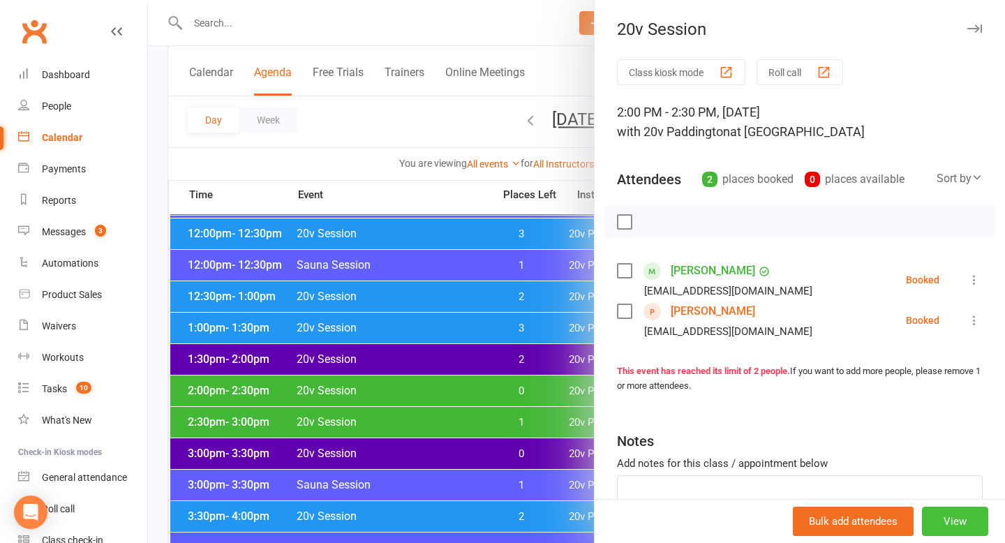
click at [956, 520] on button "View" at bounding box center [955, 521] width 66 height 29
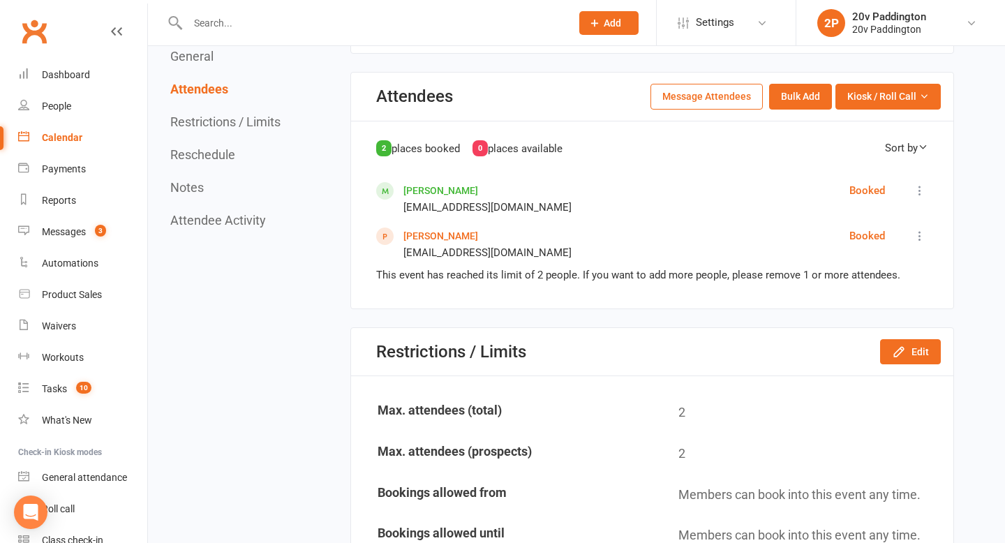
scroll to position [495, 0]
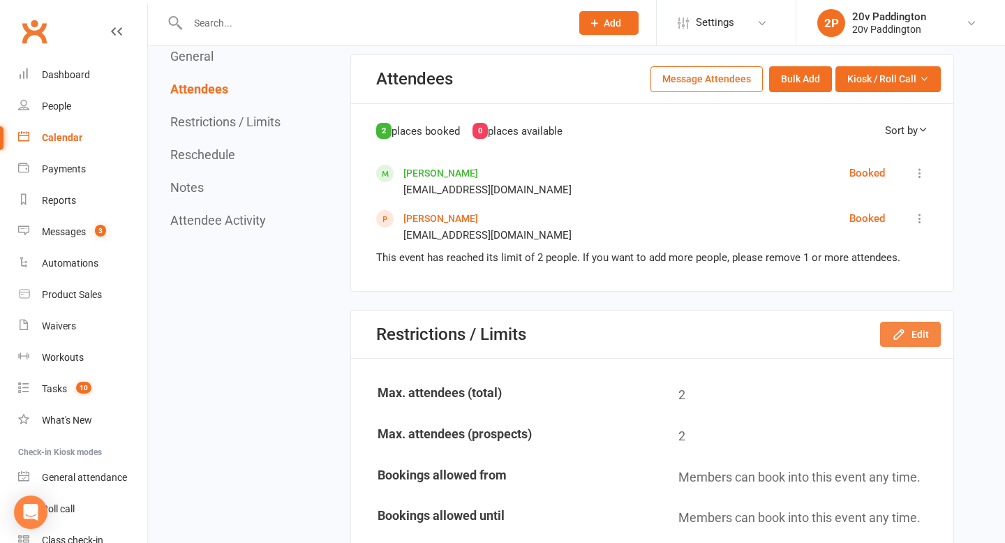
click at [903, 325] on button "Edit" at bounding box center [910, 334] width 61 height 25
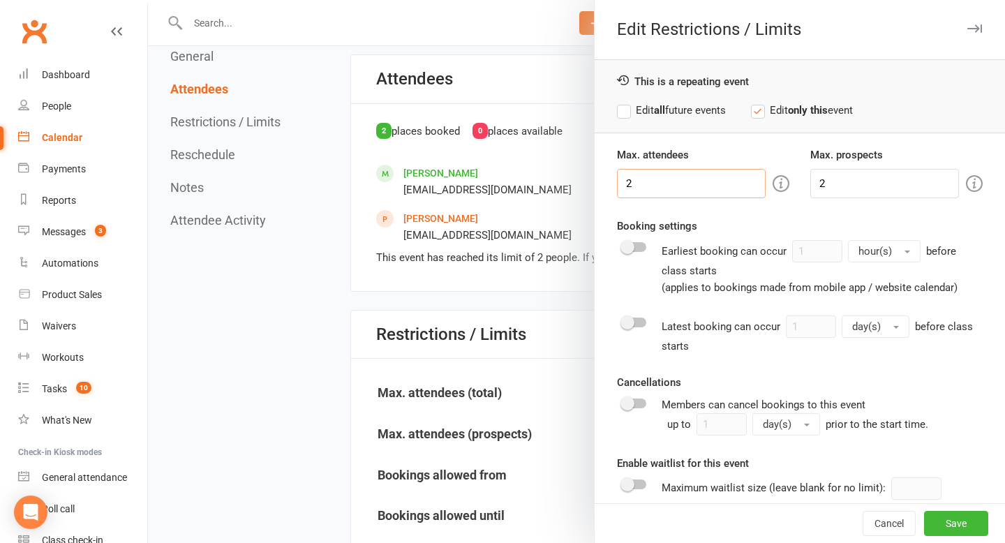
click at [653, 183] on input "2" at bounding box center [691, 183] width 149 height 29
type input "3"
click at [841, 184] on input "2" at bounding box center [884, 183] width 149 height 29
type input "3"
click at [947, 524] on button "Save" at bounding box center [956, 523] width 64 height 25
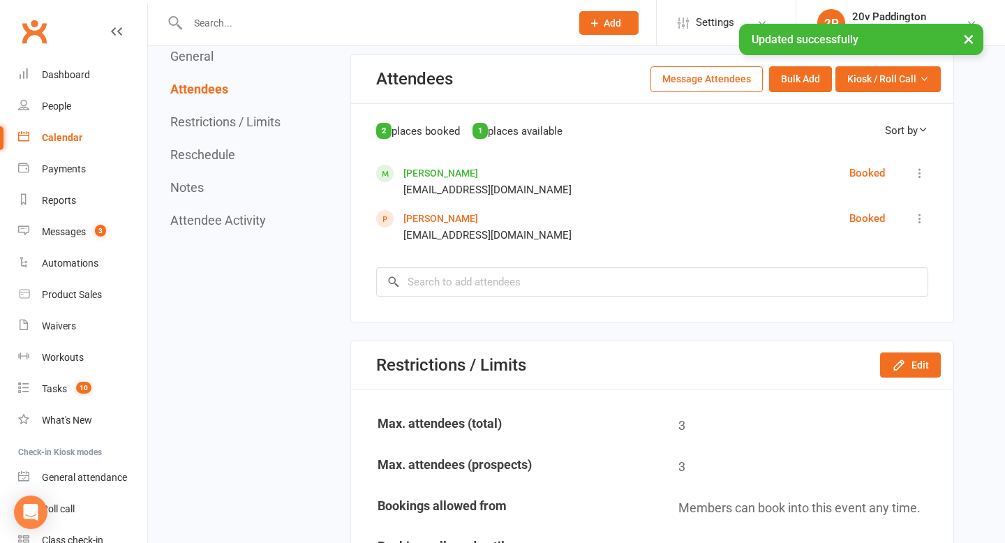
scroll to position [373, 0]
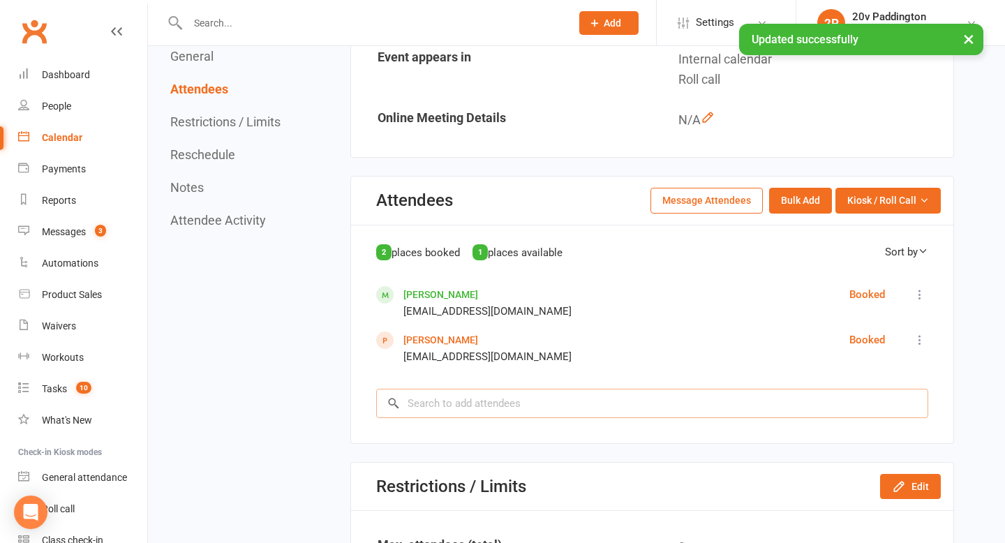
click at [677, 392] on input "search" at bounding box center [652, 403] width 552 height 29
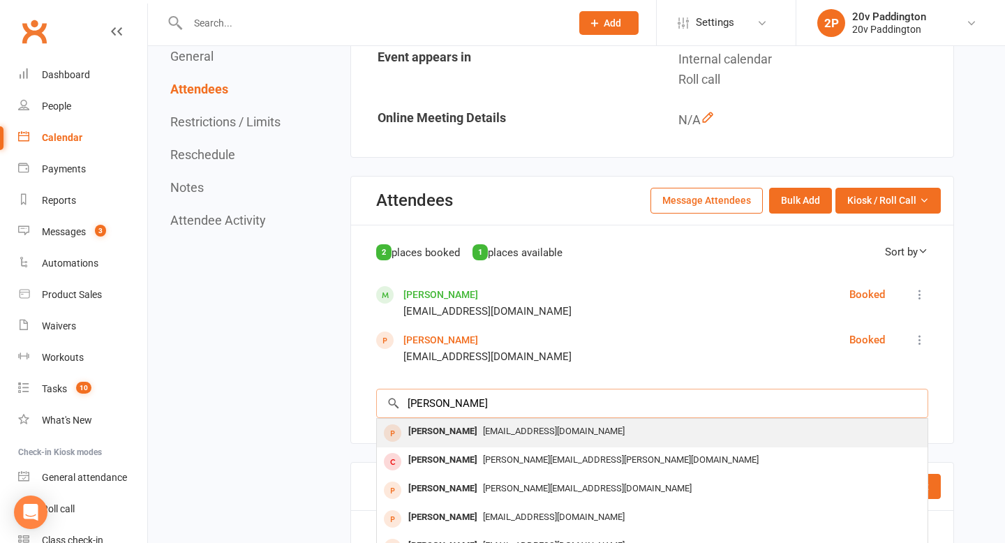
type input "henry"
click at [502, 441] on div "no@mail.com" at bounding box center [653, 432] width 540 height 20
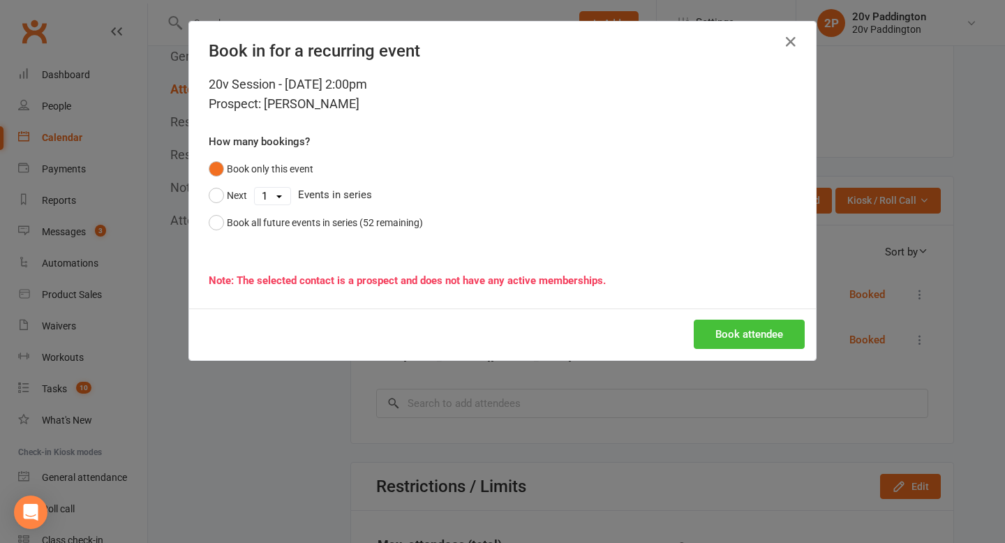
click at [750, 333] on button "Book attendee" at bounding box center [749, 334] width 111 height 29
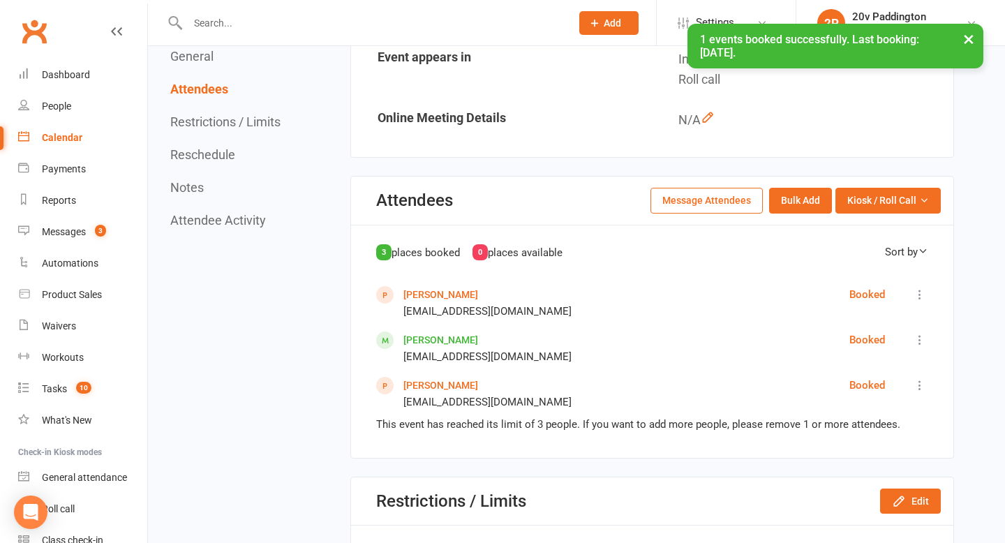
scroll to position [0, 0]
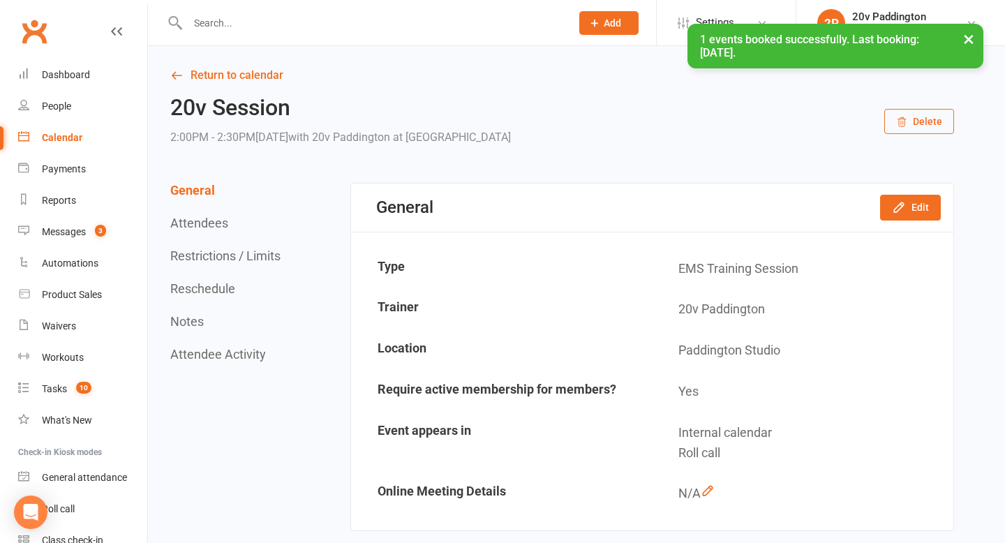
click at [57, 142] on div "Calendar" at bounding box center [62, 137] width 40 height 11
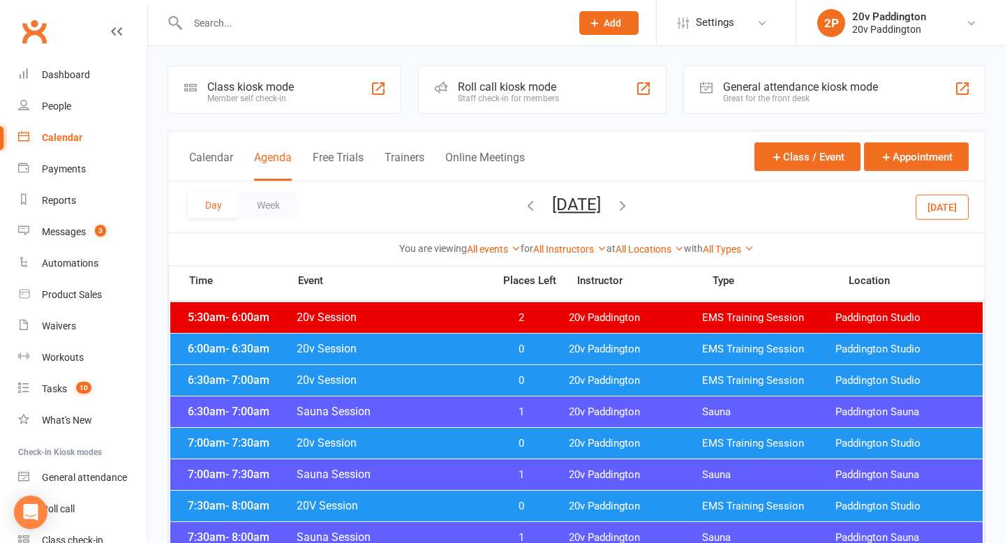
click at [67, 136] on div "Calendar" at bounding box center [62, 137] width 40 height 11
click at [951, 216] on button "[DATE]" at bounding box center [942, 206] width 53 height 25
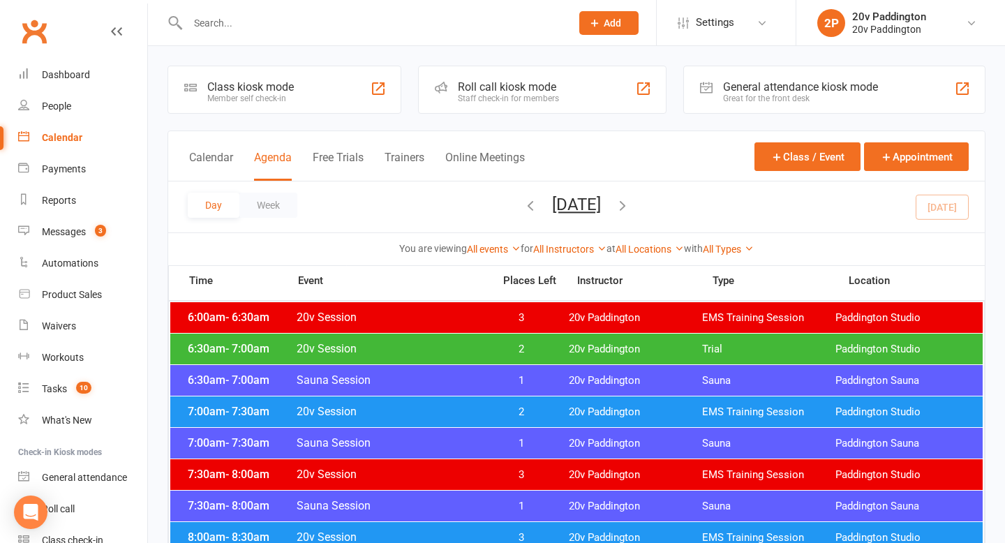
click at [537, 352] on span "2" at bounding box center [521, 349] width 73 height 13
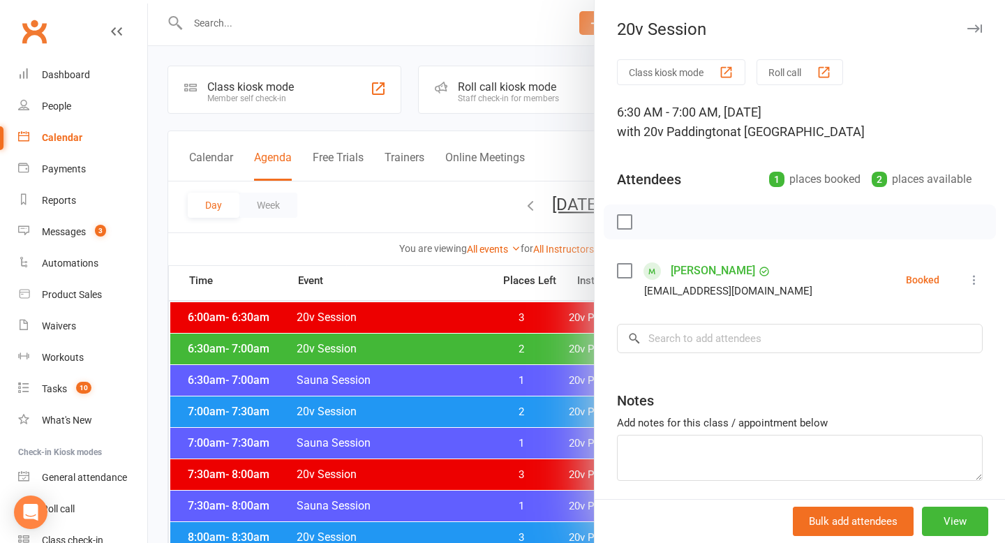
click at [443, 346] on div at bounding box center [576, 271] width 857 height 543
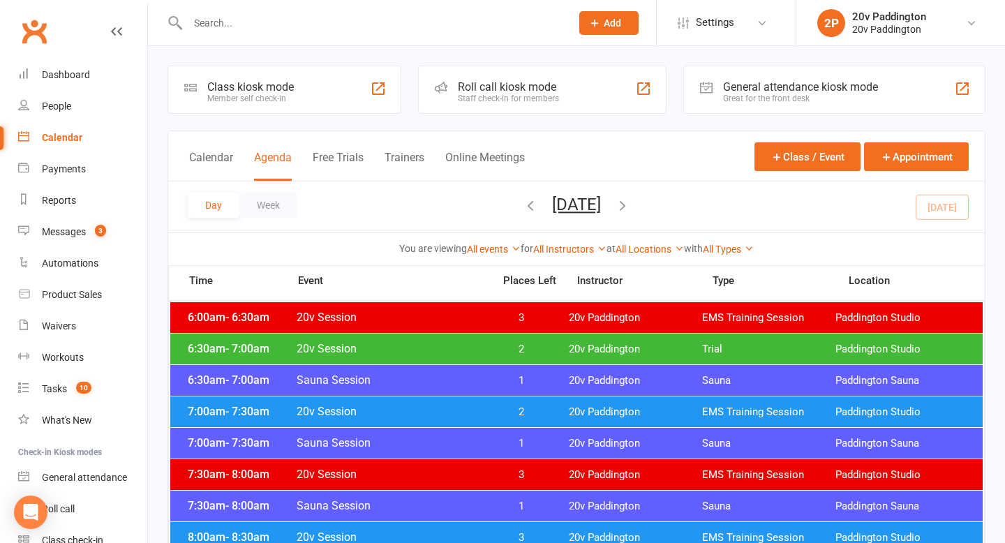
click at [473, 413] on span "20v Session" at bounding box center [390, 411] width 189 height 13
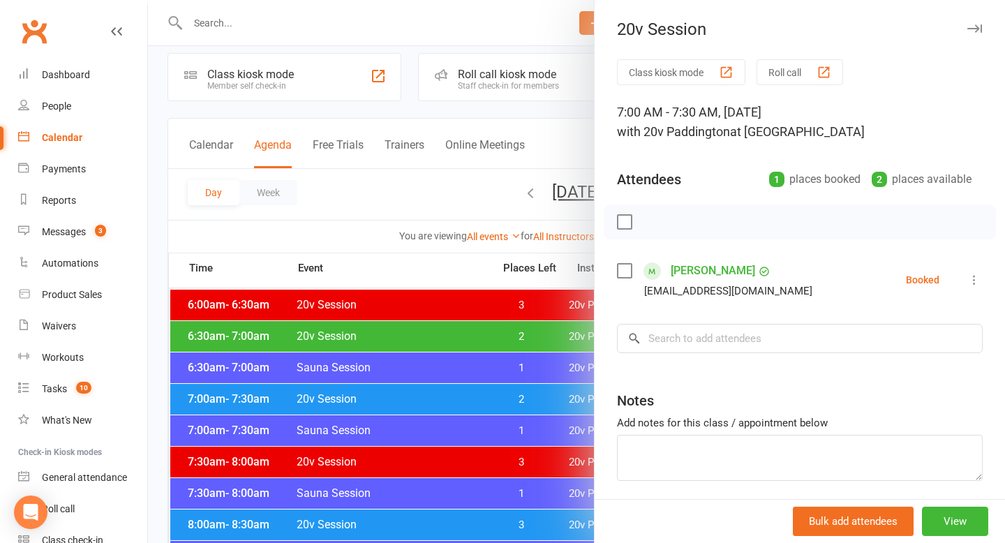
click at [473, 413] on div at bounding box center [576, 271] width 857 height 543
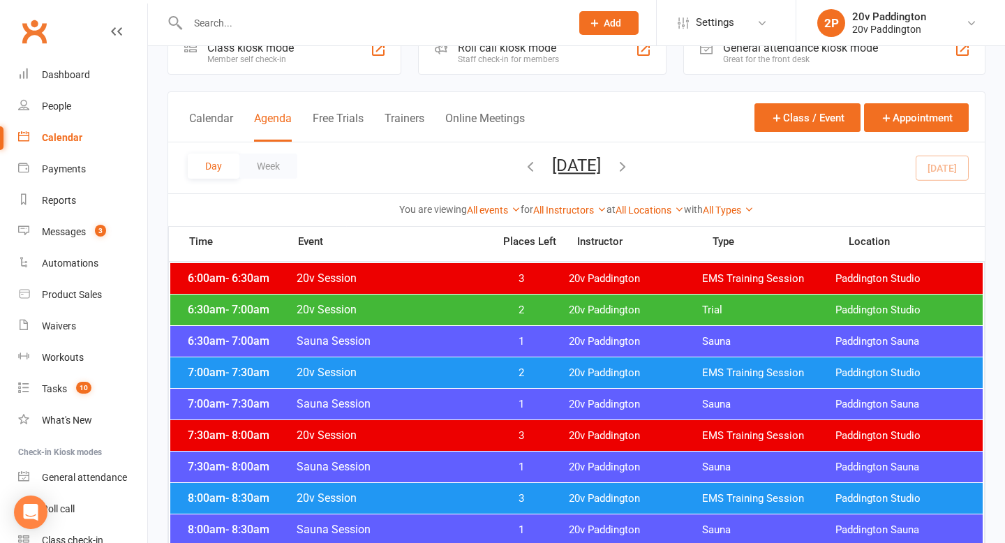
scroll to position [73, 0]
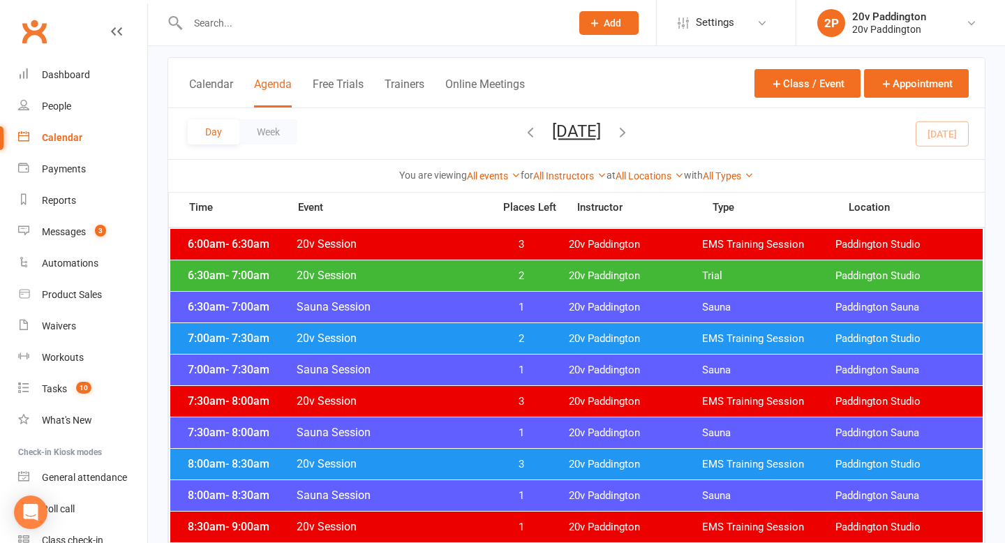
click at [496, 487] on div "8:00am - 8:30am Sauna Session 1 20v Paddington Sauna Paddington Sauna" at bounding box center [576, 495] width 813 height 31
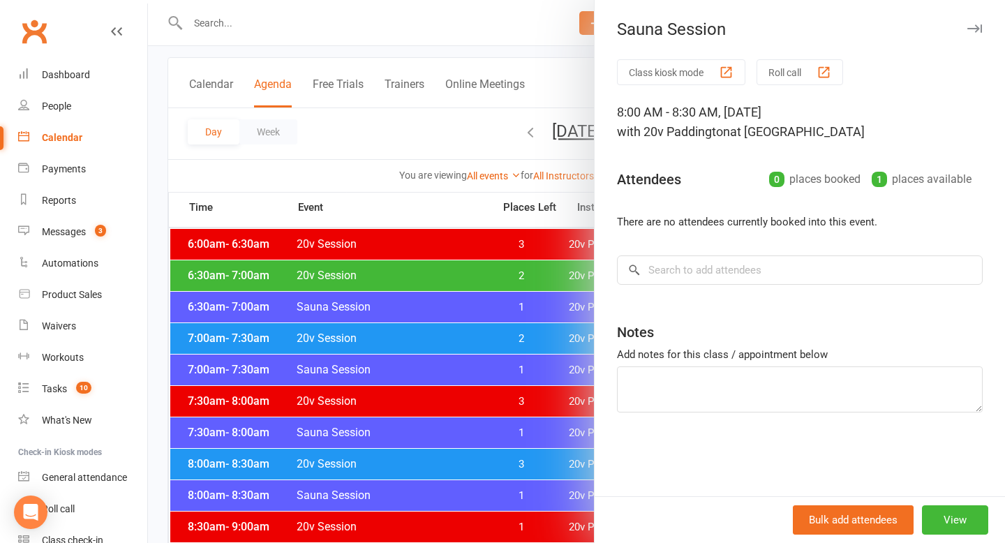
click at [415, 429] on div at bounding box center [576, 271] width 857 height 543
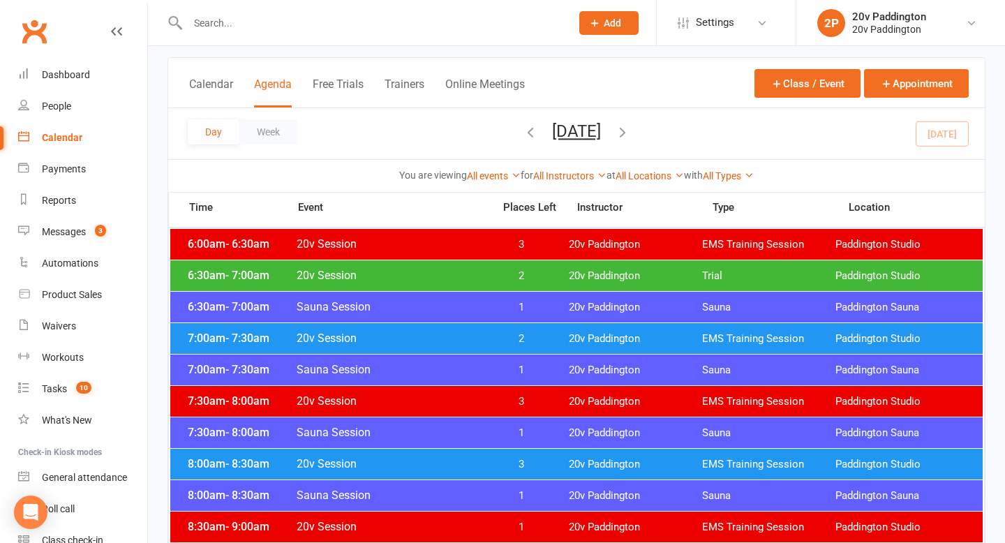
click at [461, 340] on span "20v Session" at bounding box center [390, 338] width 189 height 13
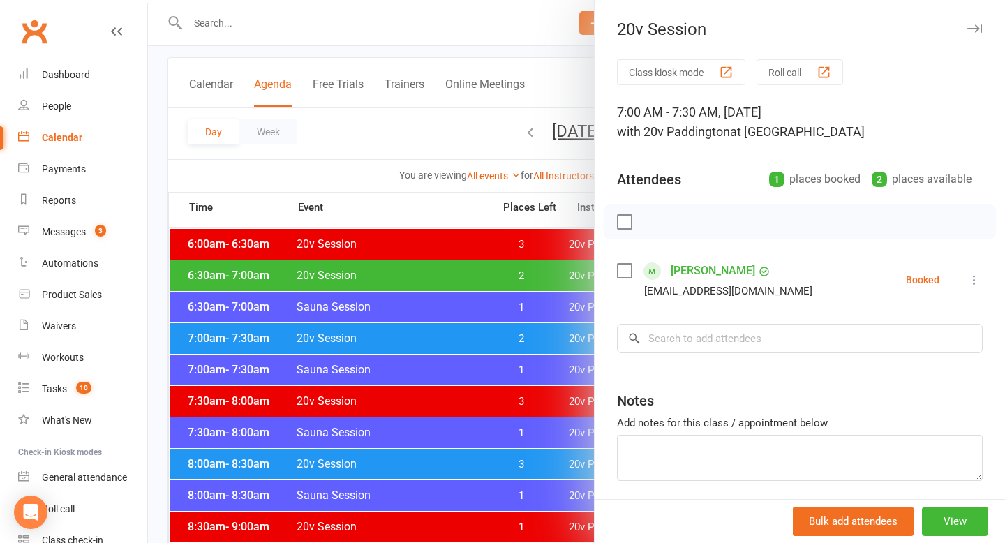
click at [972, 282] on icon at bounding box center [974, 280] width 14 height 14
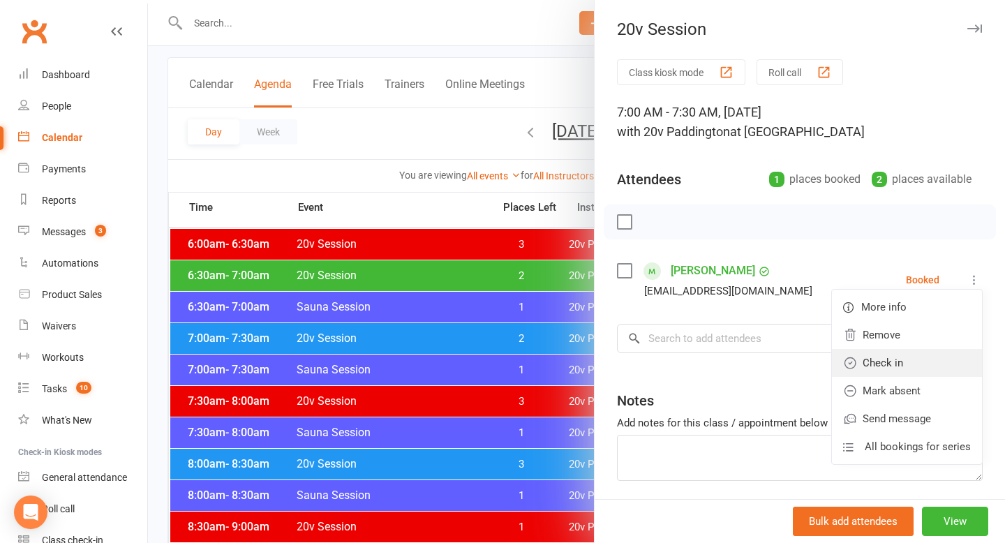
click at [896, 357] on link "Check in" at bounding box center [907, 363] width 150 height 28
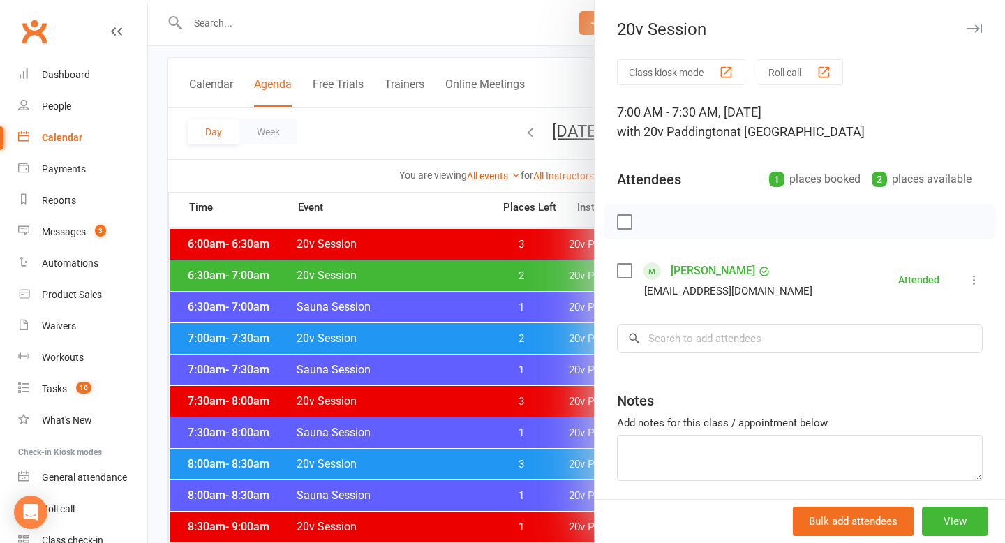
click at [459, 260] on div at bounding box center [576, 271] width 857 height 543
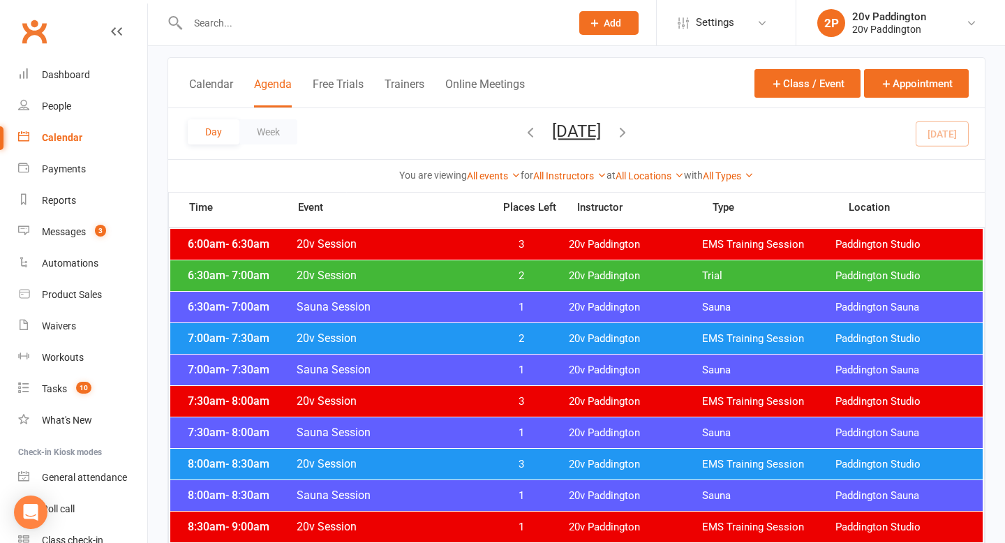
click at [508, 269] on span "2" at bounding box center [521, 275] width 73 height 13
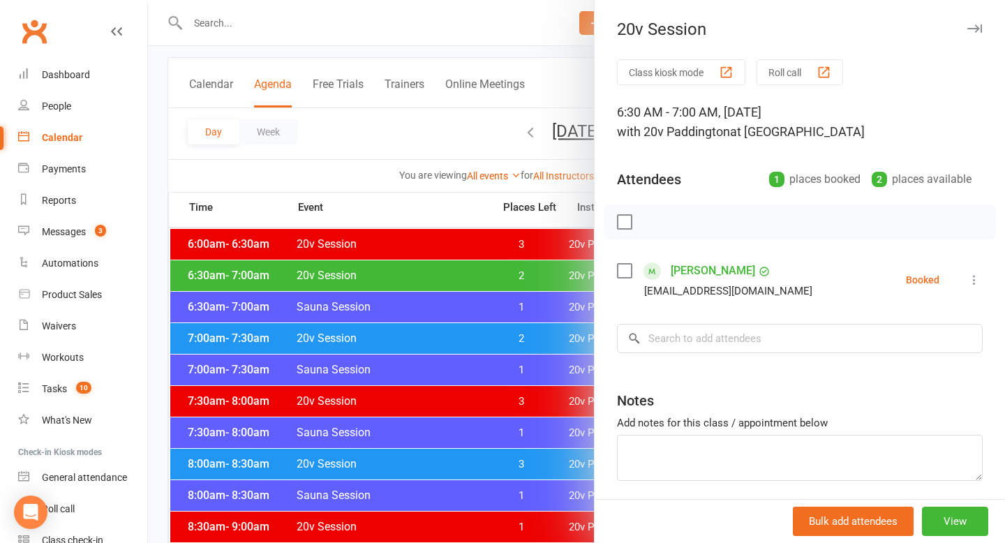
click at [983, 286] on div "Class kiosk mode Roll call 6:30 AM - 7:00 AM, Wednesday, August, 13, 2025 with …" at bounding box center [800, 304] width 410 height 491
click at [979, 283] on icon at bounding box center [974, 280] width 14 height 14
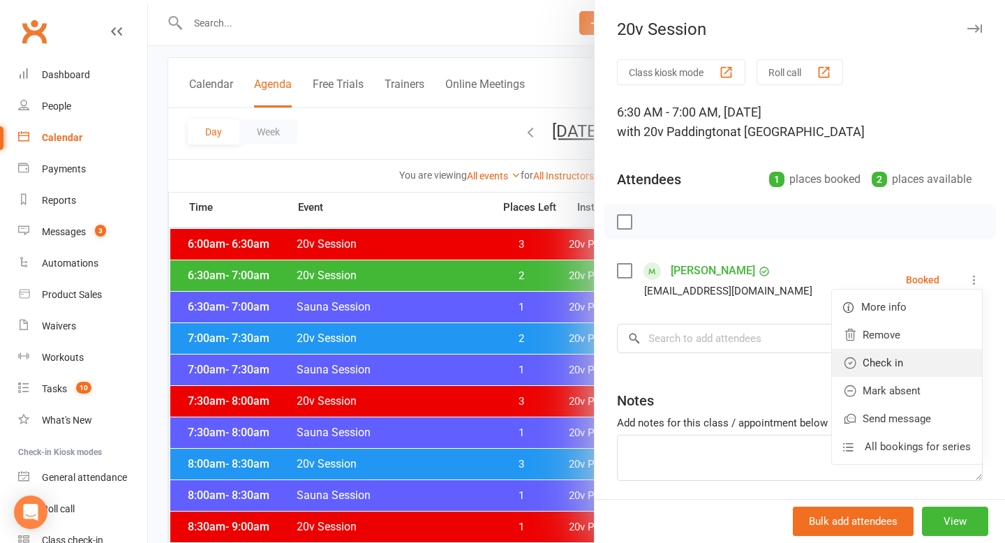
click at [891, 357] on link "Check in" at bounding box center [907, 363] width 150 height 28
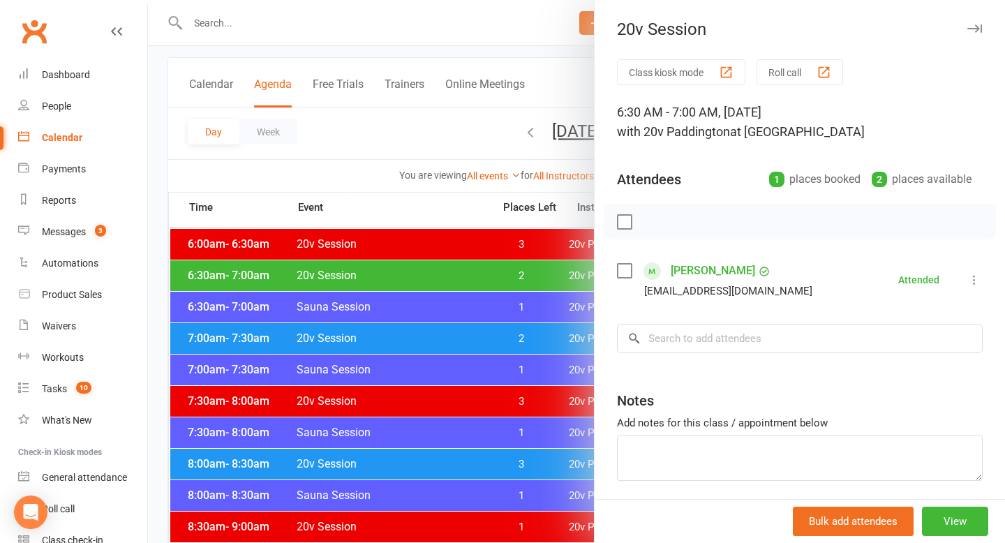
click at [727, 273] on link "Meghan Donnithorne" at bounding box center [713, 271] width 84 height 22
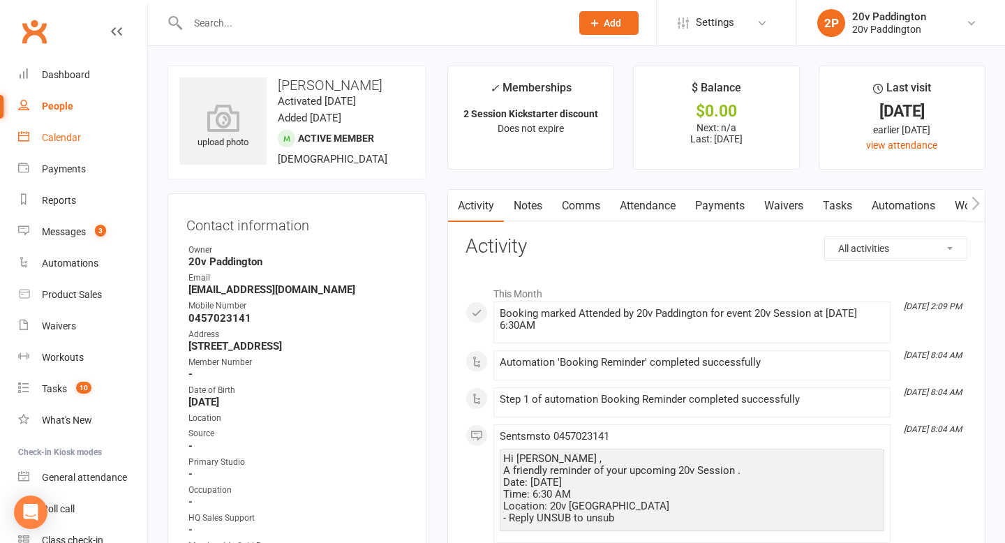
click at [64, 139] on div "Calendar" at bounding box center [61, 137] width 39 height 11
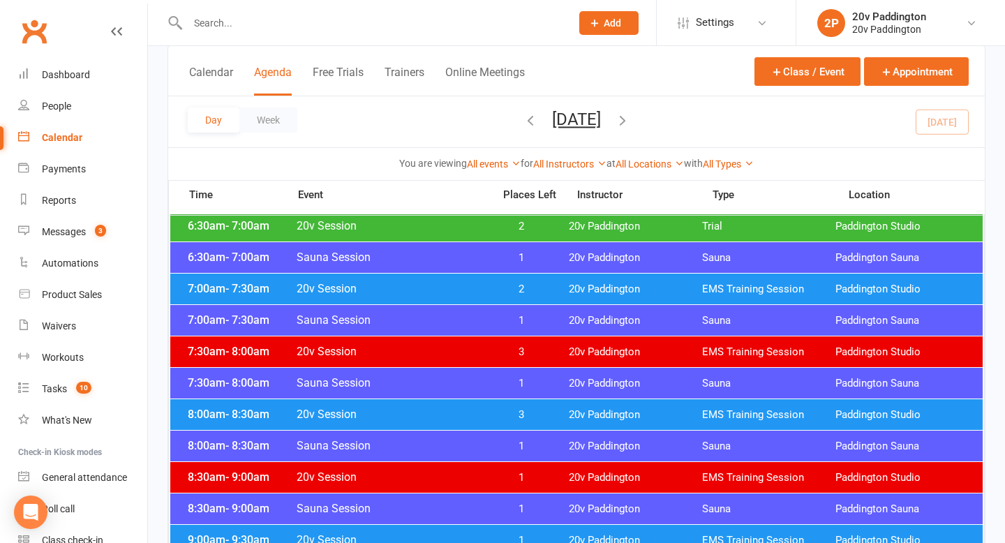
scroll to position [246, 0]
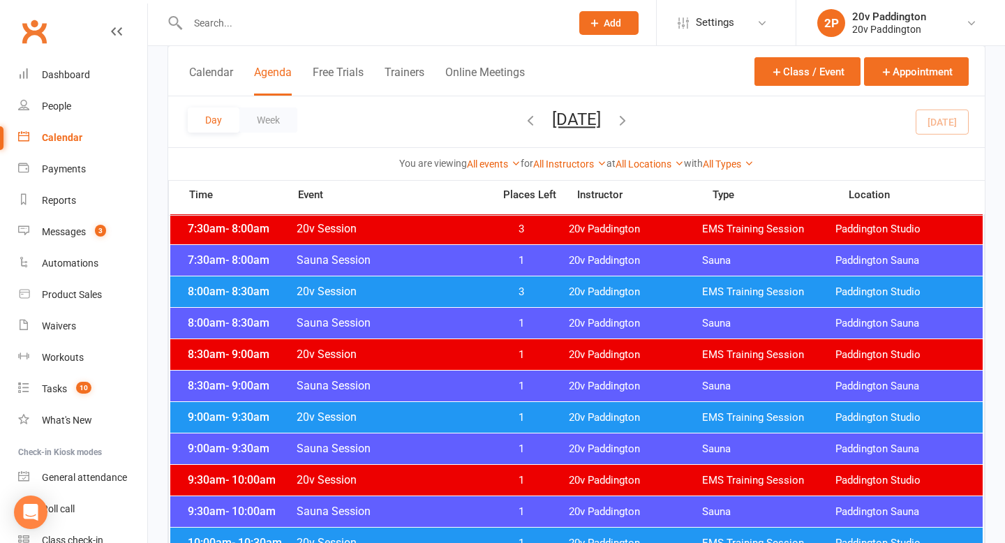
click at [427, 417] on span "20v Session" at bounding box center [390, 416] width 189 height 13
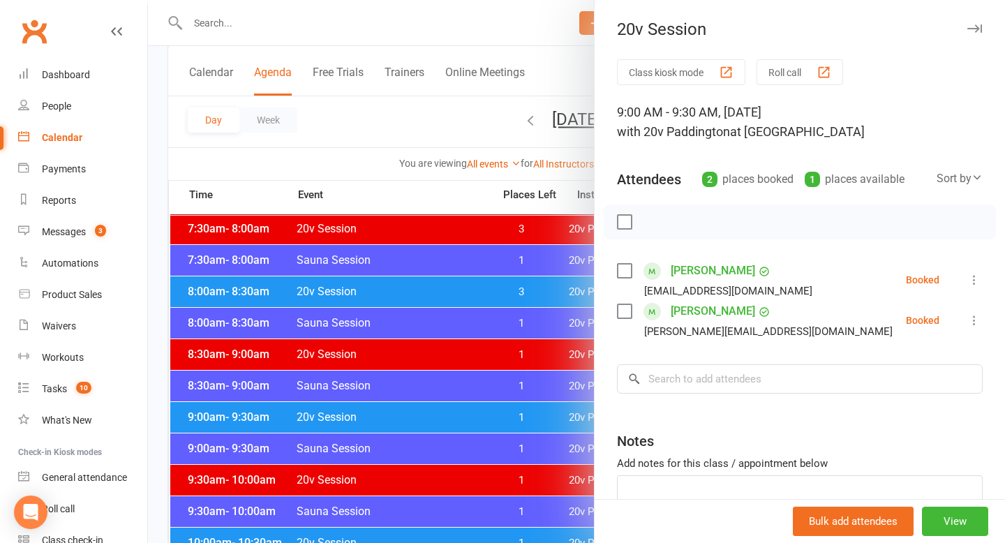
click at [972, 281] on icon at bounding box center [974, 280] width 14 height 14
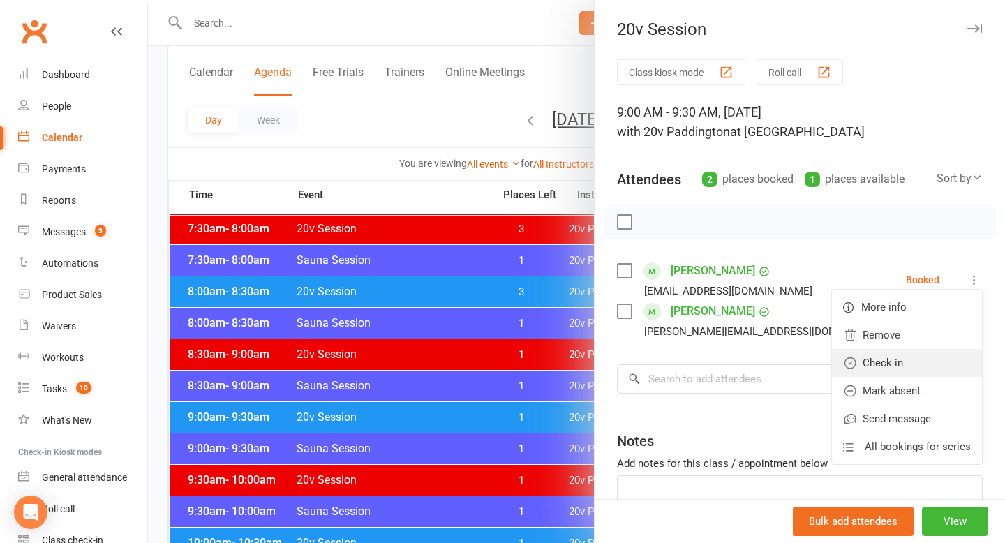
click at [900, 353] on link "Check in" at bounding box center [907, 363] width 150 height 28
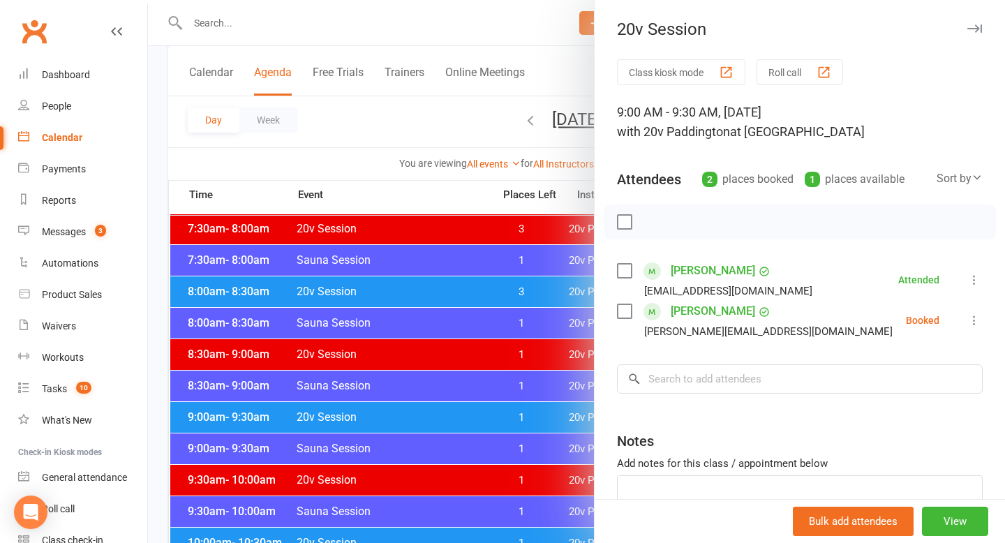
click at [972, 320] on icon at bounding box center [974, 320] width 14 height 14
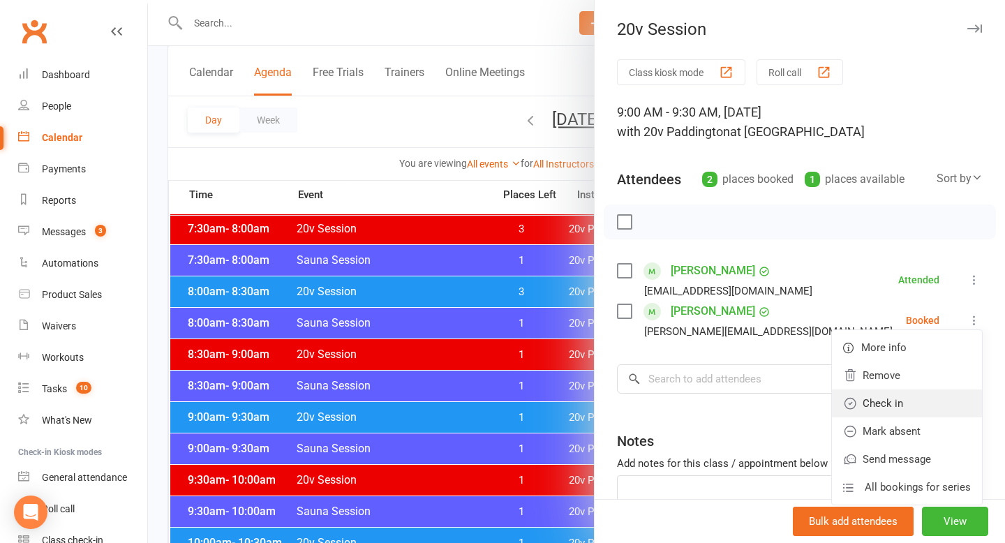
click at [933, 396] on link "Check in" at bounding box center [907, 404] width 150 height 28
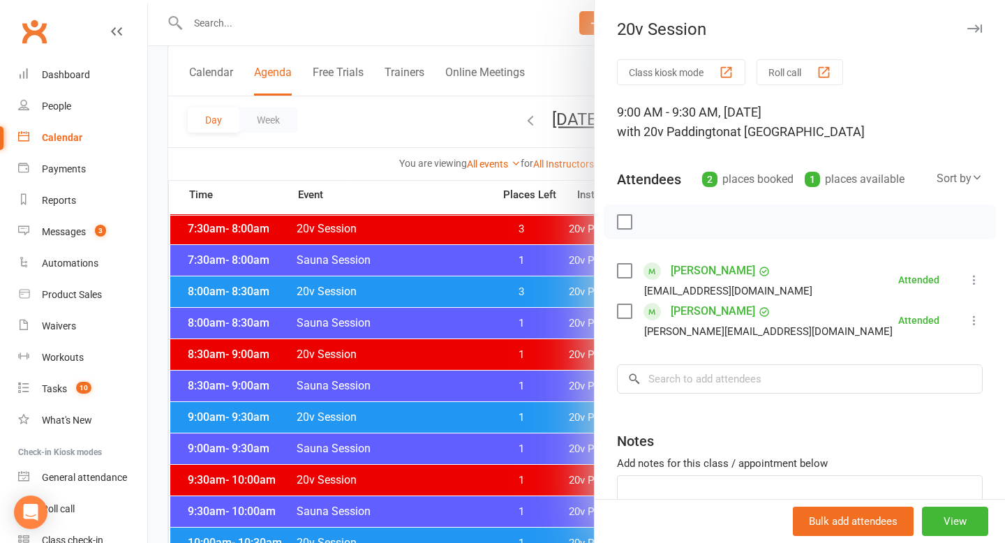
click at [570, 466] on div at bounding box center [576, 271] width 857 height 543
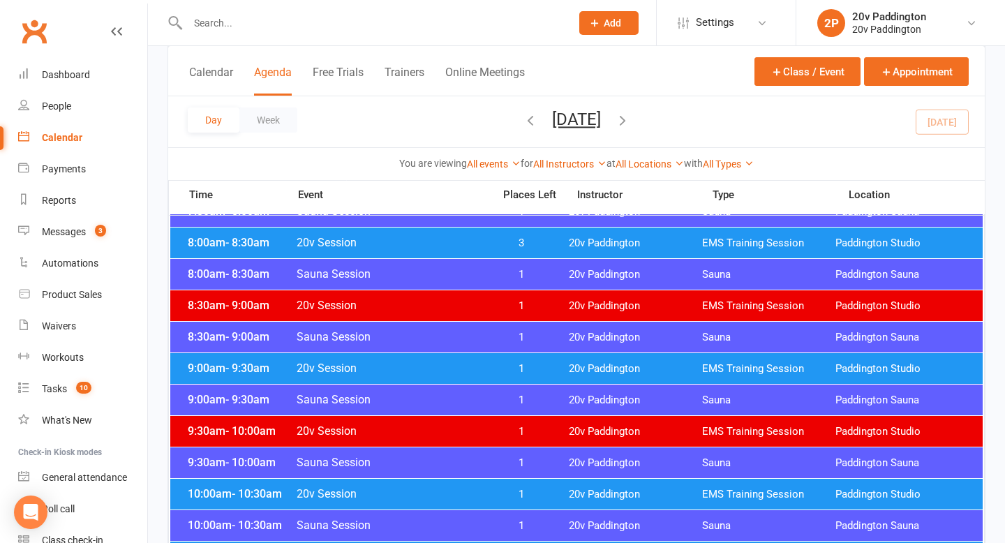
scroll to position [309, 0]
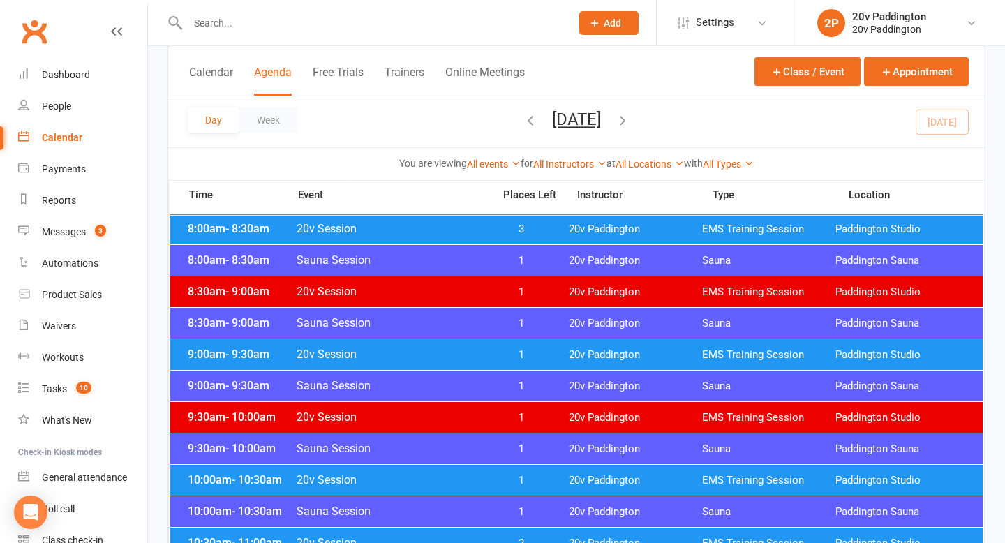
click at [540, 477] on span "1" at bounding box center [521, 480] width 73 height 13
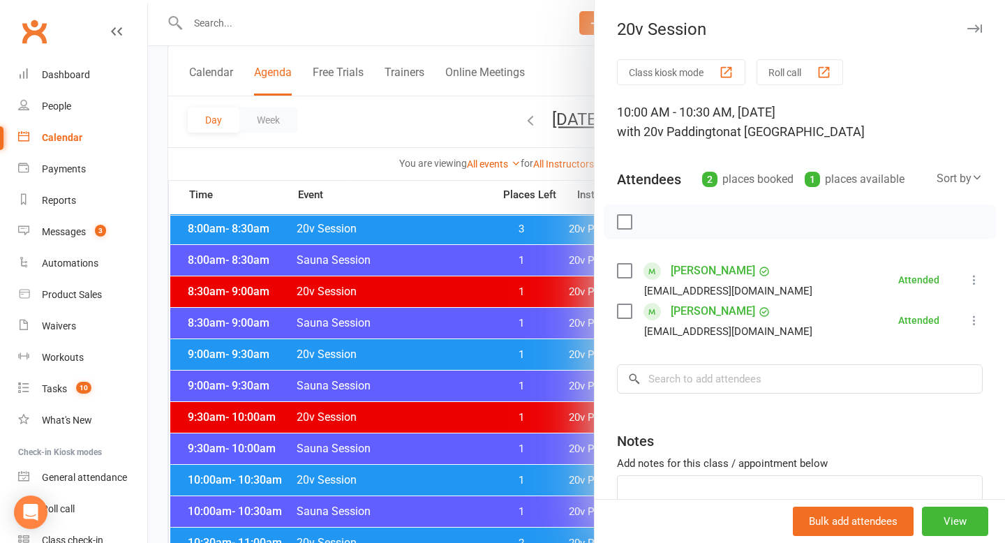
click at [450, 443] on div at bounding box center [576, 271] width 857 height 543
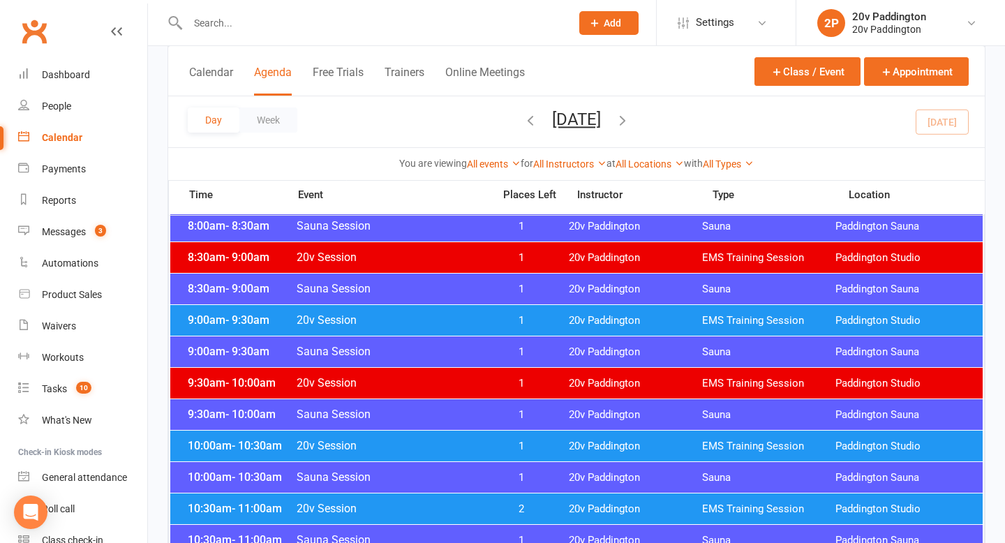
scroll to position [422, 0]
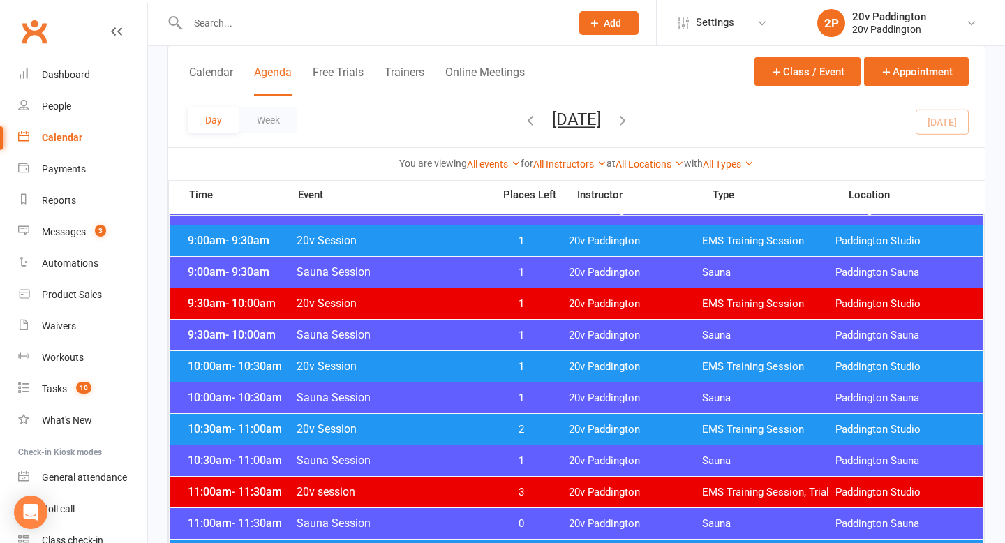
click at [494, 422] on div "10:30am - 11:00am 20v Session 2 20v Paddington EMS Training Session Paddington …" at bounding box center [576, 429] width 813 height 31
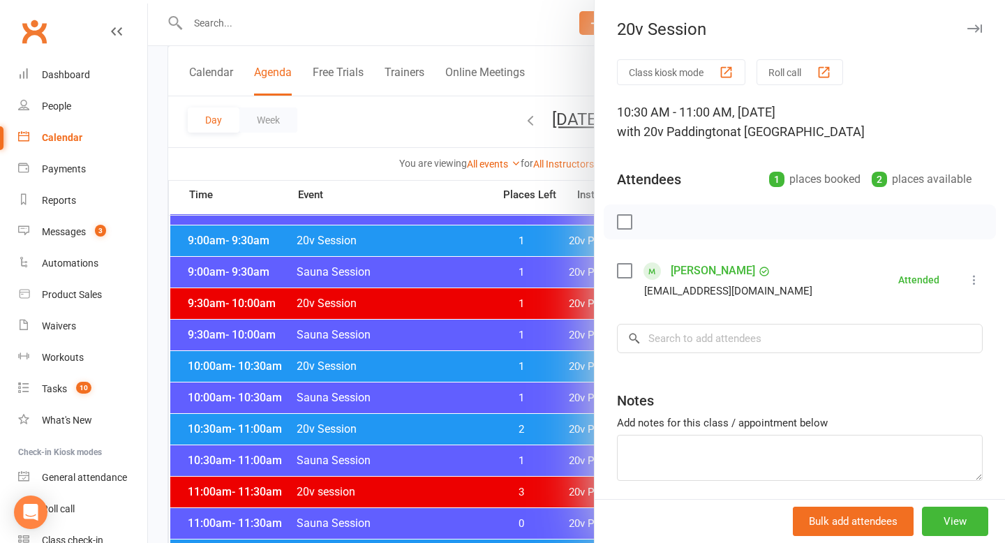
click at [484, 376] on div at bounding box center [576, 271] width 857 height 543
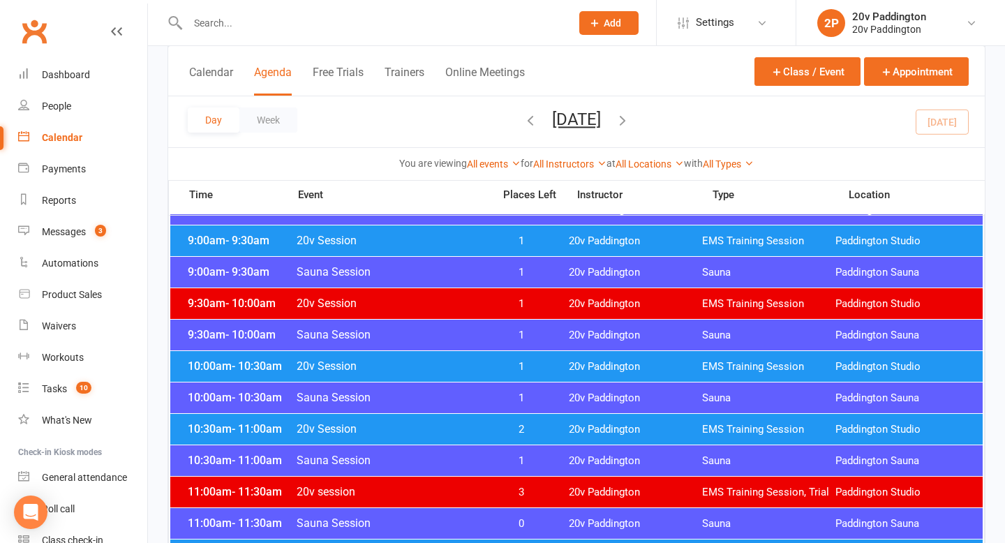
scroll to position [642, 0]
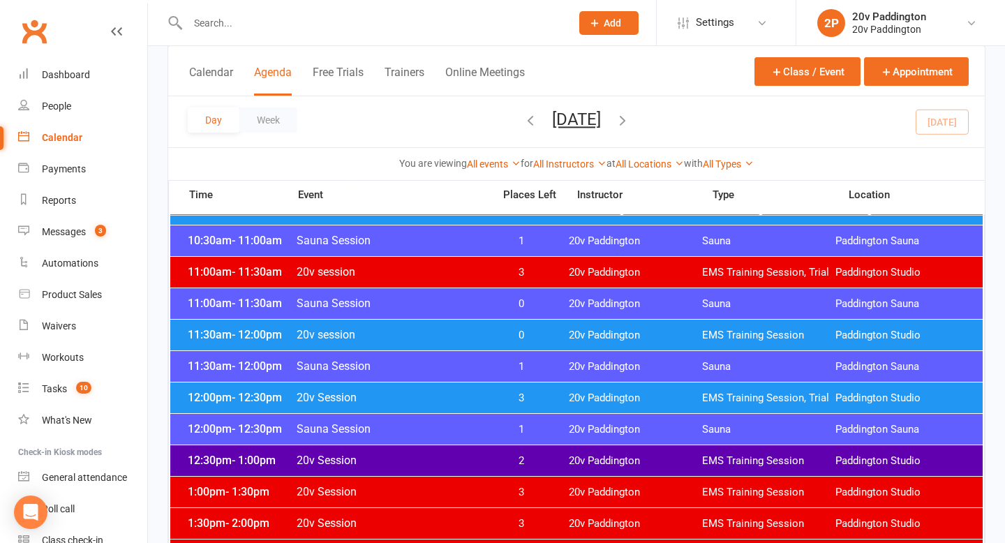
click at [500, 336] on span "0" at bounding box center [521, 335] width 73 height 13
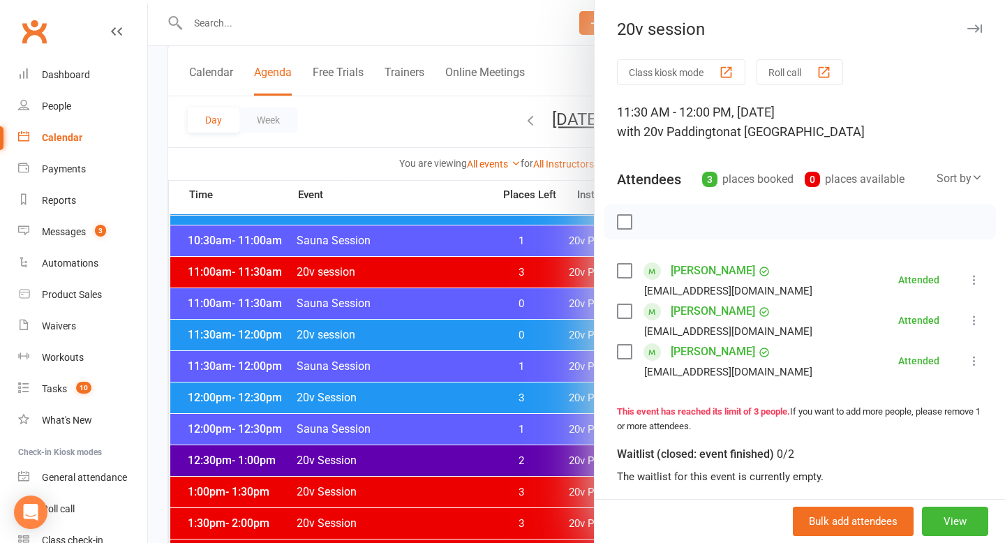
click at [408, 389] on div at bounding box center [576, 271] width 857 height 543
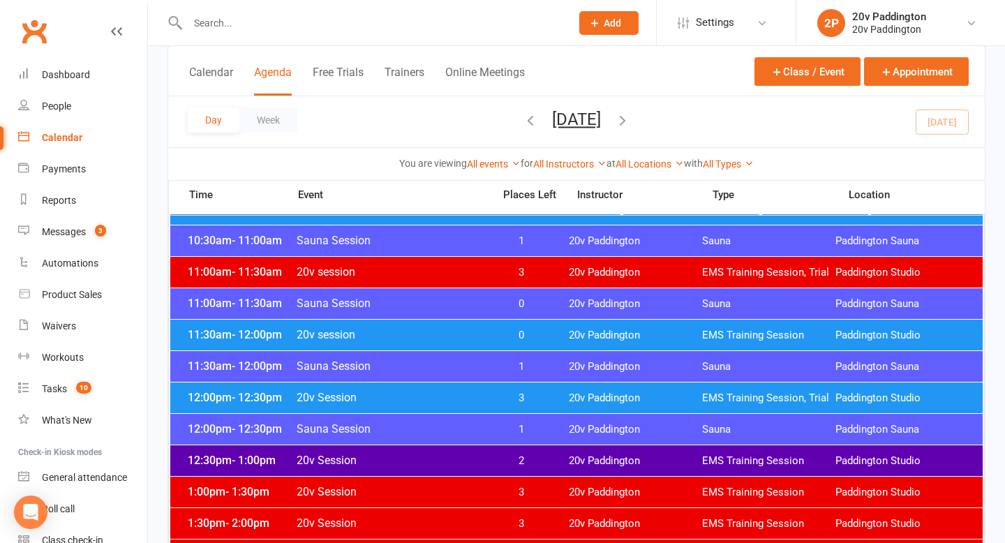
click at [455, 397] on span "20v Session" at bounding box center [390, 397] width 189 height 13
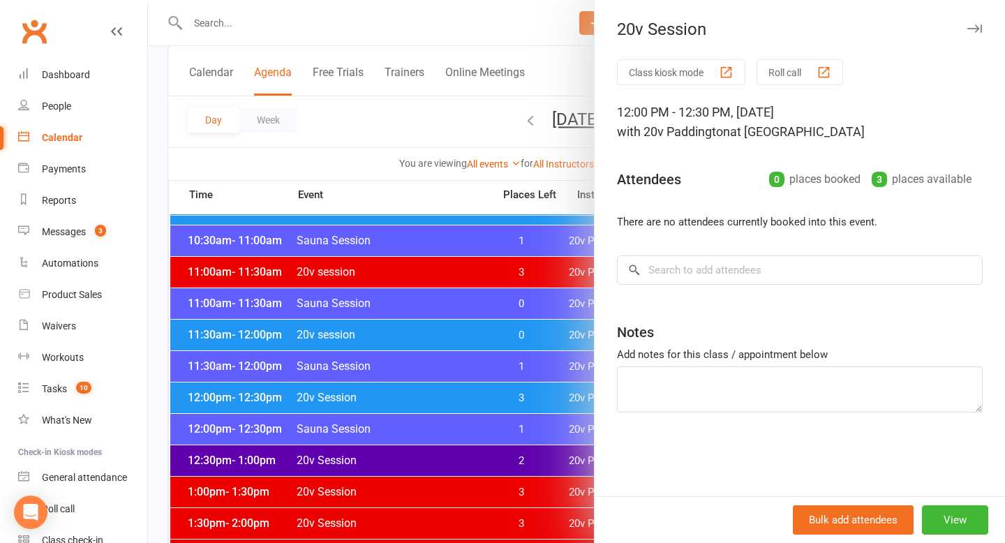
click at [480, 367] on div at bounding box center [576, 271] width 857 height 543
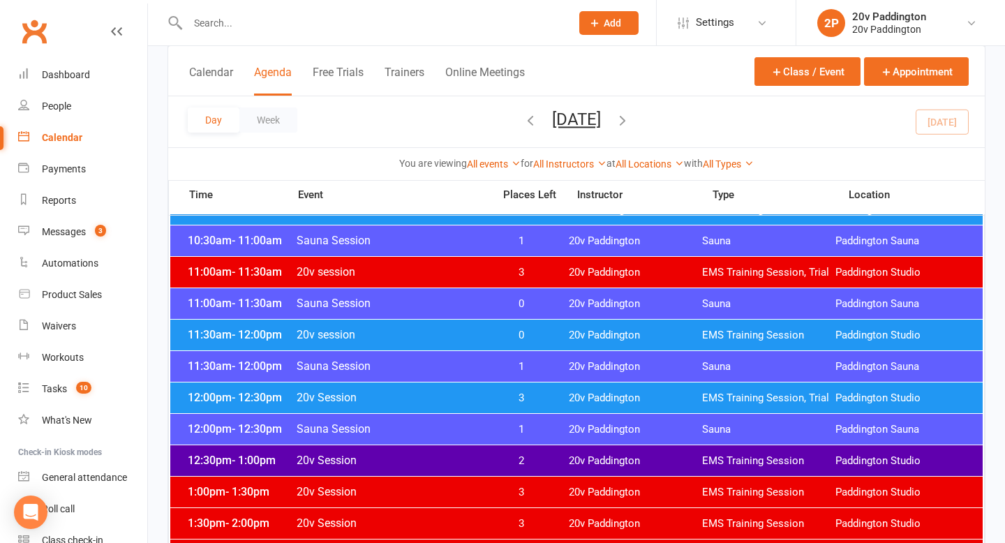
click at [488, 340] on span "0" at bounding box center [521, 335] width 73 height 13
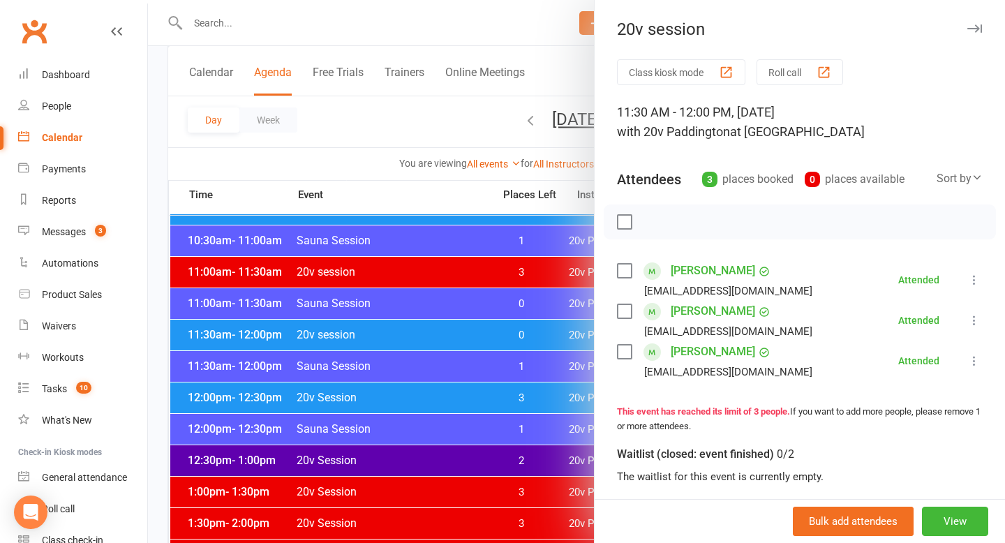
click at [701, 313] on link "Lucy Harrington" at bounding box center [713, 311] width 84 height 22
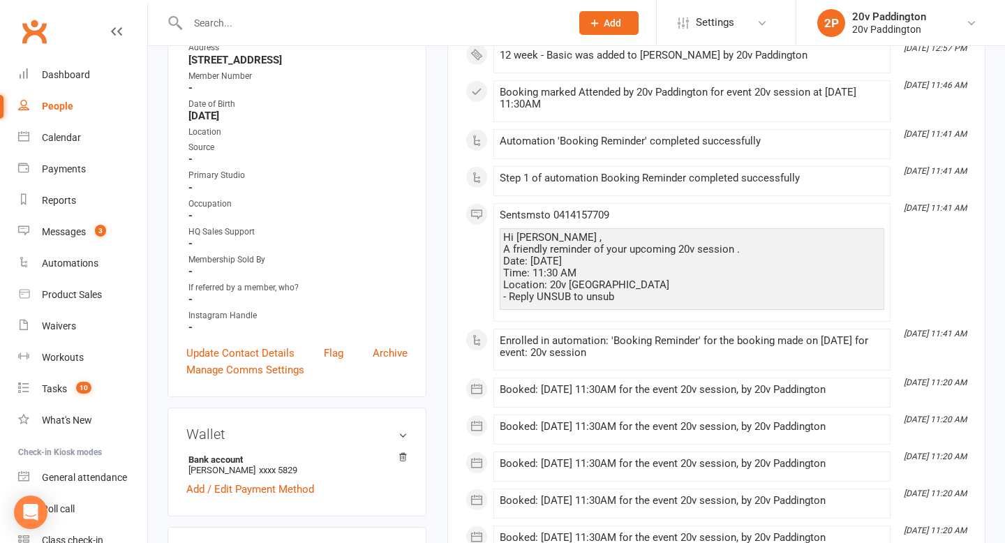
scroll to position [259, 0]
click at [292, 59] on strong "15 Jefferson Cres Bonnet Bay NSW 2226" at bounding box center [297, 59] width 219 height 13
click at [304, 59] on strong "15 Jefferson Cres Bonnet Bay NSW 2226" at bounding box center [297, 59] width 219 height 13
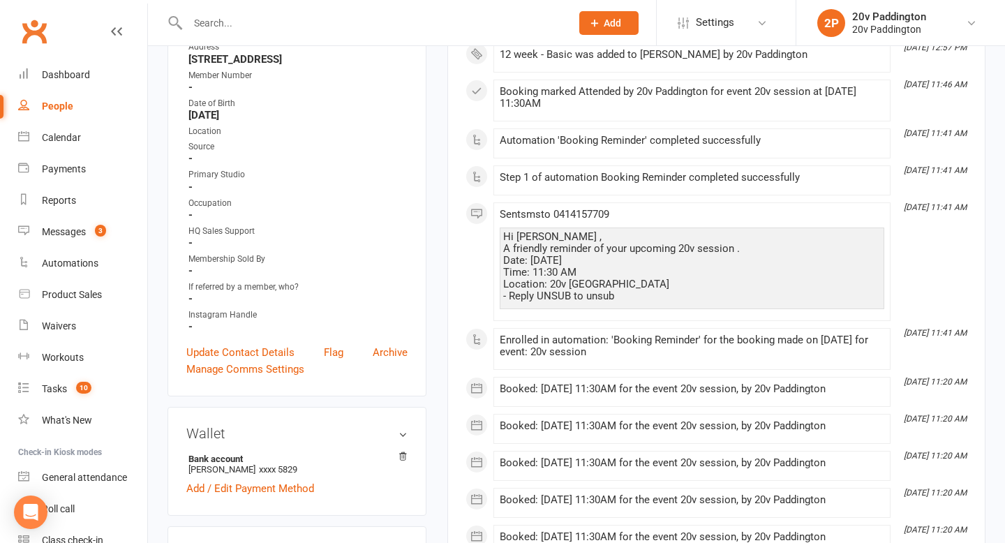
drag, startPoint x: 326, startPoint y: 59, endPoint x: 291, endPoint y: 59, distance: 34.9
click at [291, 59] on strong "15 Jefferson Cres Bonnet Bay NSW 2226" at bounding box center [297, 59] width 219 height 13
drag, startPoint x: 276, startPoint y: 59, endPoint x: 329, endPoint y: 59, distance: 52.4
click at [329, 59] on strong "15 Jefferson Cres Bonnet Bay NSW 2226" at bounding box center [297, 59] width 219 height 13
copy strong "Bonnet Bay"
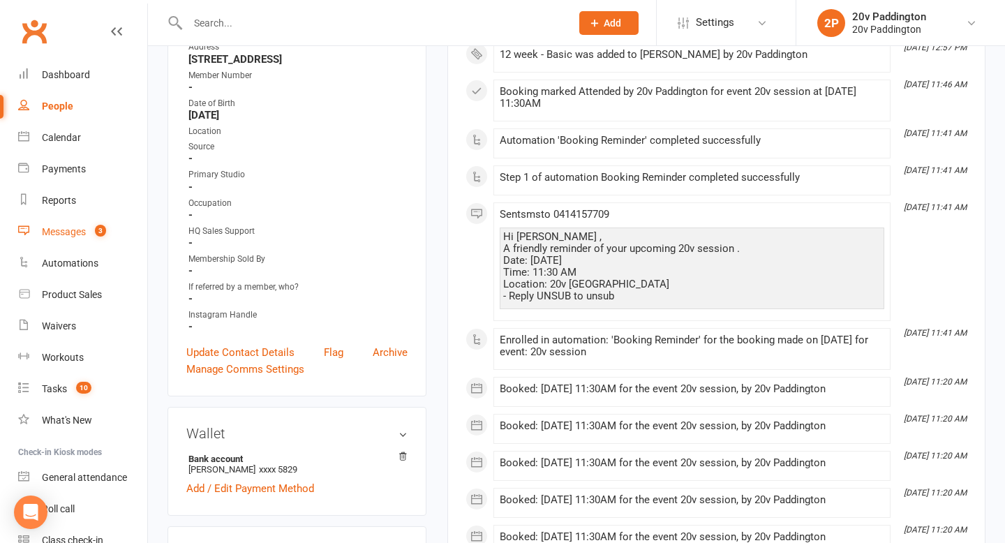
click at [84, 239] on link "Messages 3" at bounding box center [82, 231] width 129 height 31
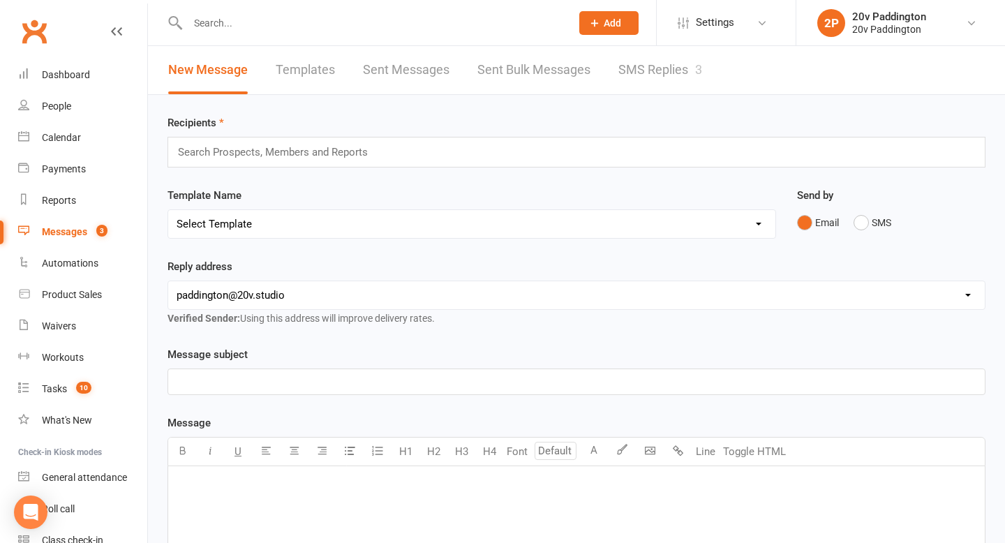
click at [621, 70] on link "SMS Replies 3" at bounding box center [660, 70] width 84 height 48
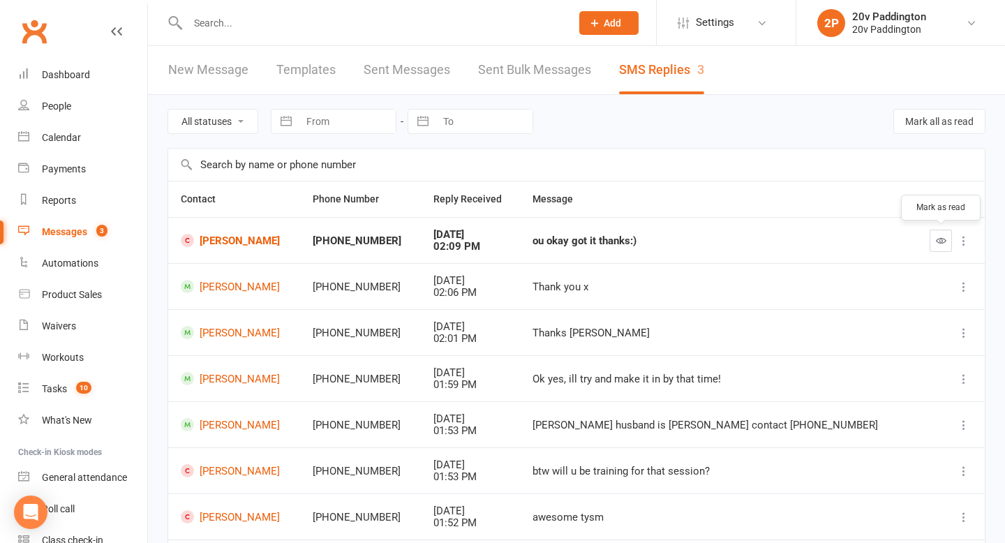
click at [942, 241] on icon "button" at bounding box center [941, 240] width 10 height 10
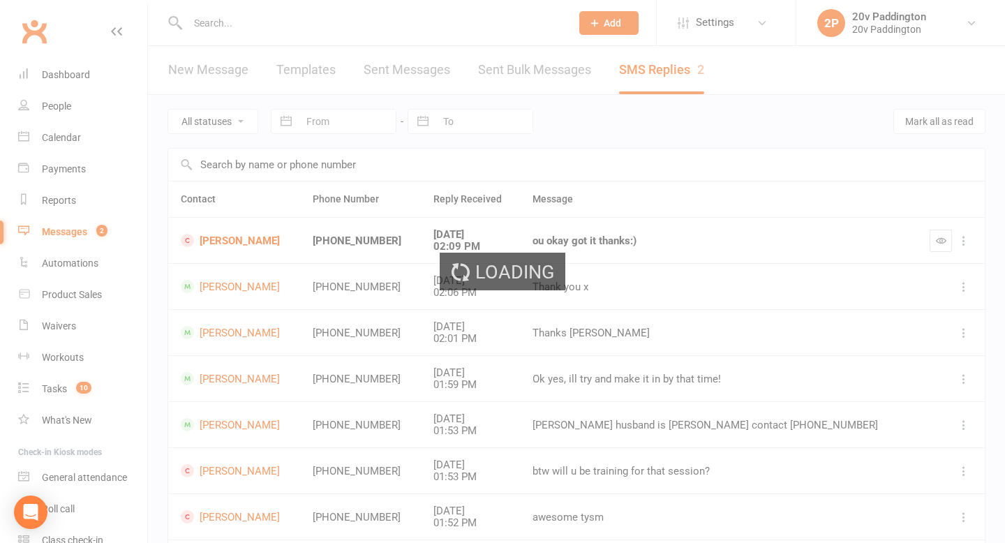
click at [38, 141] on div "Loading" at bounding box center [502, 271] width 1005 height 543
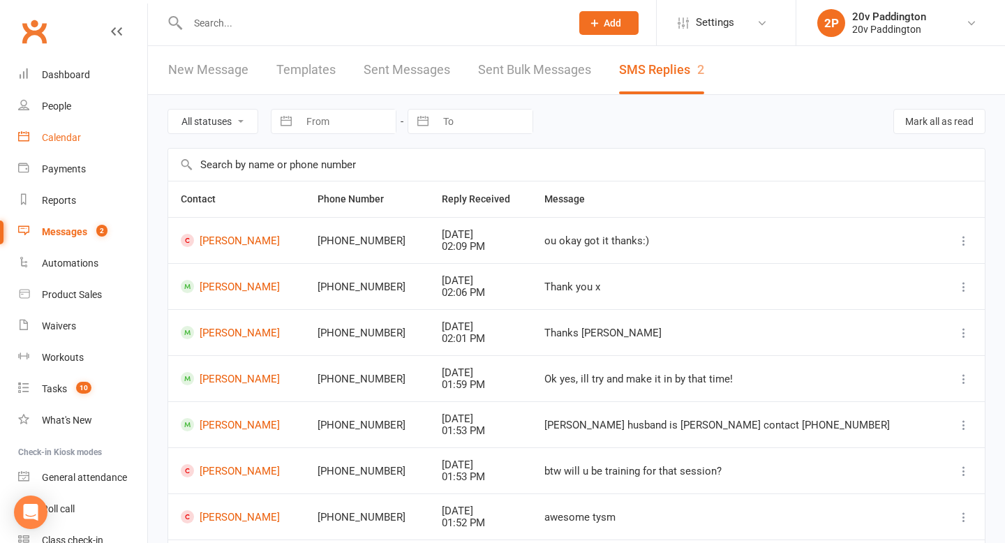
click at [63, 140] on div "Calendar" at bounding box center [61, 137] width 39 height 11
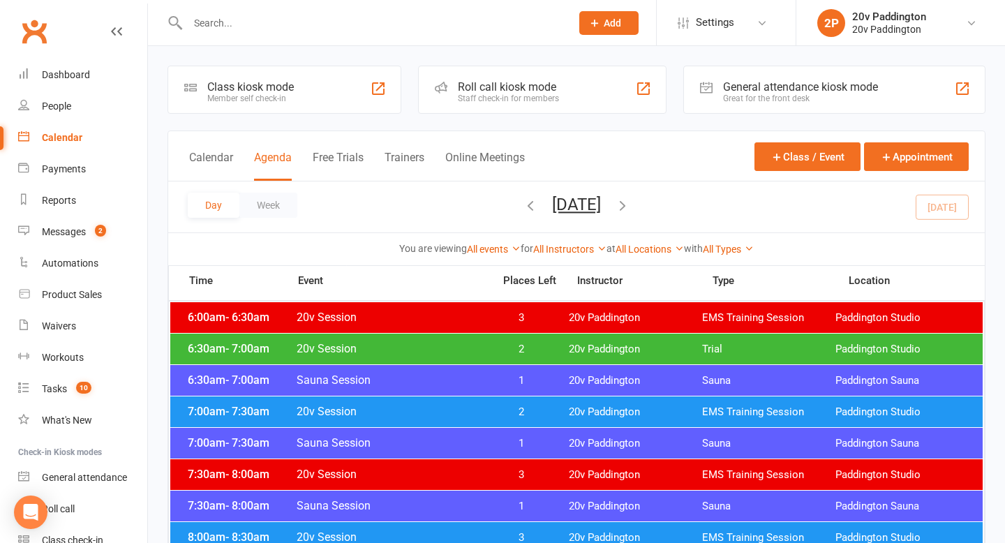
click at [623, 179] on div "Calendar Agenda Free Trials Trainers Online Meetings Class / Event Appointment" at bounding box center [576, 156] width 817 height 50
click at [601, 197] on button "[DATE]" at bounding box center [576, 205] width 49 height 20
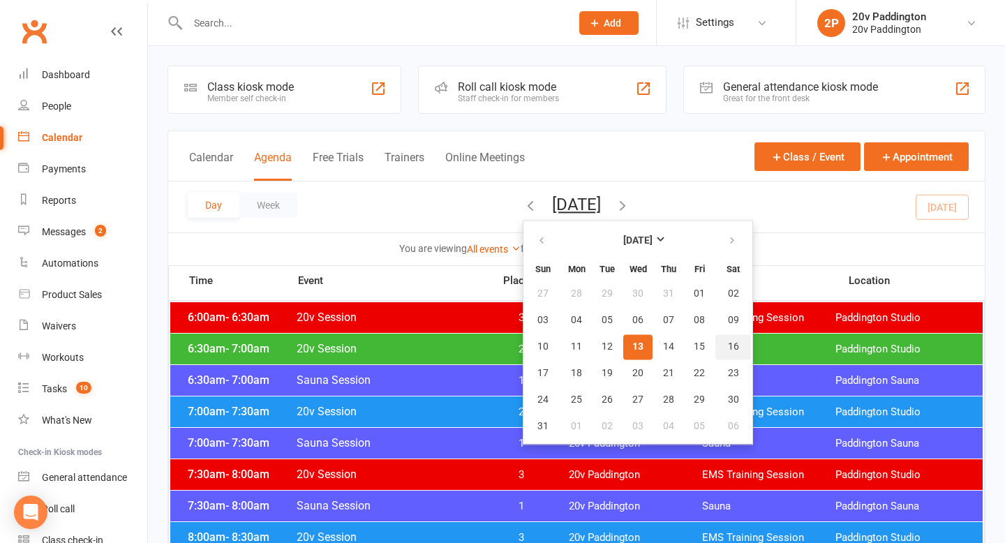
click at [715, 345] on button "16" at bounding box center [733, 346] width 36 height 25
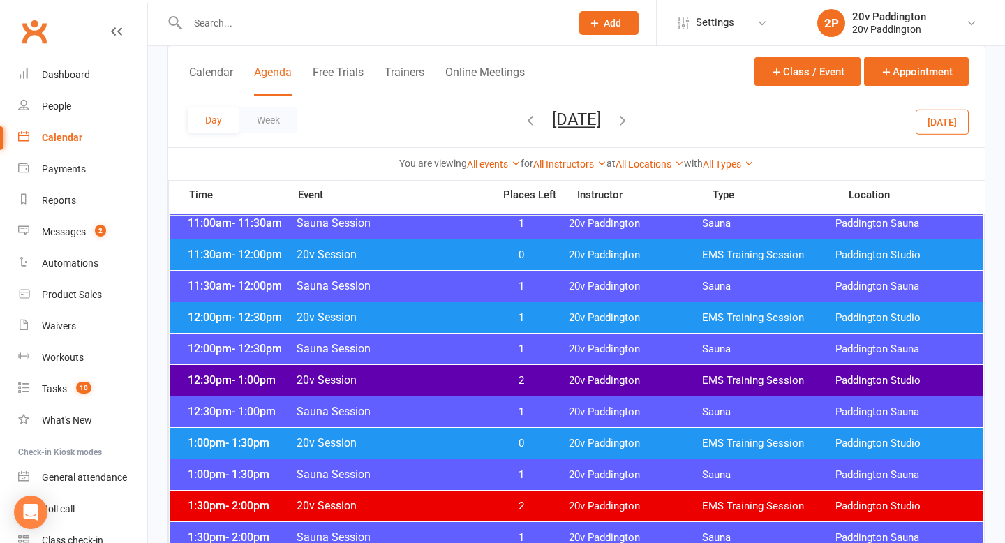
scroll to position [662, 0]
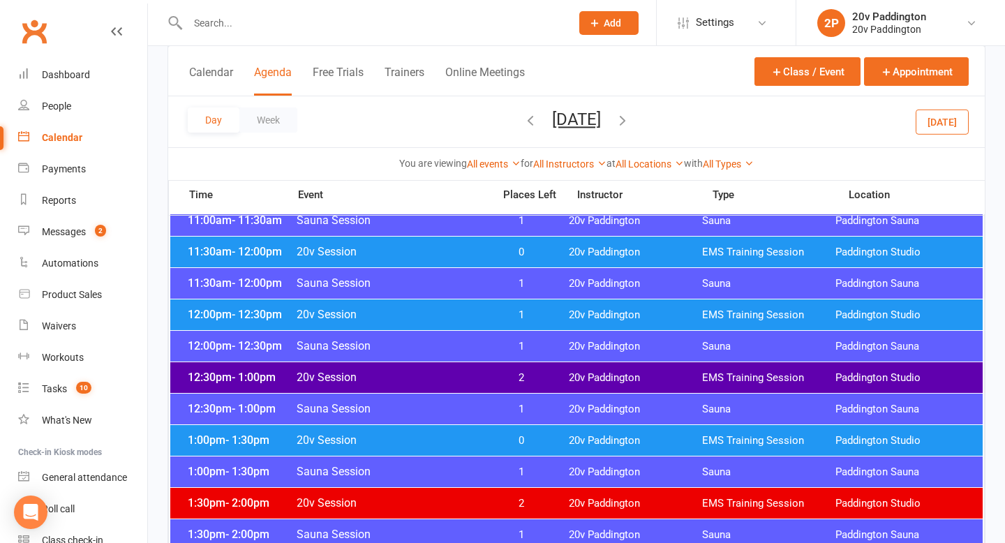
click at [570, 430] on div "1:00pm - 1:30pm 20v Session 0 20v Paddington EMS Training Session Paddington St…" at bounding box center [576, 440] width 813 height 31
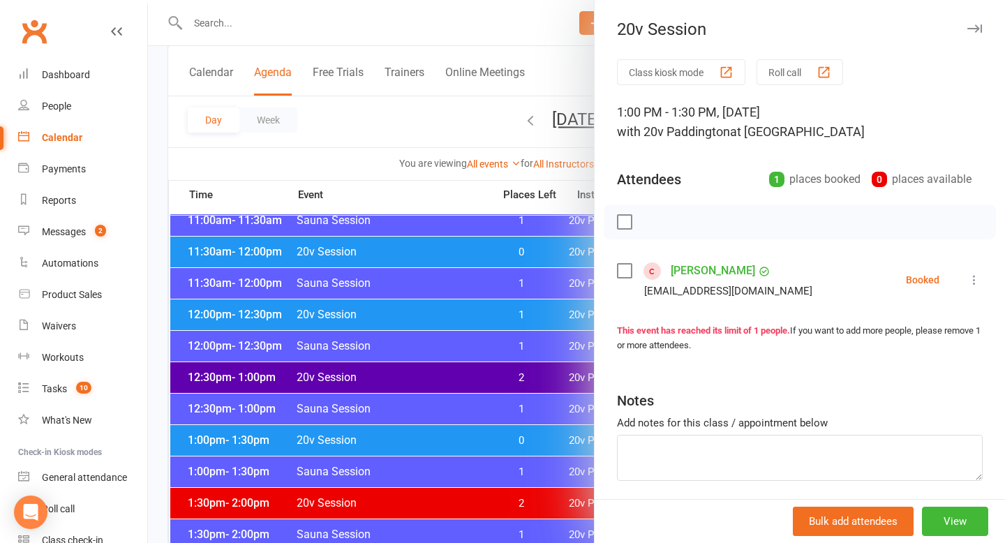
click at [492, 407] on div at bounding box center [576, 271] width 857 height 543
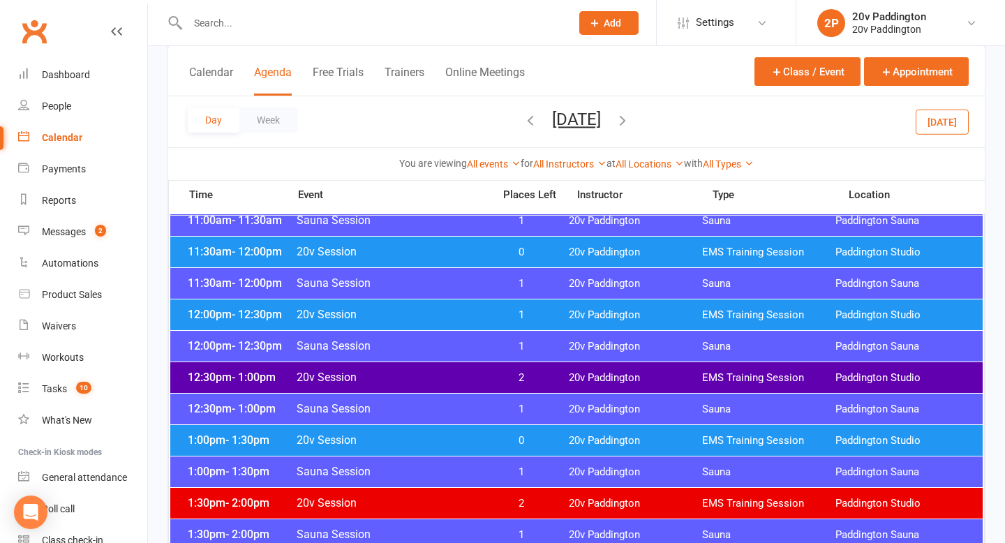
click at [510, 370] on div "12:30pm - 1:00pm 20v Session 2 20v Paddington EMS Training Session Paddington S…" at bounding box center [576, 377] width 813 height 31
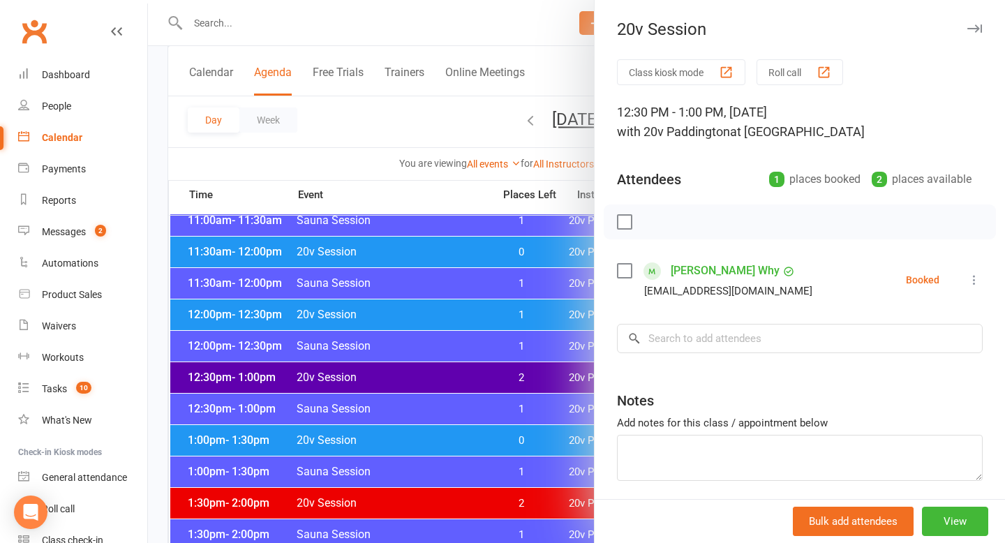
click at [470, 377] on div at bounding box center [576, 271] width 857 height 543
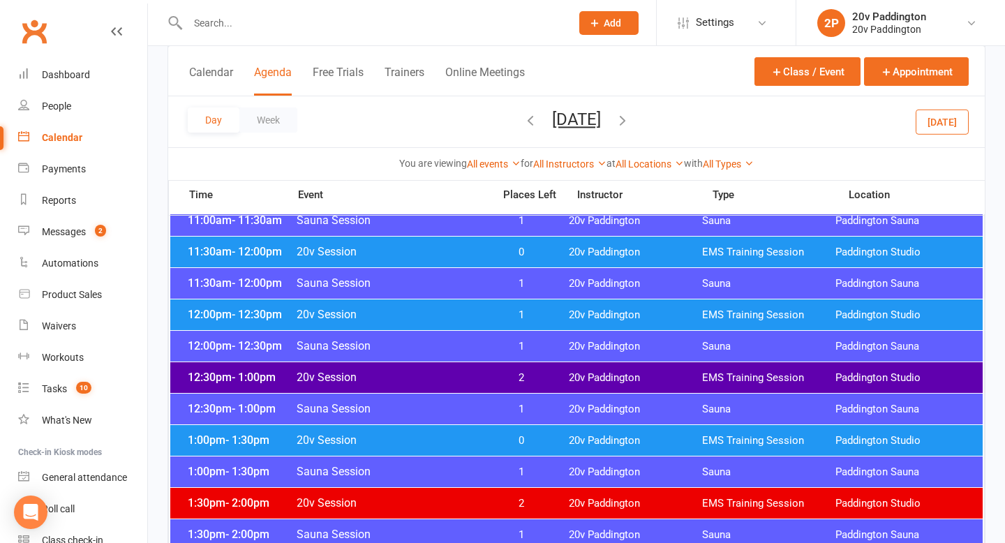
click at [585, 114] on button "Saturday, Aug 16, 2025" at bounding box center [576, 120] width 49 height 20
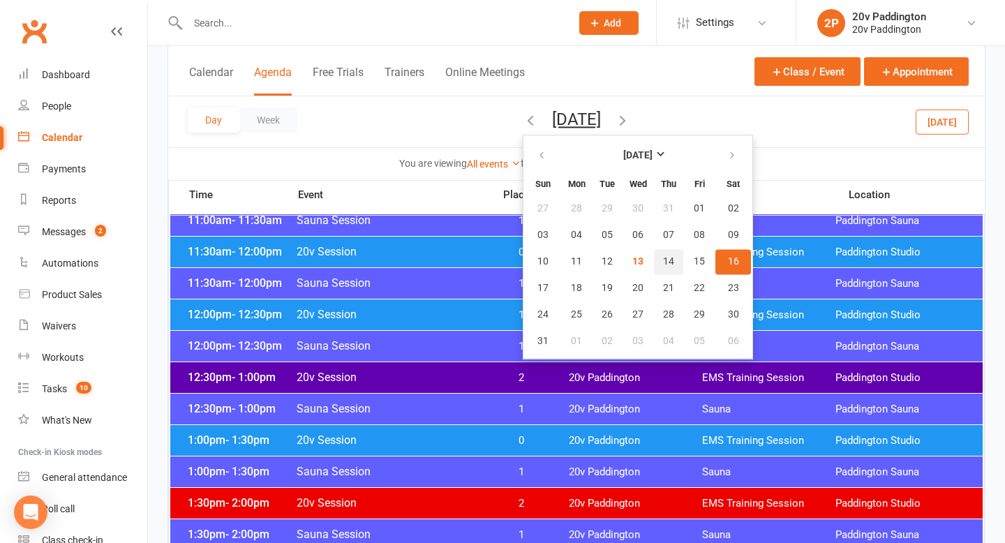
click at [663, 260] on span "14" at bounding box center [668, 261] width 11 height 11
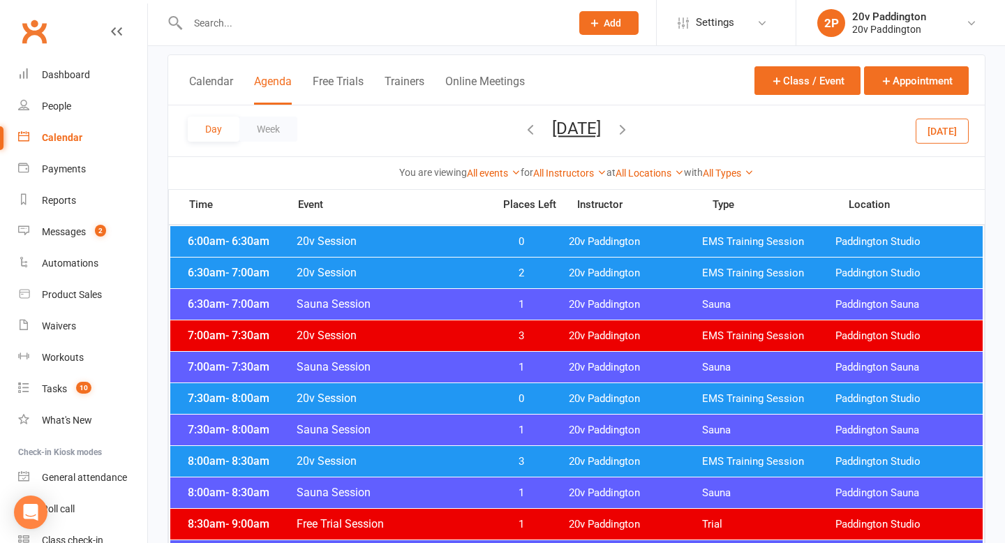
scroll to position [0, 0]
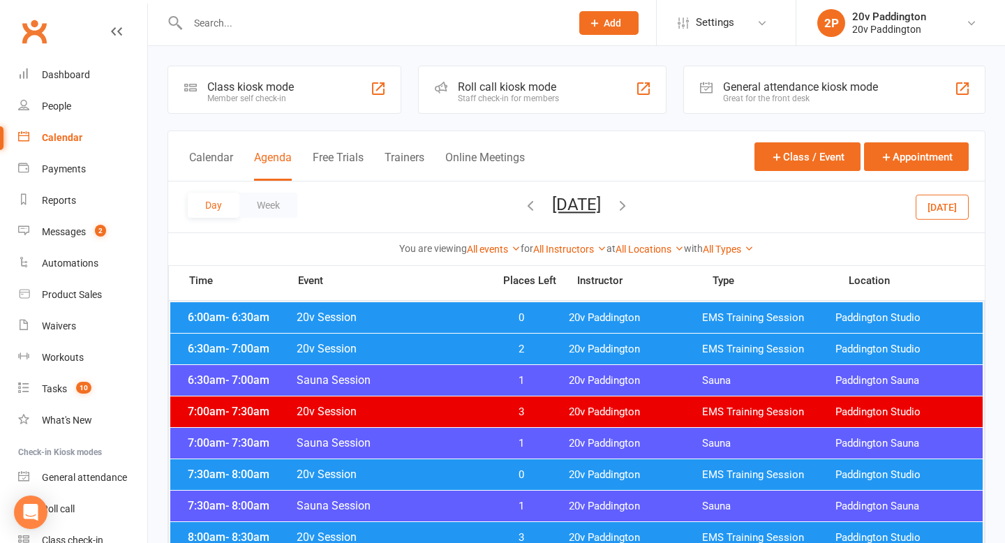
click at [552, 326] on div "6:00am - 6:30am 20v Session 0 20v Paddington EMS Training Session Paddington St…" at bounding box center [576, 317] width 813 height 31
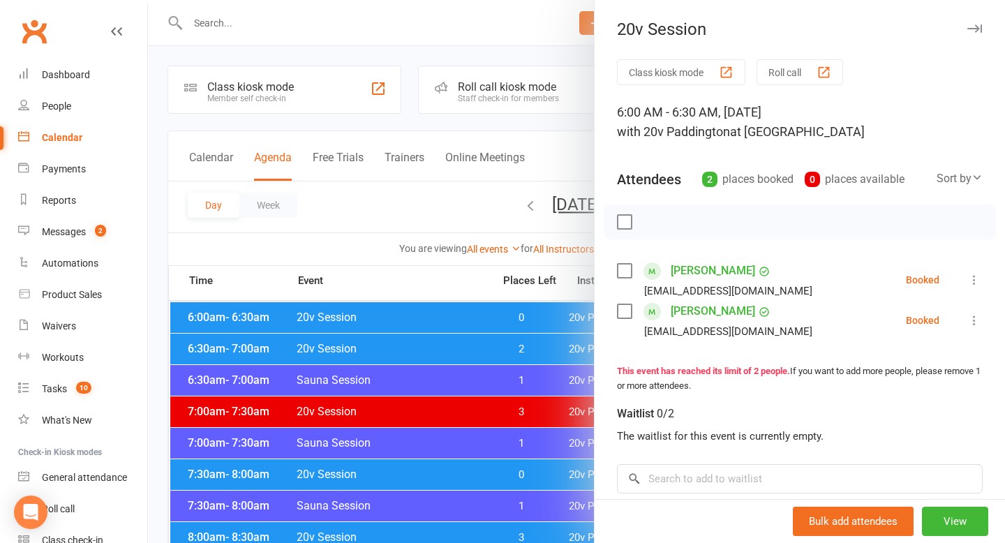
click at [442, 296] on div at bounding box center [576, 271] width 857 height 543
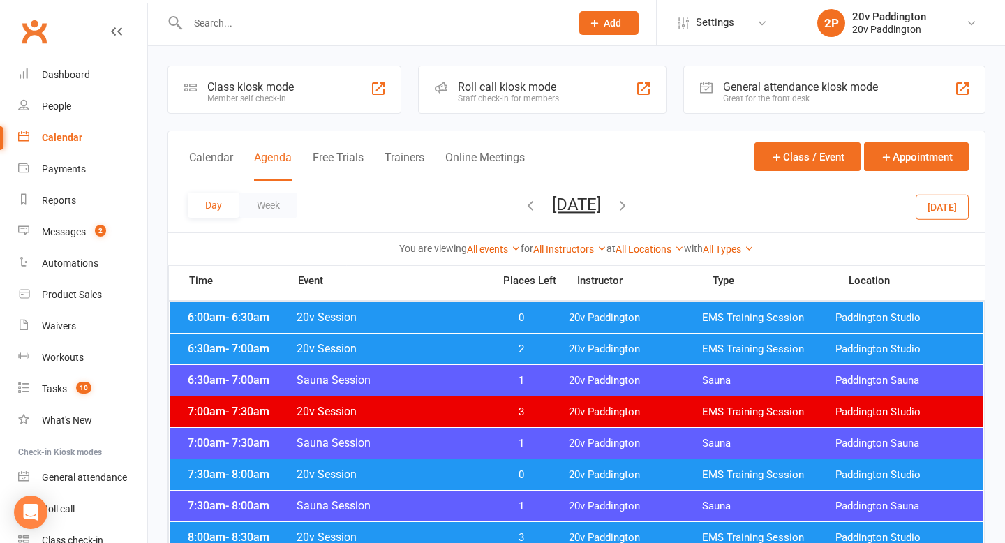
click at [454, 343] on span "20v Session" at bounding box center [390, 348] width 189 height 13
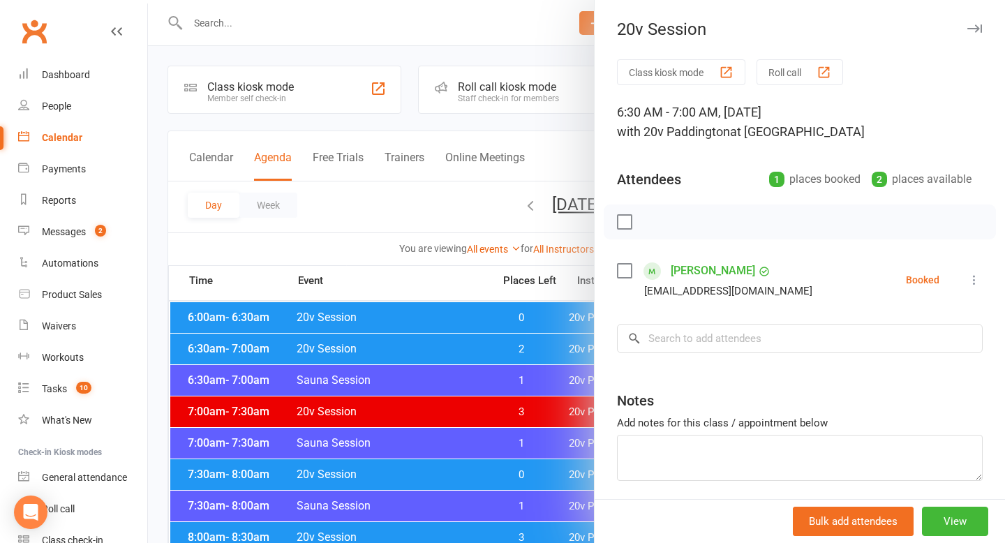
click at [454, 343] on div at bounding box center [576, 271] width 857 height 543
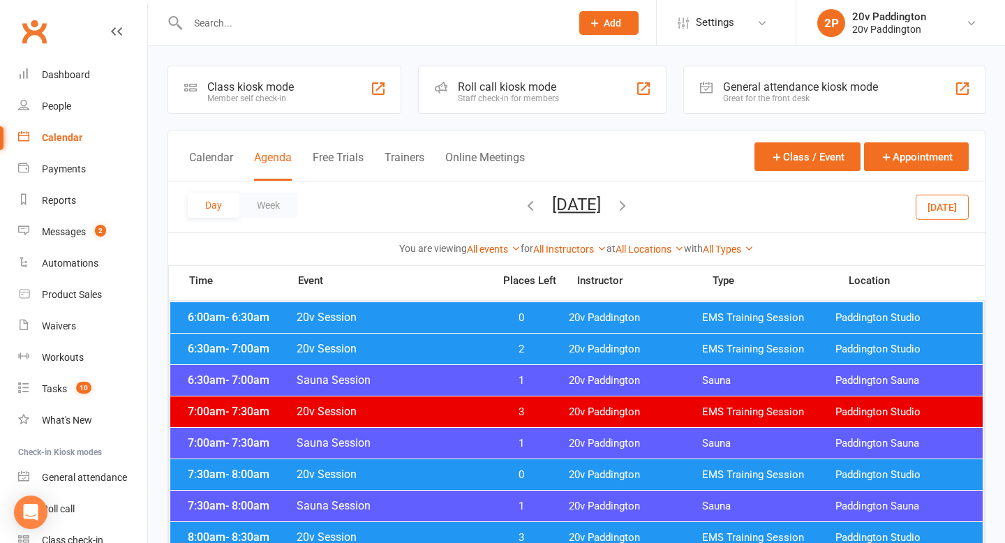
click at [457, 479] on span "20v Session" at bounding box center [390, 474] width 189 height 13
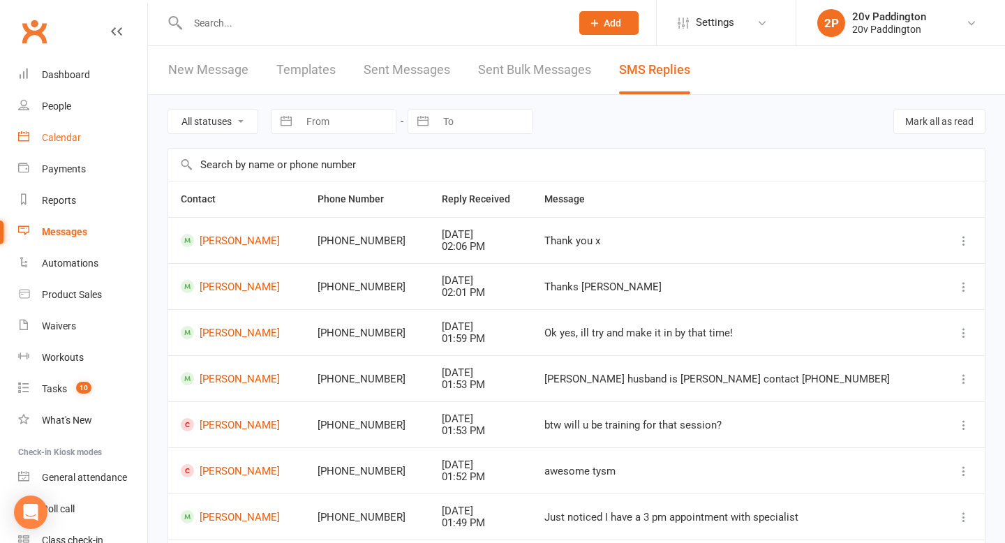
click at [71, 137] on div "Calendar" at bounding box center [61, 137] width 39 height 11
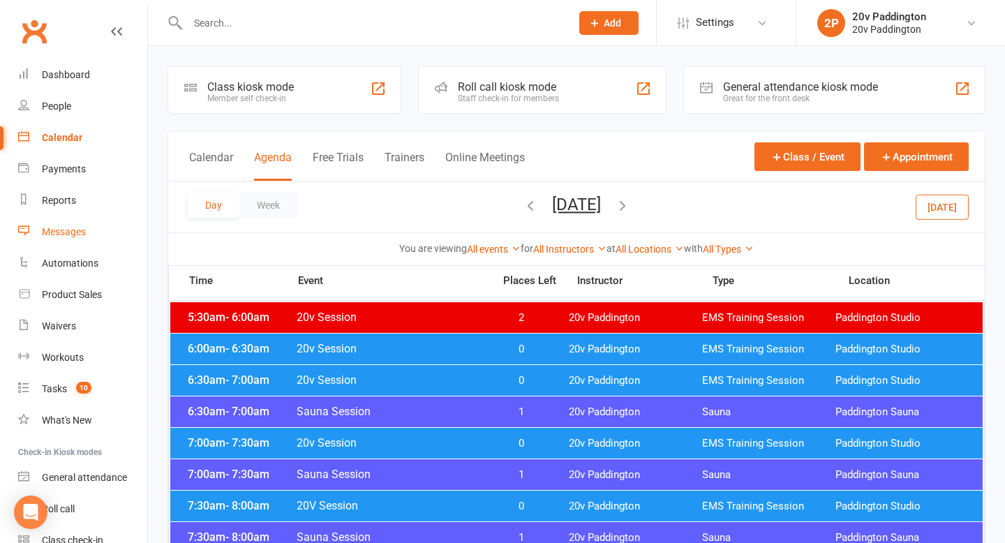
click at [34, 228] on link "Messages" at bounding box center [82, 231] width 129 height 31
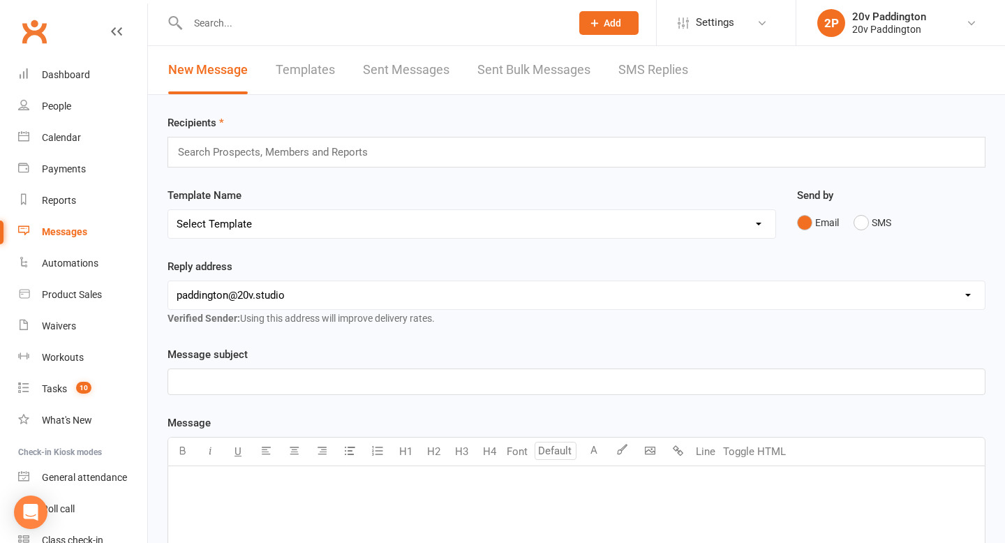
click at [644, 66] on link "SMS Replies" at bounding box center [653, 70] width 70 height 48
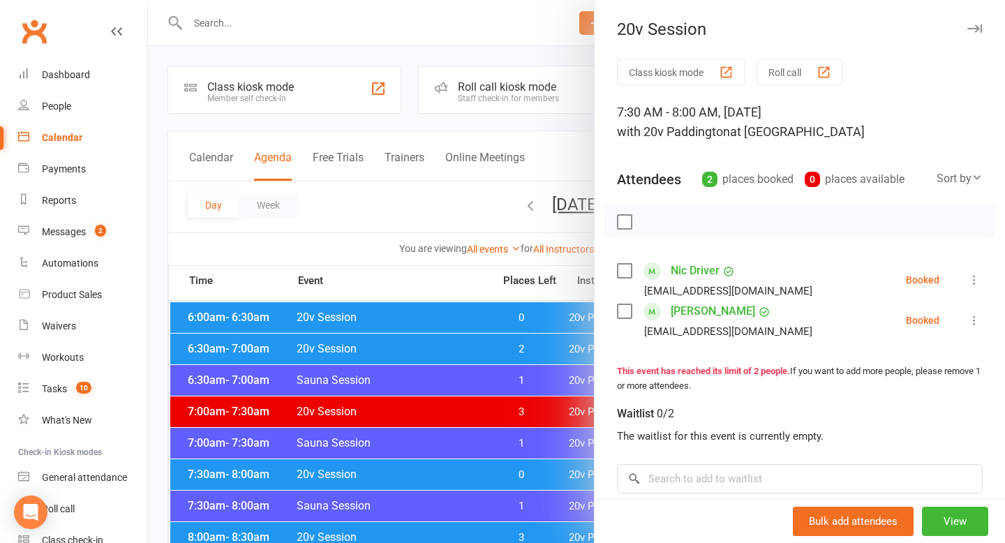
click at [355, 253] on div at bounding box center [576, 271] width 857 height 543
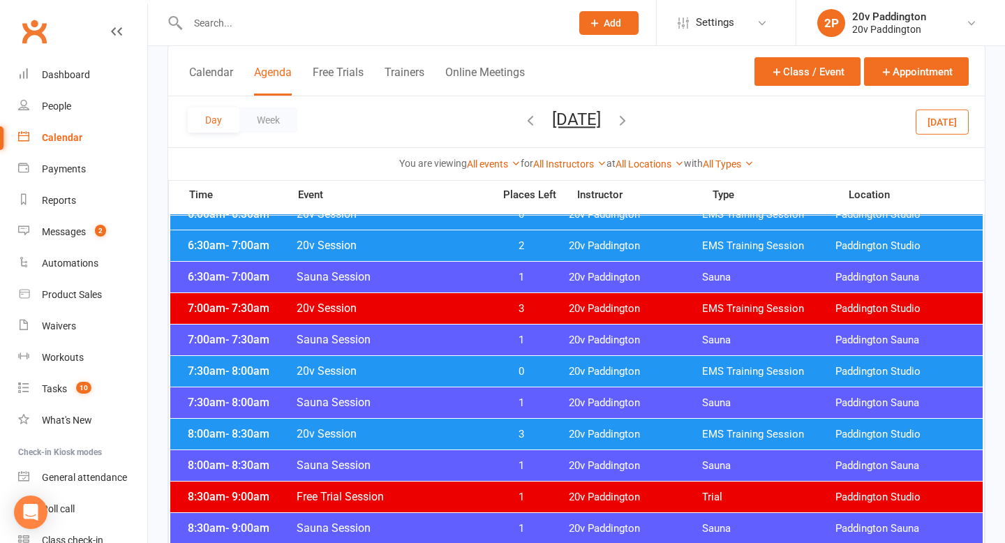
scroll to position [146, 0]
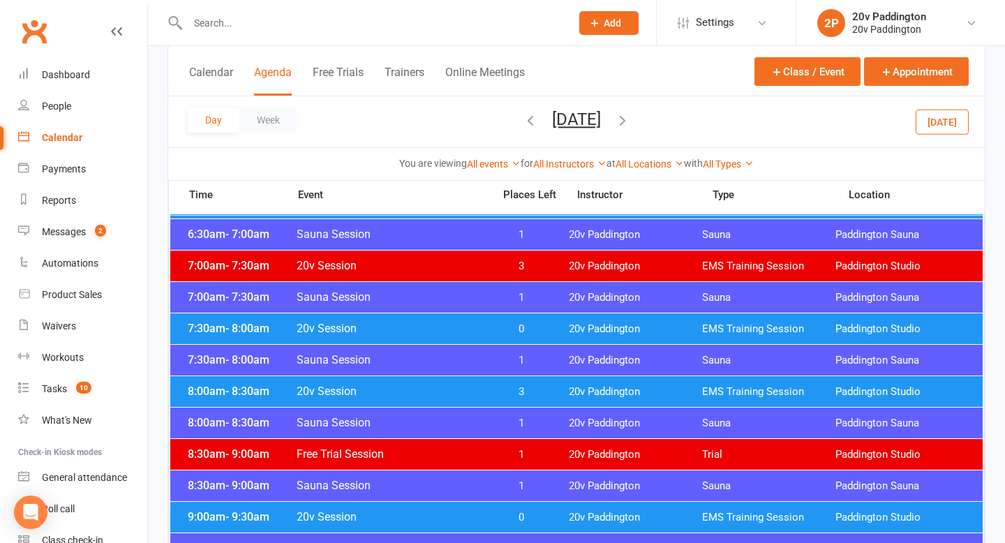
click at [935, 91] on div "Class / Event Appointment" at bounding box center [862, 76] width 214 height 38
click at [935, 117] on button "[DATE]" at bounding box center [942, 121] width 53 height 25
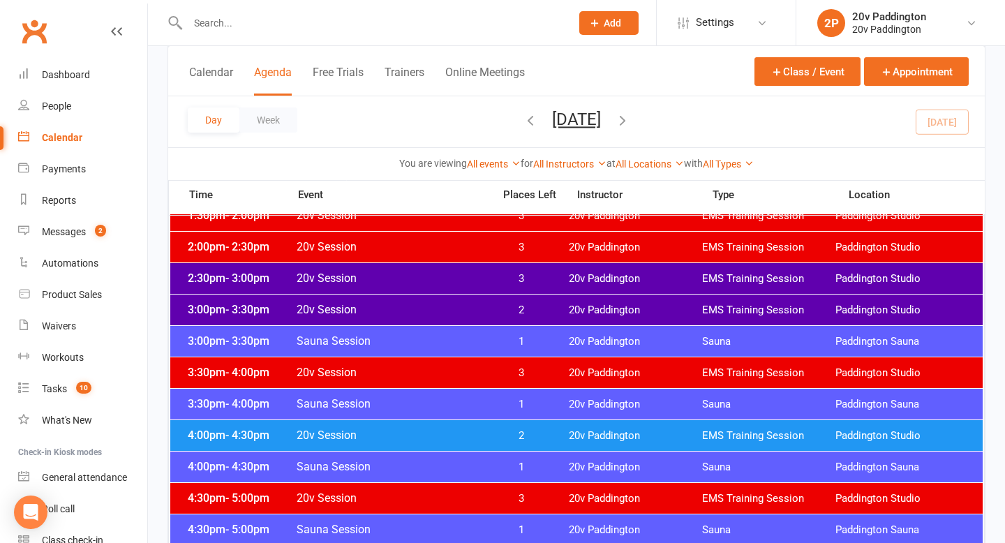
scroll to position [977, 0]
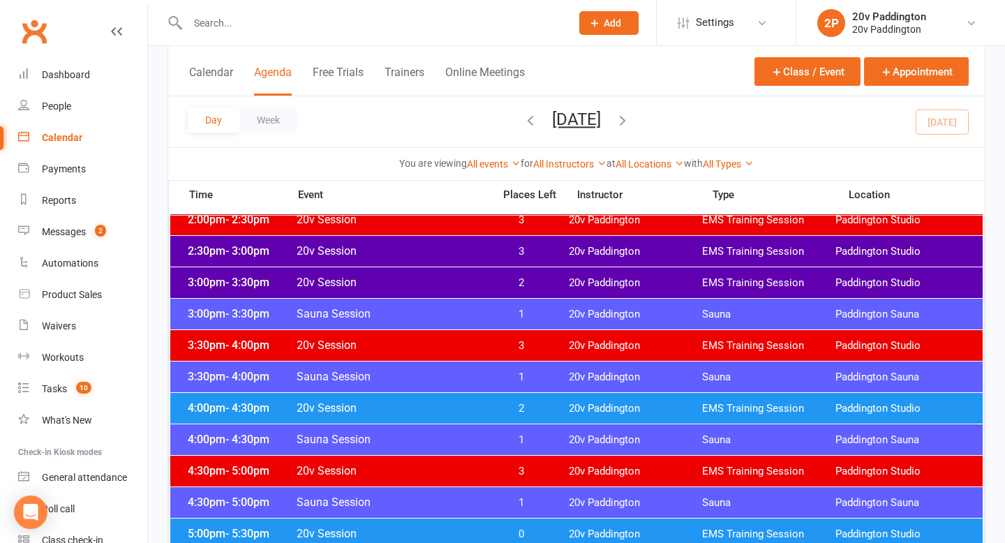
click at [594, 408] on span "20v Paddington" at bounding box center [635, 408] width 133 height 13
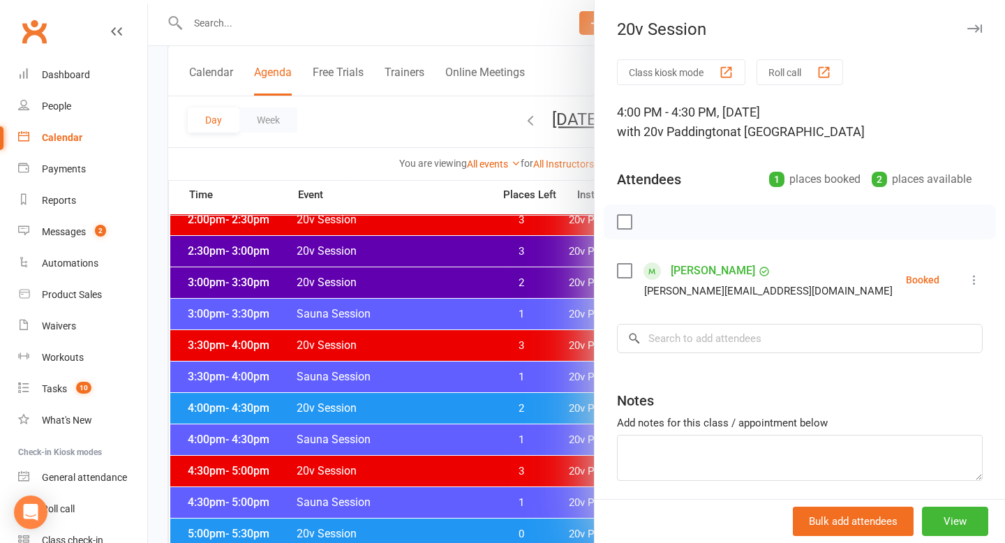
click at [978, 281] on icon at bounding box center [974, 280] width 14 height 14
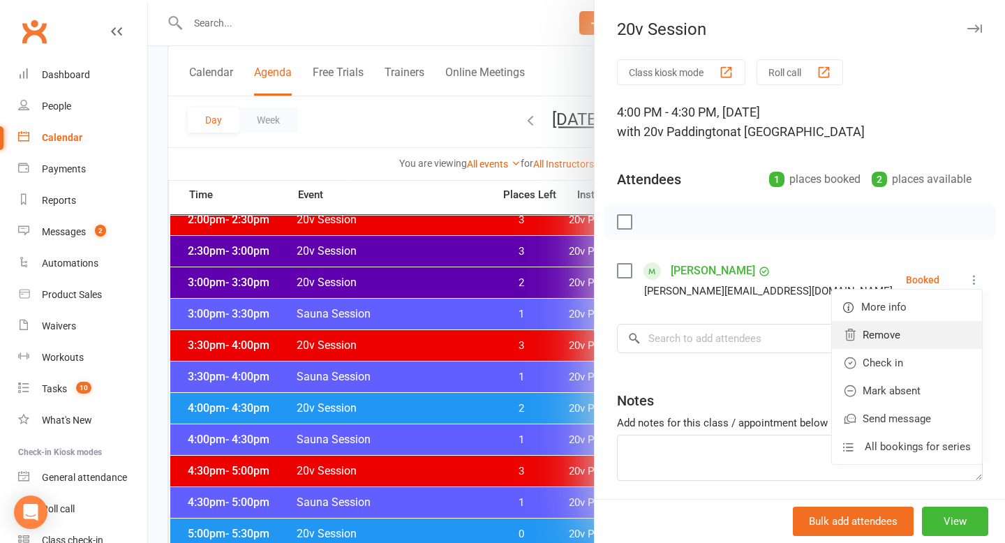
click at [913, 334] on link "Remove" at bounding box center [907, 335] width 150 height 28
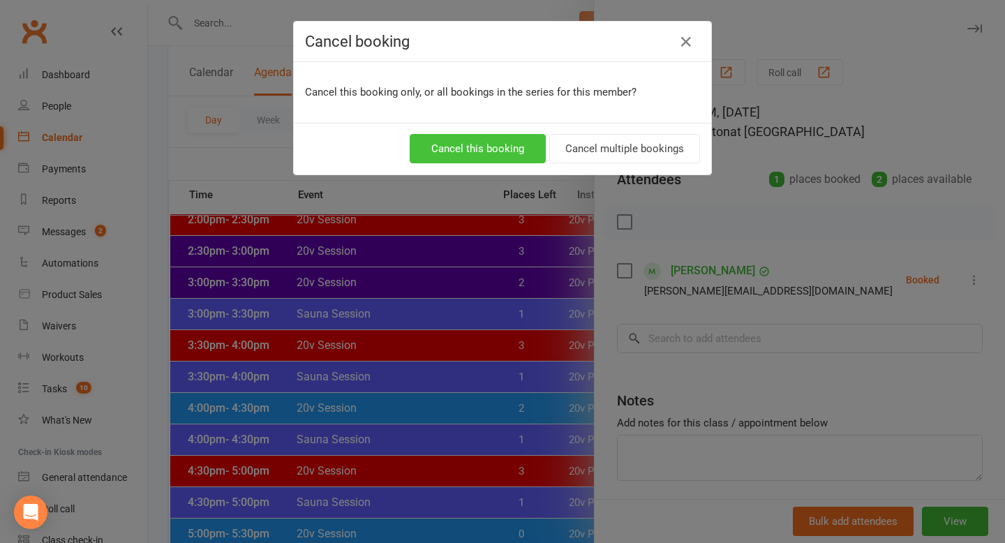
click at [486, 141] on button "Cancel this booking" at bounding box center [478, 148] width 136 height 29
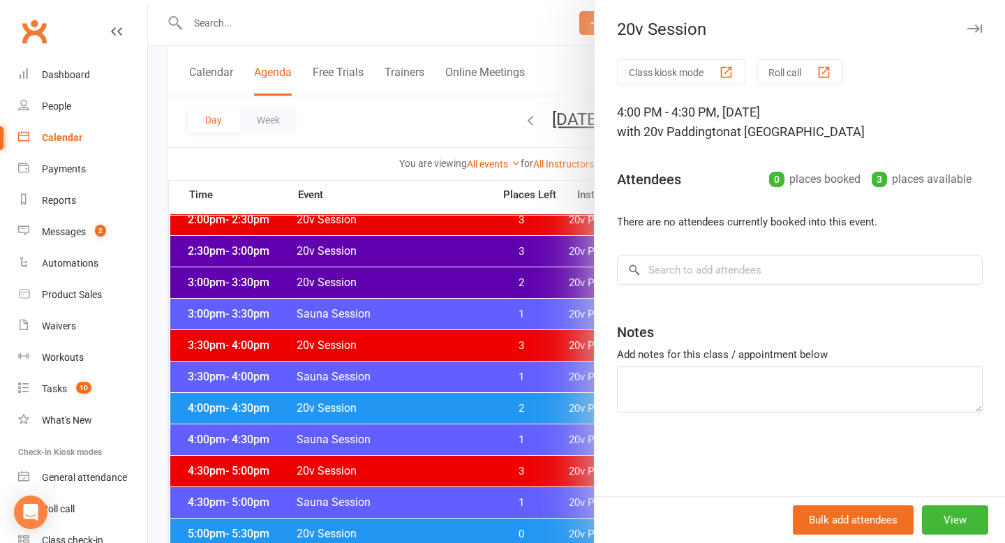
click at [516, 343] on div at bounding box center [576, 271] width 857 height 543
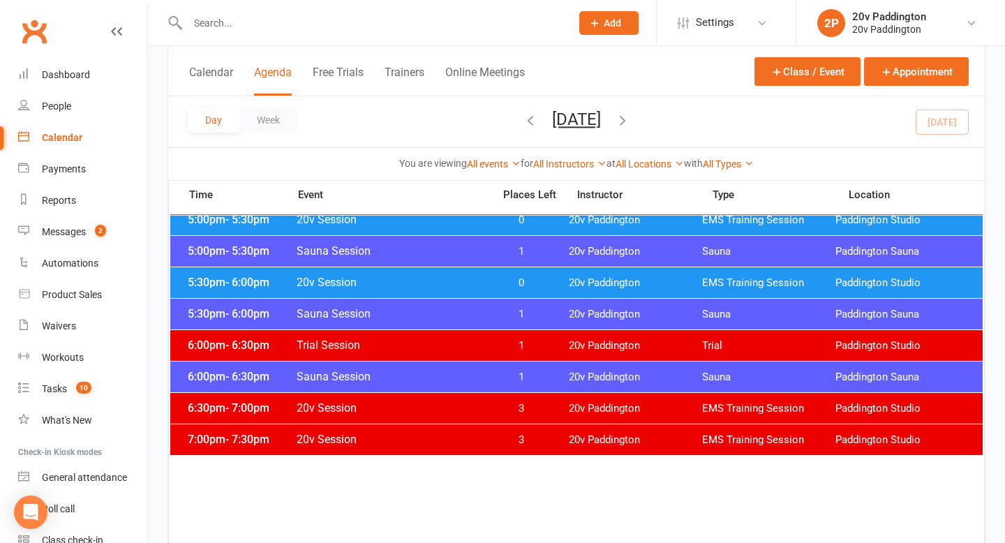
scroll to position [1293, 0]
